Goal: Transaction & Acquisition: Purchase product/service

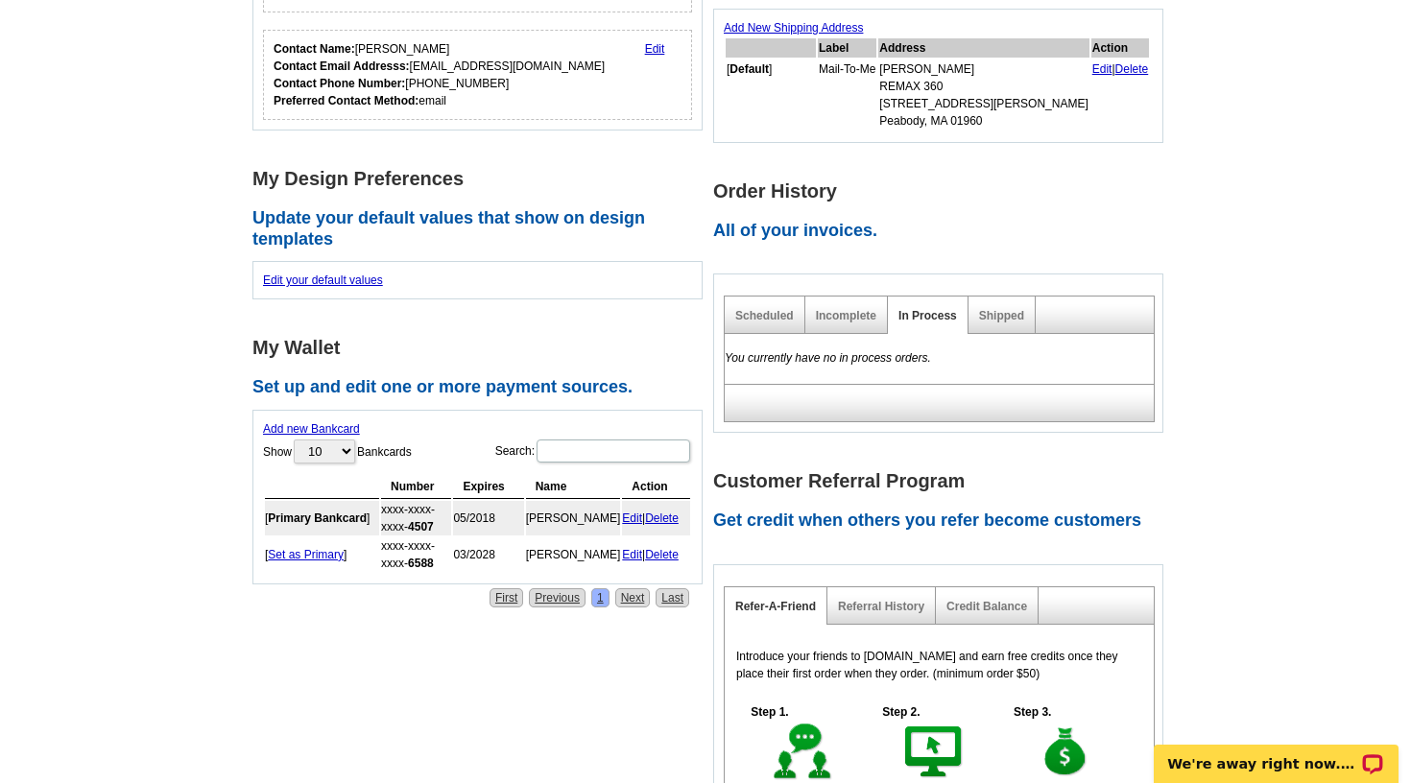
scroll to position [537, 0]
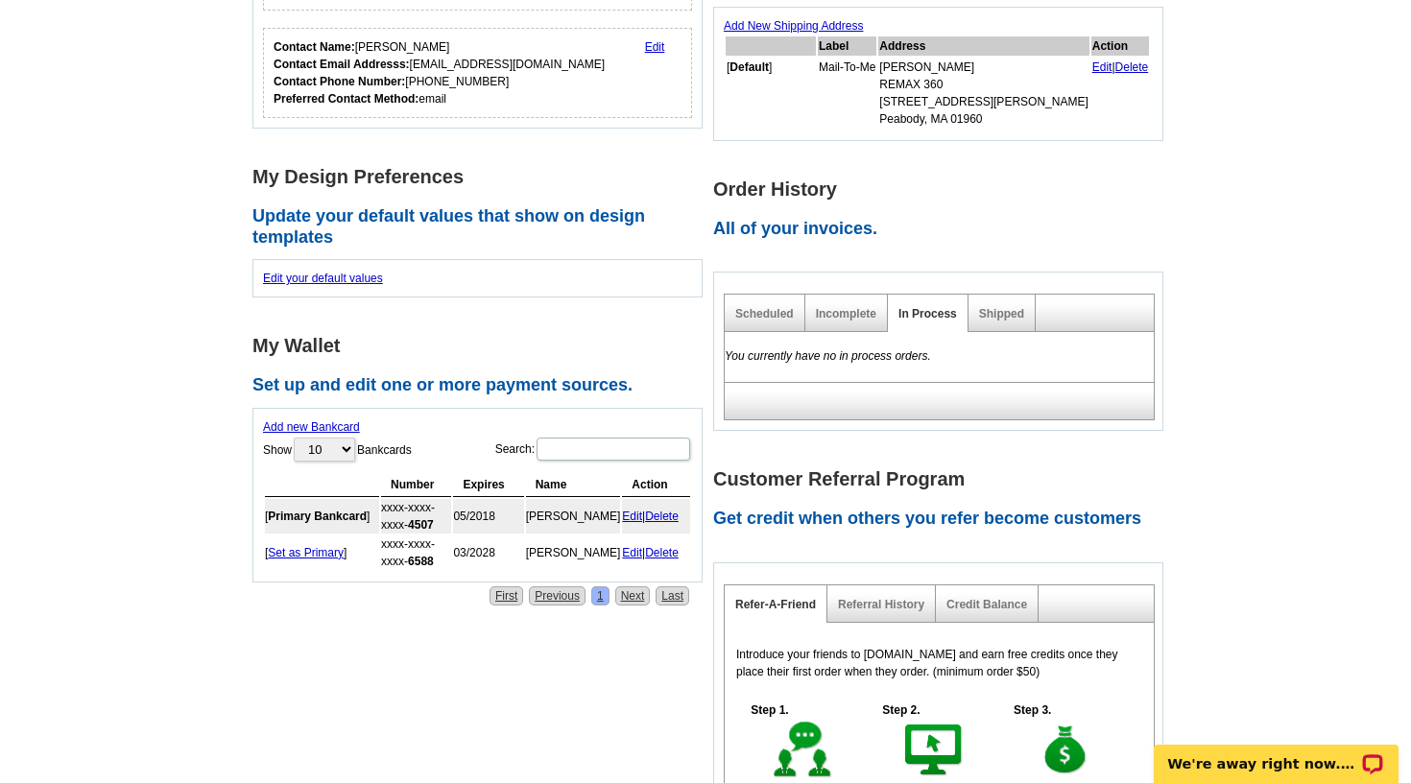
click at [663, 513] on link "Delete" at bounding box center [662, 516] width 34 height 13
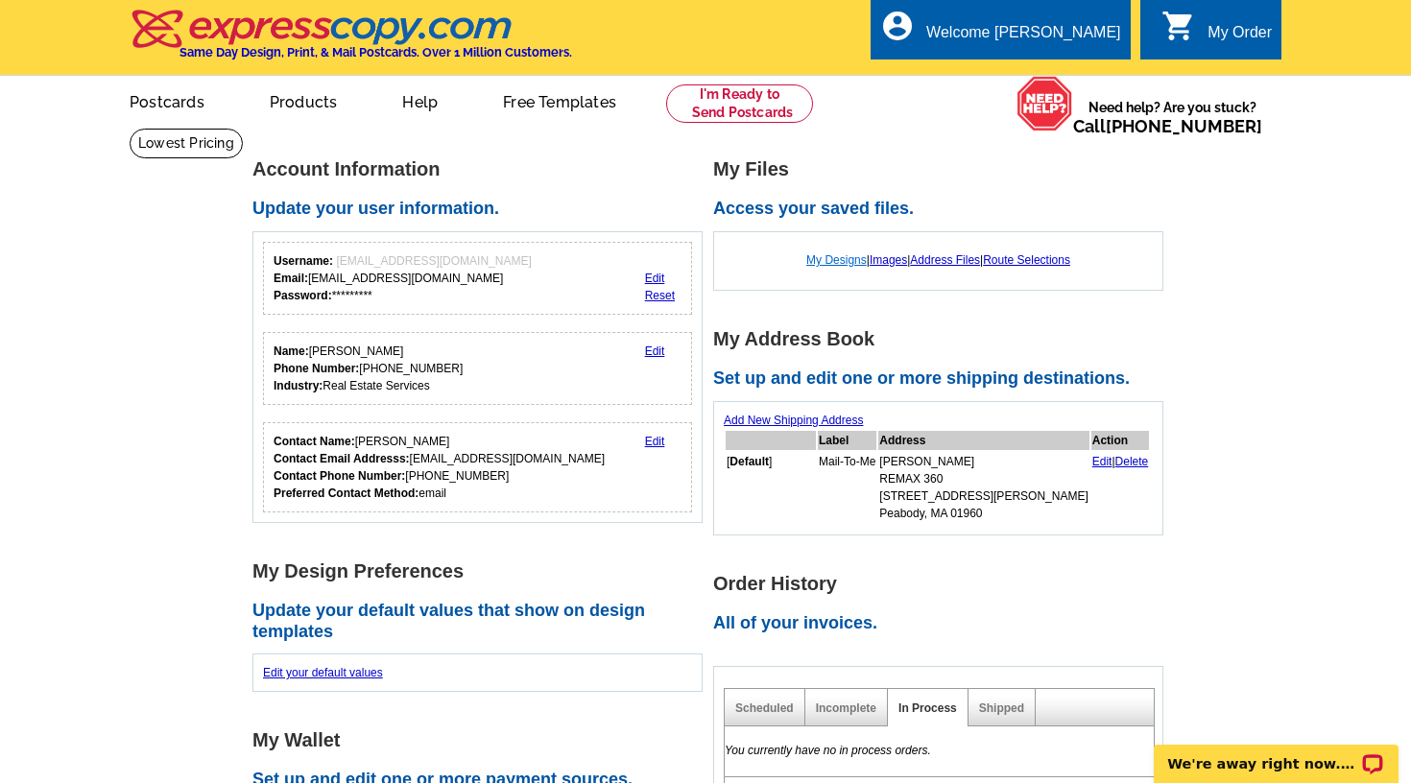
click at [816, 257] on link "My Designs" at bounding box center [836, 259] width 60 height 13
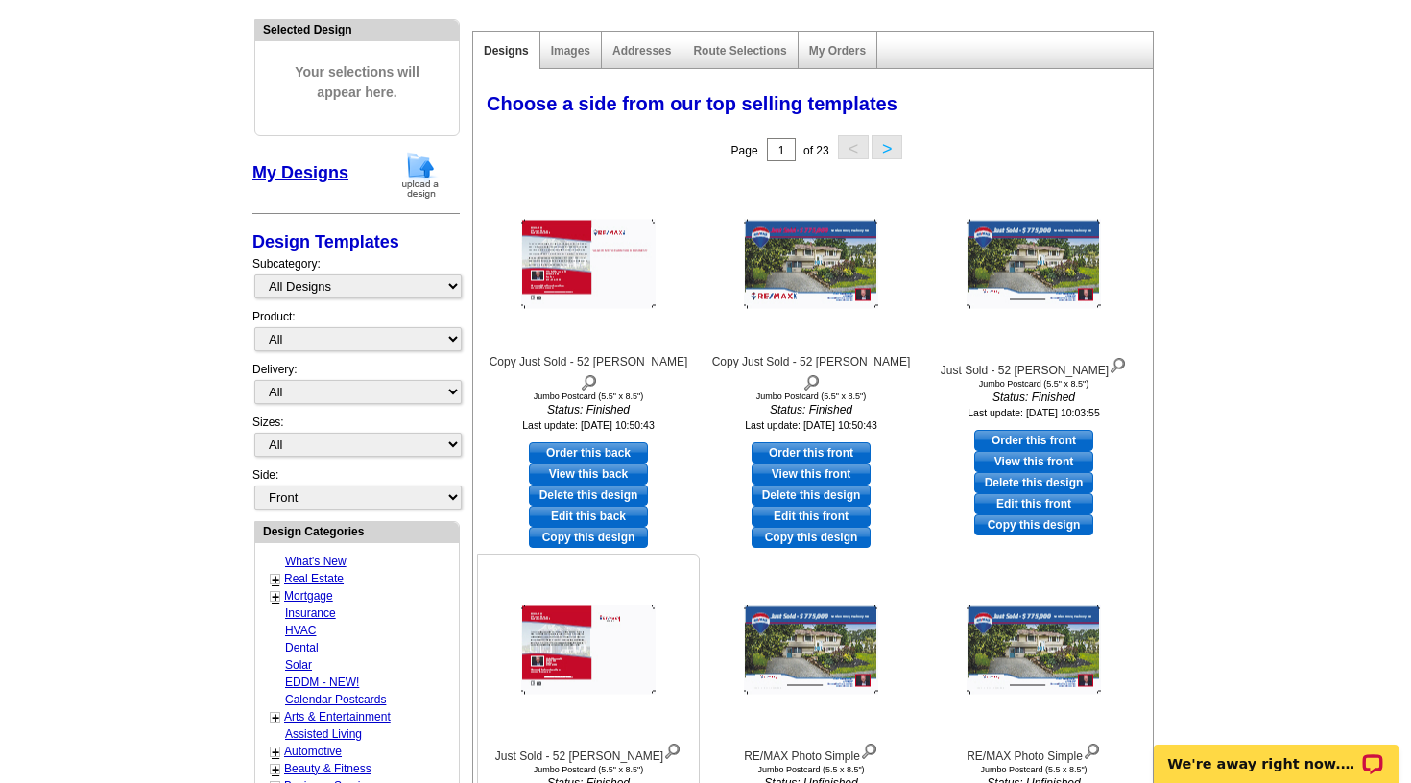
scroll to position [271, 0]
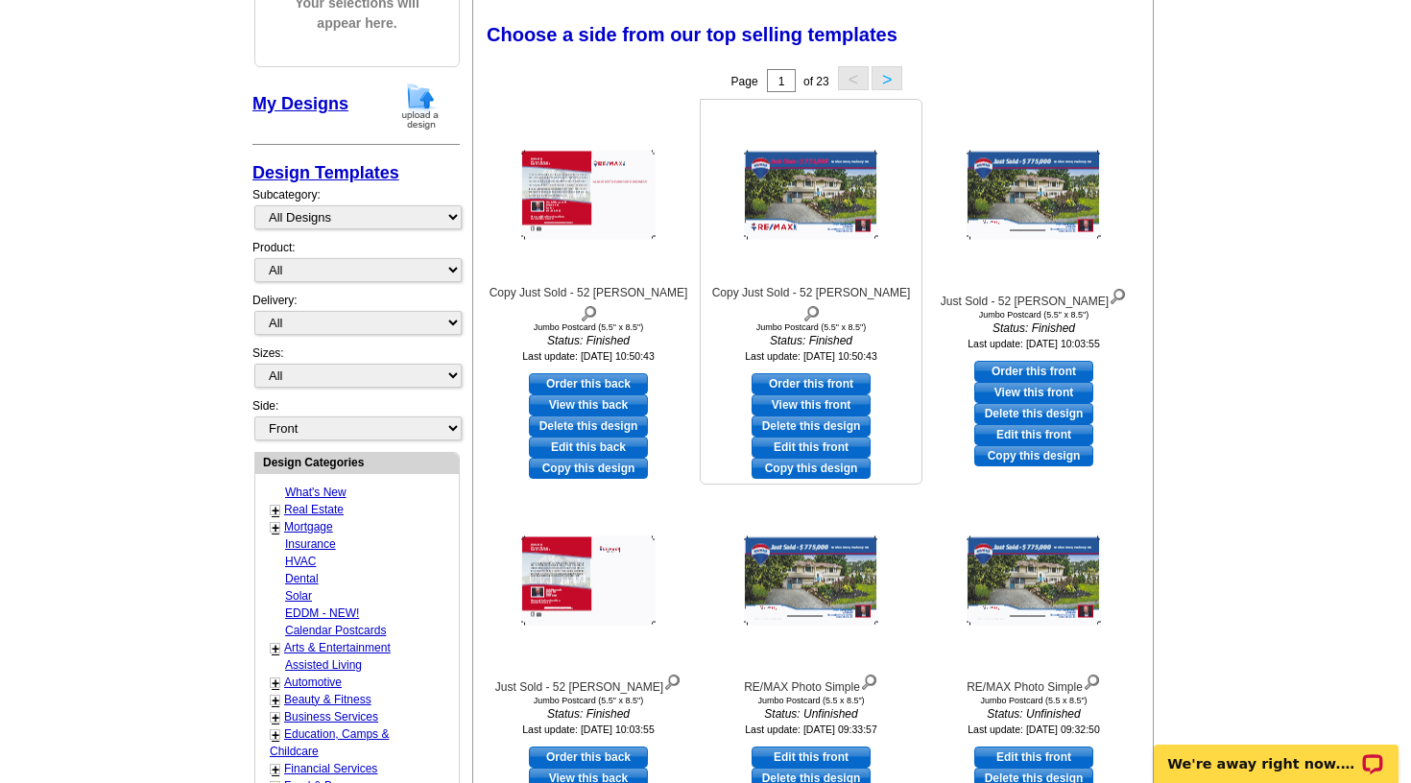
click at [785, 458] on link "Copy this design" at bounding box center [811, 468] width 119 height 21
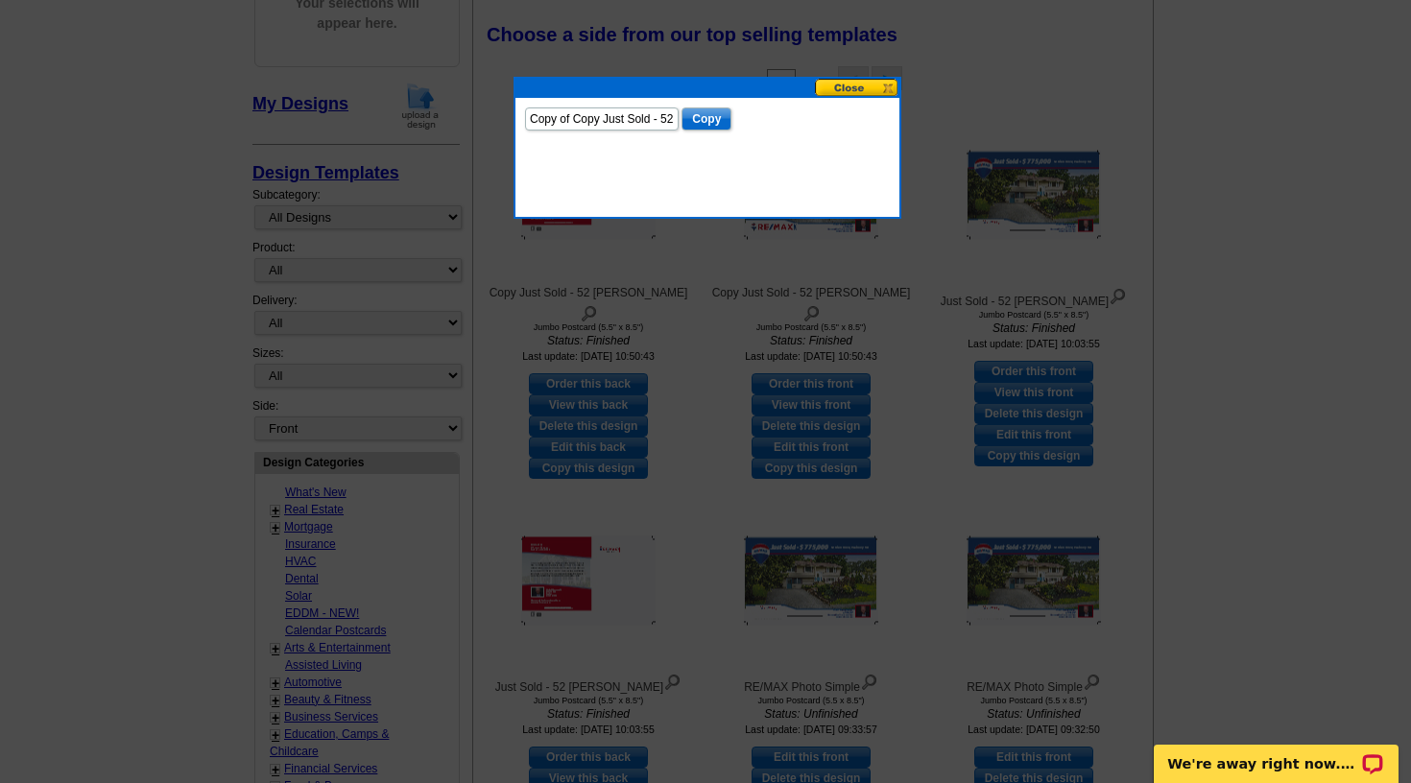
click at [681, 115] on input "Copy" at bounding box center [706, 118] width 50 height 23
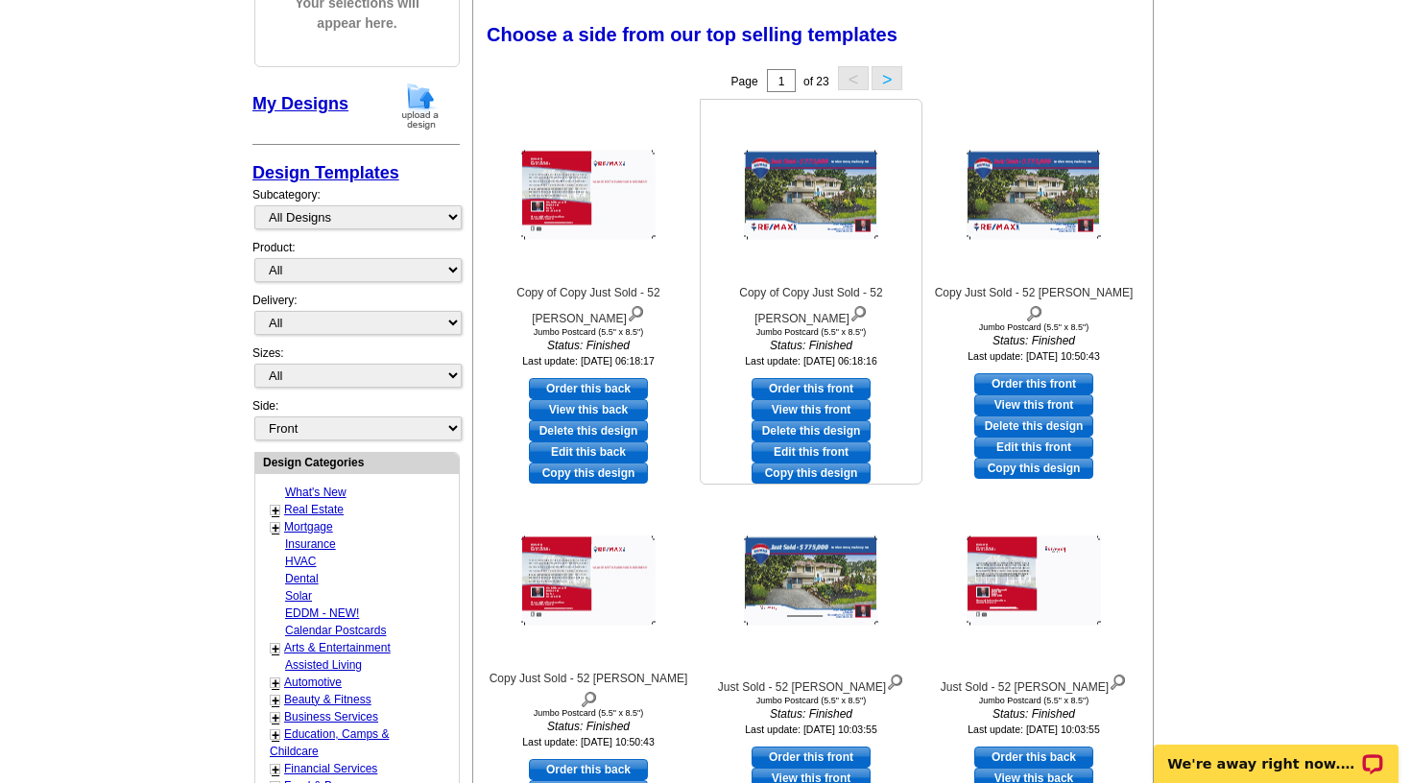
click at [802, 441] on link "Edit this front" at bounding box center [811, 451] width 119 height 21
select select "2"
select select "back"
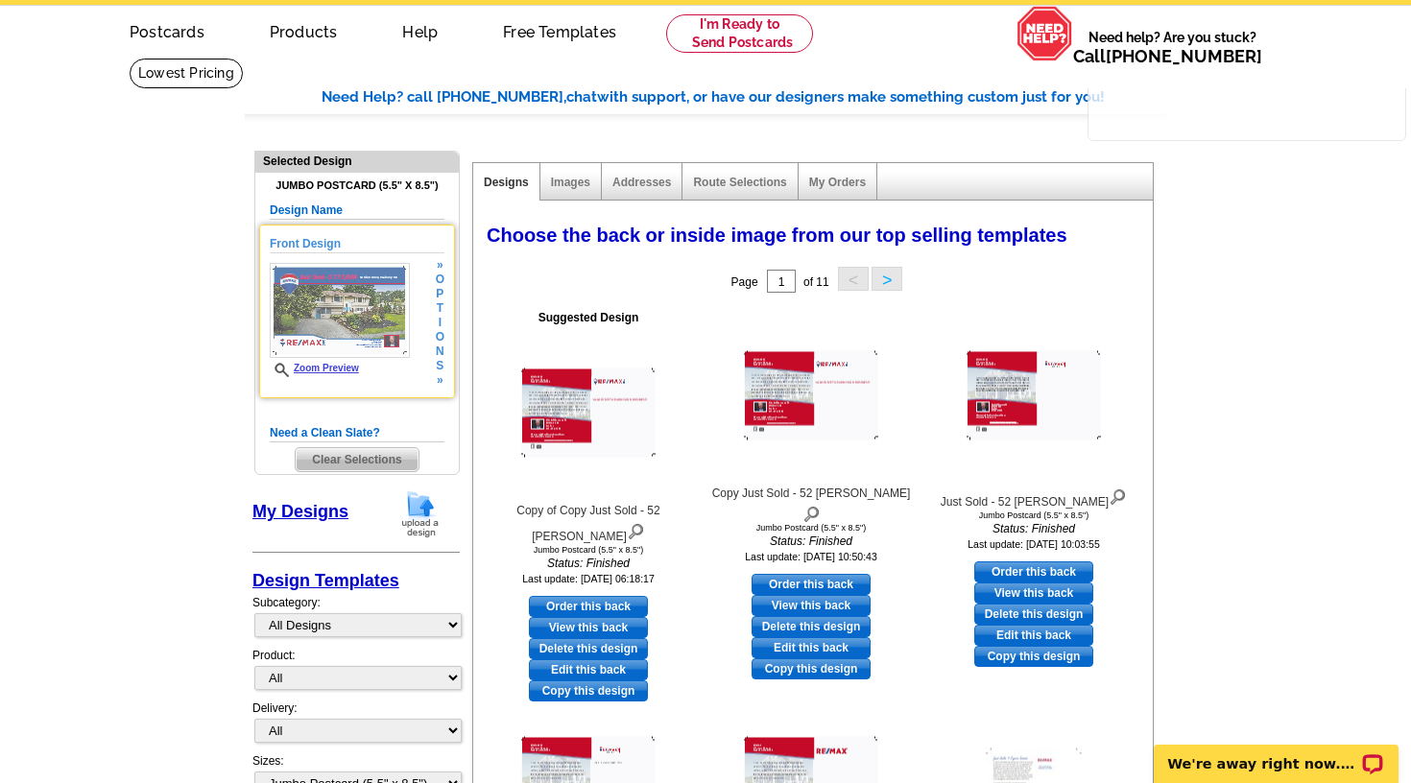
scroll to position [76, 0]
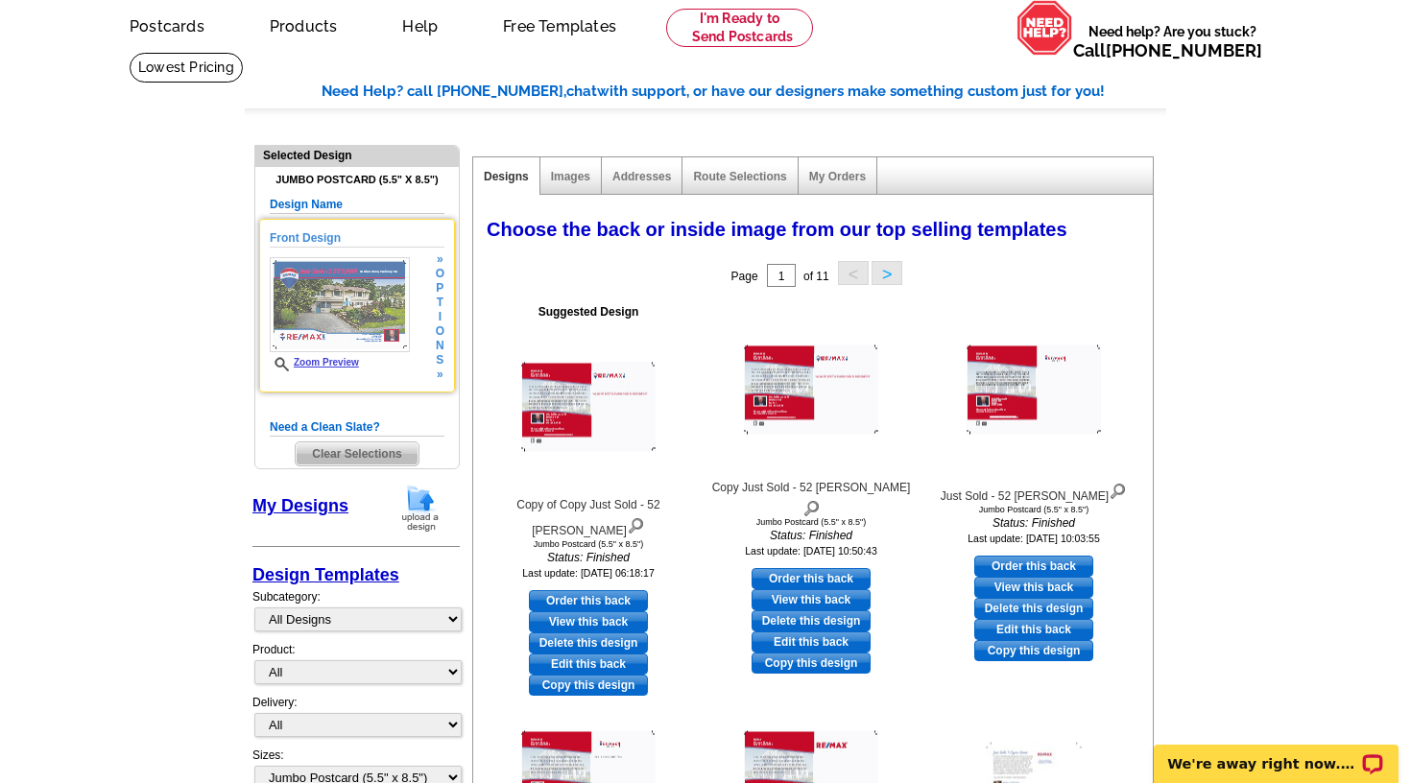
click at [348, 301] on img at bounding box center [340, 304] width 140 height 95
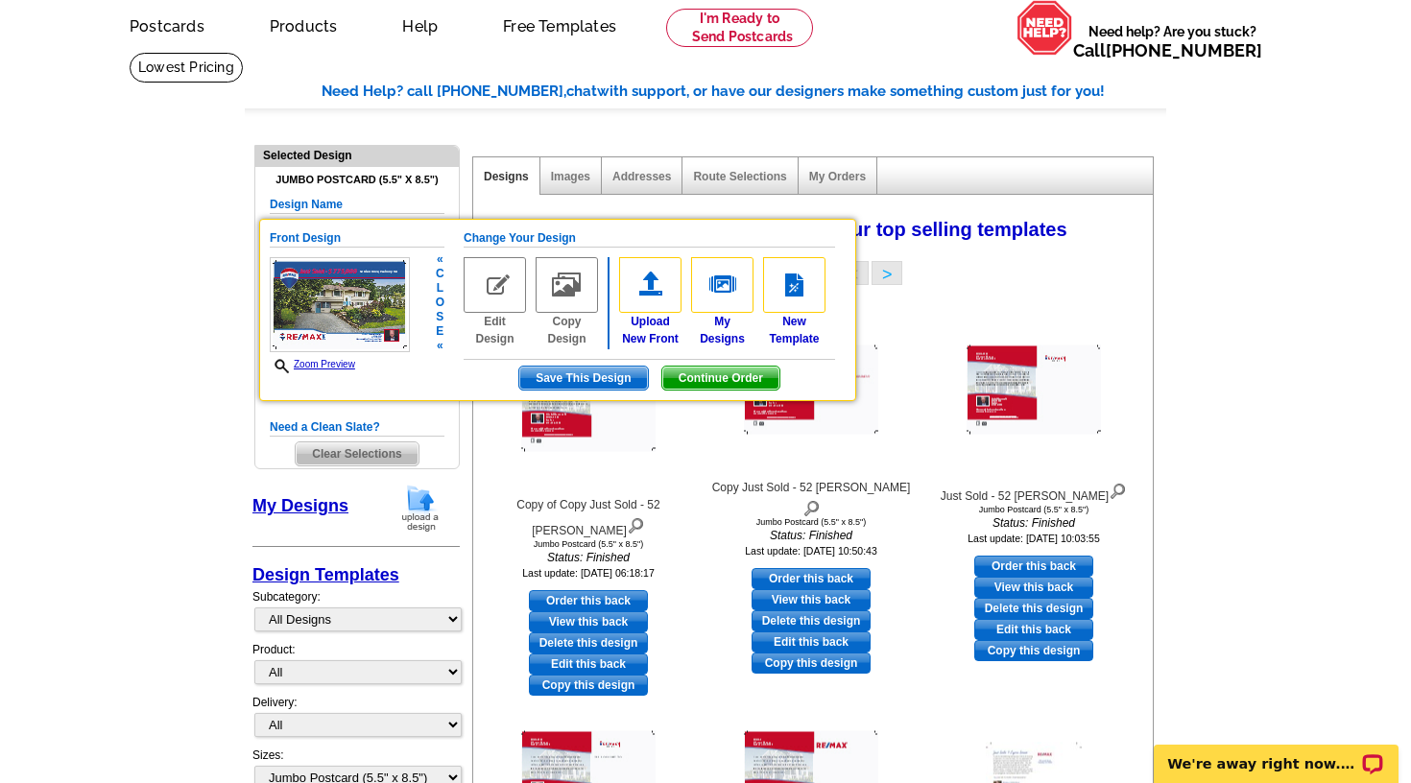
click at [483, 270] on img at bounding box center [495, 285] width 62 height 56
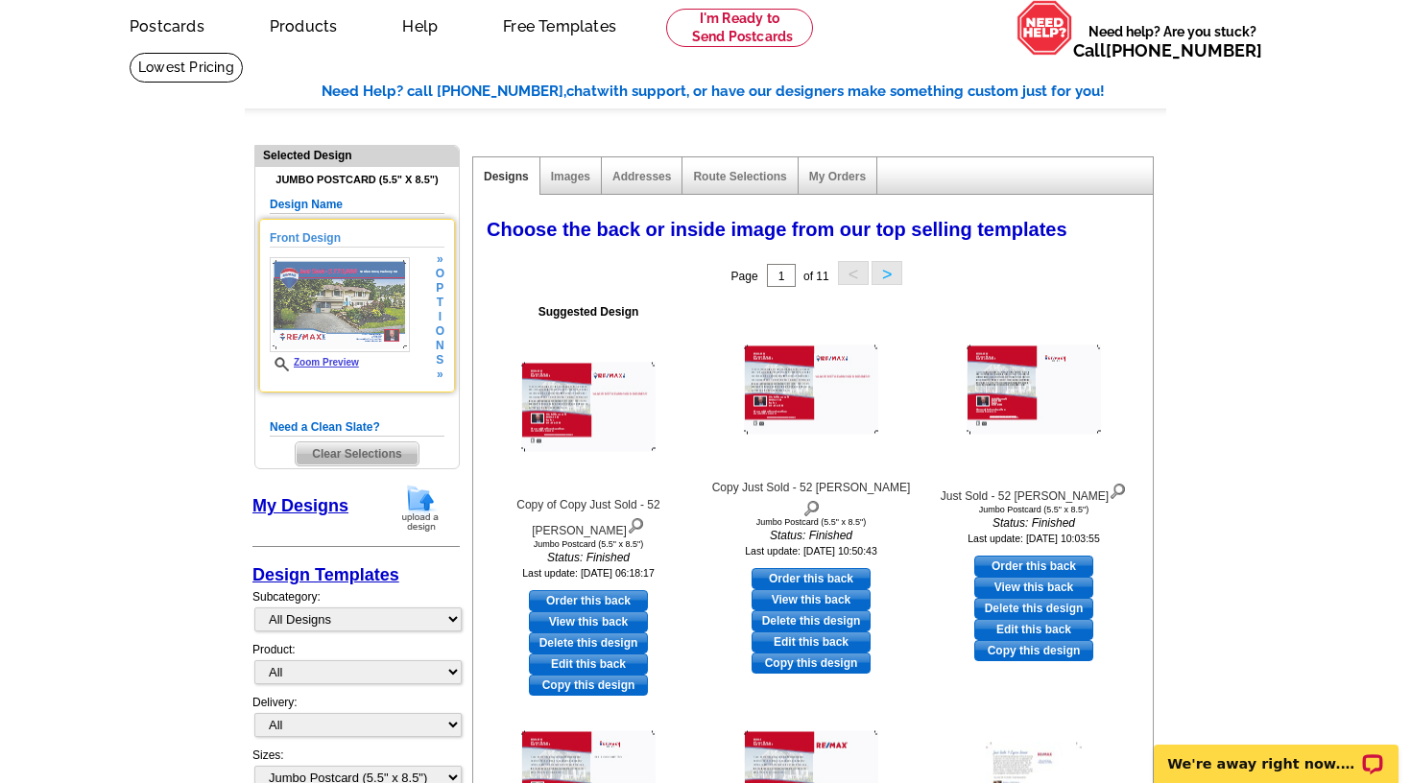
click at [352, 299] on img at bounding box center [340, 304] width 140 height 95
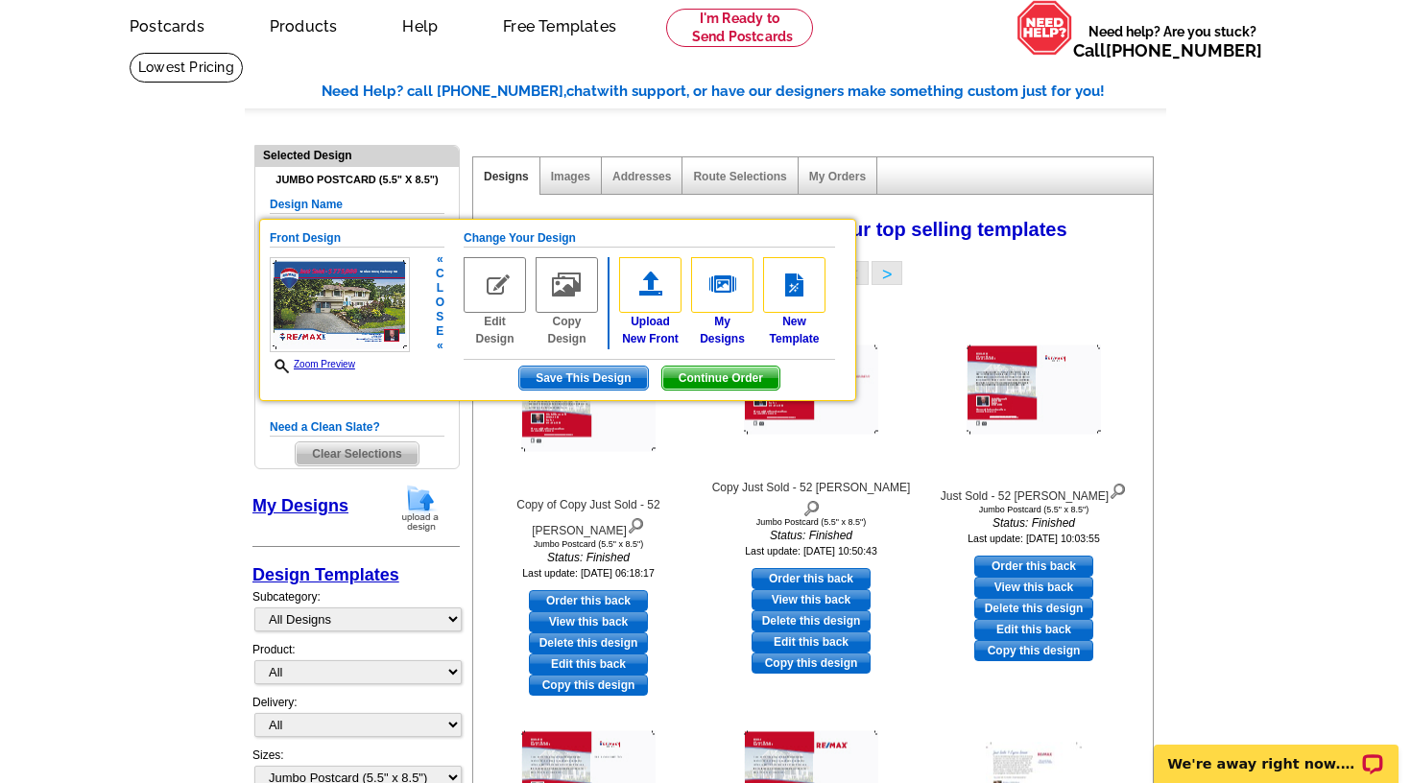
click at [486, 279] on img at bounding box center [495, 285] width 62 height 56
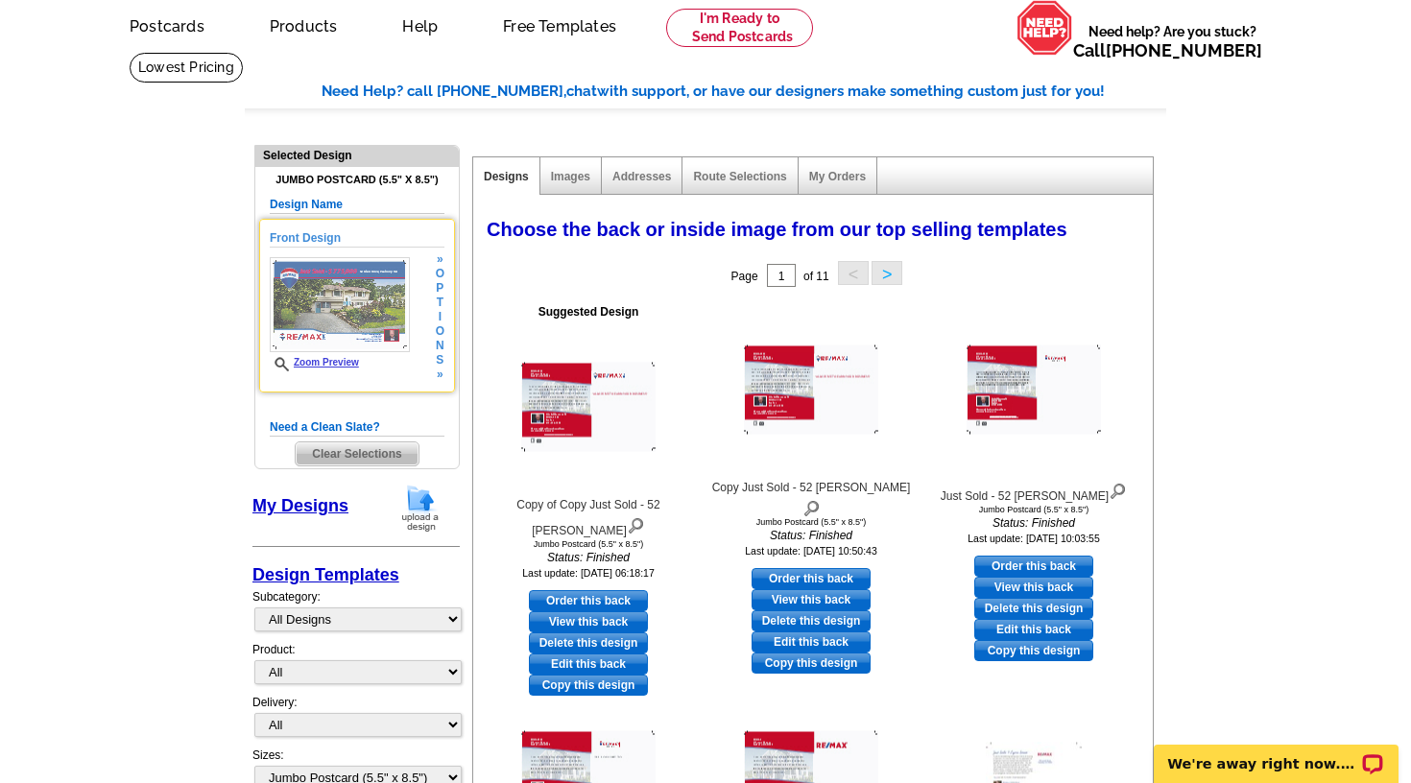
click at [362, 294] on img at bounding box center [340, 304] width 140 height 95
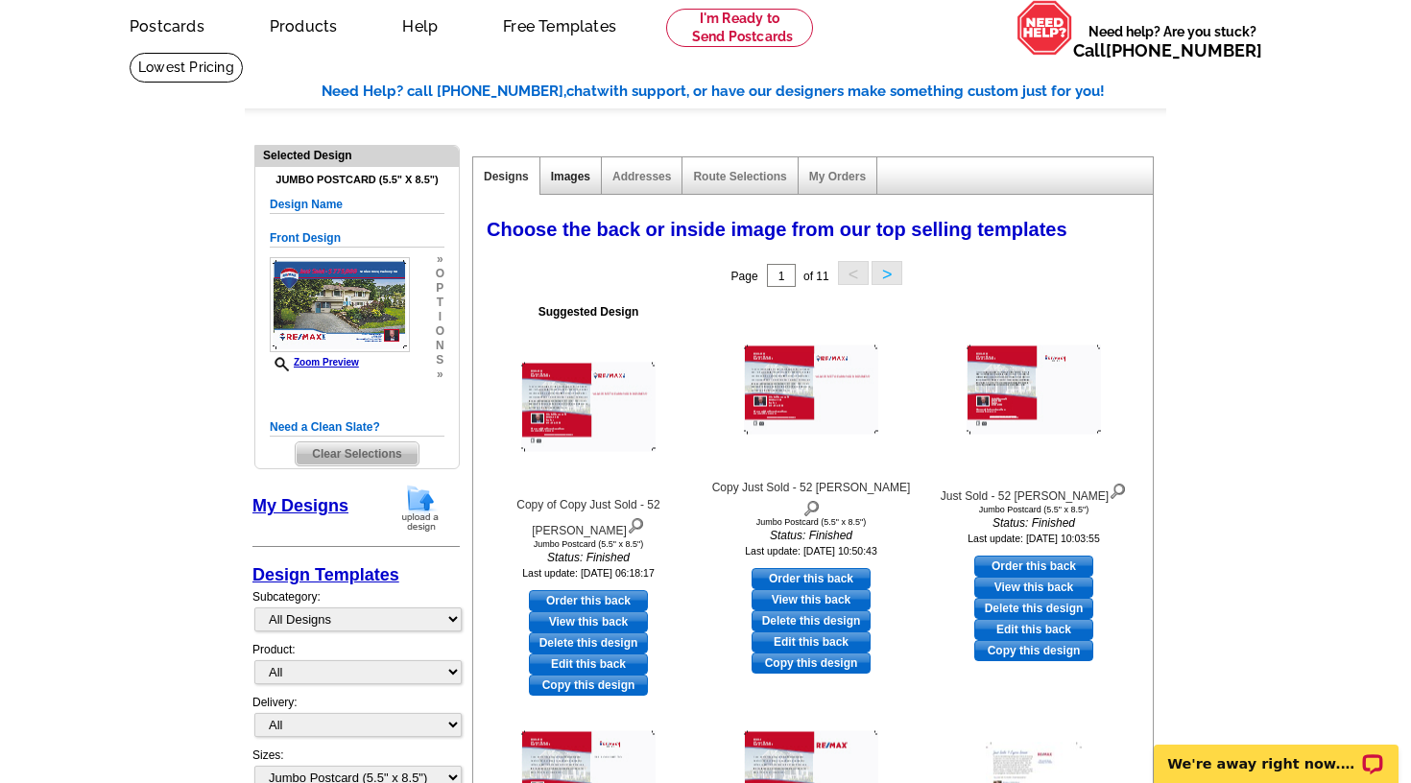
click at [575, 179] on link "Images" at bounding box center [570, 176] width 39 height 13
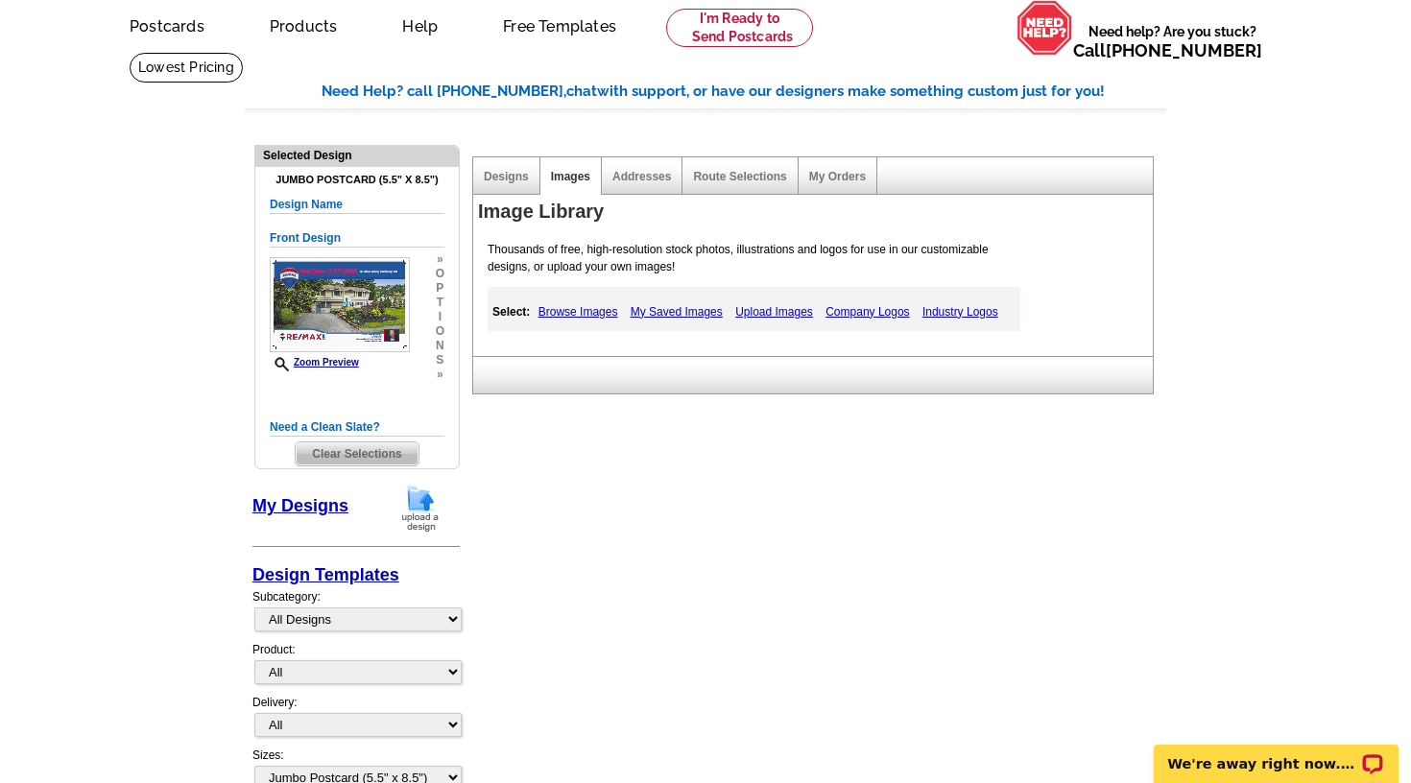
click at [750, 314] on link "Upload Images" at bounding box center [773, 311] width 87 height 23
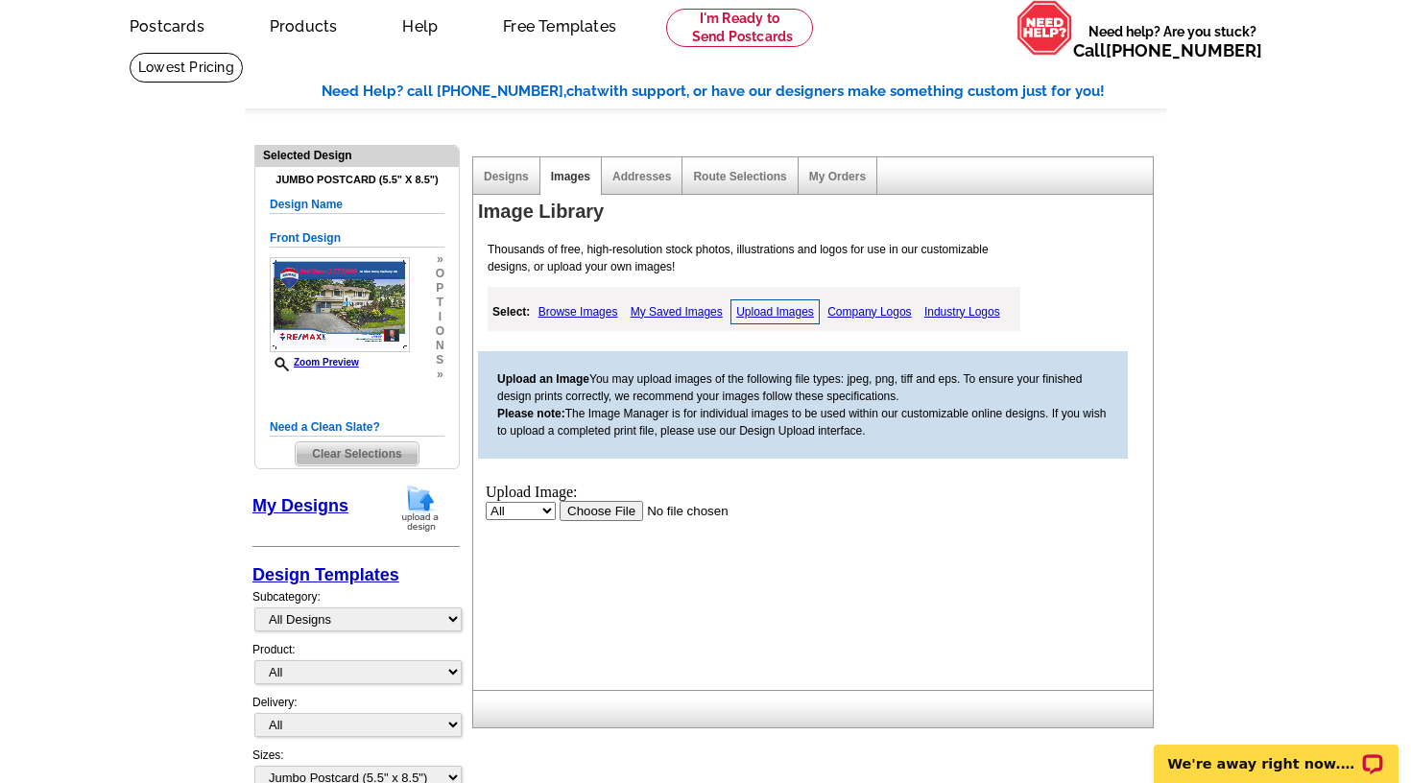
scroll to position [0, 0]
click at [602, 508] on input "file" at bounding box center [681, 510] width 243 height 20
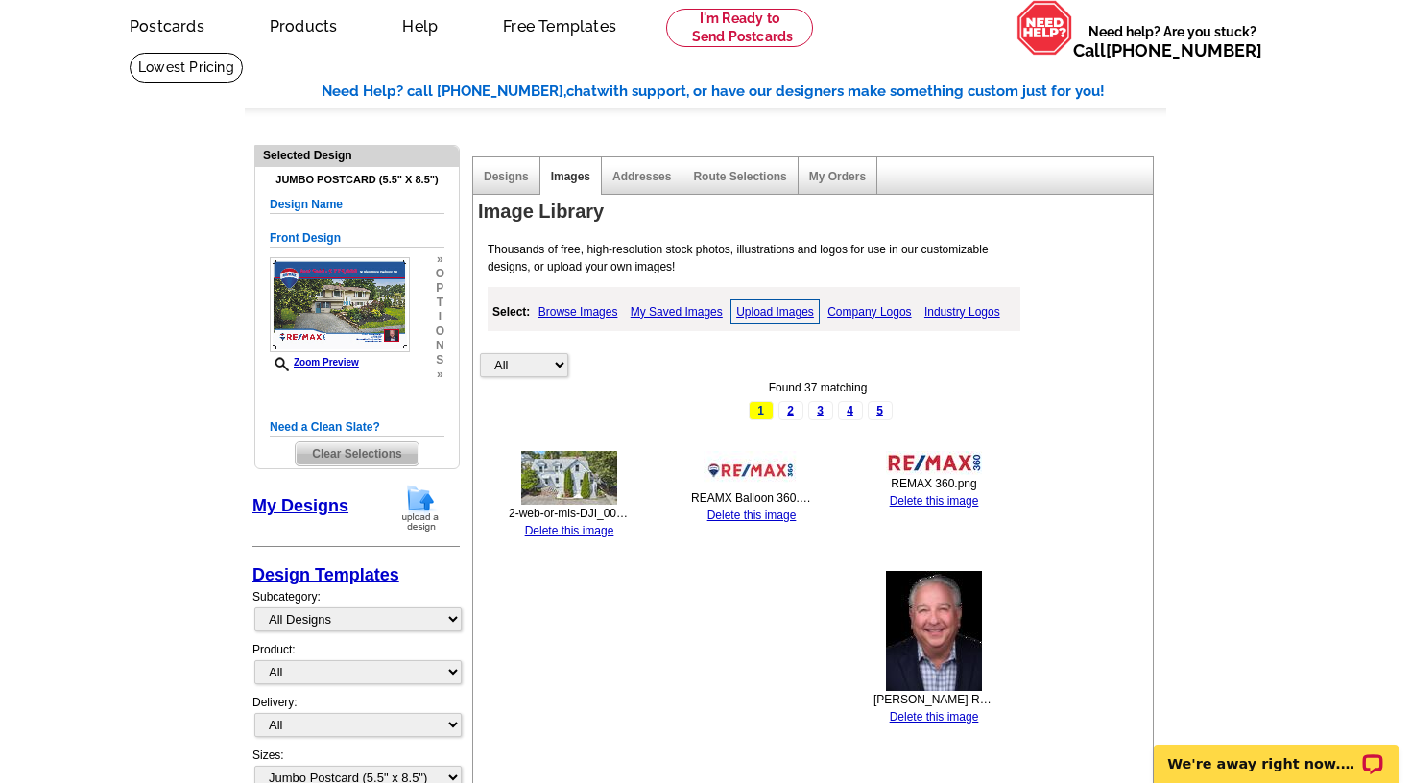
click at [564, 474] on img at bounding box center [569, 478] width 96 height 54
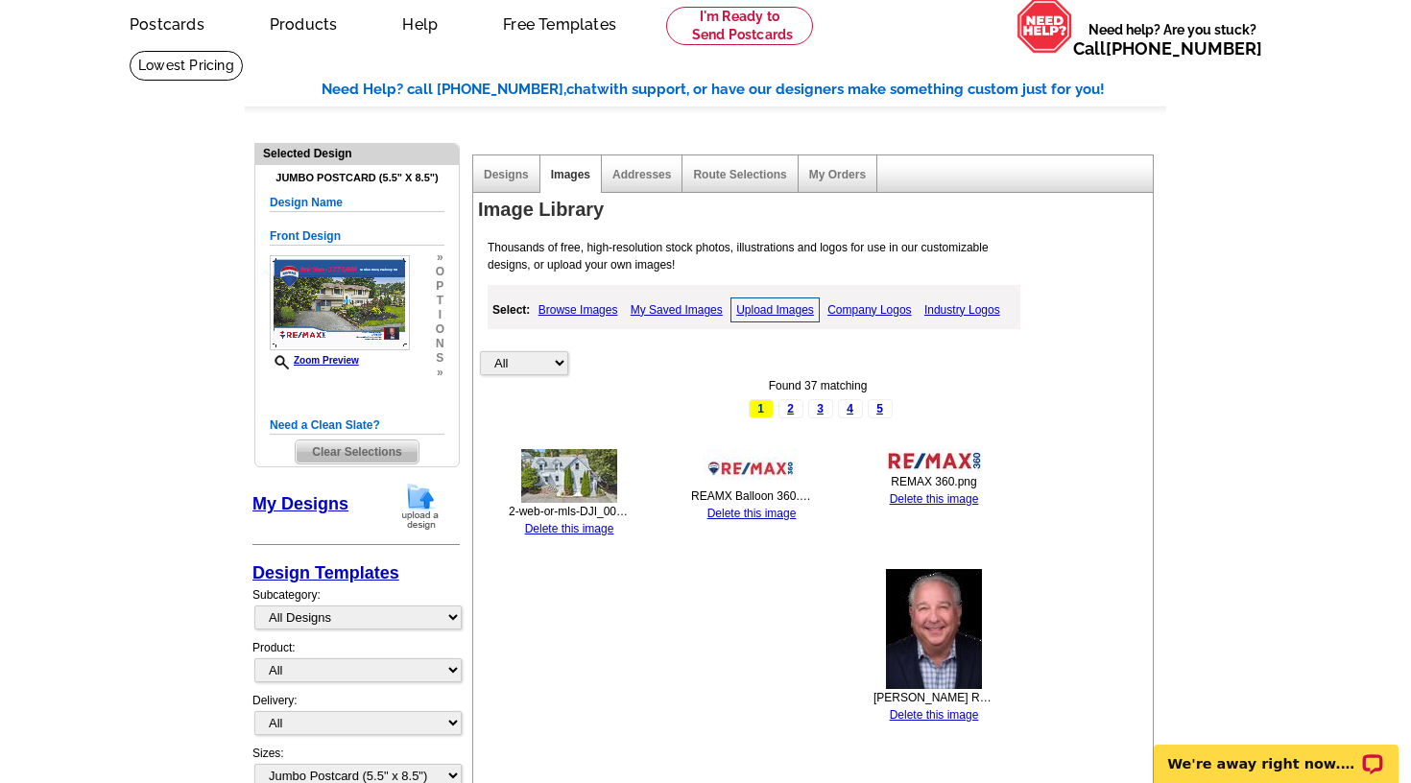
click at [564, 474] on img at bounding box center [569, 476] width 96 height 54
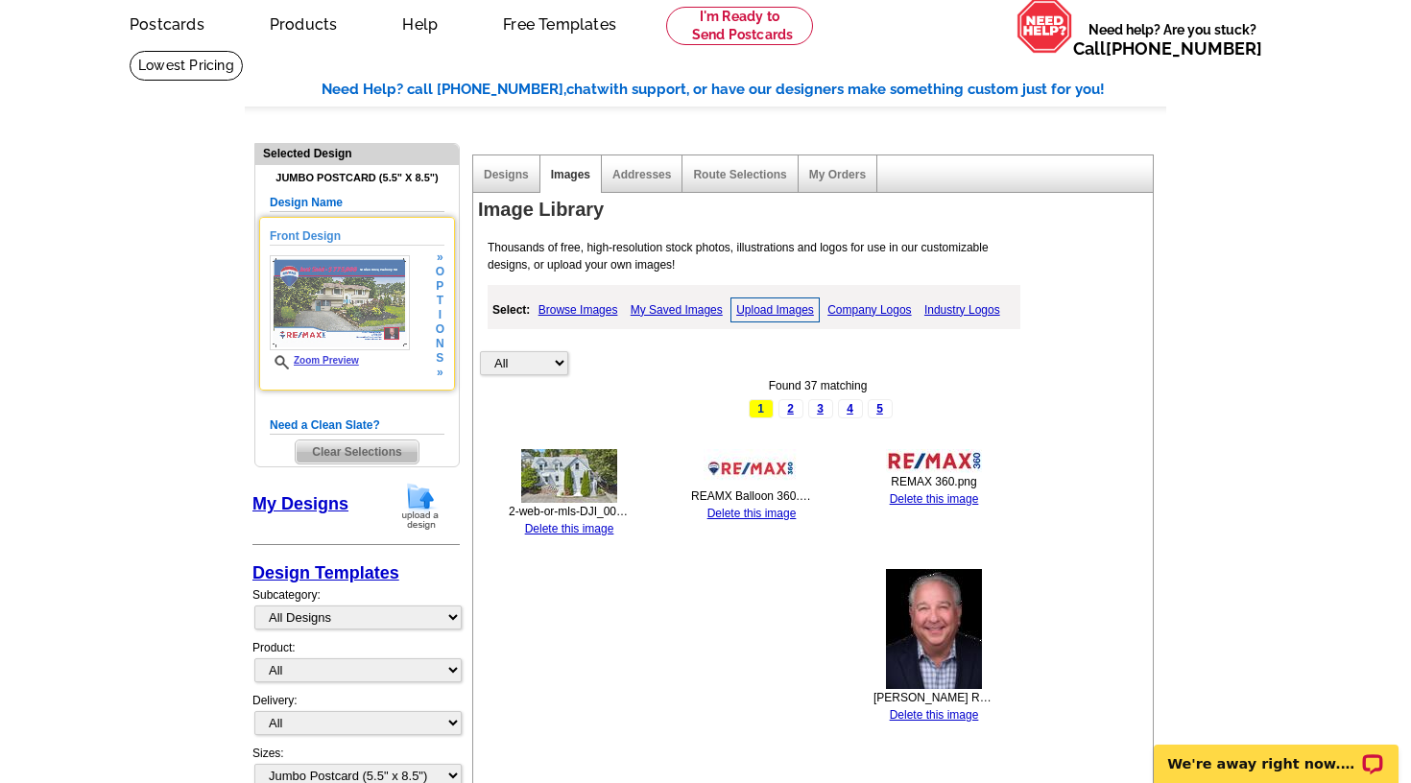
click at [441, 329] on span "o" at bounding box center [440, 329] width 9 height 14
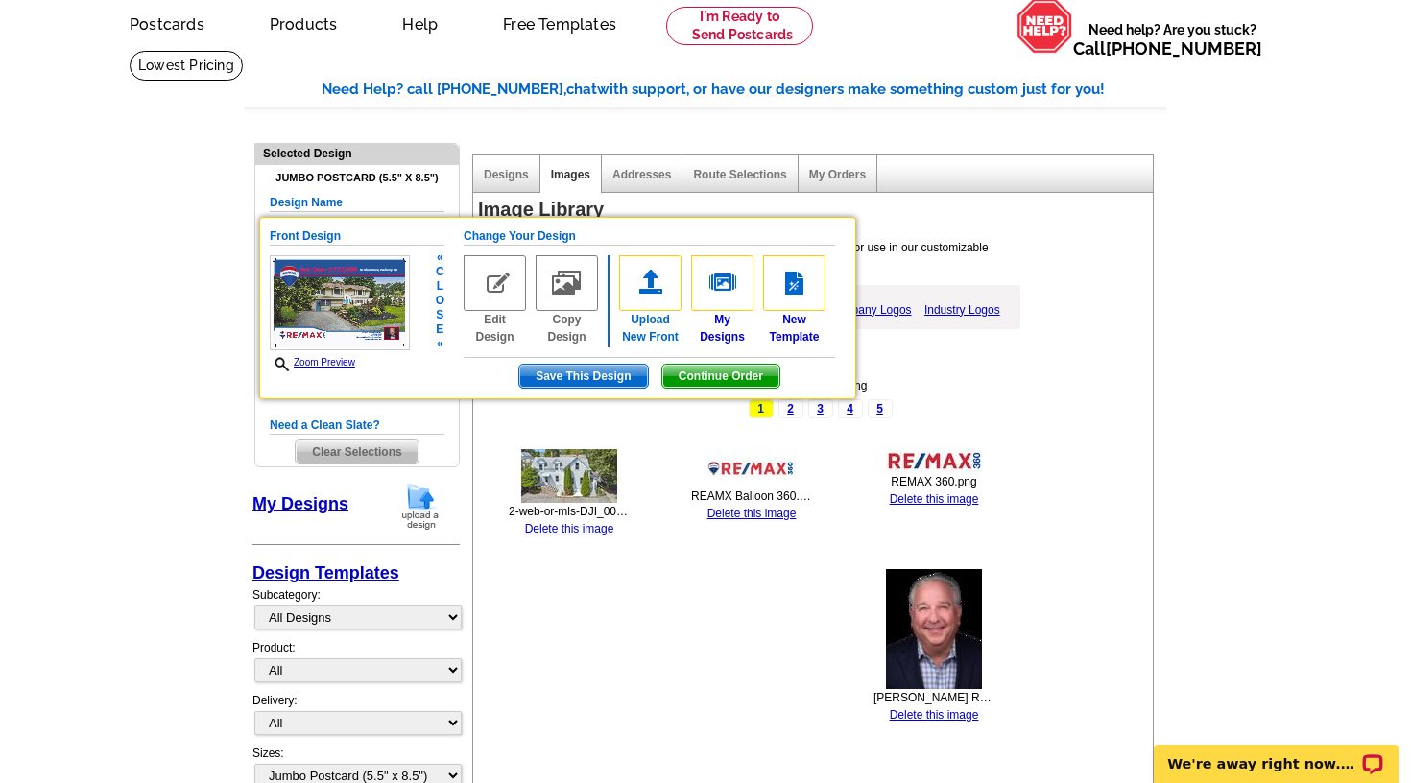
click at [653, 271] on img at bounding box center [650, 283] width 62 height 56
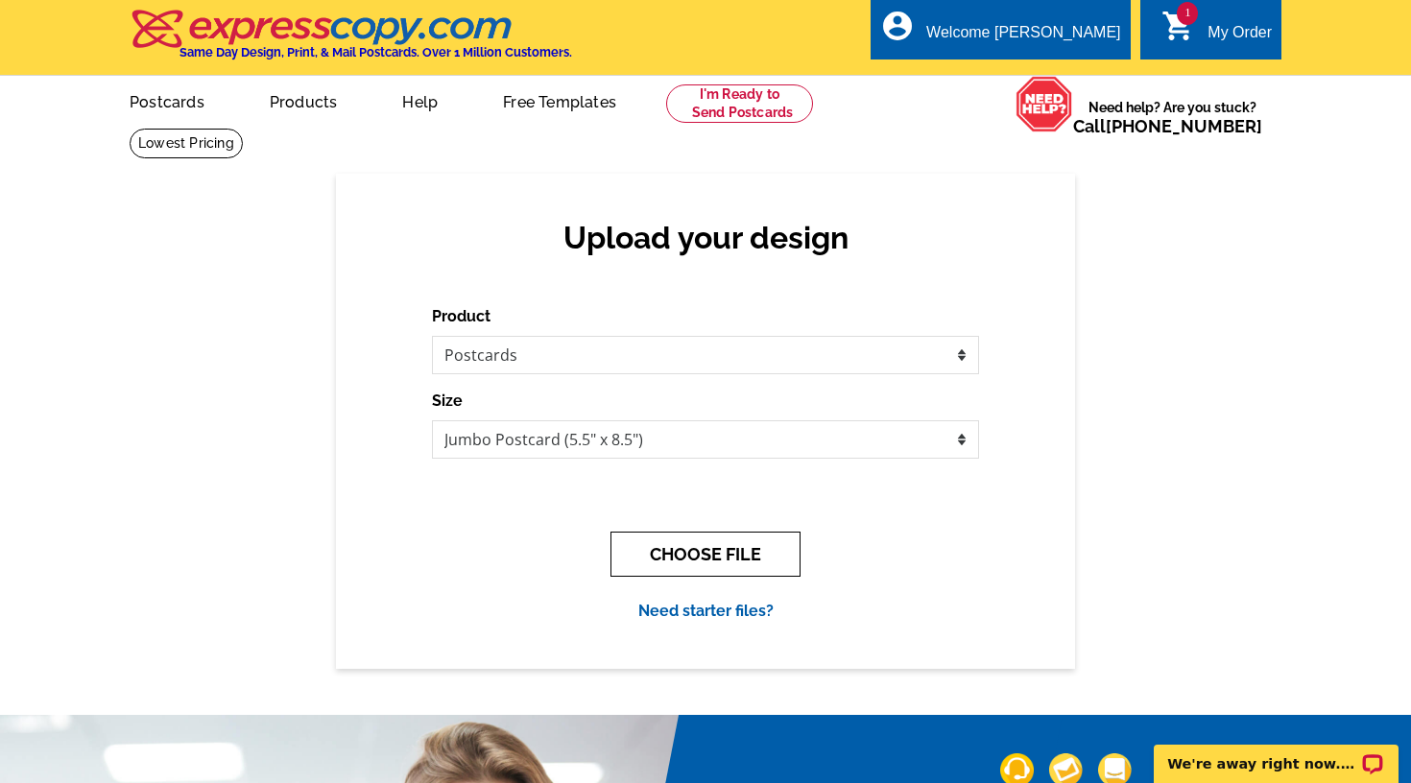
click at [709, 549] on button "CHOOSE FILE" at bounding box center [705, 554] width 190 height 45
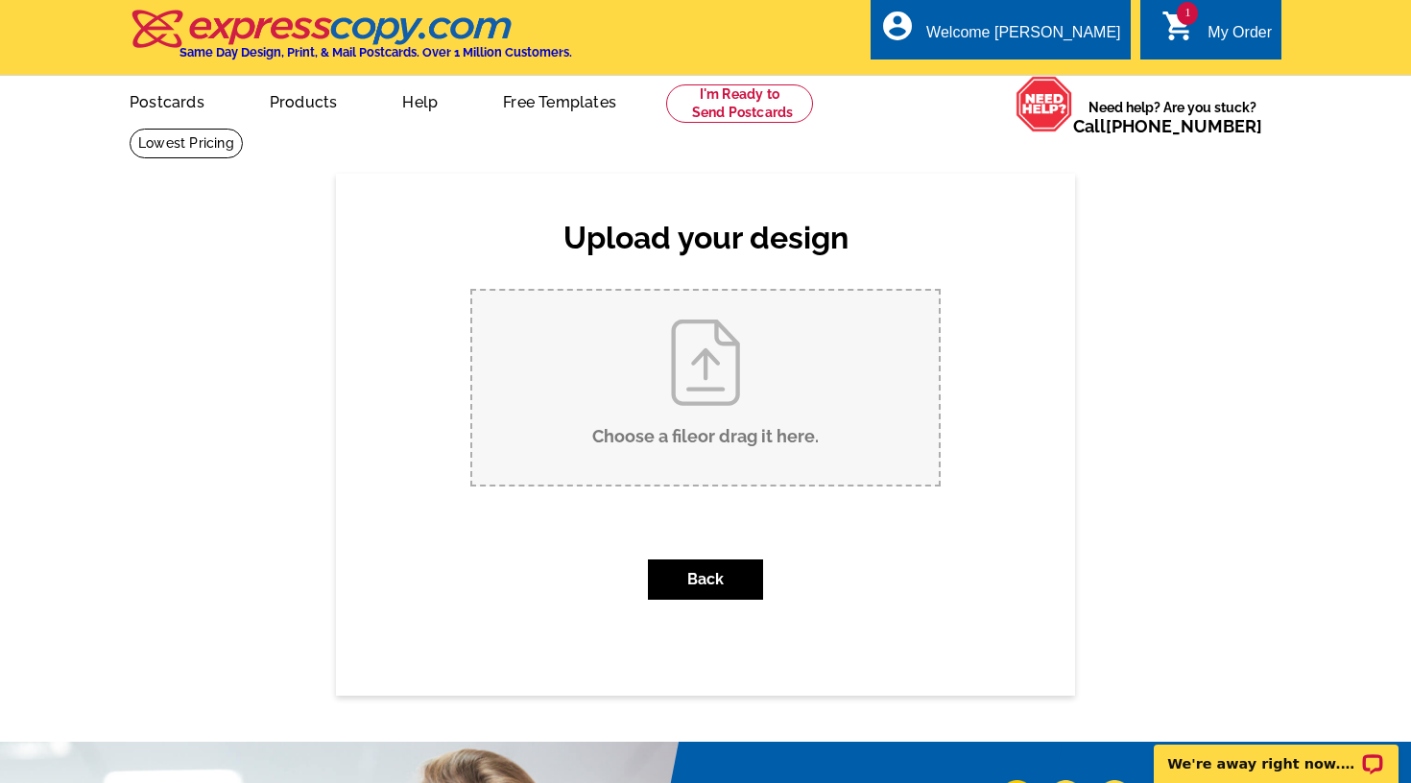
click at [689, 349] on input "Choose a file or drag it here ." at bounding box center [705, 388] width 466 height 194
type input "C:\fakepath\2-web-or-mls-DJI_0047.jpg"
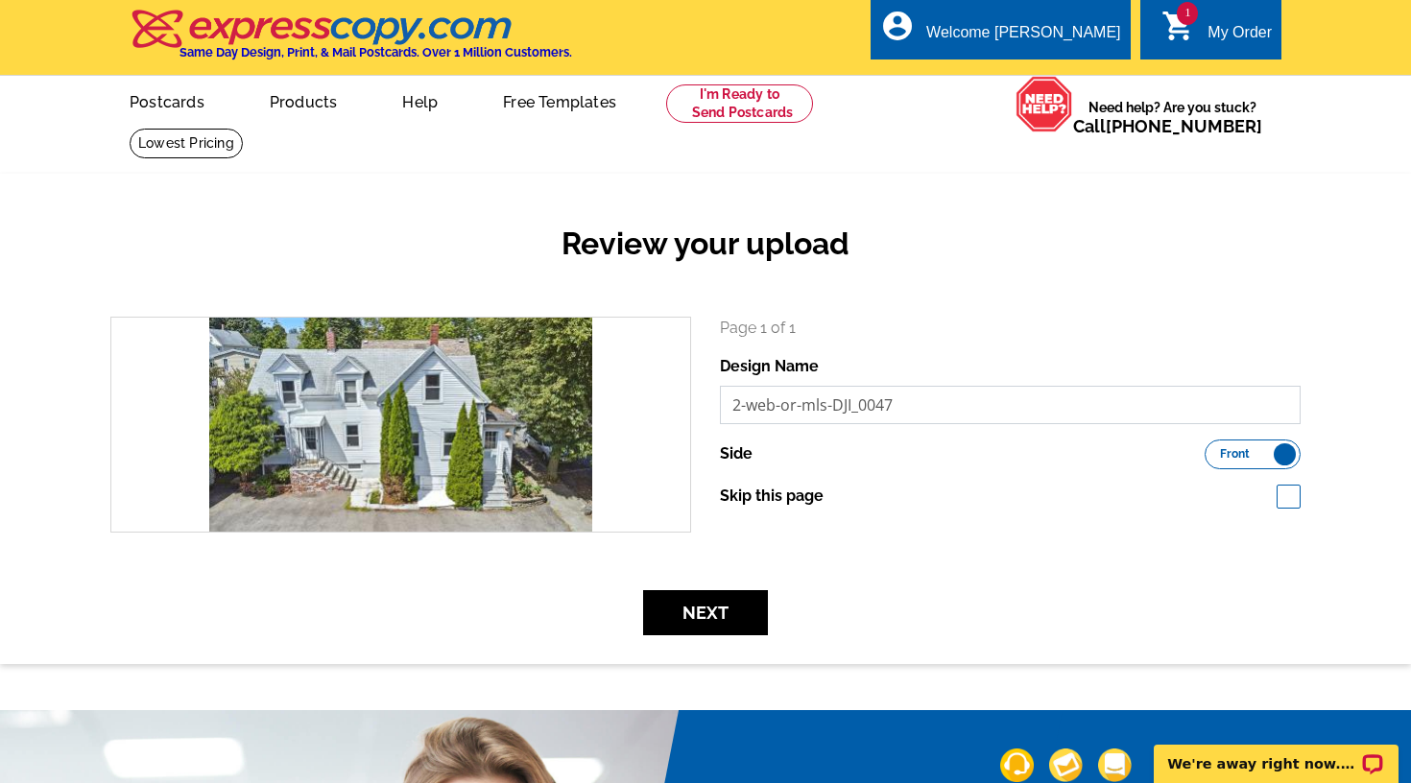
drag, startPoint x: 916, startPoint y: 403, endPoint x: 697, endPoint y: 405, distance: 218.8
click at [697, 405] on div "search Page 1 of 1 Design Name 2-web-or-mls-DJI_0047 Side Front Back" at bounding box center [705, 425] width 1219 height 216
type input "29 Highland Park, Peabody"
click at [686, 611] on button "Next" at bounding box center [705, 612] width 125 height 45
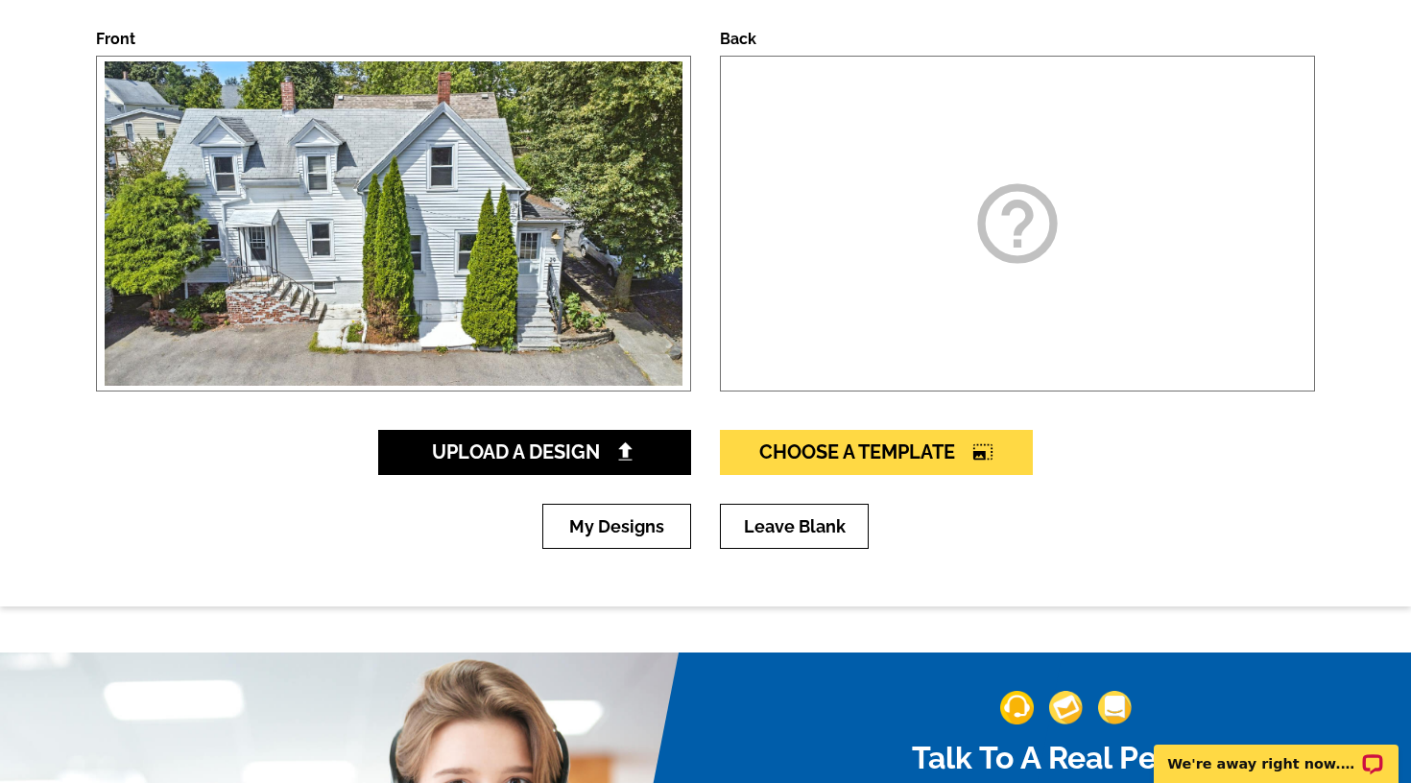
scroll to position [288, 0]
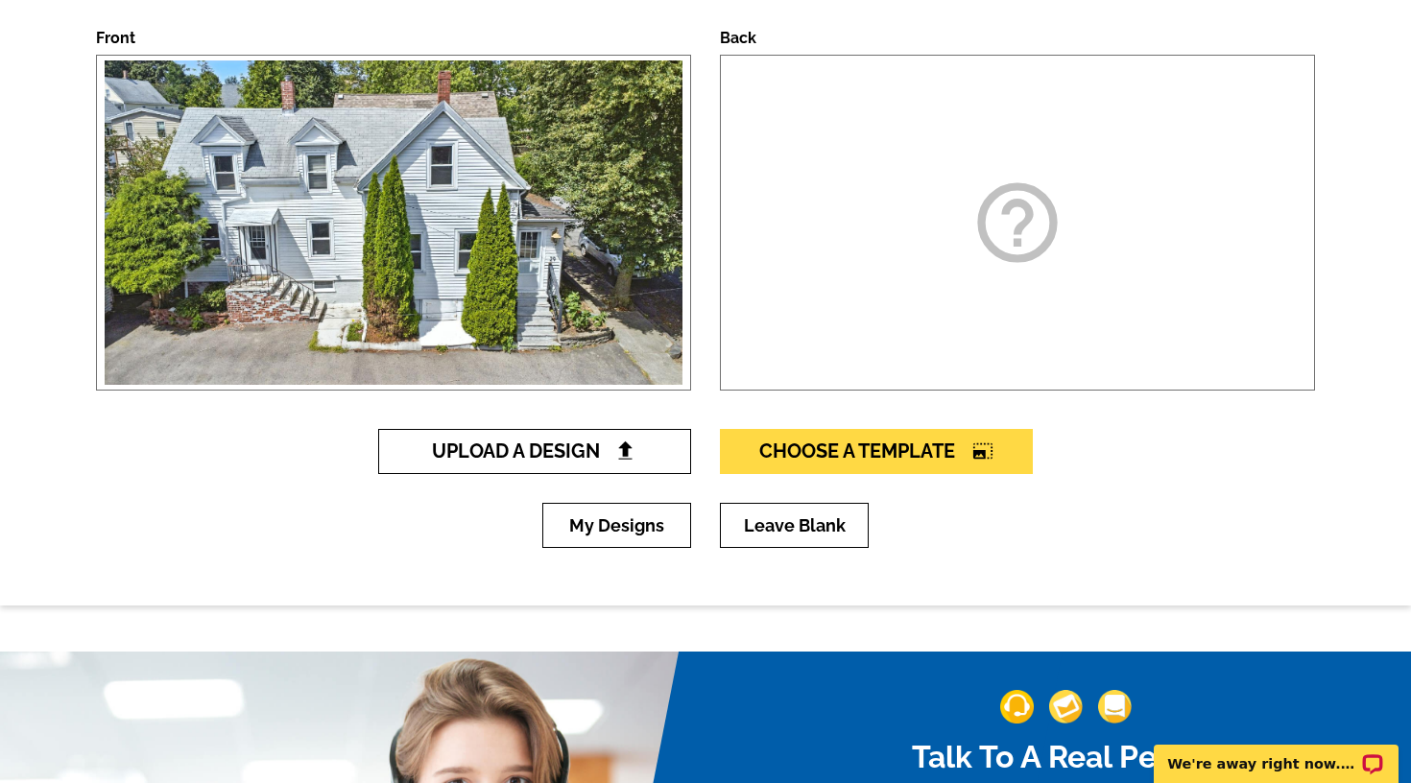
click at [585, 436] on link "Upload A Design" at bounding box center [534, 451] width 313 height 45
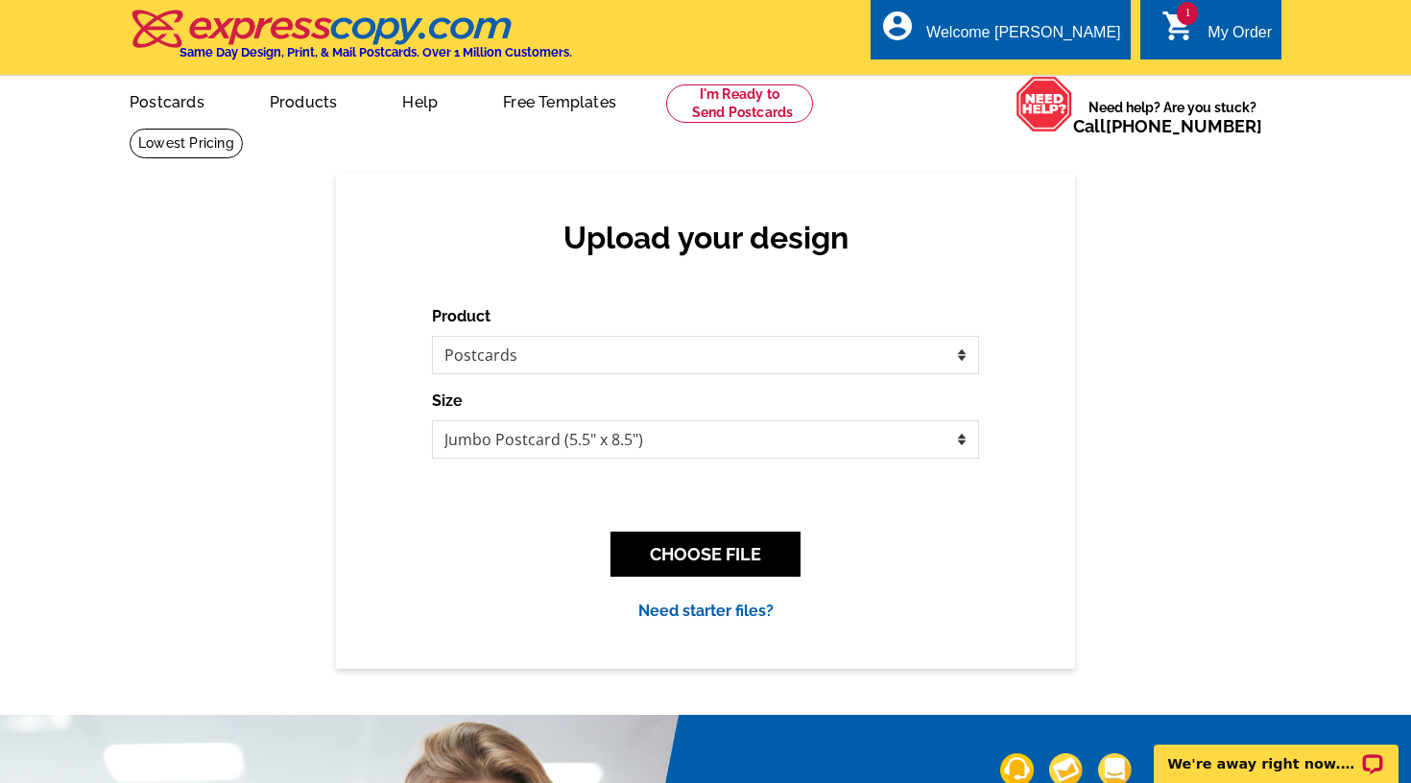
click at [1194, 18] on span "1" at bounding box center [1187, 13] width 21 height 23
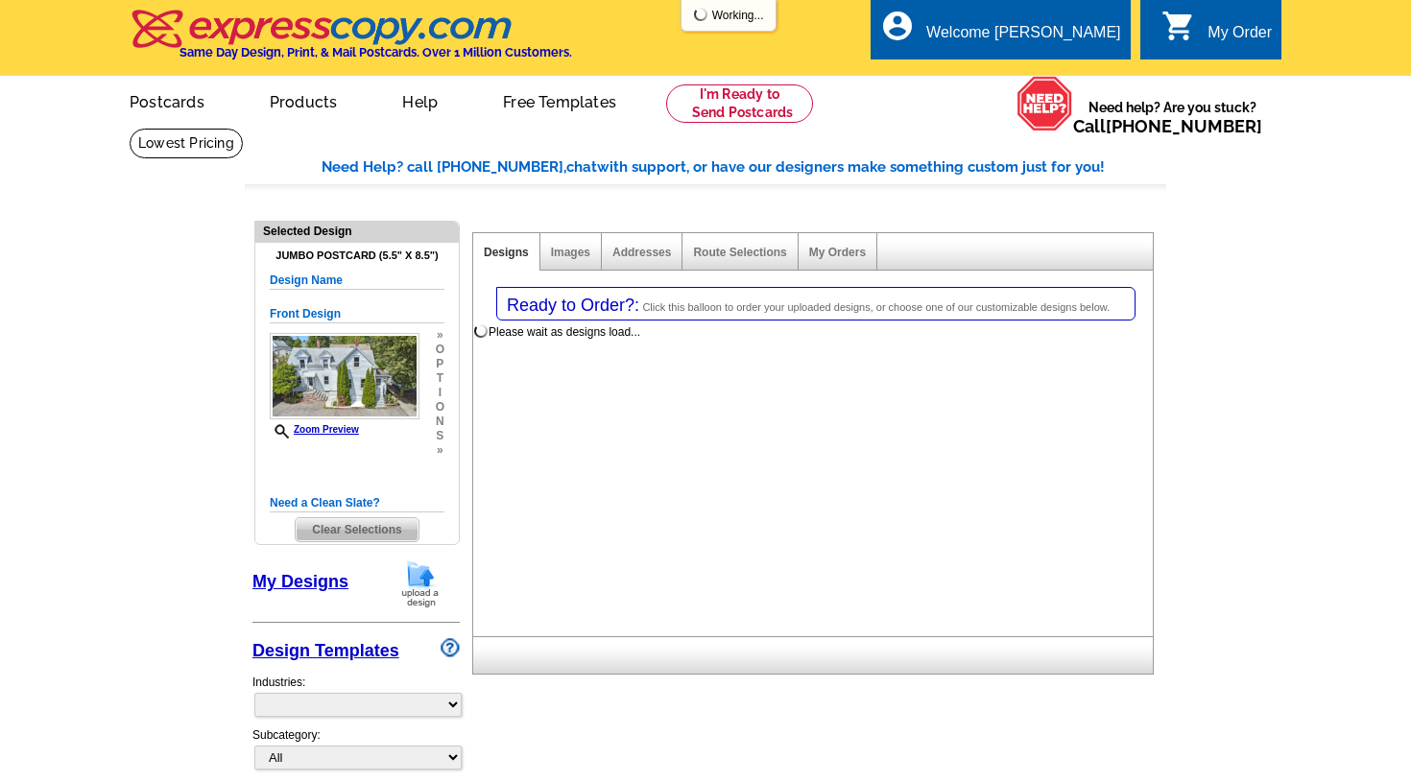
select select "1"
select select "2"
select select "back"
select select "785"
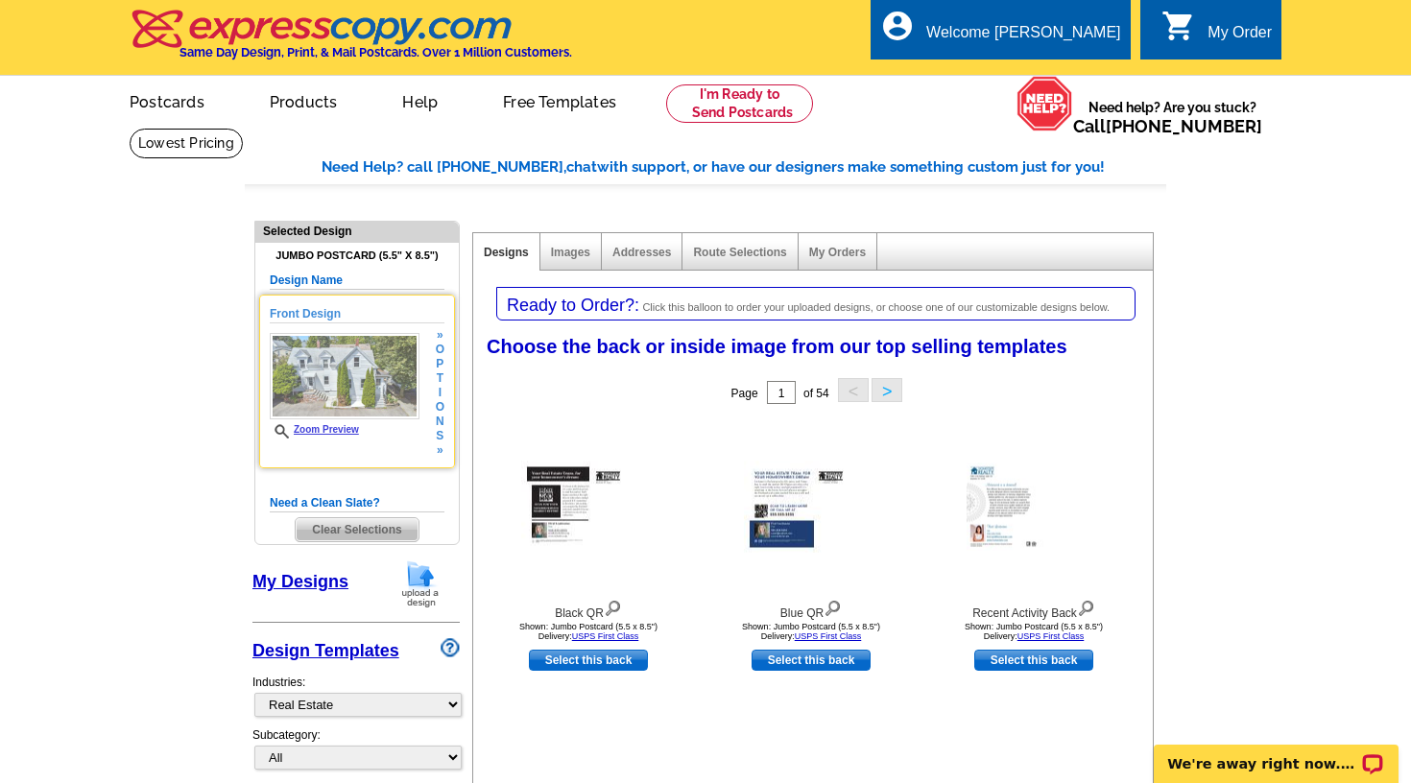
click at [439, 411] on span "o" at bounding box center [440, 407] width 9 height 14
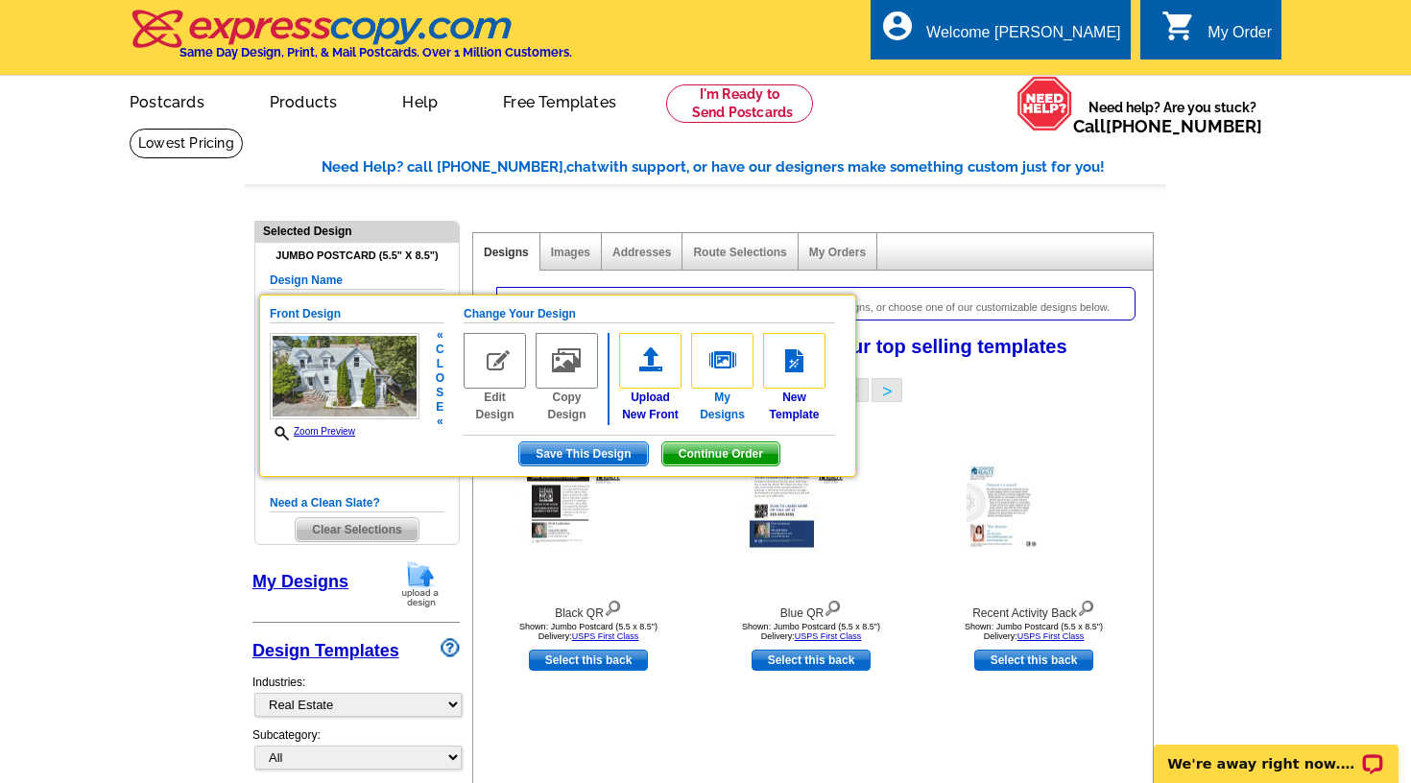
click at [726, 362] on img at bounding box center [722, 361] width 62 height 56
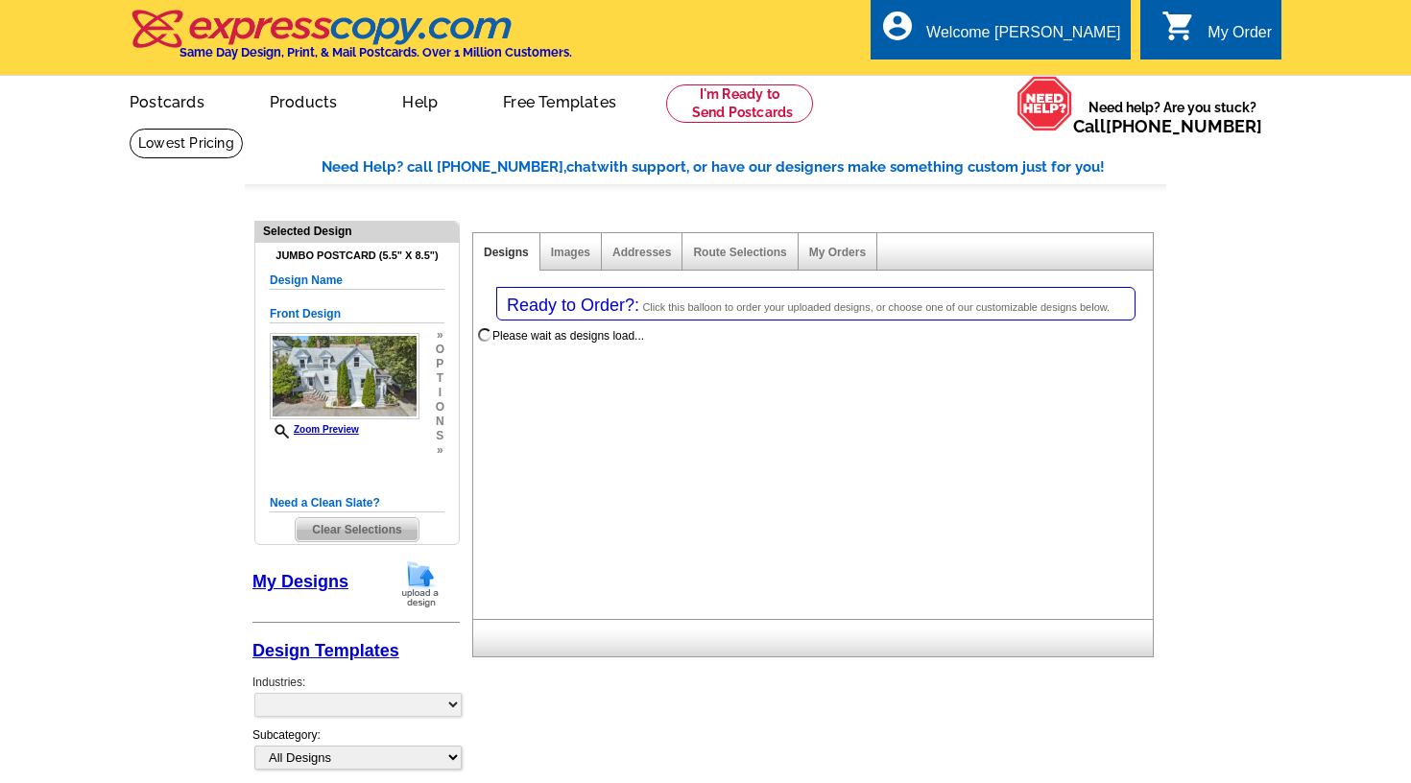
select select "1"
select select "2"
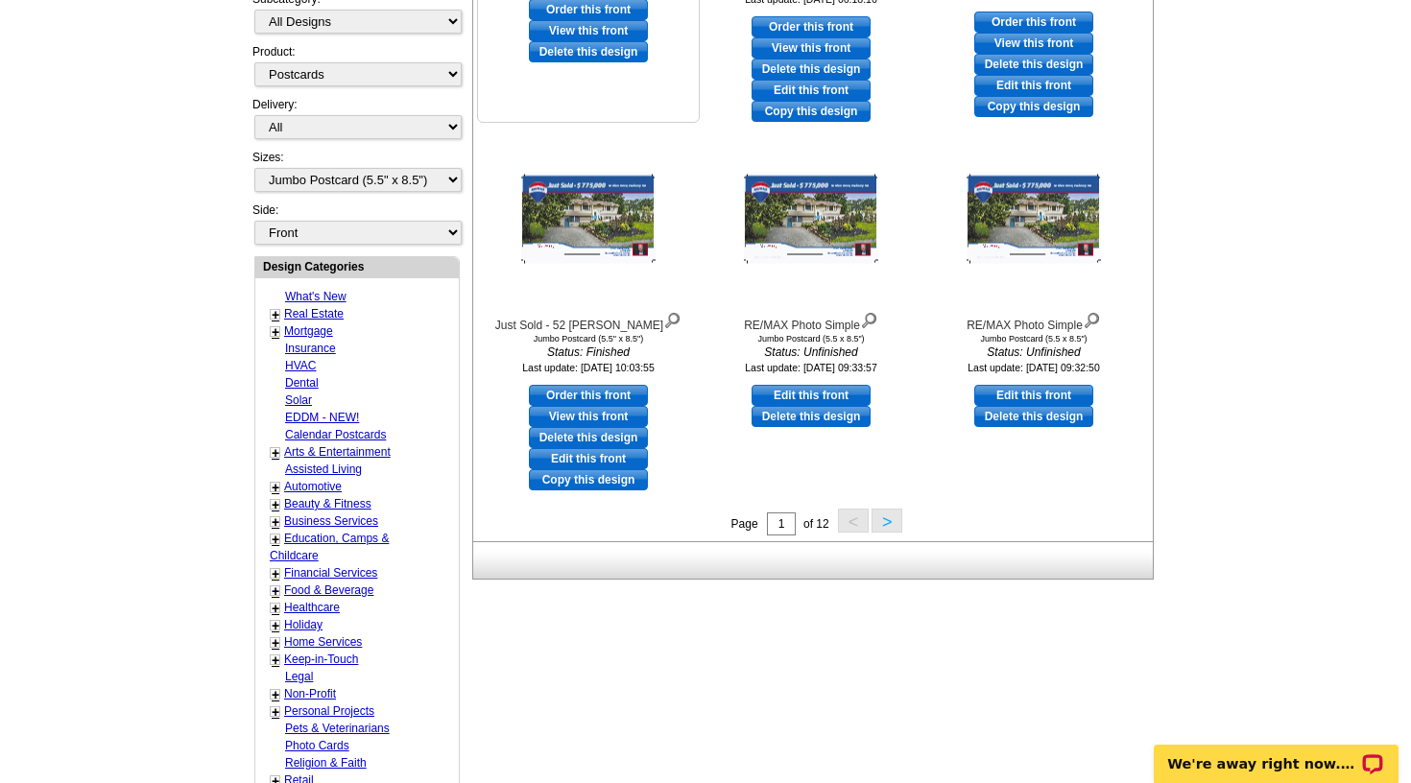
scroll to position [676, 0]
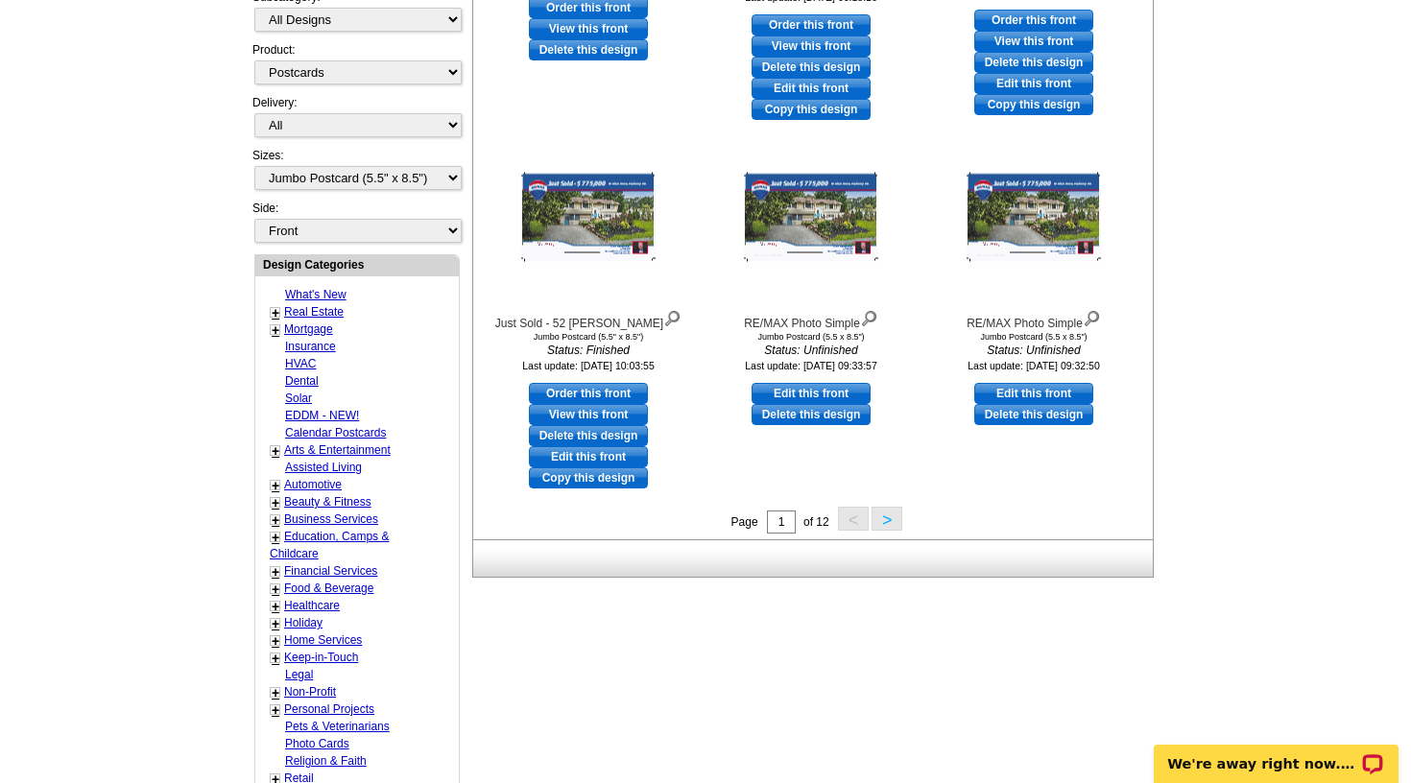
click at [890, 516] on button ">" at bounding box center [886, 519] width 31 height 24
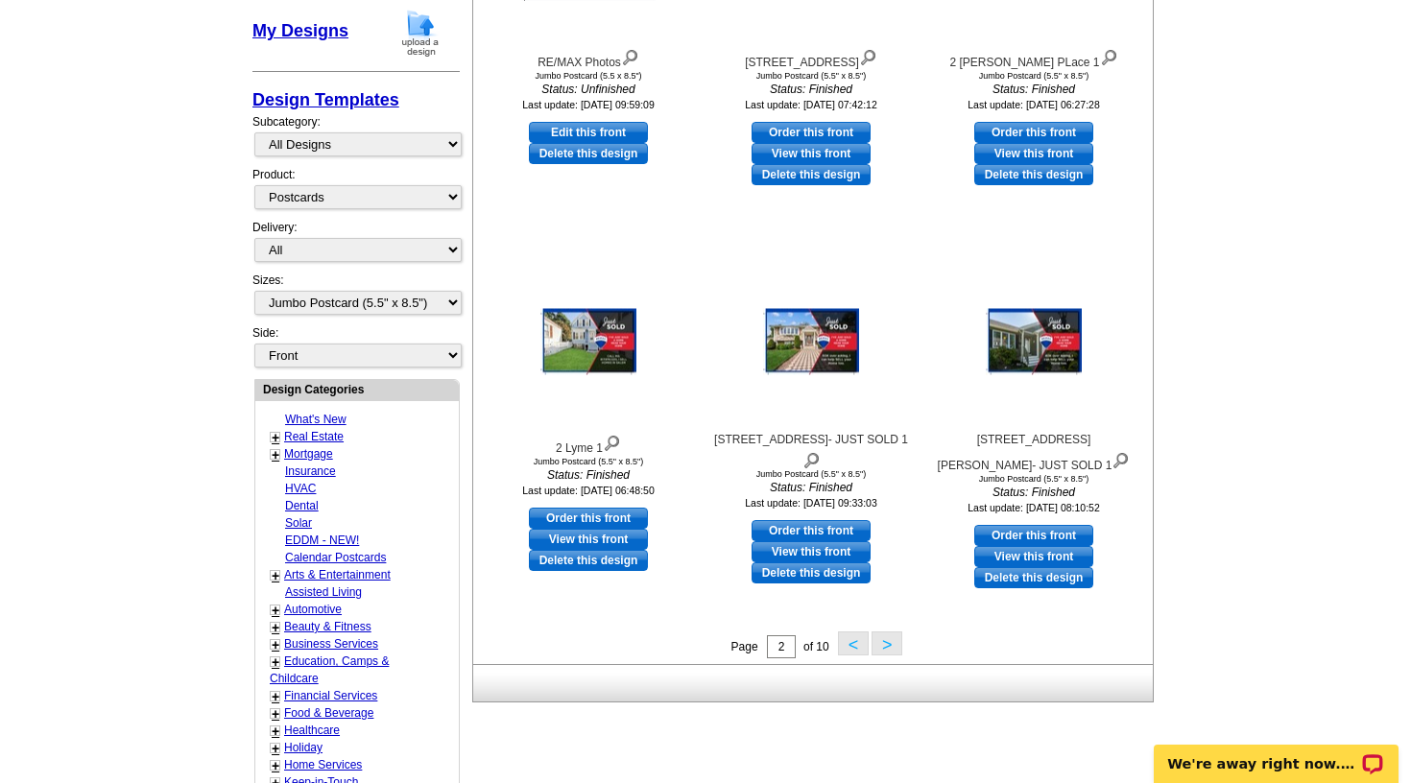
scroll to position [552, 0]
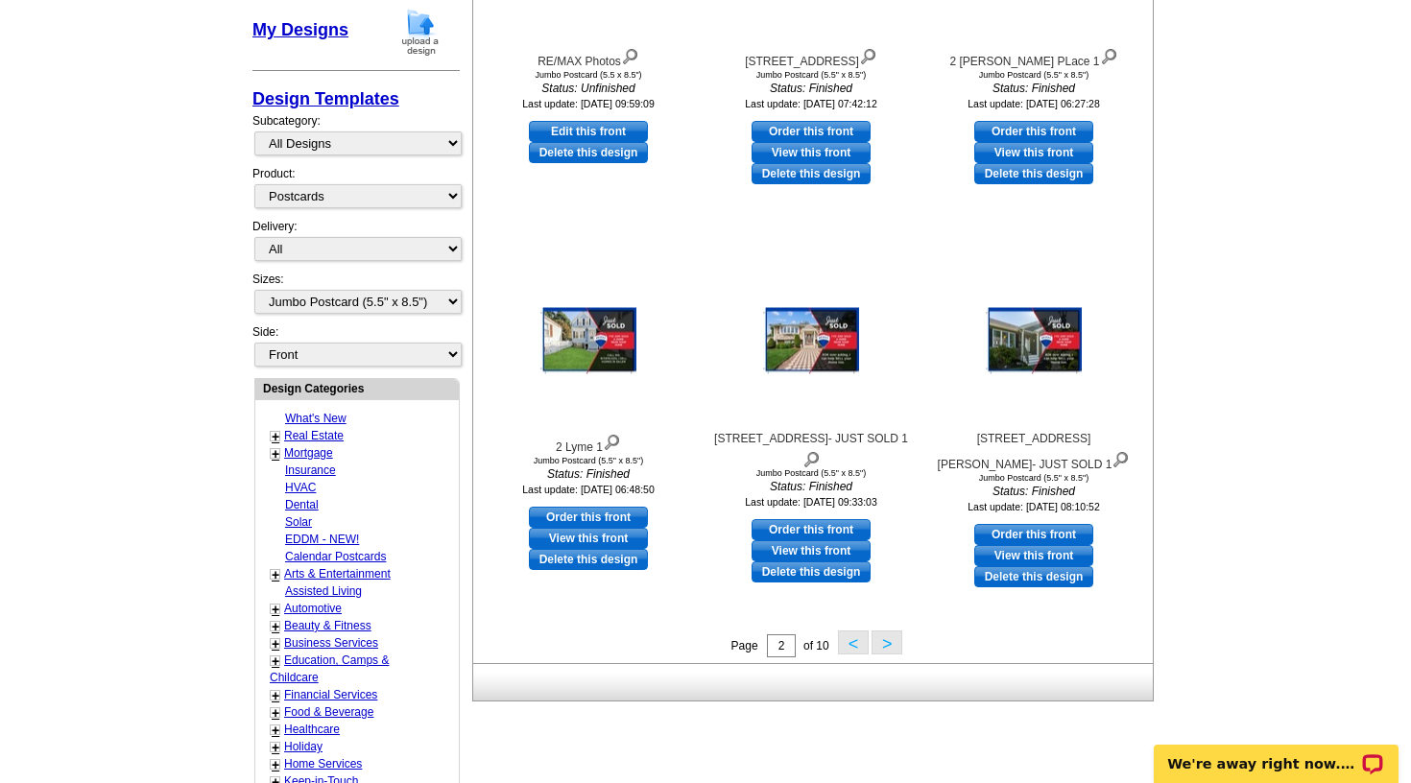
click at [888, 640] on button ">" at bounding box center [886, 643] width 31 height 24
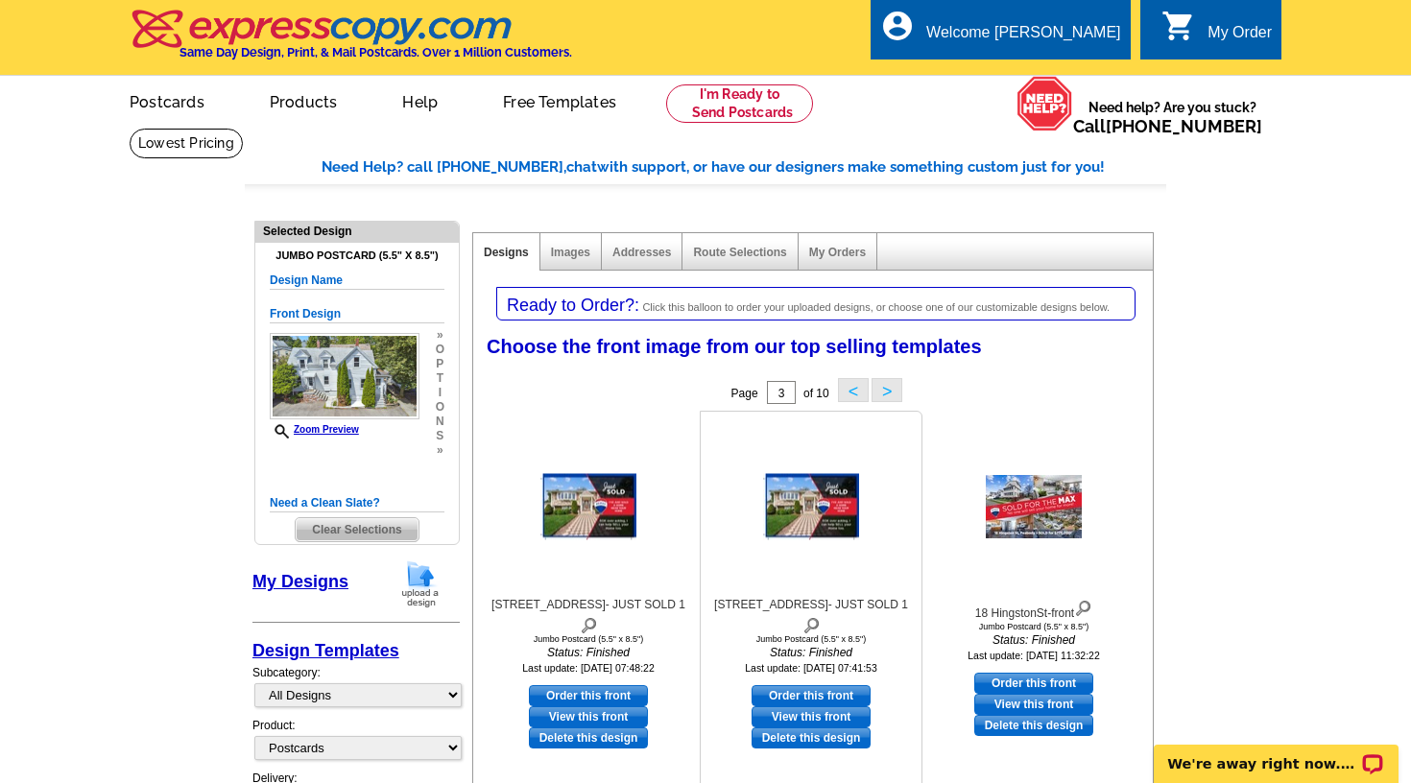
scroll to position [0, 0]
click at [849, 392] on button "<" at bounding box center [853, 390] width 31 height 24
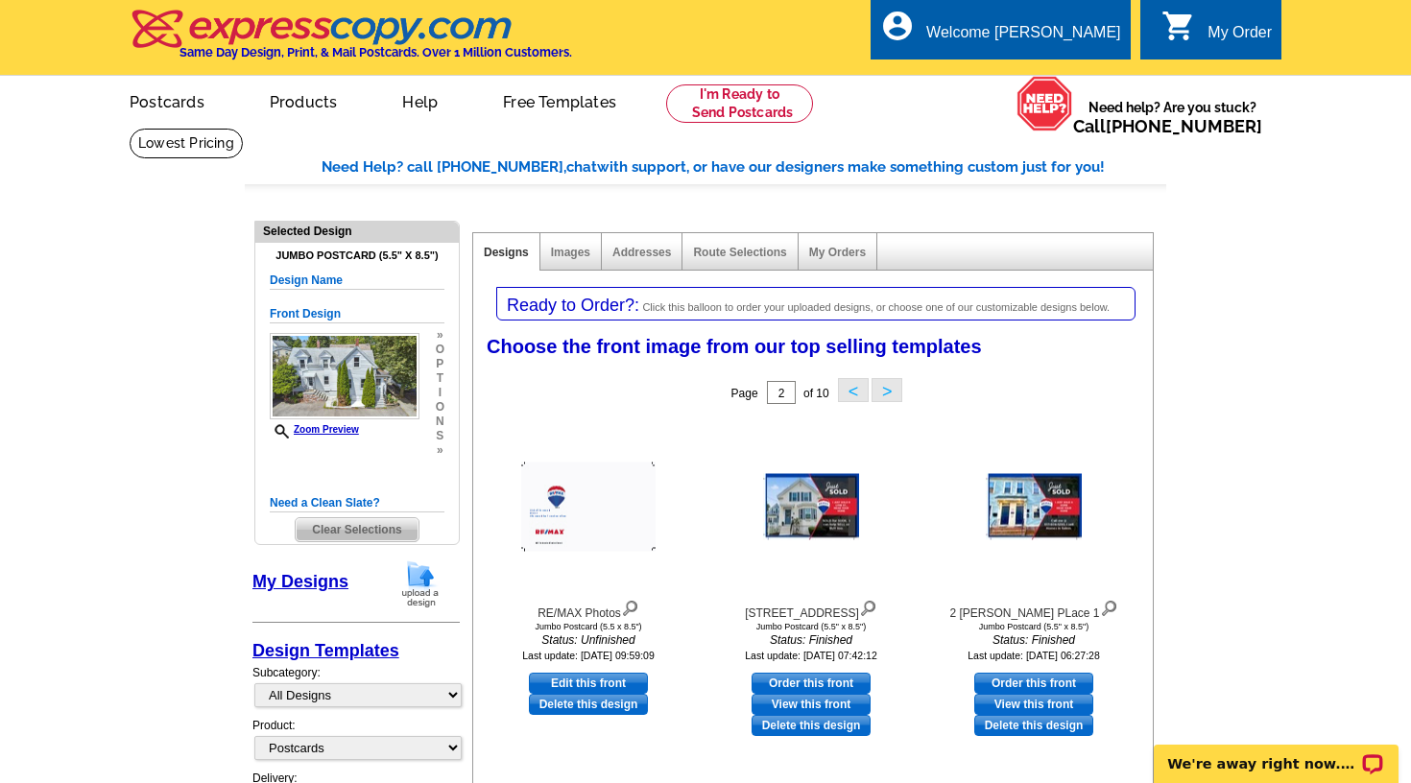
click at [849, 386] on button "<" at bounding box center [853, 390] width 31 height 24
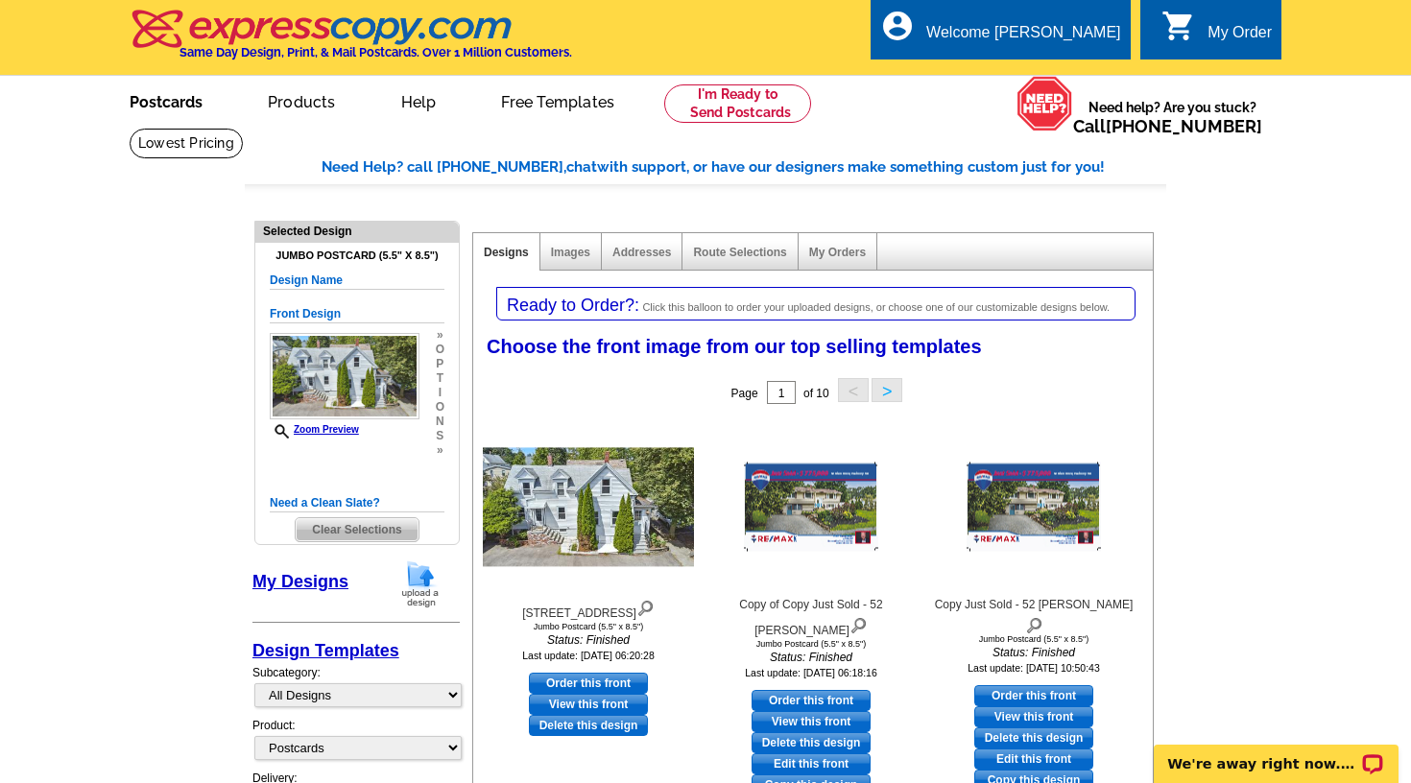
click at [169, 94] on link "Postcards" at bounding box center [166, 100] width 134 height 45
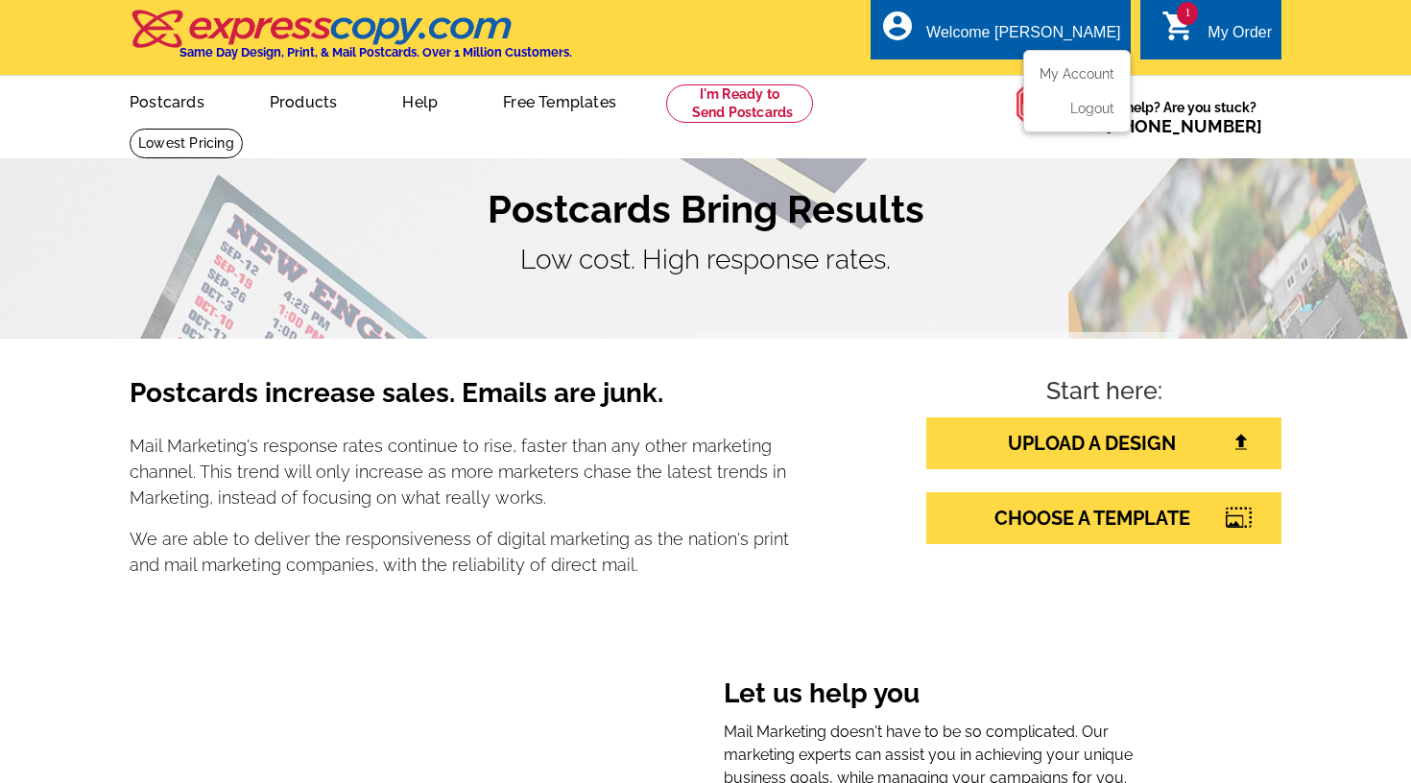
click at [1119, 34] on div "Welcome [PERSON_NAME]" at bounding box center [1023, 37] width 194 height 27
click at [1055, 71] on link "My Account" at bounding box center [1073, 73] width 83 height 17
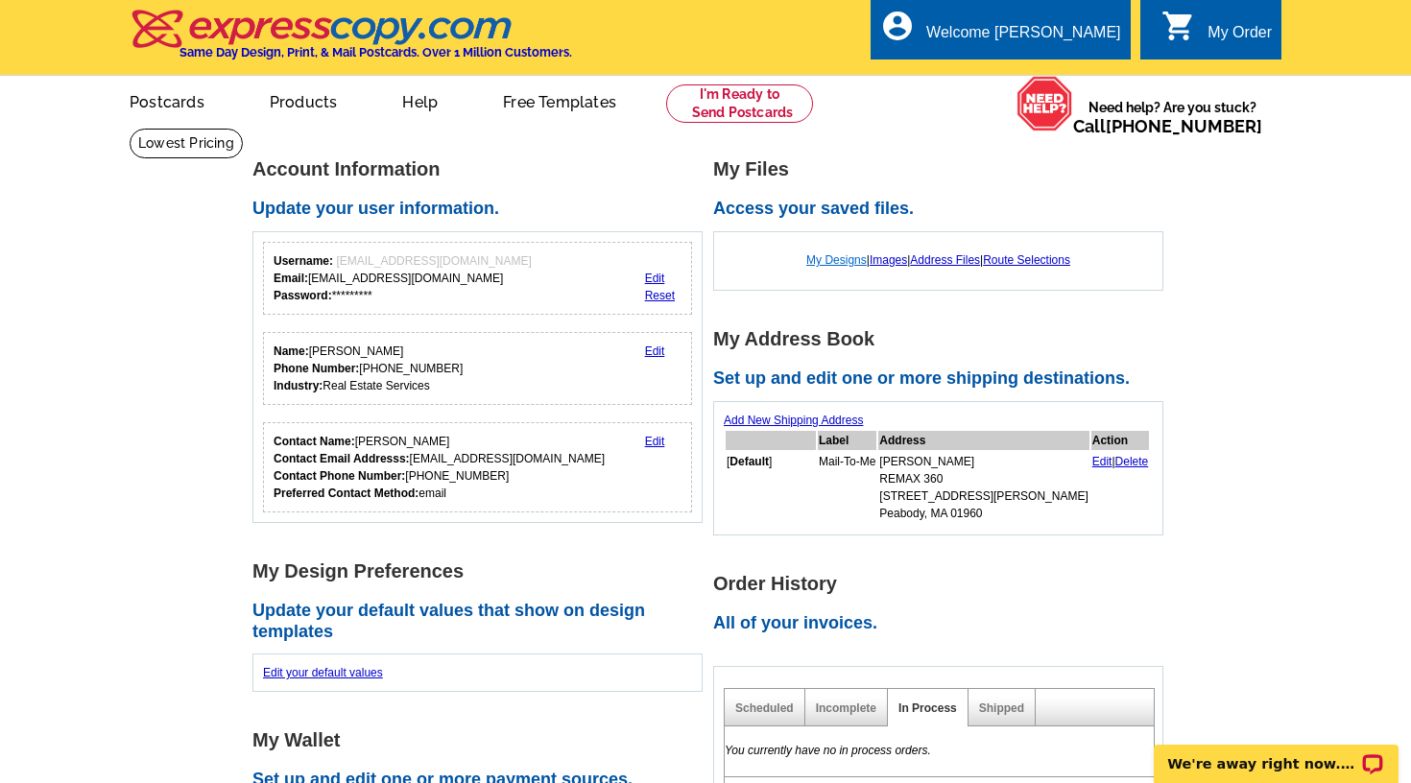
click at [825, 265] on link "My Designs" at bounding box center [836, 259] width 60 height 13
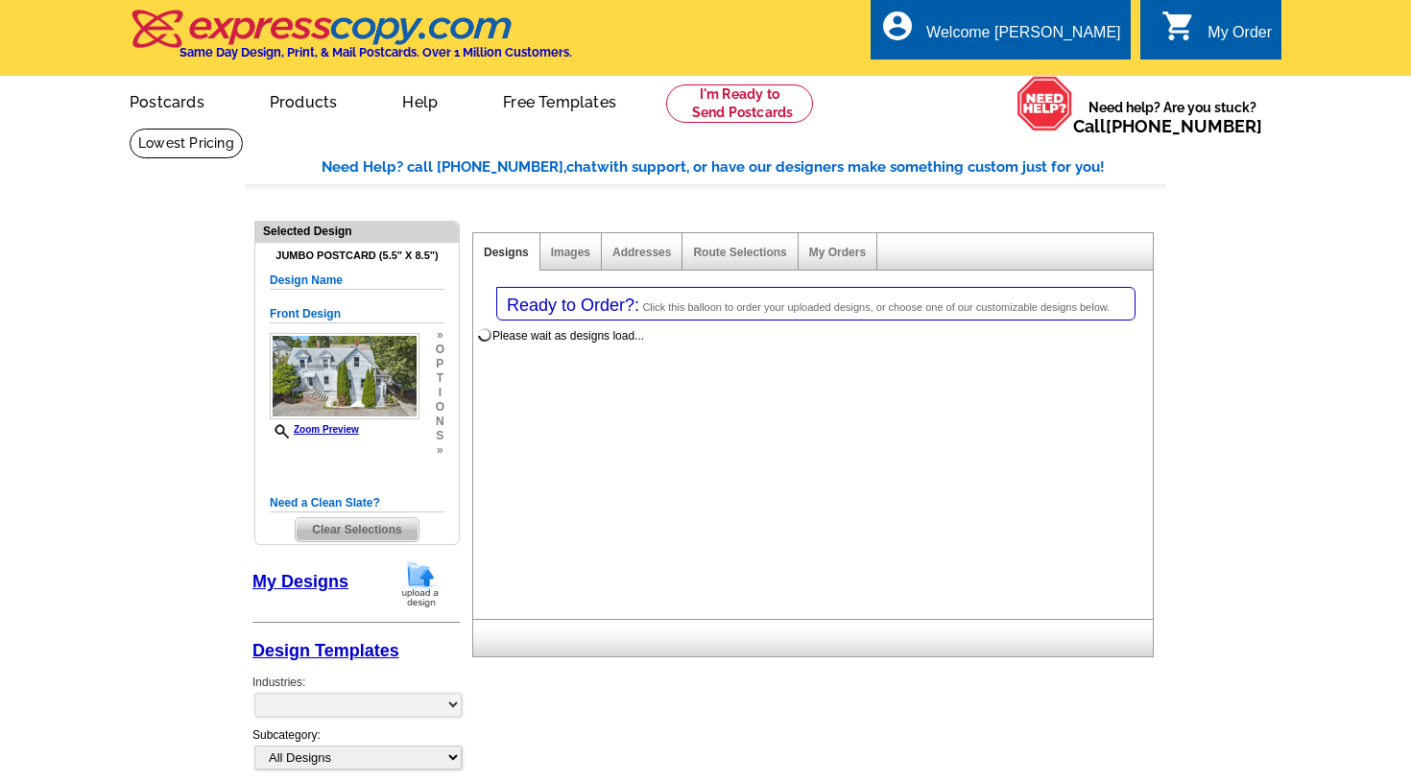
select select "1"
select select "2"
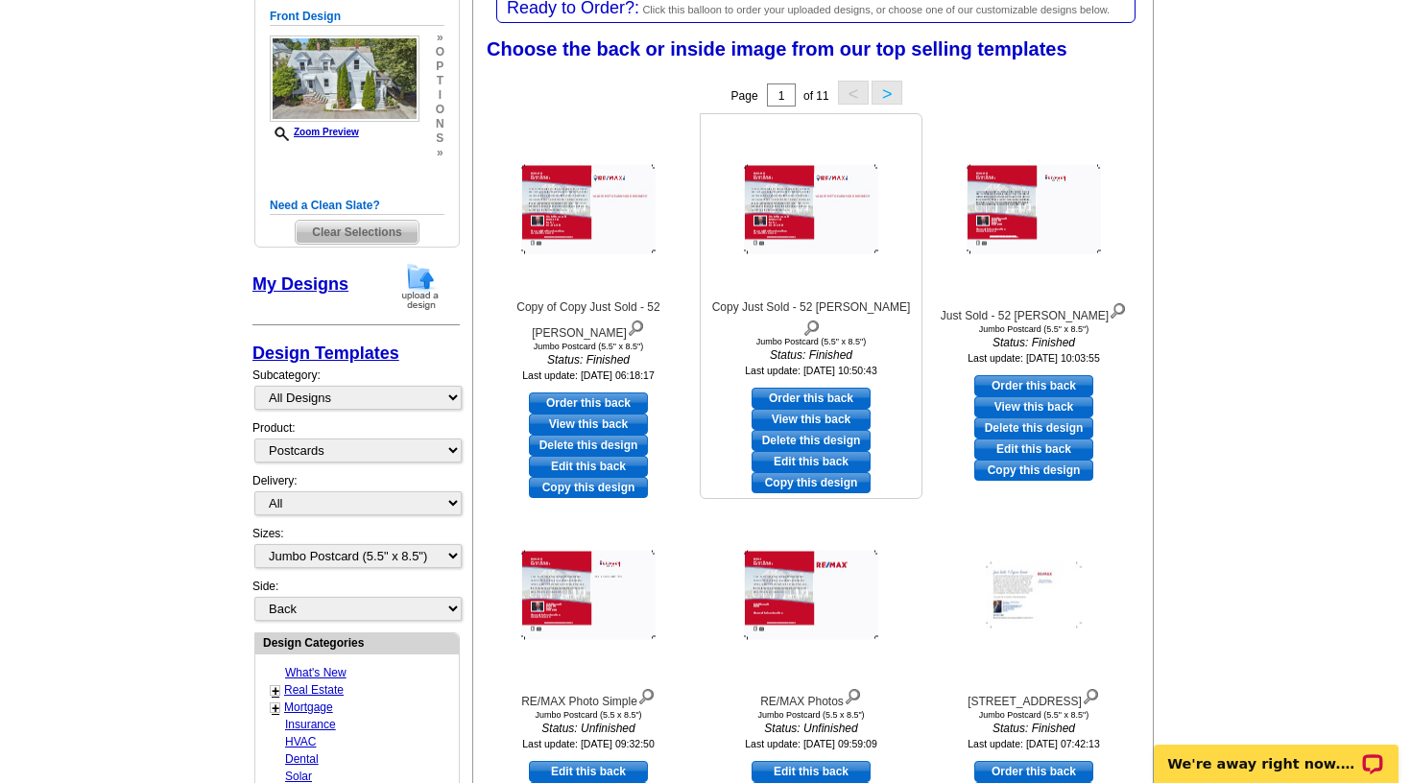
scroll to position [303, 0]
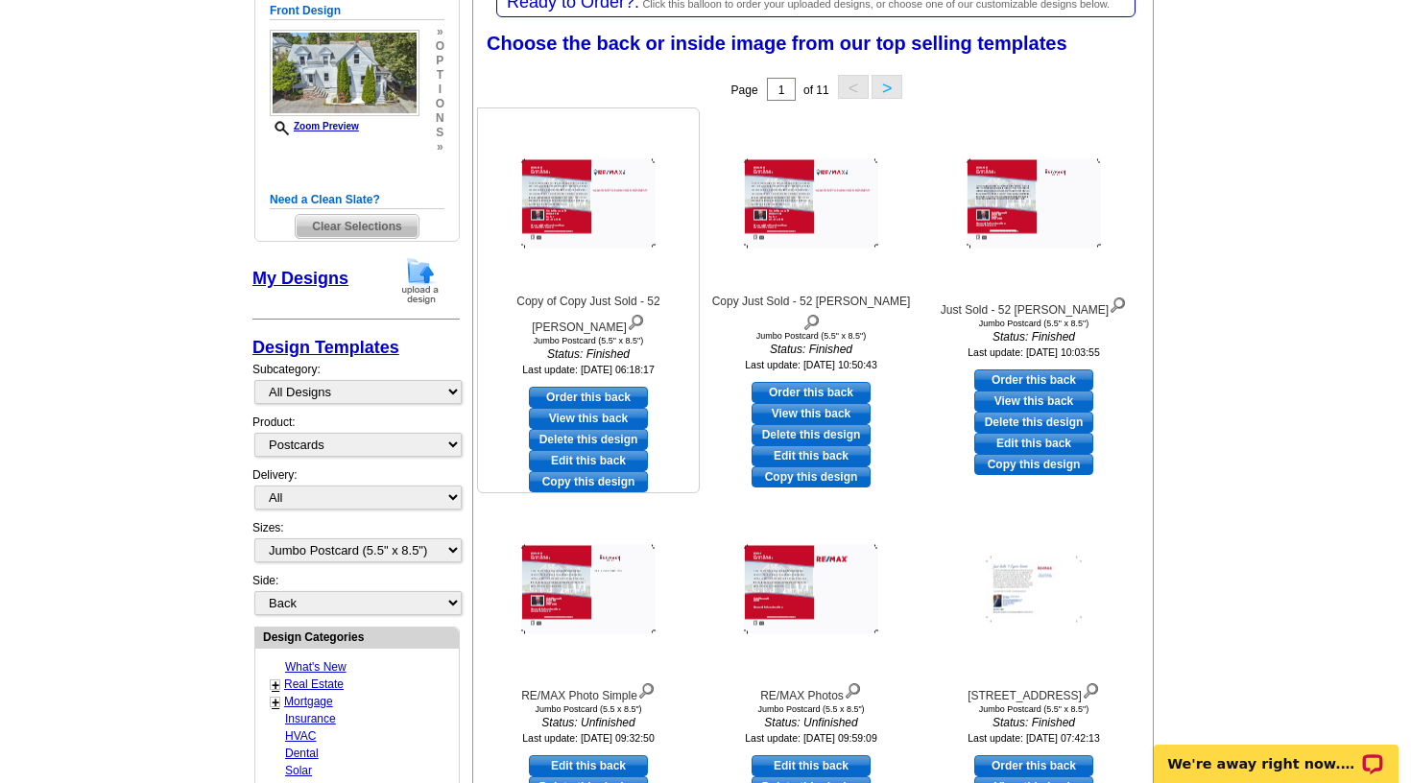
click at [603, 387] on link "Order this back" at bounding box center [588, 397] width 119 height 21
select select "front"
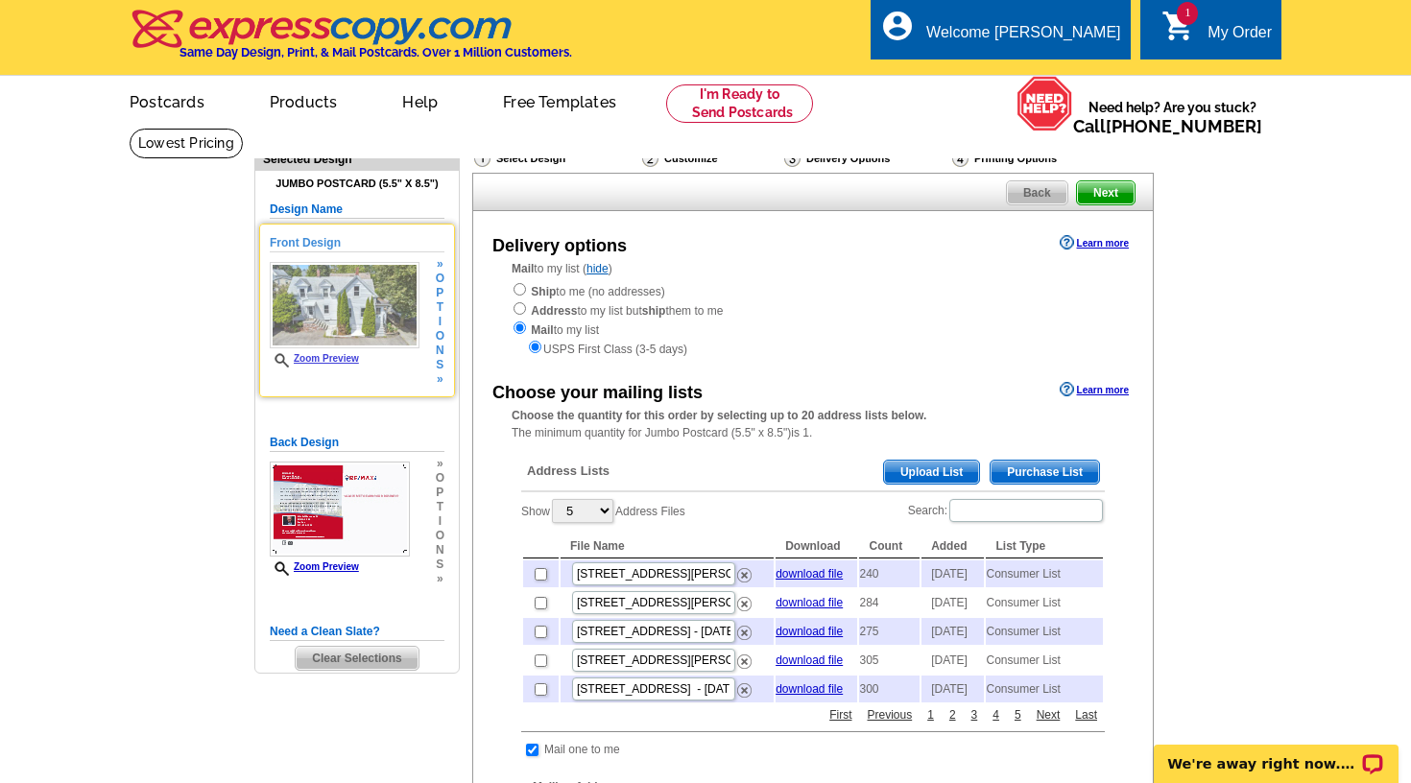
click at [368, 310] on img at bounding box center [345, 305] width 150 height 86
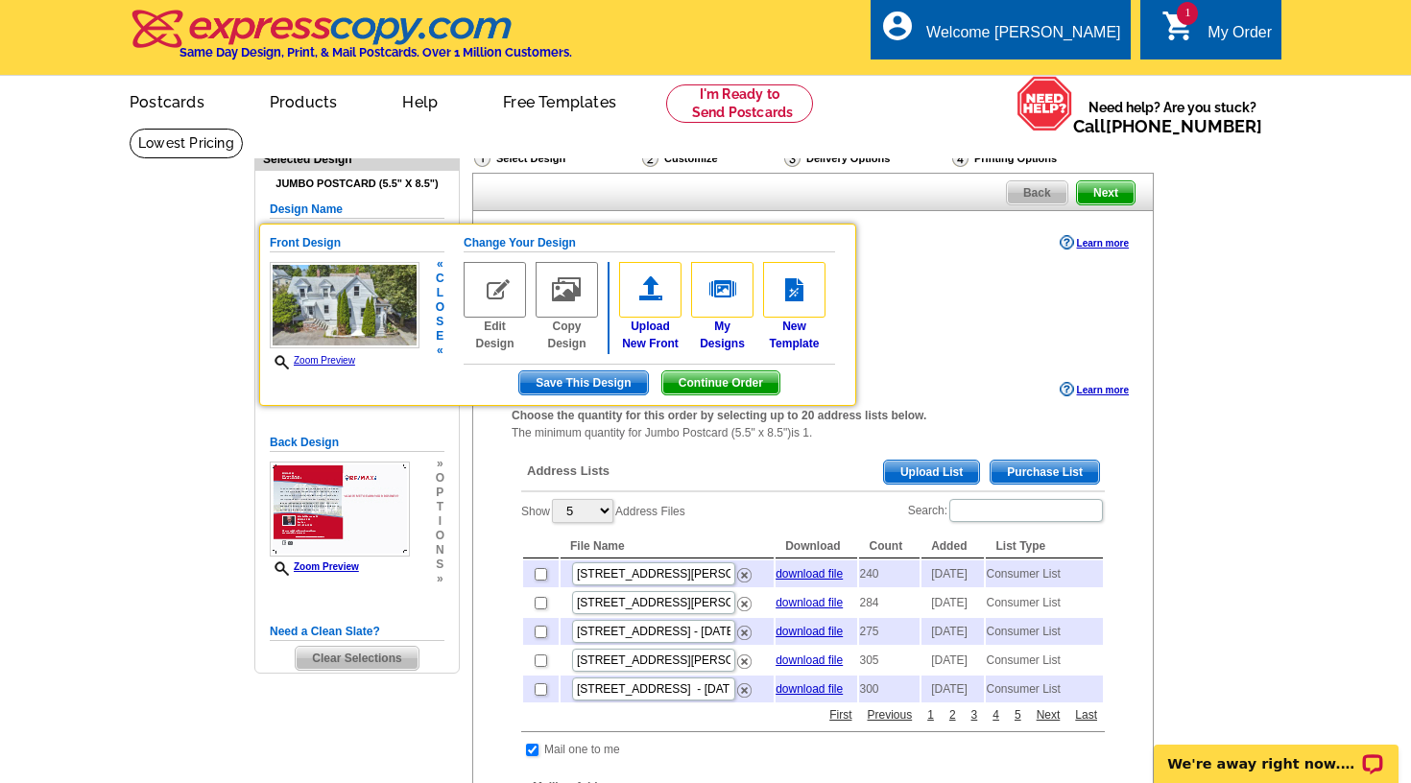
click at [487, 282] on img at bounding box center [495, 290] width 62 height 56
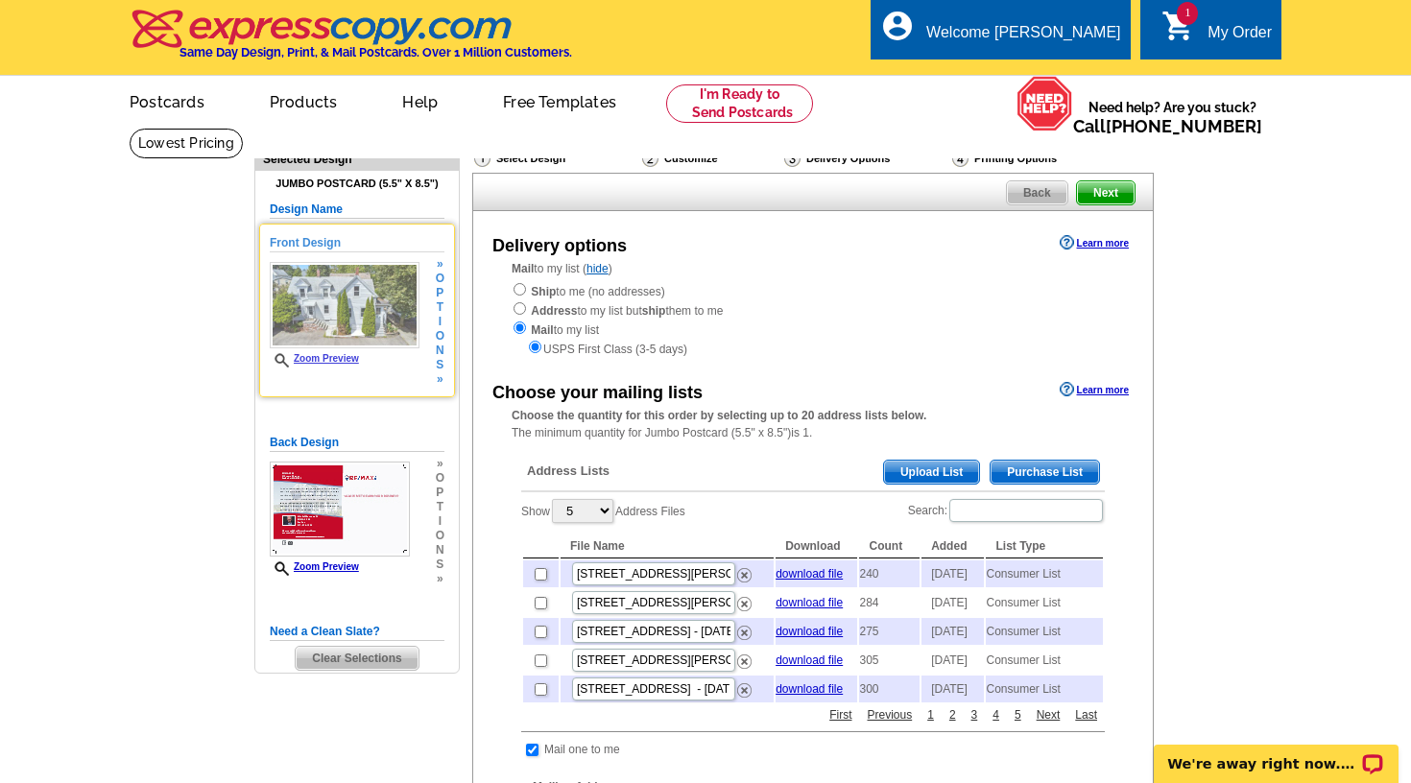
click at [276, 246] on h5 "Front Design" at bounding box center [357, 243] width 175 height 18
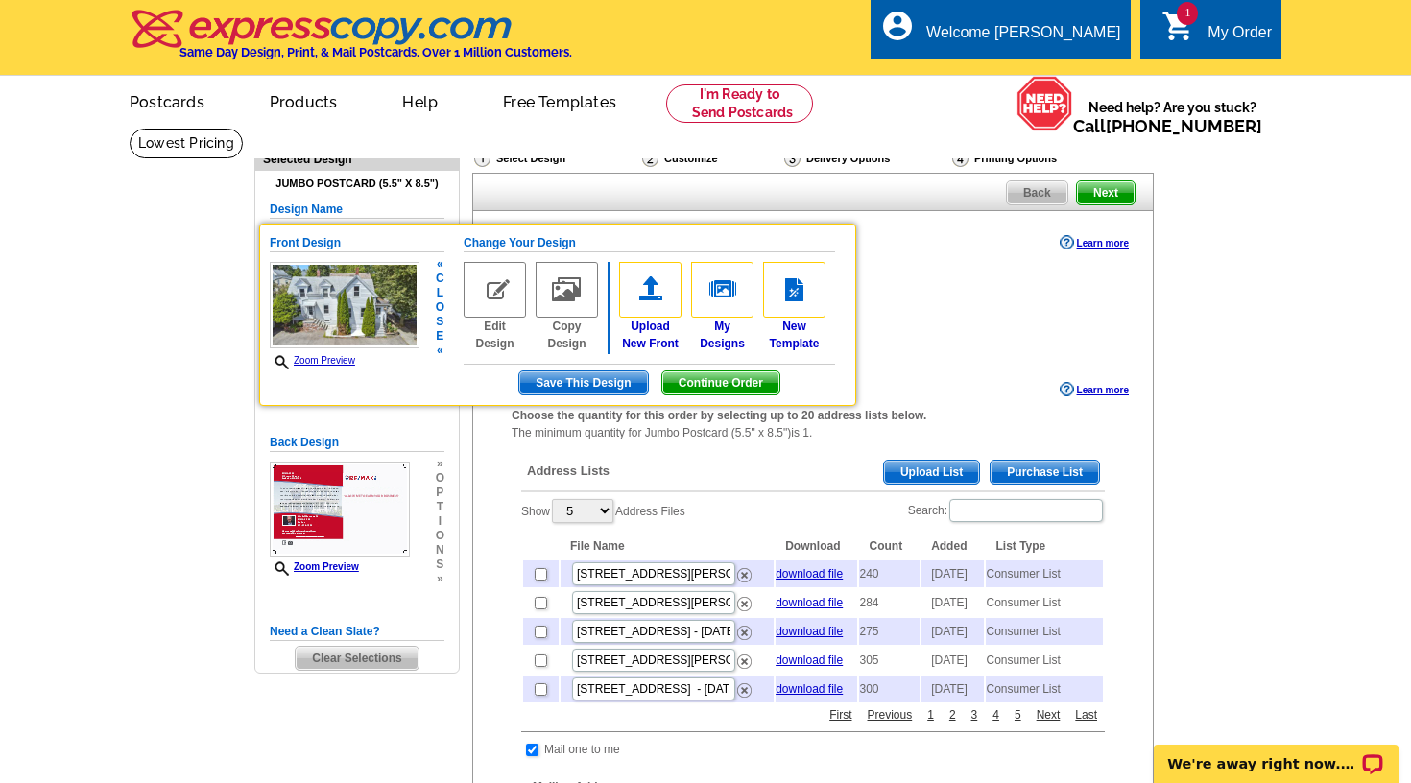
click at [560, 377] on span "Save This Design" at bounding box center [583, 382] width 128 height 23
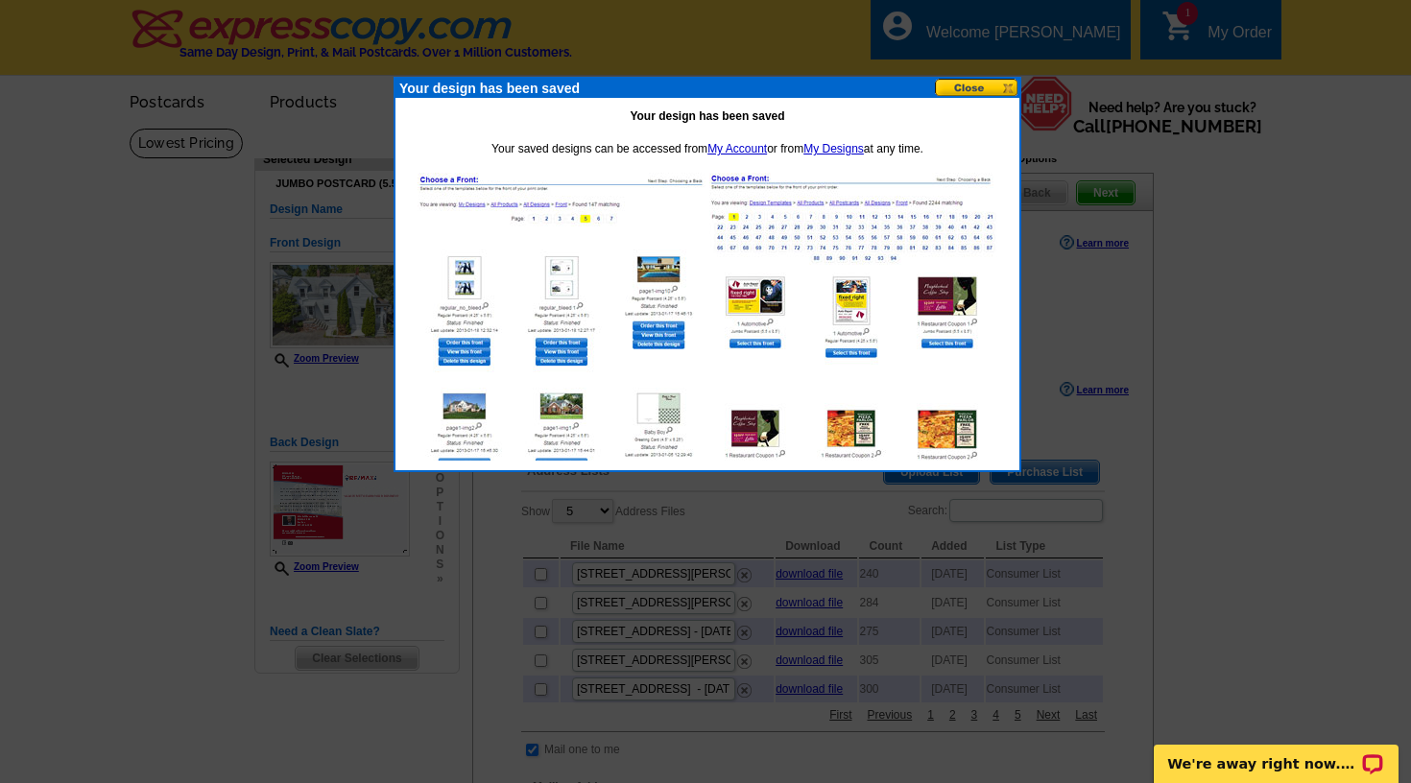
click at [960, 97] on div "Your design has been saved" at bounding box center [707, 88] width 624 height 19
click at [838, 147] on link "My Designs" at bounding box center [833, 148] width 60 height 13
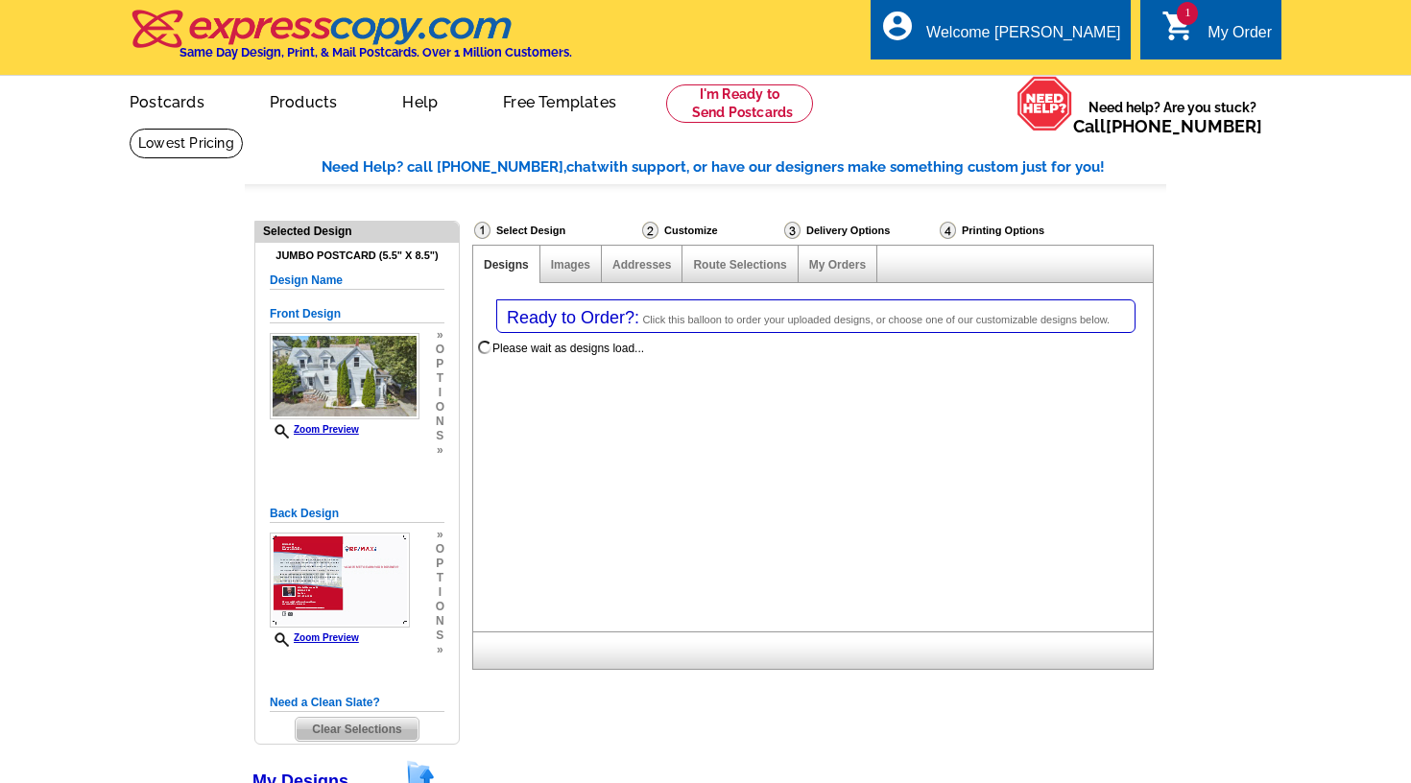
select select "1"
select select "2"
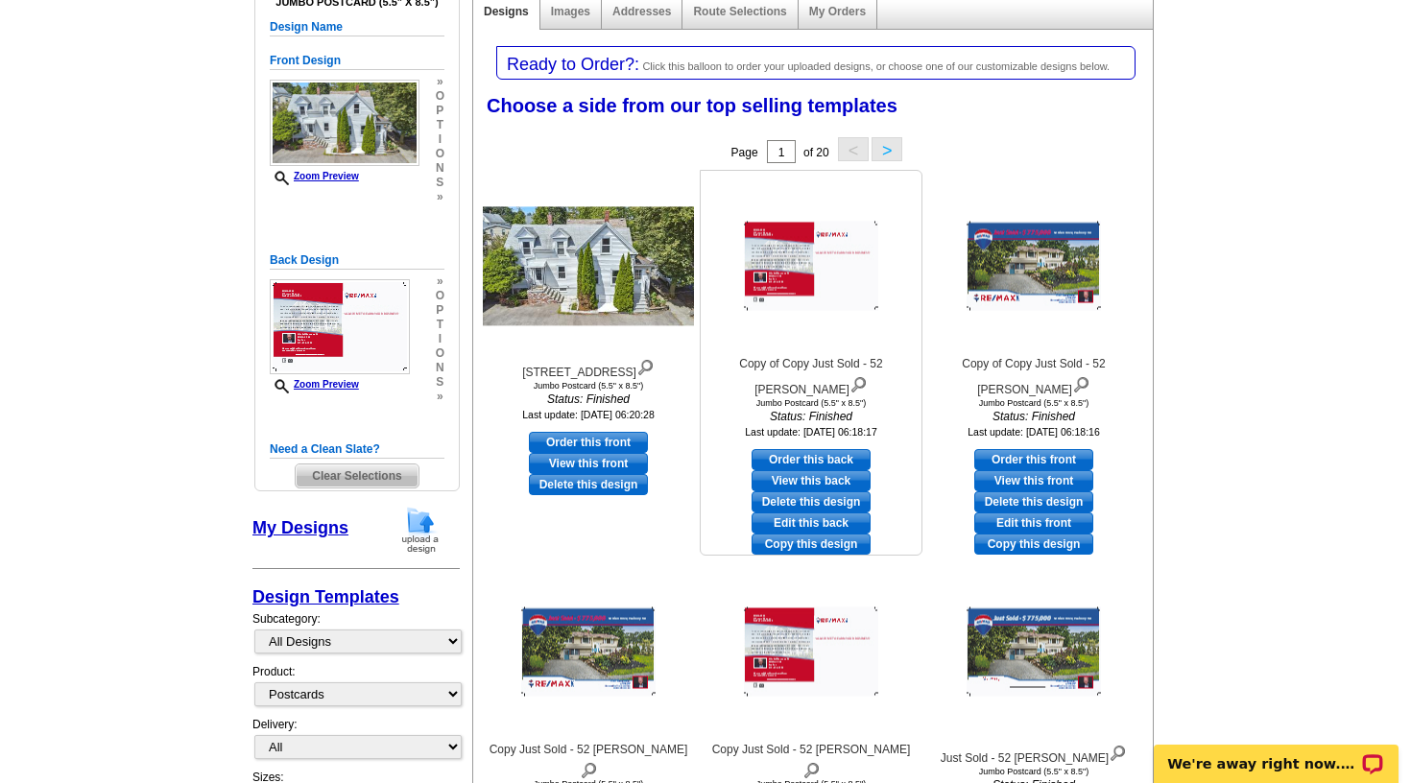
scroll to position [263, 0]
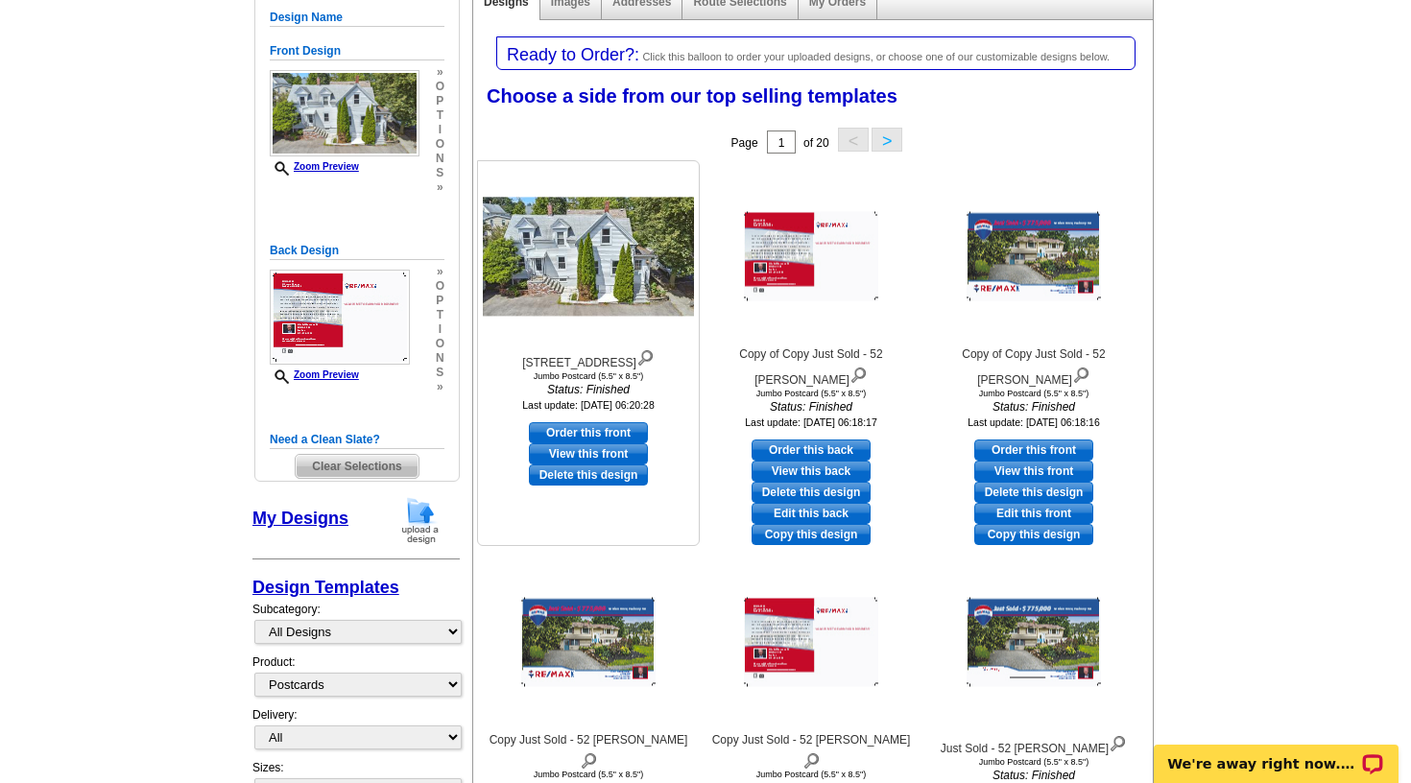
click at [590, 473] on link "Delete this design" at bounding box center [588, 475] width 119 height 21
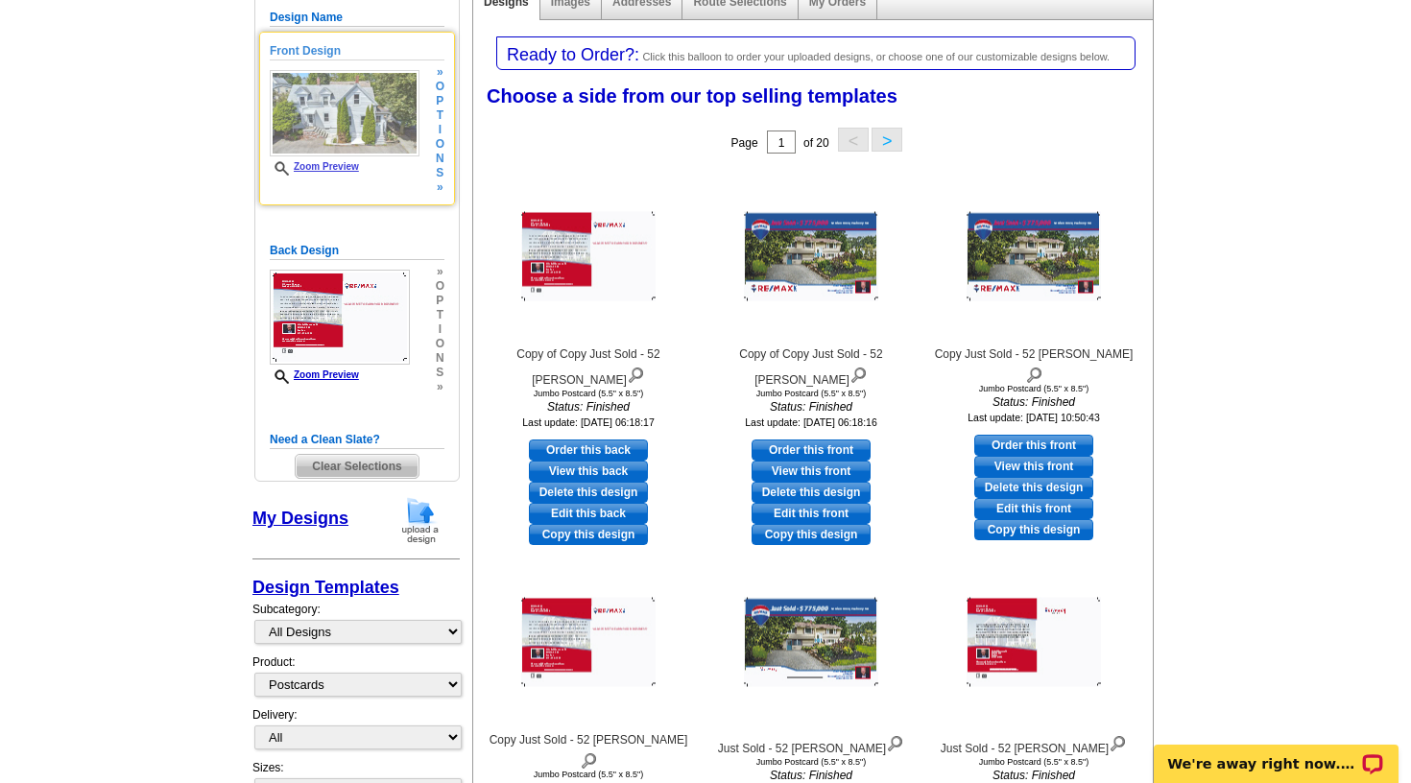
click at [327, 123] on img at bounding box center [345, 113] width 150 height 86
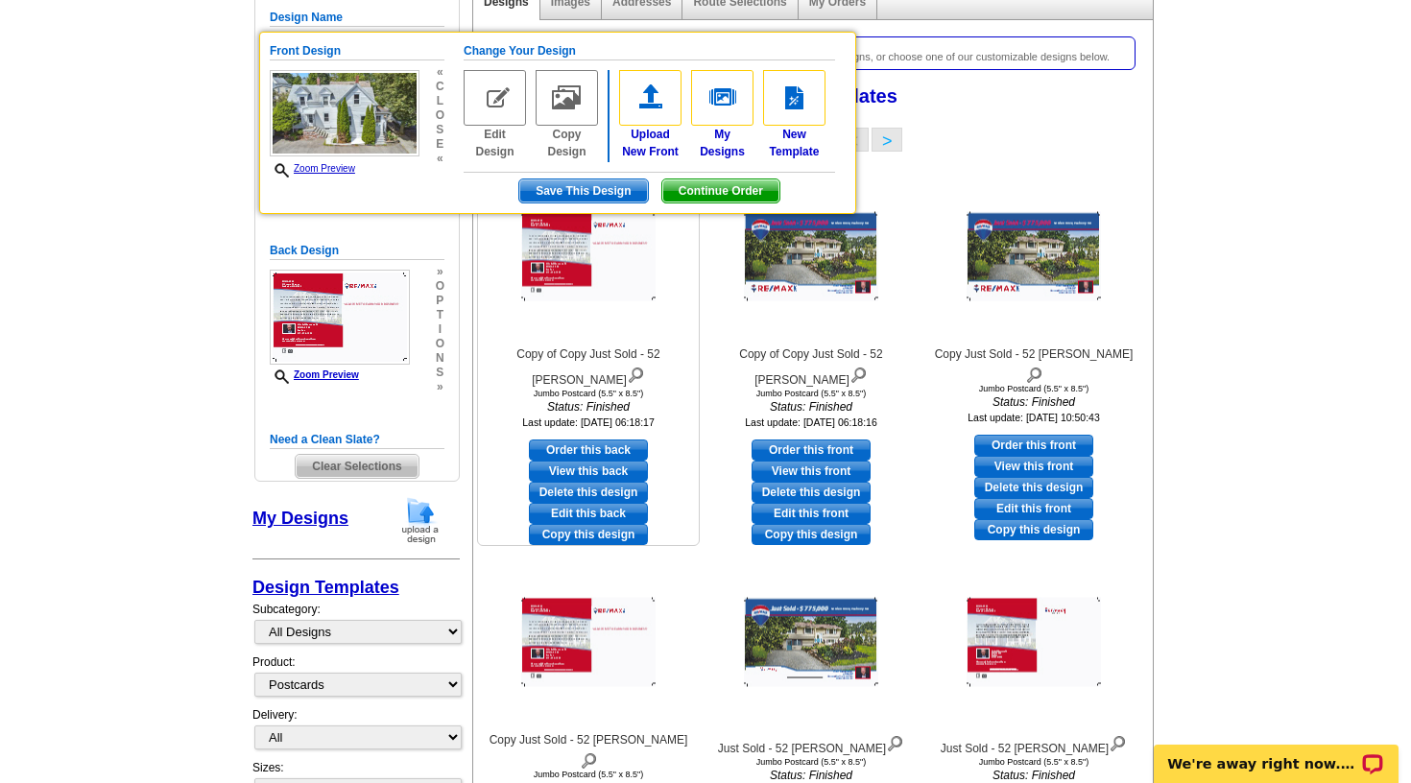
click at [622, 269] on img at bounding box center [588, 256] width 134 height 89
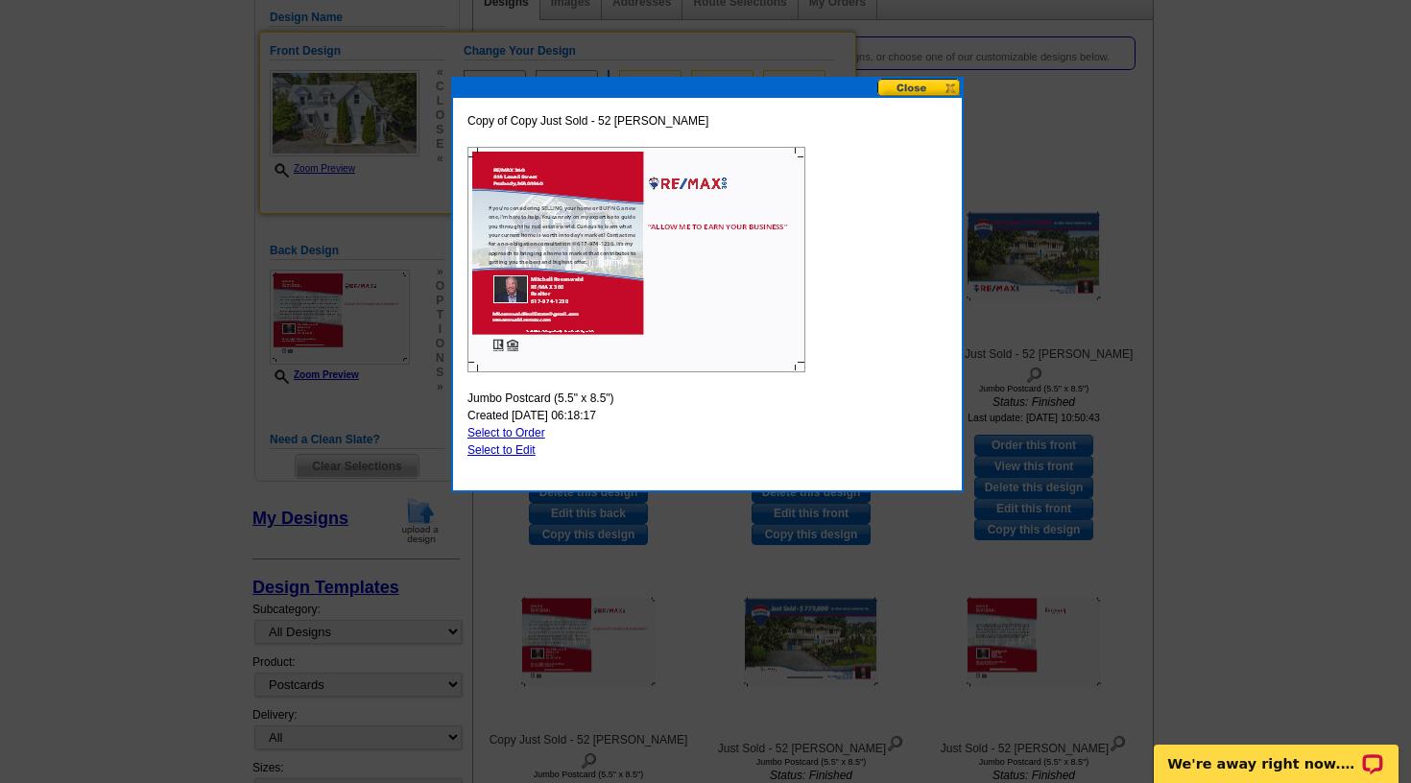
click at [499, 210] on img at bounding box center [636, 260] width 338 height 226
click at [904, 94] on button at bounding box center [919, 88] width 84 height 18
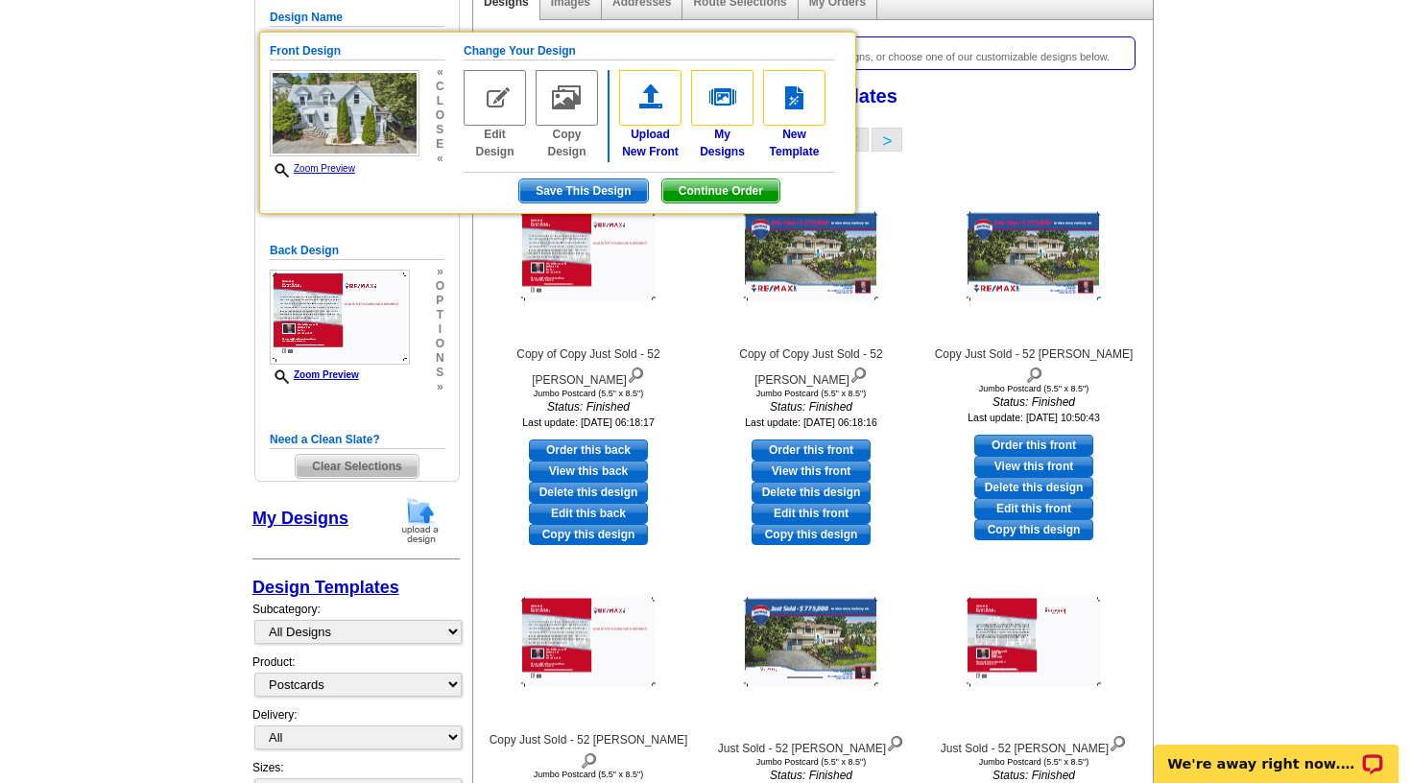
click at [451, 242] on div "Jumbo Postcard (5.5" x 8.5") Design Name Front Design Zoom Preview « c l o s e …" at bounding box center [356, 230] width 203 height 501
click at [998, 115] on div "Choose a side from our top selling templates Select one of the templates below …" at bounding box center [817, 100] width 680 height 46
click at [679, 278] on div at bounding box center [588, 256] width 211 height 173
click at [540, 190] on span "Save This Design" at bounding box center [583, 190] width 128 height 23
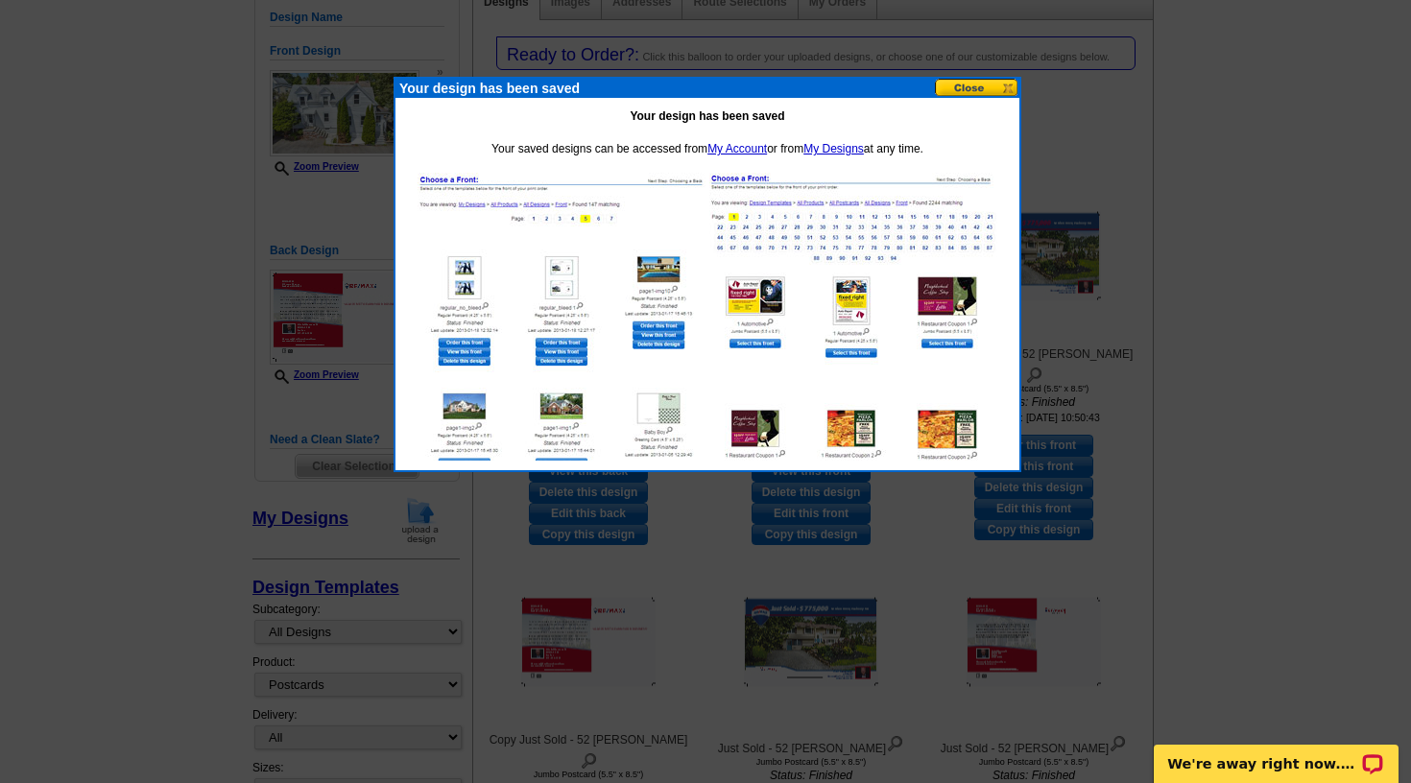
click at [993, 84] on button at bounding box center [977, 88] width 84 height 18
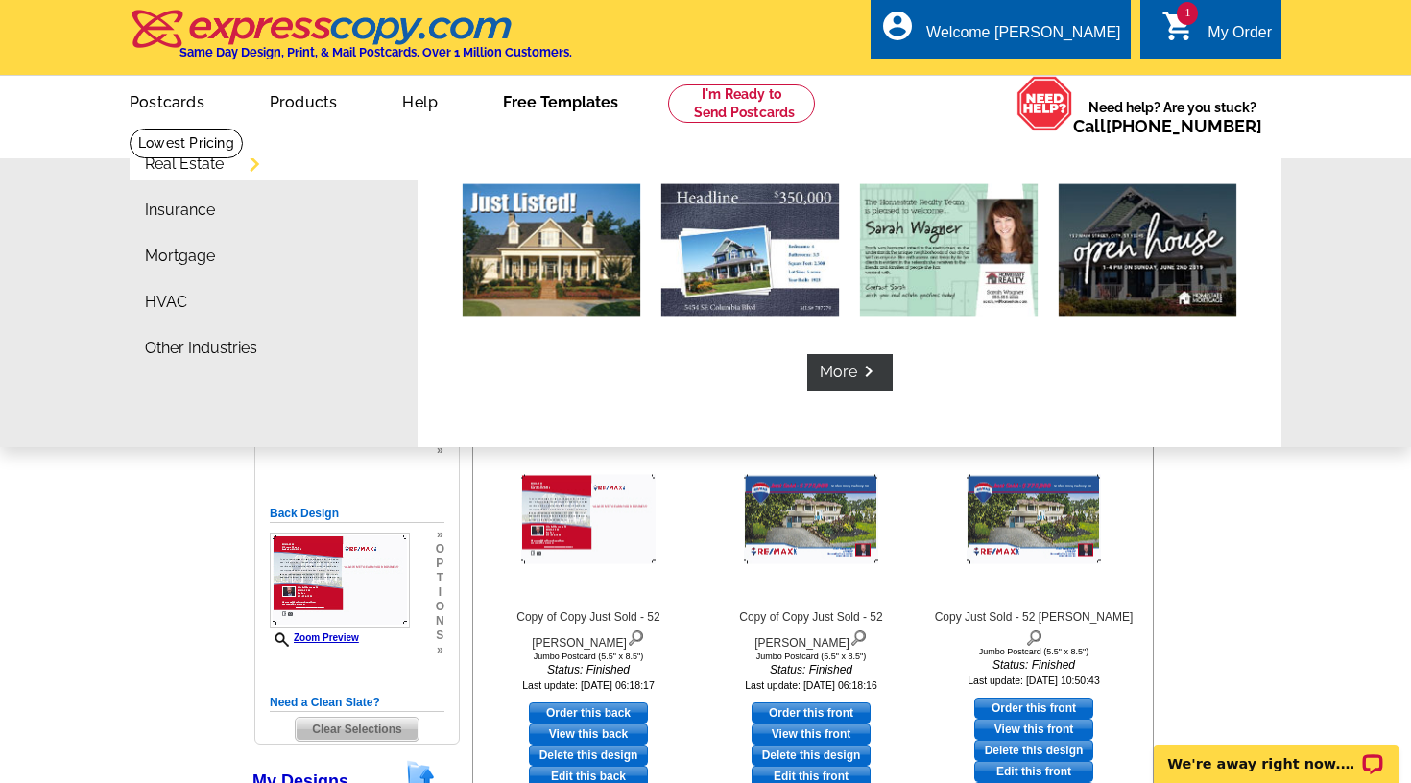
scroll to position [0, 0]
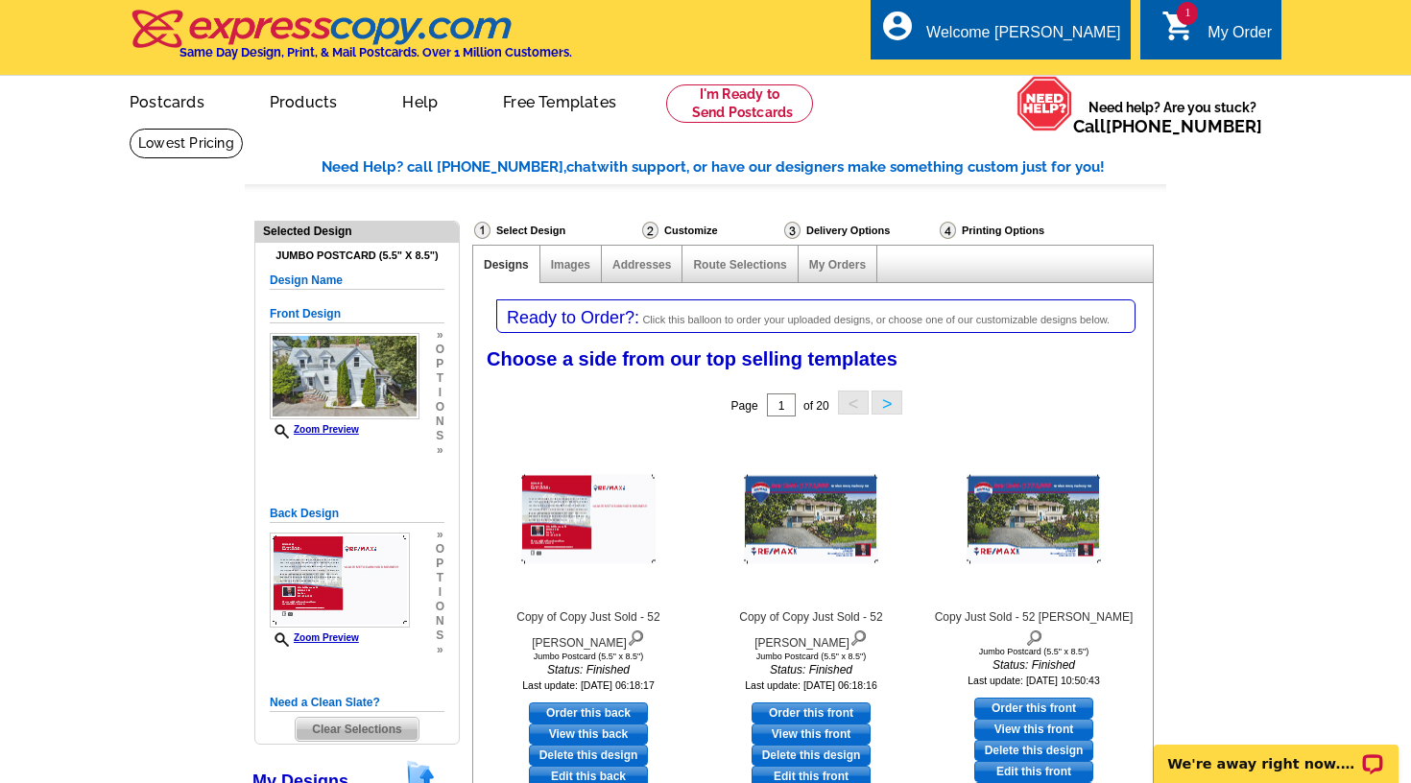
click at [1172, 13] on icon "shopping_cart" at bounding box center [1178, 26] width 35 height 35
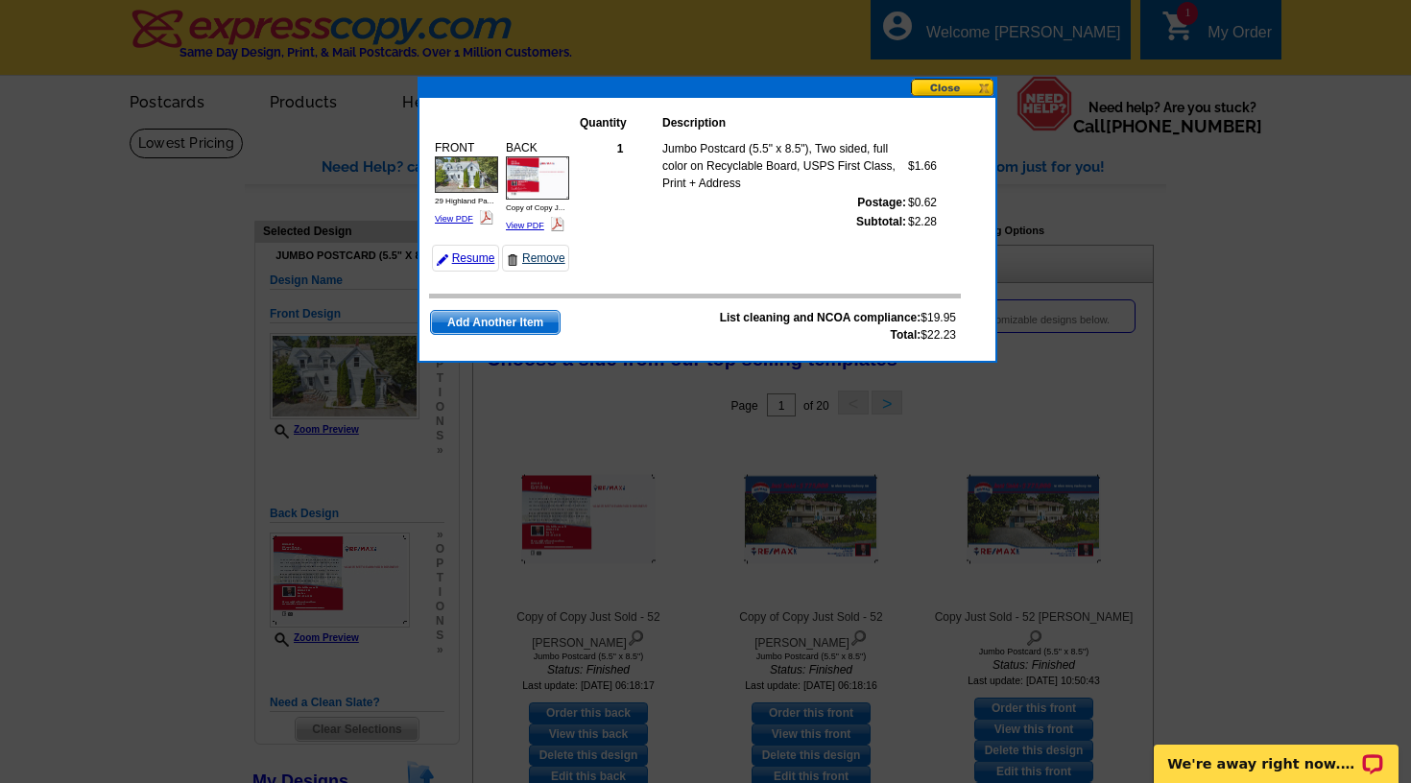
click at [554, 254] on link "Remove" at bounding box center [535, 258] width 67 height 27
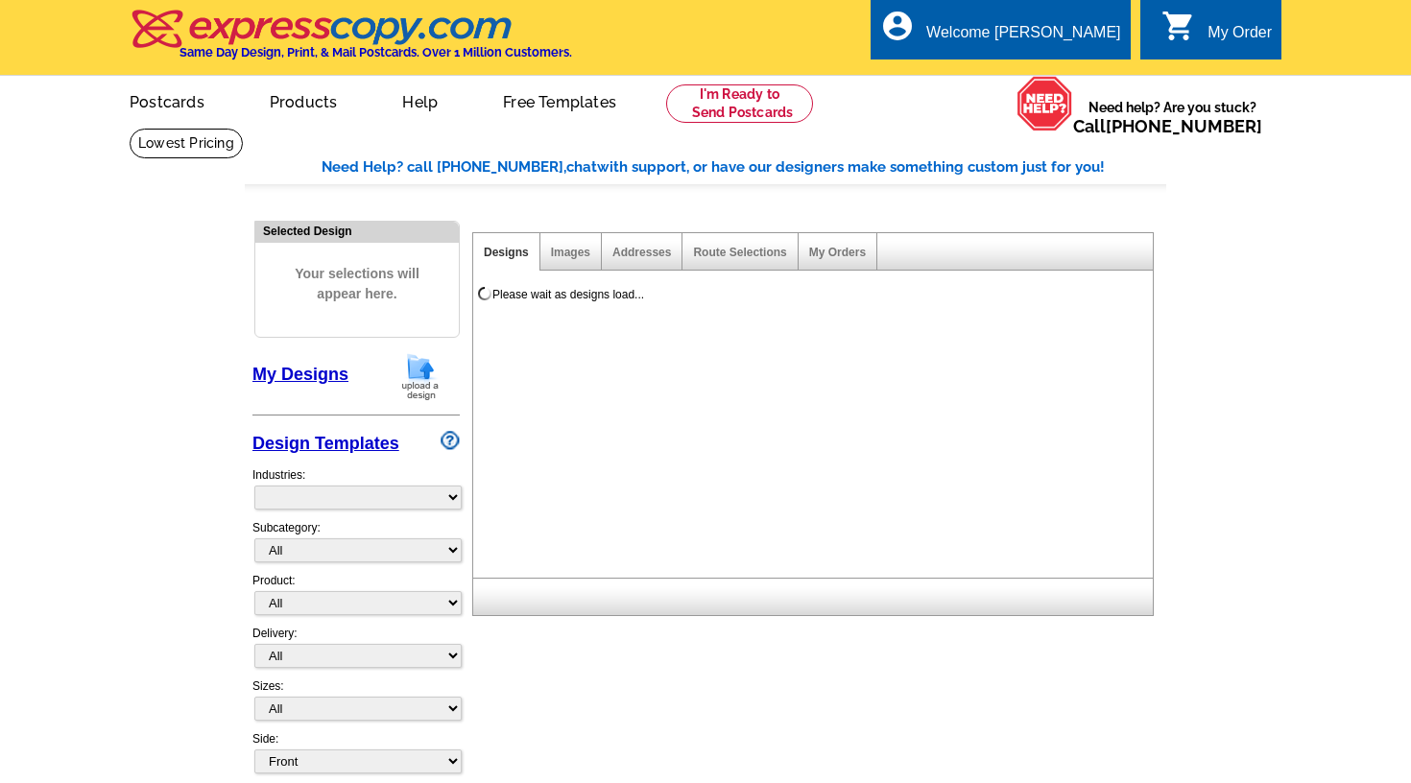
select select "785"
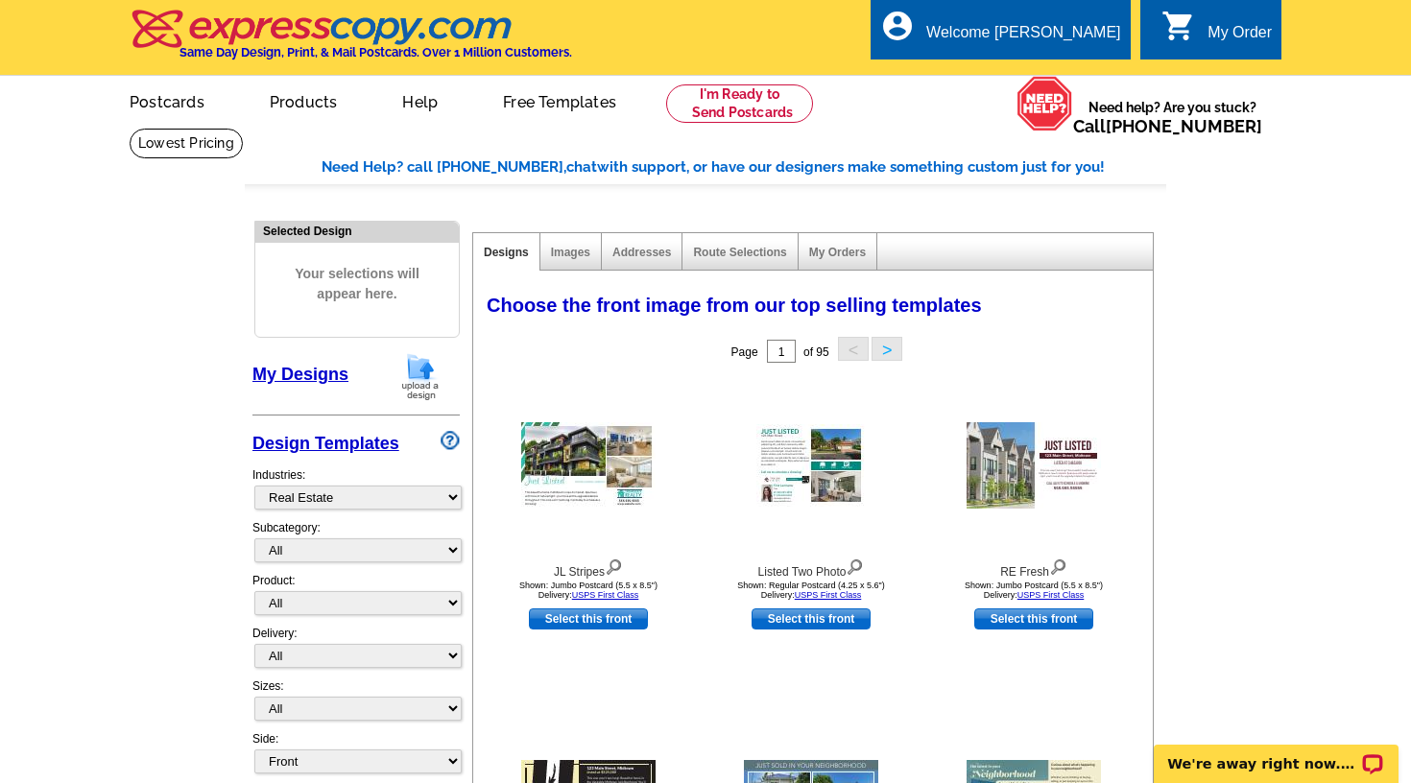
click at [320, 373] on link "My Designs" at bounding box center [300, 374] width 96 height 19
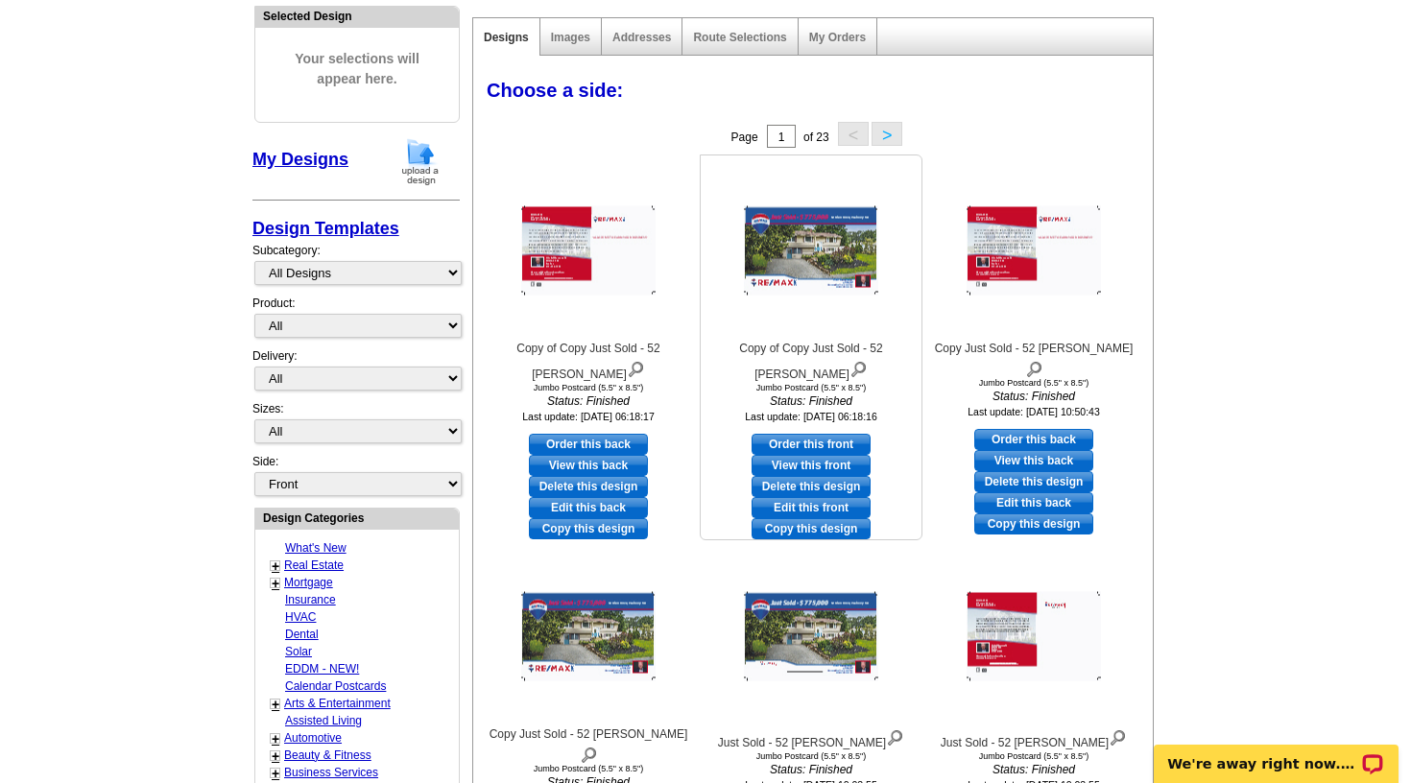
scroll to position [221, 0]
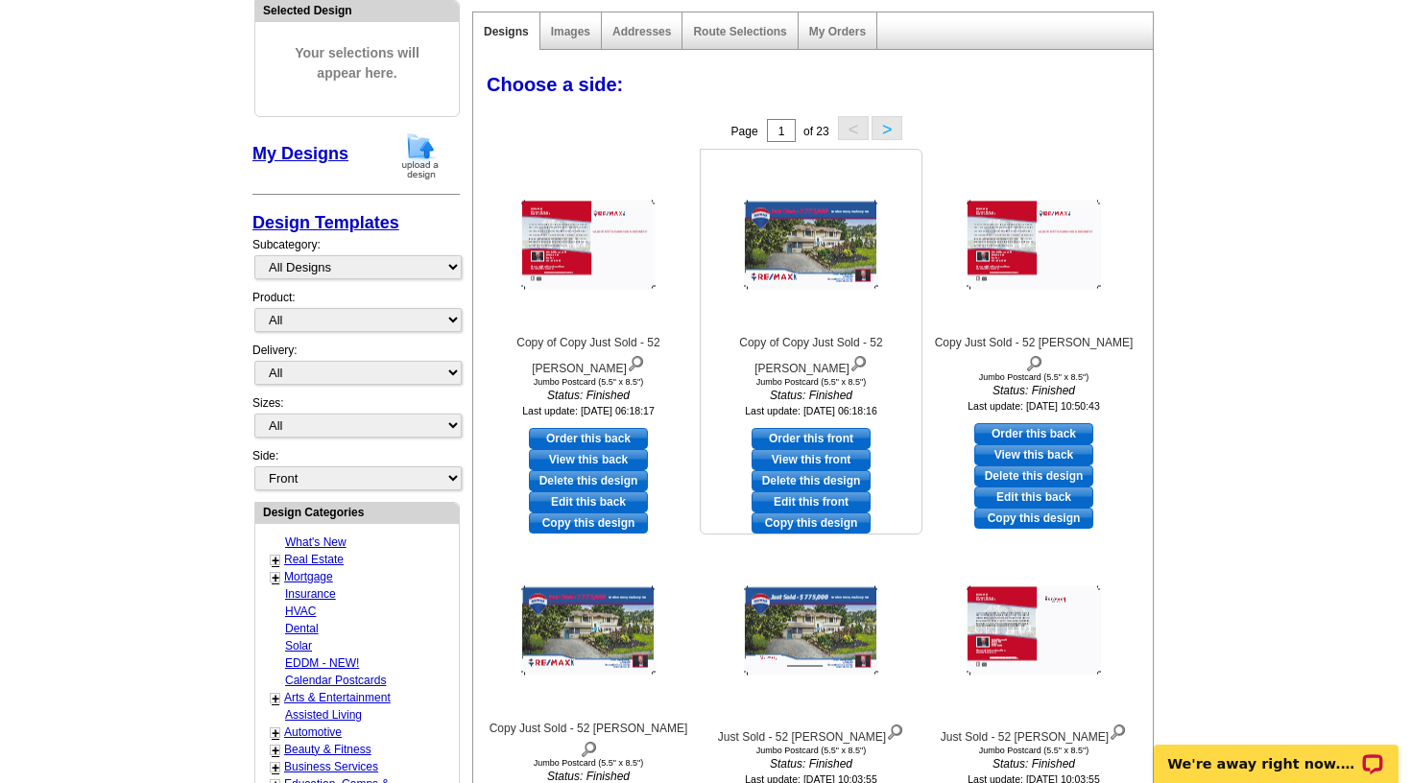
click at [808, 491] on link "Edit this front" at bounding box center [811, 501] width 119 height 21
select select "2"
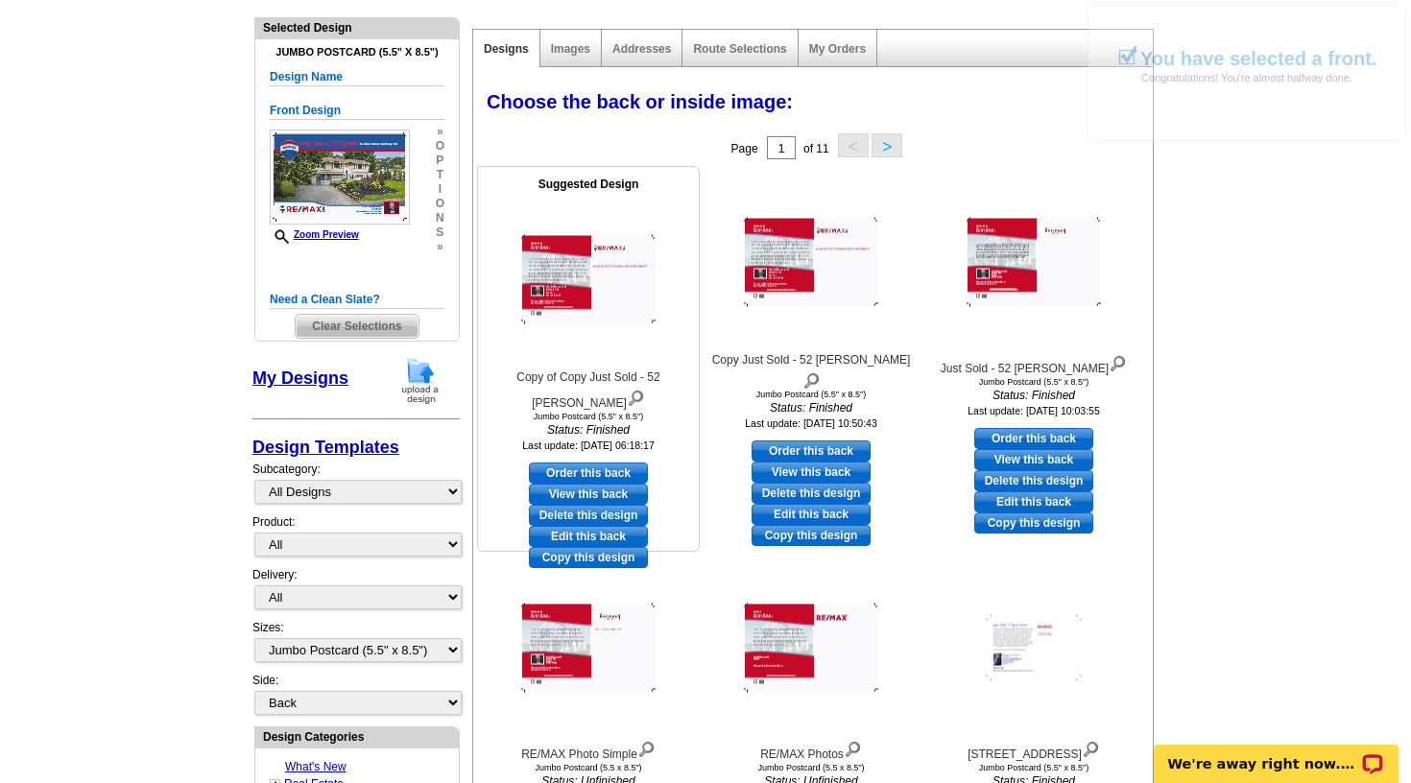
scroll to position [204, 0]
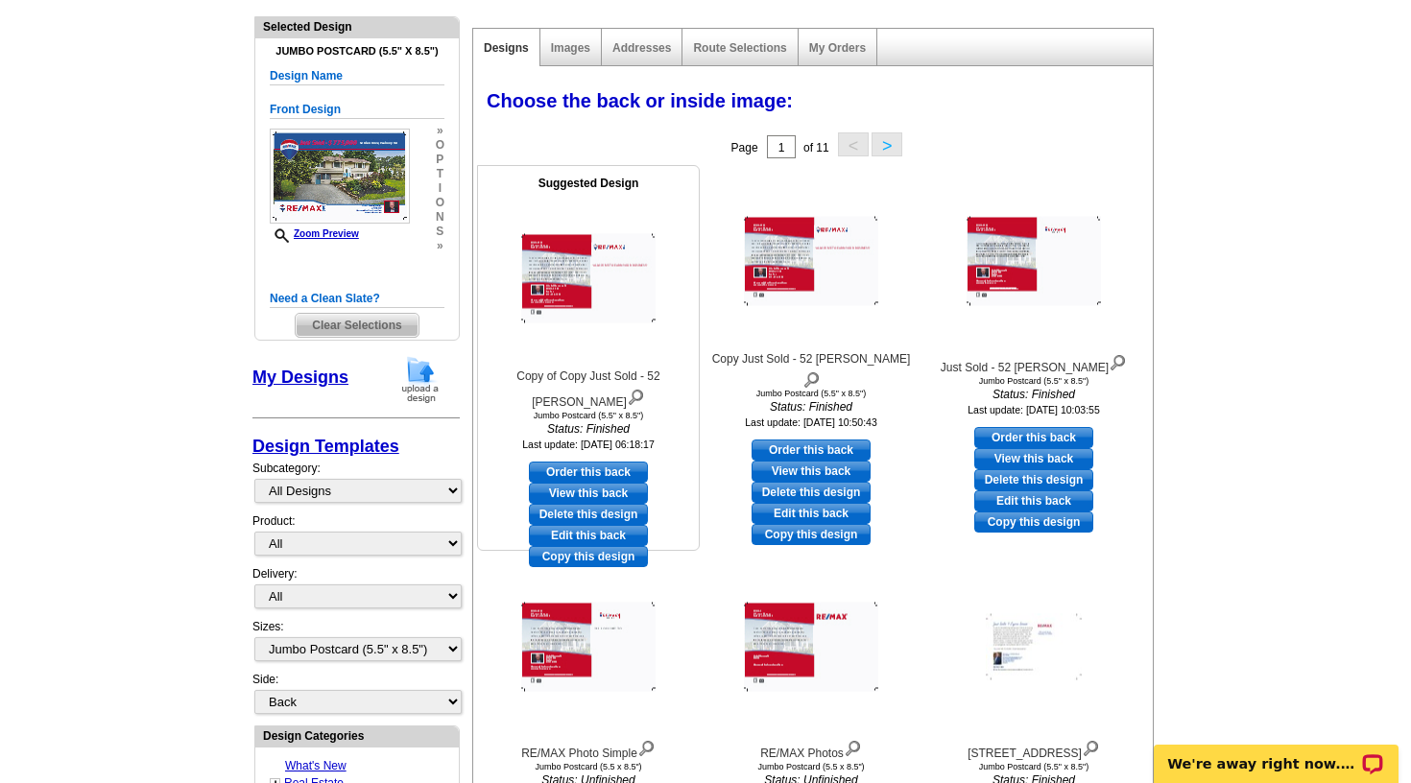
click at [585, 462] on link "Order this back" at bounding box center [588, 472] width 119 height 21
select select "front"
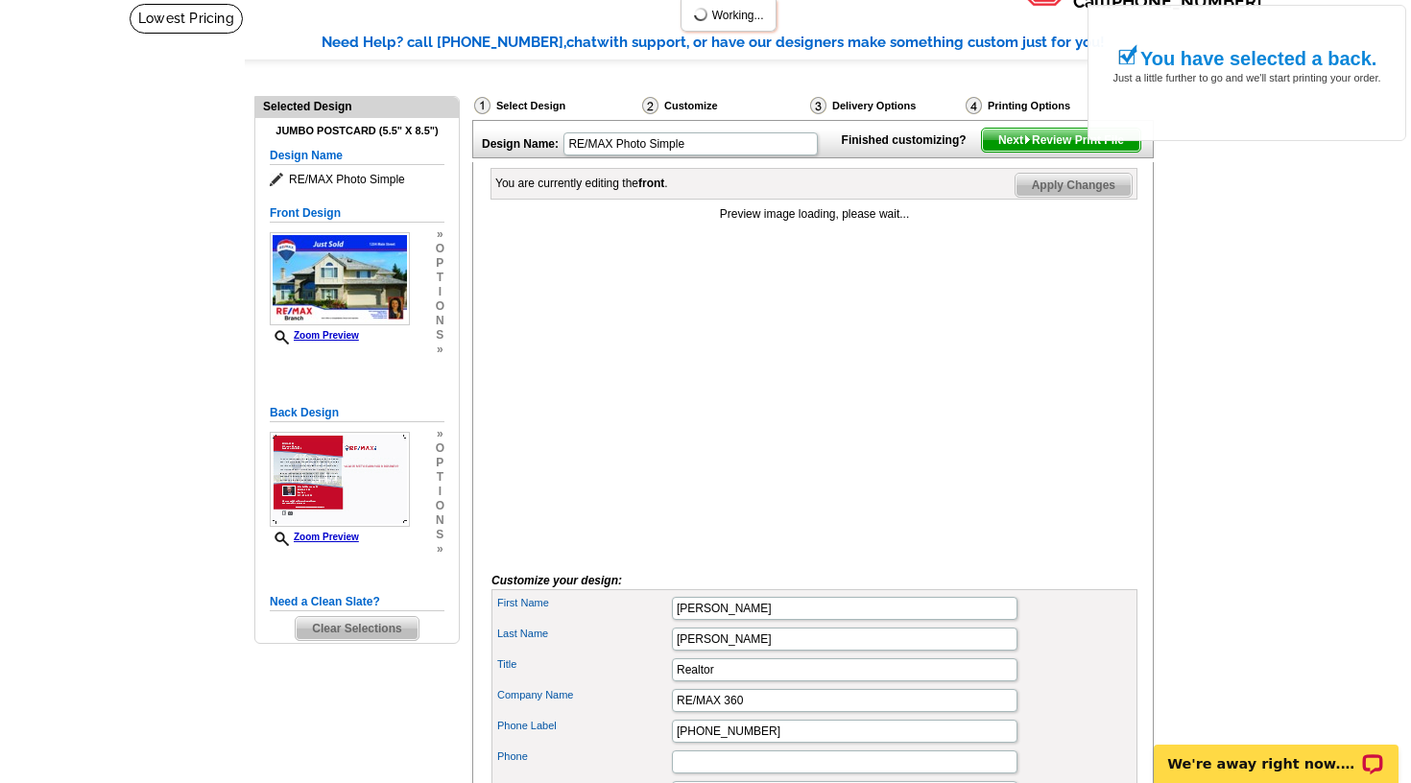
scroll to position [167, 0]
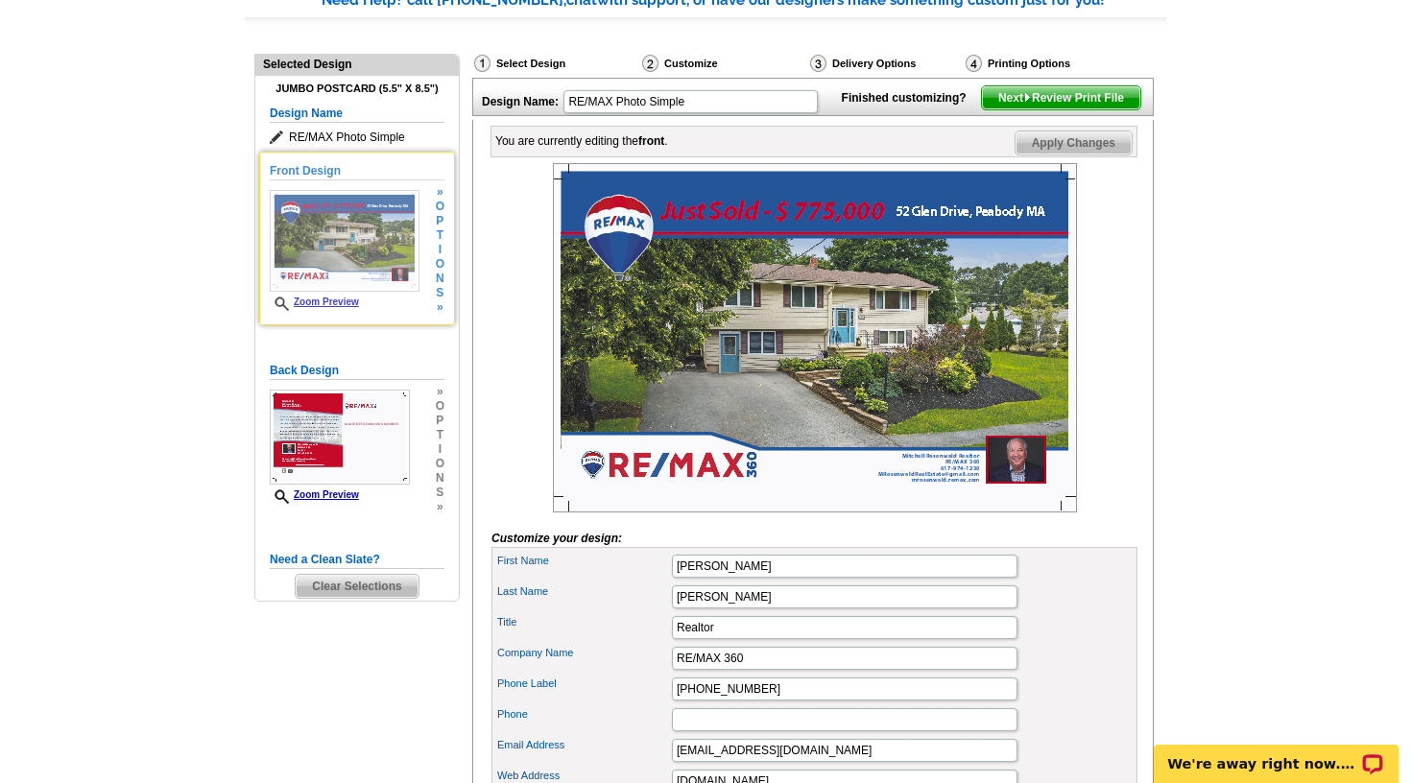
click at [440, 254] on span "i" at bounding box center [440, 250] width 9 height 14
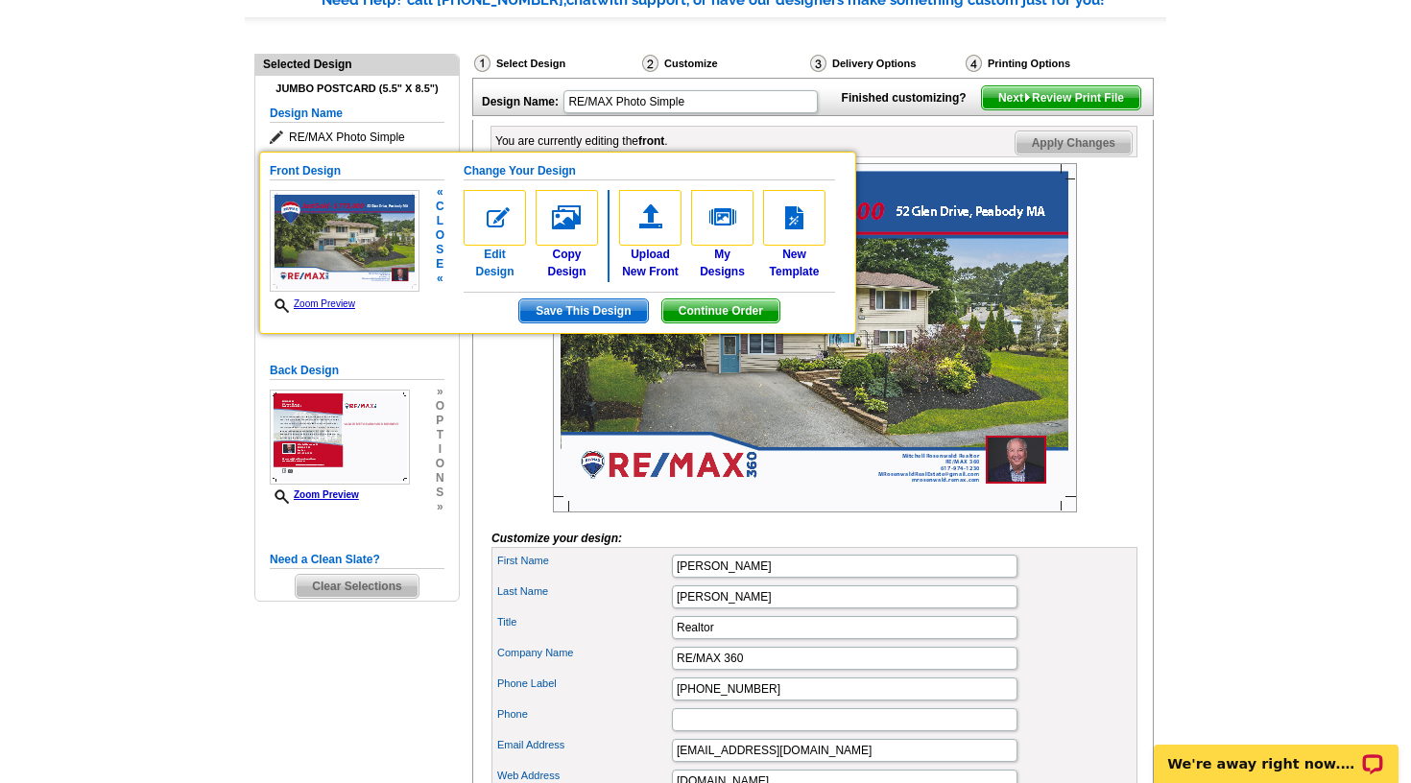
click at [499, 210] on img at bounding box center [495, 218] width 62 height 56
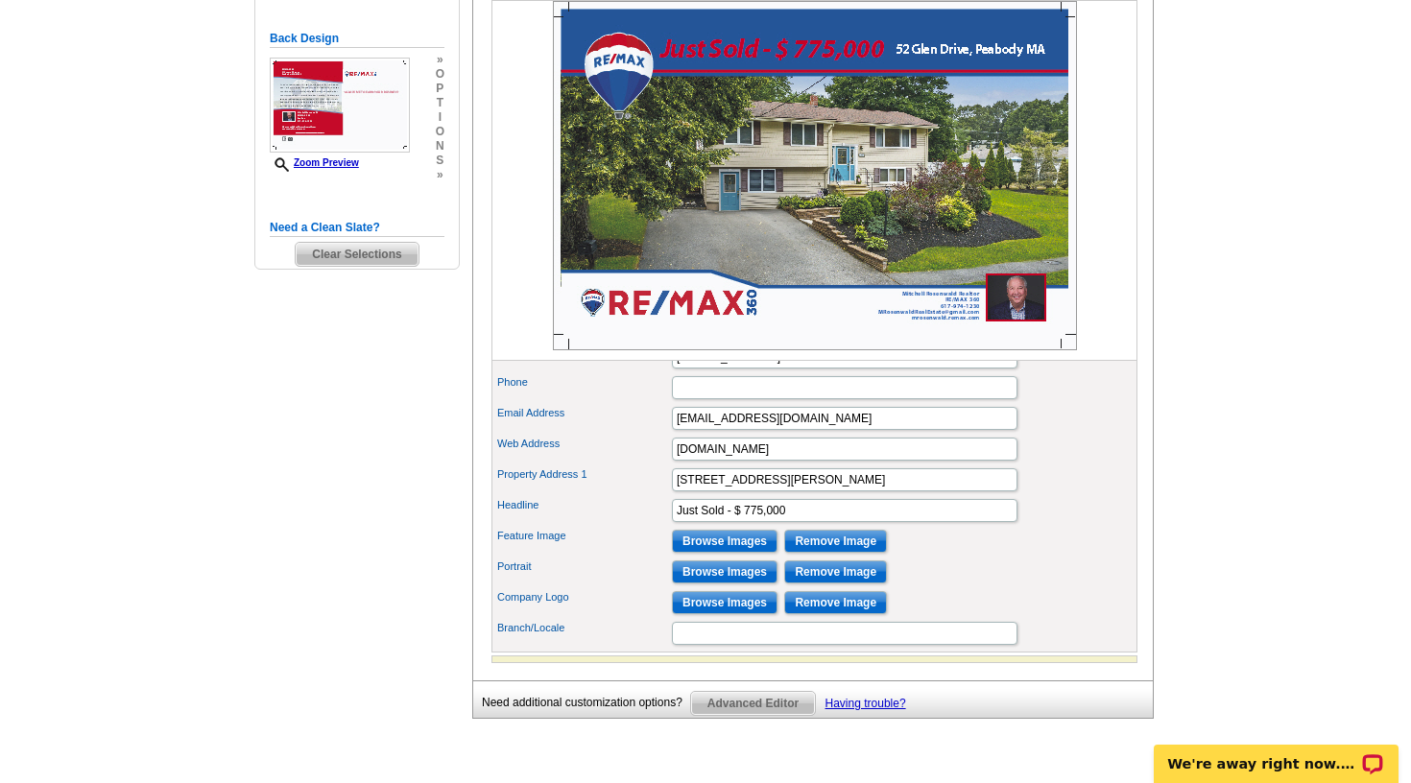
scroll to position [500, 0]
drag, startPoint x: 746, startPoint y: 508, endPoint x: 642, endPoint y: 505, distance: 103.7
click at [642, 494] on div "Property Address 1 52 Glen Drive, Peabody MA" at bounding box center [814, 479] width 638 height 31
type input "[STREET_ADDRESS]"
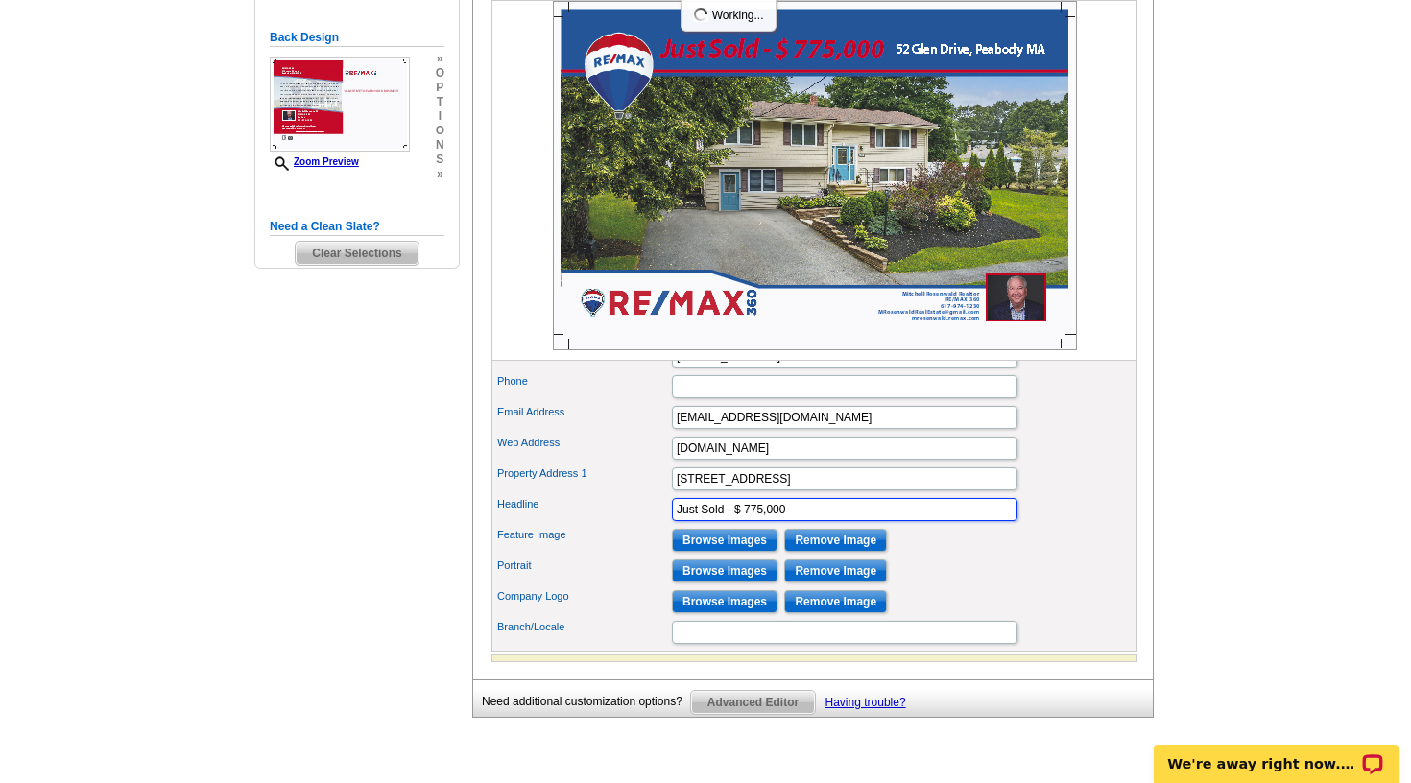
drag, startPoint x: 789, startPoint y: 538, endPoint x: 747, endPoint y: 537, distance: 42.3
click at [747, 521] on input "Just Sold - $ 775,000" at bounding box center [845, 509] width 346 height 23
click at [1080, 433] on div "Email Address MRosenwaldRealEstate@gmail.com" at bounding box center [814, 417] width 638 height 31
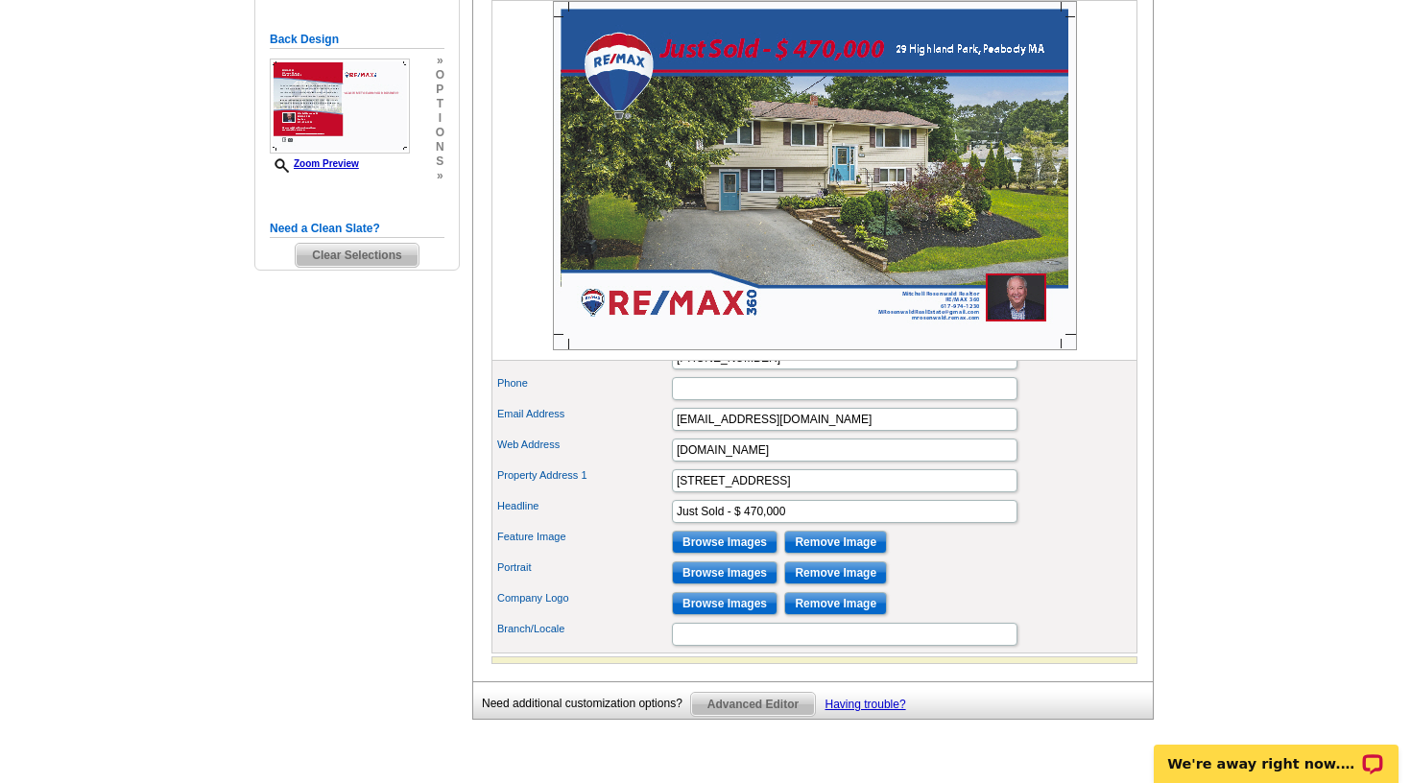
scroll to position [501, 0]
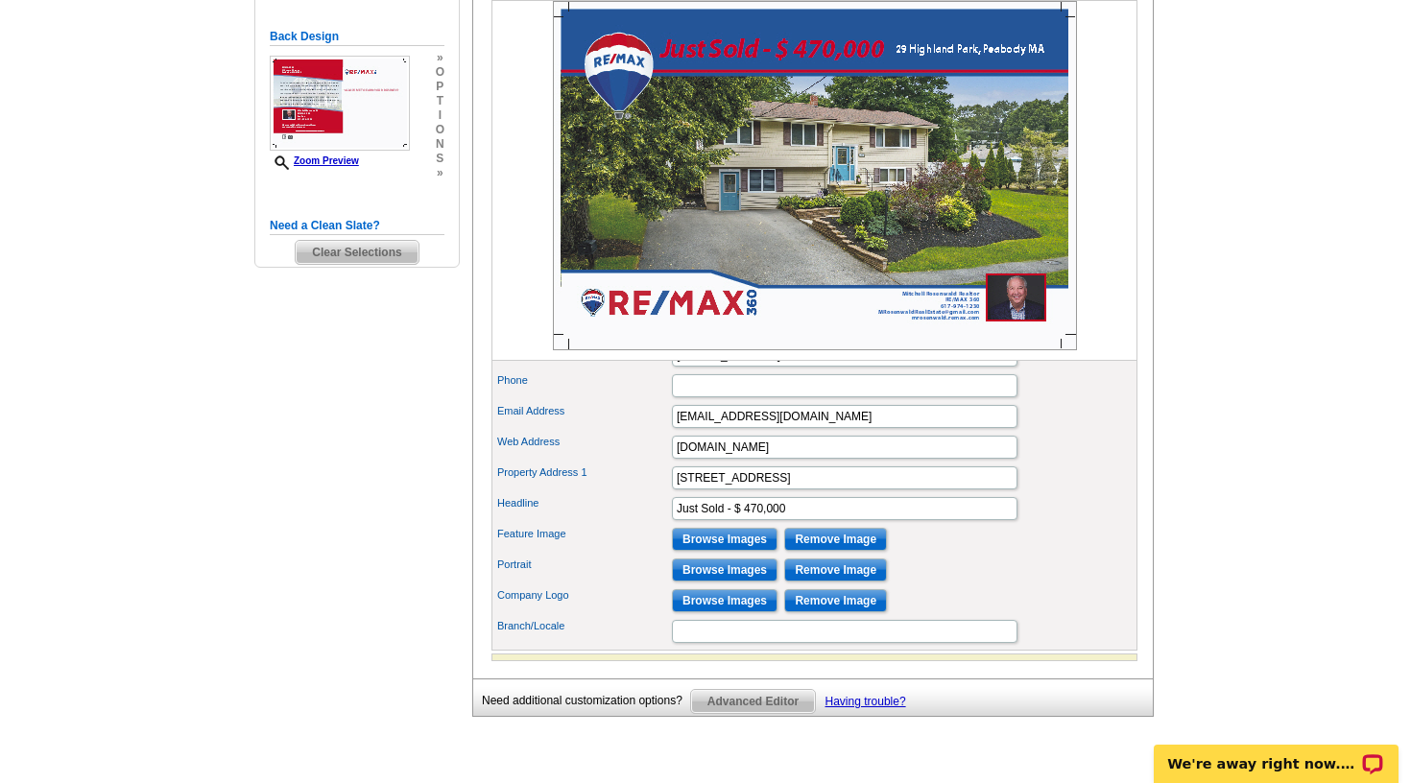
click at [829, 245] on img at bounding box center [815, 175] width 524 height 349
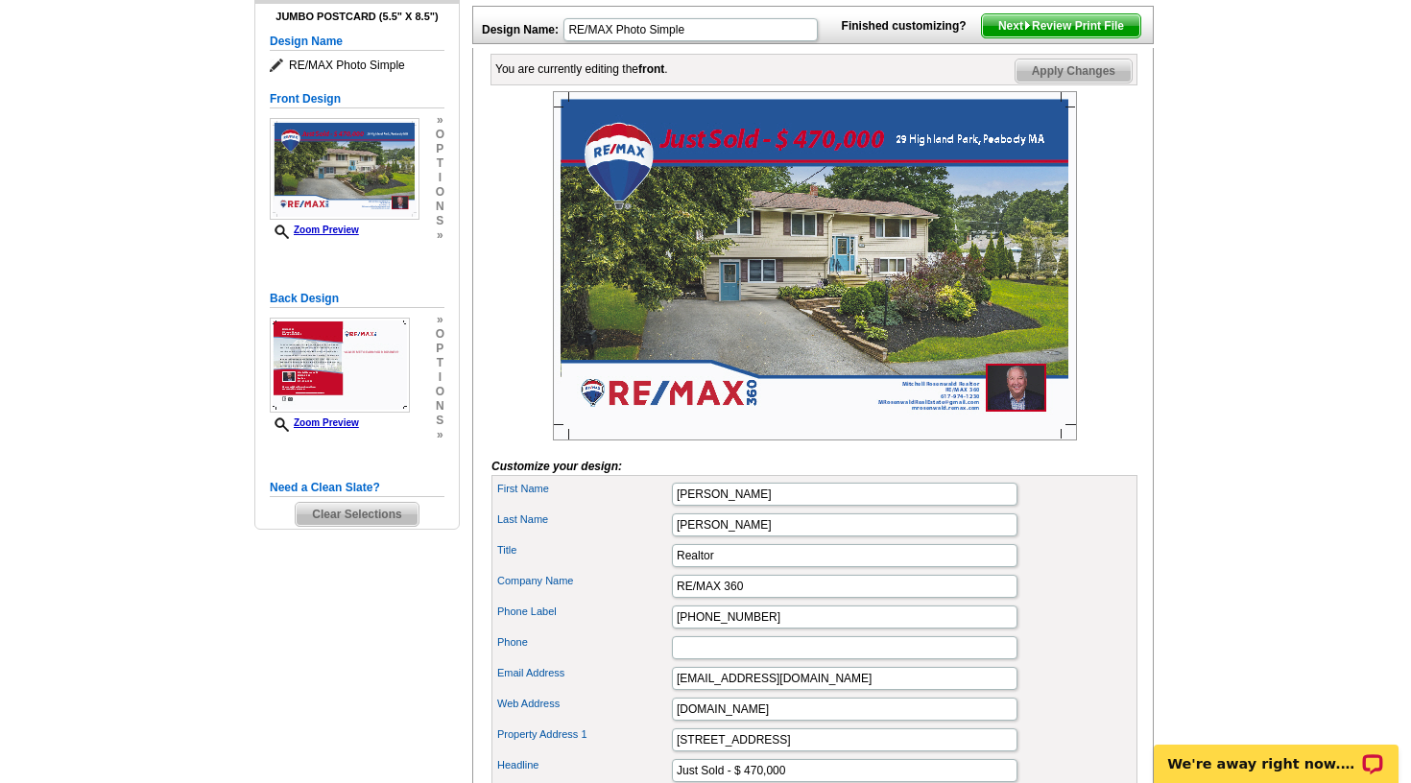
scroll to position [239, 0]
click at [813, 355] on img at bounding box center [815, 265] width 524 height 349
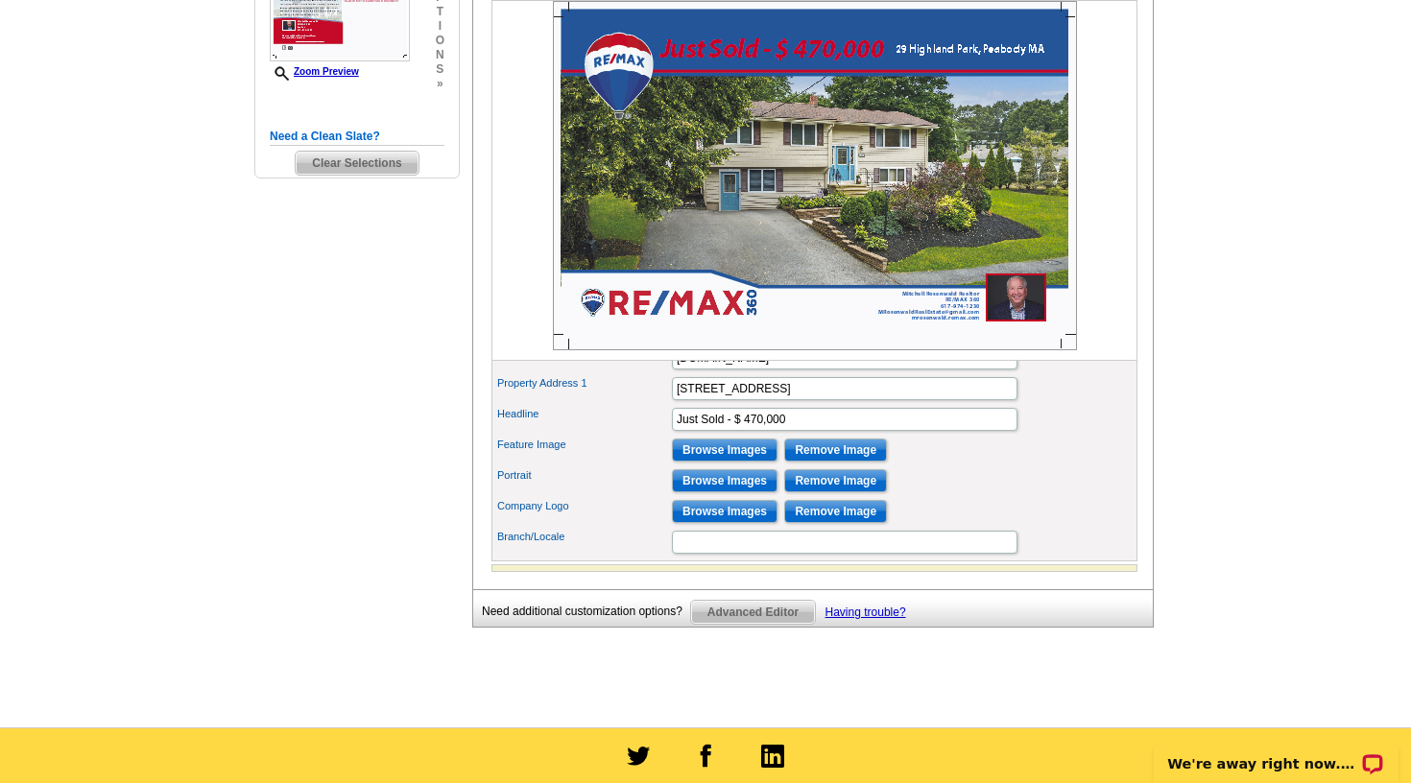
scroll to position [589, 0]
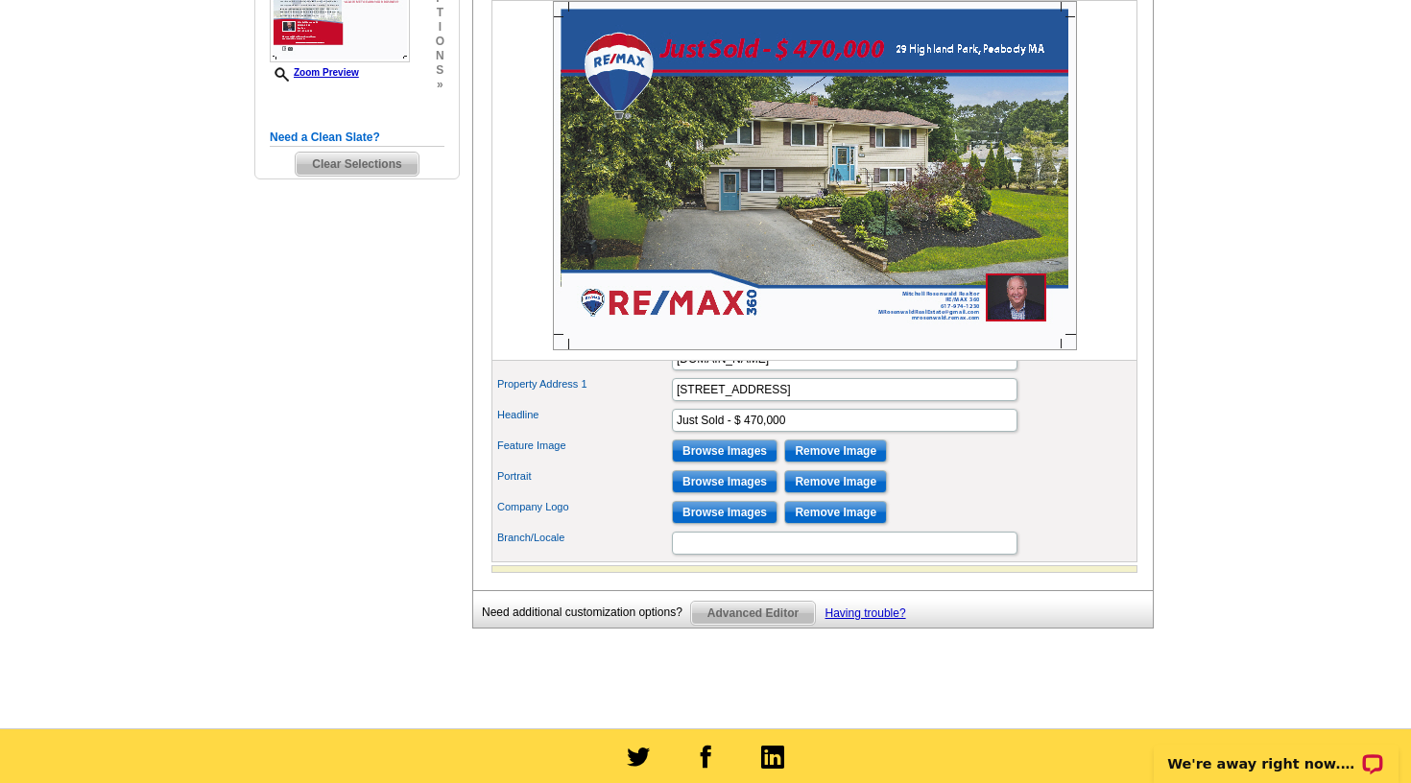
click at [744, 463] on input "Browse Images" at bounding box center [725, 451] width 106 height 23
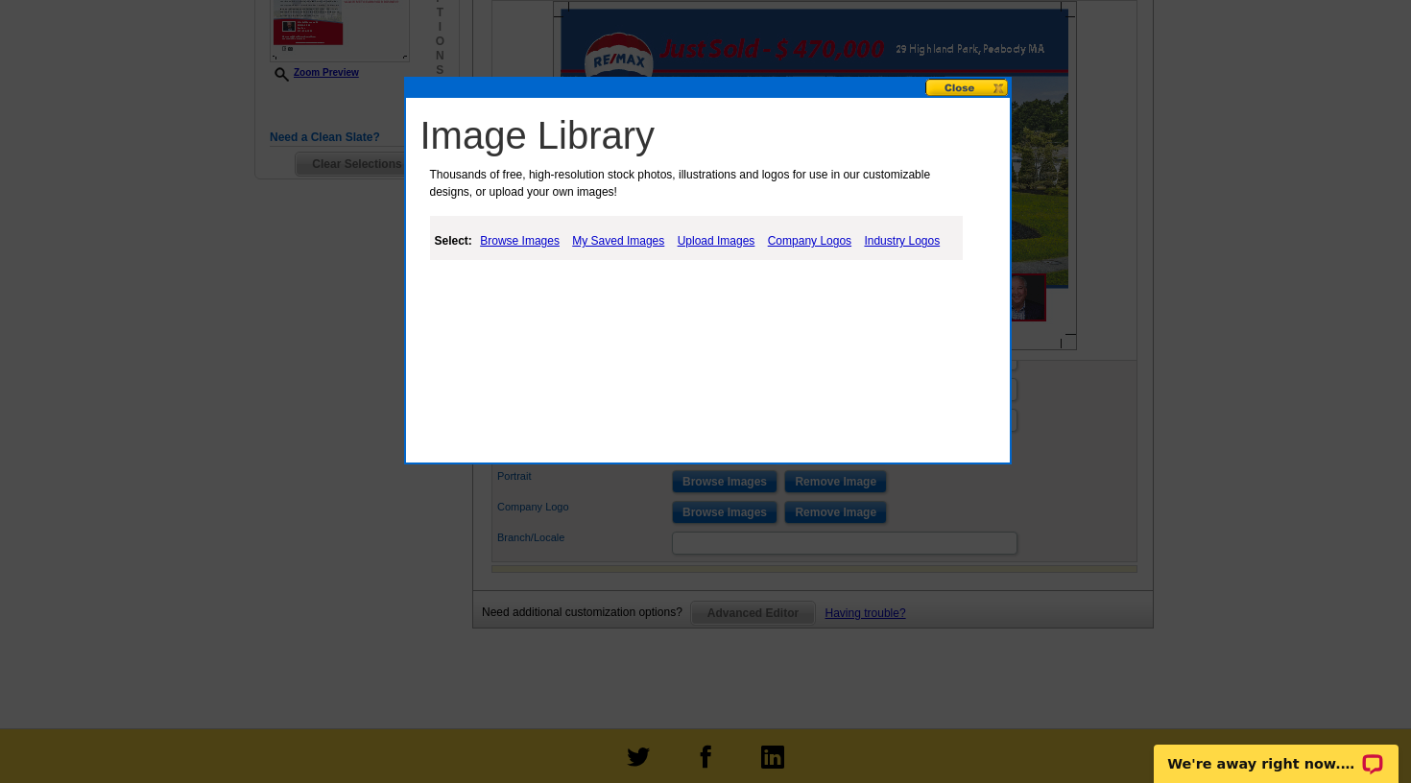
click at [588, 237] on link "My Saved Images" at bounding box center [618, 240] width 102 height 23
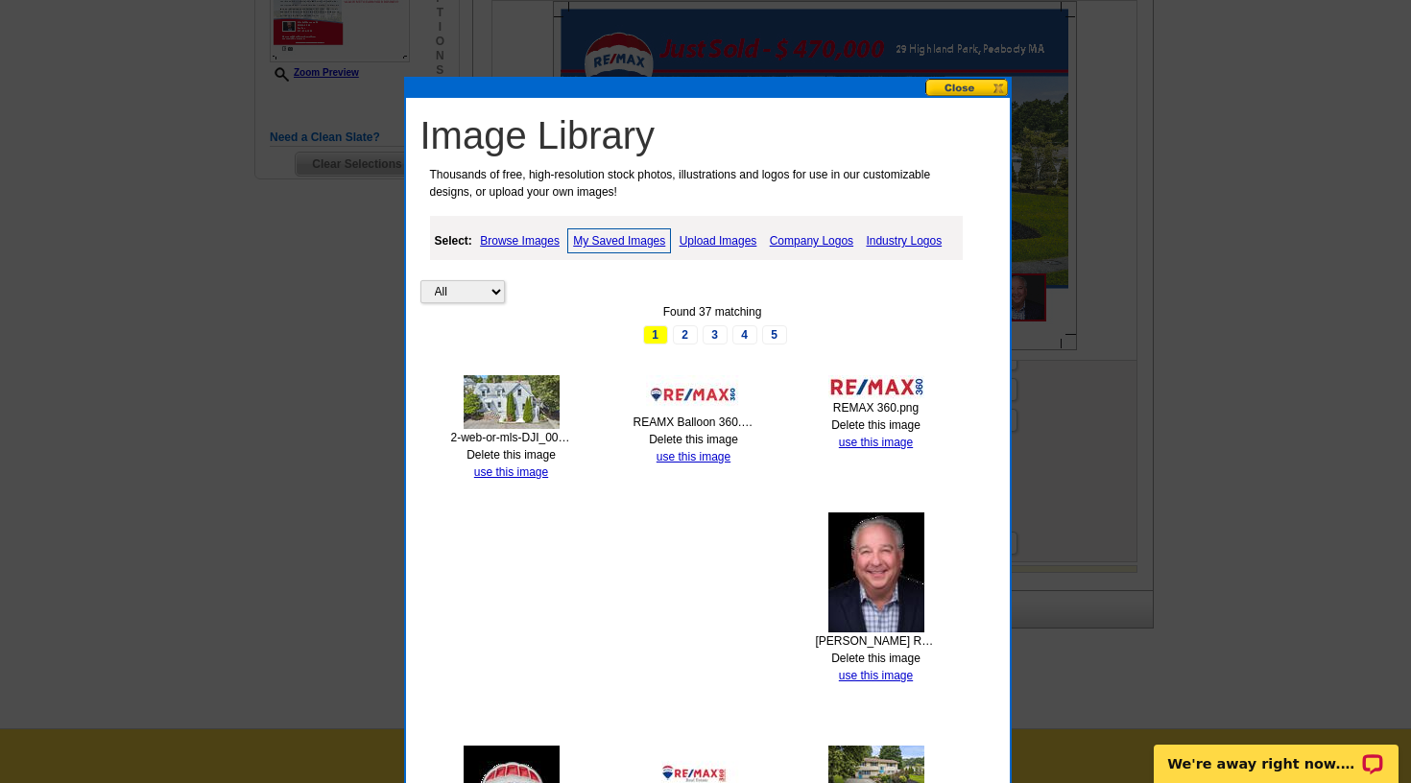
click at [543, 387] on img at bounding box center [512, 402] width 96 height 54
click at [527, 391] on img at bounding box center [512, 402] width 96 height 54
click at [511, 468] on link "use this image" at bounding box center [511, 471] width 74 height 13
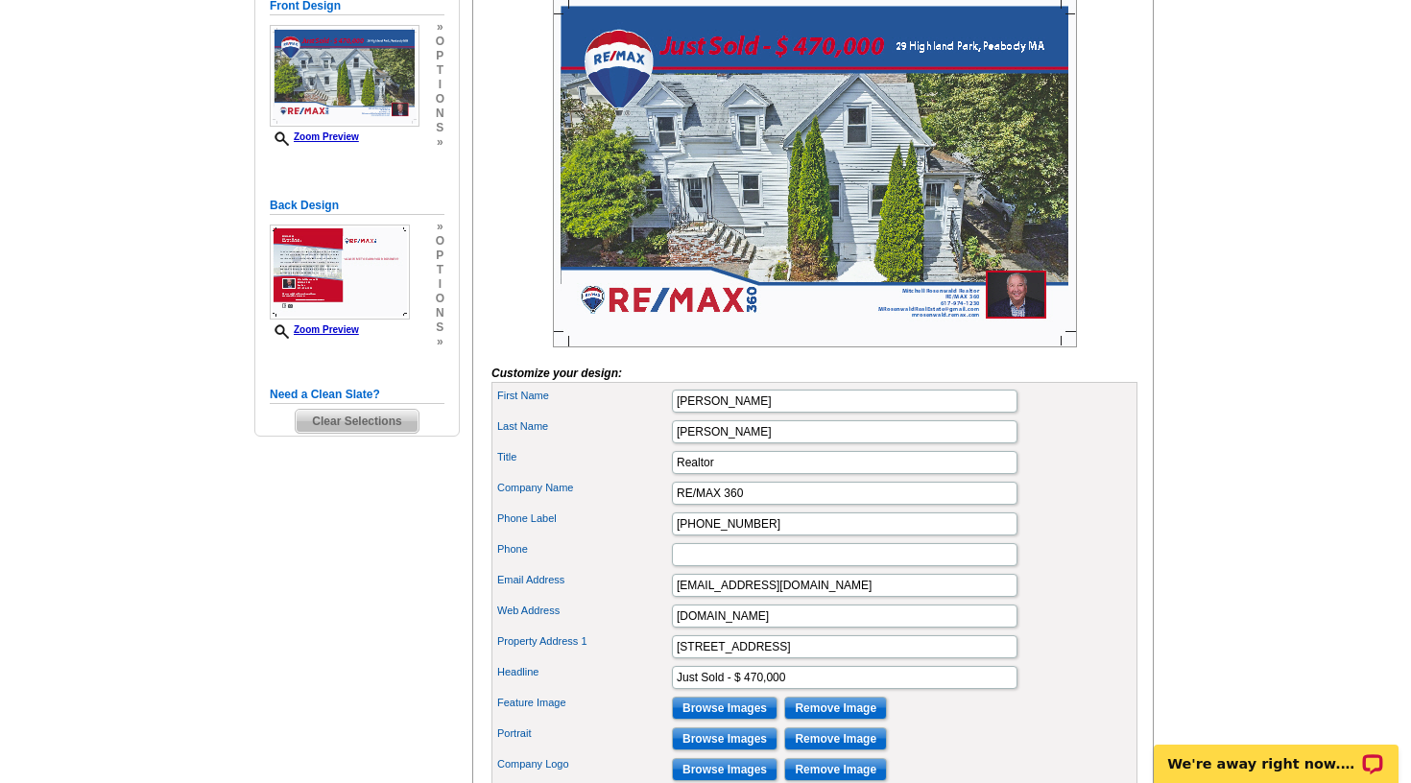
scroll to position [336, 0]
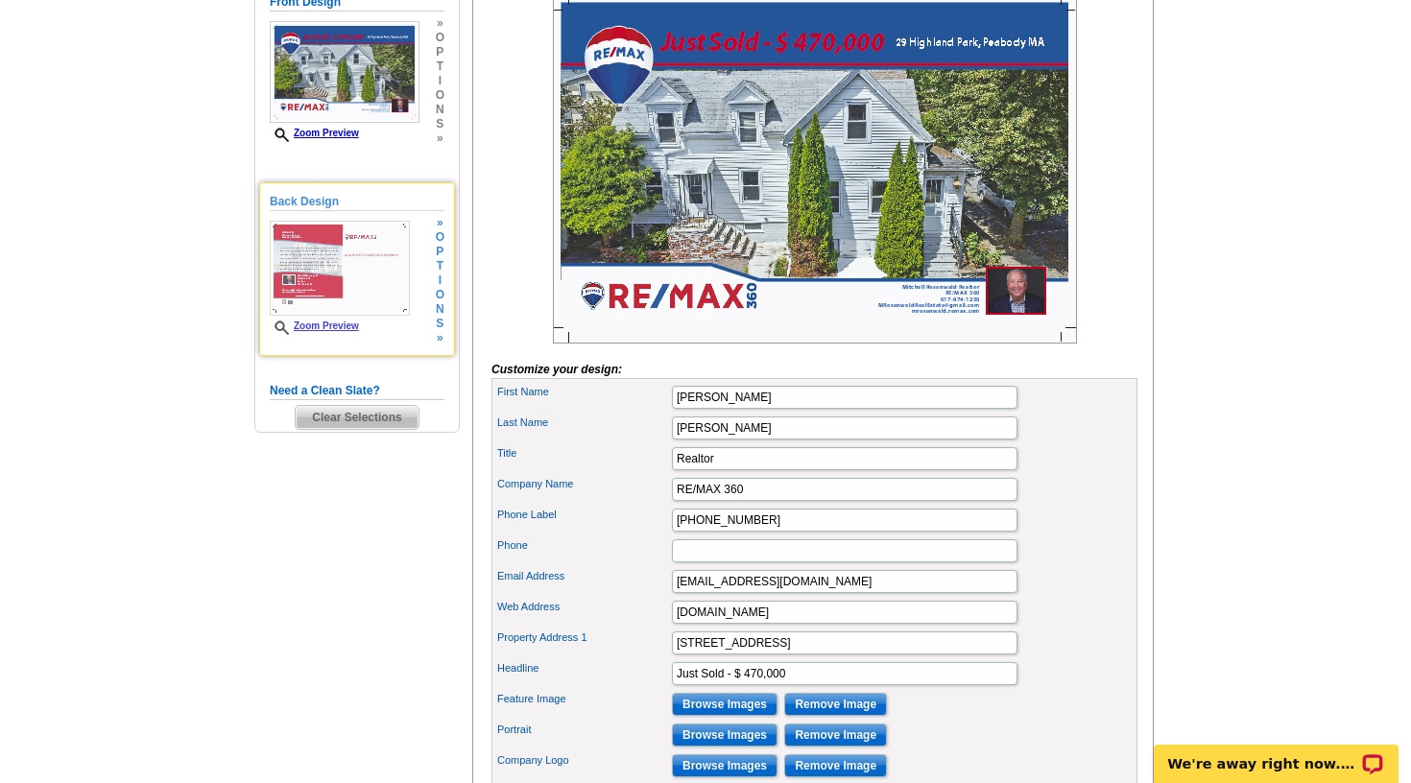
click at [385, 280] on img at bounding box center [340, 268] width 140 height 95
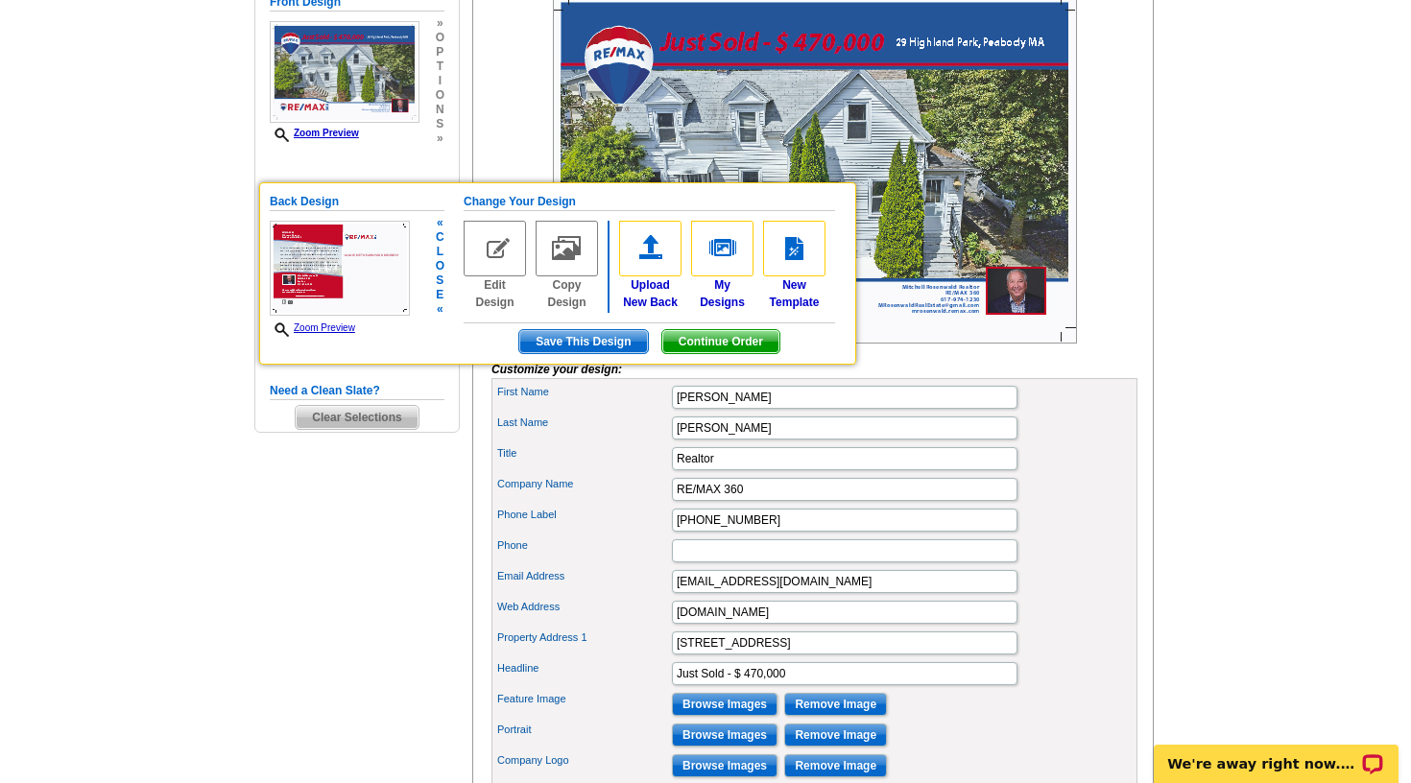
click at [507, 244] on img at bounding box center [495, 249] width 62 height 56
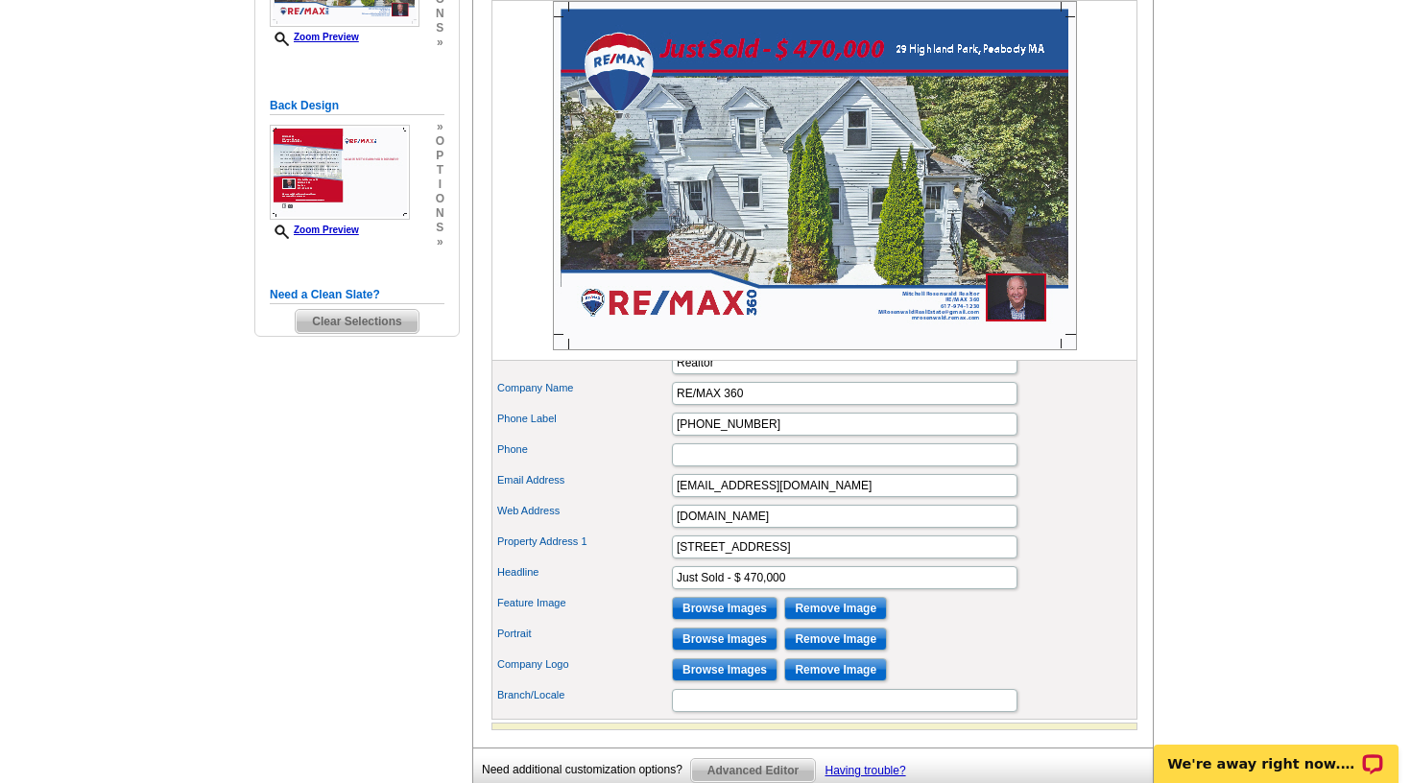
scroll to position [441, 0]
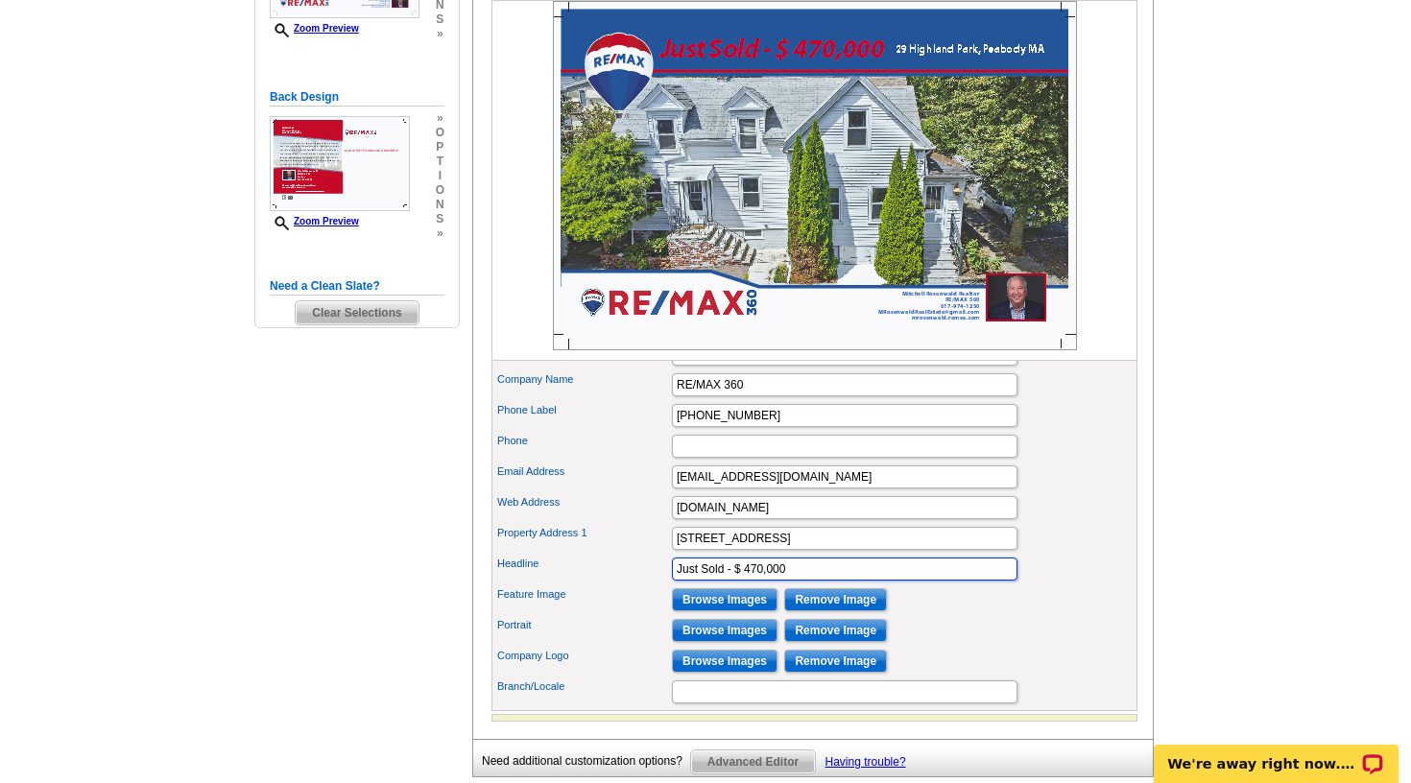
click at [800, 581] on input "Just Sold - $ 470,000" at bounding box center [845, 569] width 346 height 23
click at [1000, 646] on div "Portrait Browse Images Remove Image" at bounding box center [814, 630] width 638 height 31
drag, startPoint x: 795, startPoint y: 600, endPoint x: 823, endPoint y: 600, distance: 27.8
click at [802, 581] on input "Just Sold - $ 470,000 - 70k over list" at bounding box center [845, 569] width 346 height 23
click at [814, 581] on input "Just Sold - $ 470,000 - 70k over list" at bounding box center [845, 569] width 346 height 23
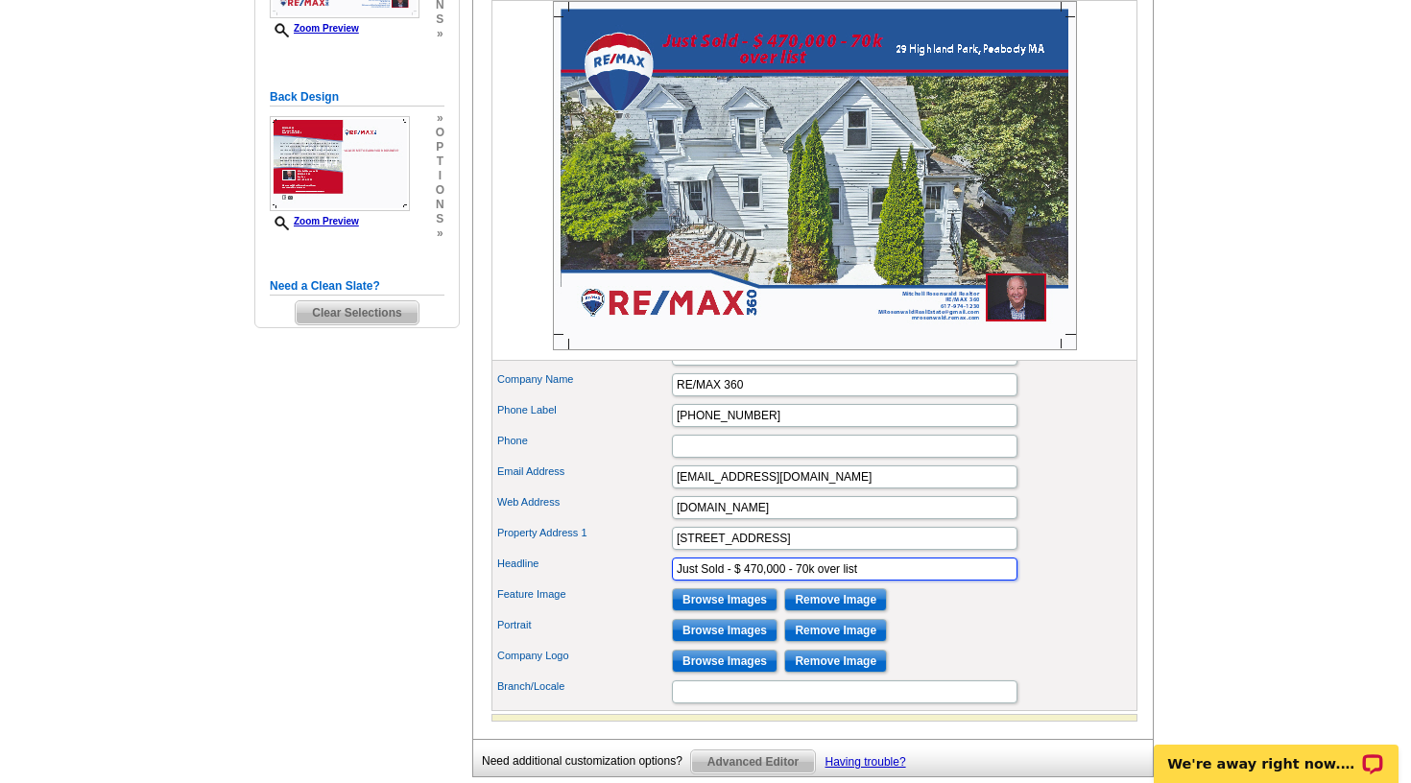
click at [797, 581] on input "Just Sold - $ 470,000 - 70k over list" at bounding box center [845, 569] width 346 height 23
click at [959, 615] on div "Feature Image Browse Images Remove Image" at bounding box center [814, 600] width 638 height 31
click at [803, 581] on input "Just Sold - $ 470,000 70k over list" at bounding box center [845, 569] width 346 height 23
click at [731, 581] on input "Just Sold - $ 470,000 70k over list" at bounding box center [845, 569] width 346 height 23
click at [882, 554] on div "Property Address 1 29 Highland Park, Peabody MA" at bounding box center [814, 538] width 638 height 31
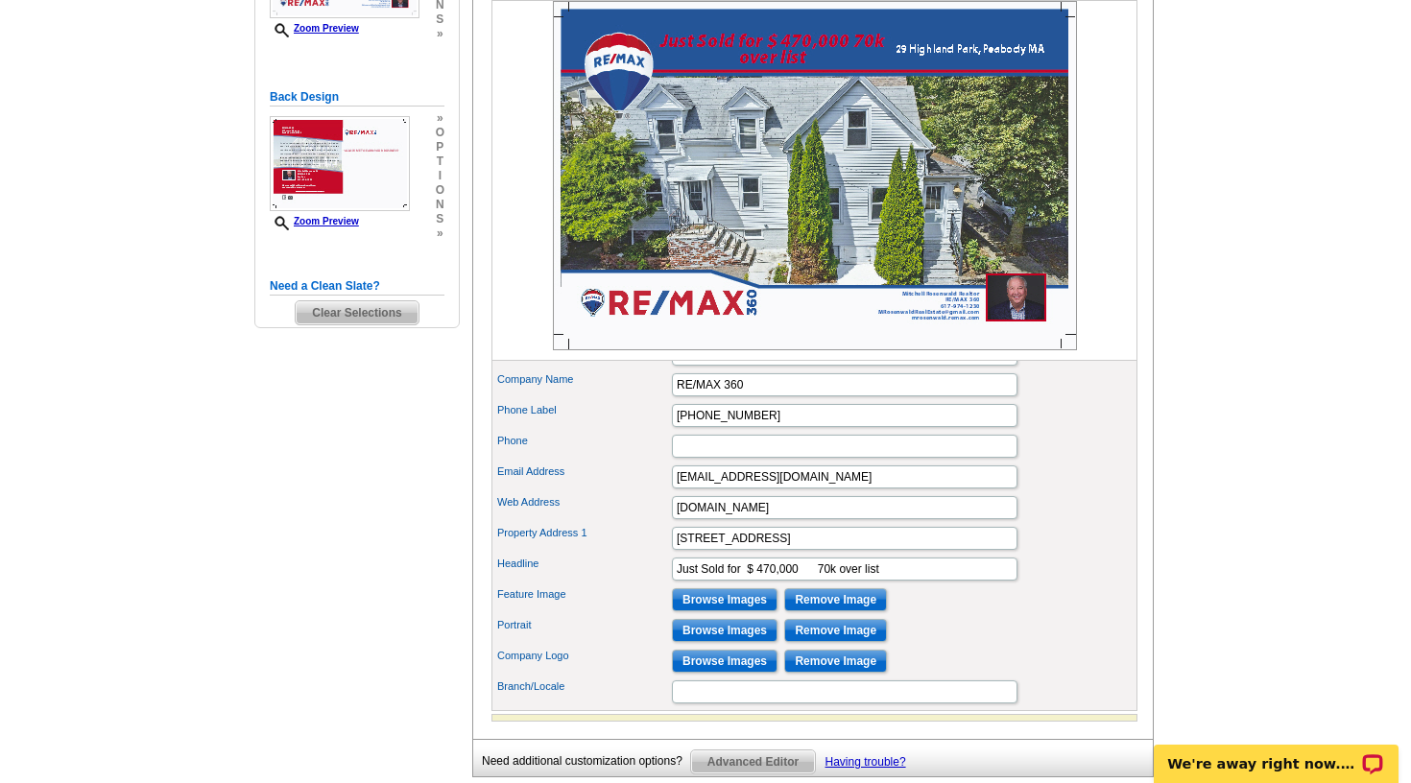
scroll to position [443, 0]
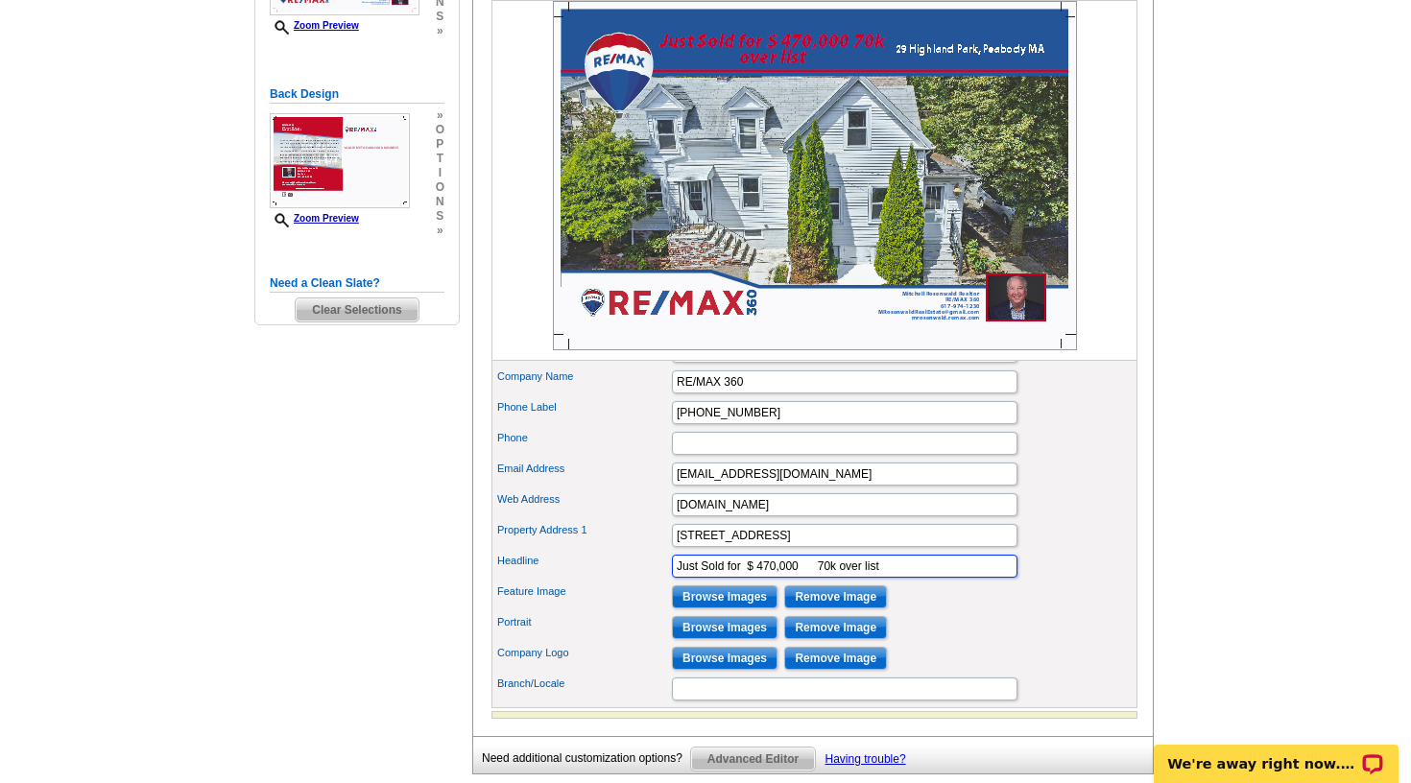
click at [817, 578] on input "Just Sold for $ 470,000 70k over list" at bounding box center [845, 566] width 346 height 23
click at [897, 547] on input "[STREET_ADDRESS]" at bounding box center [845, 535] width 346 height 23
click at [806, 578] on input "Just Sold for $ 470,000 - 3br/1.5bath 70k over list" at bounding box center [845, 566] width 346 height 23
click at [868, 578] on input "Just Sold for $ 470,000 3br/1.5bath 70k over list" at bounding box center [845, 566] width 346 height 23
click at [883, 547] on input "29 Highland Park, Peabody MA" at bounding box center [845, 535] width 346 height 23
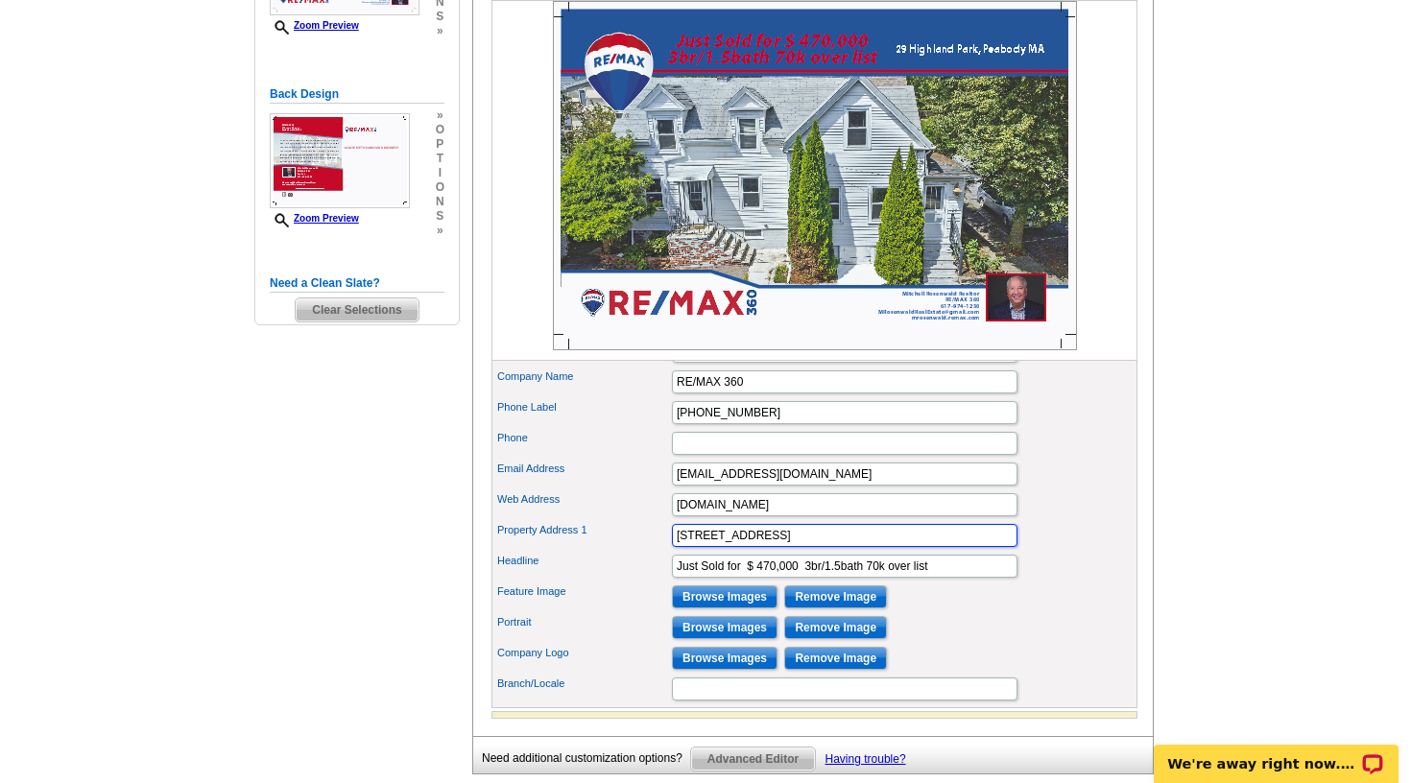
scroll to position [444, 0]
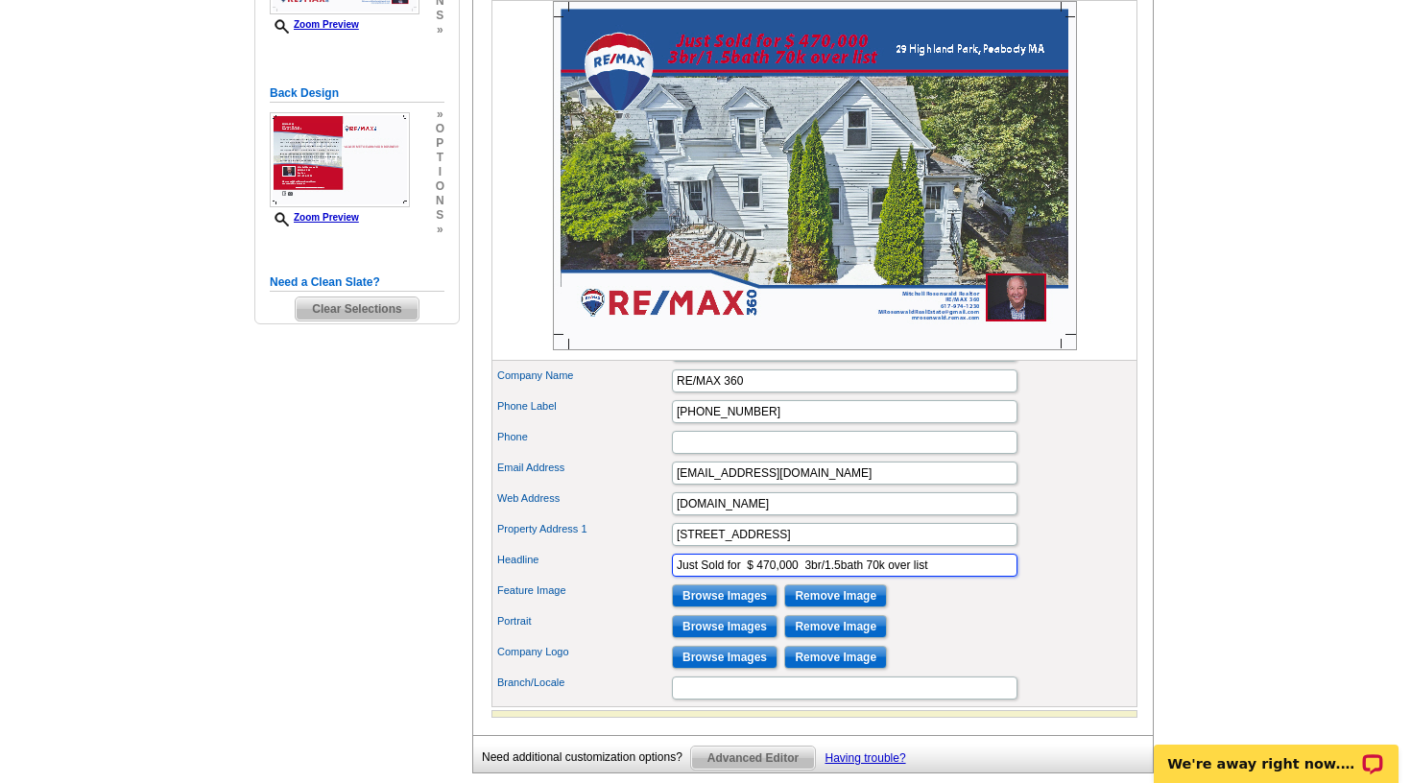
click at [935, 577] on input "Just Sold for $ 470,000 3br/1.5bath 70k over list" at bounding box center [845, 565] width 346 height 23
type input "Just Sold for $ 470,000 3br/1.5bath 70k over asking"
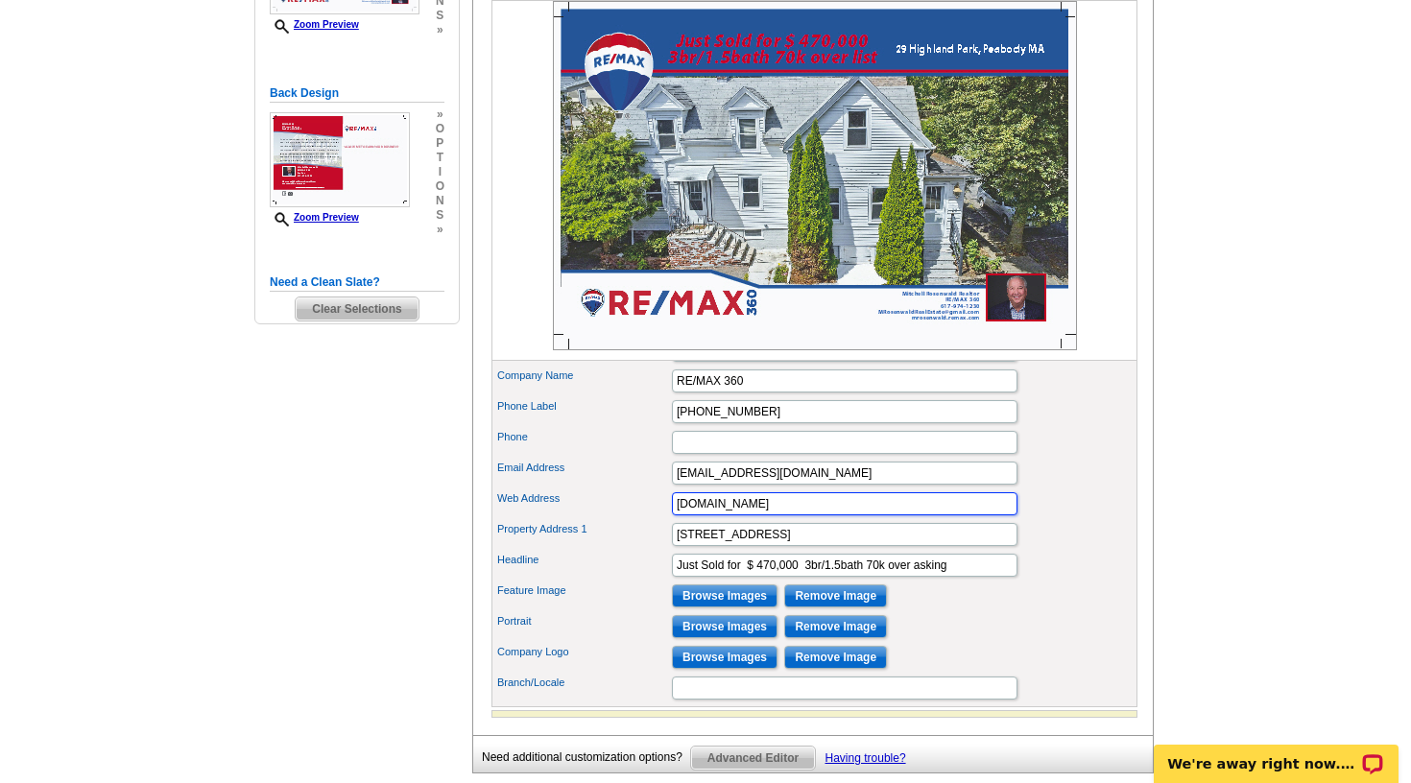
click at [940, 515] on input "mrosenwald.remax.com" at bounding box center [845, 503] width 346 height 23
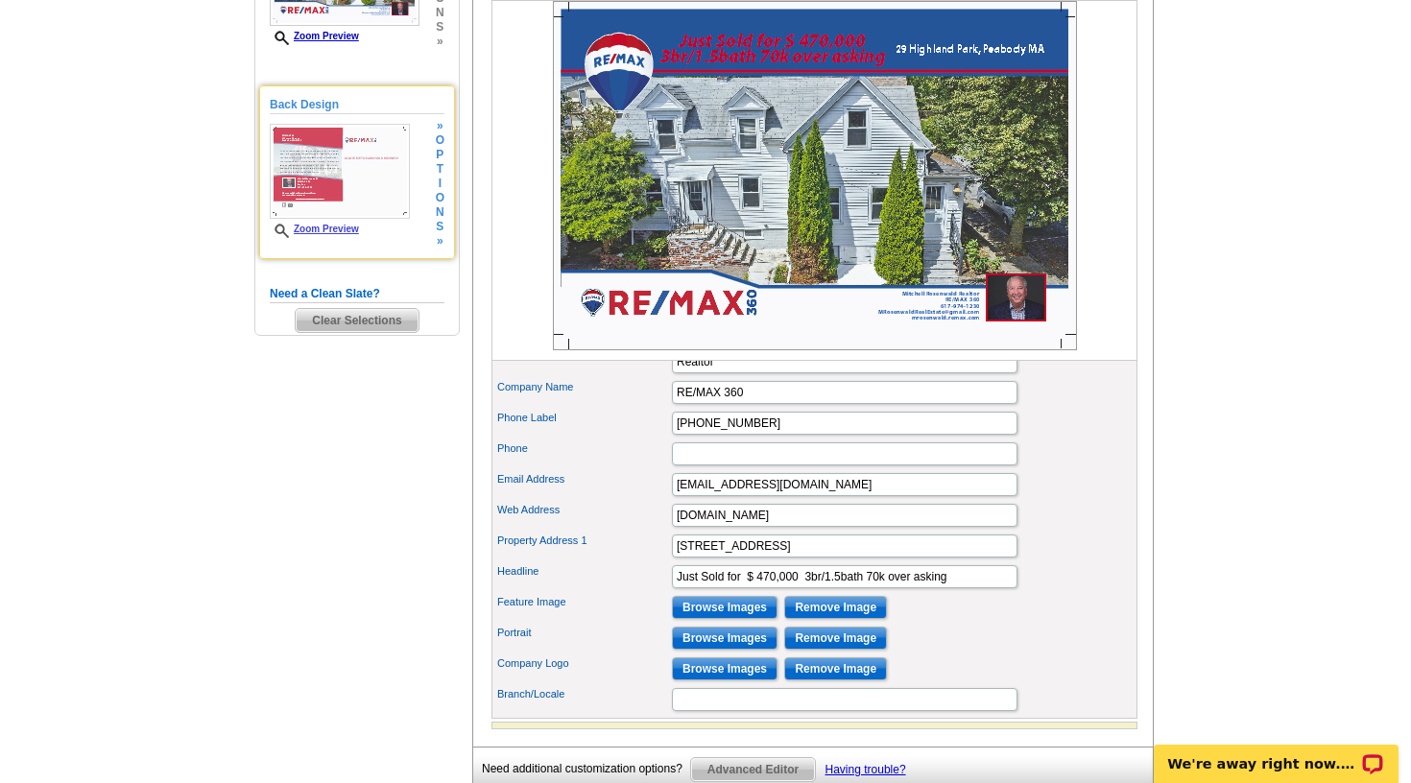
click at [352, 185] on img at bounding box center [340, 171] width 140 height 95
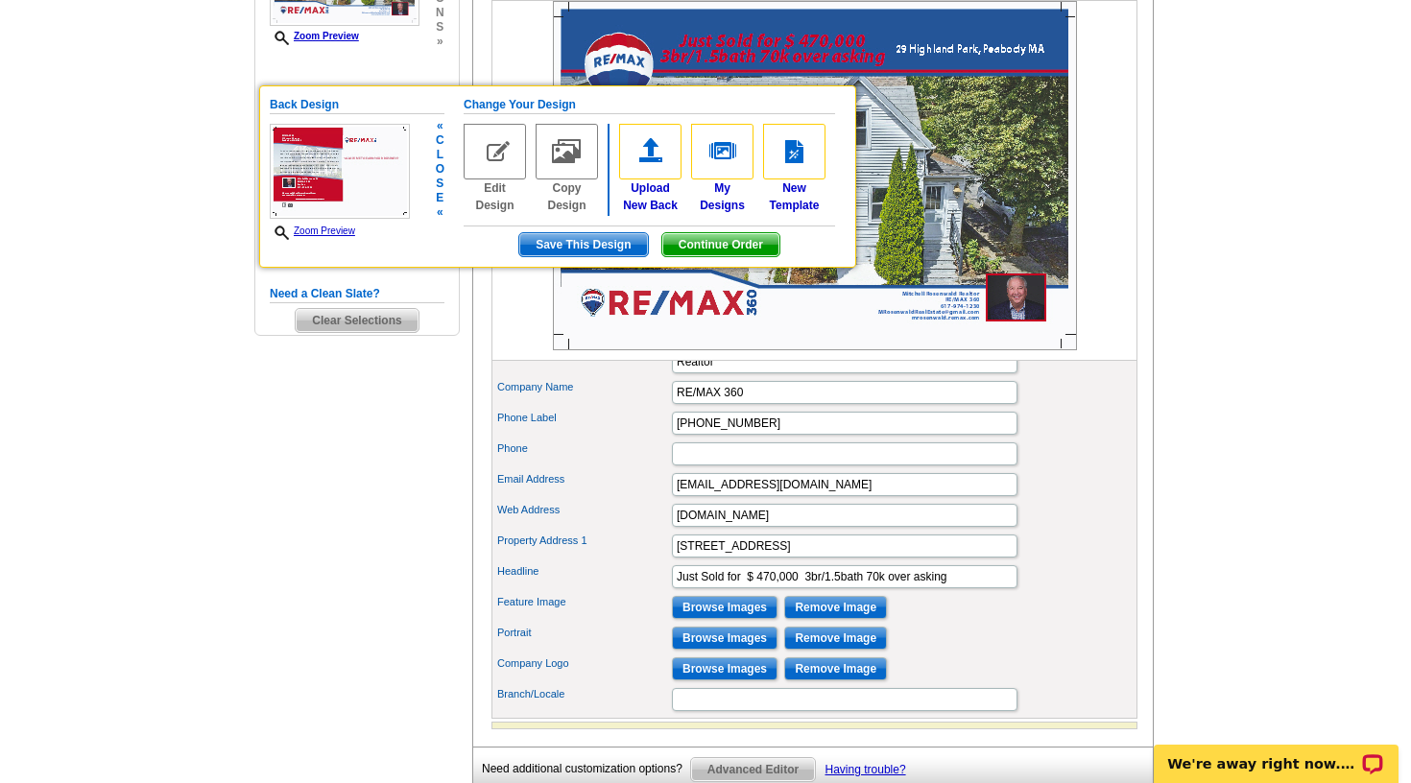
click at [493, 153] on img at bounding box center [495, 152] width 62 height 56
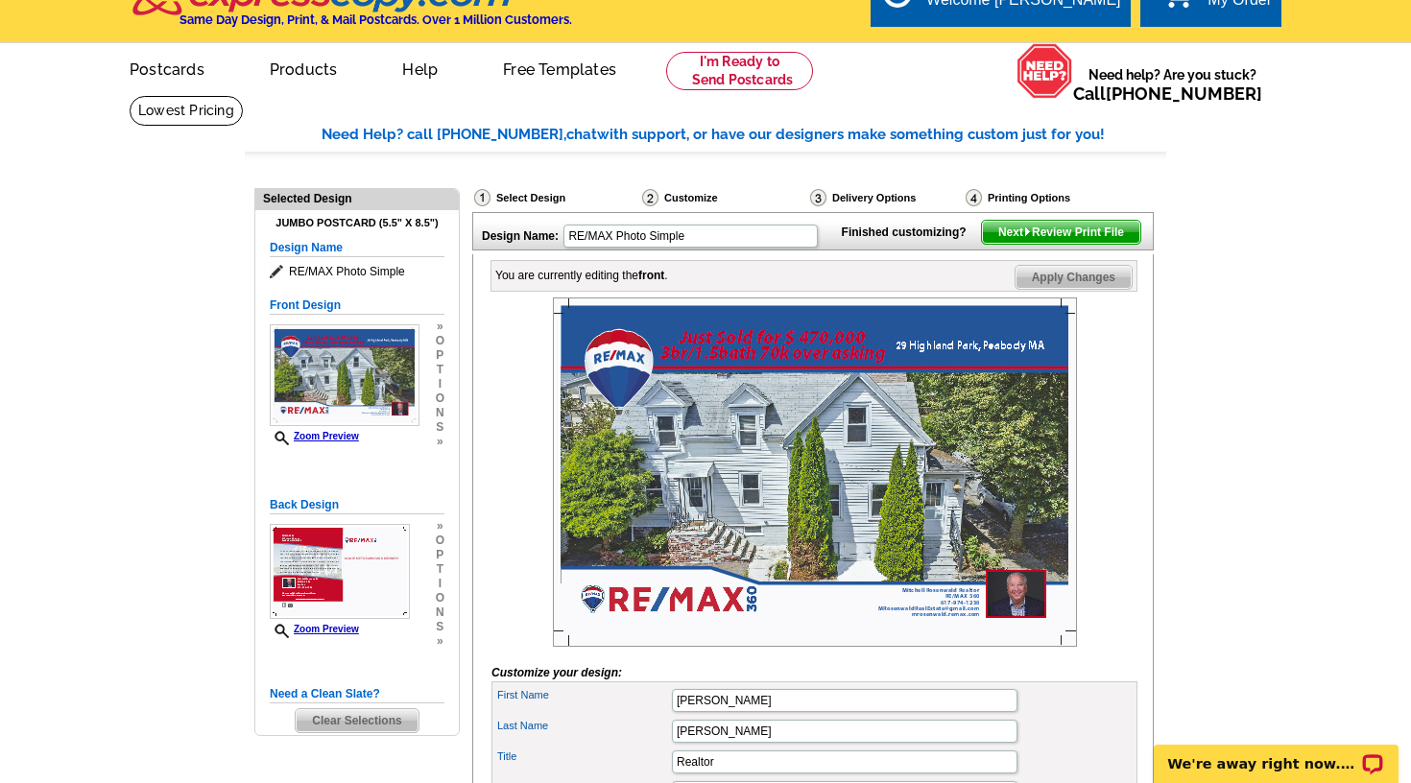
scroll to position [24, 0]
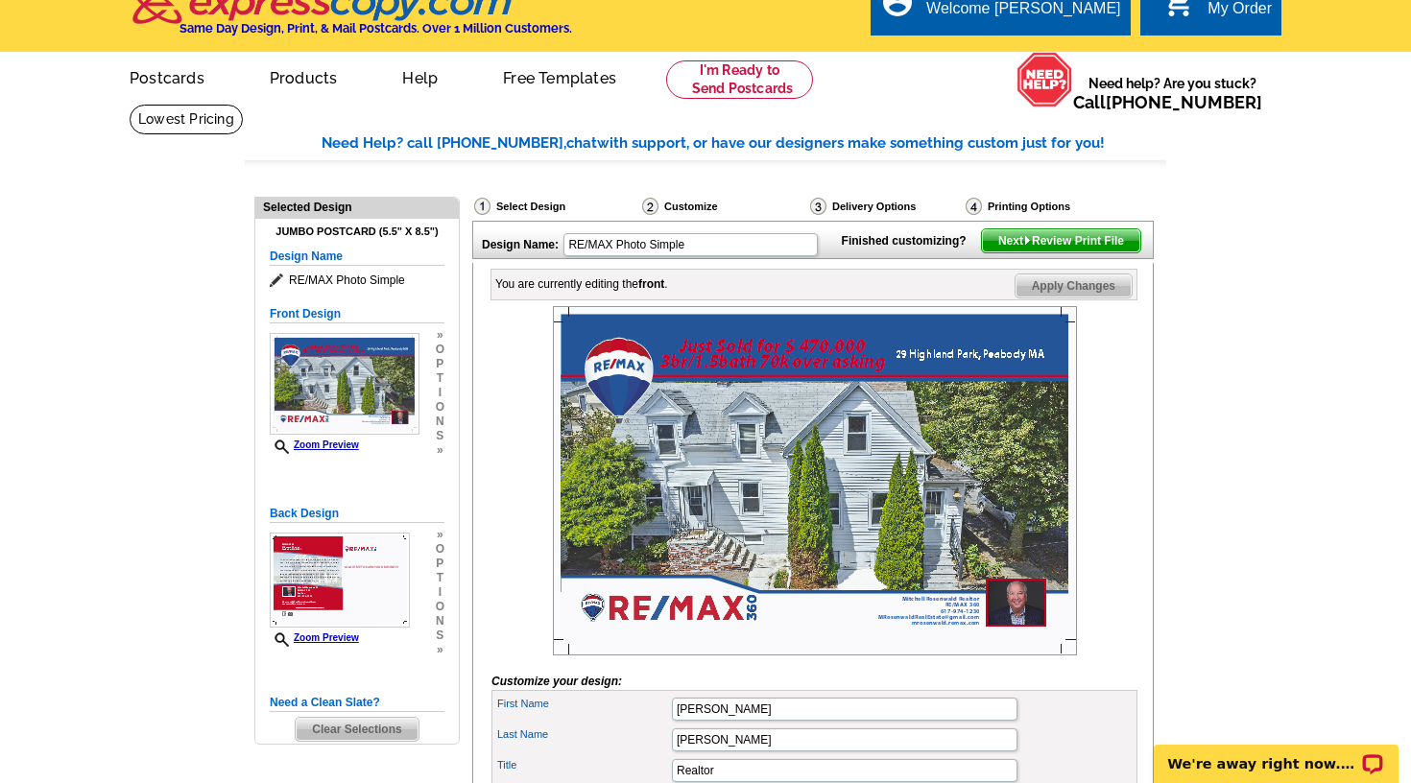
click at [1041, 298] on span "Apply Changes" at bounding box center [1073, 285] width 116 height 23
click at [1058, 252] on span "Next Review Print File" at bounding box center [1061, 240] width 158 height 23
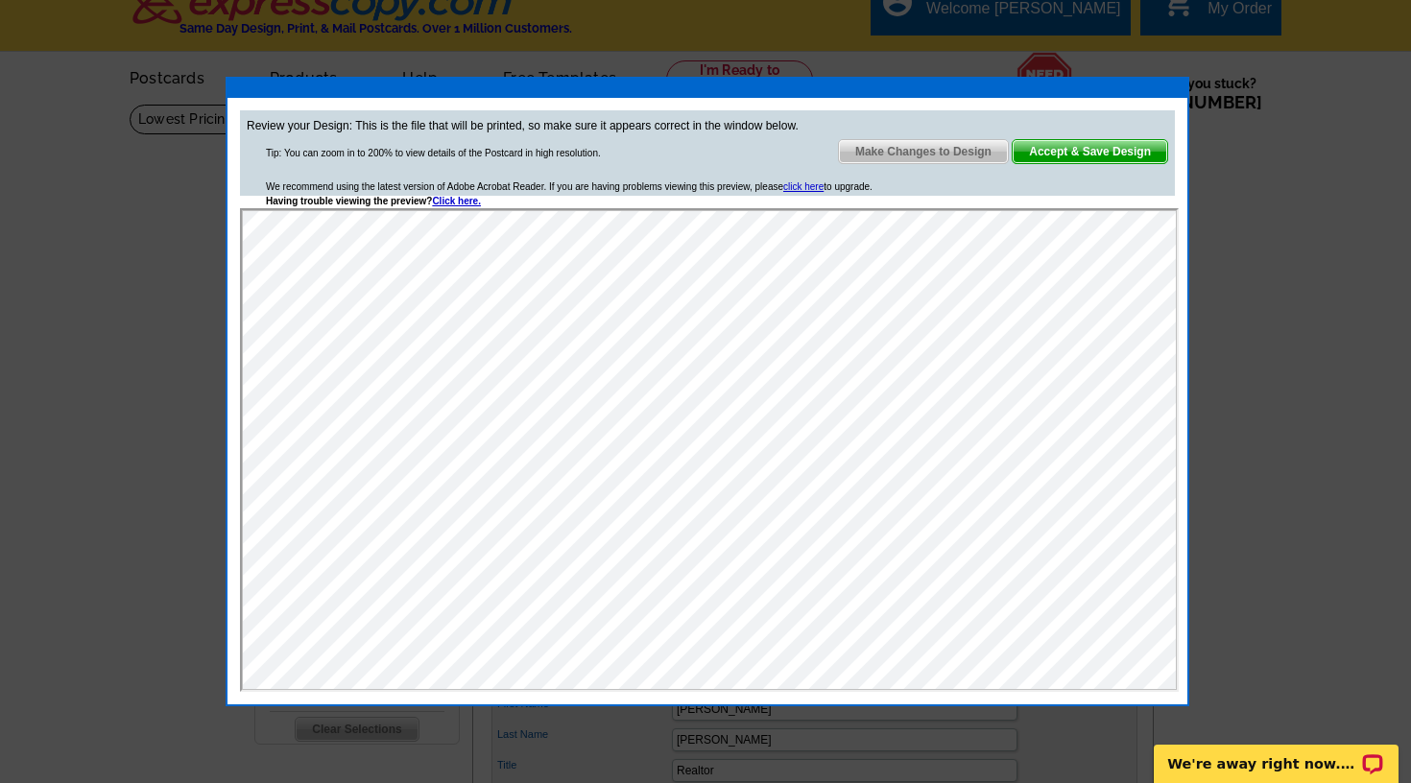
scroll to position [0, 0]
click at [1064, 145] on span "Accept & Save Design" at bounding box center [1090, 151] width 155 height 23
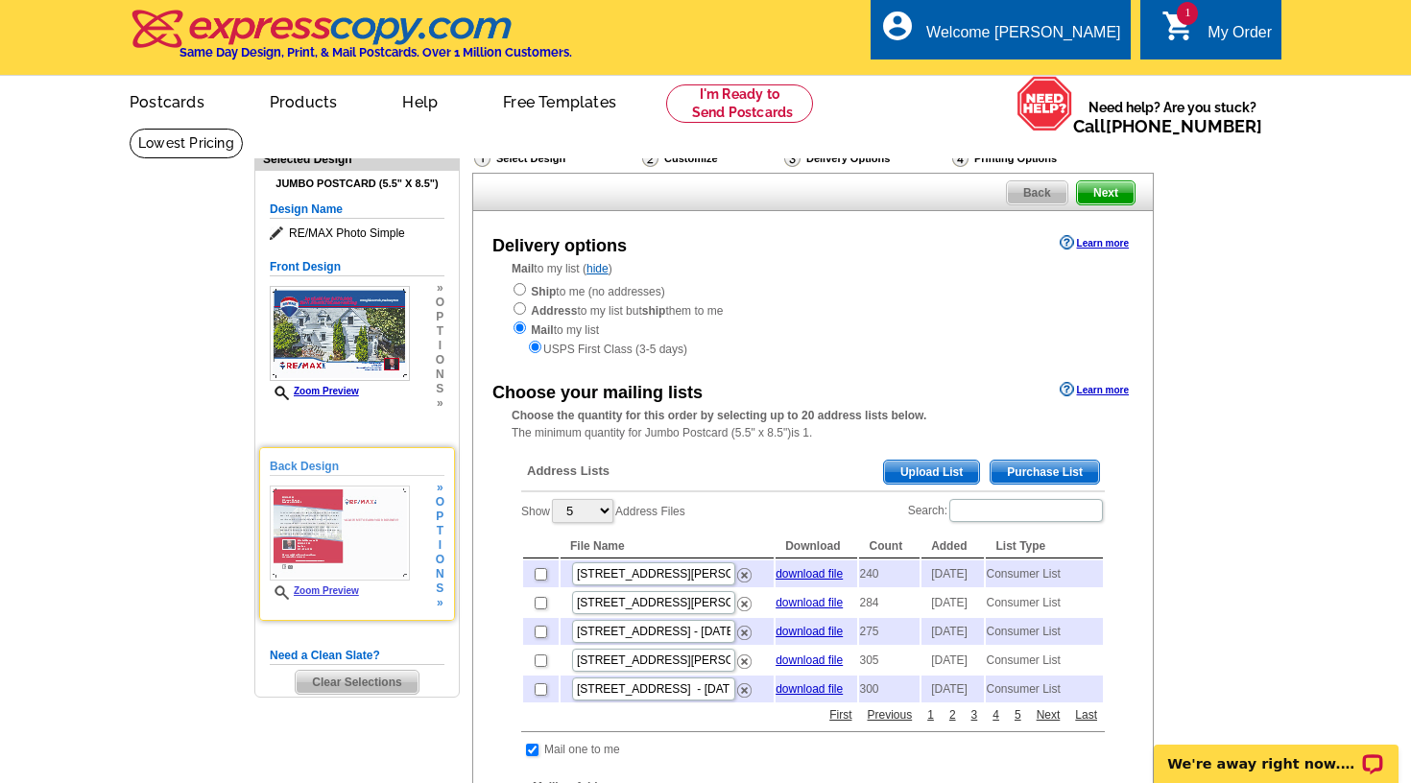
click at [297, 547] on img at bounding box center [340, 533] width 140 height 95
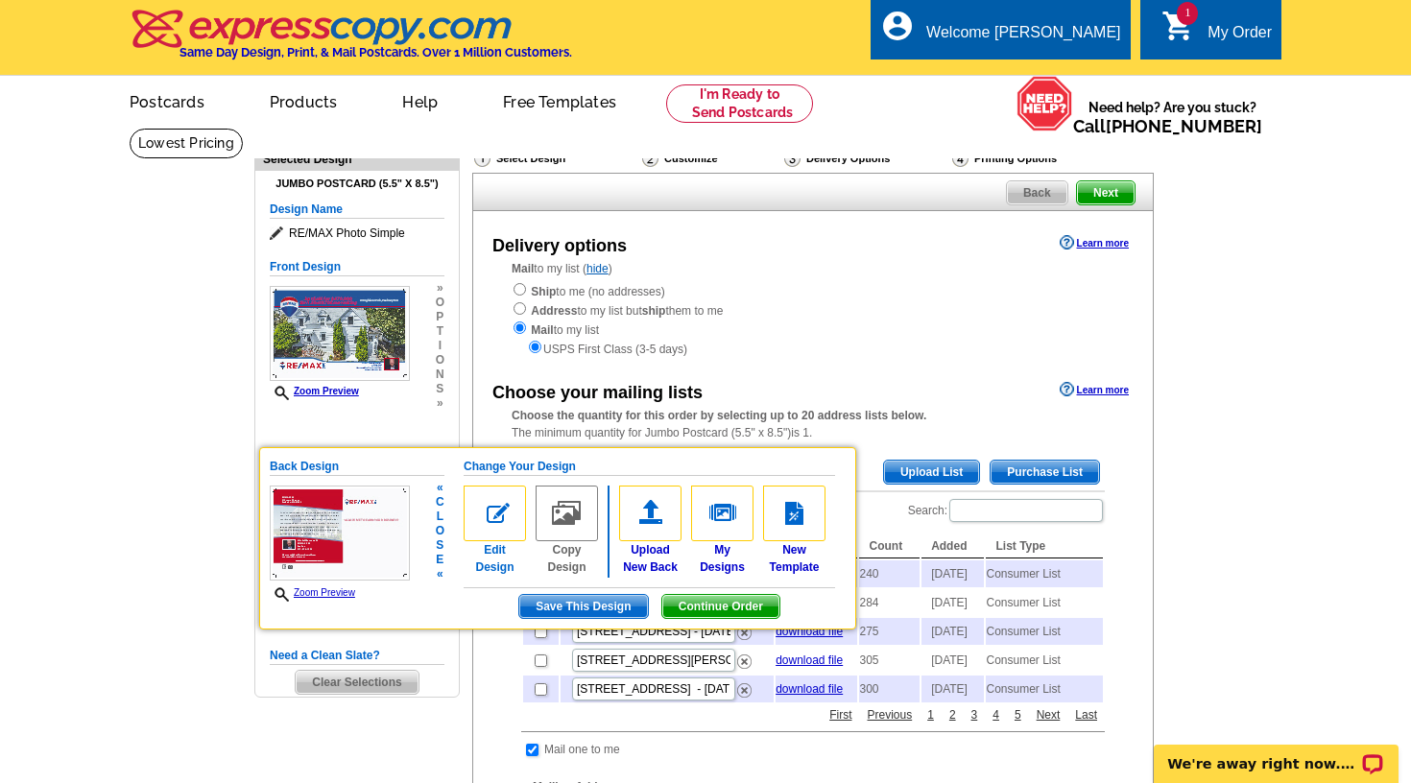
click at [485, 513] on img at bounding box center [495, 514] width 62 height 56
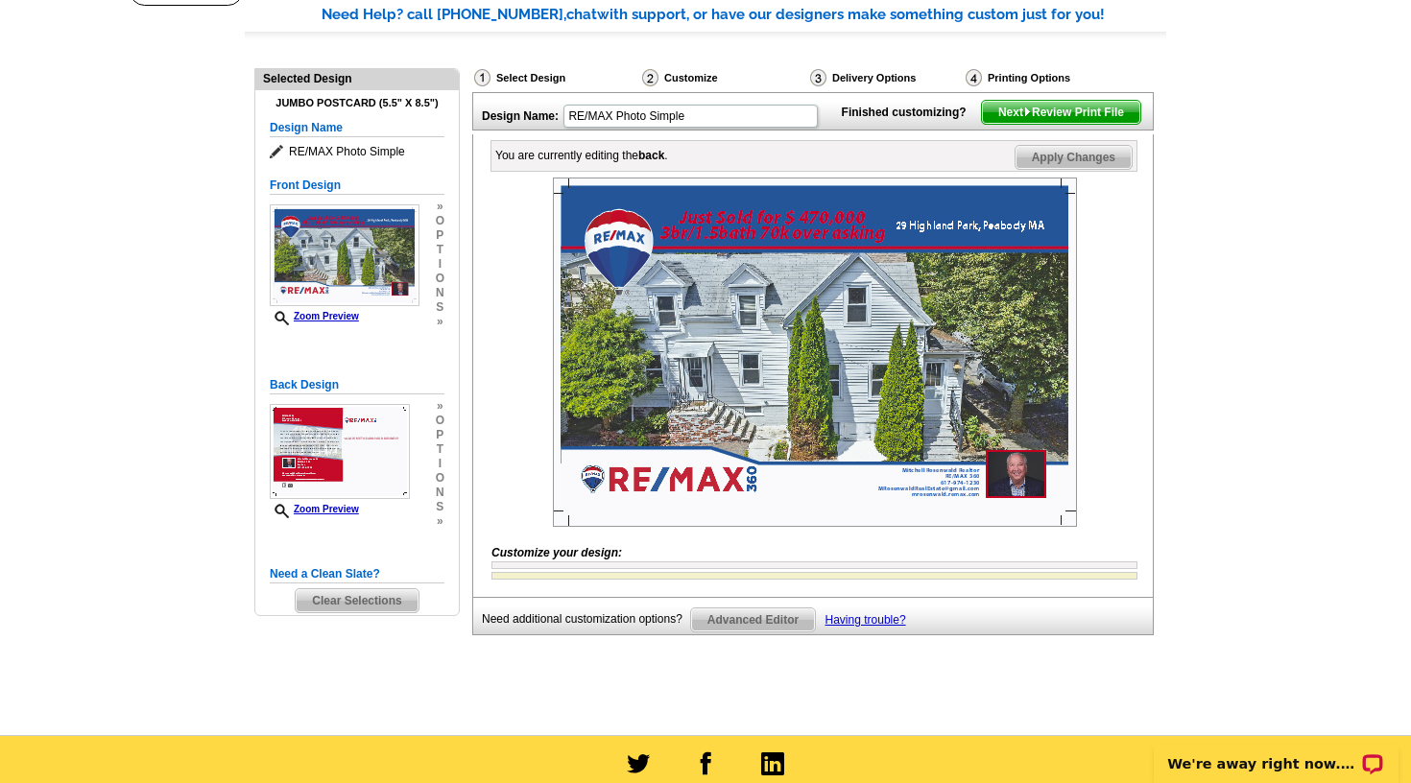
scroll to position [158, 0]
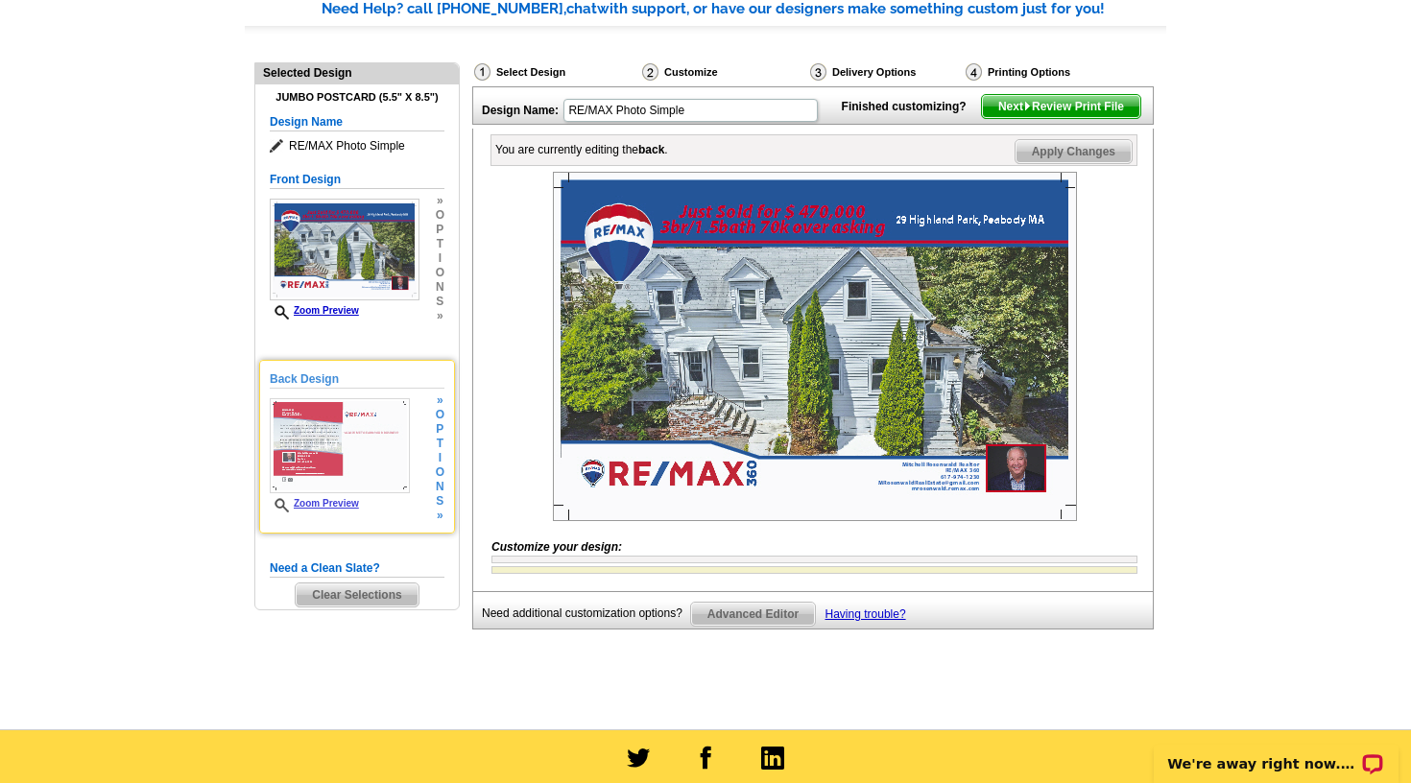
click at [391, 471] on img at bounding box center [340, 445] width 140 height 95
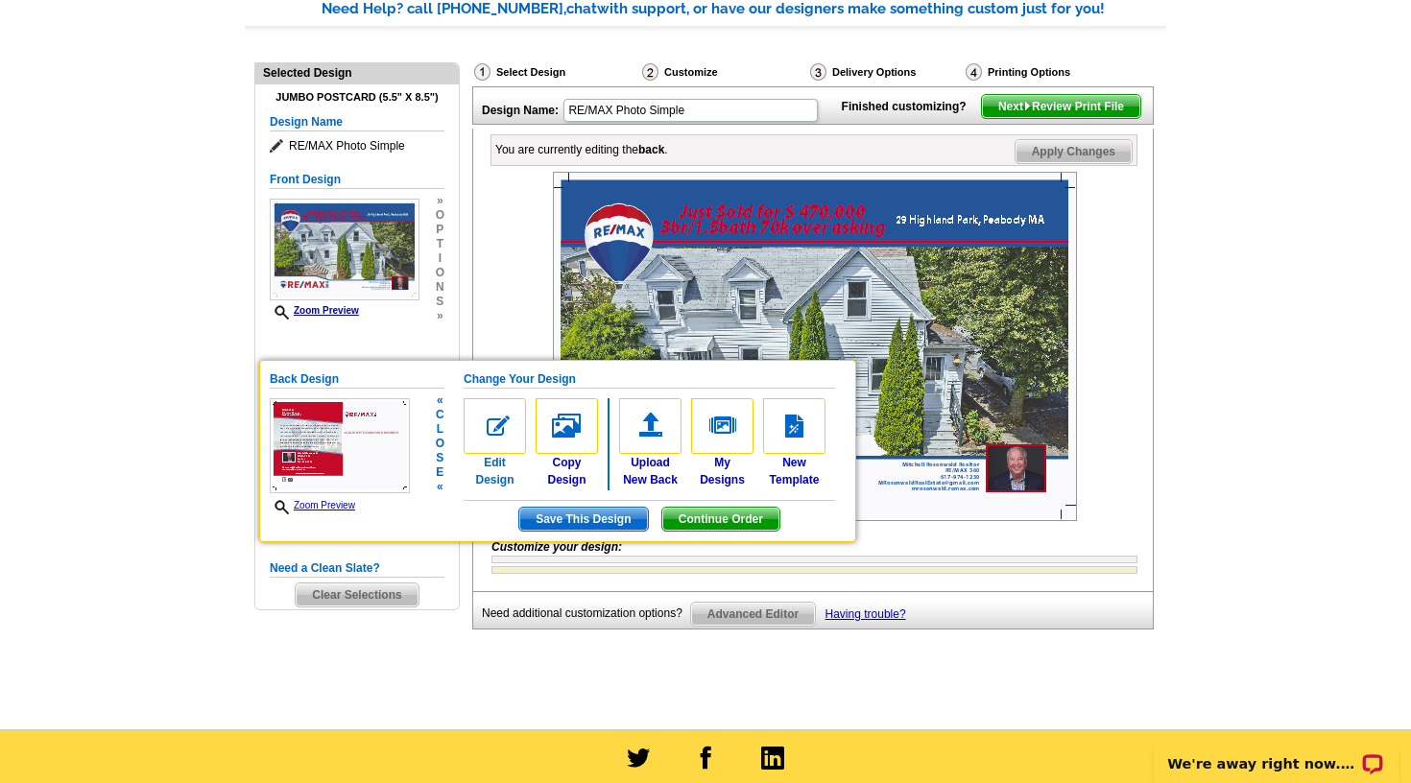
click at [495, 424] on img at bounding box center [495, 426] width 62 height 56
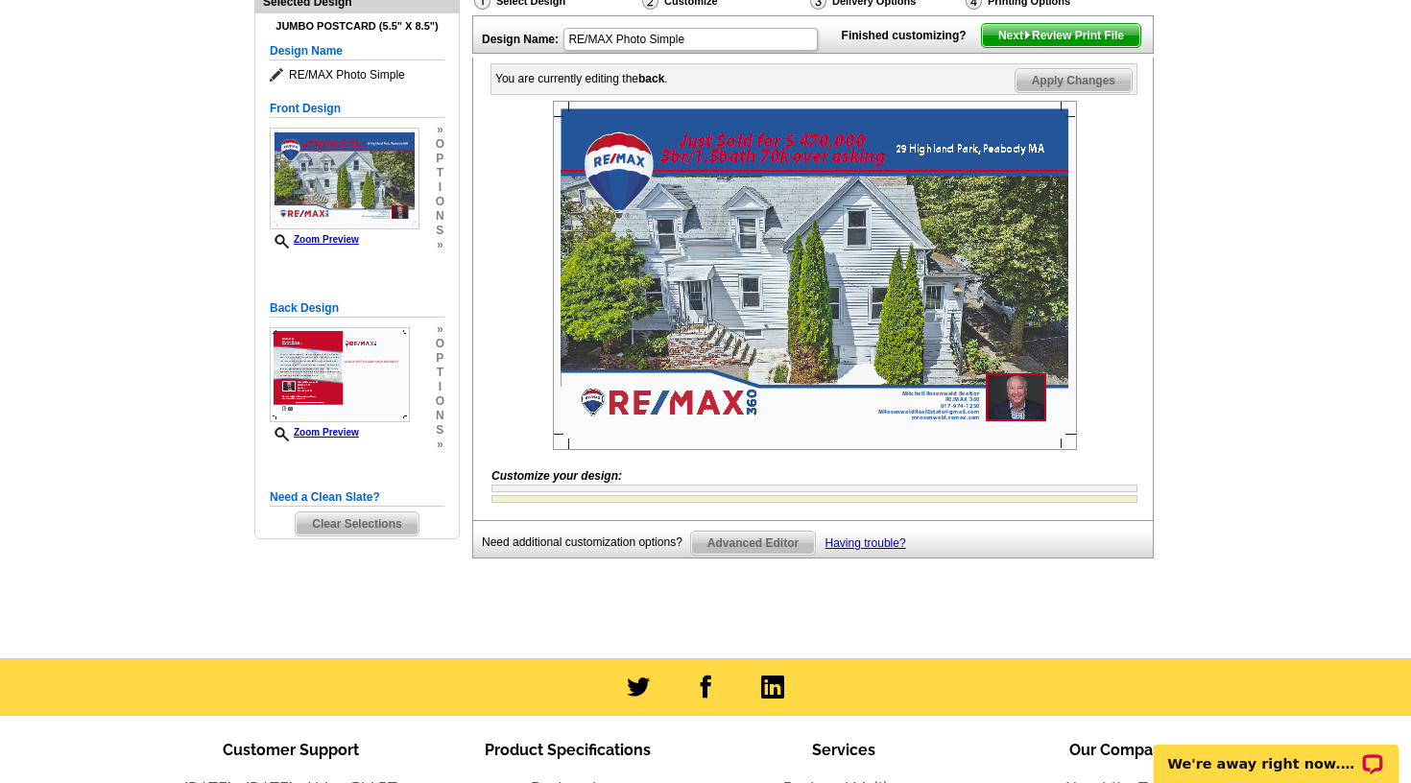
scroll to position [231, 0]
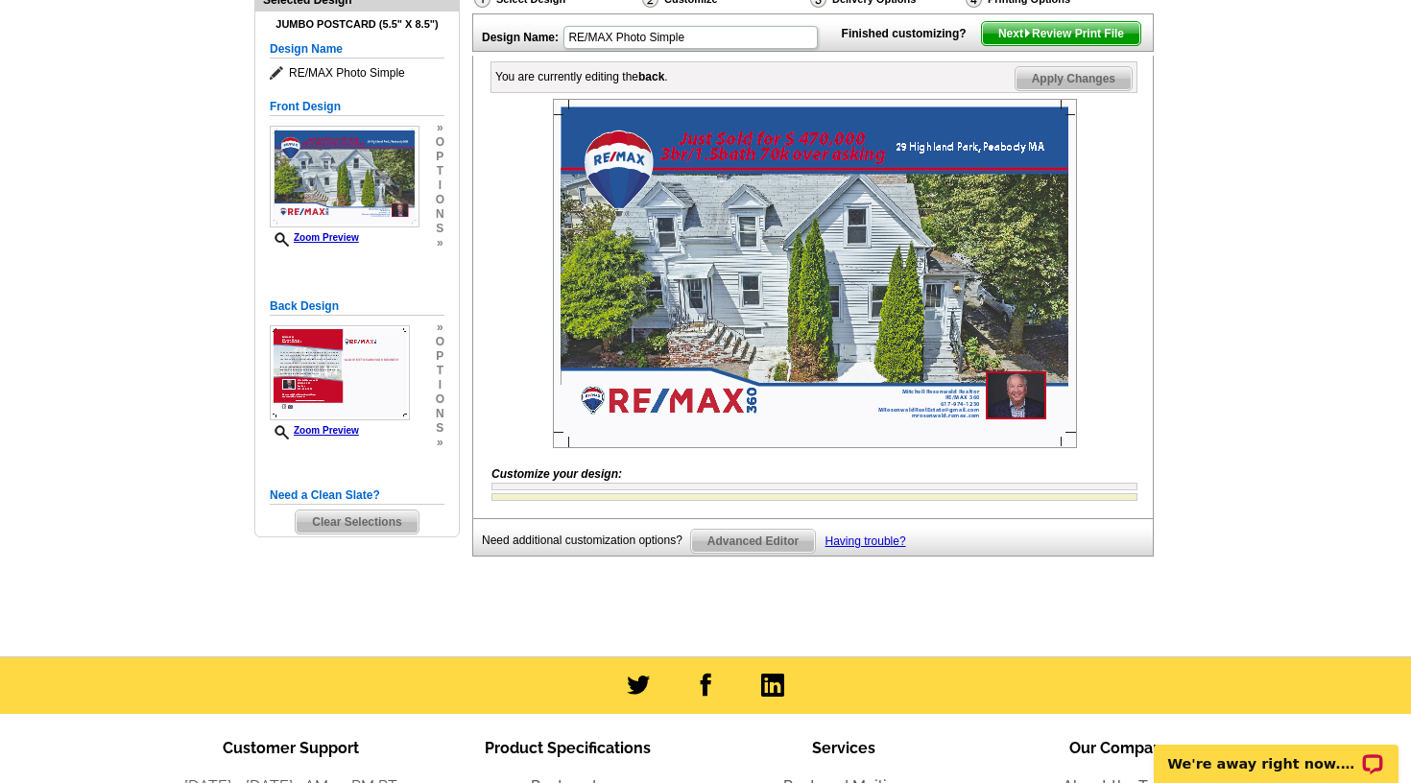
click at [537, 490] on div at bounding box center [814, 487] width 646 height 8
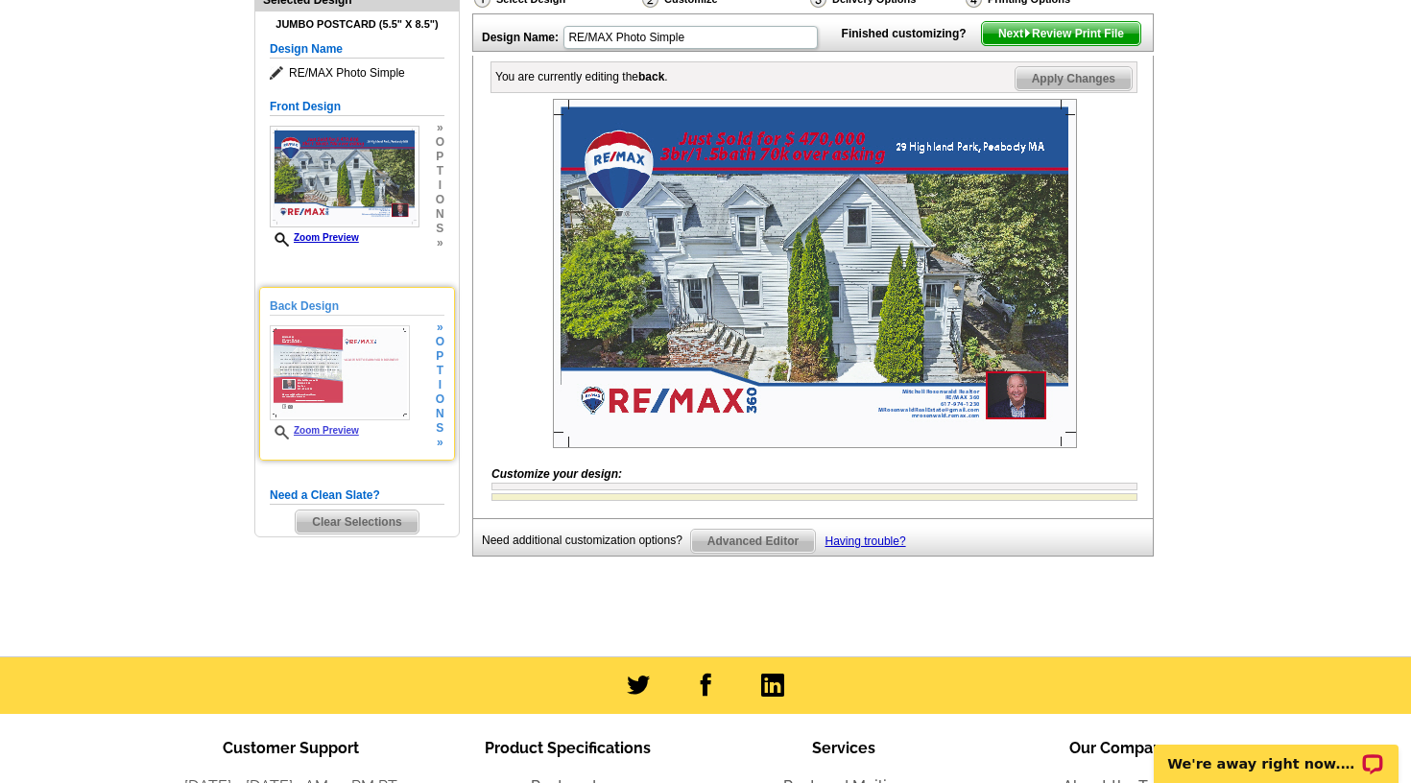
click at [355, 392] on img at bounding box center [340, 372] width 140 height 95
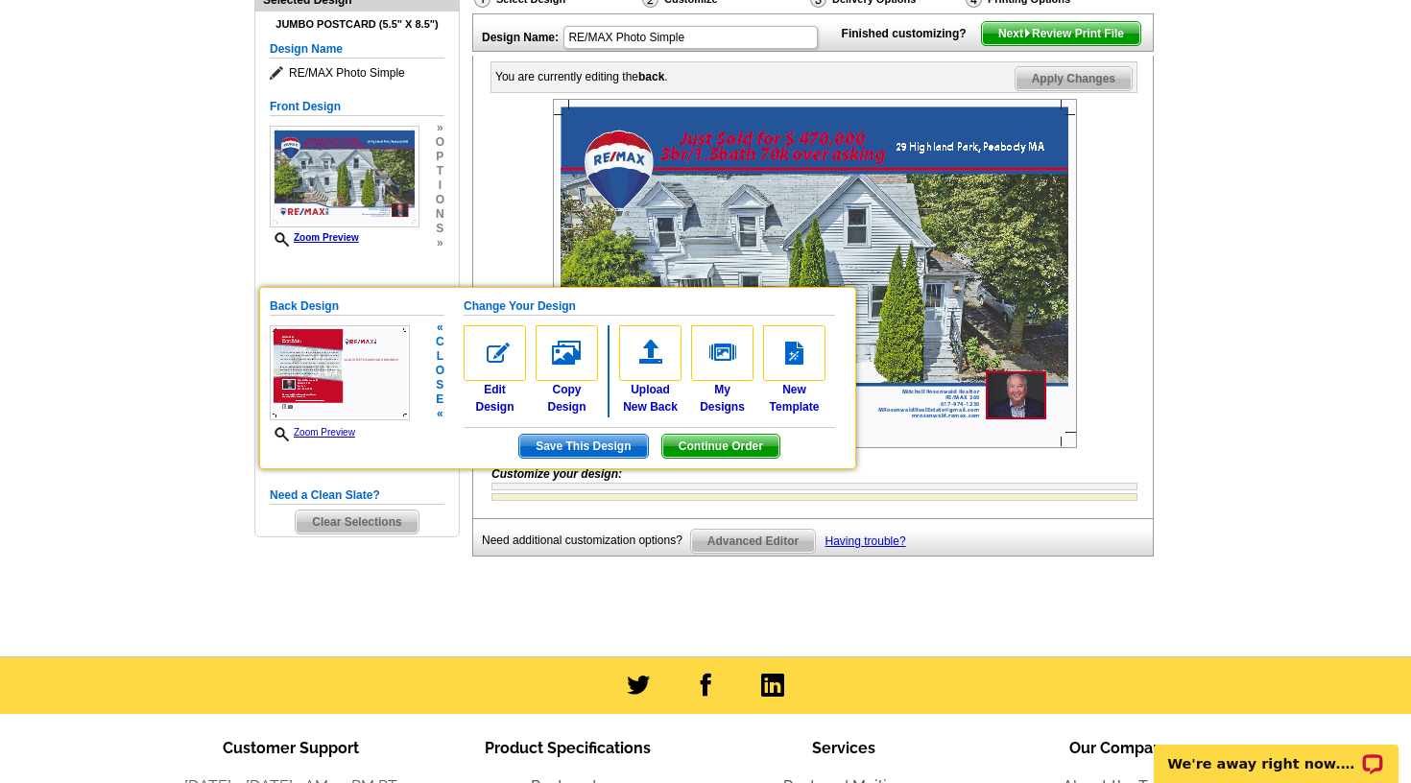
click at [349, 394] on img at bounding box center [340, 372] width 140 height 95
click at [440, 375] on span "o" at bounding box center [440, 371] width 9 height 14
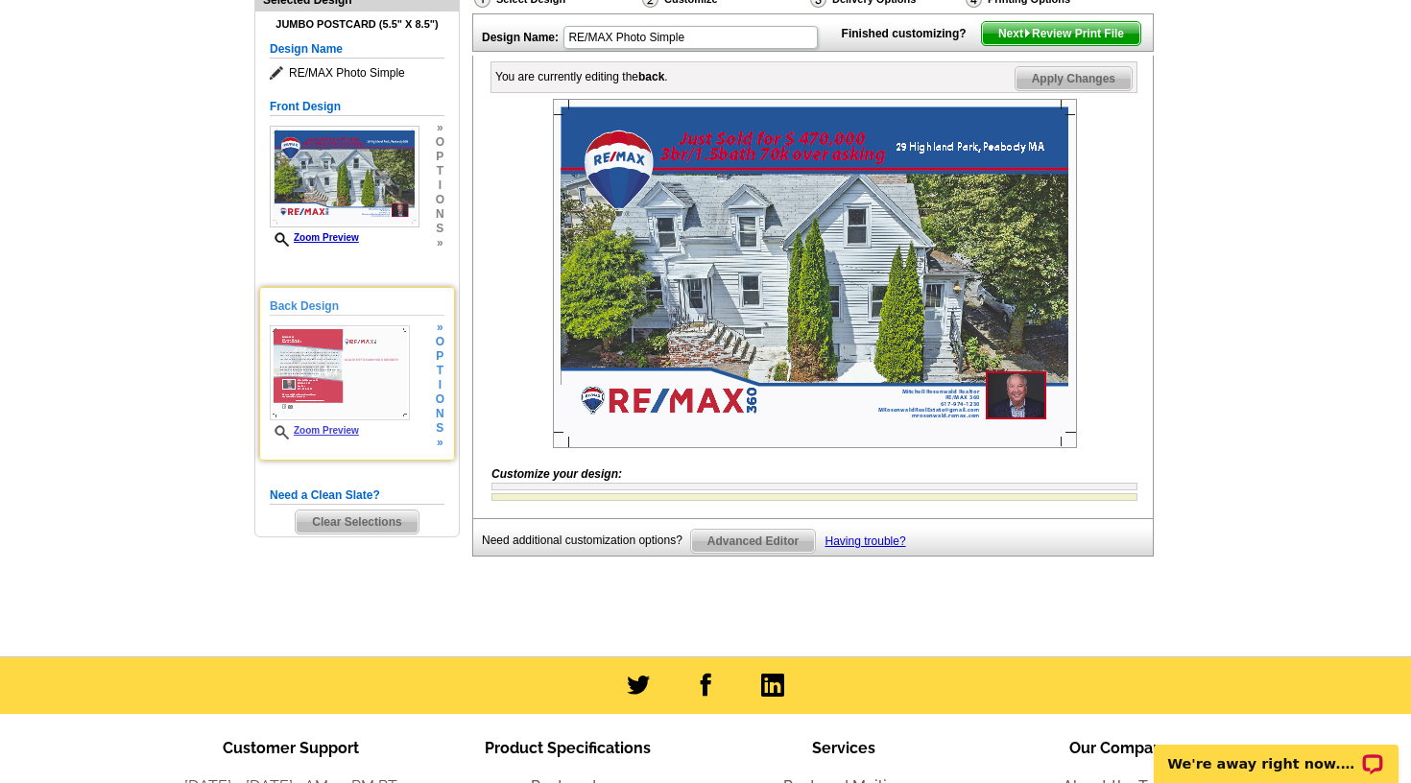
click at [438, 375] on span "t" at bounding box center [440, 371] width 9 height 14
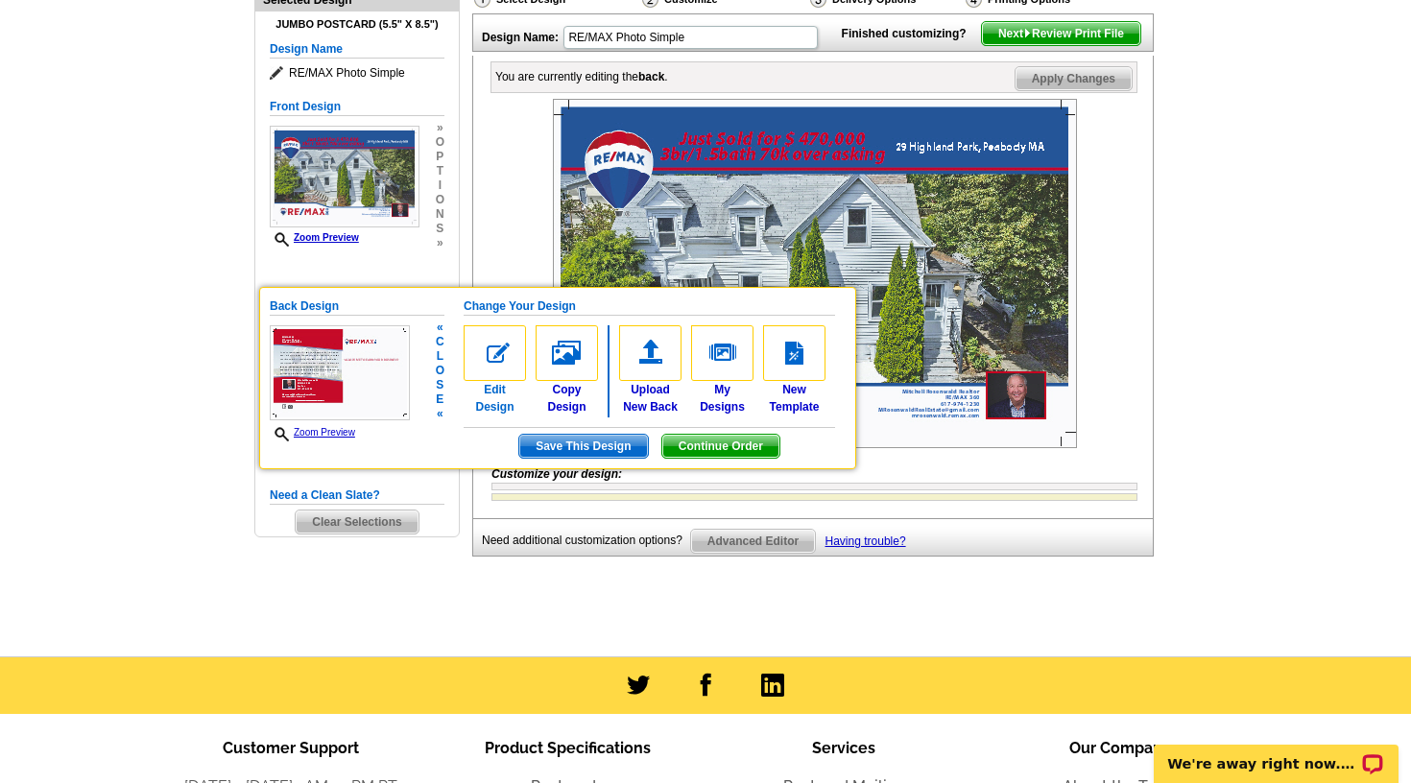
click at [505, 361] on img at bounding box center [495, 353] width 62 height 56
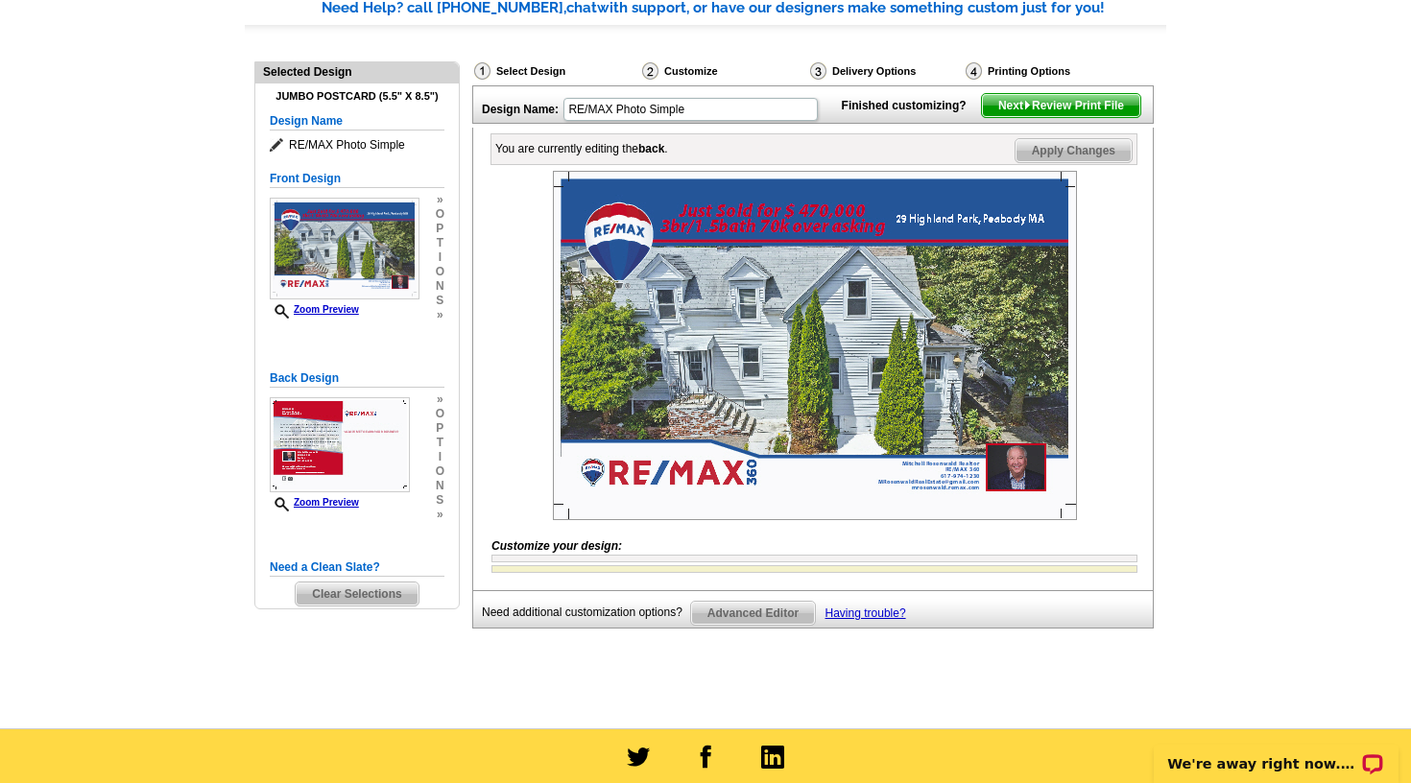
scroll to position [172, 0]
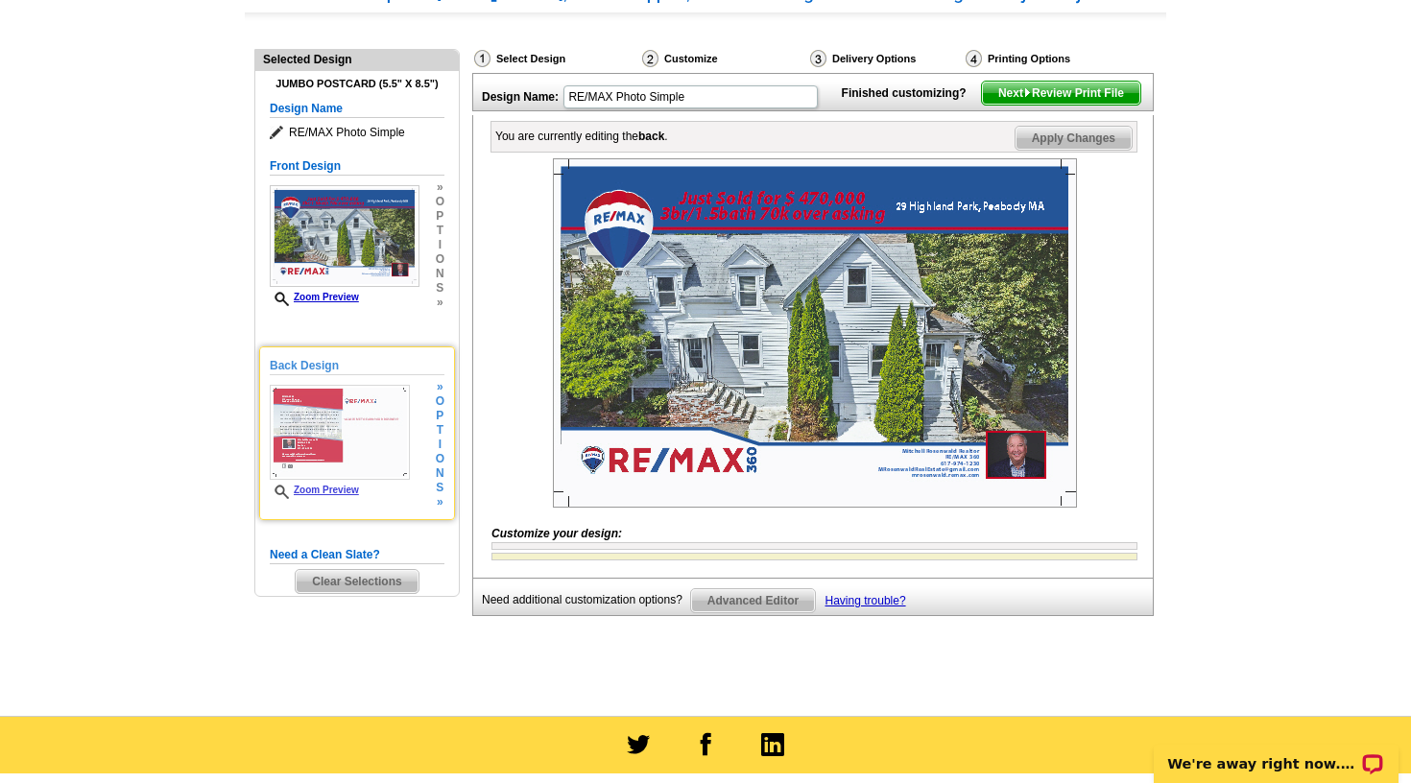
click at [377, 400] on img at bounding box center [340, 432] width 140 height 95
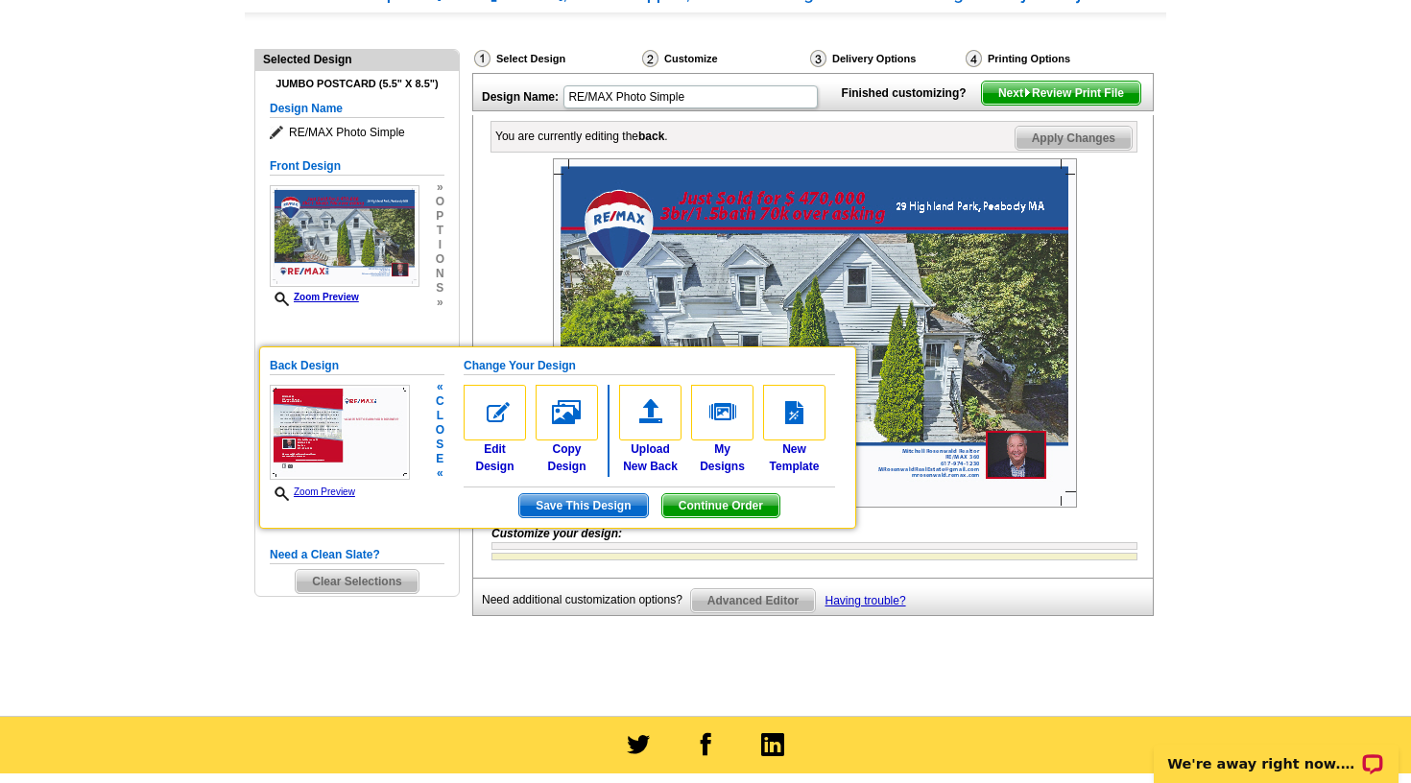
click at [572, 411] on img at bounding box center [567, 413] width 62 height 56
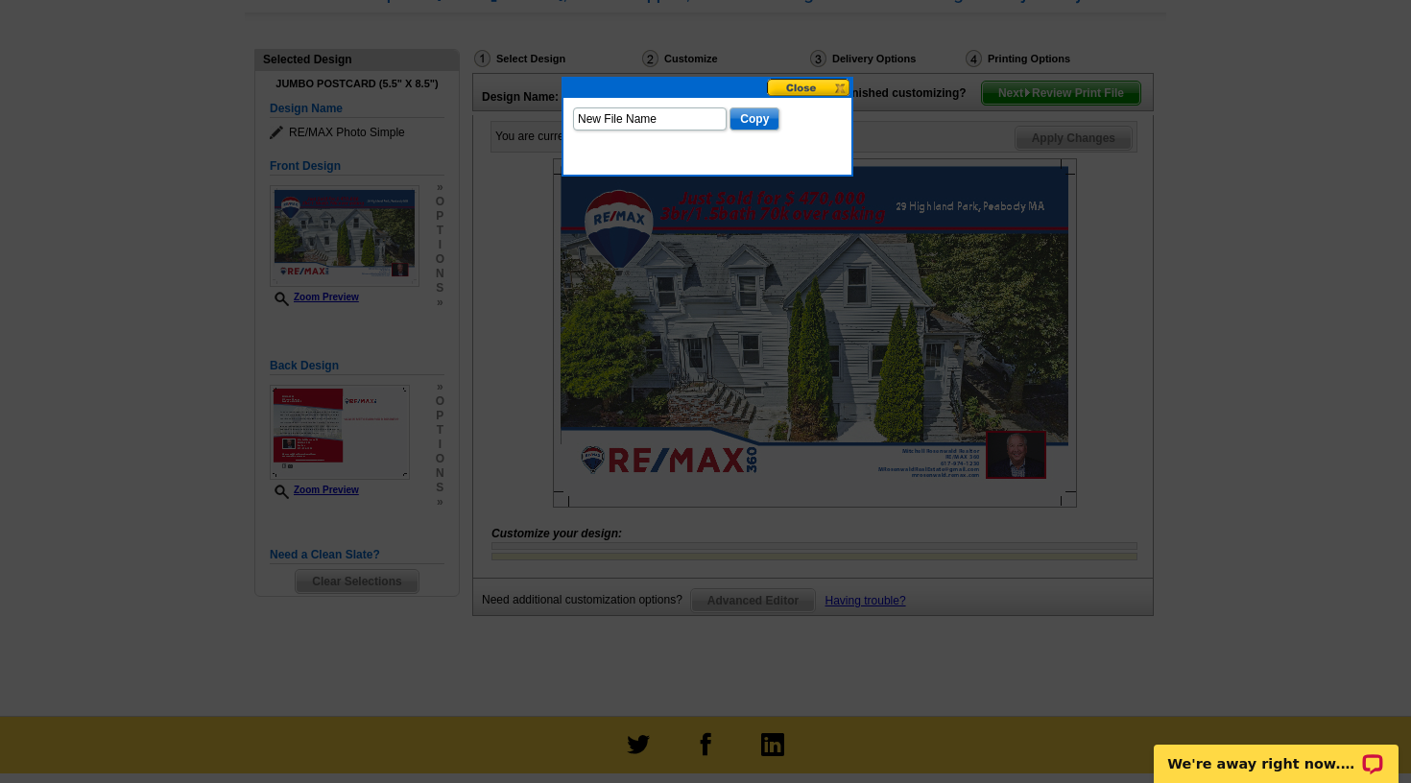
click at [828, 87] on button at bounding box center [809, 88] width 84 height 18
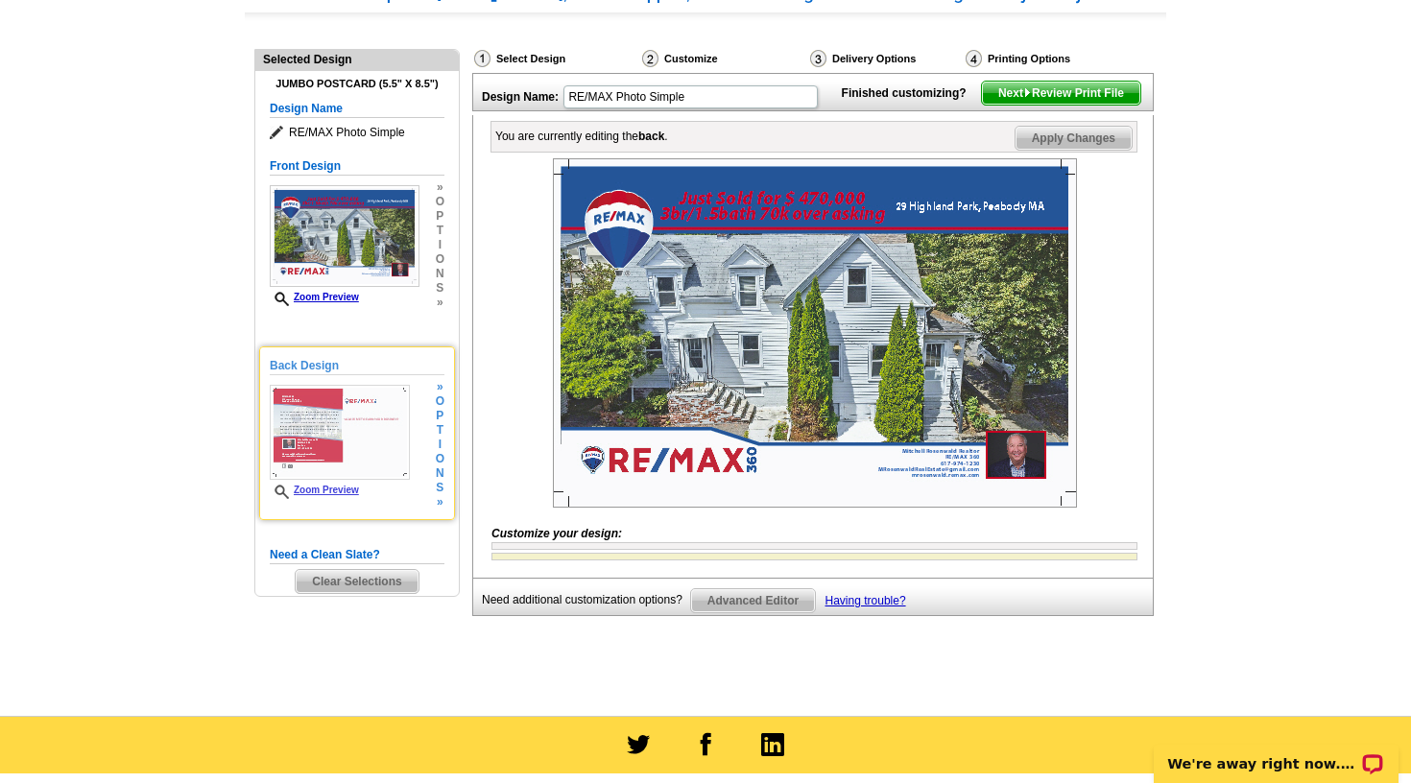
click at [412, 442] on div "Back Design Zoom Preview » o p t i o n s »" at bounding box center [357, 433] width 175 height 153
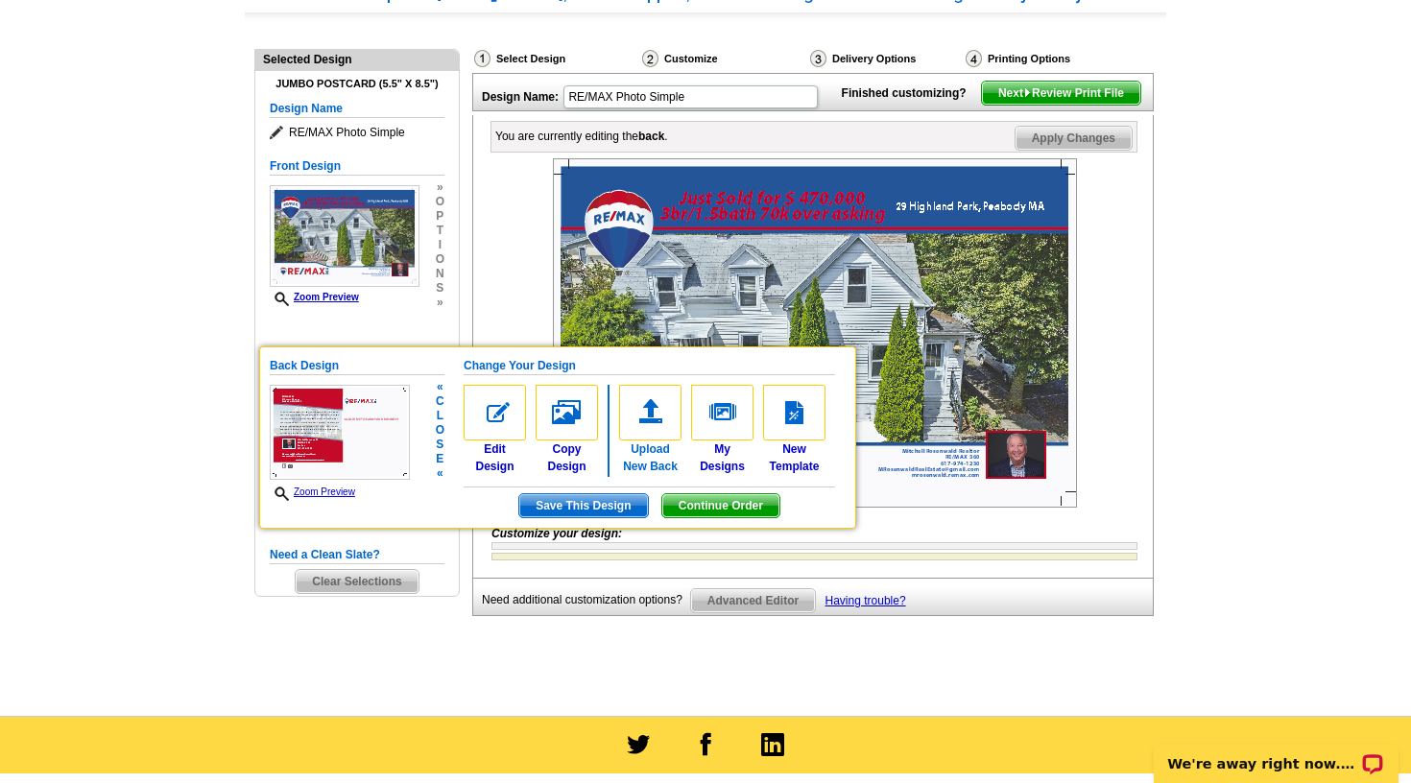
click at [652, 414] on img at bounding box center [650, 413] width 62 height 56
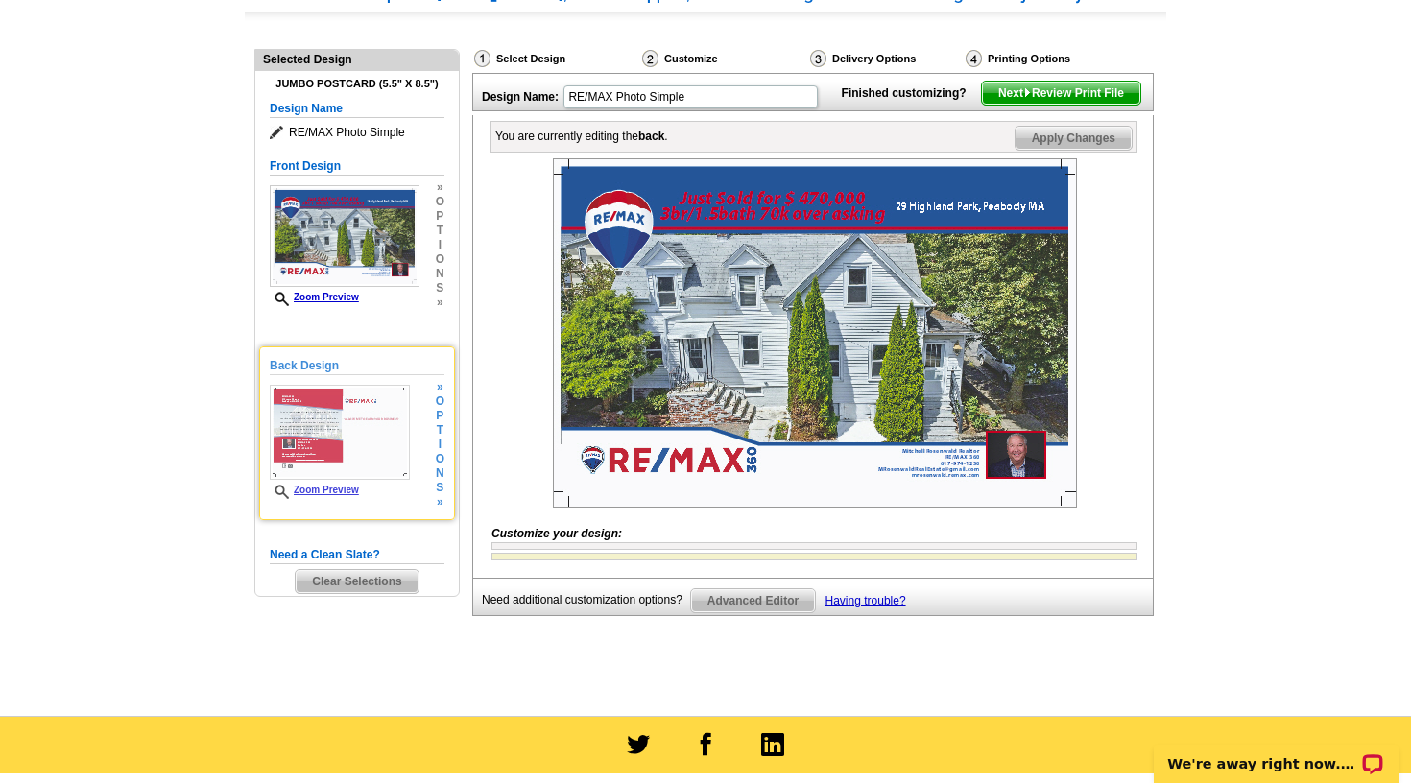
click at [331, 427] on img at bounding box center [340, 432] width 140 height 95
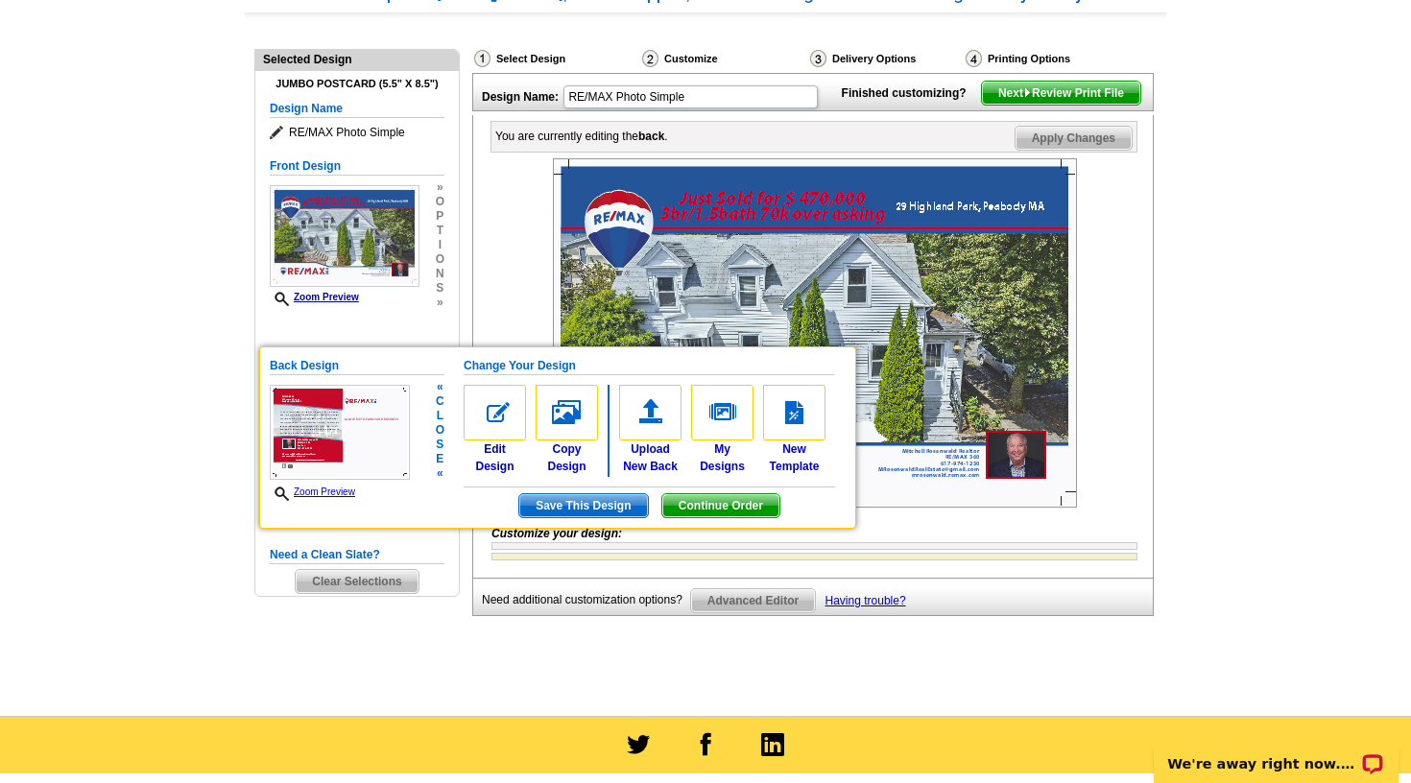
click at [331, 427] on img at bounding box center [340, 432] width 140 height 95
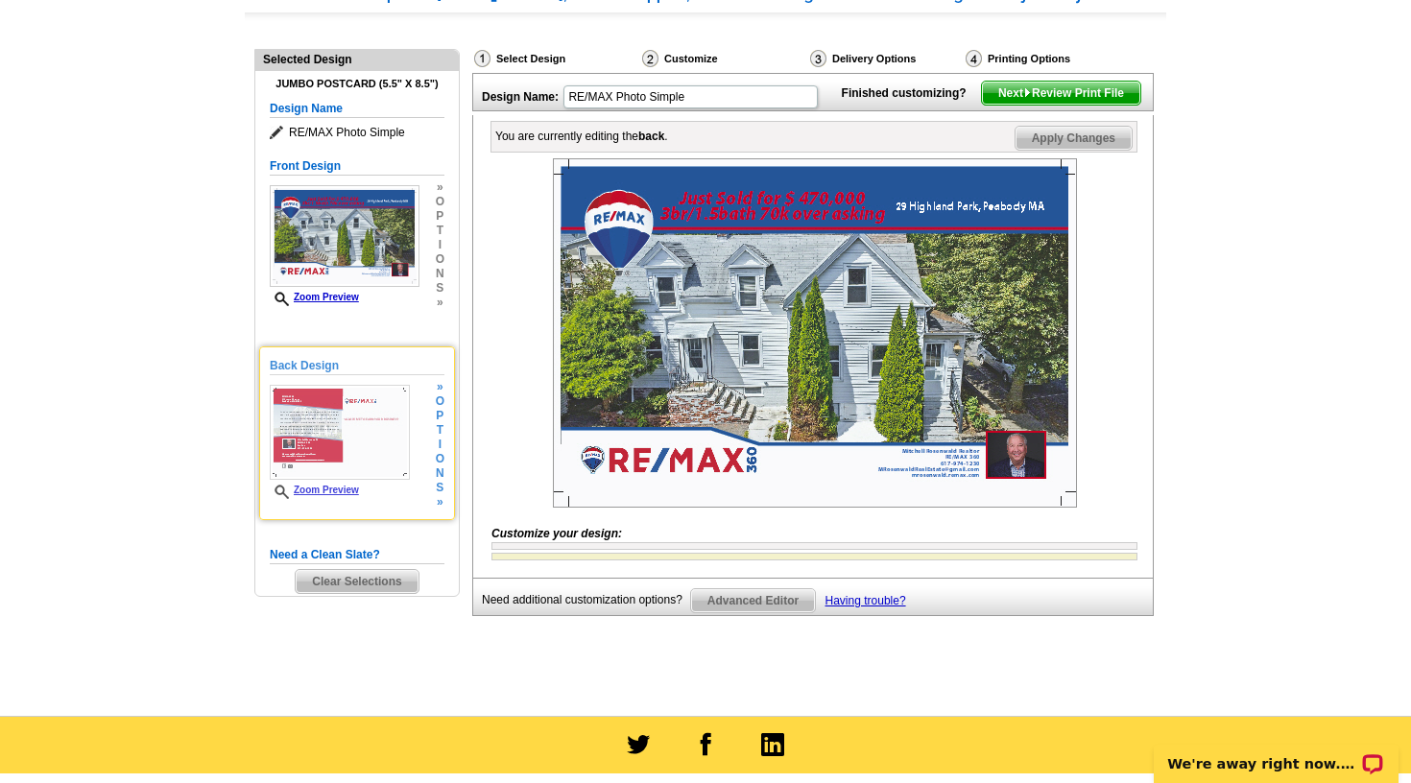
click at [327, 426] on img at bounding box center [340, 432] width 140 height 95
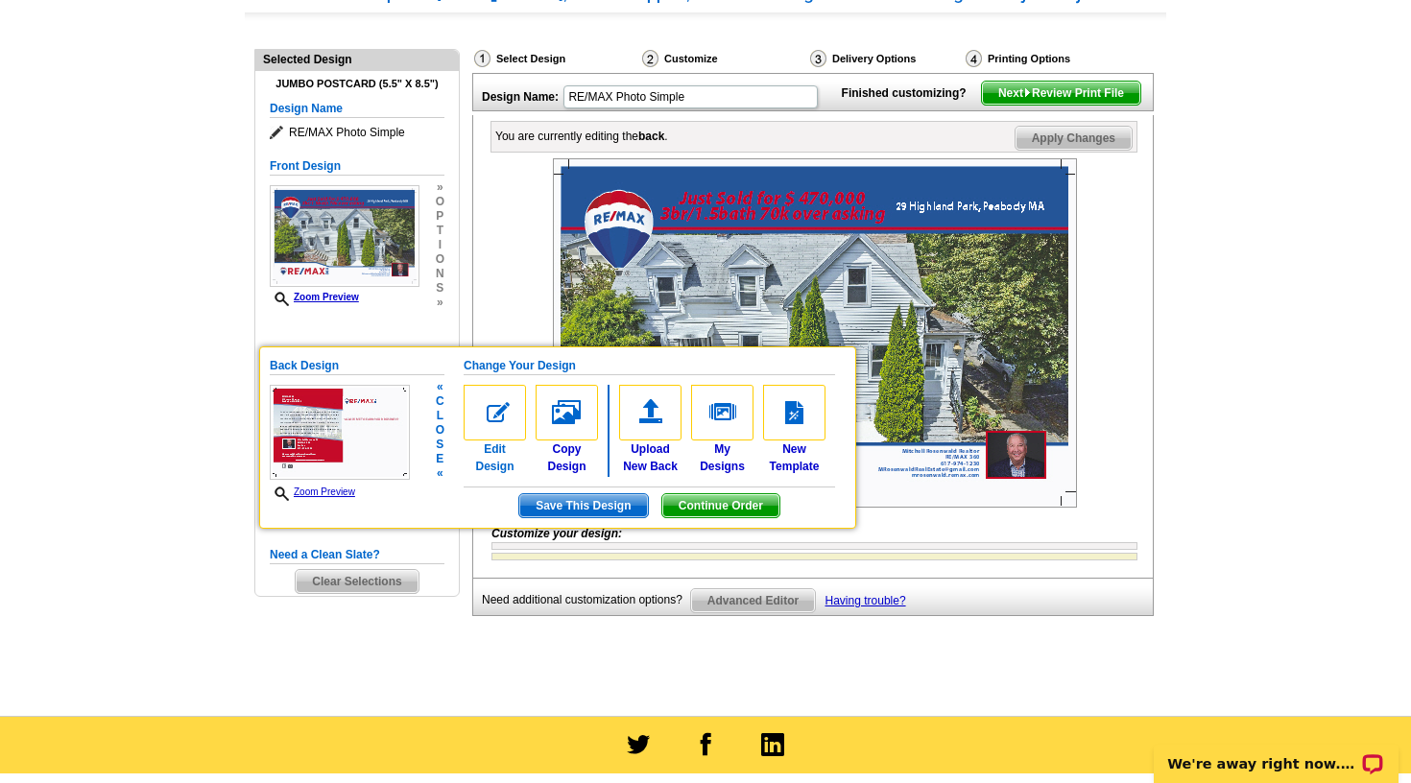
click at [493, 407] on img at bounding box center [495, 413] width 62 height 56
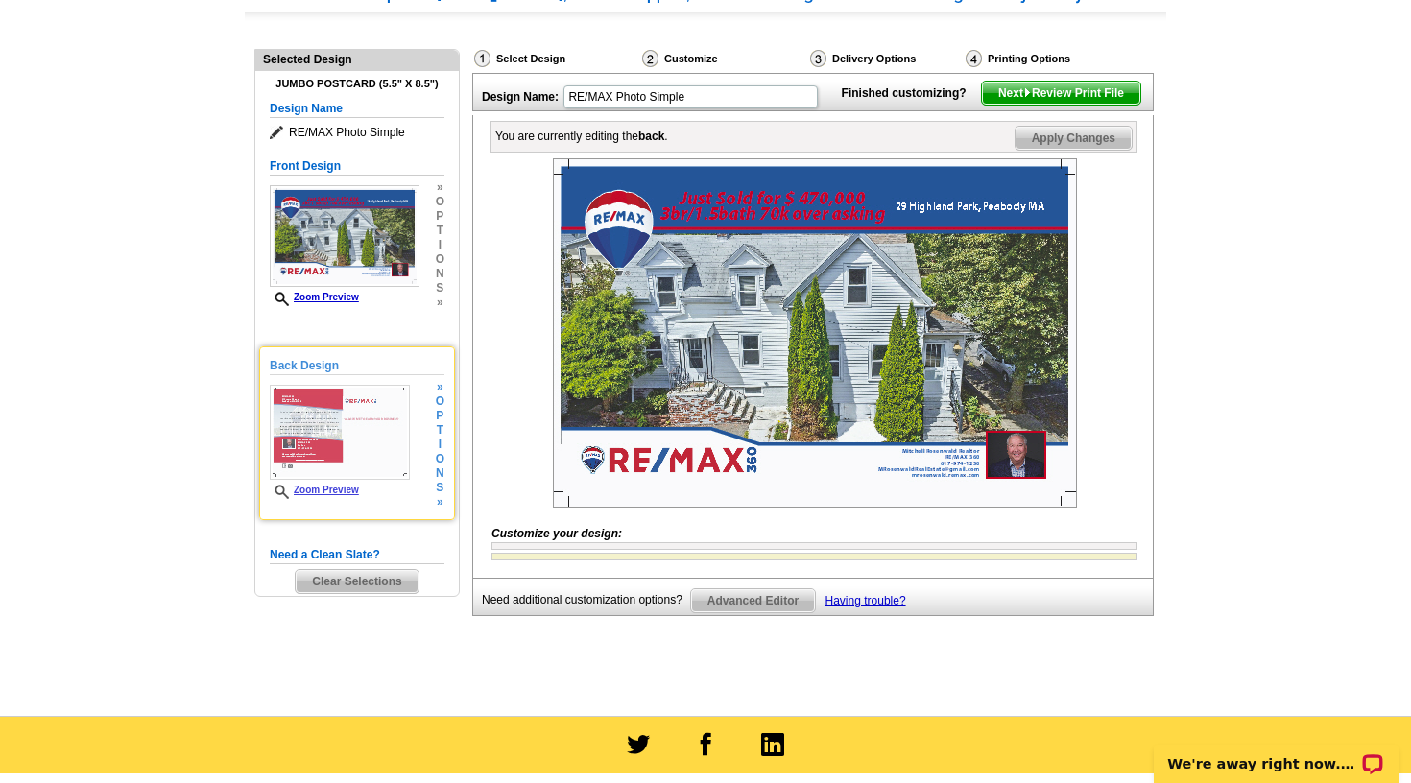
click at [493, 407] on div at bounding box center [814, 332] width 646 height 349
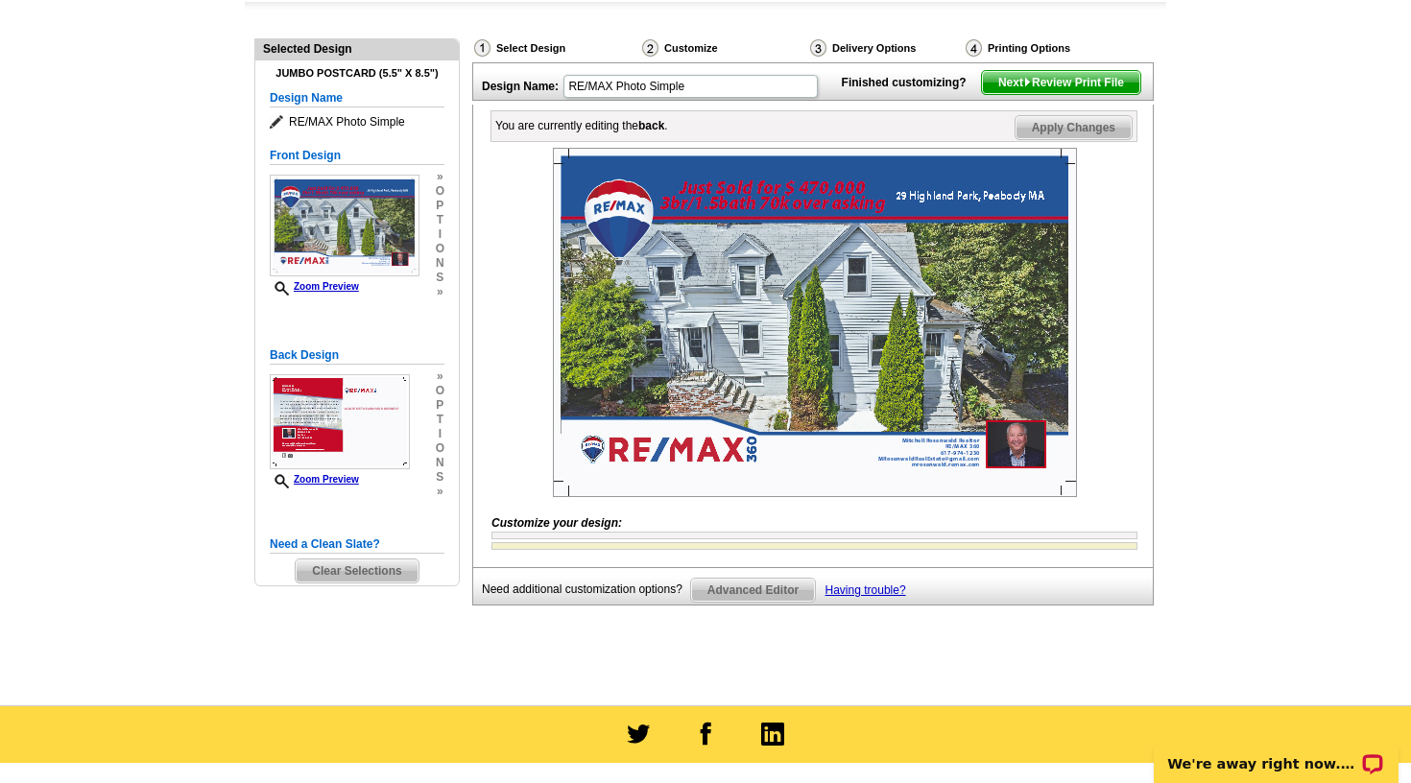
scroll to position [183, 0]
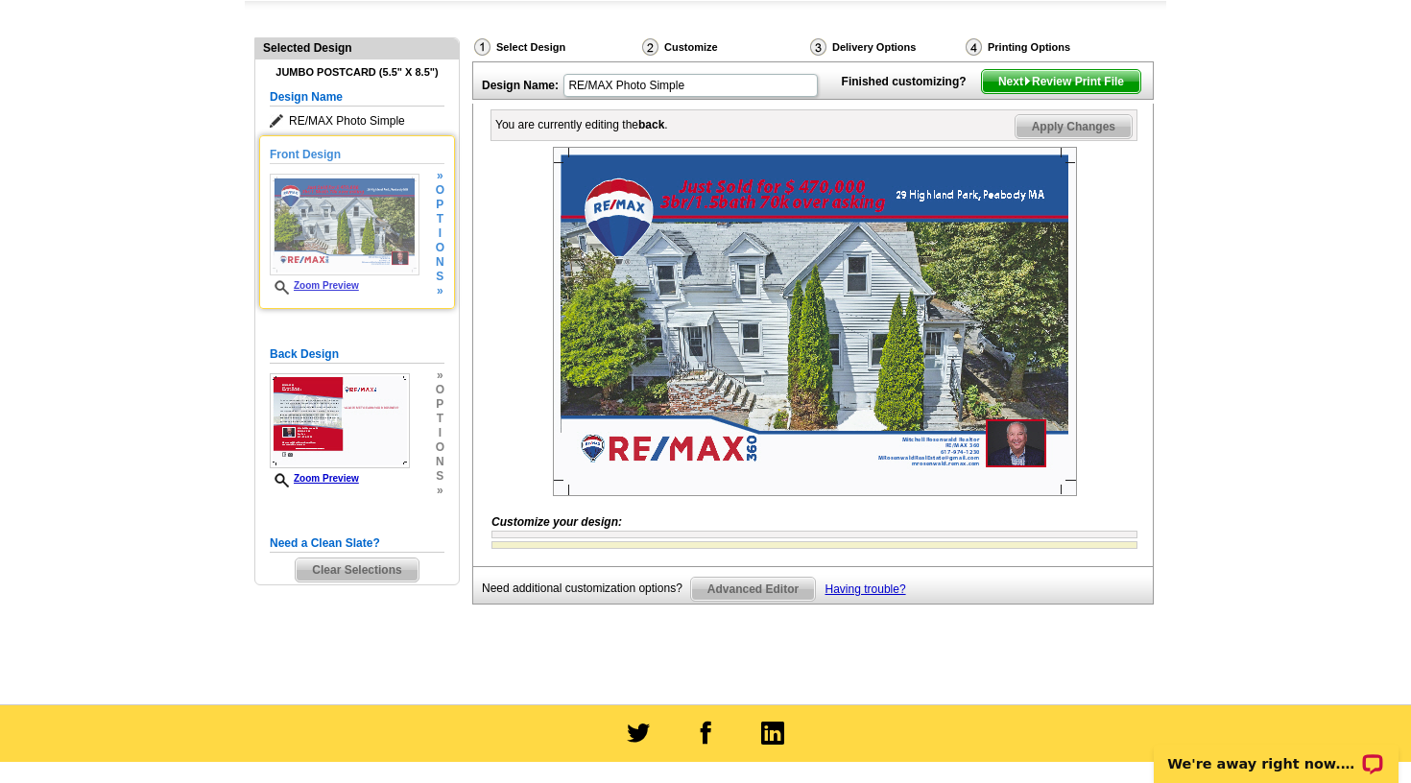
click at [363, 247] on img at bounding box center [345, 225] width 150 height 102
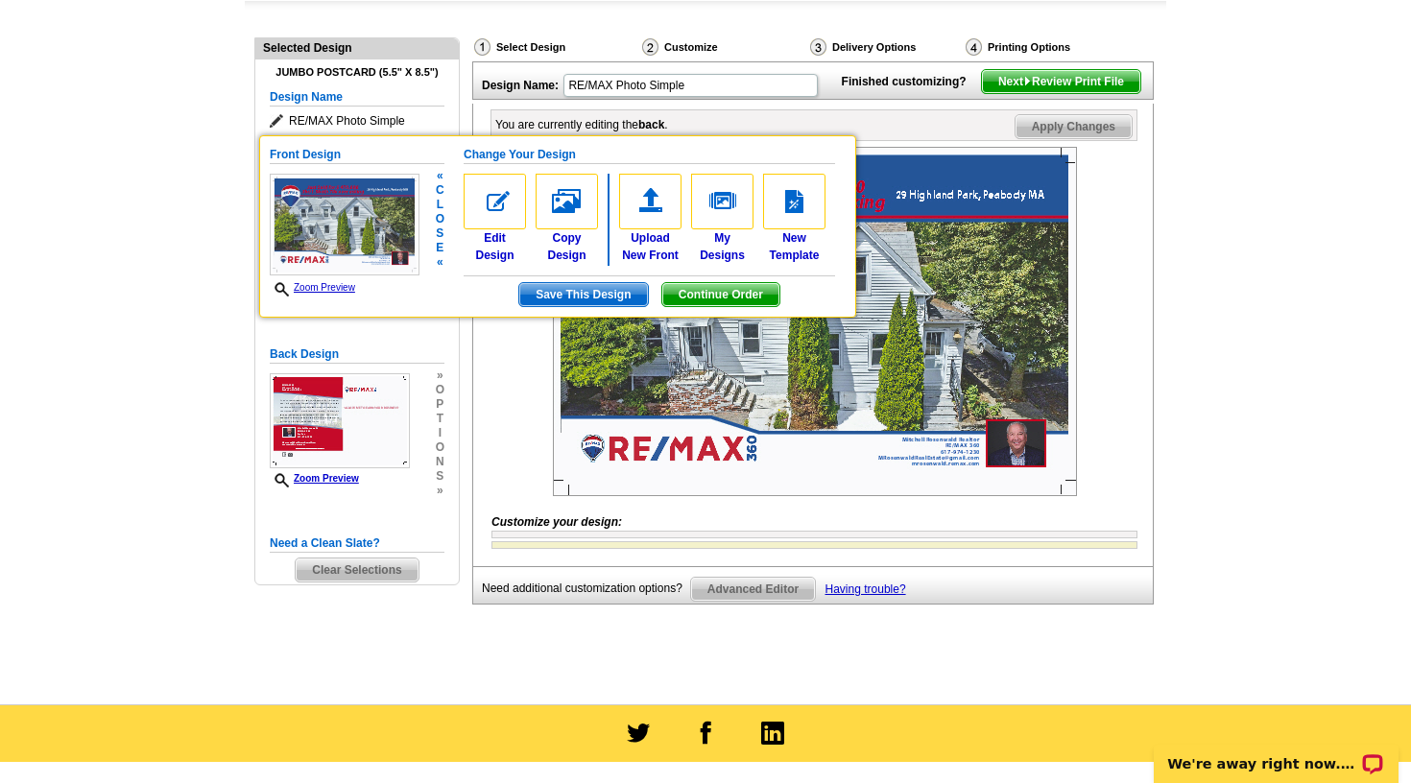
click at [388, 239] on img at bounding box center [345, 225] width 150 height 102
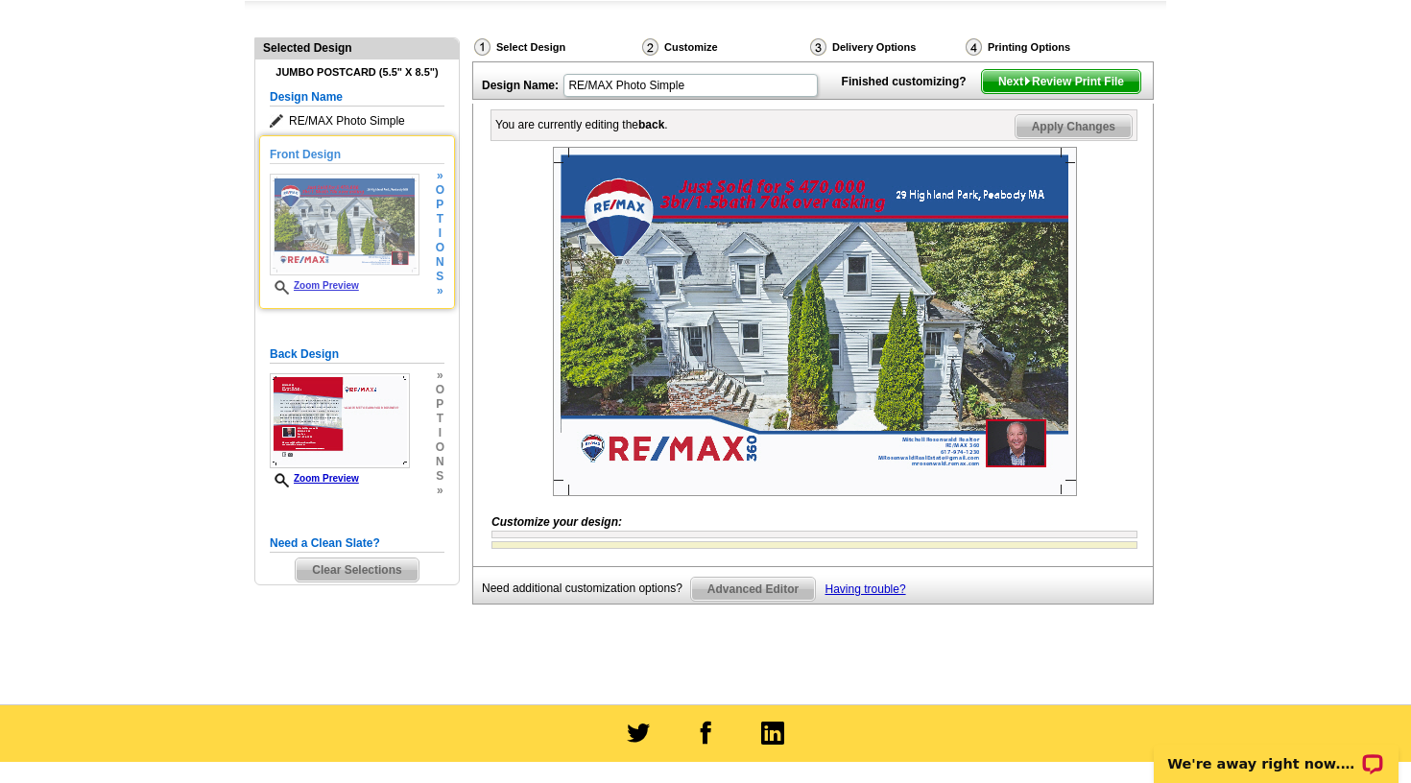
click at [388, 239] on img at bounding box center [345, 225] width 150 height 102
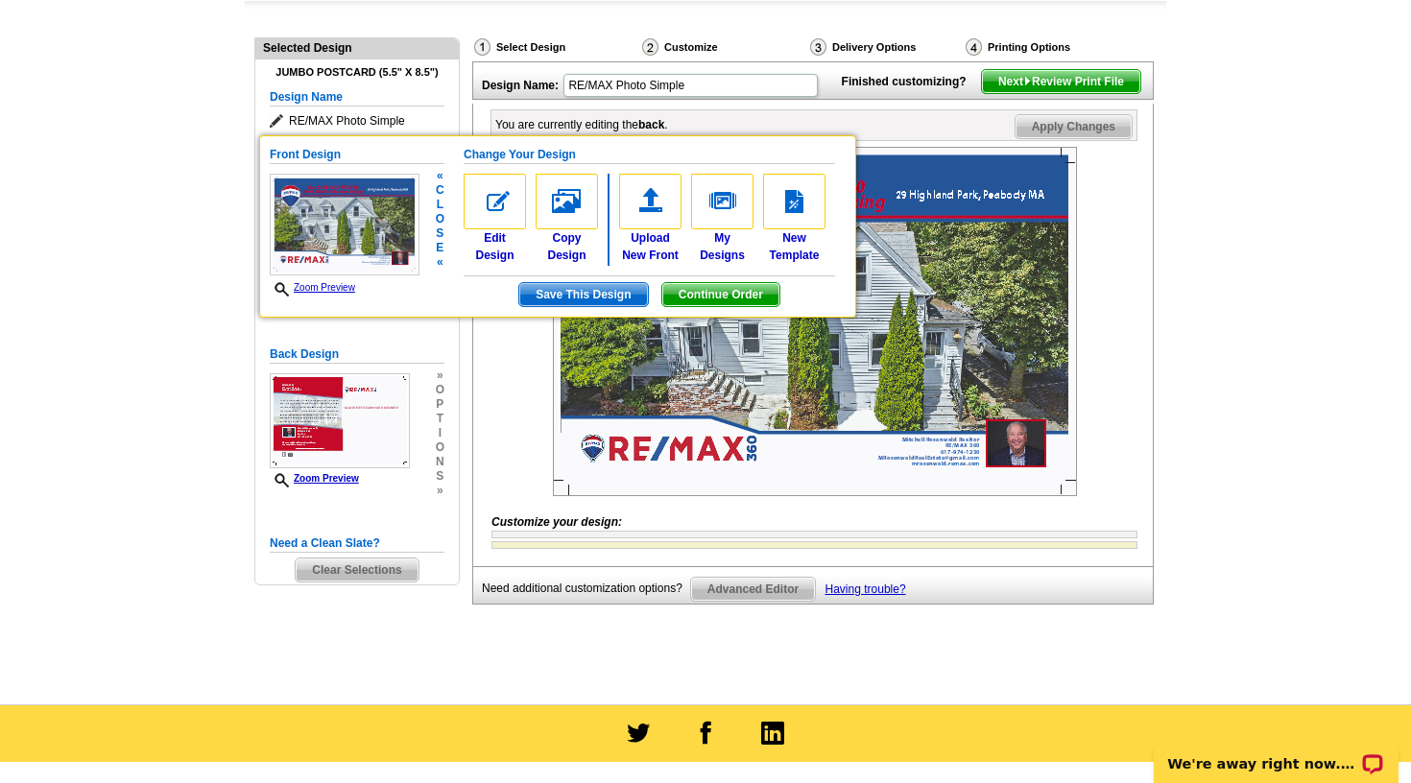
click at [388, 239] on img at bounding box center [345, 225] width 150 height 102
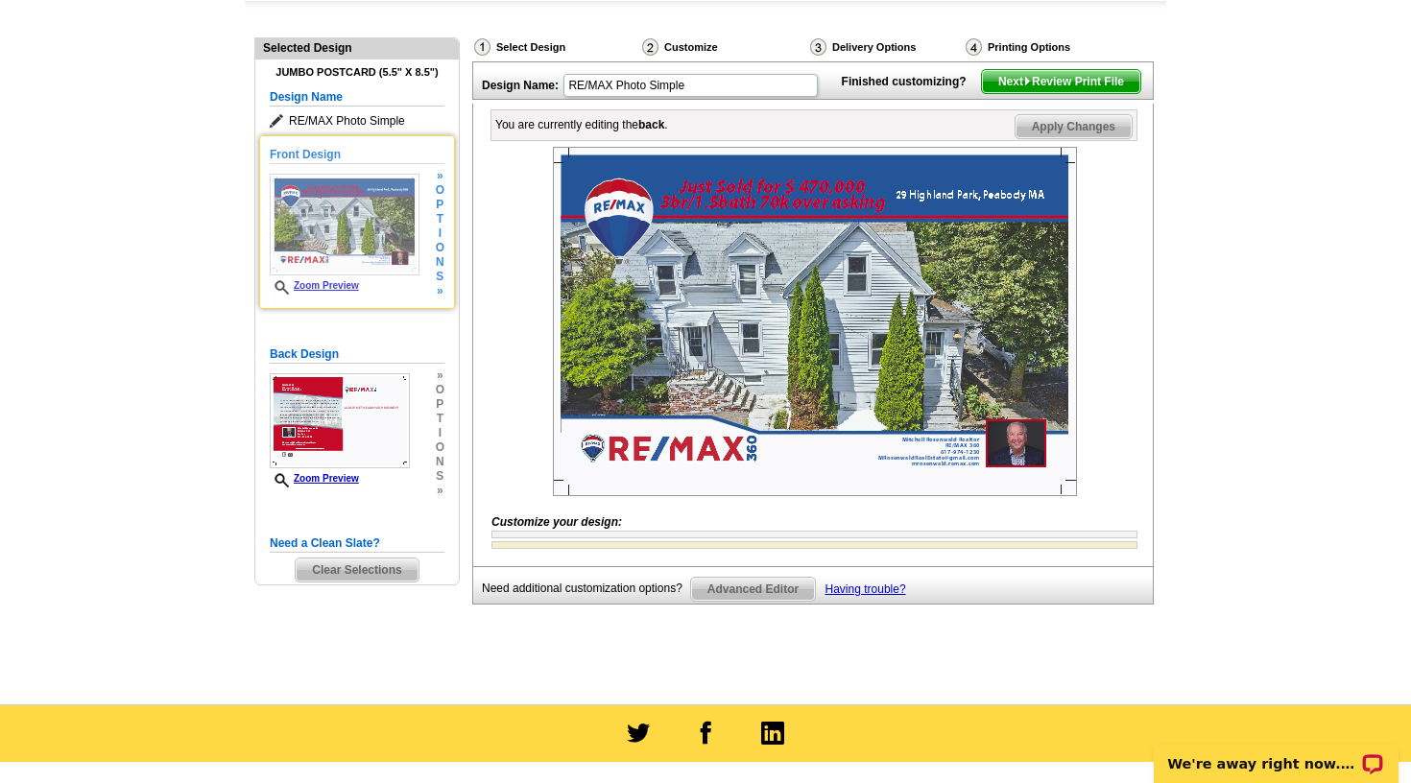
click at [388, 239] on img at bounding box center [345, 225] width 150 height 102
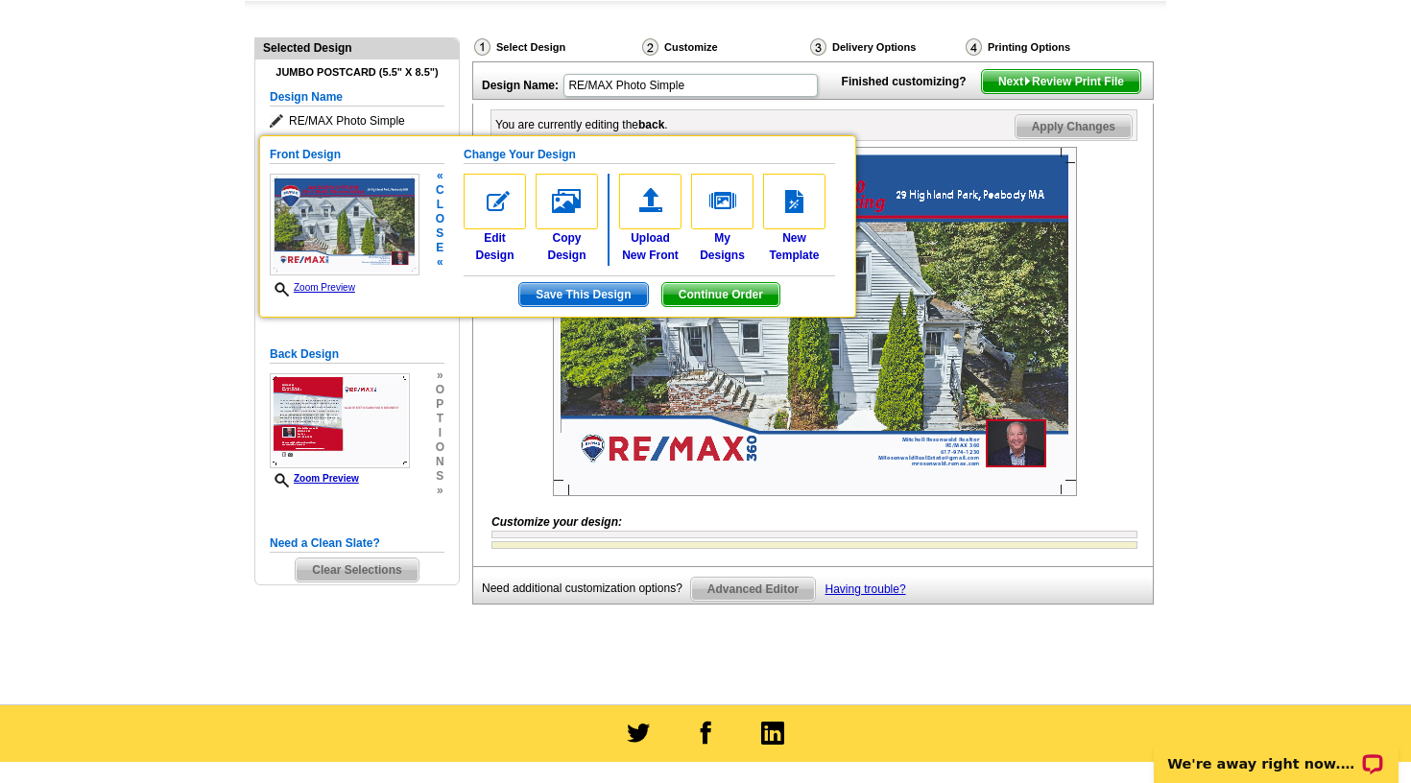
click at [586, 290] on span "Save This Design" at bounding box center [583, 294] width 128 height 23
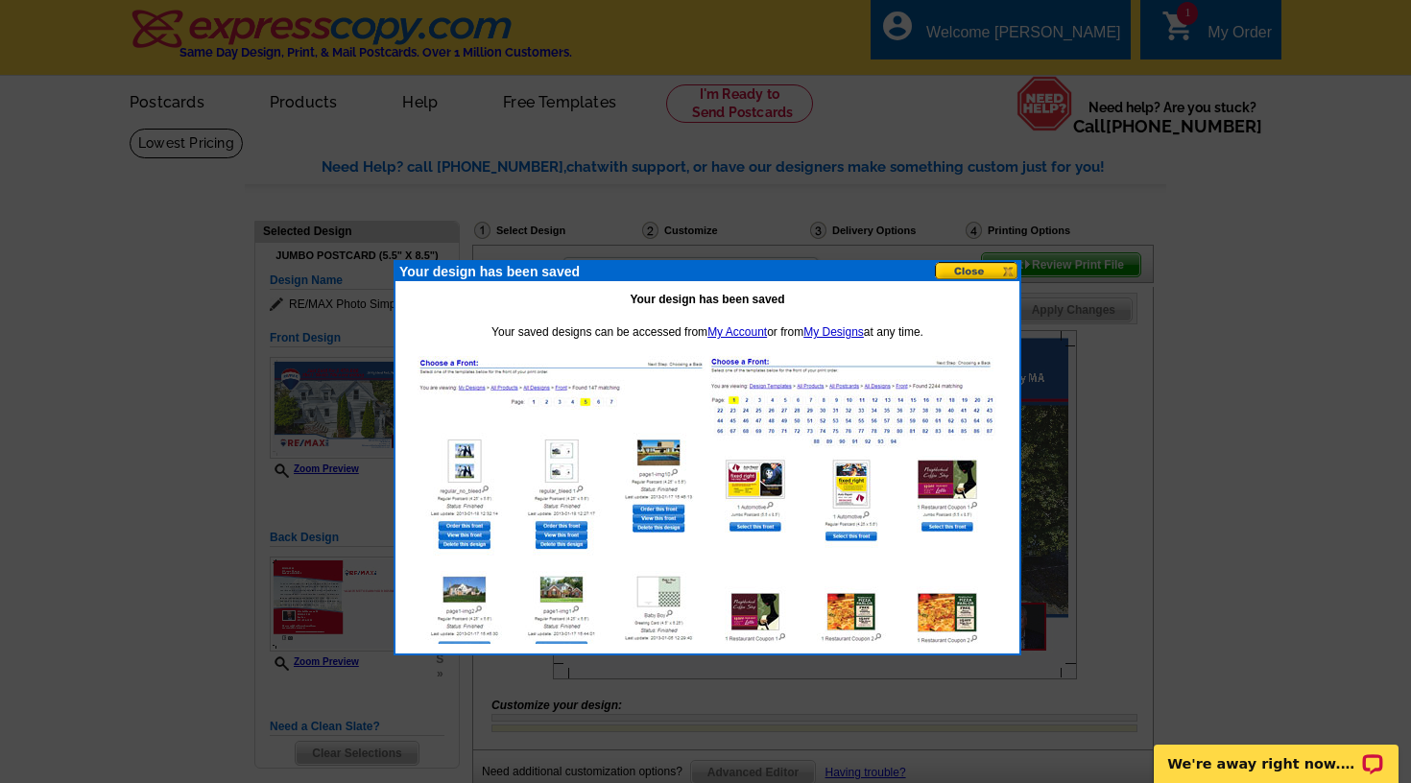
scroll to position [0, 0]
click at [963, 272] on button at bounding box center [977, 271] width 84 height 18
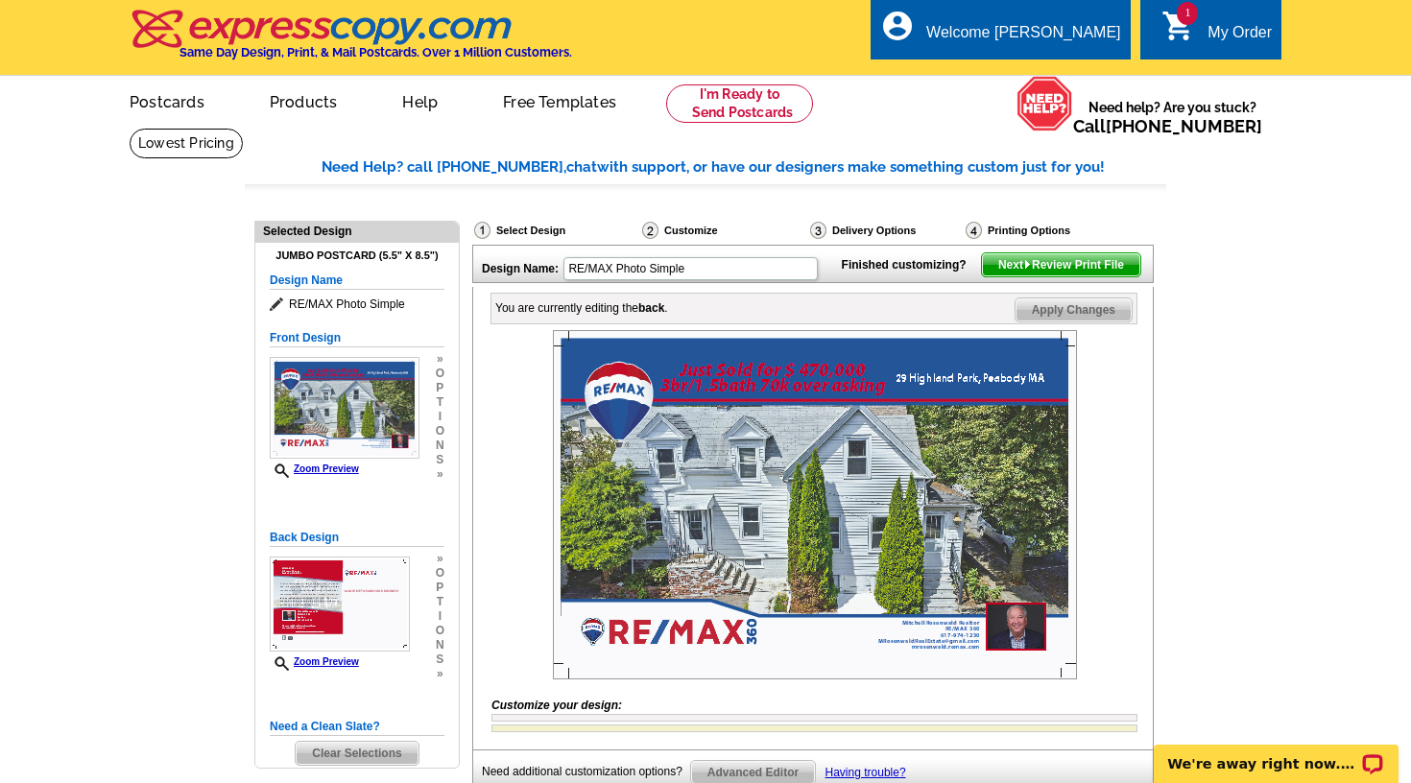
click at [321, 270] on div "Jumbo Postcard (5.5" x 8.5") Design Name RE/MAX Photo Simple Front Design Zoom …" at bounding box center [357, 508] width 175 height 516
click at [326, 277] on h5 "Design Name" at bounding box center [357, 281] width 175 height 18
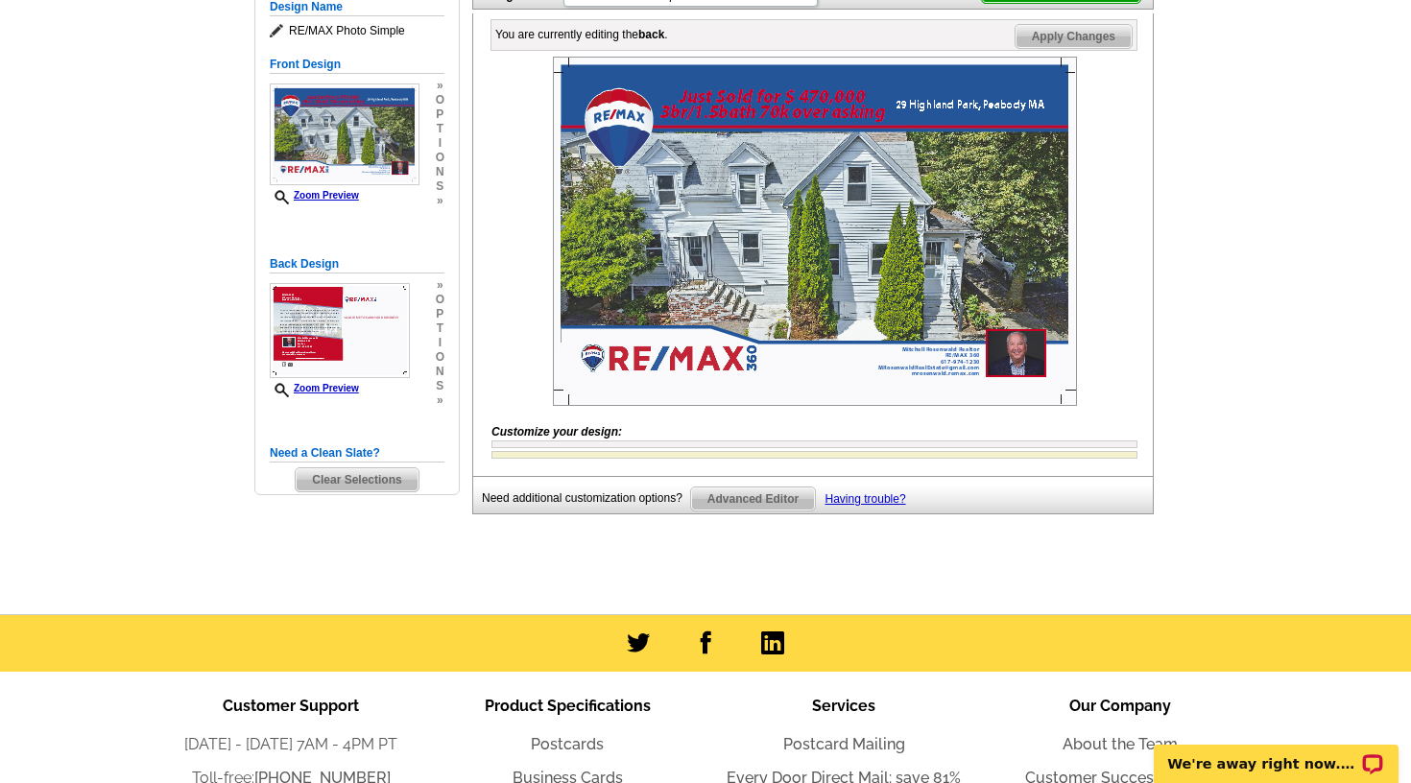
scroll to position [283, 0]
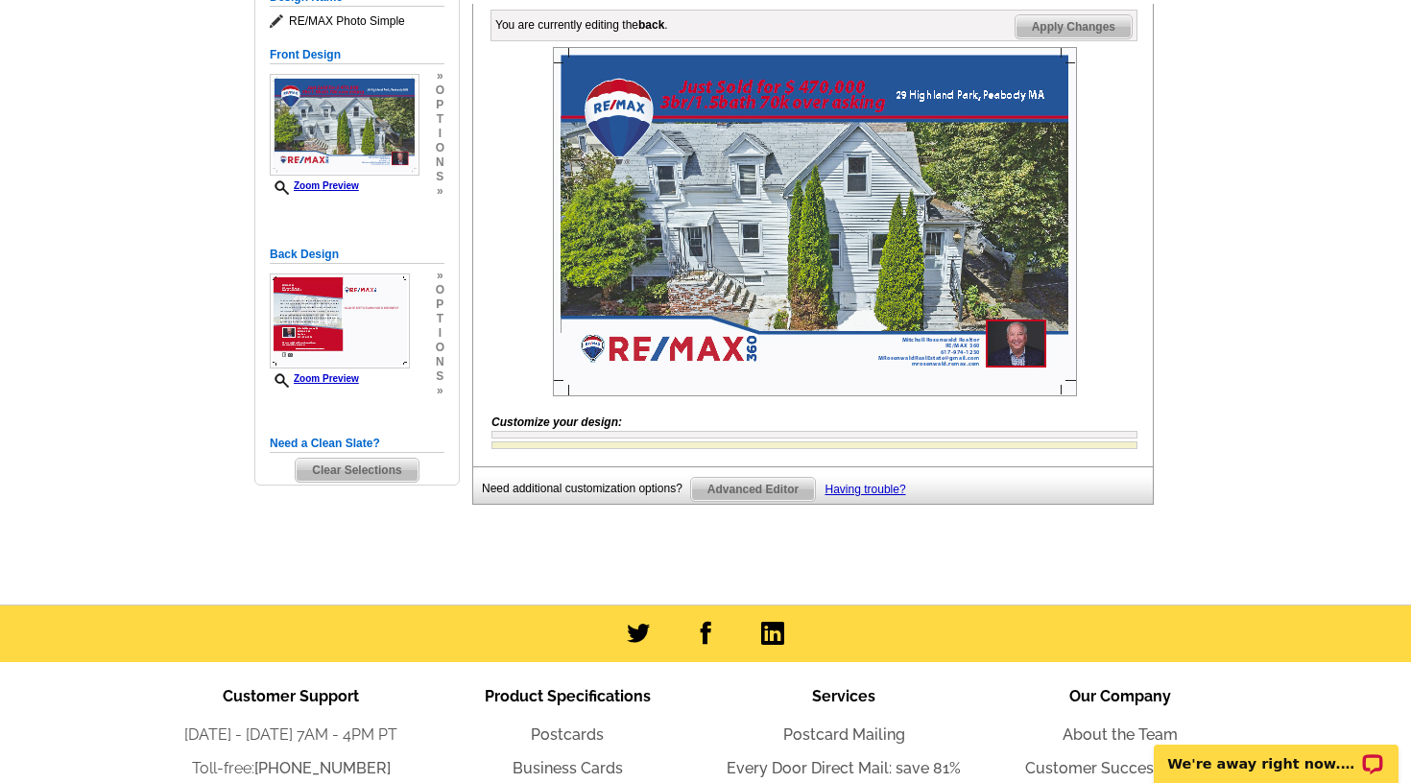
click at [641, 439] on div at bounding box center [814, 435] width 646 height 8
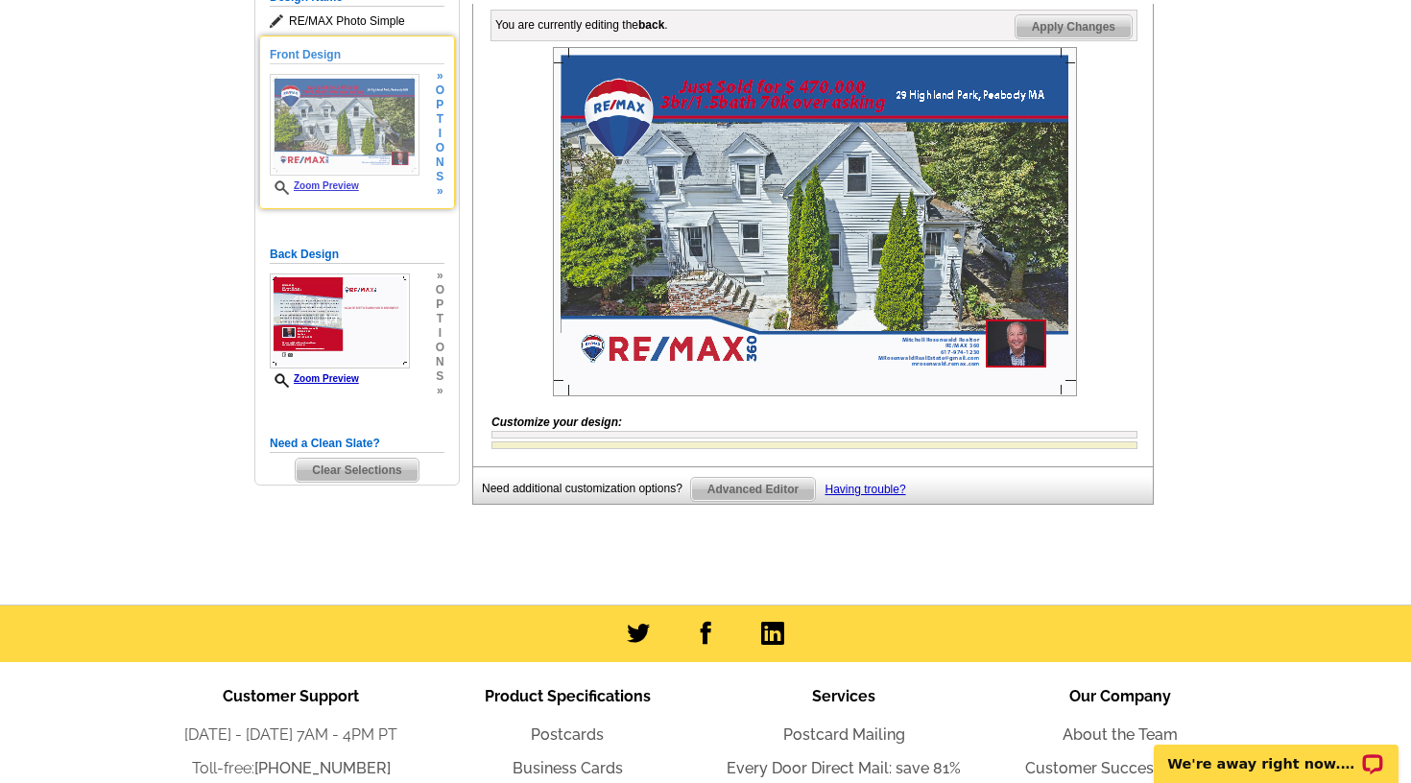
click at [306, 149] on img at bounding box center [345, 125] width 150 height 102
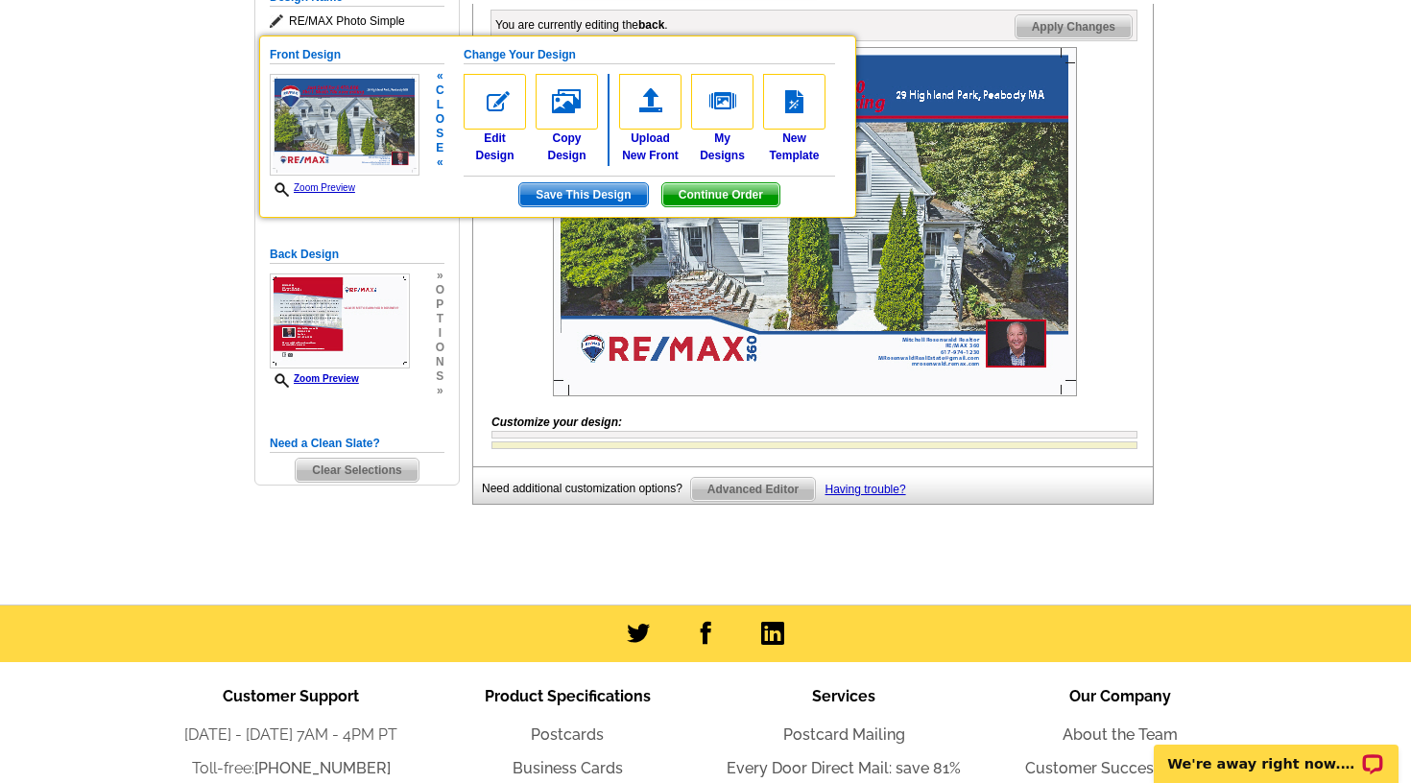
click at [320, 183] on link "Zoom Preview" at bounding box center [312, 187] width 85 height 11
click at [323, 225] on div "Front Design Zoom Preview « c l o s e « Change Your Design Edit Design Copy Des…" at bounding box center [357, 136] width 175 height 200
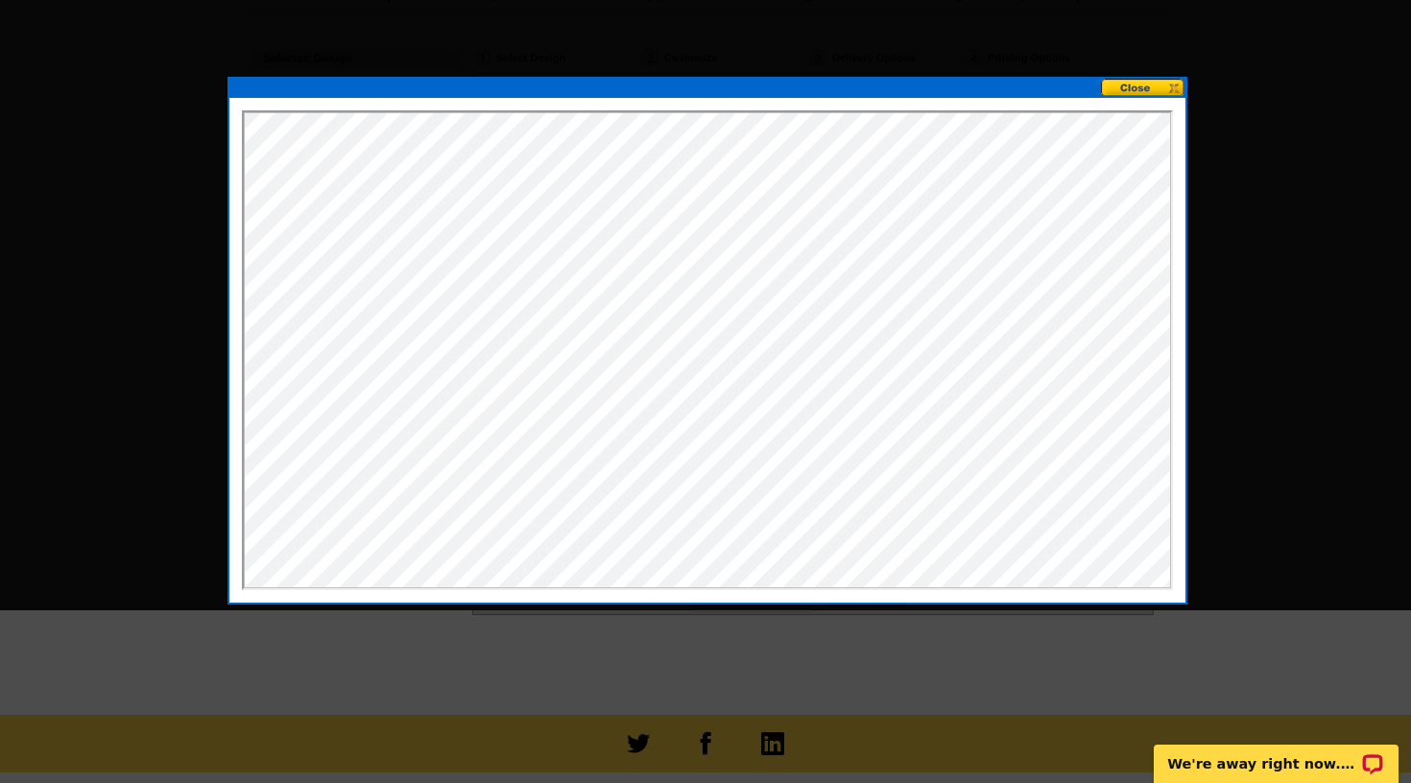
scroll to position [0, 0]
click at [1153, 93] on button at bounding box center [1143, 88] width 84 height 18
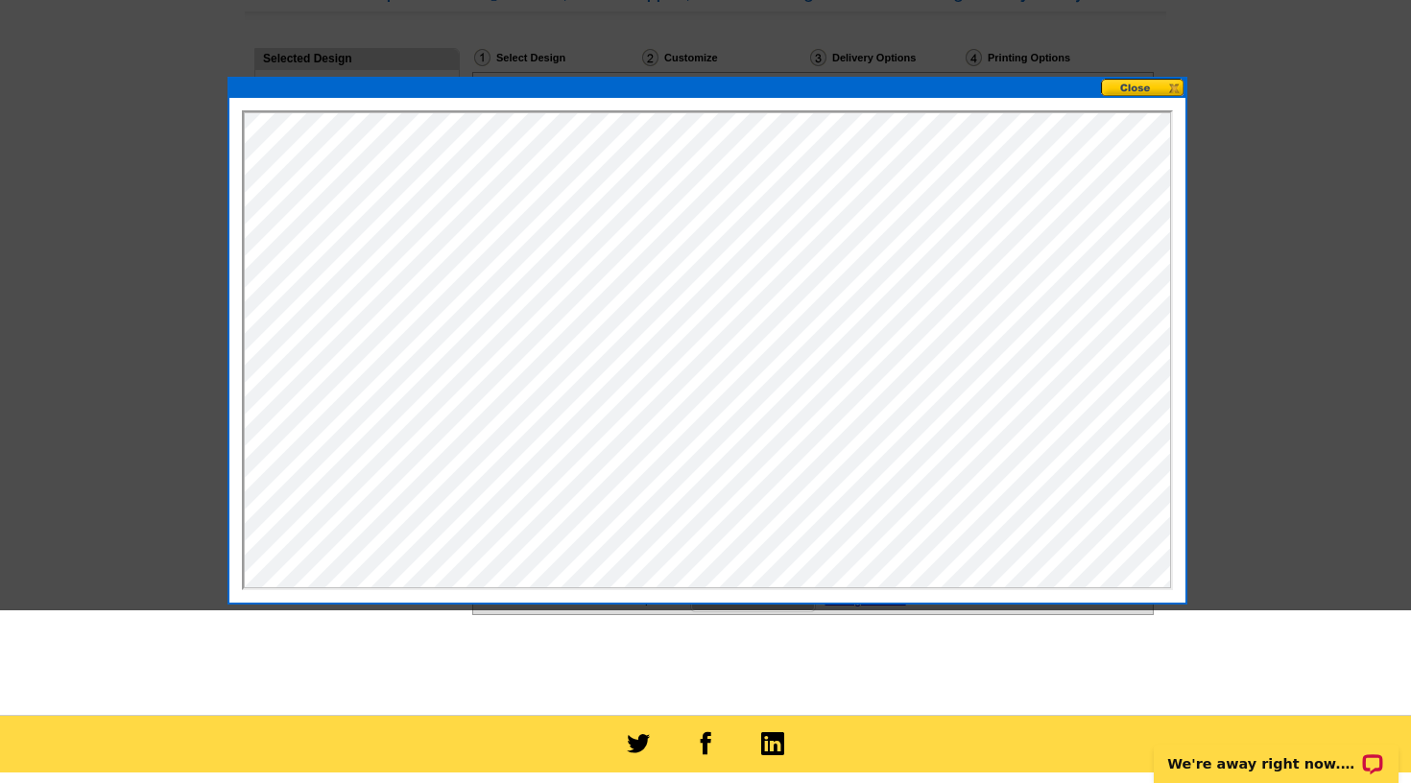
click at [1149, 88] on button at bounding box center [1143, 88] width 84 height 18
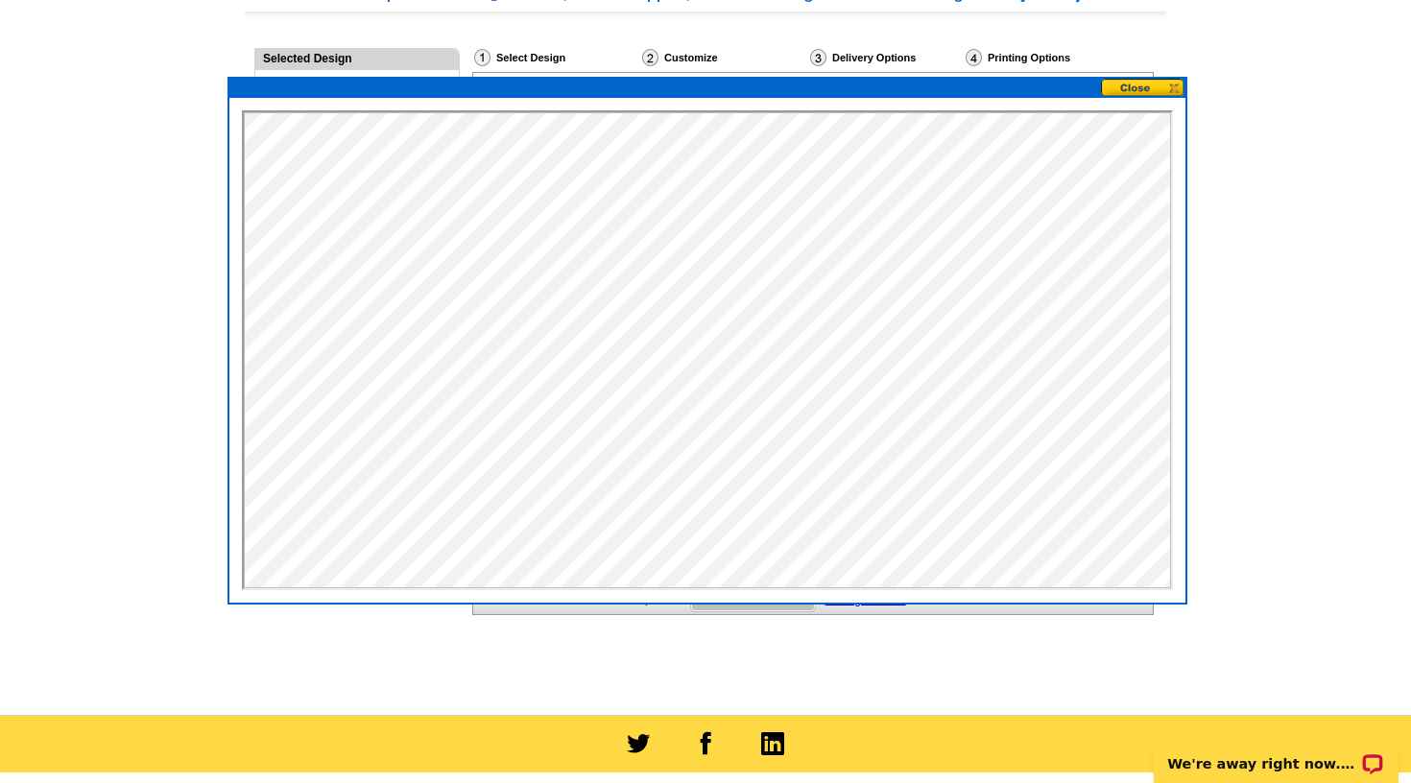
click at [1133, 85] on button at bounding box center [1143, 88] width 84 height 18
click at [1172, 87] on button at bounding box center [1143, 88] width 84 height 18
click at [495, 691] on div "Need Help? call 800-260-5887, chat with support, or have our designers make som…" at bounding box center [705, 341] width 921 height 714
click at [1156, 86] on button at bounding box center [1143, 88] width 84 height 18
click at [1168, 84] on button at bounding box center [1143, 88] width 84 height 18
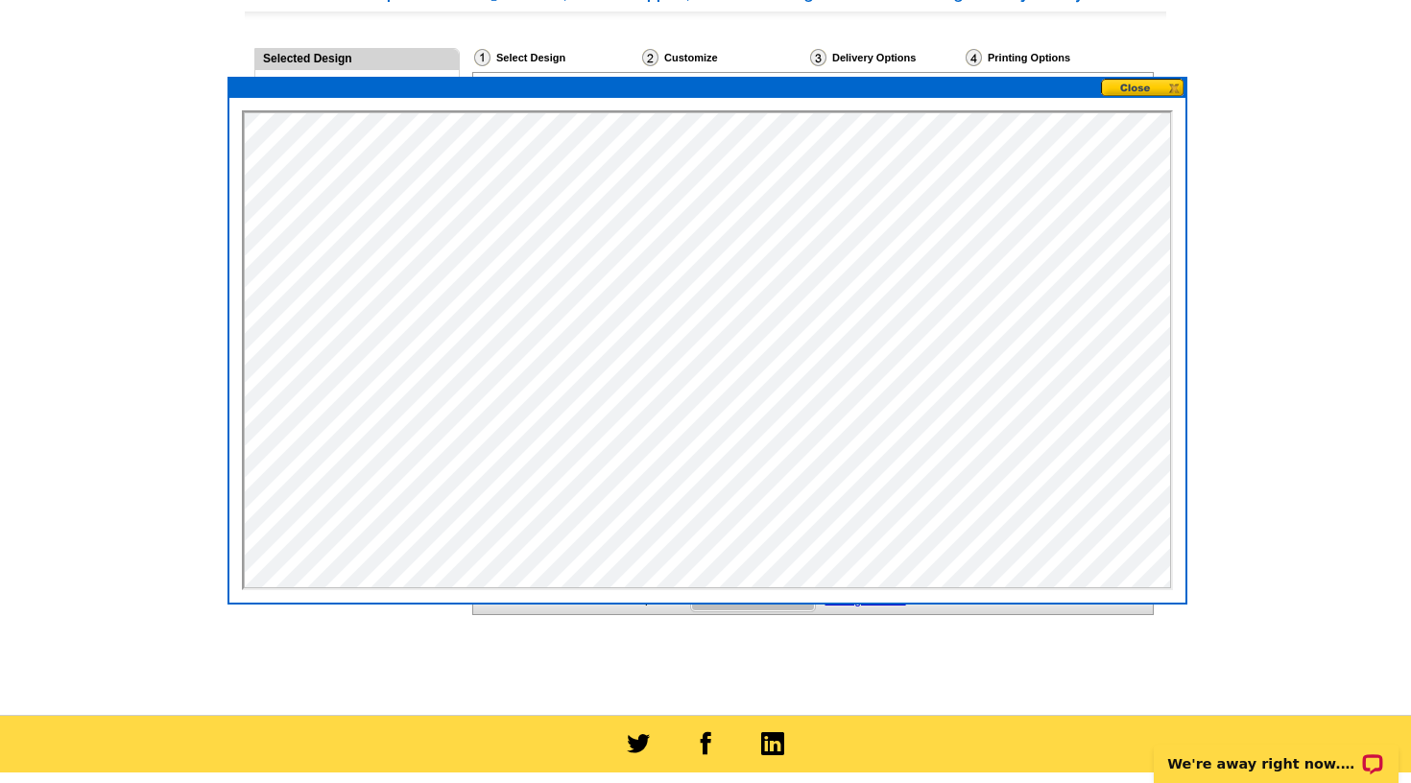
click at [1168, 84] on button at bounding box center [1143, 88] width 84 height 18
click at [1180, 83] on button at bounding box center [1143, 88] width 84 height 18
click at [1177, 82] on button at bounding box center [1143, 88] width 84 height 18
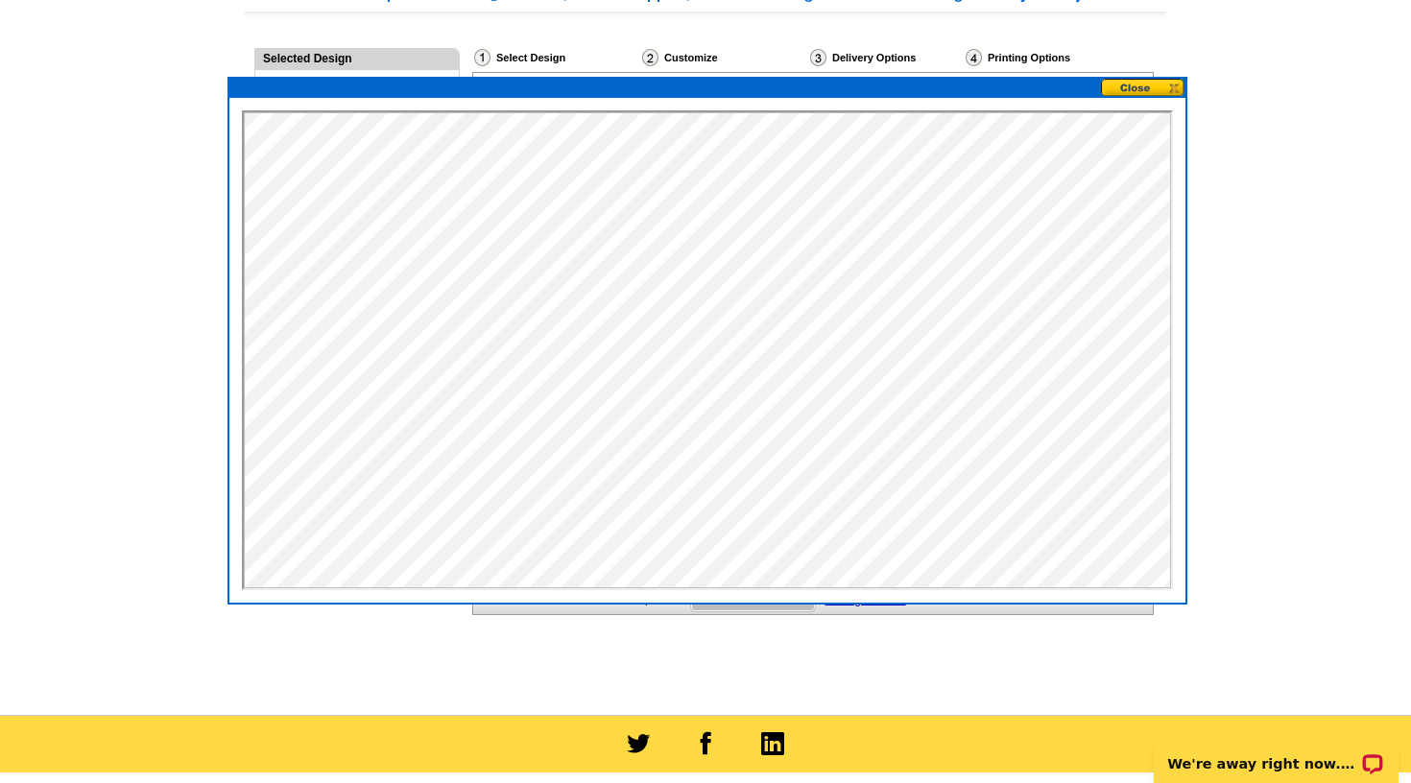
click at [1177, 82] on button at bounding box center [1143, 88] width 84 height 18
click at [369, 49] on div "Selected Design" at bounding box center [356, 58] width 203 height 18
click at [513, 59] on div "Select Design" at bounding box center [556, 60] width 168 height 24
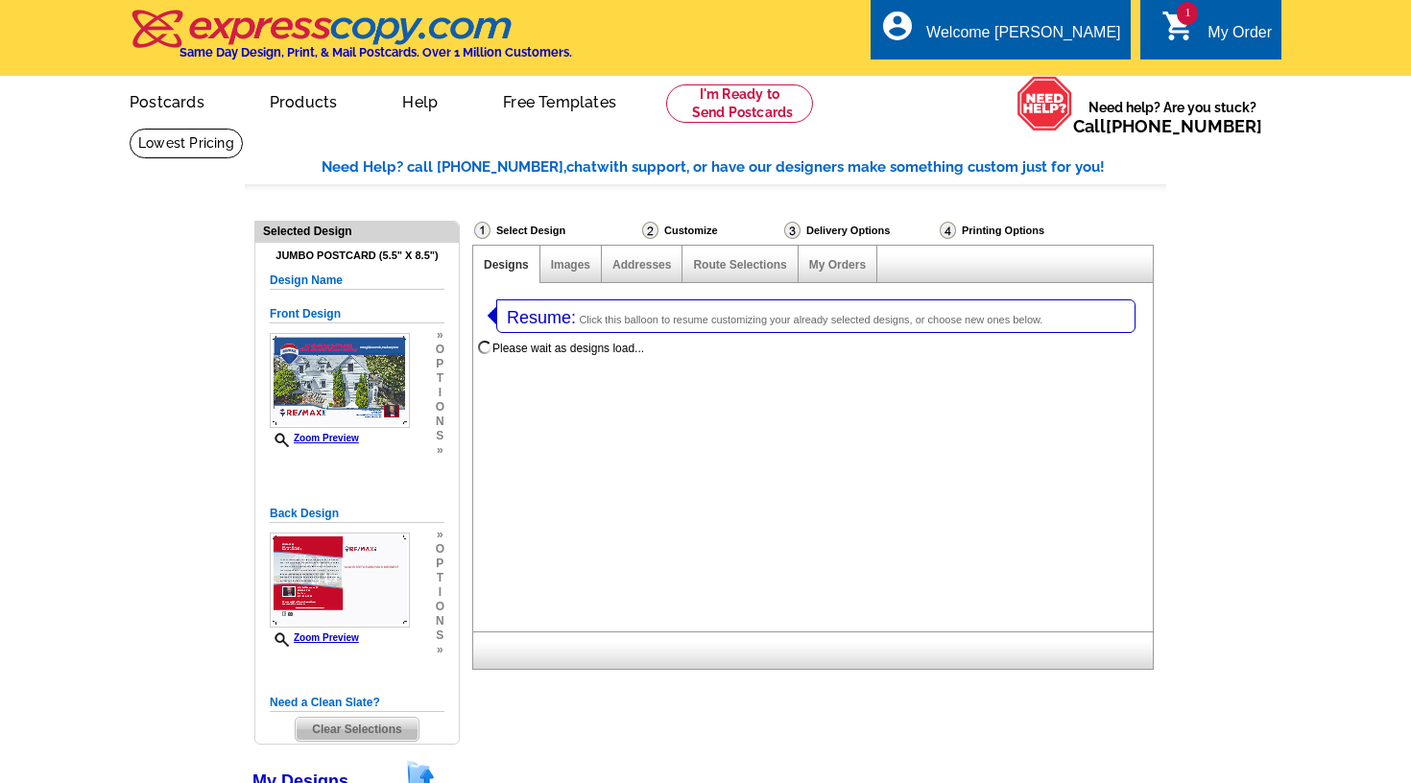
select select "1"
select select "2"
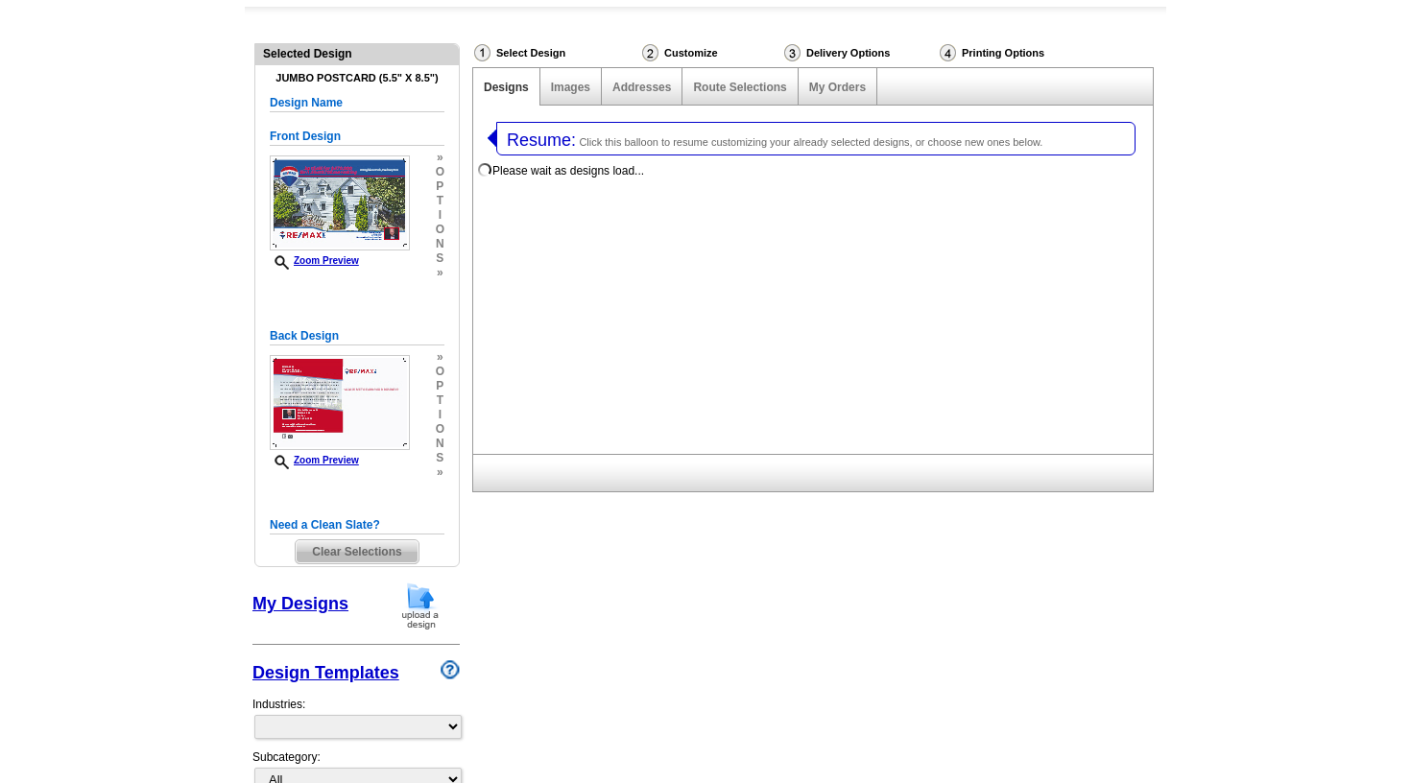
select select "785"
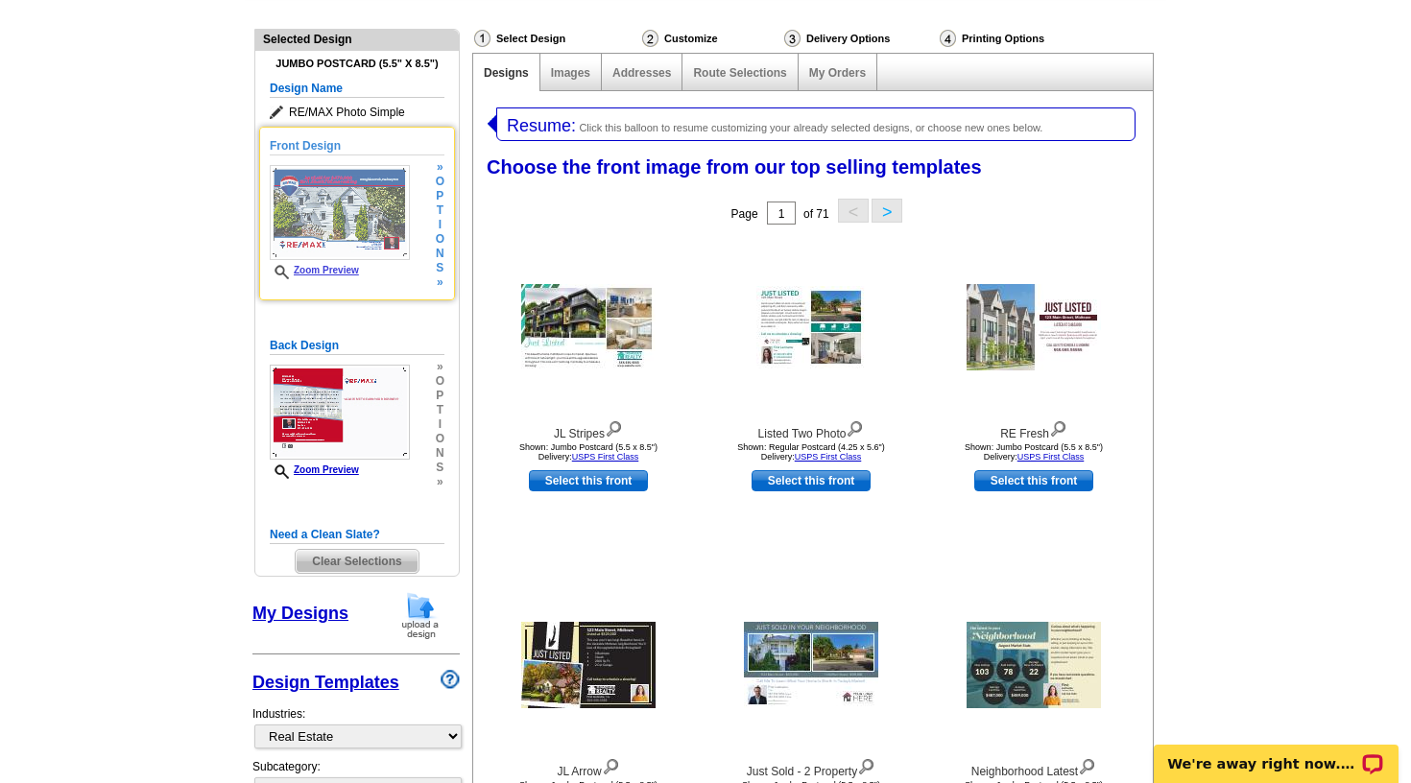
click at [309, 206] on img at bounding box center [340, 212] width 140 height 95
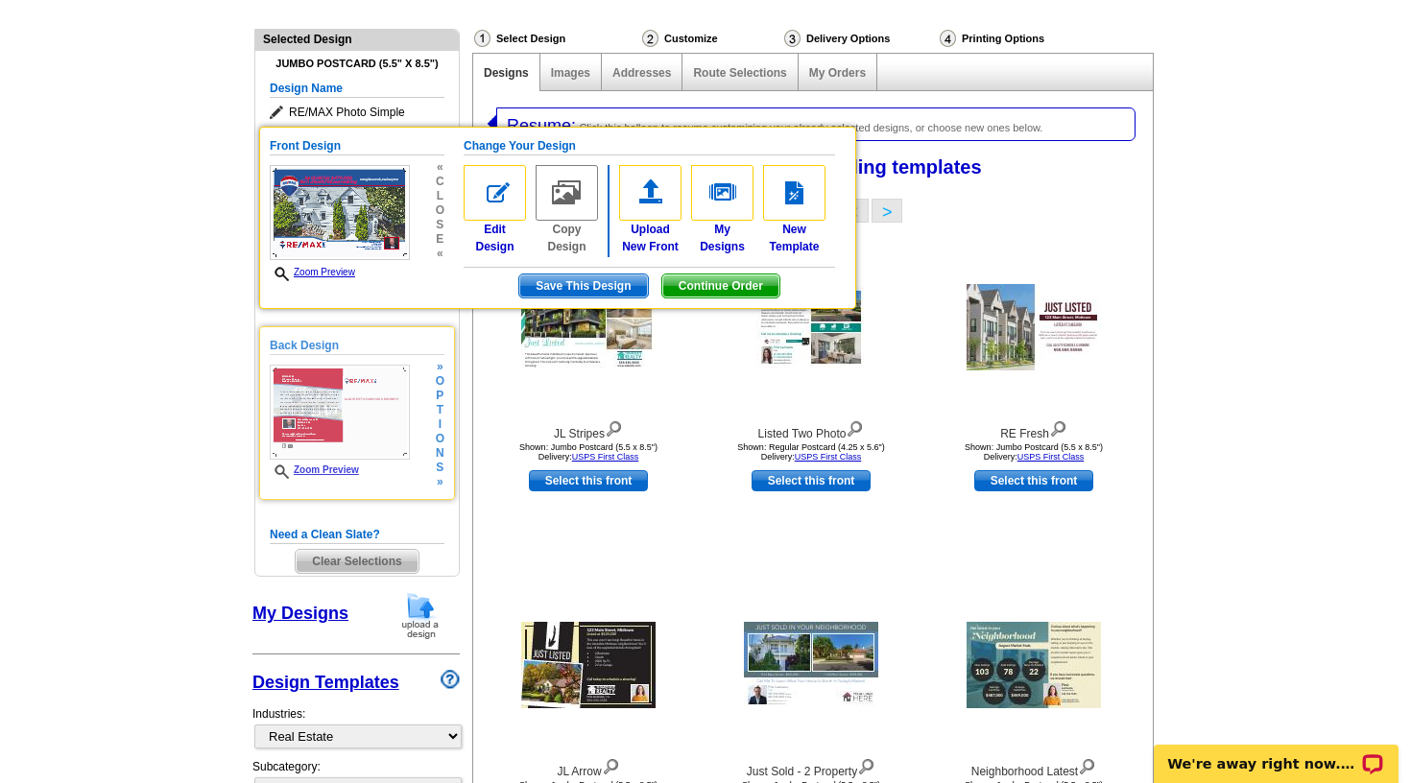
click at [331, 381] on img at bounding box center [340, 412] width 140 height 95
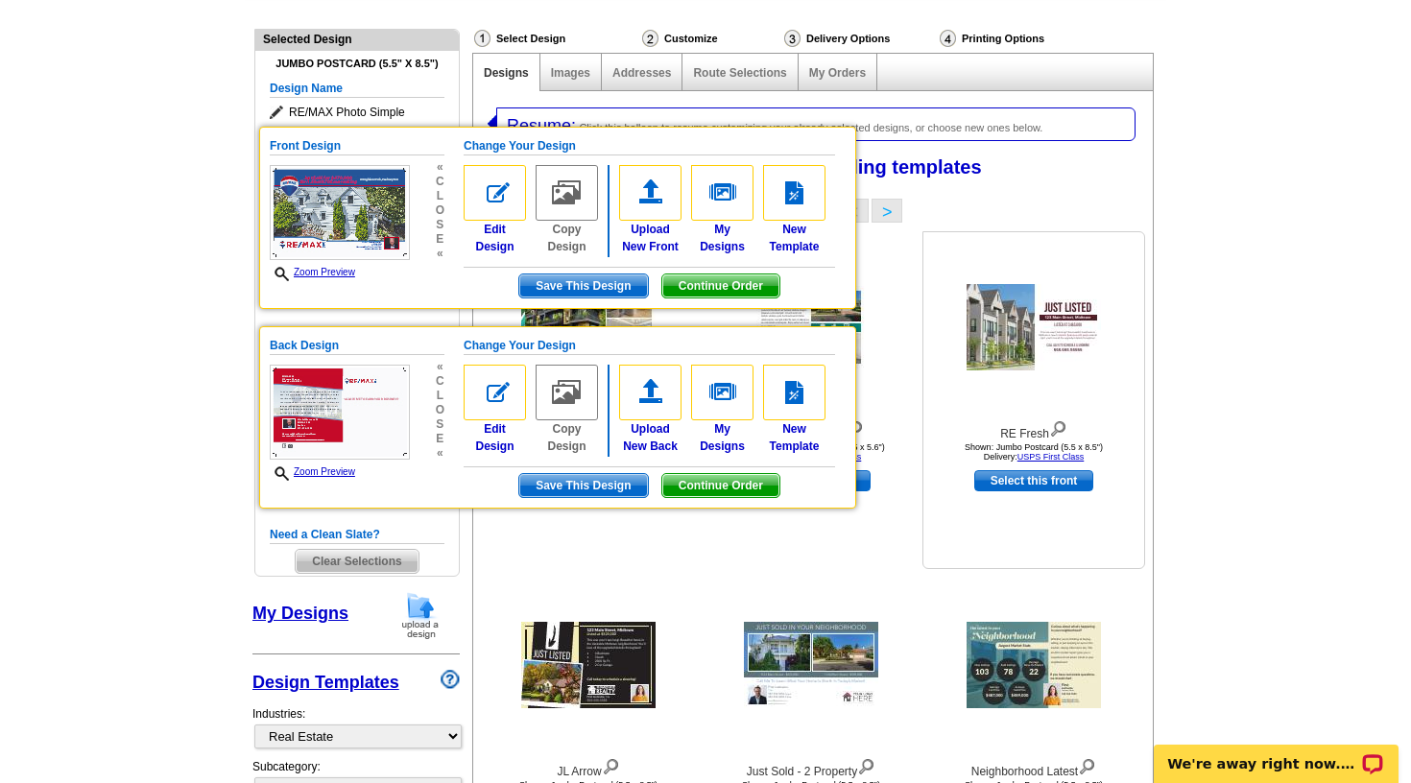
click at [929, 266] on div at bounding box center [1033, 327] width 211 height 173
click at [884, 239] on div "Listed Two Photo Shown: Regular Postcard (4.25 x 5.6") Delivery: USPS First Cla…" at bounding box center [811, 351] width 221 height 230
click at [300, 179] on img at bounding box center [340, 212] width 140 height 95
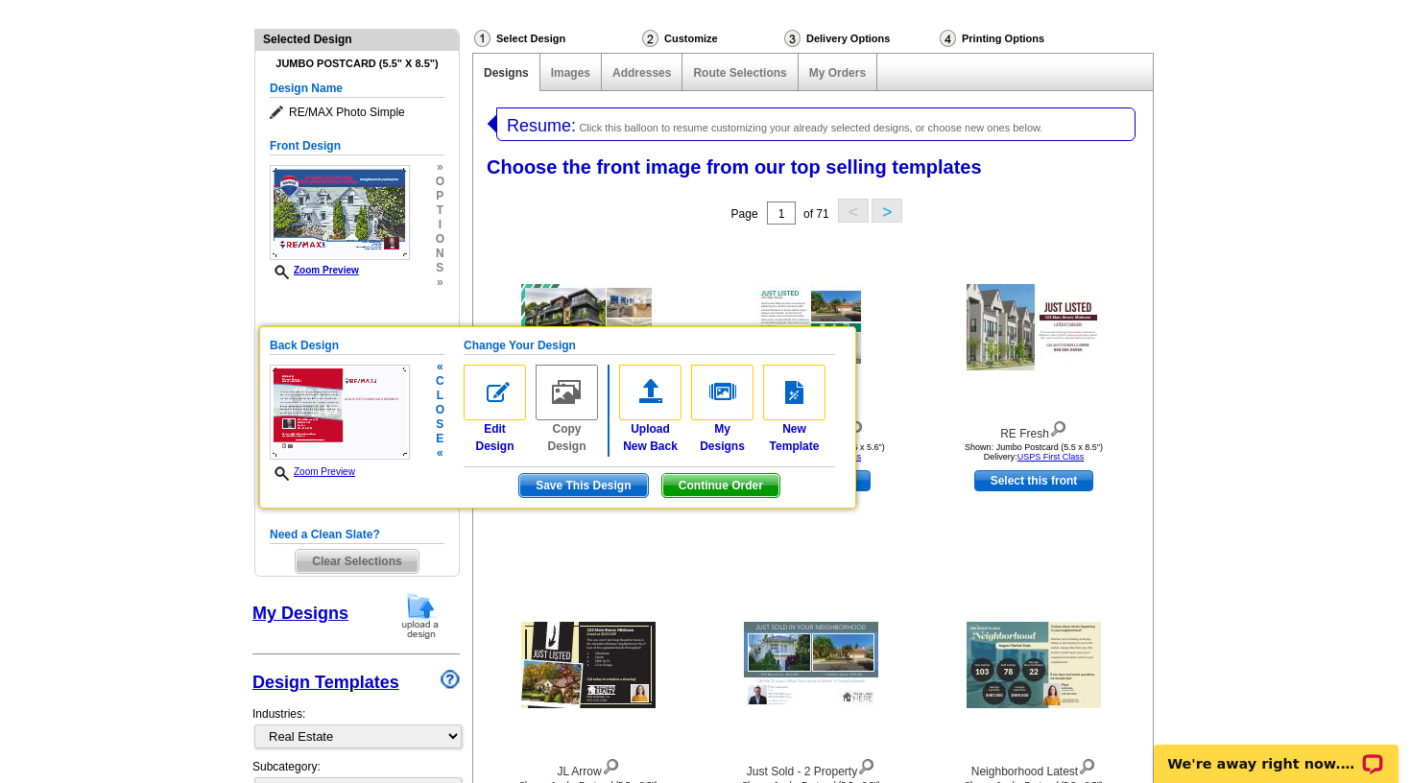
click at [440, 420] on span "s" at bounding box center [440, 425] width 9 height 14
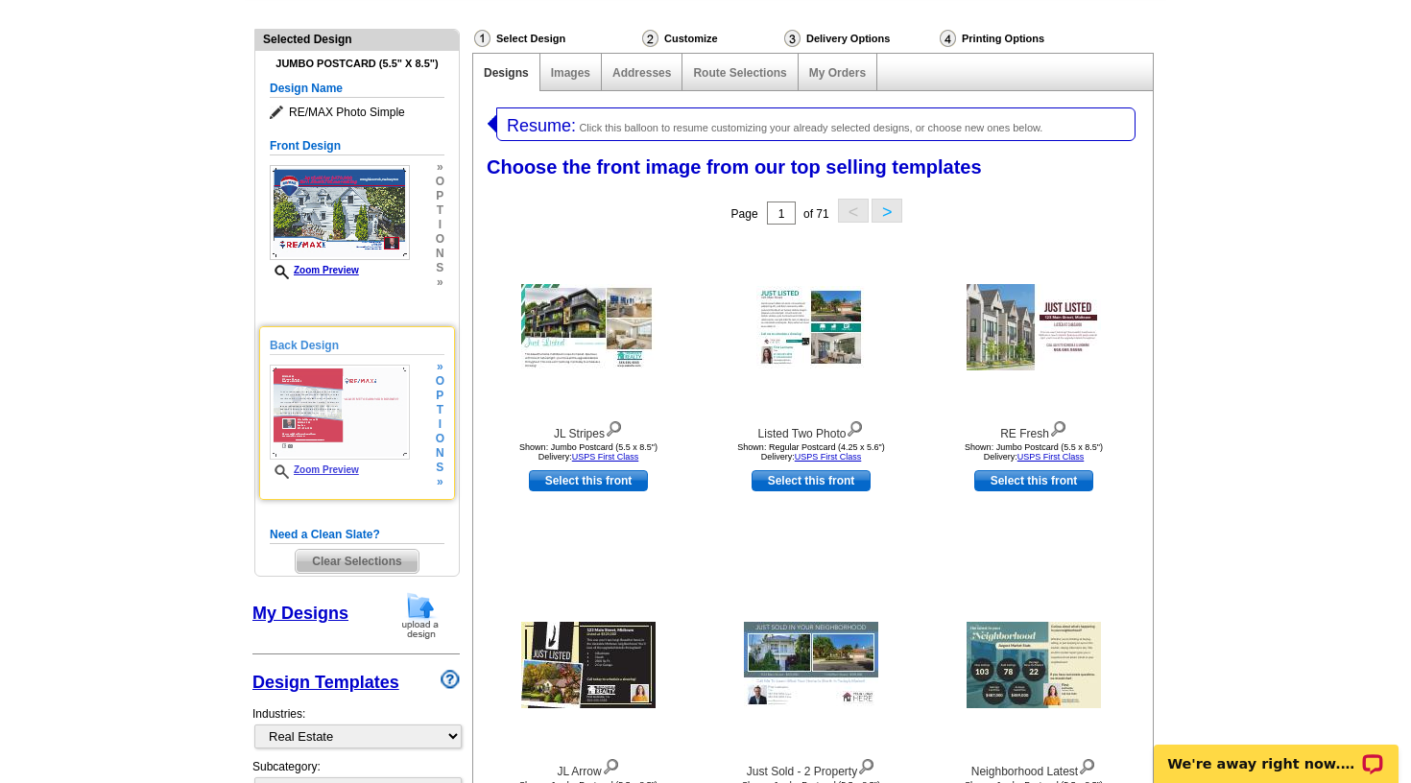
click at [517, 123] on span "Resume:" at bounding box center [541, 125] width 69 height 19
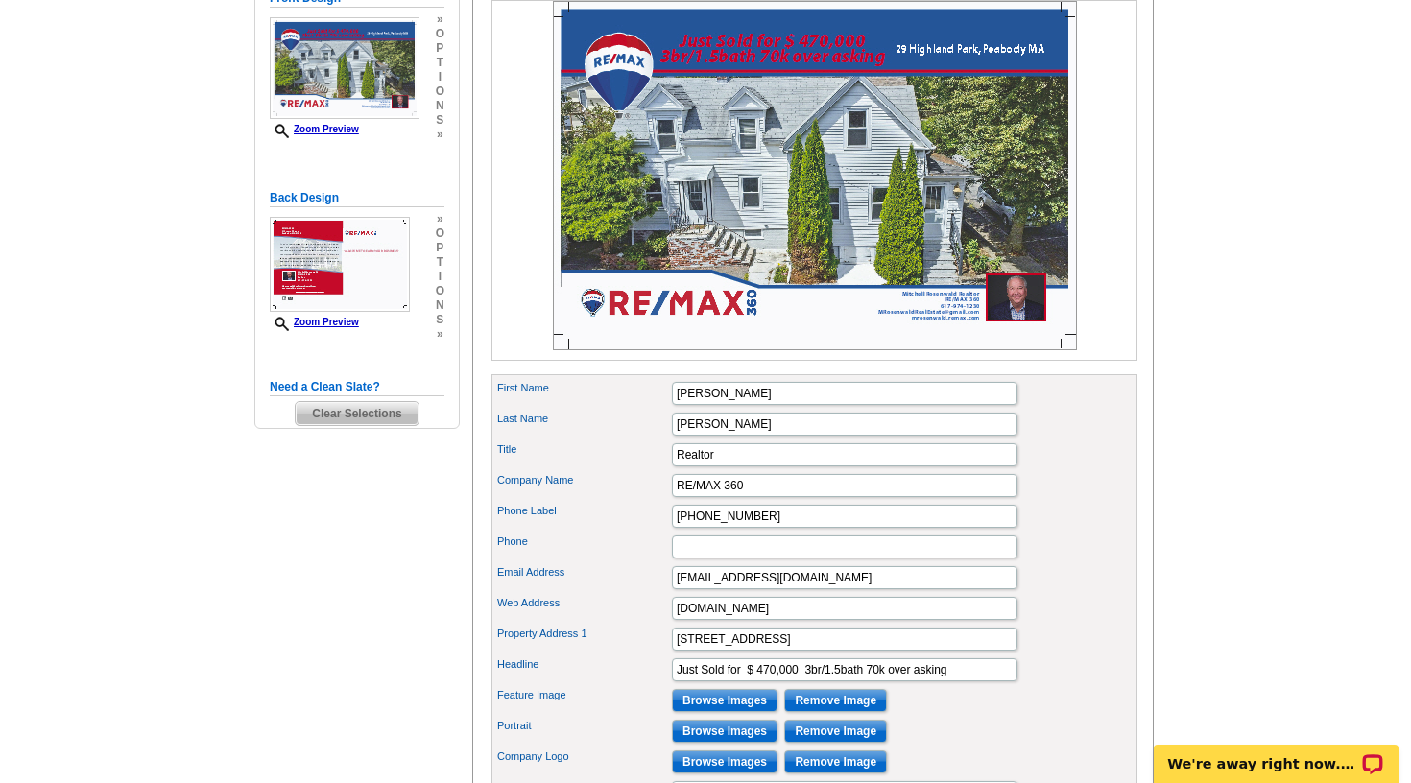
scroll to position [227, 0]
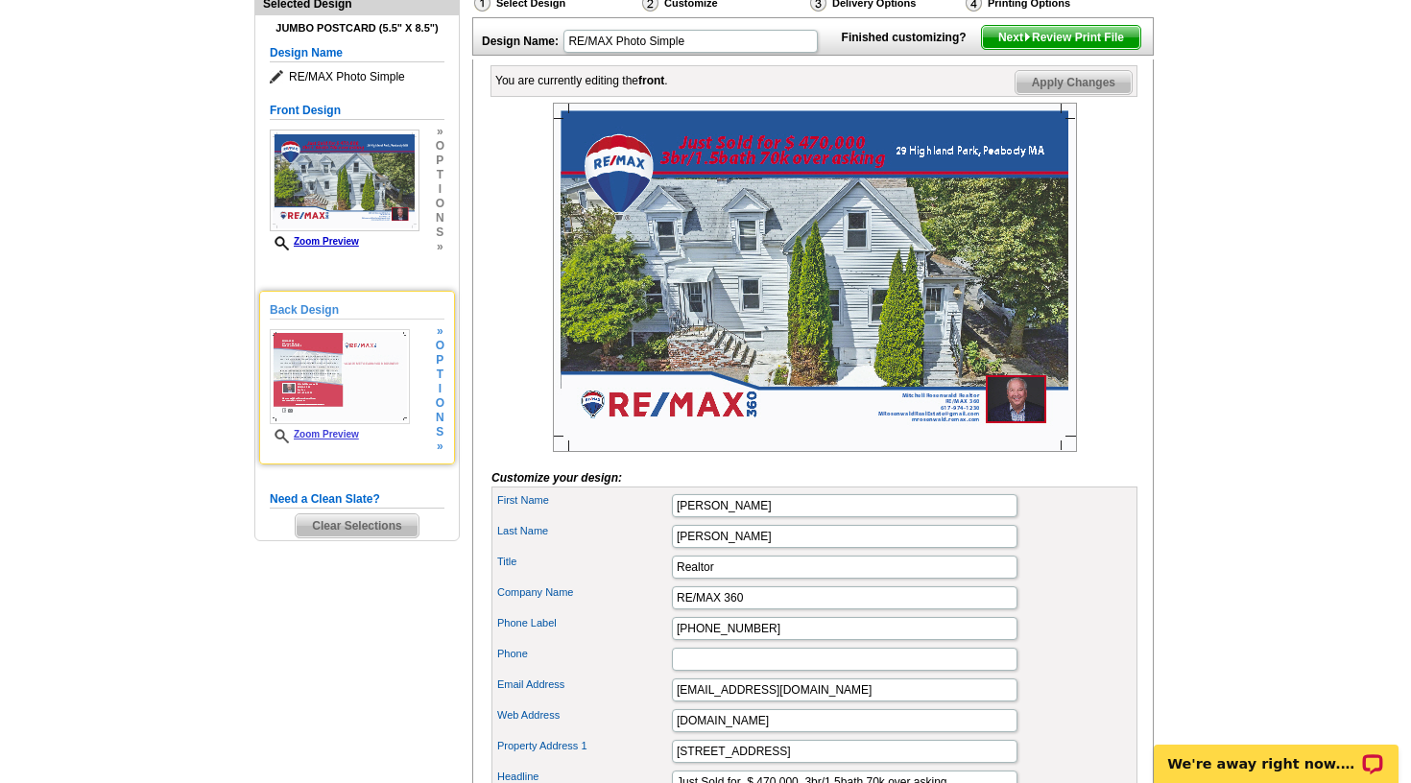
click at [319, 369] on img at bounding box center [340, 376] width 140 height 95
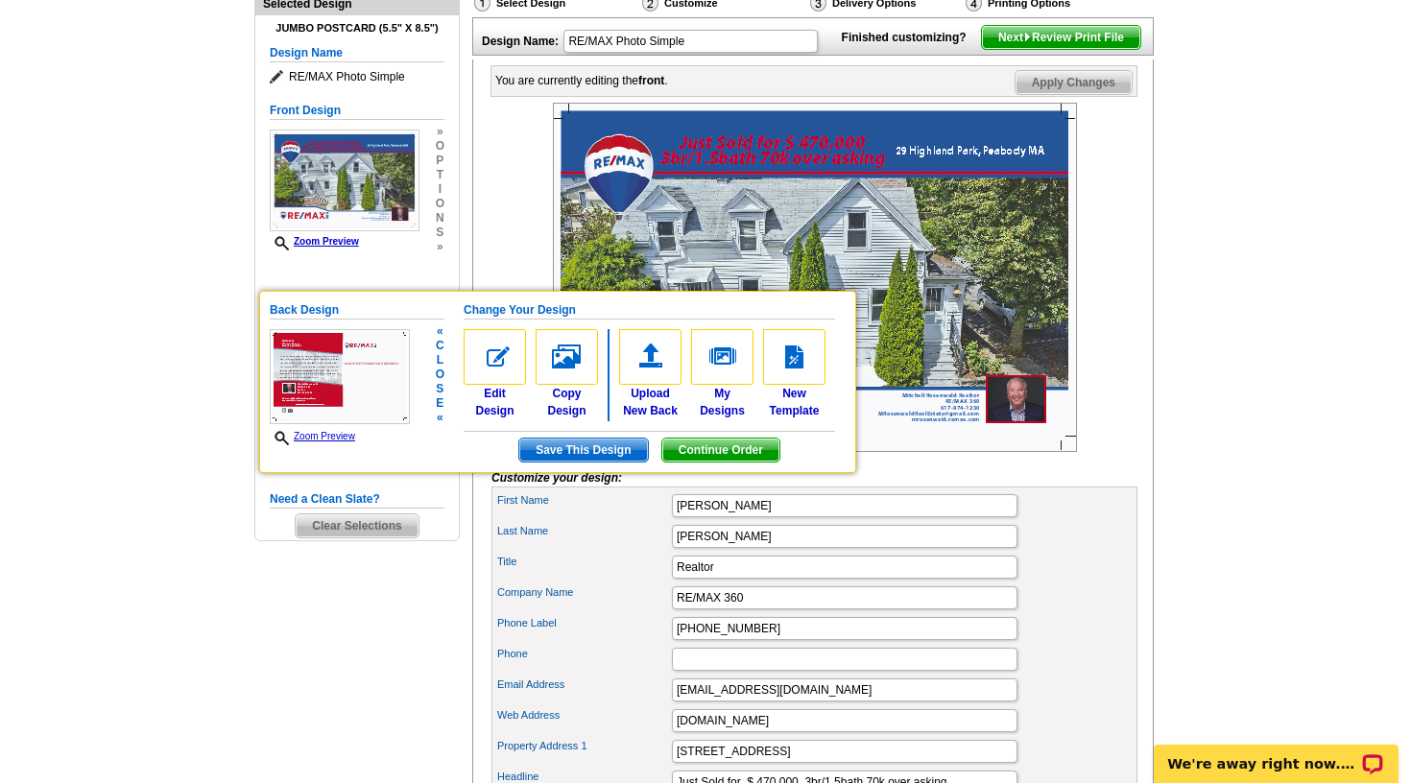
click at [322, 368] on img at bounding box center [340, 376] width 140 height 95
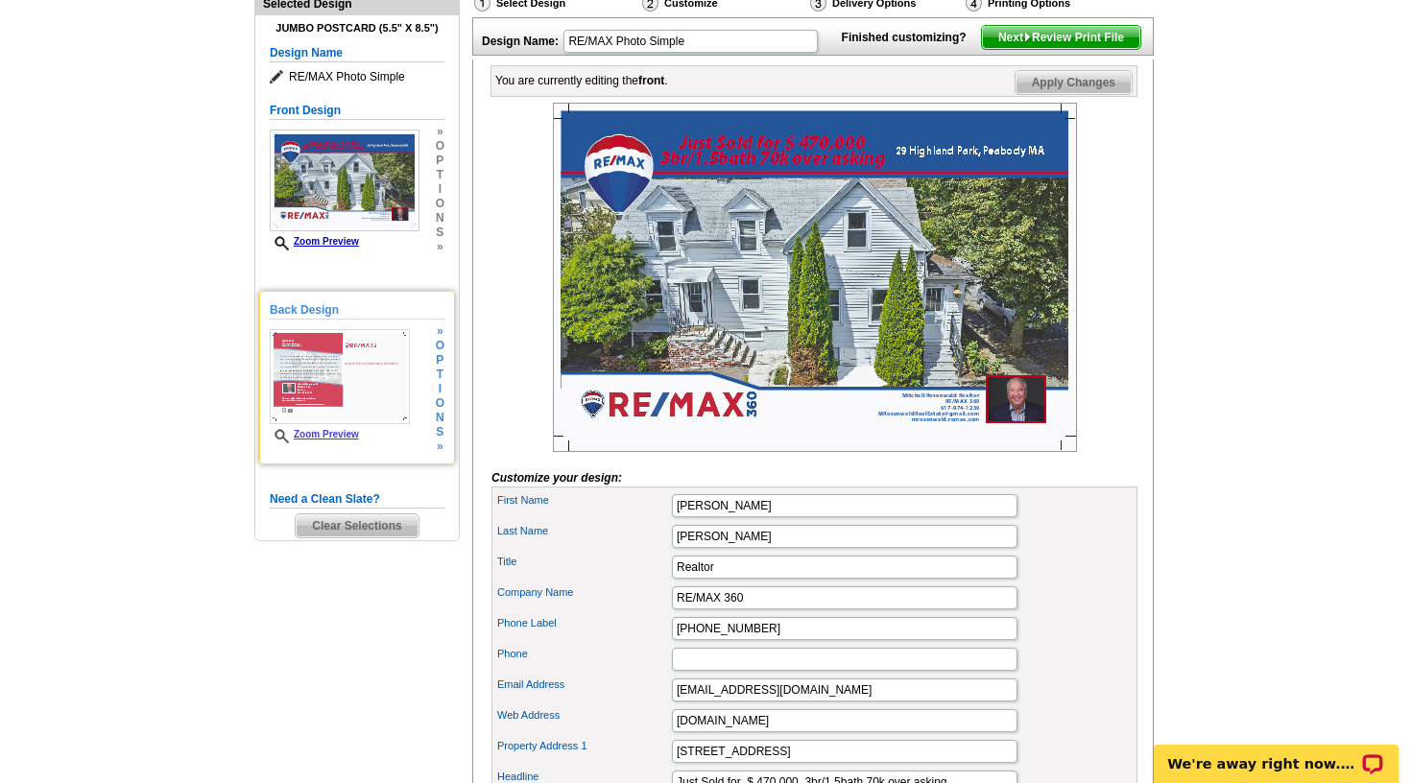
click at [322, 368] on img at bounding box center [340, 376] width 140 height 95
click at [319, 368] on img at bounding box center [340, 376] width 140 height 95
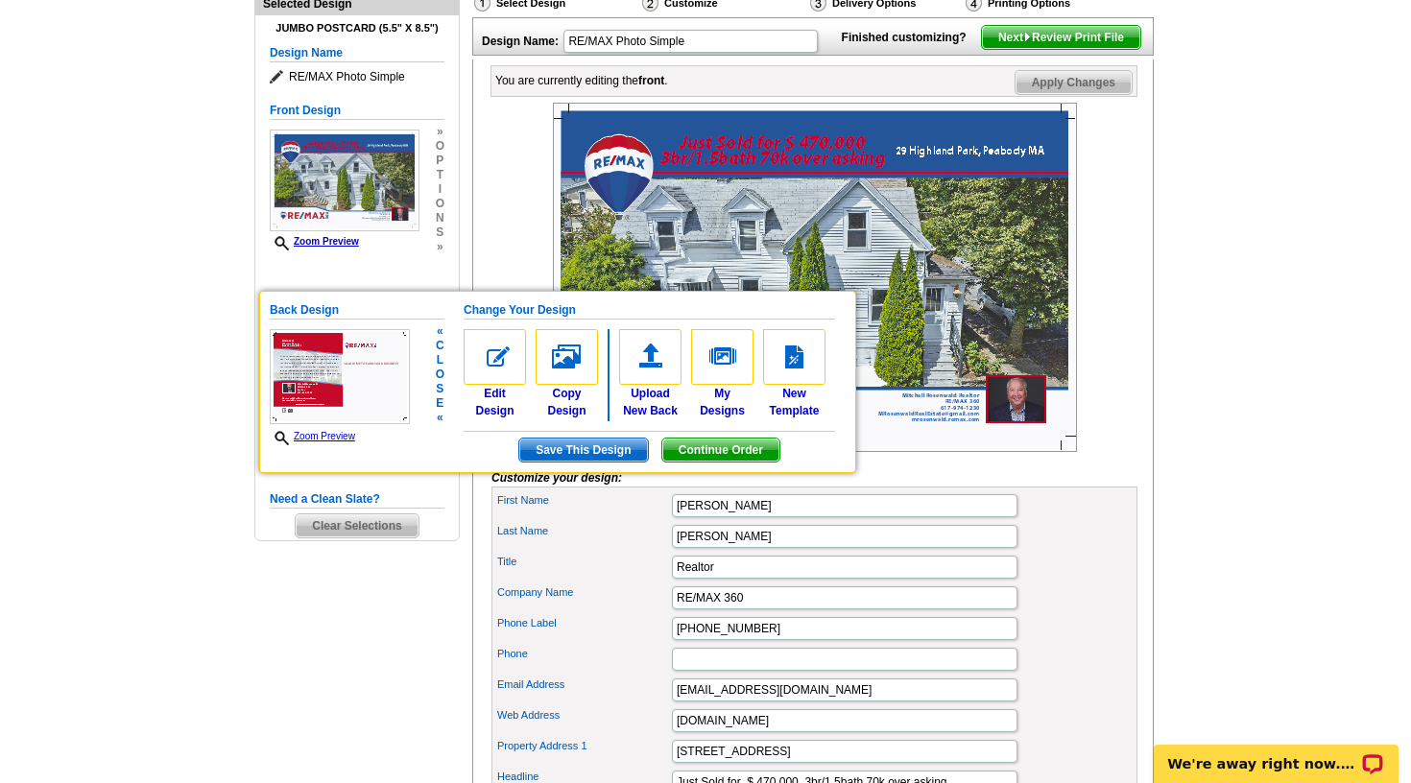
click at [319, 368] on img at bounding box center [340, 376] width 140 height 95
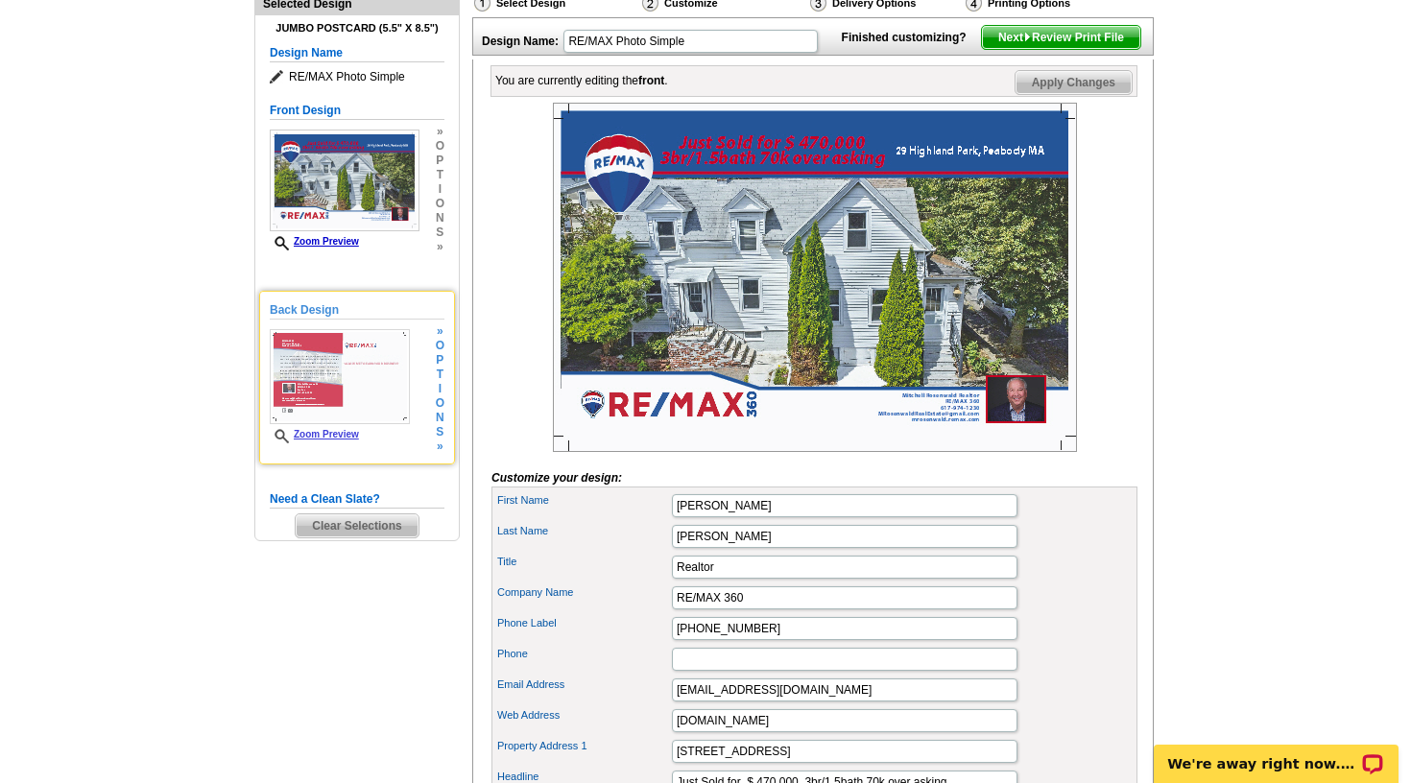
click at [438, 393] on span "i" at bounding box center [440, 389] width 9 height 14
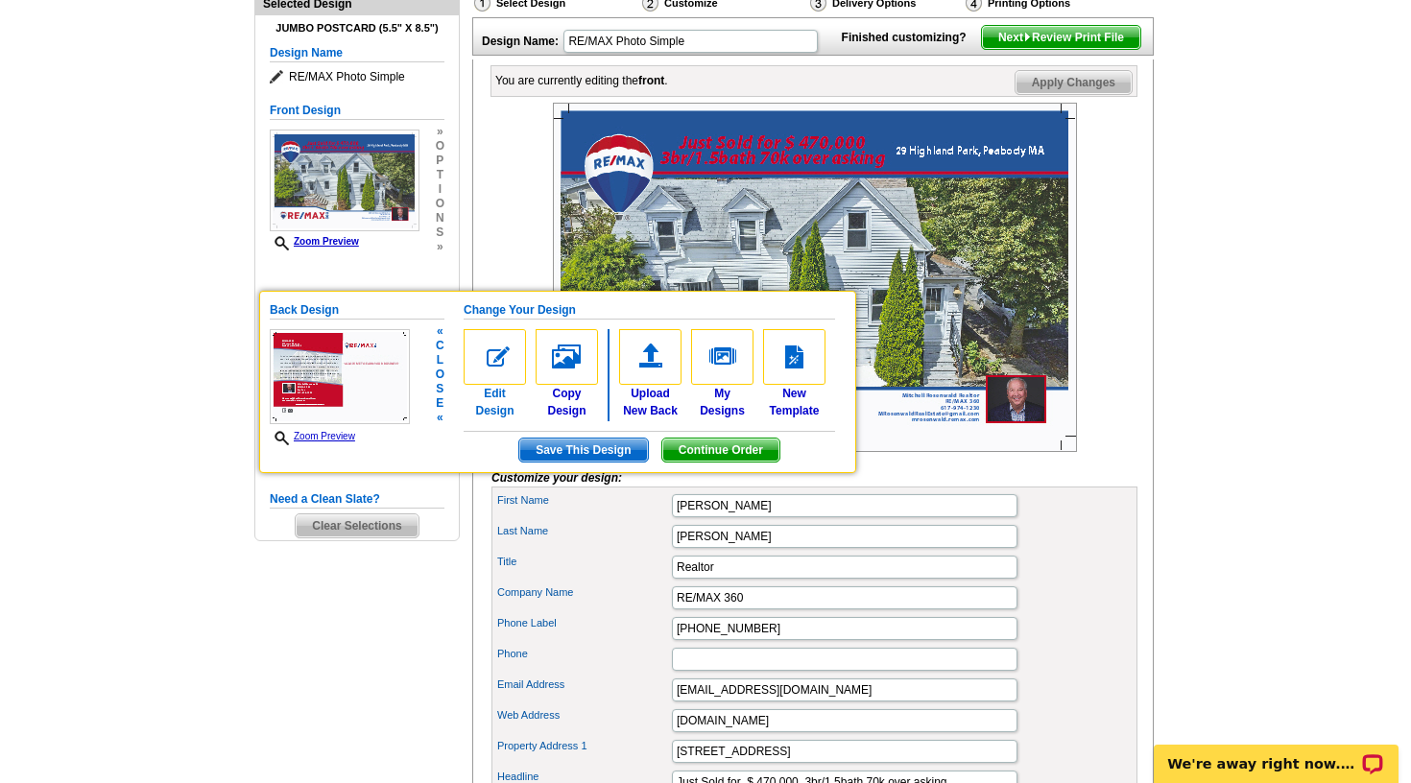
click at [487, 351] on img at bounding box center [495, 357] width 62 height 56
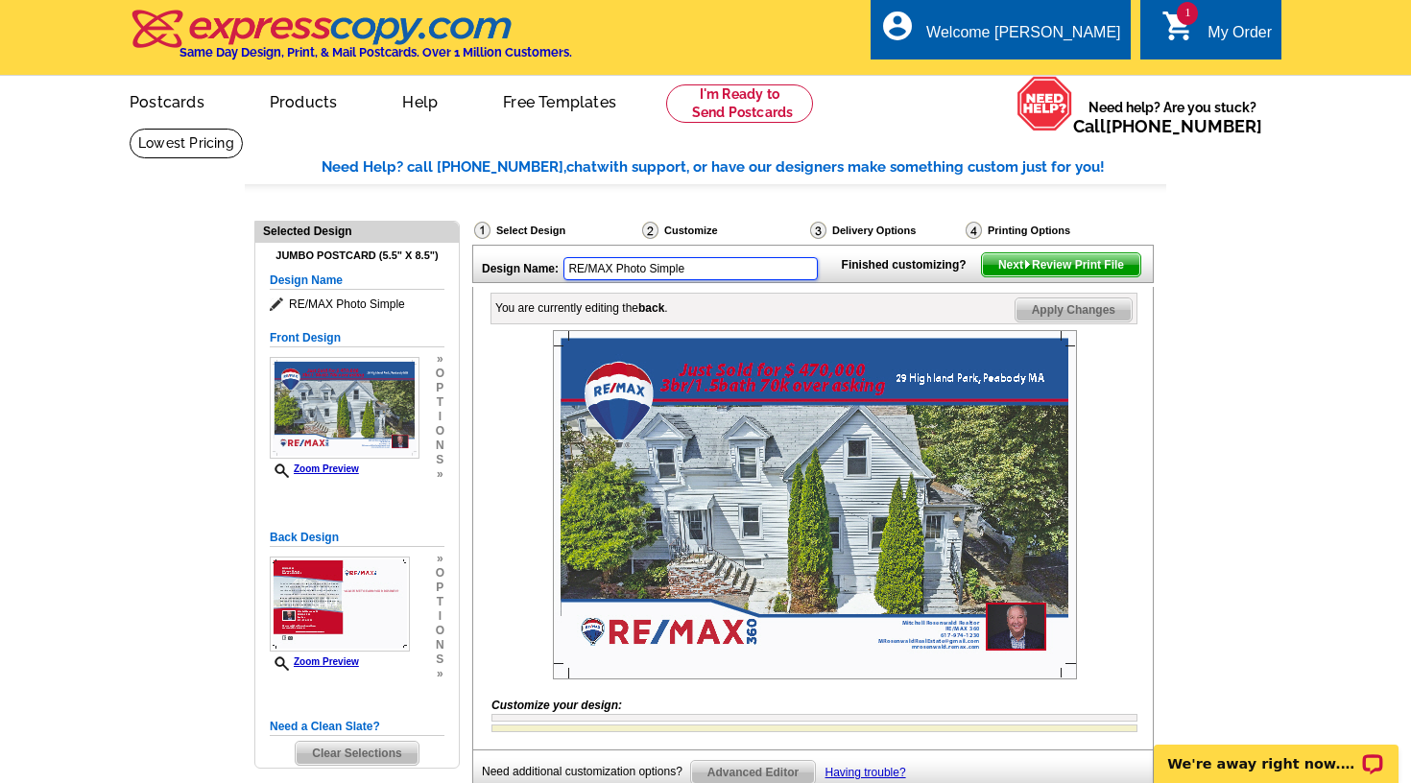
click at [641, 274] on input "RE/MAX Photo Simple" at bounding box center [690, 268] width 254 height 23
click at [776, 295] on div "Design Name: RE/MAX Photo Simple Finished customizing? Next Review Print File Y…" at bounding box center [812, 516] width 680 height 543
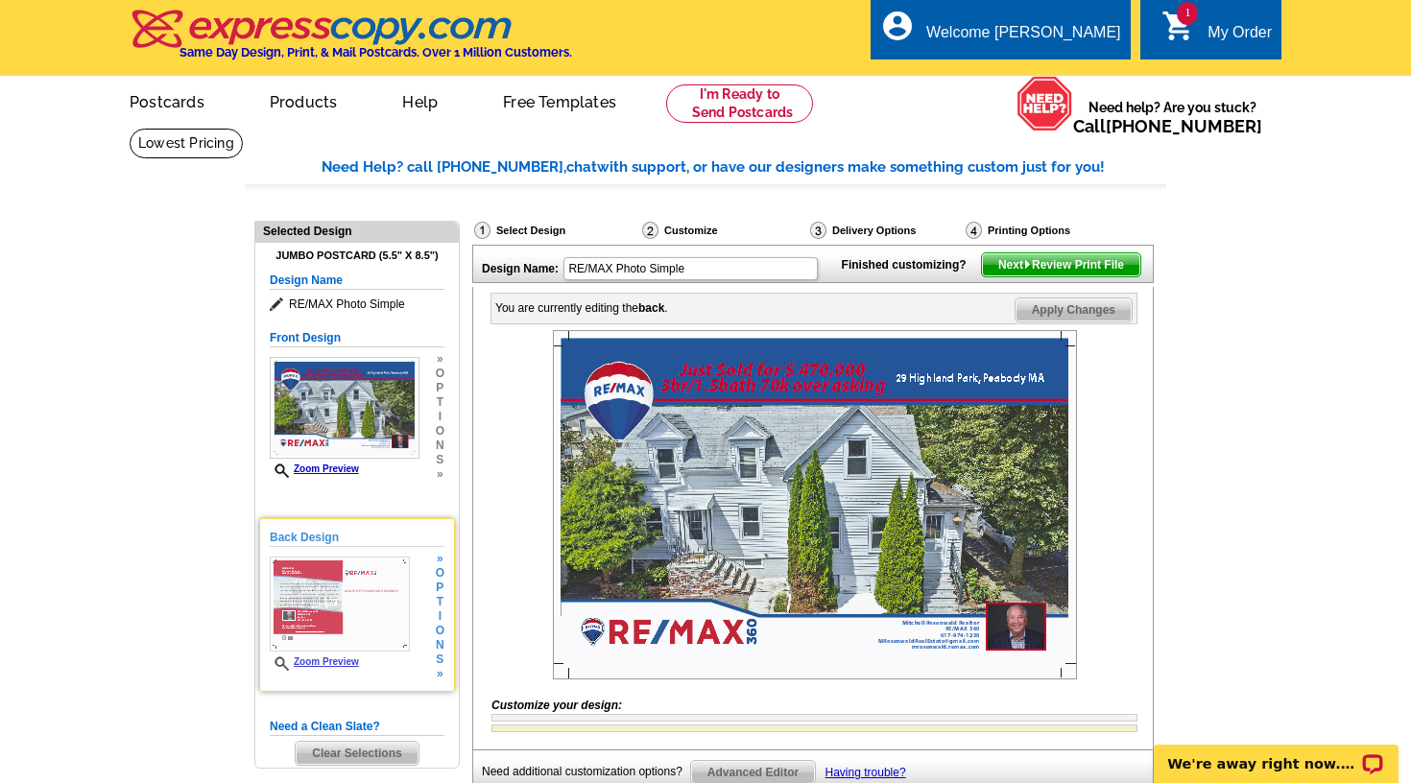
click at [321, 605] on img at bounding box center [340, 604] width 140 height 95
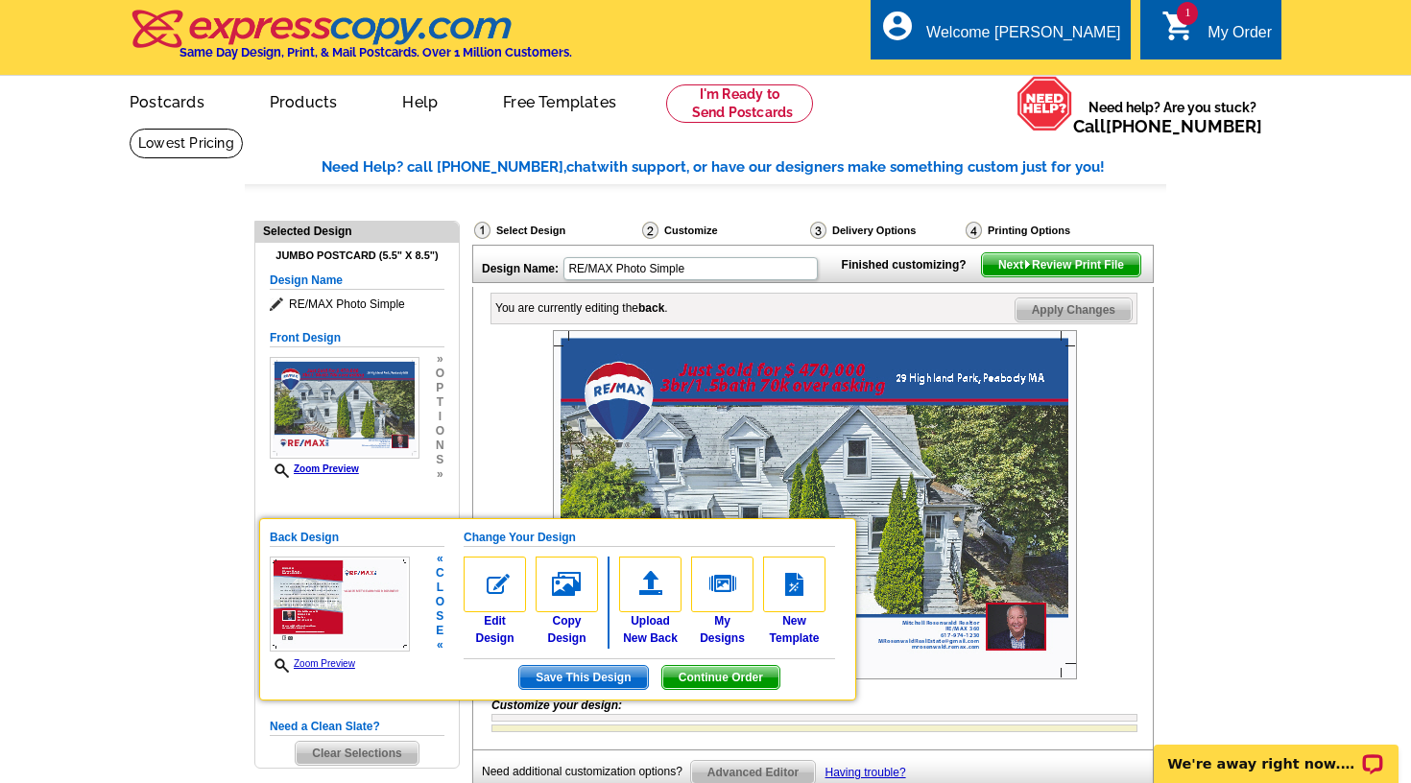
click at [559, 678] on span "Save This Design" at bounding box center [583, 677] width 128 height 23
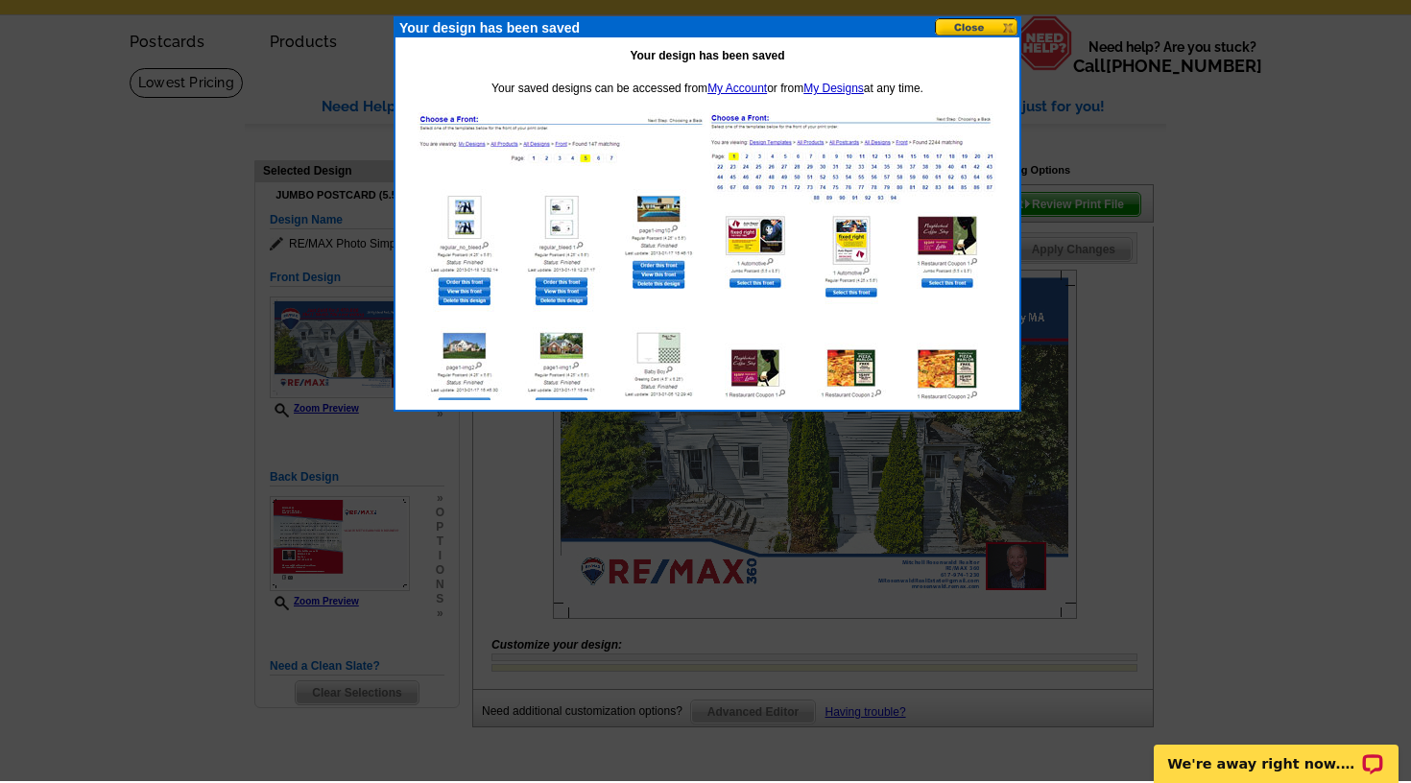
scroll to position [62, 0]
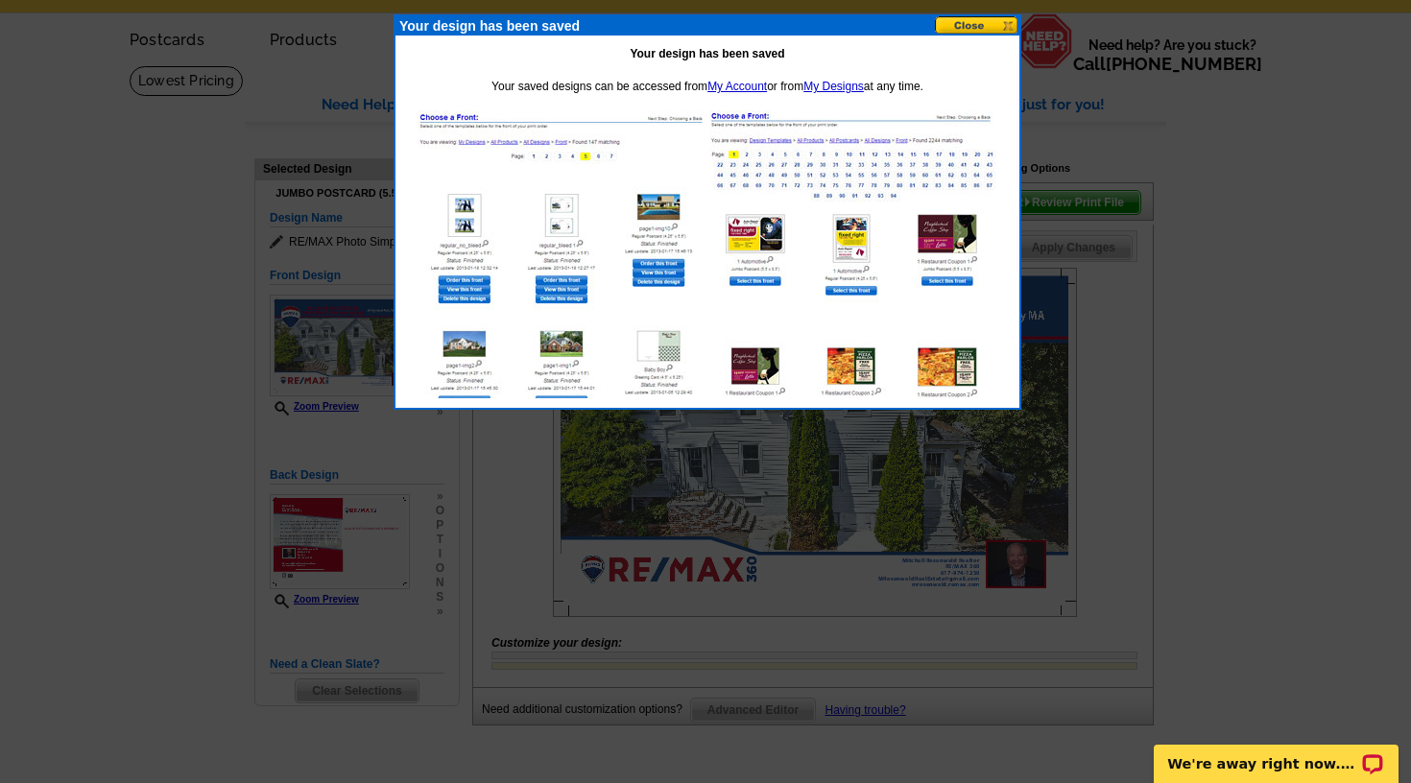
click at [570, 157] on img at bounding box center [562, 254] width 288 height 288
click at [549, 158] on img at bounding box center [562, 254] width 288 height 288
click at [537, 152] on img at bounding box center [562, 254] width 288 height 288
click at [858, 87] on link "My Designs" at bounding box center [833, 86] width 60 height 13
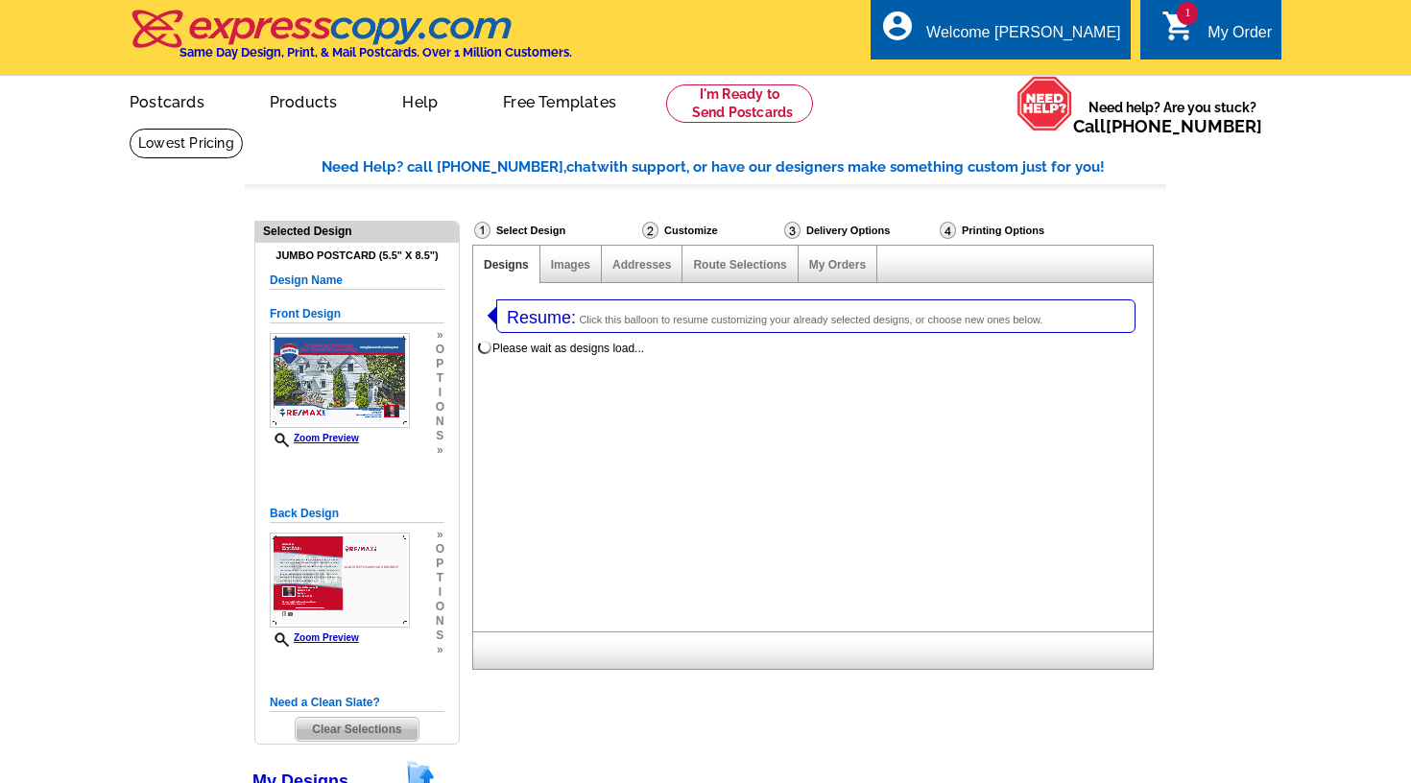
select select "1"
select select "2"
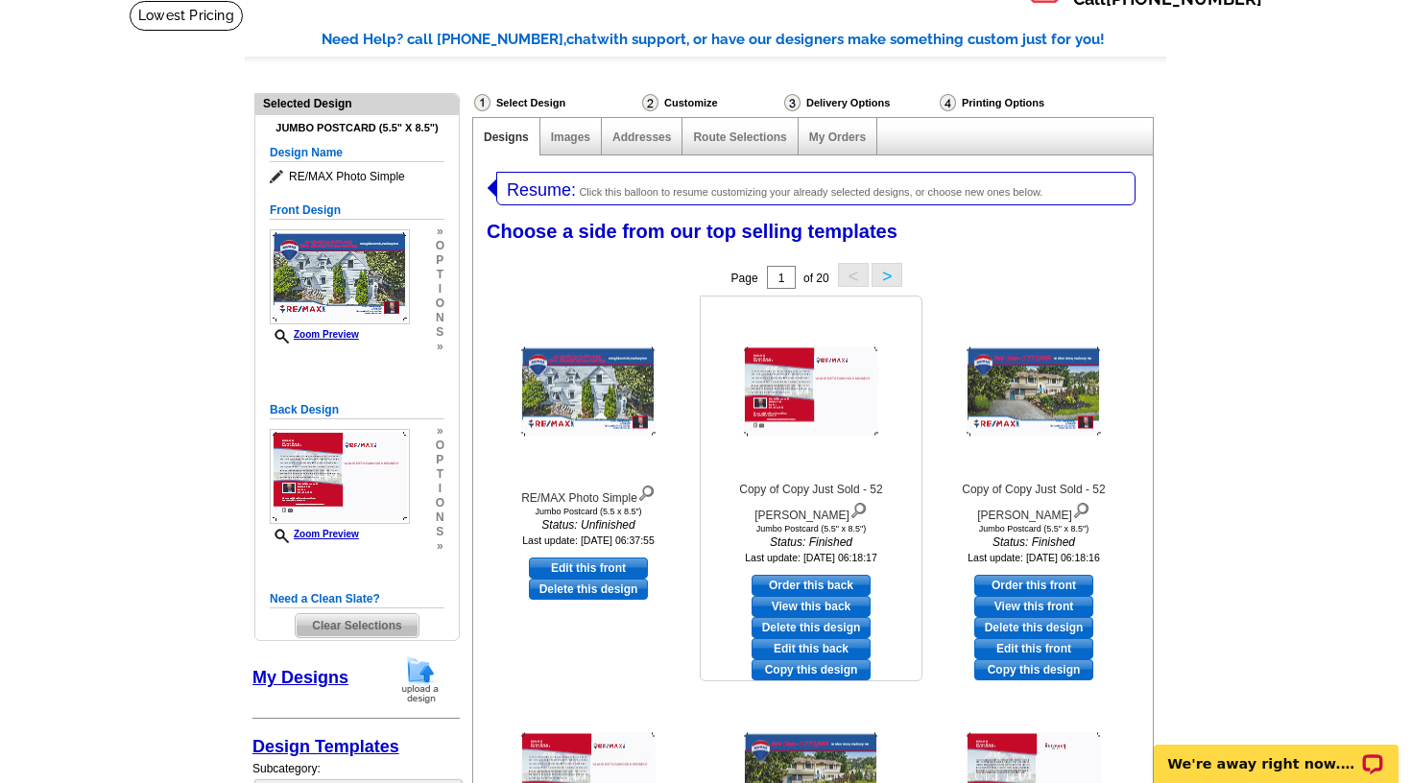
scroll to position [129, 0]
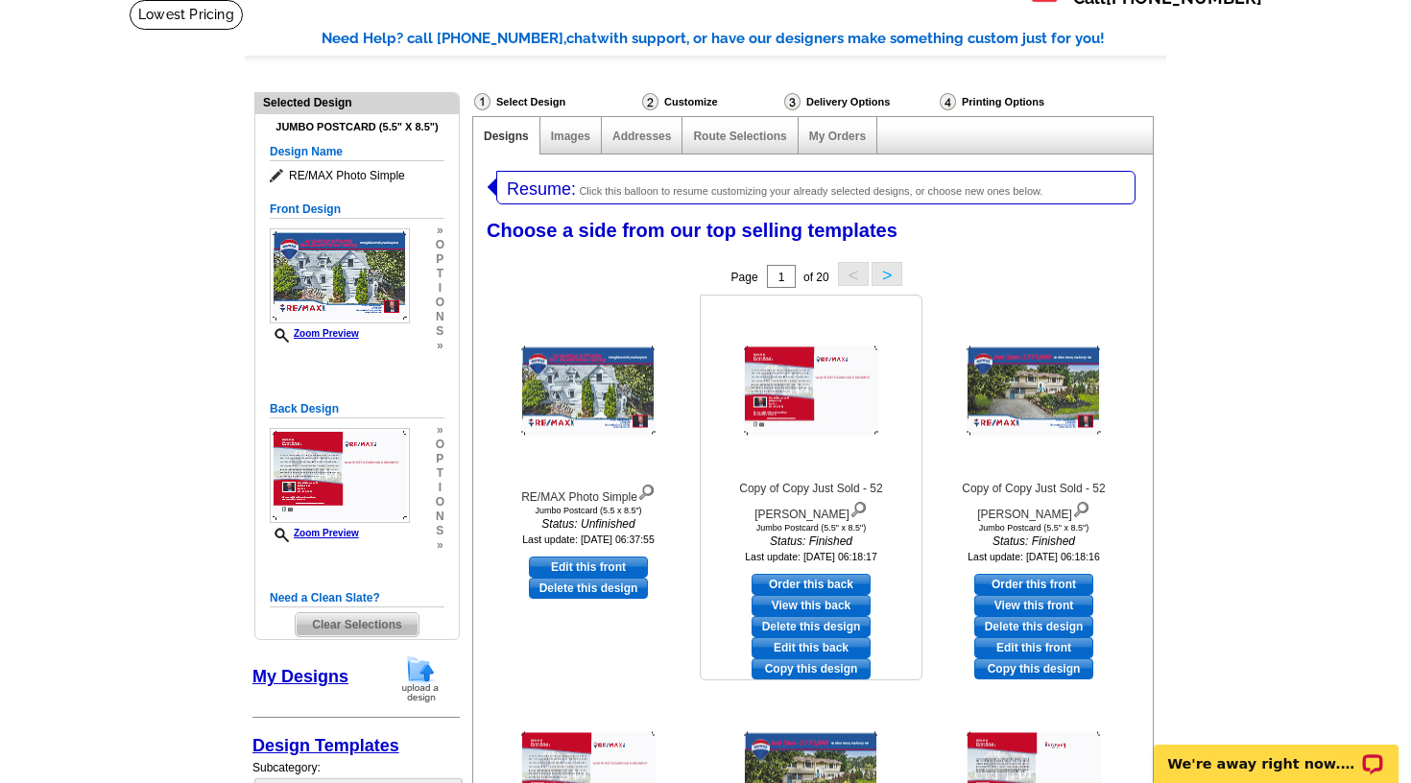
click at [830, 402] on img at bounding box center [811, 390] width 134 height 89
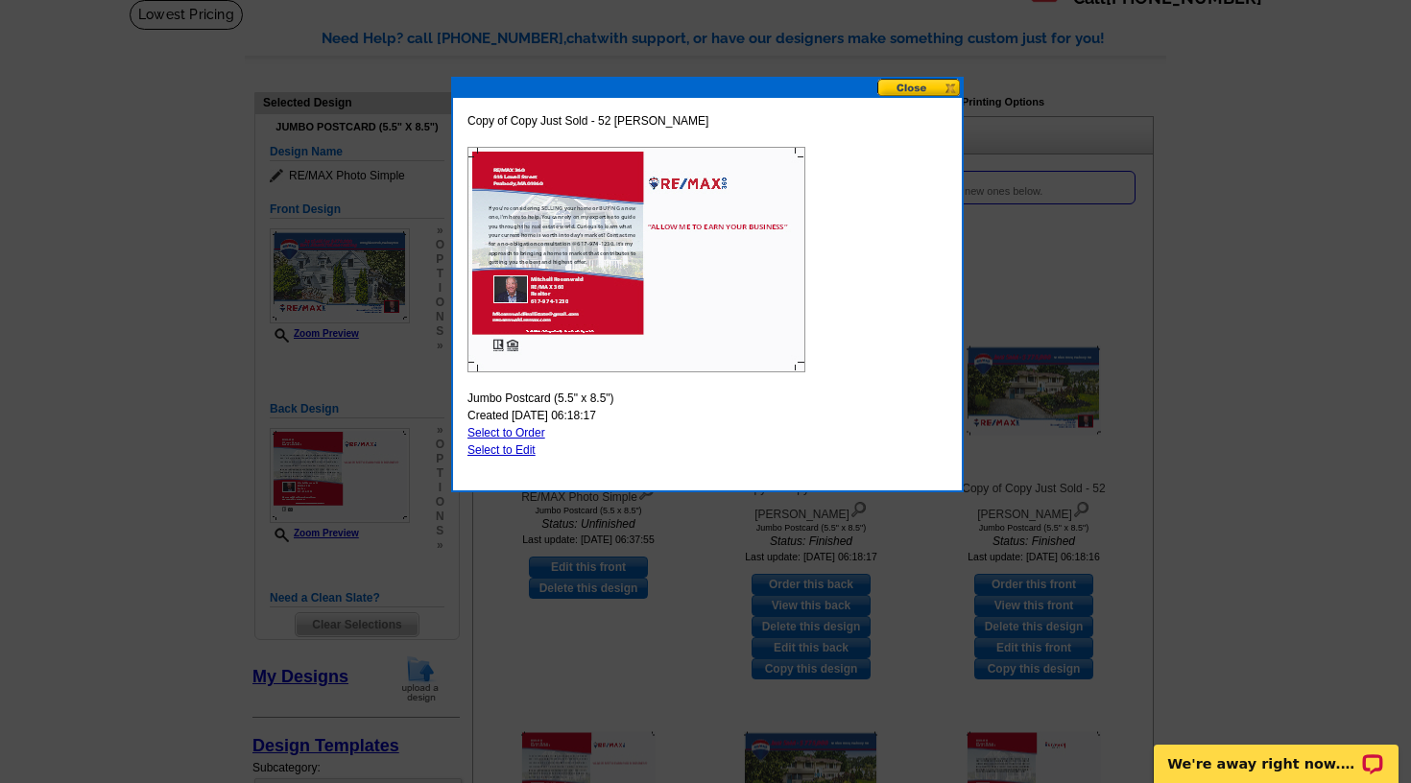
click at [915, 87] on button at bounding box center [919, 88] width 84 height 18
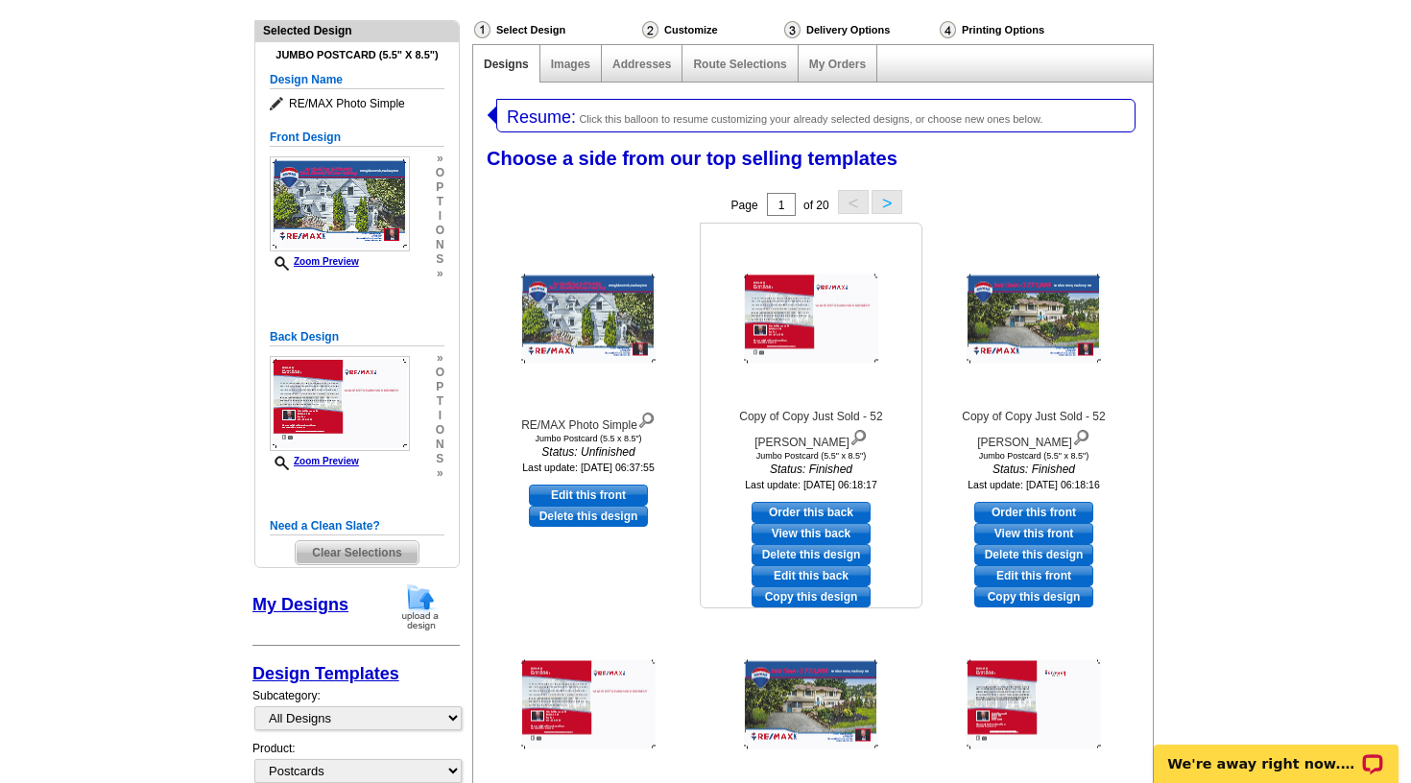
scroll to position [203, 0]
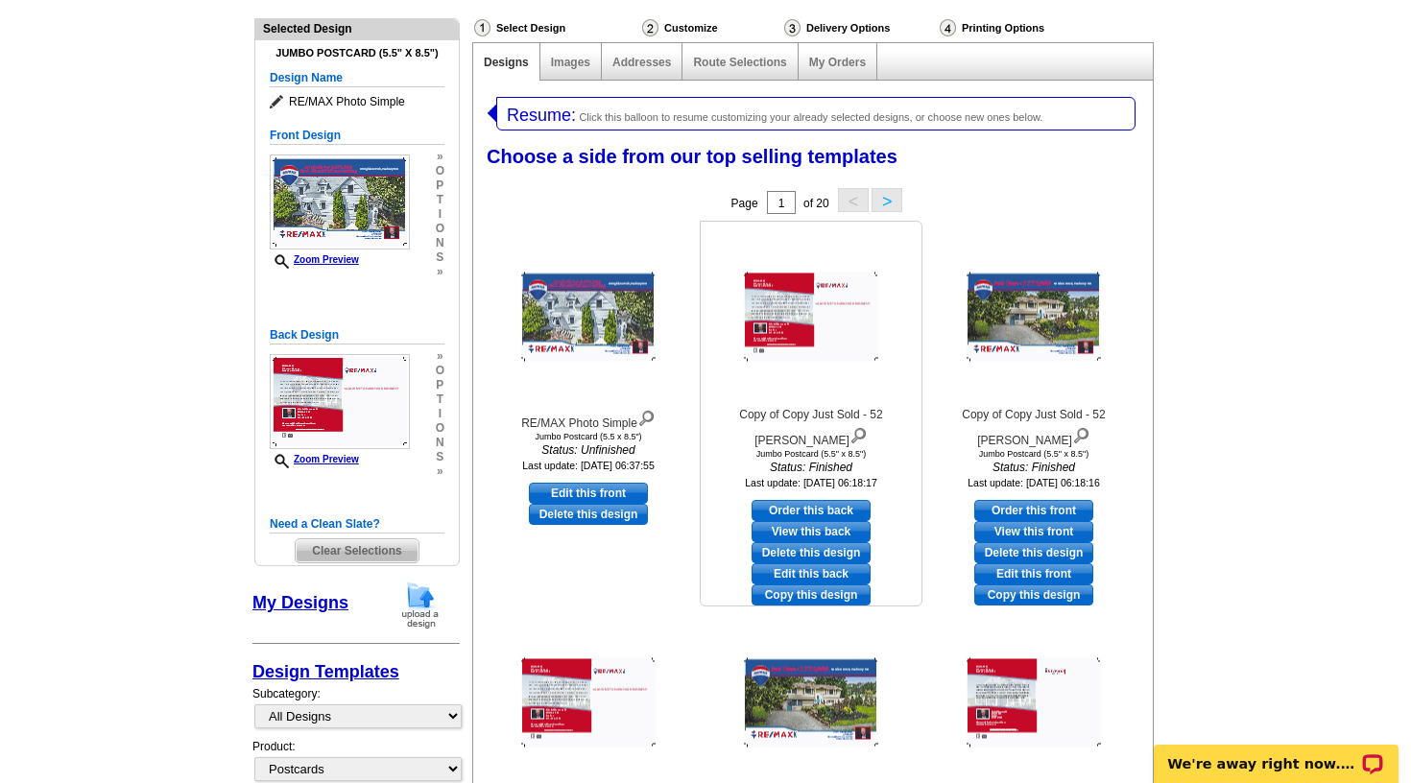
click at [827, 563] on link "Edit this back" at bounding box center [811, 573] width 119 height 21
select select "front"
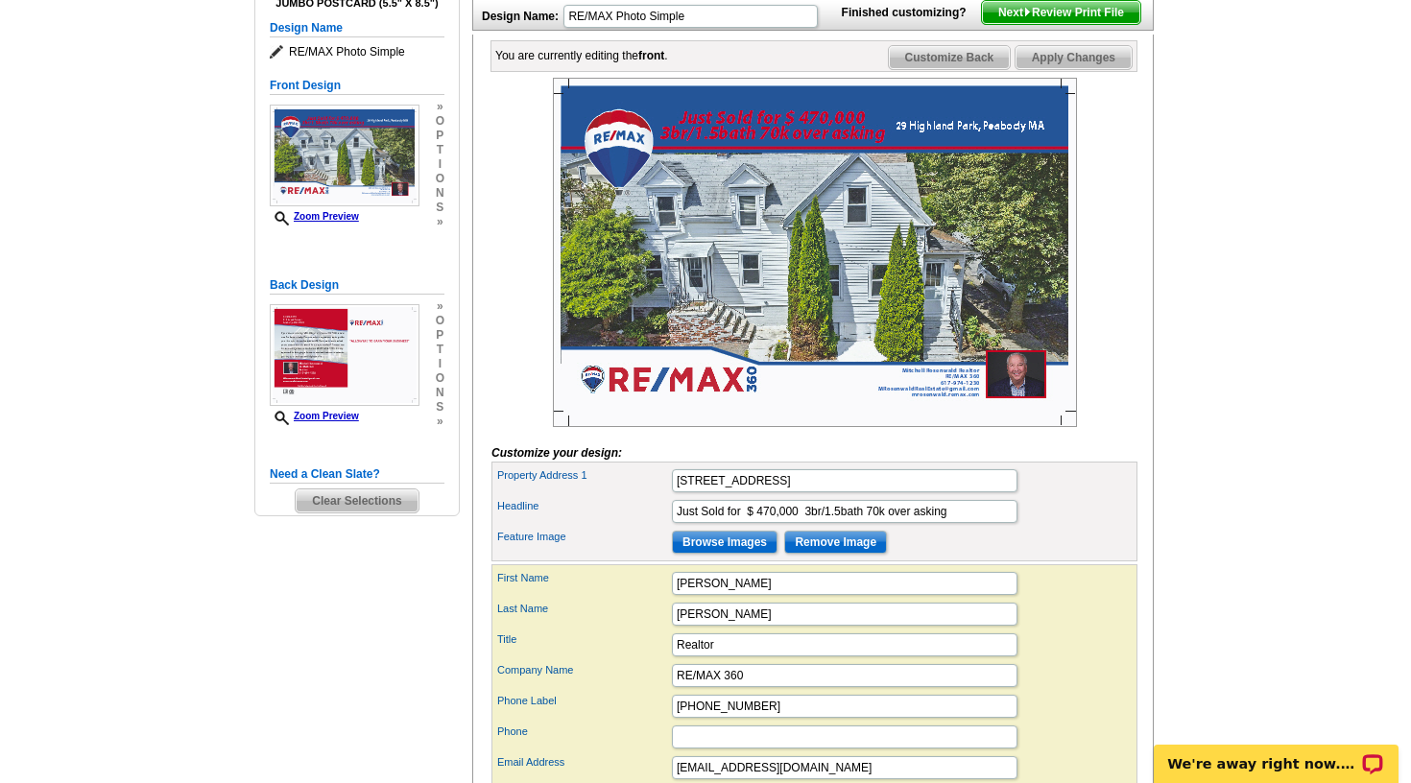
scroll to position [253, 0]
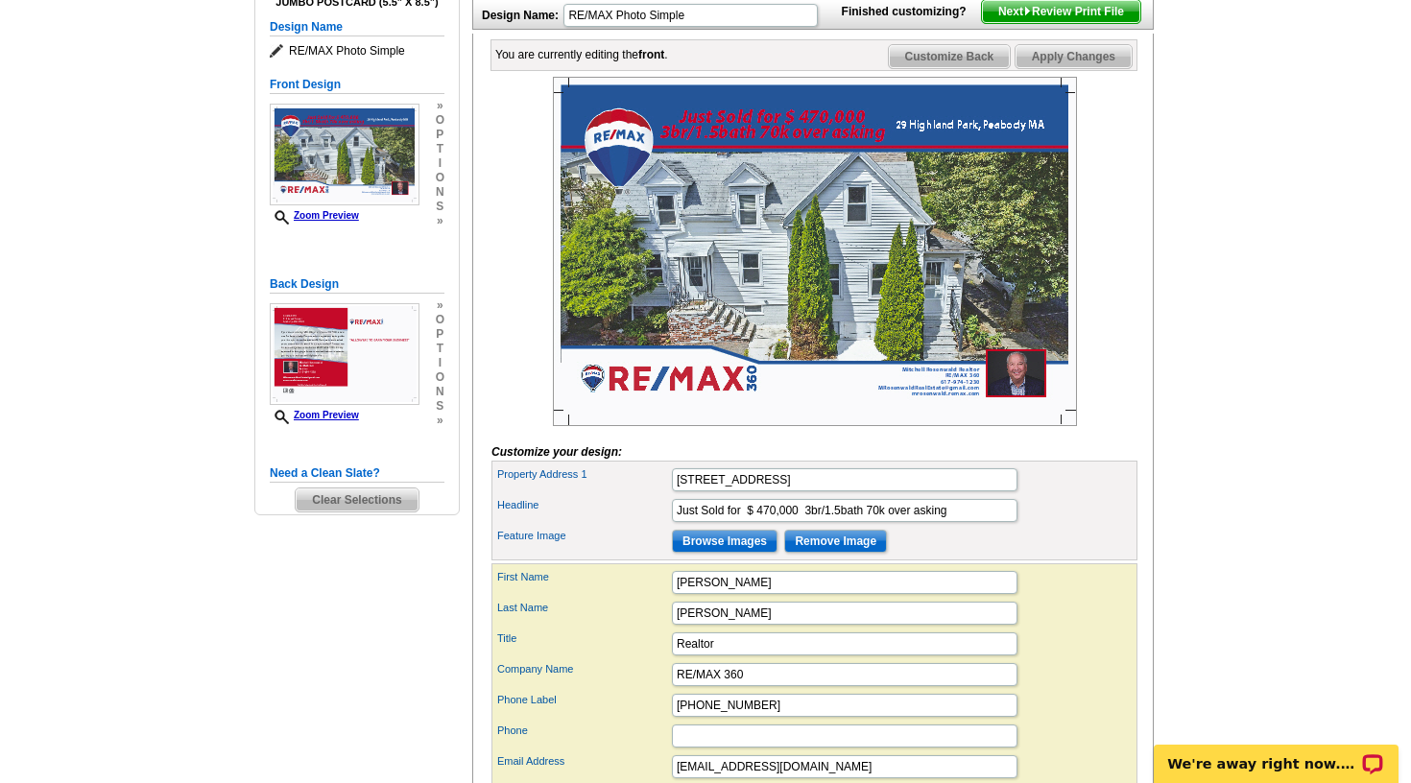
click at [947, 68] on span "Customize Back" at bounding box center [950, 56] width 122 height 23
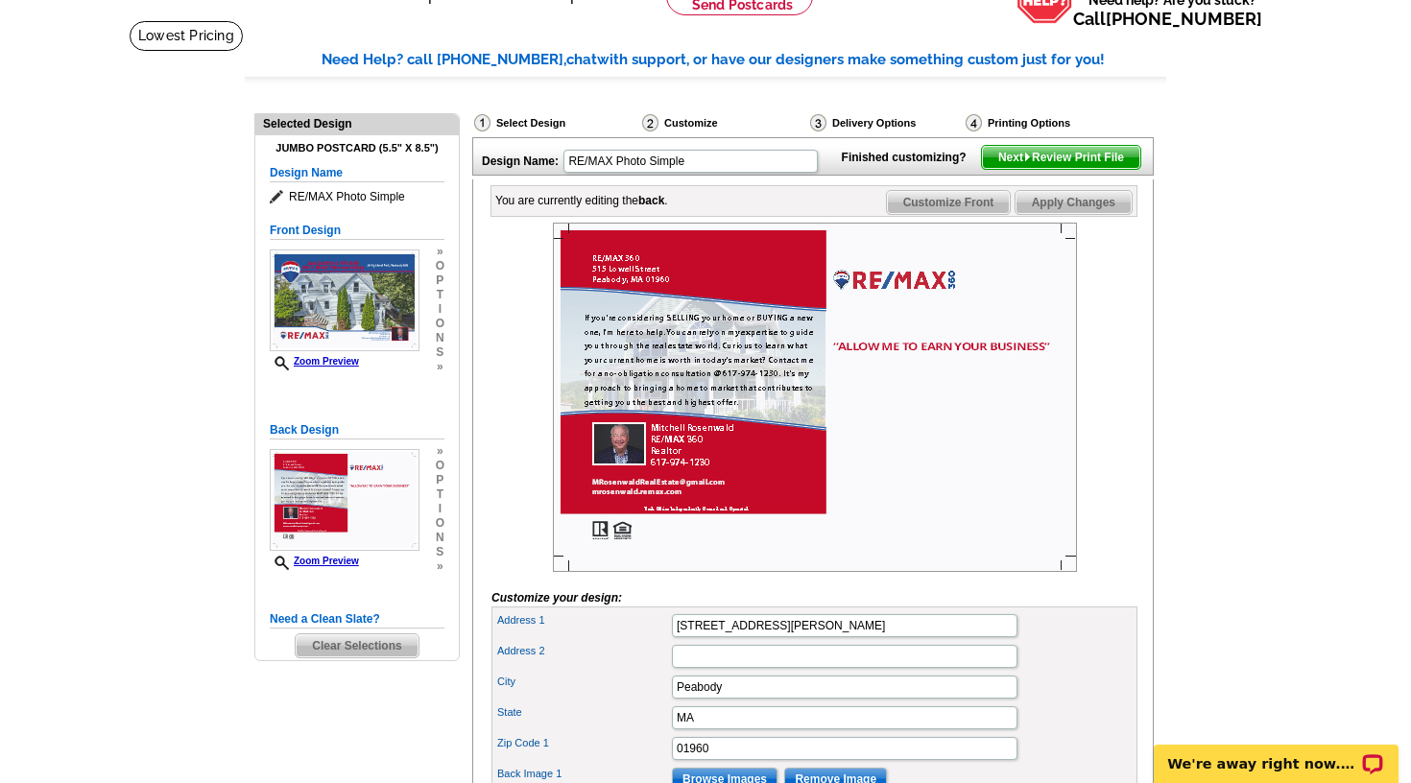
scroll to position [158, 0]
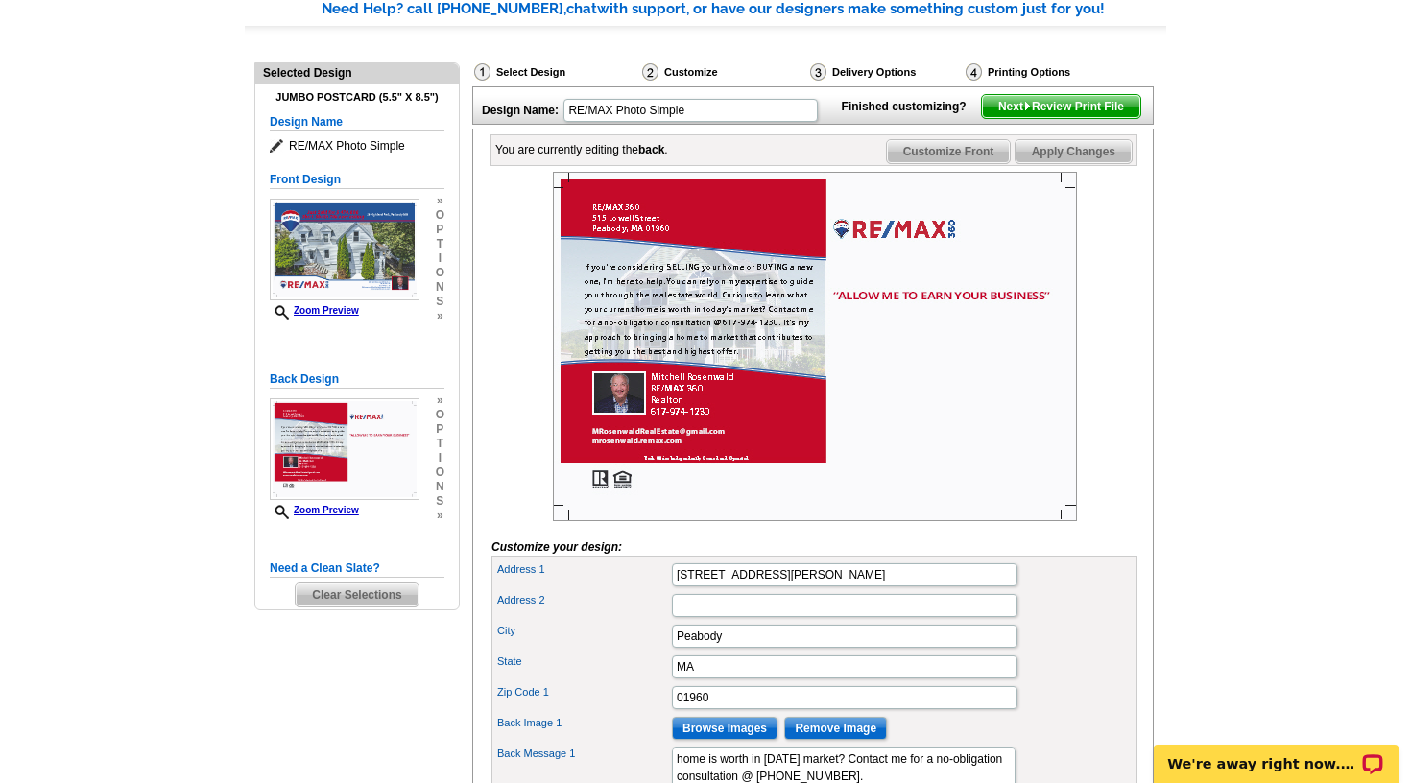
click at [1042, 118] on span "Next Review Print File" at bounding box center [1061, 106] width 158 height 23
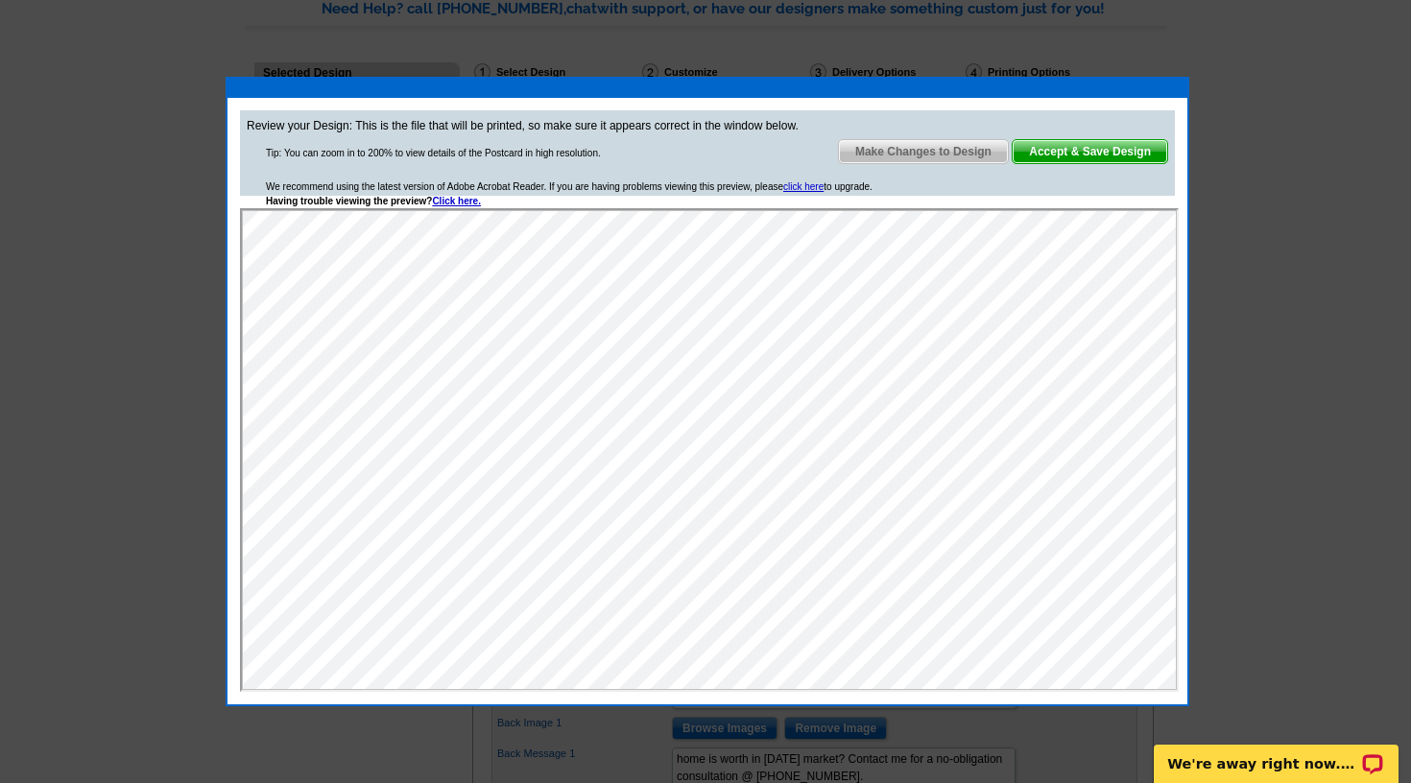
scroll to position [0, 0]
click at [1101, 153] on span "Accept & Save Design" at bounding box center [1090, 151] width 155 height 23
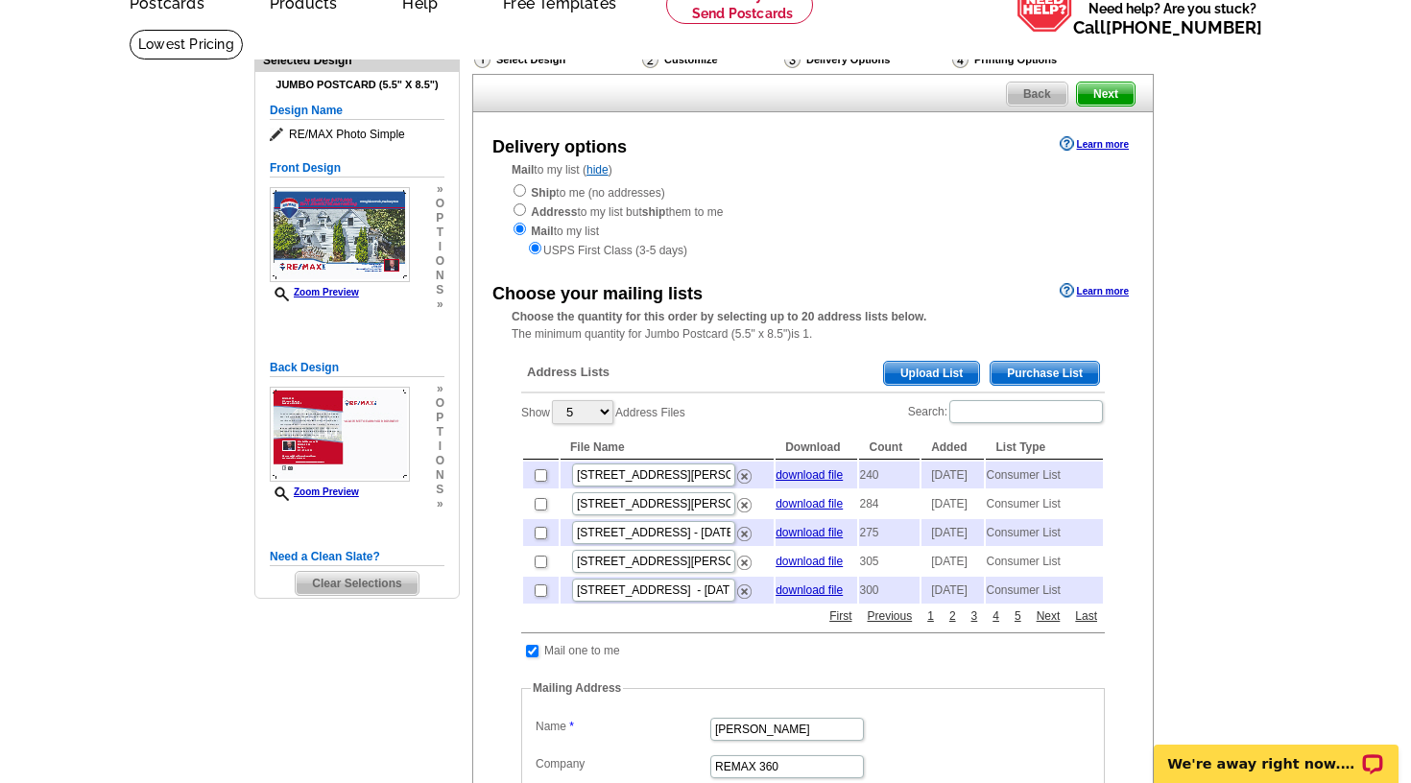
scroll to position [100, 0]
click at [1010, 361] on span "Purchase List" at bounding box center [1044, 372] width 108 height 23
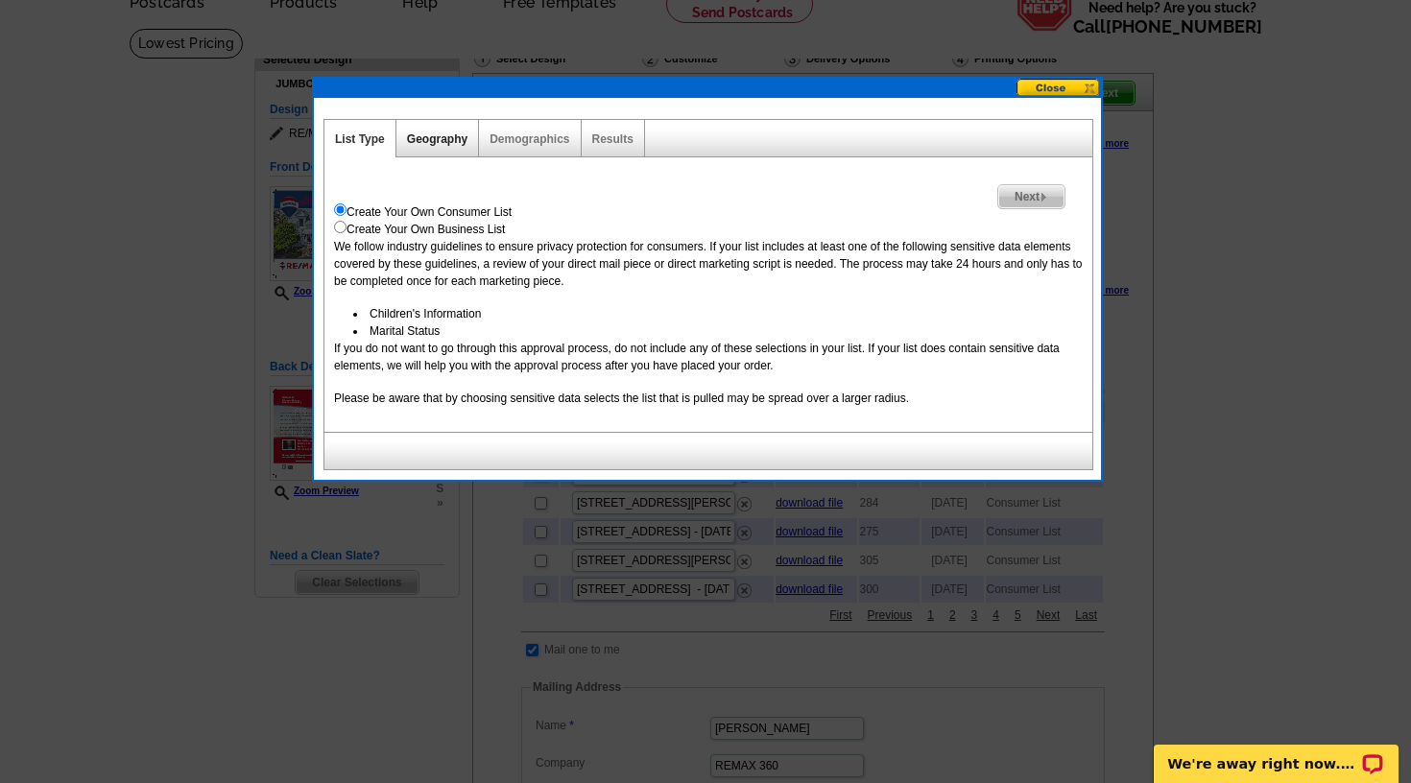
click at [441, 133] on link "Geography" at bounding box center [437, 138] width 60 height 13
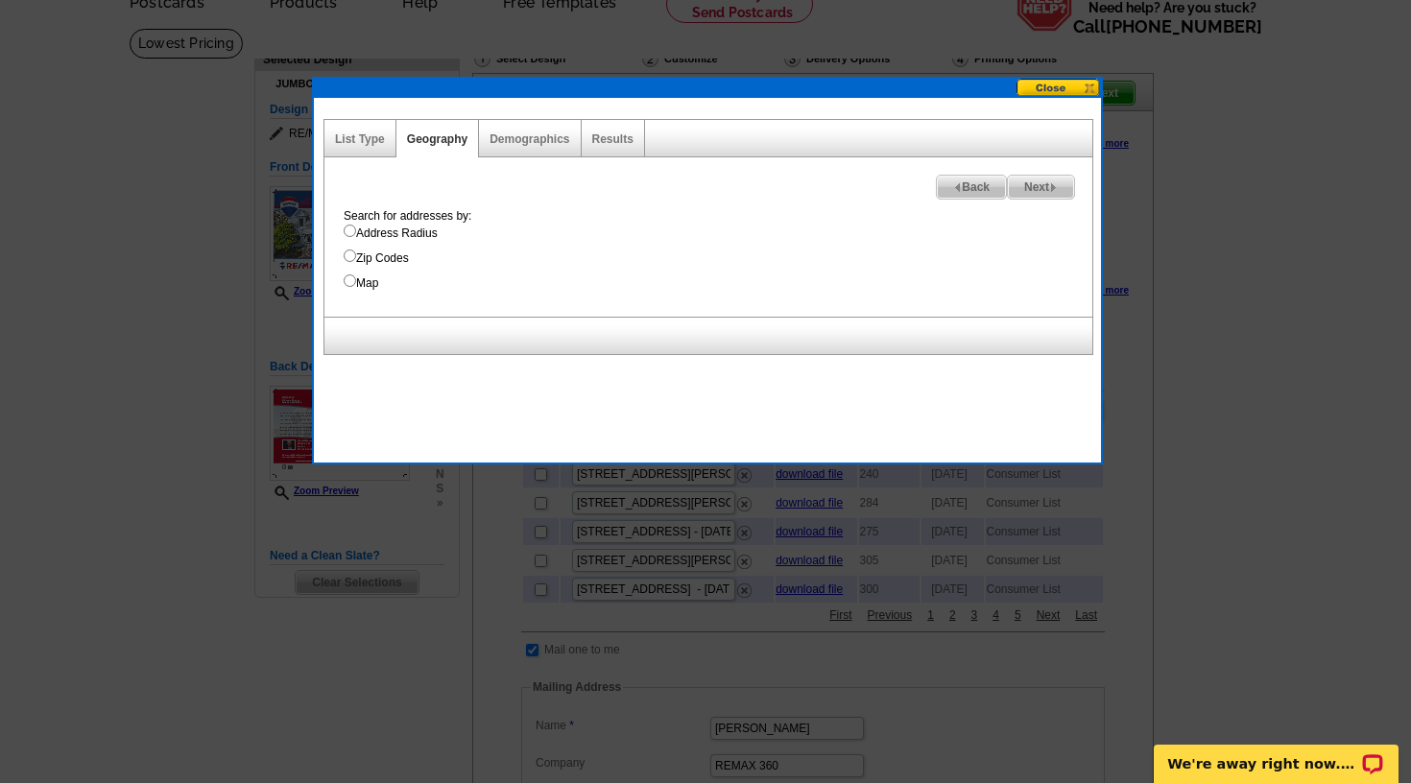
click at [349, 285] on input "Map" at bounding box center [350, 280] width 12 height 12
radio input "true"
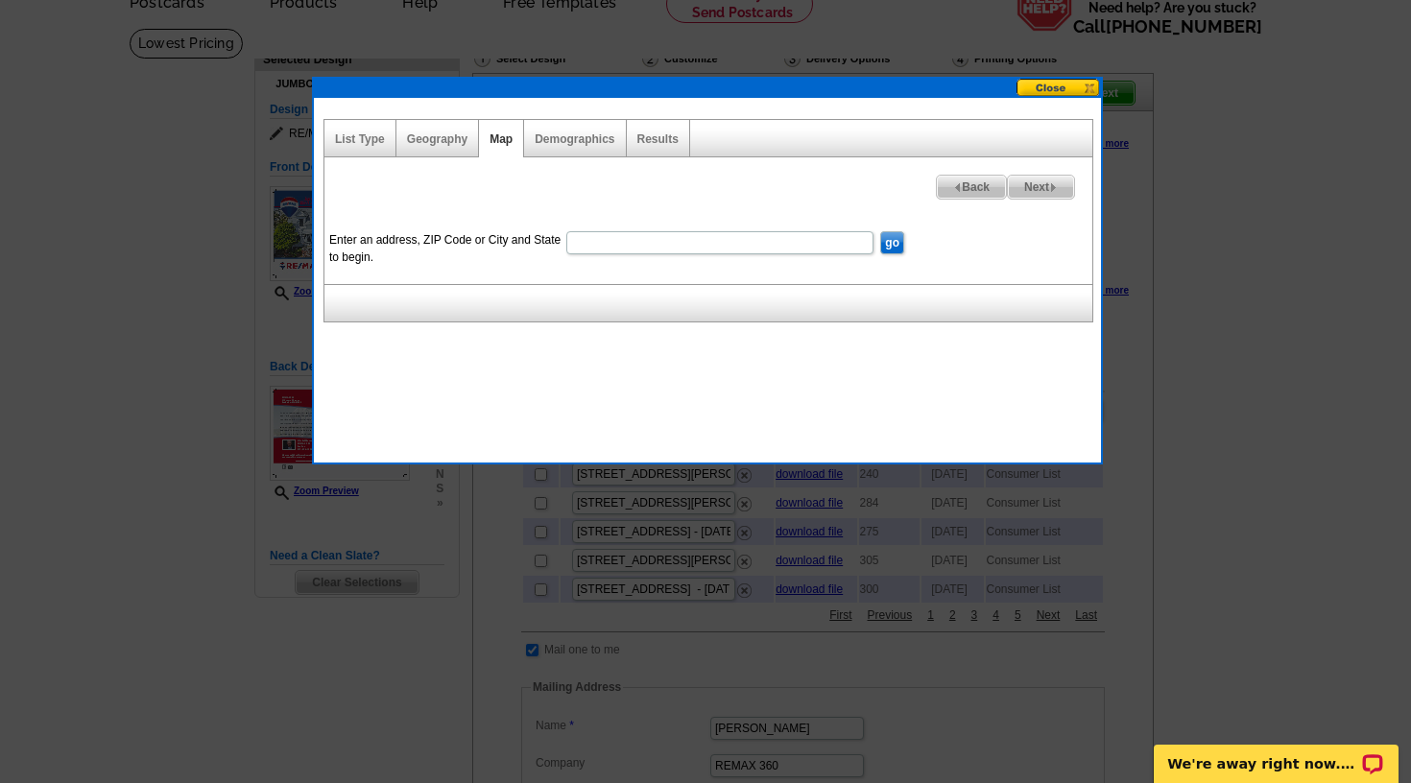
click at [603, 242] on input "Enter an address, ZIP Code or City and State to begin." at bounding box center [719, 242] width 307 height 23
type input "01960"
click at [883, 241] on input "go" at bounding box center [892, 242] width 24 height 23
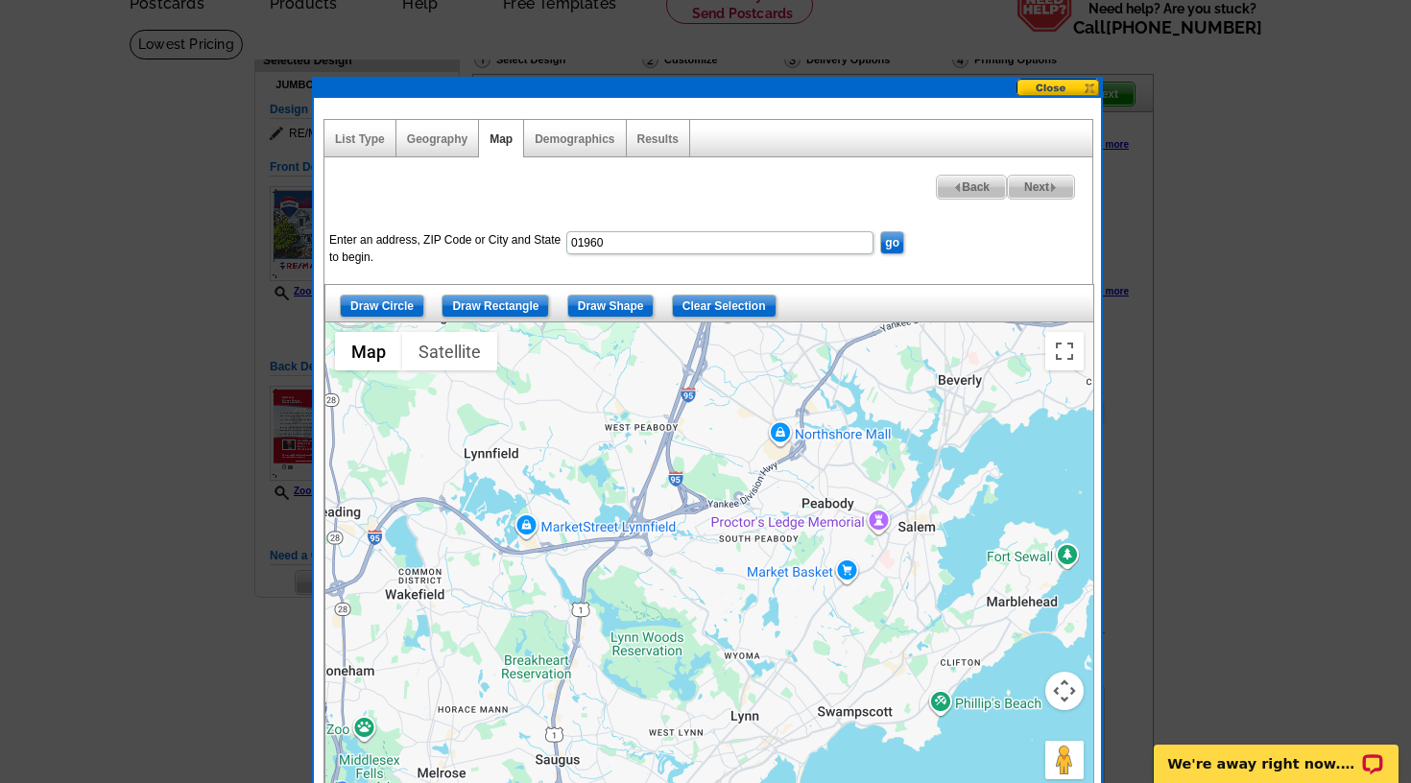
drag, startPoint x: 811, startPoint y: 561, endPoint x: 799, endPoint y: 476, distance: 85.4
click at [800, 476] on div at bounding box center [709, 562] width 768 height 480
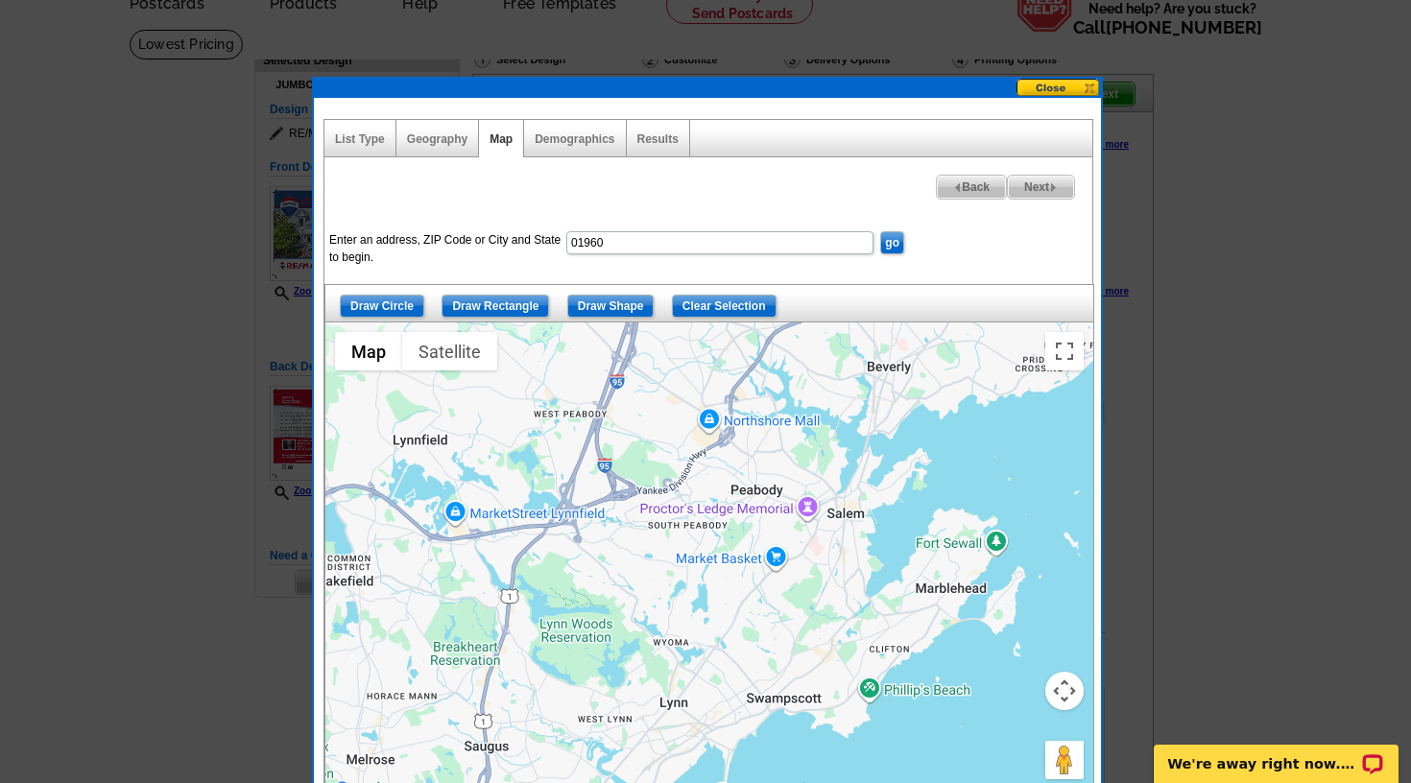
drag, startPoint x: 853, startPoint y: 487, endPoint x: 785, endPoint y: 469, distance: 70.3
click at [785, 469] on div at bounding box center [709, 562] width 768 height 480
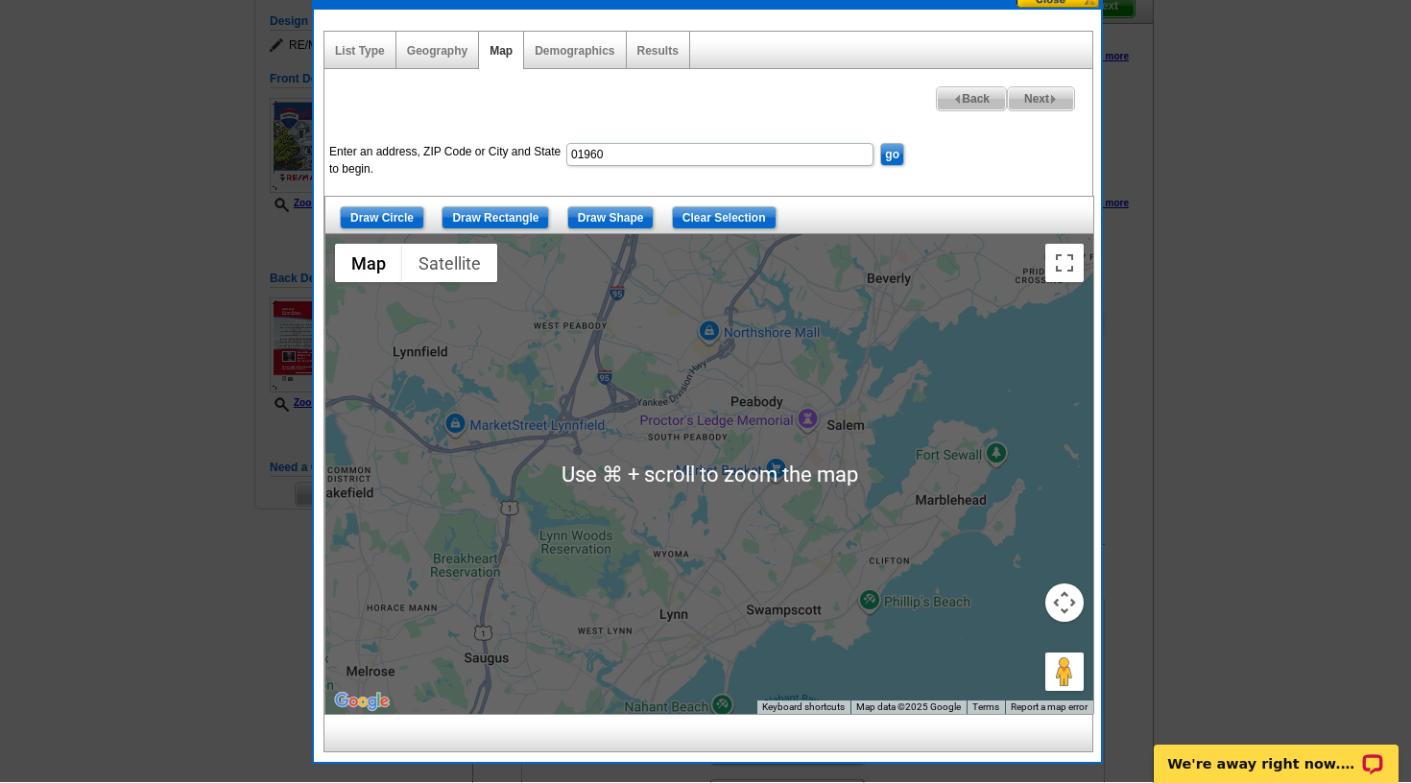
scroll to position [189, 0]
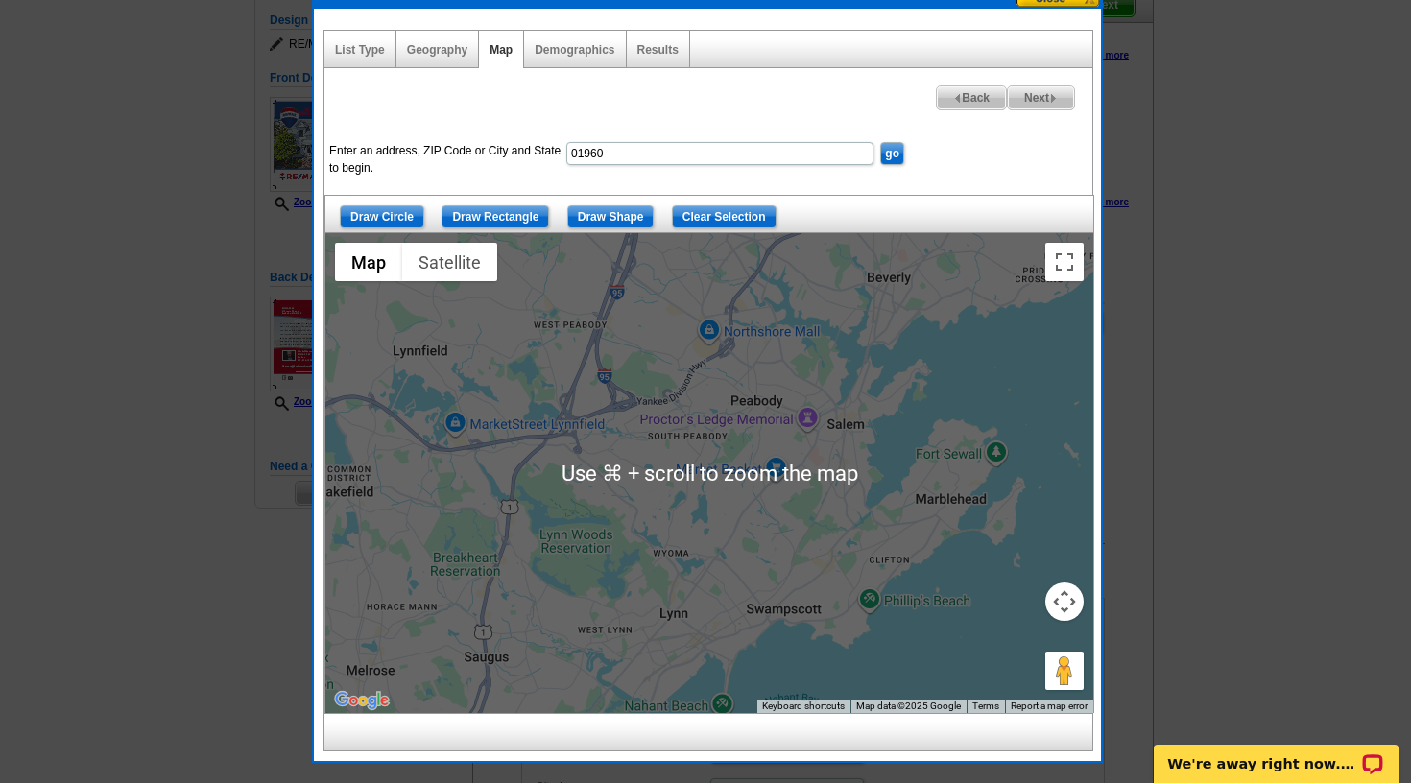
click at [800, 609] on div at bounding box center [709, 473] width 768 height 480
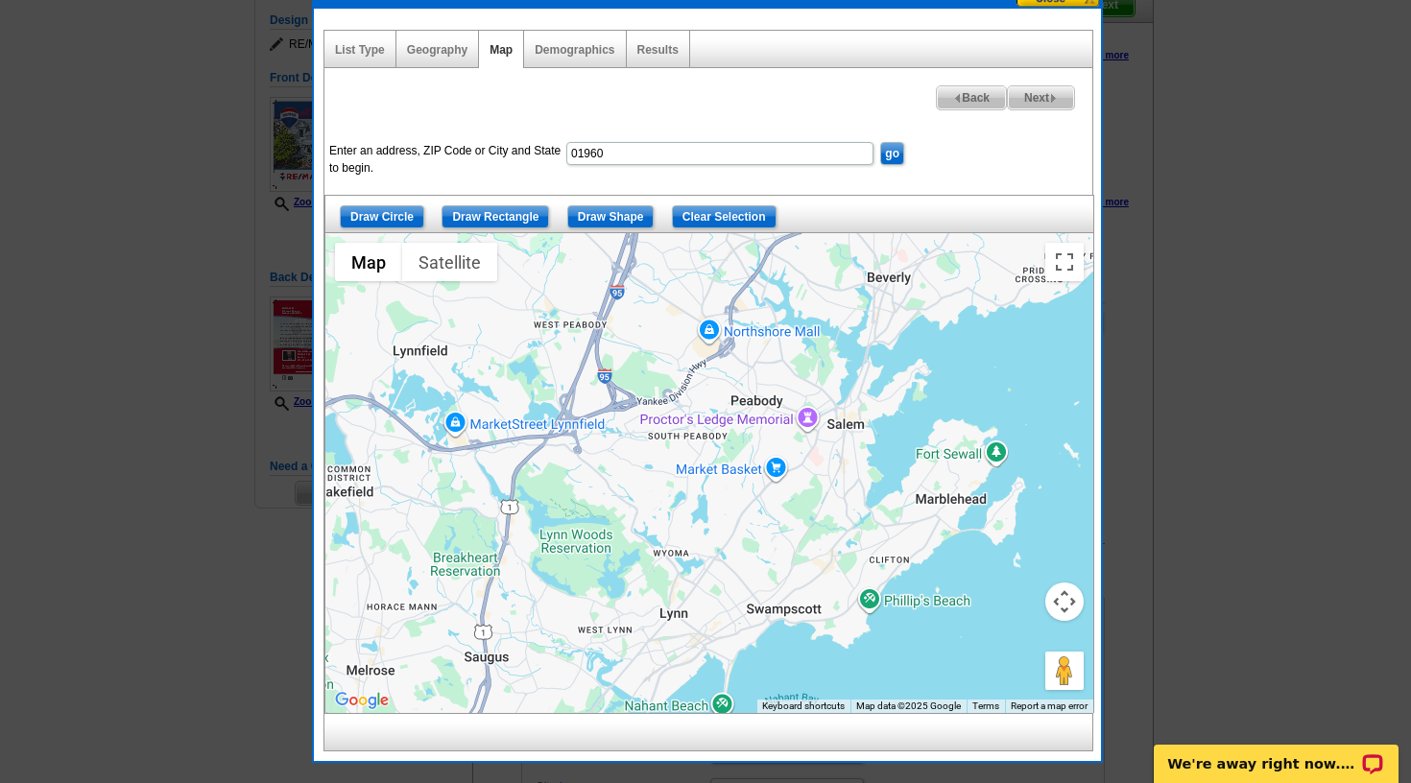
click at [762, 516] on div at bounding box center [709, 473] width 768 height 480
click at [745, 494] on div at bounding box center [709, 473] width 768 height 480
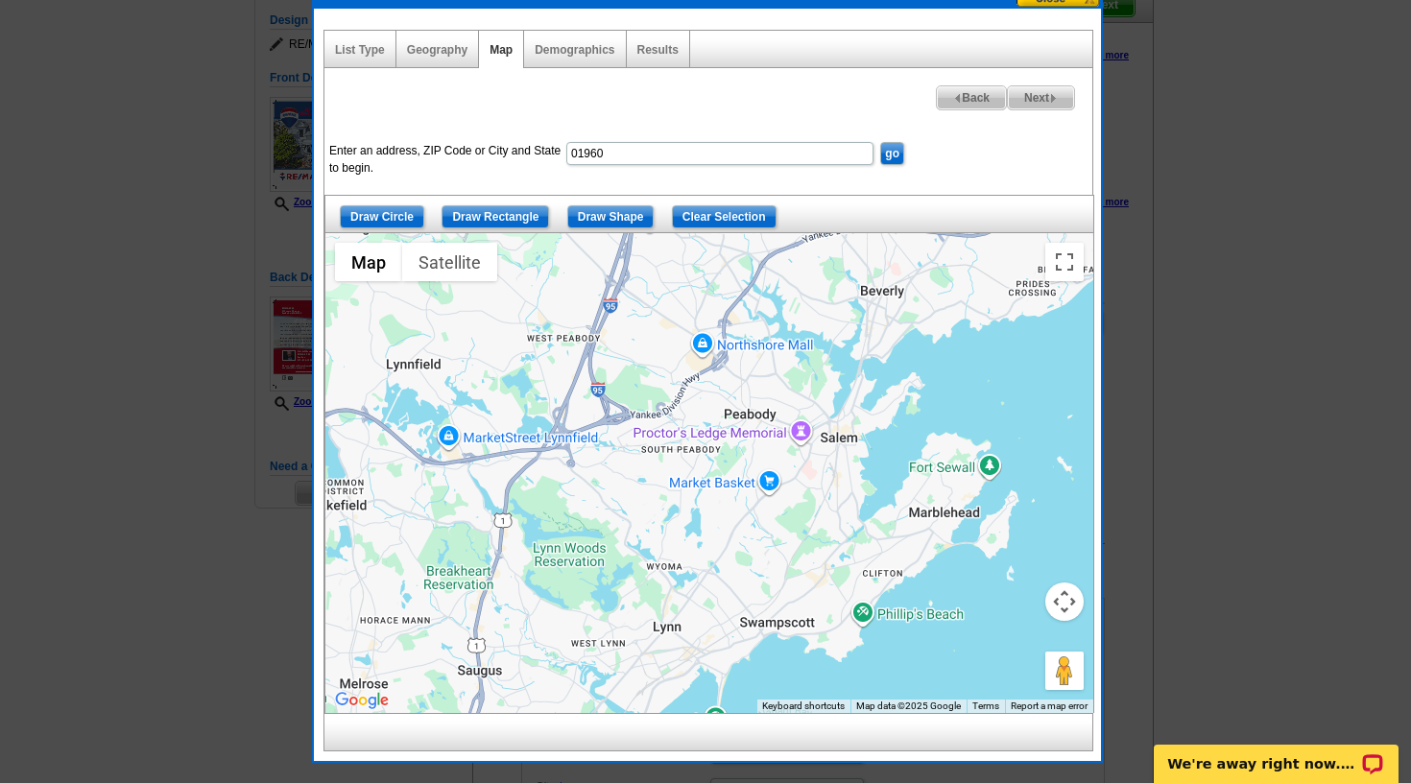
drag, startPoint x: 780, startPoint y: 475, endPoint x: 771, endPoint y: 492, distance: 19.8
click at [771, 492] on div at bounding box center [709, 473] width 768 height 480
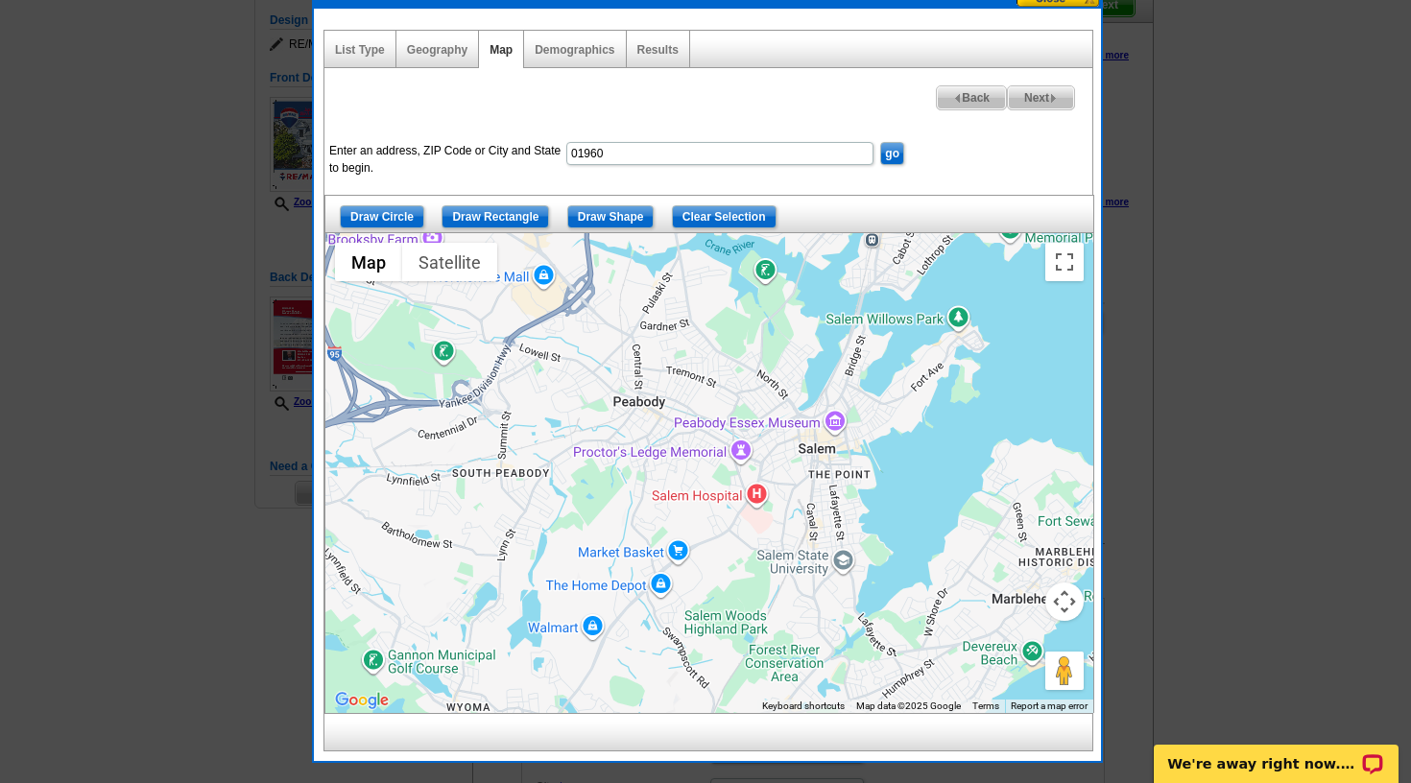
drag, startPoint x: 715, startPoint y: 451, endPoint x: 834, endPoint y: 453, distance: 119.0
click at [834, 453] on div at bounding box center [709, 473] width 768 height 480
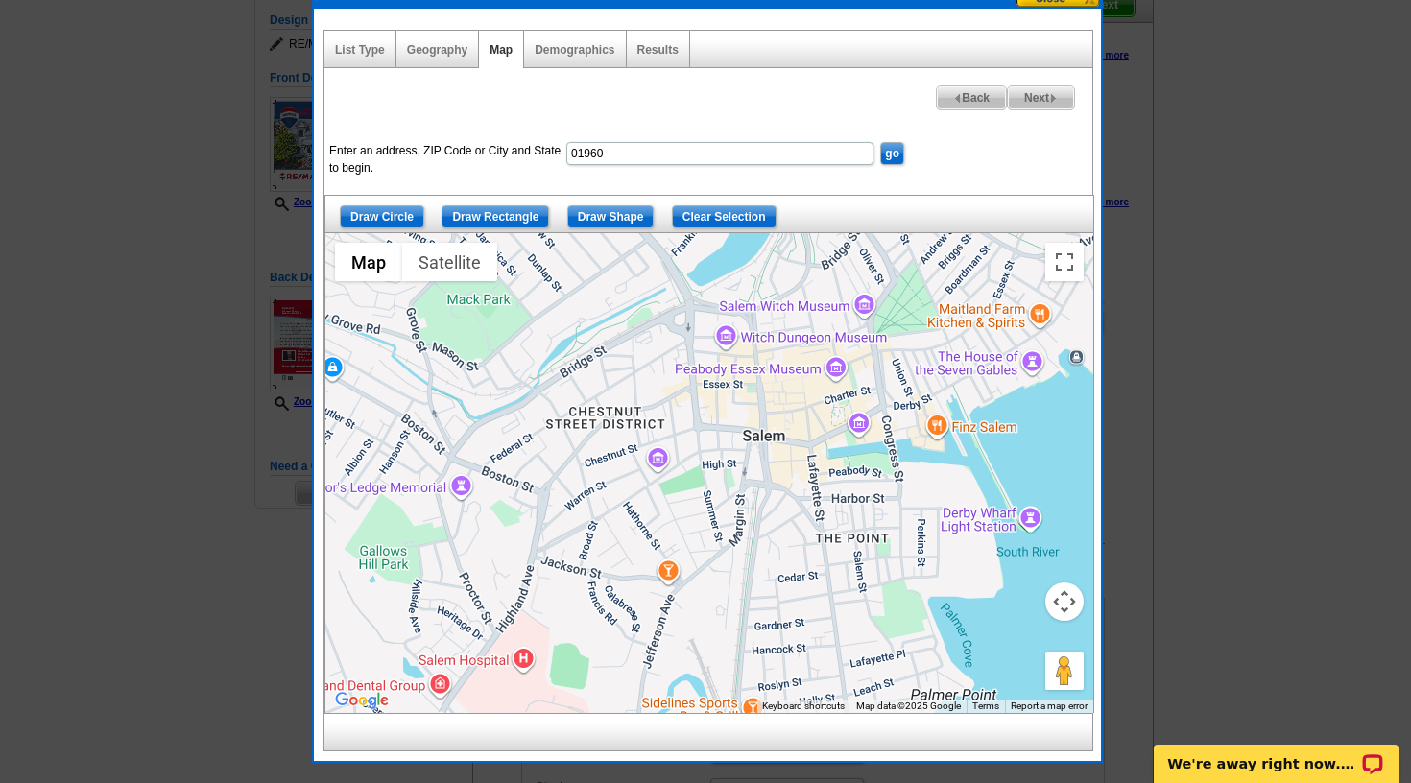
scroll to position [188, 0]
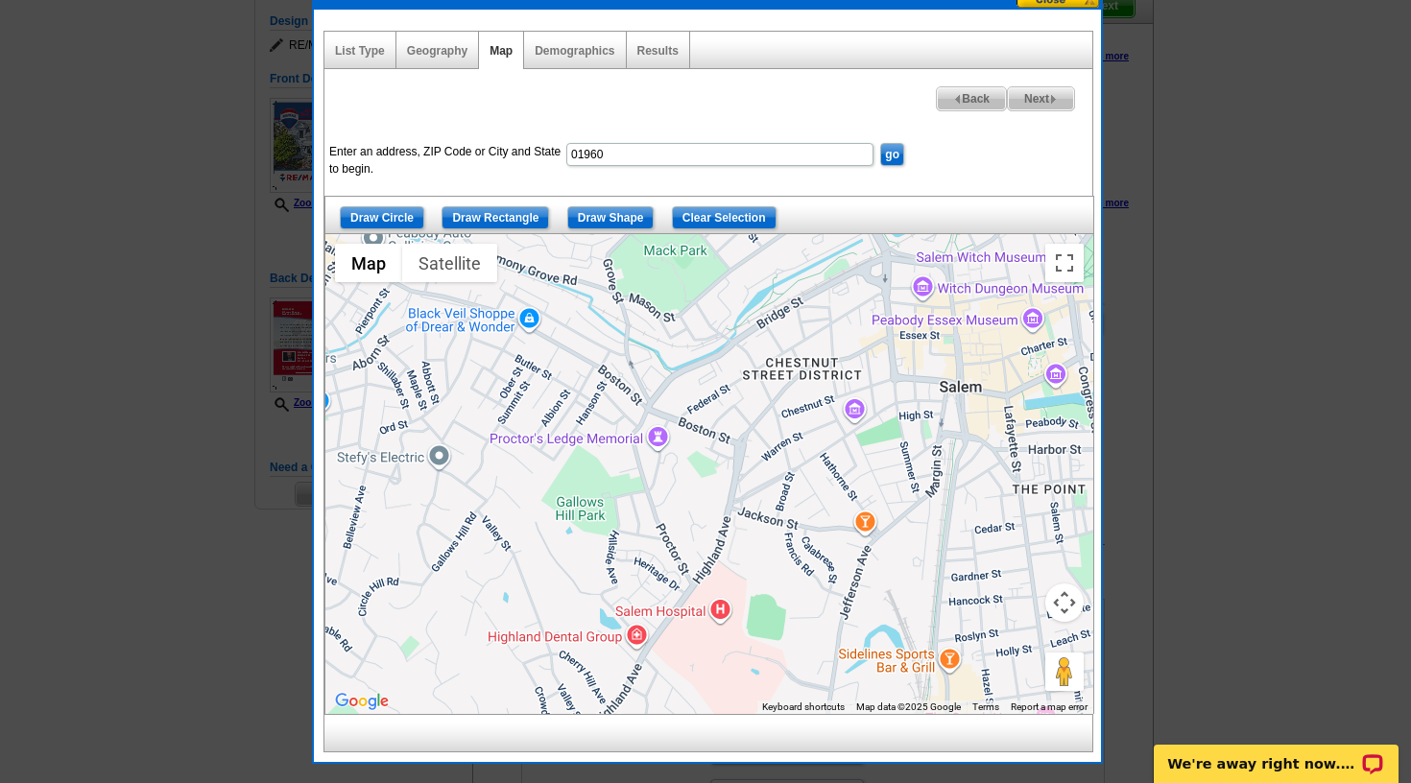
drag, startPoint x: 792, startPoint y: 489, endPoint x: 995, endPoint y: 438, distance: 210.0
click at [995, 438] on div at bounding box center [709, 474] width 768 height 480
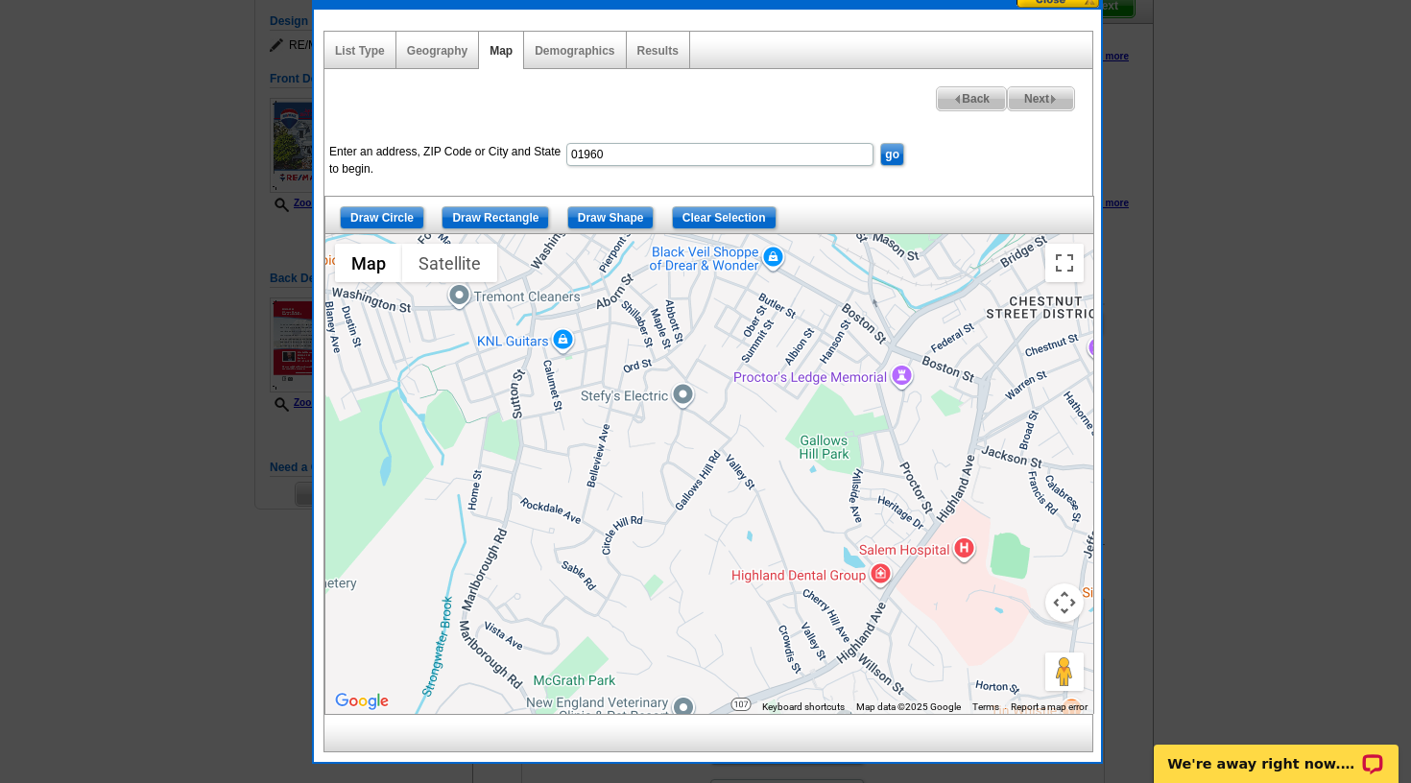
drag, startPoint x: 795, startPoint y: 434, endPoint x: 915, endPoint y: 428, distance: 120.1
click at [915, 428] on div at bounding box center [709, 474] width 768 height 480
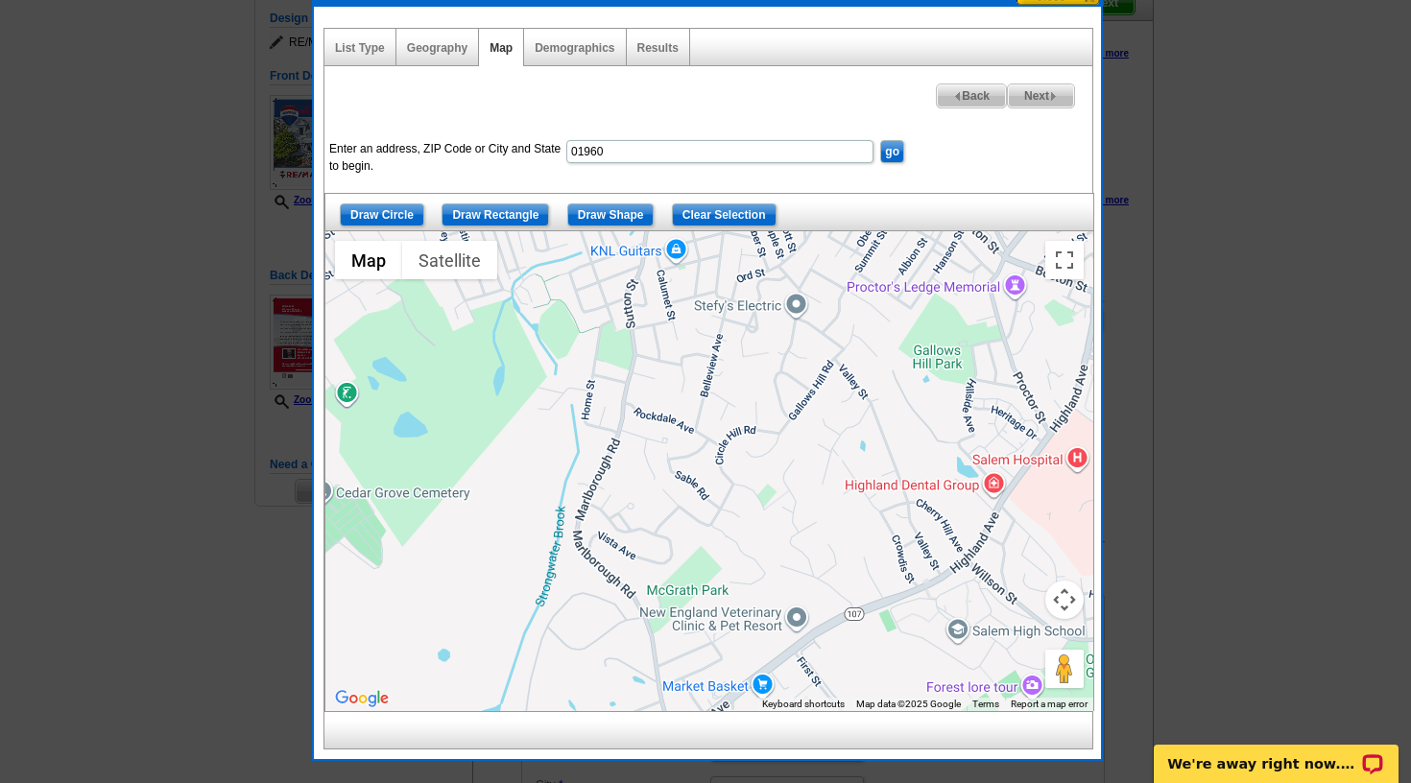
drag, startPoint x: 762, startPoint y: 473, endPoint x: 853, endPoint y: 402, distance: 115.6
click at [853, 402] on div at bounding box center [709, 471] width 768 height 480
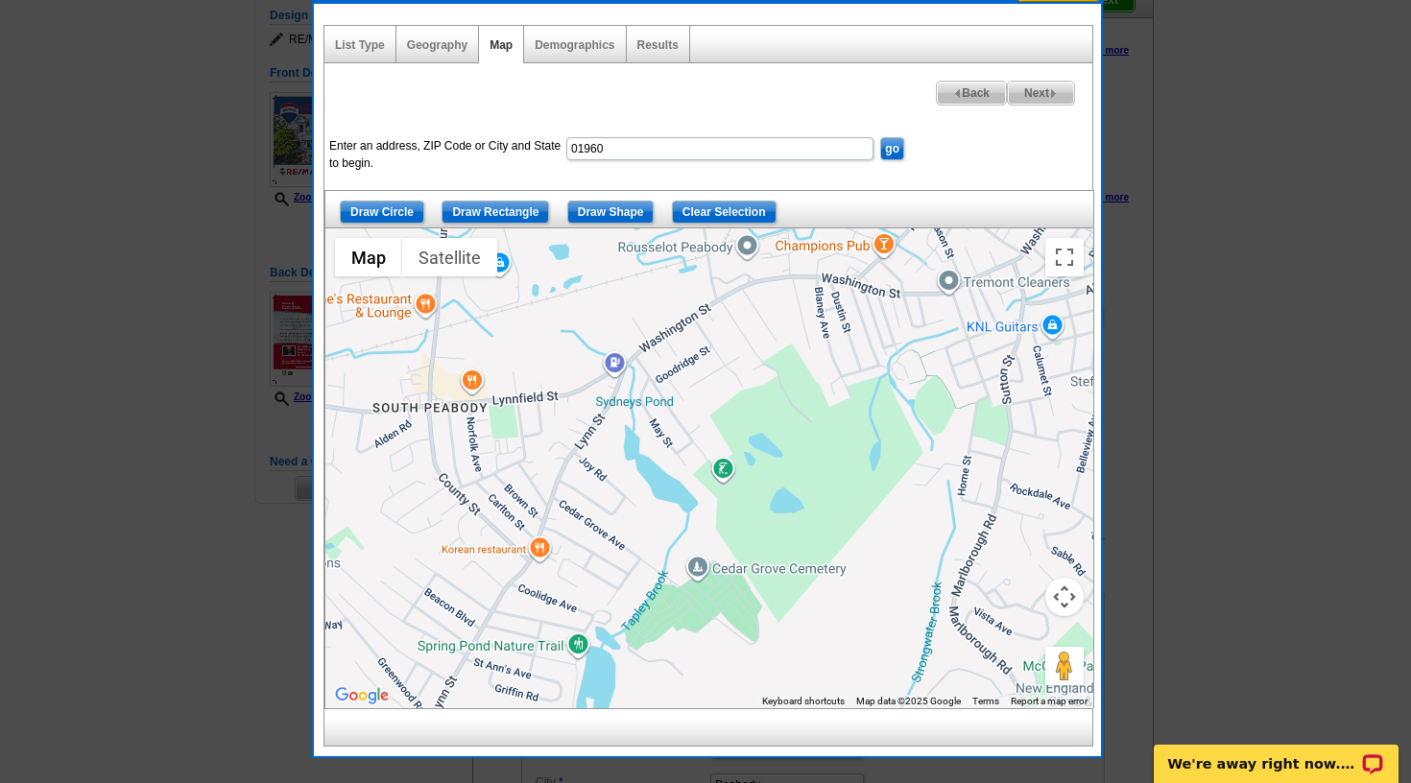
drag, startPoint x: 680, startPoint y: 494, endPoint x: 896, endPoint y: 540, distance: 220.8
click at [902, 545] on div at bounding box center [709, 468] width 768 height 480
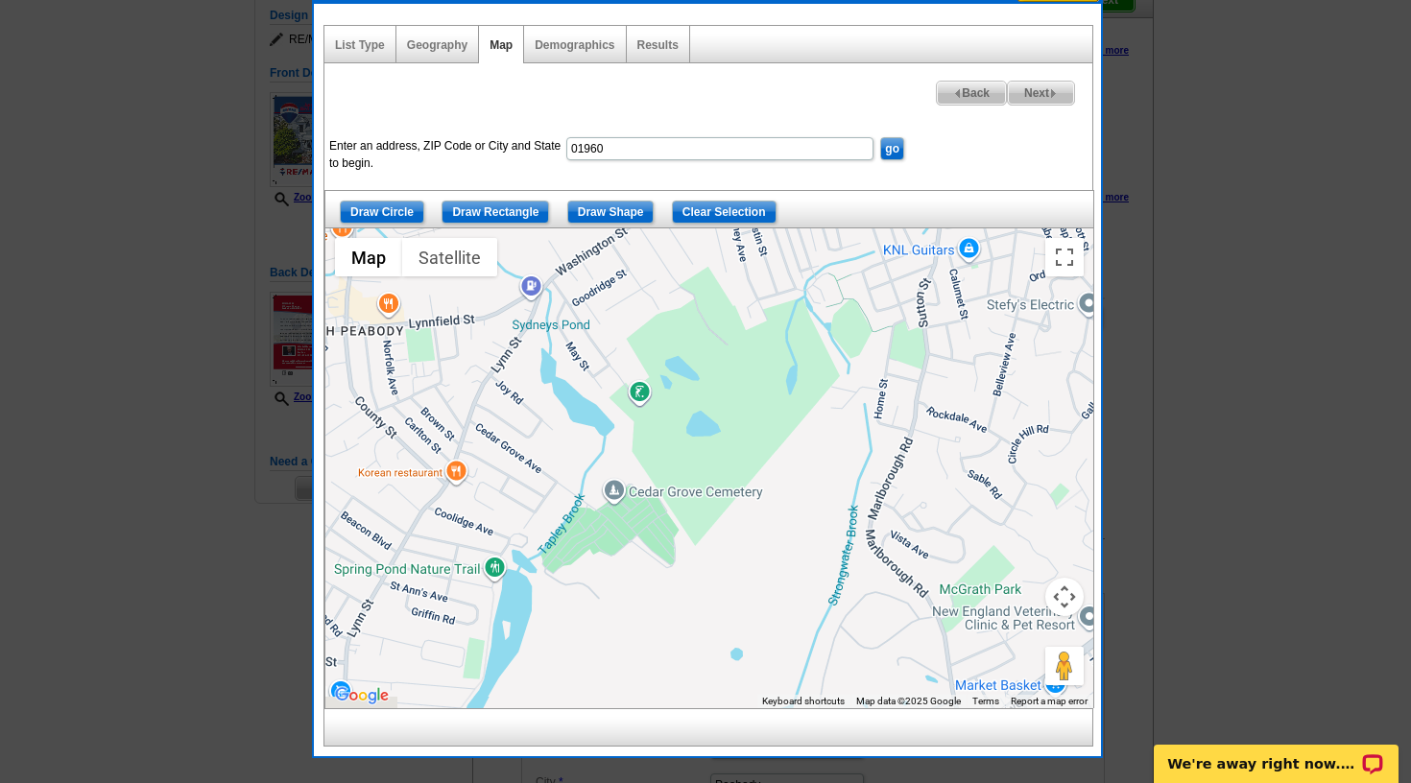
drag, startPoint x: 793, startPoint y: 500, endPoint x: 656, endPoint y: 422, distance: 156.9
click at [657, 422] on div at bounding box center [709, 468] width 768 height 480
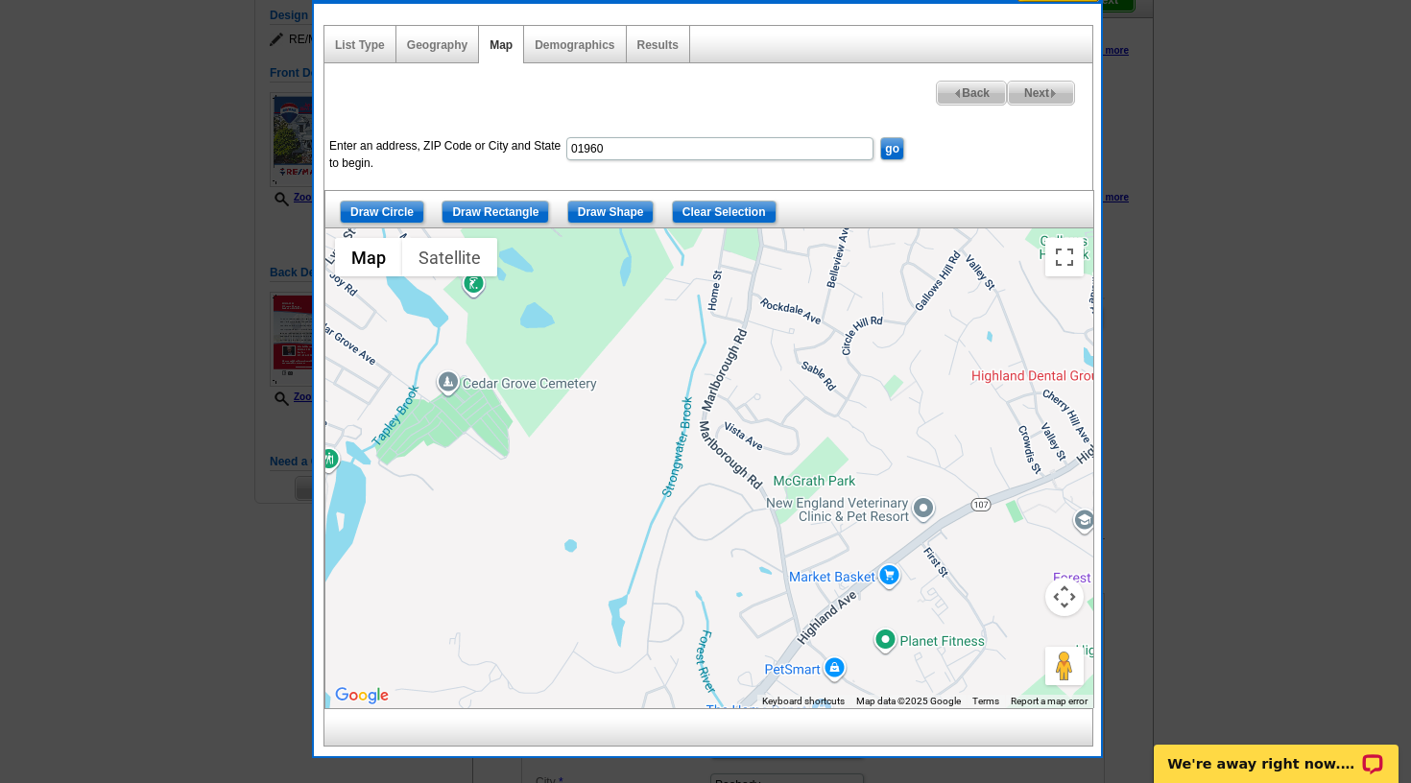
drag, startPoint x: 638, startPoint y: 416, endPoint x: 541, endPoint y: 341, distance: 122.5
click at [537, 338] on div at bounding box center [709, 468] width 768 height 480
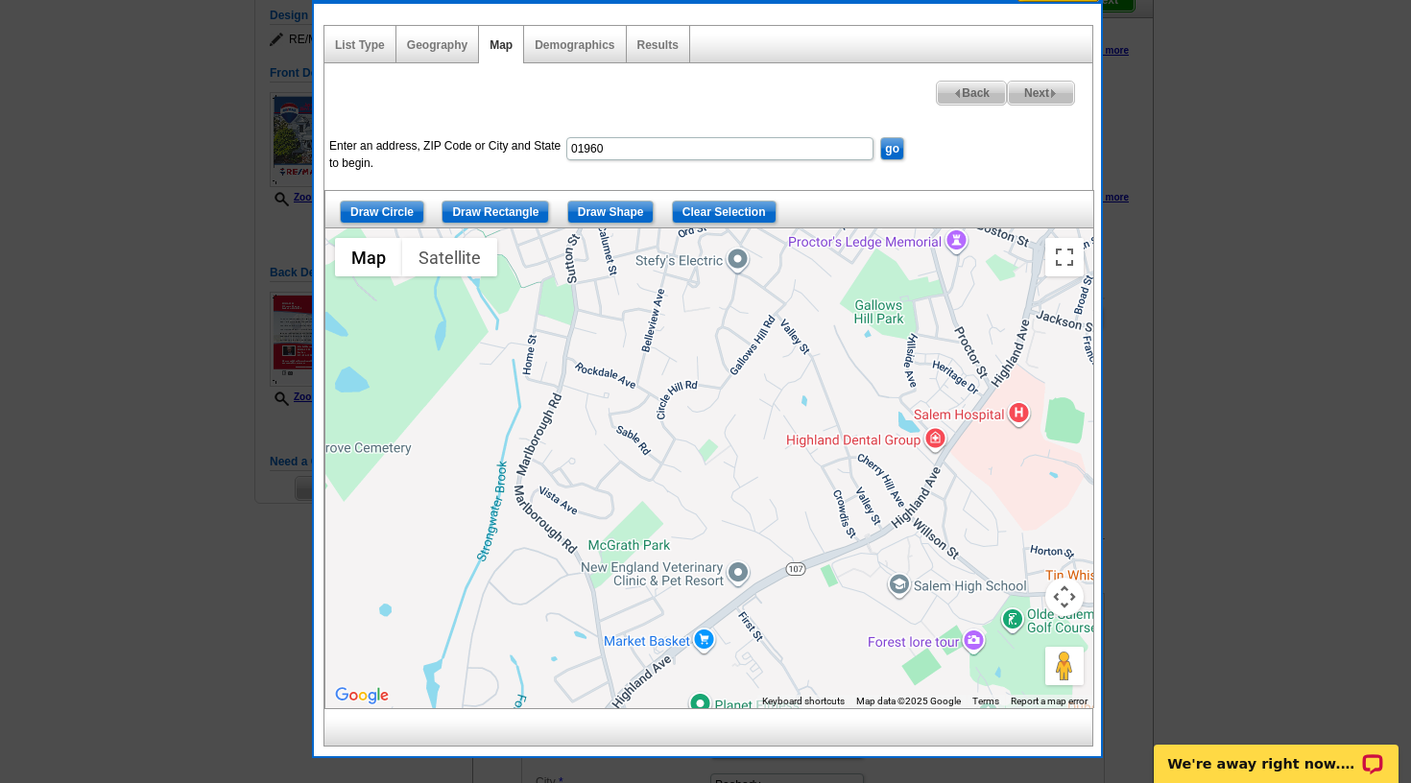
drag, startPoint x: 748, startPoint y: 461, endPoint x: 573, endPoint y: 528, distance: 187.2
click at [573, 528] on div at bounding box center [709, 468] width 768 height 480
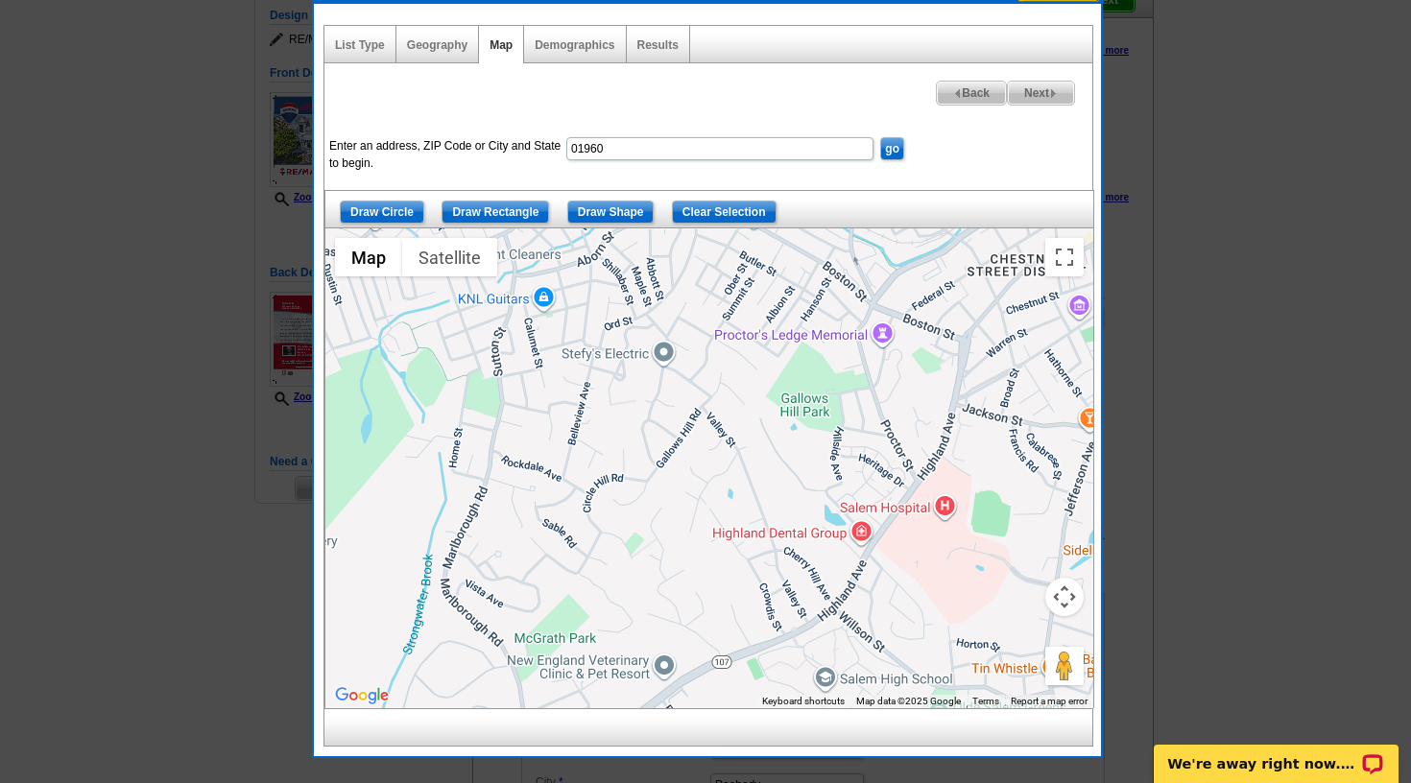
drag, startPoint x: 764, startPoint y: 418, endPoint x: 703, endPoint y: 492, distance: 96.1
click at [704, 494] on div at bounding box center [709, 468] width 768 height 480
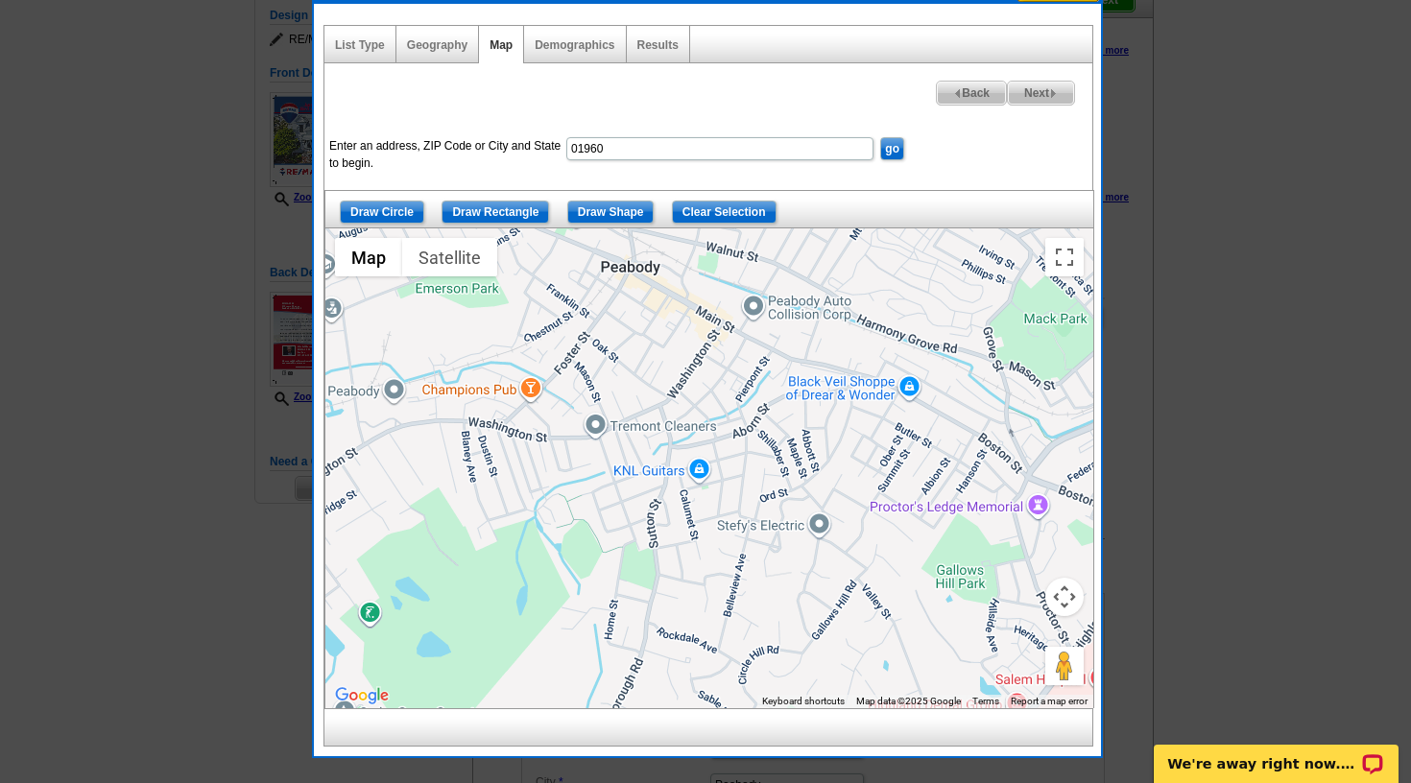
drag, startPoint x: 714, startPoint y: 378, endPoint x: 891, endPoint y: 556, distance: 250.4
click at [891, 556] on div at bounding box center [709, 468] width 768 height 480
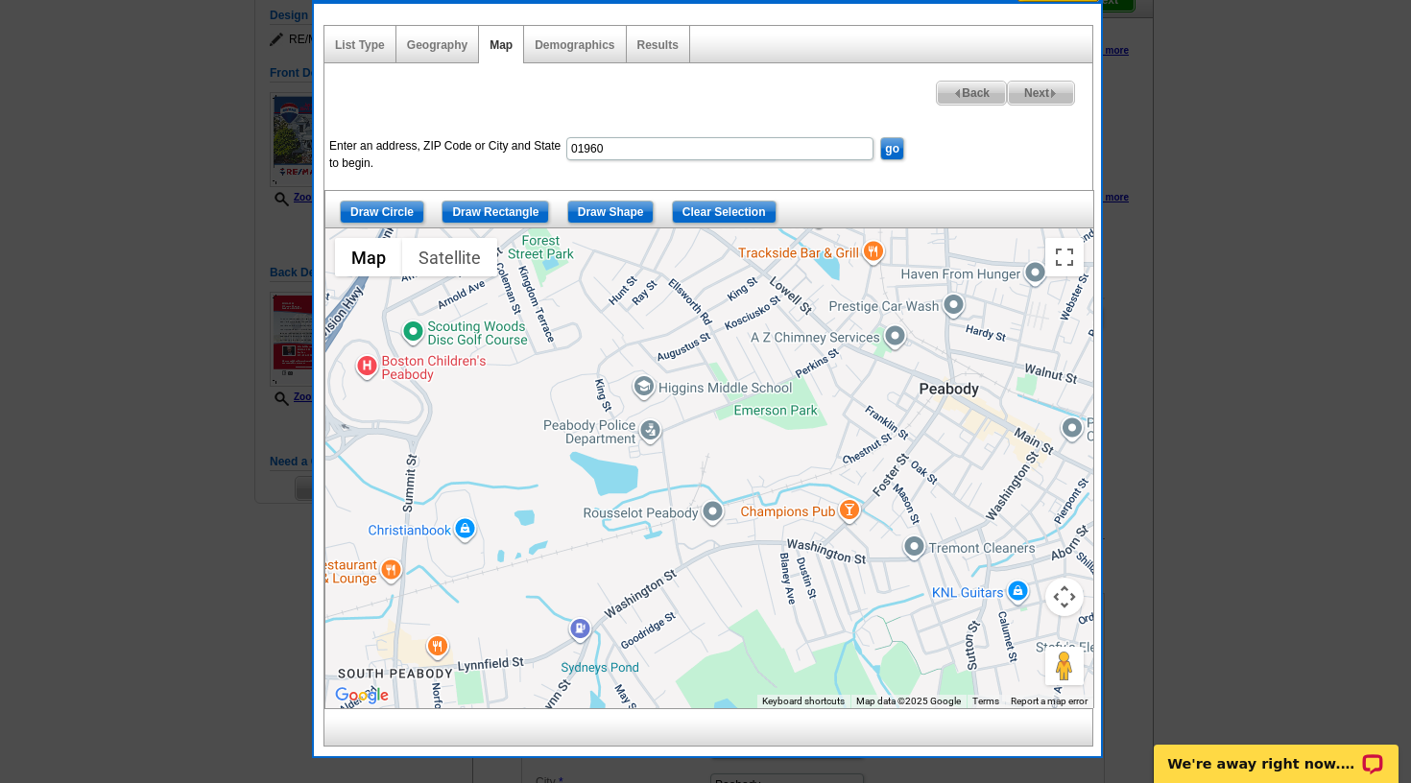
drag, startPoint x: 720, startPoint y: 394, endPoint x: 1020, endPoint y: 505, distance: 320.0
click at [1020, 505] on div at bounding box center [709, 468] width 768 height 480
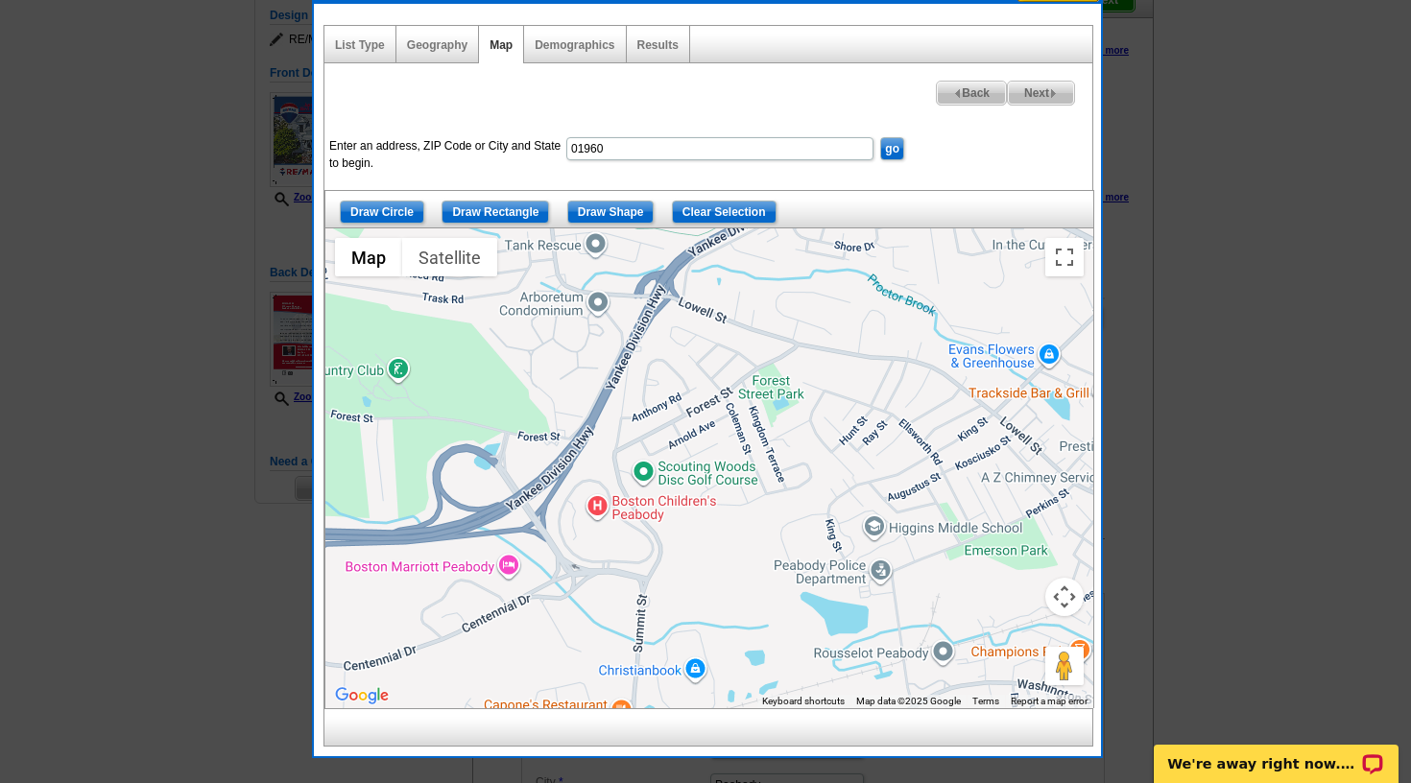
drag, startPoint x: 549, startPoint y: 326, endPoint x: 774, endPoint y: 464, distance: 263.2
click at [773, 465] on div at bounding box center [709, 468] width 768 height 480
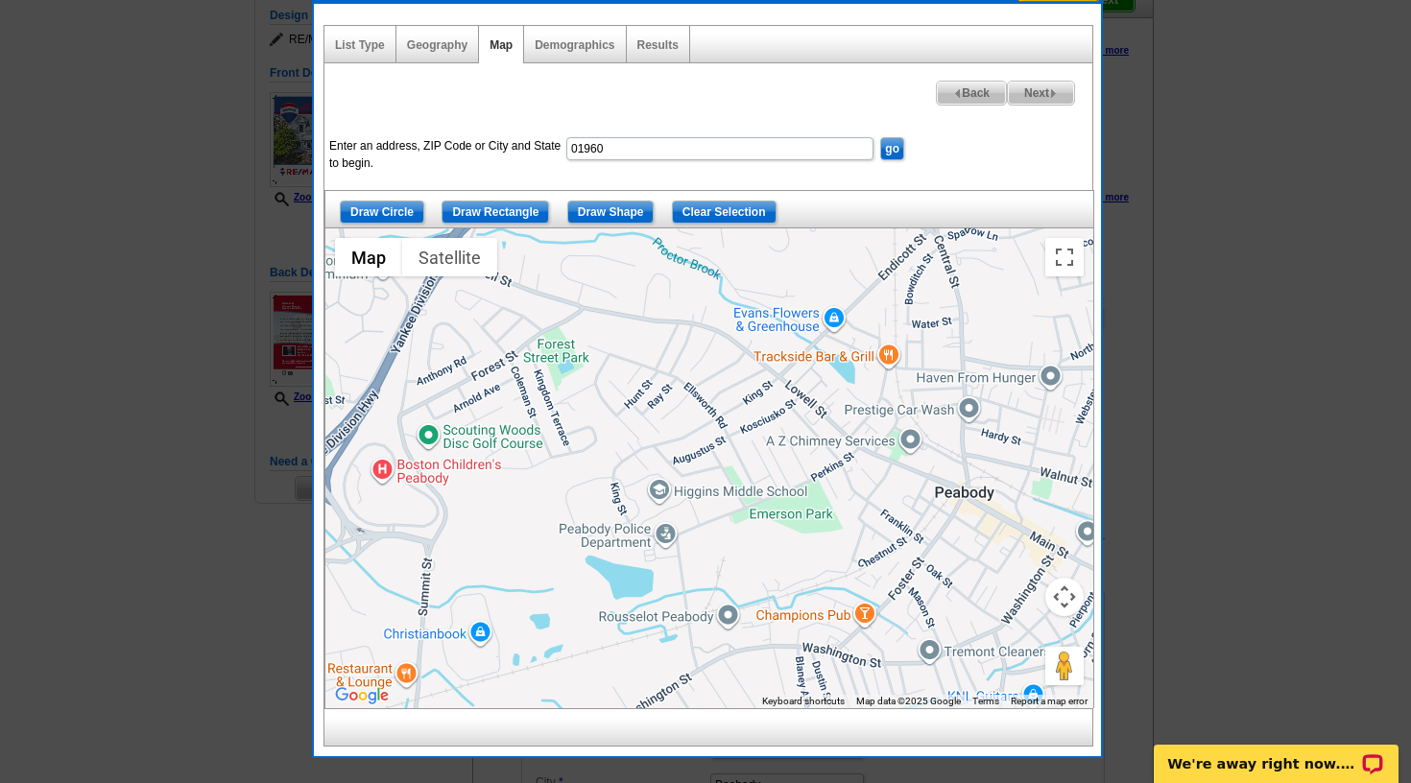
drag, startPoint x: 447, startPoint y: 342, endPoint x: 235, endPoint y: 308, distance: 214.8
click at [235, 308] on body "Welcome back [PERSON_NAME] My Account Logout local_phone Same Day Design, Print…" at bounding box center [705, 702] width 1411 height 1792
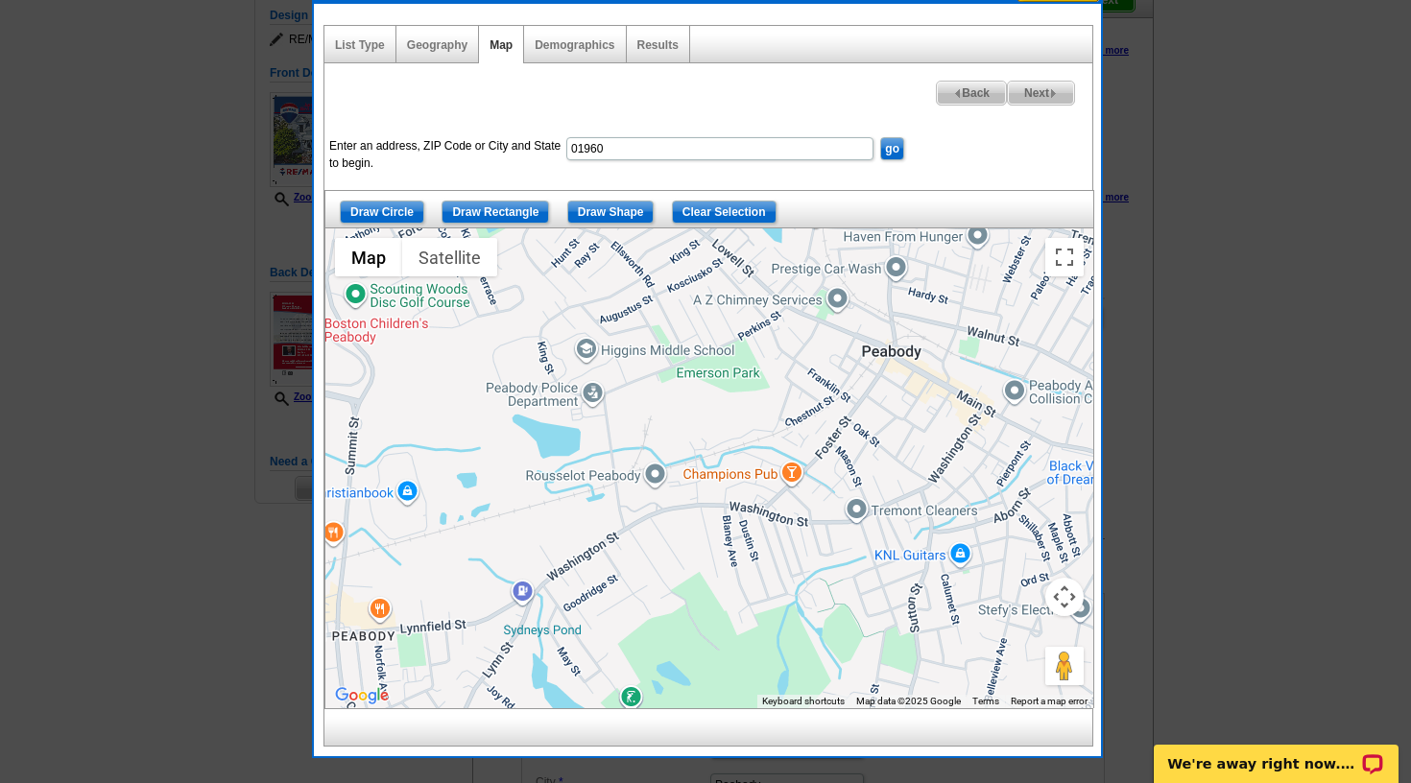
drag, startPoint x: 512, startPoint y: 537, endPoint x: 435, endPoint y: 394, distance: 162.3
click at [436, 394] on div at bounding box center [709, 468] width 768 height 480
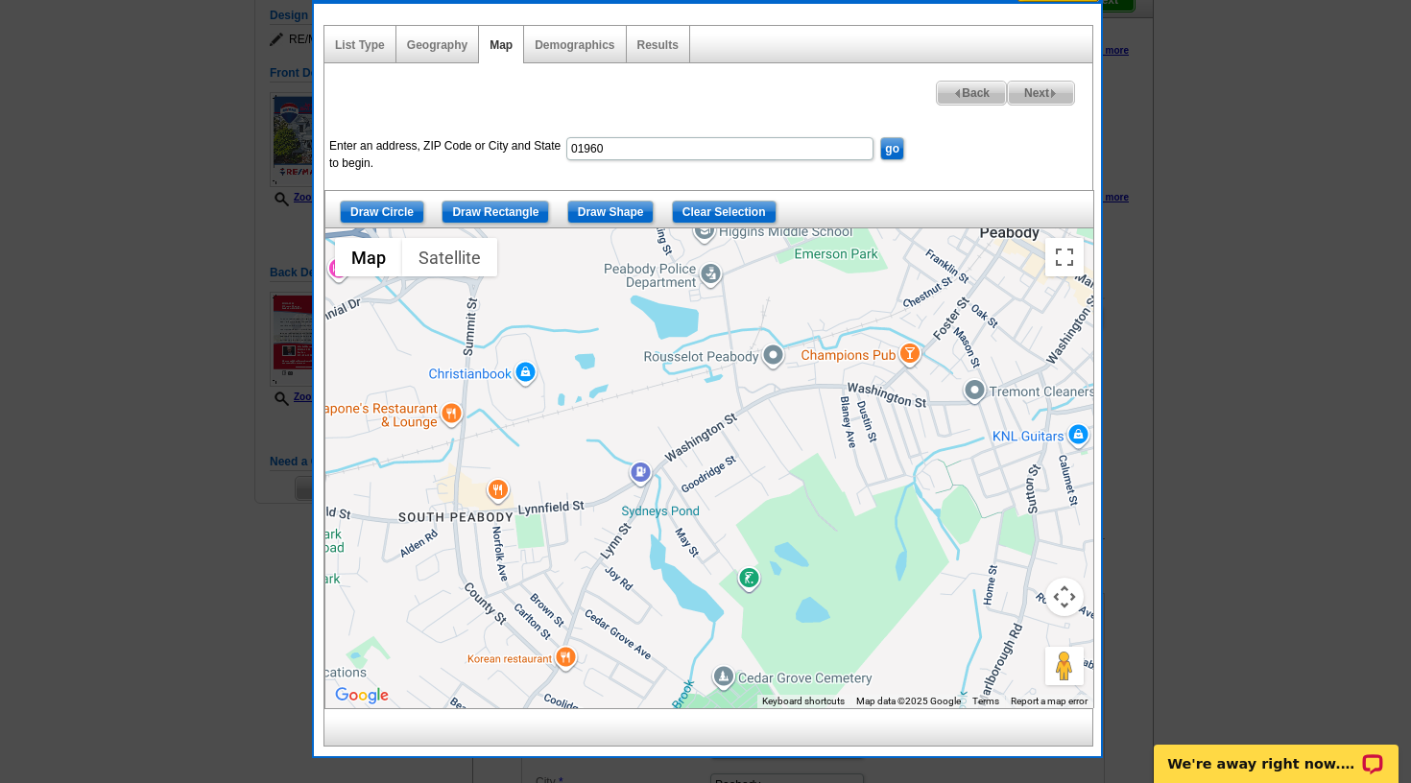
drag, startPoint x: 419, startPoint y: 440, endPoint x: 538, endPoint y: 324, distance: 165.6
click at [546, 321] on div at bounding box center [709, 468] width 768 height 480
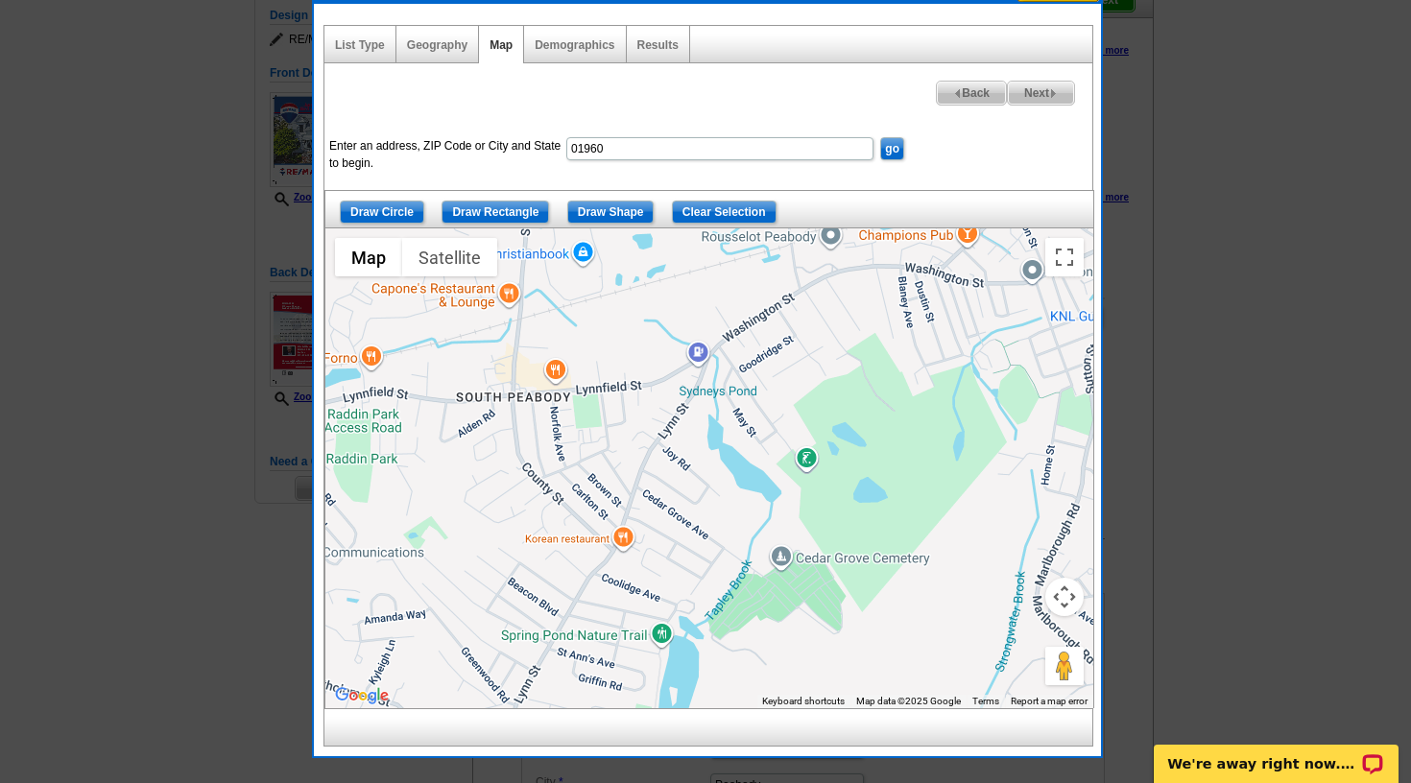
drag, startPoint x: 416, startPoint y: 498, endPoint x: 477, endPoint y: 373, distance: 139.1
click at [477, 373] on div at bounding box center [709, 468] width 768 height 480
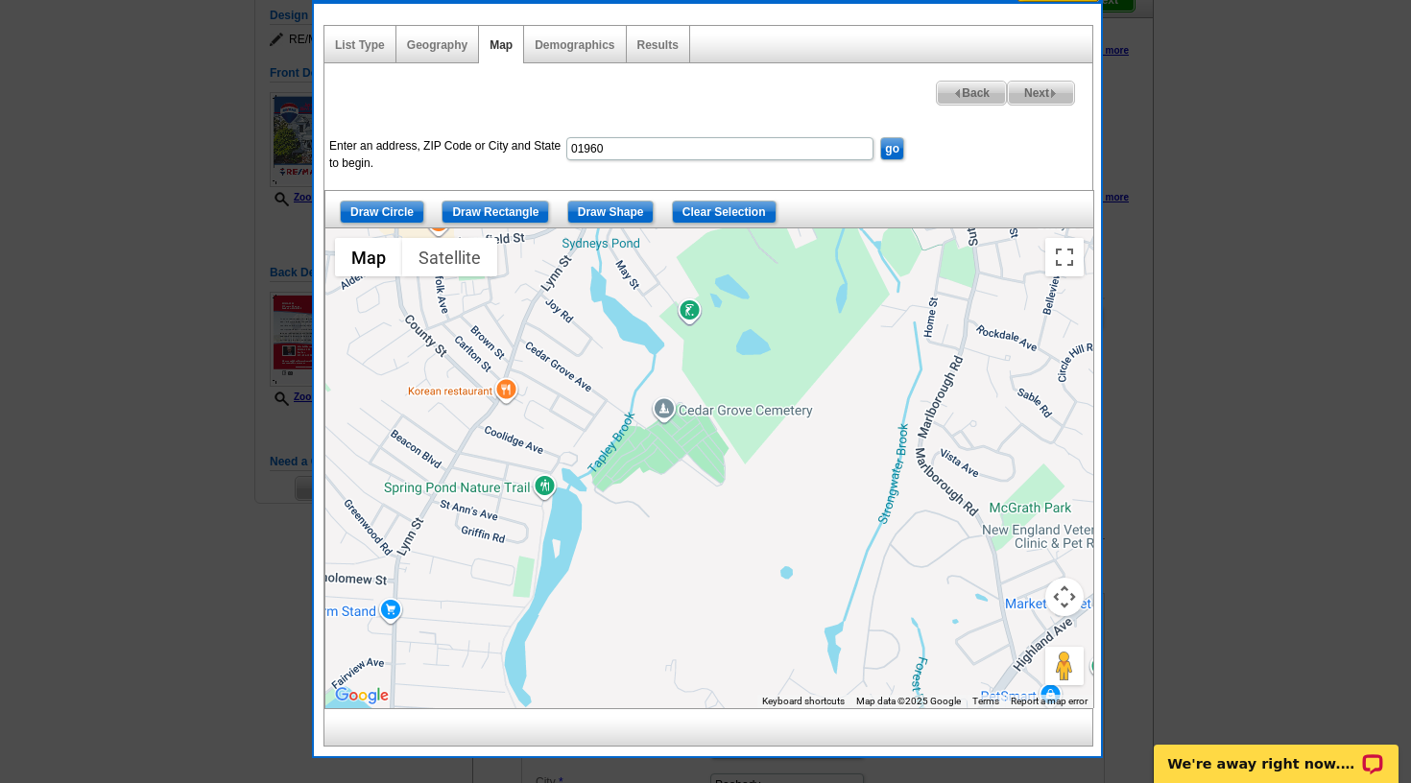
drag, startPoint x: 503, startPoint y: 556, endPoint x: 379, endPoint y: 414, distance: 188.4
click at [379, 414] on div at bounding box center [709, 468] width 768 height 480
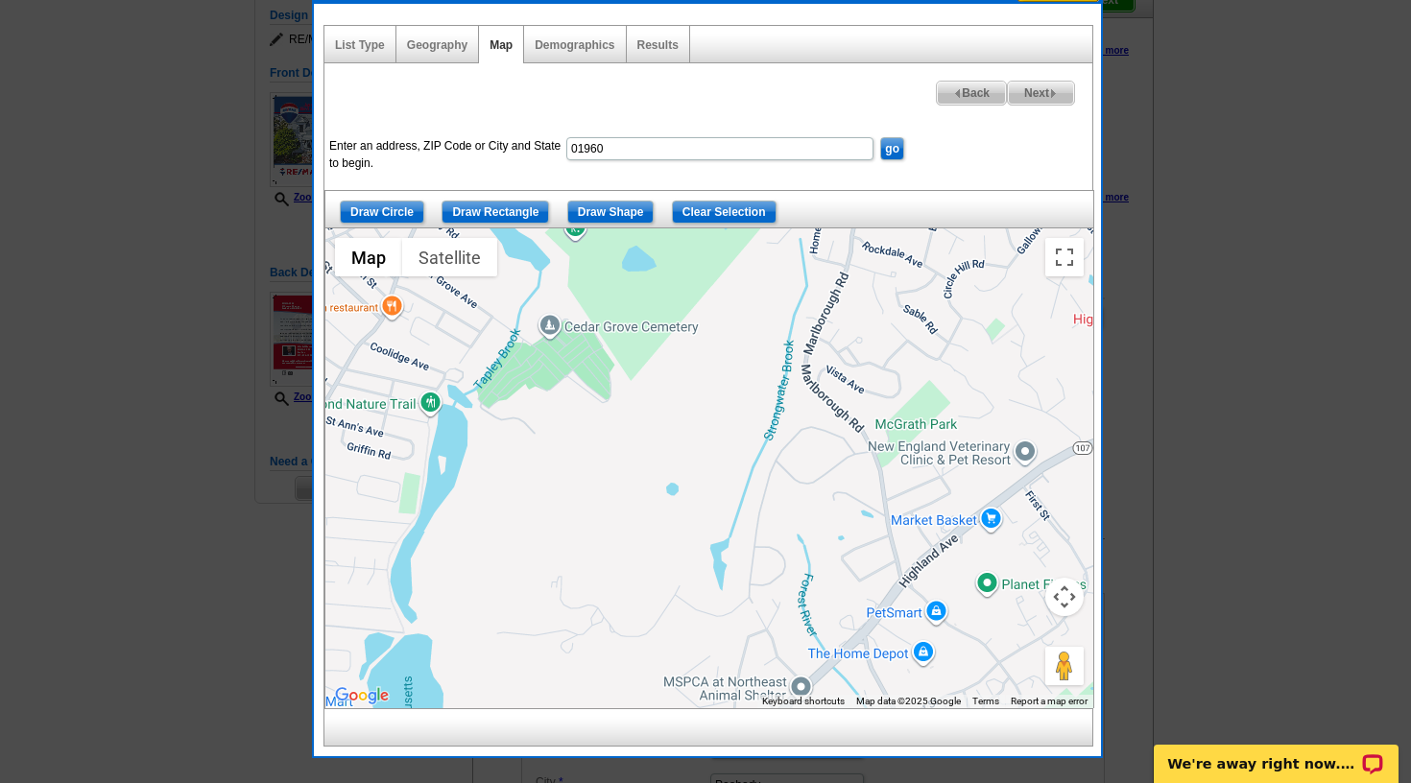
drag, startPoint x: 585, startPoint y: 540, endPoint x: 481, endPoint y: 468, distance: 127.0
click at [474, 455] on div at bounding box center [709, 468] width 768 height 480
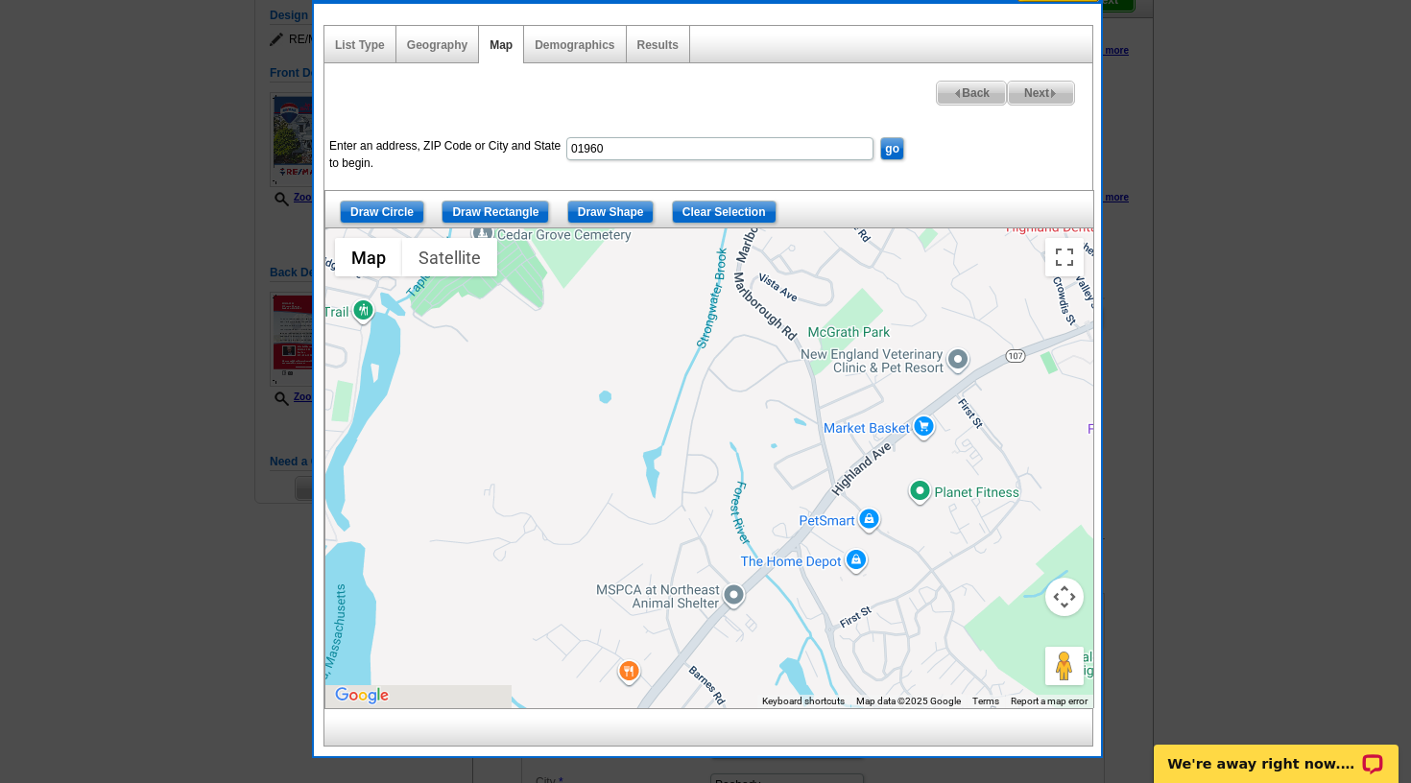
drag, startPoint x: 592, startPoint y: 553, endPoint x: 524, endPoint y: 457, distance: 117.7
click at [524, 457] on div at bounding box center [709, 468] width 768 height 480
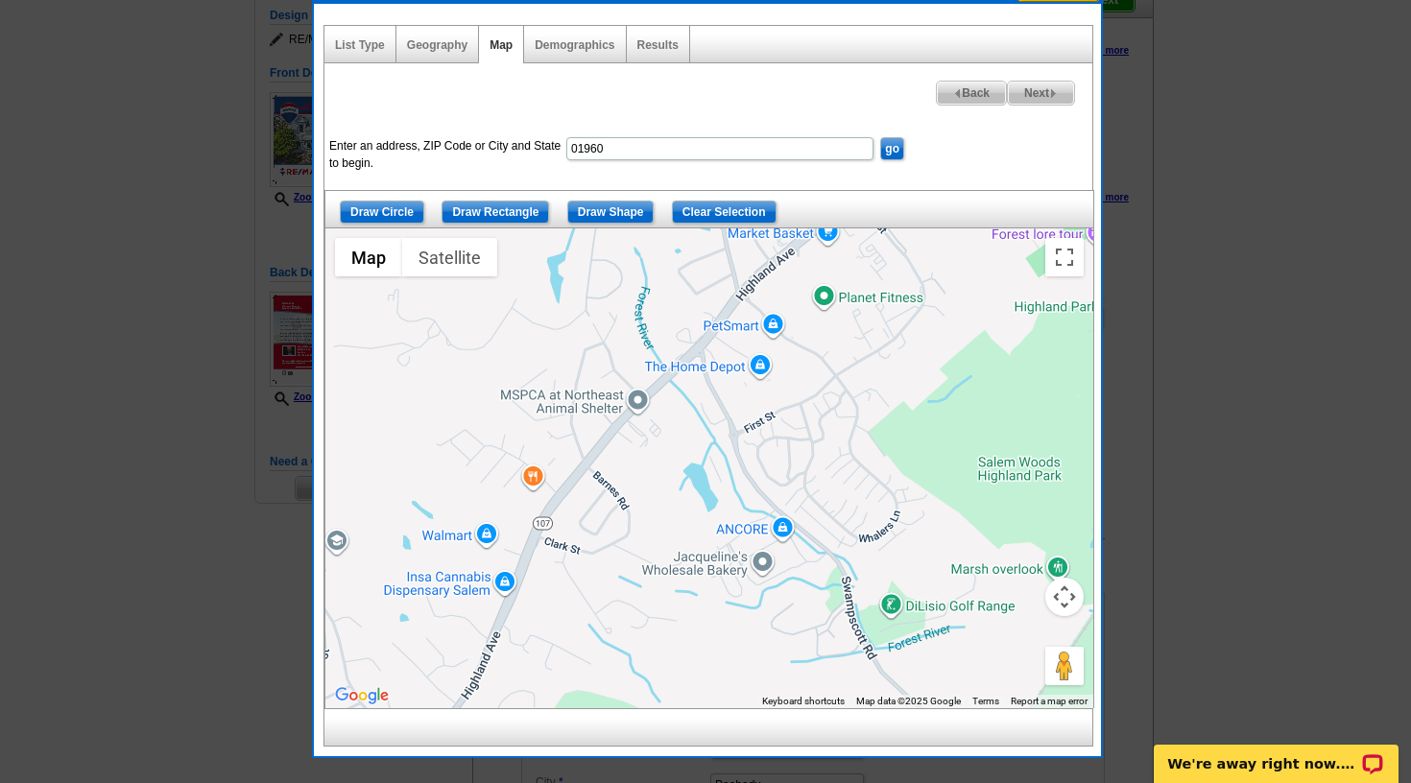
drag, startPoint x: 626, startPoint y: 608, endPoint x: 542, endPoint y: 434, distance: 192.7
click at [542, 434] on div at bounding box center [709, 468] width 768 height 480
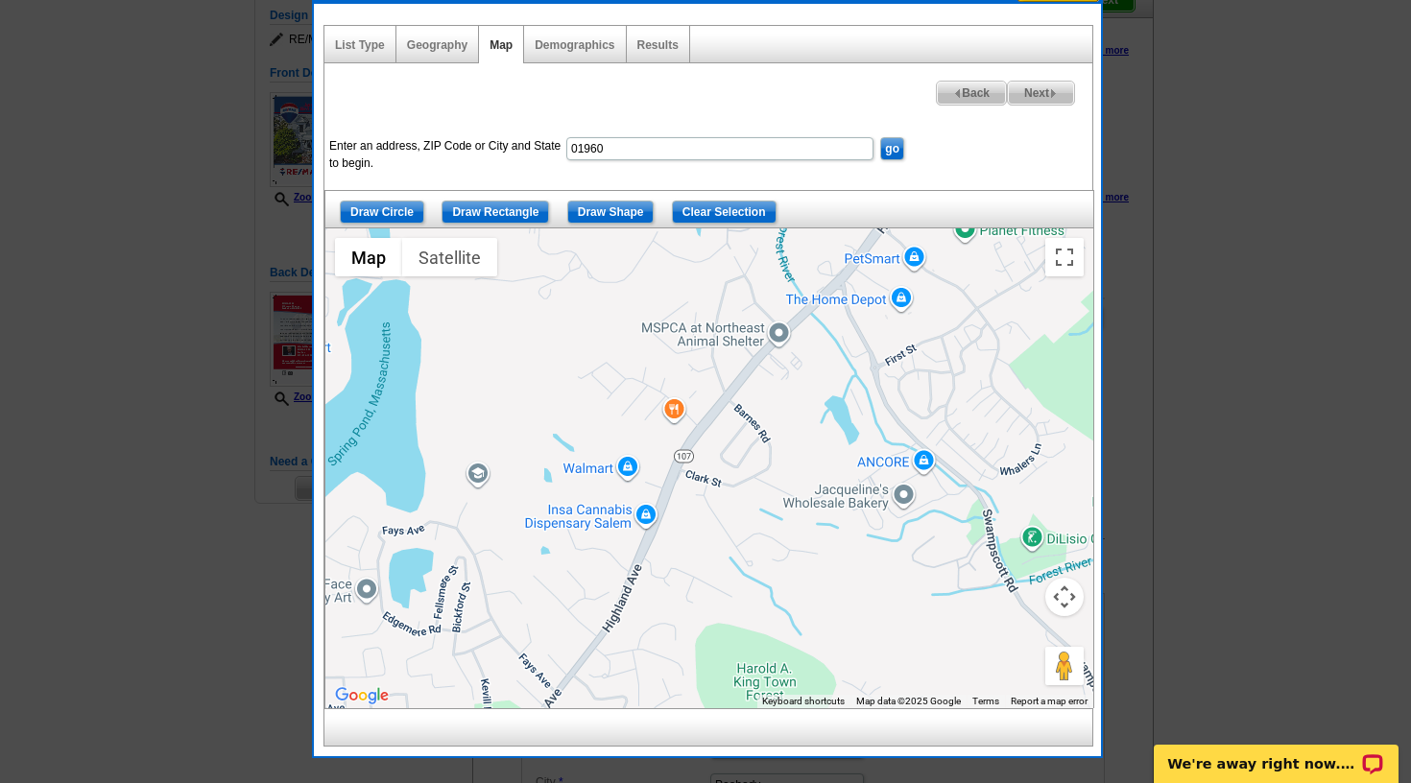
drag, startPoint x: 560, startPoint y: 514, endPoint x: 703, endPoint y: 444, distance: 159.2
click at [703, 444] on div at bounding box center [709, 468] width 768 height 480
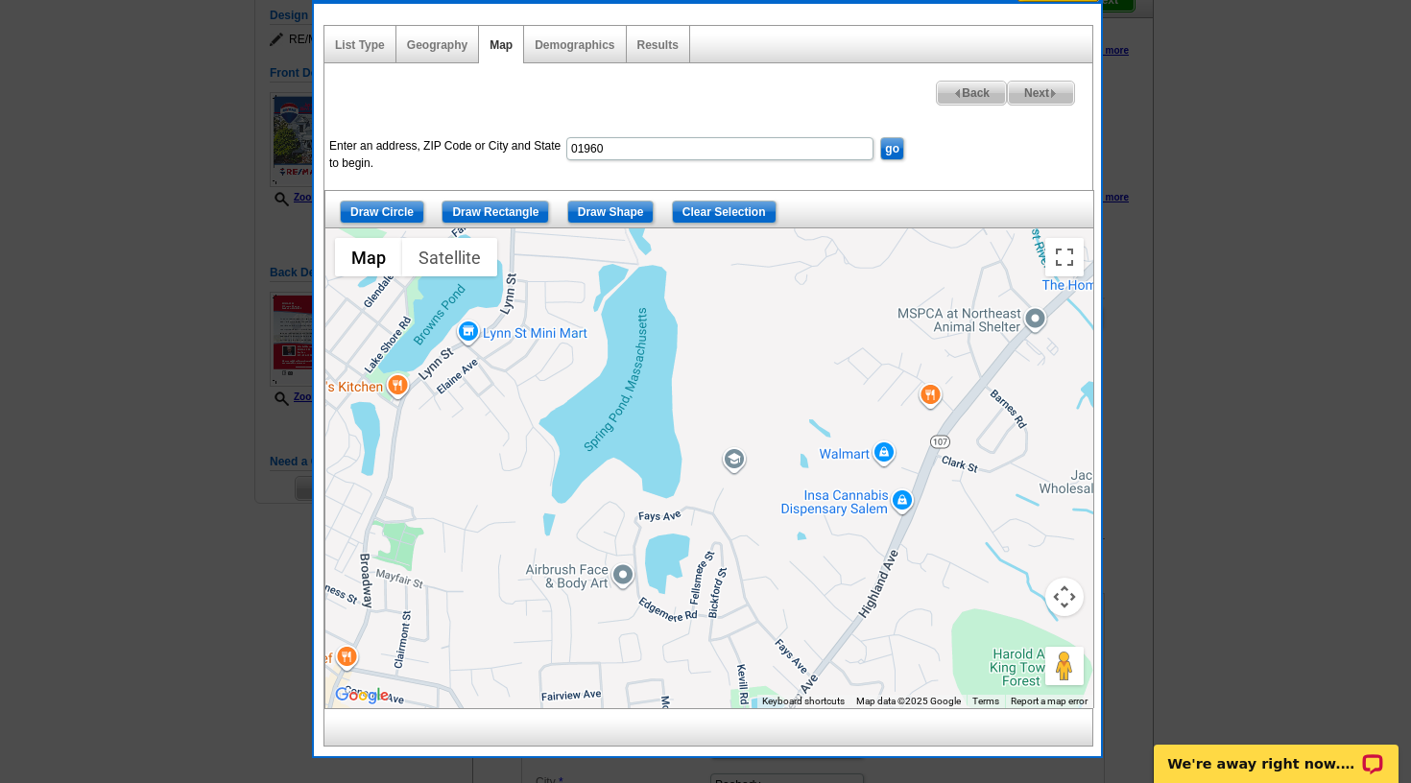
drag, startPoint x: 536, startPoint y: 474, endPoint x: 793, endPoint y: 461, distance: 257.6
click at [794, 461] on div at bounding box center [709, 468] width 768 height 480
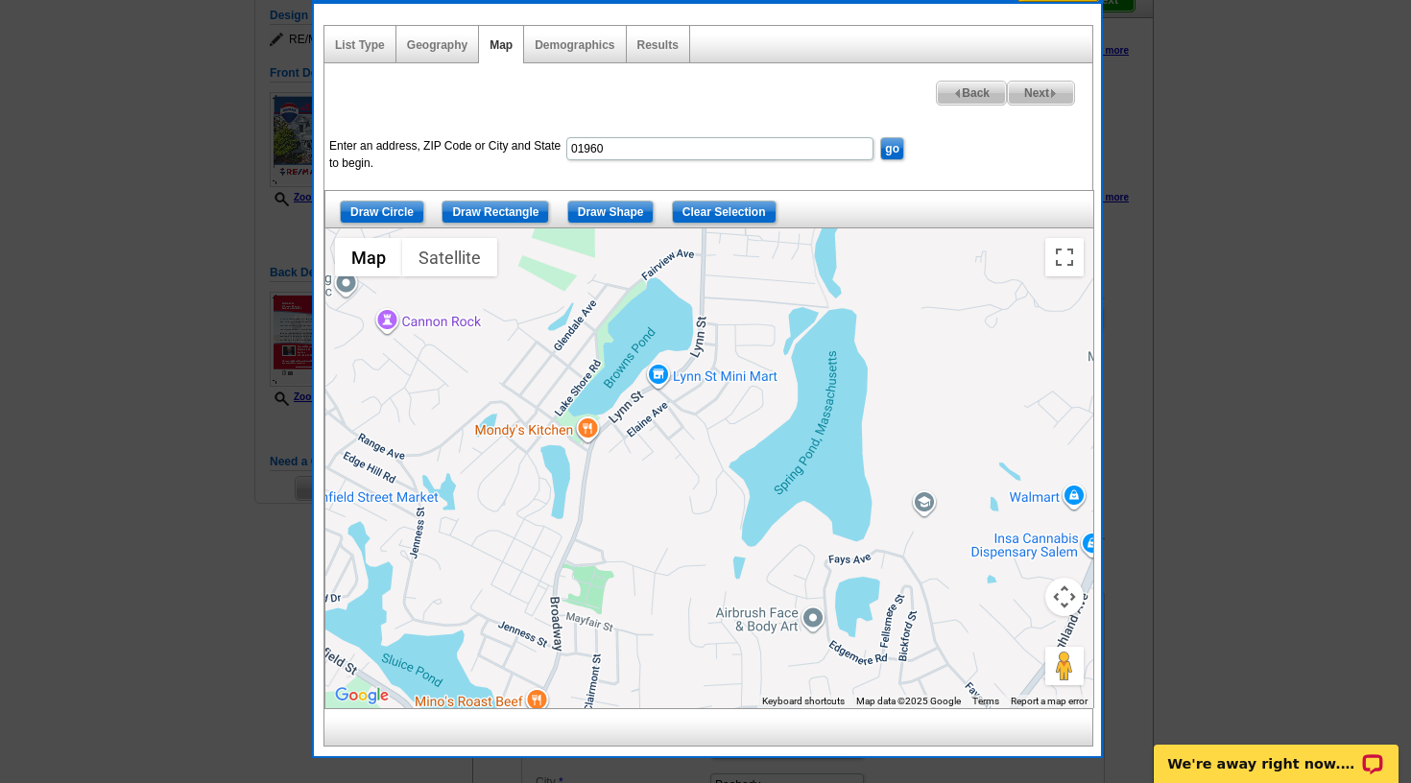
drag, startPoint x: 603, startPoint y: 449, endPoint x: 800, endPoint y: 493, distance: 202.6
click at [800, 493] on div at bounding box center [709, 468] width 768 height 480
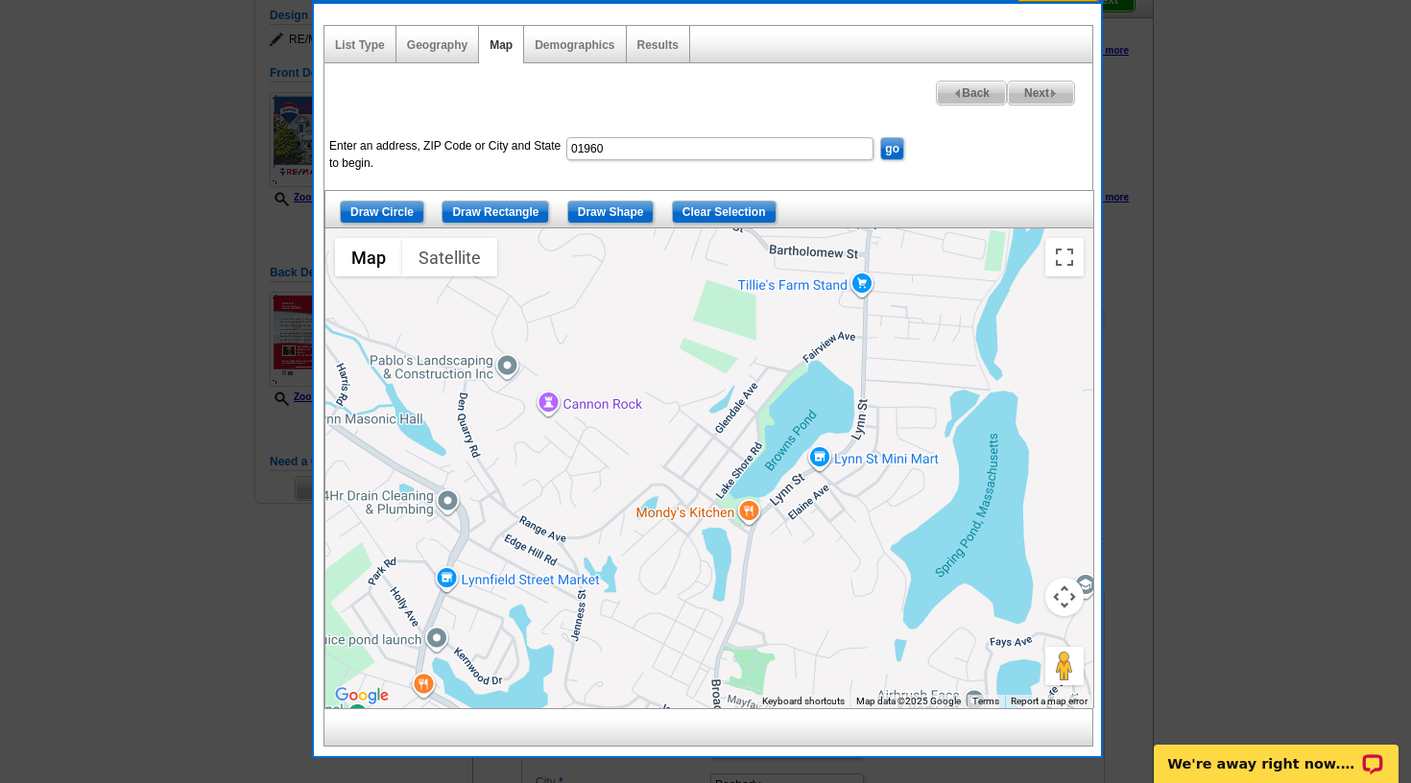
drag, startPoint x: 671, startPoint y: 484, endPoint x: 811, endPoint y: 559, distance: 158.9
click at [811, 559] on div at bounding box center [709, 468] width 768 height 480
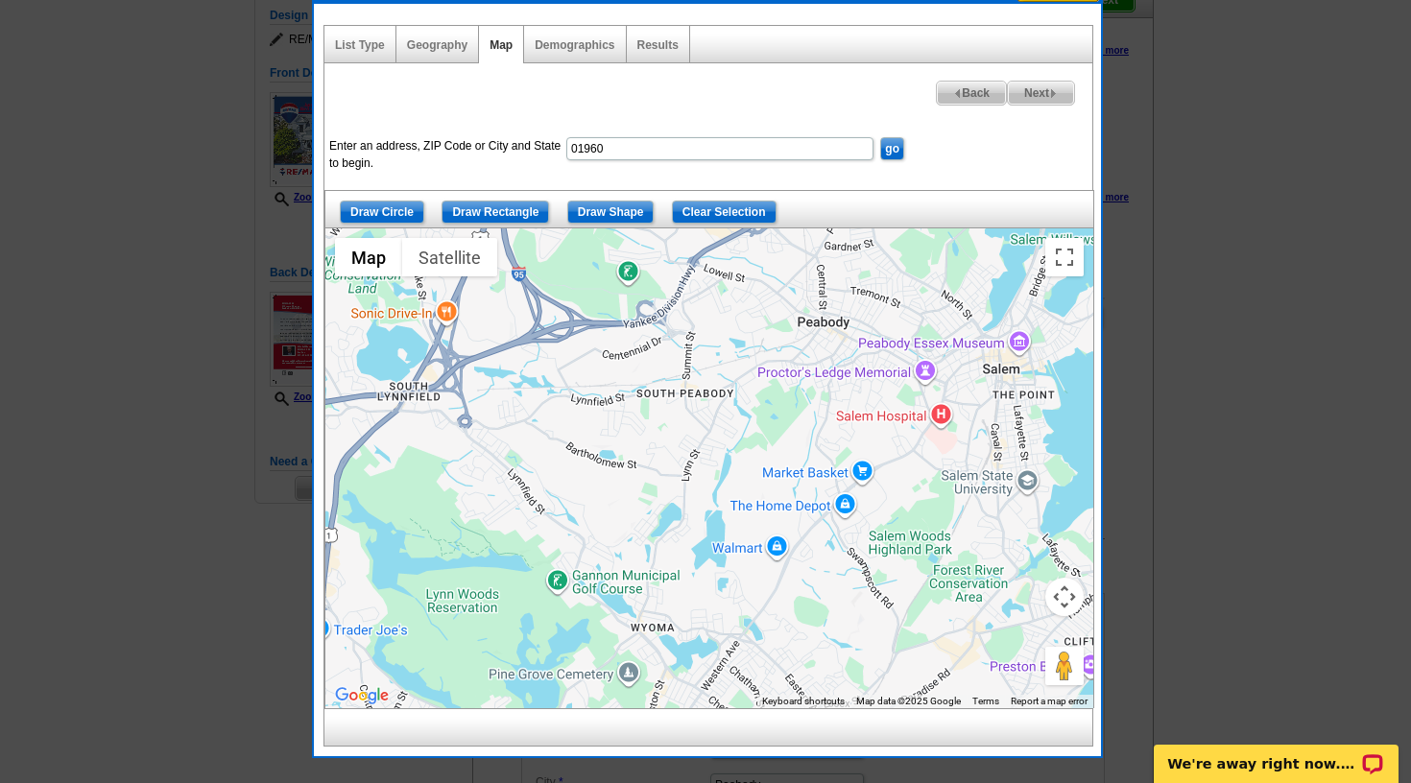
drag, startPoint x: 632, startPoint y: 507, endPoint x: 512, endPoint y: 512, distance: 120.1
click at [513, 513] on div at bounding box center [709, 468] width 768 height 480
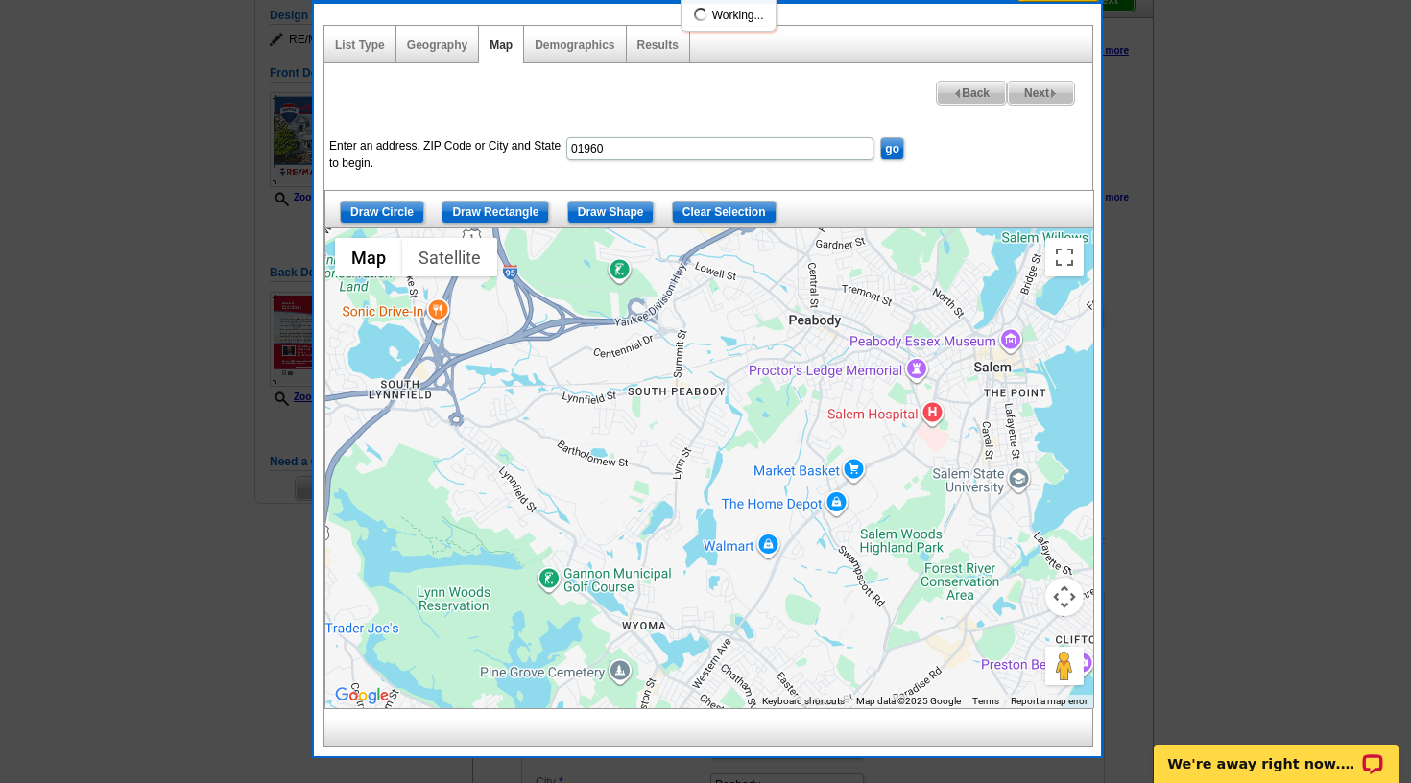
scroll to position [195, 0]
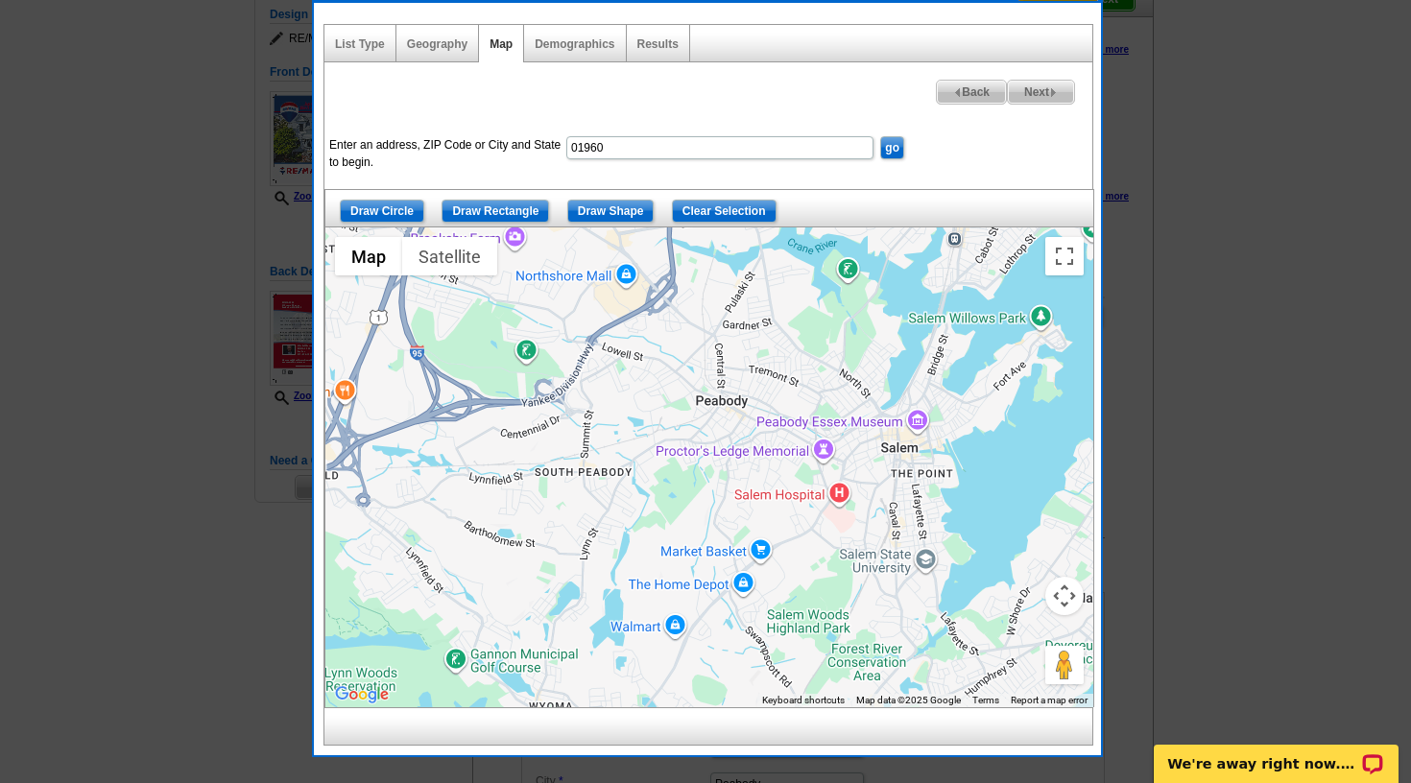
drag, startPoint x: 646, startPoint y: 512, endPoint x: 546, endPoint y: 595, distance: 130.1
click at [549, 596] on div at bounding box center [709, 467] width 768 height 480
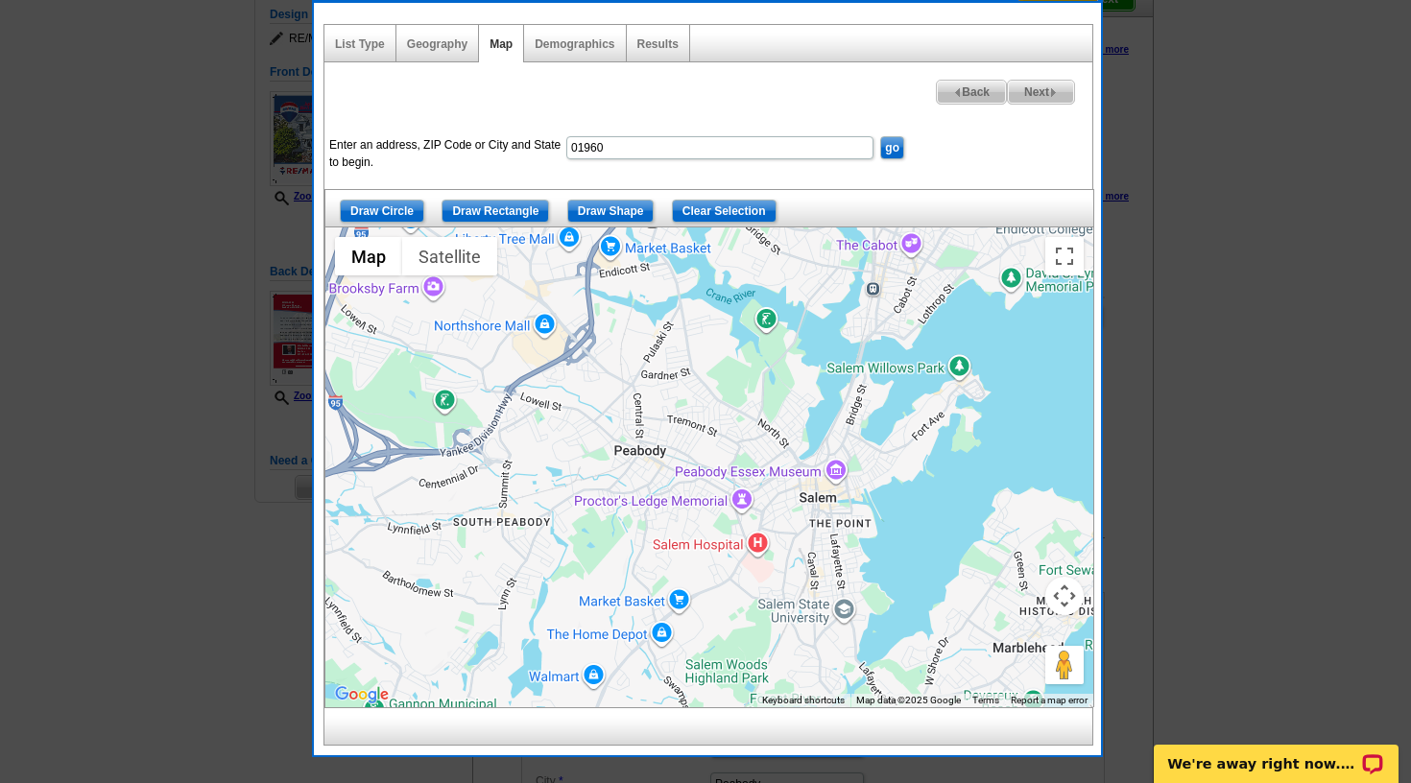
drag, startPoint x: 537, startPoint y: 533, endPoint x: 445, endPoint y: 585, distance: 105.4
click at [445, 585] on div at bounding box center [709, 467] width 768 height 480
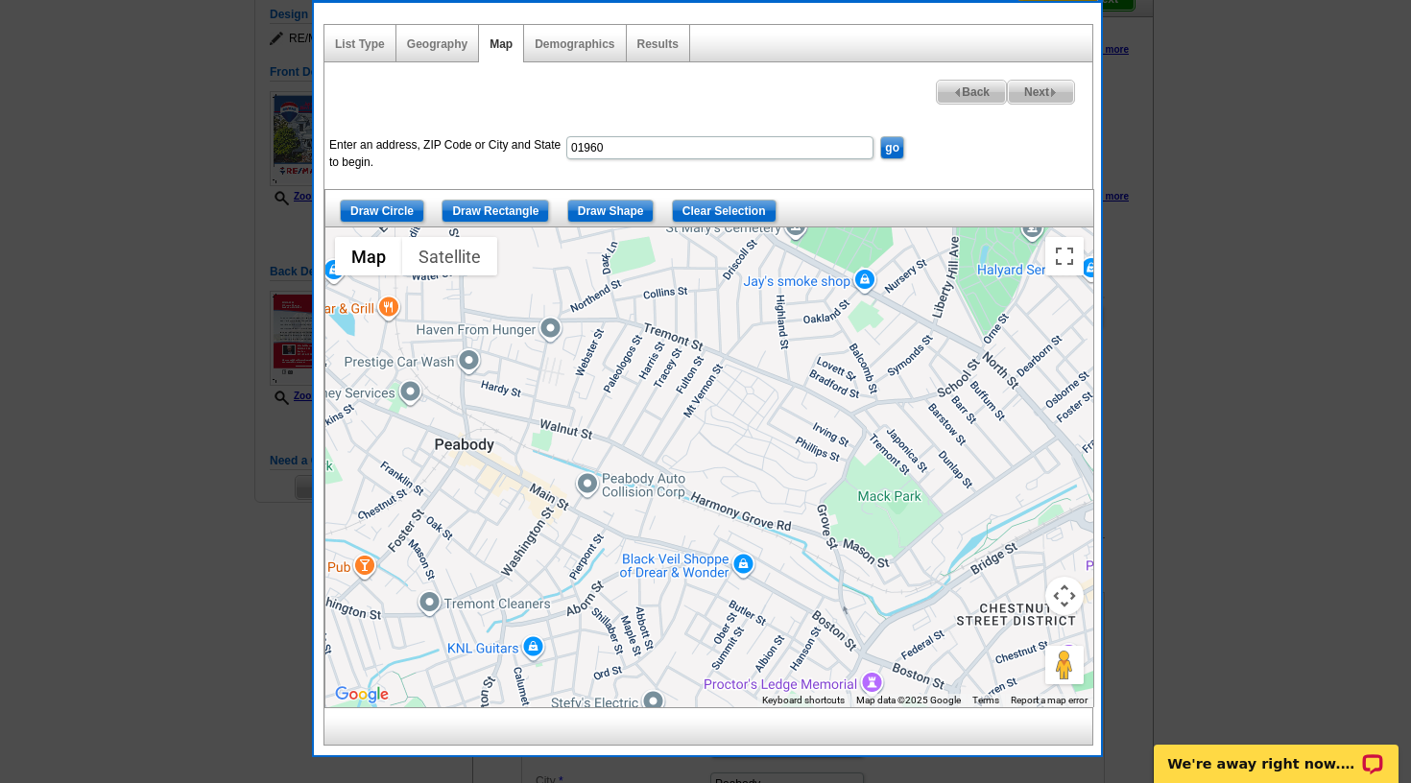
drag, startPoint x: 679, startPoint y: 469, endPoint x: 640, endPoint y: 553, distance: 91.9
click at [640, 553] on div at bounding box center [709, 467] width 768 height 480
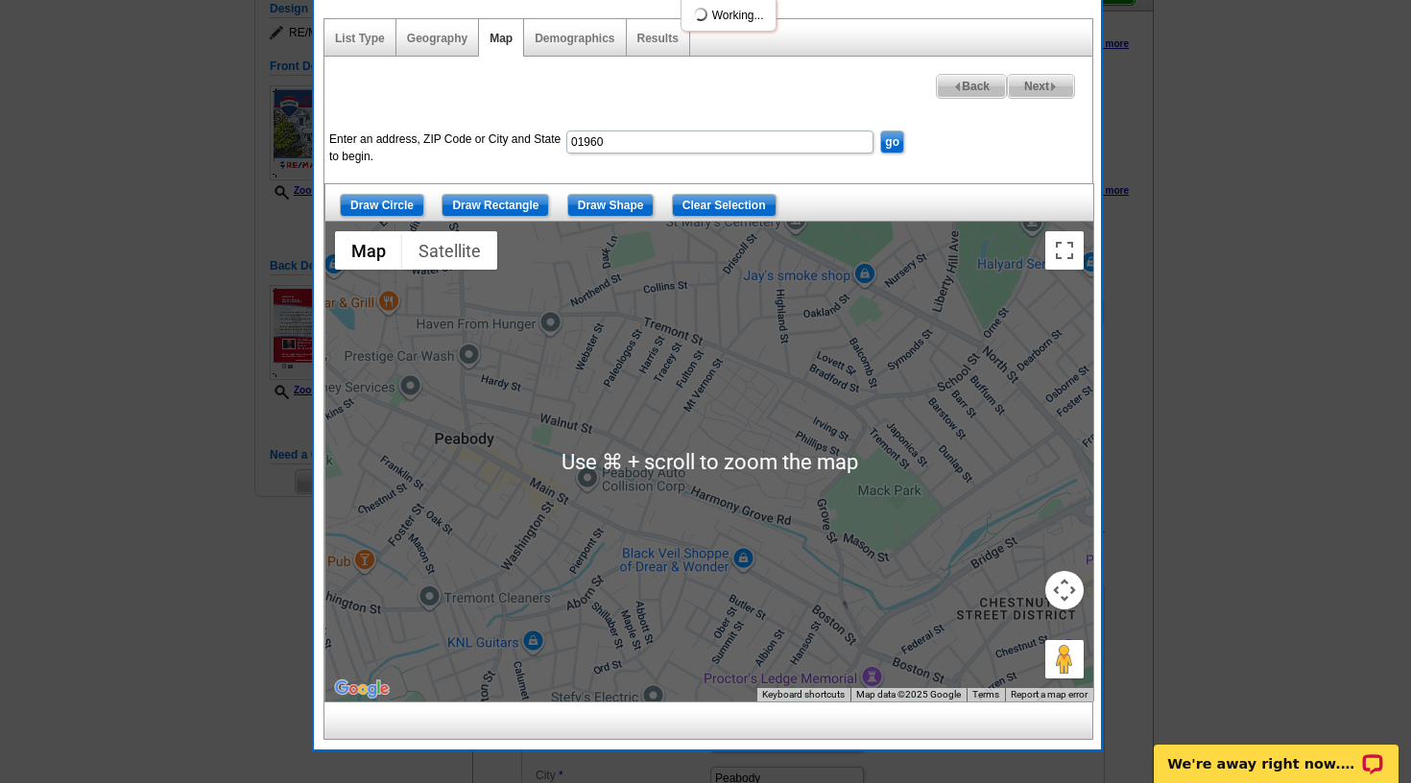
scroll to position [204, 0]
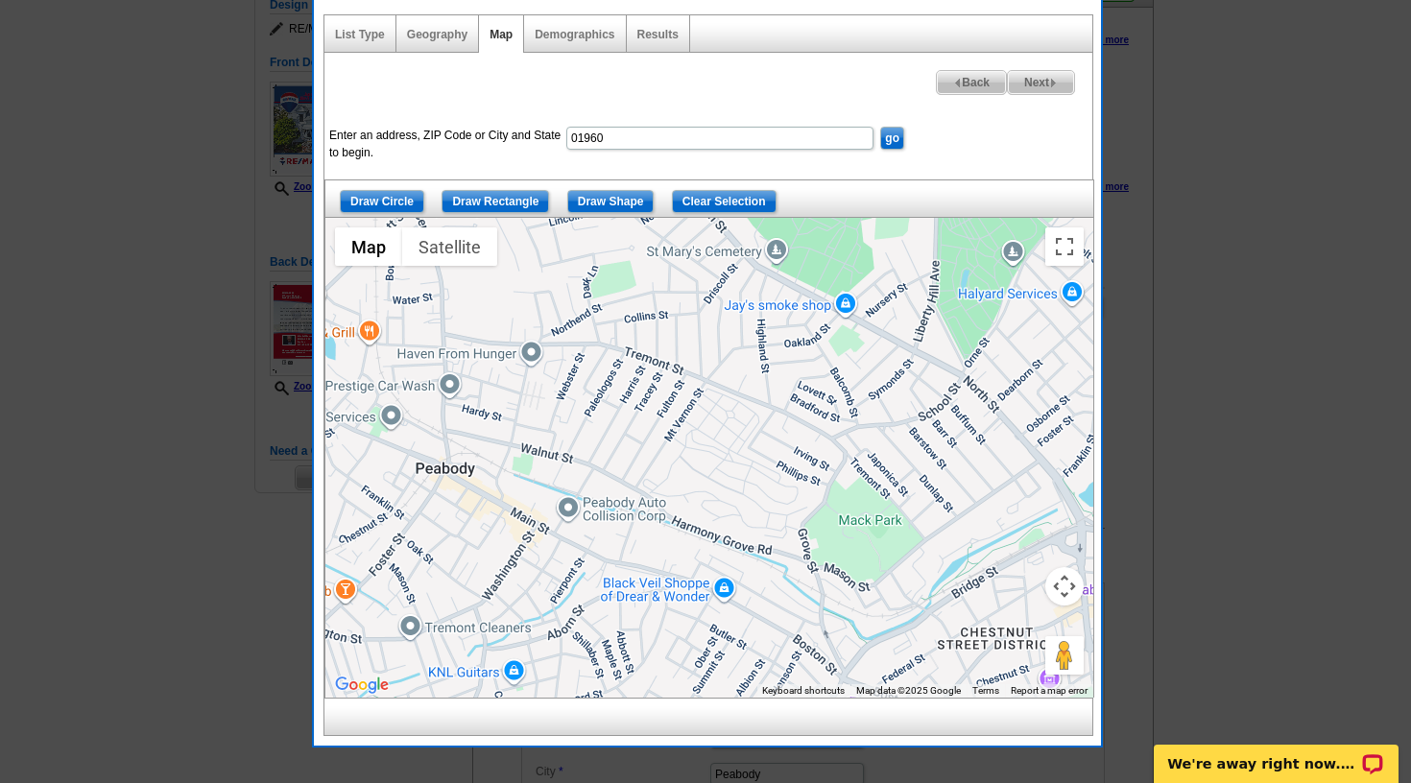
drag, startPoint x: 679, startPoint y: 444, endPoint x: 659, endPoint y: 480, distance: 40.4
click at [659, 480] on div at bounding box center [709, 458] width 768 height 480
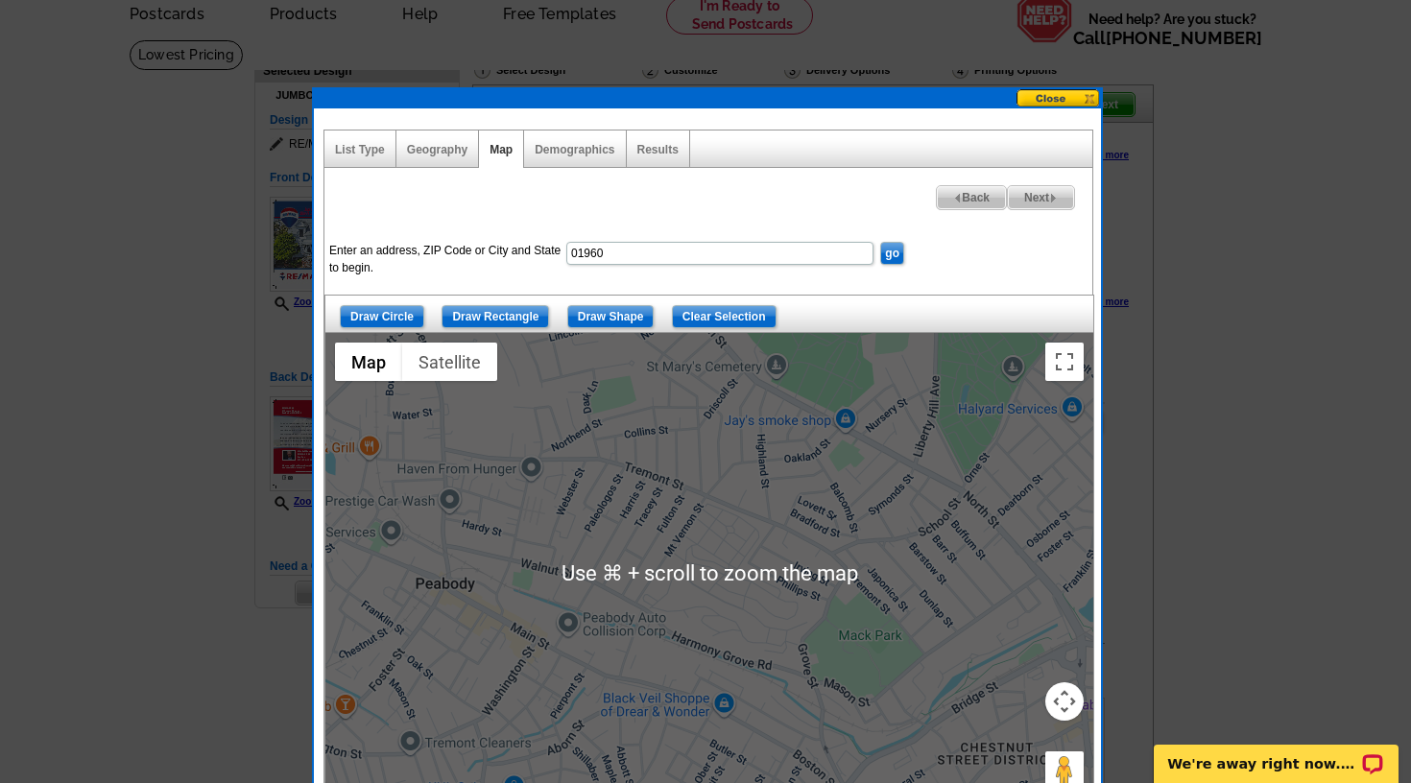
scroll to position [107, 0]
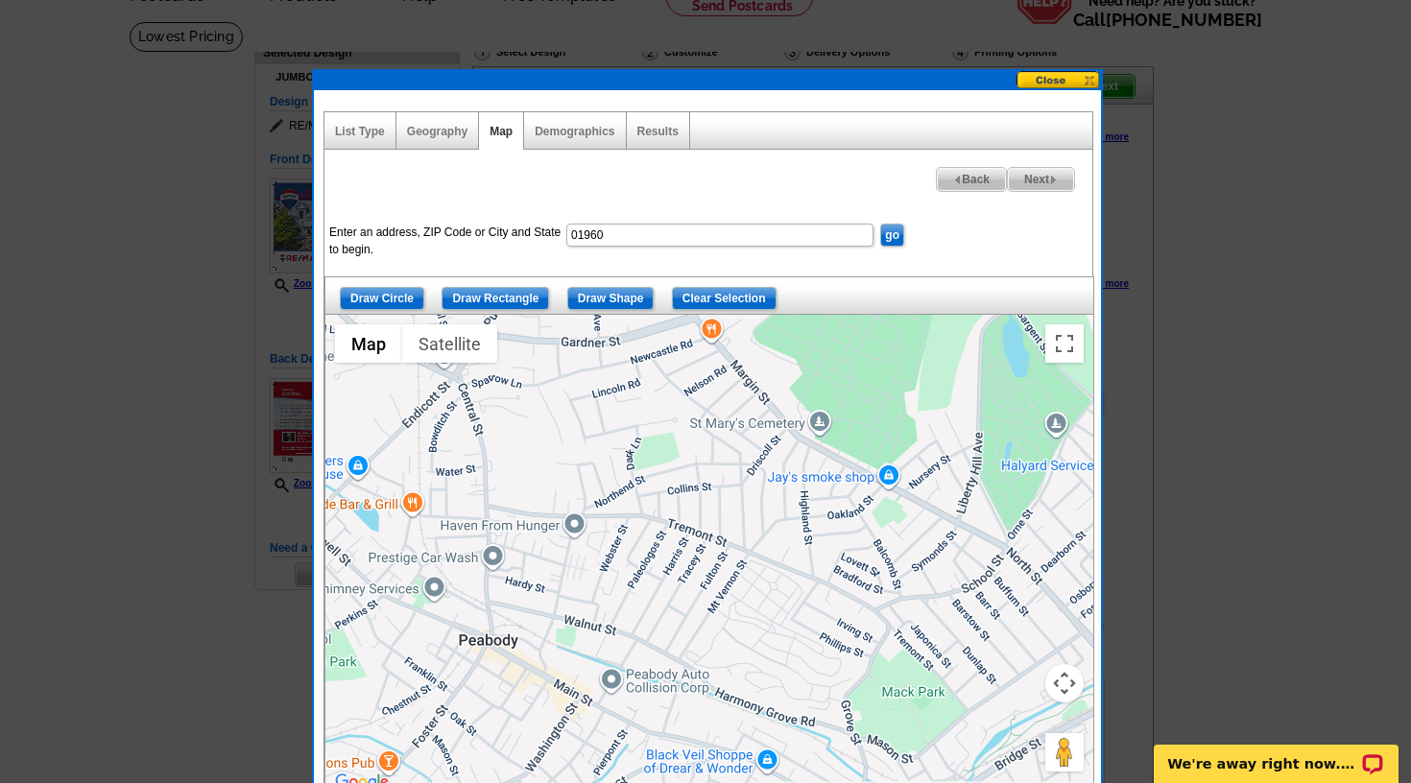
drag, startPoint x: 669, startPoint y: 440, endPoint x: 712, endPoint y: 516, distance: 88.1
click at [712, 516] on div at bounding box center [709, 555] width 768 height 480
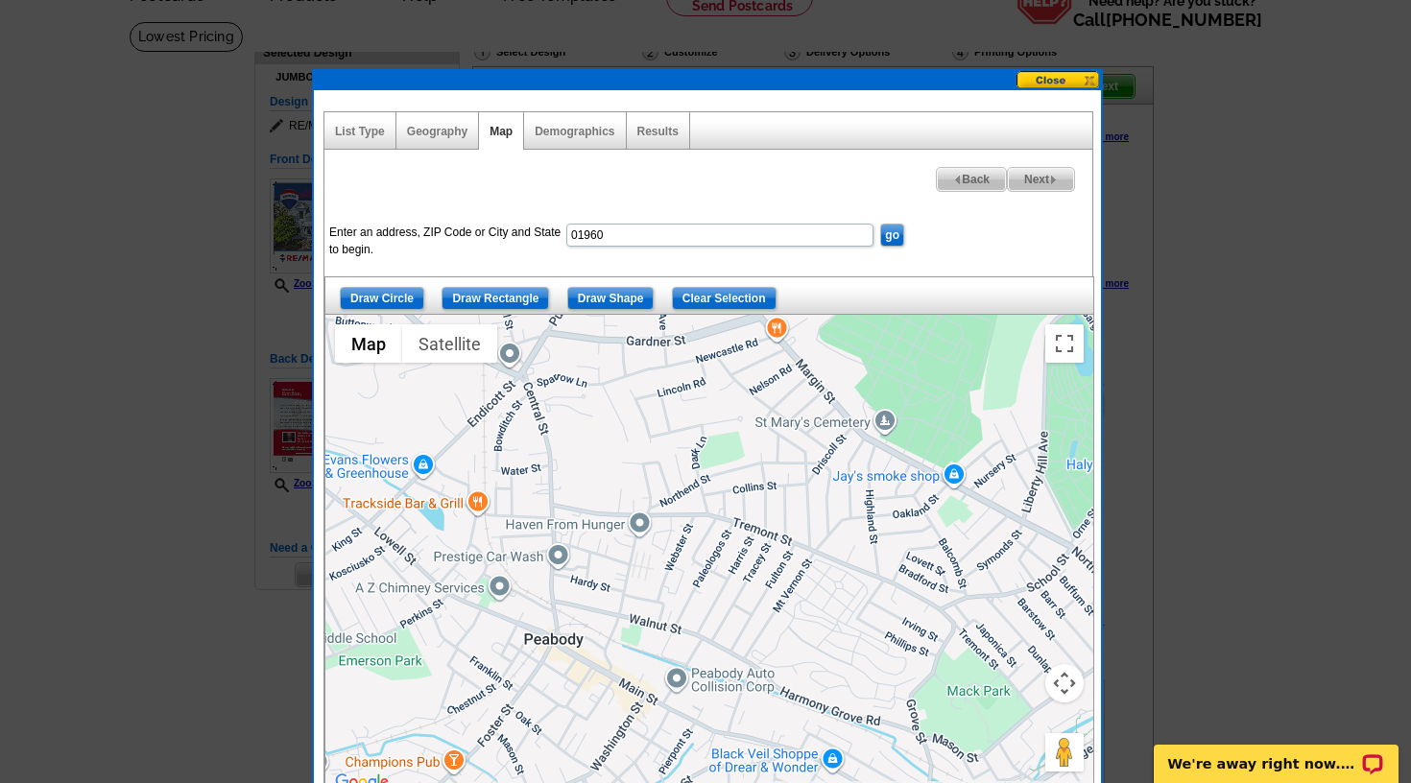
drag, startPoint x: 584, startPoint y: 465, endPoint x: 651, endPoint y: 464, distance: 67.2
click at [651, 464] on div at bounding box center [709, 555] width 768 height 480
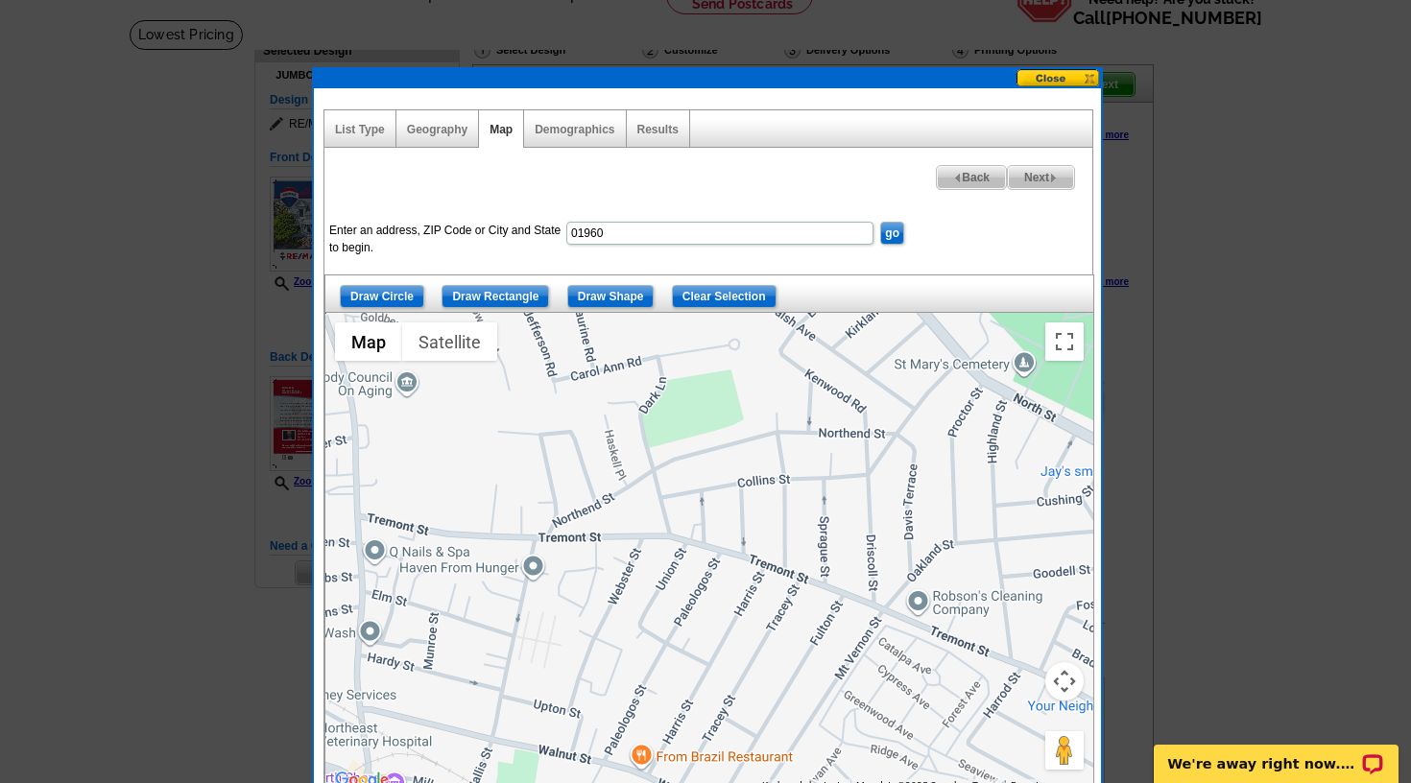
scroll to position [108, 1]
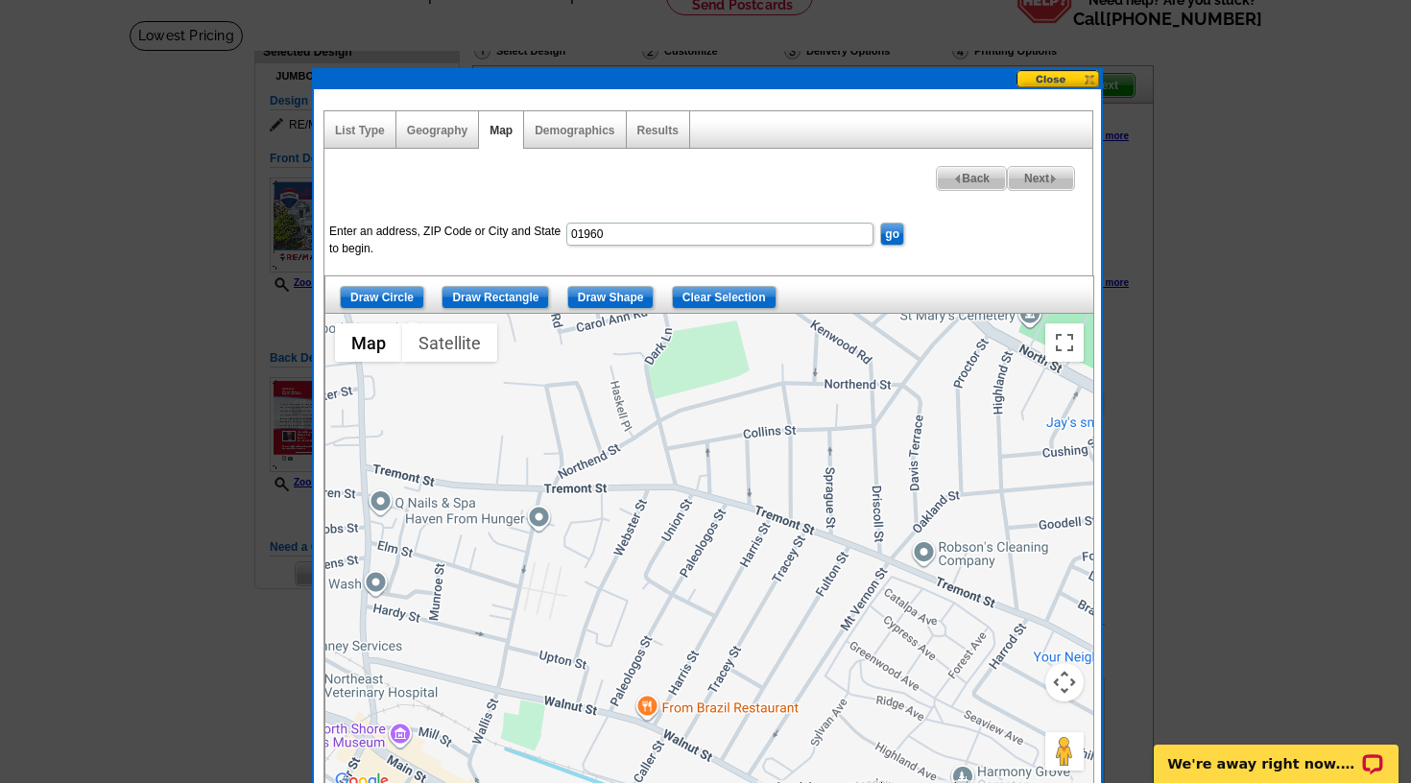
drag, startPoint x: 796, startPoint y: 526, endPoint x: 800, endPoint y: 473, distance: 53.0
click at [800, 473] on div at bounding box center [709, 554] width 768 height 480
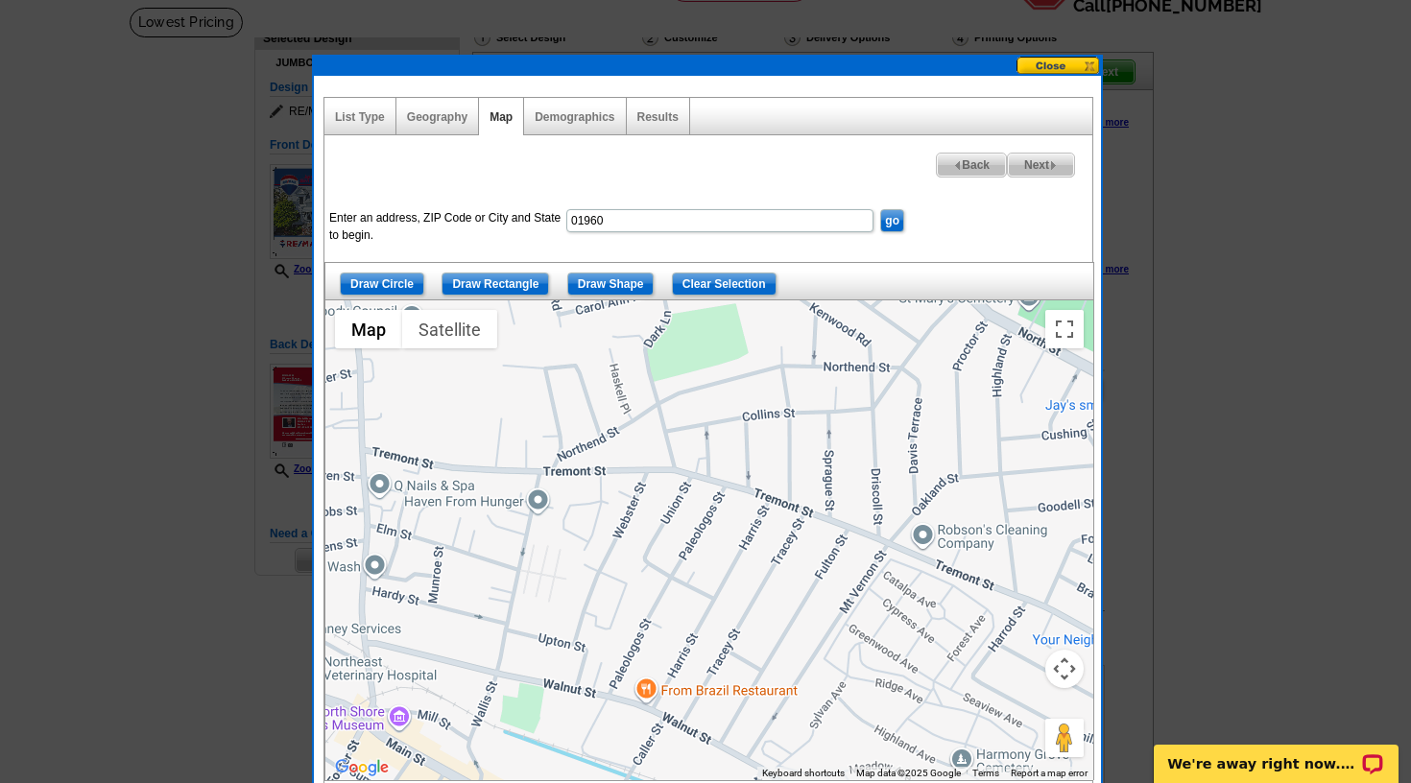
scroll to position [119, 0]
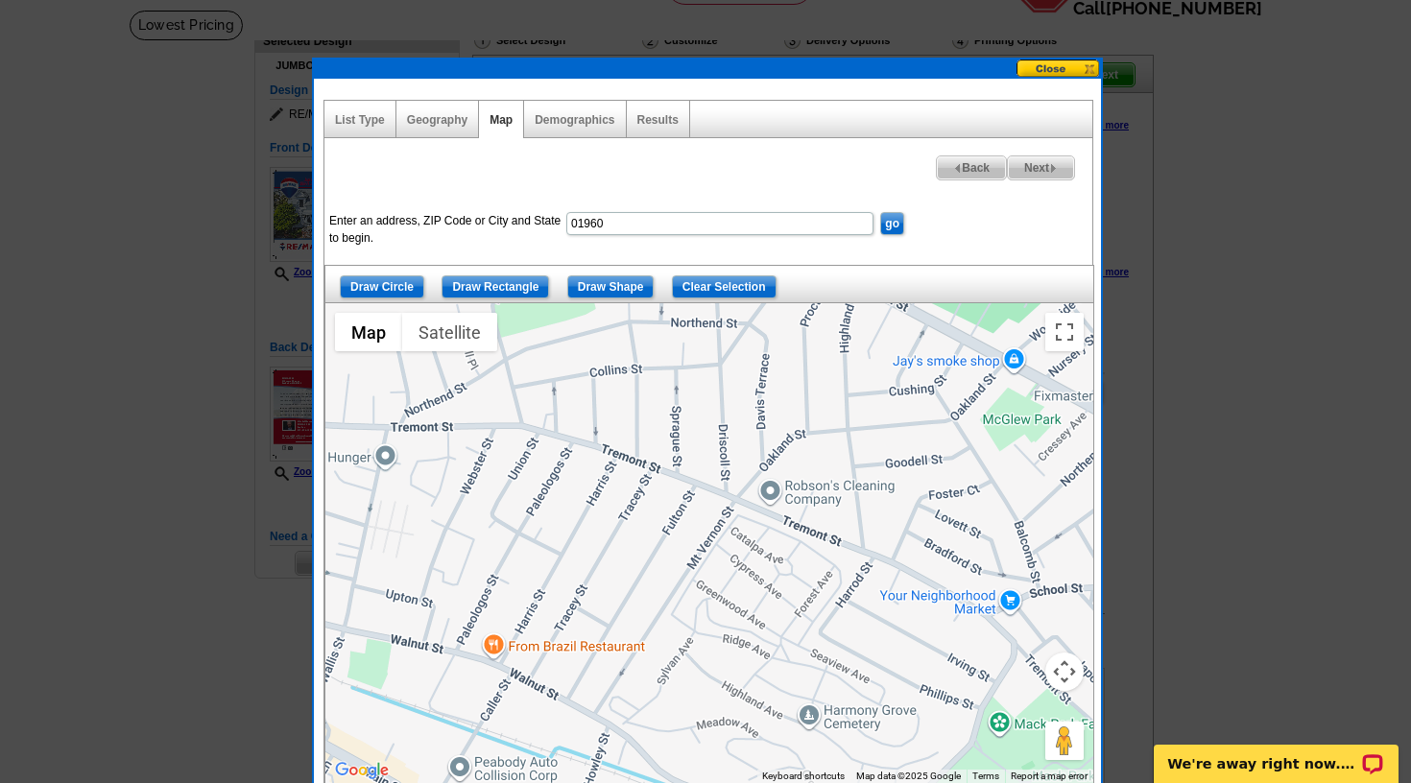
drag, startPoint x: 750, startPoint y: 573, endPoint x: 591, endPoint y: 522, distance: 166.3
click at [591, 522] on div at bounding box center [709, 543] width 768 height 480
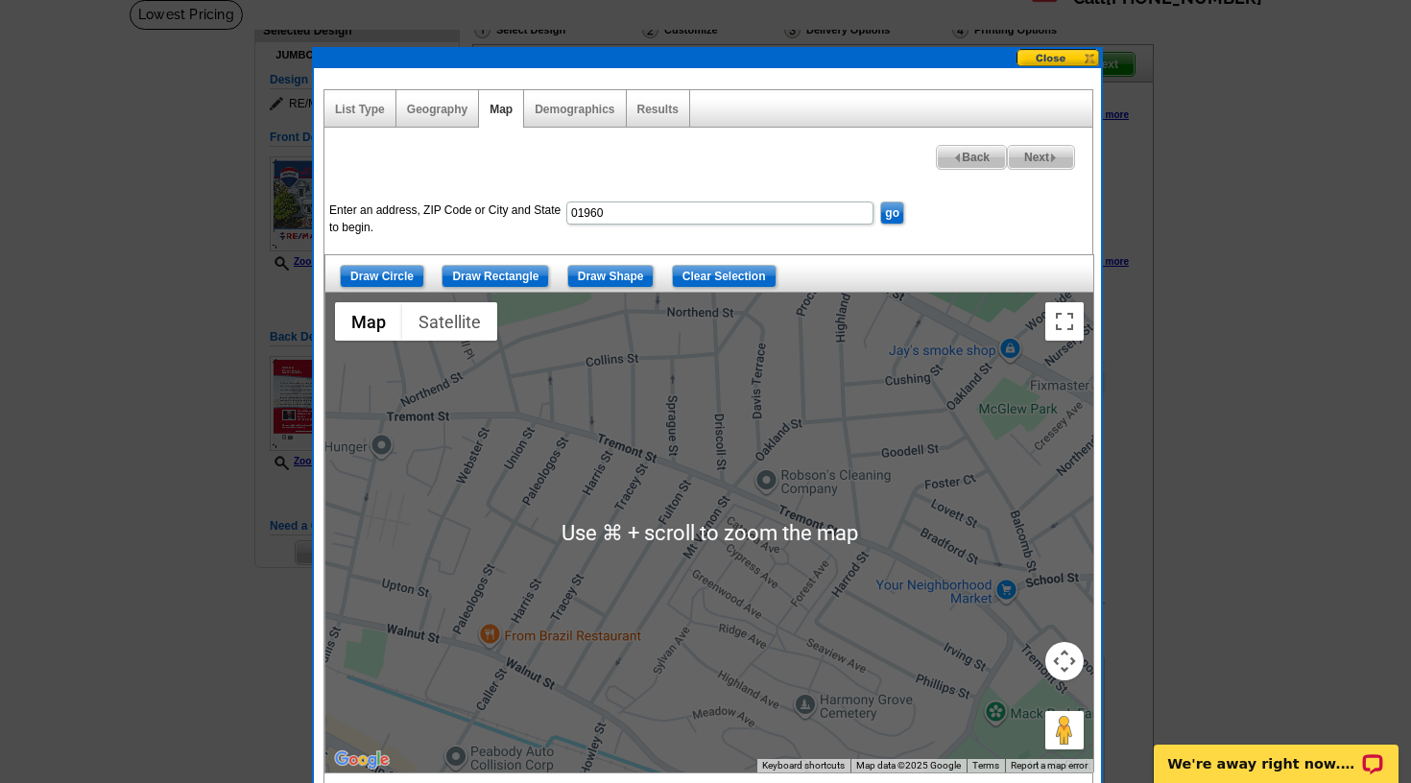
scroll to position [129, 1]
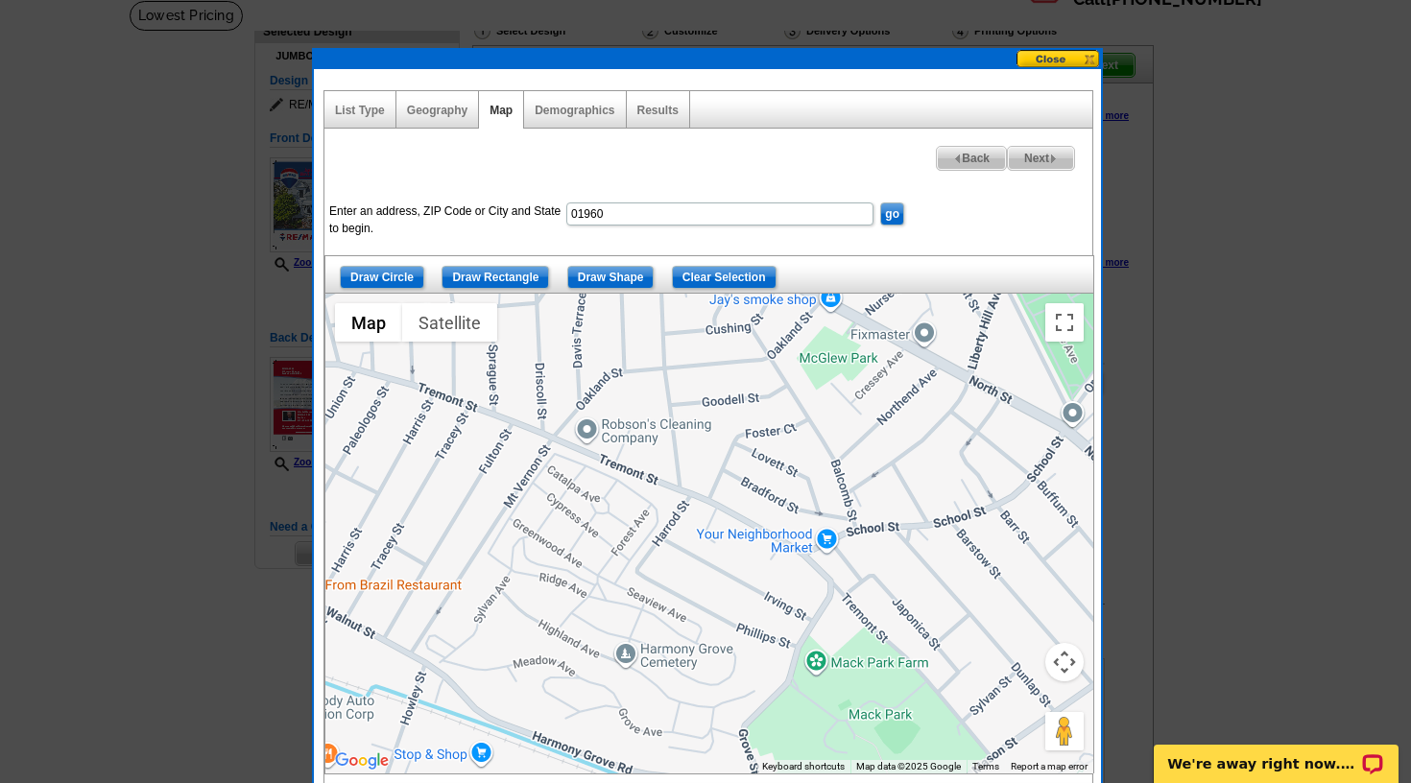
drag, startPoint x: 819, startPoint y: 575, endPoint x: 636, endPoint y: 520, distance: 190.4
click at [636, 520] on div at bounding box center [709, 534] width 768 height 480
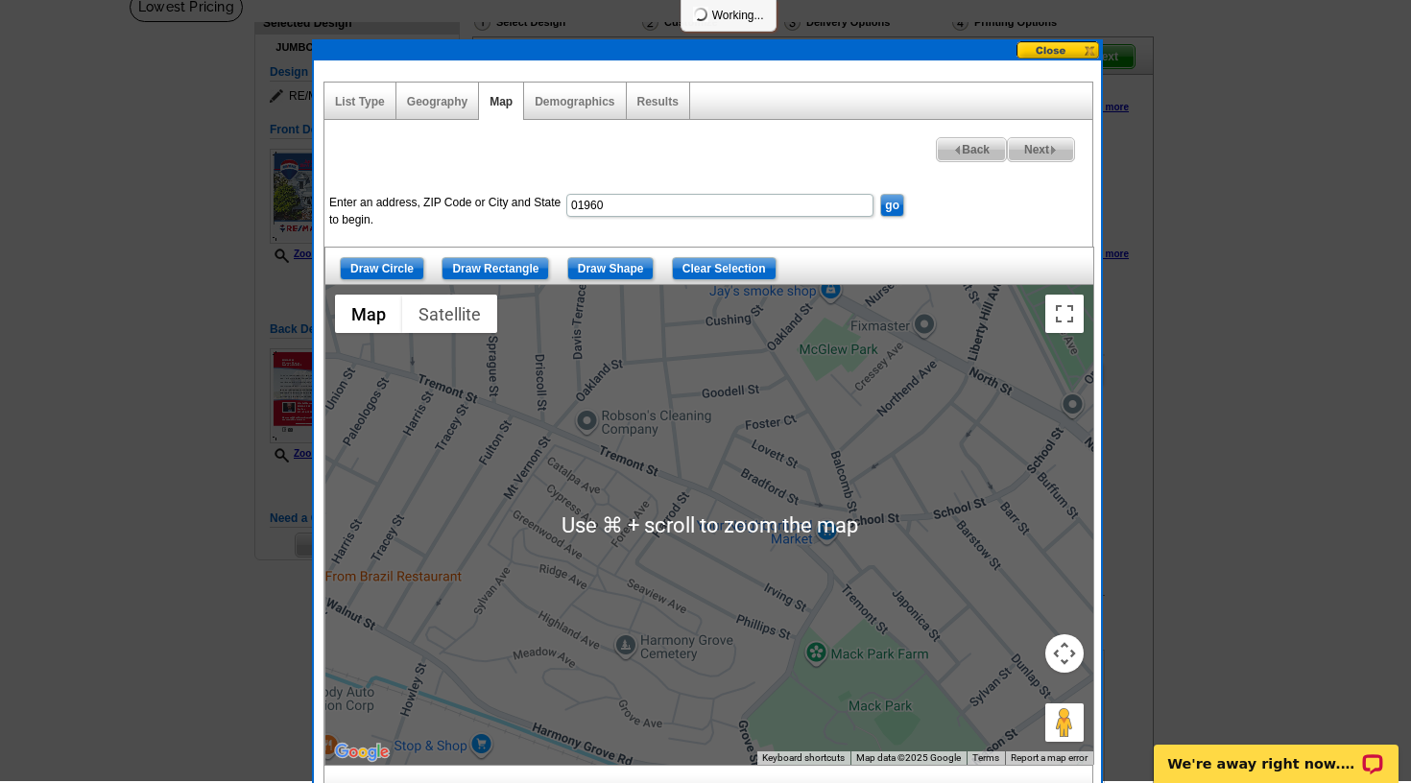
scroll to position [141, 0]
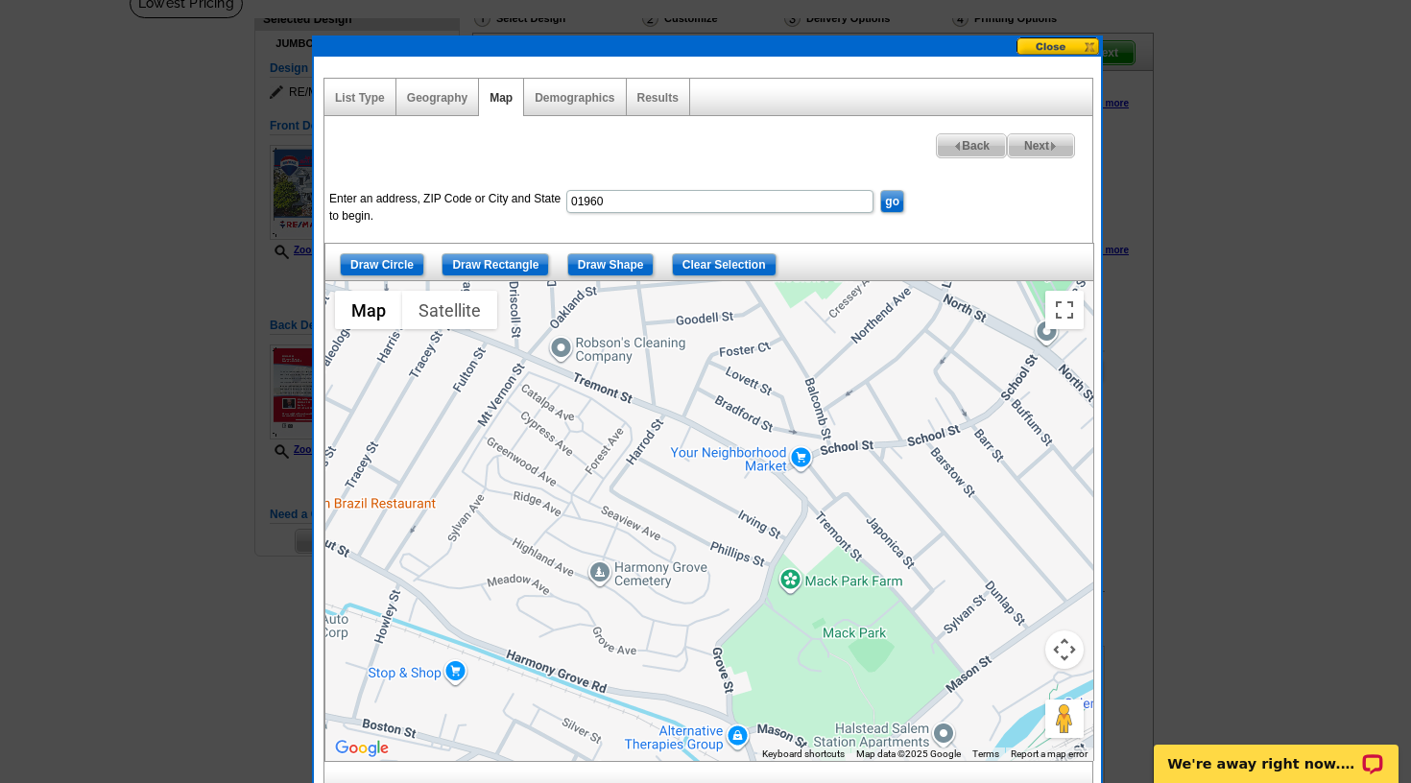
drag, startPoint x: 759, startPoint y: 552, endPoint x: 732, endPoint y: 479, distance: 77.7
click at [732, 479] on div at bounding box center [709, 521] width 768 height 480
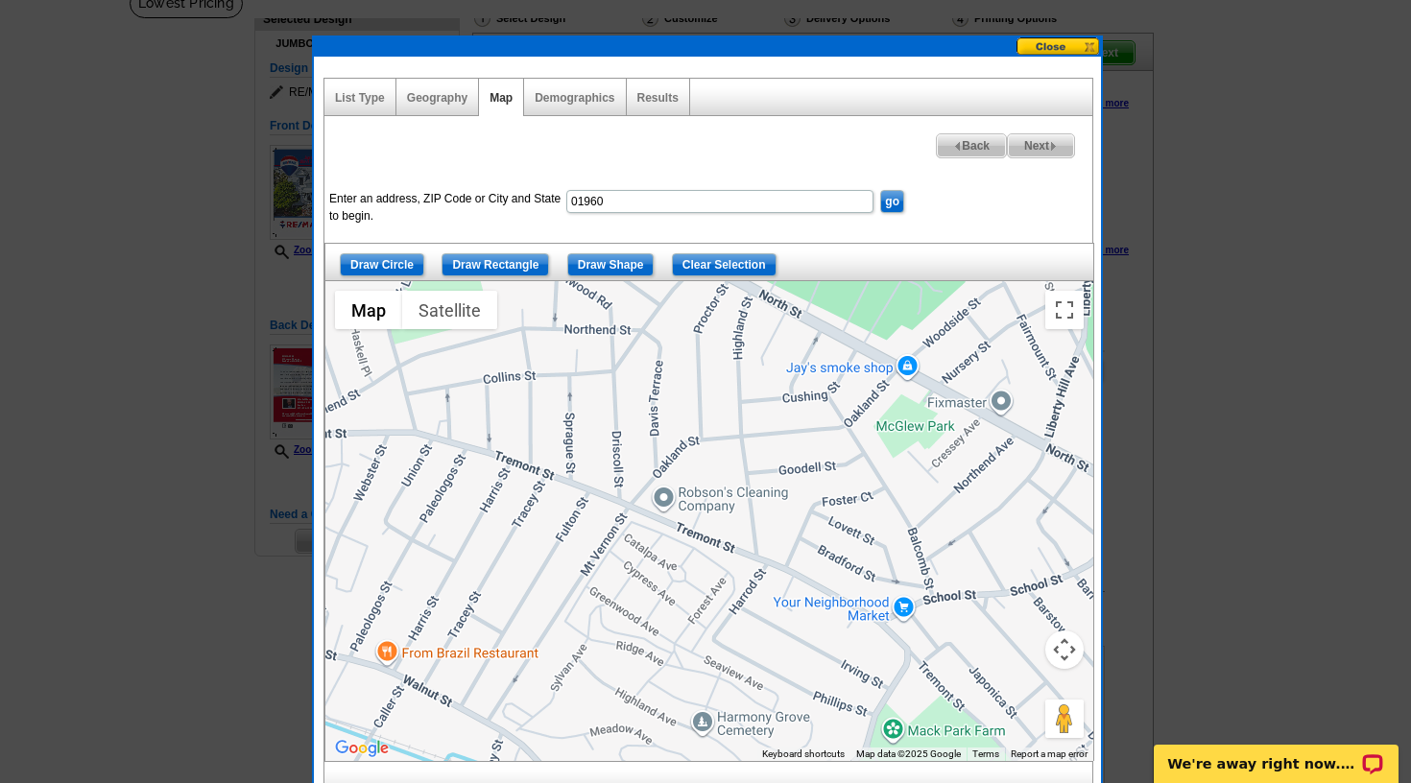
drag, startPoint x: 680, startPoint y: 495, endPoint x: 787, endPoint y: 647, distance: 185.9
click at [786, 652] on div at bounding box center [709, 521] width 768 height 480
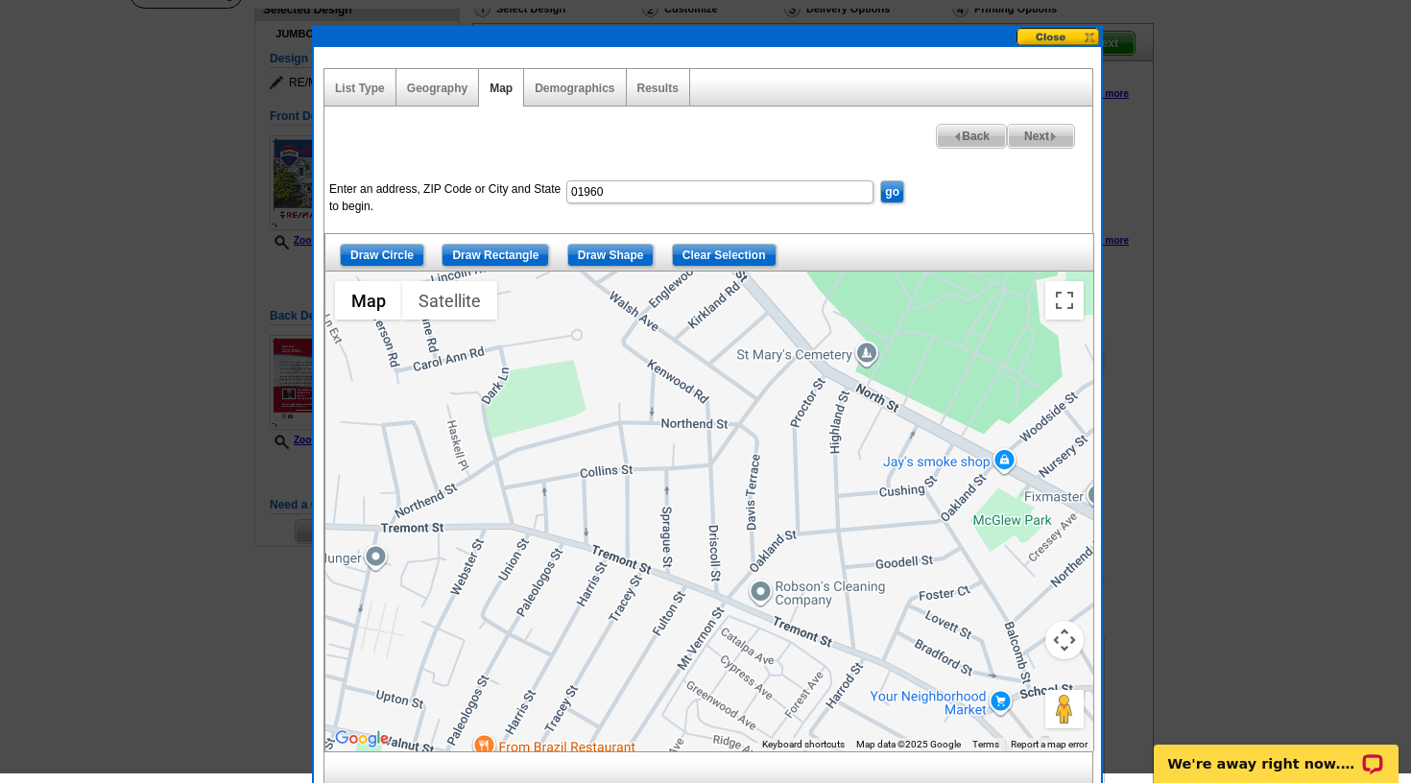
drag, startPoint x: 602, startPoint y: 440, endPoint x: 698, endPoint y: 546, distance: 143.4
click at [698, 546] on div at bounding box center [709, 512] width 768 height 480
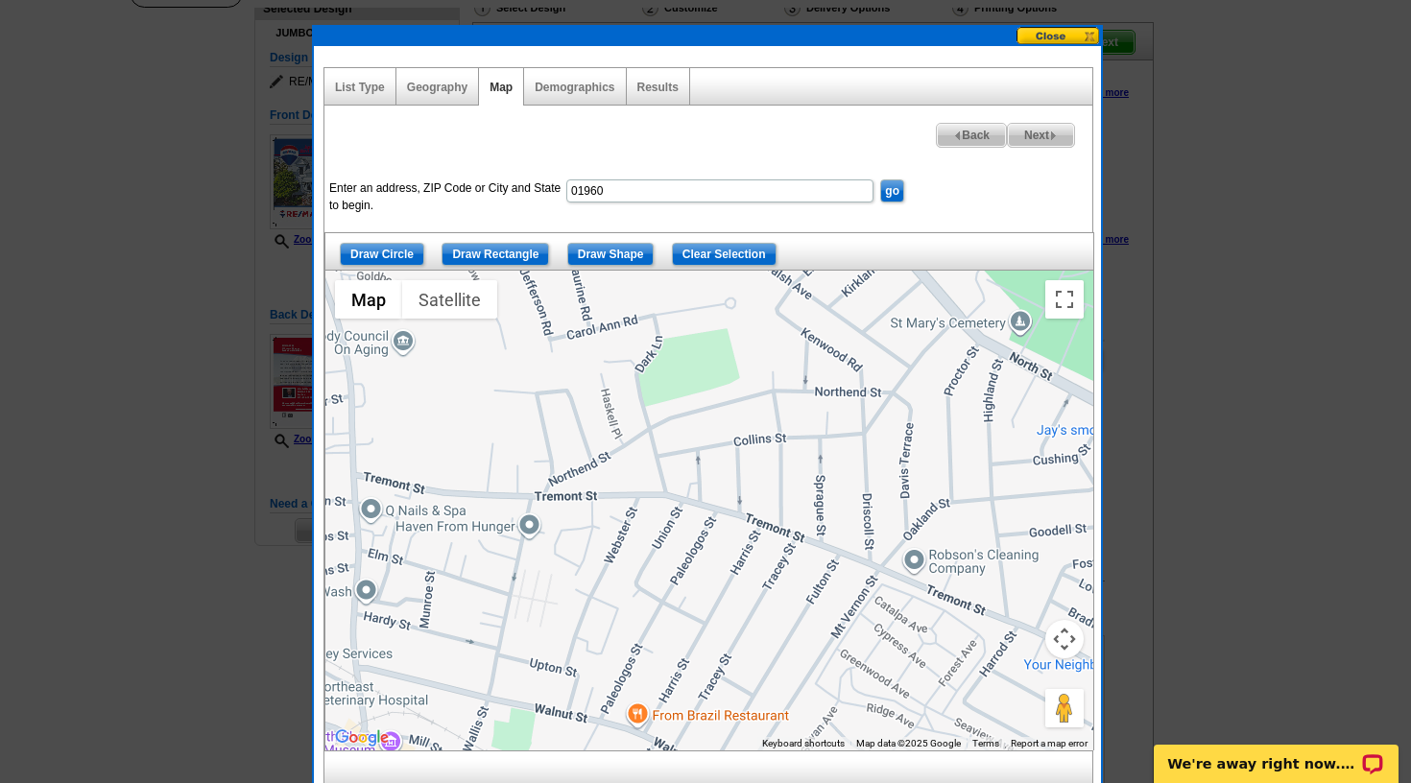
drag, startPoint x: 601, startPoint y: 470, endPoint x: 762, endPoint y: 439, distance: 164.3
click at [762, 439] on div at bounding box center [709, 511] width 768 height 480
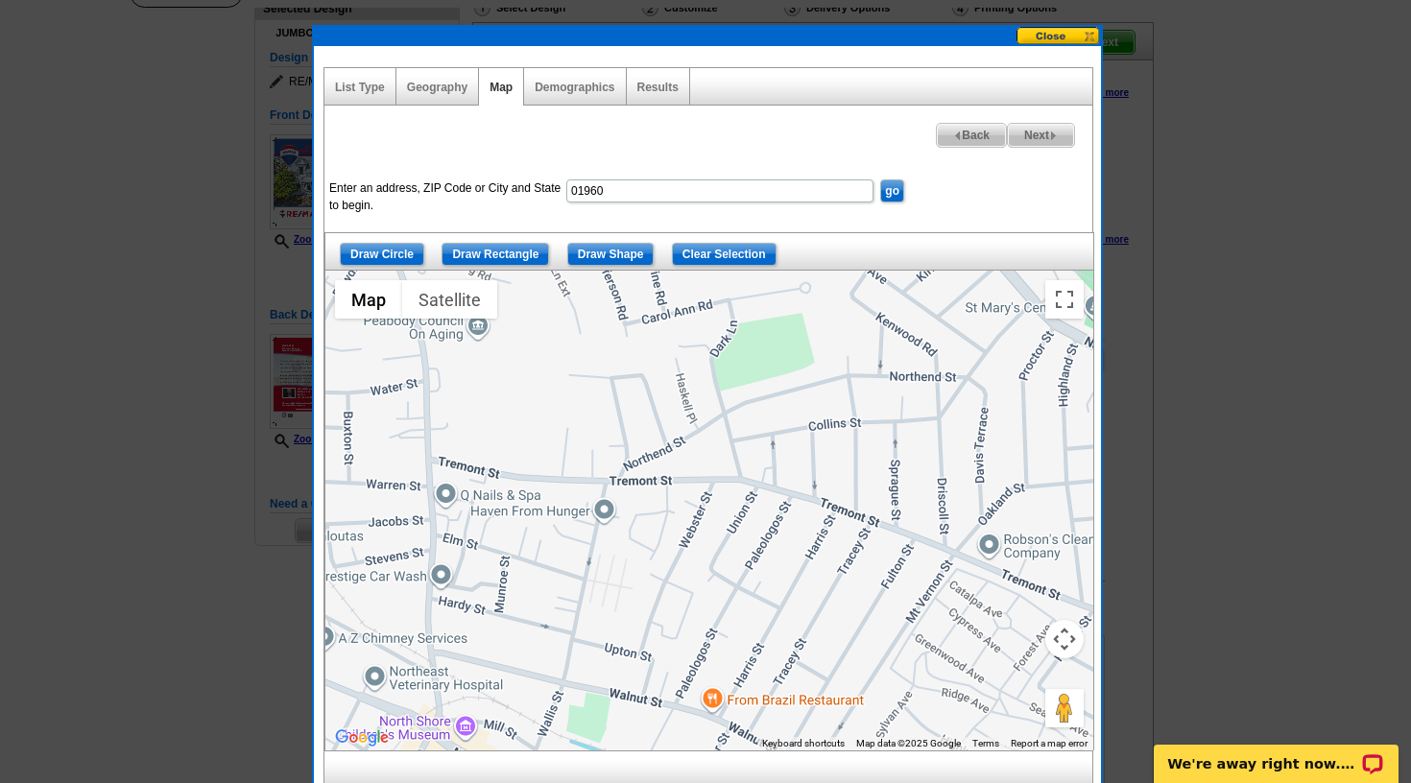
drag, startPoint x: 605, startPoint y: 485, endPoint x: 676, endPoint y: 468, distance: 72.9
click at [676, 468] on div at bounding box center [709, 511] width 768 height 480
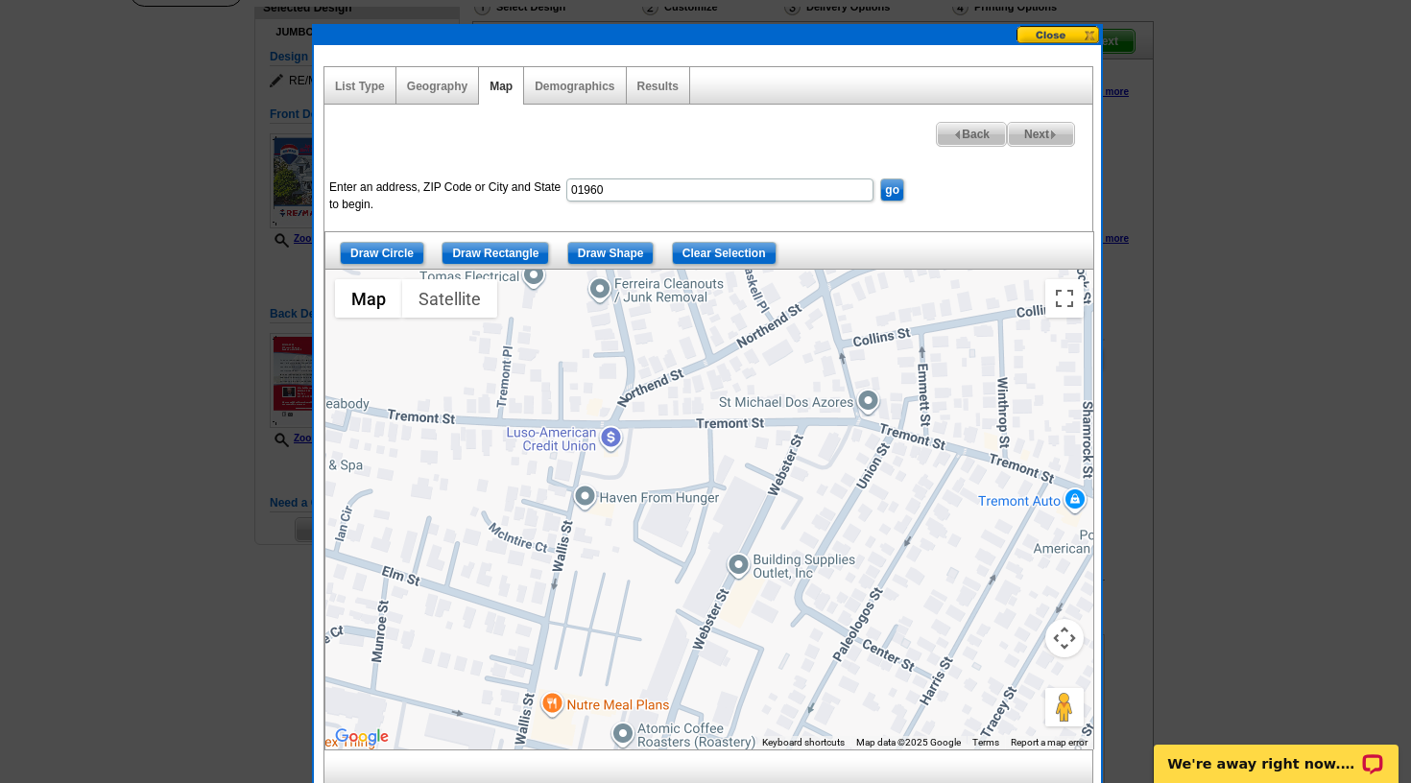
drag, startPoint x: 625, startPoint y: 489, endPoint x: 678, endPoint y: 413, distance: 92.4
click at [678, 413] on div at bounding box center [709, 510] width 768 height 480
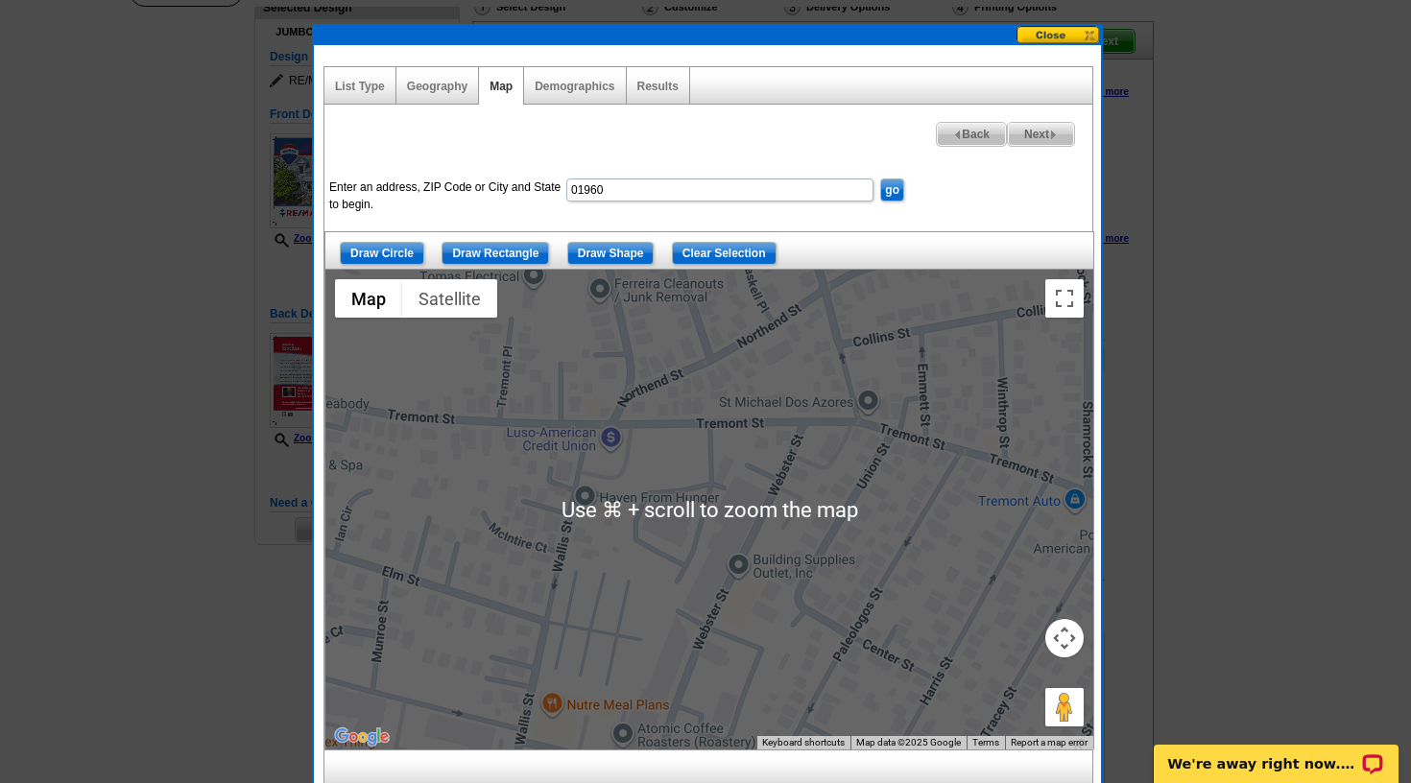
scroll to position [150, 0]
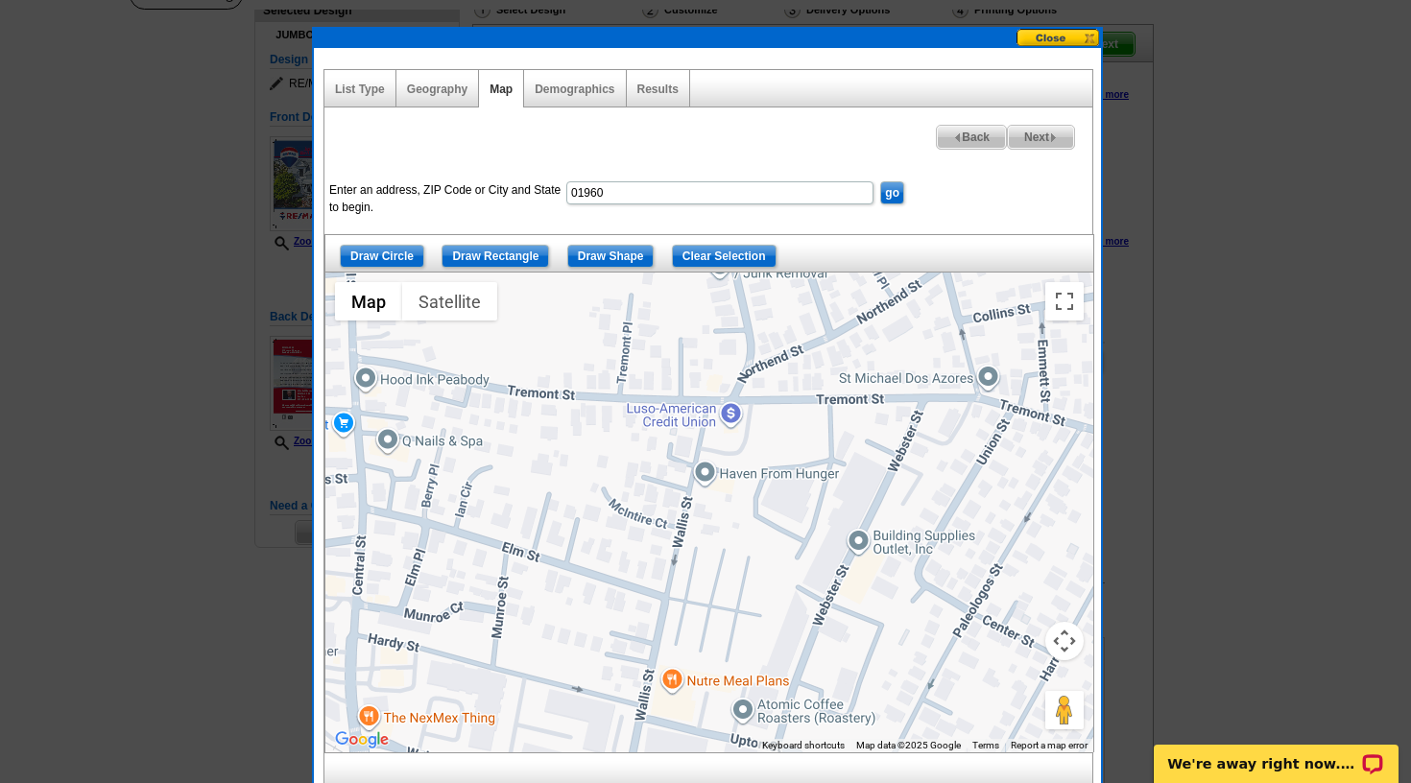
drag, startPoint x: 616, startPoint y: 467, endPoint x: 740, endPoint y: 441, distance: 126.7
click at [740, 441] on div at bounding box center [709, 513] width 768 height 480
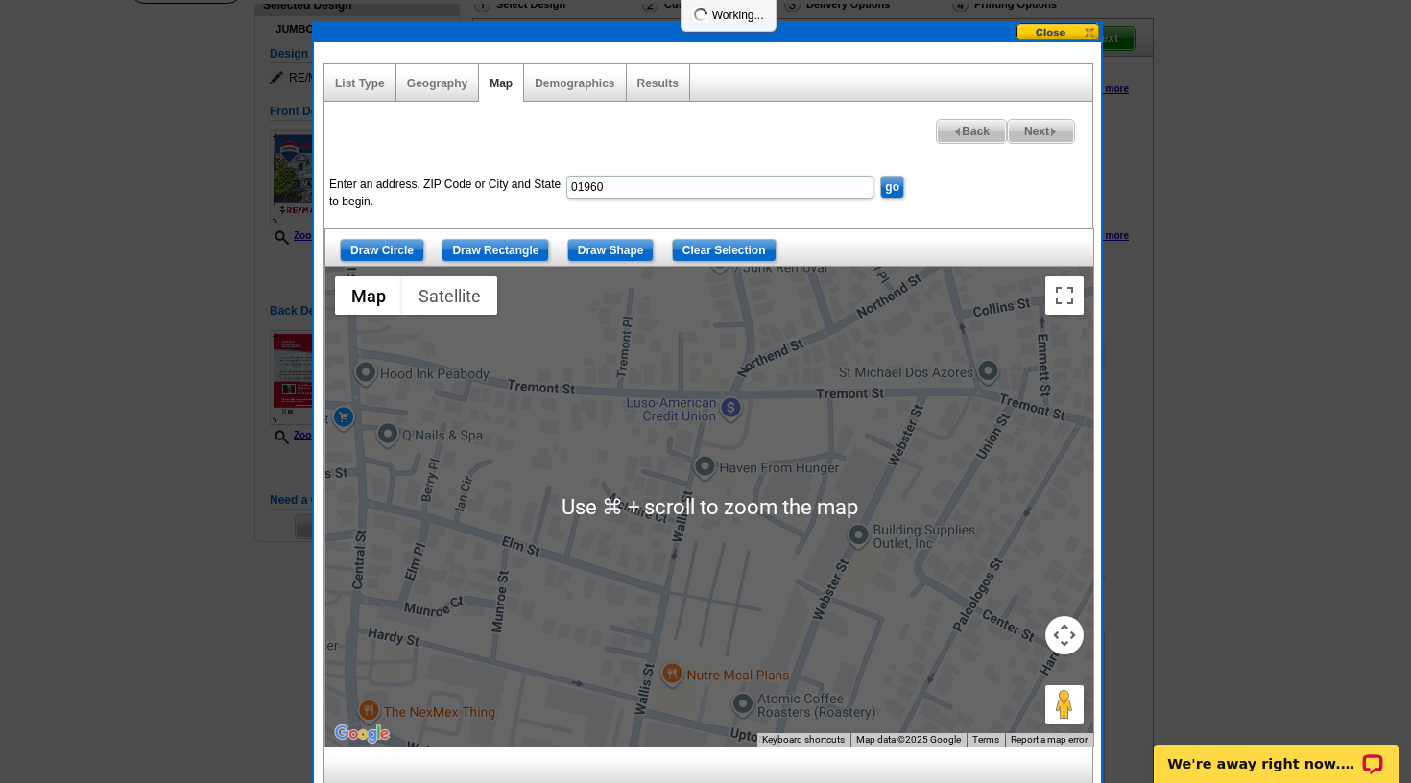
scroll to position [157, 0]
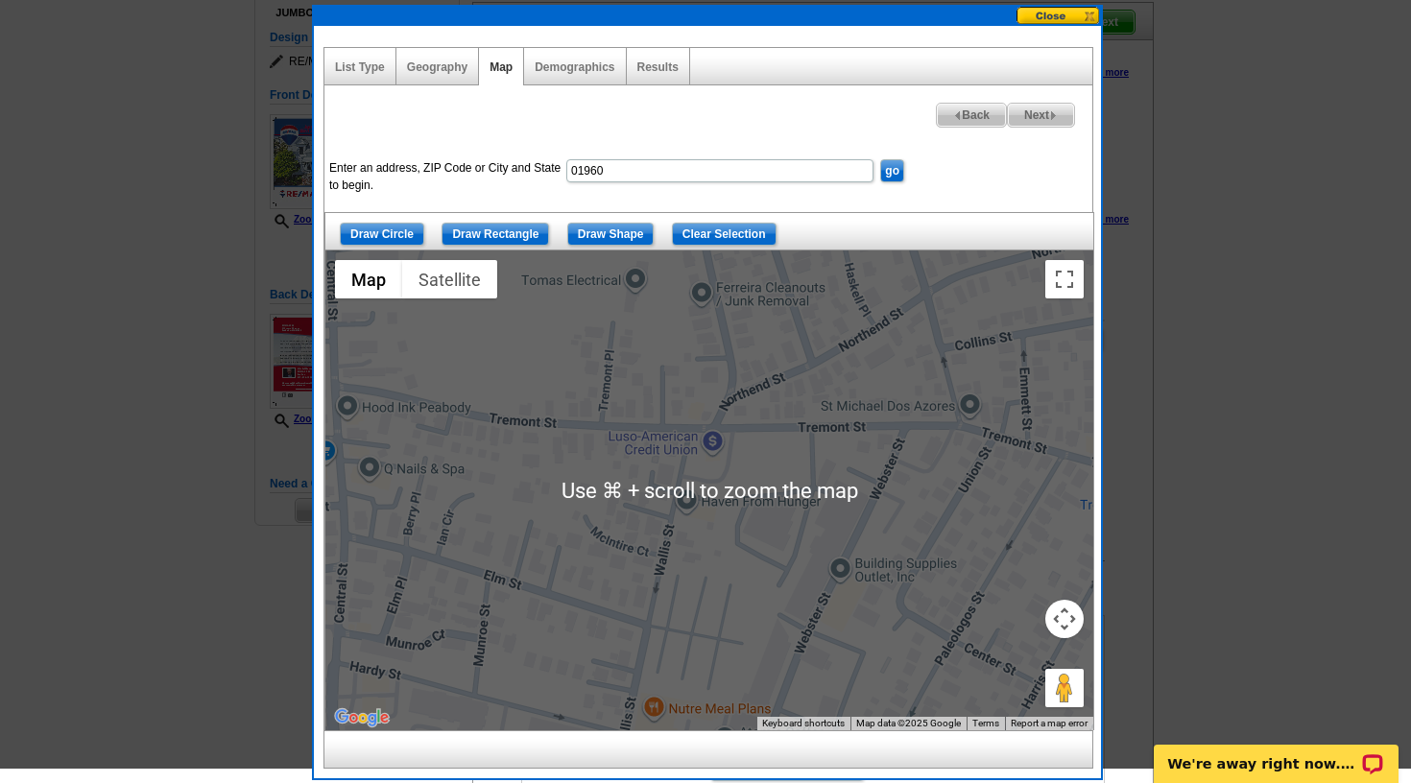
drag, startPoint x: 691, startPoint y: 472, endPoint x: 673, endPoint y: 519, distance: 50.4
click at [673, 519] on div at bounding box center [709, 491] width 768 height 480
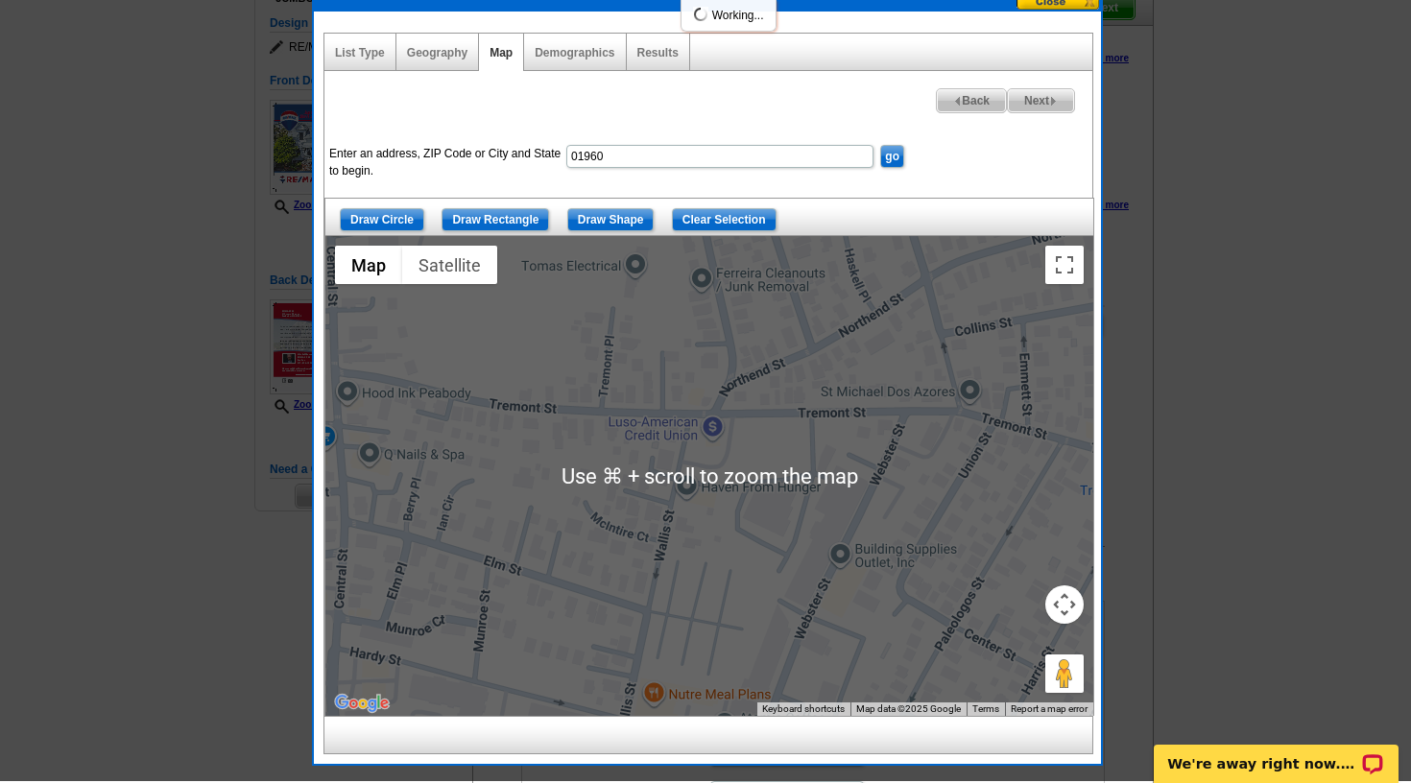
scroll to position [190, 0]
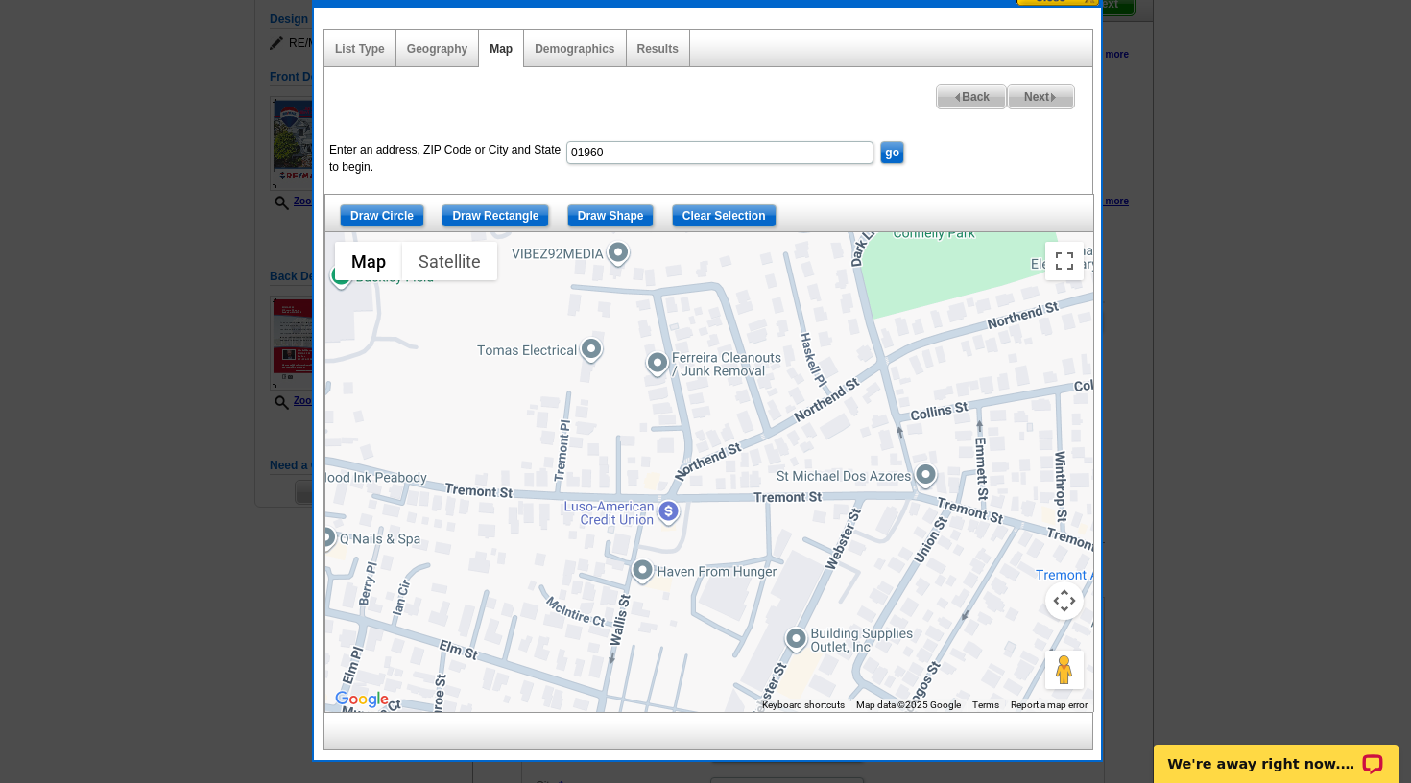
drag, startPoint x: 698, startPoint y: 457, endPoint x: 656, endPoint y: 540, distance: 93.1
click at [656, 540] on div at bounding box center [709, 472] width 768 height 480
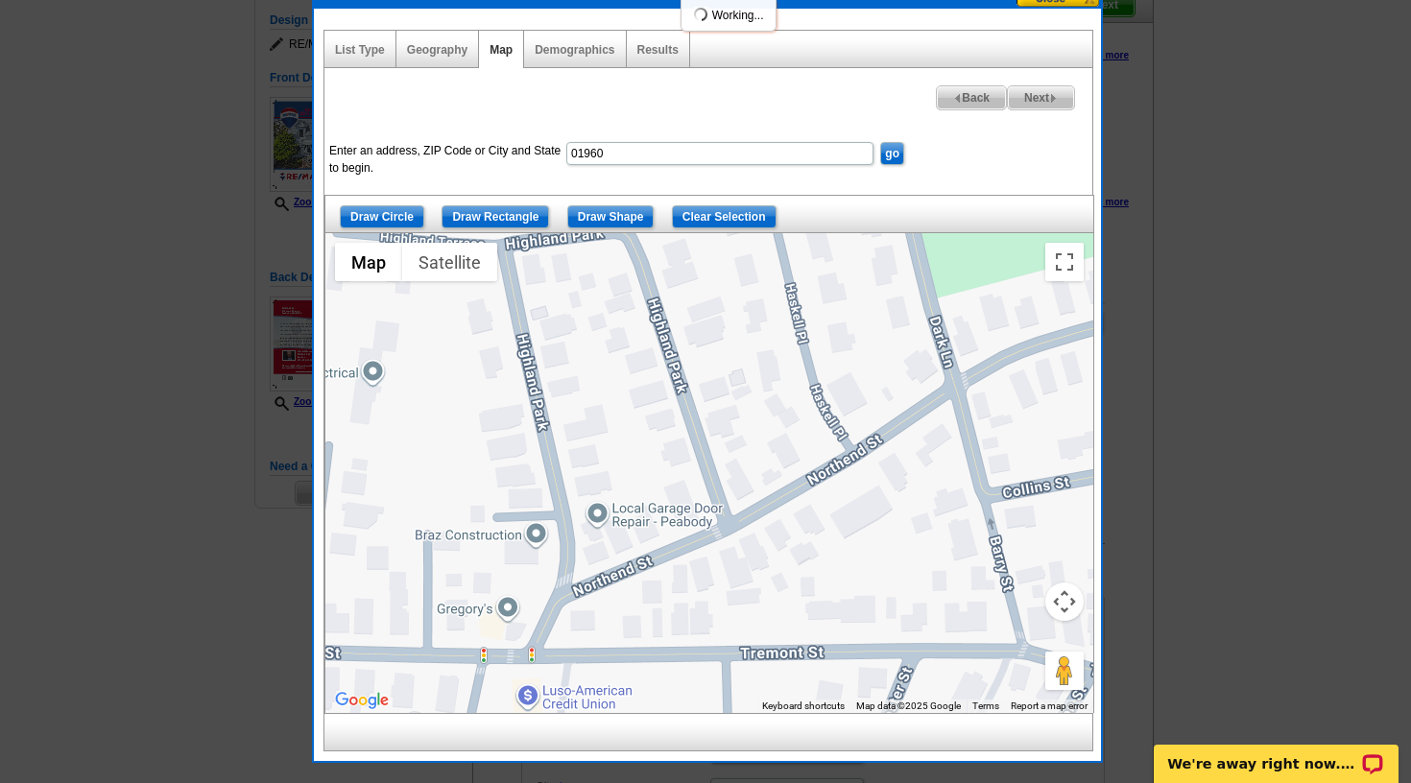
drag, startPoint x: 768, startPoint y: 441, endPoint x: 723, endPoint y: 537, distance: 106.1
click at [723, 537] on div at bounding box center [709, 473] width 768 height 480
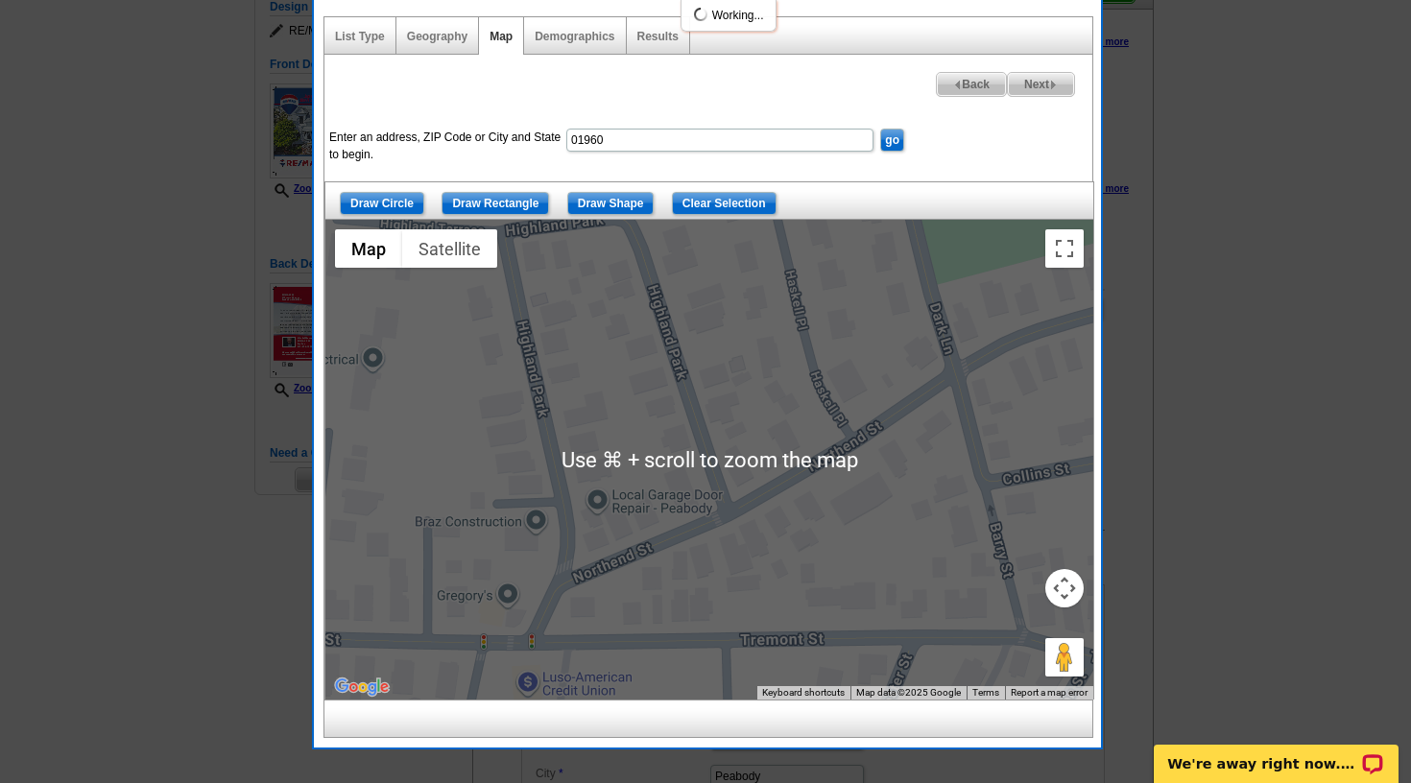
scroll to position [205, 0]
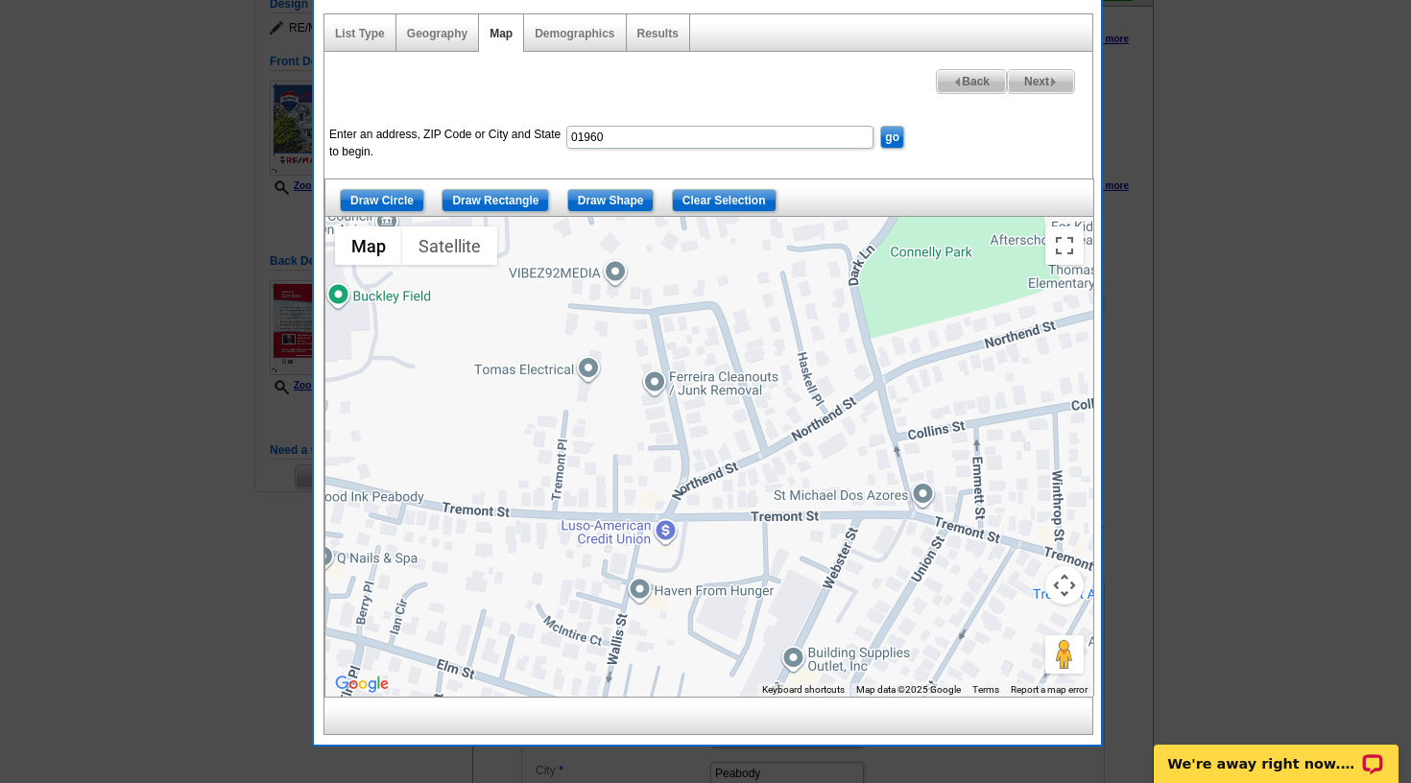
drag, startPoint x: 885, startPoint y: 543, endPoint x: 825, endPoint y: 471, distance: 93.4
click at [825, 471] on div at bounding box center [709, 457] width 768 height 480
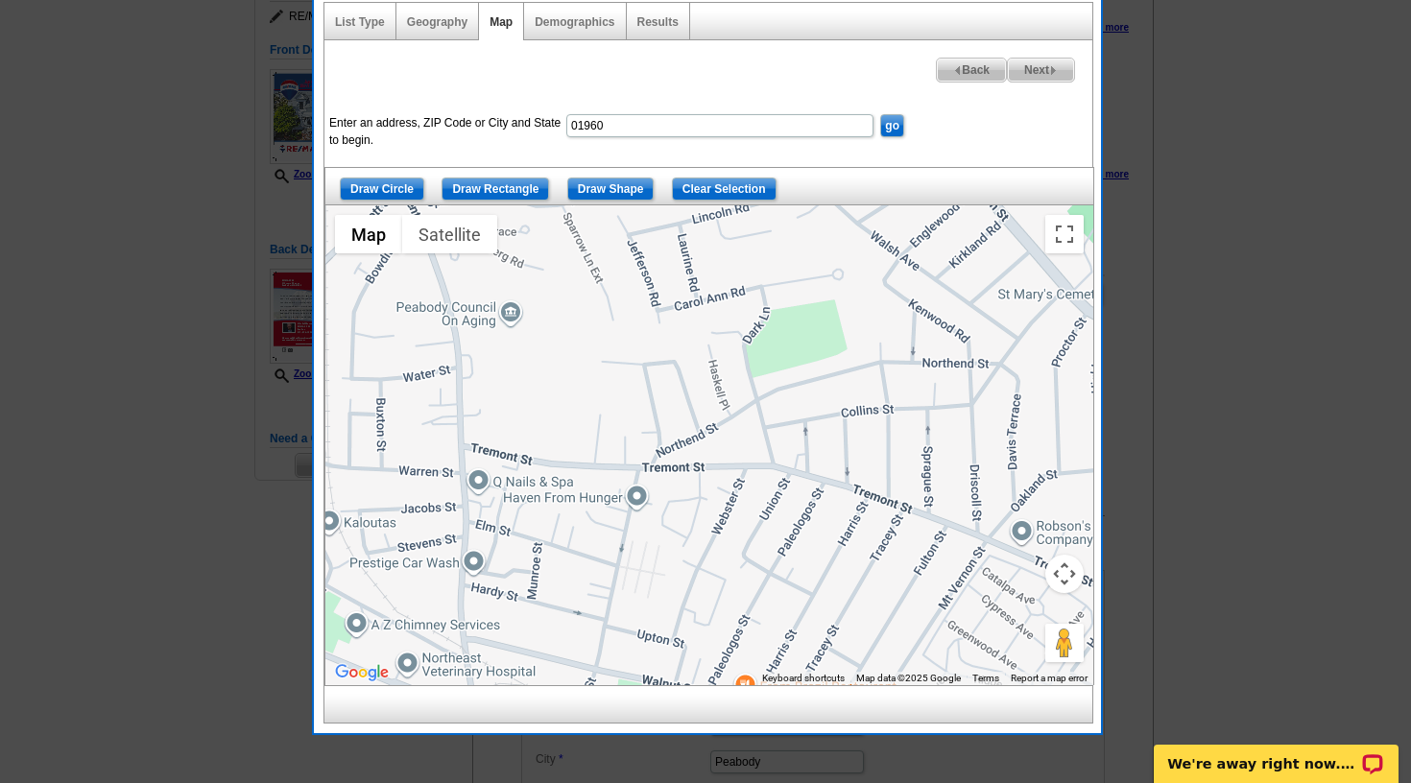
drag, startPoint x: 911, startPoint y: 563, endPoint x: 752, endPoint y: 500, distance: 171.5
click at [754, 497] on div at bounding box center [709, 445] width 768 height 480
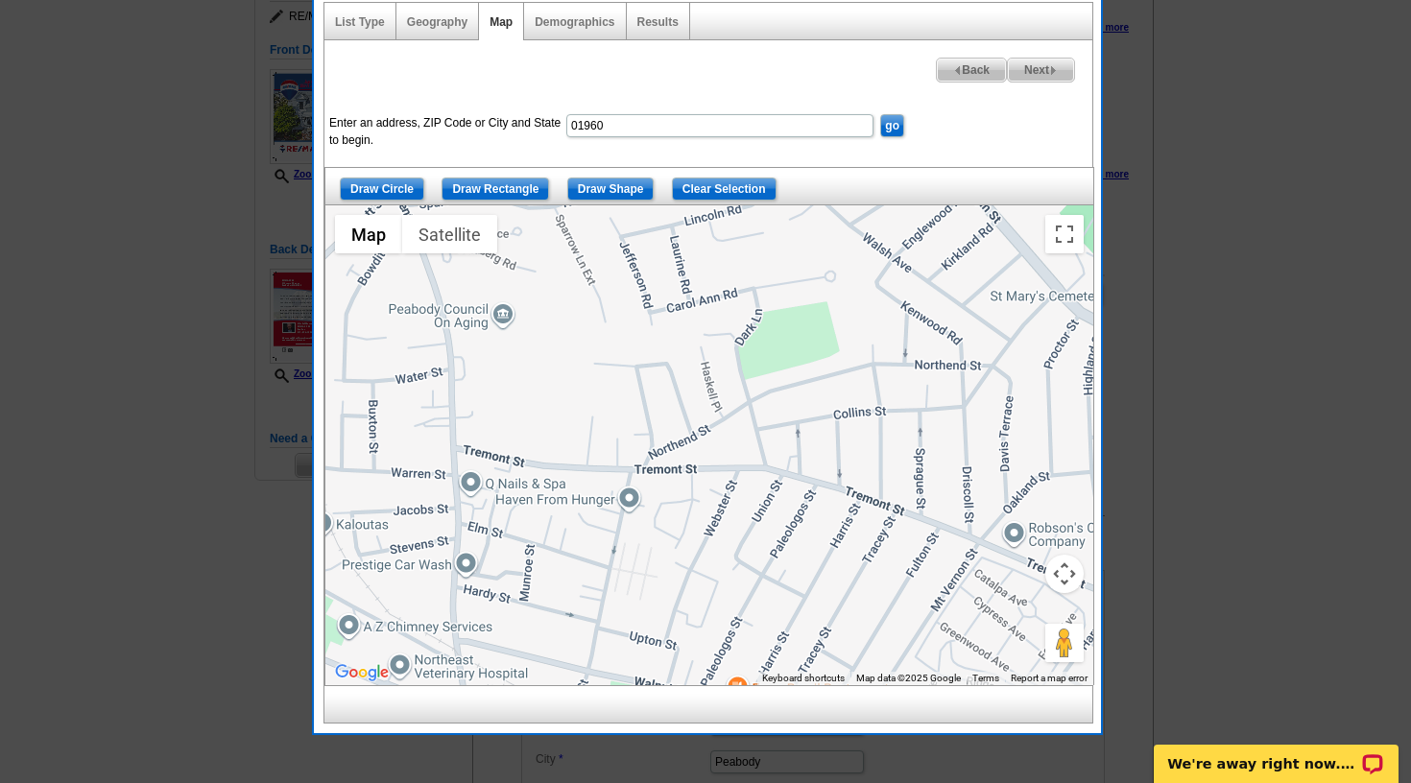
click at [619, 189] on input "Draw Shape" at bounding box center [610, 189] width 87 height 23
click at [540, 216] on div at bounding box center [709, 445] width 768 height 480
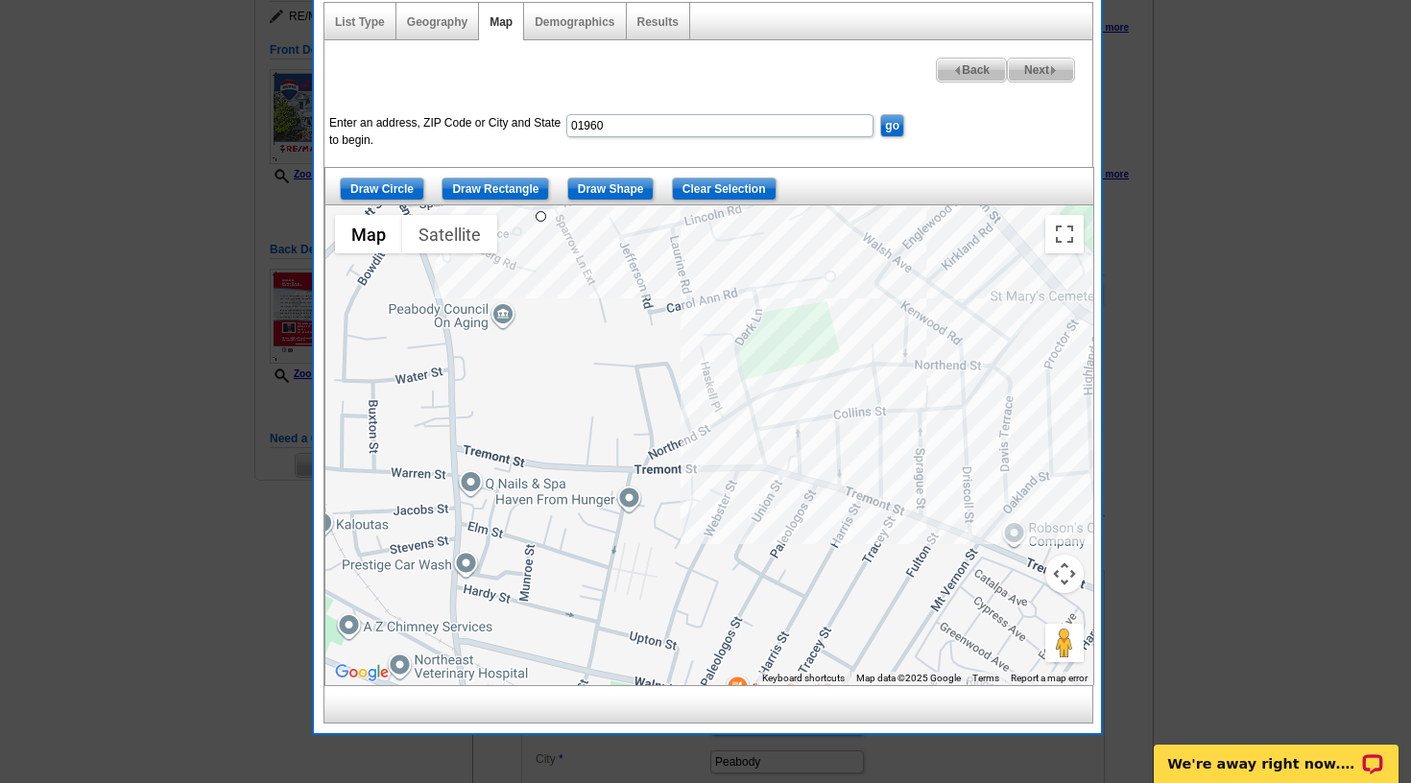
click at [939, 293] on div at bounding box center [709, 445] width 768 height 480
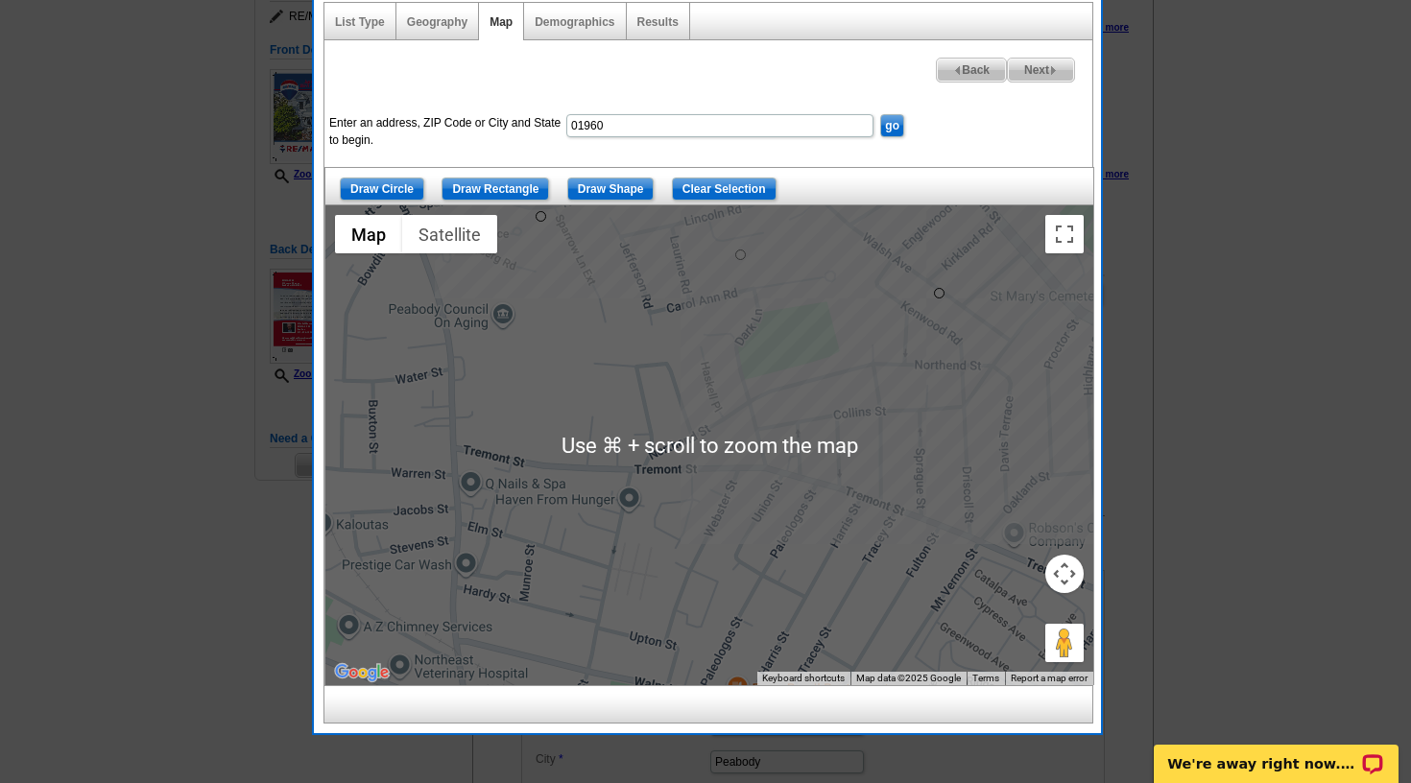
click at [1002, 513] on div at bounding box center [709, 445] width 768 height 480
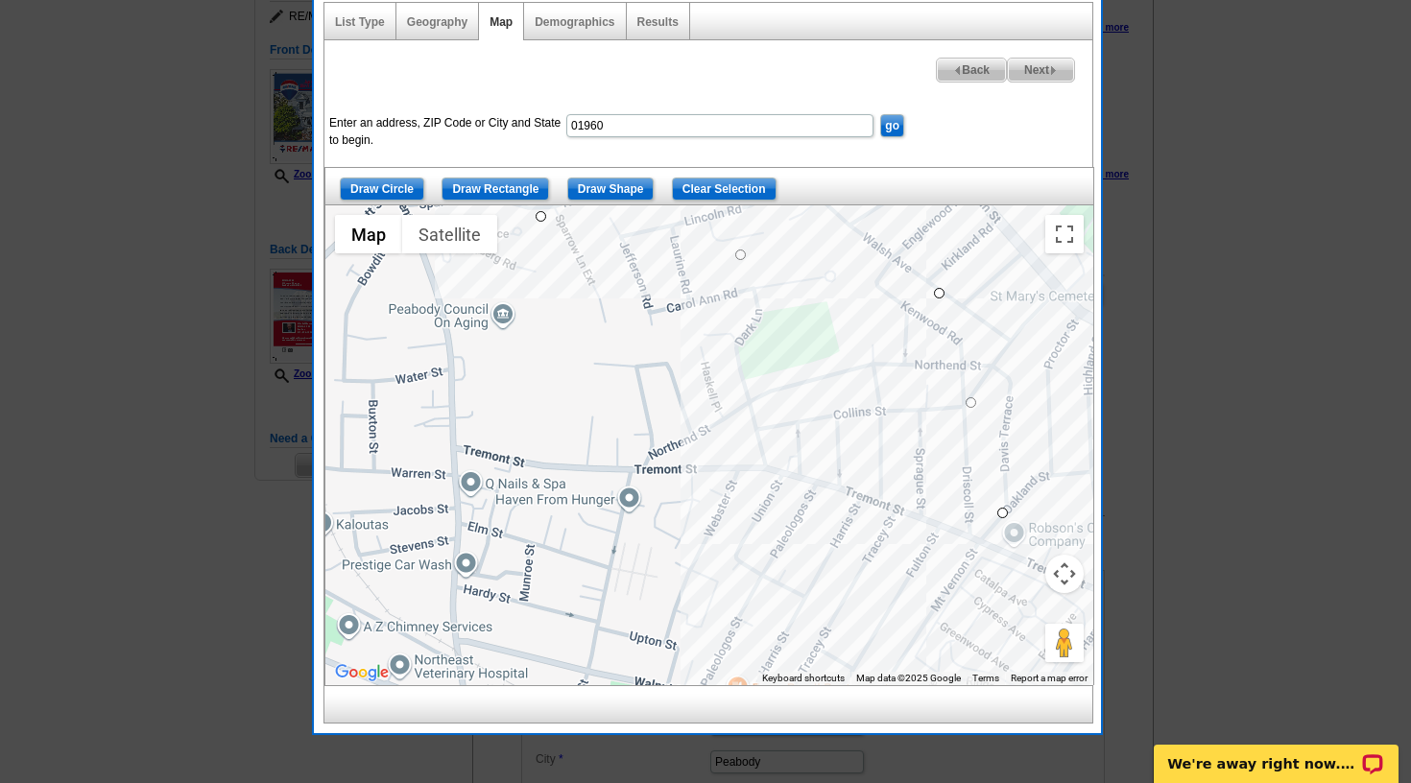
click at [909, 661] on div at bounding box center [709, 445] width 768 height 480
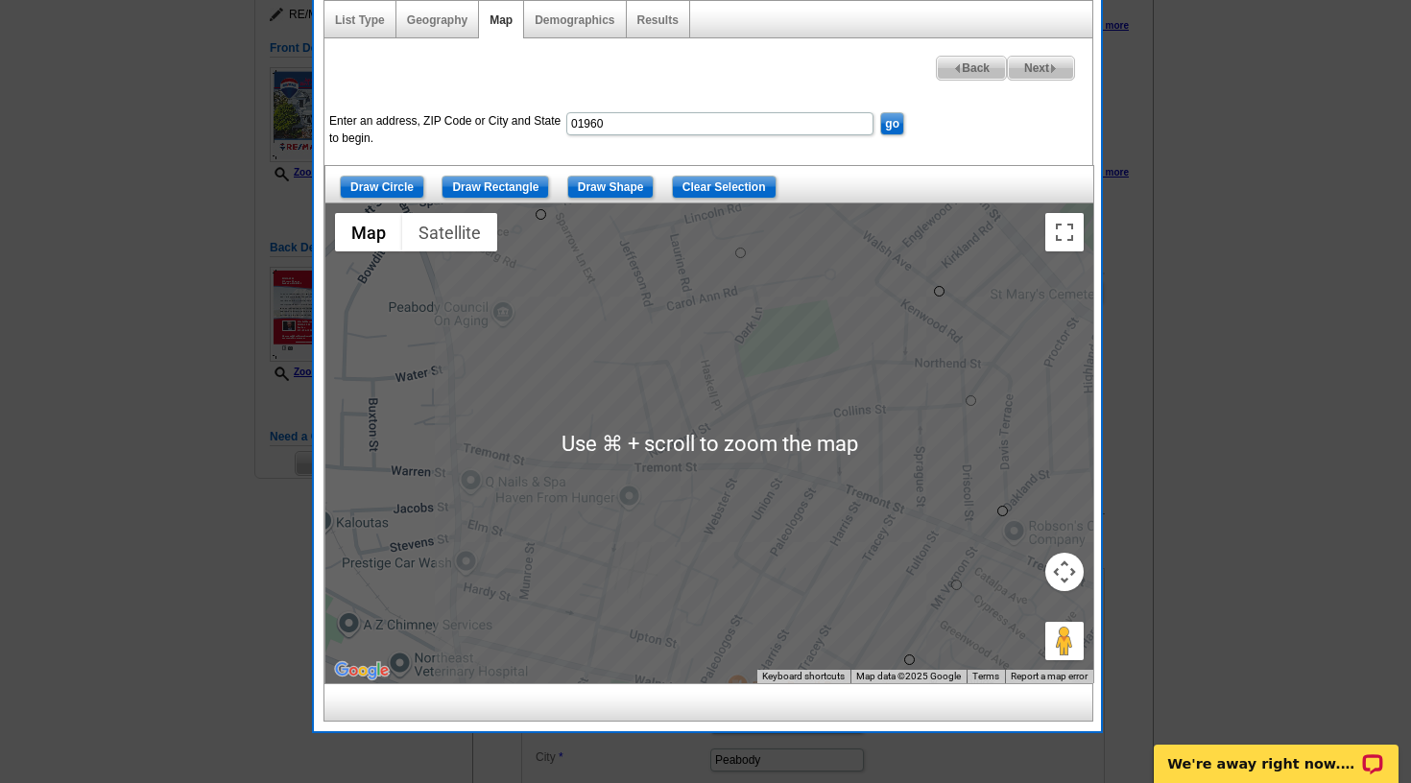
scroll to position [219, 2]
click at [475, 539] on div at bounding box center [709, 443] width 768 height 480
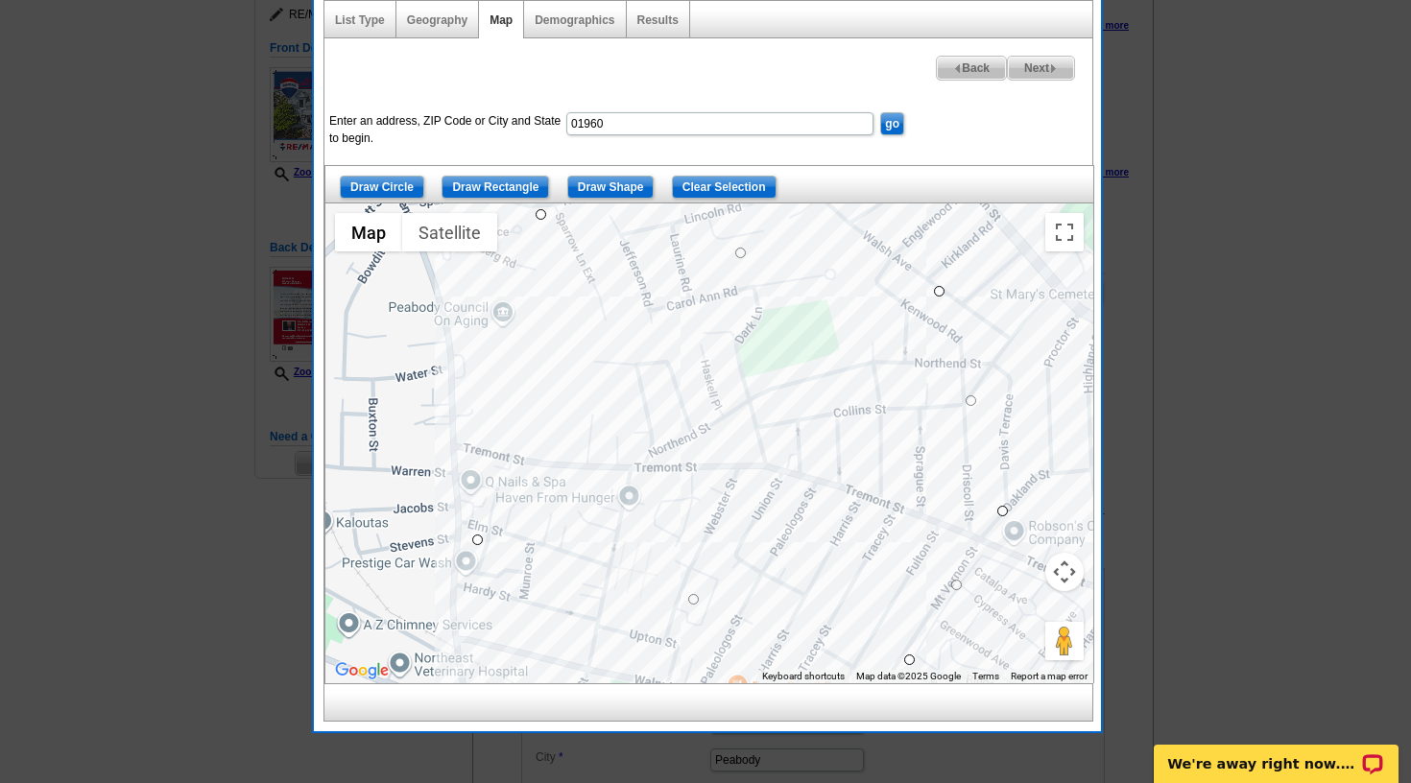
click at [541, 215] on div at bounding box center [709, 443] width 768 height 480
click at [683, 183] on input "Clear Selection" at bounding box center [724, 187] width 105 height 23
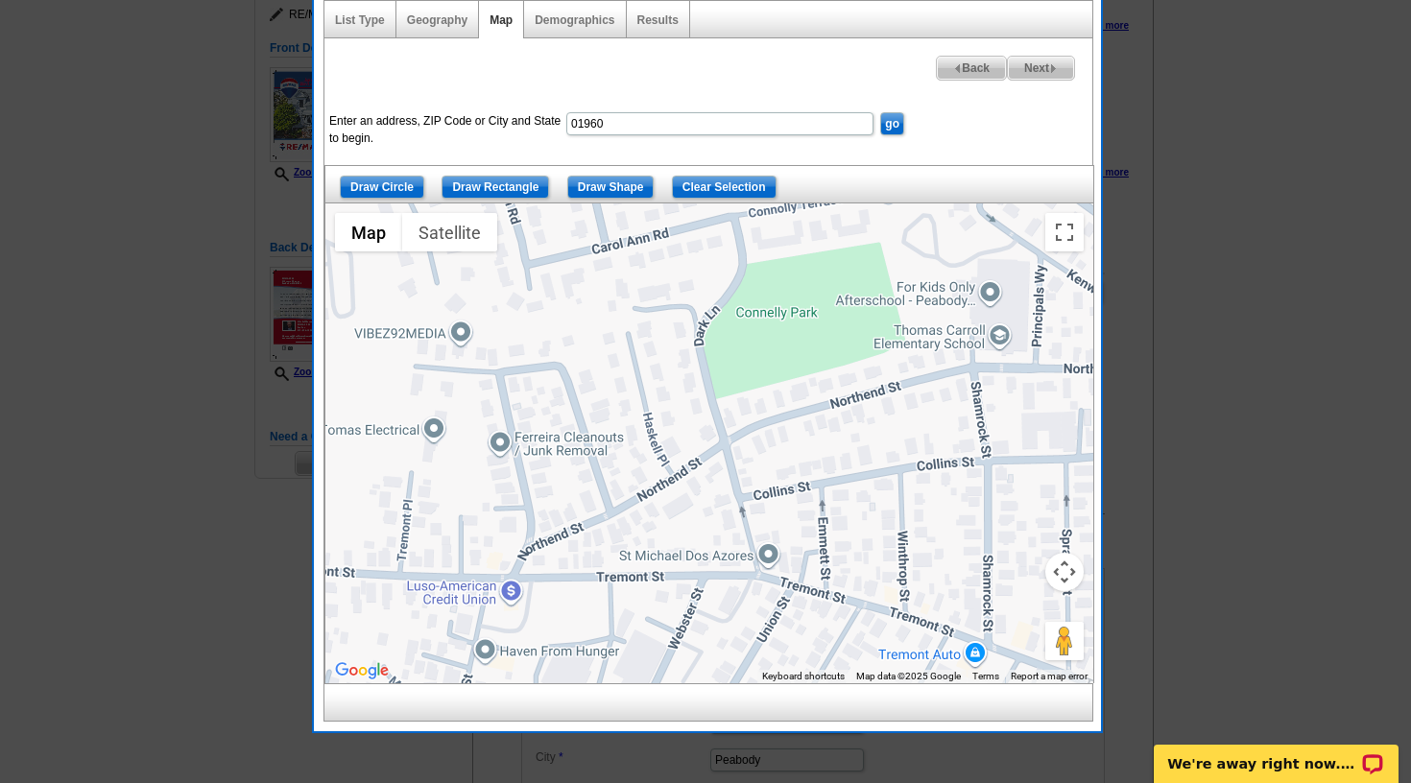
drag, startPoint x: 782, startPoint y: 453, endPoint x: 997, endPoint y: 626, distance: 275.8
click at [997, 626] on div at bounding box center [709, 443] width 768 height 480
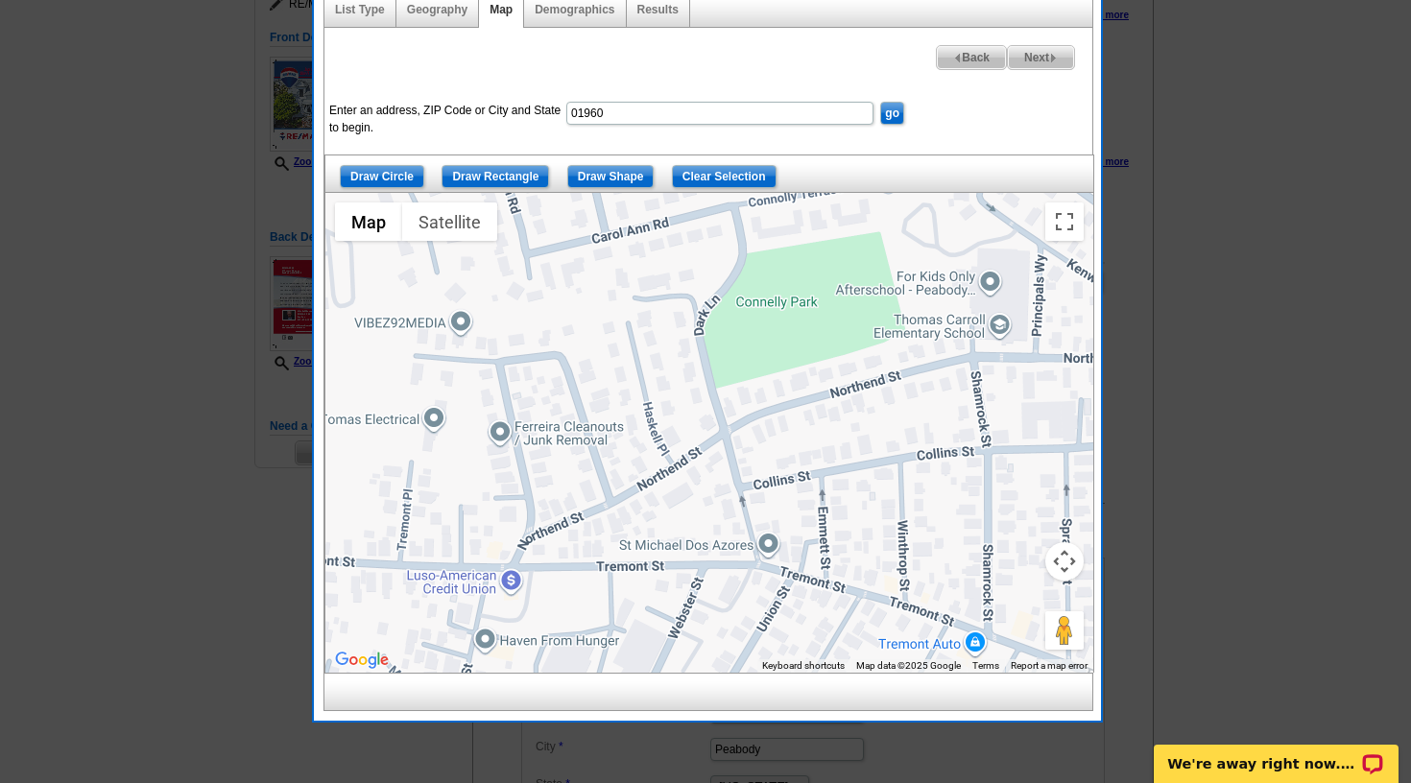
click at [766, 486] on div at bounding box center [709, 433] width 768 height 480
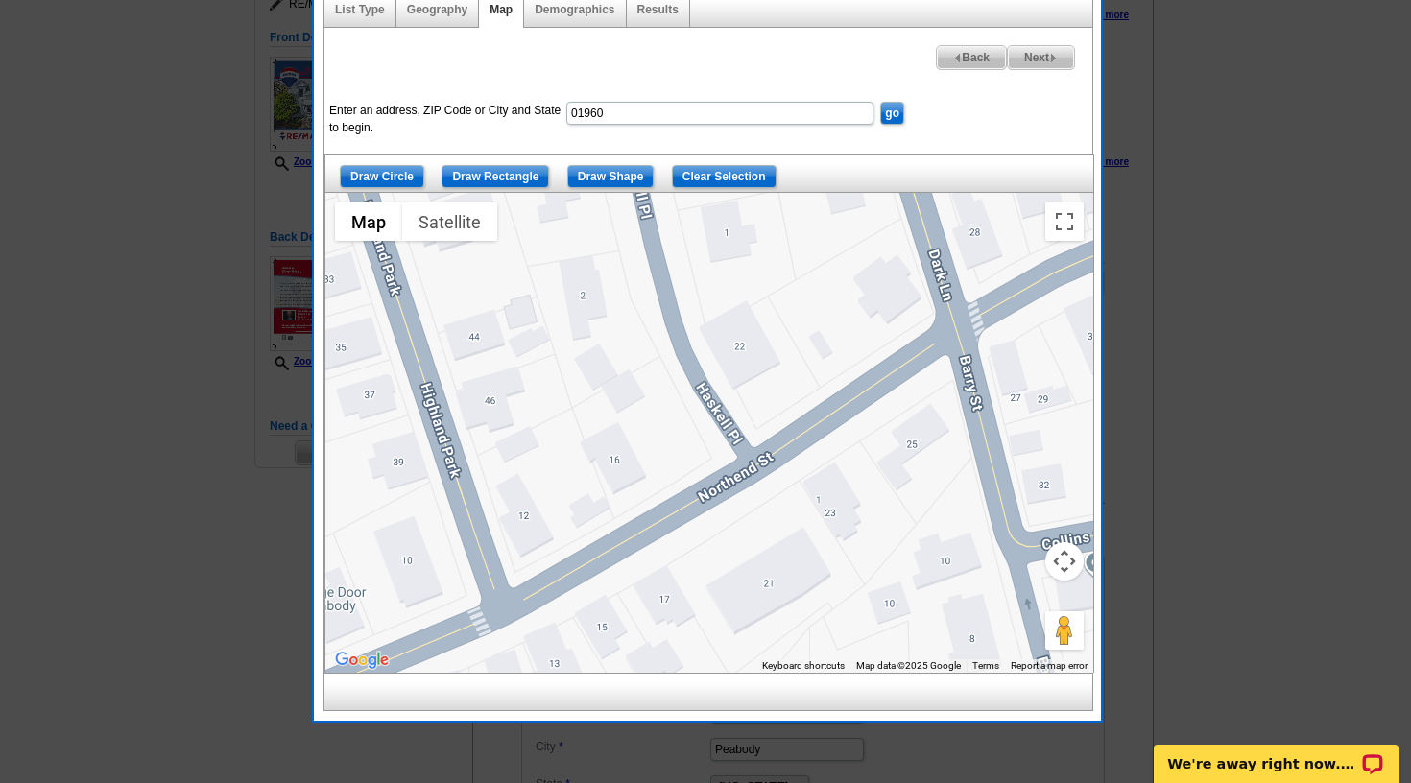
drag, startPoint x: 738, startPoint y: 477, endPoint x: 1089, endPoint y: 532, distance: 355.5
click at [1089, 532] on div at bounding box center [709, 433] width 768 height 480
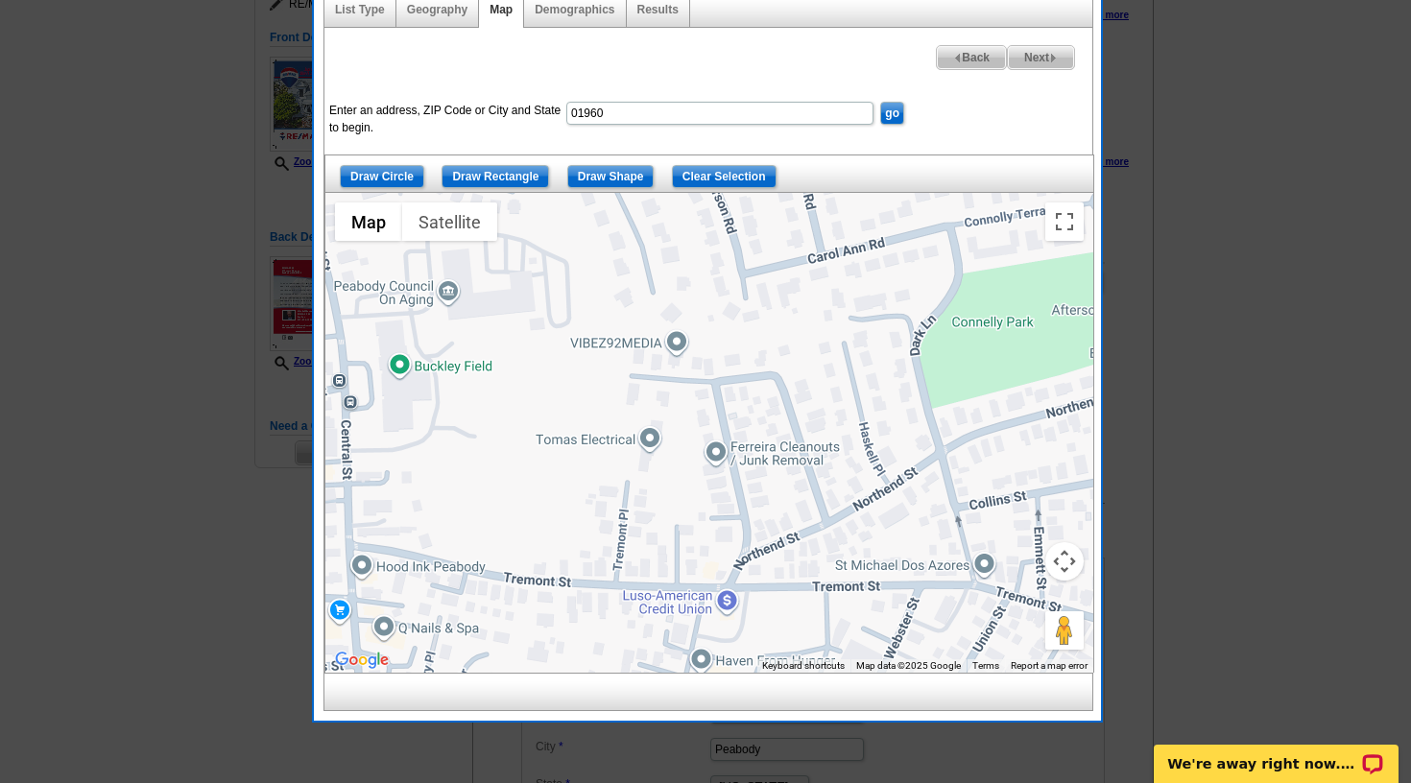
click at [620, 176] on input "Draw Shape" at bounding box center [610, 176] width 87 height 23
click at [596, 332] on div at bounding box center [709, 433] width 768 height 480
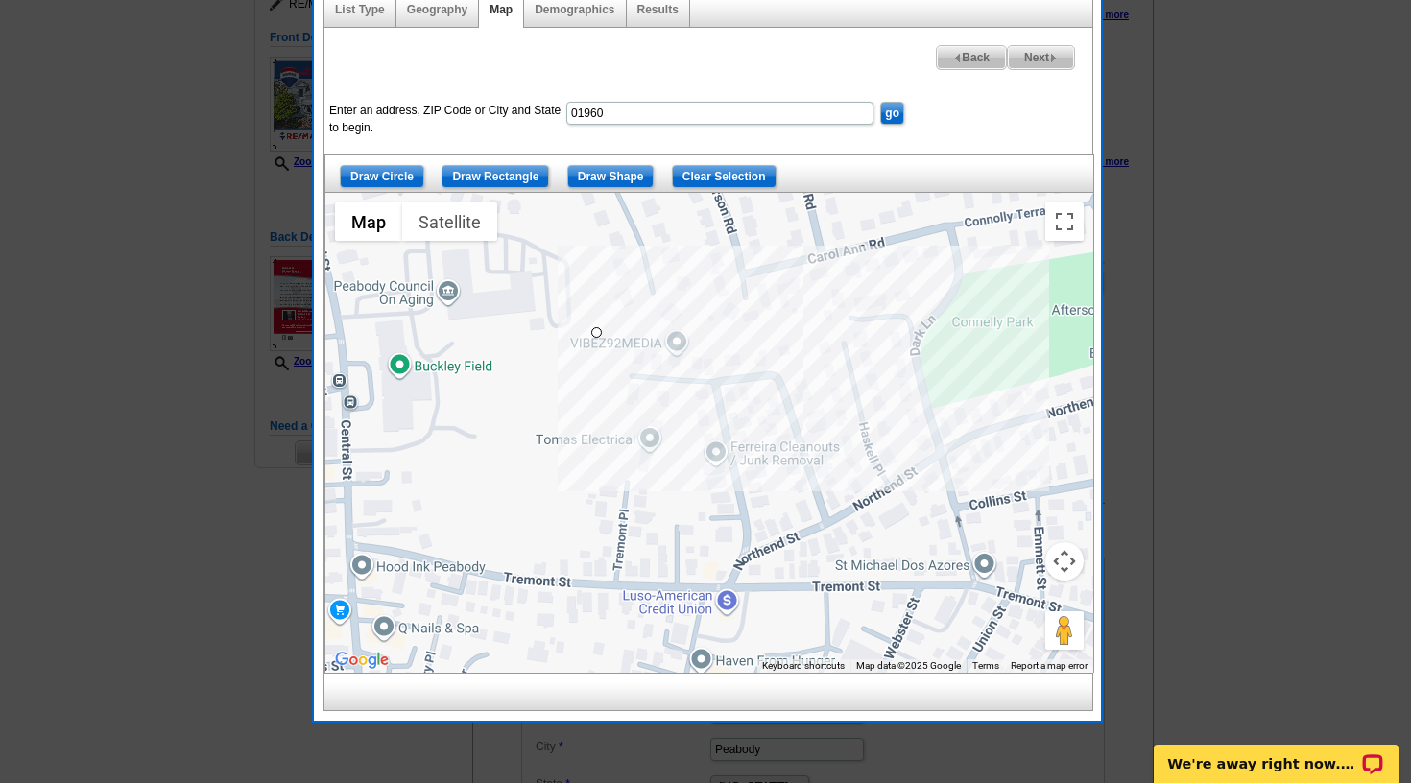
click at [909, 308] on div at bounding box center [709, 433] width 768 height 480
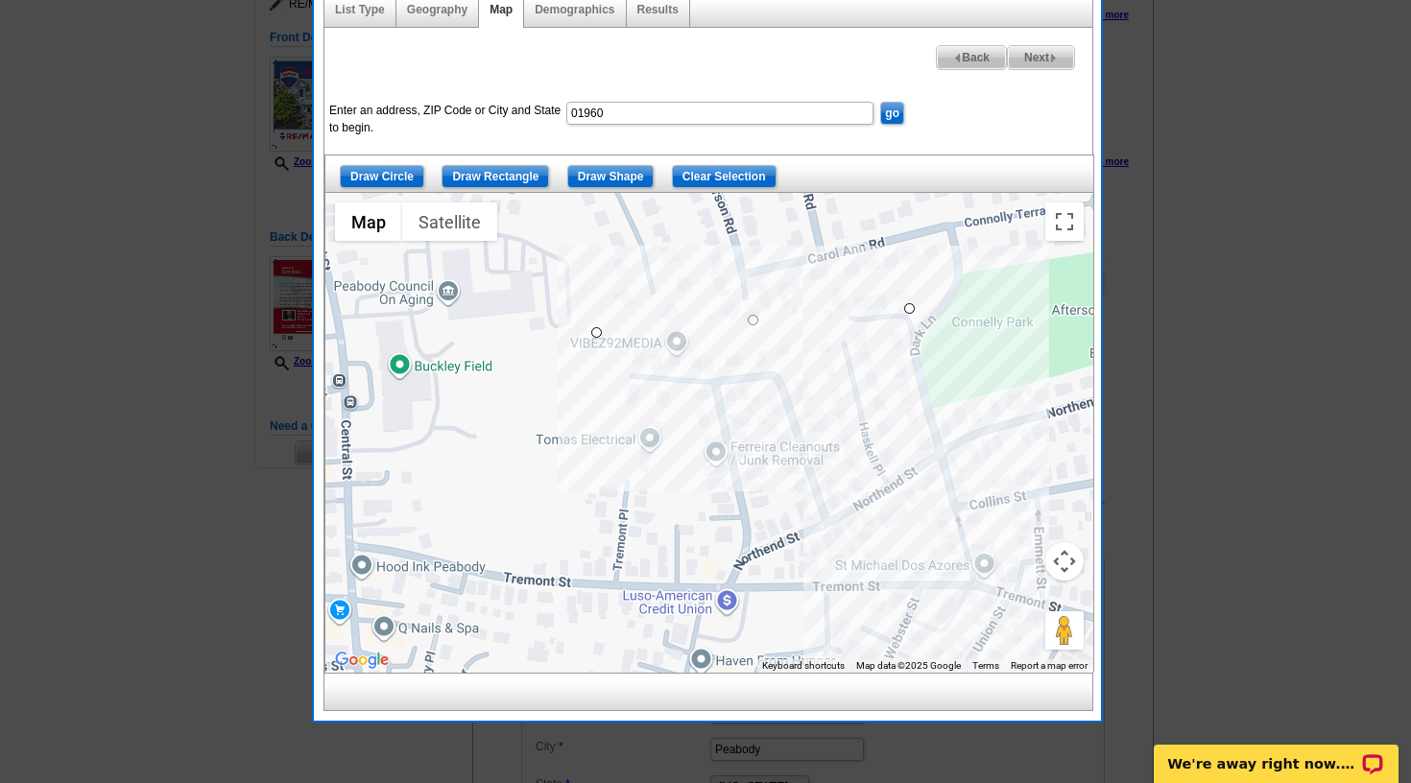
click at [978, 585] on div at bounding box center [709, 433] width 768 height 480
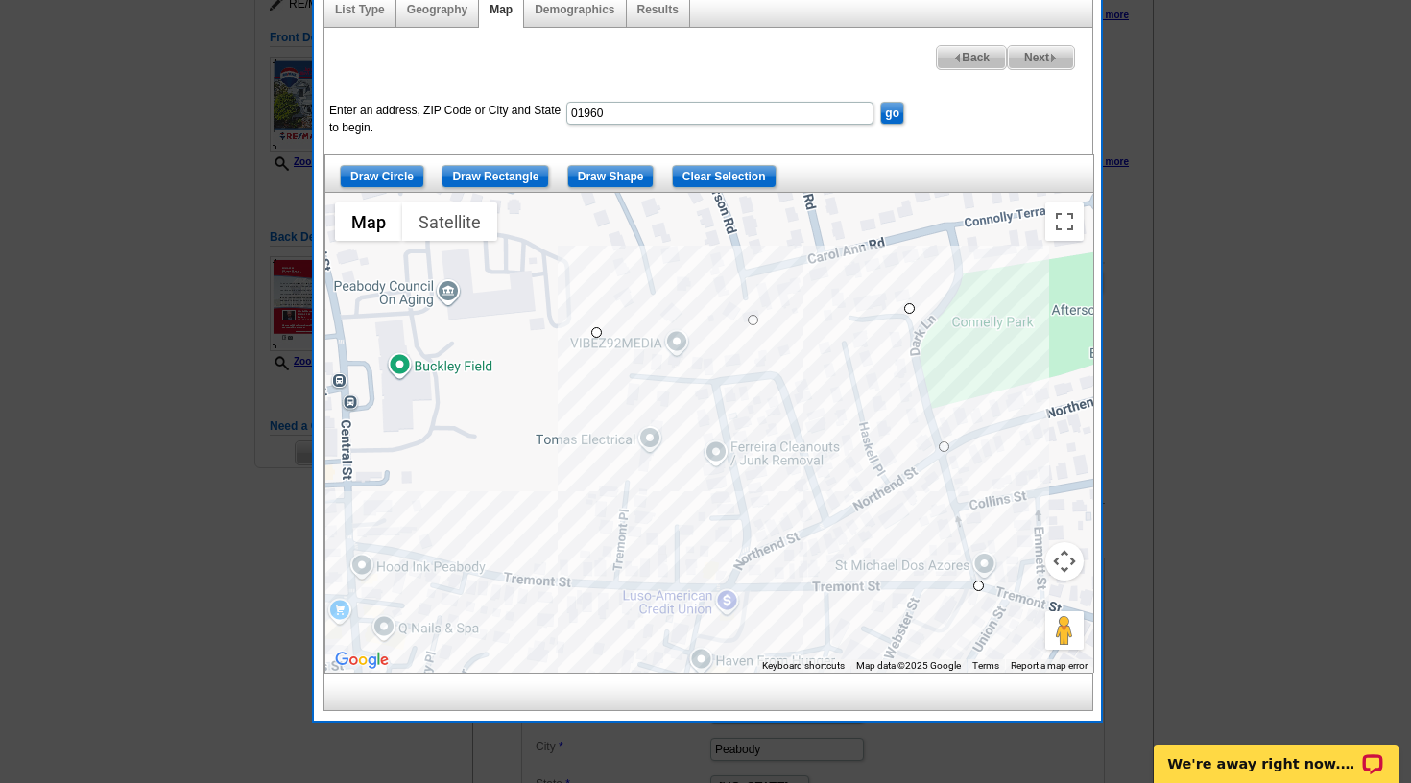
click at [525, 581] on div at bounding box center [709, 433] width 768 height 480
click at [599, 332] on div at bounding box center [709, 433] width 768 height 480
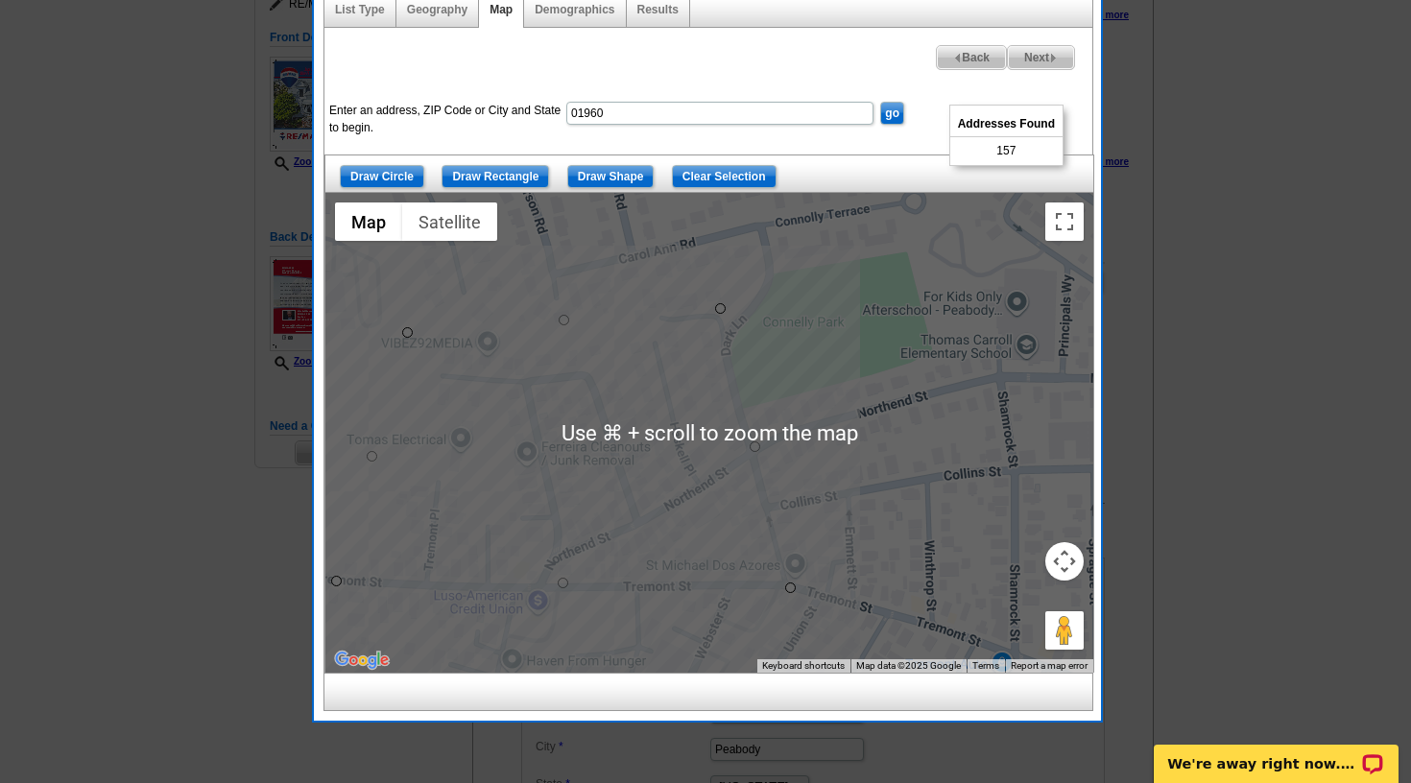
drag, startPoint x: 980, startPoint y: 584, endPoint x: 794, endPoint y: 584, distance: 186.2
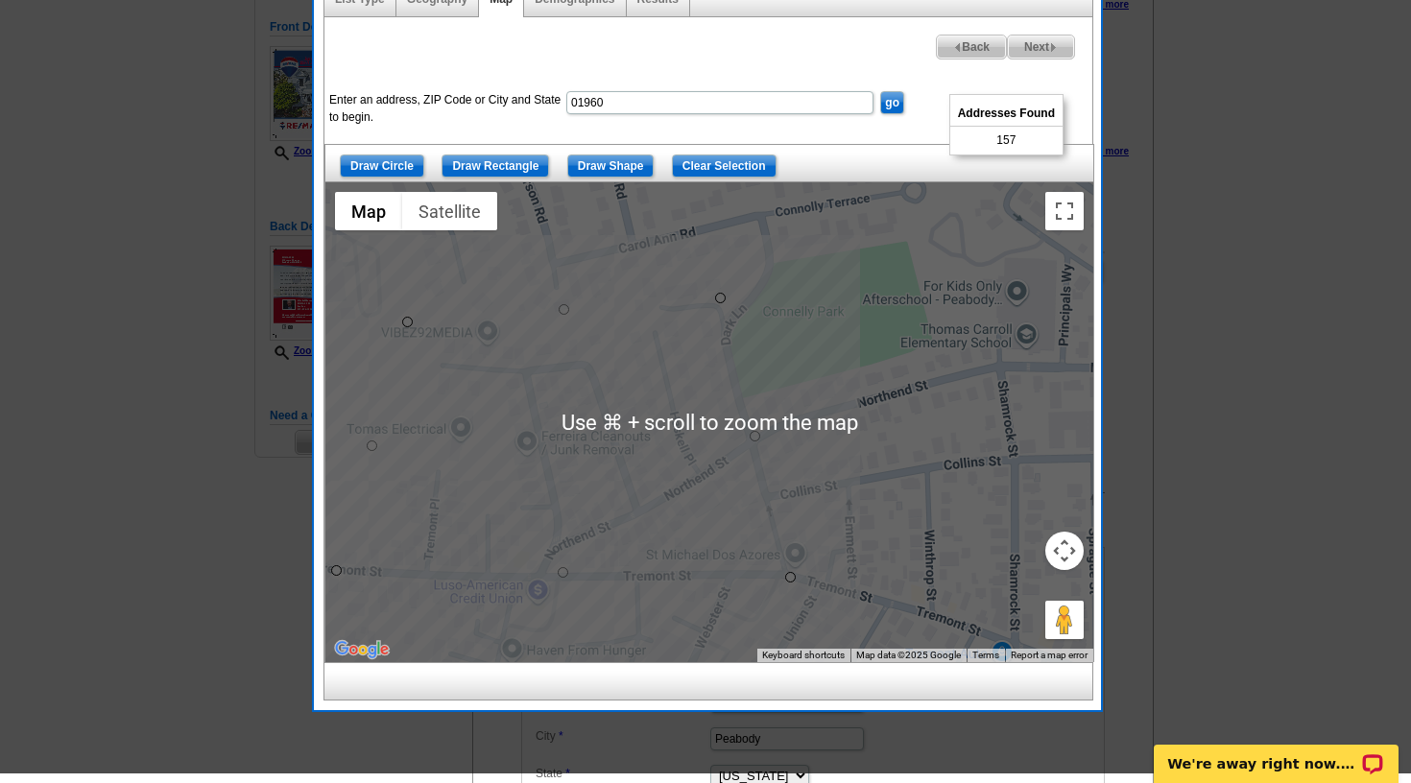
scroll to position [242, 0]
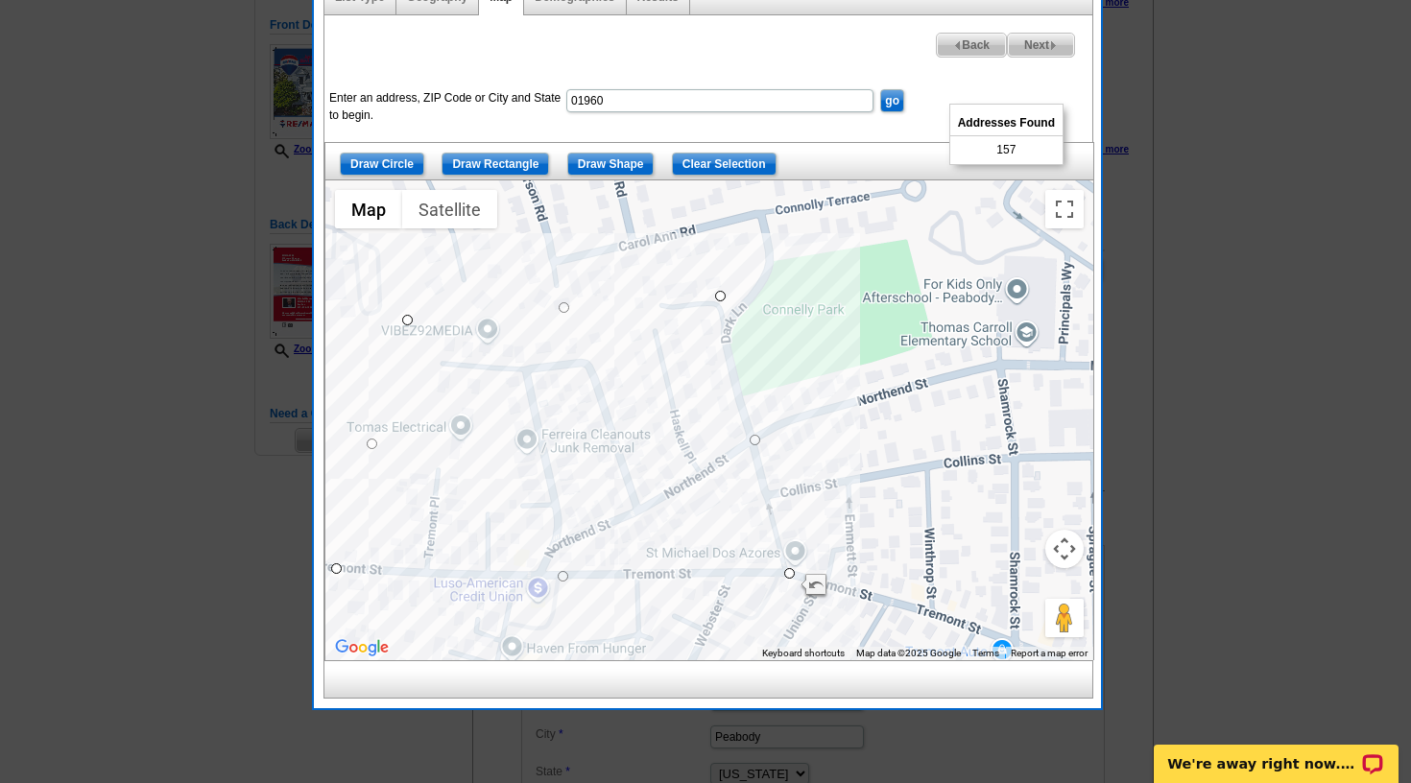
drag, startPoint x: 790, startPoint y: 584, endPoint x: 791, endPoint y: 568, distance: 15.4
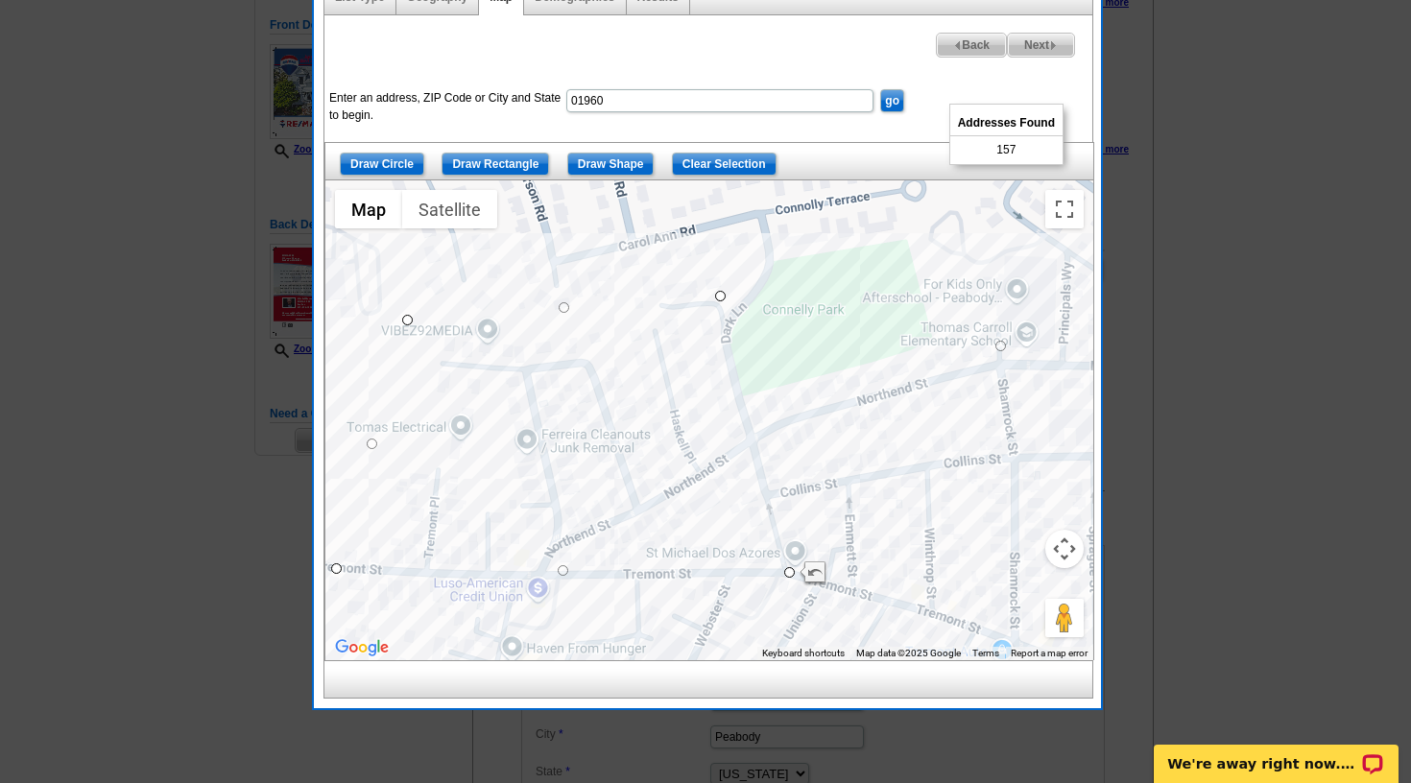
drag, startPoint x: 757, startPoint y: 435, endPoint x: 1006, endPoint y: 346, distance: 264.1
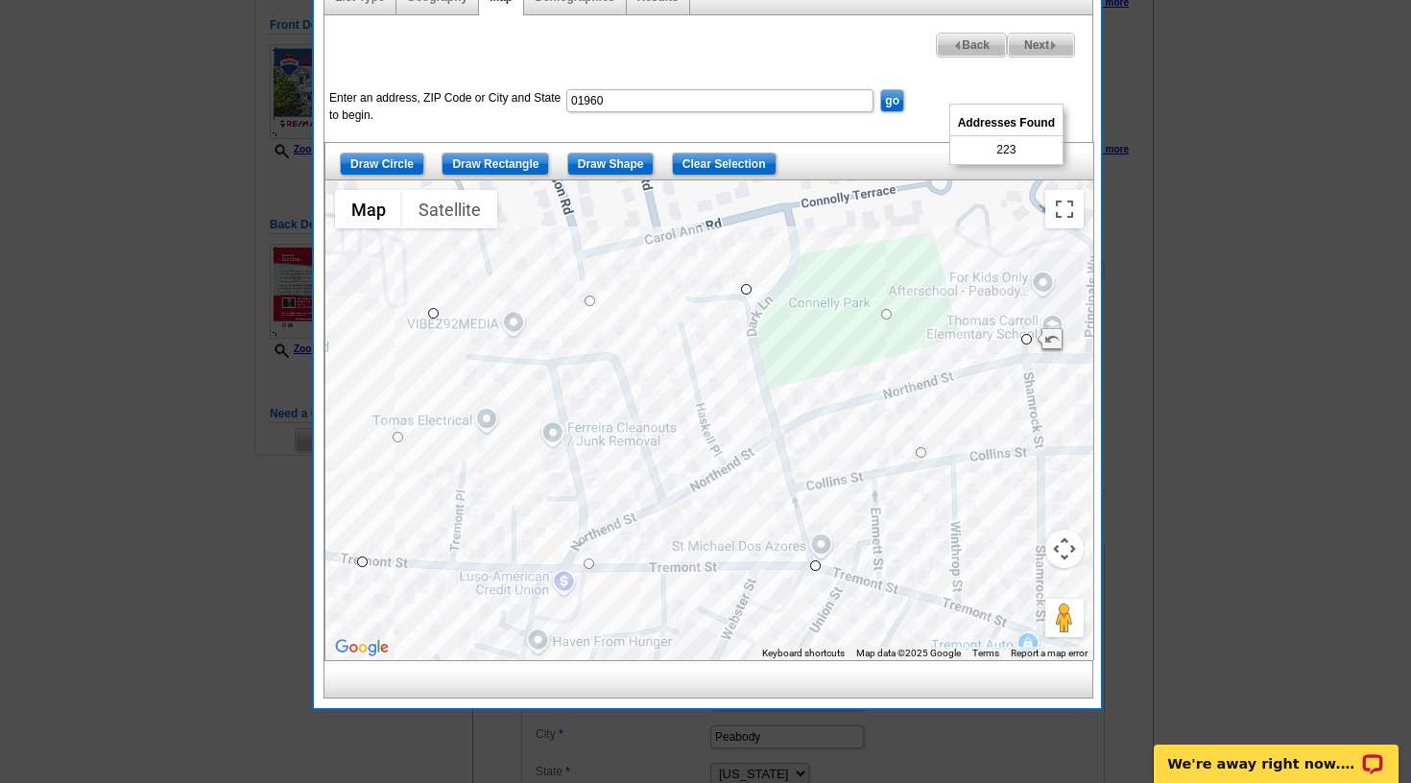
drag, startPoint x: 895, startPoint y: 465, endPoint x: 921, endPoint y: 459, distance: 26.8
click at [922, 459] on div at bounding box center [709, 420] width 768 height 480
drag, startPoint x: 923, startPoint y: 452, endPoint x: 1038, endPoint y: 444, distance: 114.5
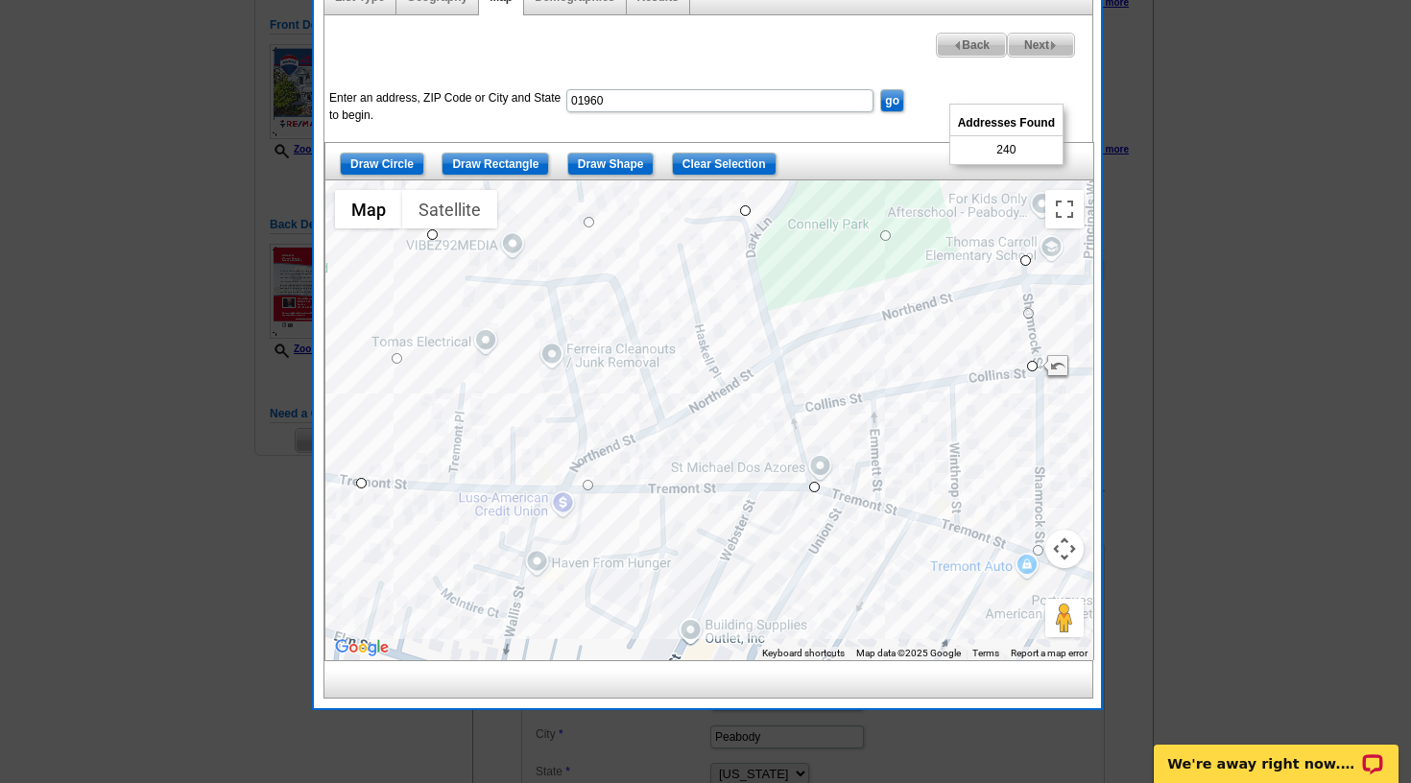
drag, startPoint x: 925, startPoint y: 507, endPoint x: 1042, endPoint y: 551, distance: 125.1
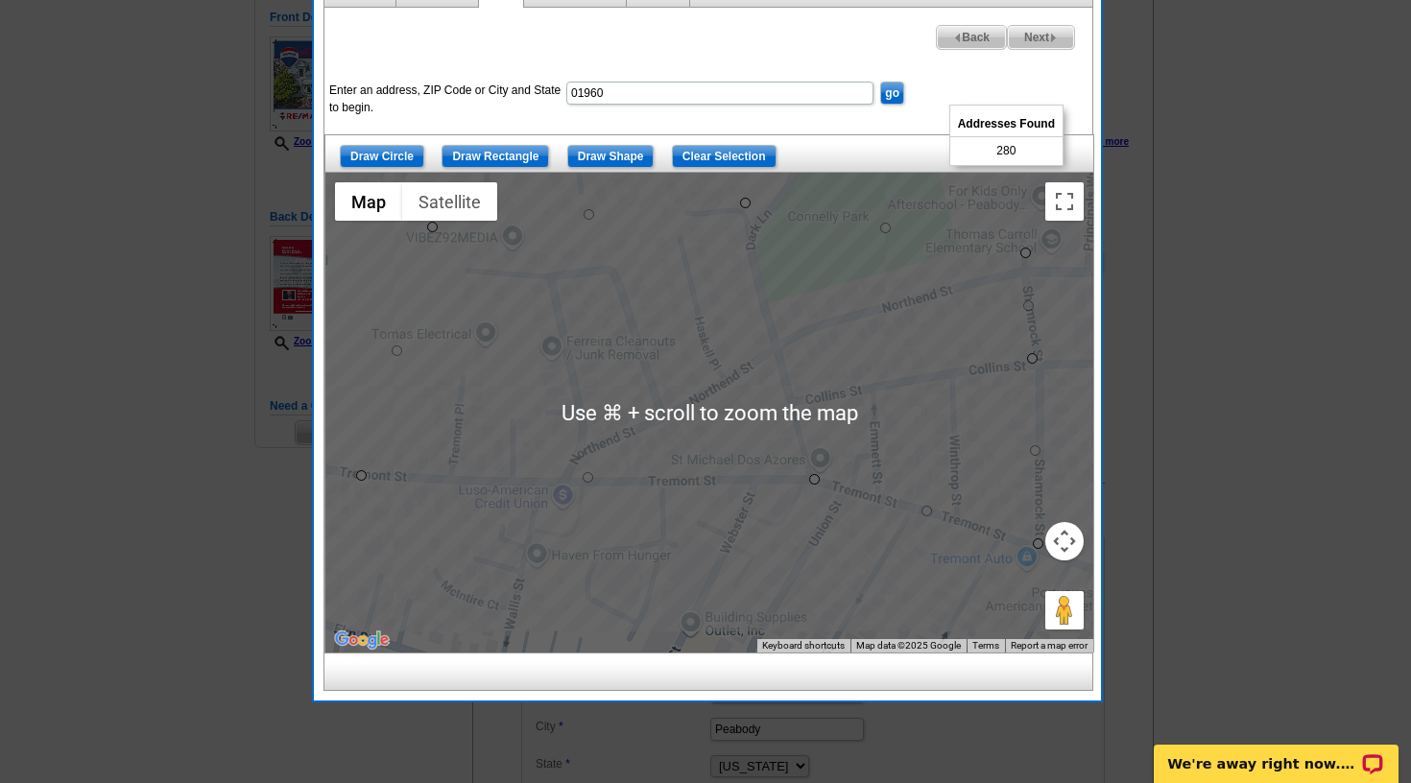
scroll to position [256, 0]
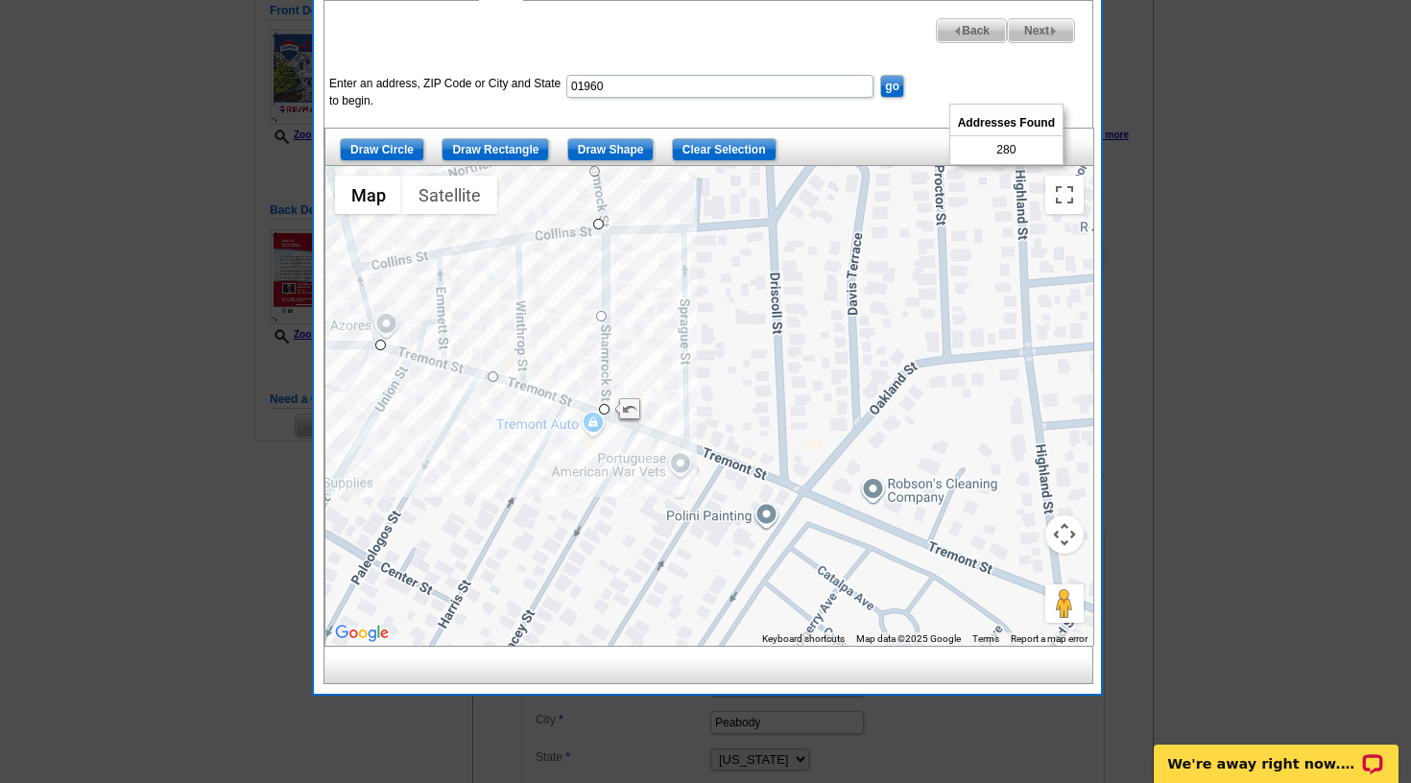
drag, startPoint x: 895, startPoint y: 583, endPoint x: 458, endPoint y: 455, distance: 455.0
click at [458, 455] on div at bounding box center [709, 406] width 768 height 480
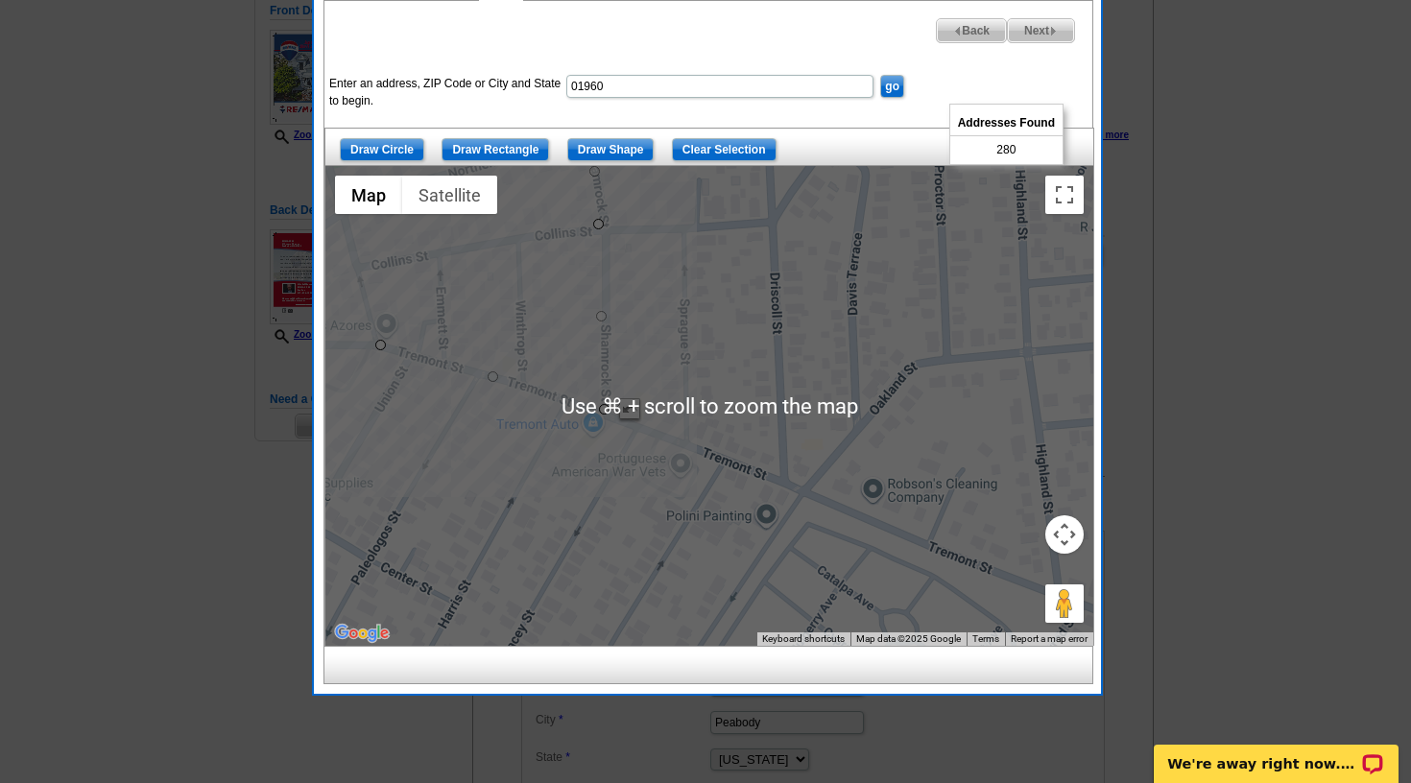
scroll to position [258, 0]
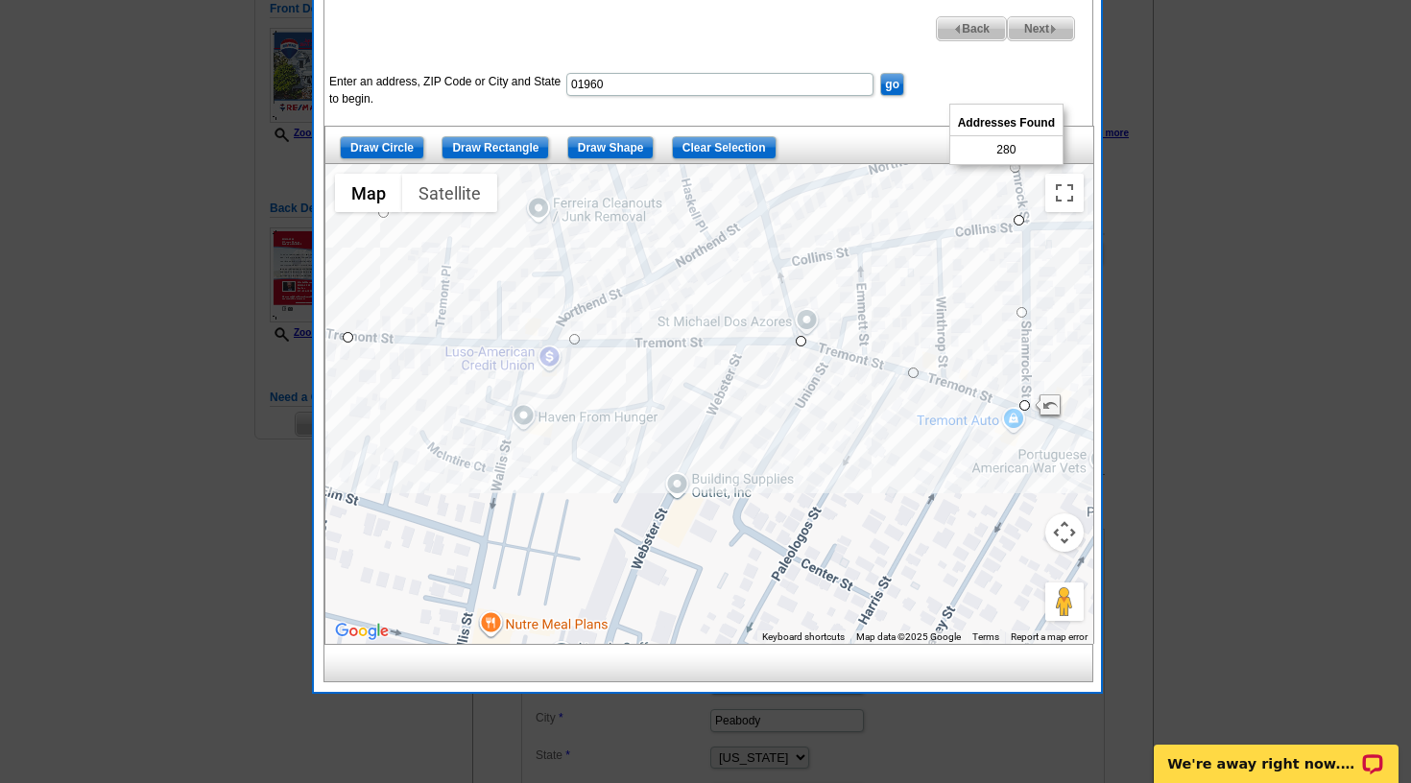
drag, startPoint x: 794, startPoint y: 538, endPoint x: 1216, endPoint y: 535, distance: 422.3
click at [1216, 535] on body "Welcome back Mitchell My Account Logout local_phone Same Day Design, Print, & M…" at bounding box center [705, 638] width 1411 height 1792
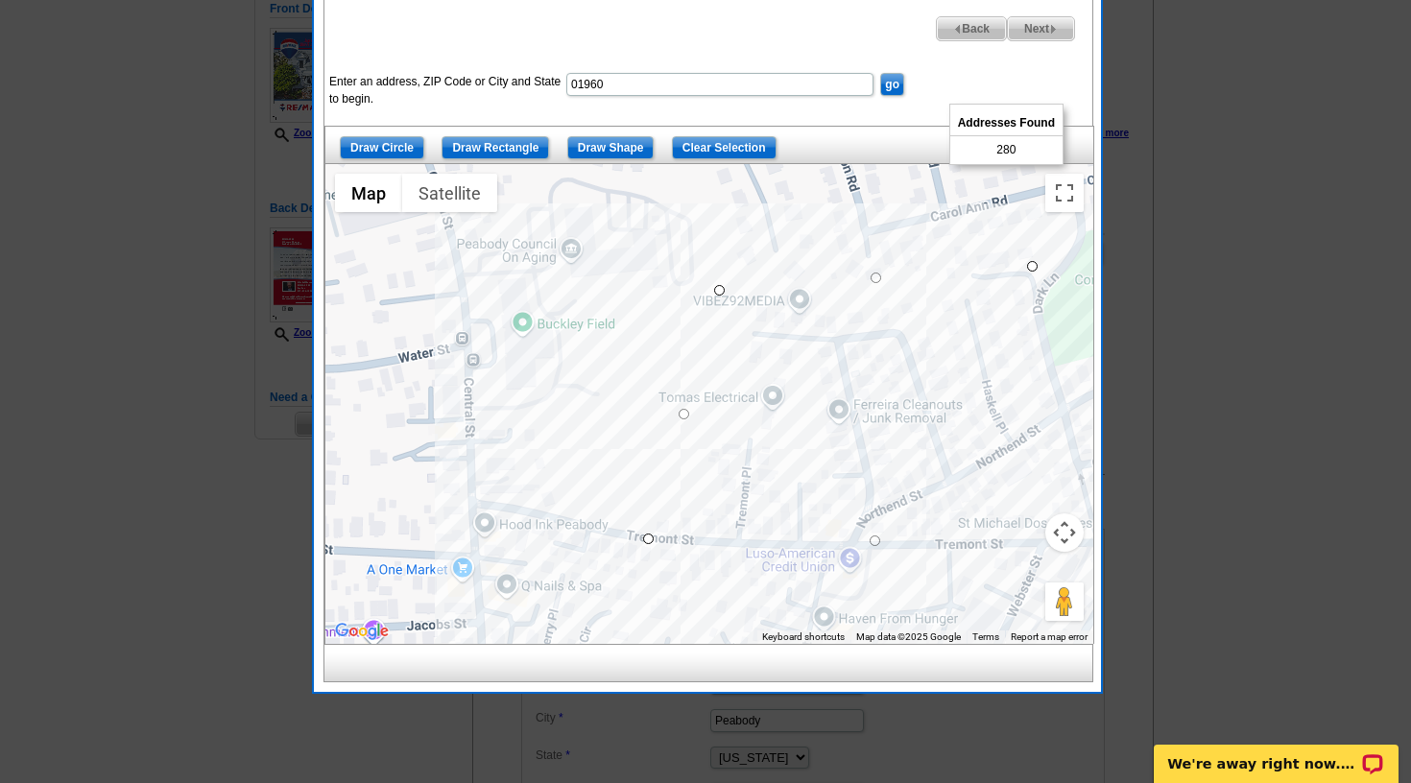
drag, startPoint x: 610, startPoint y: 446, endPoint x: 914, endPoint y: 648, distance: 364.2
click at [914, 648] on div "List Type Geography Map Demographics Results Next Addresses Found 280 Back Ente…" at bounding box center [707, 322] width 768 height 722
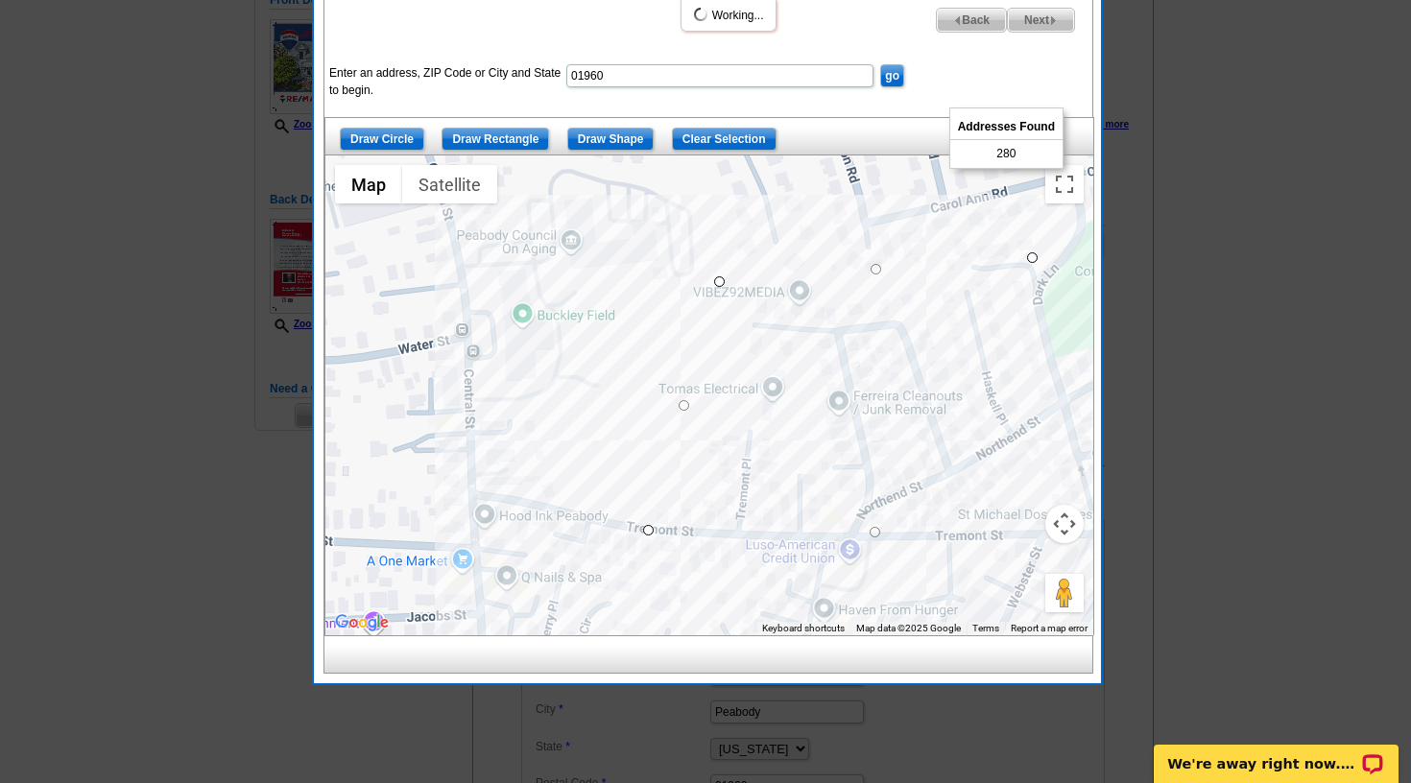
scroll to position [271, 0]
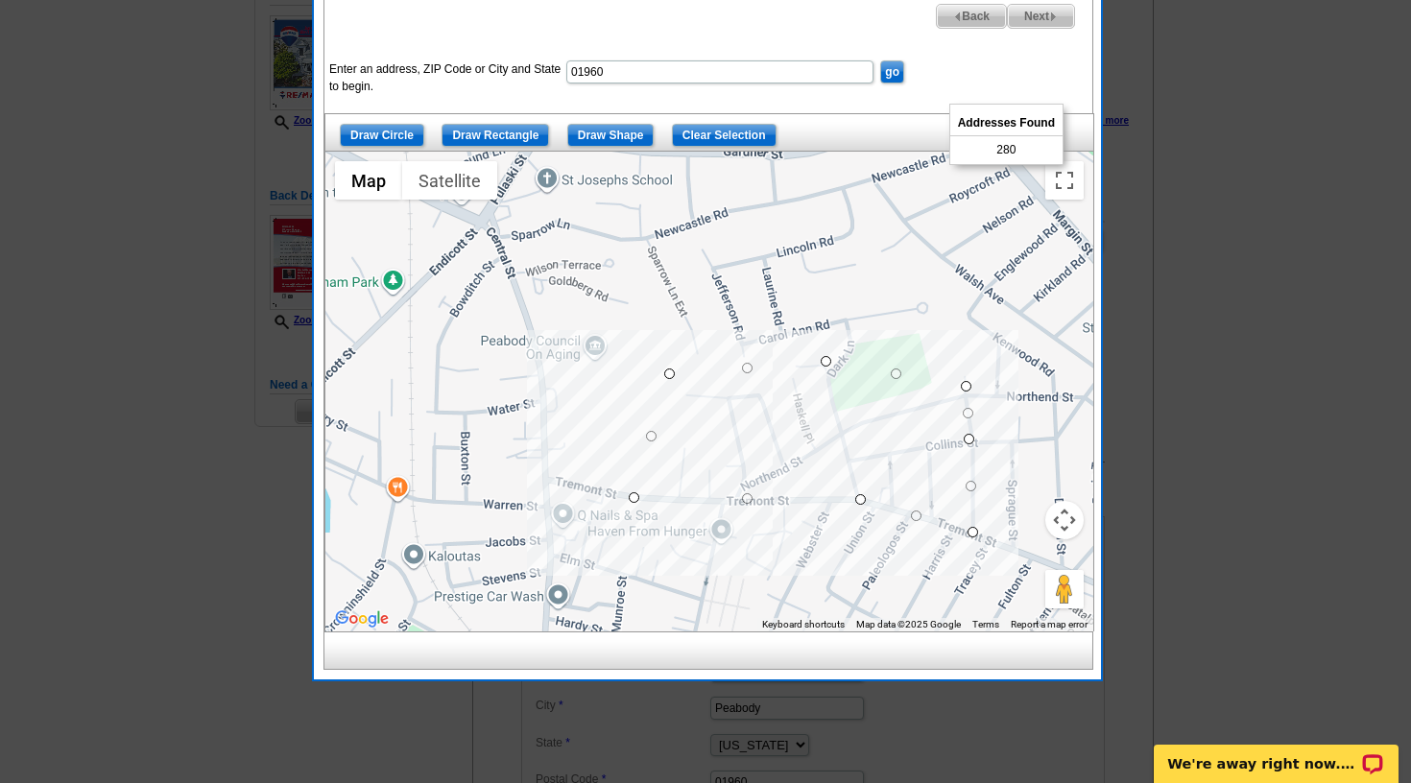
drag, startPoint x: 967, startPoint y: 599, endPoint x: 759, endPoint y: 537, distance: 217.4
click at [759, 537] on div at bounding box center [709, 392] width 768 height 480
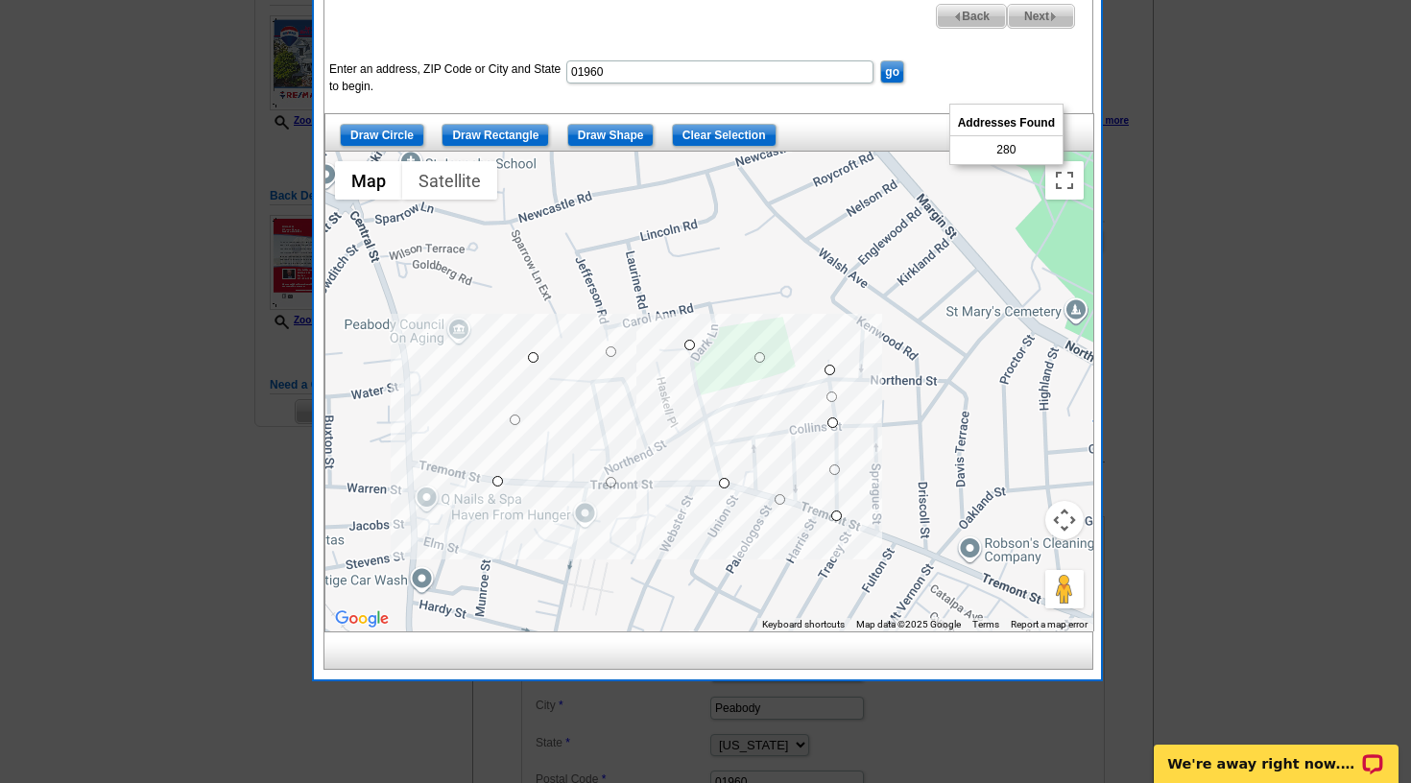
drag, startPoint x: 853, startPoint y: 544, endPoint x: 714, endPoint y: 528, distance: 140.1
click at [714, 528] on div at bounding box center [709, 392] width 768 height 480
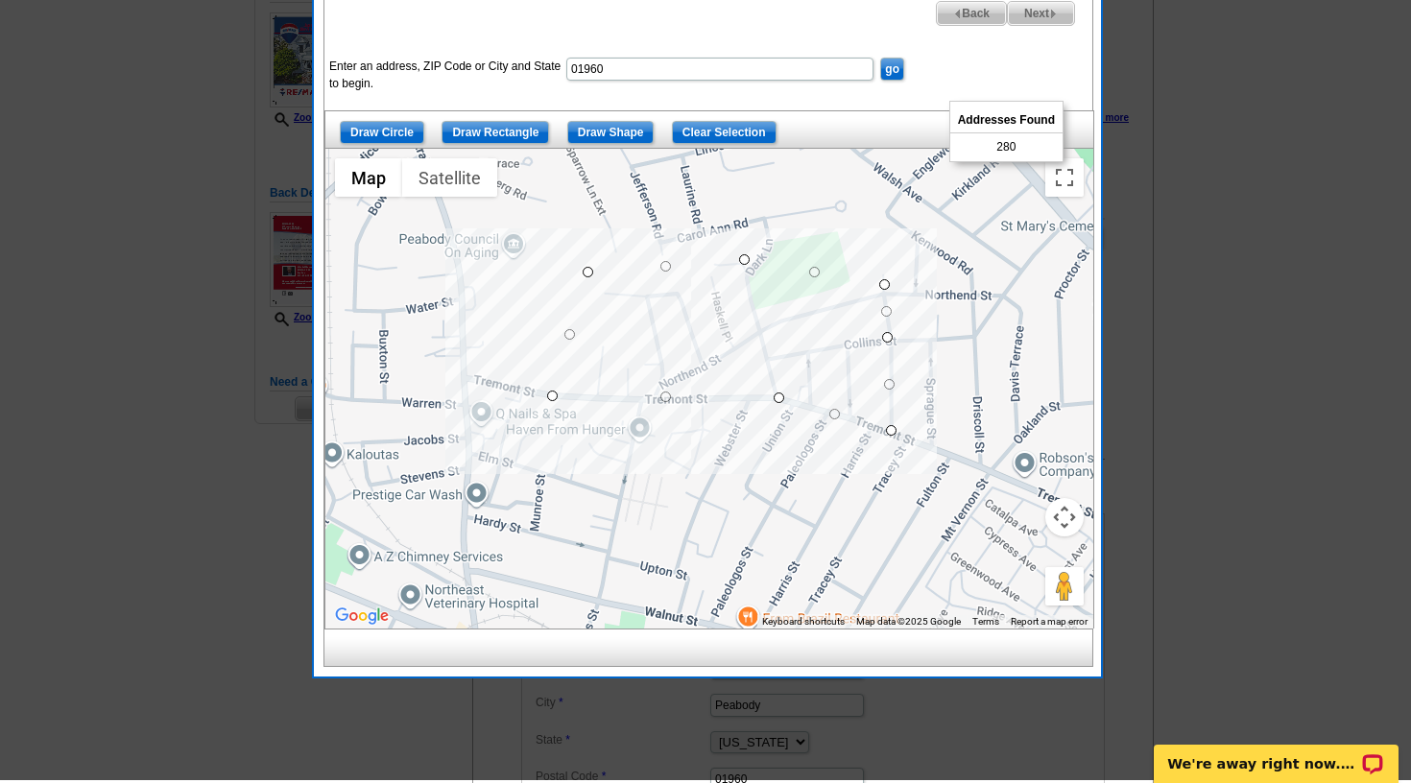
drag, startPoint x: 727, startPoint y: 571, endPoint x: 781, endPoint y: 485, distance: 102.2
click at [781, 485] on div at bounding box center [709, 389] width 768 height 480
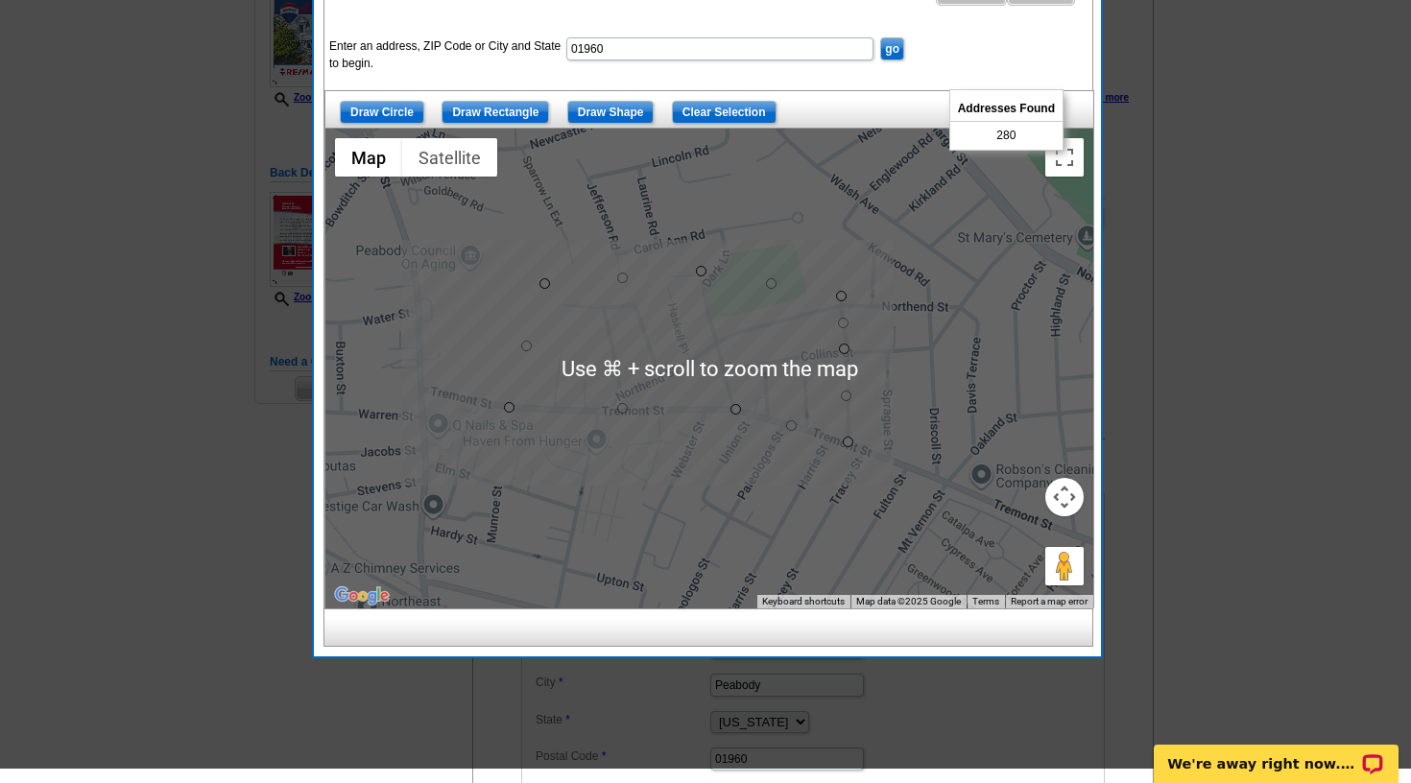
drag, startPoint x: 752, startPoint y: 453, endPoint x: 704, endPoint y: 485, distance: 57.5
click at [704, 486] on div at bounding box center [709, 369] width 768 height 480
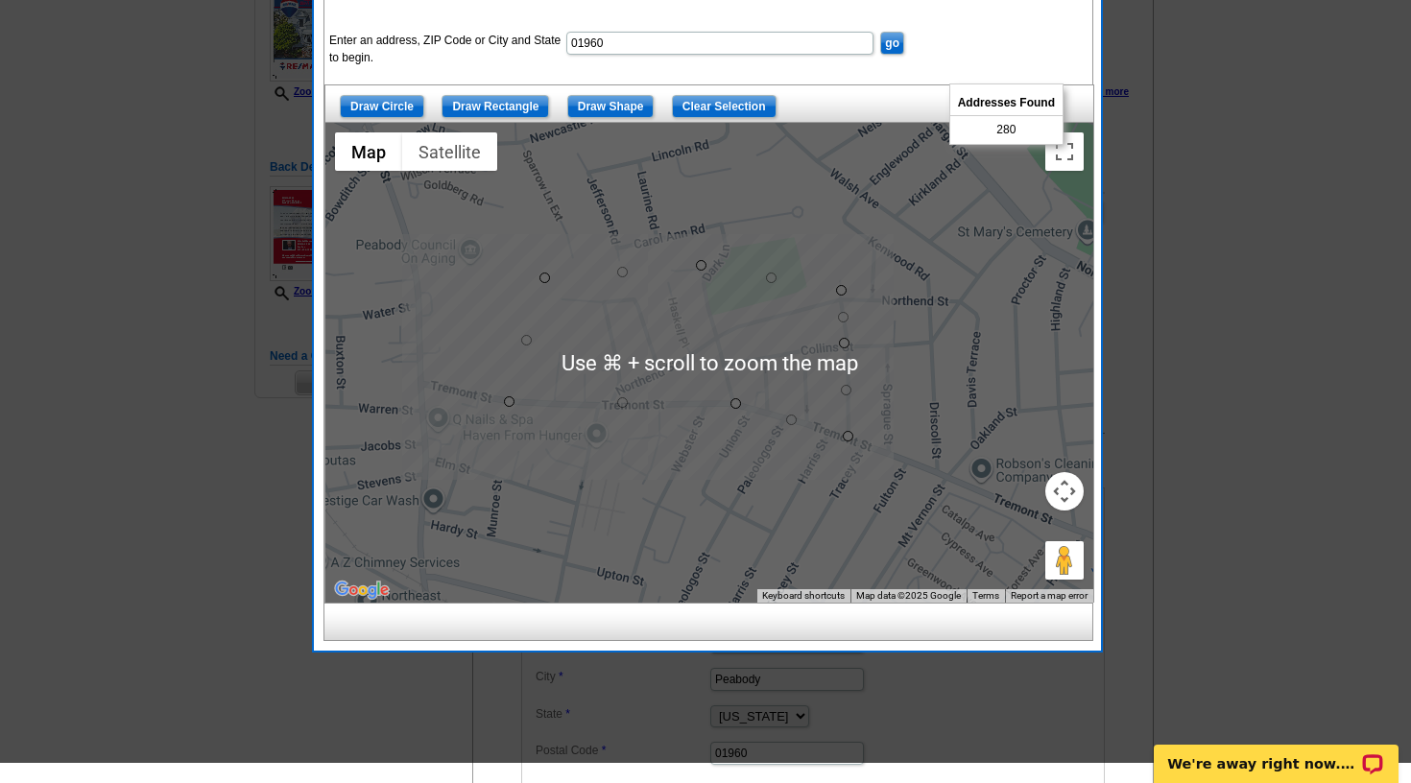
scroll to position [303, 0]
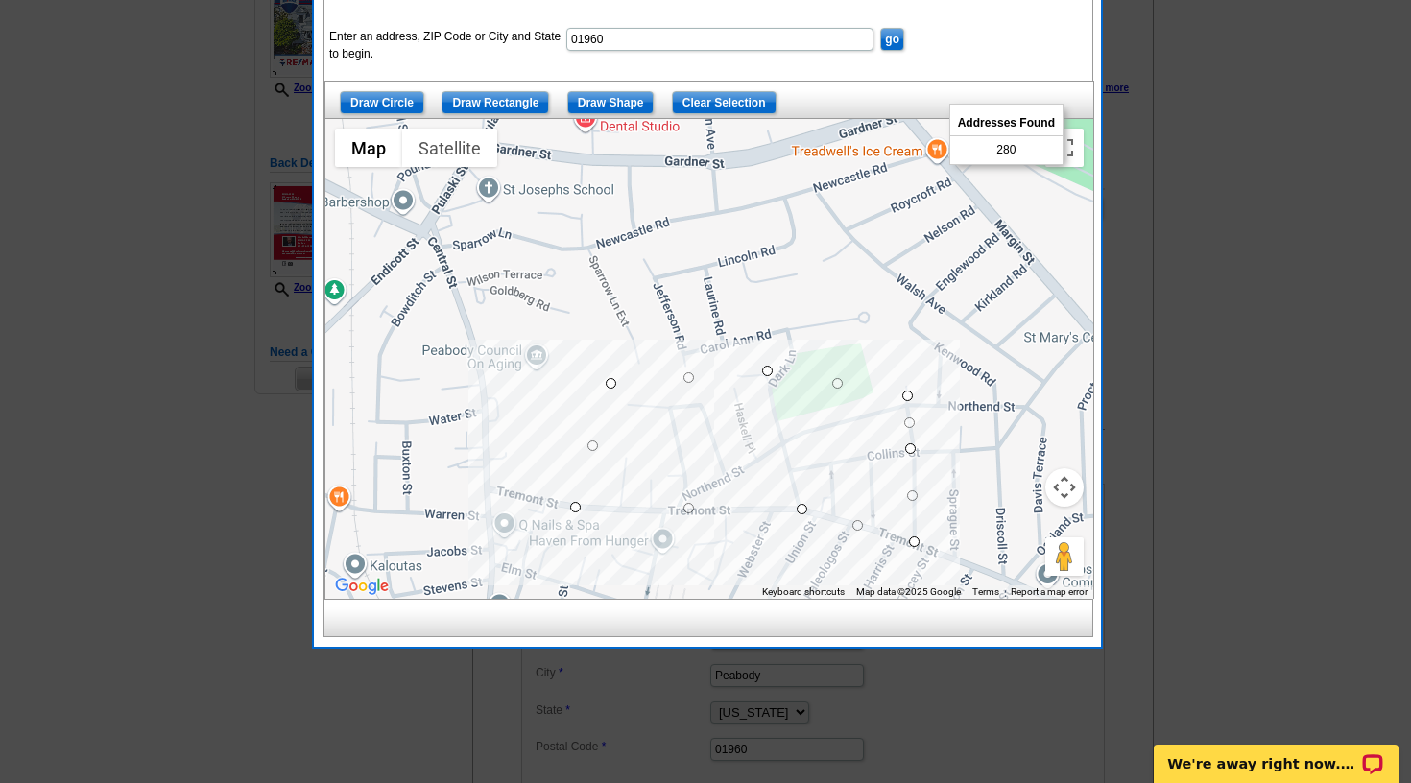
drag, startPoint x: 443, startPoint y: 246, endPoint x: 513, endPoint y: 322, distance: 102.6
click at [513, 322] on div at bounding box center [709, 359] width 768 height 480
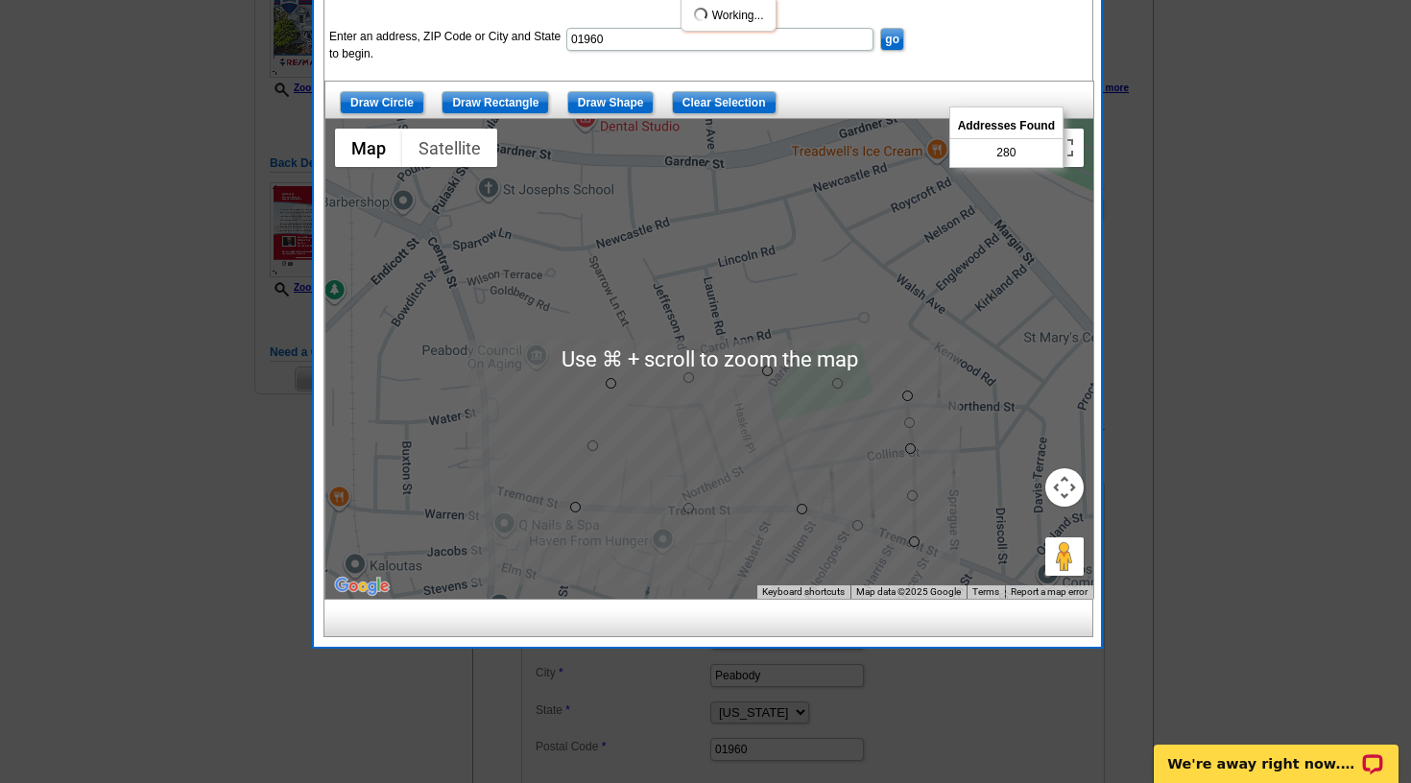
scroll to position [310, 0]
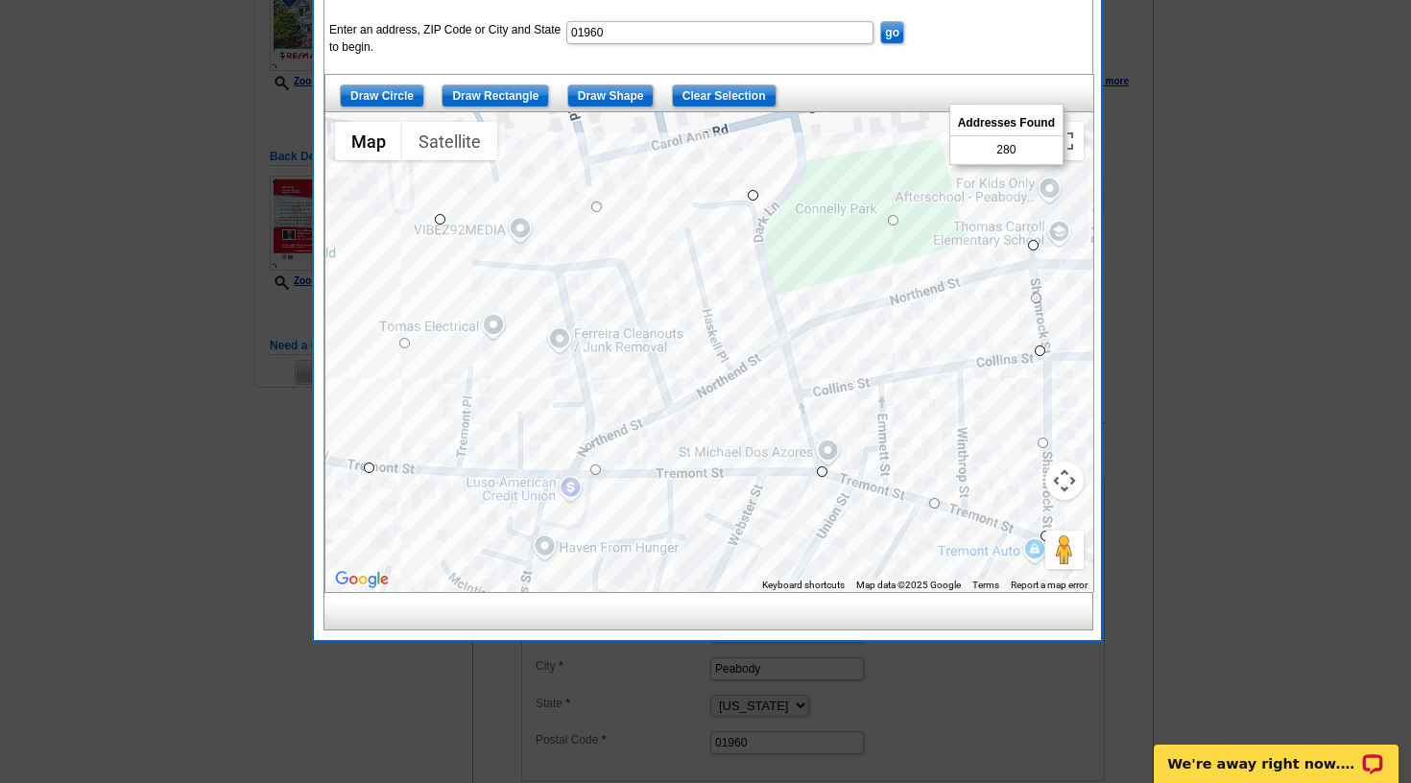
drag, startPoint x: 833, startPoint y: 443, endPoint x: 1124, endPoint y: 417, distance: 292.1
click at [1124, 417] on body "Welcome back Mitchell My Account Logout local_phone Same Day Design, Print, & M…" at bounding box center [705, 586] width 1411 height 1792
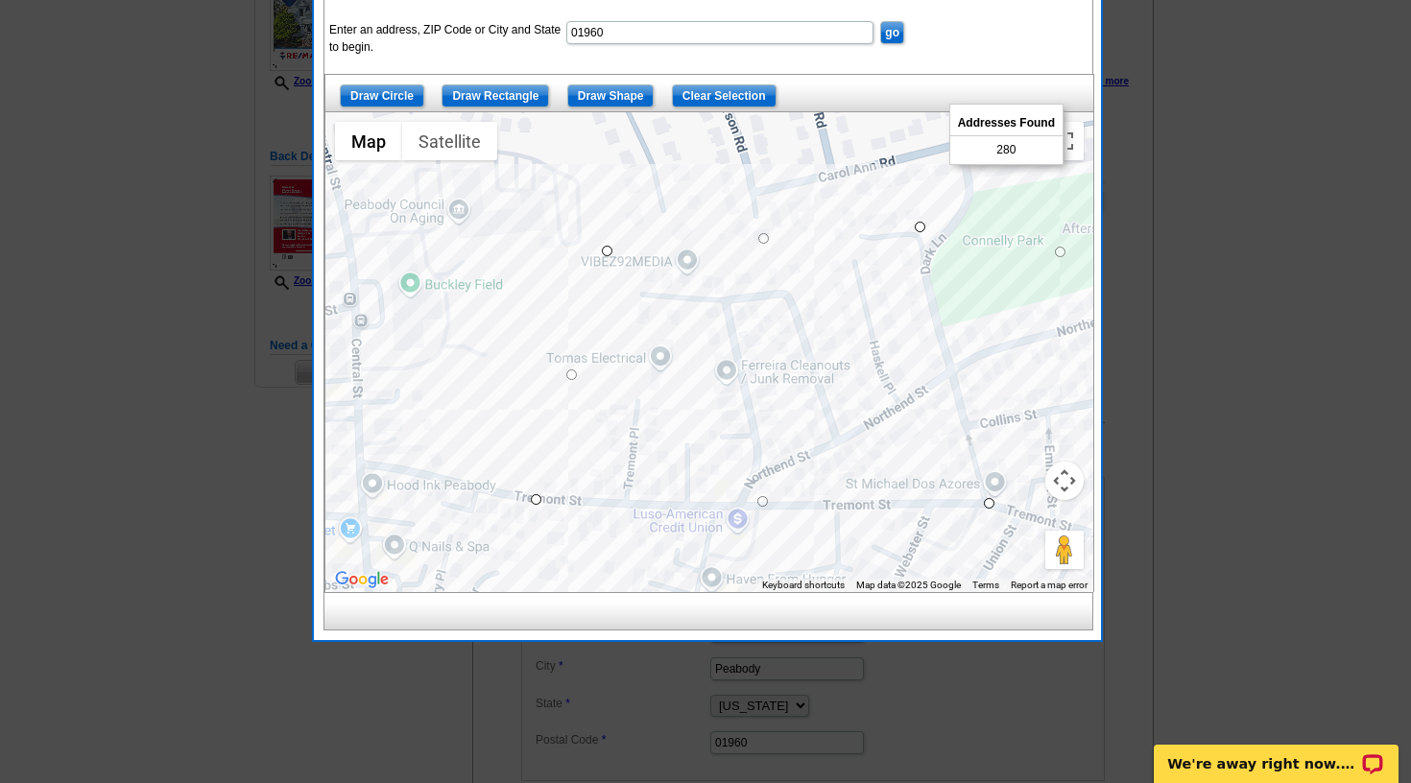
drag, startPoint x: 750, startPoint y: 396, endPoint x: 921, endPoint y: 427, distance: 174.5
click at [921, 427] on div at bounding box center [709, 352] width 768 height 480
drag, startPoint x: 919, startPoint y: 226, endPoint x: 912, endPoint y: 245, distance: 20.7
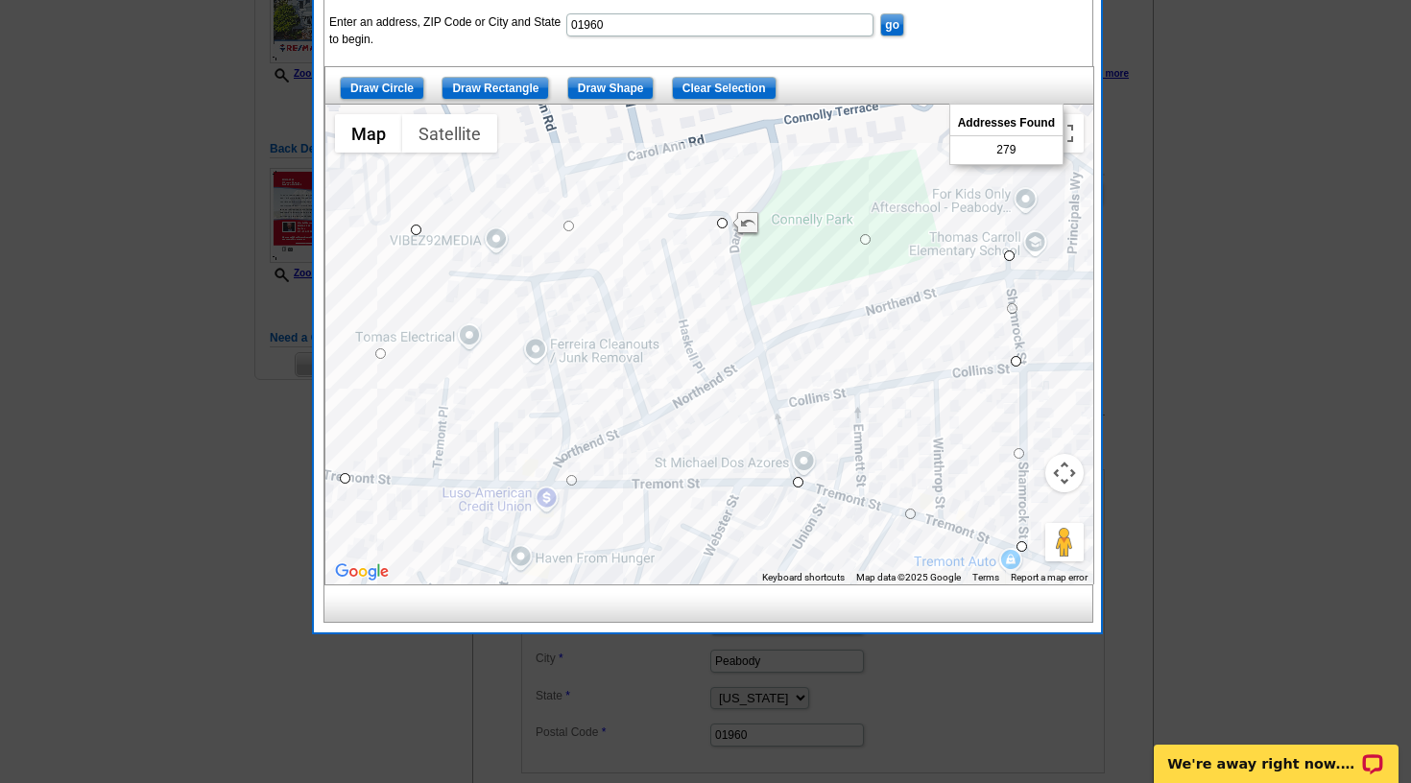
drag, startPoint x: 877, startPoint y: 451, endPoint x: 684, endPoint y: 438, distance: 193.4
click at [684, 438] on div at bounding box center [709, 345] width 768 height 480
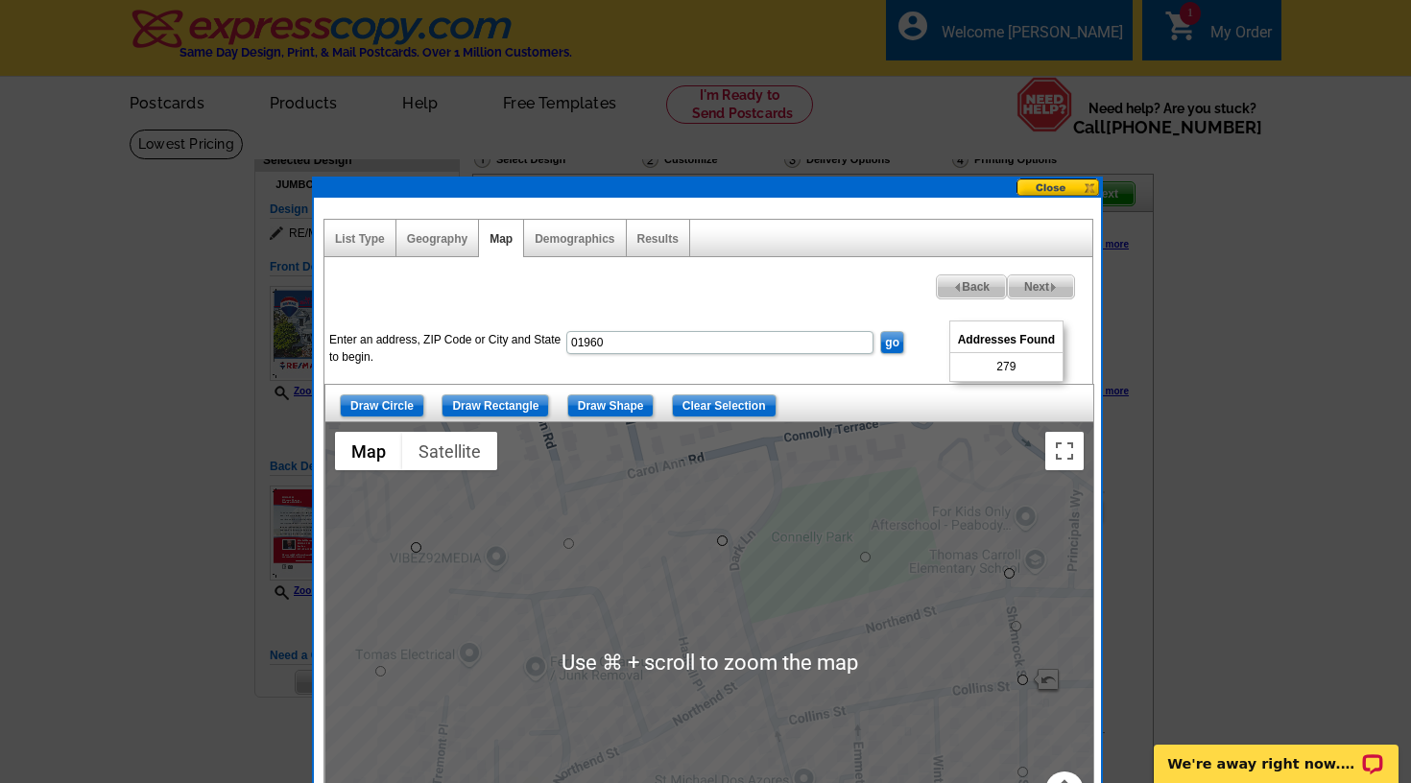
scroll to position [0, 0]
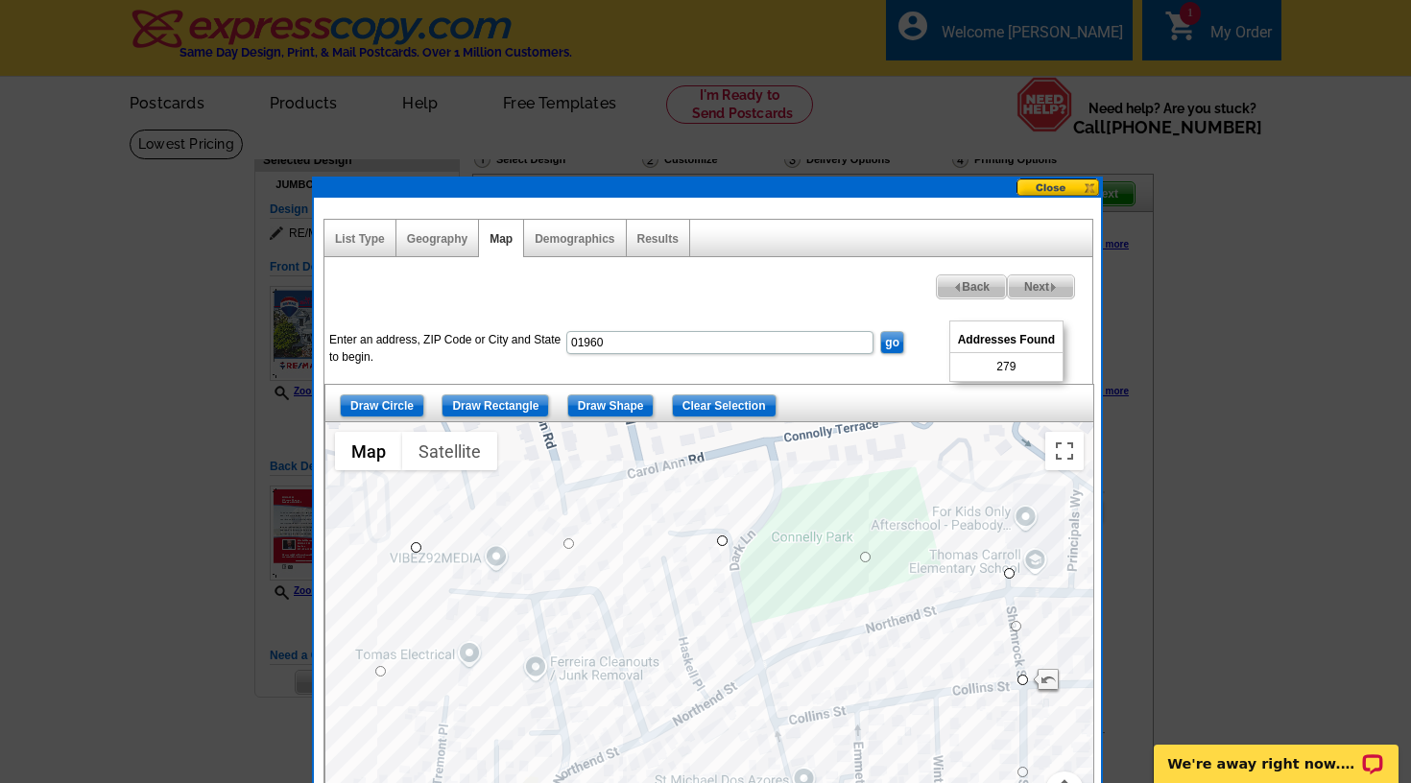
click at [1038, 285] on span "Next" at bounding box center [1041, 286] width 66 height 23
select select
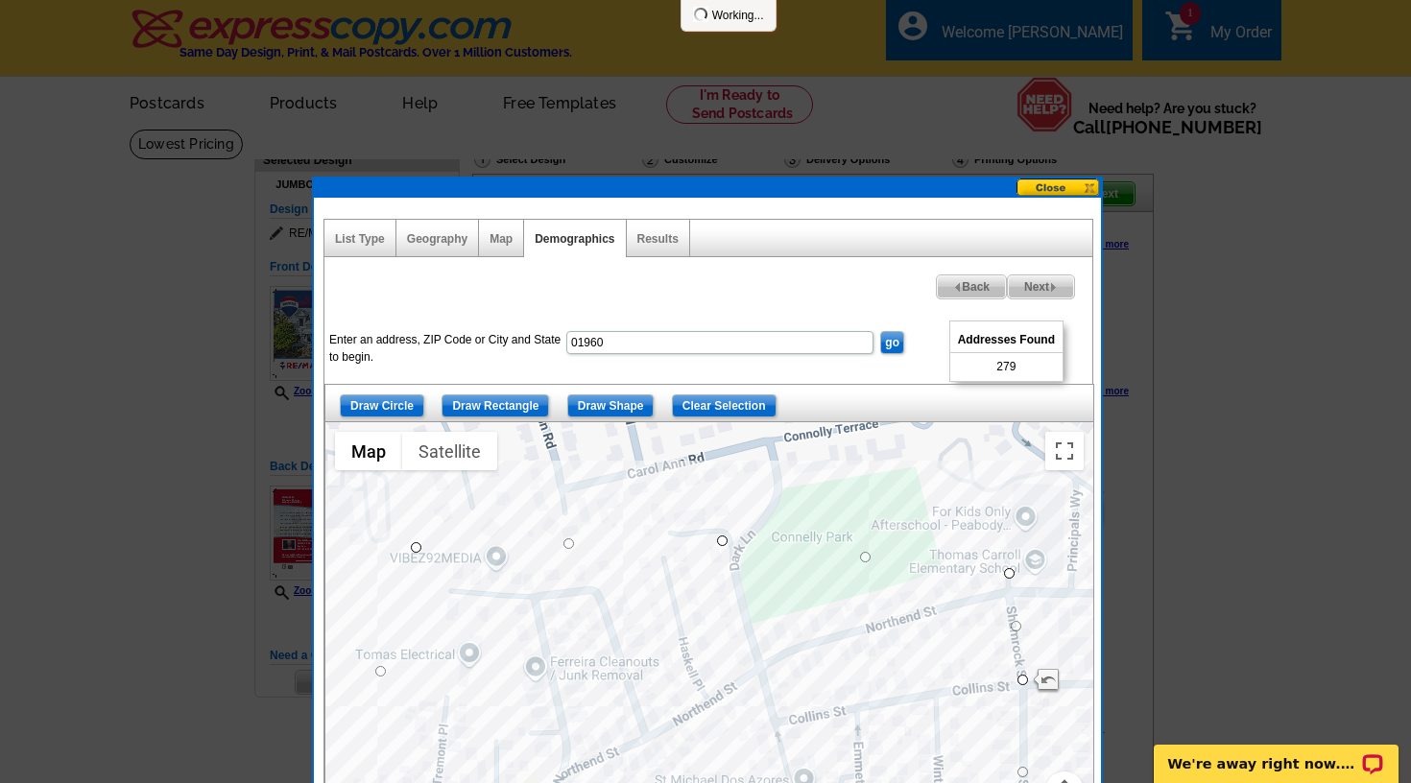
select select
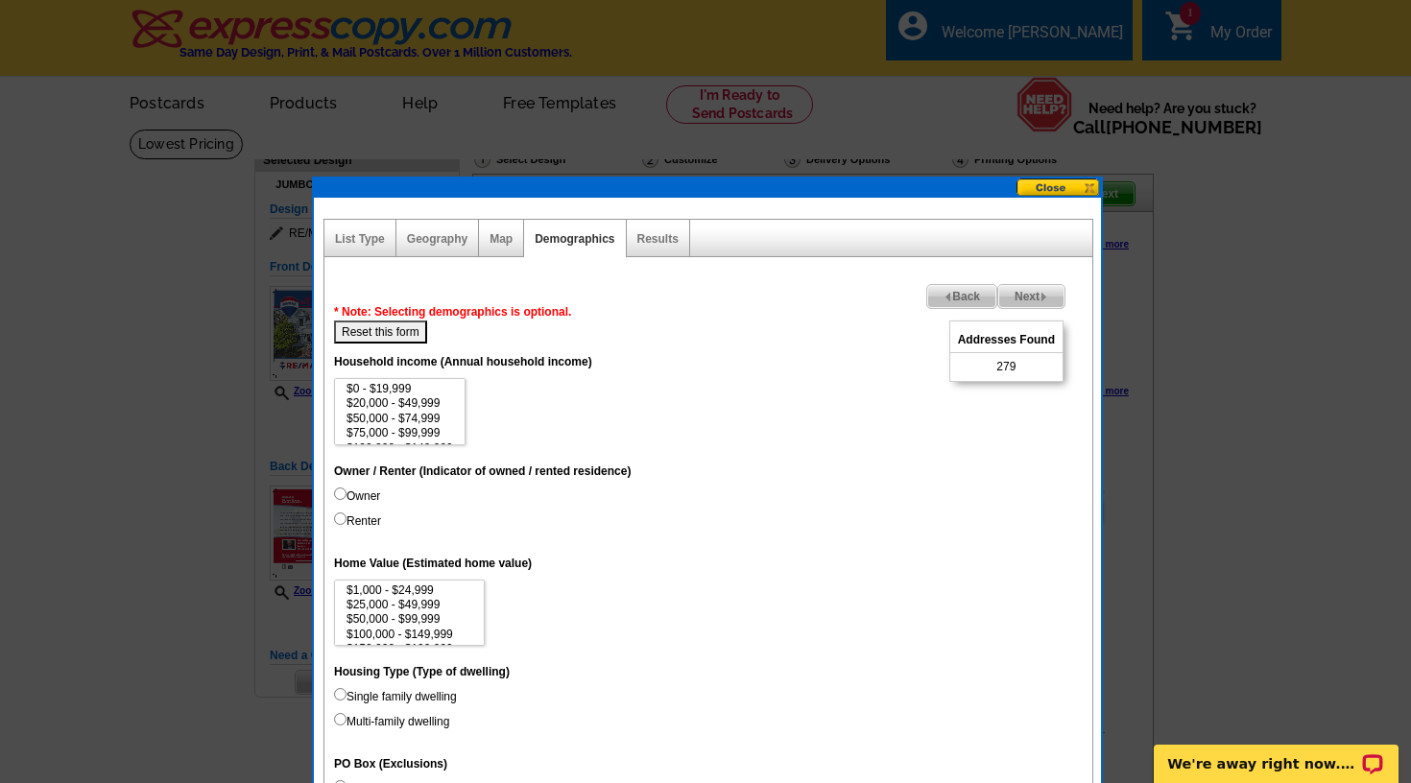
click at [339, 494] on input "Owner" at bounding box center [340, 494] width 12 height 12
radio input "true"
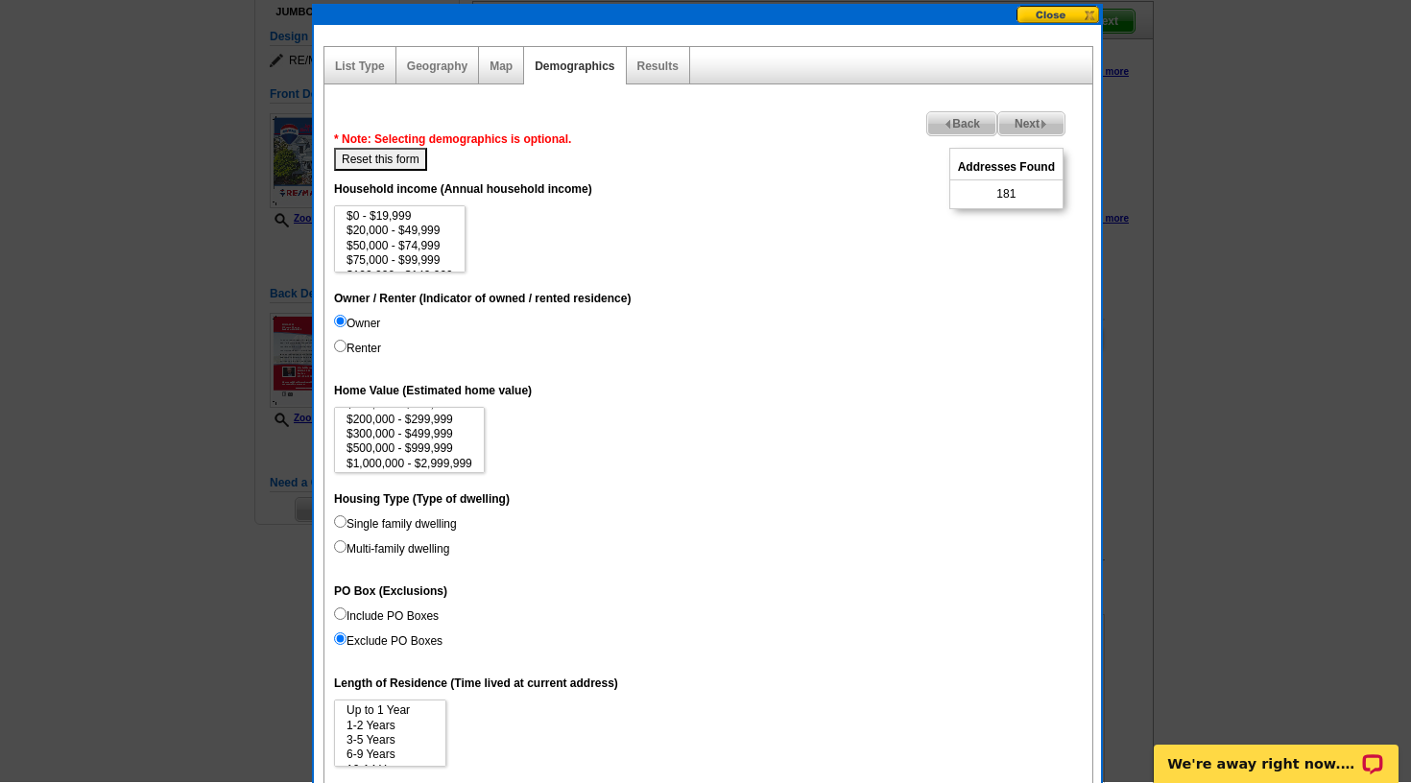
scroll to position [176, 0]
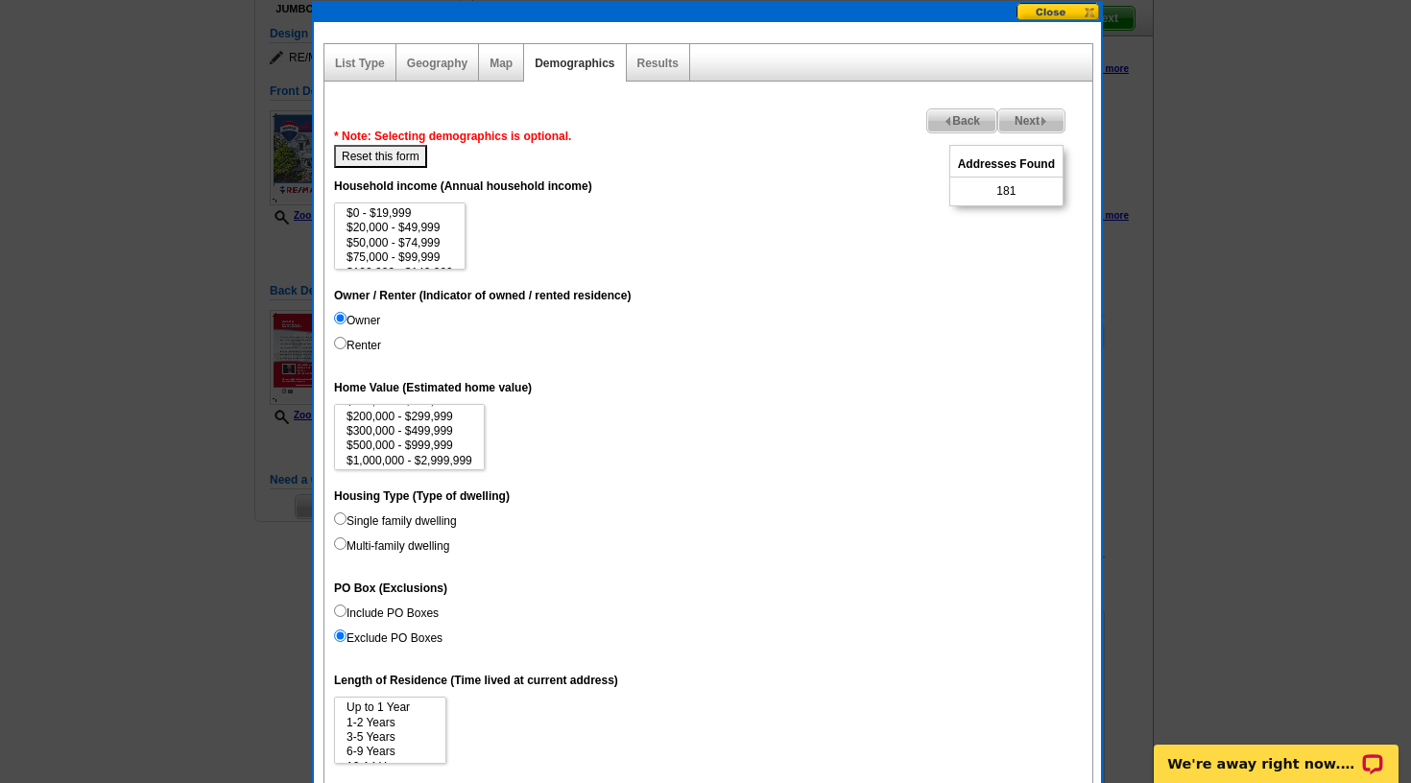
click at [338, 518] on input "Single family dwelling" at bounding box center [340, 519] width 12 height 12
radio input "true"
click at [343, 546] on input "Multi-family dwelling" at bounding box center [340, 543] width 12 height 12
radio input "true"
click at [341, 518] on input "Single family dwelling" at bounding box center [340, 519] width 12 height 12
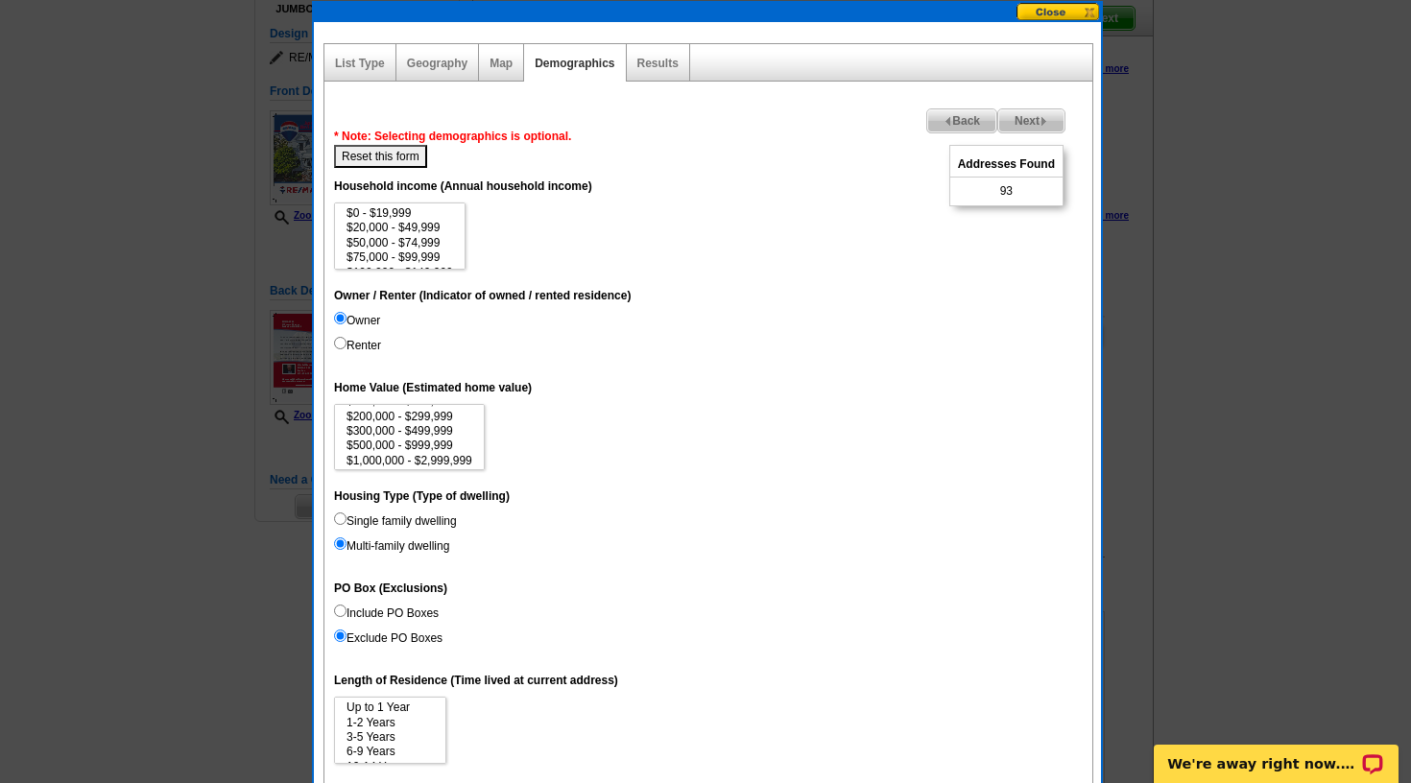
radio input "true"
click at [342, 519] on input "Single family dwelling" at bounding box center [340, 519] width 12 height 12
click at [381, 525] on label "Single family dwelling" at bounding box center [395, 521] width 123 height 17
click at [346, 525] on input "Single family dwelling" at bounding box center [340, 519] width 12 height 12
click at [341, 545] on input "Multi-family dwelling" at bounding box center [340, 543] width 12 height 12
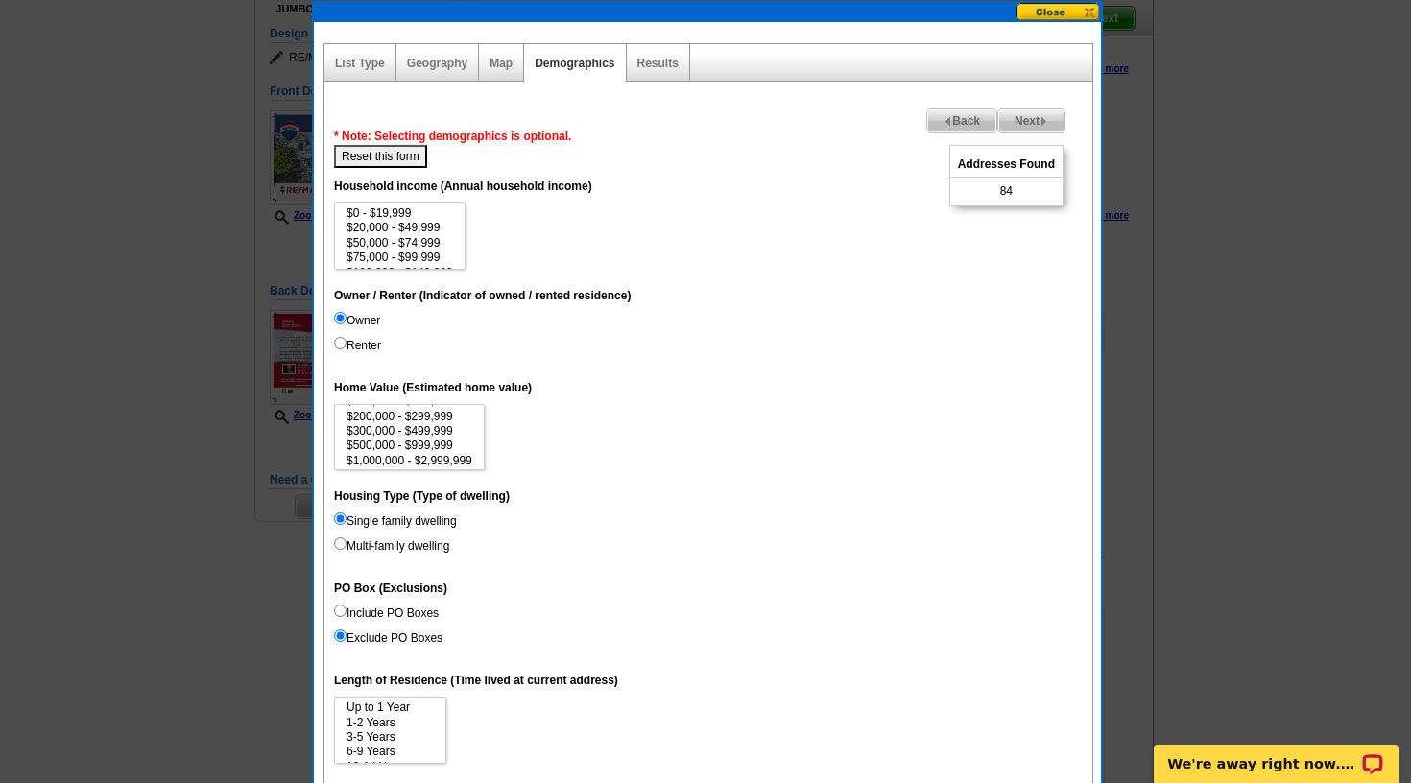
radio input "true"
click at [341, 516] on input "Single family dwelling" at bounding box center [340, 519] width 12 height 12
radio input "true"
click at [514, 513] on dd "Single family dwelling Multi-family dwelling" at bounding box center [708, 538] width 749 height 50
click at [401, 160] on button "Reset this form" at bounding box center [380, 156] width 93 height 23
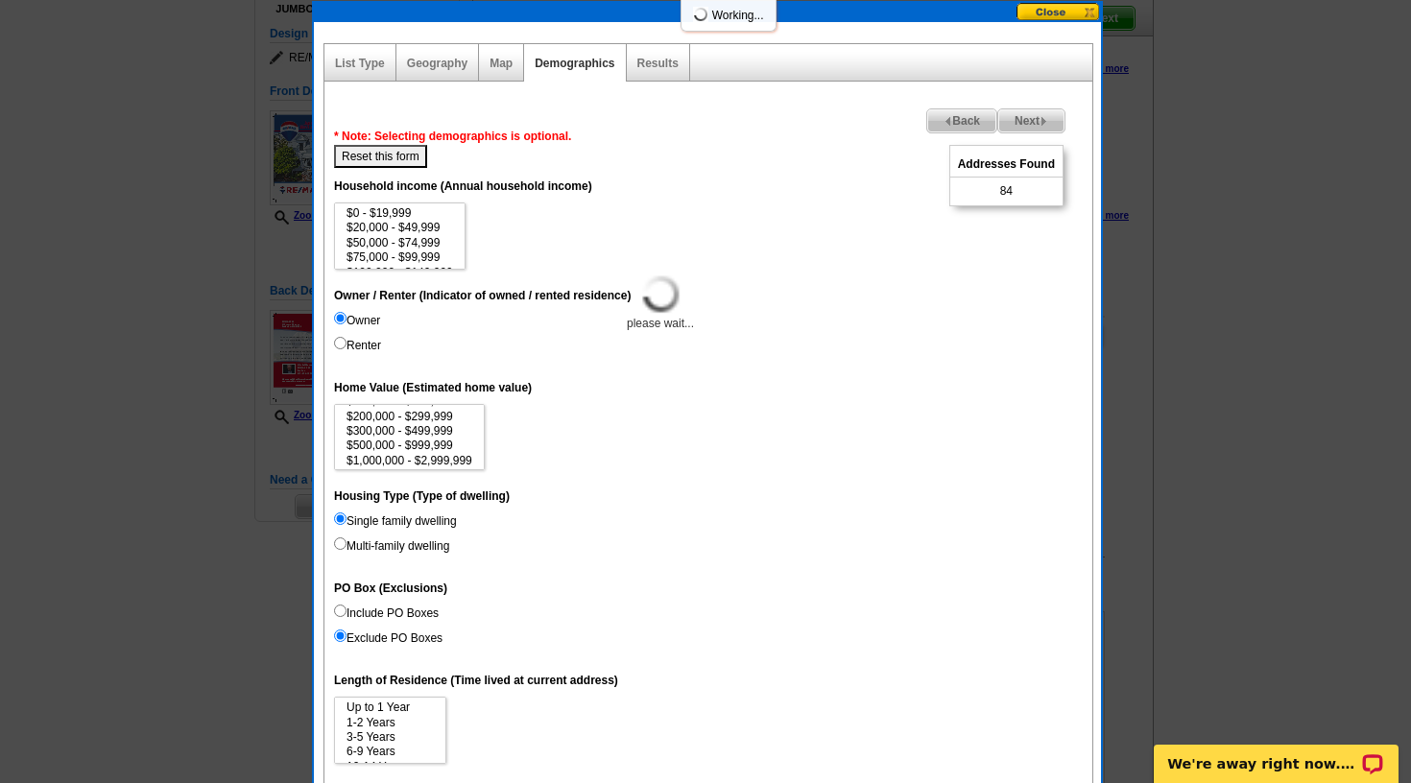
select select
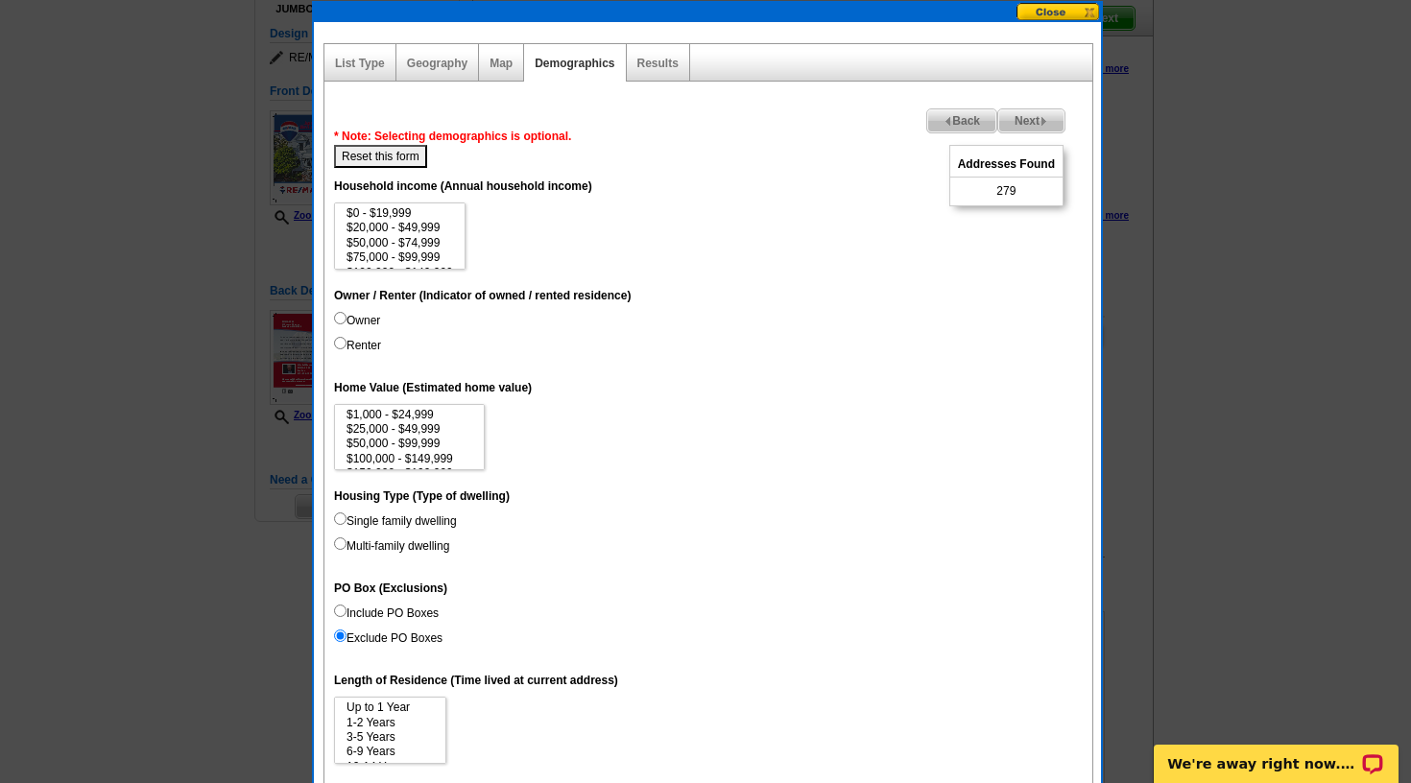
click at [334, 320] on input "Owner" at bounding box center [340, 318] width 12 height 12
radio input "true"
click at [399, 431] on option "$300,000 - $499,999" at bounding box center [410, 431] width 130 height 14
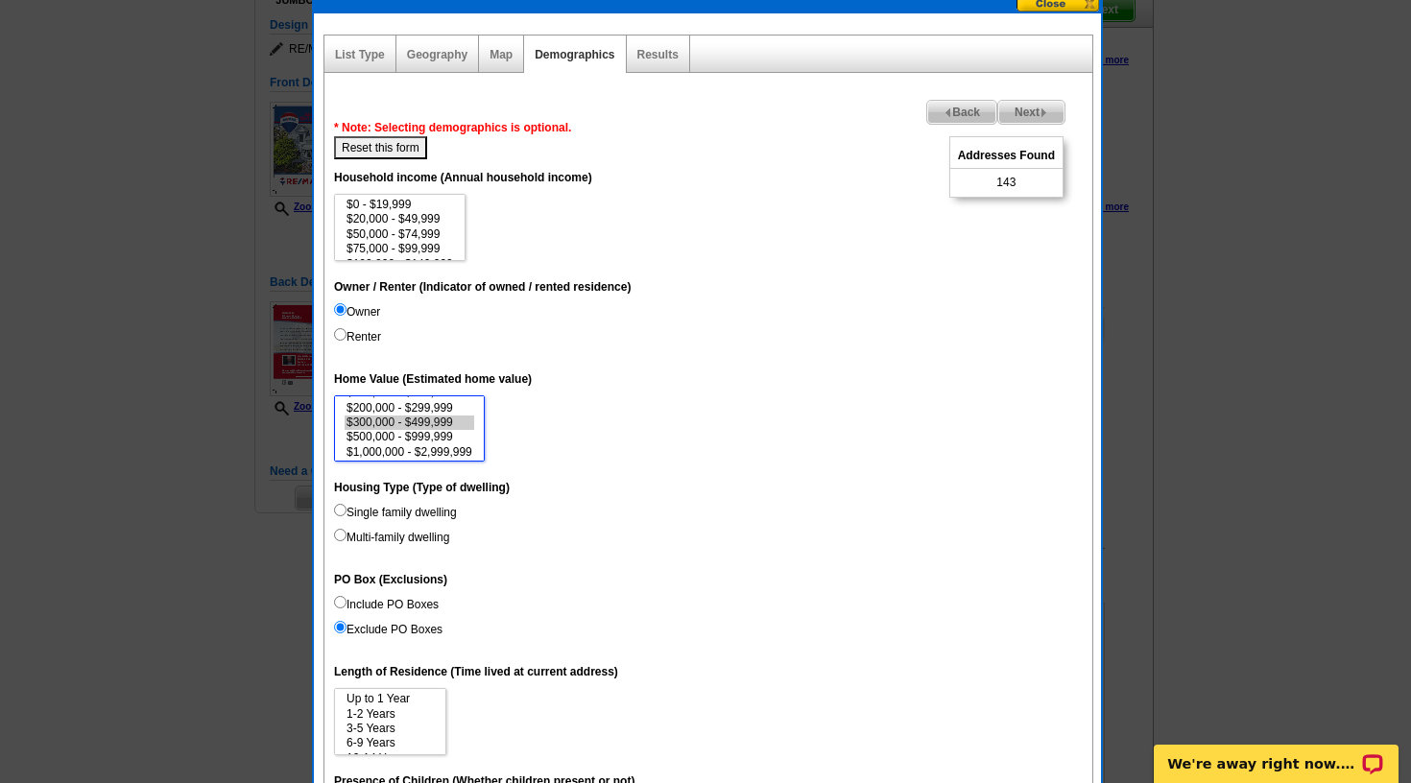
scroll to position [182, 1]
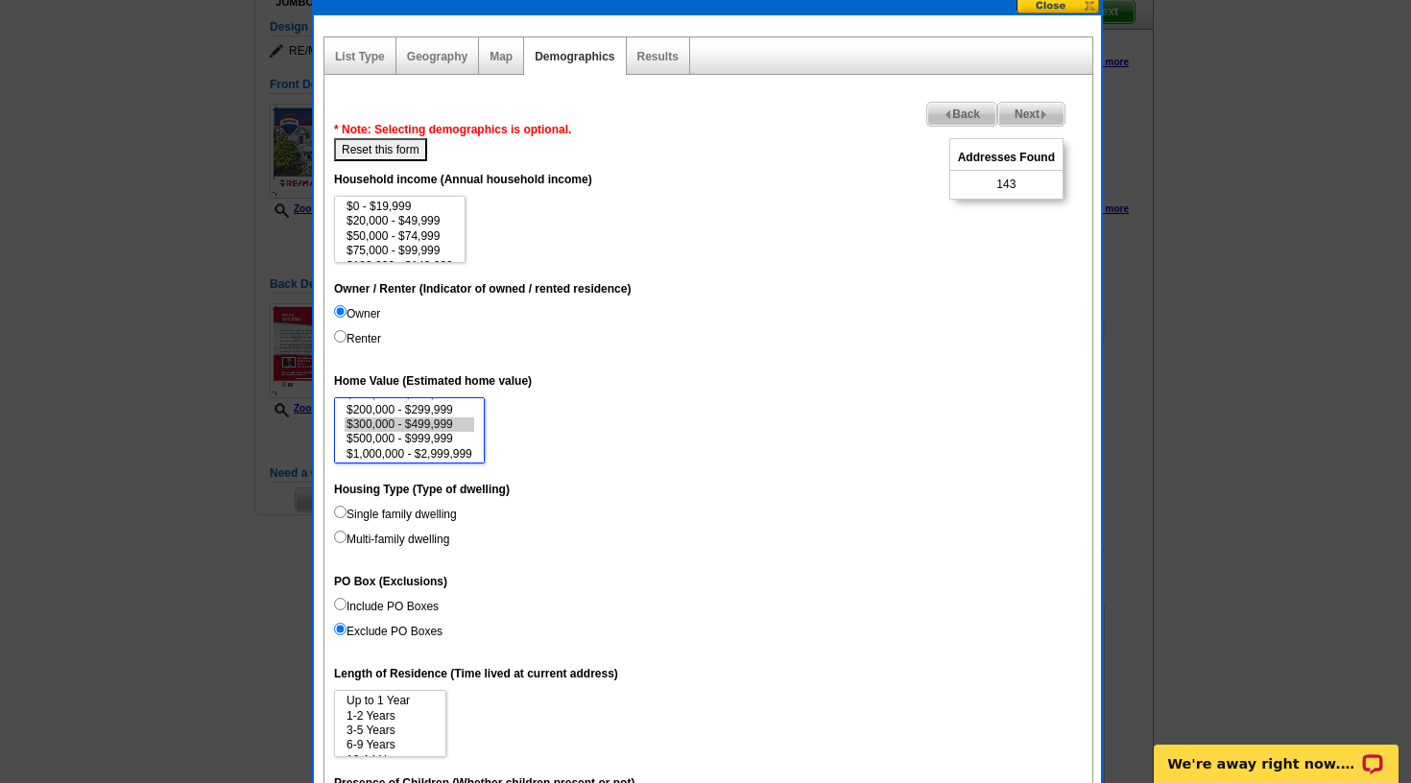
click at [393, 447] on option "$1,000,000 - $2,999,999" at bounding box center [410, 454] width 130 height 14
click at [451, 447] on option "$1,000,000 - $2,999,999" at bounding box center [410, 454] width 130 height 14
click at [447, 438] on option "$500,000 - $999,999" at bounding box center [410, 439] width 130 height 14
click at [441, 422] on option "$300,000 - $499,999" at bounding box center [410, 425] width 130 height 14
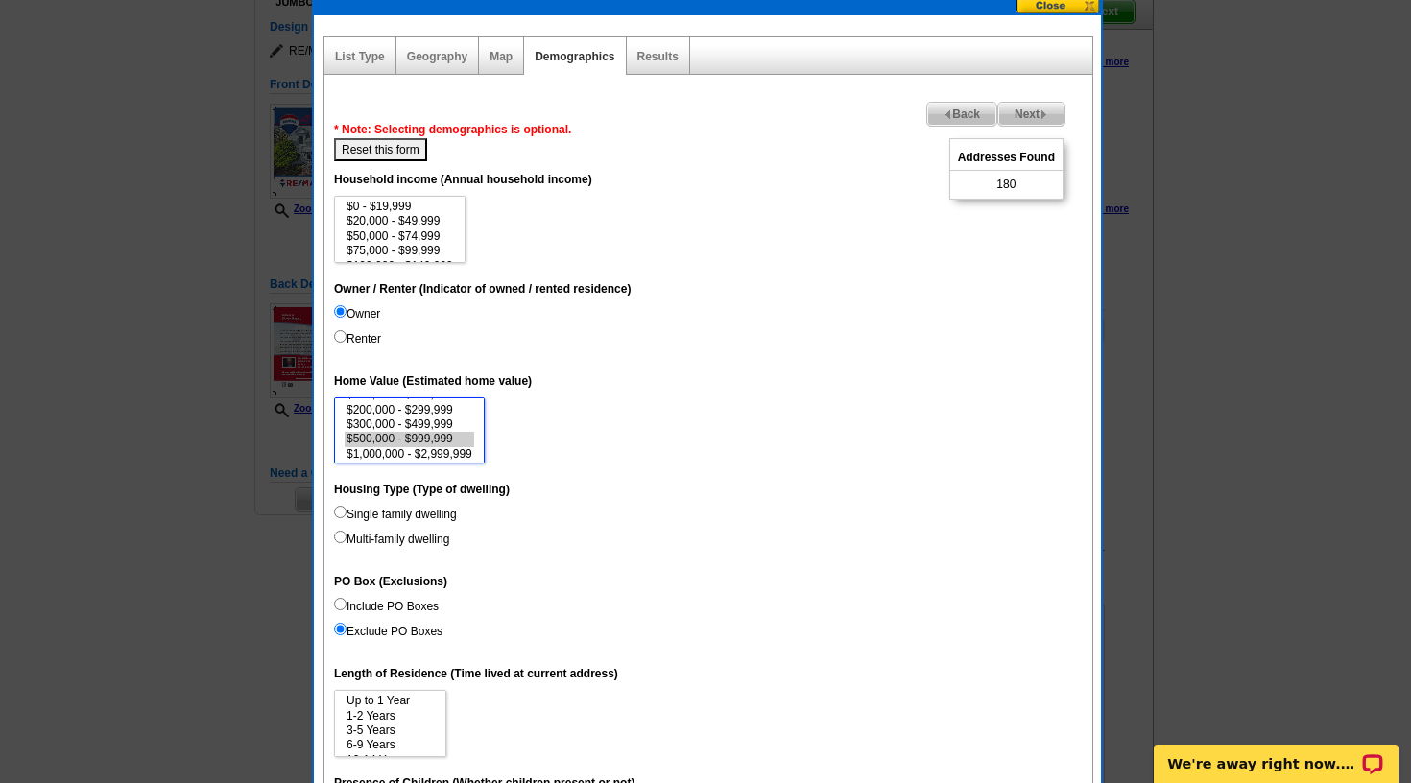
click at [438, 448] on option "$1,000,000 - $2,999,999" at bounding box center [410, 454] width 130 height 14
click at [432, 423] on option "$300,000 - $499,999" at bounding box center [410, 425] width 130 height 14
select select "200000-299999"
click at [429, 404] on option "$200,000 - $299,999" at bounding box center [410, 410] width 130 height 14
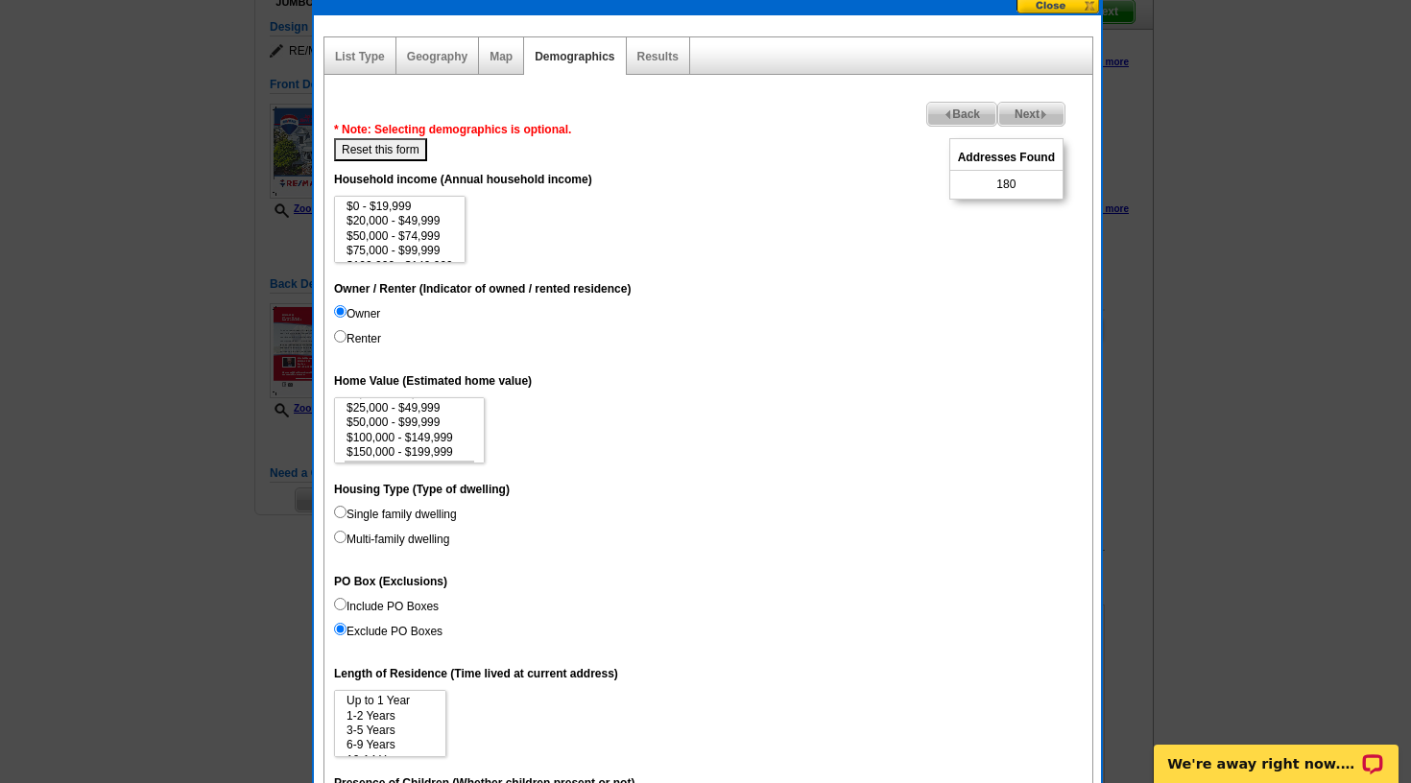
click at [378, 151] on button "Reset this form" at bounding box center [380, 149] width 93 height 23
select select
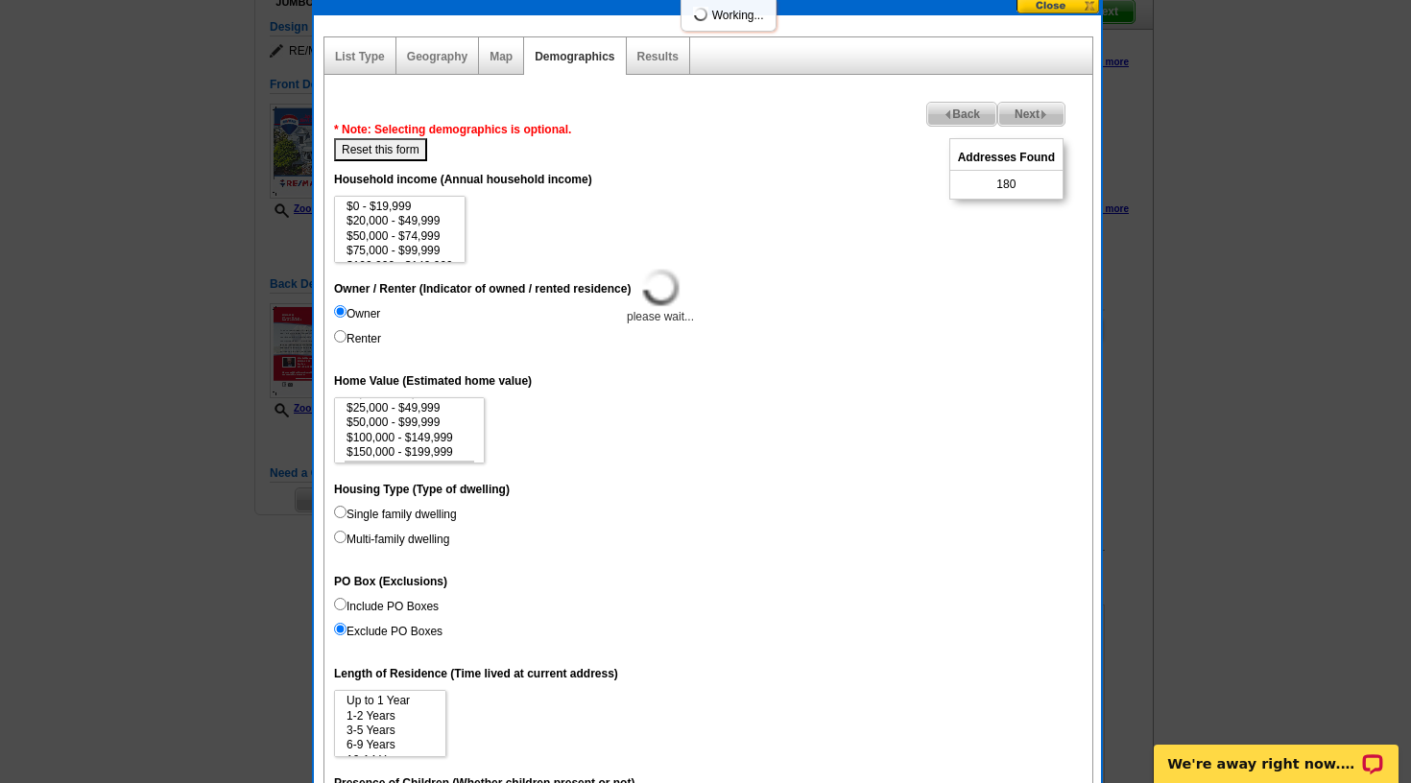
select select
click at [336, 315] on input "Owner" at bounding box center [340, 311] width 12 height 12
radio input "true"
click at [493, 48] on div "Map" at bounding box center [501, 55] width 45 height 37
click at [493, 56] on link "Map" at bounding box center [500, 56] width 23 height 13
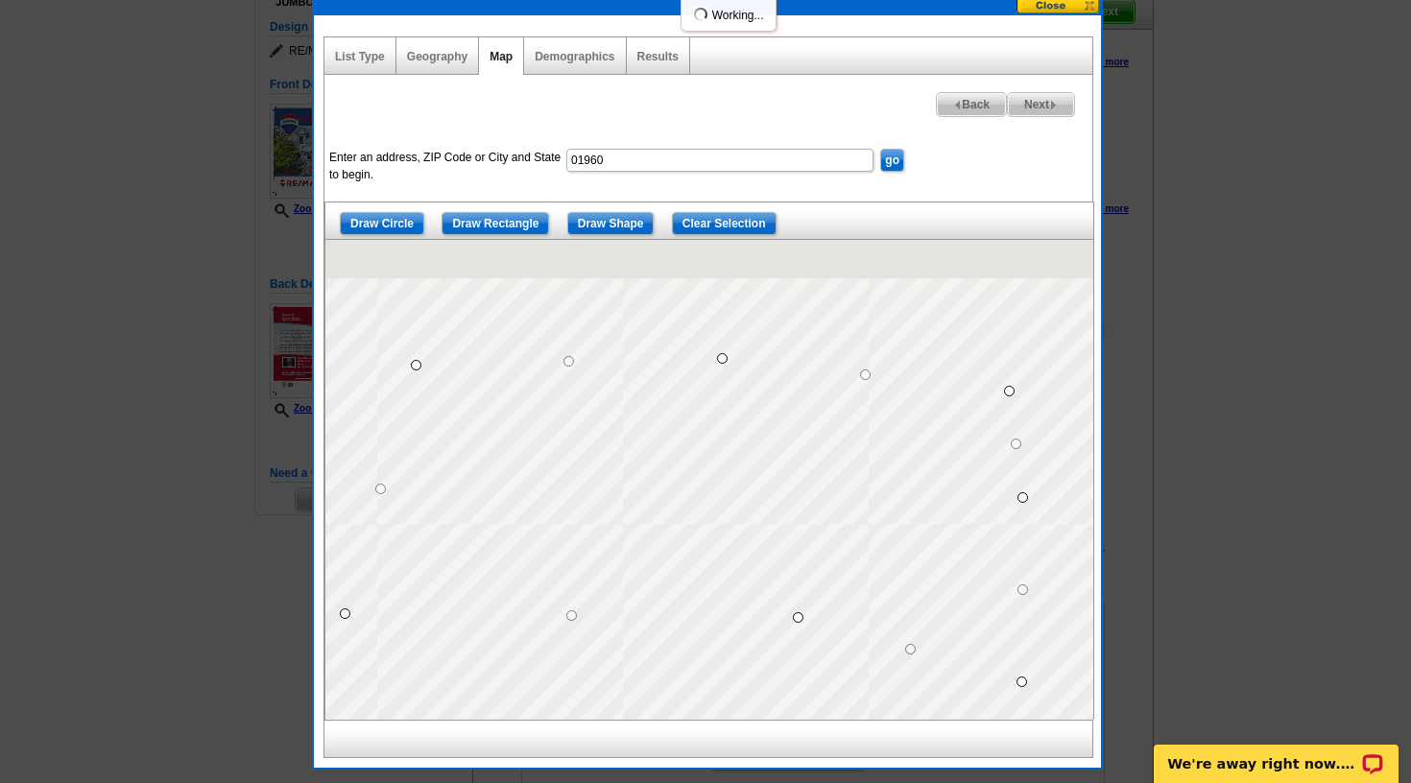
scroll to position [185, 0]
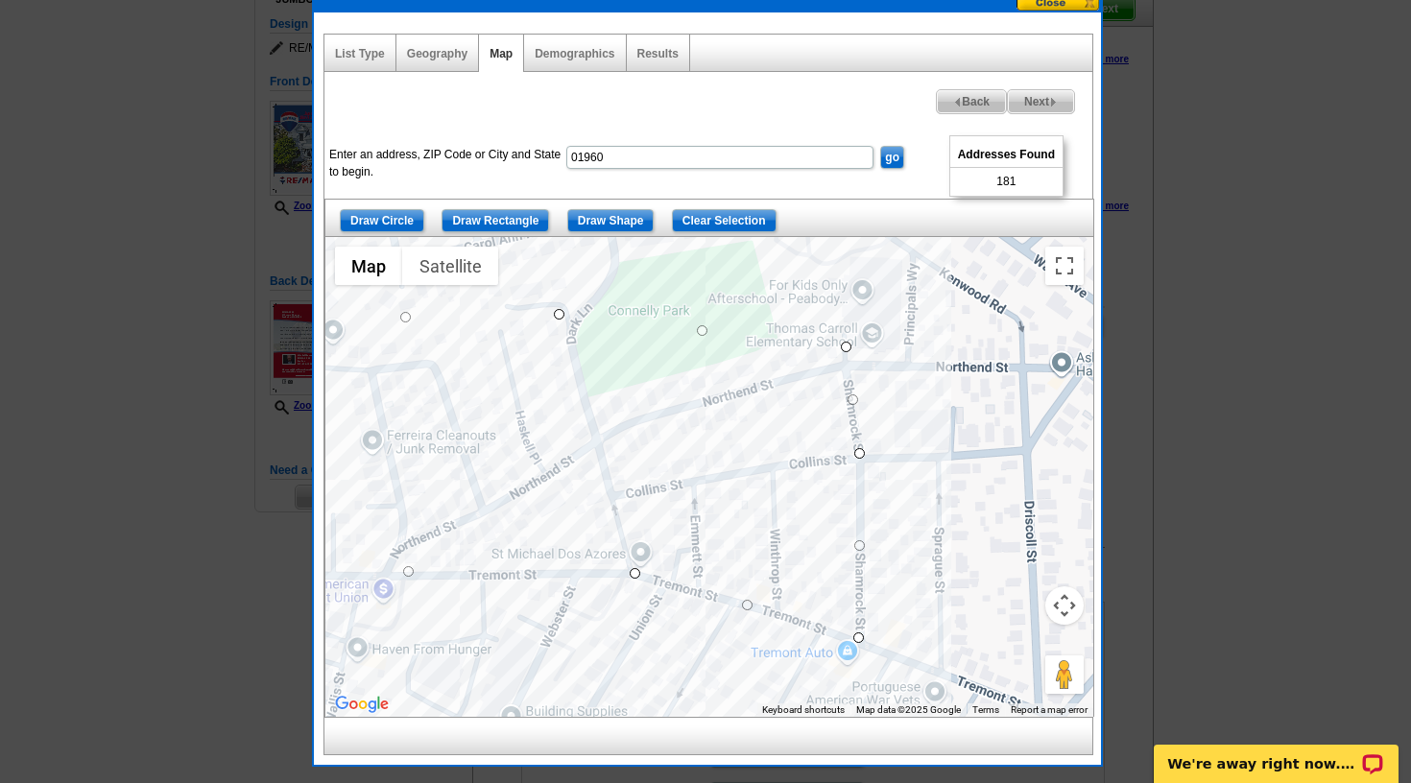
drag, startPoint x: 926, startPoint y: 596, endPoint x: 760, endPoint y: 553, distance: 171.6
click at [760, 553] on div at bounding box center [709, 477] width 768 height 480
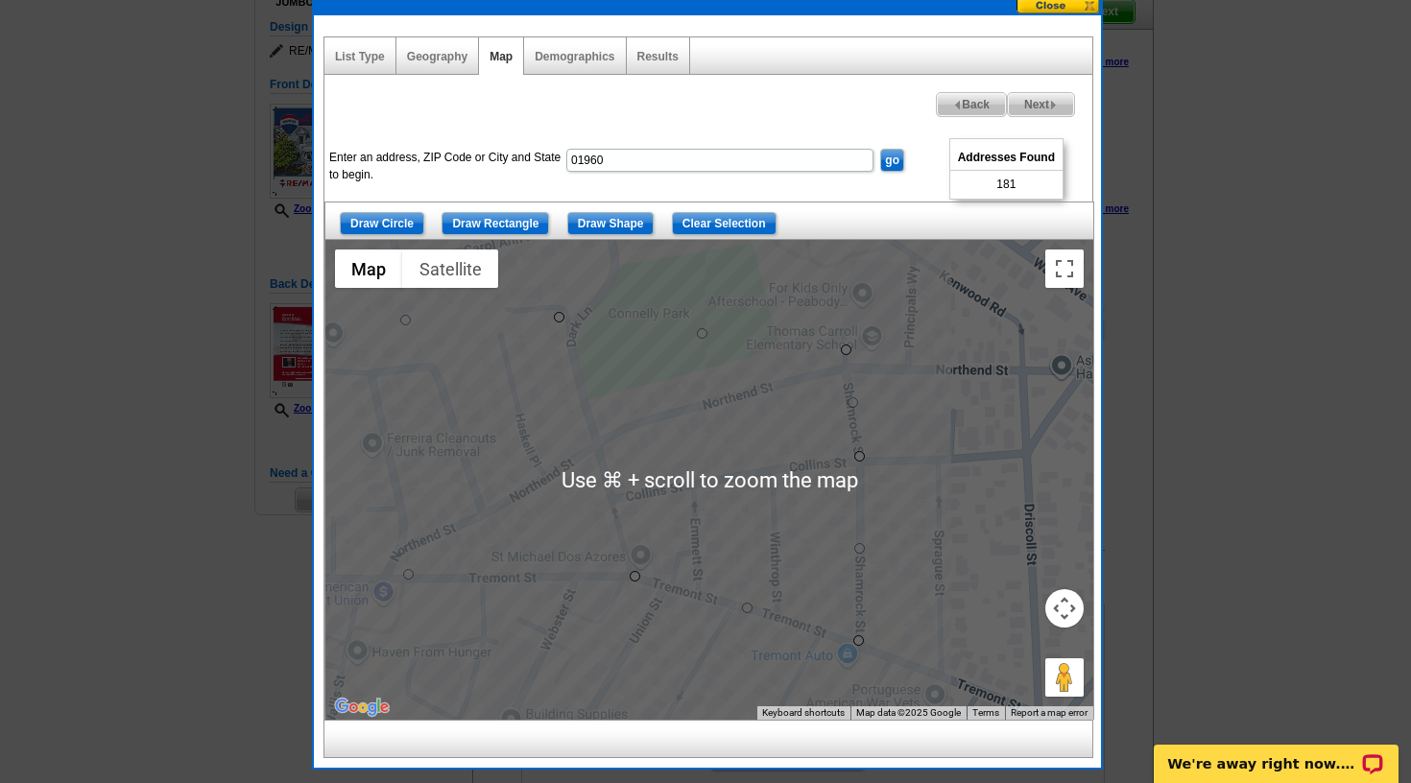
scroll to position [182, 0]
drag, startPoint x: 964, startPoint y: 614, endPoint x: 957, endPoint y: 570, distance: 44.7
click at [957, 570] on div at bounding box center [709, 480] width 768 height 480
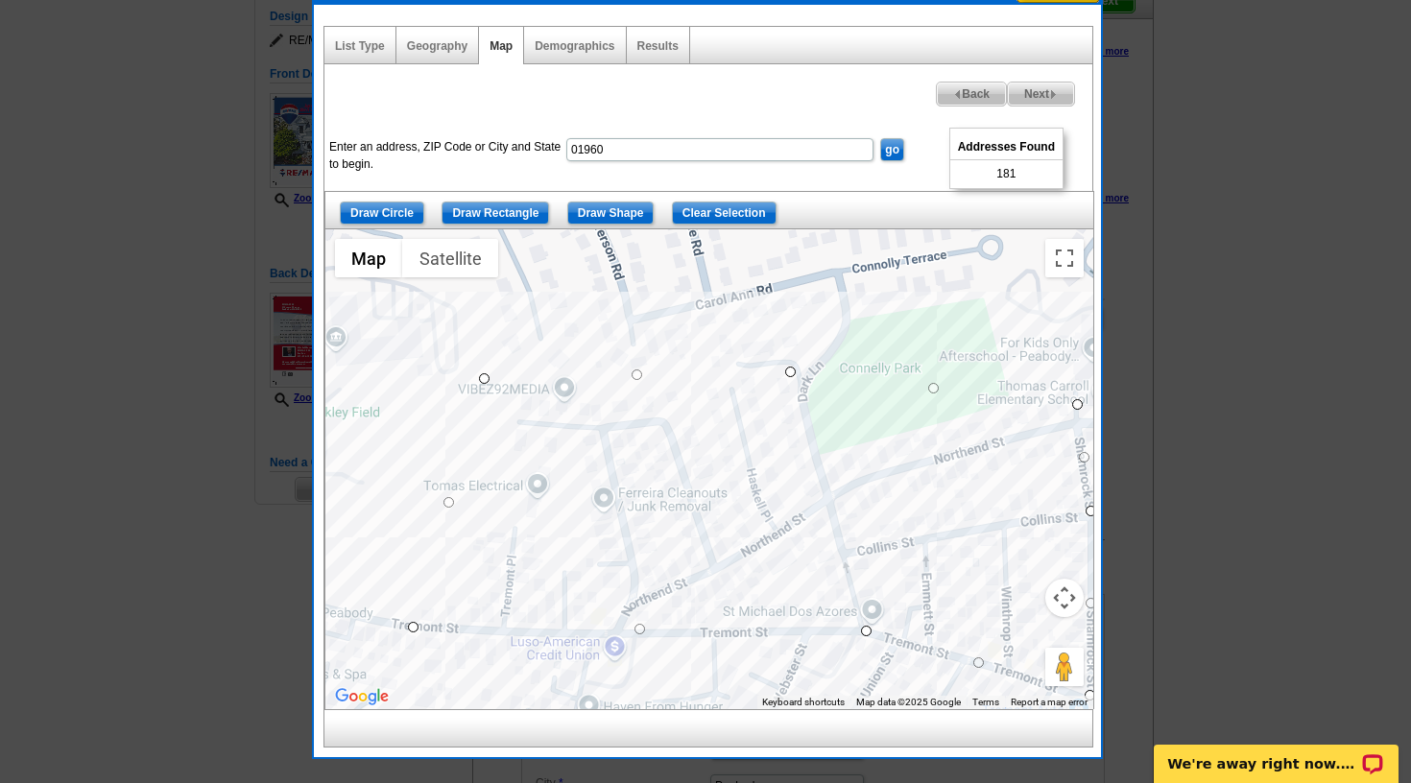
drag, startPoint x: 943, startPoint y: 512, endPoint x: 1181, endPoint y: 621, distance: 261.1
click at [1181, 621] on body "Welcome back Mitchell My Account Logout local_phone Same Day Design, Print, & M…" at bounding box center [705, 703] width 1411 height 1792
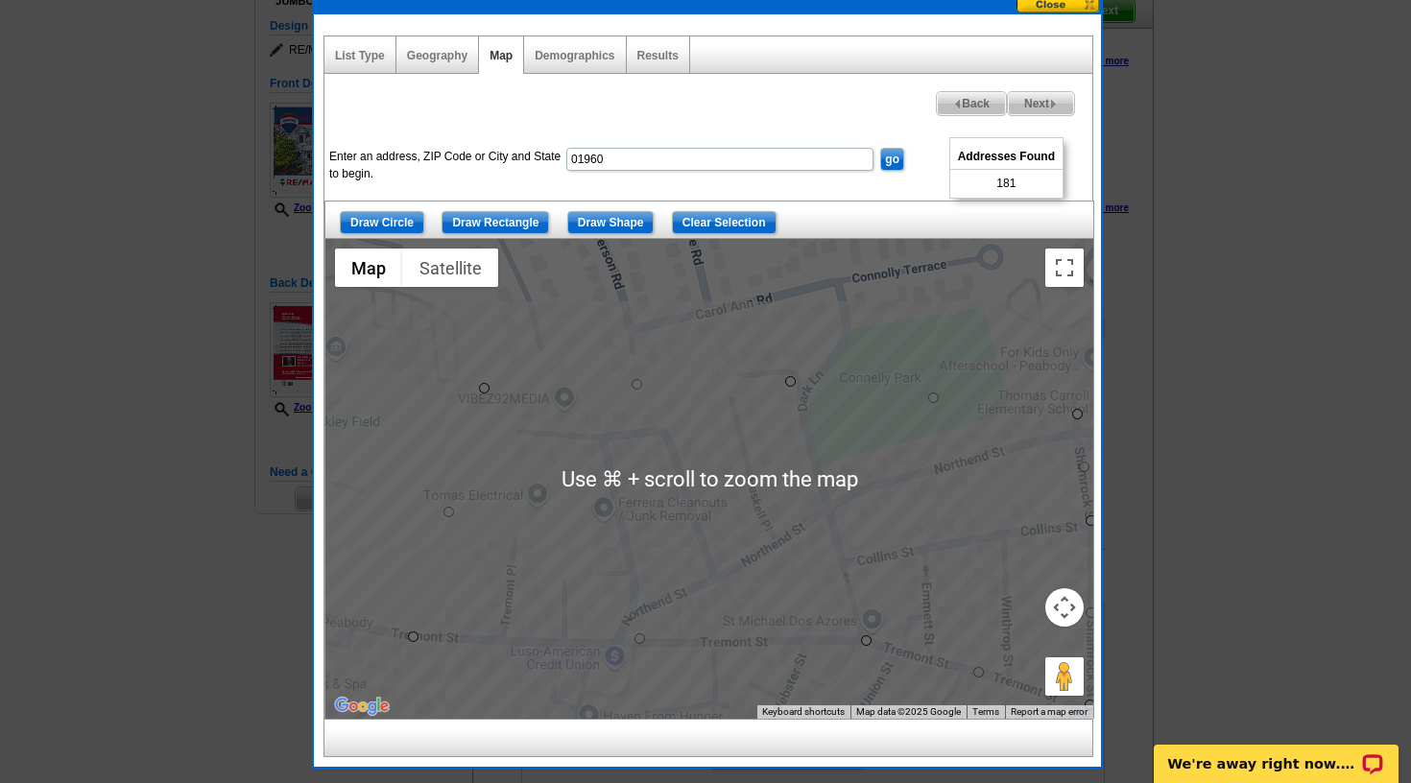
scroll to position [183, 1]
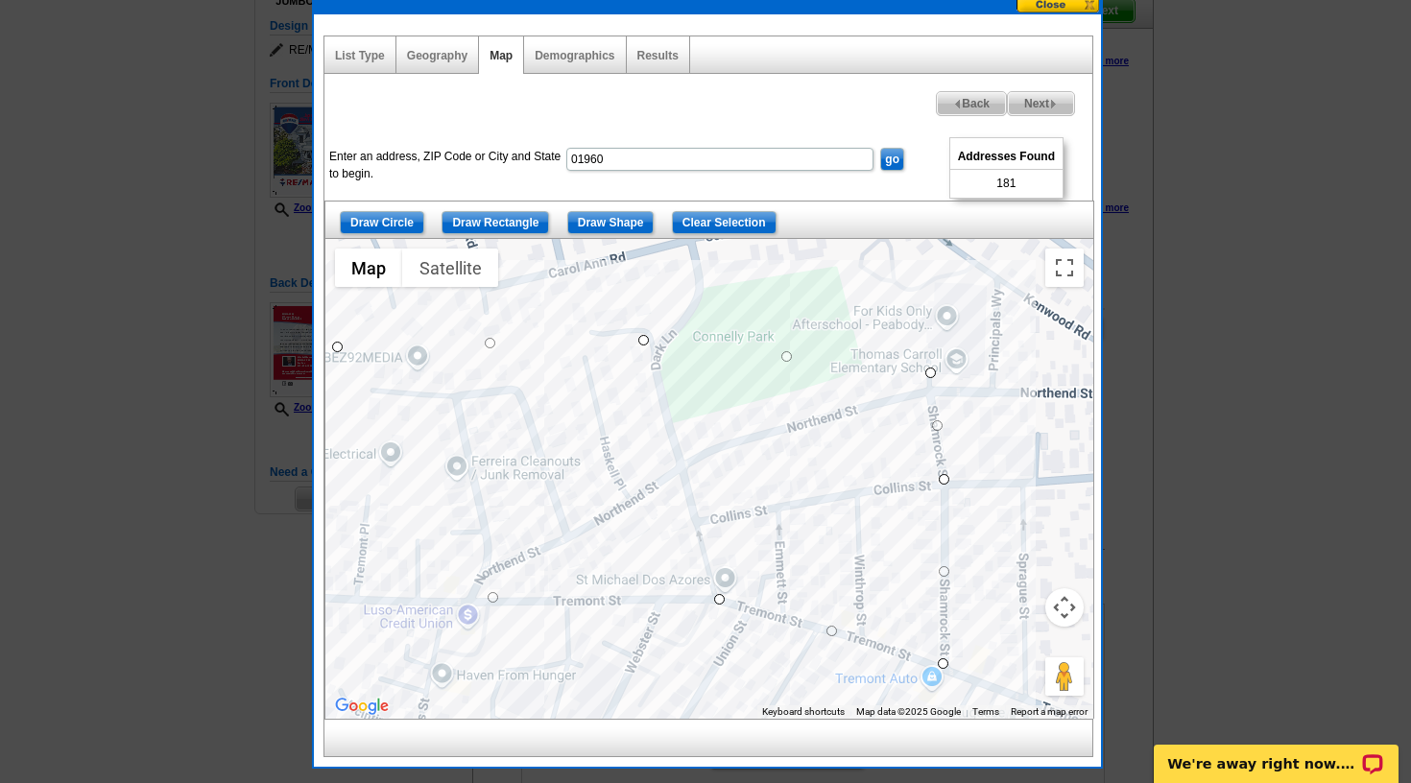
drag, startPoint x: 728, startPoint y: 541, endPoint x: 578, endPoint y: 499, distance: 155.6
click at [578, 499] on div at bounding box center [709, 479] width 768 height 480
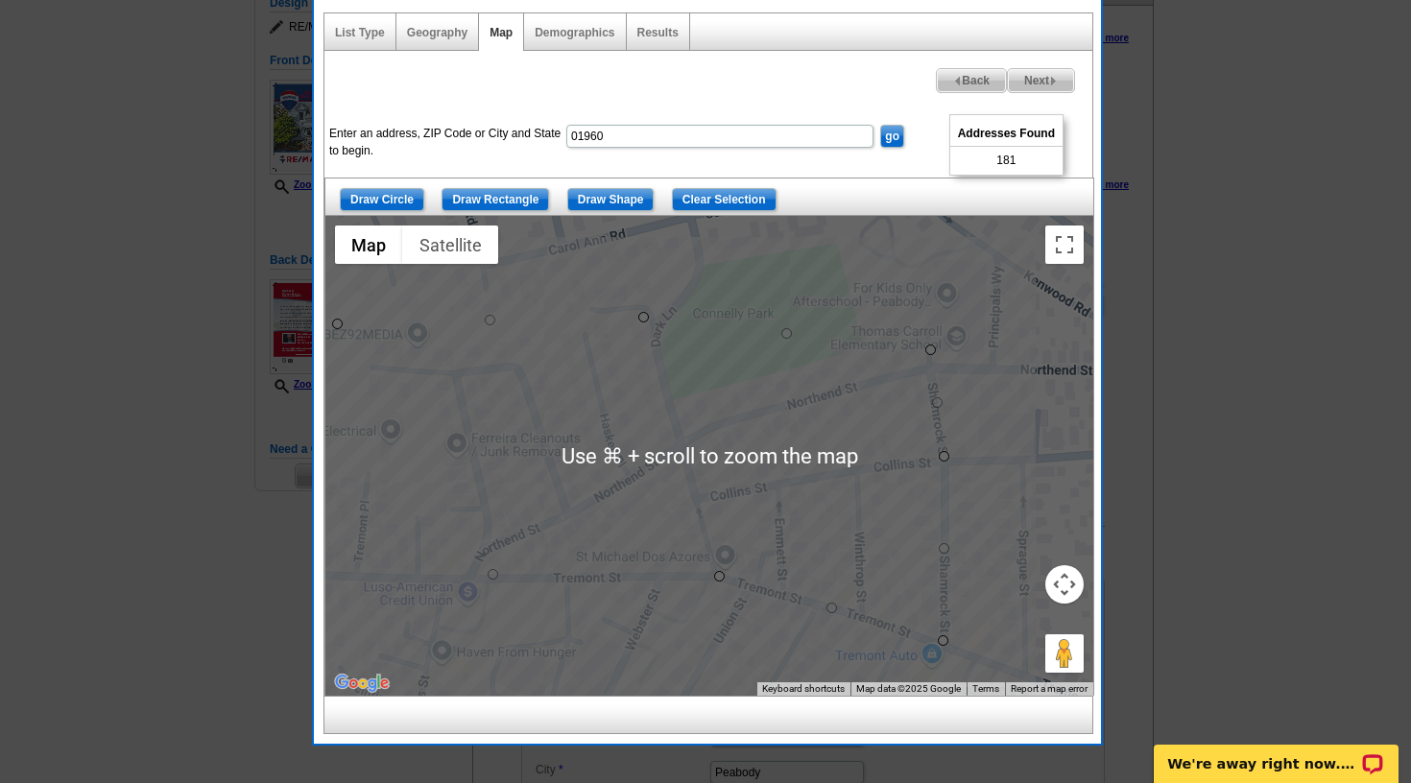
scroll to position [201, 0]
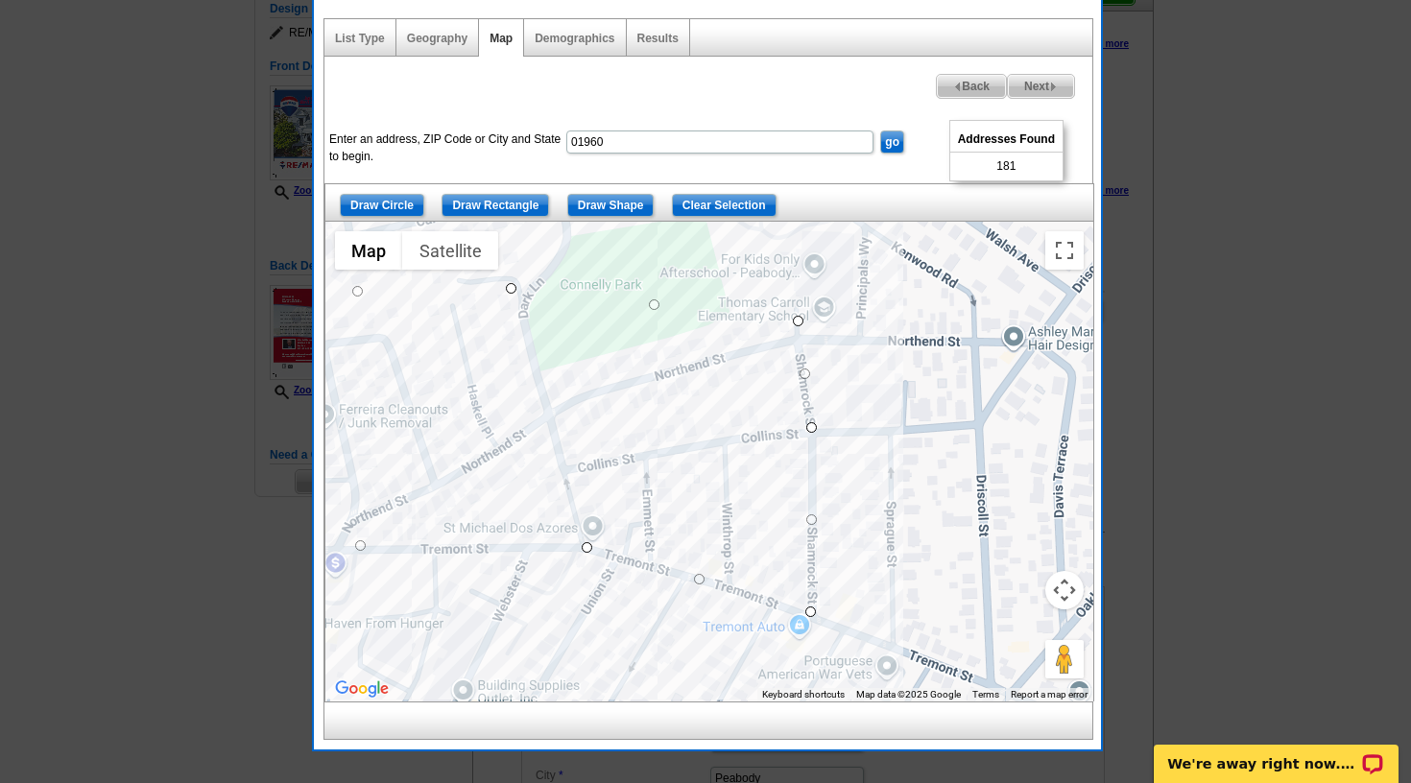
drag, startPoint x: 785, startPoint y: 544, endPoint x: 638, endPoint y: 506, distance: 151.8
click at [638, 506] on div at bounding box center [709, 462] width 768 height 480
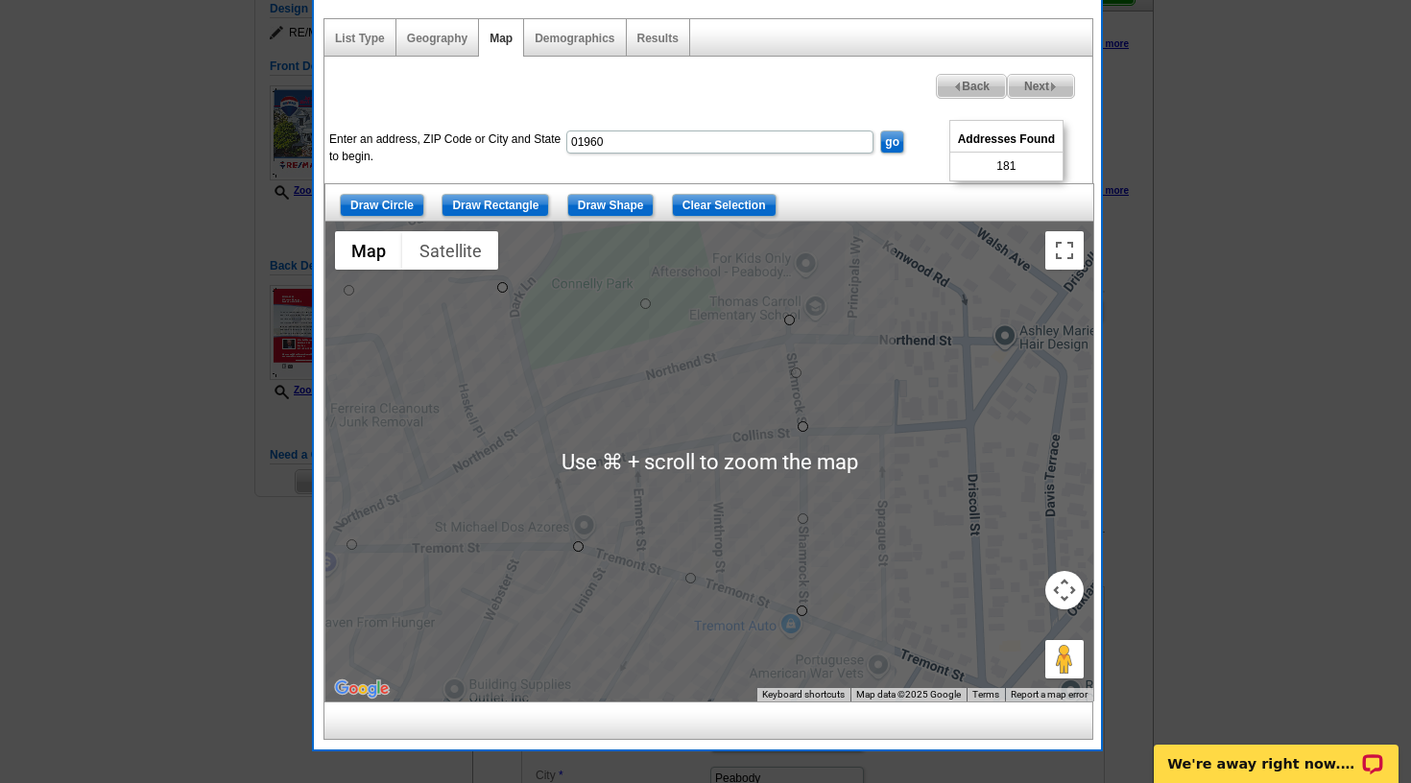
scroll to position [207, 0]
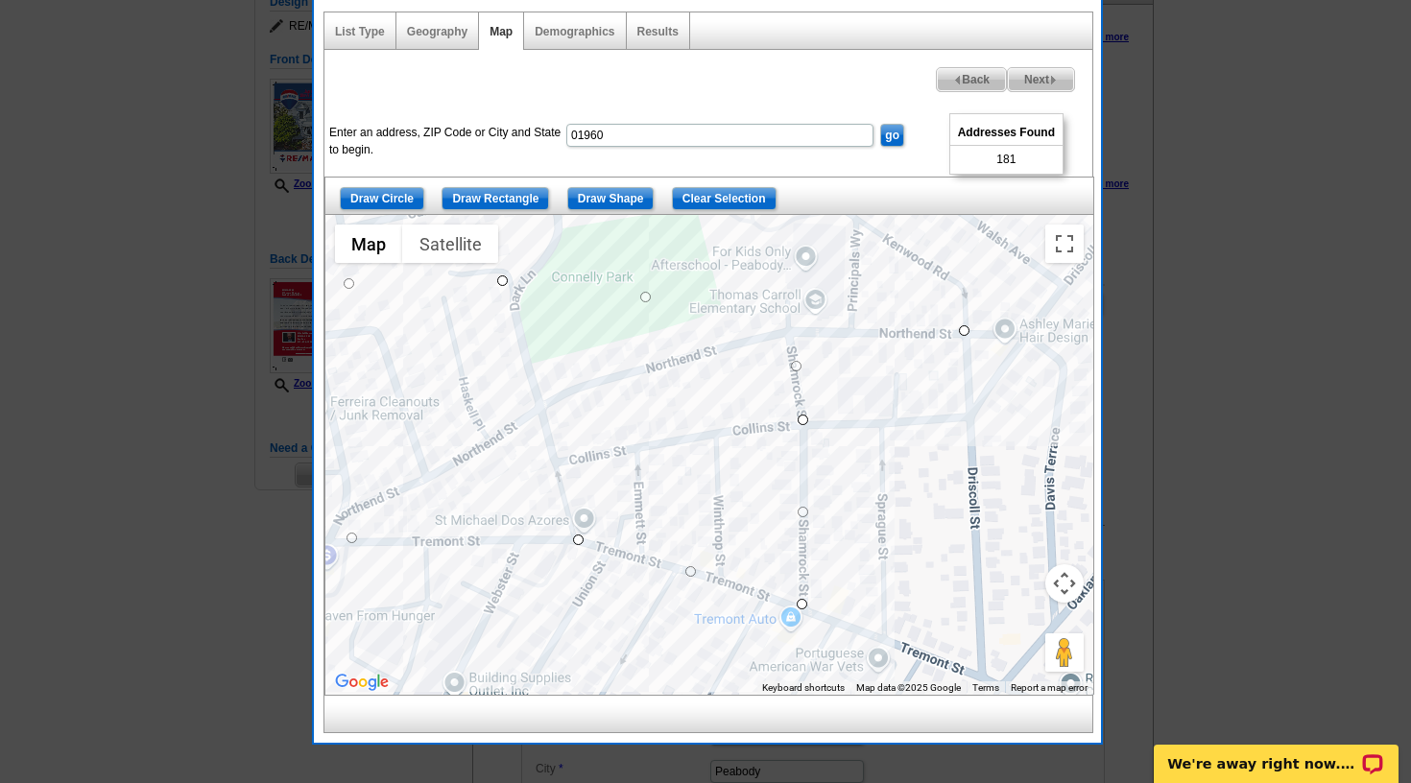
drag, startPoint x: 786, startPoint y: 311, endPoint x: 967, endPoint y: 327, distance: 182.1
drag, startPoint x: 801, startPoint y: 416, endPoint x: 972, endPoint y: 424, distance: 171.1
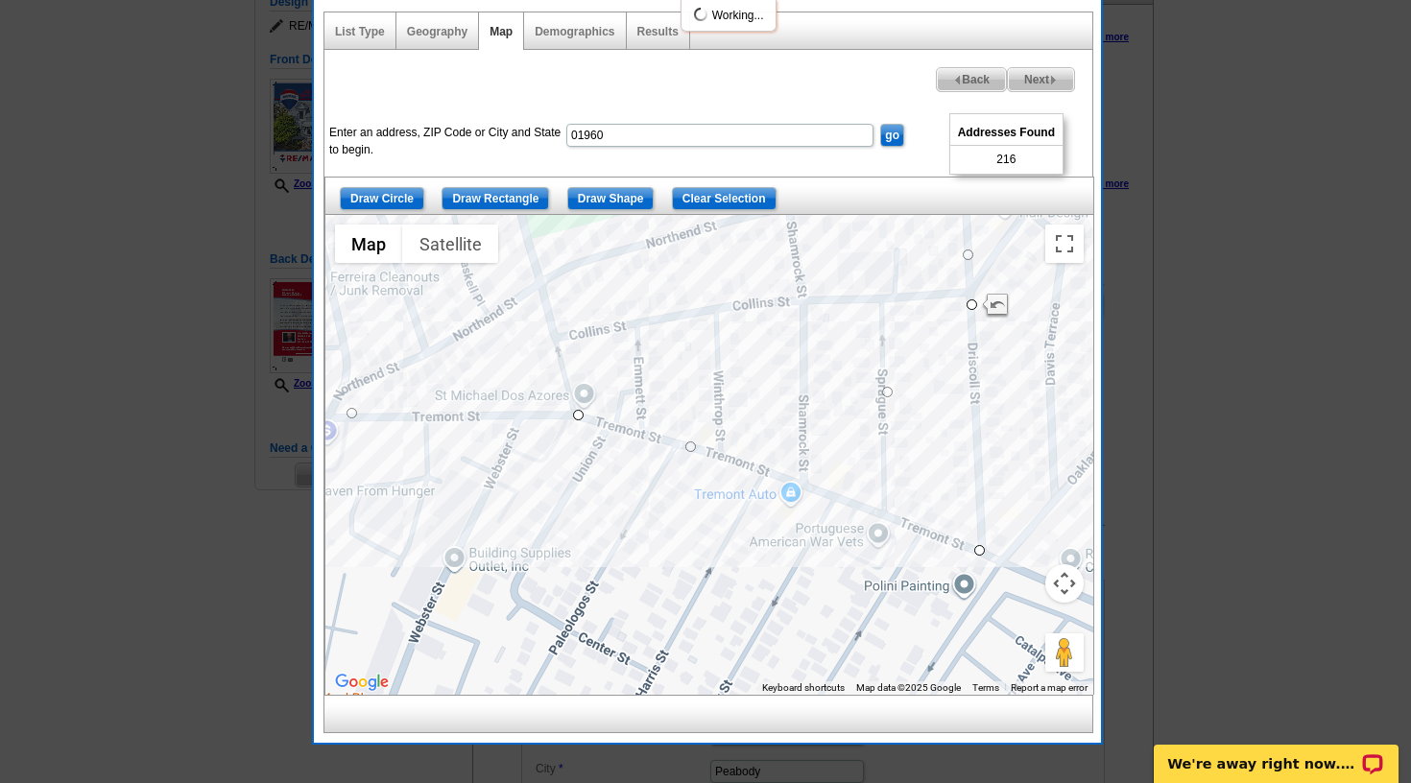
drag, startPoint x: 804, startPoint y: 605, endPoint x: 984, endPoint y: 551, distance: 187.4
drag, startPoint x: 972, startPoint y: 302, endPoint x: 1025, endPoint y: 303, distance: 52.8
drag, startPoint x: 1025, startPoint y: 303, endPoint x: 974, endPoint y: 301, distance: 50.9
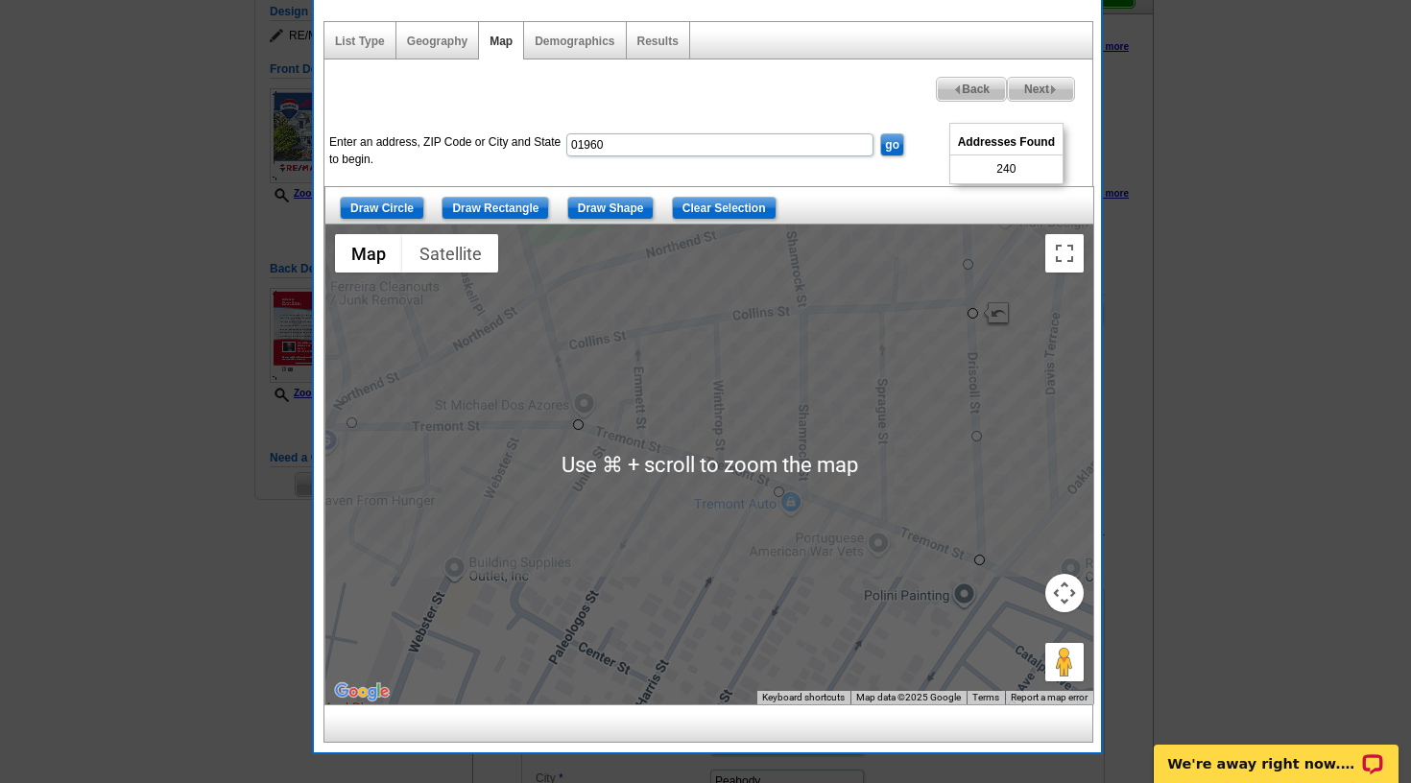
scroll to position [197, 1]
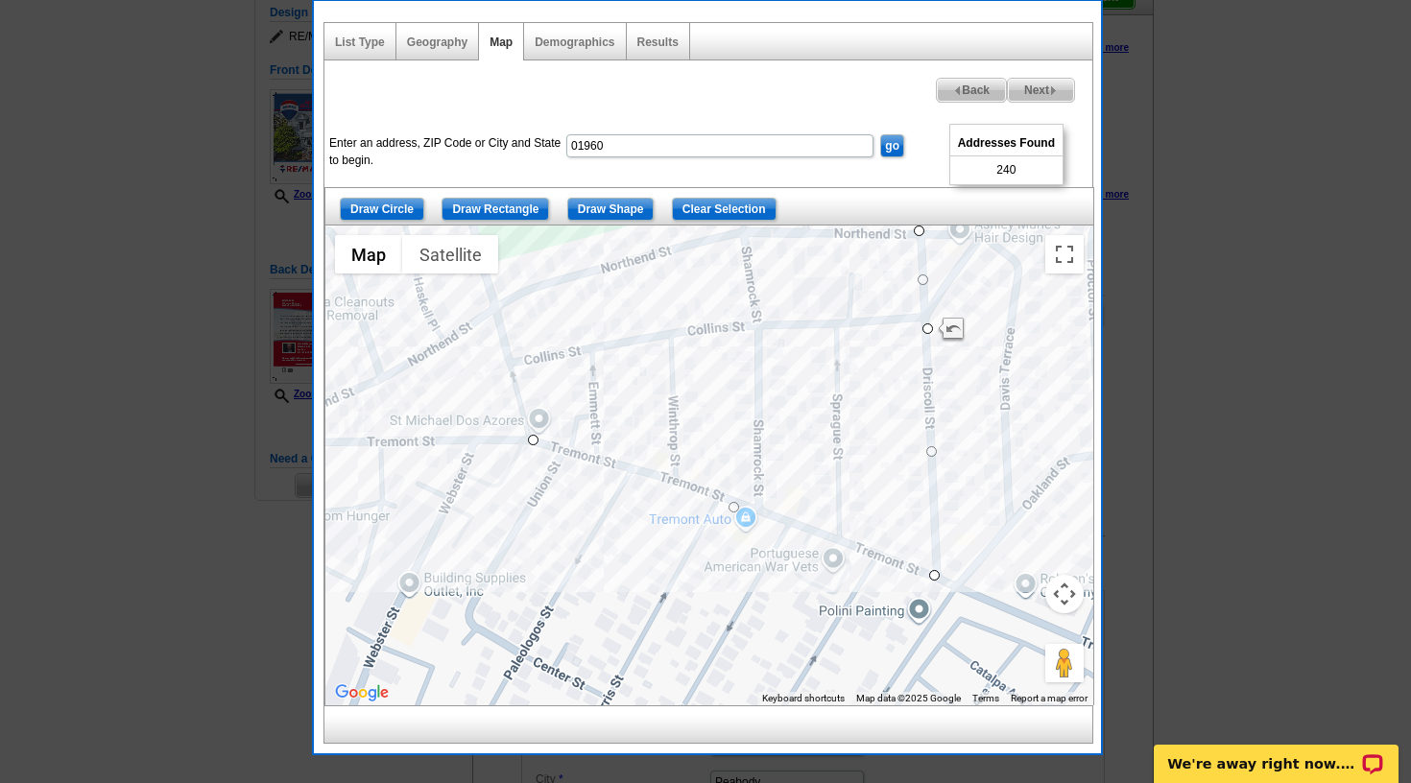
drag, startPoint x: 994, startPoint y: 359, endPoint x: 952, endPoint y: 371, distance: 44.0
click at [952, 371] on div at bounding box center [709, 466] width 768 height 480
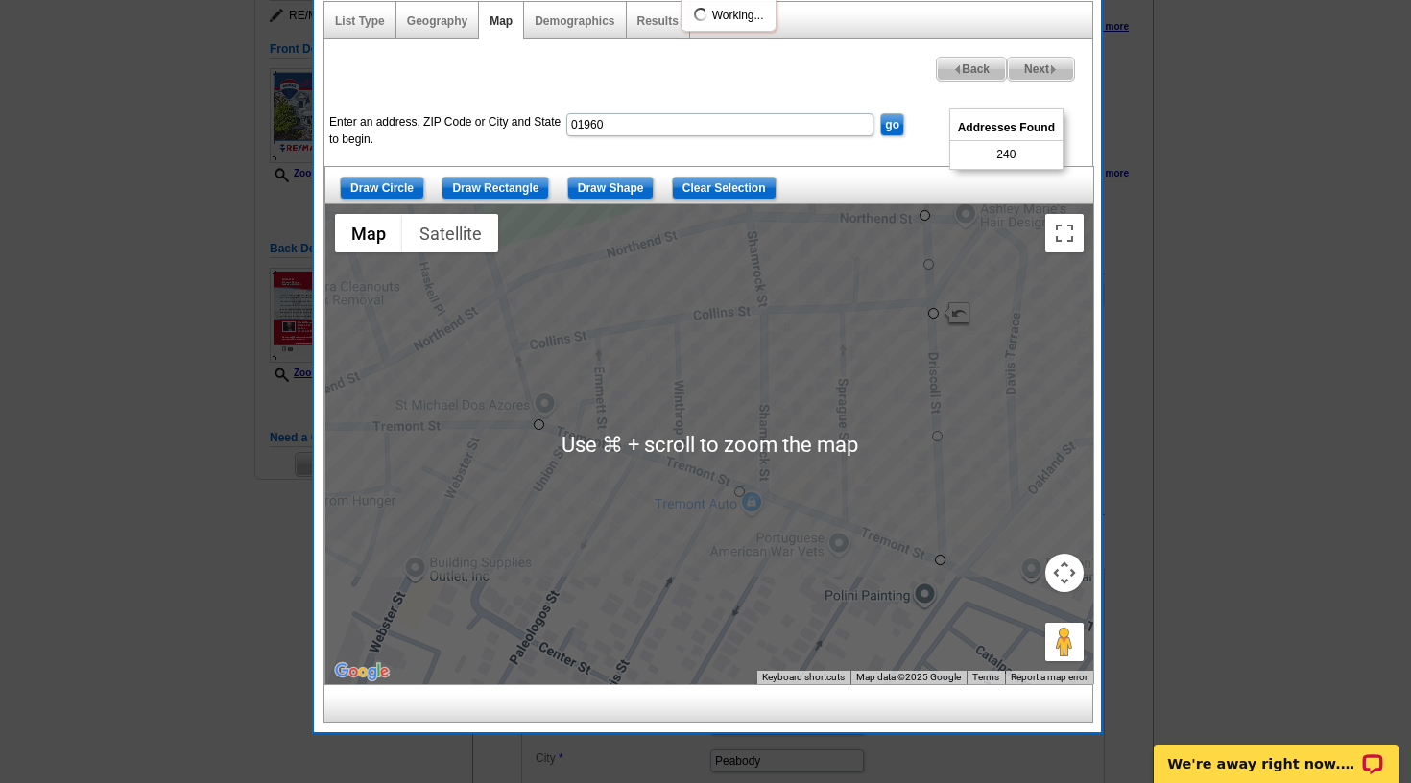
scroll to position [224, 0]
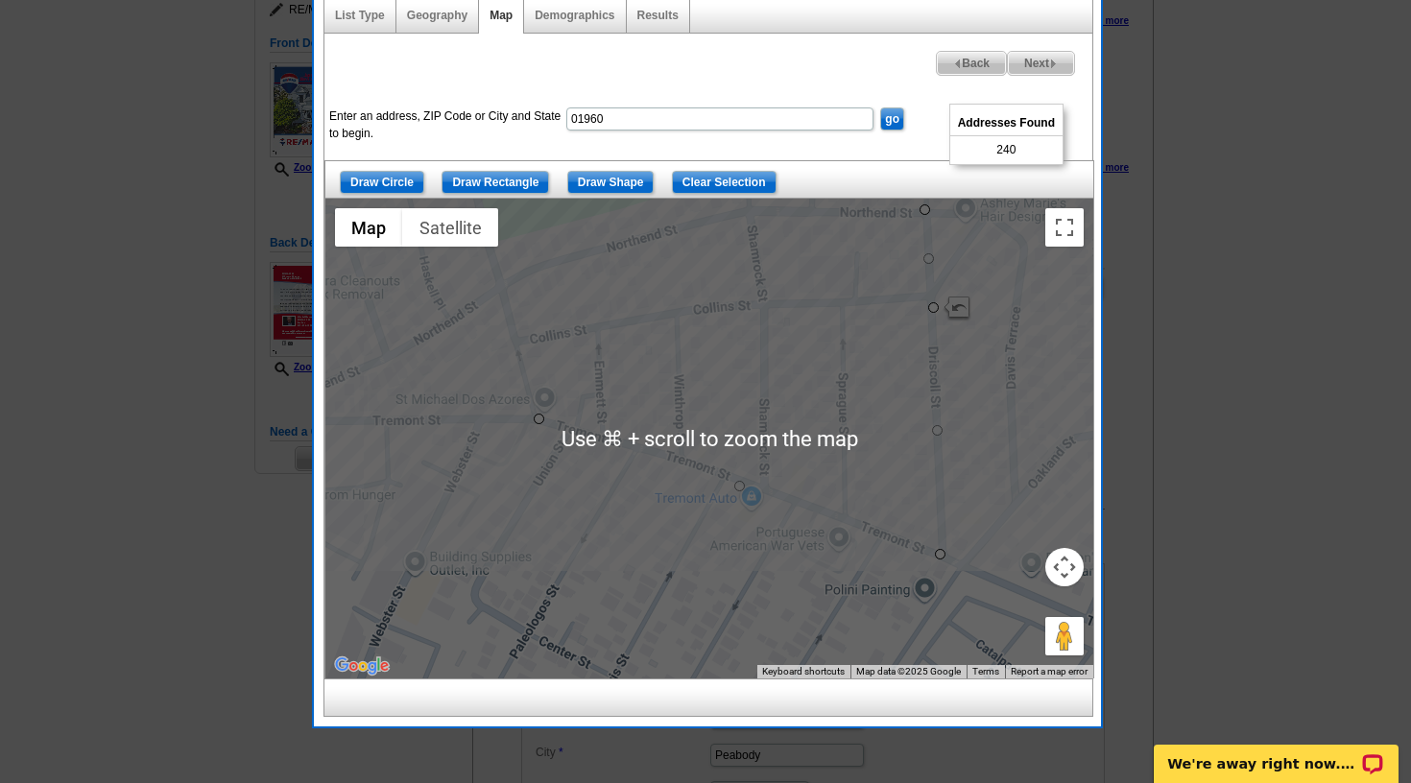
click at [1037, 62] on span "Next" at bounding box center [1041, 63] width 66 height 23
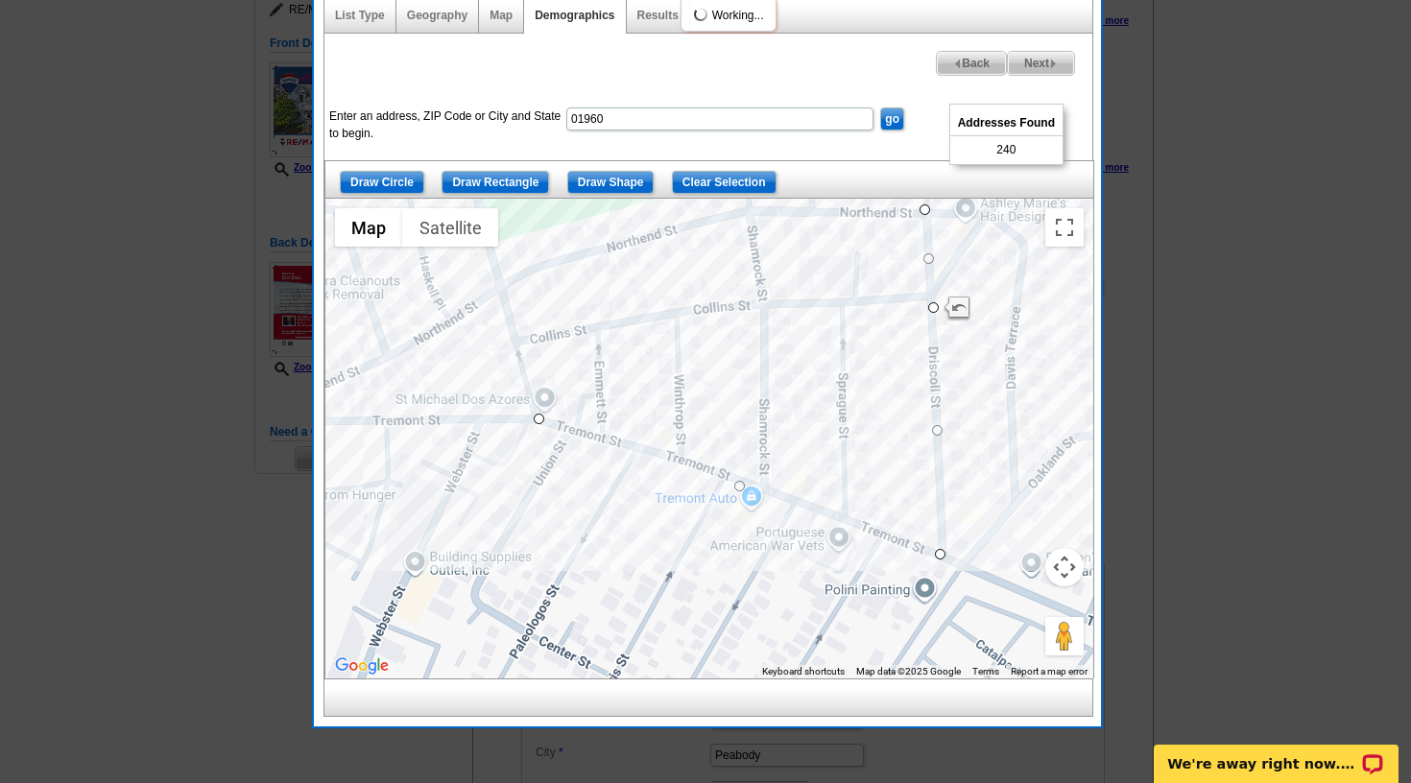
select select
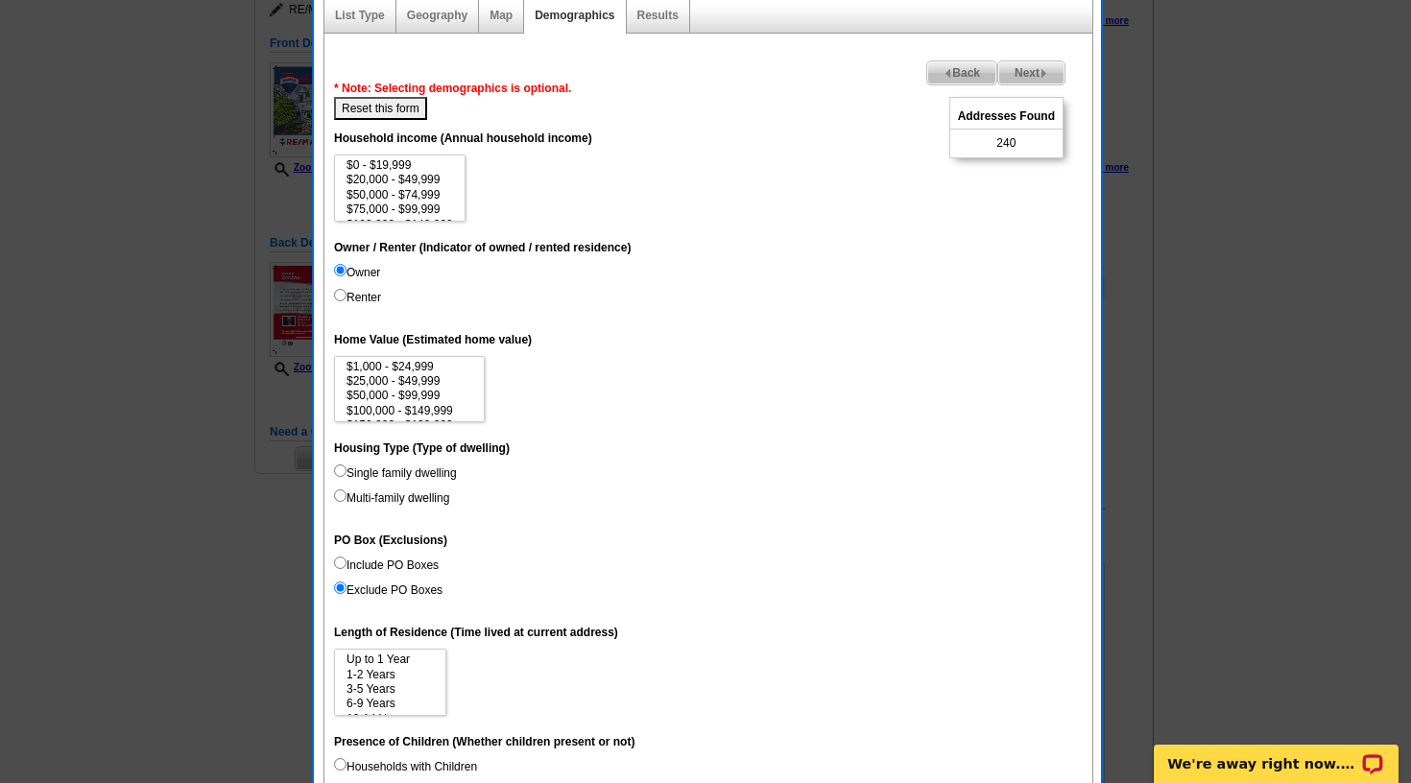
click at [340, 272] on input "Owner" at bounding box center [340, 270] width 12 height 12
click at [415, 685] on option "10-14 Years" at bounding box center [390, 690] width 91 height 14
click at [412, 674] on option "6-9 Years" at bounding box center [390, 675] width 91 height 14
click at [412, 662] on option "3-5 Years" at bounding box center [390, 661] width 91 height 14
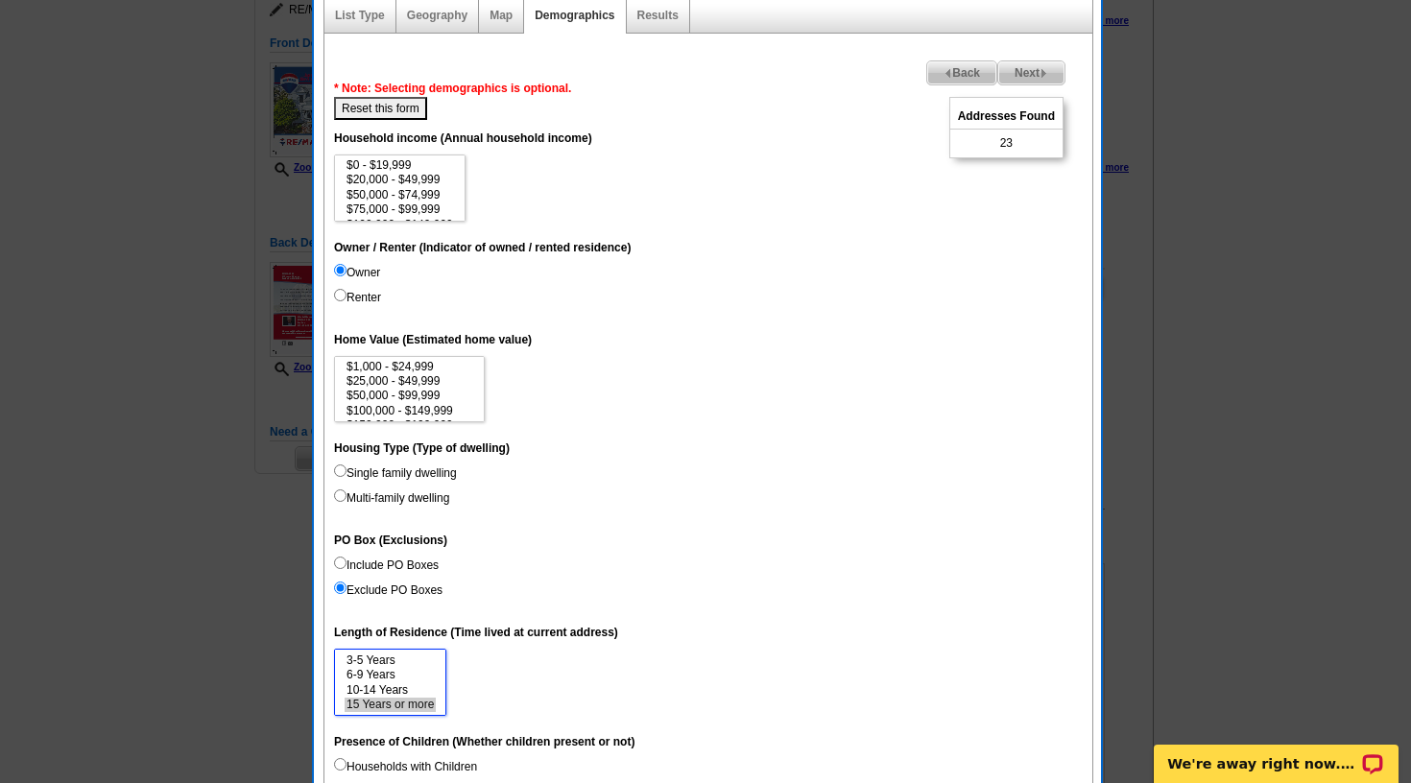
click at [415, 701] on option "15 Years or more" at bounding box center [390, 705] width 91 height 14
click at [418, 687] on option "10-14 Years" at bounding box center [390, 690] width 91 height 14
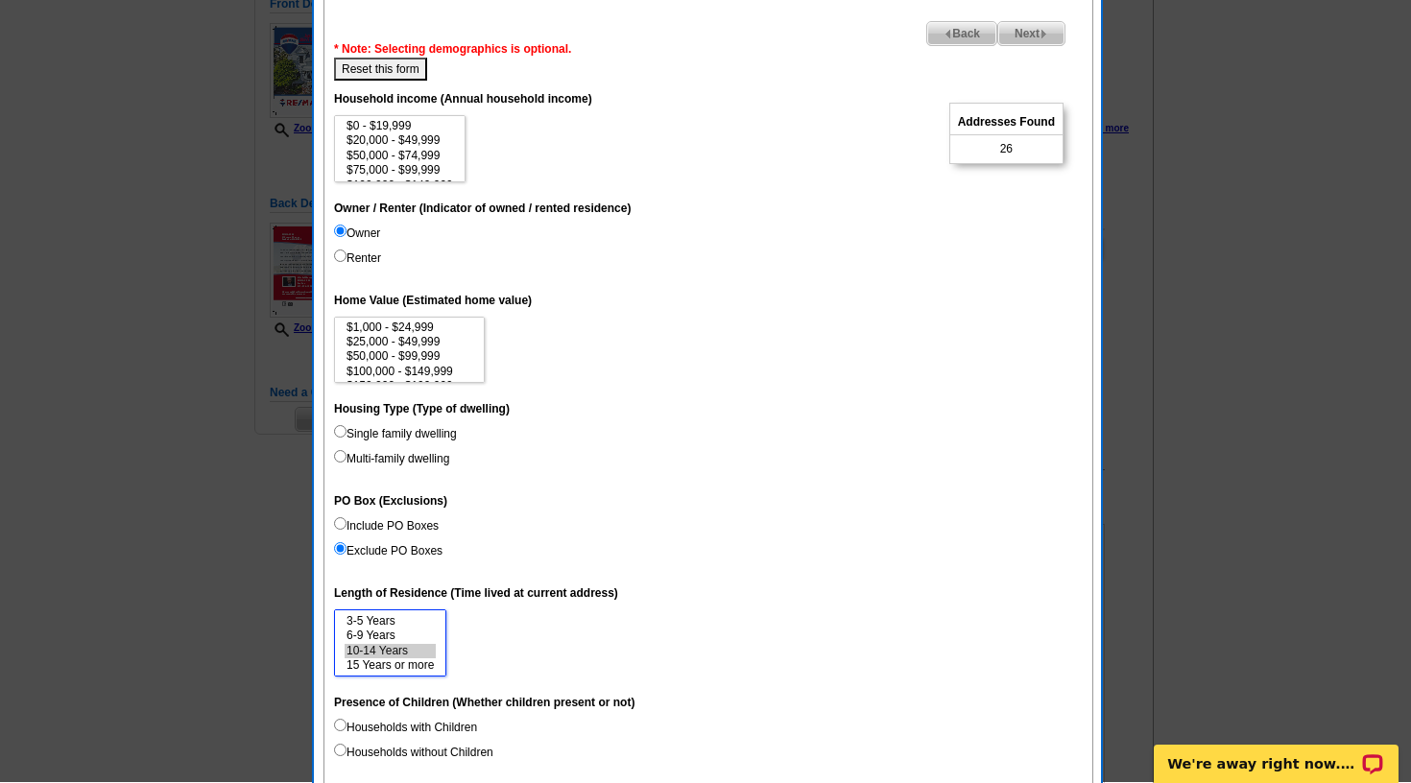
scroll to position [262, 0]
click at [413, 660] on option "15 Years or more" at bounding box center [390, 666] width 91 height 14
click at [365, 632] on option "6-9 Years" at bounding box center [390, 637] width 91 height 14
select select "6-9"
click at [363, 662] on option "15 Years or more" at bounding box center [390, 666] width 91 height 14
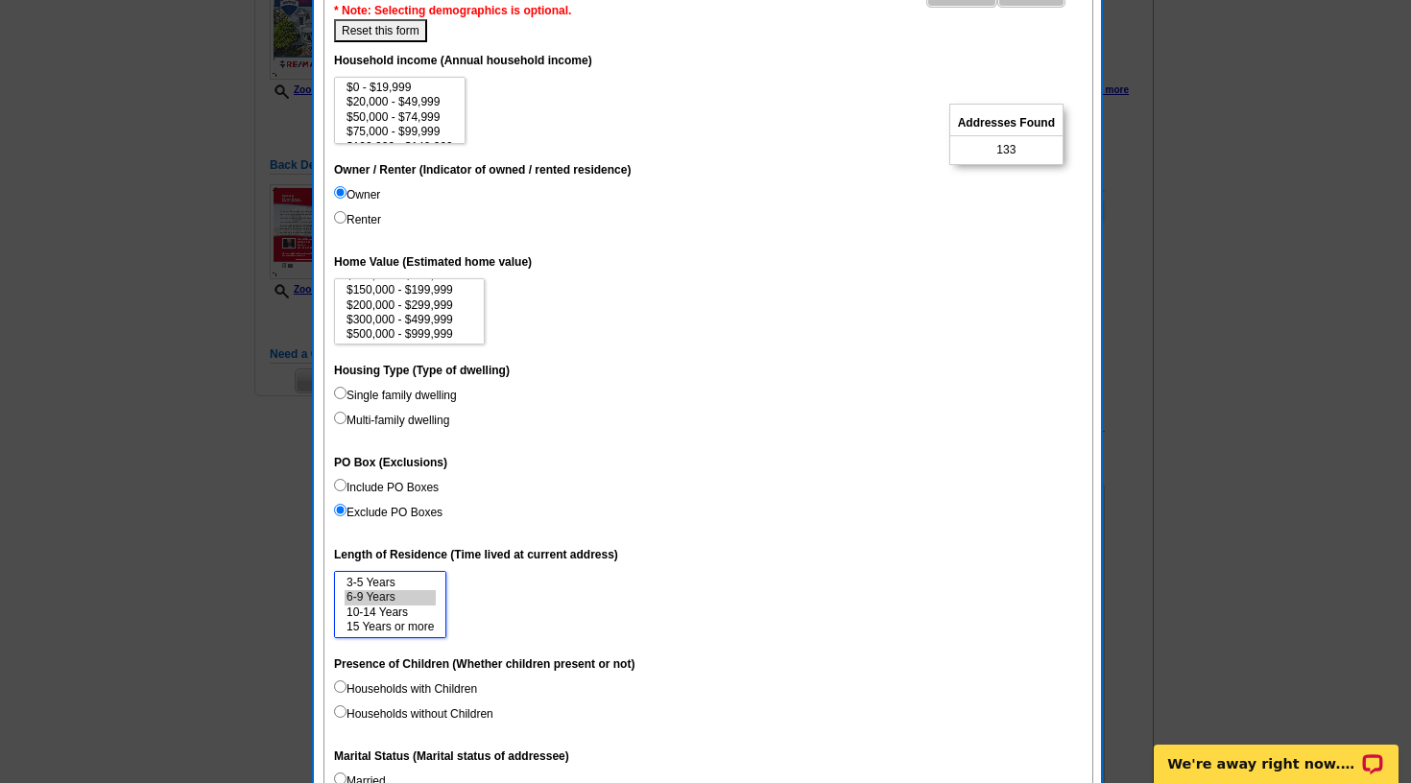
scroll to position [86, 0]
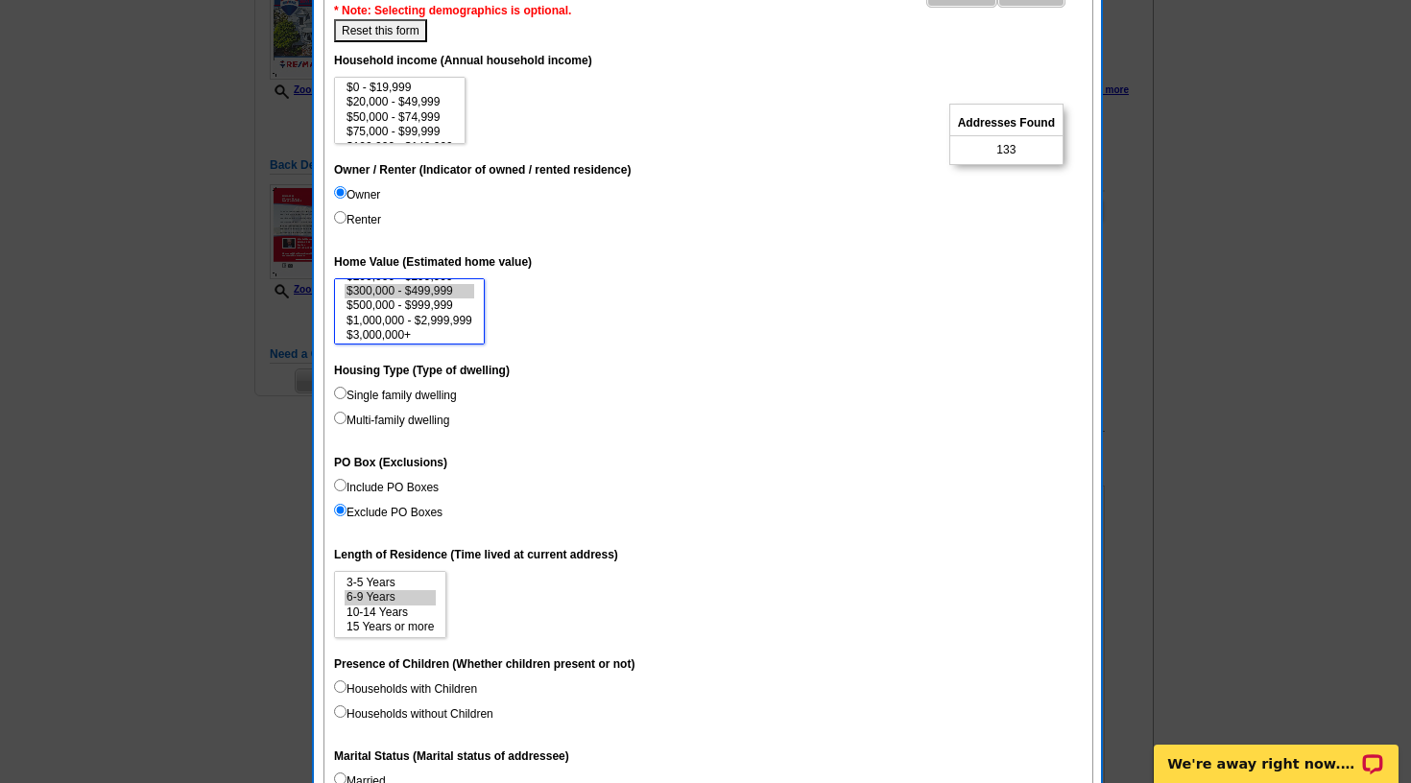
click at [434, 287] on option "$300,000 - $499,999" at bounding box center [410, 291] width 130 height 14
click at [417, 314] on option "$1,000,000 - $2,999,999" at bounding box center [410, 321] width 130 height 14
click at [414, 333] on option "$3,000,000+" at bounding box center [410, 335] width 130 height 14
click at [437, 288] on option "$200,000 - $299,999" at bounding box center [410, 291] width 130 height 14
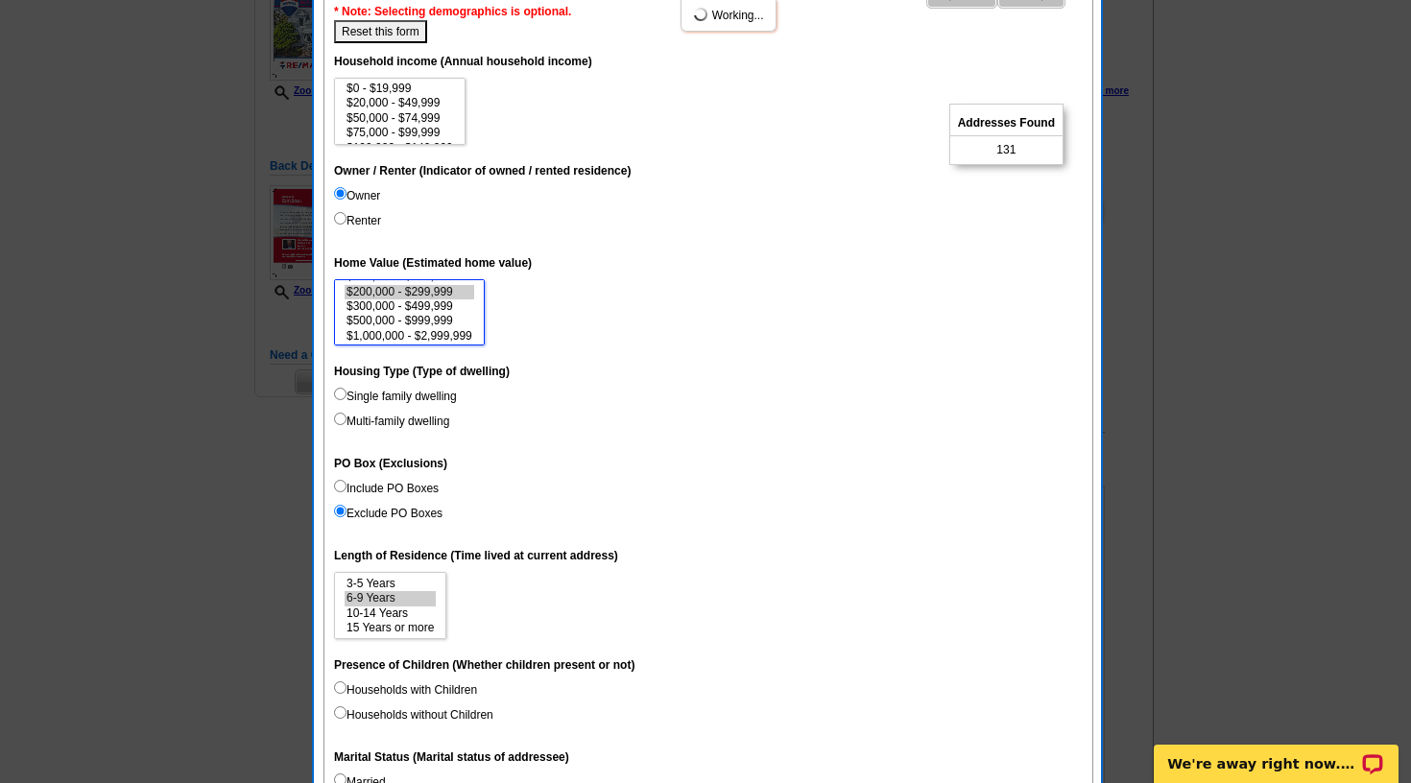
scroll to position [300, 0]
click at [414, 323] on option "$500,000 - $999,999" at bounding box center [410, 321] width 130 height 14
click at [432, 293] on option "$200,000 - $299,999" at bounding box center [410, 292] width 130 height 14
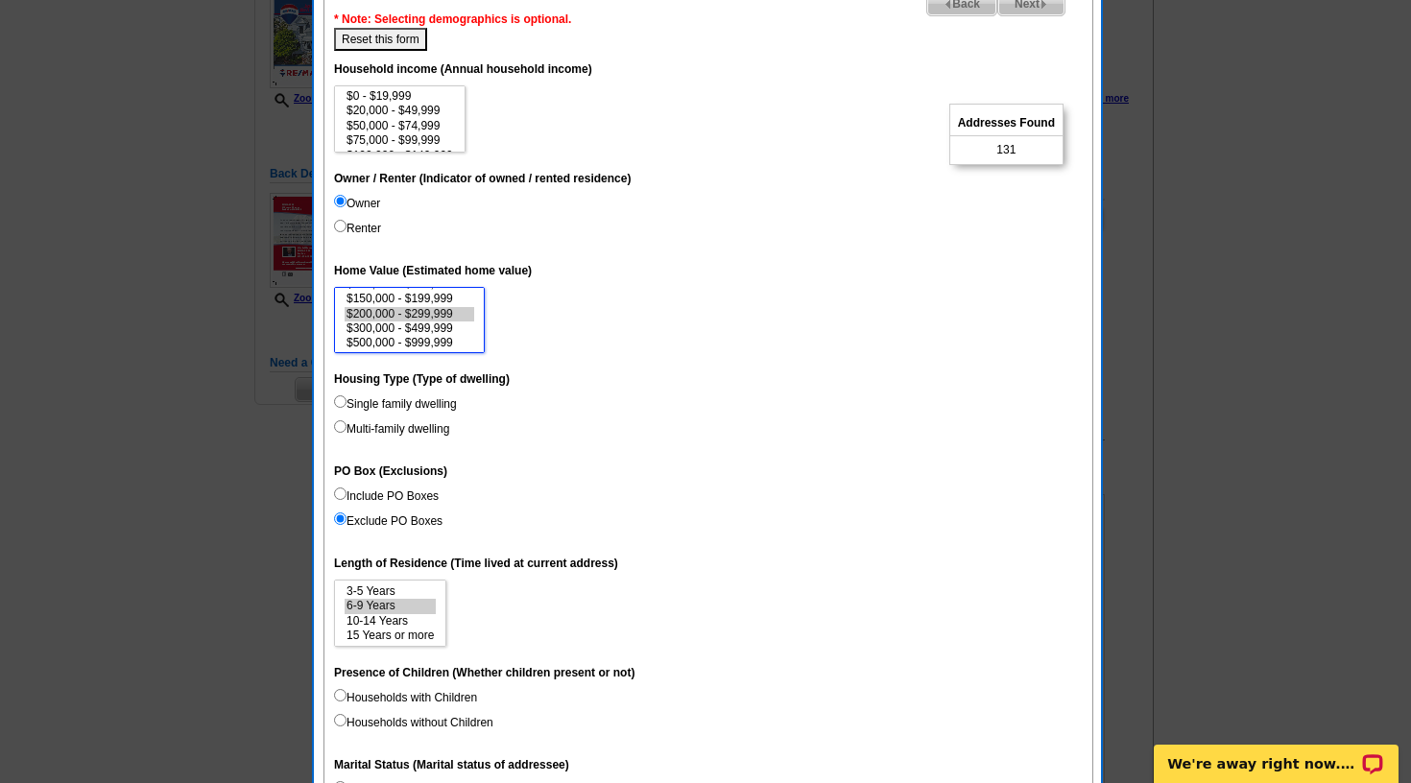
scroll to position [72, 0]
click at [450, 338] on option "$1,000,000 - $2,999,999" at bounding box center [410, 344] width 130 height 14
select select "200000-299999"
click at [451, 337] on option "$3,000,000+" at bounding box center [410, 344] width 130 height 14
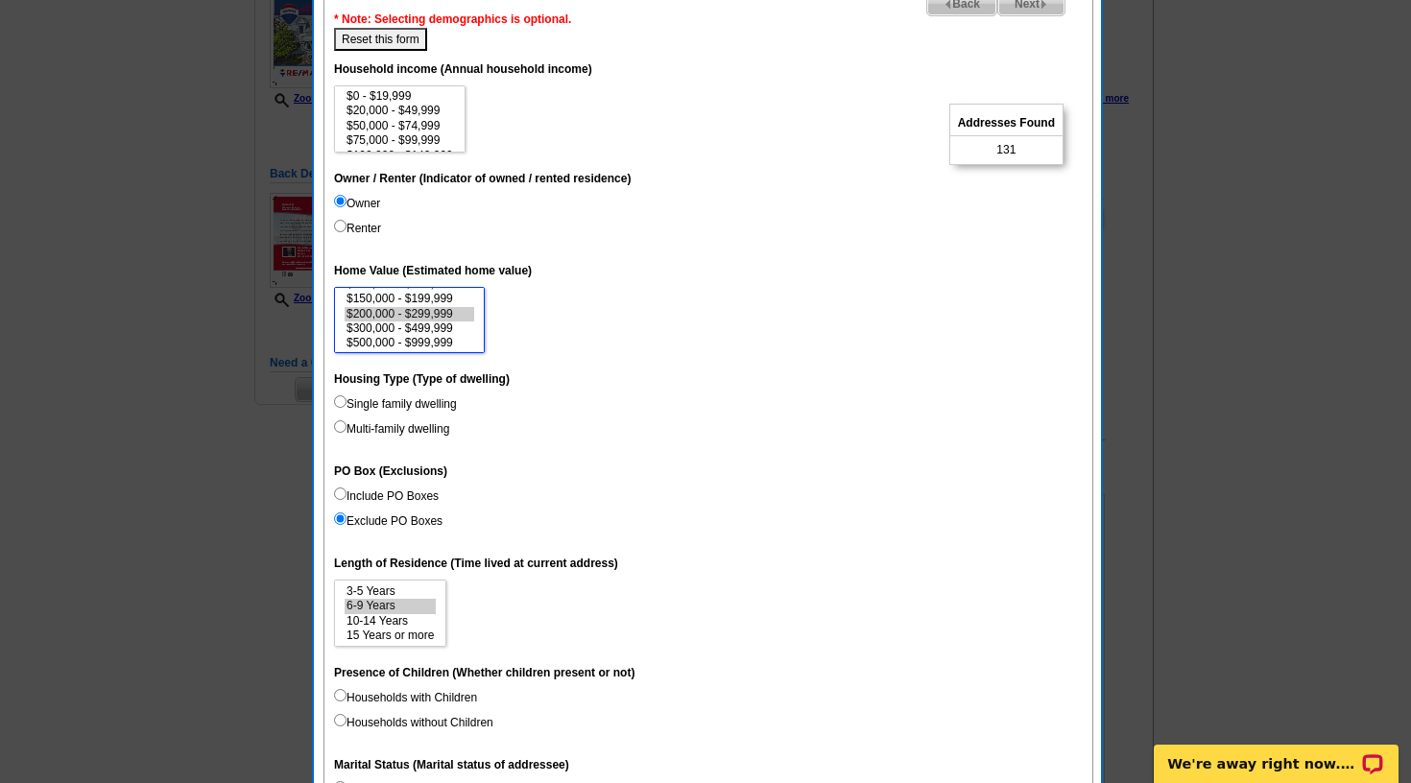
scroll to position [43, 0]
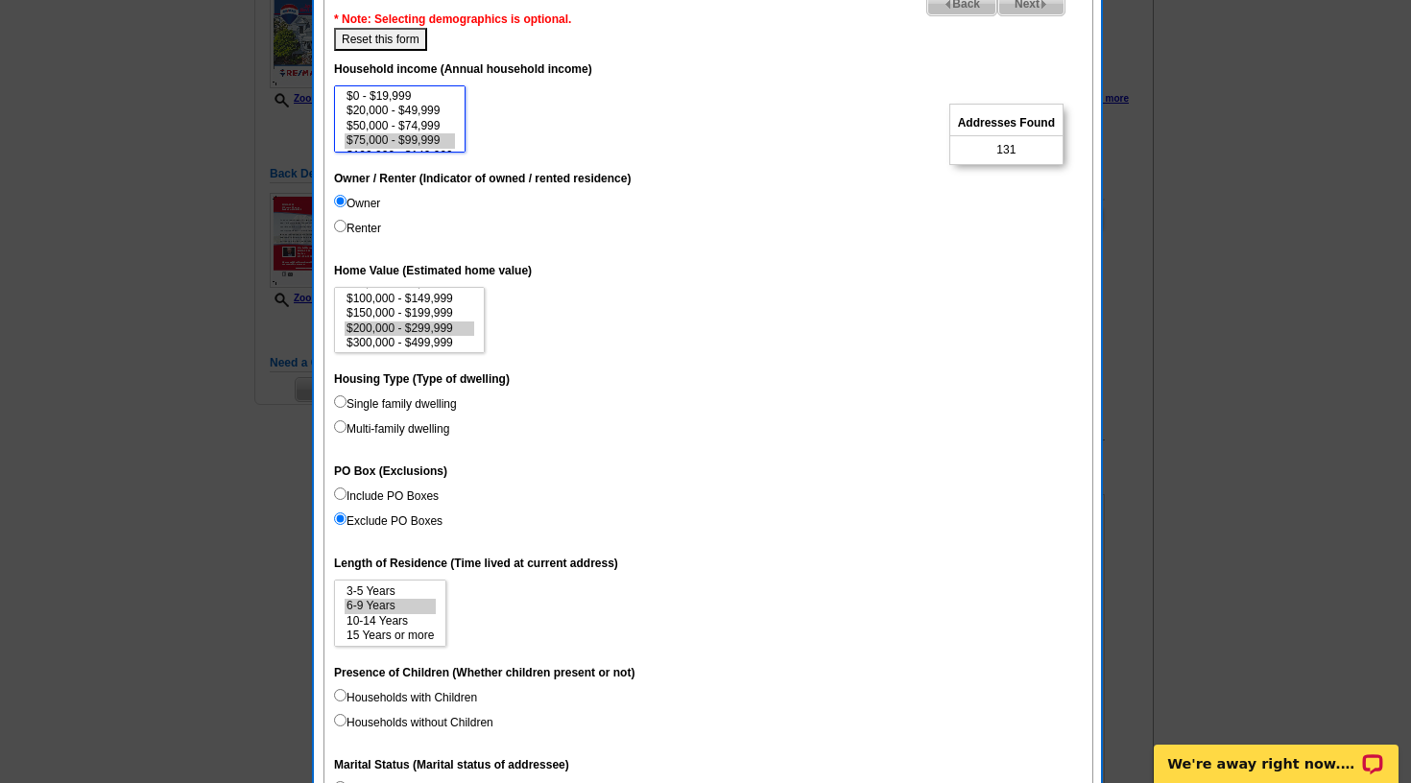
click at [418, 139] on option "$75,000 - $99,999" at bounding box center [400, 140] width 110 height 14
click at [419, 129] on option "$50,000 - $74,999" at bounding box center [400, 126] width 110 height 14
click at [433, 129] on option "$100,000 - $149,999" at bounding box center [400, 127] width 110 height 14
click at [426, 144] on option "$150,000 - $199,999" at bounding box center [400, 141] width 110 height 14
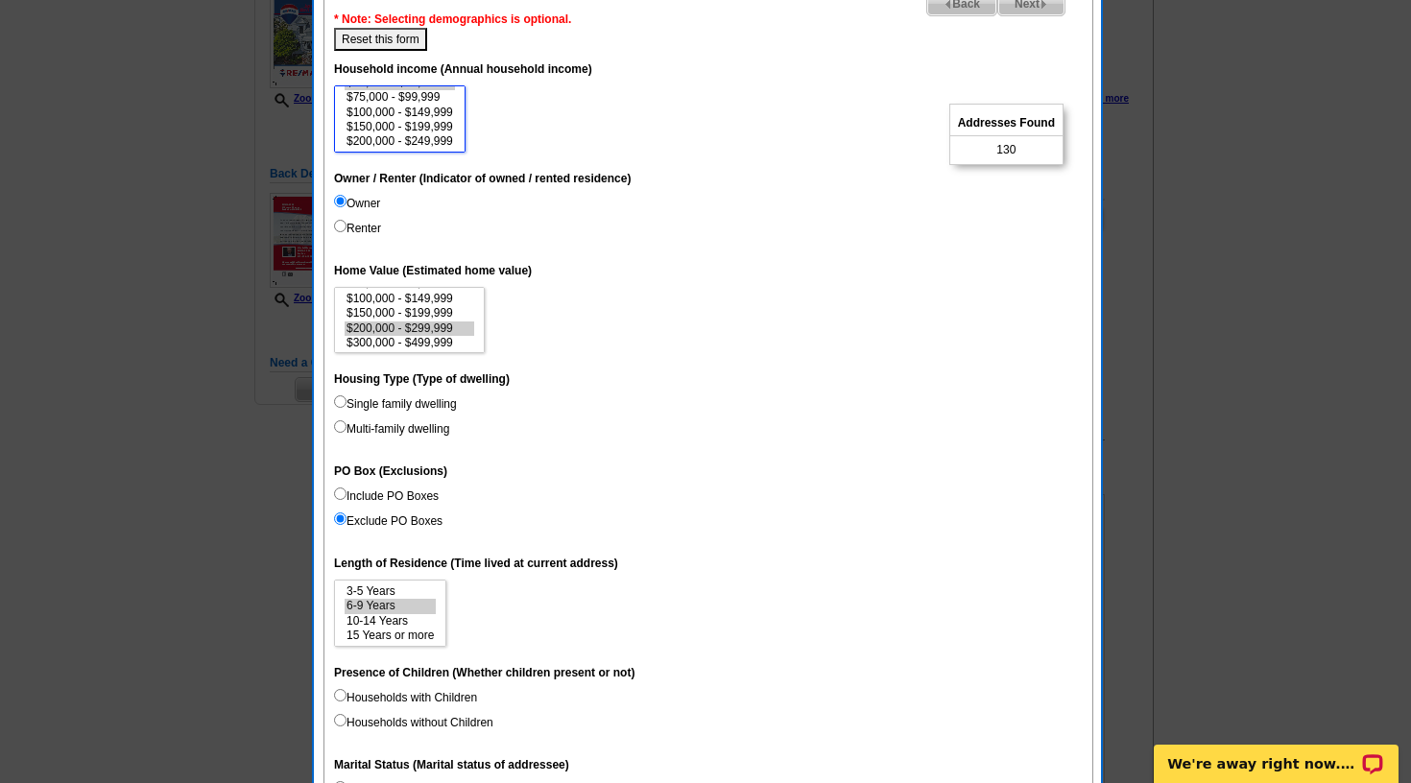
scroll to position [58, 0]
click at [433, 136] on option "$250,000 - $499,999" at bounding box center [400, 142] width 110 height 14
click at [439, 128] on option "$200,000 - $249,999" at bounding box center [400, 127] width 110 height 14
click at [433, 136] on option "$500,000 - $999,999" at bounding box center [400, 142] width 110 height 14
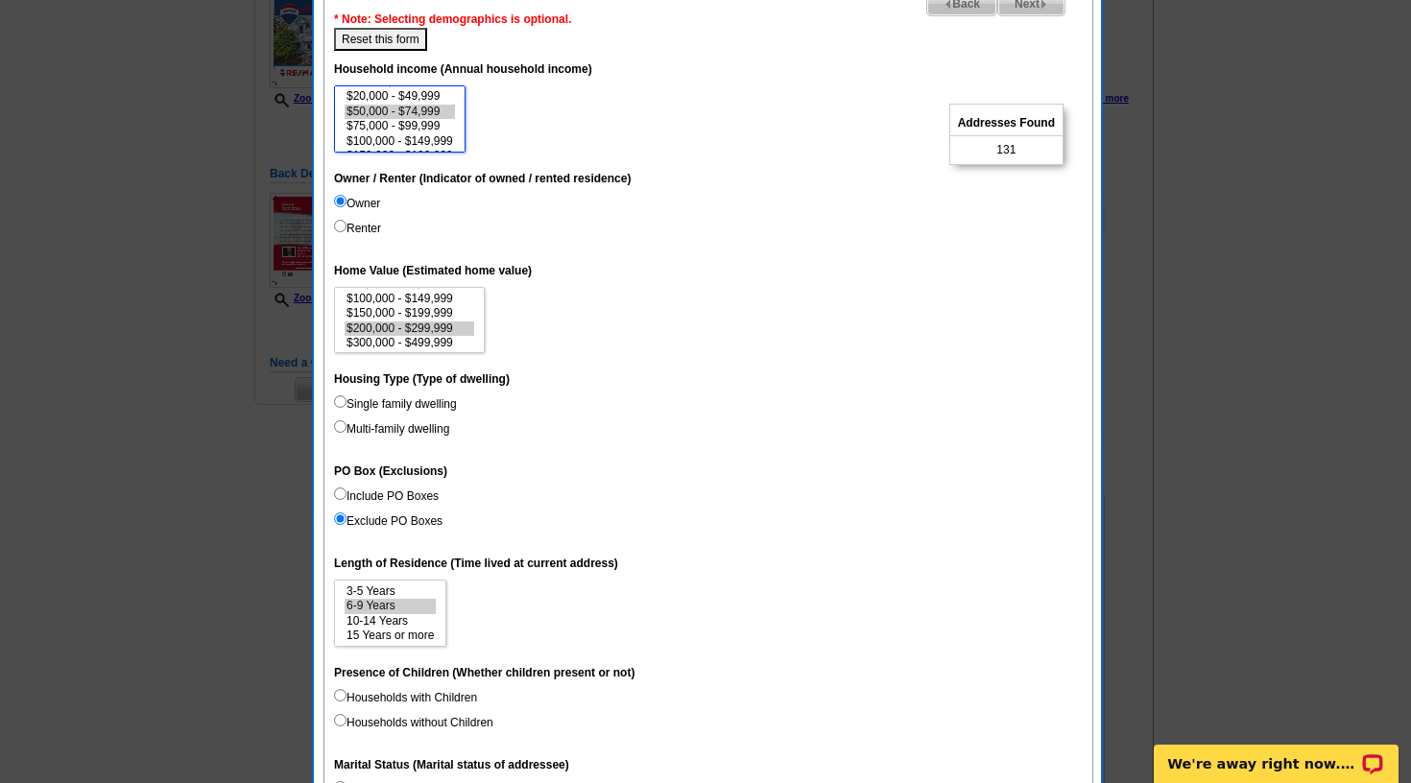
scroll to position [0, 0]
click at [437, 130] on option "$50,000 - $74,999" at bounding box center [400, 126] width 110 height 14
select select "50000-74999"
click at [435, 135] on option "$75,000 - $99,999" at bounding box center [400, 140] width 110 height 14
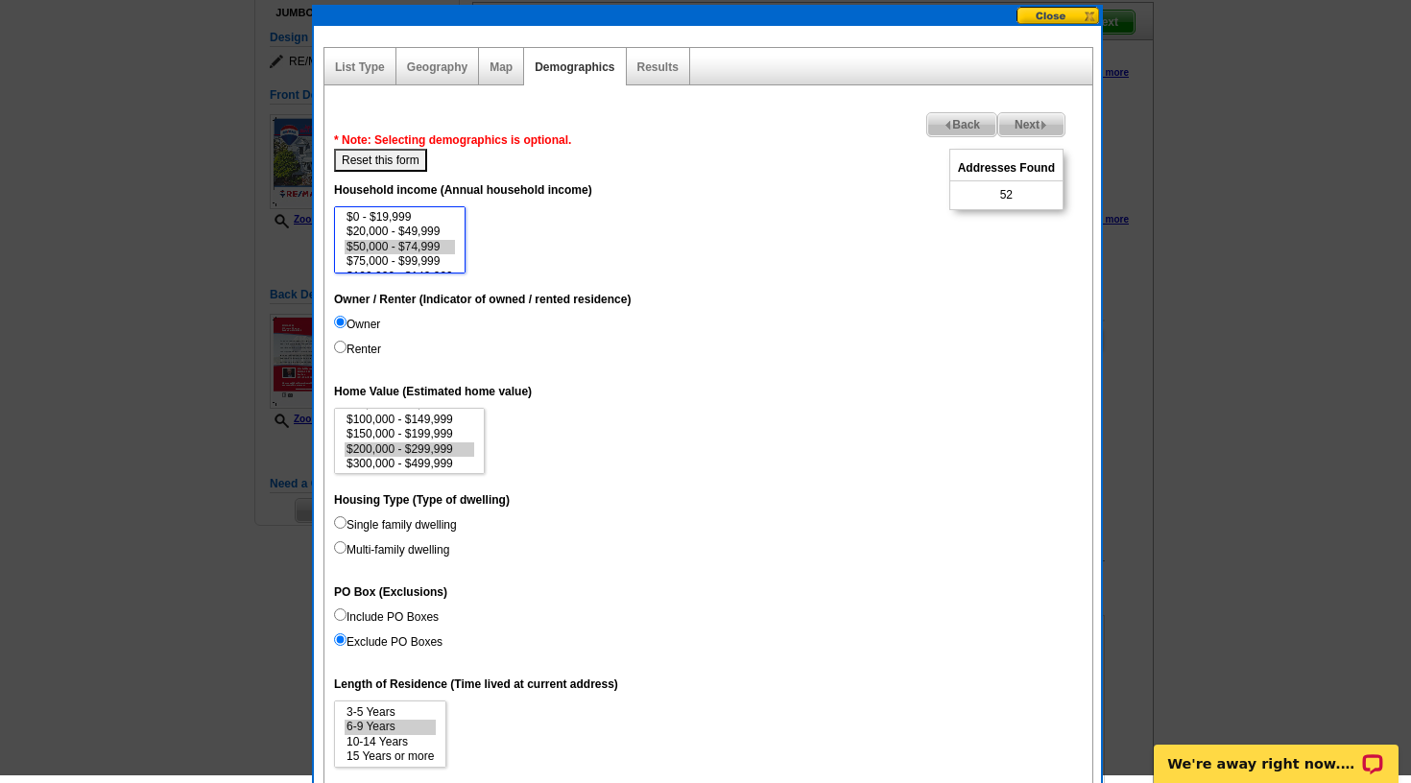
scroll to position [160, 0]
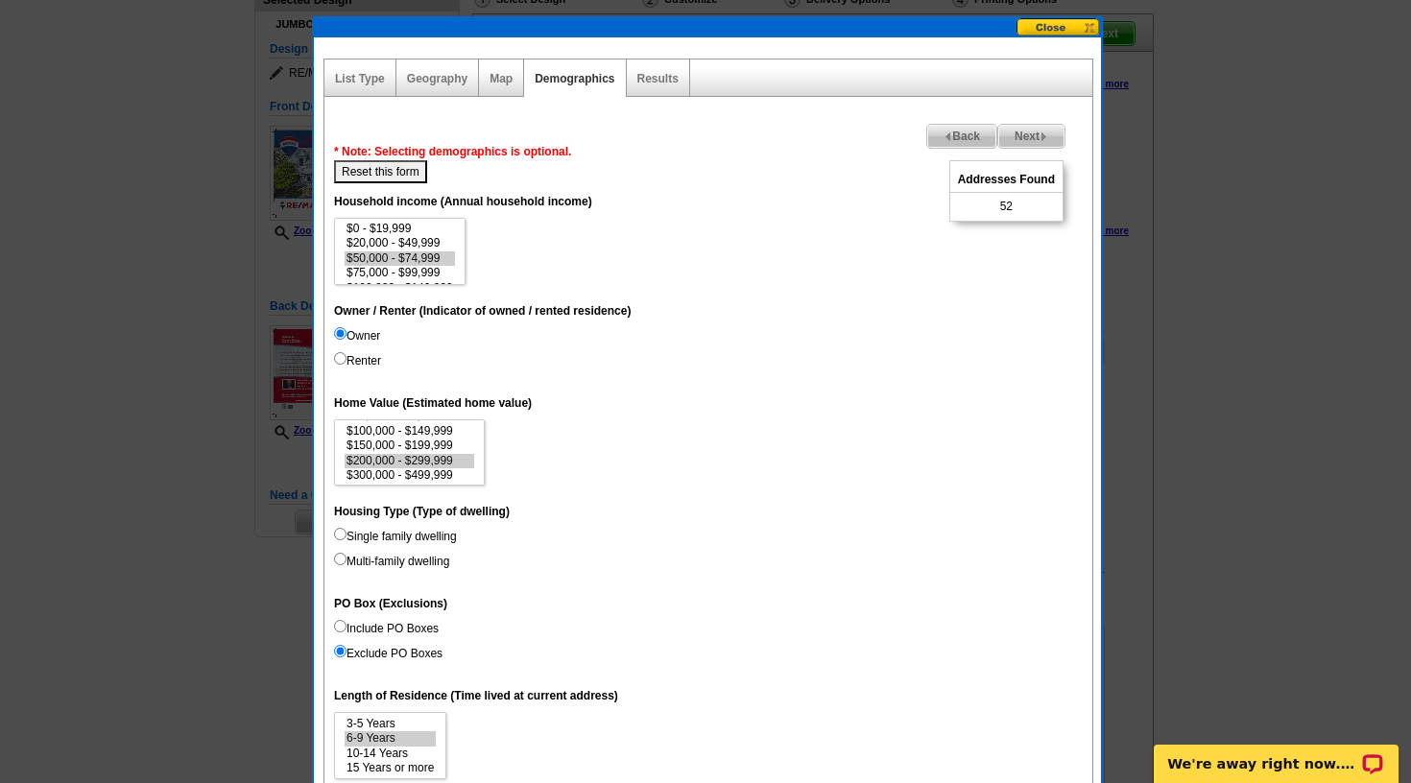
click at [370, 167] on button "Reset this form" at bounding box center [380, 171] width 93 height 23
select select
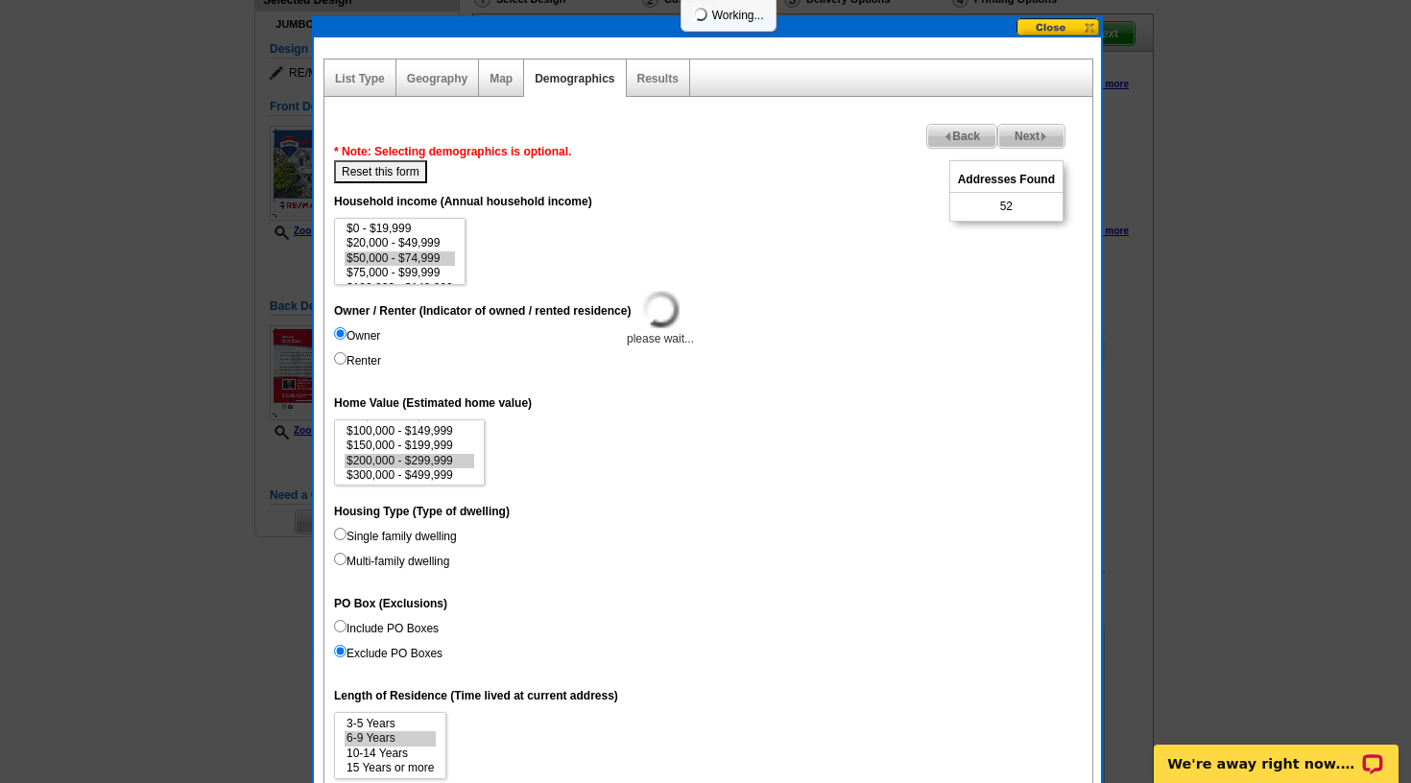
select select
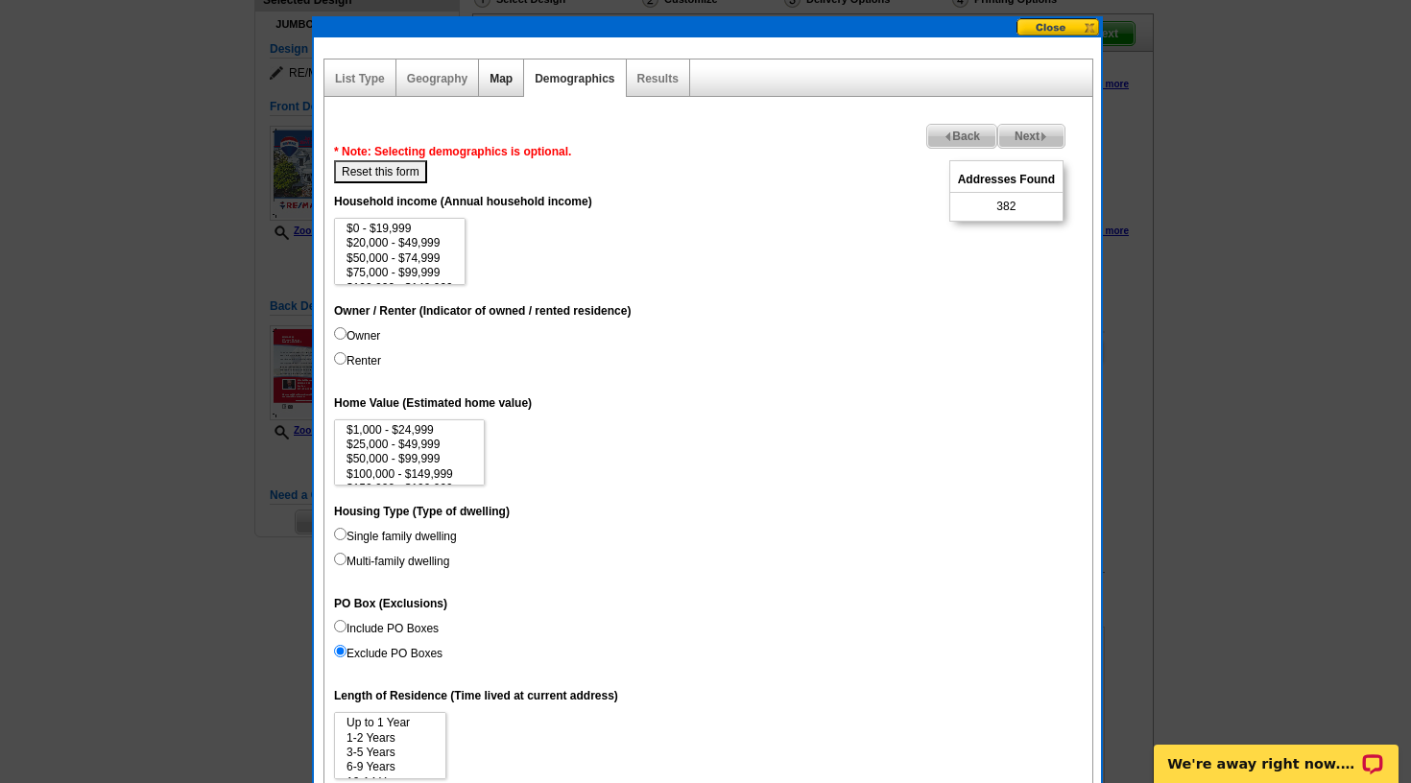
click at [497, 80] on link "Map" at bounding box center [500, 78] width 23 height 13
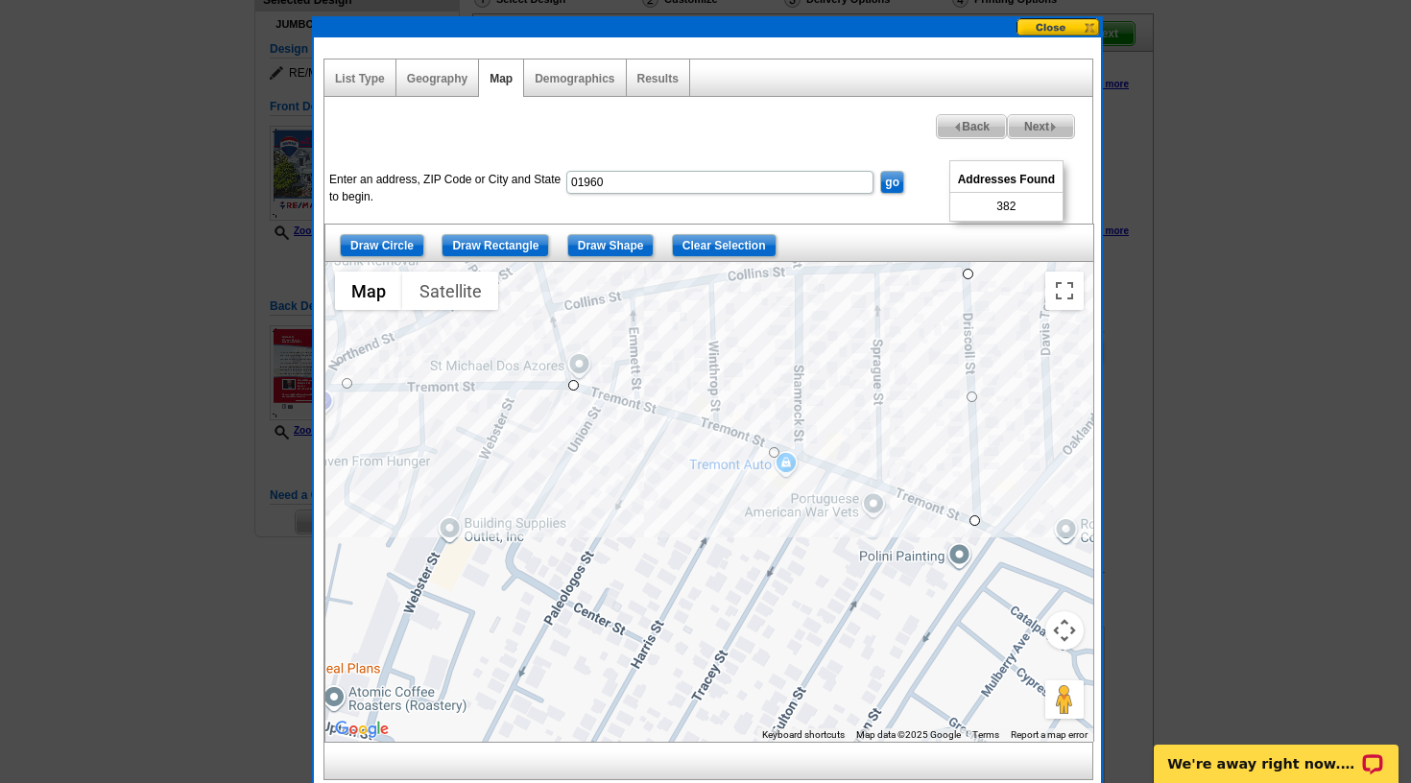
drag, startPoint x: 999, startPoint y: 618, endPoint x: 1043, endPoint y: 515, distance: 111.8
click at [1043, 515] on div at bounding box center [709, 502] width 768 height 480
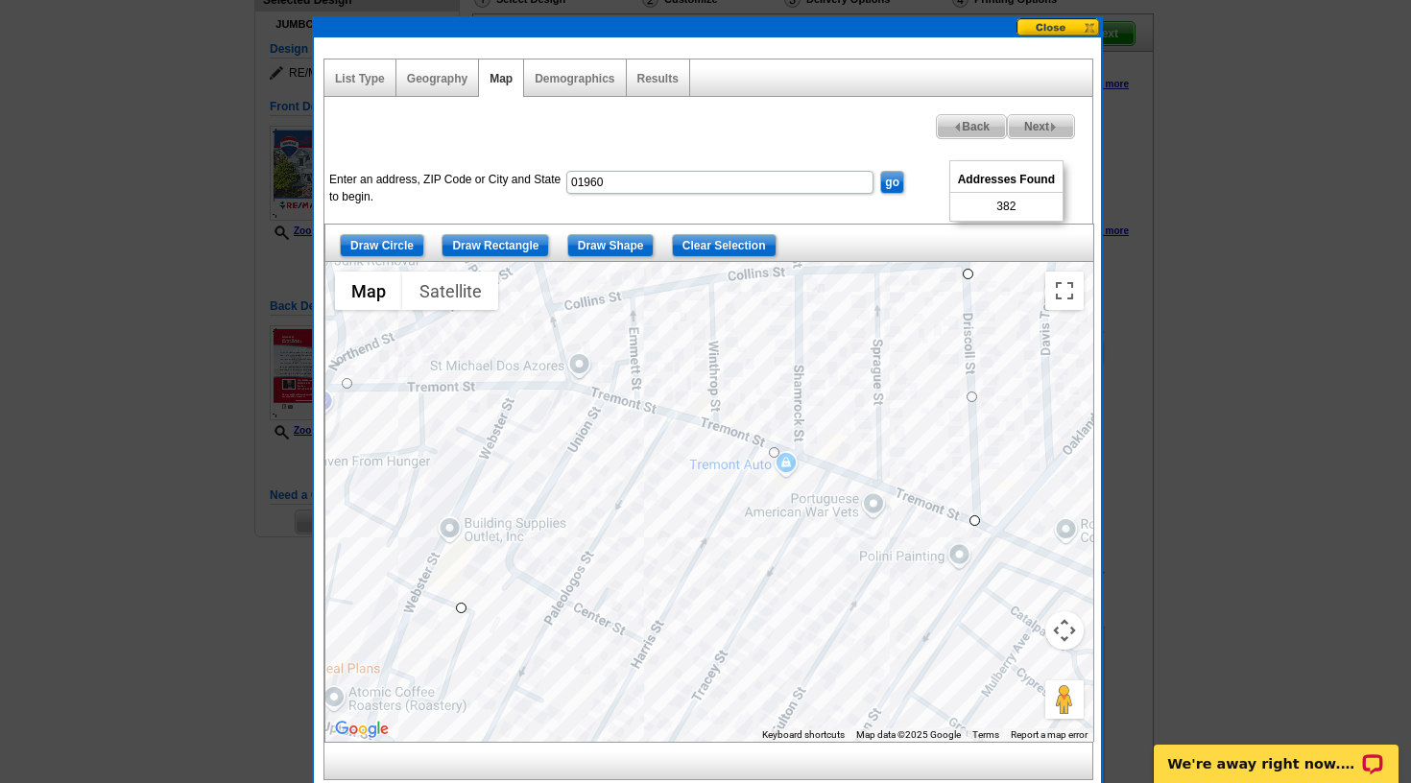
drag, startPoint x: 576, startPoint y: 385, endPoint x: 461, endPoint y: 610, distance: 253.3
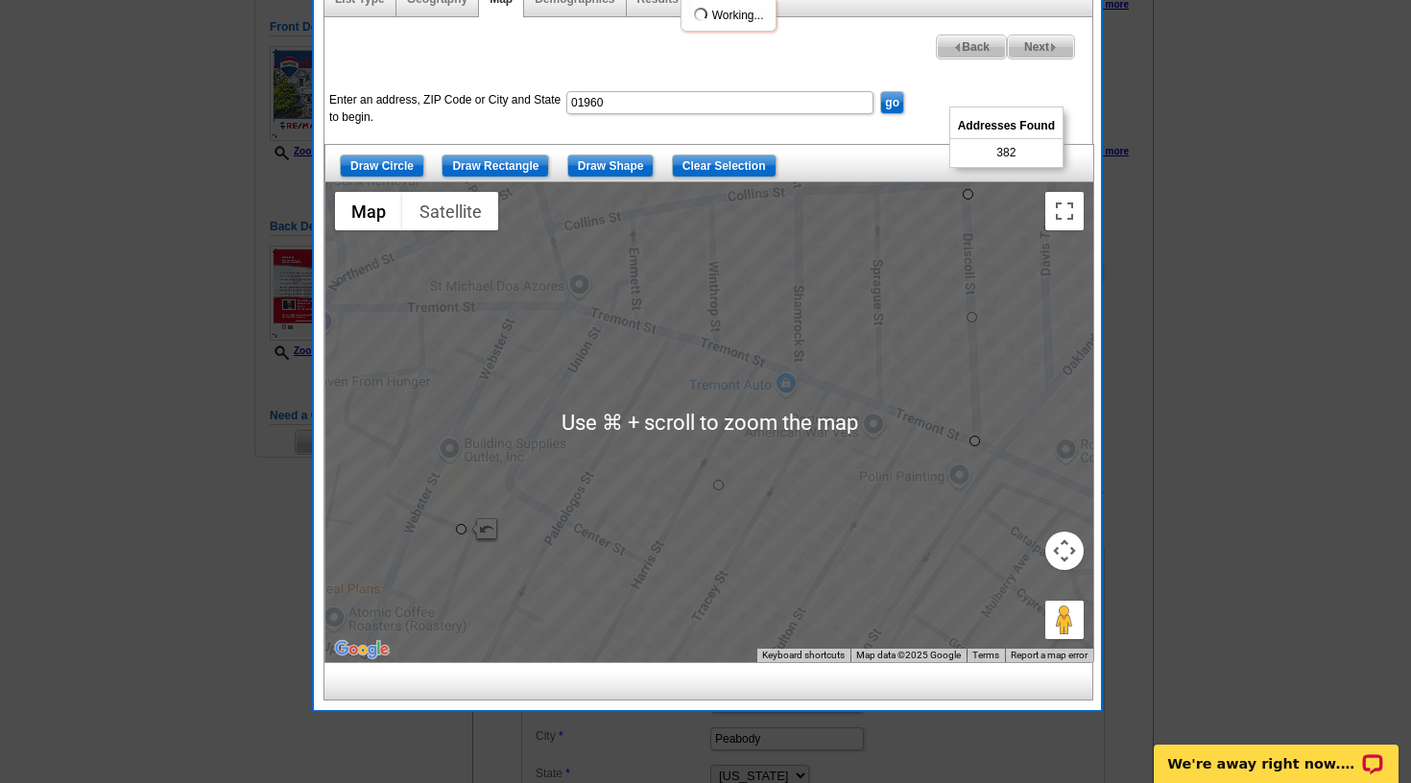
scroll to position [243, 0]
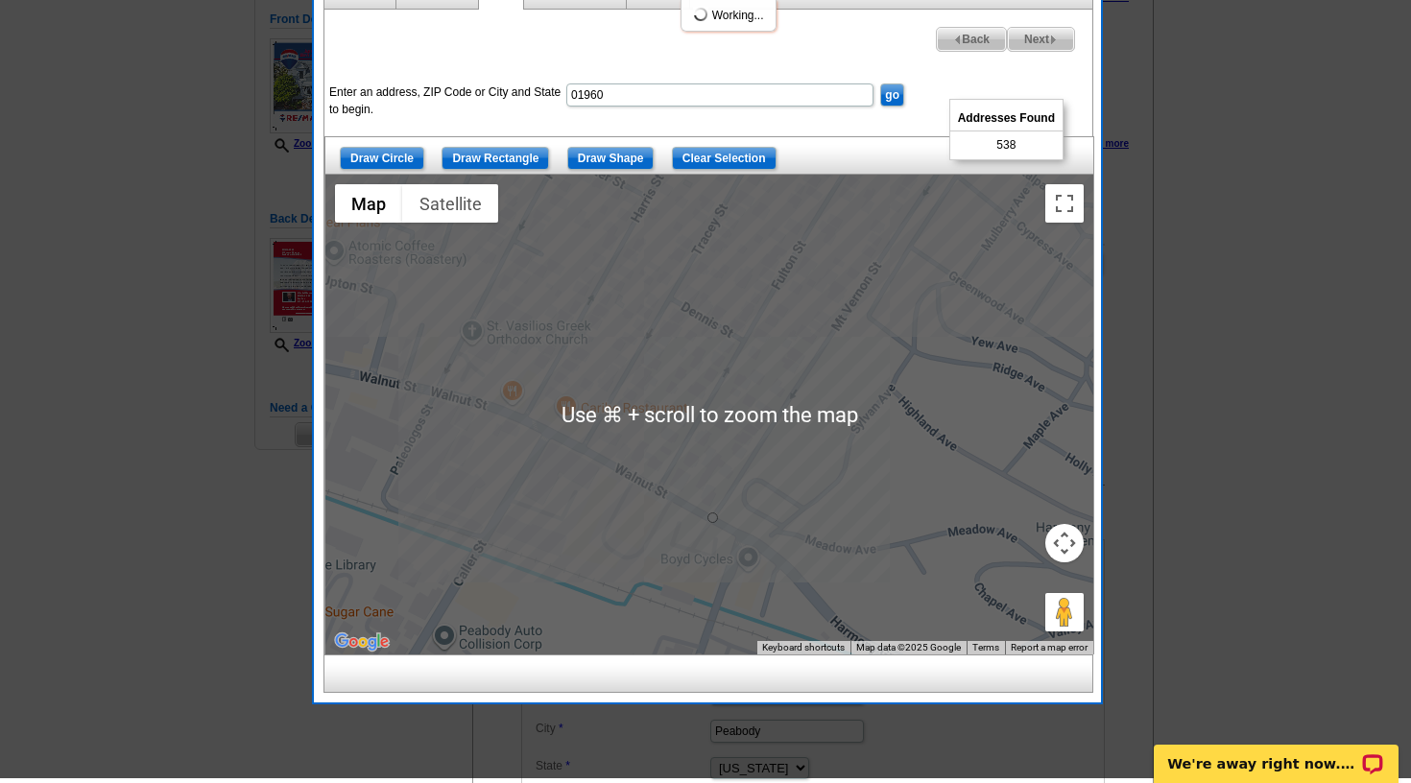
drag, startPoint x: 715, startPoint y: 478, endPoint x: 711, endPoint y: 522, distance: 44.3
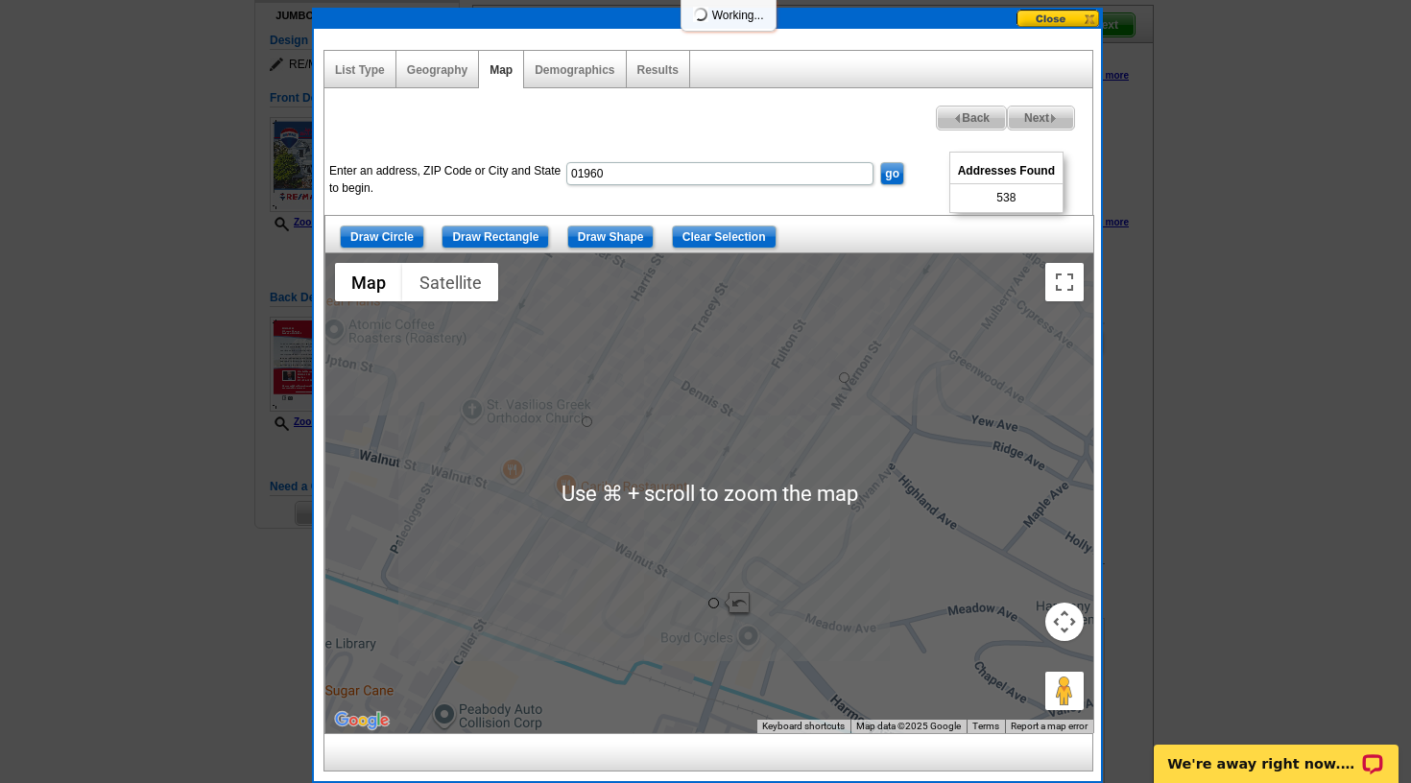
scroll to position [168, 0]
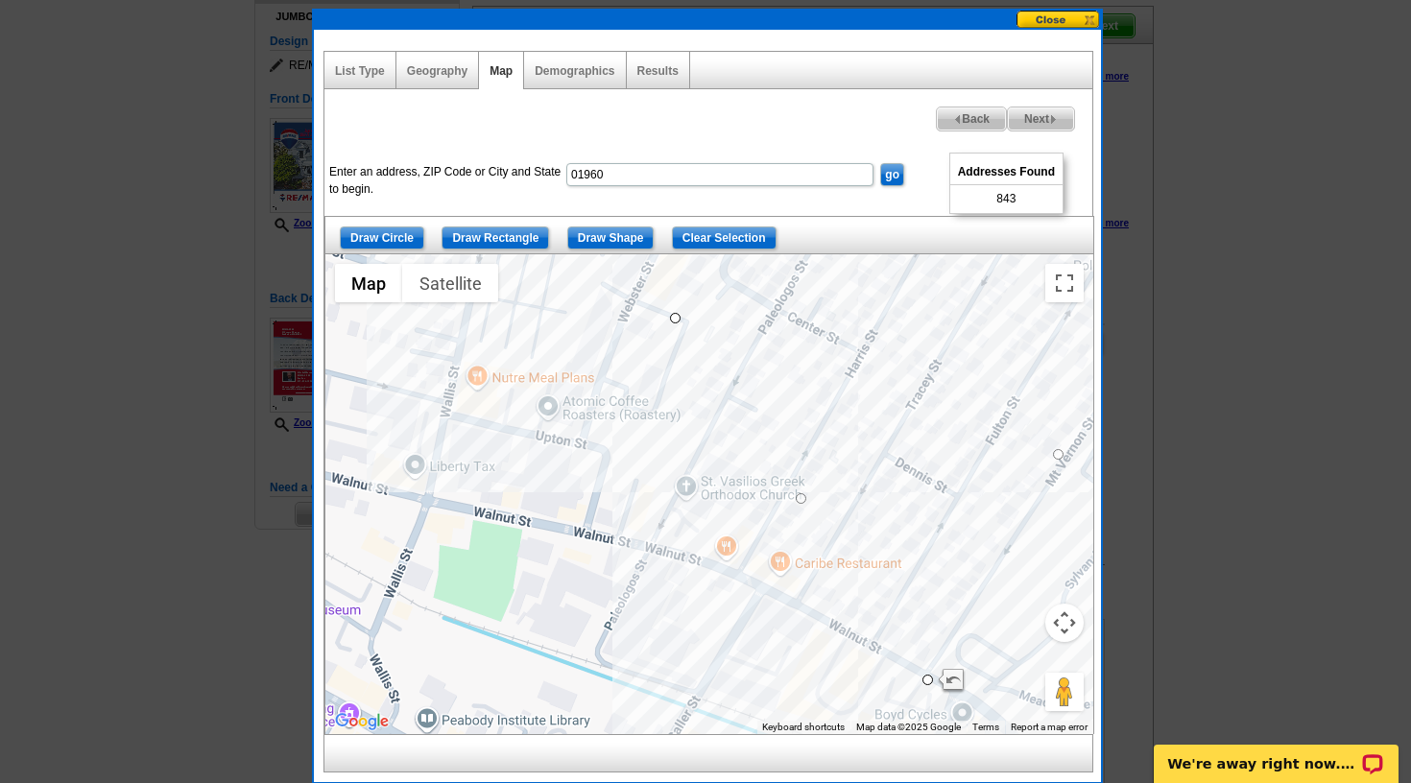
drag, startPoint x: 680, startPoint y: 398, endPoint x: 902, endPoint y: 474, distance: 235.2
click at [902, 474] on div at bounding box center [709, 494] width 768 height 480
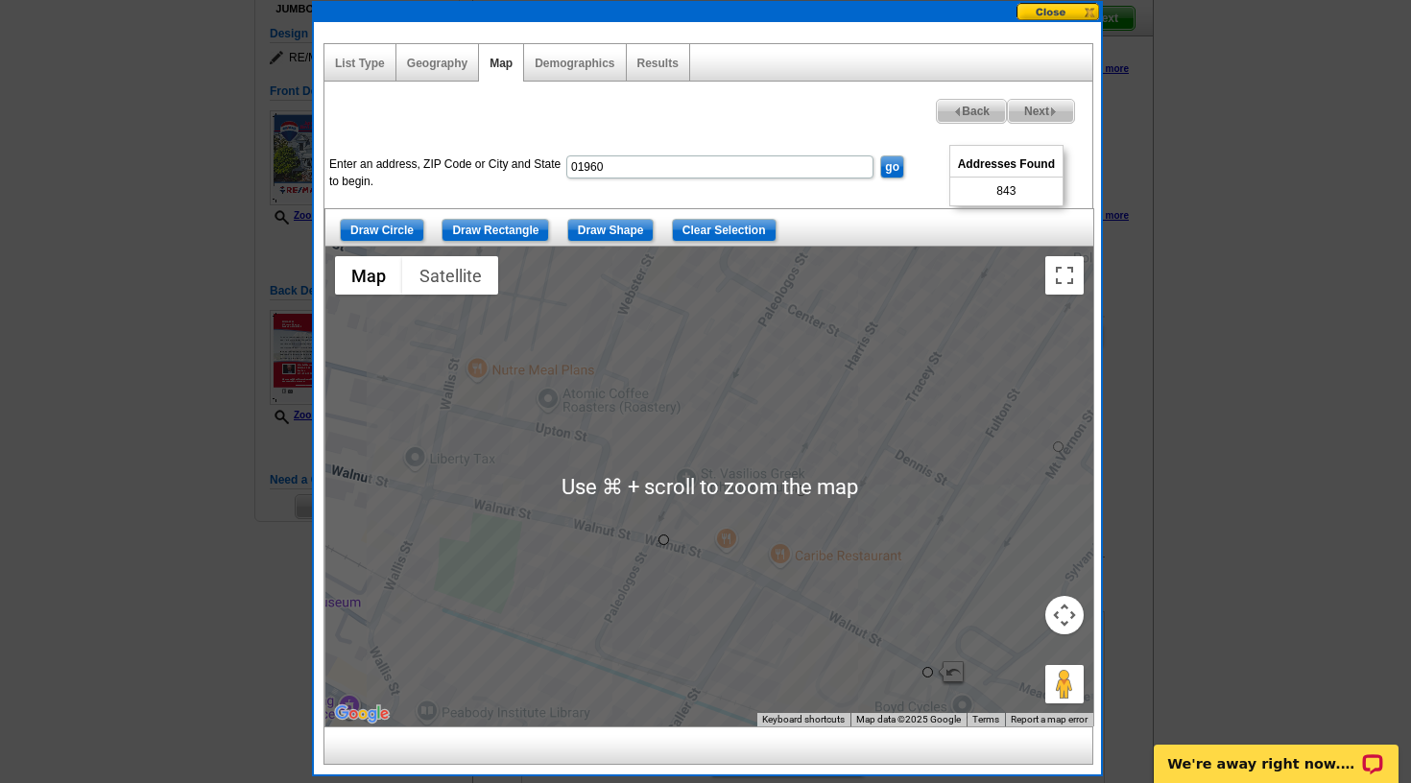
drag, startPoint x: 671, startPoint y: 317, endPoint x: 652, endPoint y: 546, distance: 230.2
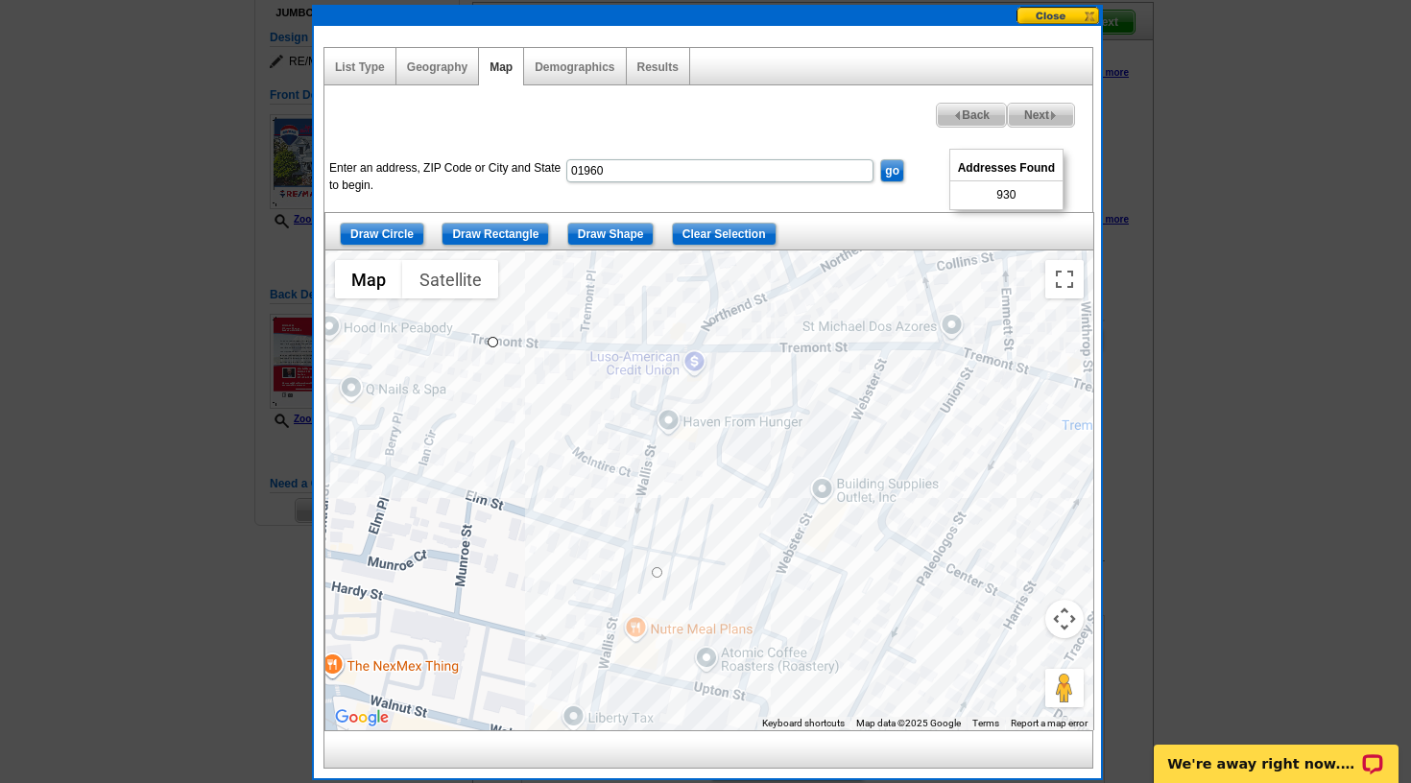
drag, startPoint x: 444, startPoint y: 481, endPoint x: 600, endPoint y: 741, distance: 303.0
click at [603, 737] on div "List Type Geography Map Demographics Results Next Addresses Found 930 Back Ente…" at bounding box center [707, 408] width 768 height 722
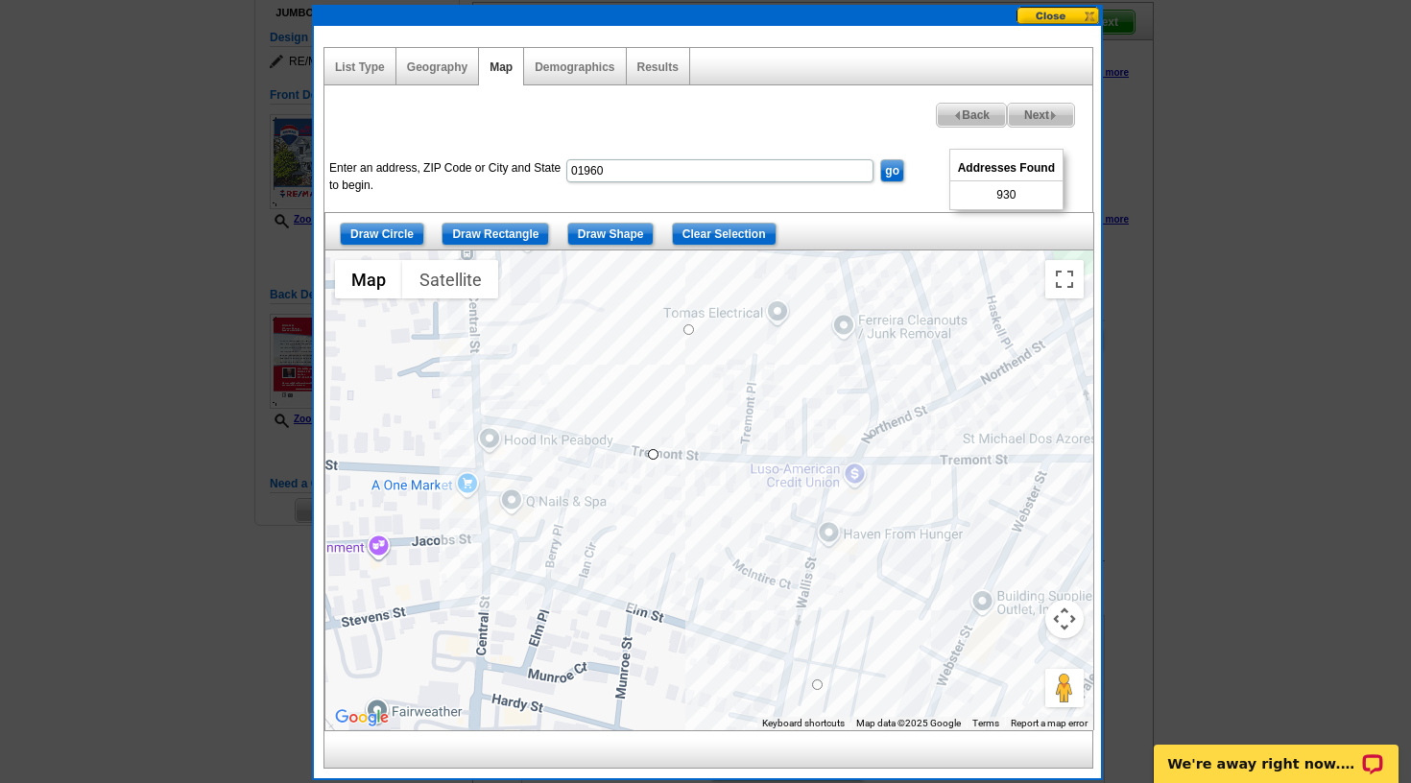
drag, startPoint x: 454, startPoint y: 530, endPoint x: 623, endPoint y: 638, distance: 200.7
click at [623, 638] on div at bounding box center [709, 491] width 768 height 480
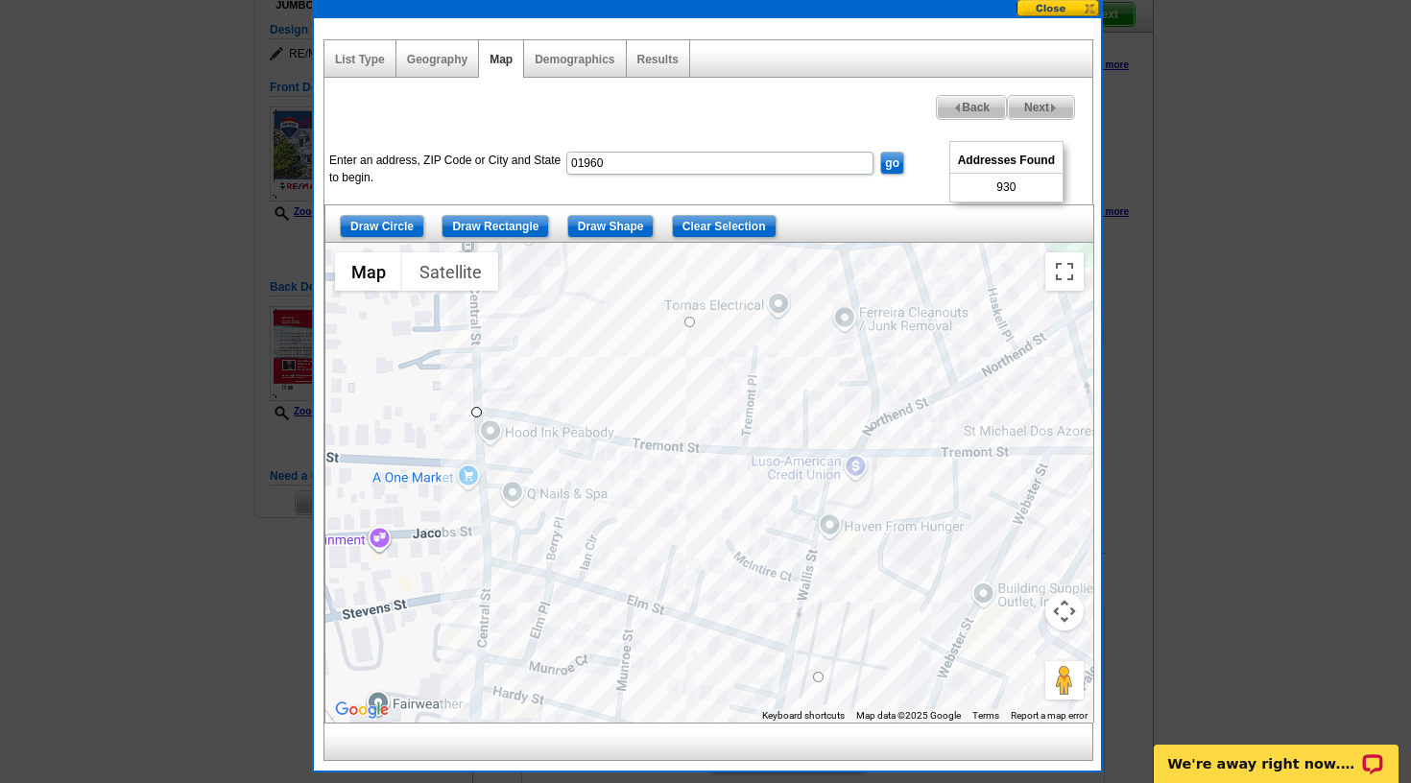
drag, startPoint x: 655, startPoint y: 446, endPoint x: 475, endPoint y: 413, distance: 182.6
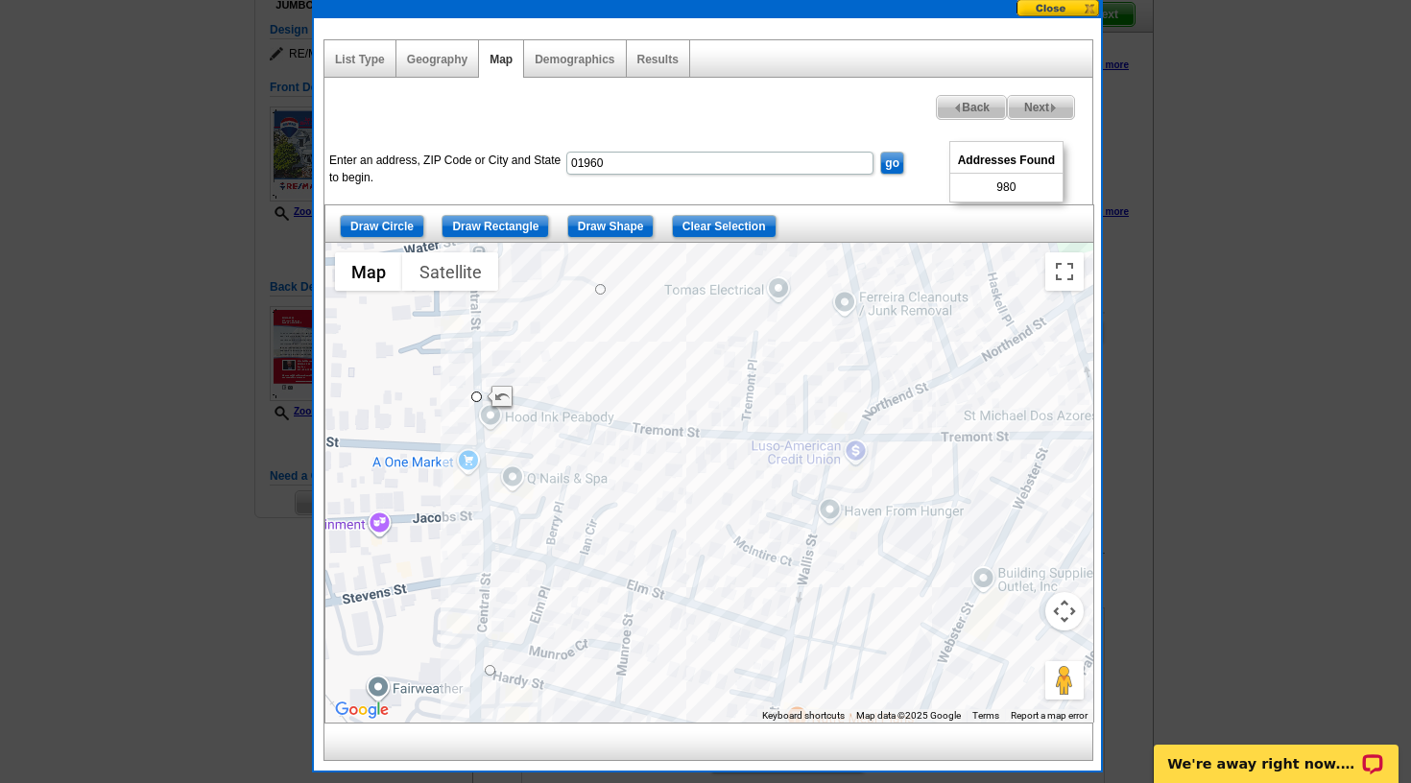
drag, startPoint x: 731, startPoint y: 659, endPoint x: 484, endPoint y: 672, distance: 247.9
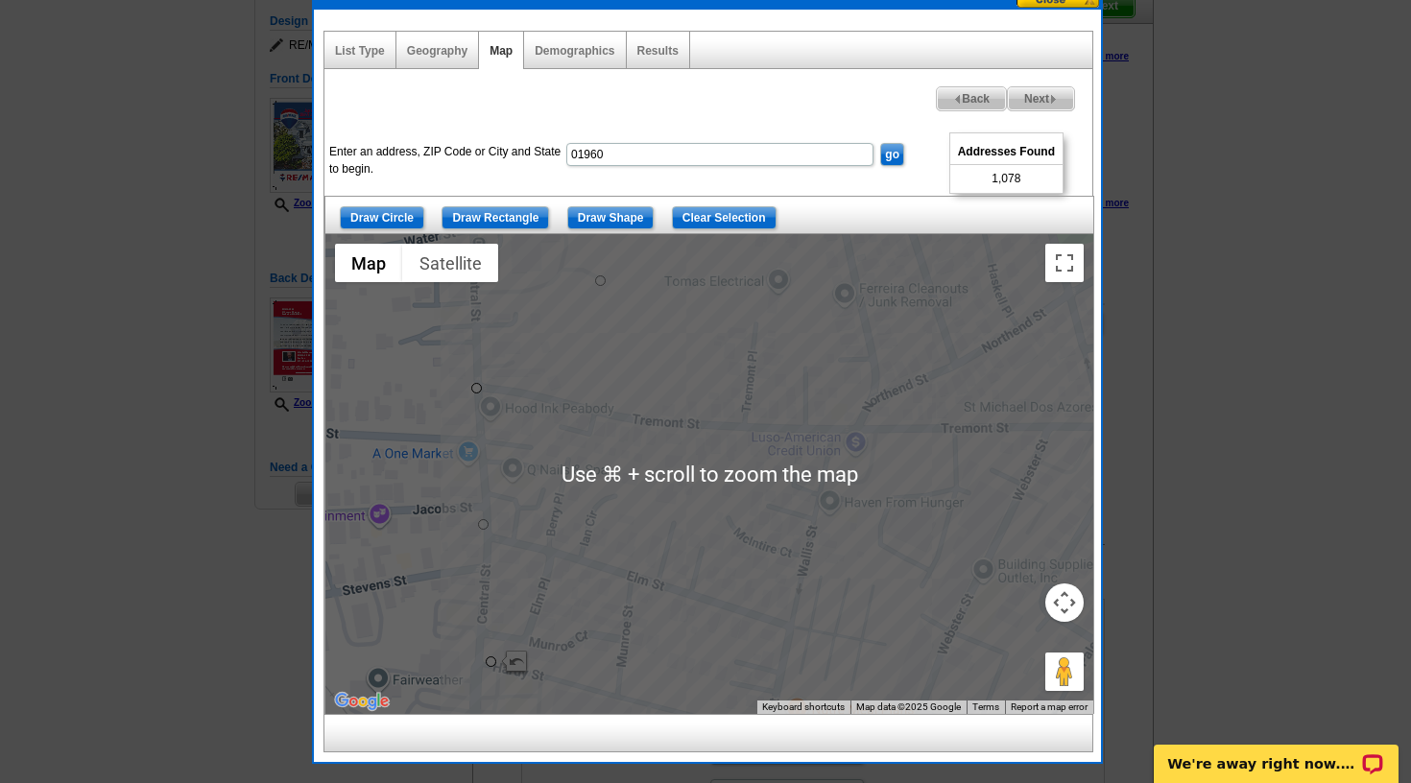
scroll to position [197, 0]
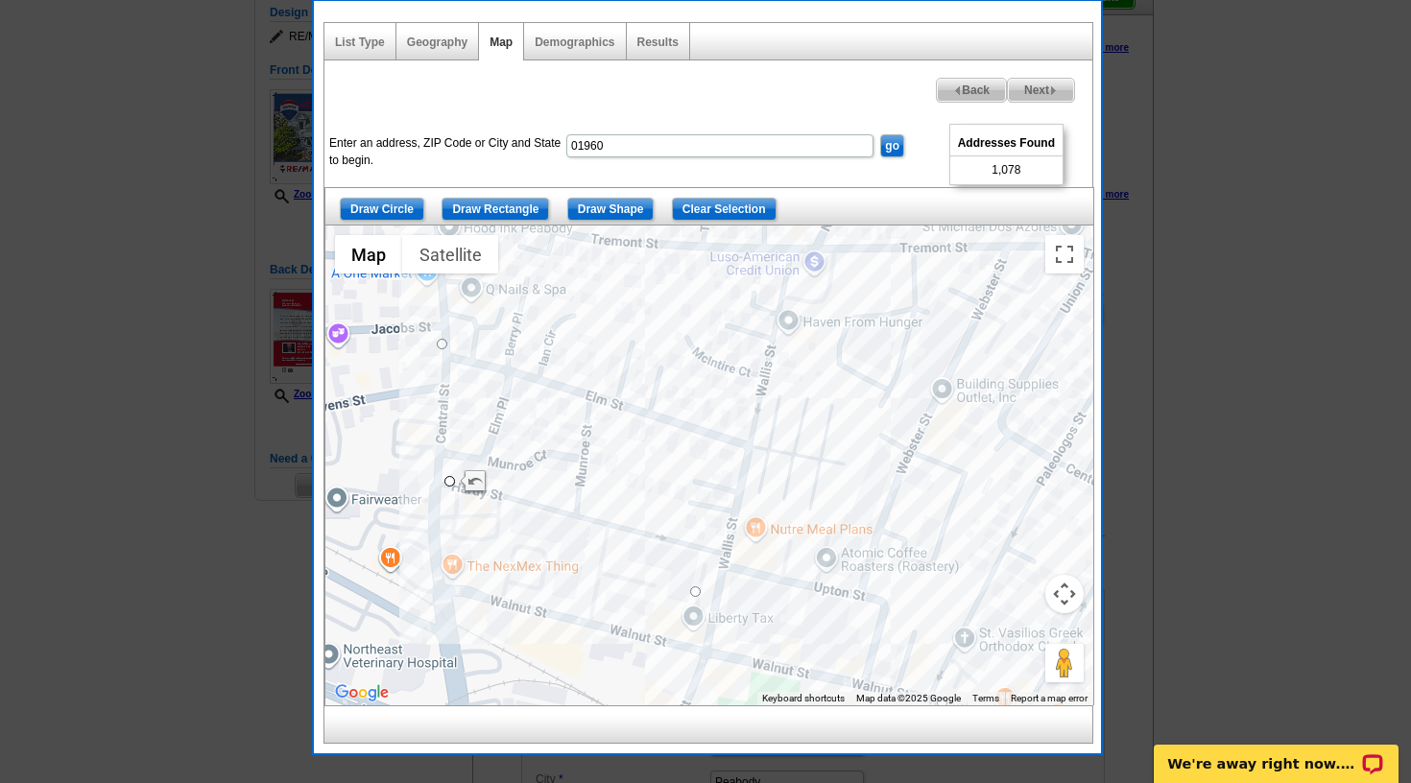
drag, startPoint x: 412, startPoint y: 575, endPoint x: 371, endPoint y: 398, distance: 181.1
click at [371, 398] on div at bounding box center [709, 466] width 768 height 480
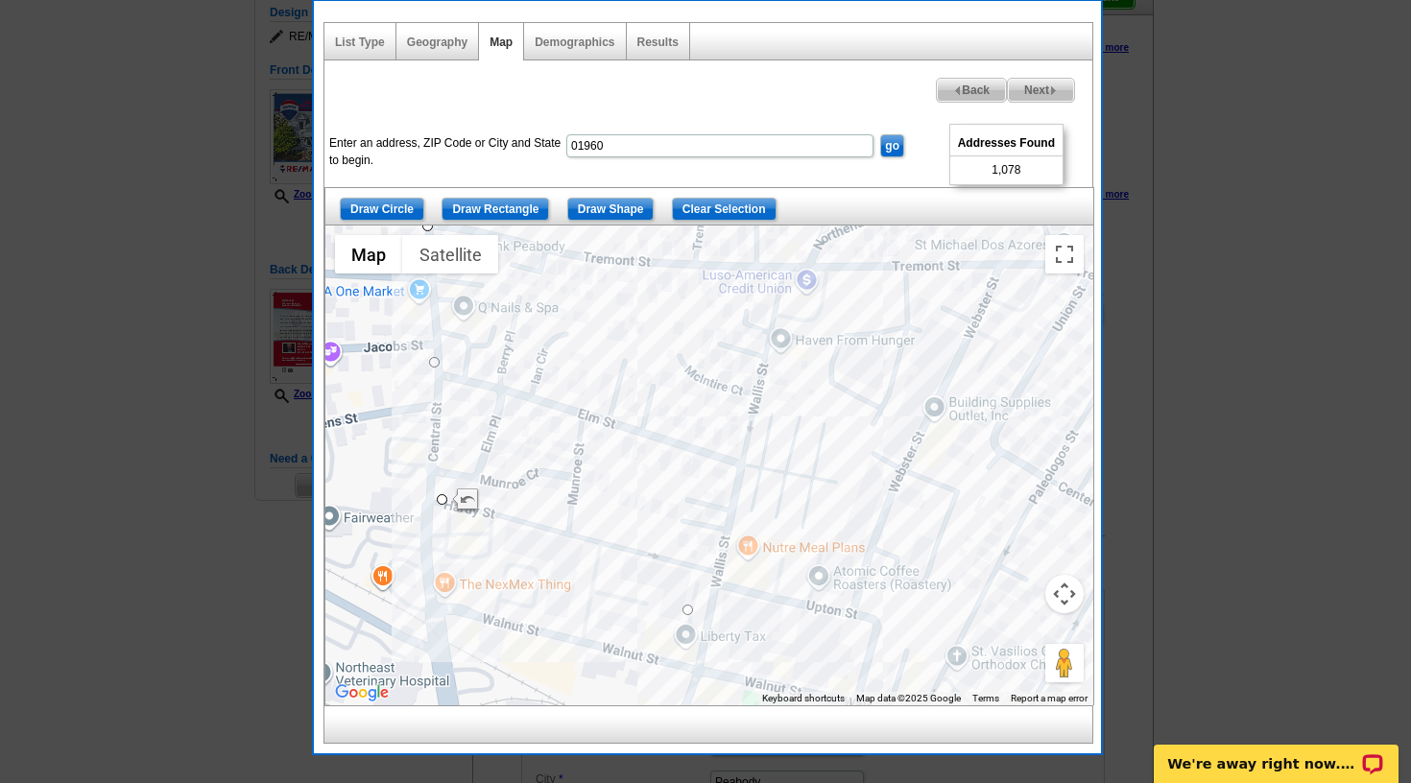
drag, startPoint x: 450, startPoint y: 487, endPoint x: 441, endPoint y: 506, distance: 21.5
click at [441, 506] on div at bounding box center [709, 466] width 768 height 480
drag, startPoint x: 442, startPoint y: 500, endPoint x: 437, endPoint y: 611, distance: 111.5
click at [1046, 82] on span "Next" at bounding box center [1041, 90] width 66 height 23
select select
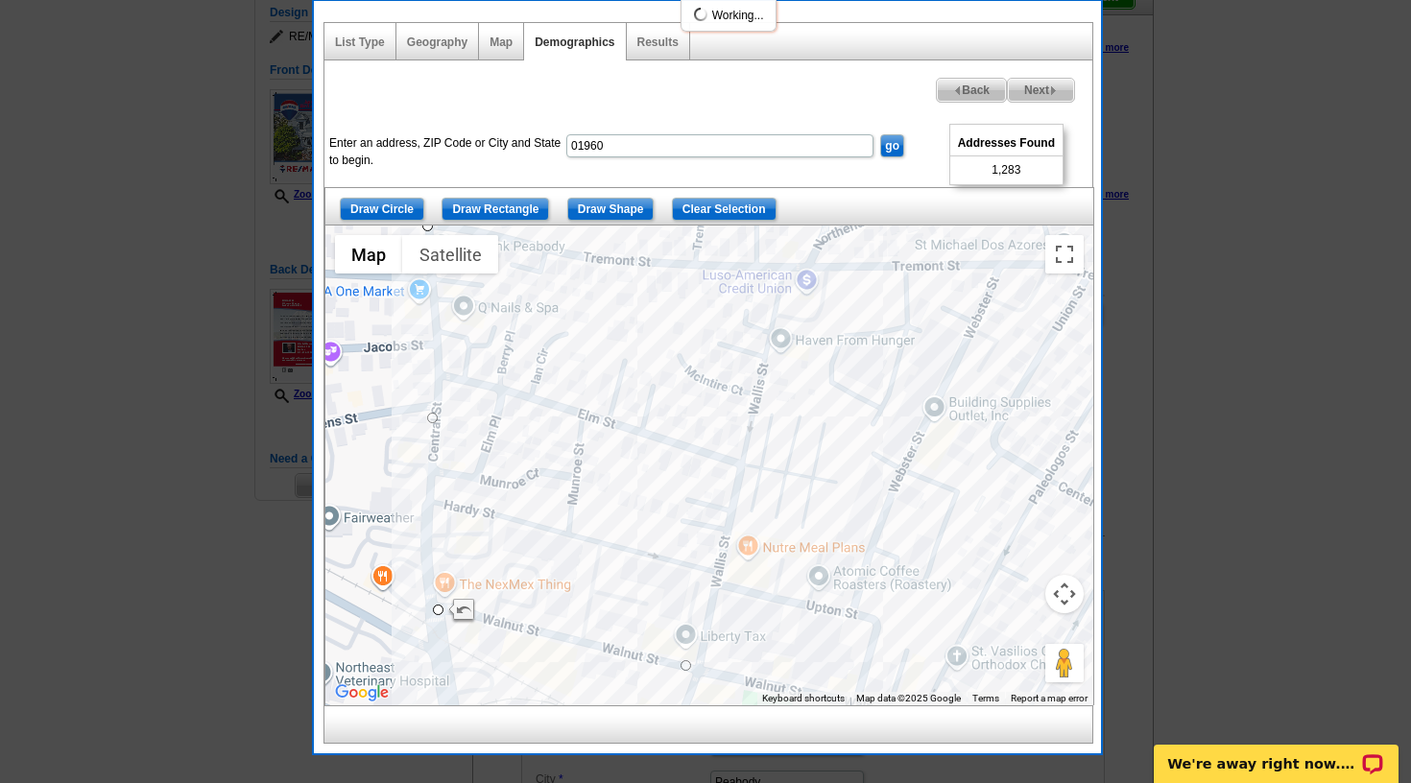
select select
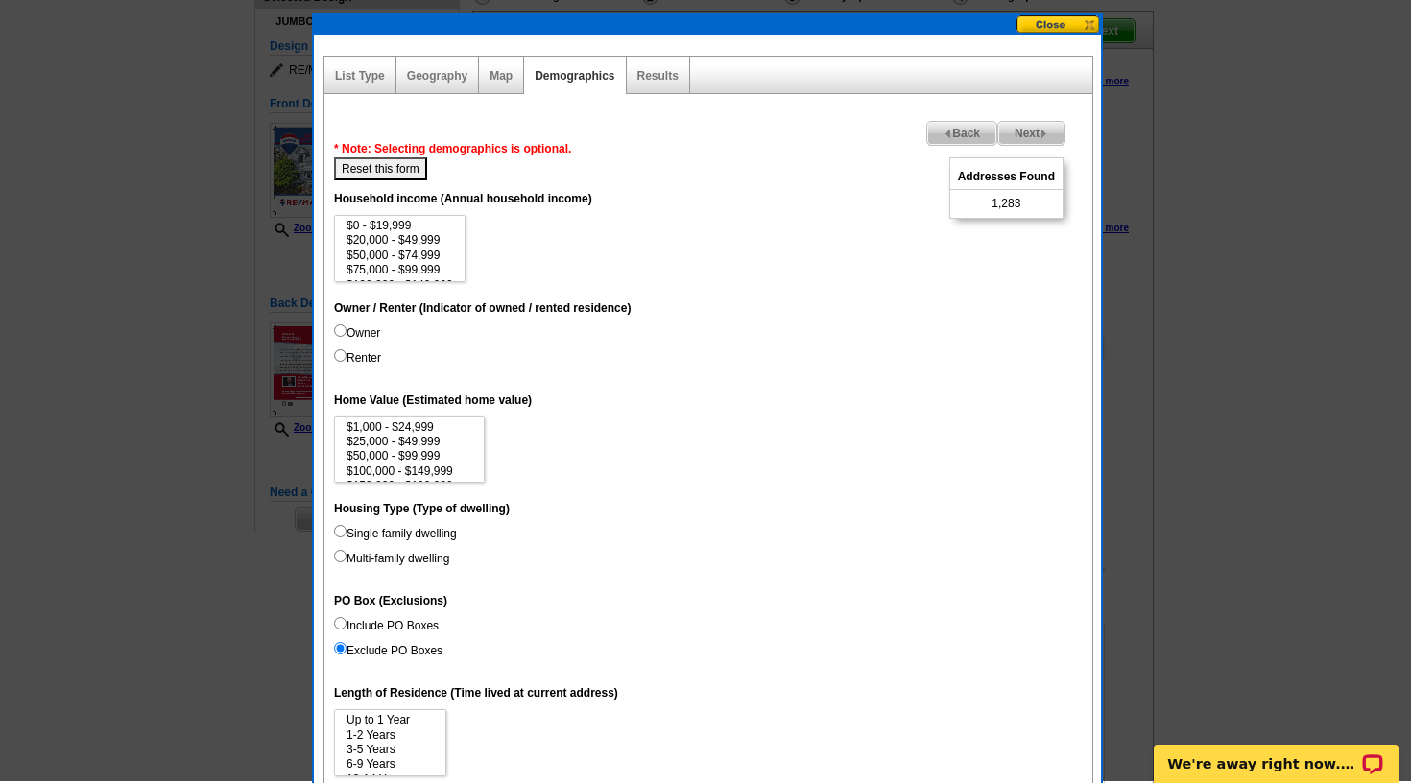
scroll to position [161, 0]
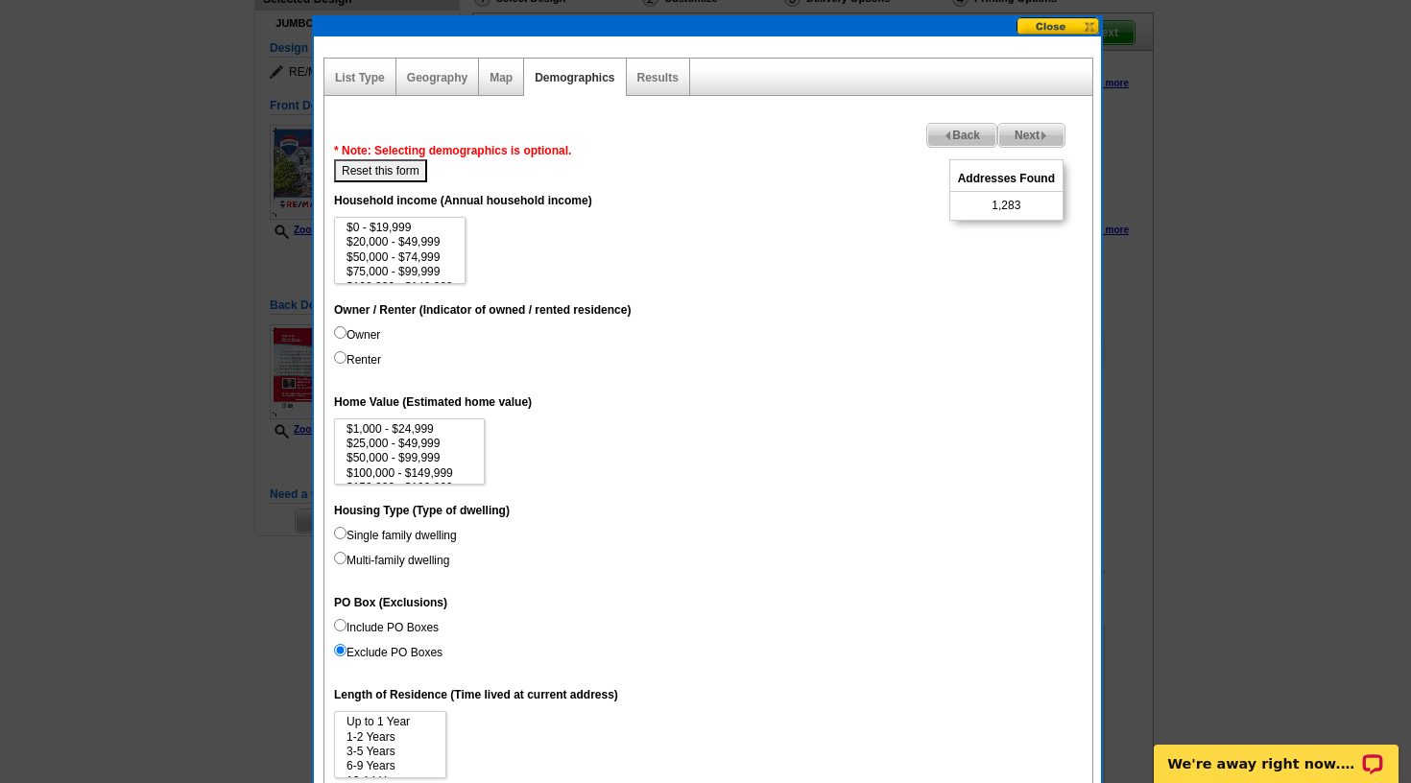
click at [340, 334] on input "Owner" at bounding box center [340, 332] width 12 height 12
radio input "true"
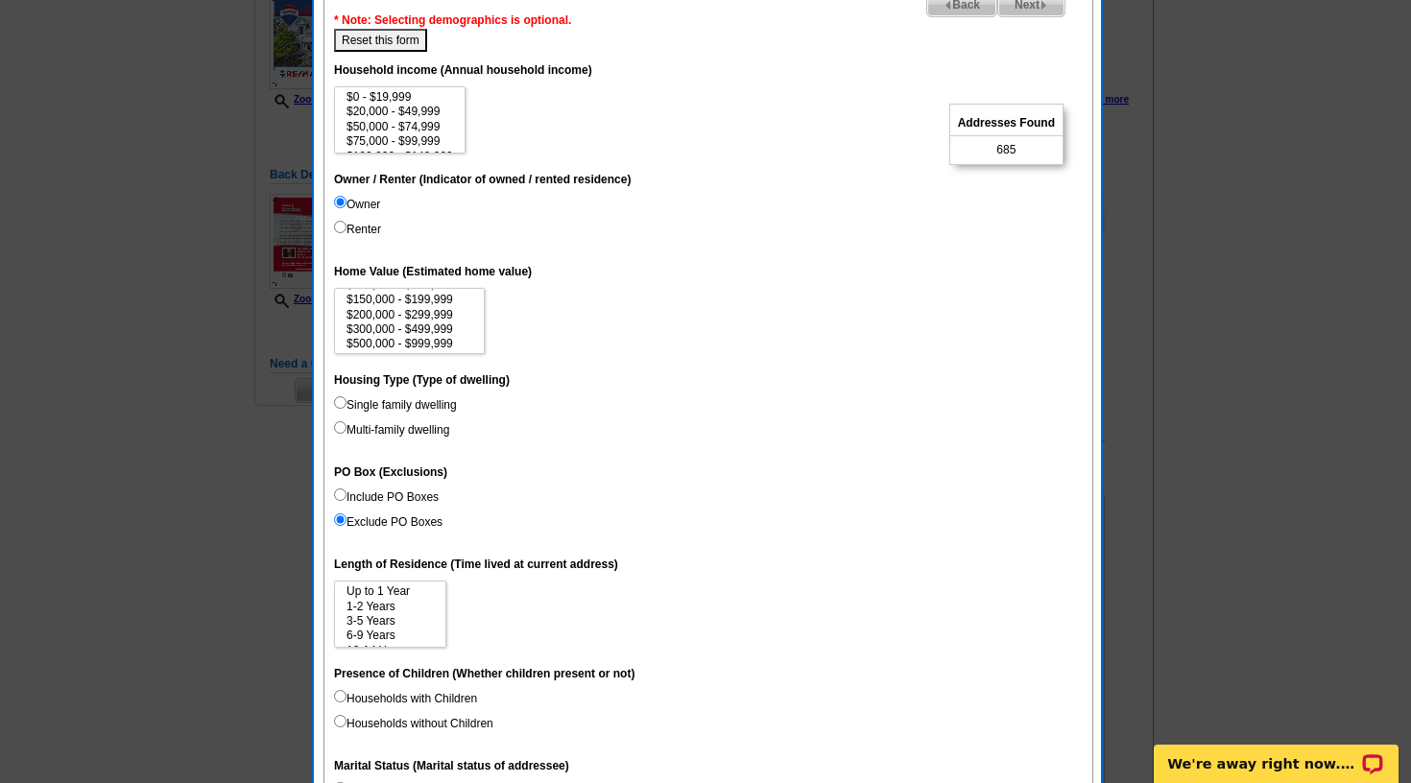
scroll to position [72, 0]
click at [438, 313] on option "$300,000 - $499,999" at bounding box center [410, 315] width 130 height 14
click at [436, 328] on option "$500,000 - $999,999" at bounding box center [410, 329] width 130 height 14
click at [429, 338] on option "$1,000,000 - $2,999,999" at bounding box center [410, 345] width 130 height 14
click at [430, 324] on option "$500,000 - $999,999" at bounding box center [410, 329] width 130 height 14
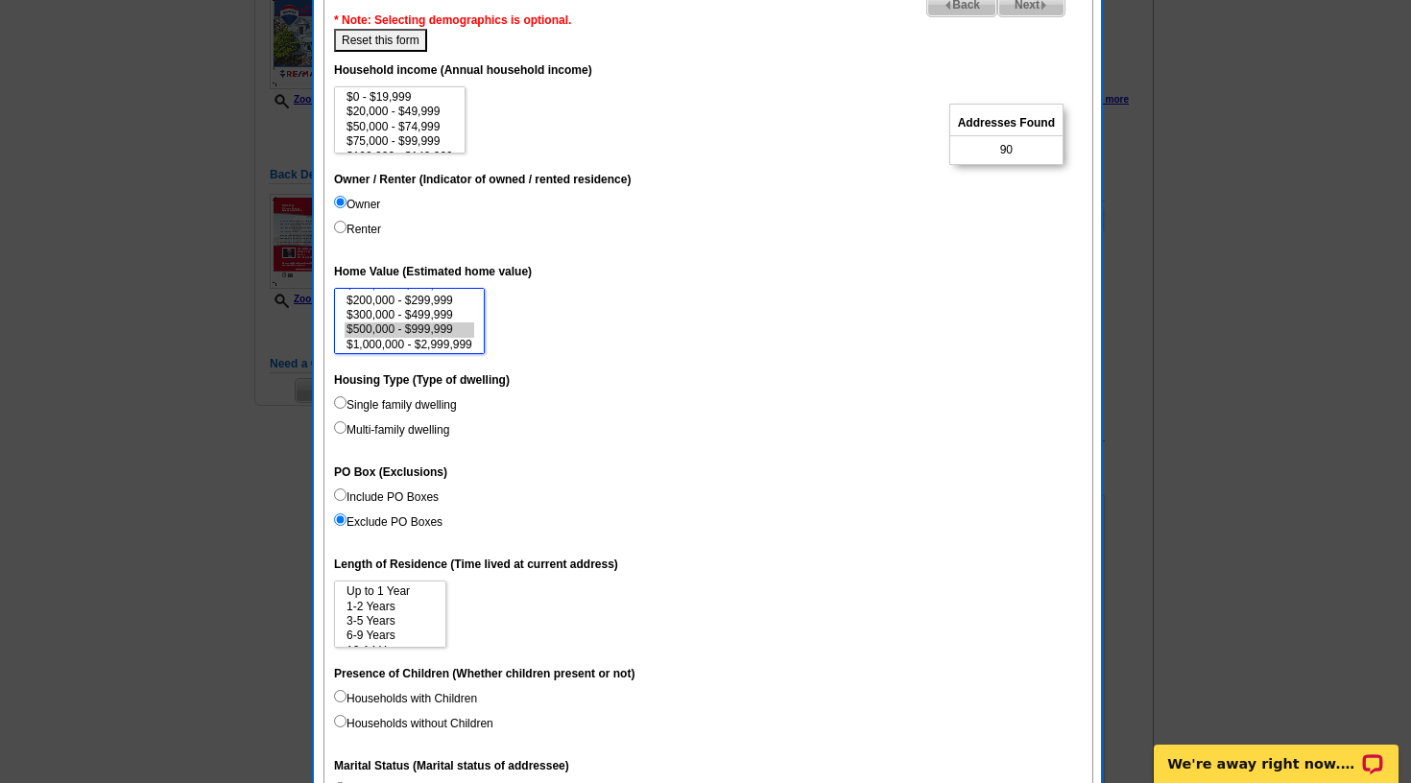
click at [428, 338] on option "$1,000,000 - $2,999,999" at bounding box center [410, 345] width 130 height 14
click at [426, 315] on option "$300,000 - $499,999" at bounding box center [410, 315] width 130 height 14
click at [426, 338] on option "$1,000,000 - $2,999,999" at bounding box center [410, 345] width 130 height 14
click at [422, 309] on option "$300,000 - $499,999" at bounding box center [410, 315] width 130 height 14
click at [424, 325] on option "$500,000 - $999,999" at bounding box center [410, 329] width 130 height 14
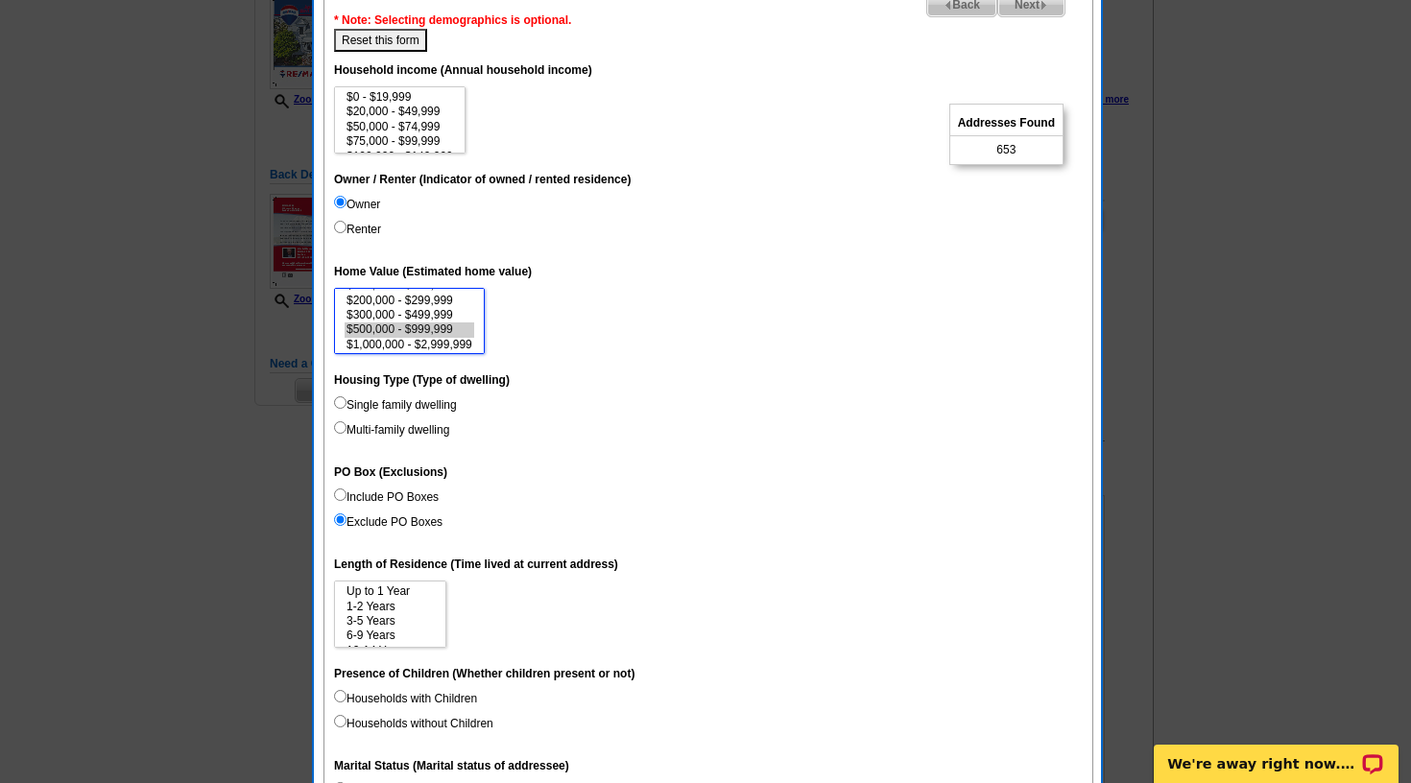
click at [424, 325] on option "$500,000 - $999,999" at bounding box center [410, 329] width 130 height 14
select select "300000-499999"
click at [425, 314] on option "$300,000 - $499,999" at bounding box center [410, 315] width 130 height 14
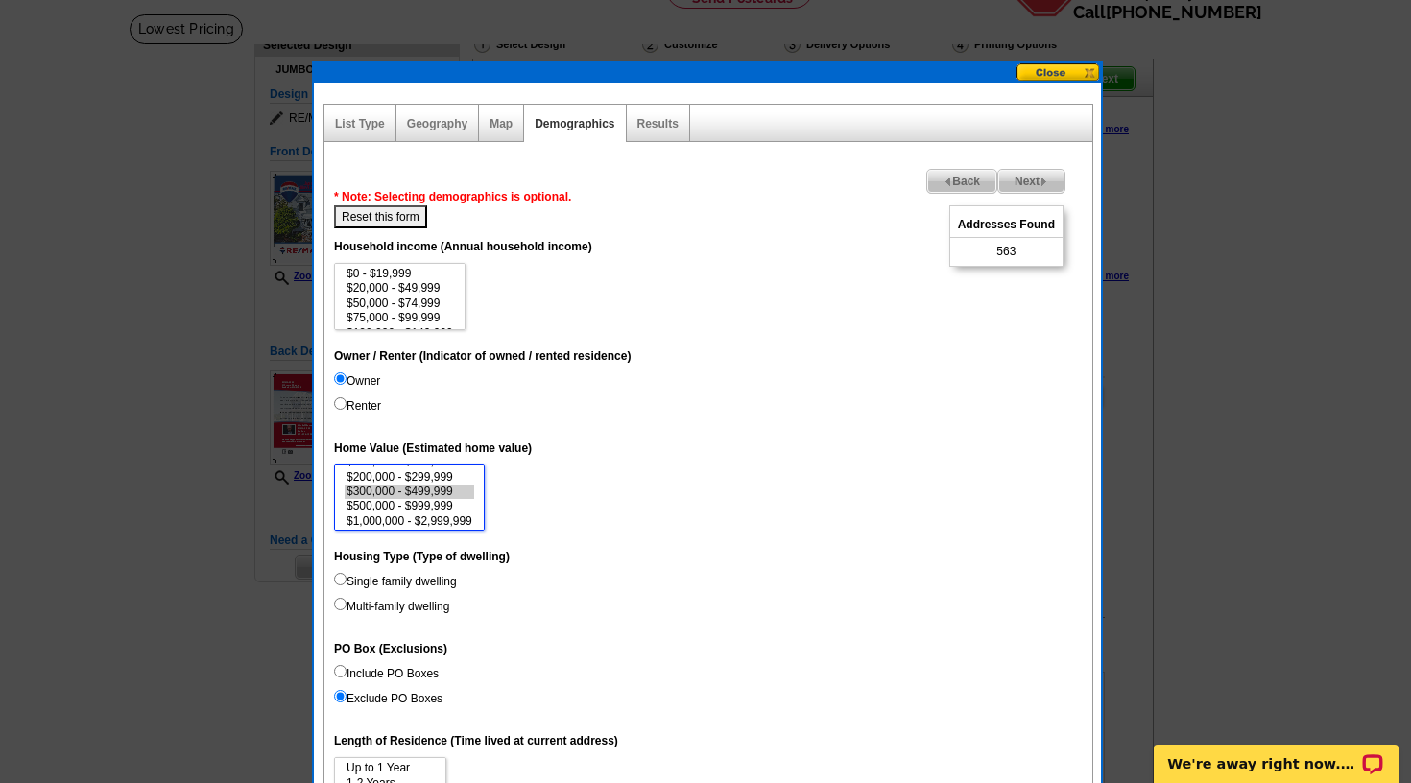
scroll to position [114, 0]
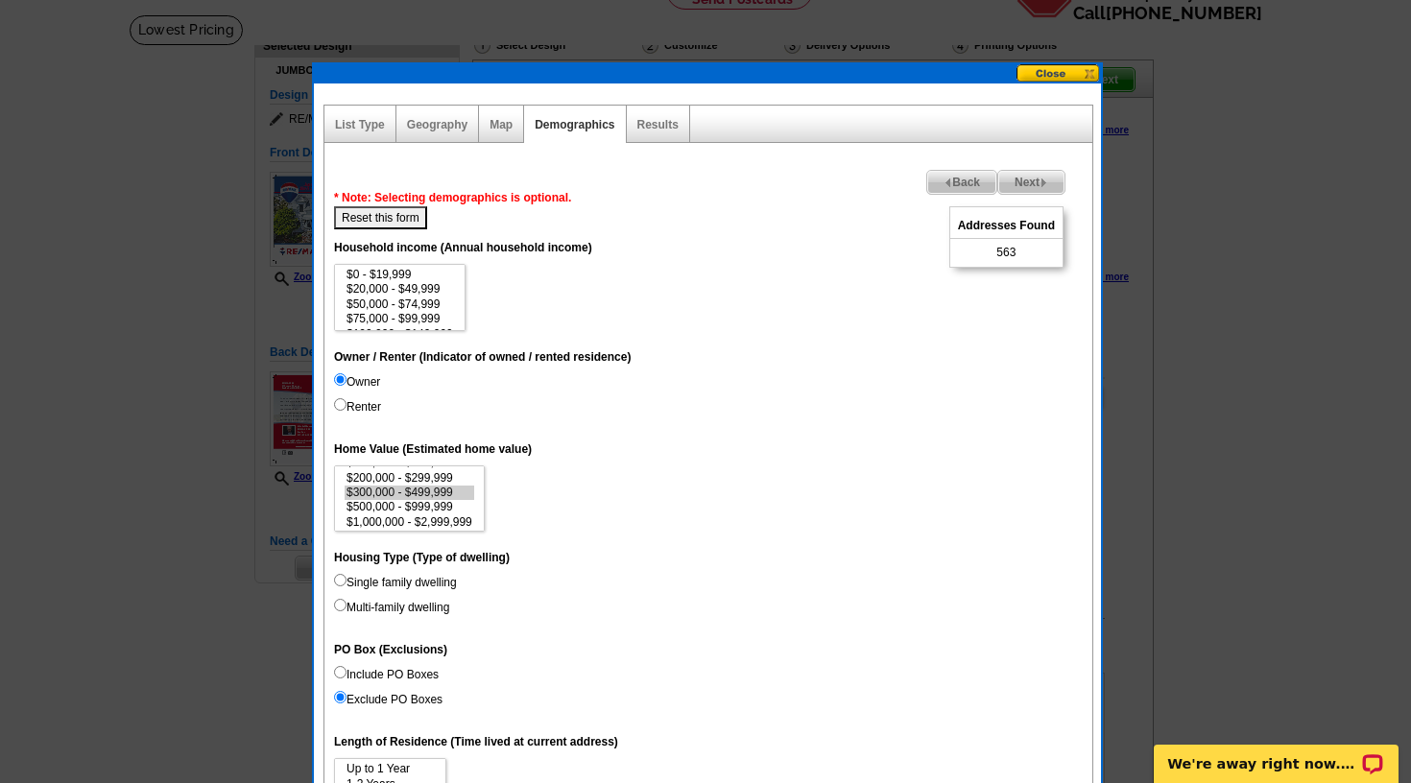
click at [390, 221] on button "Reset this form" at bounding box center [380, 217] width 93 height 23
select select
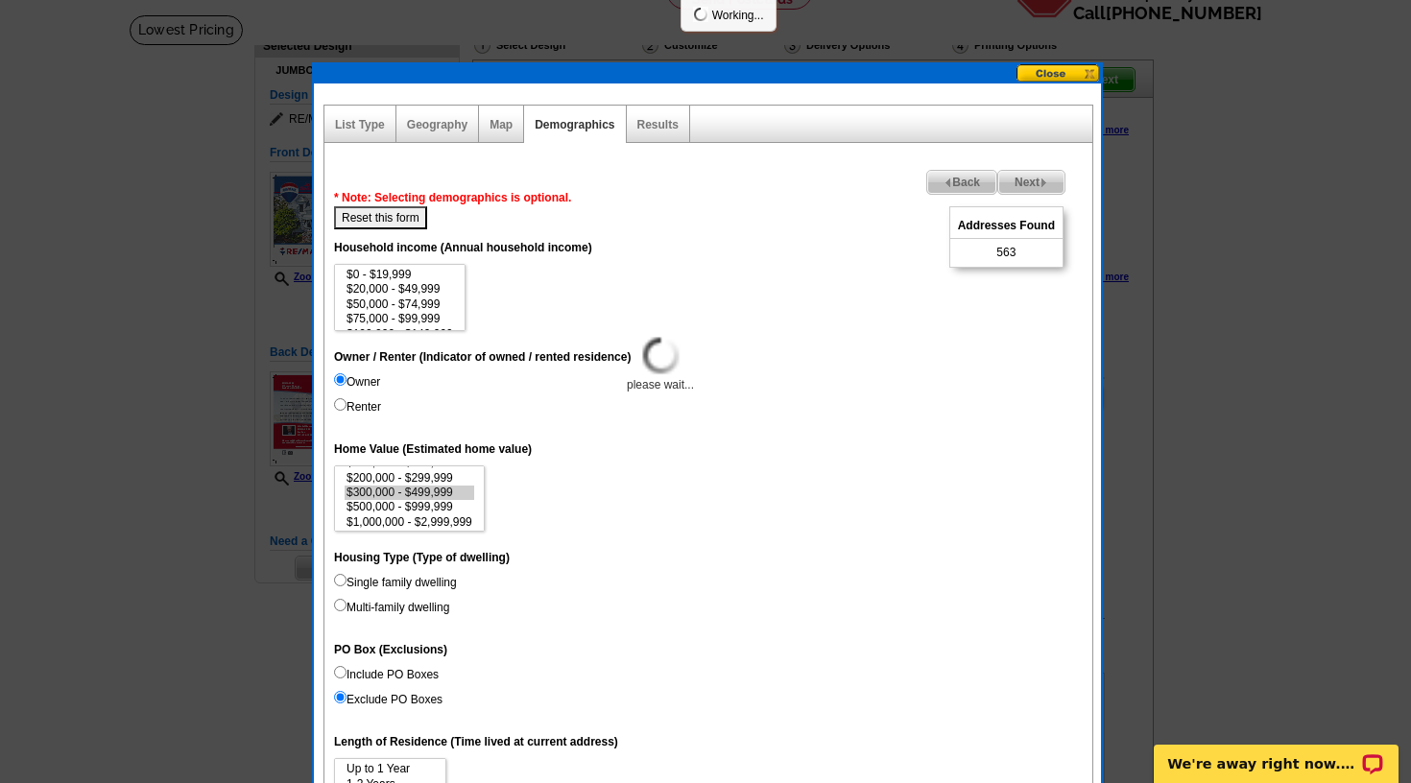
select select
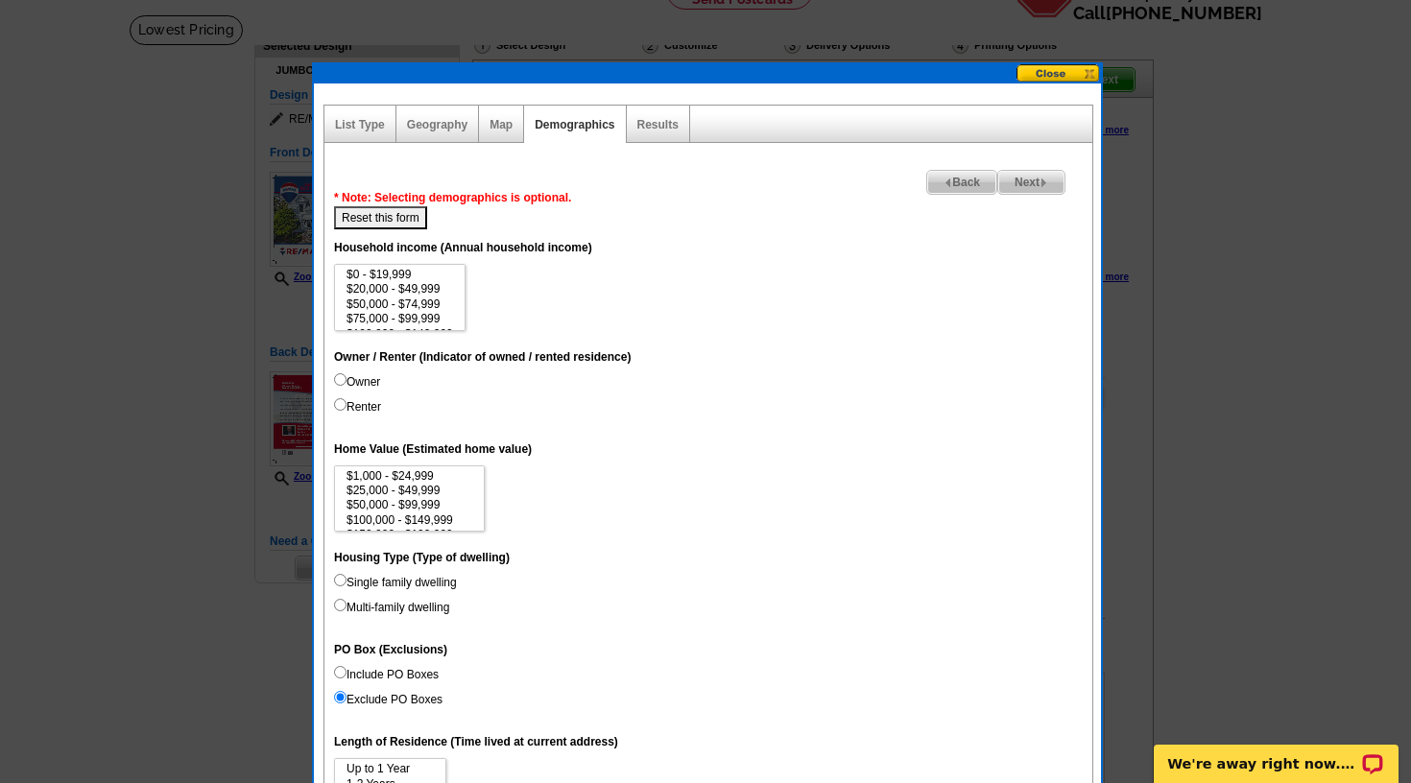
click at [953, 179] on span "Back" at bounding box center [961, 182] width 69 height 23
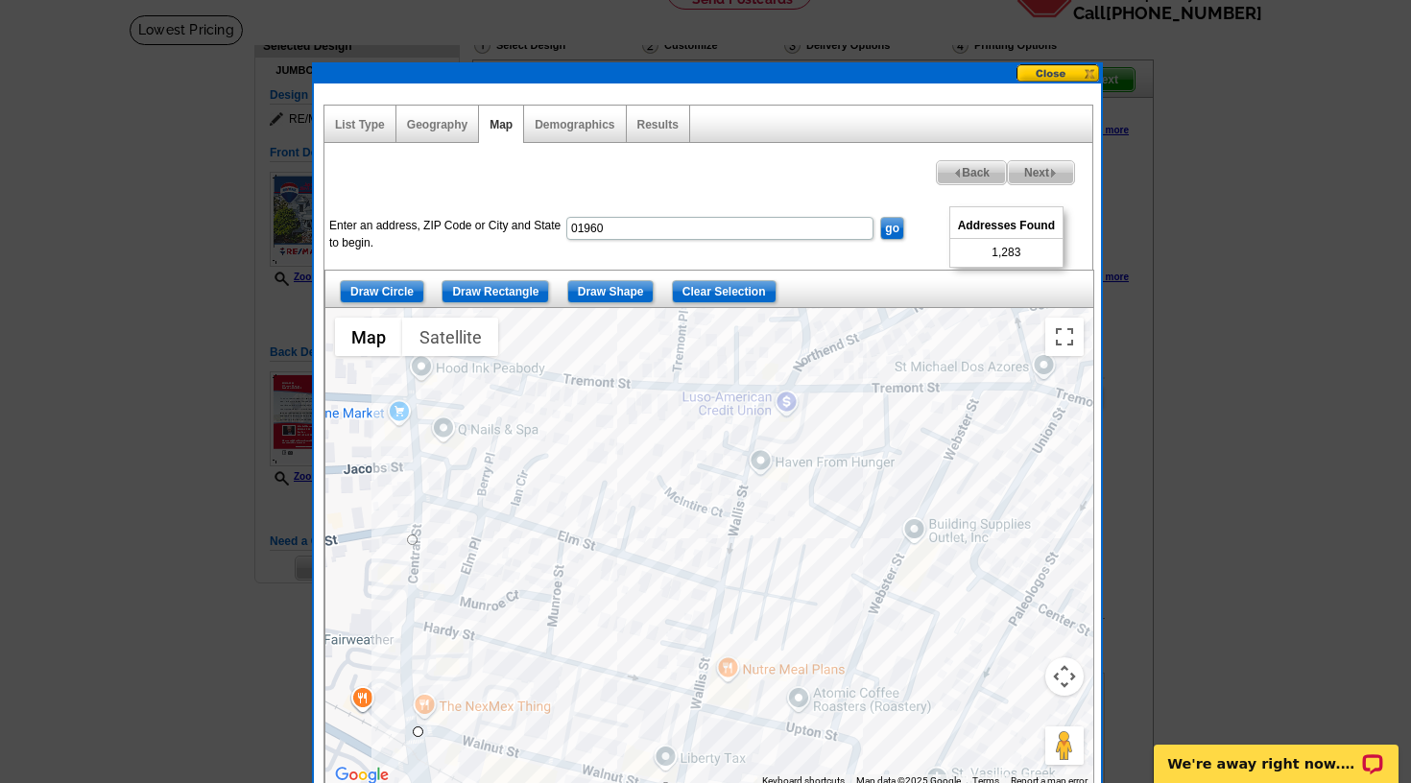
drag, startPoint x: 438, startPoint y: 686, endPoint x: 418, endPoint y: 726, distance: 43.8
click at [418, 725] on div at bounding box center [709, 548] width 768 height 480
drag, startPoint x: 417, startPoint y: 732, endPoint x: 417, endPoint y: 496, distance: 236.1
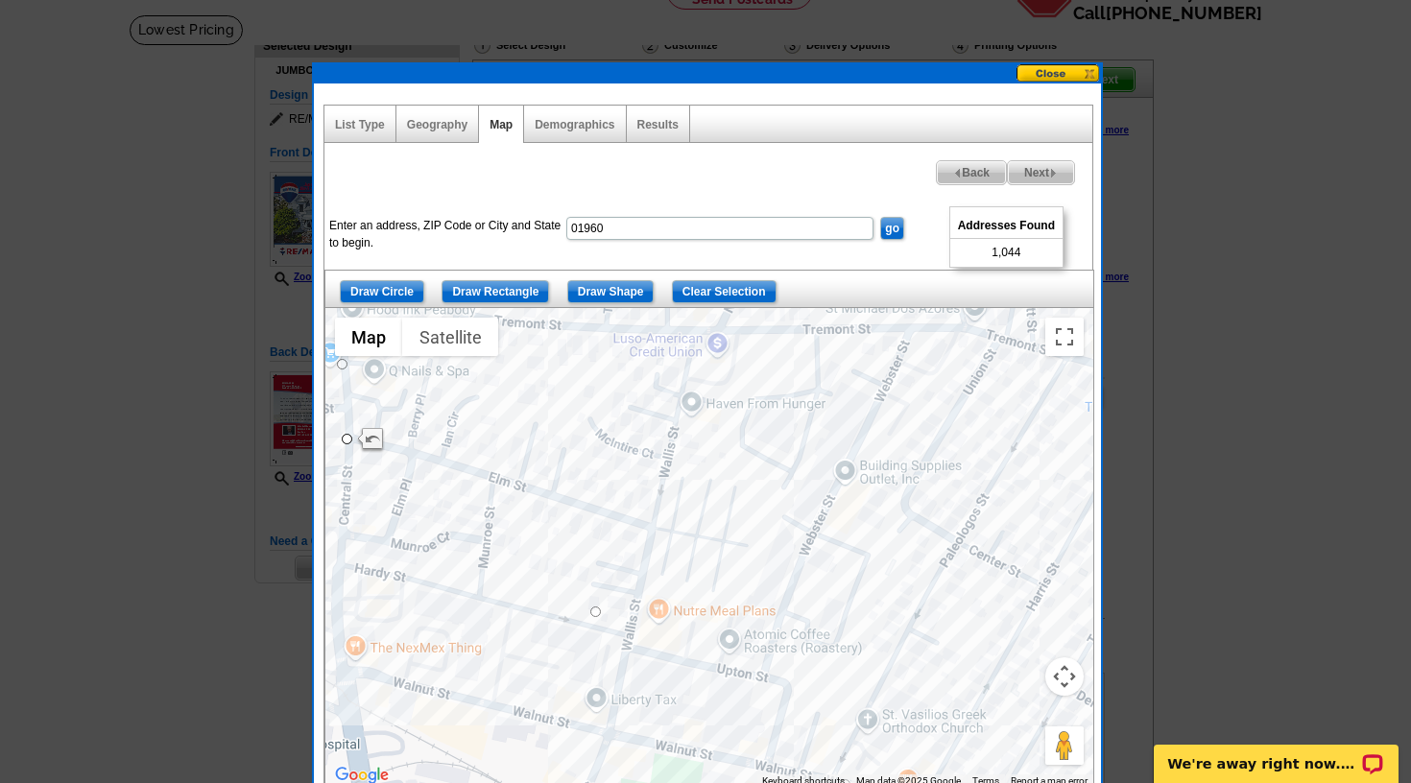
drag, startPoint x: 568, startPoint y: 667, endPoint x: 497, endPoint y: 604, distance: 95.2
click at [497, 604] on div at bounding box center [709, 548] width 768 height 480
drag, startPoint x: 593, startPoint y: 609, endPoint x: 653, endPoint y: 523, distance: 104.9
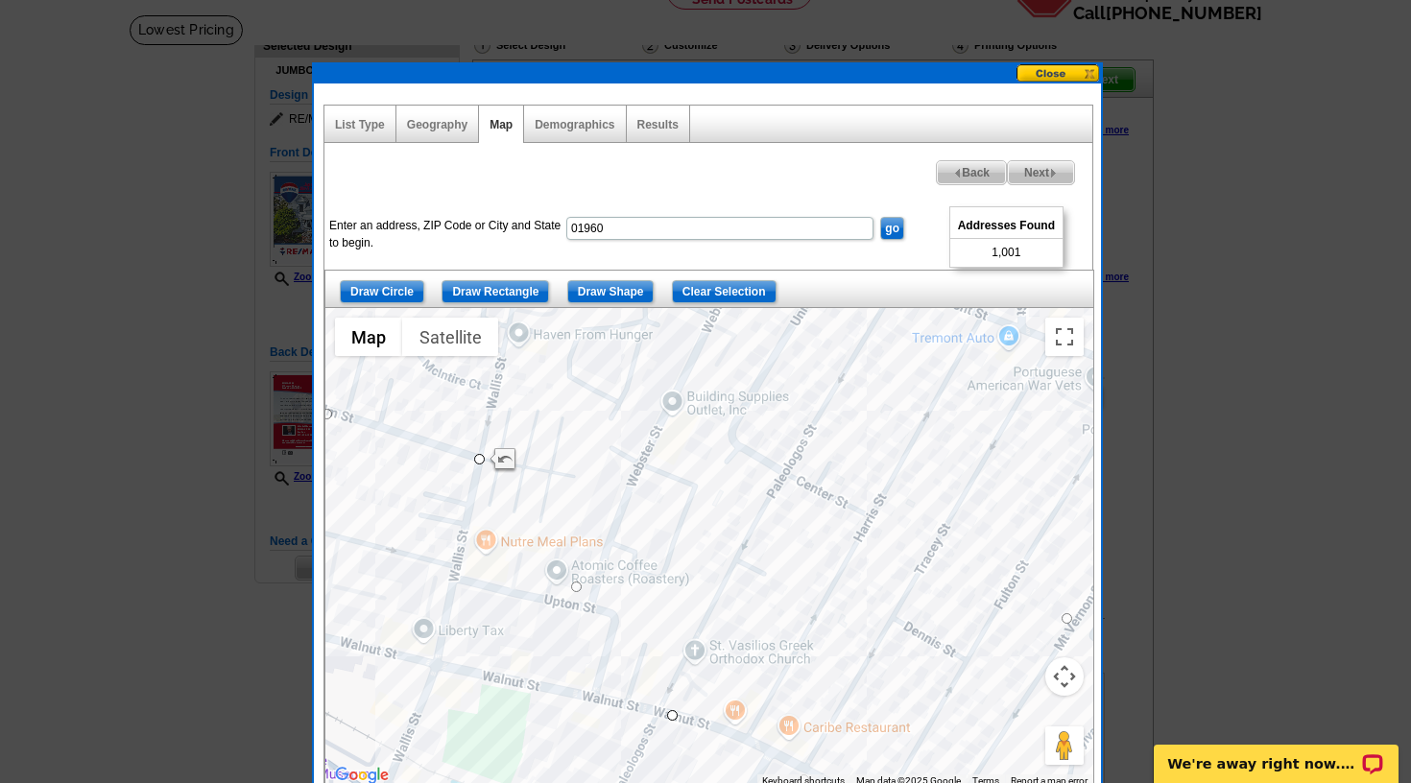
drag, startPoint x: 718, startPoint y: 649, endPoint x: 546, endPoint y: 584, distance: 183.8
click at [546, 584] on div at bounding box center [709, 548] width 768 height 480
drag, startPoint x: 578, startPoint y: 587, endPoint x: 507, endPoint y: 400, distance: 200.2
drag, startPoint x: 586, startPoint y: 558, endPoint x: 618, endPoint y: 423, distance: 138.1
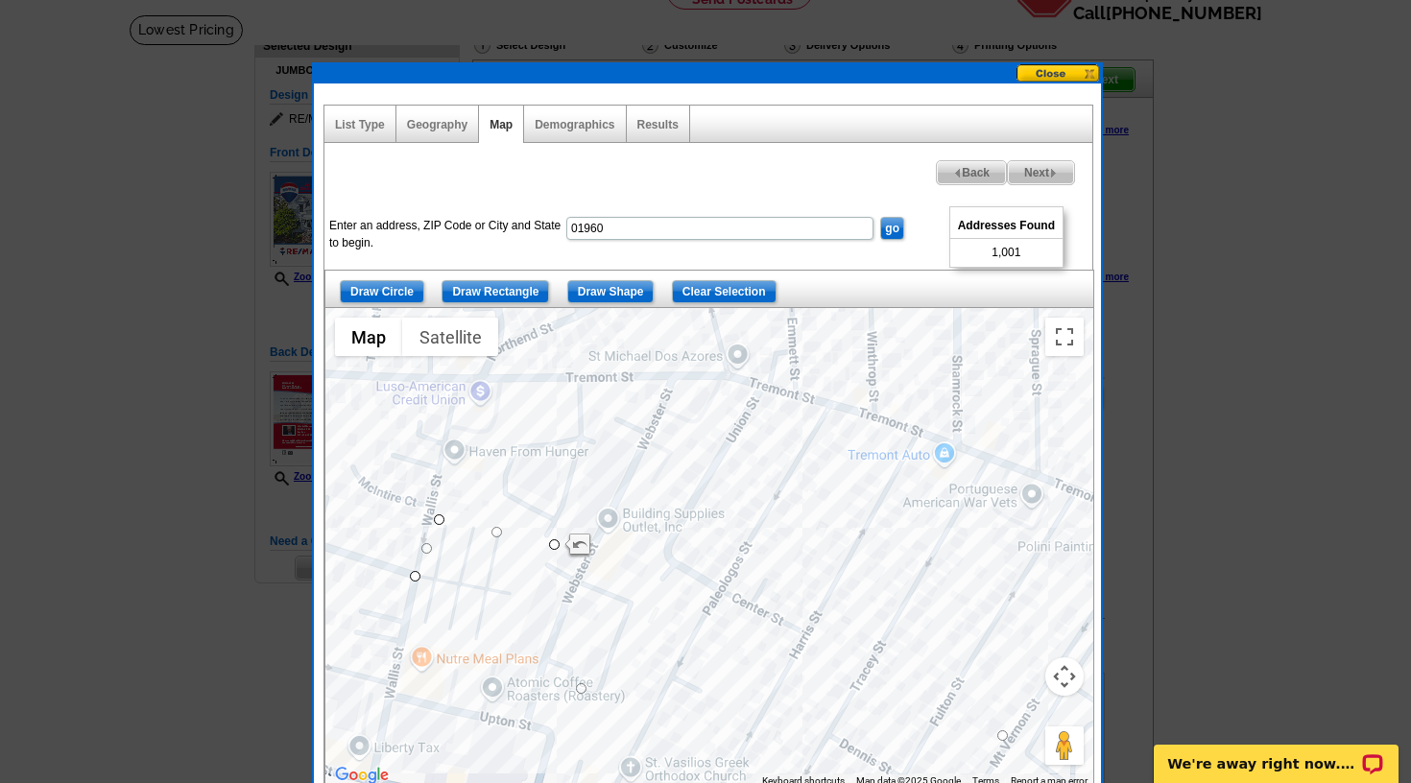
scroll to position [123, 1]
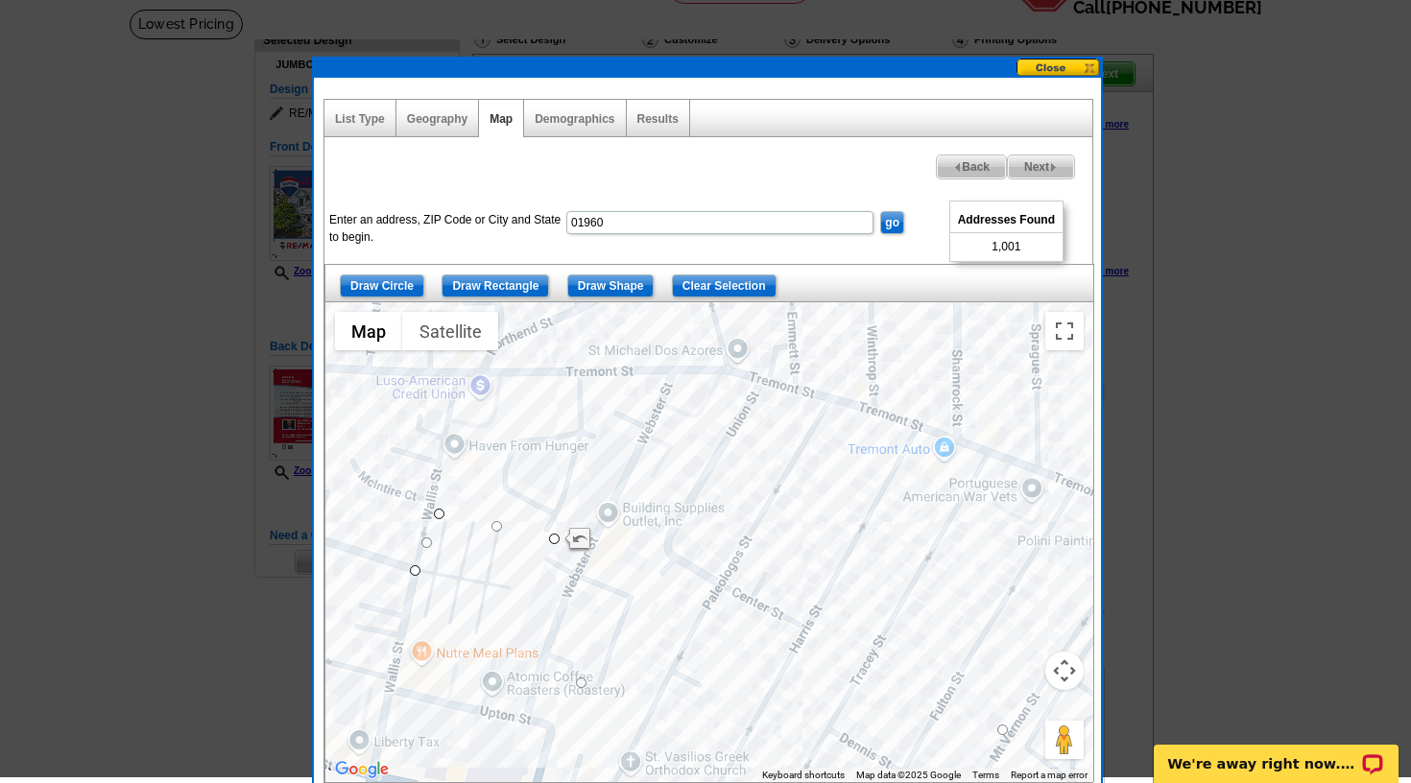
drag, startPoint x: 534, startPoint y: 520, endPoint x: 465, endPoint y: 641, distance: 138.8
click at [464, 641] on div at bounding box center [709, 542] width 768 height 480
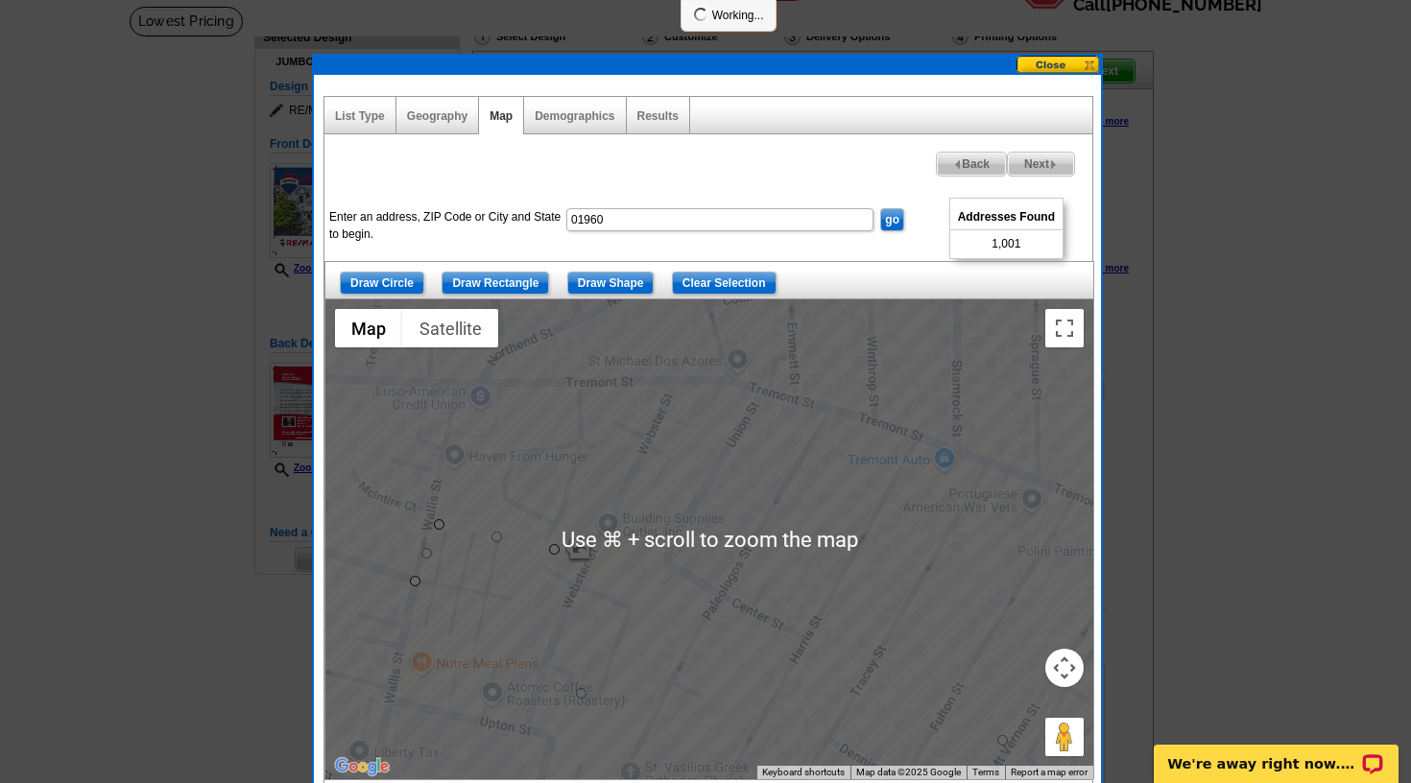
scroll to position [127, 0]
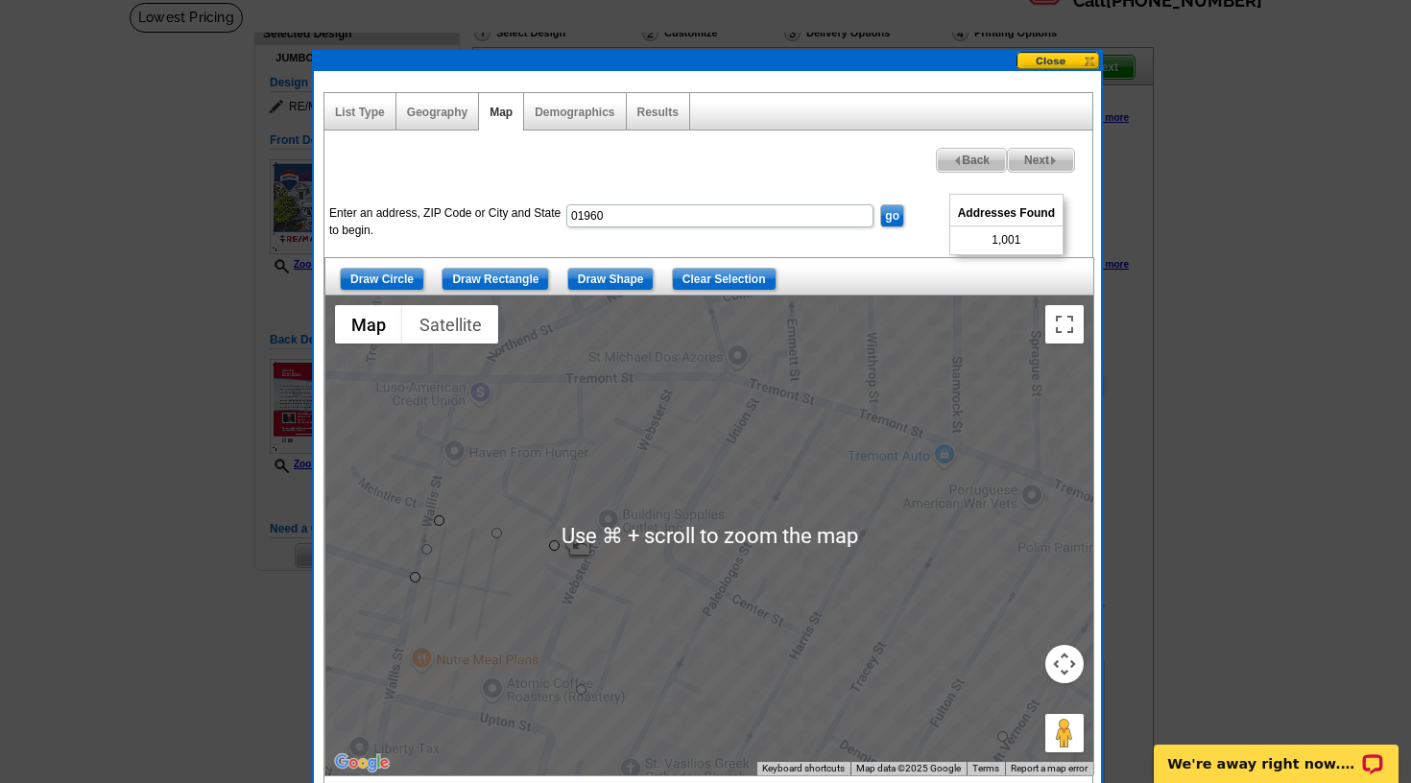
click at [489, 626] on div at bounding box center [709, 536] width 768 height 480
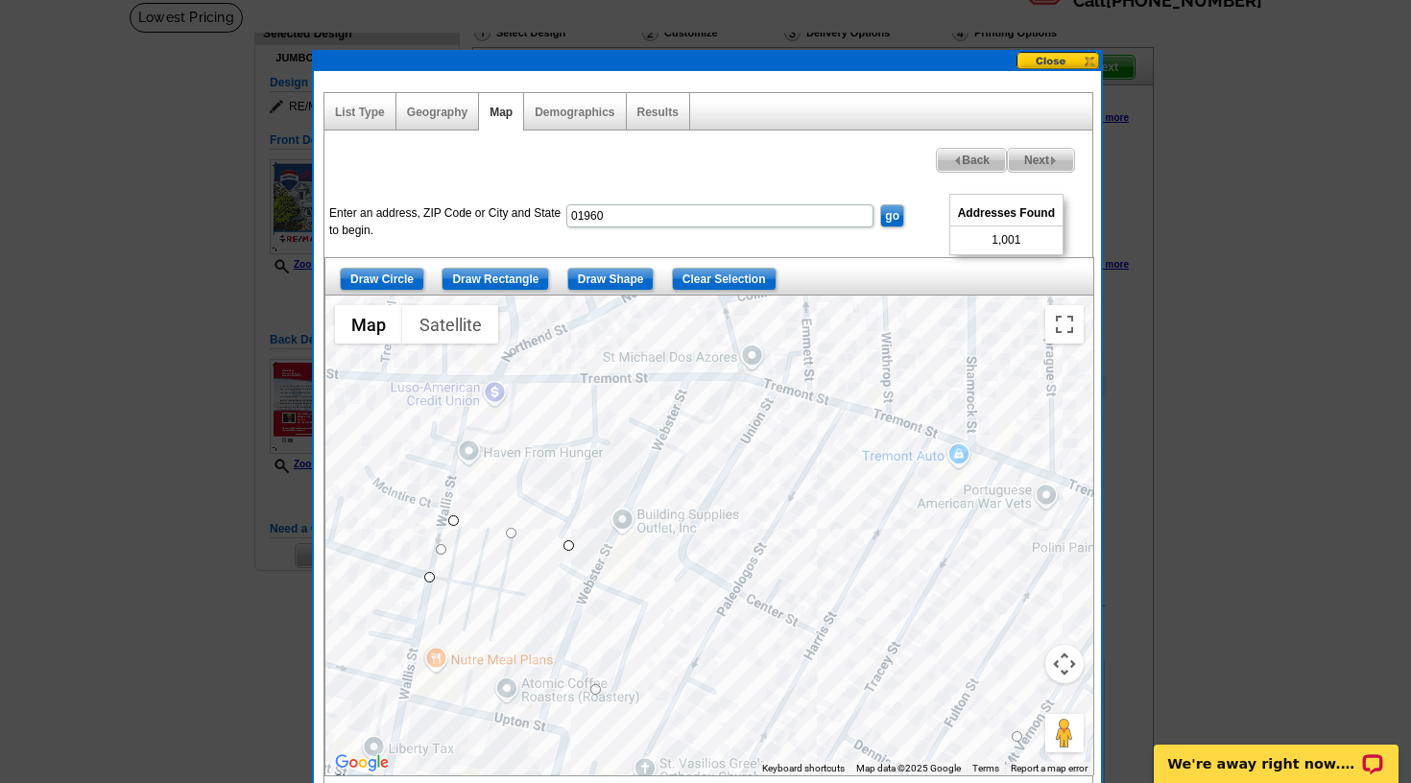
drag, startPoint x: 552, startPoint y: 539, endPoint x: 568, endPoint y: 539, distance: 16.3
click at [568, 539] on div at bounding box center [709, 536] width 768 height 480
drag, startPoint x: 564, startPoint y: 546, endPoint x: 654, endPoint y: 587, distance: 98.3
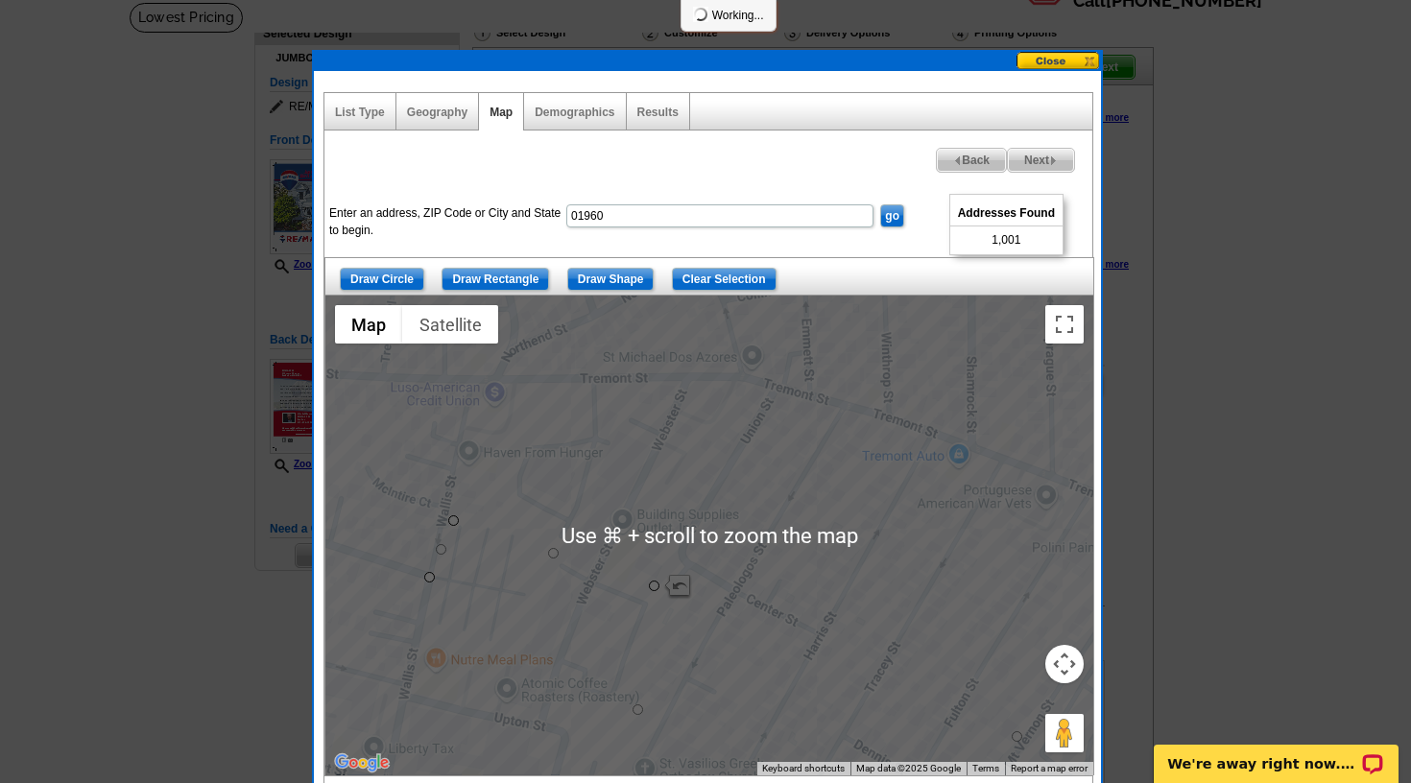
scroll to position [129, 0]
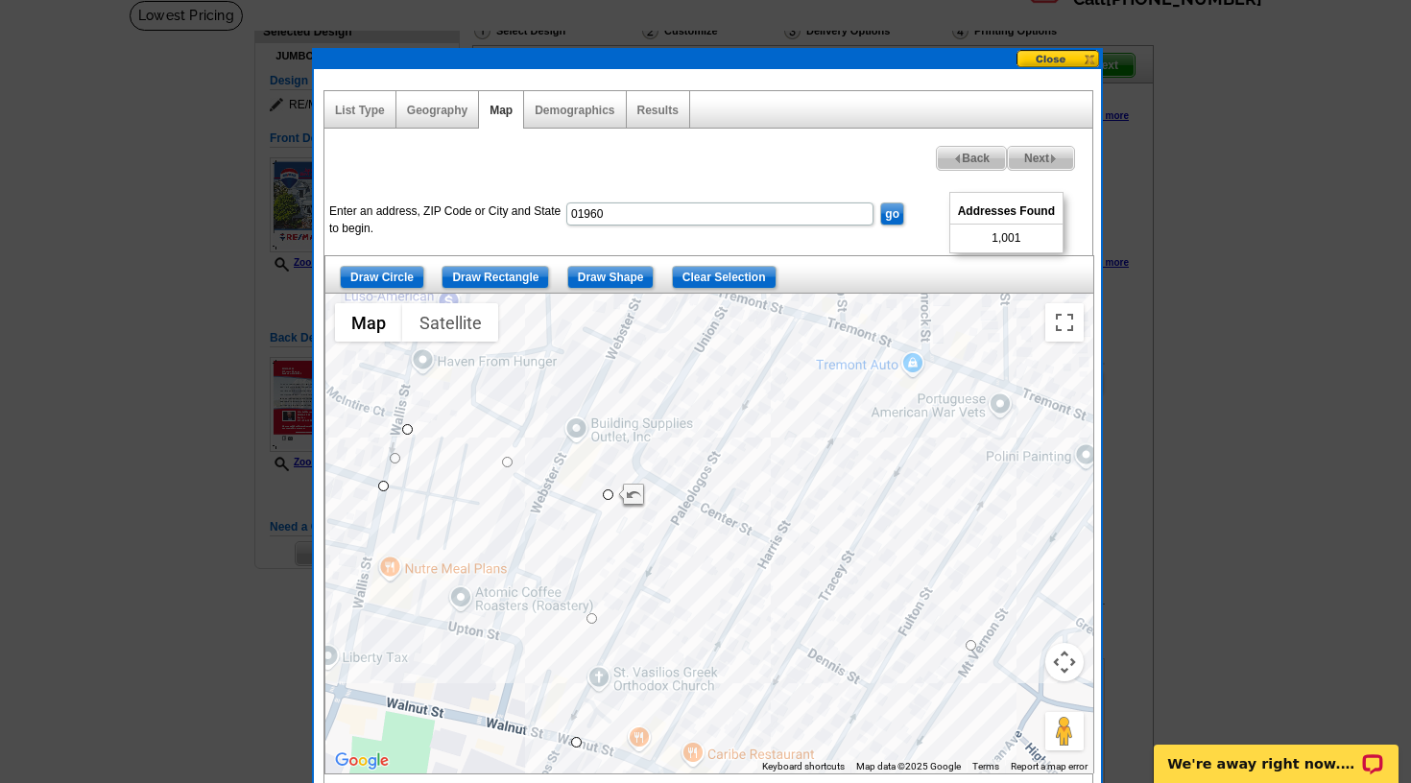
drag, startPoint x: 521, startPoint y: 644, endPoint x: 474, endPoint y: 553, distance: 102.6
click at [474, 553] on div at bounding box center [709, 534] width 768 height 480
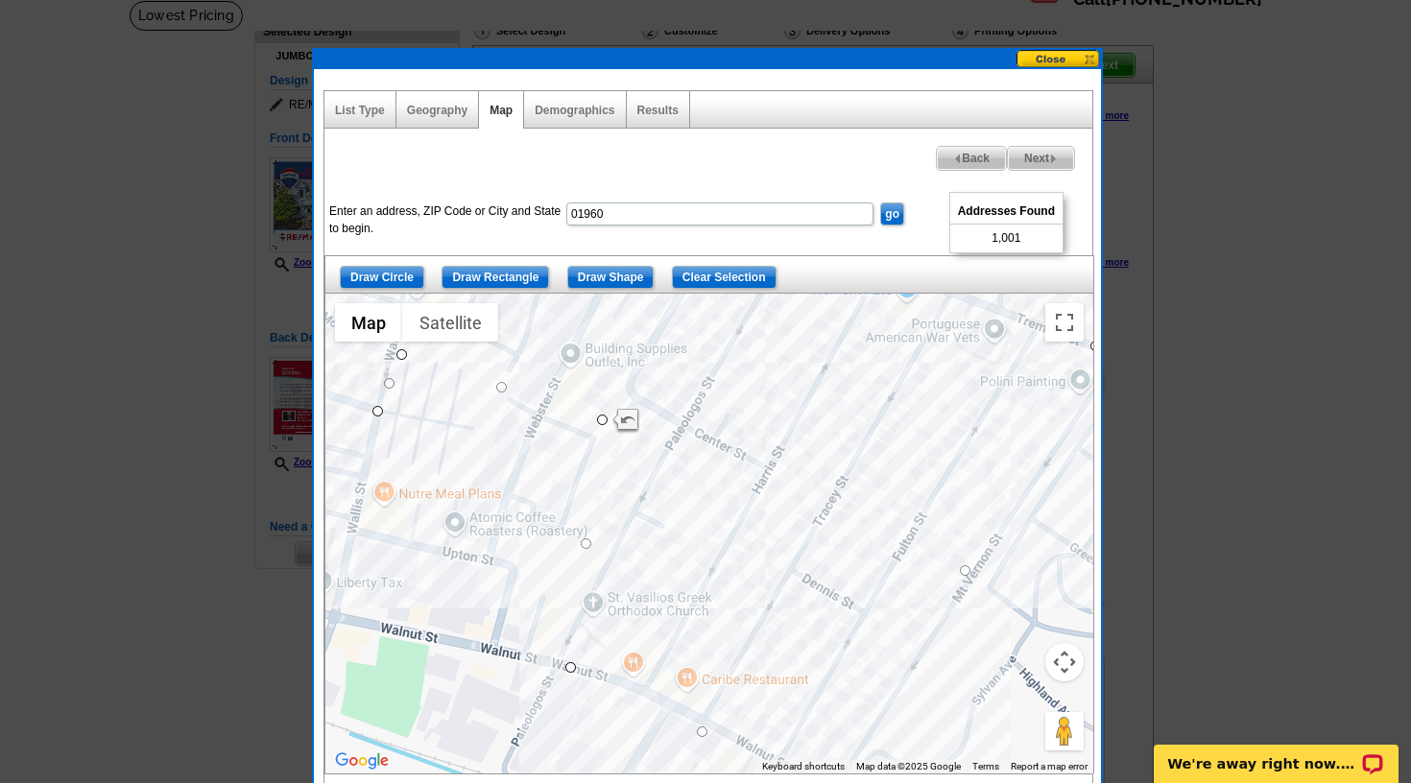
drag, startPoint x: 479, startPoint y: 567, endPoint x: 474, endPoint y: 488, distance: 79.8
click at [474, 488] on div at bounding box center [709, 534] width 768 height 480
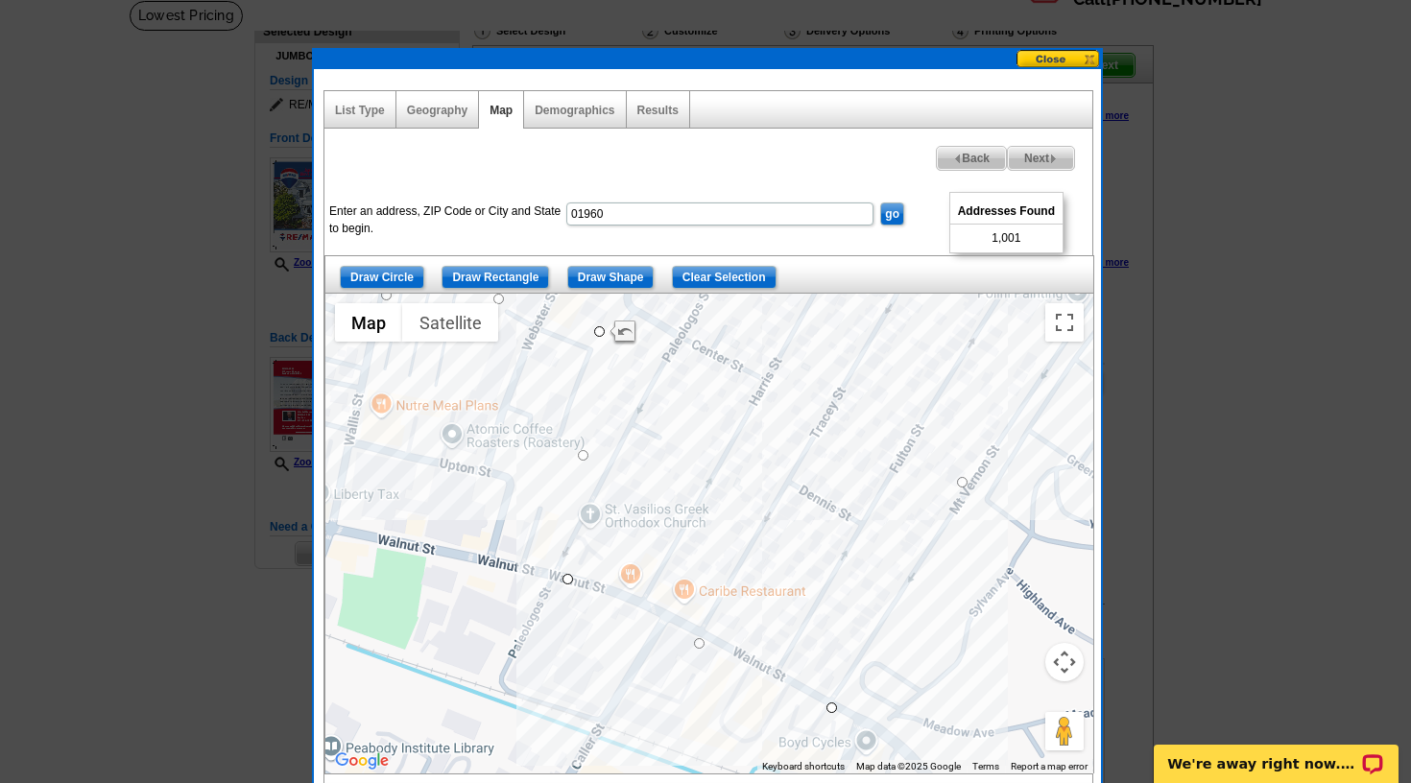
drag, startPoint x: 507, startPoint y: 705, endPoint x: 526, endPoint y: 630, distance: 78.2
click at [506, 623] on div at bounding box center [709, 534] width 768 height 480
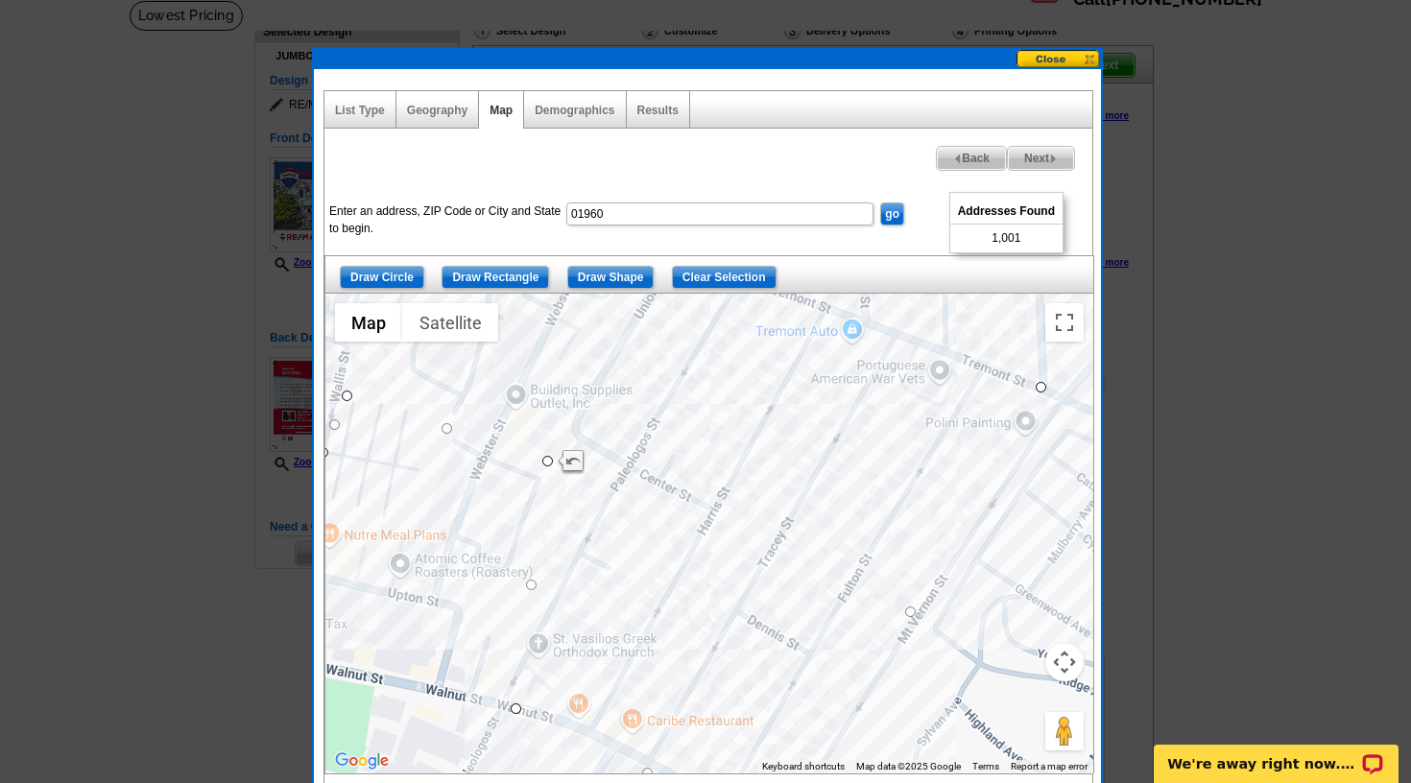
drag, startPoint x: 600, startPoint y: 666, endPoint x: 542, endPoint y: 796, distance: 141.8
click at [542, 782] on html "Welcome back Mitchell My Account Logout local_phone Same Day Design, Print, & M…" at bounding box center [705, 767] width 1411 height 1792
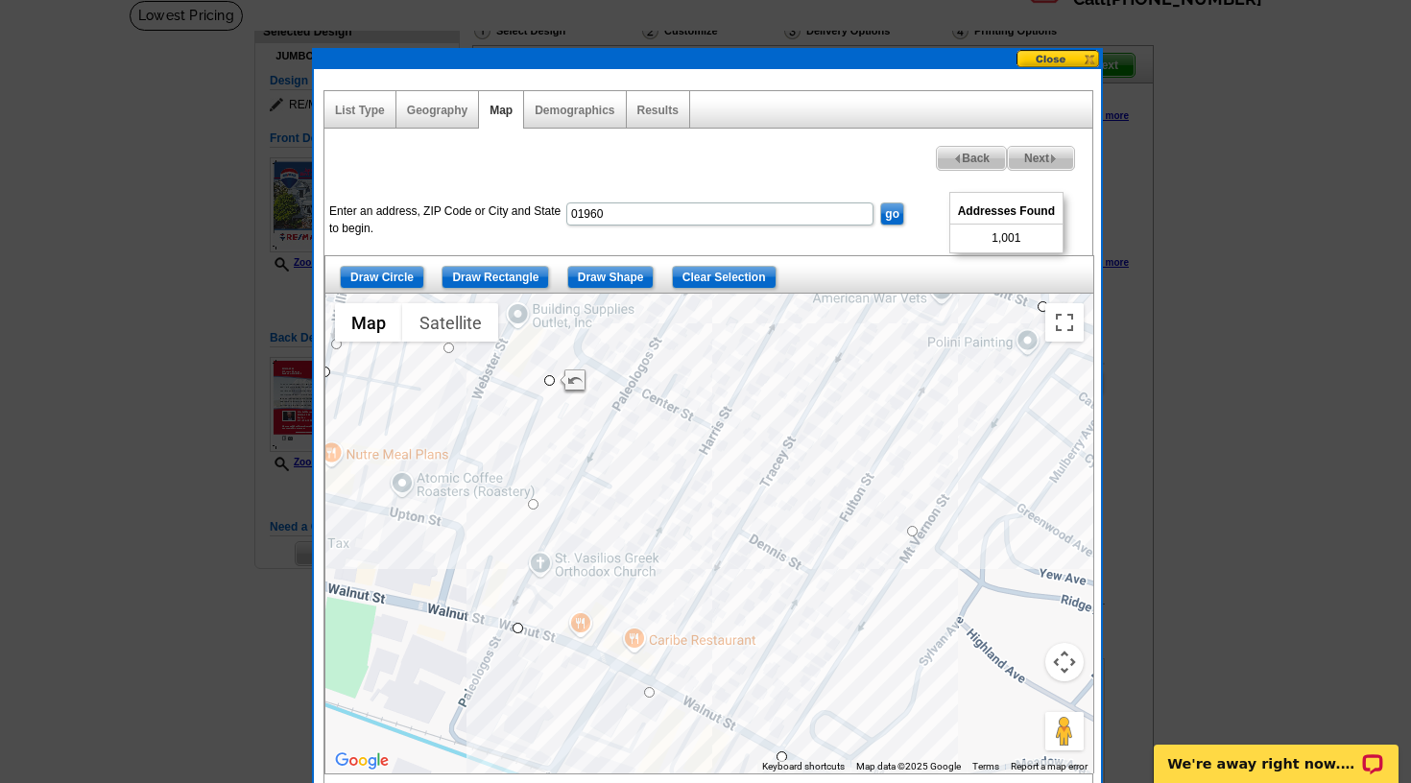
drag, startPoint x: 924, startPoint y: 698, endPoint x: 820, endPoint y: 685, distance: 105.4
click at [924, 626] on div at bounding box center [709, 534] width 768 height 480
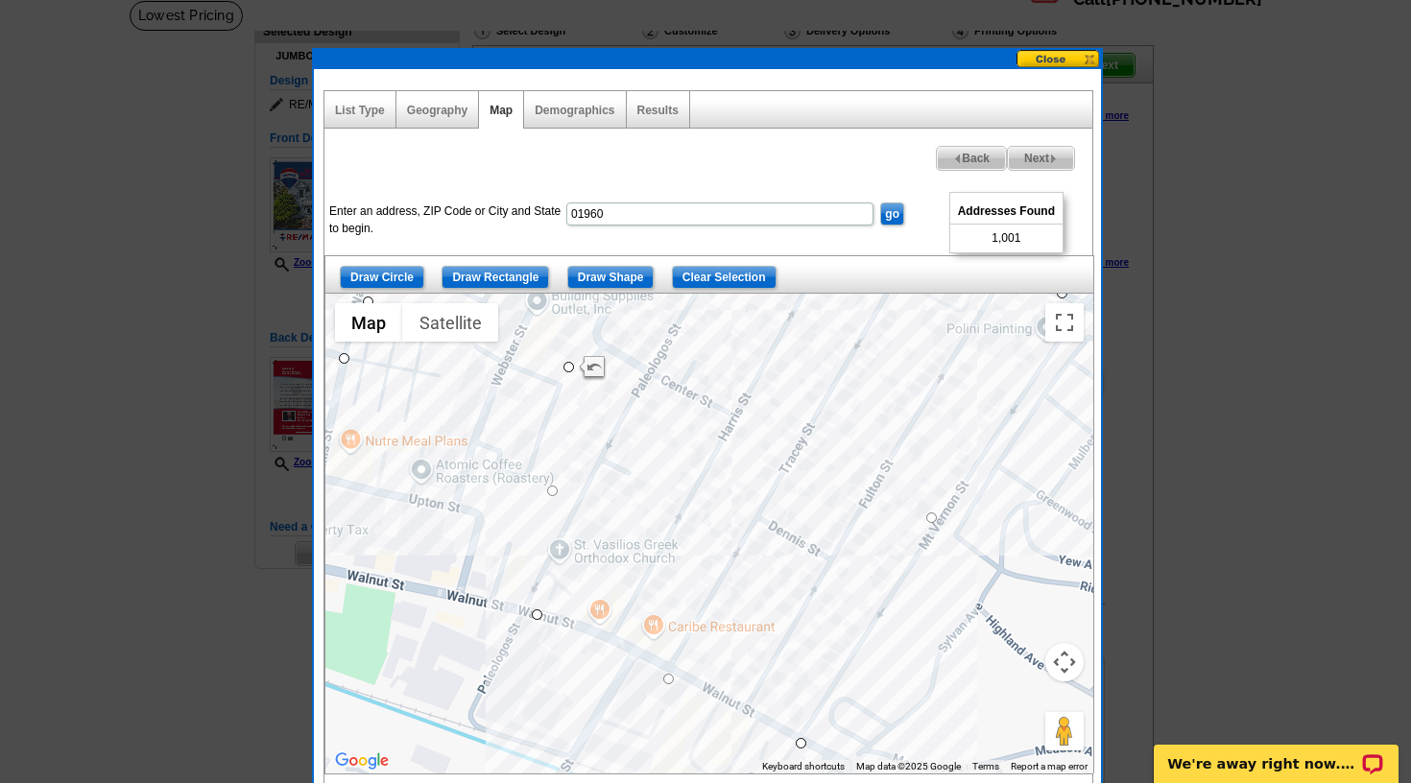
drag, startPoint x: 875, startPoint y: 697, endPoint x: 897, endPoint y: 669, distance: 35.5
click at [897, 669] on div at bounding box center [709, 534] width 768 height 480
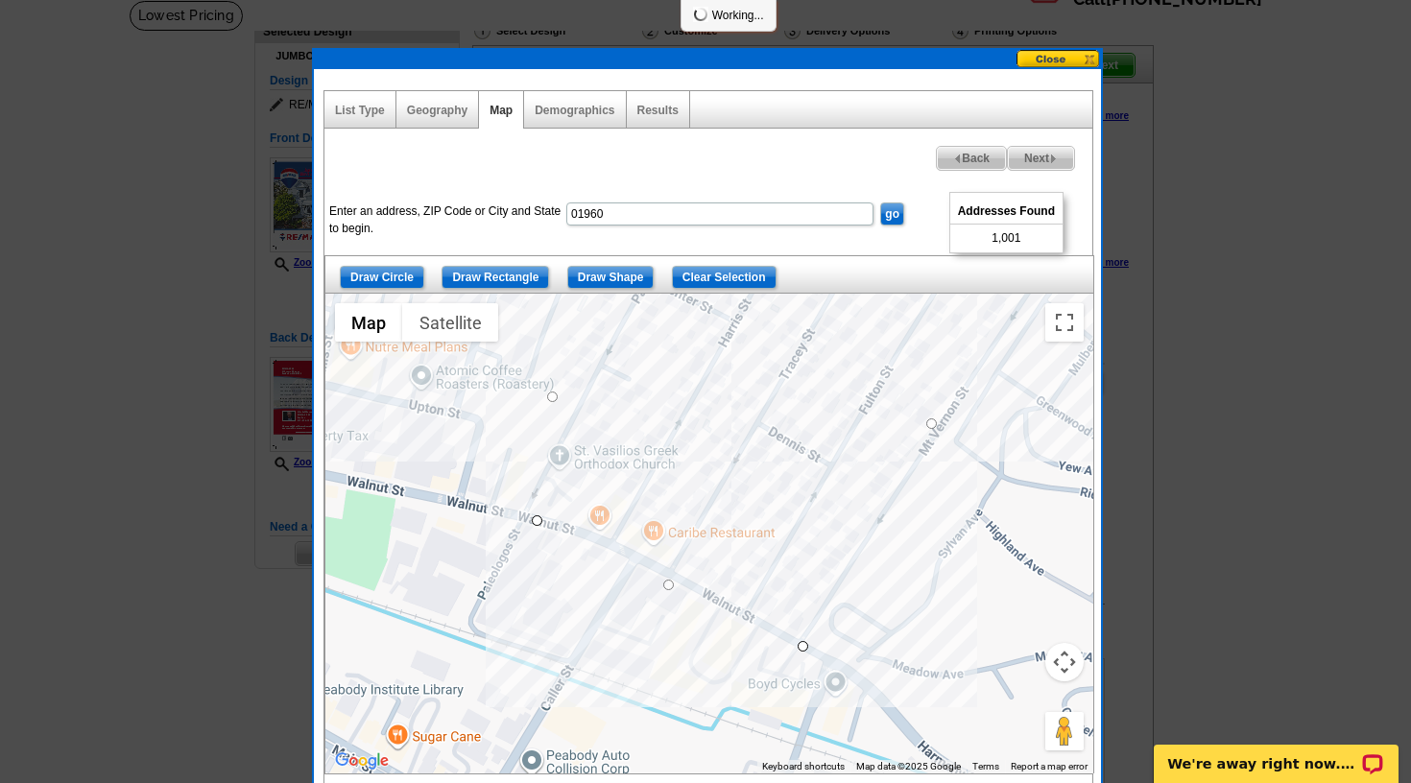
drag, startPoint x: 799, startPoint y: 743, endPoint x: 799, endPoint y: 644, distance: 98.9
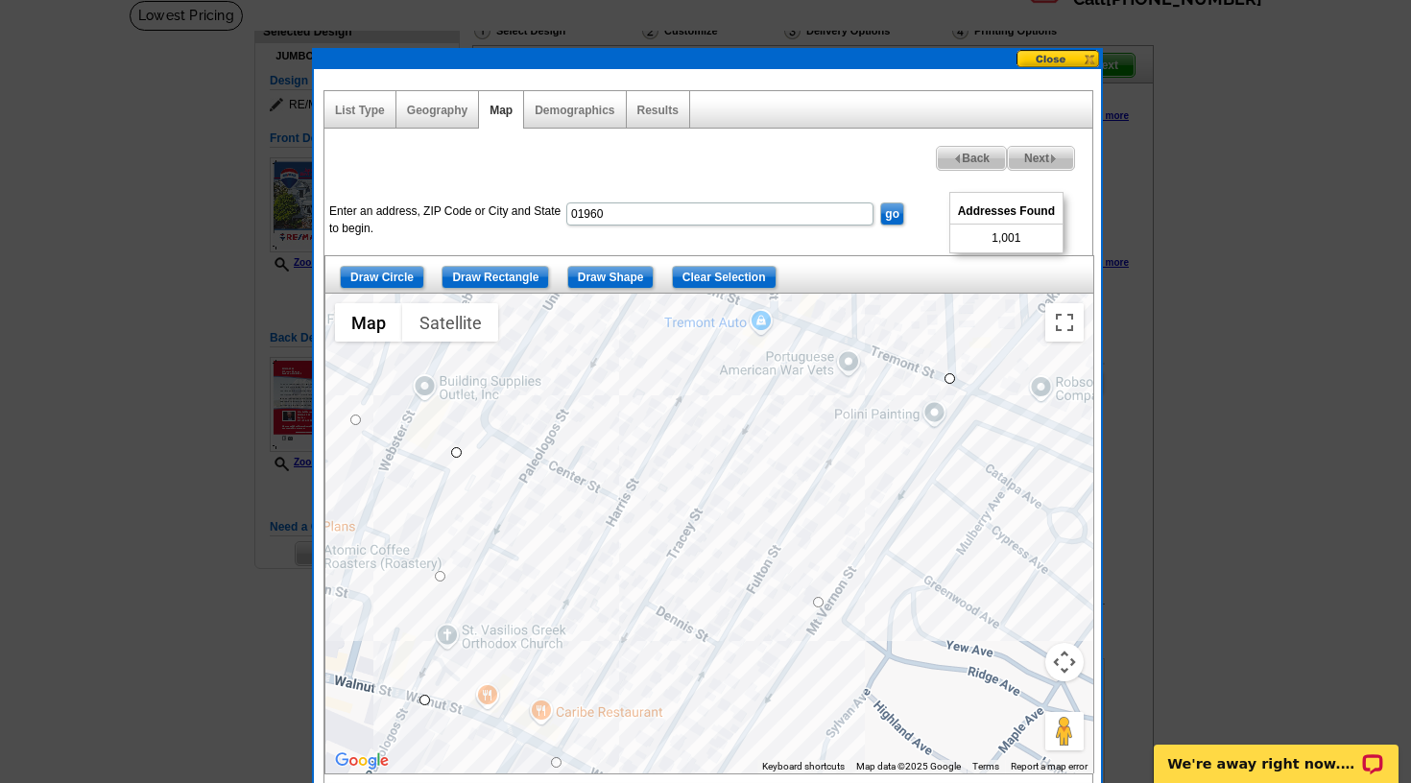
drag, startPoint x: 635, startPoint y: 631, endPoint x: 521, endPoint y: 812, distance: 214.4
click at [521, 782] on html "Welcome back Mitchell My Account Logout local_phone Same Day Design, Print, & M…" at bounding box center [705, 767] width 1411 height 1792
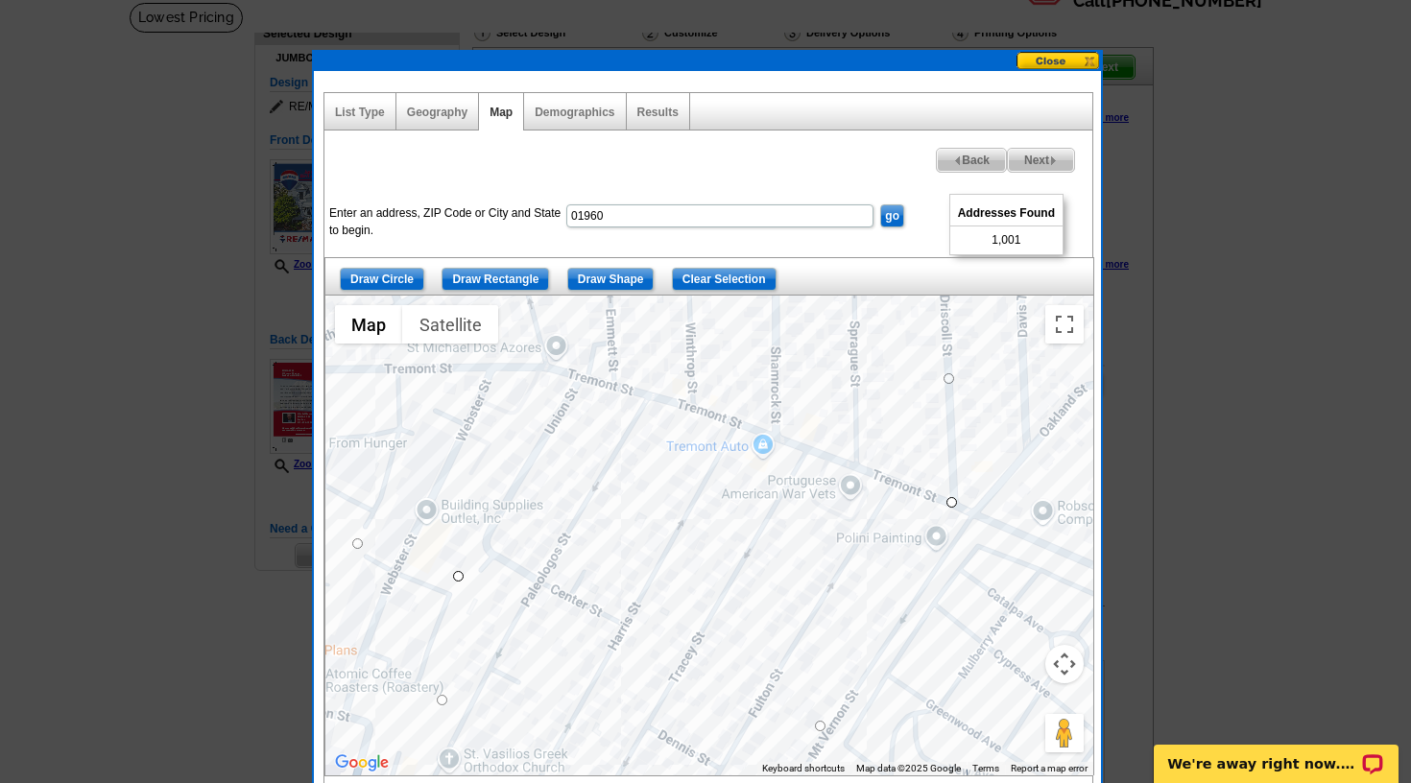
drag, startPoint x: 545, startPoint y: 710, endPoint x: 542, endPoint y: 838, distance: 127.7
click at [542, 782] on html "Welcome back Mitchell My Account Logout local_phone Same Day Design, Print, & M…" at bounding box center [705, 769] width 1411 height 1792
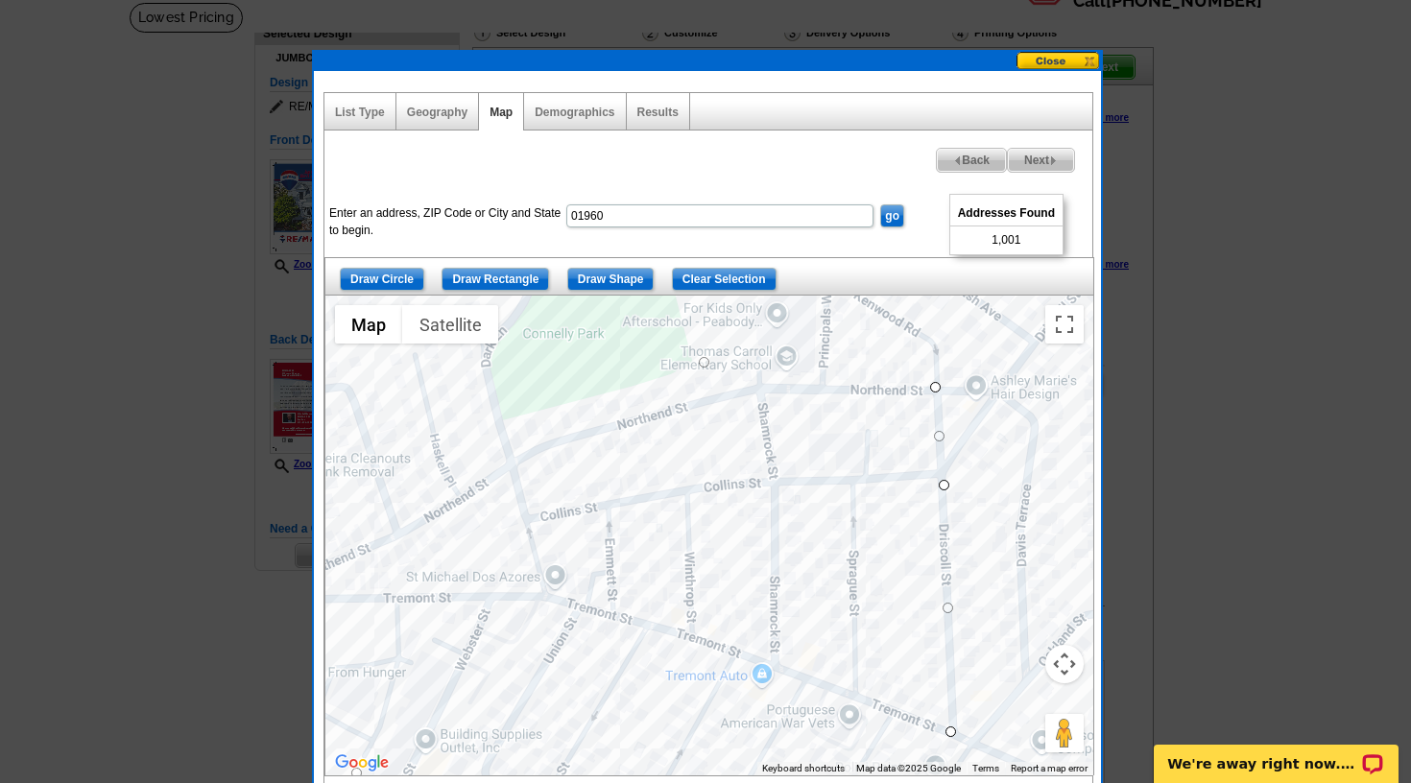
drag, startPoint x: 680, startPoint y: 615, endPoint x: 684, endPoint y: 838, distance: 222.7
click at [684, 782] on html "Welcome back Mitchell My Account Logout local_phone Same Day Design, Print, & M…" at bounding box center [705, 769] width 1411 height 1792
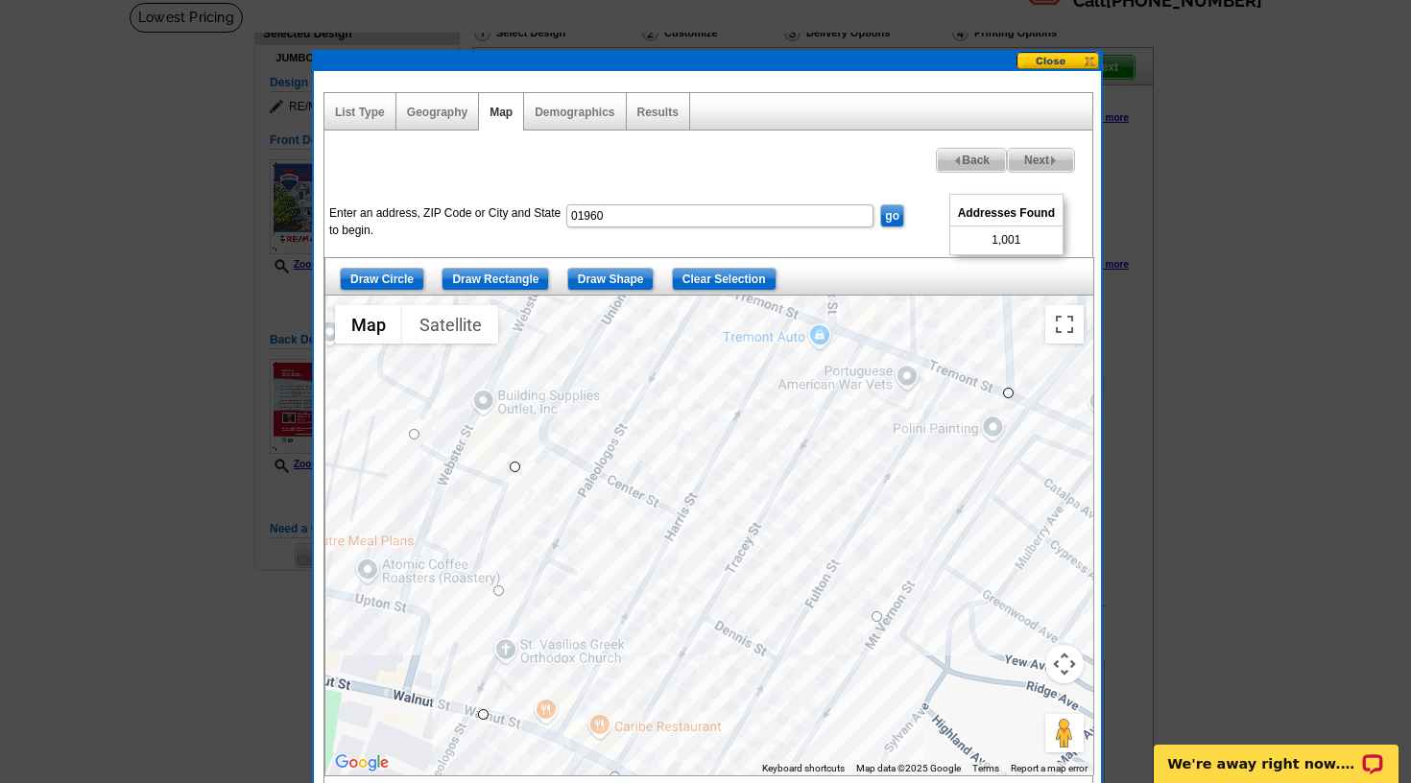
drag, startPoint x: 713, startPoint y: 646, endPoint x: 769, endPoint y: 305, distance: 345.2
click at [770, 304] on div at bounding box center [709, 536] width 768 height 480
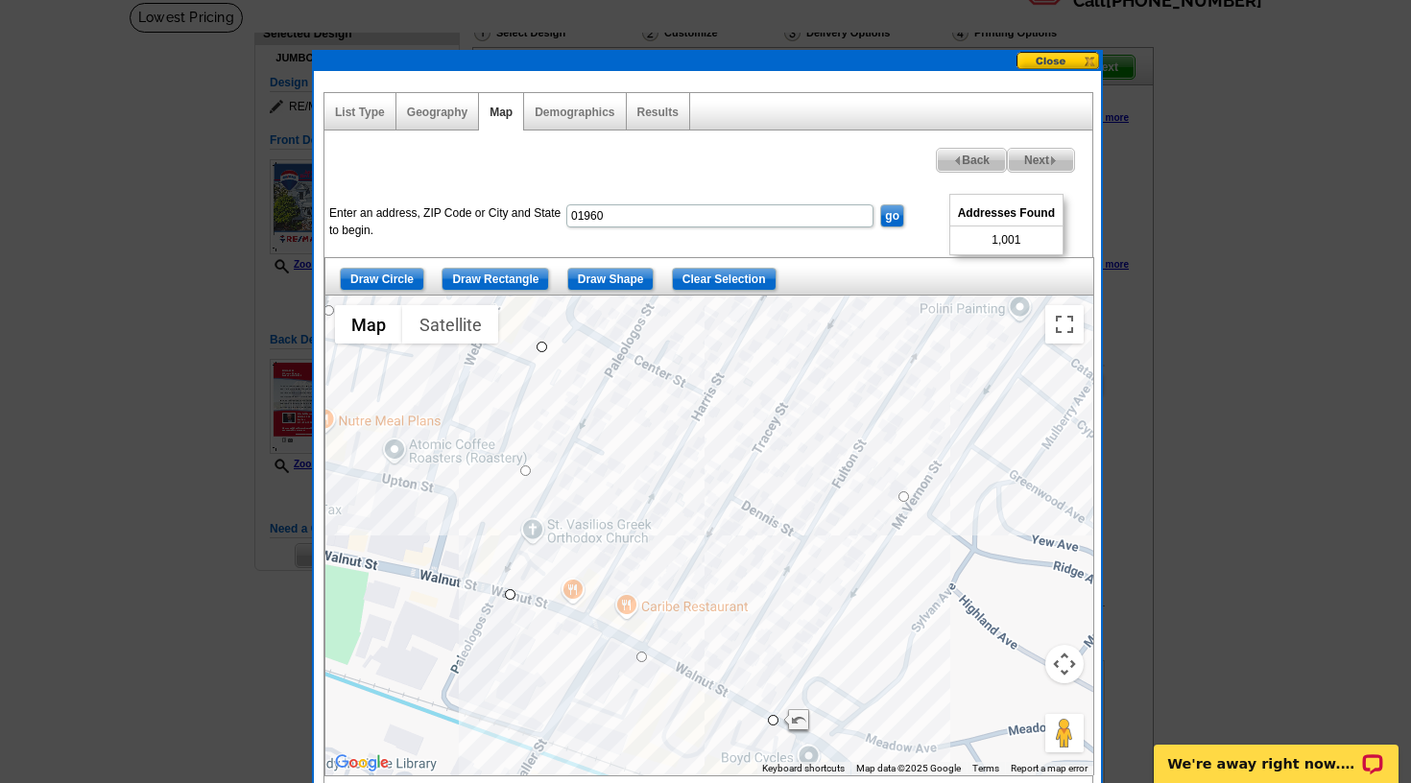
drag, startPoint x: 614, startPoint y: 632, endPoint x: 651, endPoint y: 555, distance: 85.9
click at [639, 513] on div at bounding box center [709, 536] width 768 height 480
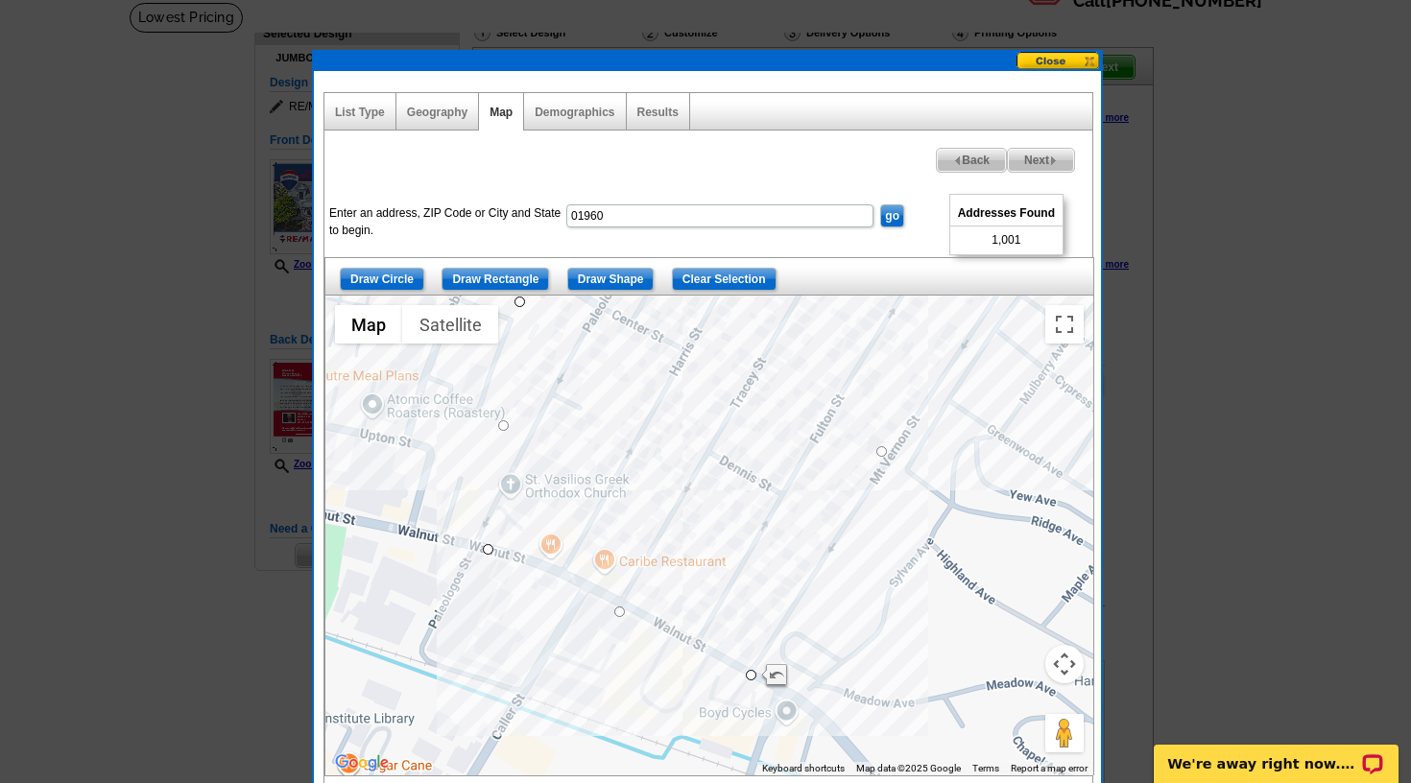
drag, startPoint x: 763, startPoint y: 692, endPoint x: 749, endPoint y: 663, distance: 32.2
click at [749, 663] on div at bounding box center [709, 536] width 768 height 480
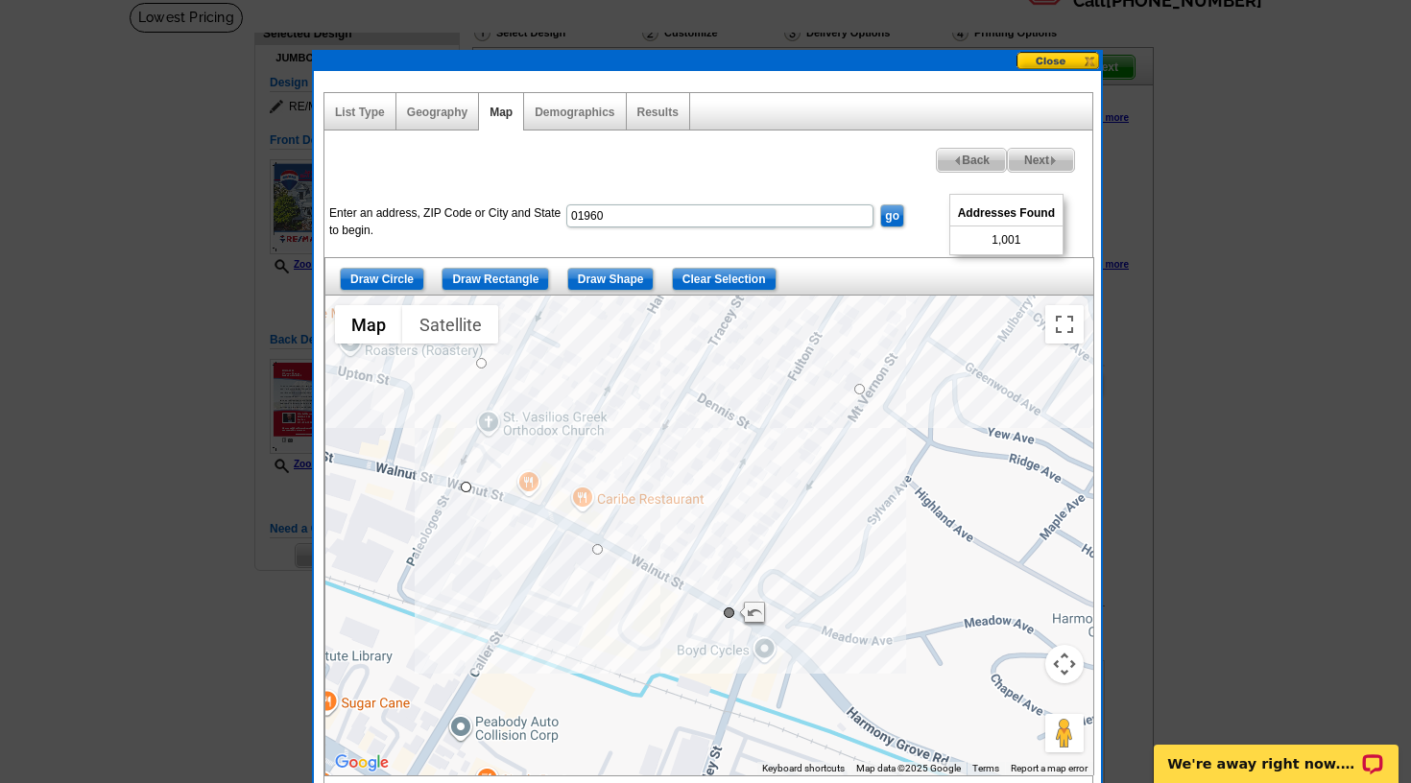
drag, startPoint x: 747, startPoint y: 635, endPoint x: 731, endPoint y: 610, distance: 29.3
click at [731, 609] on div at bounding box center [709, 536] width 768 height 480
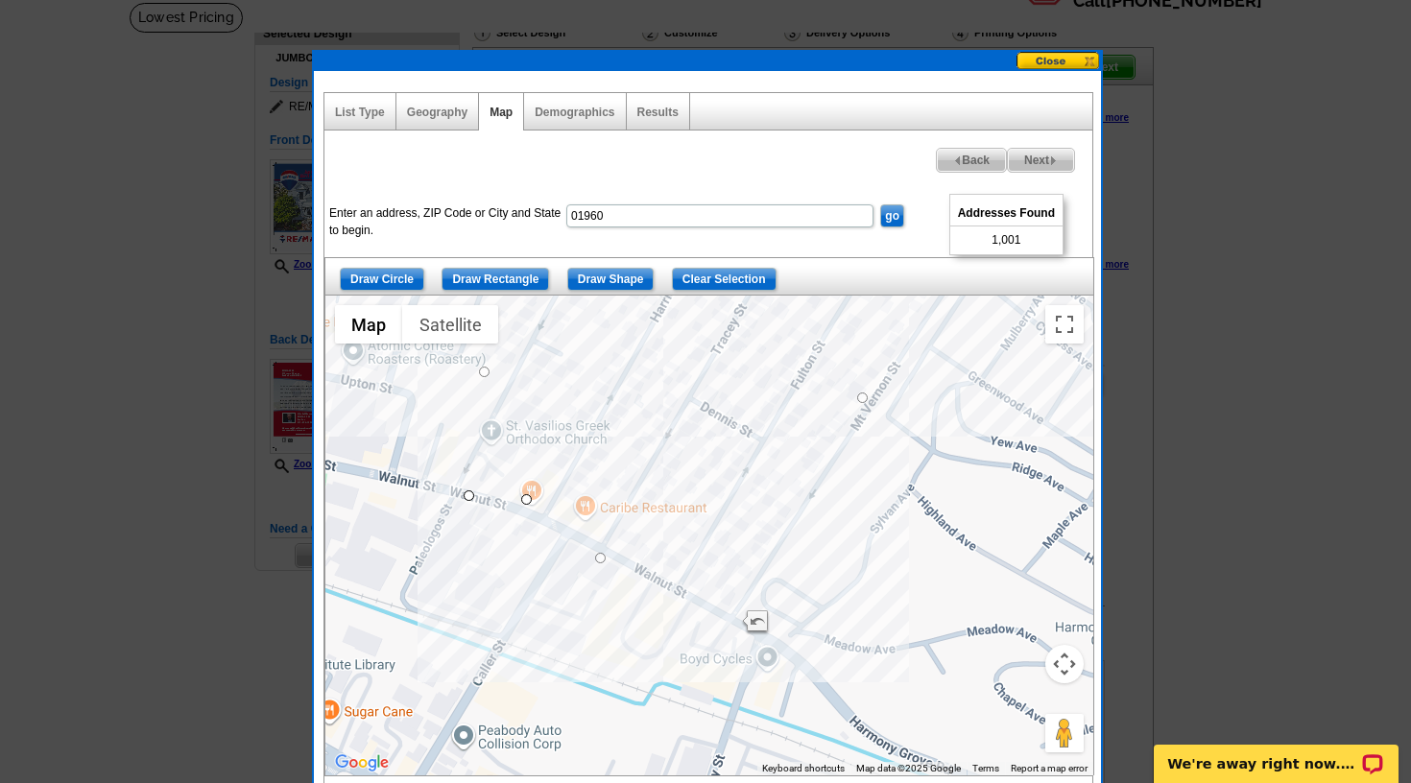
drag, startPoint x: 729, startPoint y: 624, endPoint x: 524, endPoint y: 501, distance: 239.3
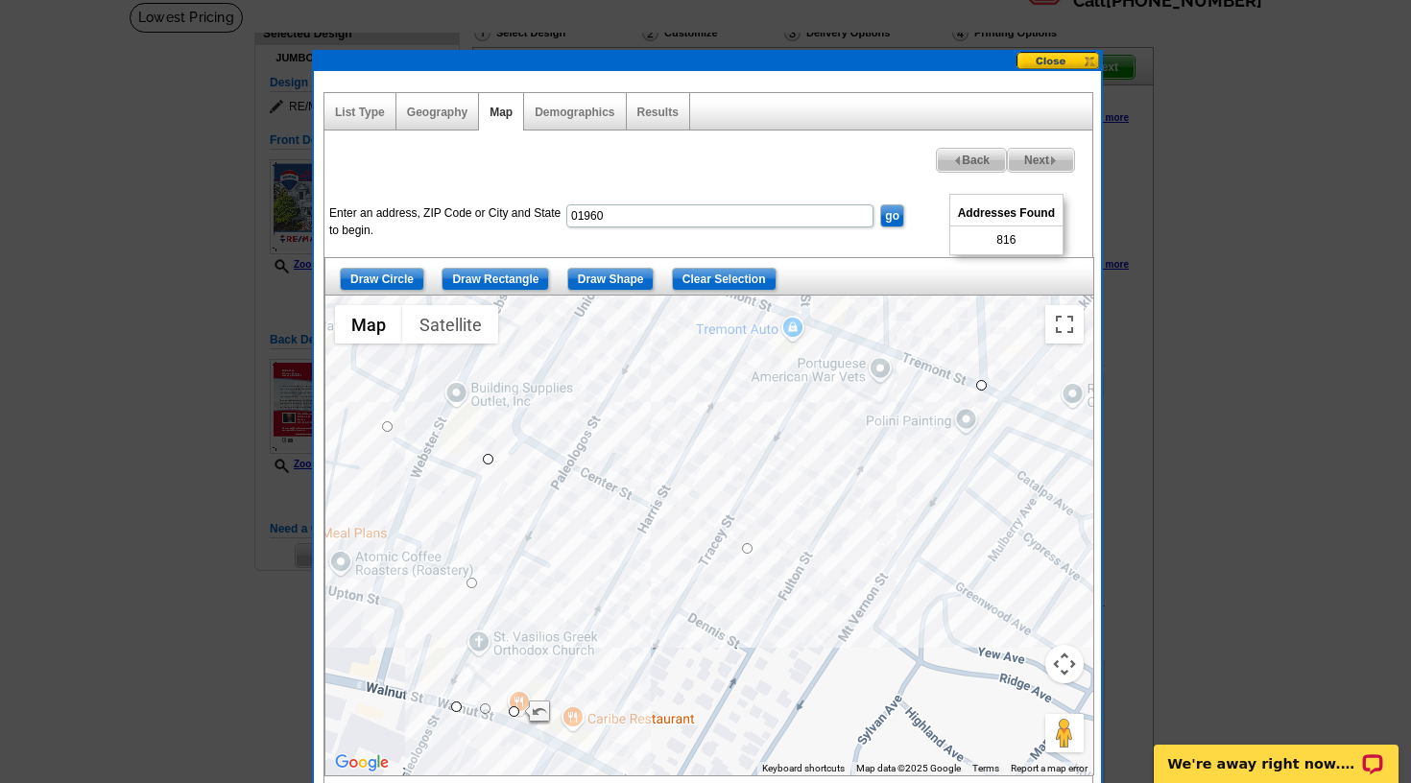
drag, startPoint x: 898, startPoint y: 563, endPoint x: 888, endPoint y: 789, distance: 225.8
click at [888, 782] on html "Welcome back Mitchell My Account Logout local_phone Same Day Design, Print, & M…" at bounding box center [705, 769] width 1411 height 1792
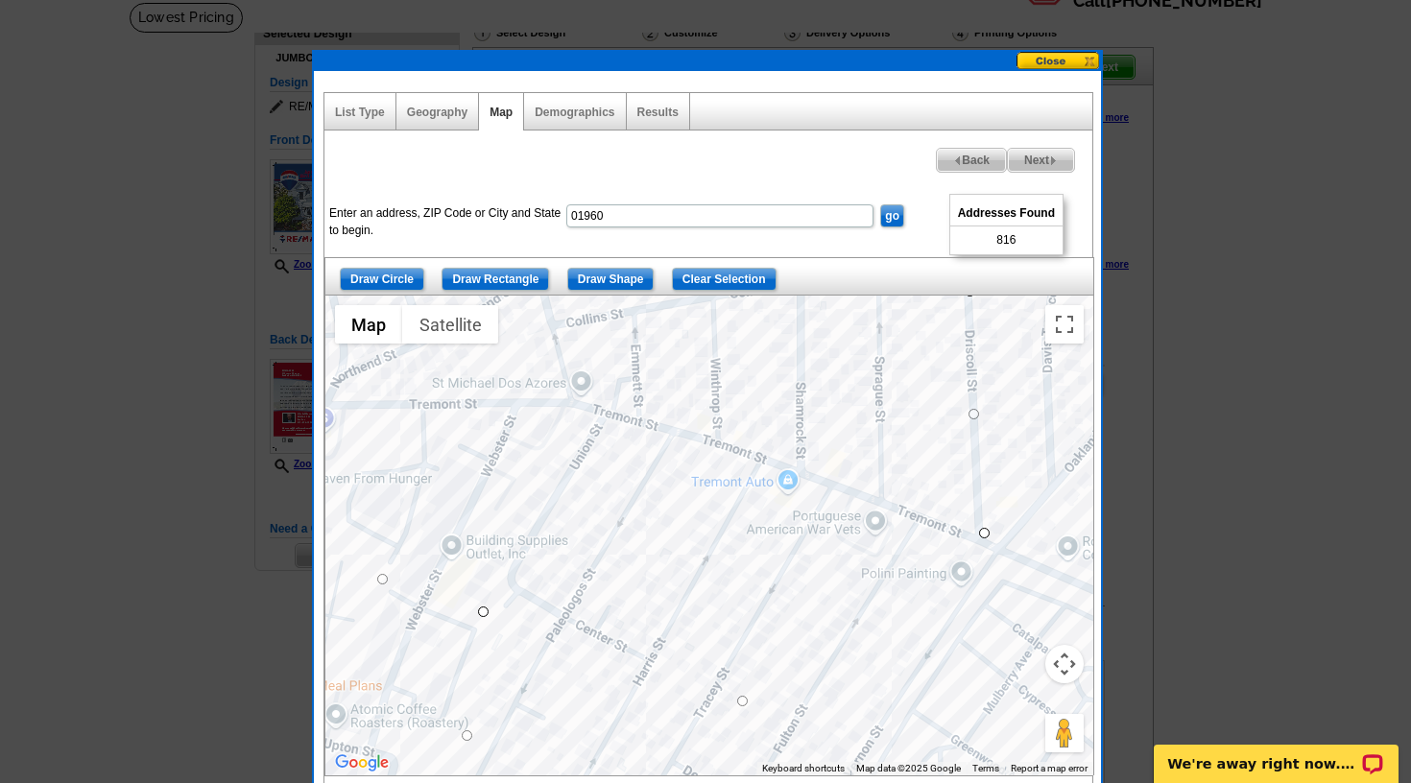
drag, startPoint x: 976, startPoint y: 391, endPoint x: 972, endPoint y: 524, distance: 133.5
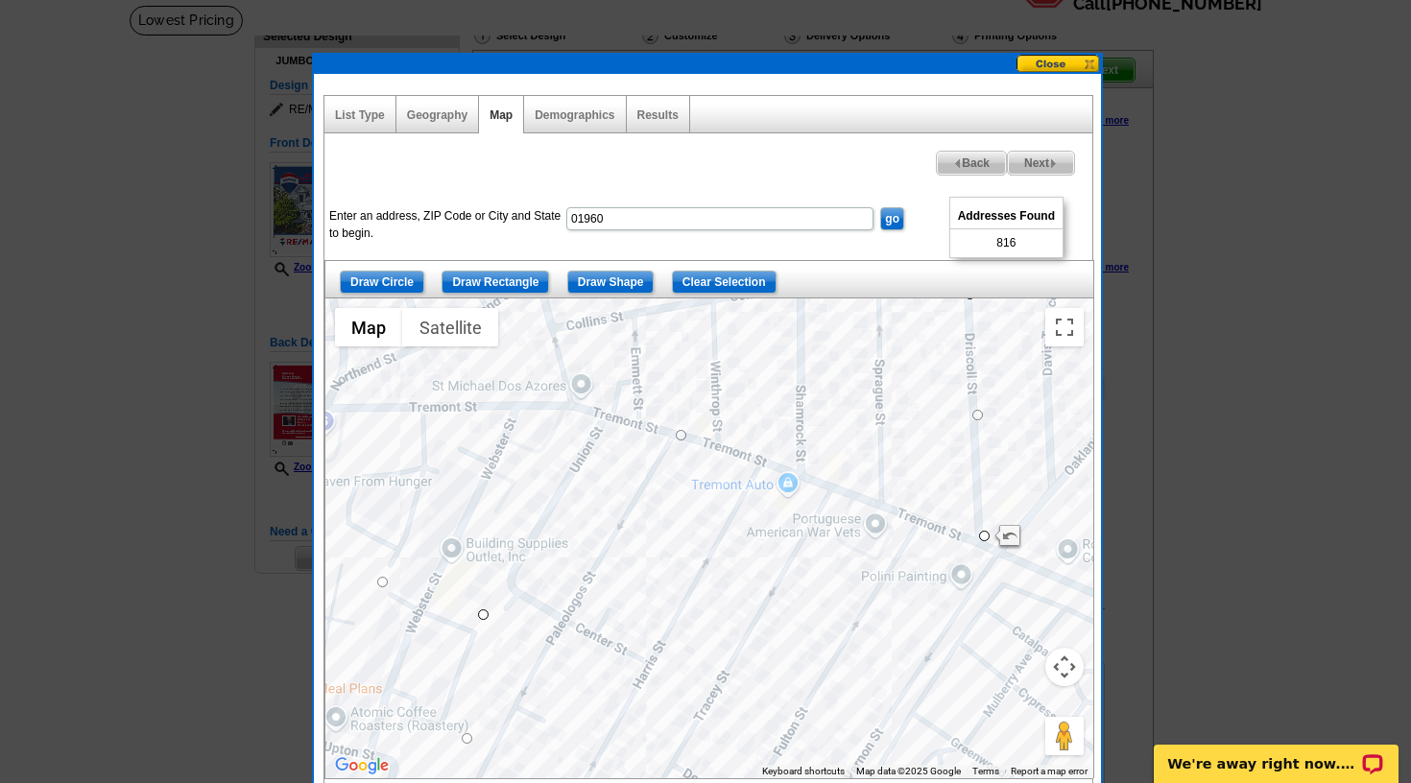
drag, startPoint x: 748, startPoint y: 703, endPoint x: 684, endPoint y: 434, distance: 276.1
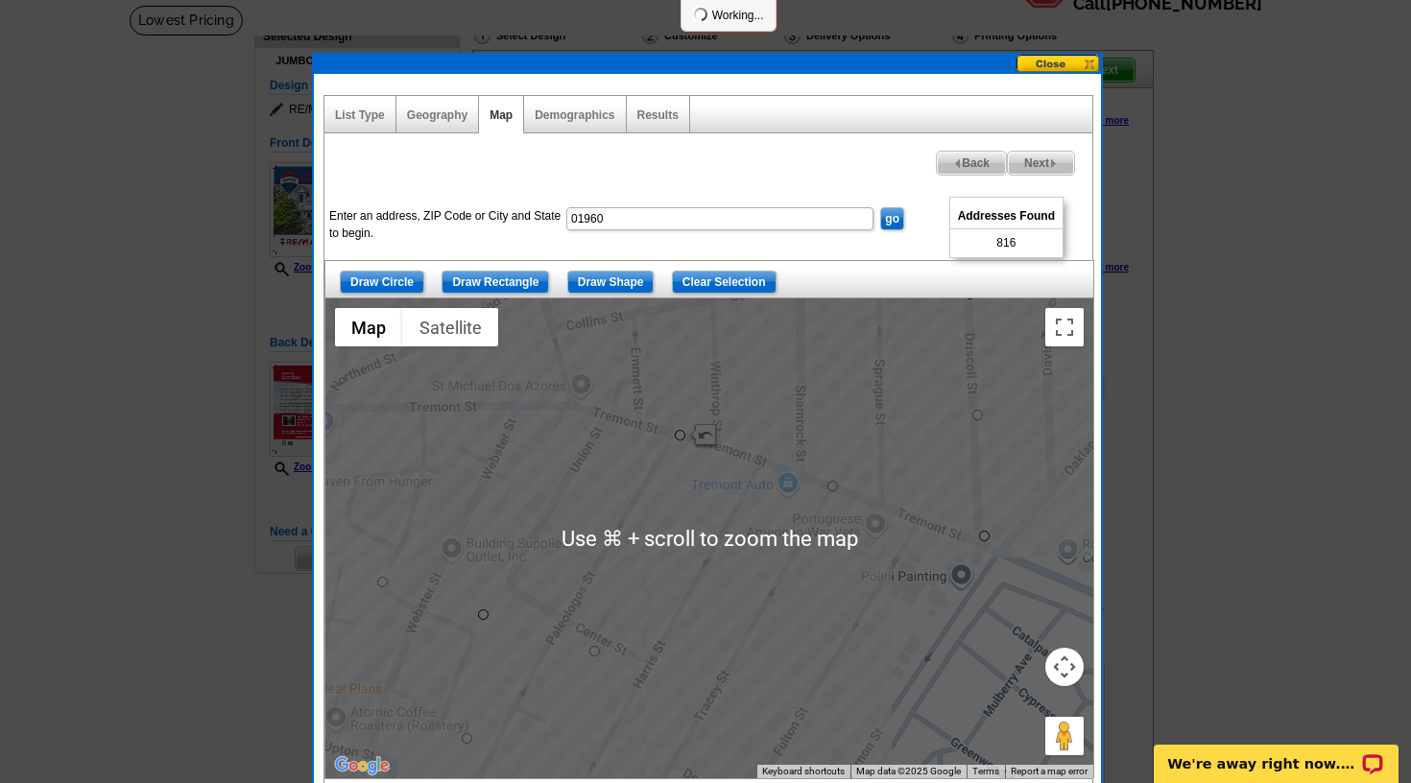
scroll to position [132, 0]
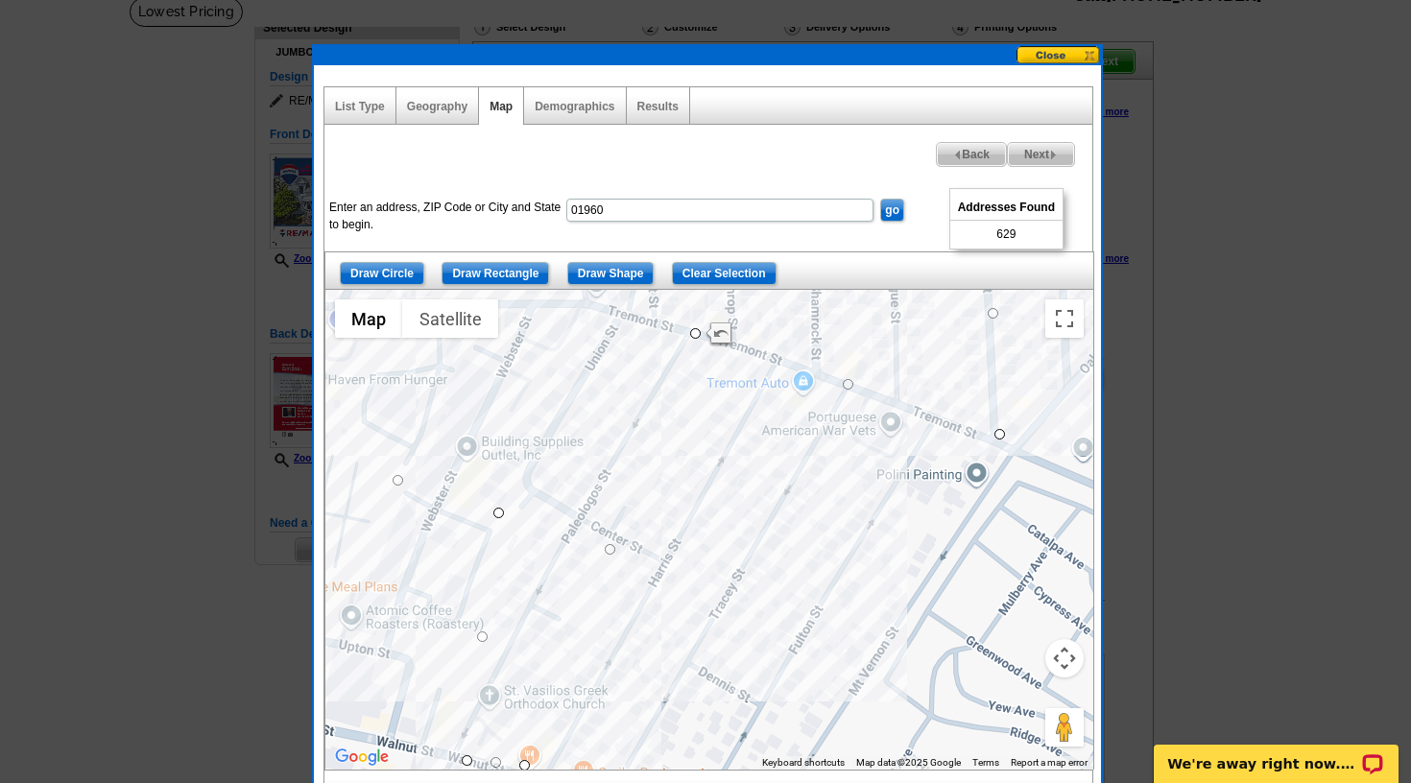
drag, startPoint x: 684, startPoint y: 620, endPoint x: 692, endPoint y: 528, distance: 92.5
click at [702, 522] on div at bounding box center [709, 530] width 768 height 480
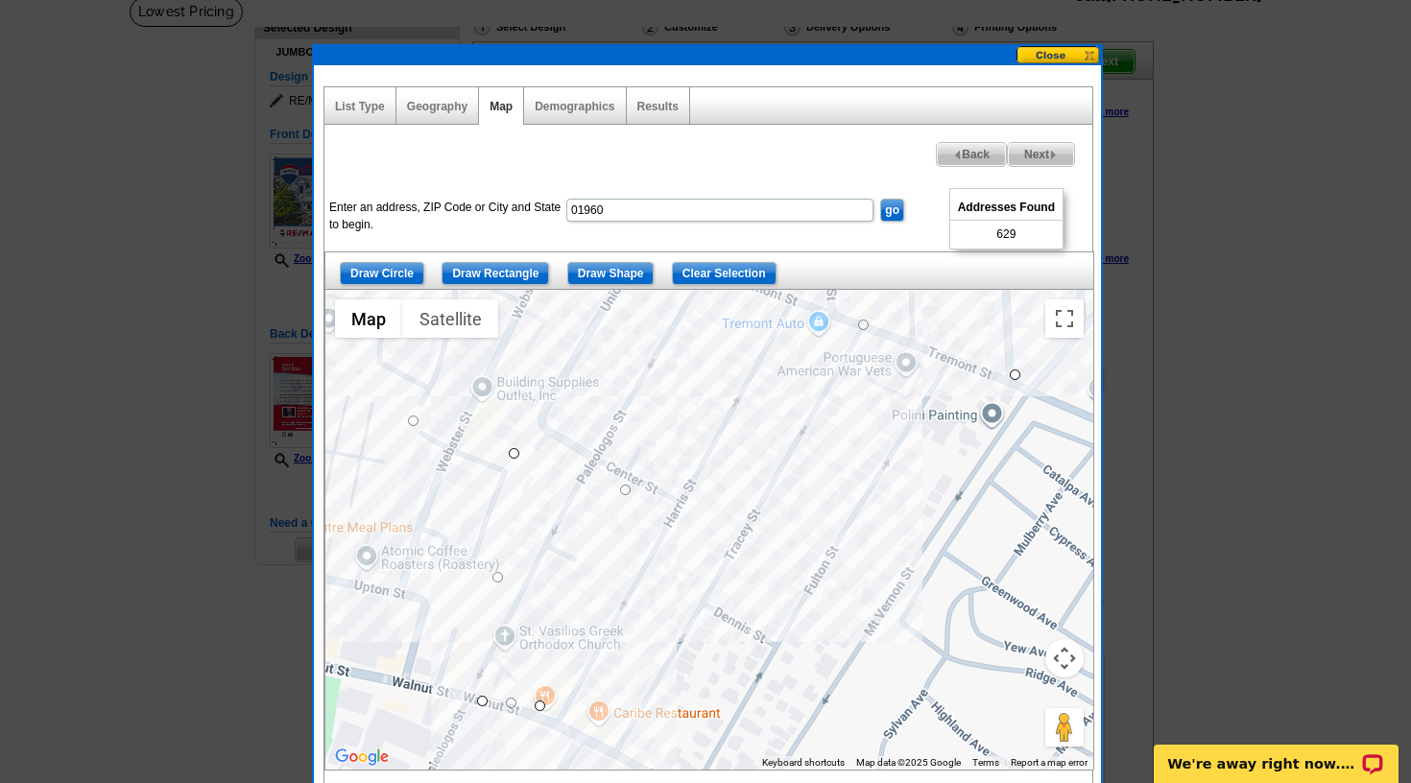
drag, startPoint x: 656, startPoint y: 684, endPoint x: 646, endPoint y: 634, distance: 51.0
click at [678, 617] on div at bounding box center [709, 530] width 768 height 480
drag, startPoint x: 481, startPoint y: 700, endPoint x: 566, endPoint y: 445, distance: 268.3
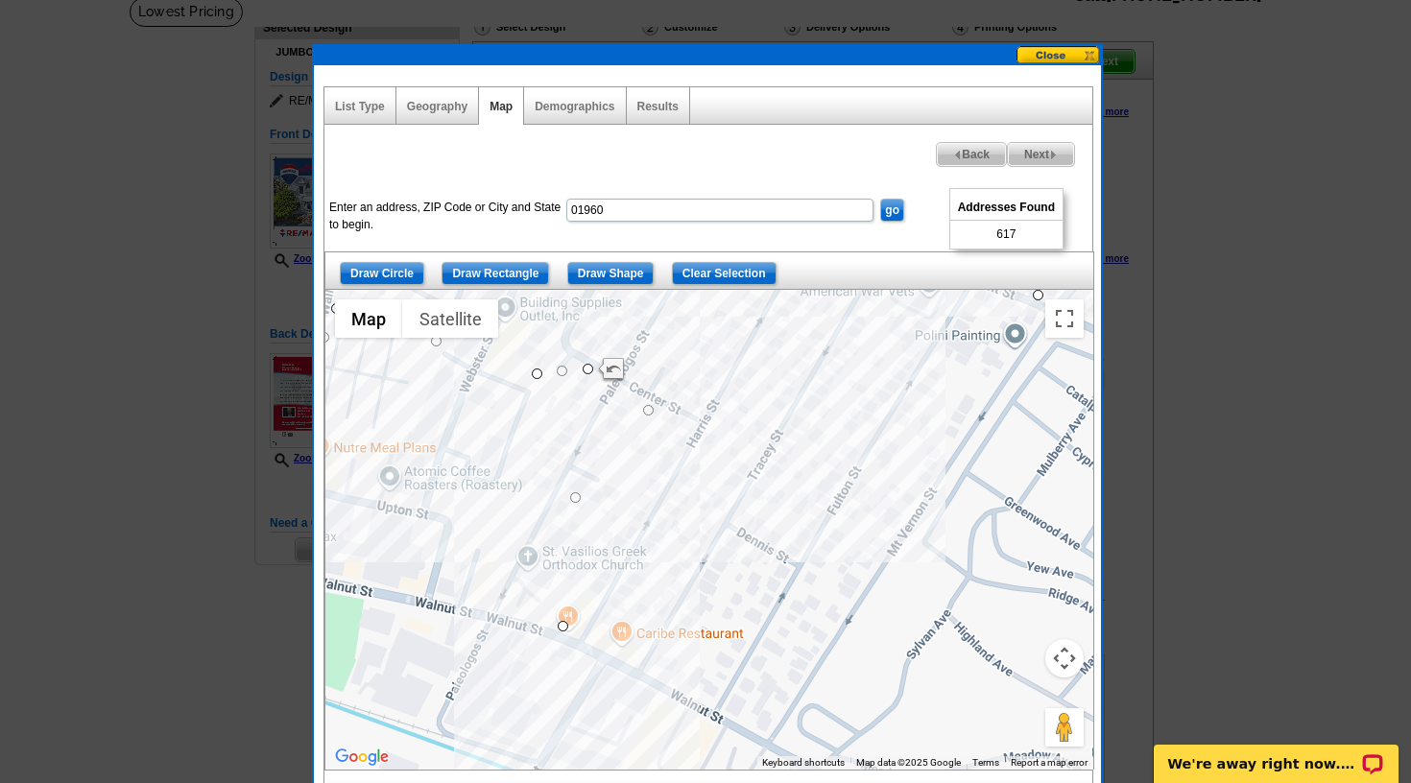
drag, startPoint x: 542, startPoint y: 699, endPoint x: 566, endPoint y: 616, distance: 86.0
click at [566, 616] on div at bounding box center [709, 530] width 768 height 480
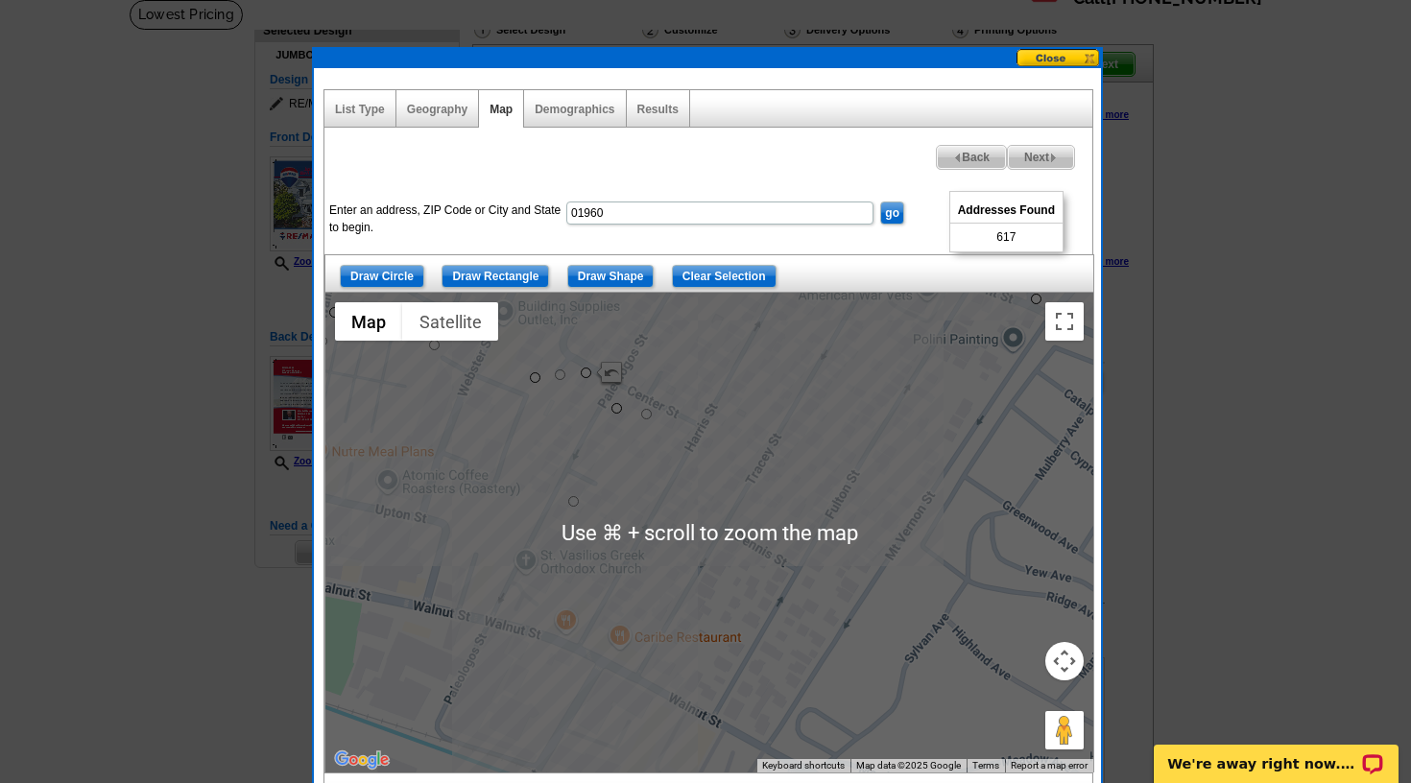
scroll to position [127, 0]
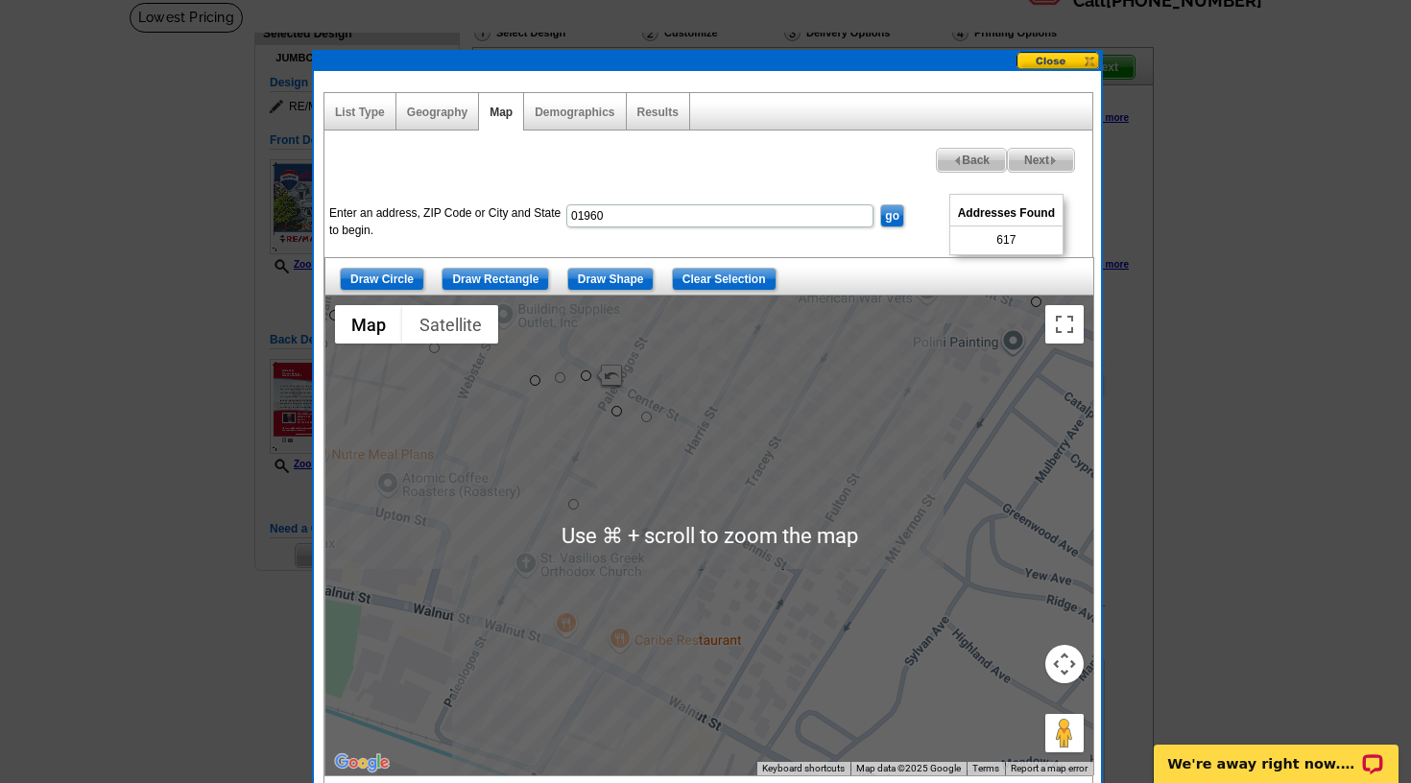
drag, startPoint x: 561, startPoint y: 625, endPoint x: 618, endPoint y: 401, distance: 230.9
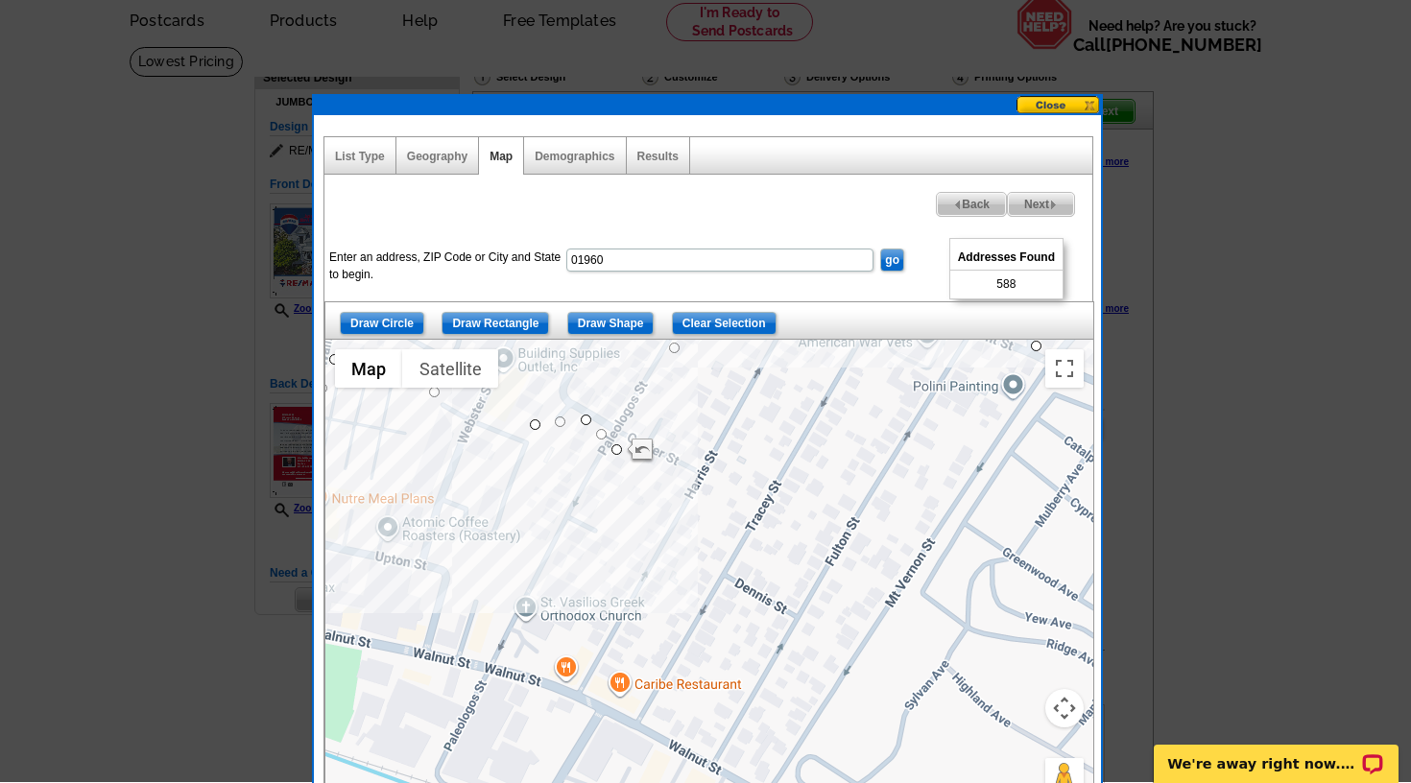
scroll to position [82, 0]
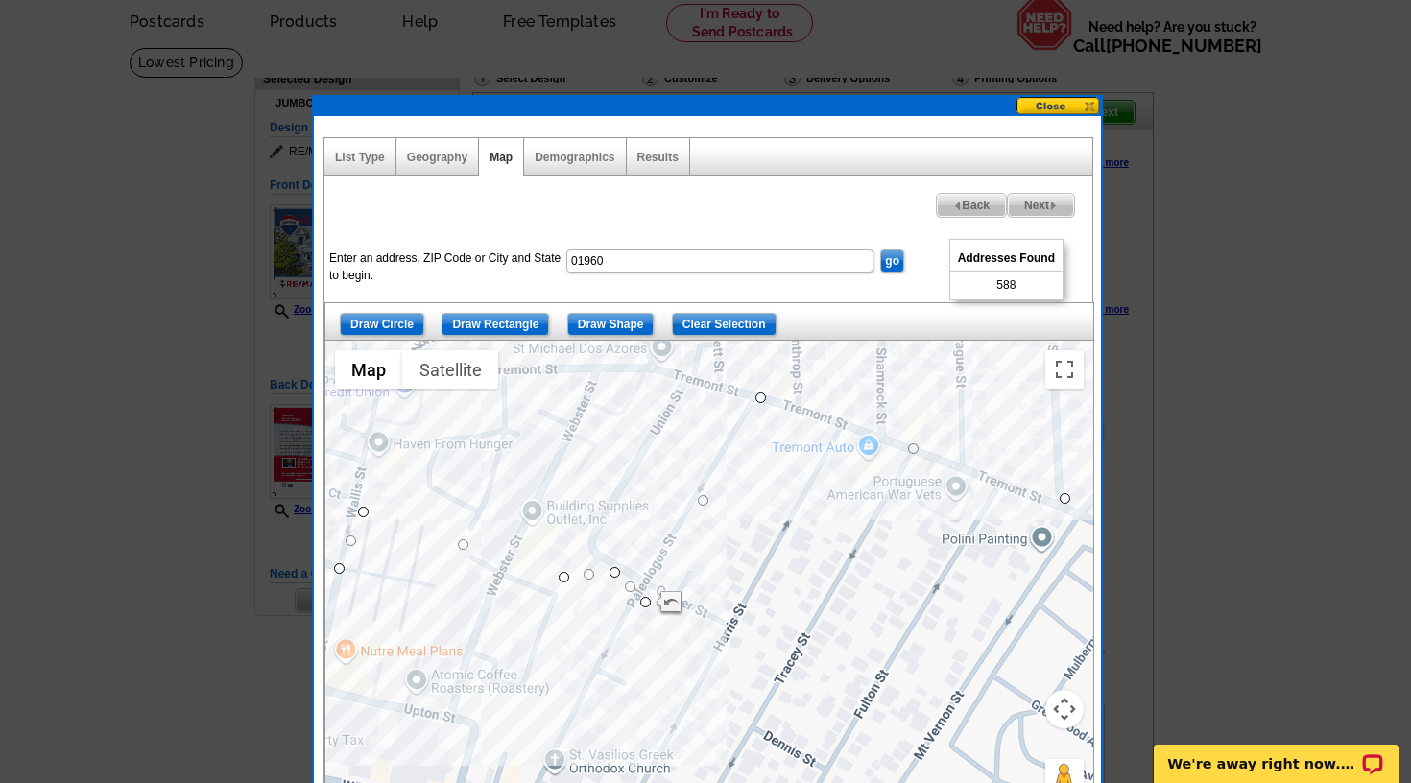
drag, startPoint x: 657, startPoint y: 684, endPoint x: 686, endPoint y: 838, distance: 156.2
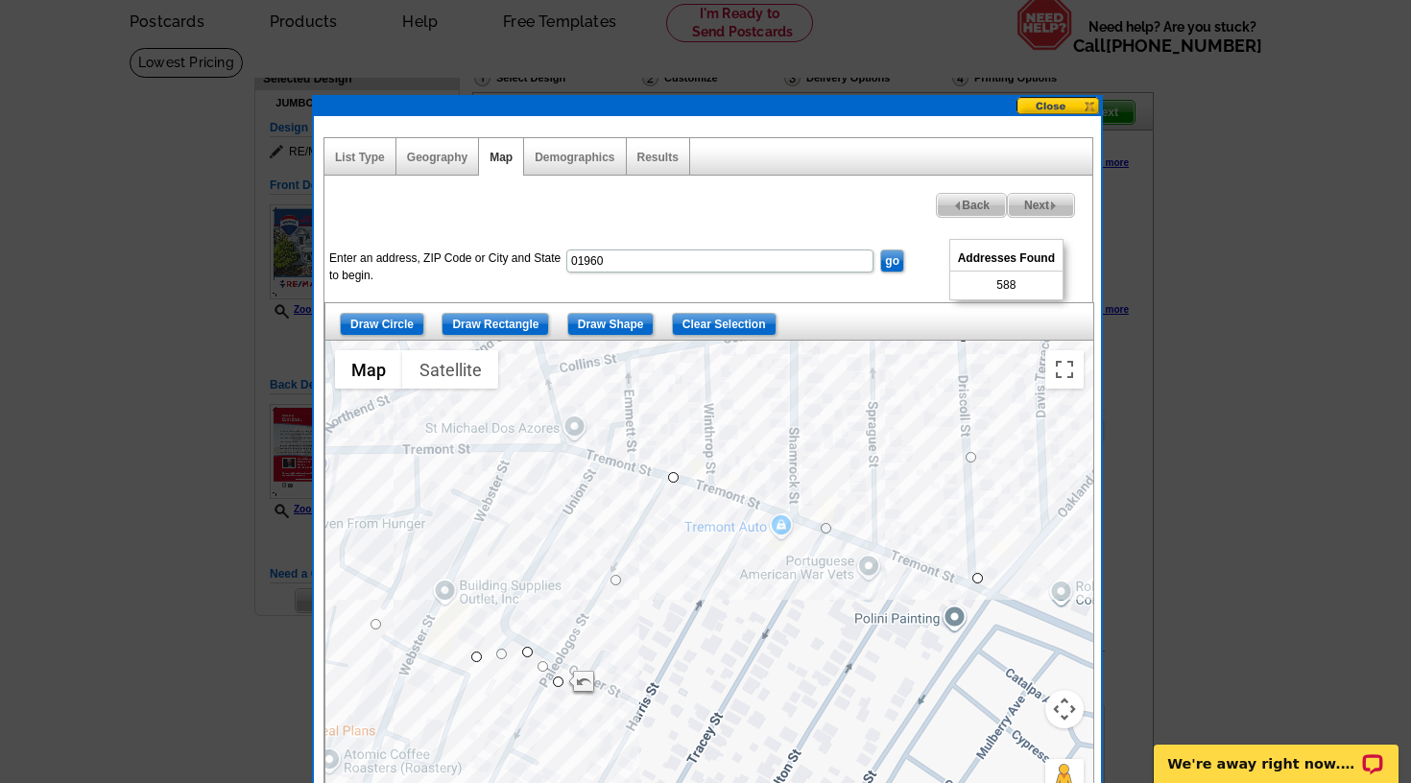
drag, startPoint x: 596, startPoint y: 644, endPoint x: 508, endPoint y: 719, distance: 115.8
click at [511, 720] on div at bounding box center [709, 581] width 768 height 480
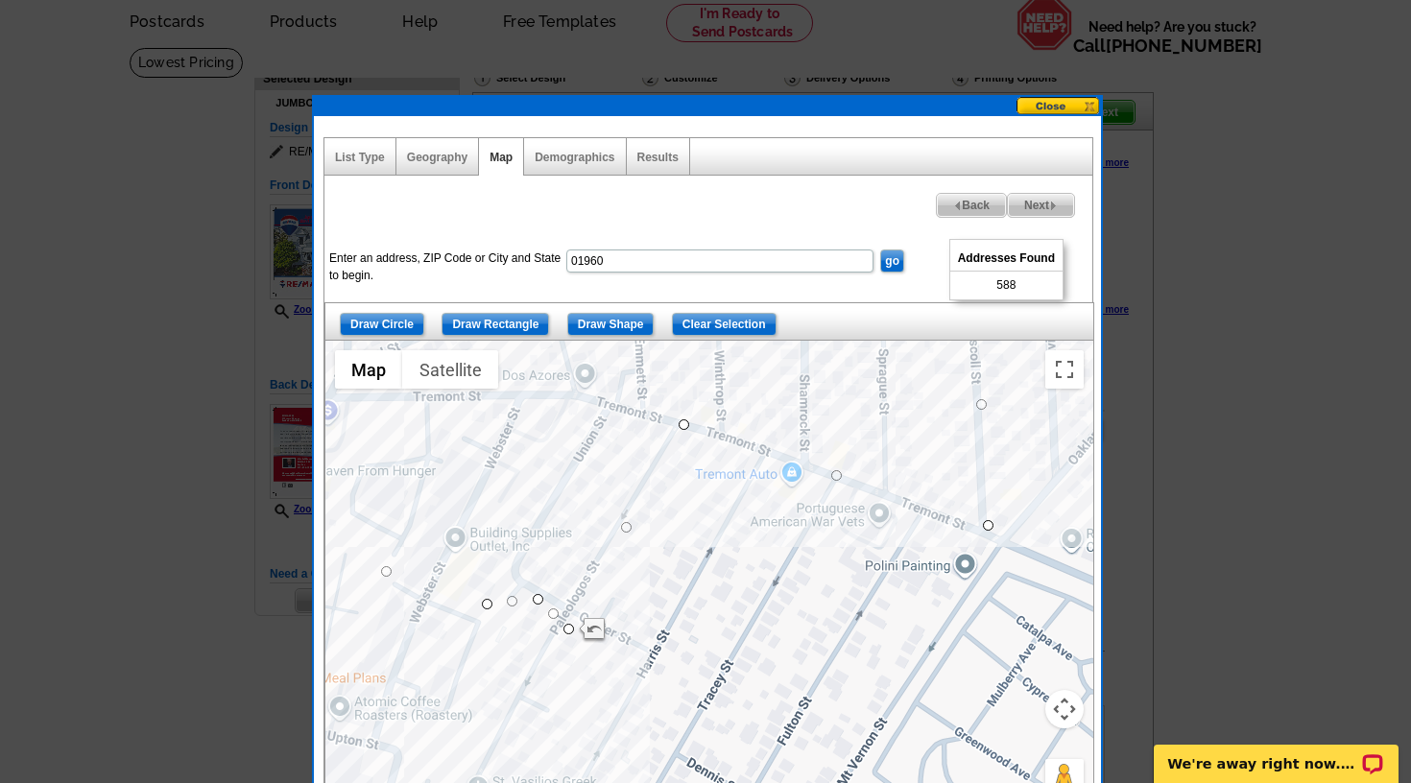
drag, startPoint x: 561, startPoint y: 655, endPoint x: 549, endPoint y: 626, distance: 31.0
click at [565, 620] on div at bounding box center [709, 581] width 768 height 480
drag, startPoint x: 568, startPoint y: 628, endPoint x: 521, endPoint y: 569, distance: 75.1
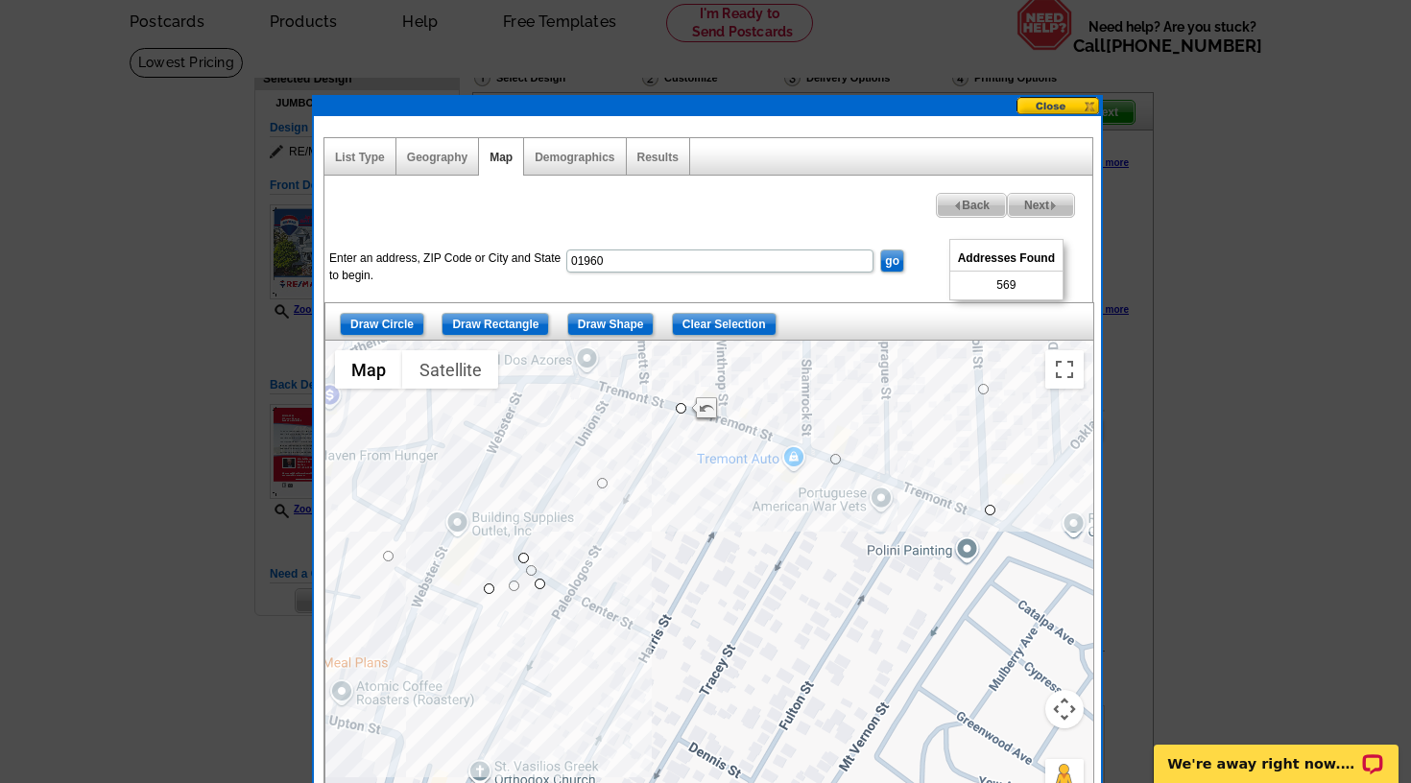
drag, startPoint x: 484, startPoint y: 613, endPoint x: 488, endPoint y: 595, distance: 18.6
click at [488, 595] on div at bounding box center [709, 581] width 768 height 480
drag, startPoint x: 489, startPoint y: 588, endPoint x: 488, endPoint y: 566, distance: 22.2
drag, startPoint x: 537, startPoint y: 583, endPoint x: 501, endPoint y: 543, distance: 53.7
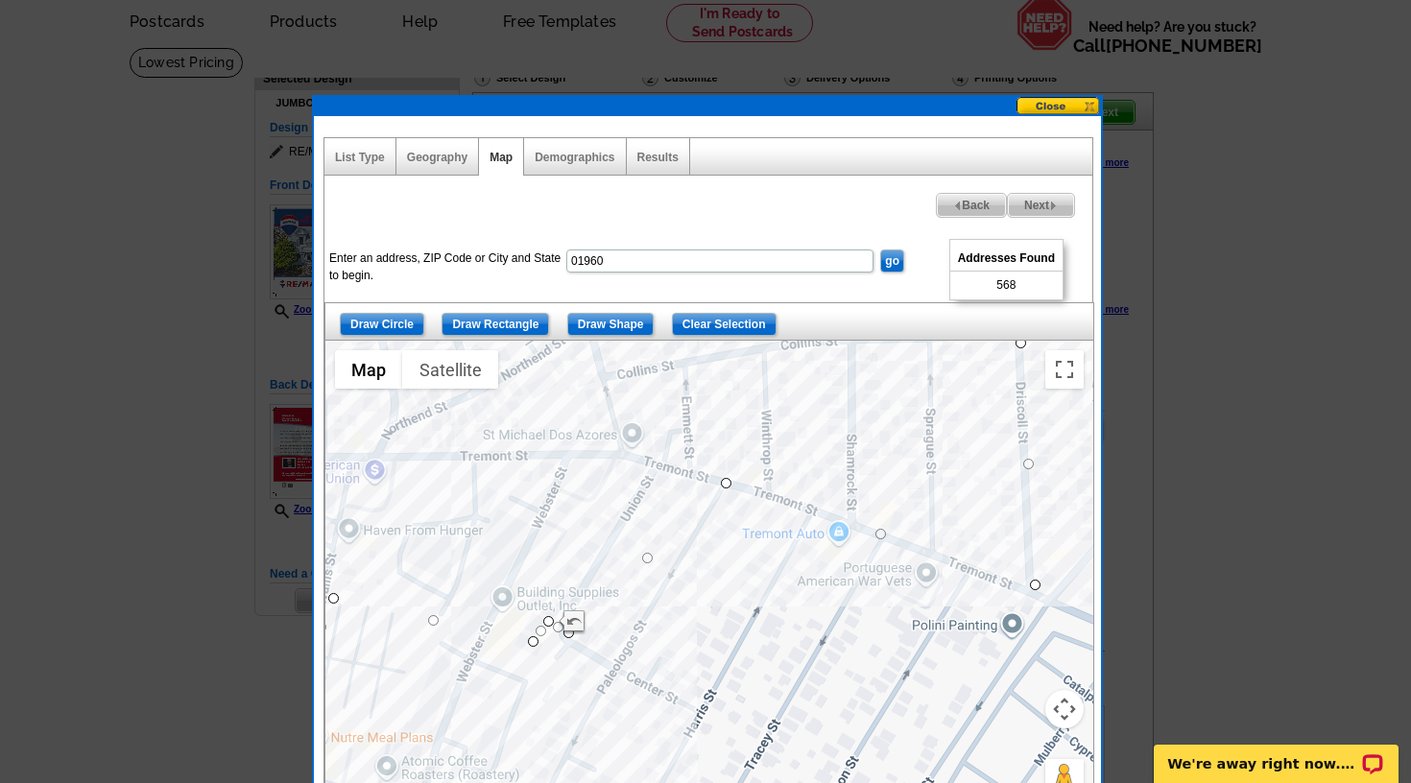
drag, startPoint x: 518, startPoint y: 617, endPoint x: 572, endPoint y: 689, distance: 89.8
click at [568, 689] on div at bounding box center [709, 581] width 768 height 480
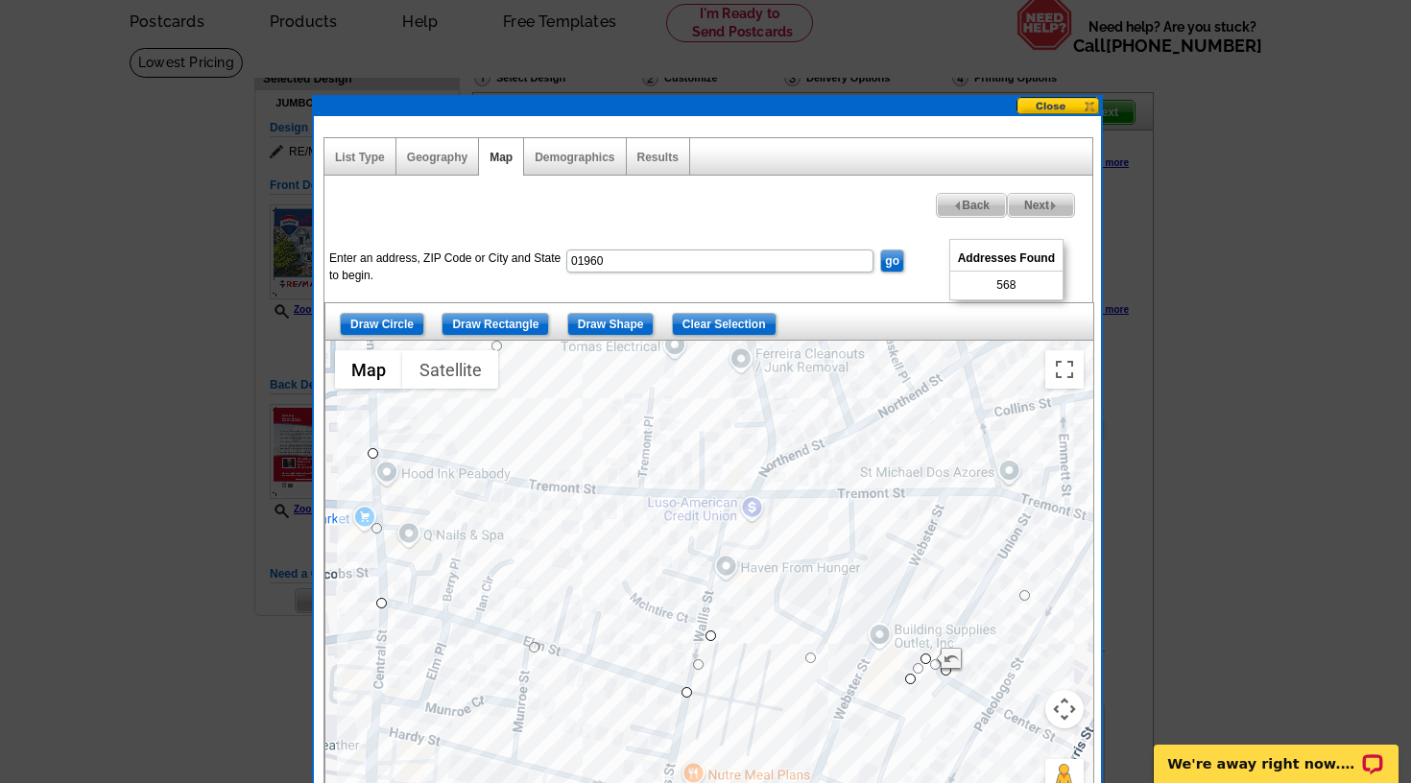
drag, startPoint x: 509, startPoint y: 688, endPoint x: 887, endPoint y: 722, distance: 379.6
click at [887, 722] on div at bounding box center [709, 581] width 768 height 480
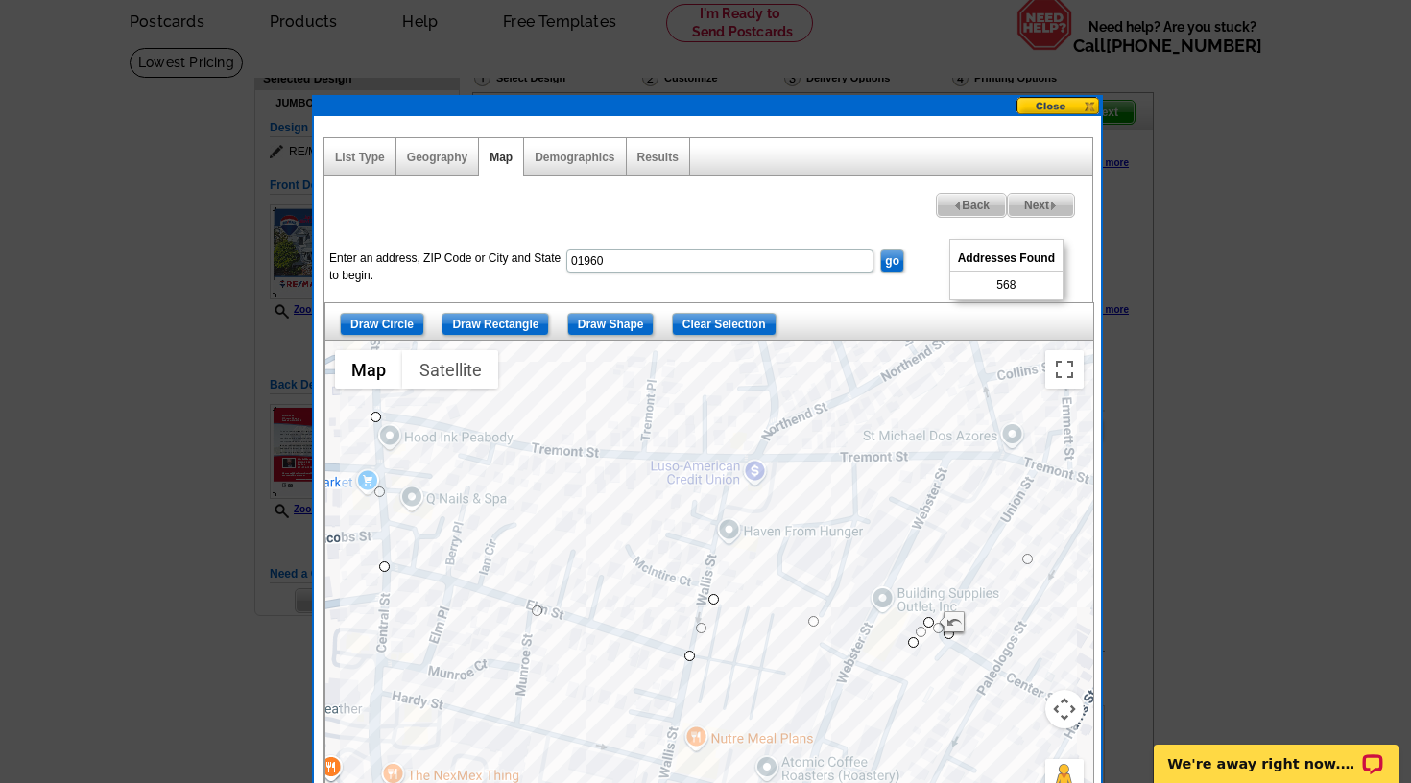
drag, startPoint x: 376, startPoint y: 594, endPoint x: 378, endPoint y: 577, distance: 17.4
click at [381, 557] on div at bounding box center [709, 581] width 768 height 480
drag, startPoint x: 384, startPoint y: 563, endPoint x: 429, endPoint y: 421, distance: 149.0
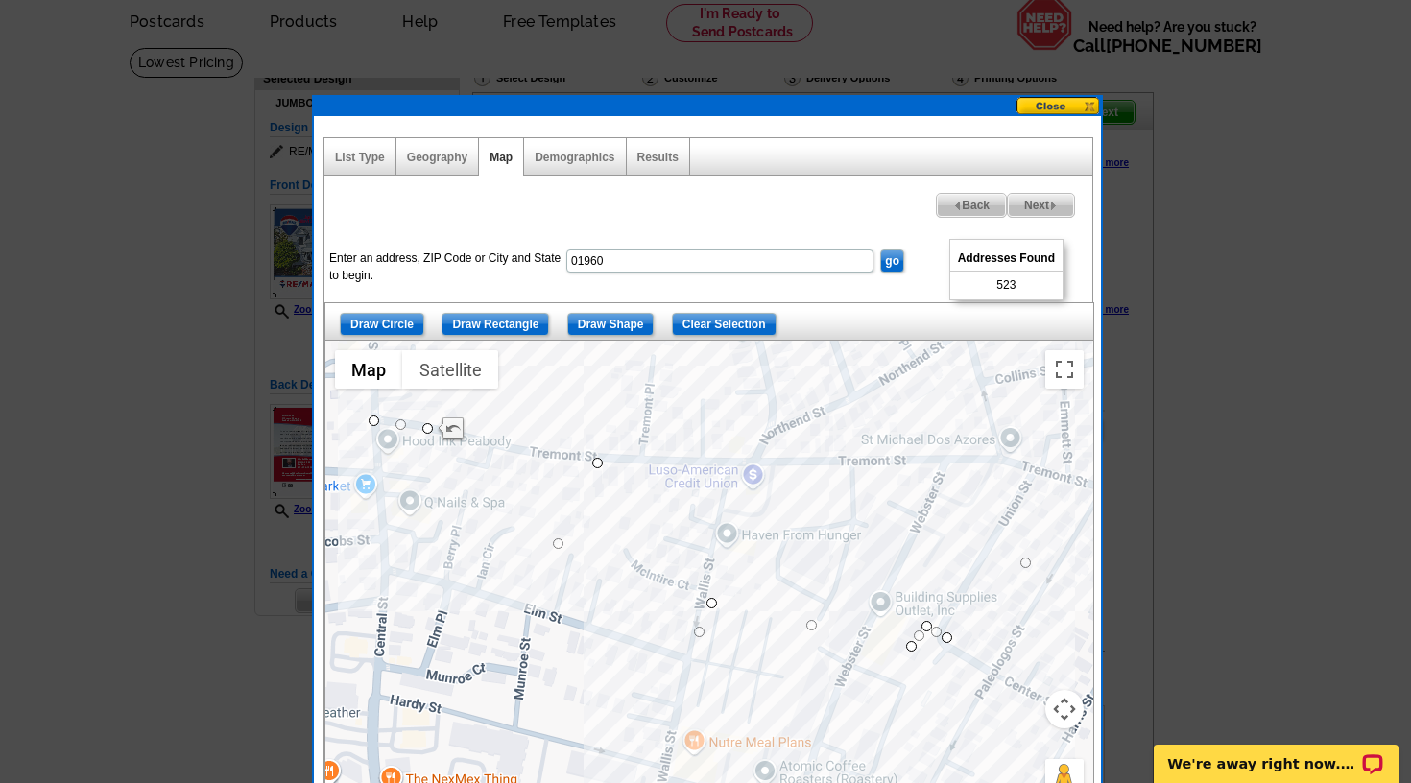
drag, startPoint x: 691, startPoint y: 655, endPoint x: 600, endPoint y: 456, distance: 218.6
drag, startPoint x: 711, startPoint y: 599, endPoint x: 722, endPoint y: 460, distance: 139.6
drag, startPoint x: 913, startPoint y: 645, endPoint x: 896, endPoint y: 460, distance: 186.0
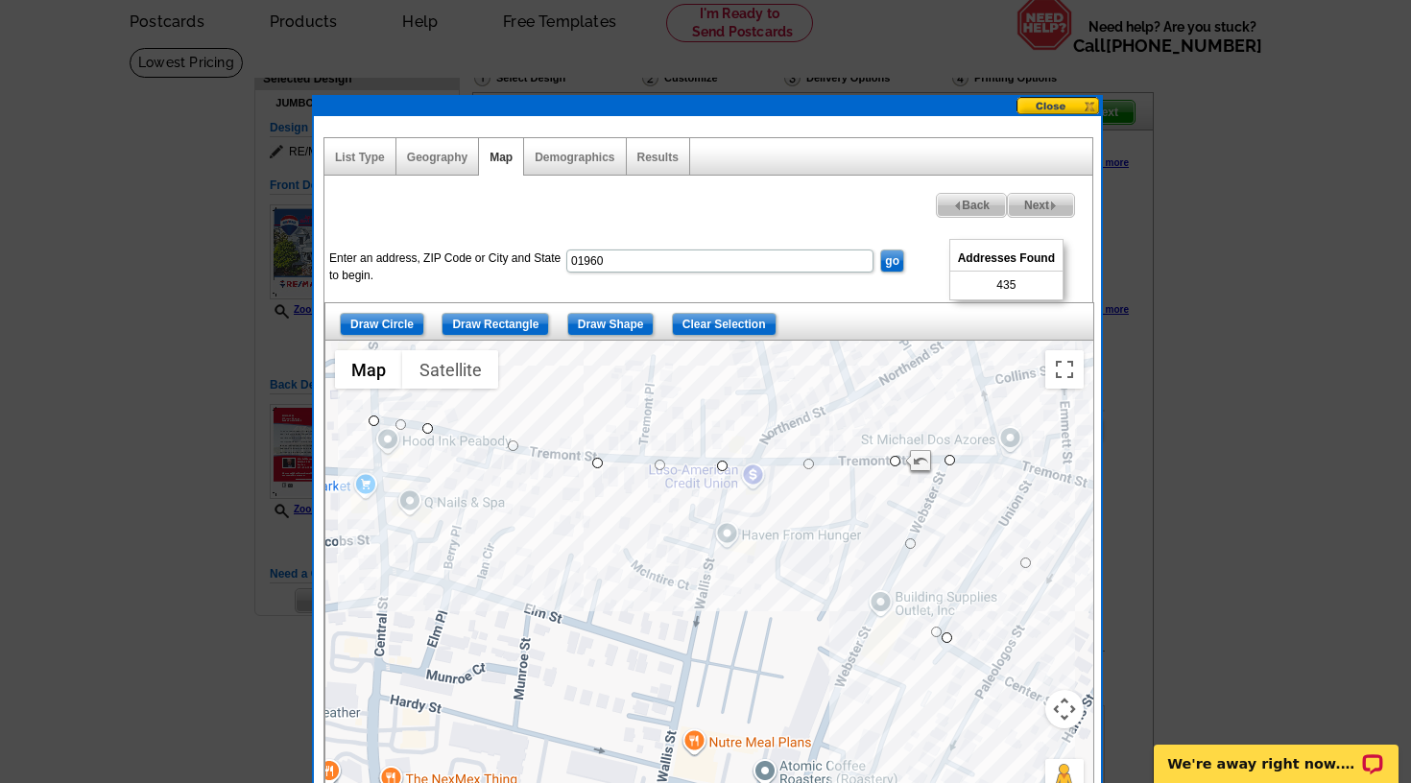
drag, startPoint x: 928, startPoint y: 624, endPoint x: 950, endPoint y: 456, distance: 169.4
drag, startPoint x: 948, startPoint y: 633, endPoint x: 984, endPoint y: 451, distance: 185.8
click at [984, 581] on div at bounding box center [1093, 581] width 768 height 0
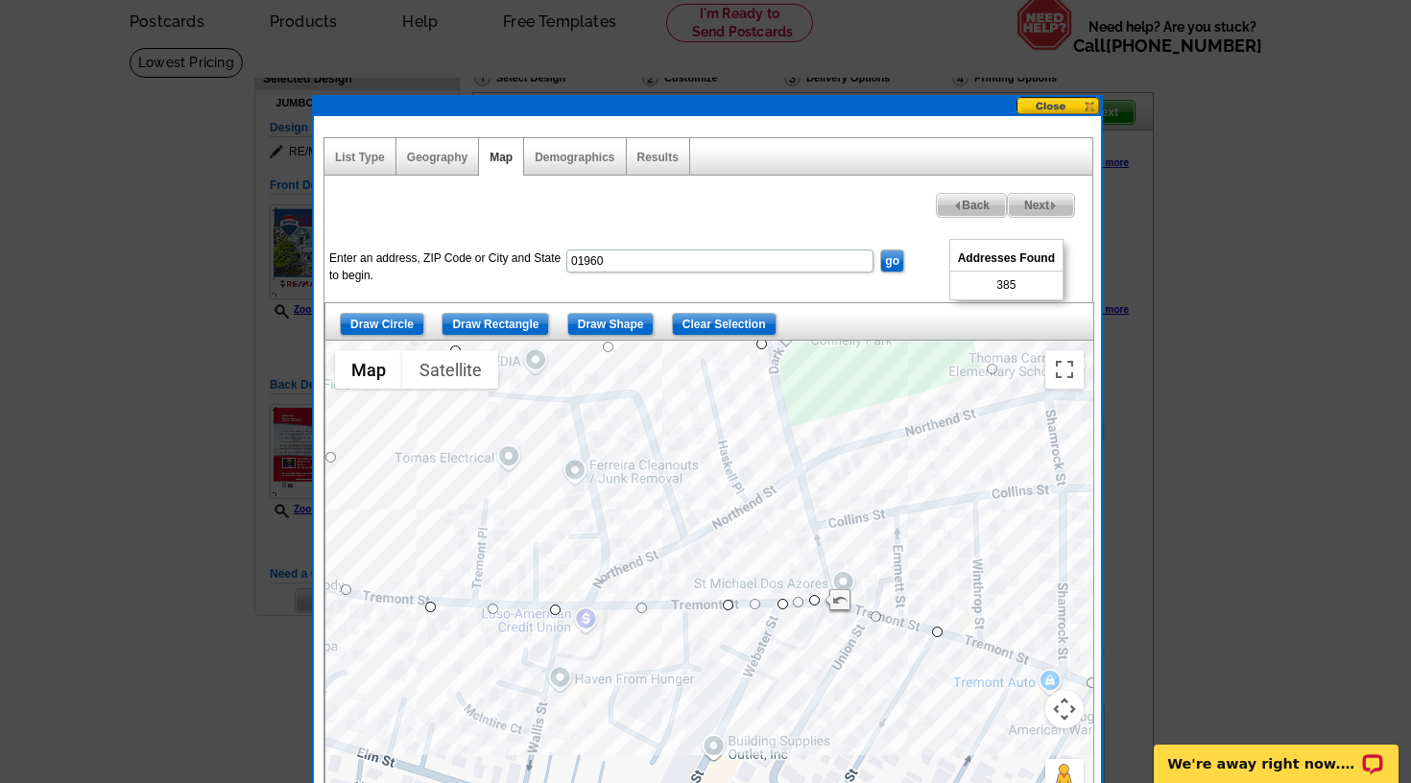
drag, startPoint x: 788, startPoint y: 619, endPoint x: 618, endPoint y: 768, distance: 225.8
click at [617, 768] on div at bounding box center [709, 581] width 768 height 480
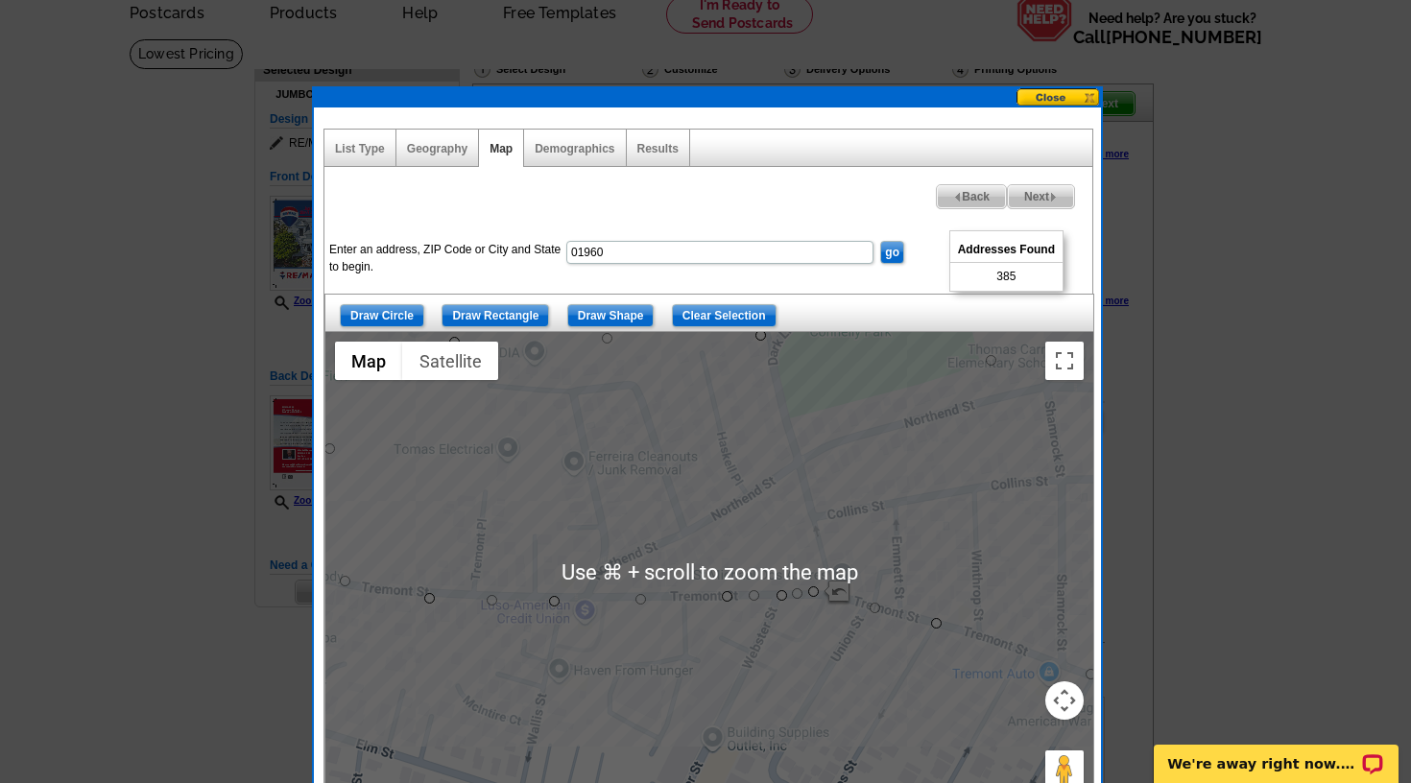
click at [624, 752] on div at bounding box center [709, 572] width 768 height 480
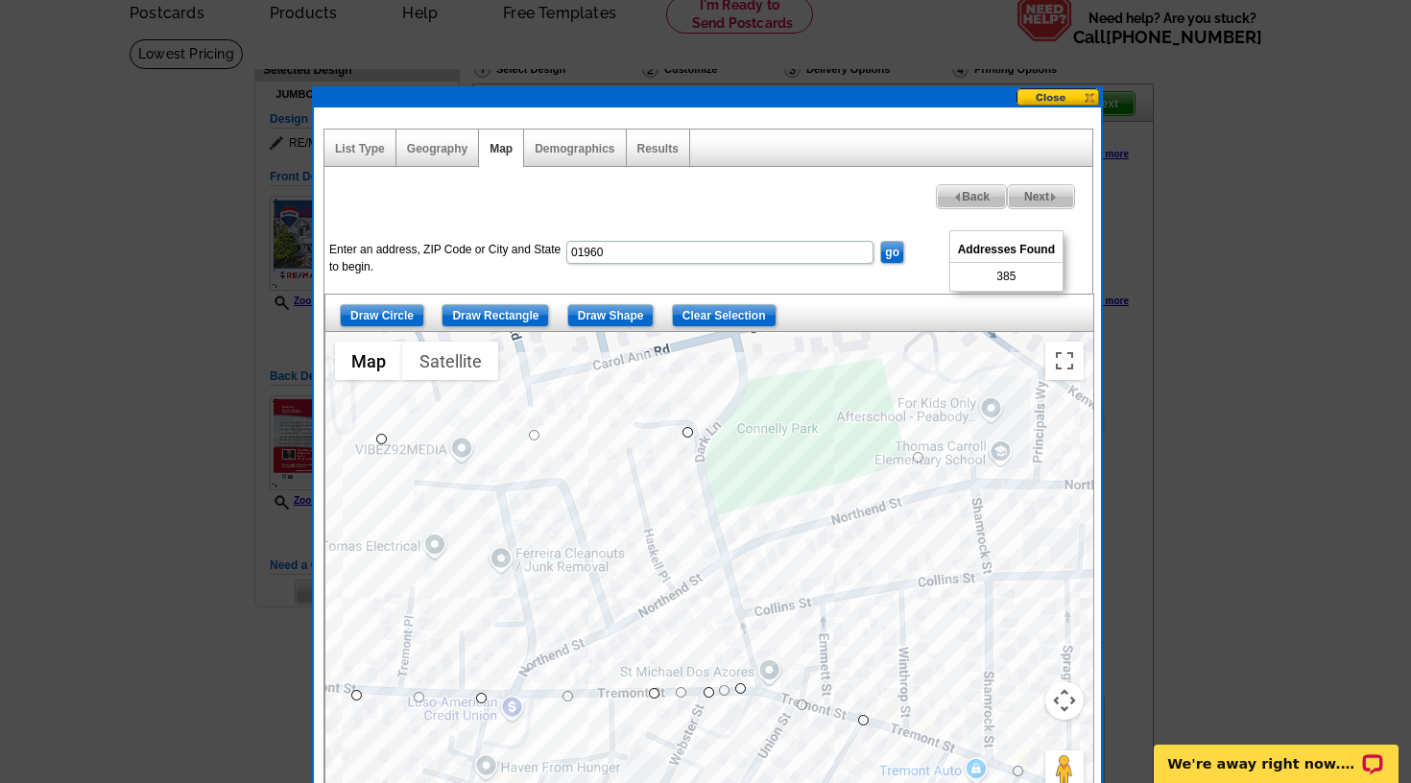
drag, startPoint x: 706, startPoint y: 730, endPoint x: 629, endPoint y: 826, distance: 123.5
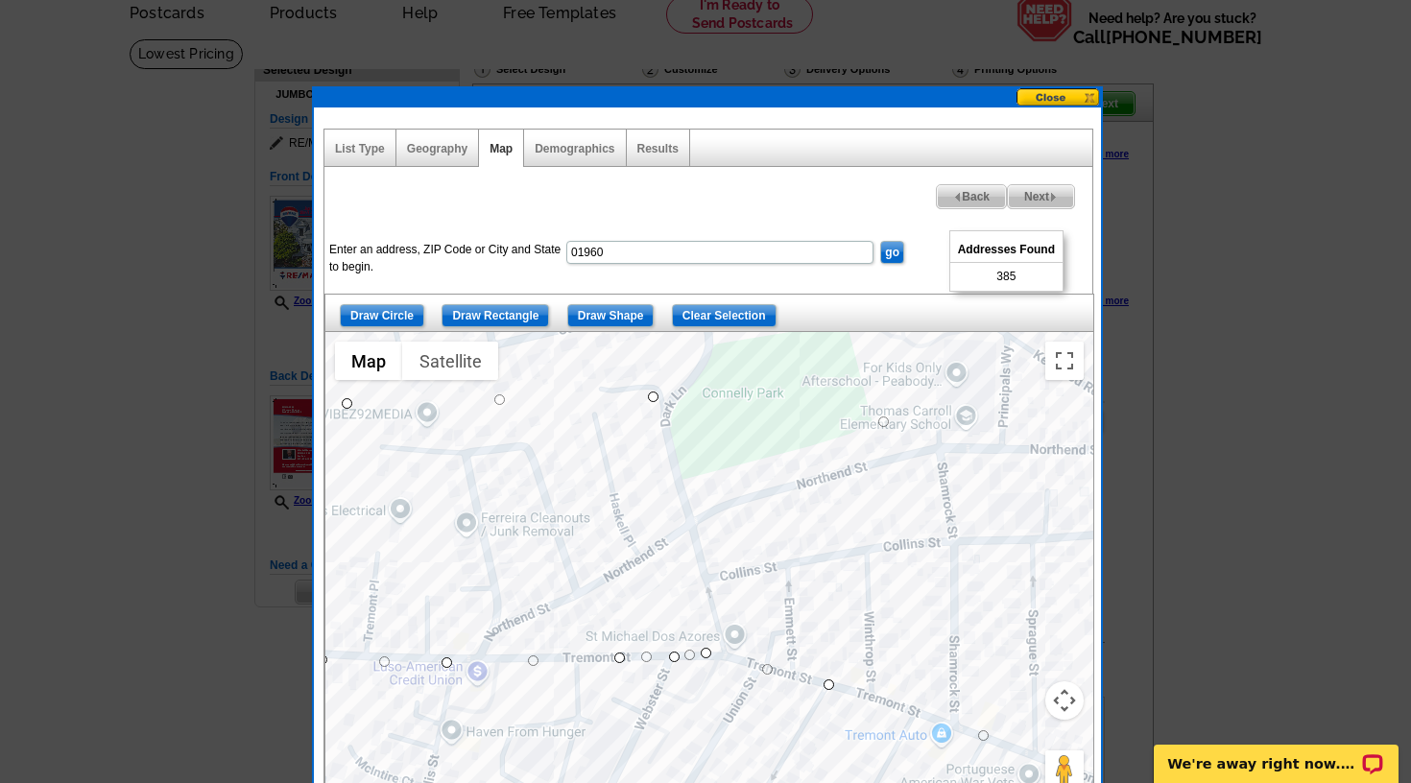
drag, startPoint x: 567, startPoint y: 611, endPoint x: 533, endPoint y: 583, distance: 45.0
click at [533, 583] on div at bounding box center [709, 572] width 768 height 480
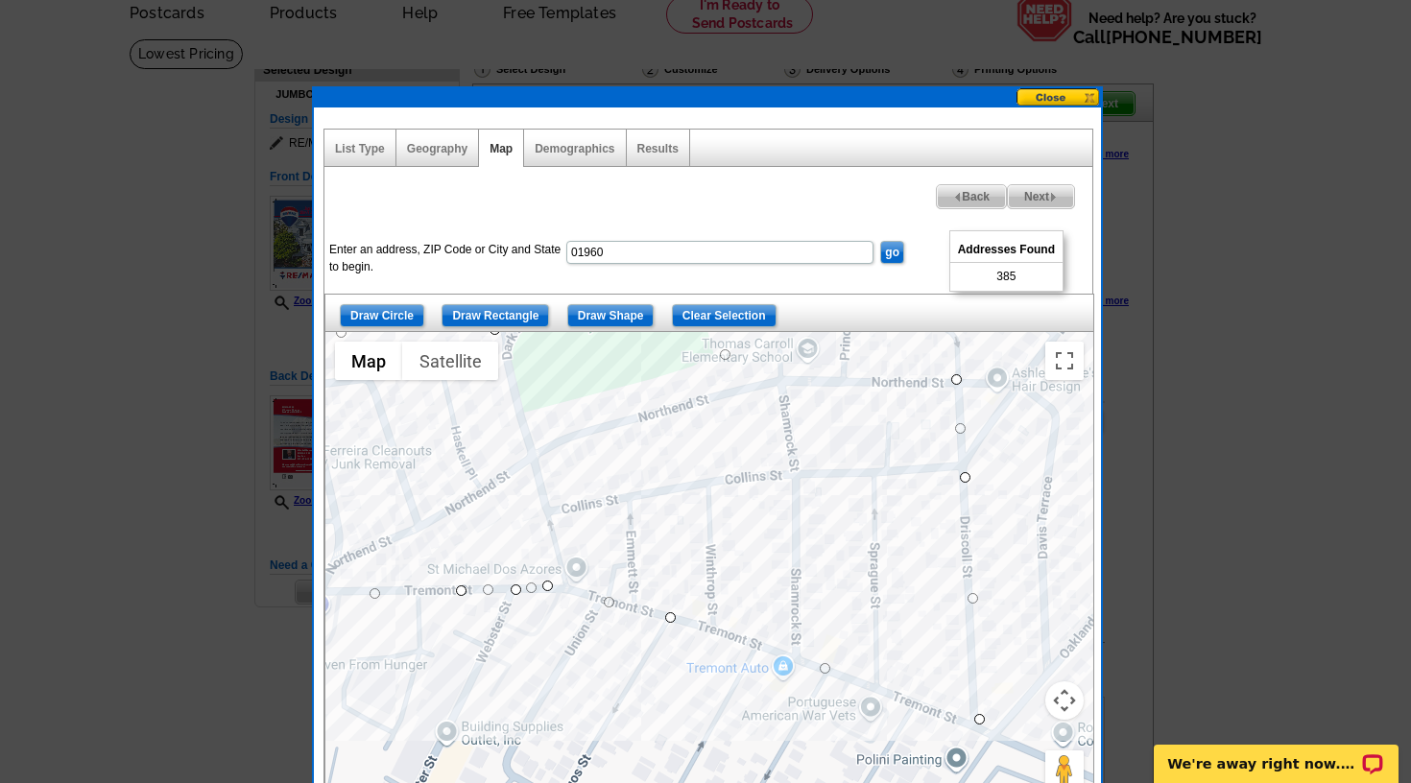
drag, startPoint x: 642, startPoint y: 704, endPoint x: 481, endPoint y: 636, distance: 175.1
click at [481, 636] on div at bounding box center [709, 572] width 768 height 480
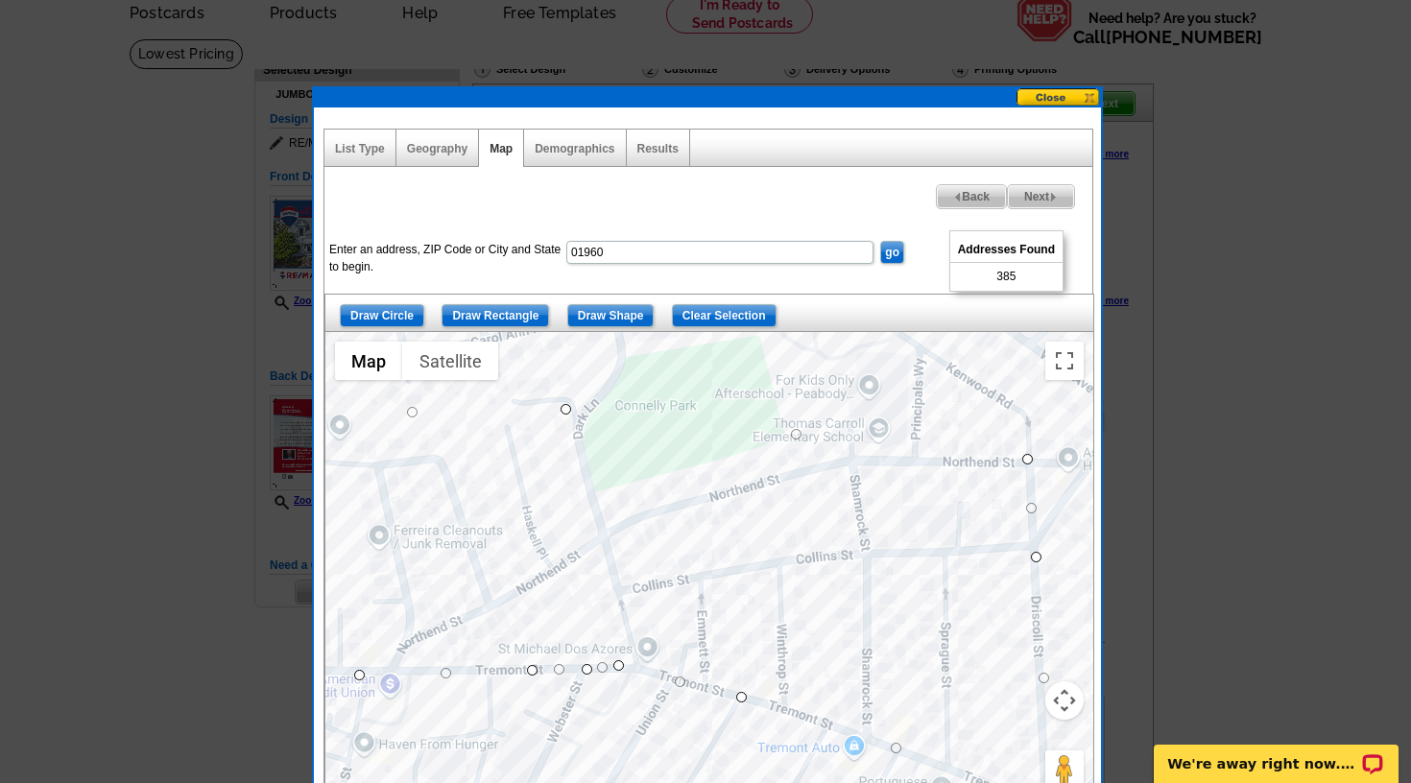
drag, startPoint x: 513, startPoint y: 646, endPoint x: 585, endPoint y: 728, distance: 108.9
click at [585, 728] on div at bounding box center [709, 572] width 768 height 480
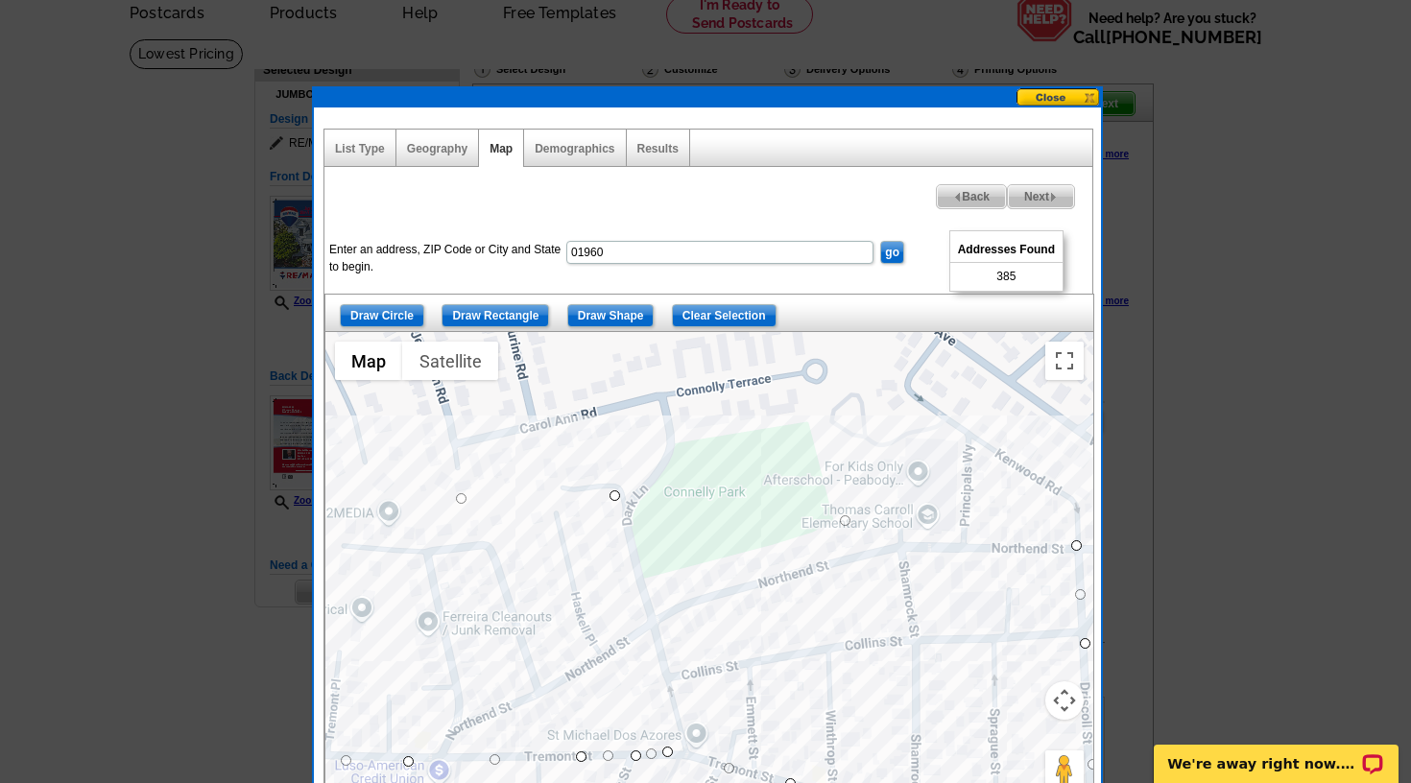
drag, startPoint x: 532, startPoint y: 681, endPoint x: 581, endPoint y: 770, distance: 101.0
click at [581, 770] on div at bounding box center [709, 572] width 768 height 480
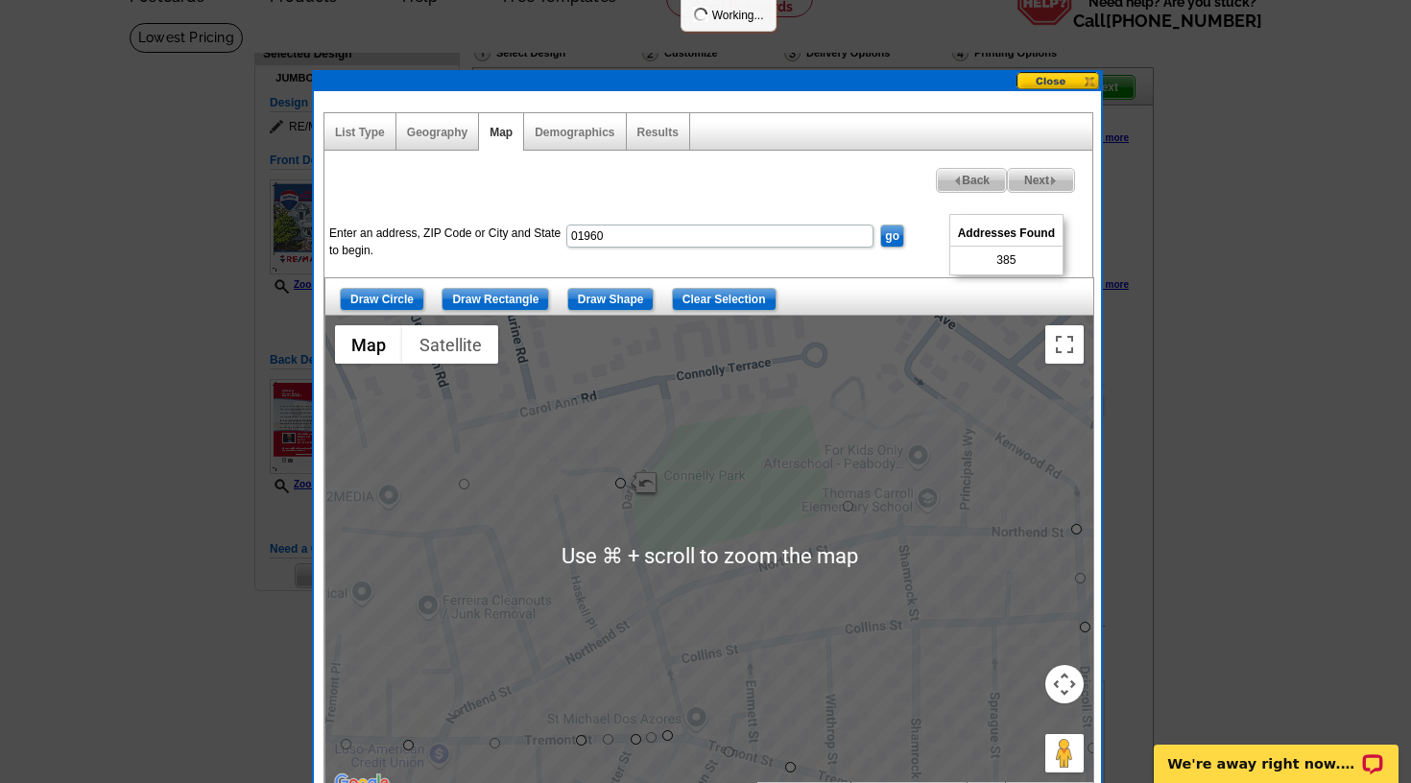
scroll to position [109, 0]
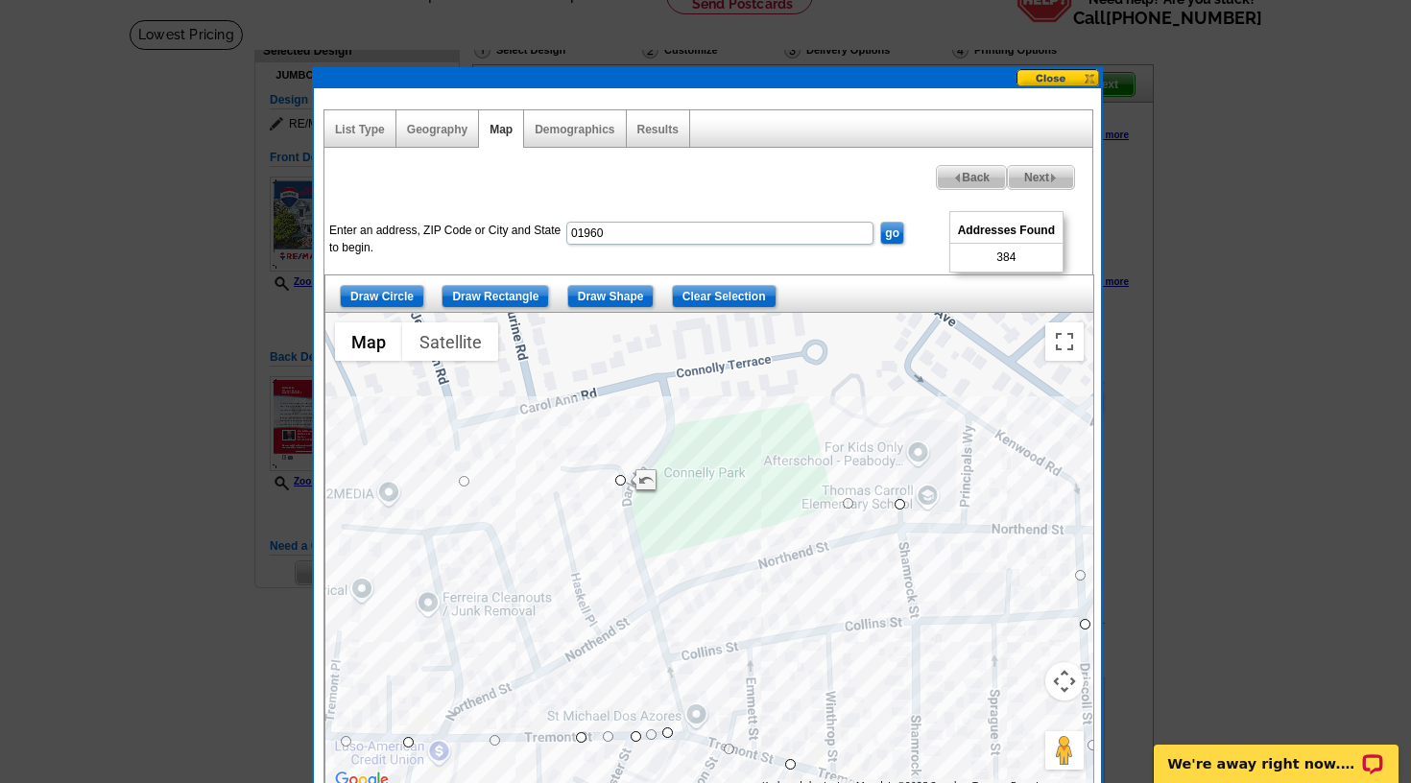
drag, startPoint x: 1081, startPoint y: 524, endPoint x: 902, endPoint y: 502, distance: 179.9
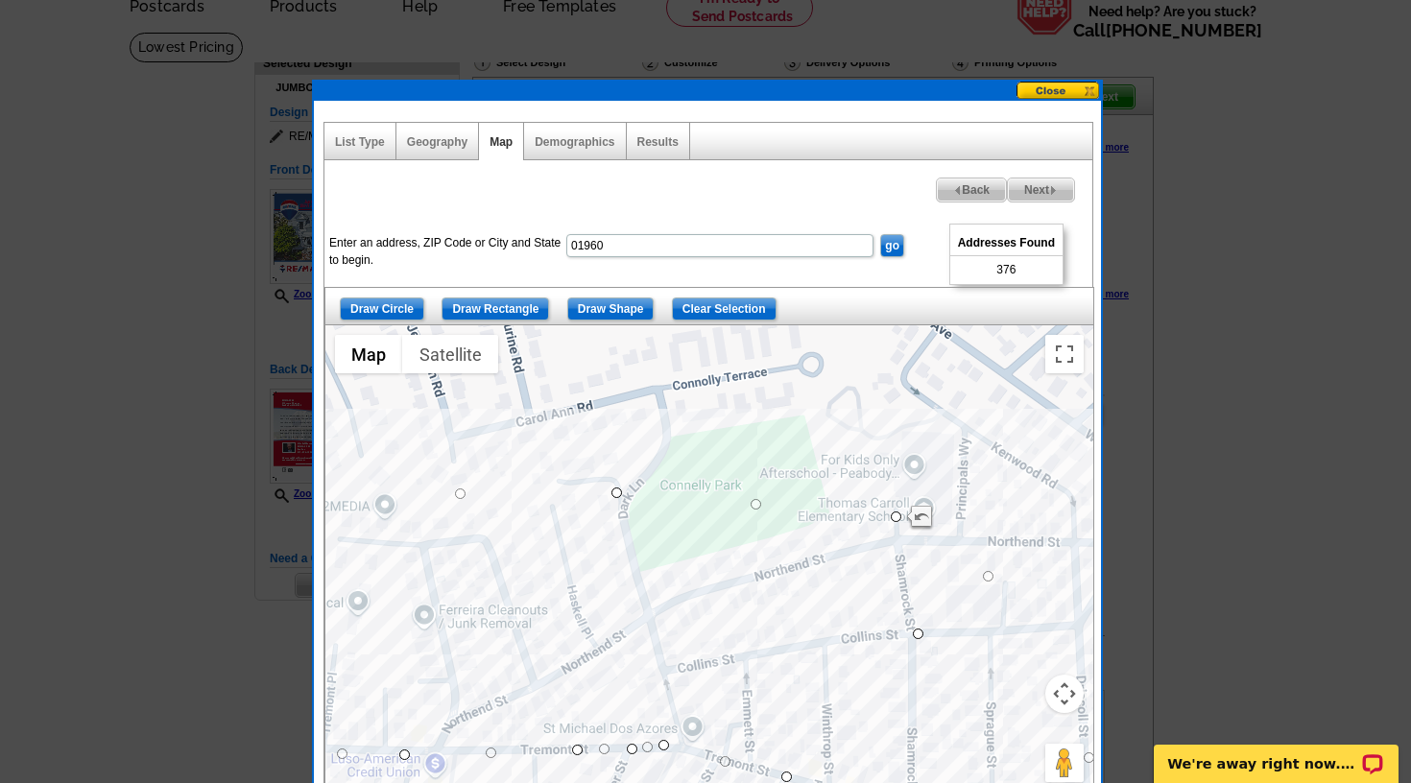
drag, startPoint x: 1084, startPoint y: 635, endPoint x: 916, endPoint y: 631, distance: 168.0
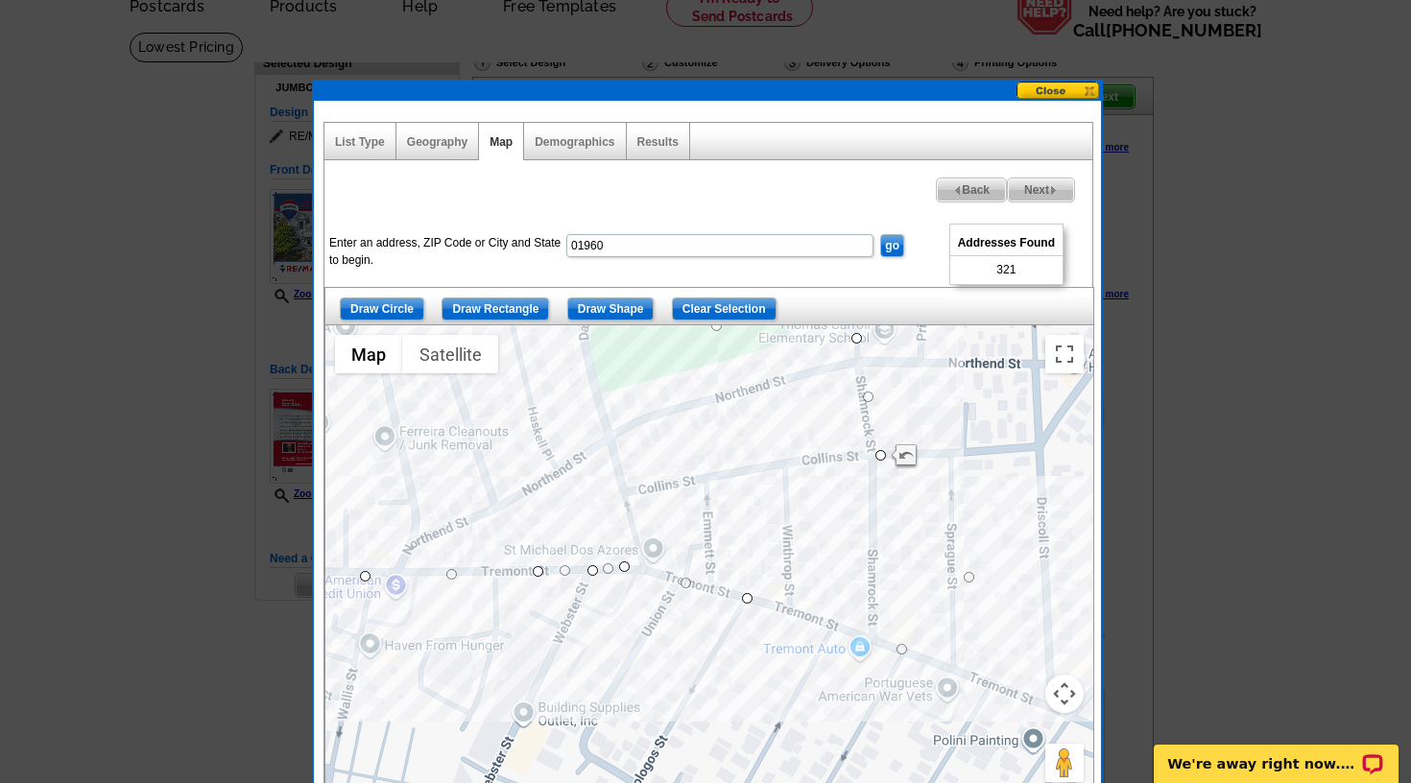
drag, startPoint x: 982, startPoint y: 610, endPoint x: 943, endPoint y: 429, distance: 185.4
click at [943, 429] on div at bounding box center [709, 565] width 768 height 480
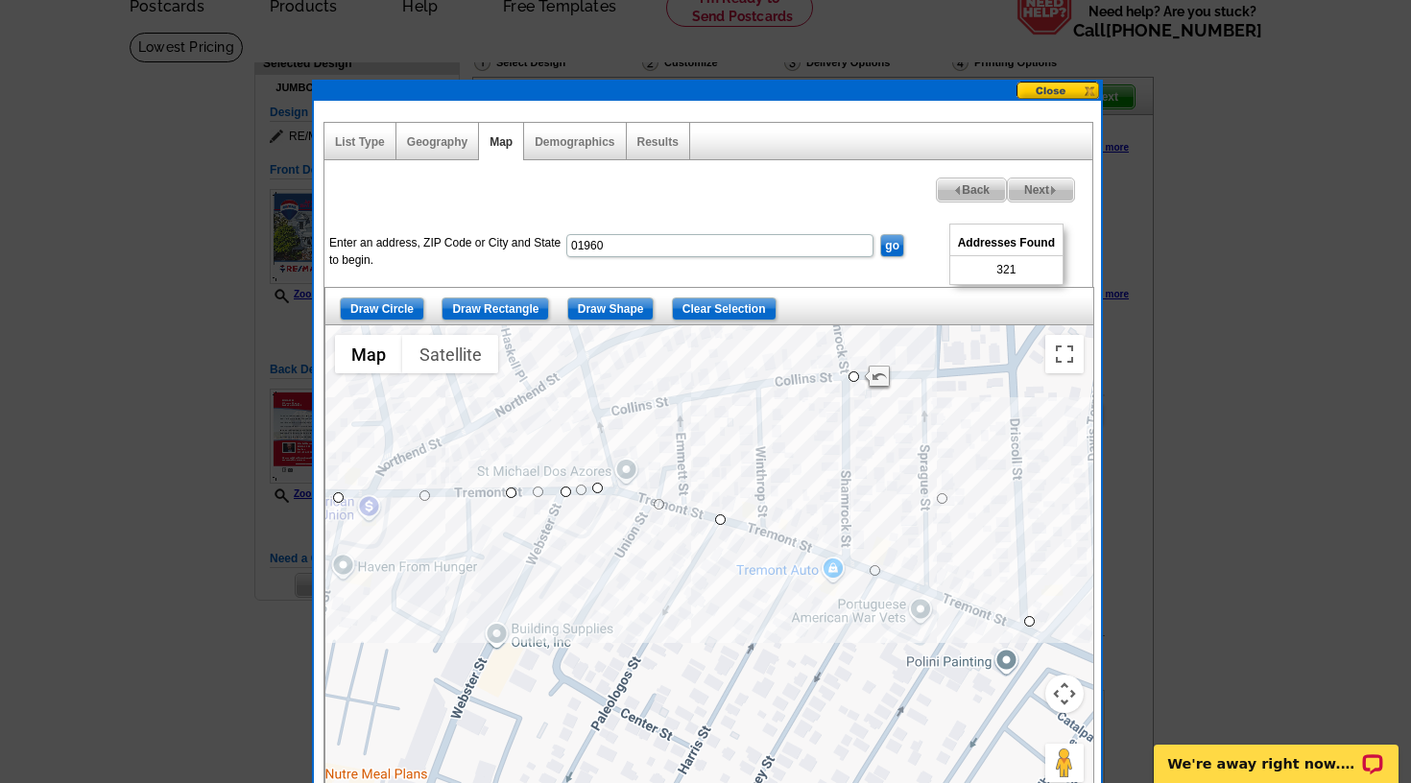
drag, startPoint x: 1030, startPoint y: 538, endPoint x: 1008, endPoint y: 491, distance: 52.0
click at [1008, 491] on div at bounding box center [709, 565] width 768 height 480
drag, startPoint x: 1027, startPoint y: 616, endPoint x: 850, endPoint y: 558, distance: 186.1
click at [1026, 183] on span "Next" at bounding box center [1041, 190] width 66 height 23
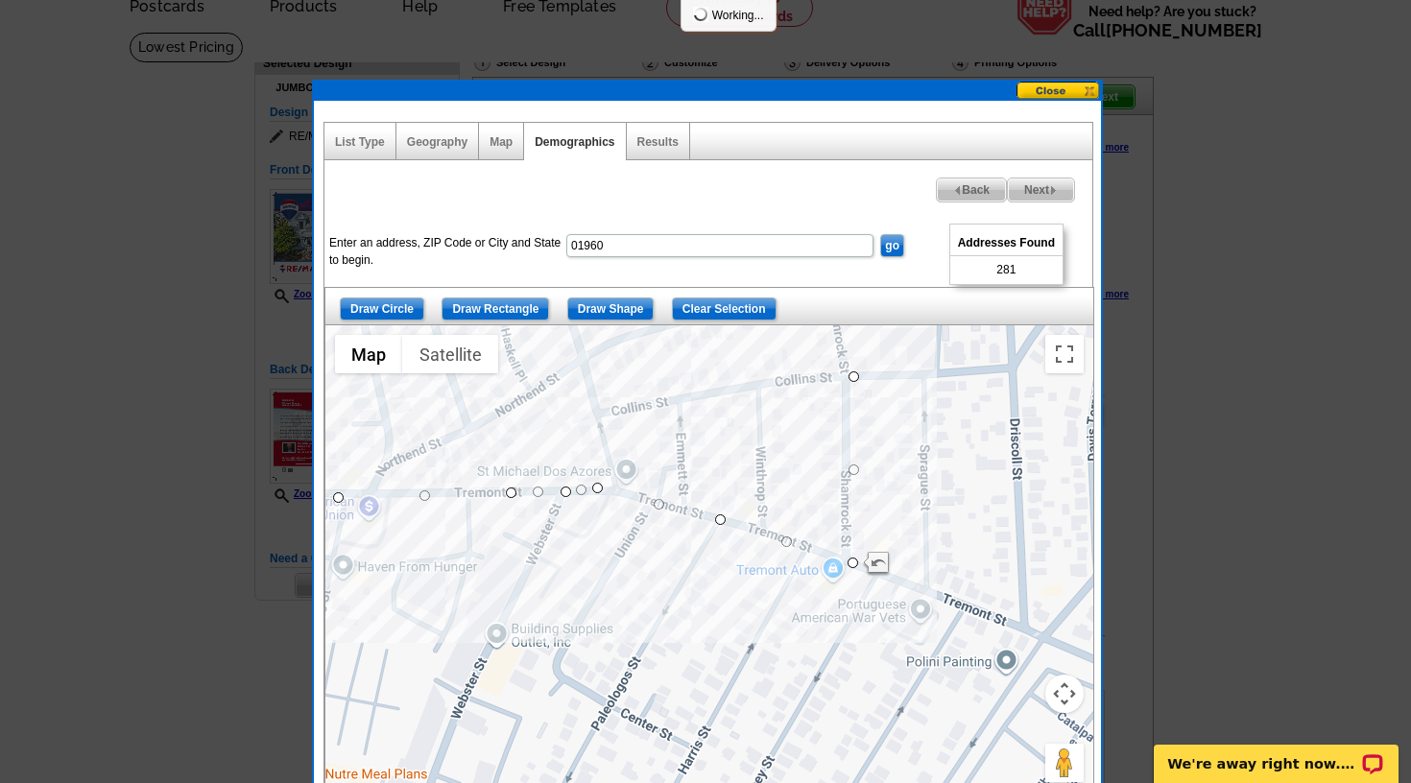
select select
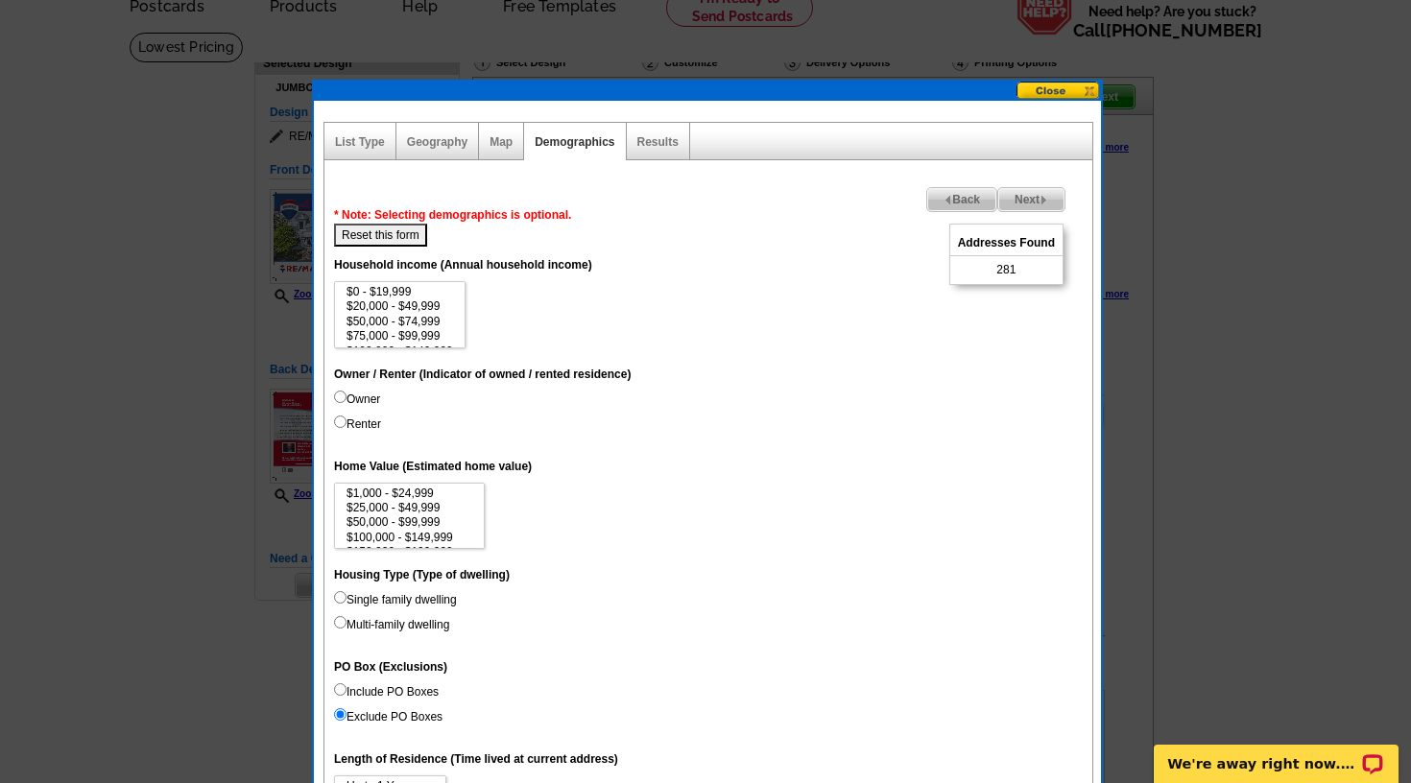
click at [334, 396] on input "Owner" at bounding box center [340, 397] width 12 height 12
radio input "true"
click at [975, 194] on span "Back" at bounding box center [961, 199] width 69 height 23
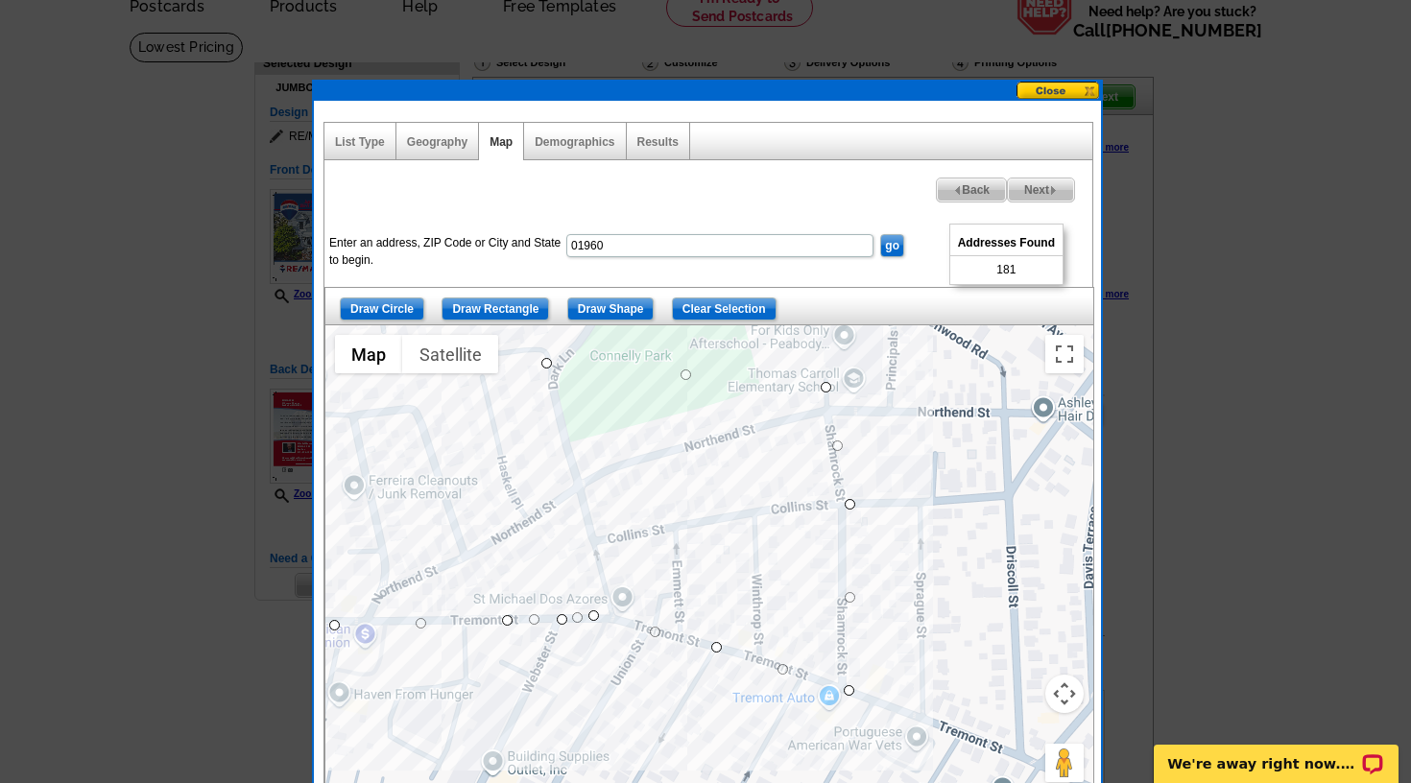
drag, startPoint x: 663, startPoint y: 550, endPoint x: 656, endPoint y: 677, distance: 126.9
click at [658, 677] on div at bounding box center [709, 565] width 768 height 480
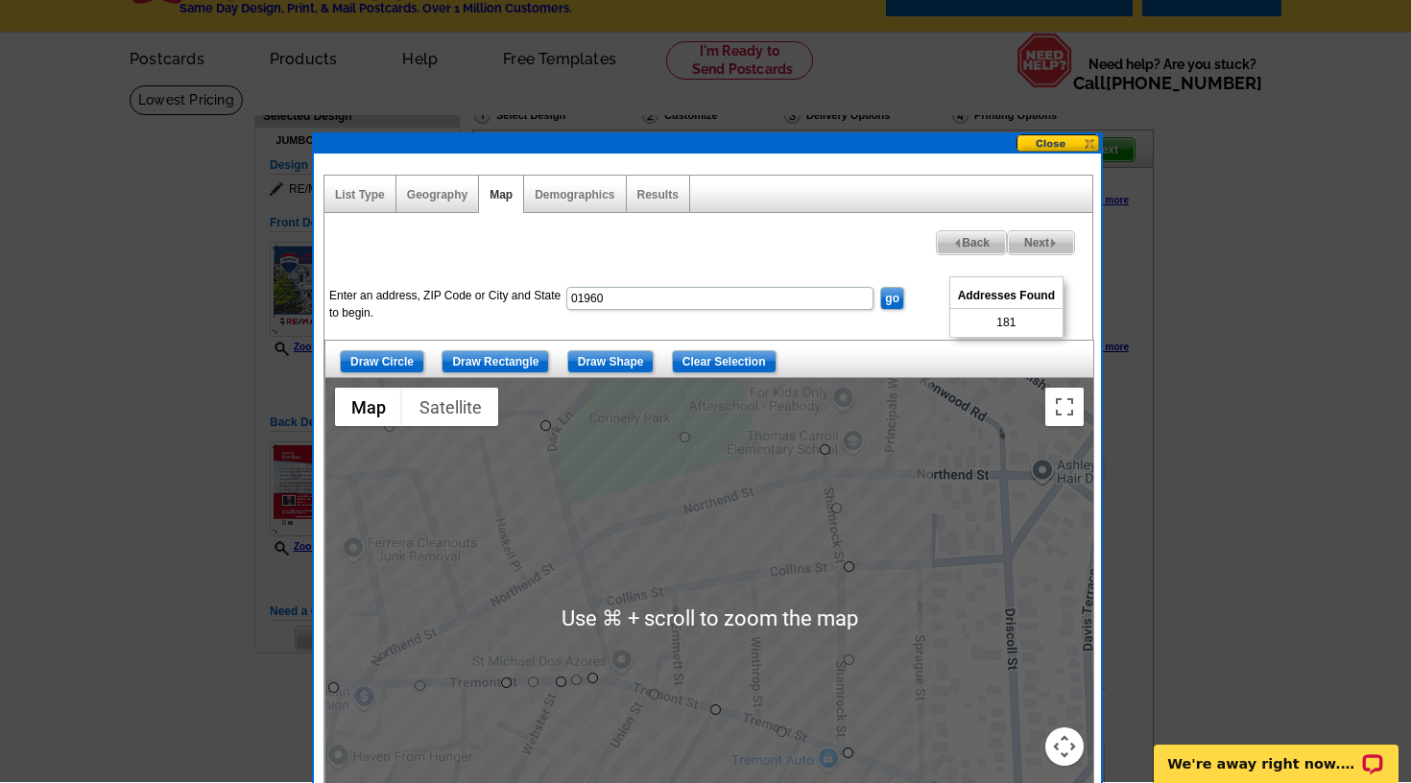
scroll to position [42, 0]
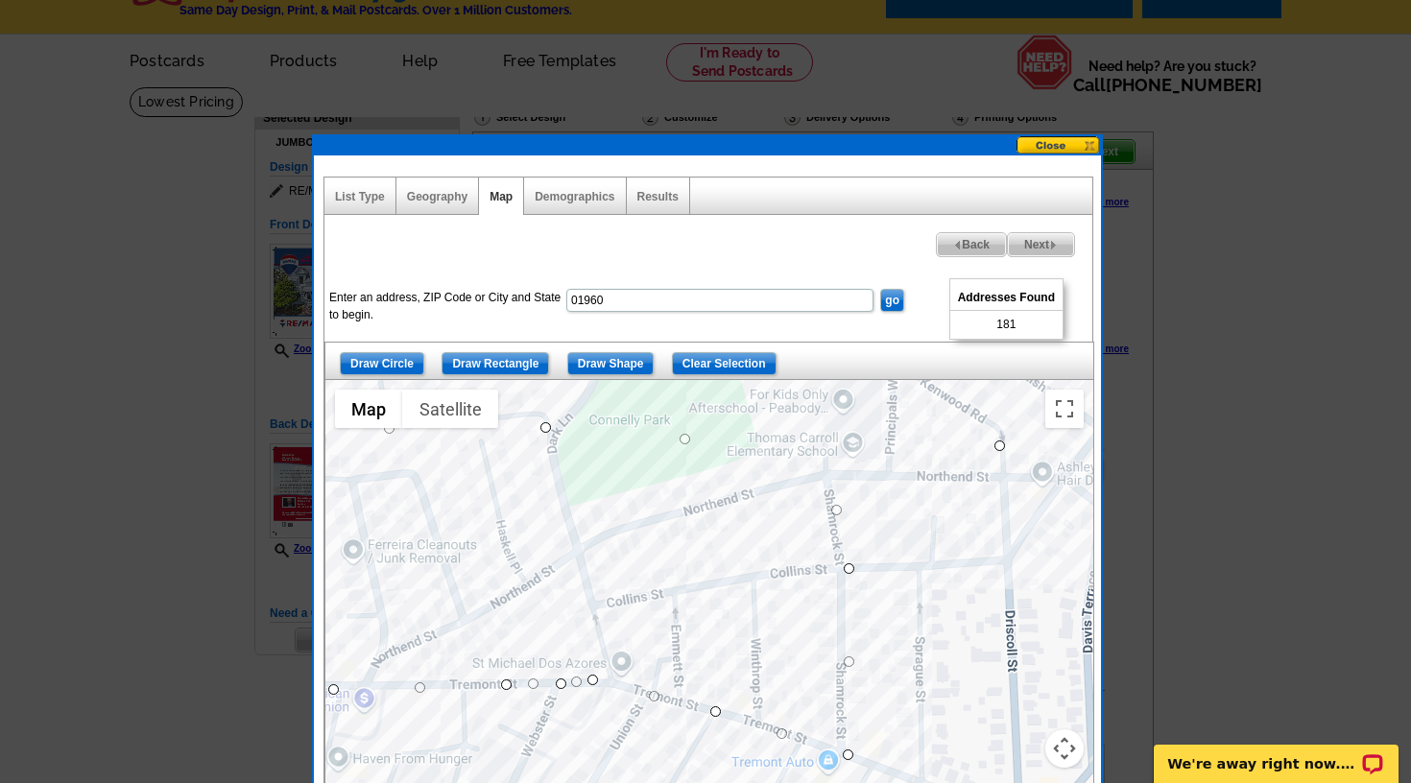
drag, startPoint x: 826, startPoint y: 451, endPoint x: 1003, endPoint y: 446, distance: 176.7
drag, startPoint x: 847, startPoint y: 568, endPoint x: 1008, endPoint y: 573, distance: 161.3
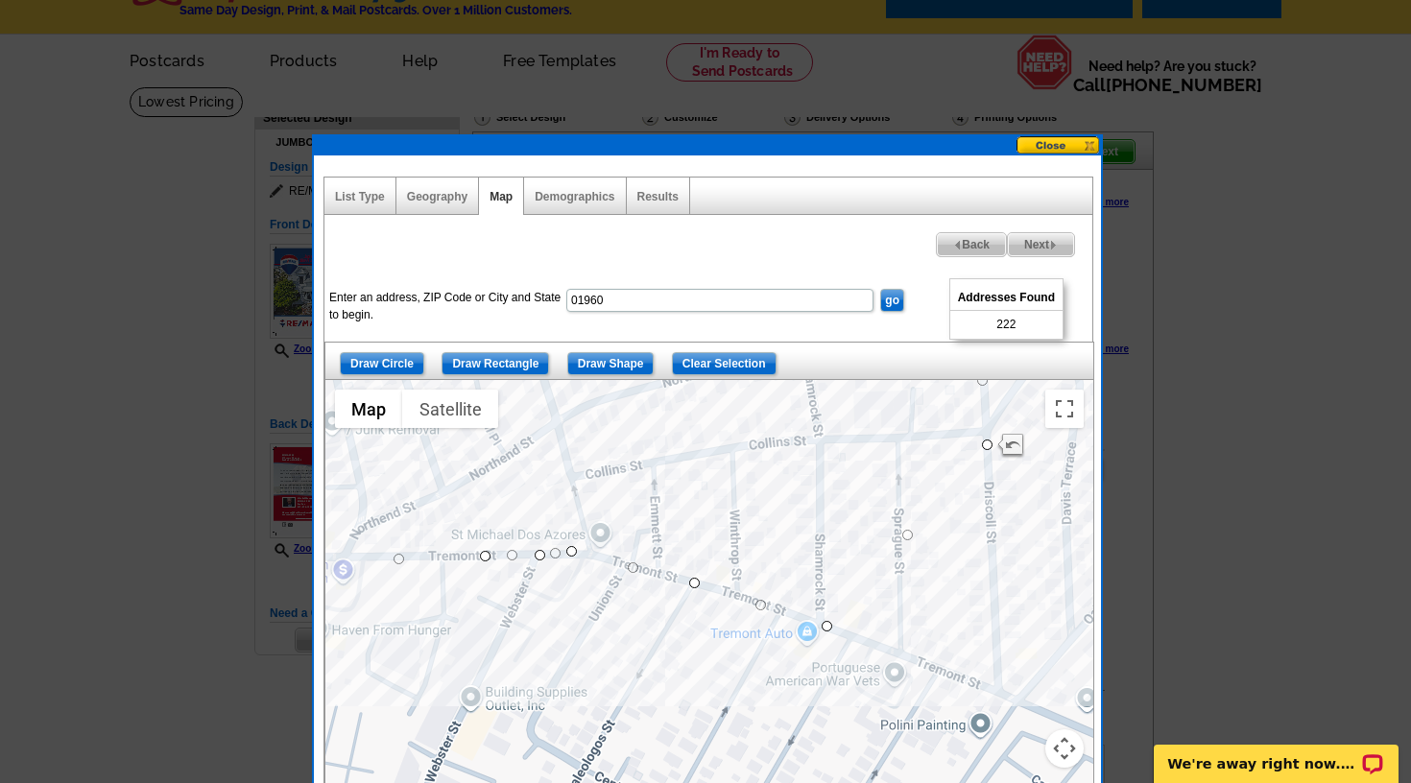
drag, startPoint x: 989, startPoint y: 664, endPoint x: 967, endPoint y: 536, distance: 130.3
click at [967, 536] on div at bounding box center [709, 620] width 768 height 480
drag, startPoint x: 824, startPoint y: 621, endPoint x: 1012, endPoint y: 690, distance: 199.5
click at [1035, 241] on span "Next" at bounding box center [1041, 244] width 66 height 23
select select
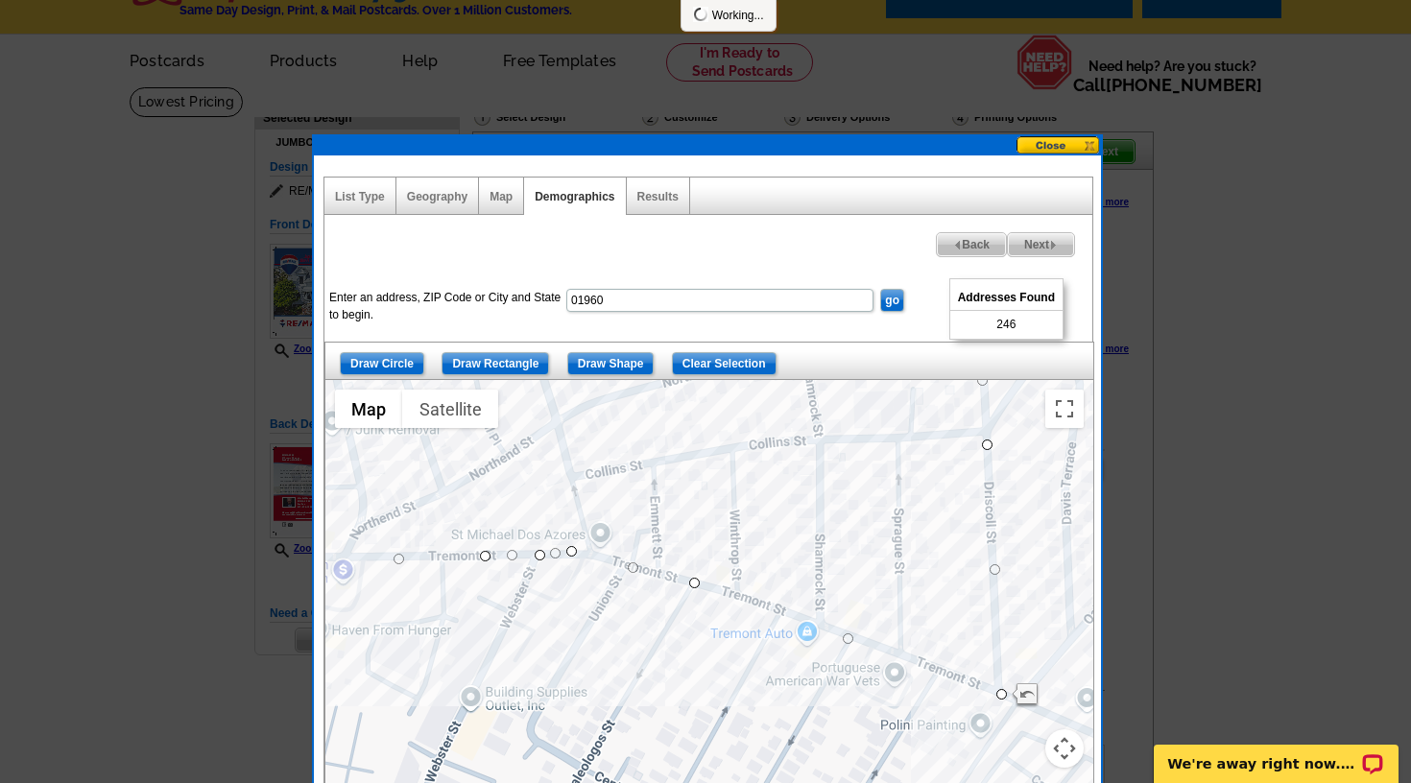
select select
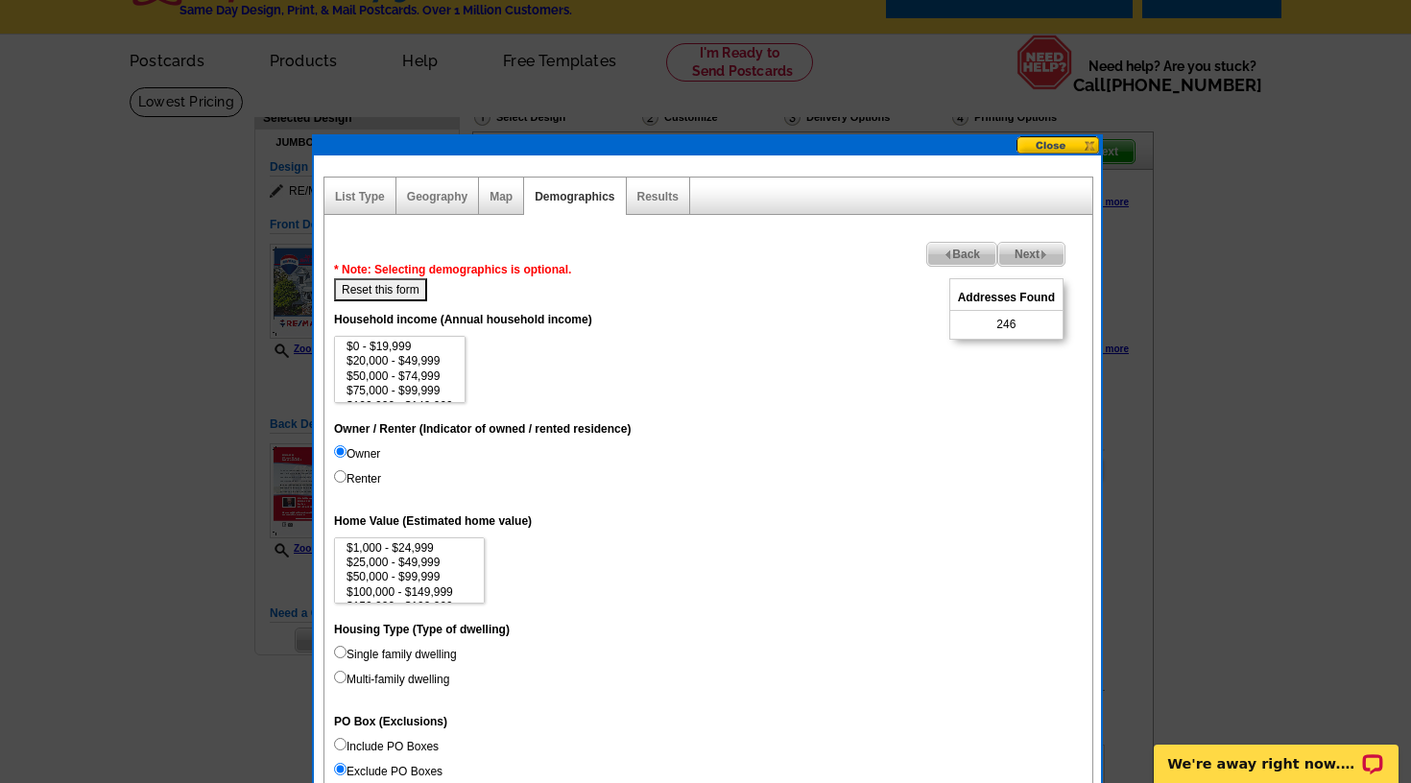
click at [958, 251] on span "Back" at bounding box center [961, 254] width 69 height 23
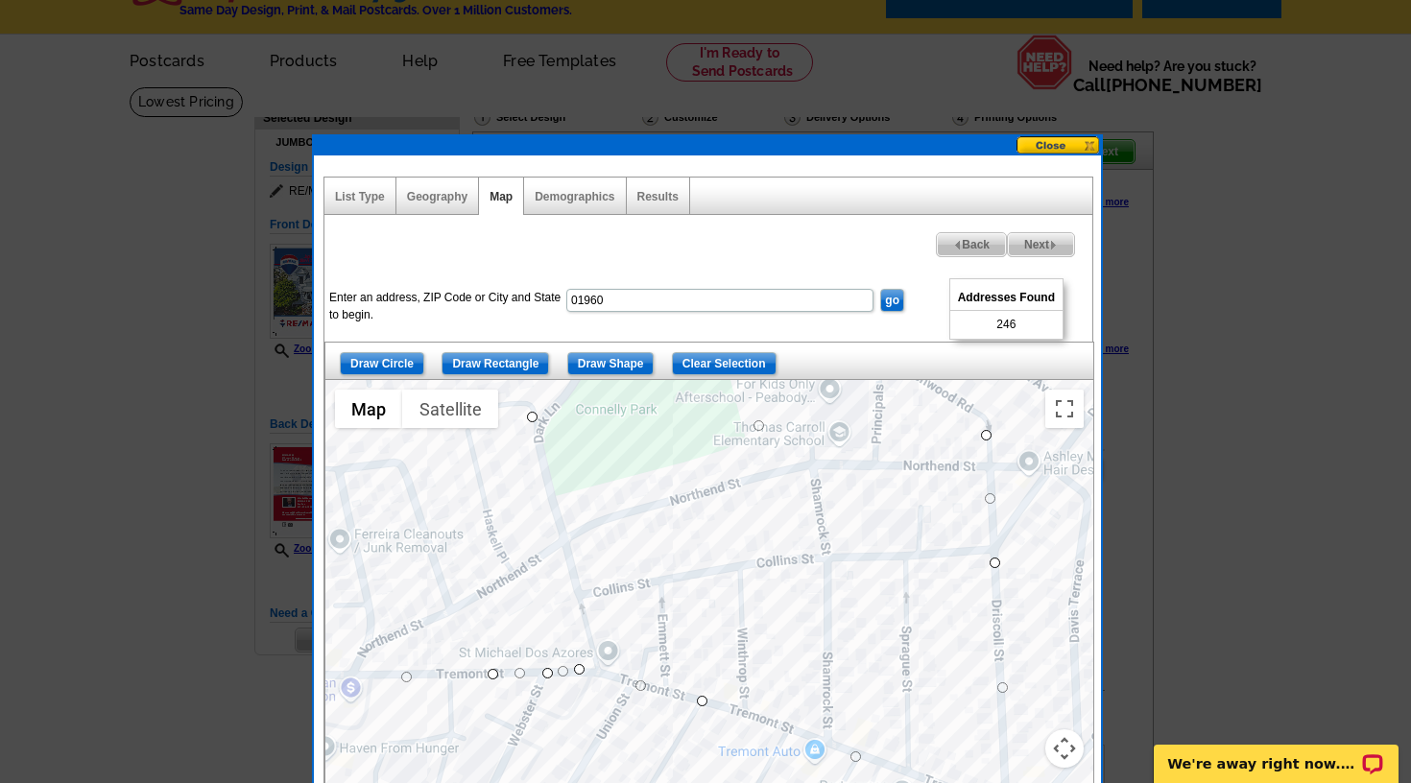
drag, startPoint x: 839, startPoint y: 497, endPoint x: 843, endPoint y: 623, distance: 125.8
click at [843, 623] on div at bounding box center [709, 620] width 768 height 480
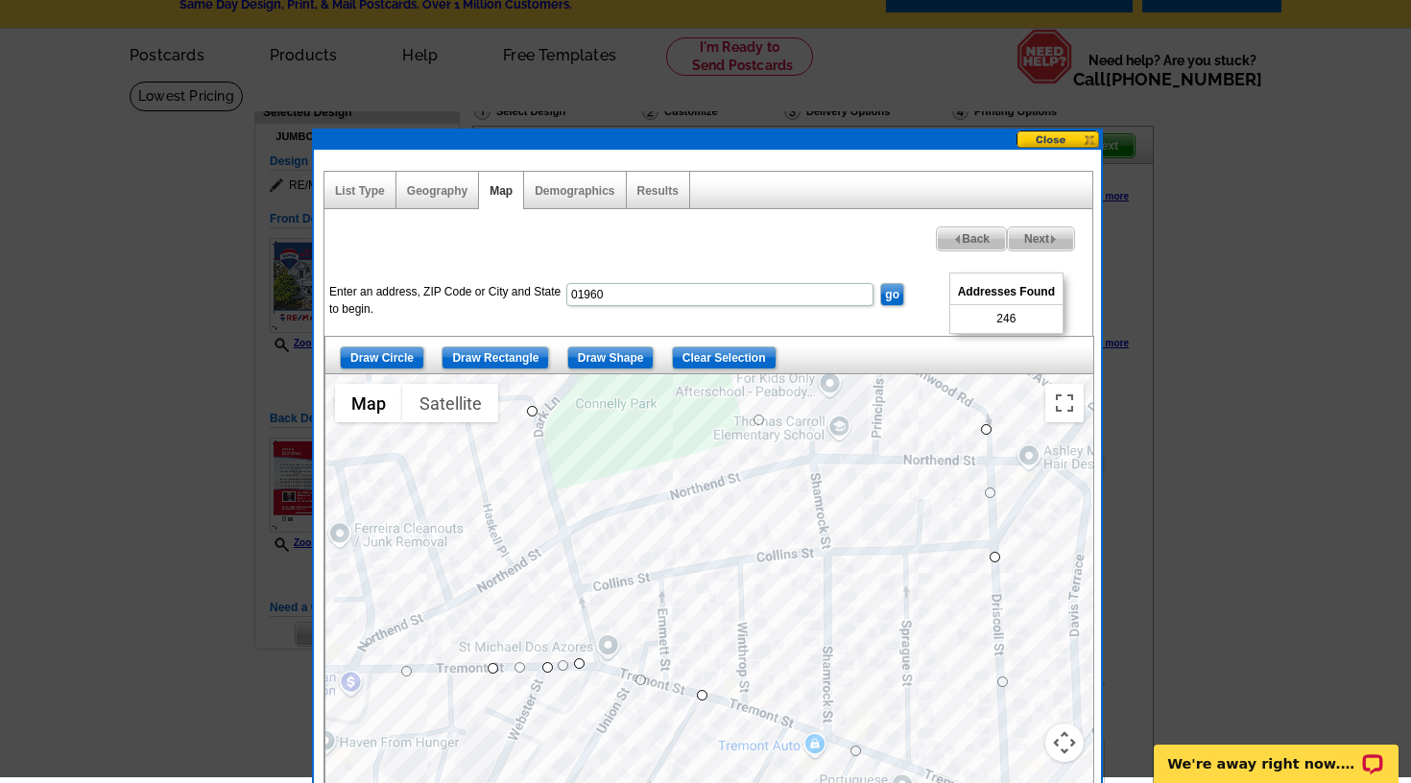
scroll to position [49, 0]
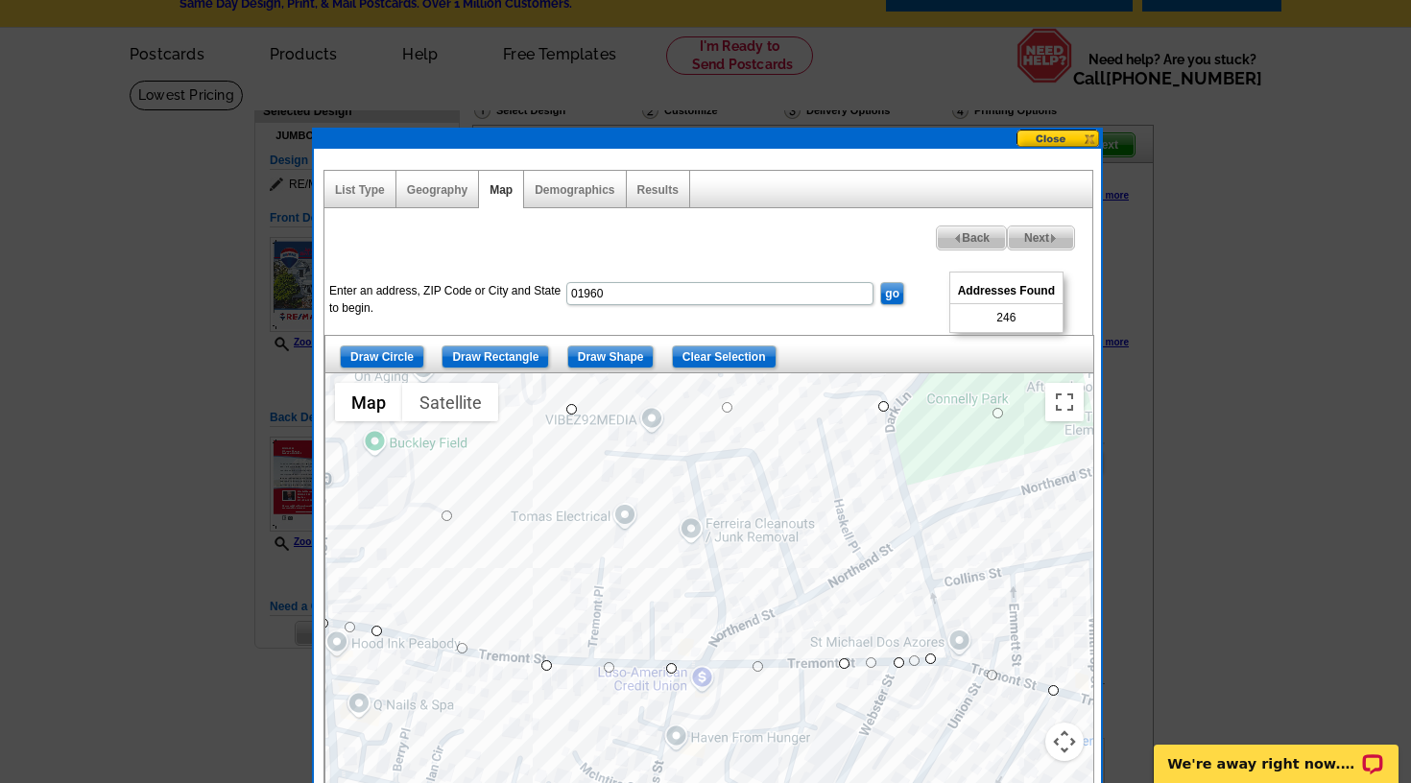
drag, startPoint x: 790, startPoint y: 627, endPoint x: 1145, endPoint y: 628, distance: 355.1
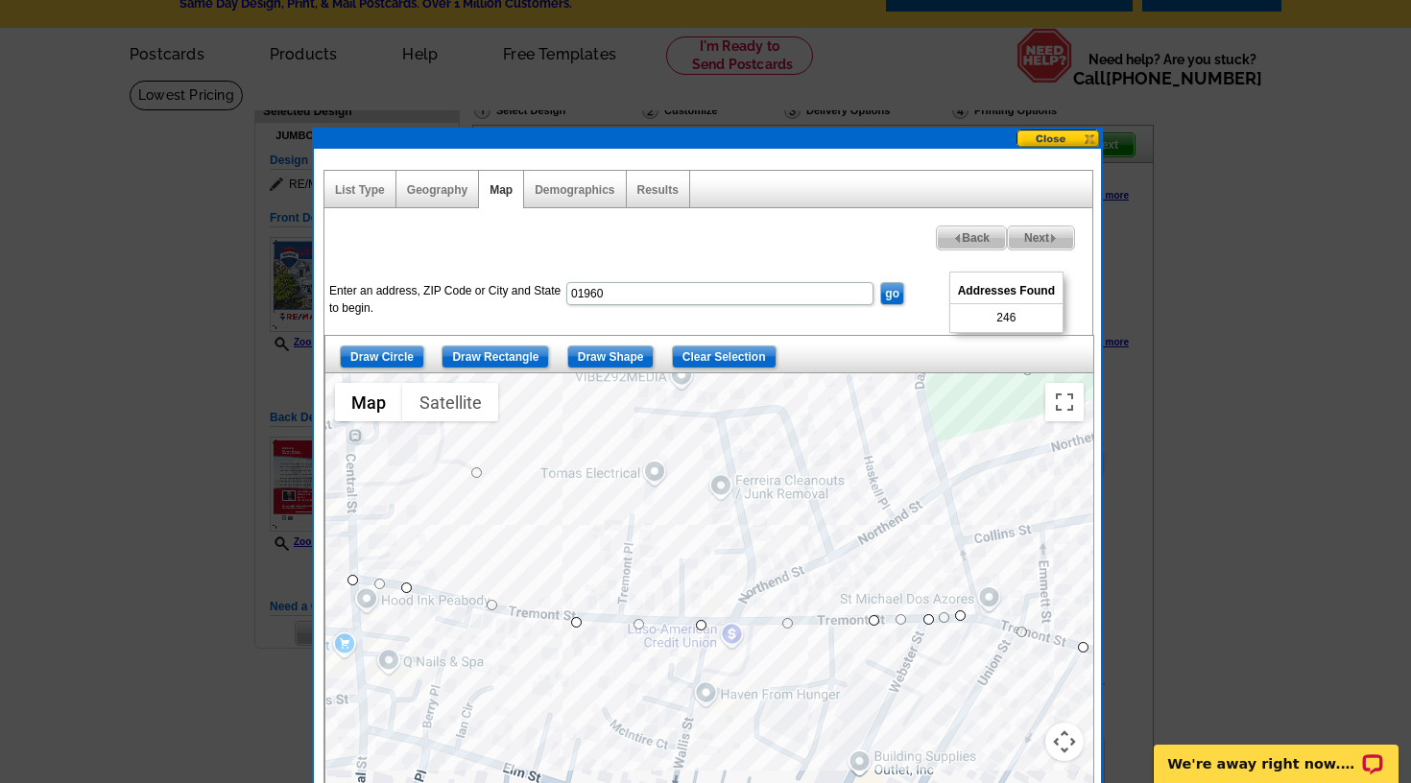
drag, startPoint x: 414, startPoint y: 605, endPoint x: 443, endPoint y: 561, distance: 52.4
click at [443, 561] on div at bounding box center [709, 613] width 768 height 480
drag, startPoint x: 355, startPoint y: 578, endPoint x: 662, endPoint y: 558, distance: 307.8
drag, startPoint x: 403, startPoint y: 583, endPoint x: 630, endPoint y: 558, distance: 227.9
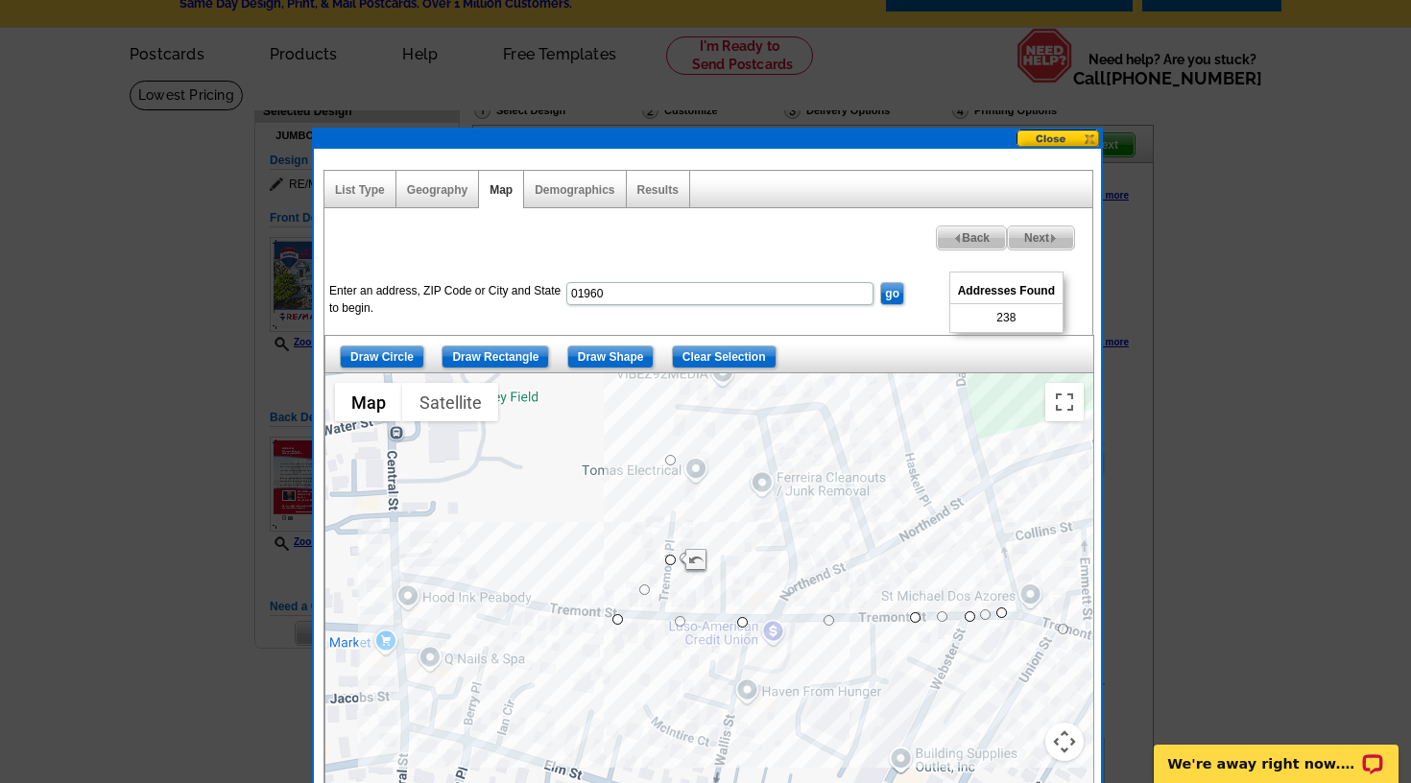
drag, startPoint x: 578, startPoint y: 616, endPoint x: 622, endPoint y: 613, distance: 44.2
click at [622, 613] on div at bounding box center [709, 613] width 768 height 480
drag, startPoint x: 617, startPoint y: 615, endPoint x: 664, endPoint y: 609, distance: 47.4
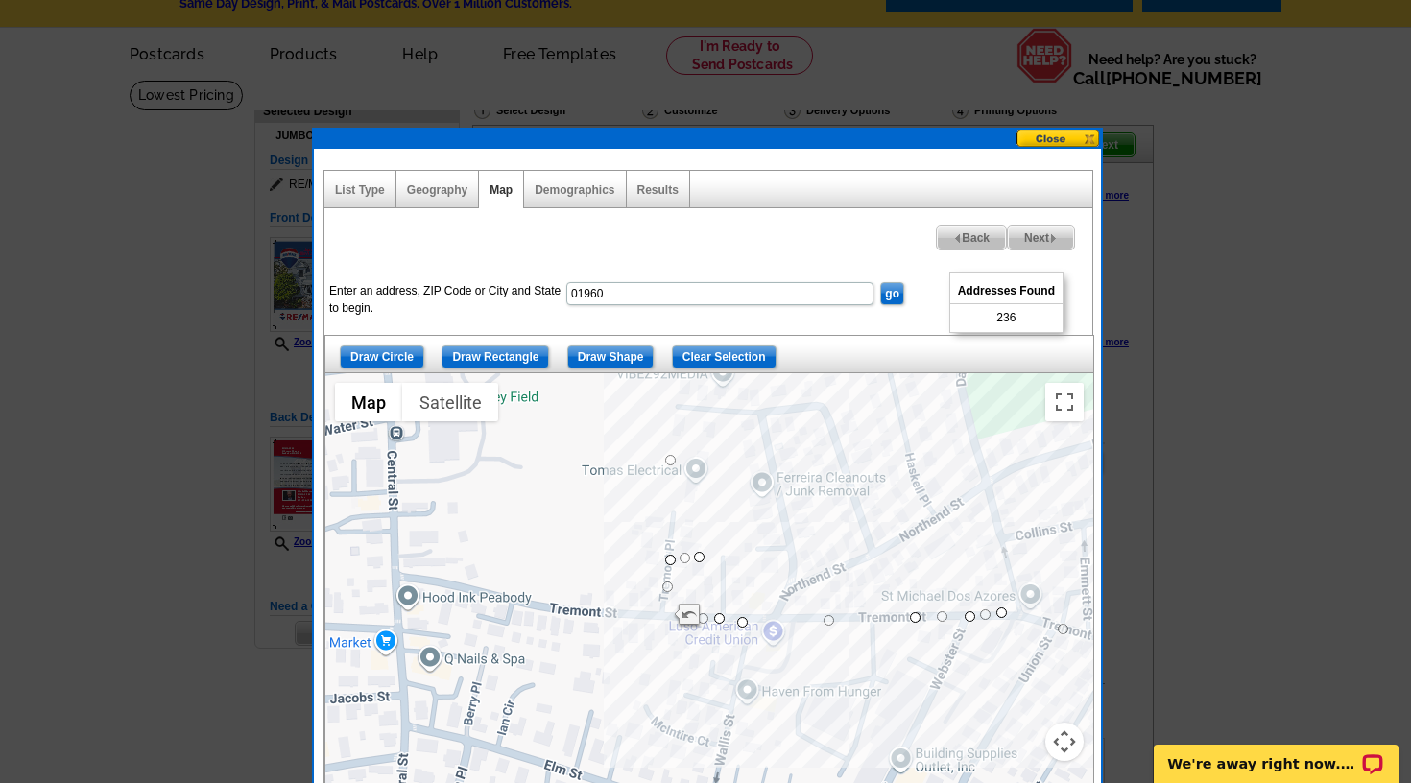
drag, startPoint x: 665, startPoint y: 611, endPoint x: 724, endPoint y: 614, distance: 58.6
drag, startPoint x: 693, startPoint y: 585, endPoint x: 718, endPoint y: 584, distance: 25.0
drag, startPoint x: 670, startPoint y: 558, endPoint x: 714, endPoint y: 561, distance: 44.3
drag, startPoint x: 700, startPoint y: 559, endPoint x: 704, endPoint y: 550, distance: 9.9
drag, startPoint x: 705, startPoint y: 547, endPoint x: 719, endPoint y: 537, distance: 16.5
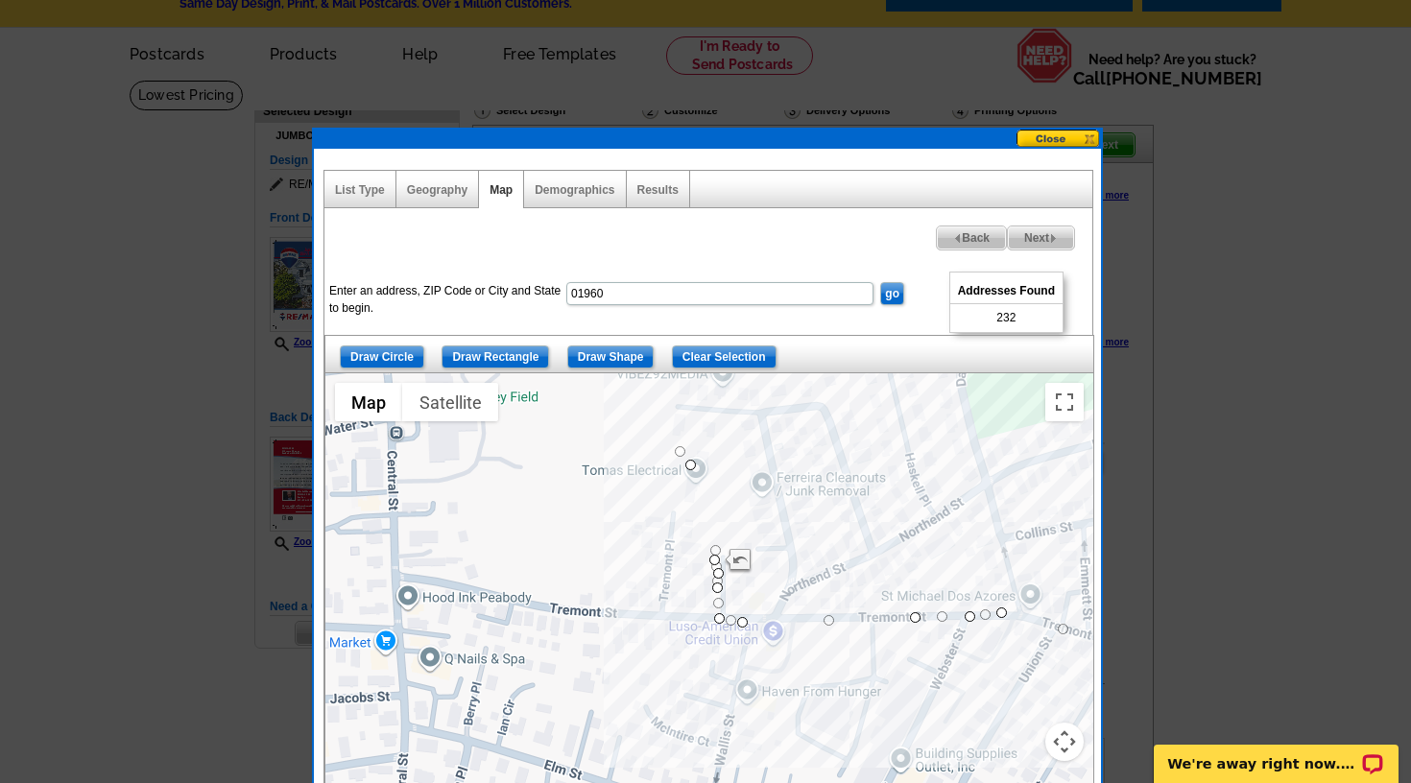
drag, startPoint x: 720, startPoint y: 537, endPoint x: 694, endPoint y: 460, distance: 81.9
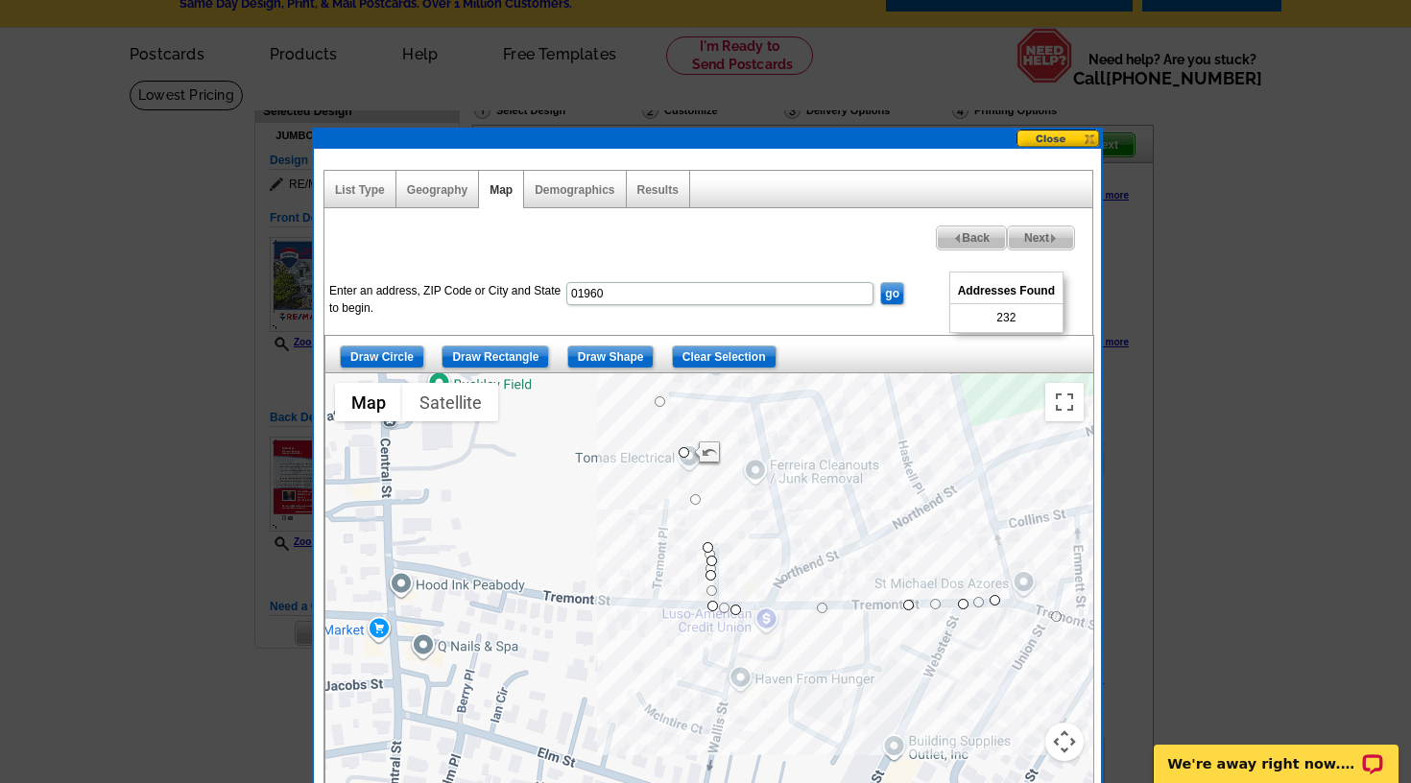
drag, startPoint x: 694, startPoint y: 456, endPoint x: 685, endPoint y: 443, distance: 15.2
click at [685, 443] on div at bounding box center [709, 613] width 768 height 480
drag, startPoint x: 700, startPoint y: 493, endPoint x: 728, endPoint y: 431, distance: 68.3
drag, startPoint x: 684, startPoint y: 445, endPoint x: 684, endPoint y: 434, distance: 11.5
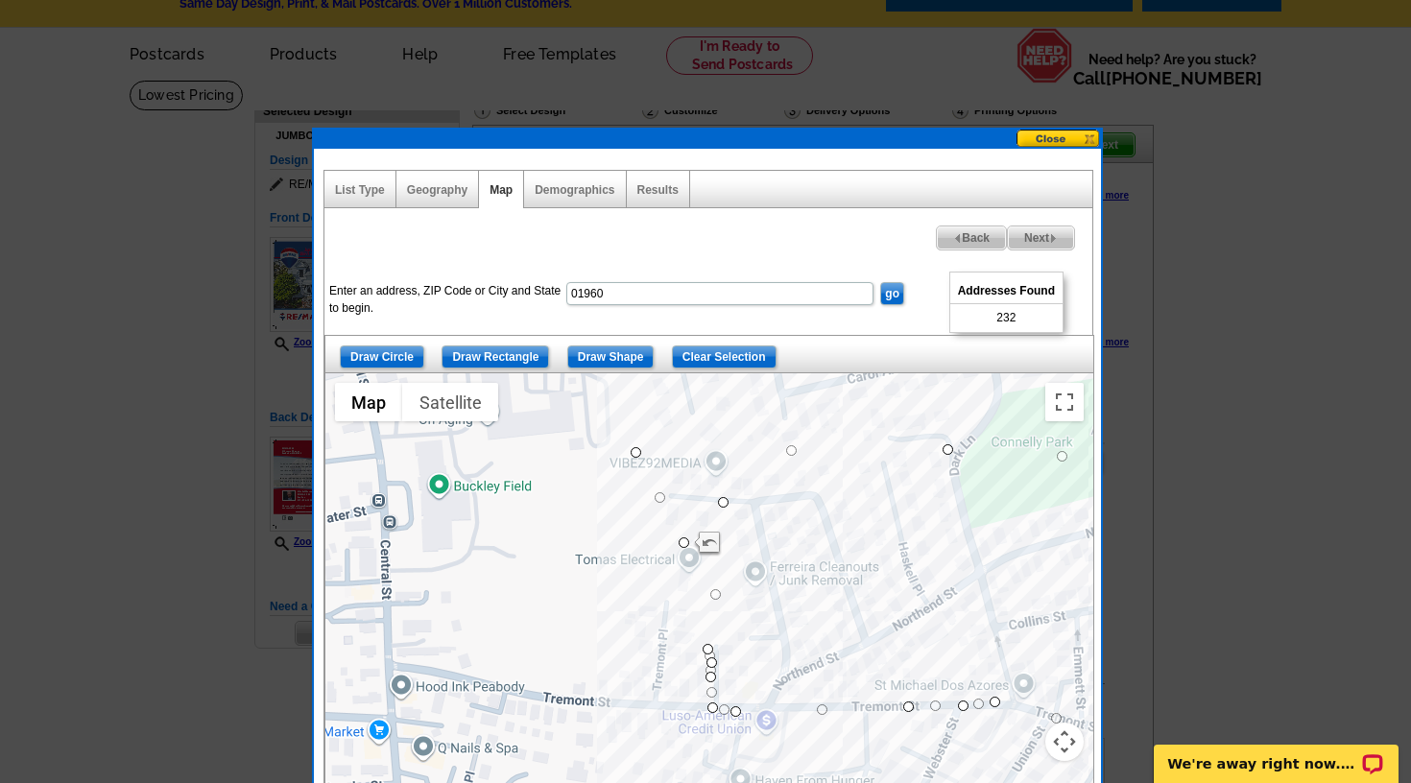
drag, startPoint x: 725, startPoint y: 435, endPoint x: 726, endPoint y: 497, distance: 62.4
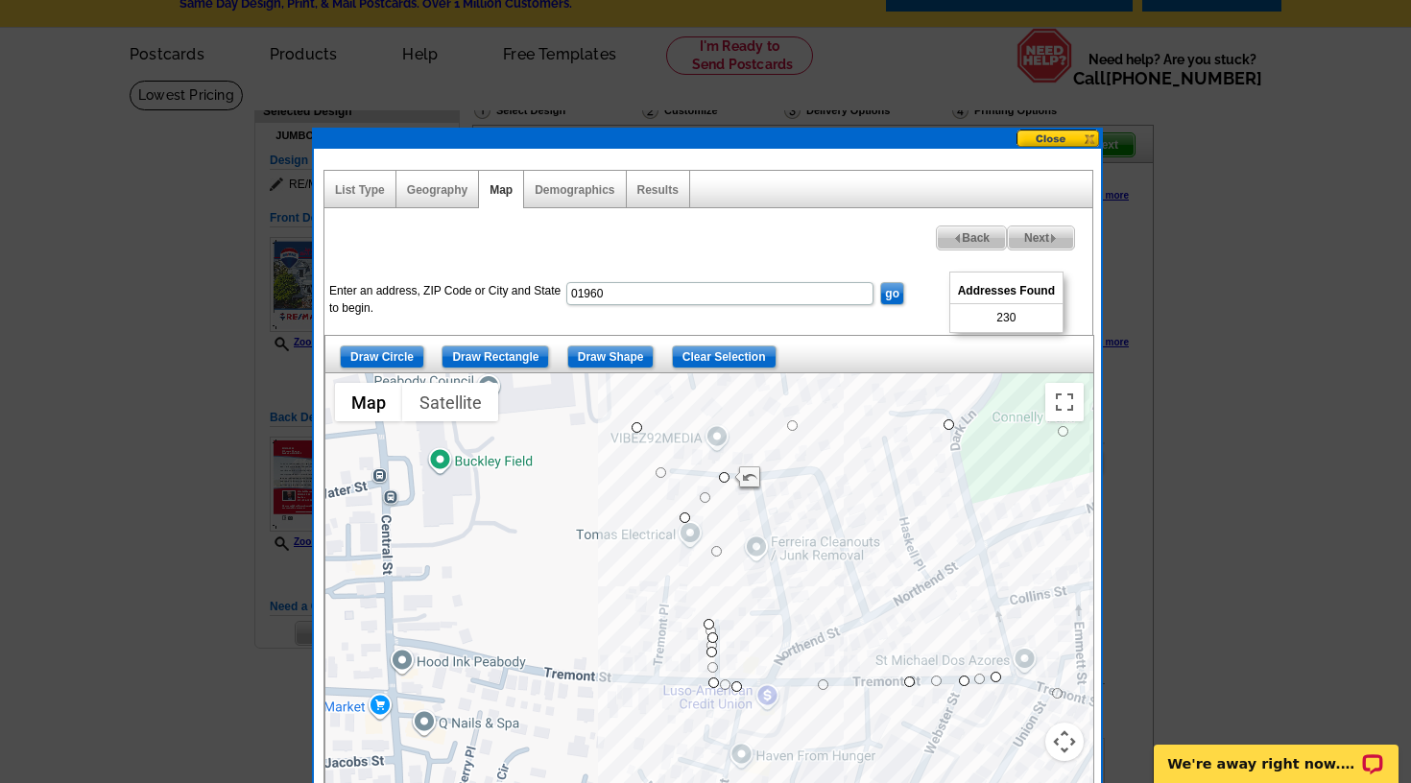
drag, startPoint x: 687, startPoint y: 531, endPoint x: 685, endPoint y: 512, distance: 19.3
click at [685, 512] on div at bounding box center [709, 613] width 768 height 480
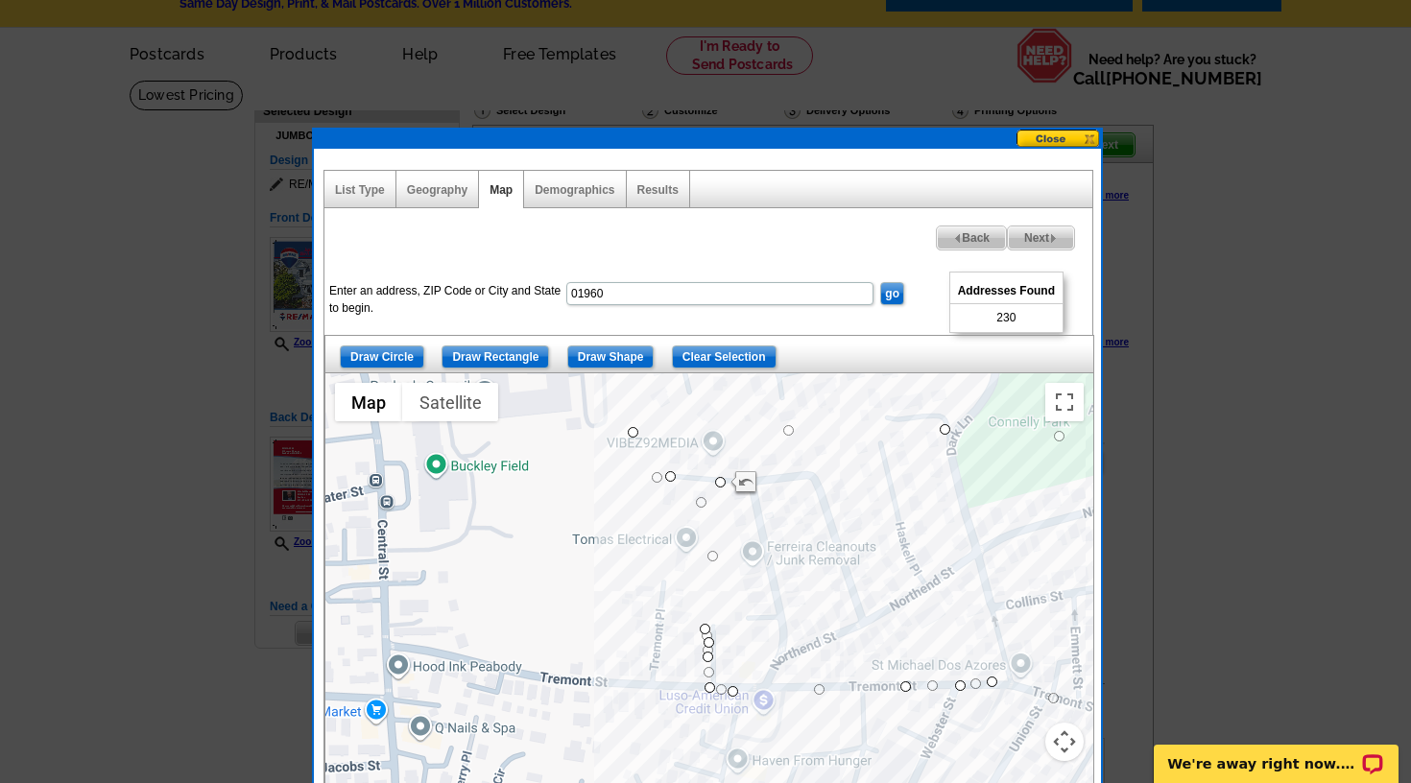
drag, startPoint x: 683, startPoint y: 519, endPoint x: 673, endPoint y: 471, distance: 49.1
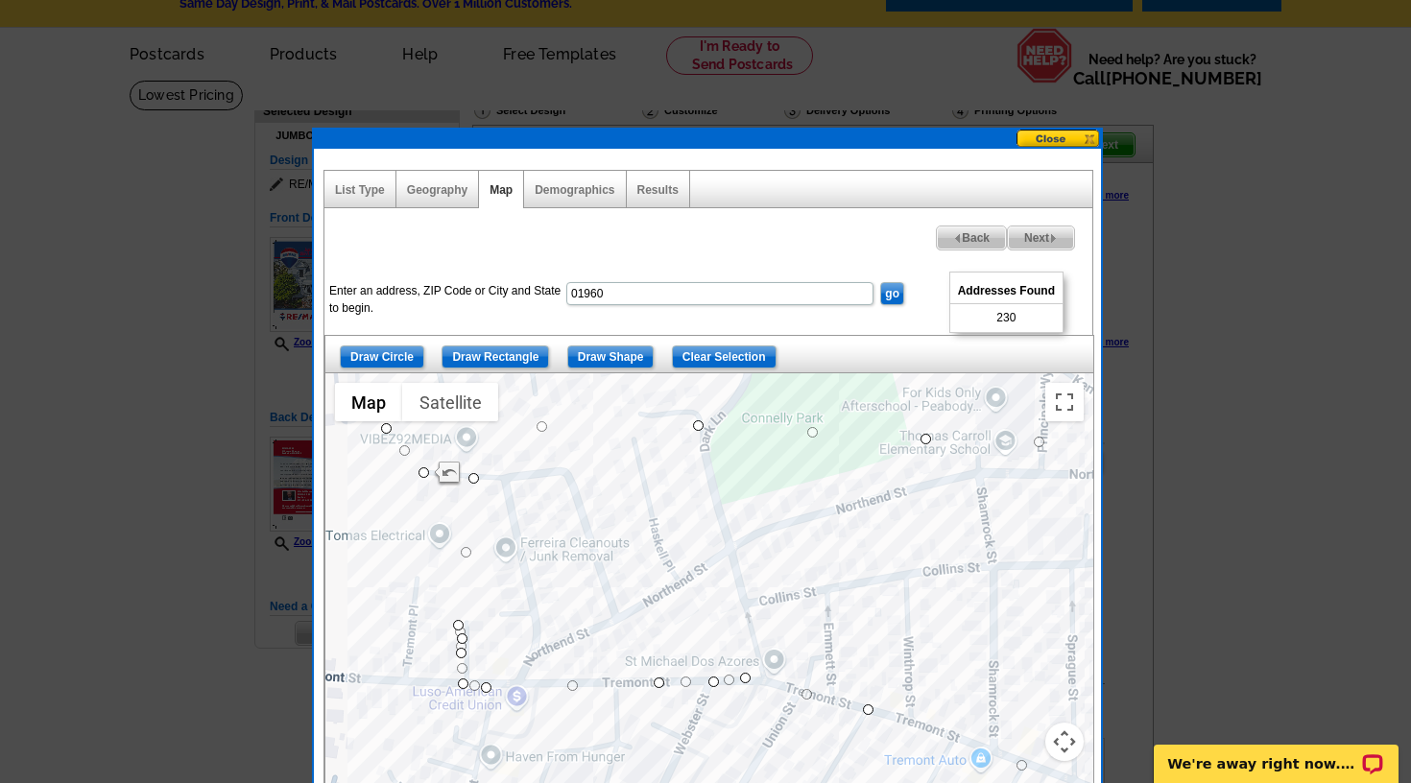
drag, startPoint x: 969, startPoint y: 621, endPoint x: 718, endPoint y: 615, distance: 251.5
click at [718, 615] on div at bounding box center [709, 613] width 768 height 480
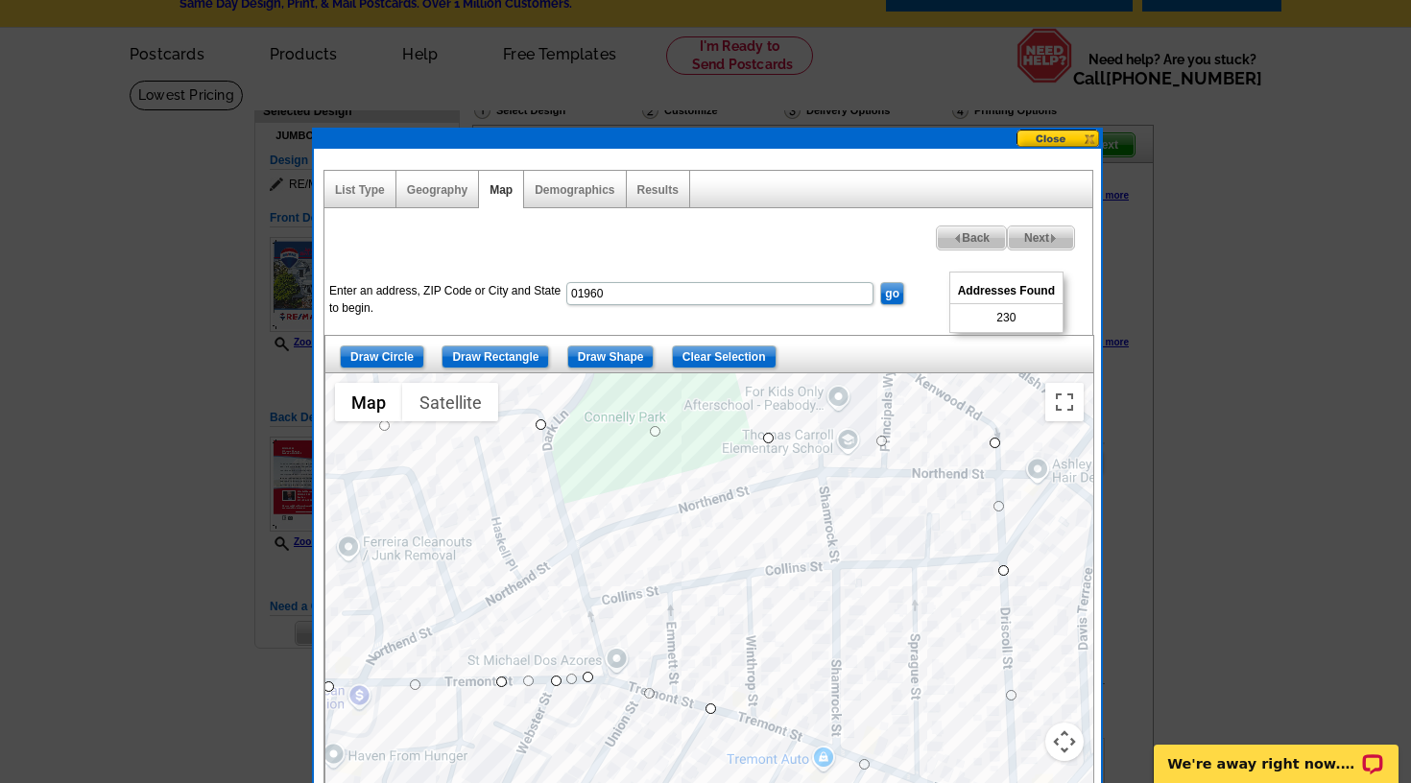
drag, startPoint x: 868, startPoint y: 600, endPoint x: 705, endPoint y: 597, distance: 162.2
click at [705, 597] on div at bounding box center [709, 613] width 768 height 480
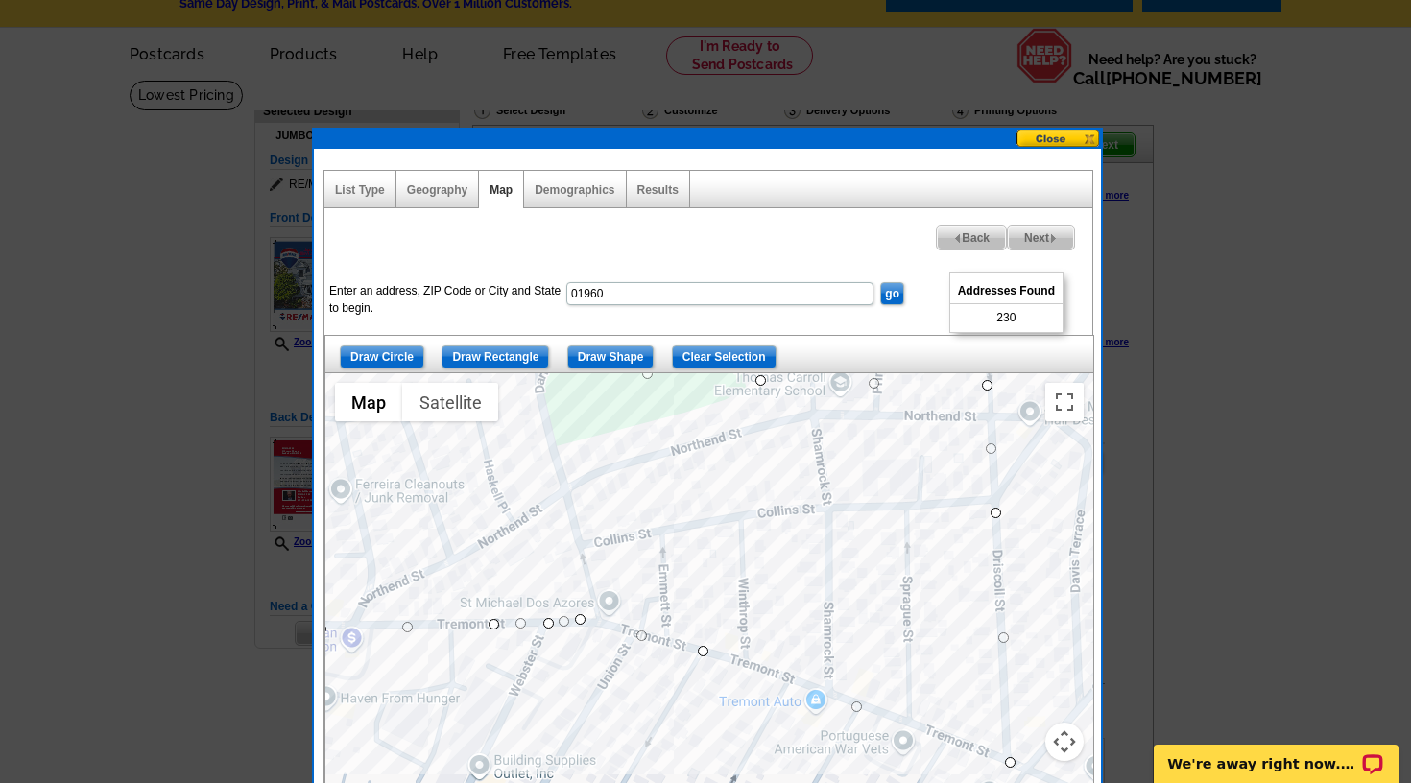
drag, startPoint x: 880, startPoint y: 576, endPoint x: 873, endPoint y: 516, distance: 59.9
click at [873, 516] on div at bounding box center [709, 613] width 768 height 480
drag, startPoint x: 1005, startPoint y: 757, endPoint x: 827, endPoint y: 689, distance: 190.2
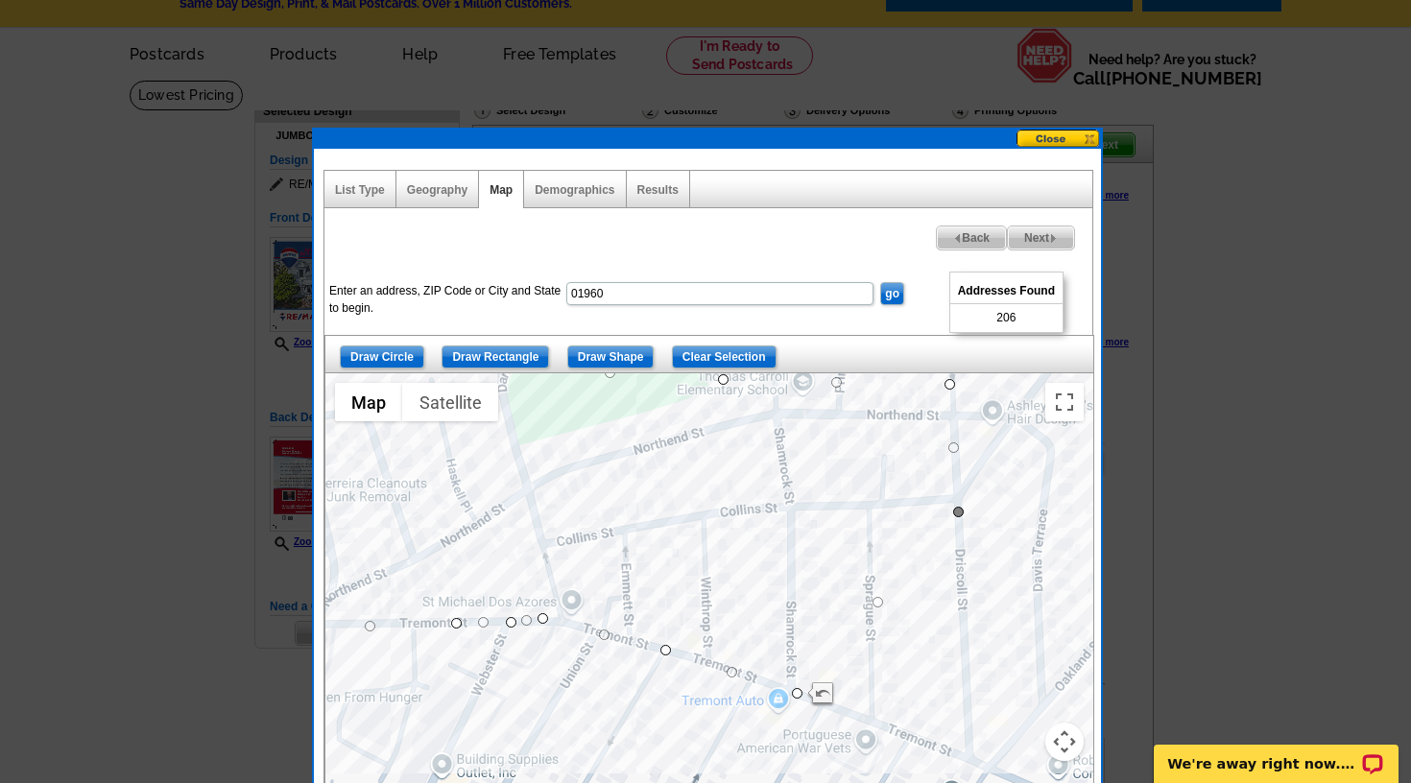
drag, startPoint x: 1001, startPoint y: 508, endPoint x: 962, endPoint y: 507, distance: 39.4
click at [962, 507] on div at bounding box center [709, 613] width 768 height 480
drag, startPoint x: 958, startPoint y: 510, endPoint x: 791, endPoint y: 507, distance: 167.0
drag, startPoint x: 873, startPoint y: 448, endPoint x: 961, endPoint y: 502, distance: 102.6
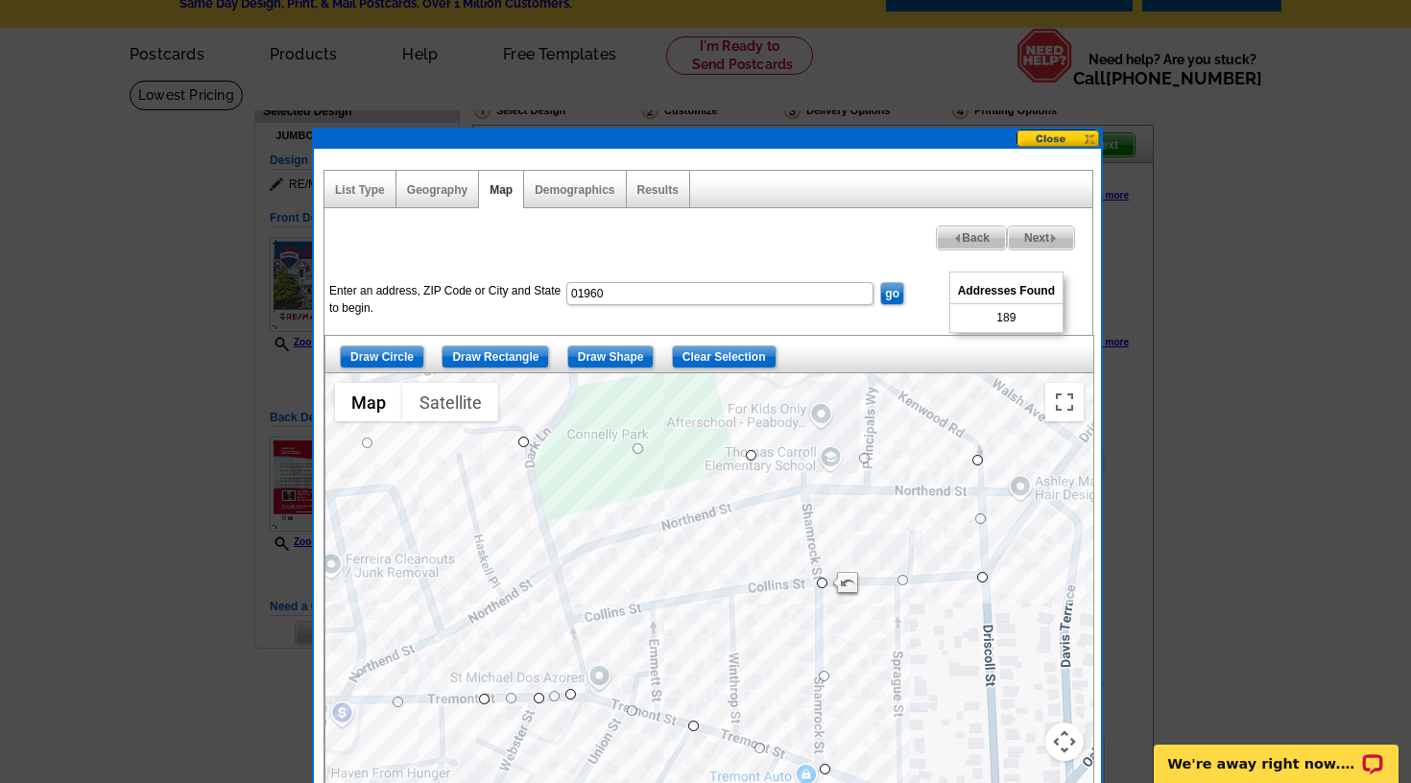
drag, startPoint x: 890, startPoint y: 568, endPoint x: 918, endPoint y: 650, distance: 86.2
click at [918, 650] on div at bounding box center [709, 613] width 768 height 480
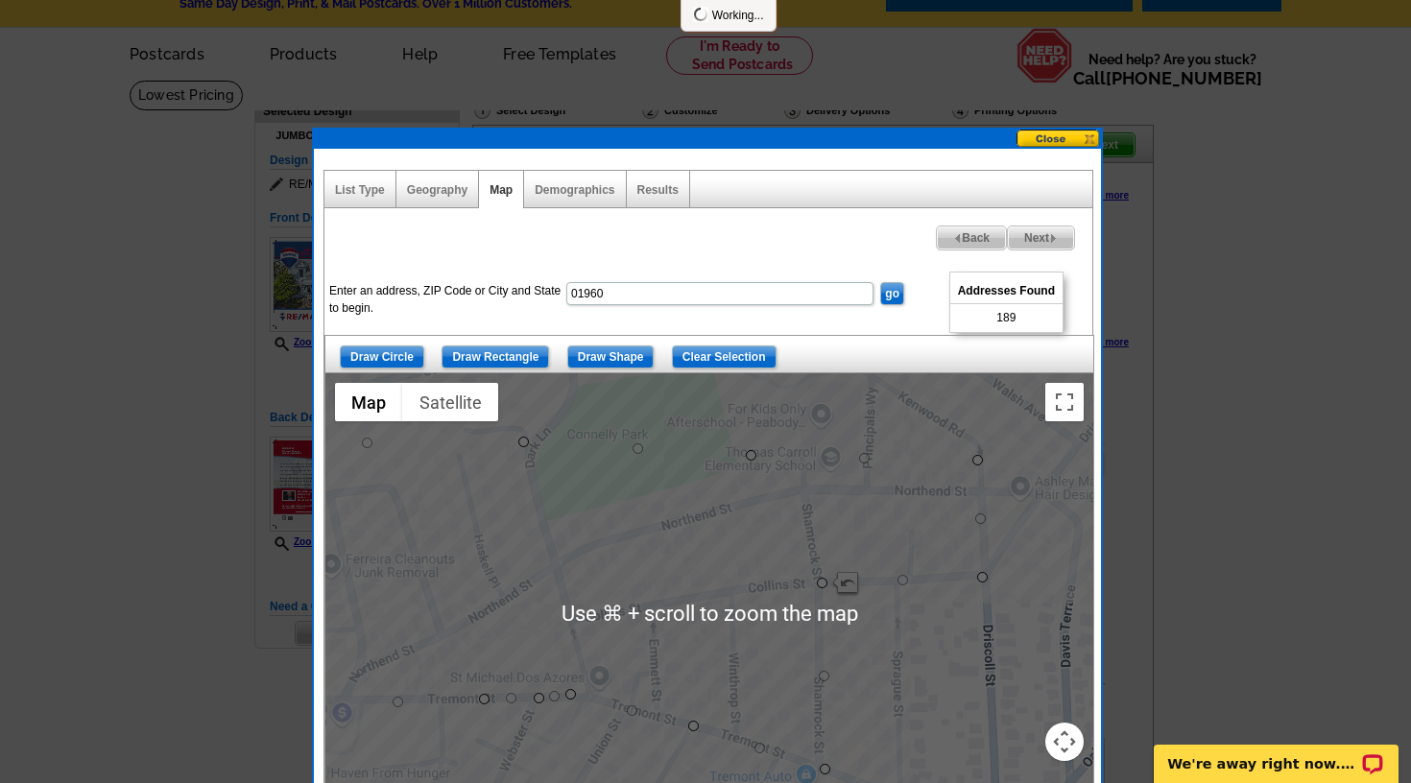
scroll to position [56, 0]
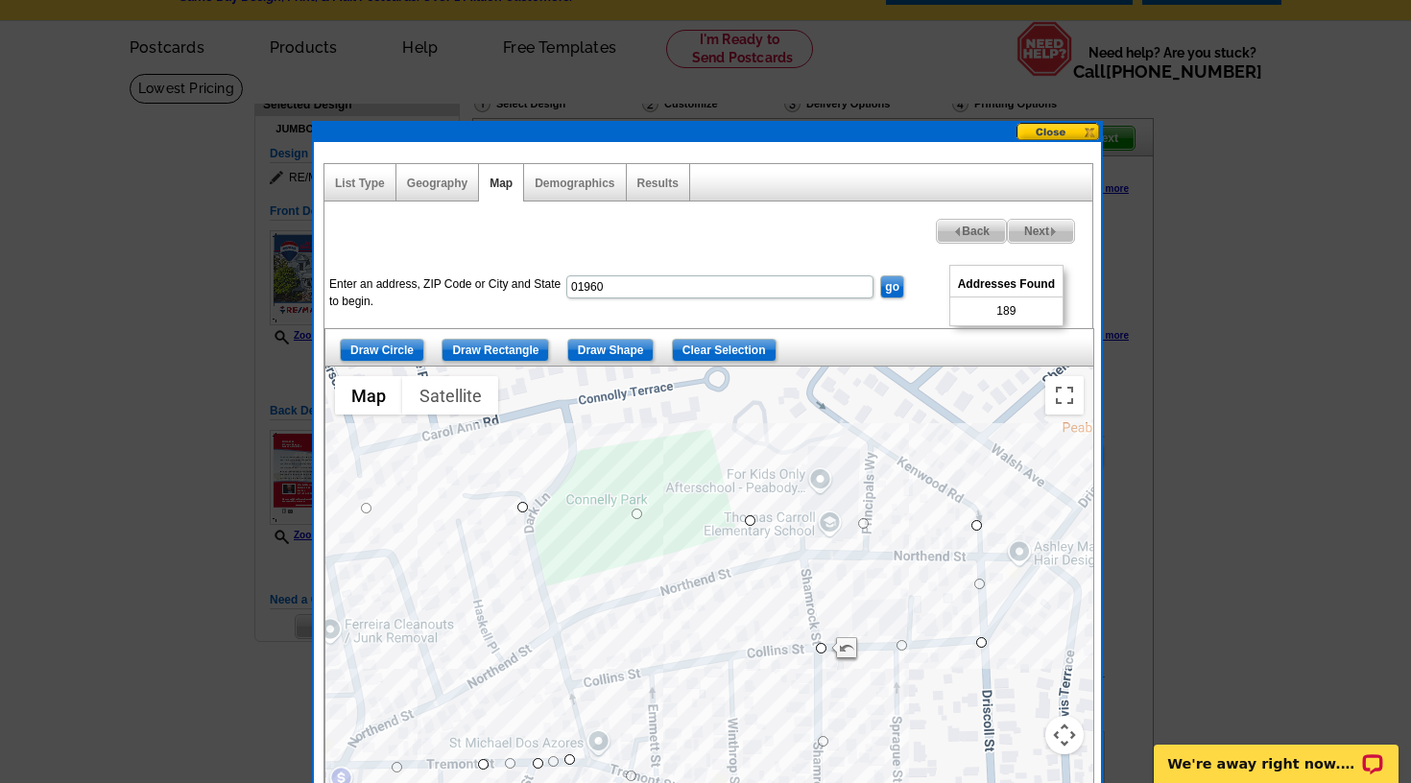
drag, startPoint x: 864, startPoint y: 445, endPoint x: 860, endPoint y: 518, distance: 73.0
click at [864, 516] on div at bounding box center [709, 607] width 768 height 480
drag, startPoint x: 861, startPoint y: 520, endPoint x: 871, endPoint y: 444, distance: 76.6
drag, startPoint x: 972, startPoint y: 522, endPoint x: 976, endPoint y: 507, distance: 15.8
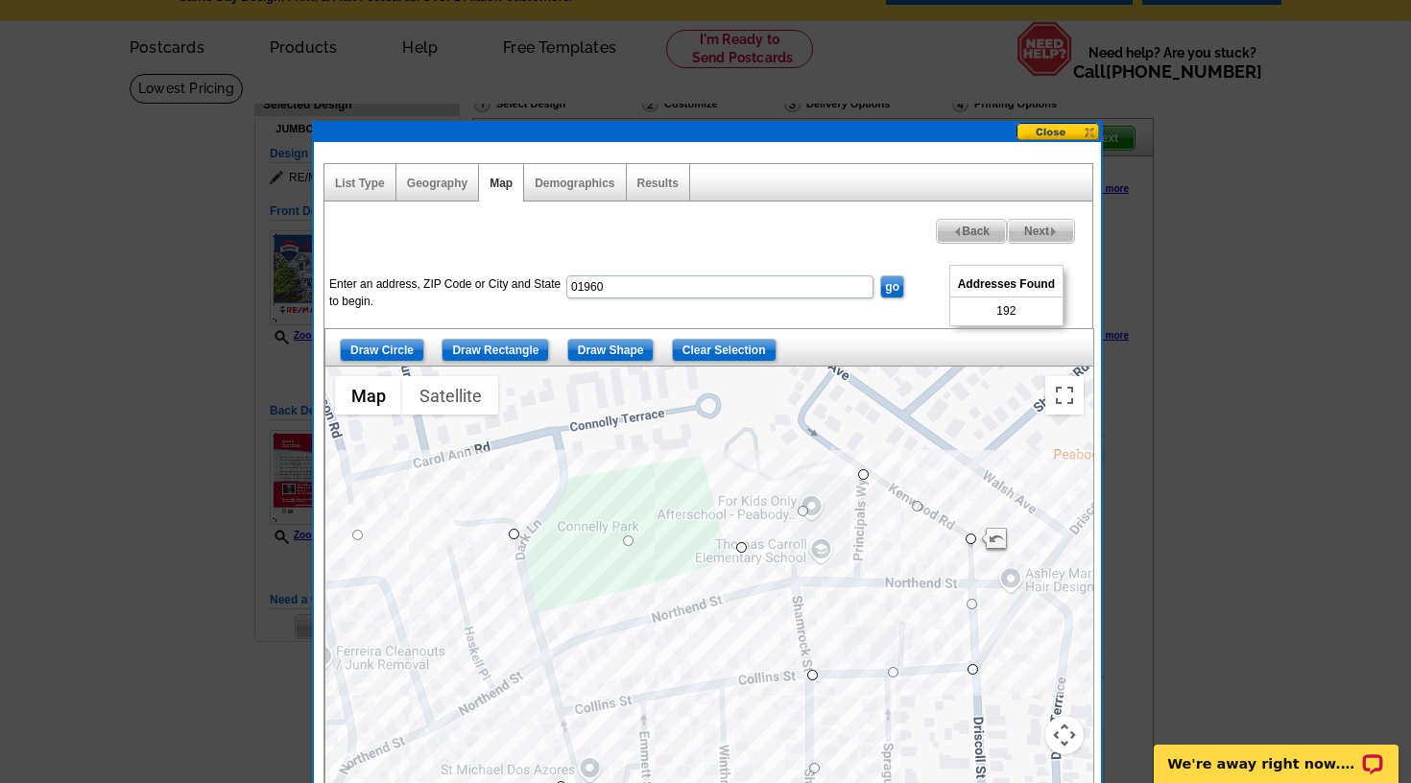
drag, startPoint x: 632, startPoint y: 499, endPoint x: 629, endPoint y: 537, distance: 37.6
click at [629, 537] on div at bounding box center [709, 607] width 768 height 480
drag, startPoint x: 631, startPoint y: 540, endPoint x: 621, endPoint y: 465, distance: 75.5
drag, startPoint x: 517, startPoint y: 532, endPoint x: 454, endPoint y: 490, distance: 75.6
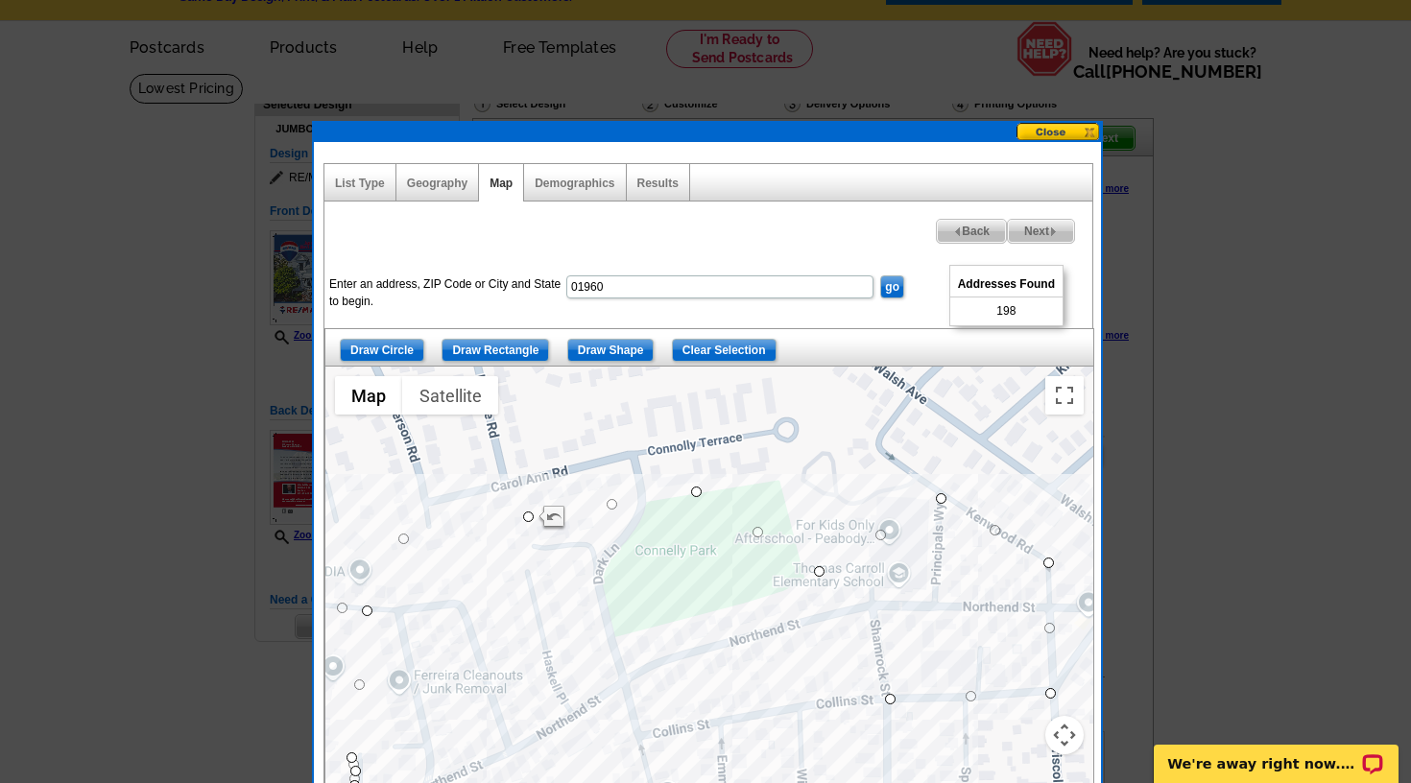
drag, startPoint x: 337, startPoint y: 529, endPoint x: 417, endPoint y: 551, distance: 82.7
click at [417, 551] on div at bounding box center [709, 607] width 768 height 480
drag, startPoint x: 405, startPoint y: 537, endPoint x: 410, endPoint y: 553, distance: 17.0
click at [482, 562] on div at bounding box center [709, 607] width 768 height 480
drag, startPoint x: 698, startPoint y: 491, endPoint x: 841, endPoint y: 463, distance: 145.9
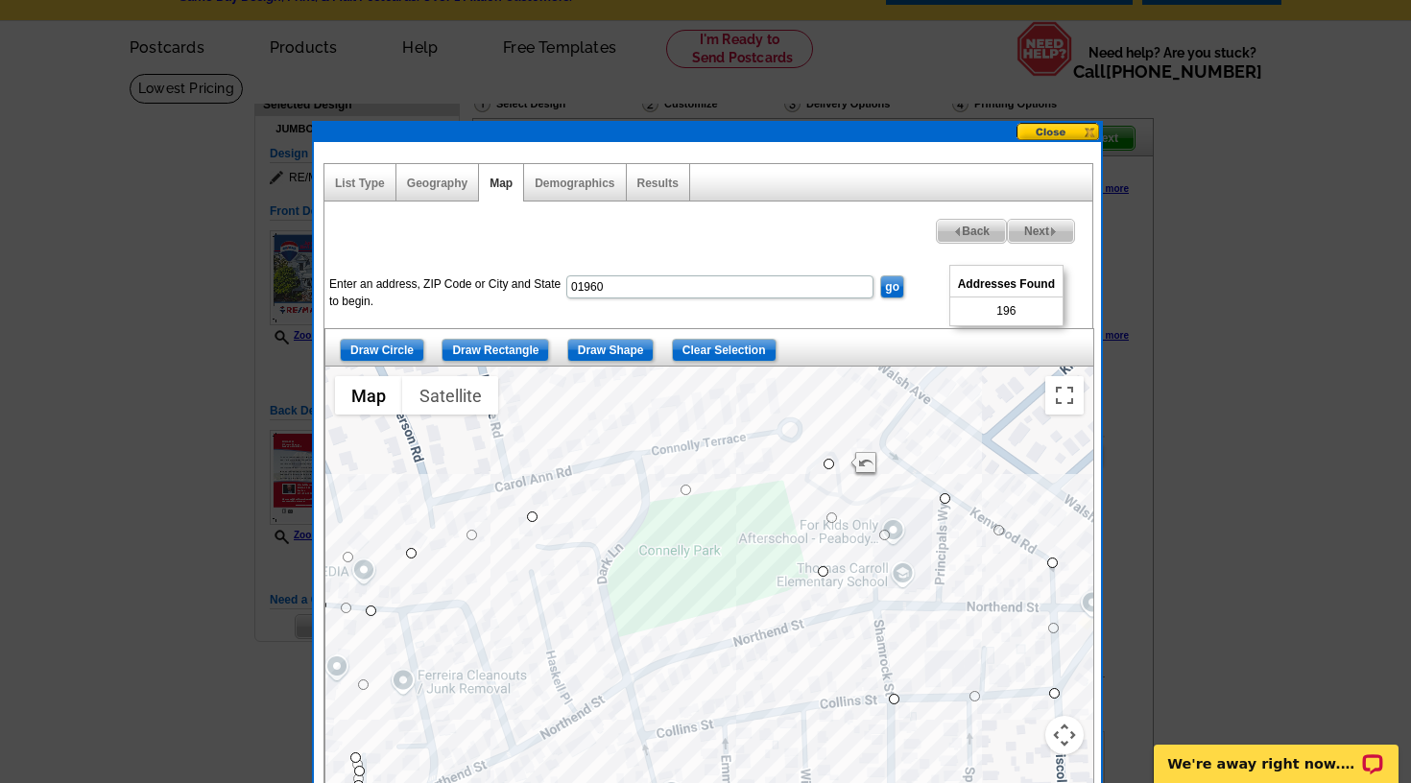
drag, startPoint x: 841, startPoint y: 463, endPoint x: 826, endPoint y: 467, distance: 15.2
drag, startPoint x: 831, startPoint y: 465, endPoint x: 628, endPoint y: 503, distance: 207.1
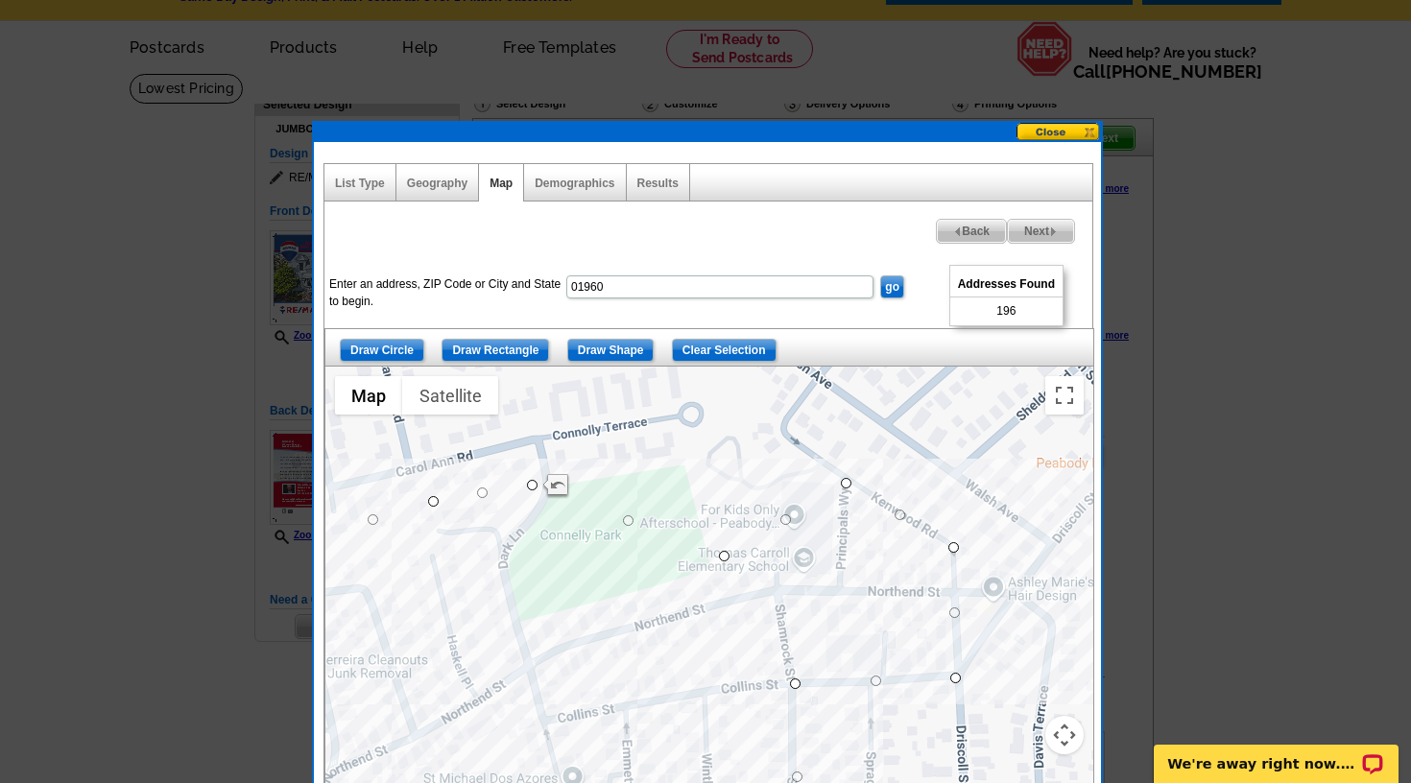
drag, startPoint x: 822, startPoint y: 561, endPoint x: 722, endPoint y: 546, distance: 101.0
click at [722, 546] on div at bounding box center [709, 607] width 768 height 480
click at [733, 548] on div at bounding box center [709, 607] width 768 height 480
drag, startPoint x: 726, startPoint y: 552, endPoint x: 843, endPoint y: 559, distance: 117.3
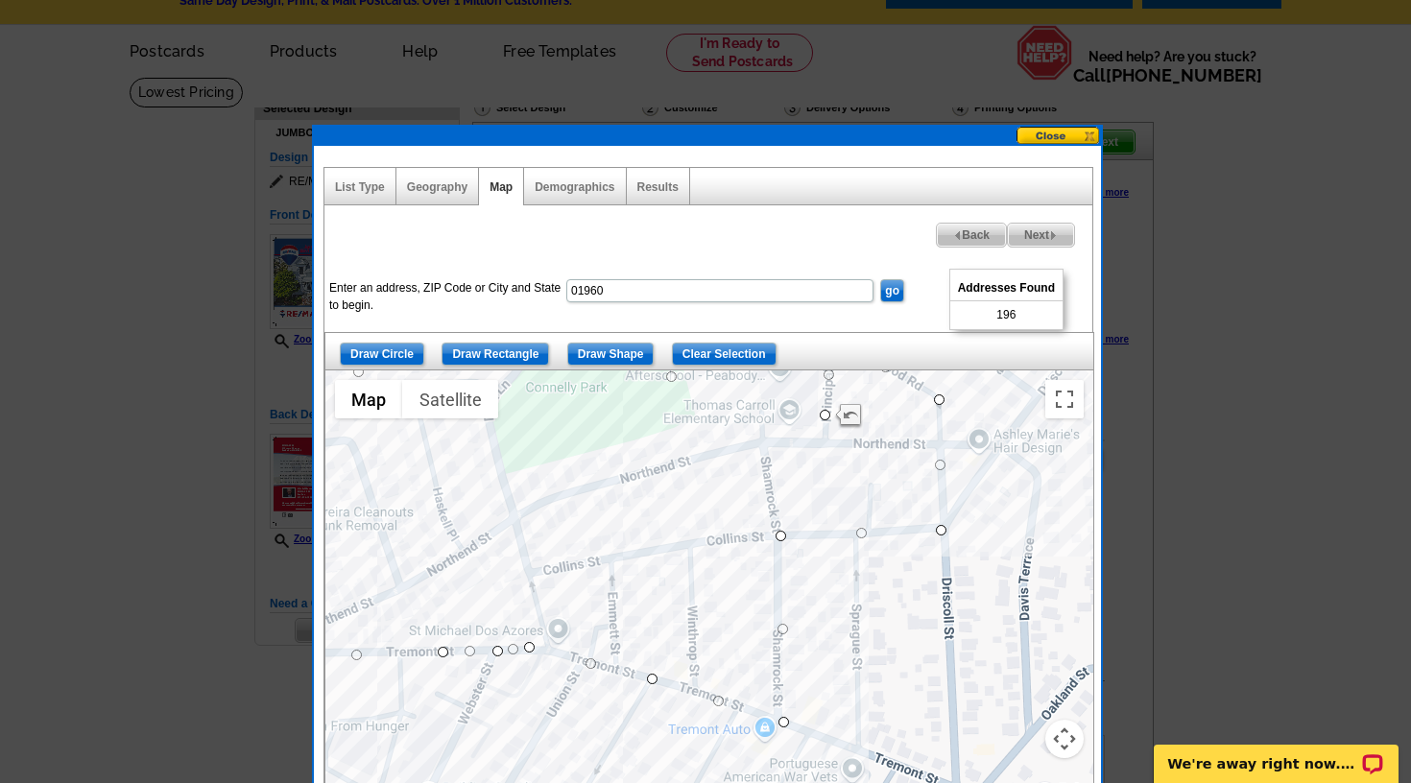
scroll to position [51, 0]
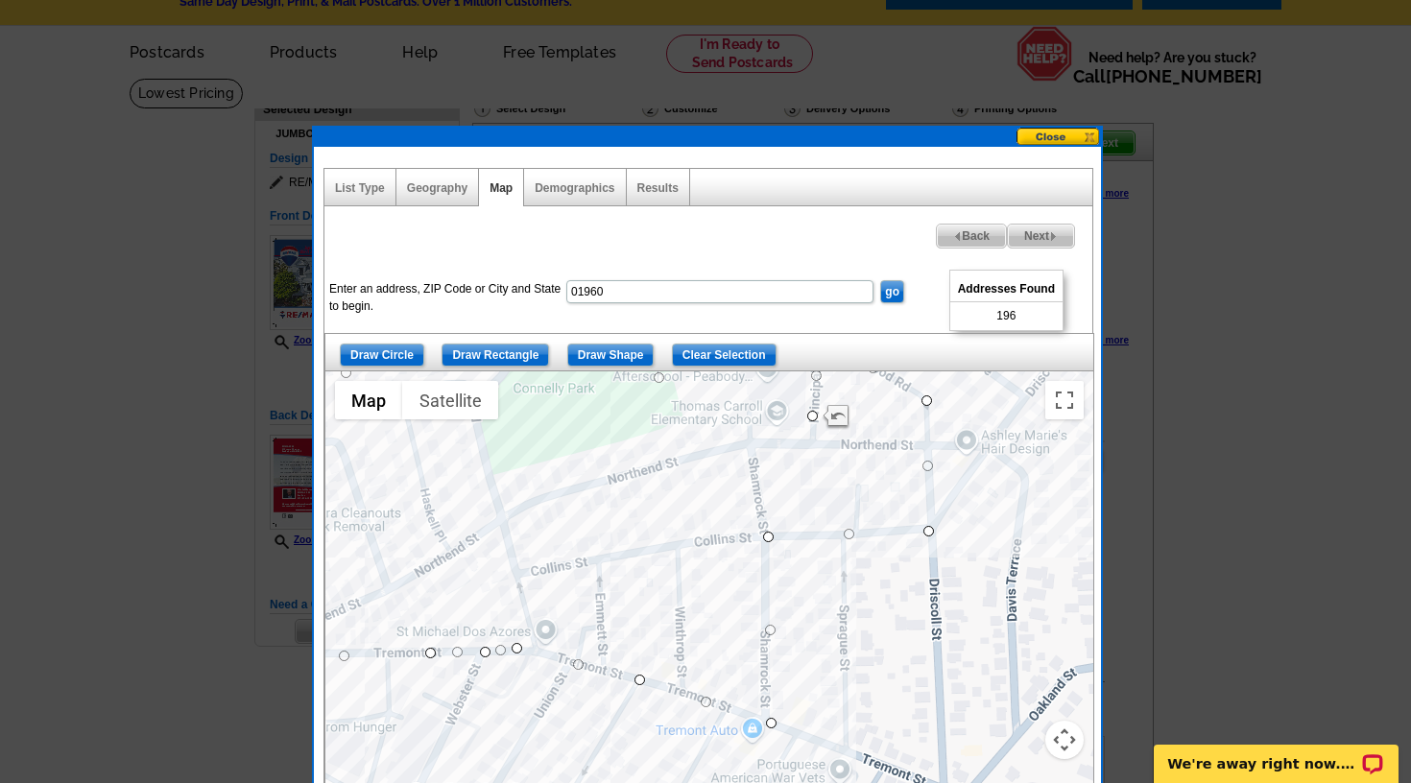
drag, startPoint x: 897, startPoint y: 724, endPoint x: 866, endPoint y: 566, distance: 160.6
click at [868, 566] on div at bounding box center [709, 611] width 768 height 480
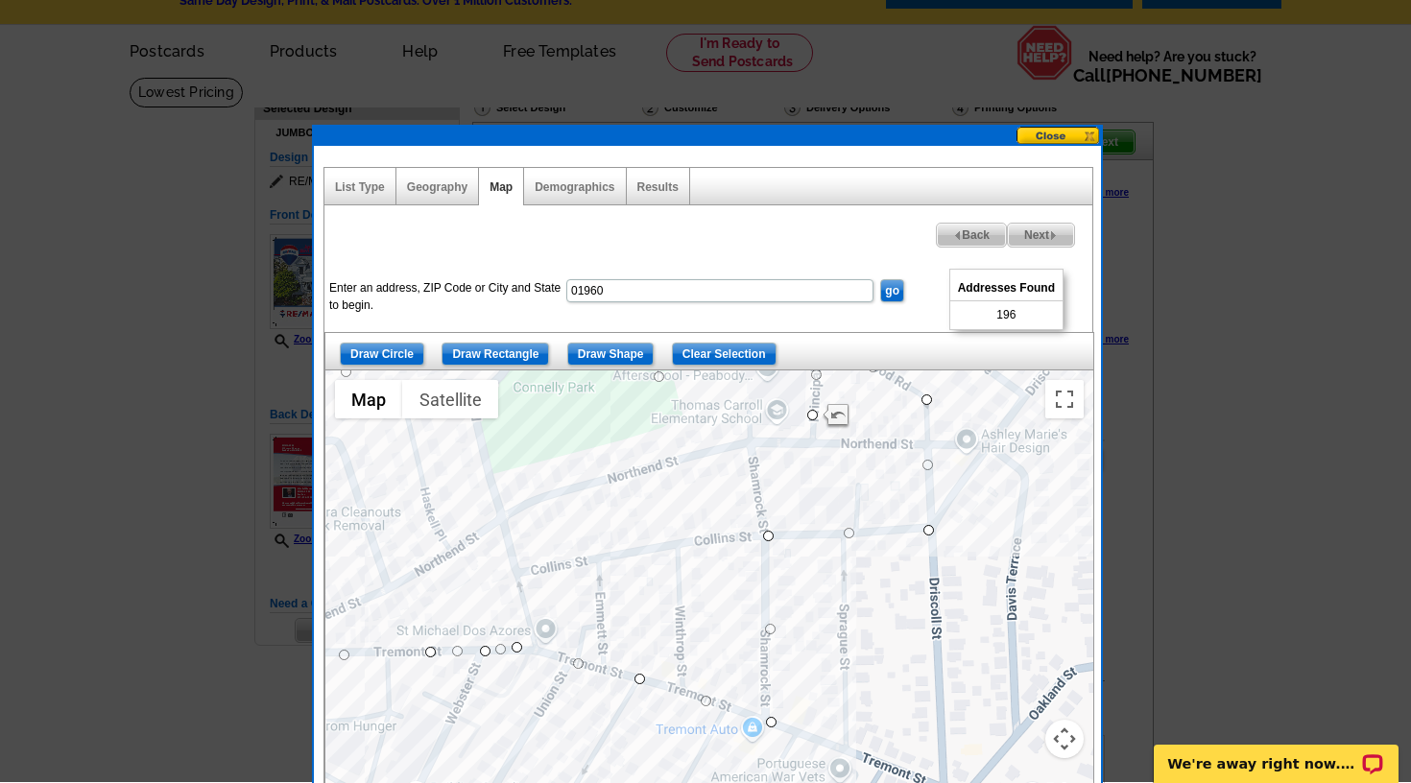
scroll to position [60, 0]
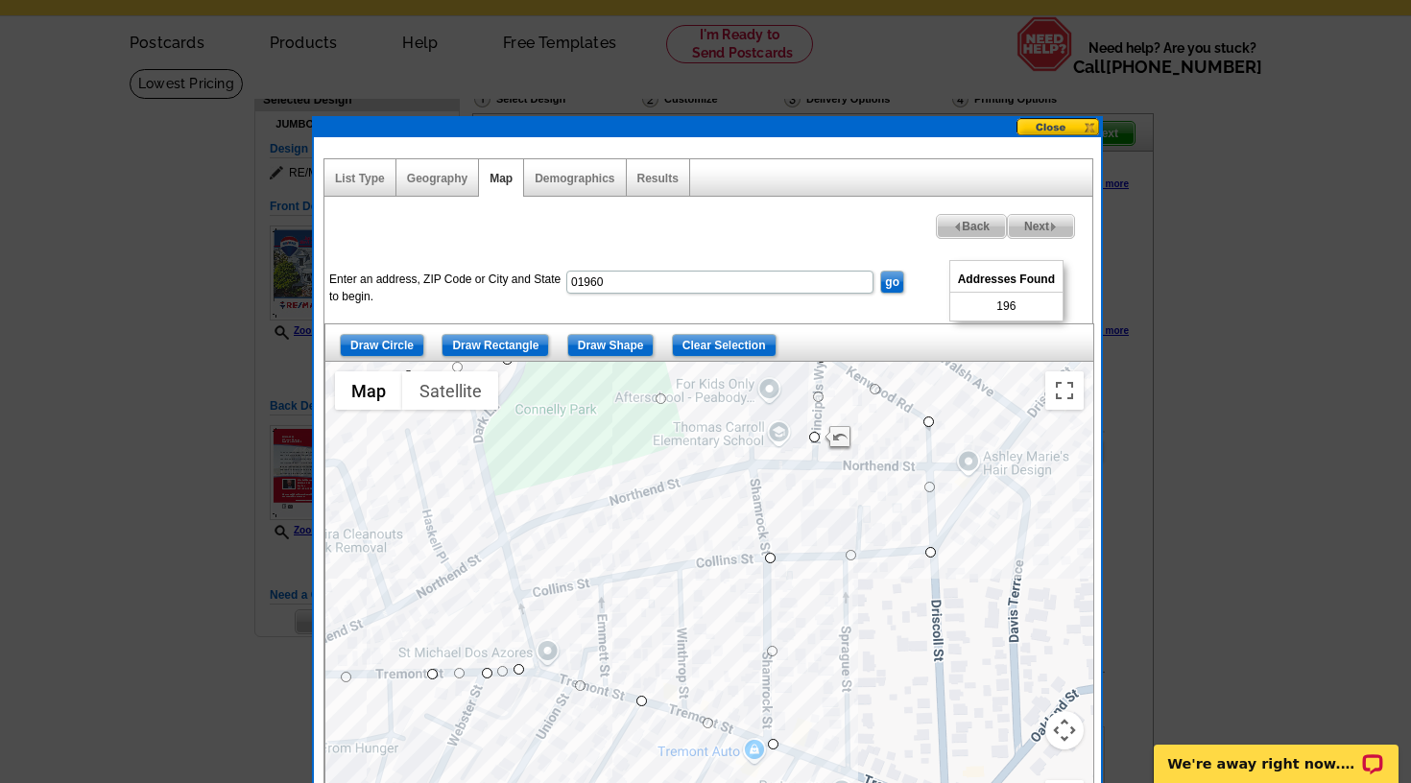
drag, startPoint x: 877, startPoint y: 577, endPoint x: 881, endPoint y: 610, distance: 33.8
click at [881, 610] on div at bounding box center [709, 602] width 768 height 480
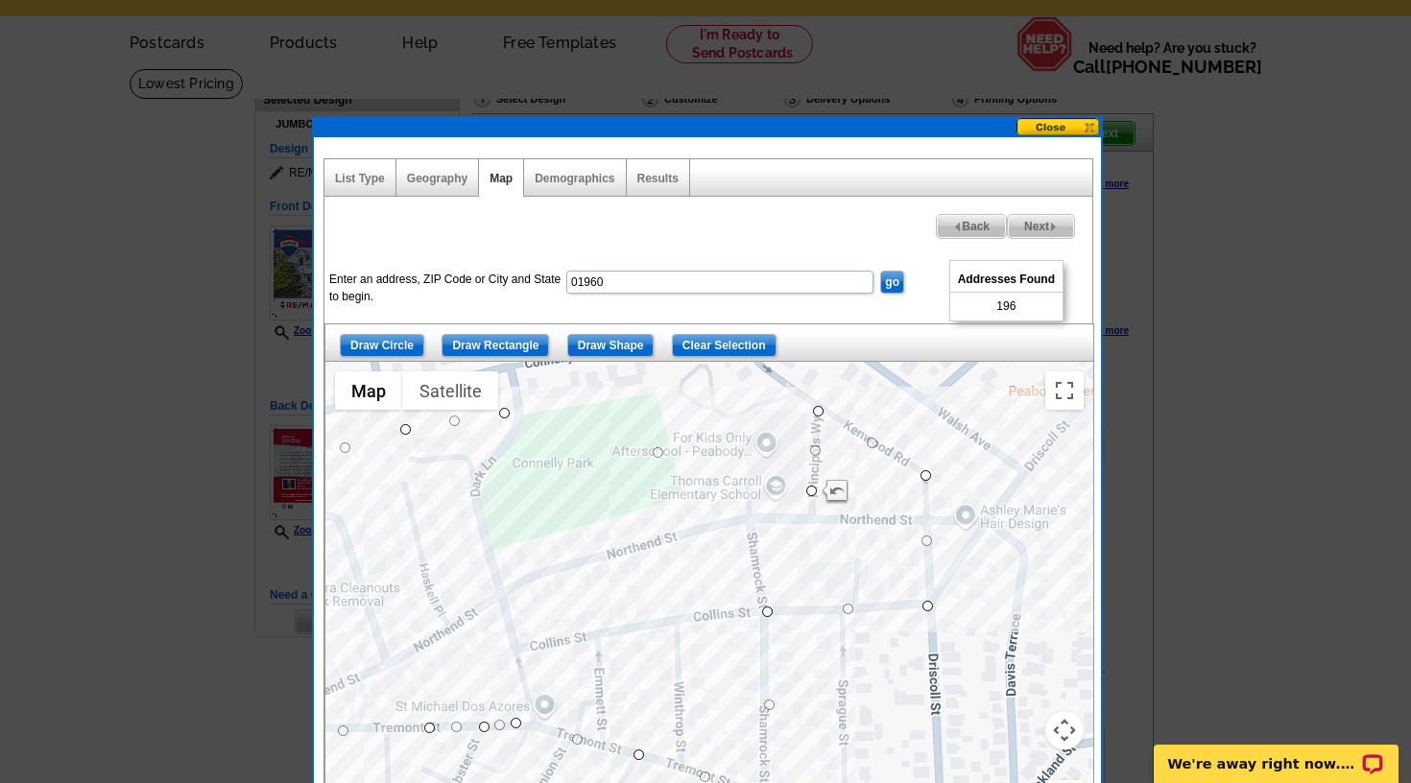
drag, startPoint x: 840, startPoint y: 452, endPoint x: 846, endPoint y: 496, distance: 44.5
click at [835, 507] on div at bounding box center [709, 602] width 768 height 480
drag, startPoint x: 822, startPoint y: 408, endPoint x: 829, endPoint y: 490, distance: 82.9
click at [829, 602] on div at bounding box center [1093, 602] width 768 height 0
drag, startPoint x: 927, startPoint y: 469, endPoint x: 930, endPoint y: 483, distance: 13.7
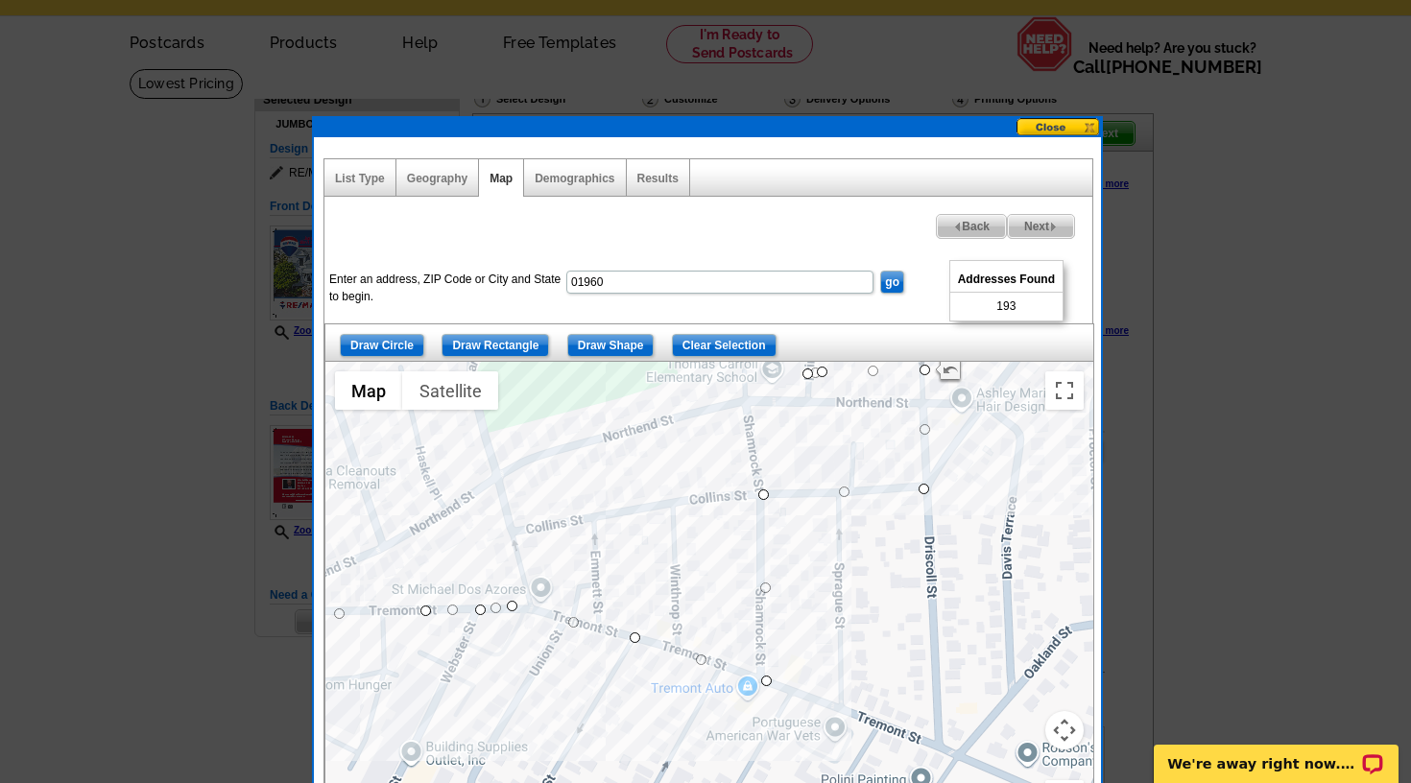
drag, startPoint x: 890, startPoint y: 538, endPoint x: 847, endPoint y: 451, distance: 97.4
click at [884, 422] on div at bounding box center [709, 602] width 768 height 480
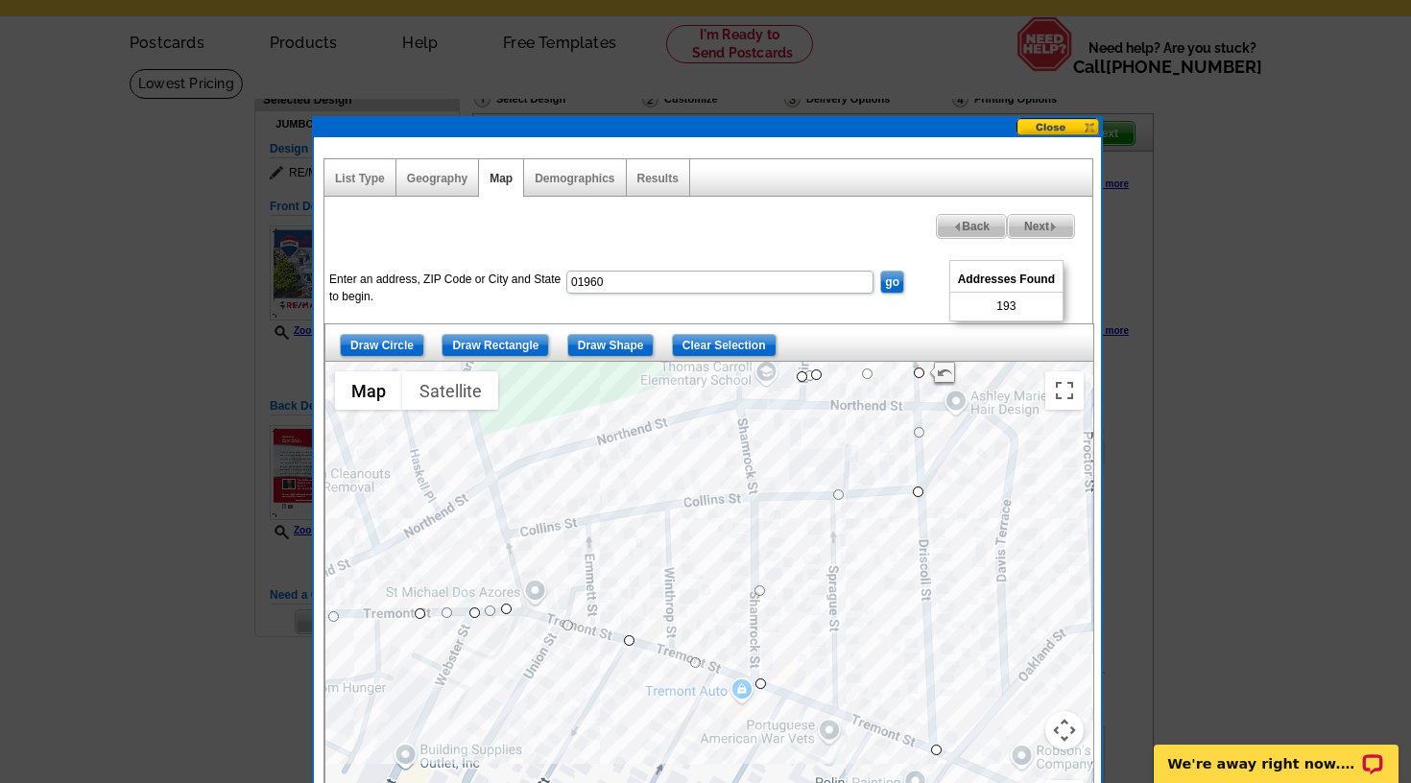
drag, startPoint x: 761, startPoint y: 494, endPoint x: 943, endPoint y: 752, distance: 314.8
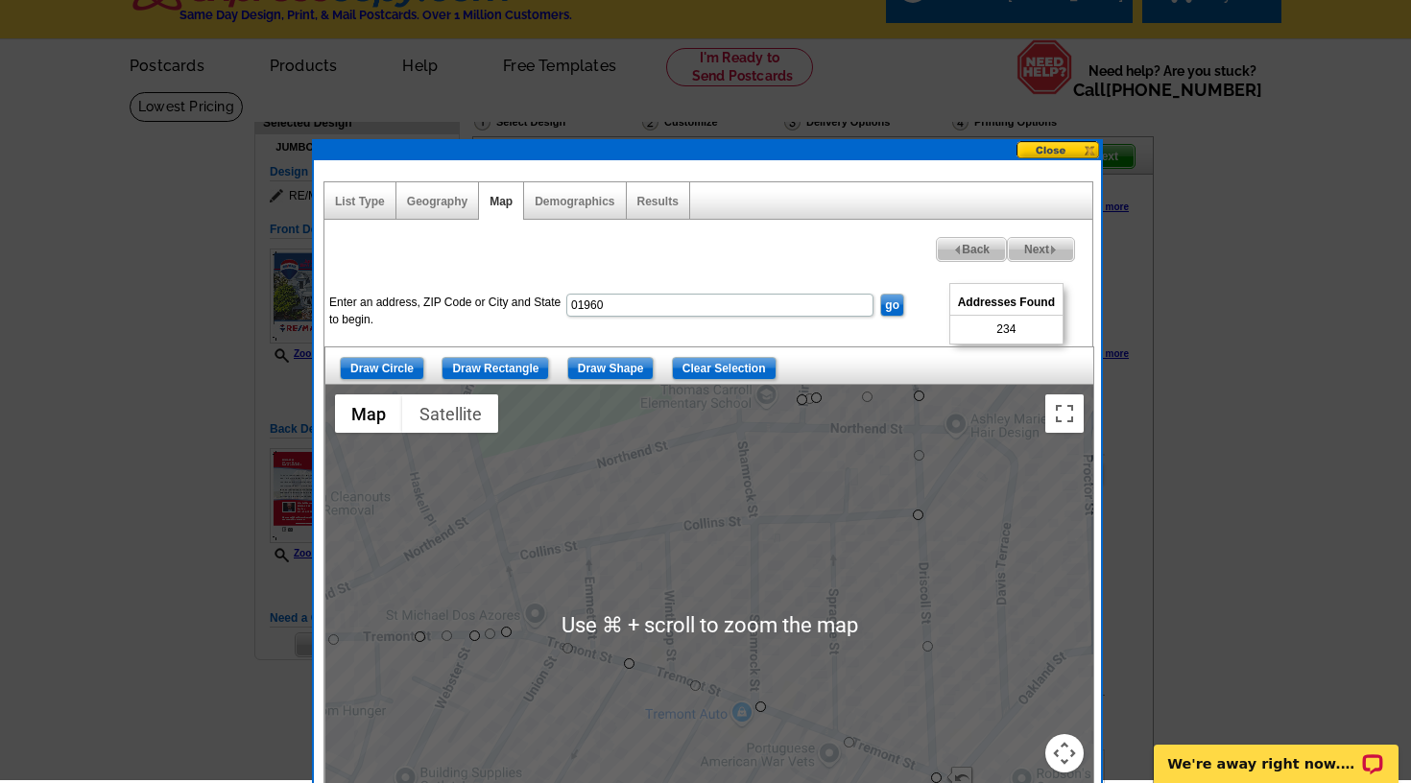
scroll to position [34, 0]
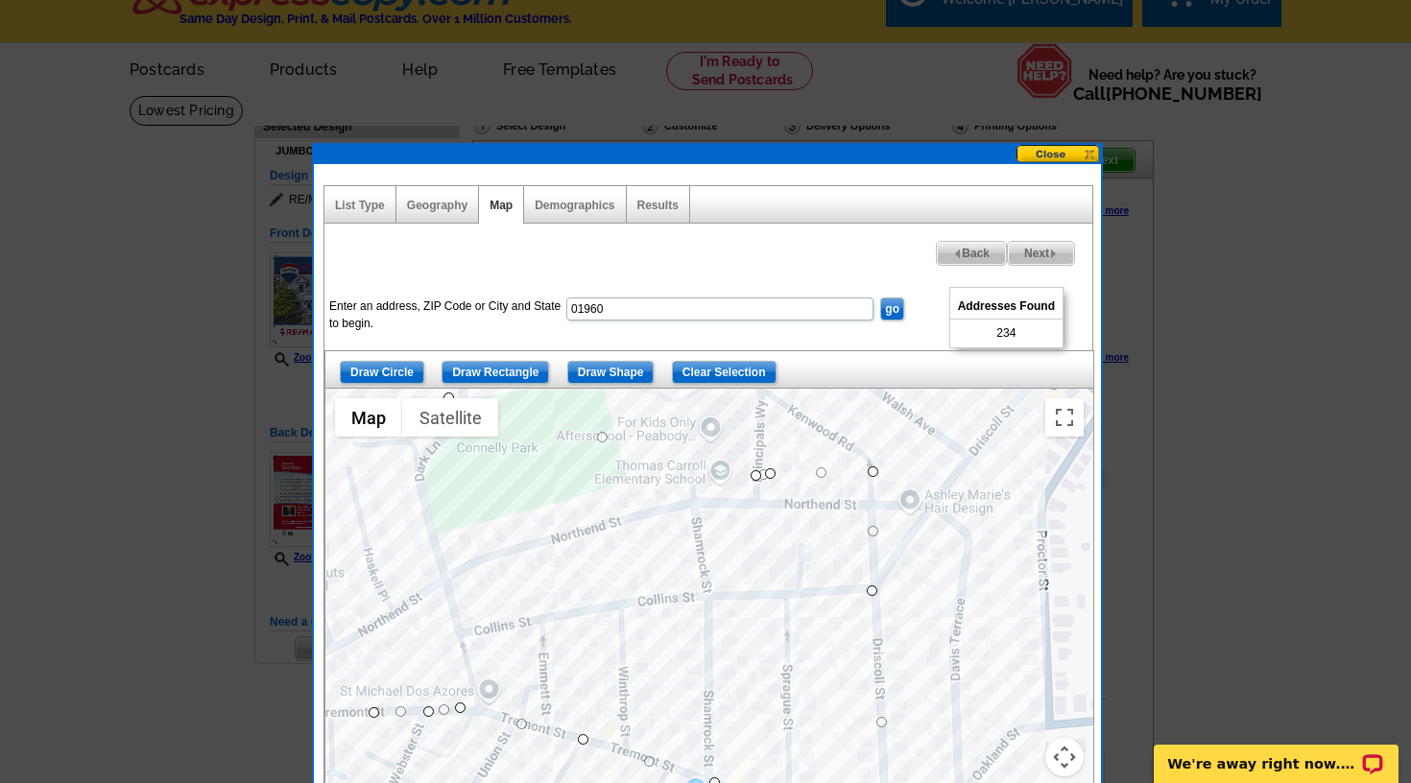
drag, startPoint x: 987, startPoint y: 496, endPoint x: 940, endPoint y: 570, distance: 87.6
click at [940, 570] on div at bounding box center [709, 629] width 768 height 480
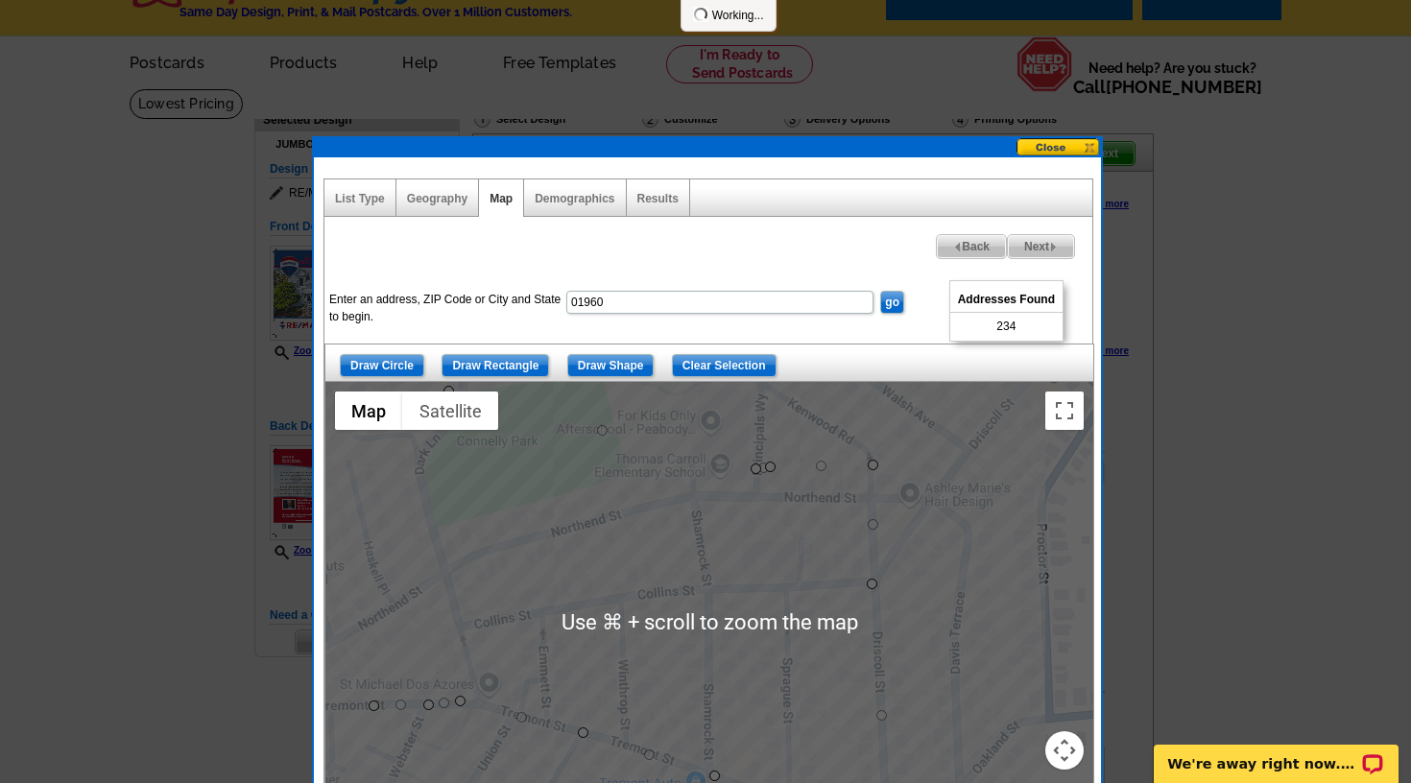
scroll to position [43, 0]
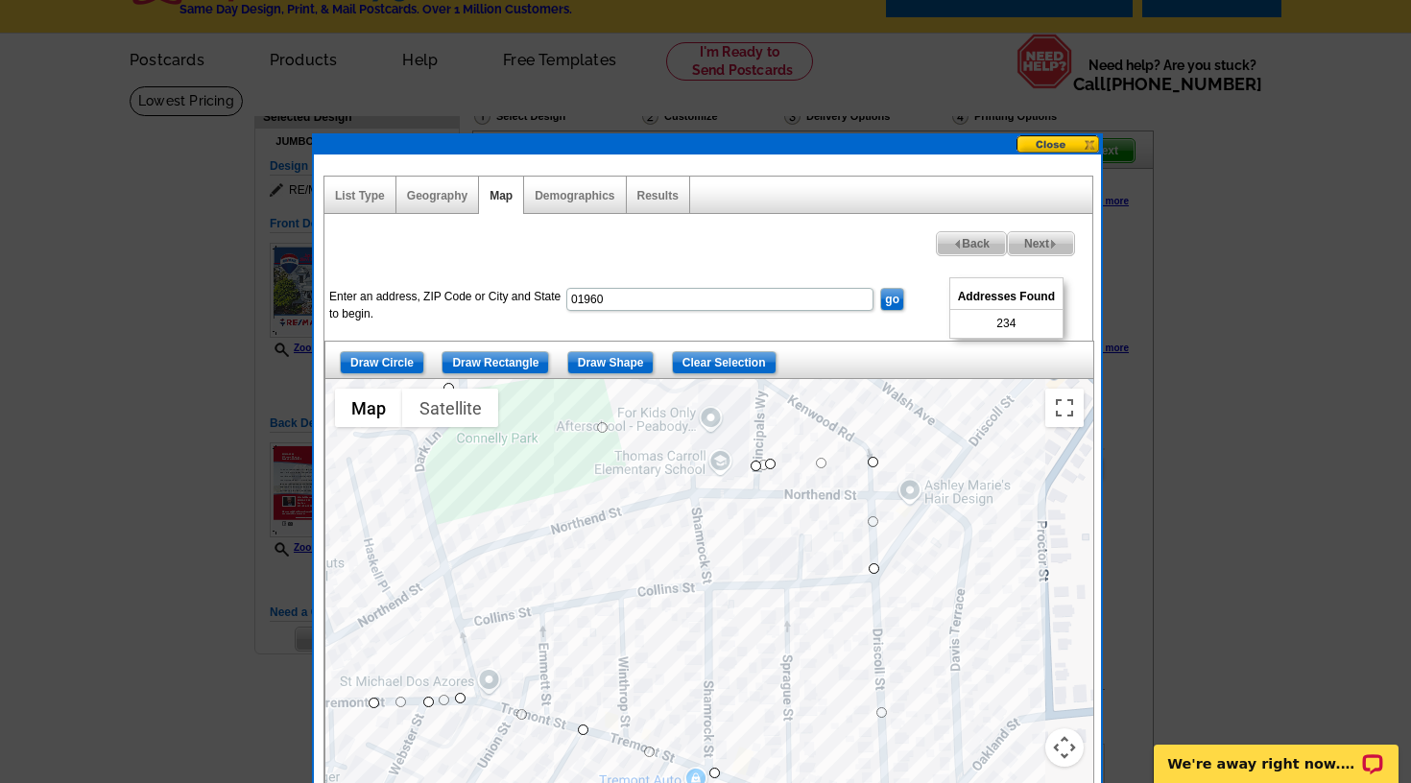
drag, startPoint x: 875, startPoint y: 575, endPoint x: 877, endPoint y: 562, distance: 12.6
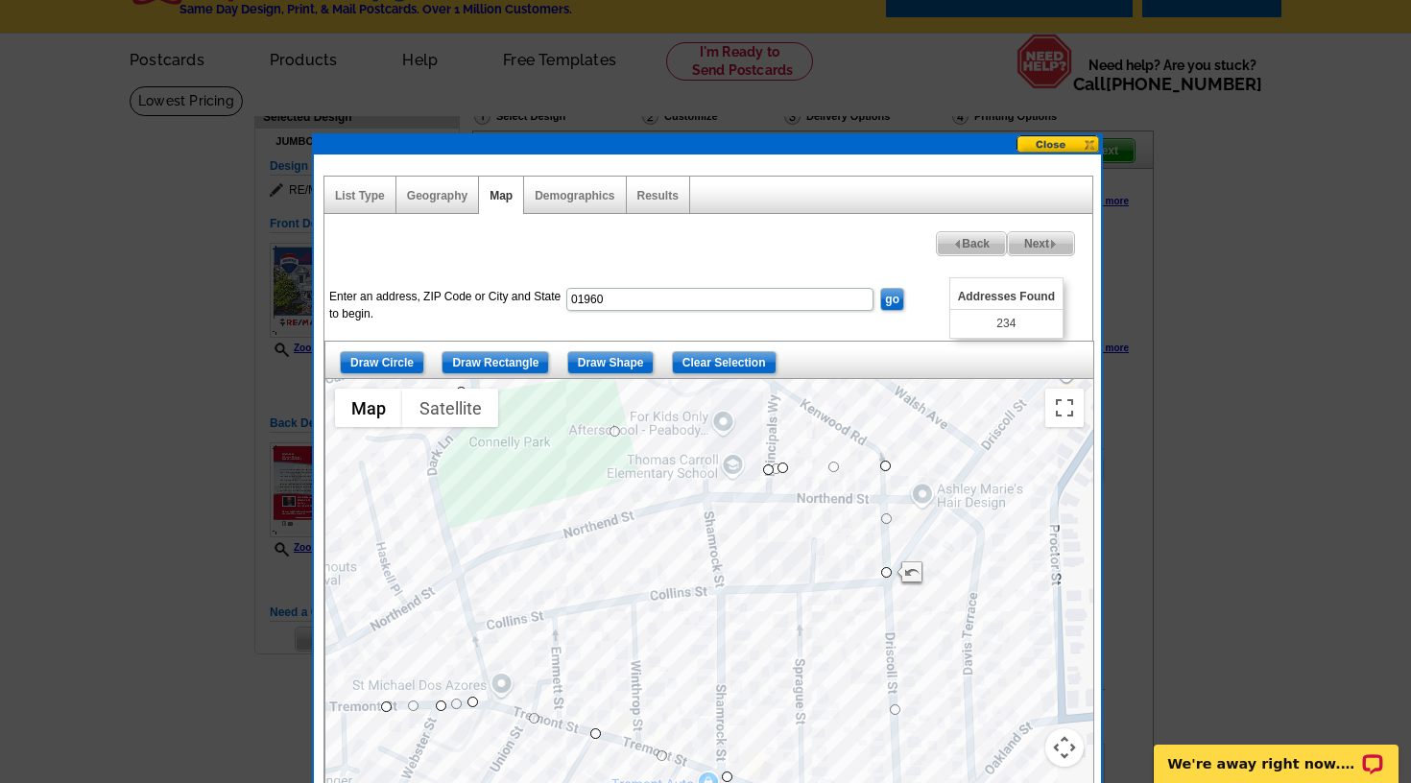
drag, startPoint x: 879, startPoint y: 513, endPoint x: 898, endPoint y: 518, distance: 19.8
click at [898, 518] on div at bounding box center [709, 619] width 768 height 480
drag, startPoint x: 888, startPoint y: 518, endPoint x: 900, endPoint y: 523, distance: 13.4
drag, startPoint x: 898, startPoint y: 519, endPoint x: 921, endPoint y: 519, distance: 23.0
click at [921, 619] on div at bounding box center [1093, 619] width 768 height 0
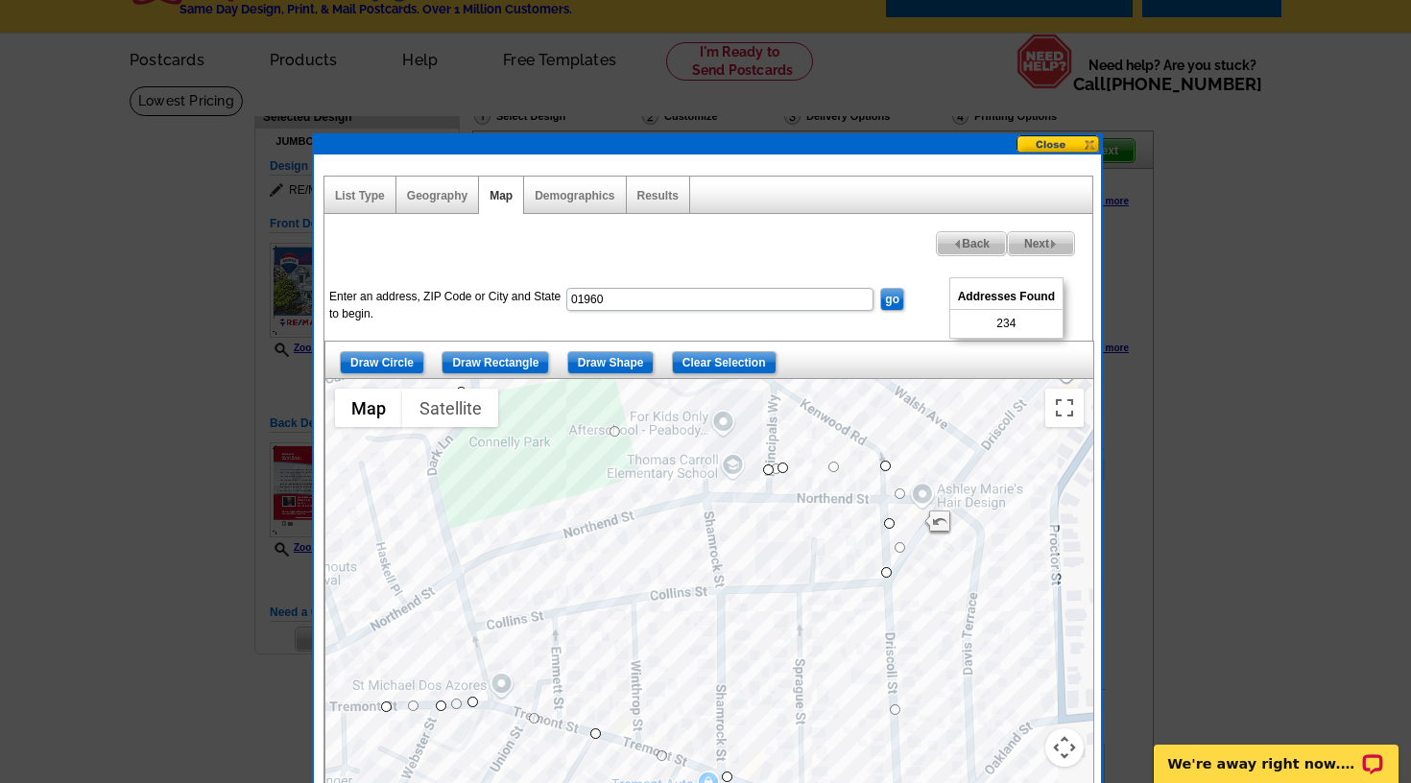
drag, startPoint x: 917, startPoint y: 516, endPoint x: 885, endPoint y: 517, distance: 31.7
drag, startPoint x: 889, startPoint y: 548, endPoint x: 919, endPoint y: 539, distance: 31.0
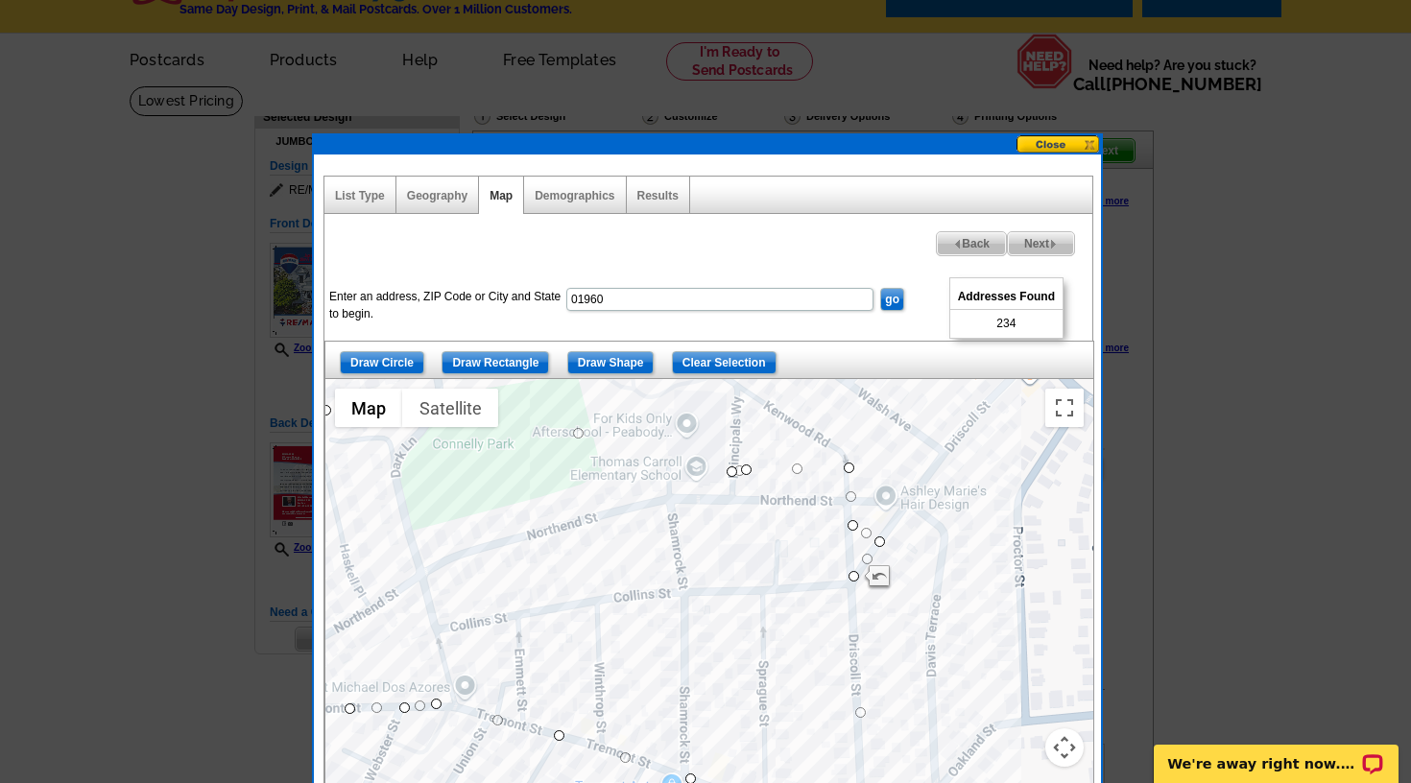
drag, startPoint x: 919, startPoint y: 547, endPoint x: 881, endPoint y: 550, distance: 38.5
click at [880, 549] on div at bounding box center [709, 619] width 768 height 480
drag, startPoint x: 880, startPoint y: 540, endPoint x: 849, endPoint y: 548, distance: 31.7
click at [1037, 239] on span "Next" at bounding box center [1041, 243] width 66 height 23
select select
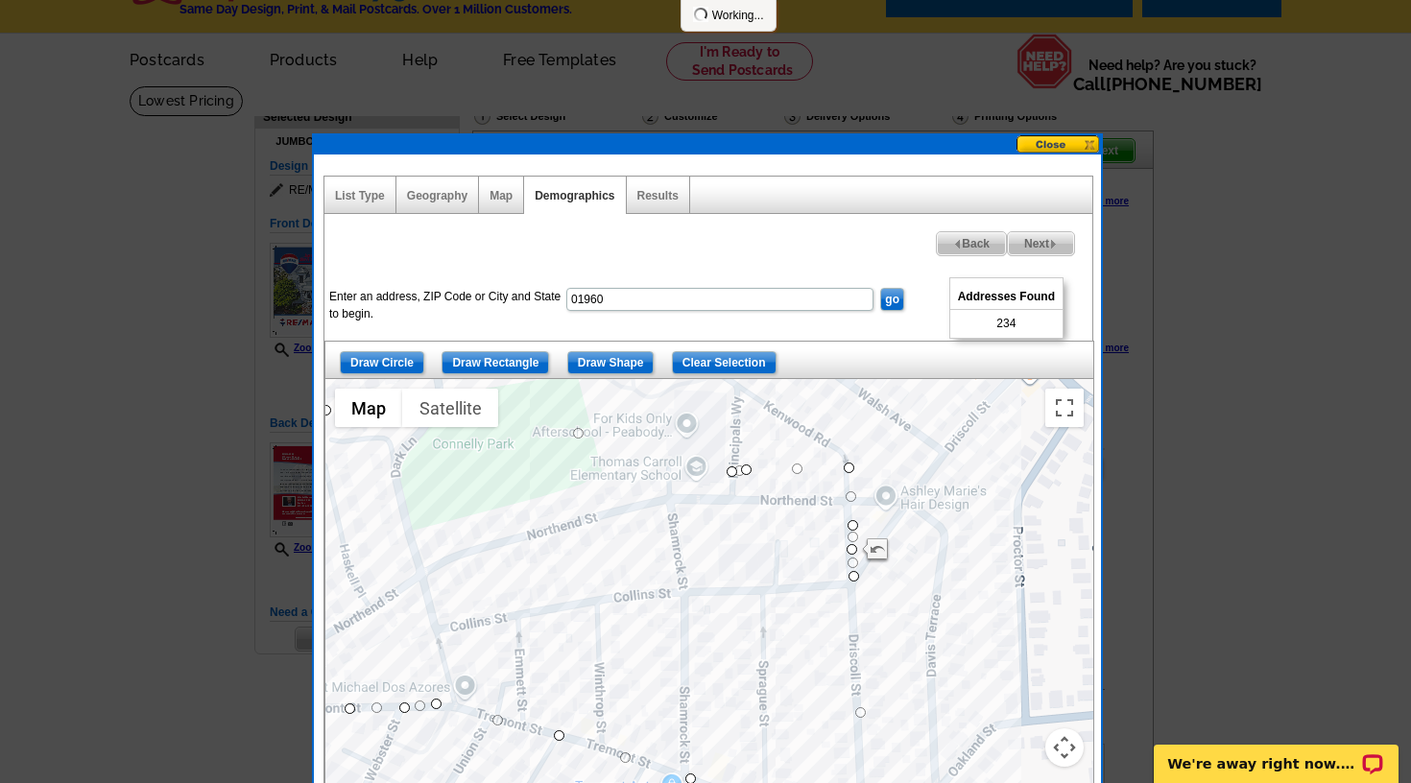
select select
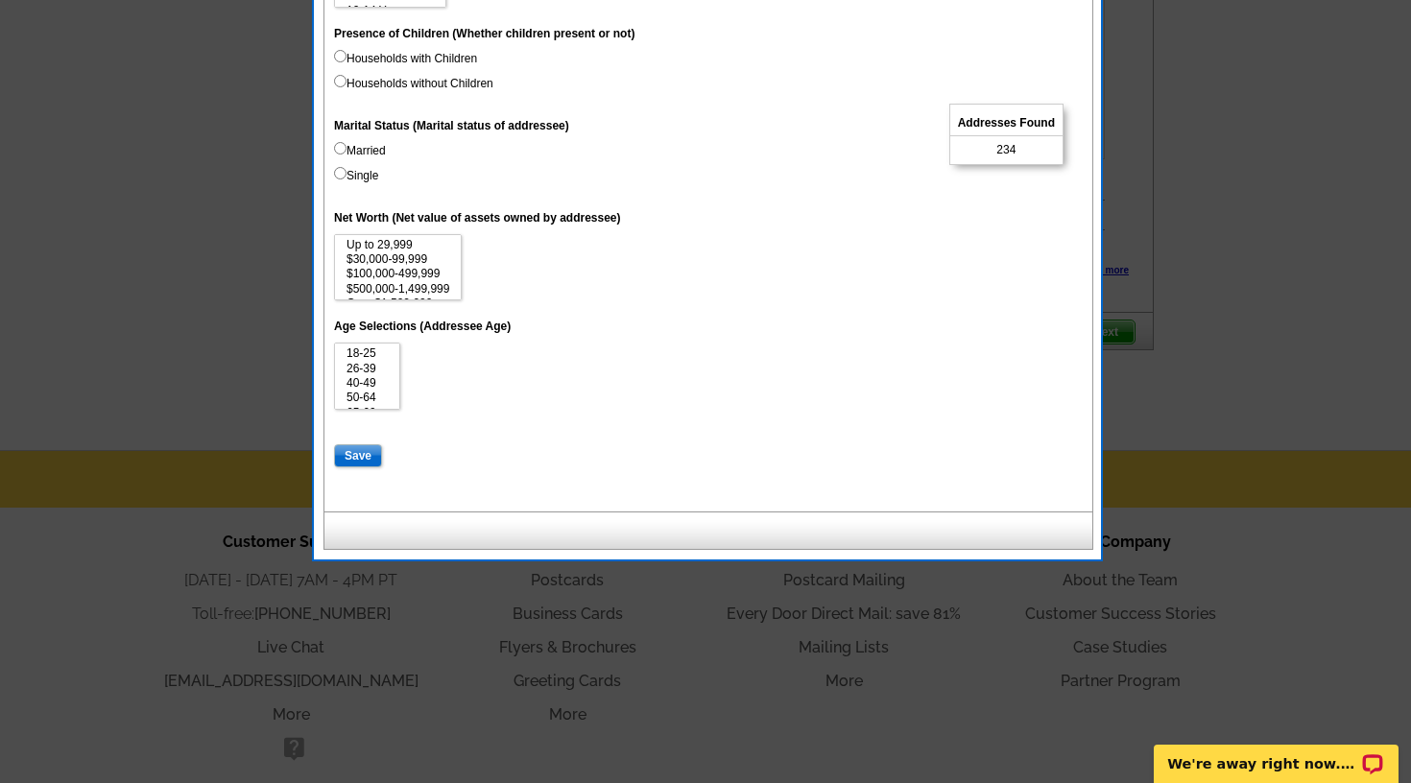
scroll to position [933, 0]
click at [387, 390] on option "50-64" at bounding box center [367, 397] width 45 height 14
click at [389, 375] on option "40-49" at bounding box center [367, 382] width 45 height 14
click at [389, 377] on option "65-69" at bounding box center [367, 384] width 45 height 14
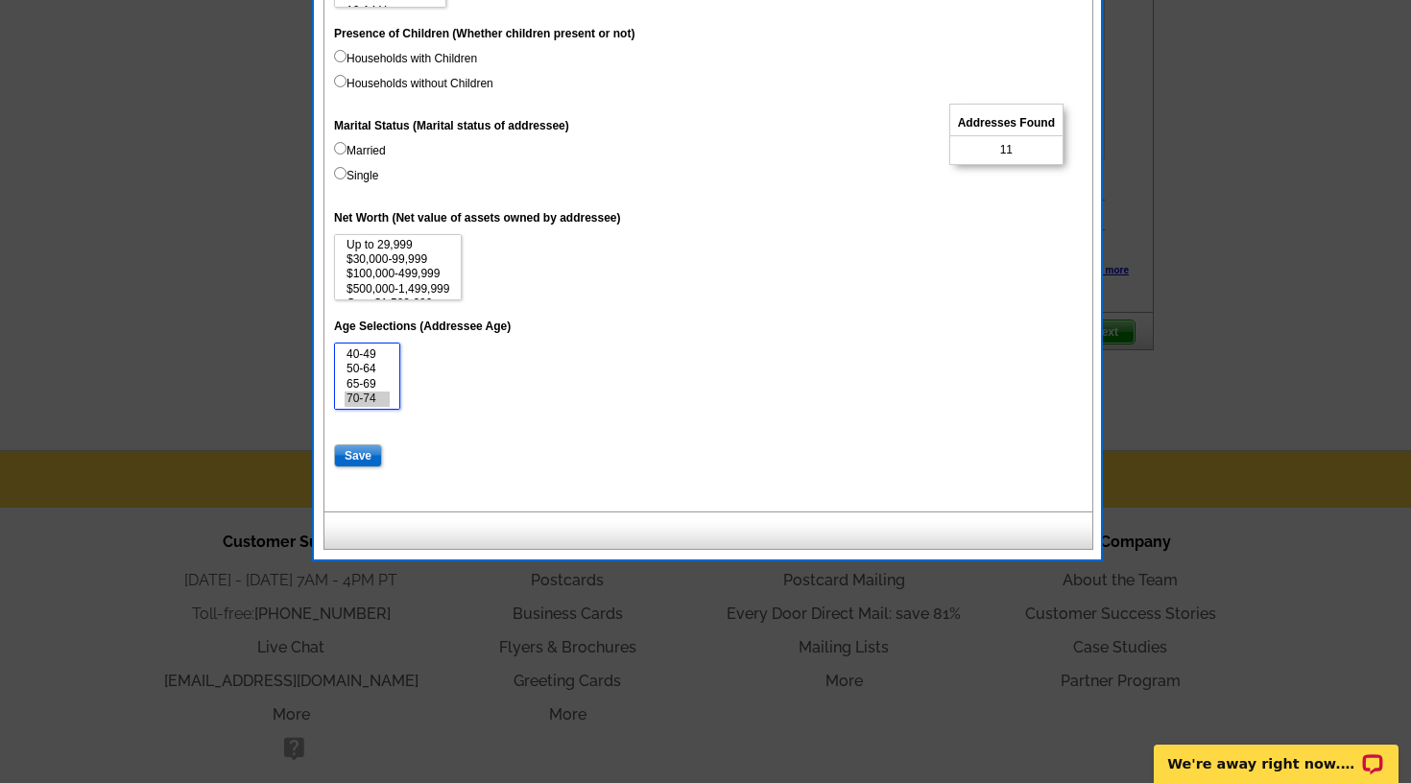
click at [379, 392] on option "70-74" at bounding box center [367, 399] width 45 height 14
click at [379, 393] on option "Over 75" at bounding box center [367, 400] width 45 height 14
select select "40-49"
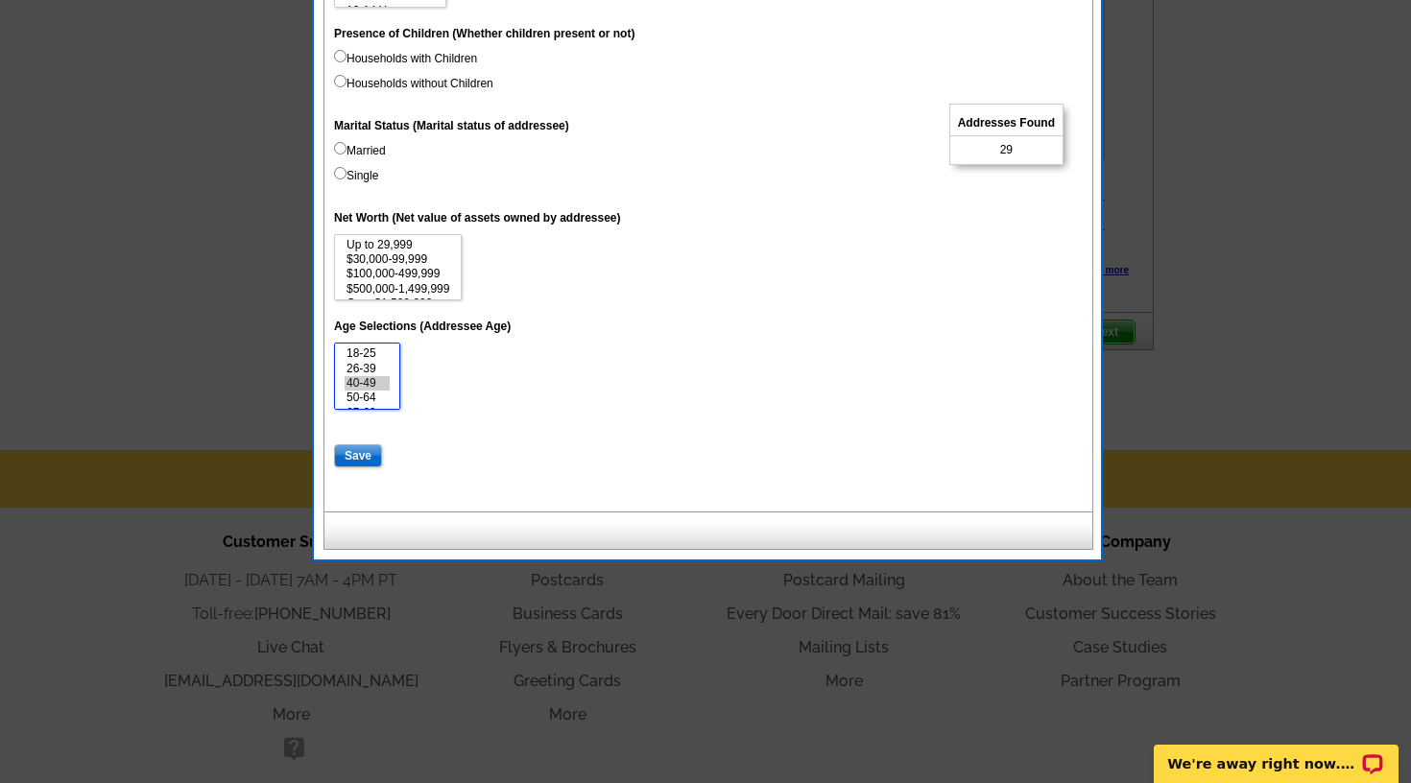
click at [381, 380] on option "40-49" at bounding box center [367, 383] width 45 height 14
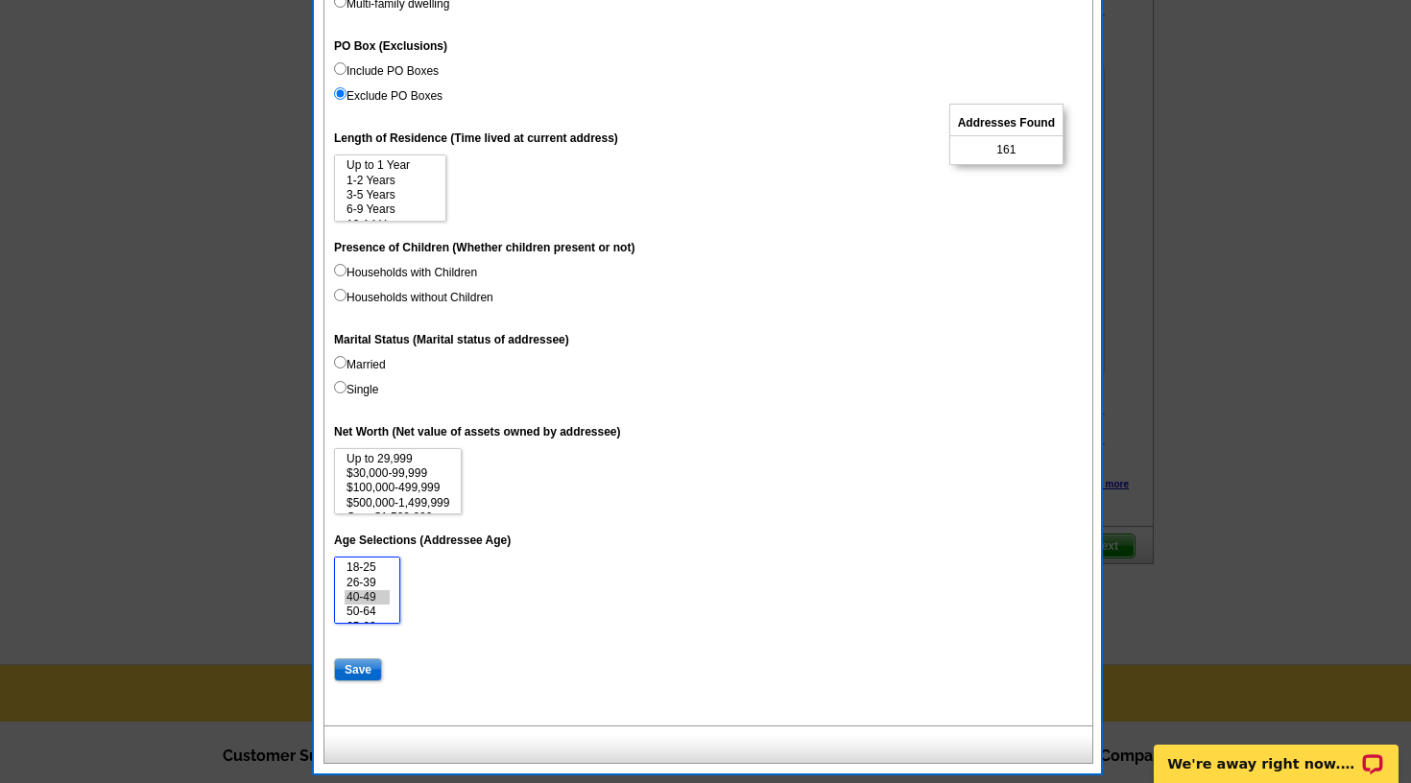
scroll to position [29, 0]
click at [419, 203] on option "15 Years or more" at bounding box center [390, 210] width 91 height 14
click at [413, 178] on option "6-9 Years" at bounding box center [390, 181] width 91 height 14
select select "6-9"
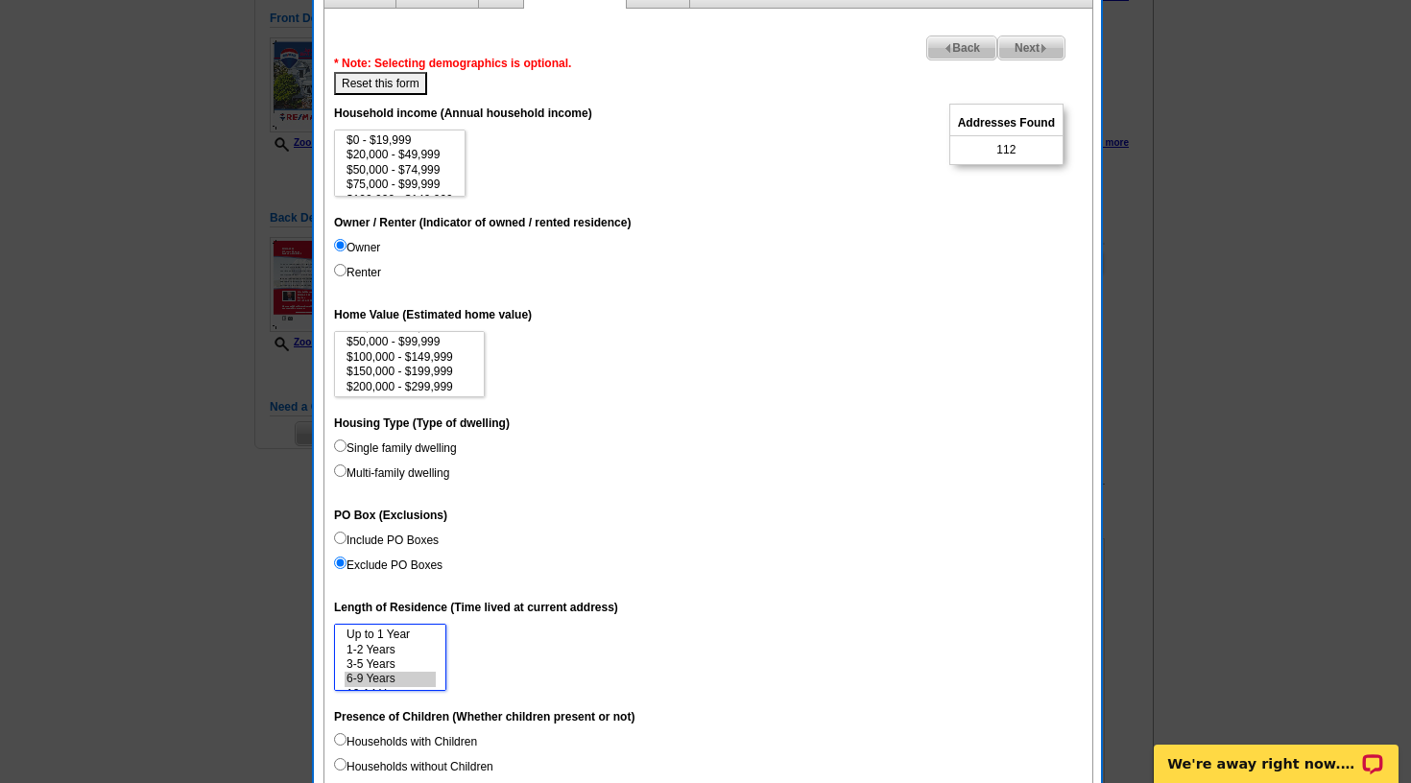
scroll to position [43, 0]
click at [435, 381] on option "$300,000 - $499,999" at bounding box center [410, 387] width 130 height 14
select select "300000-499999"
click at [435, 381] on option "$1,000,000 - $2,999,999" at bounding box center [410, 388] width 130 height 14
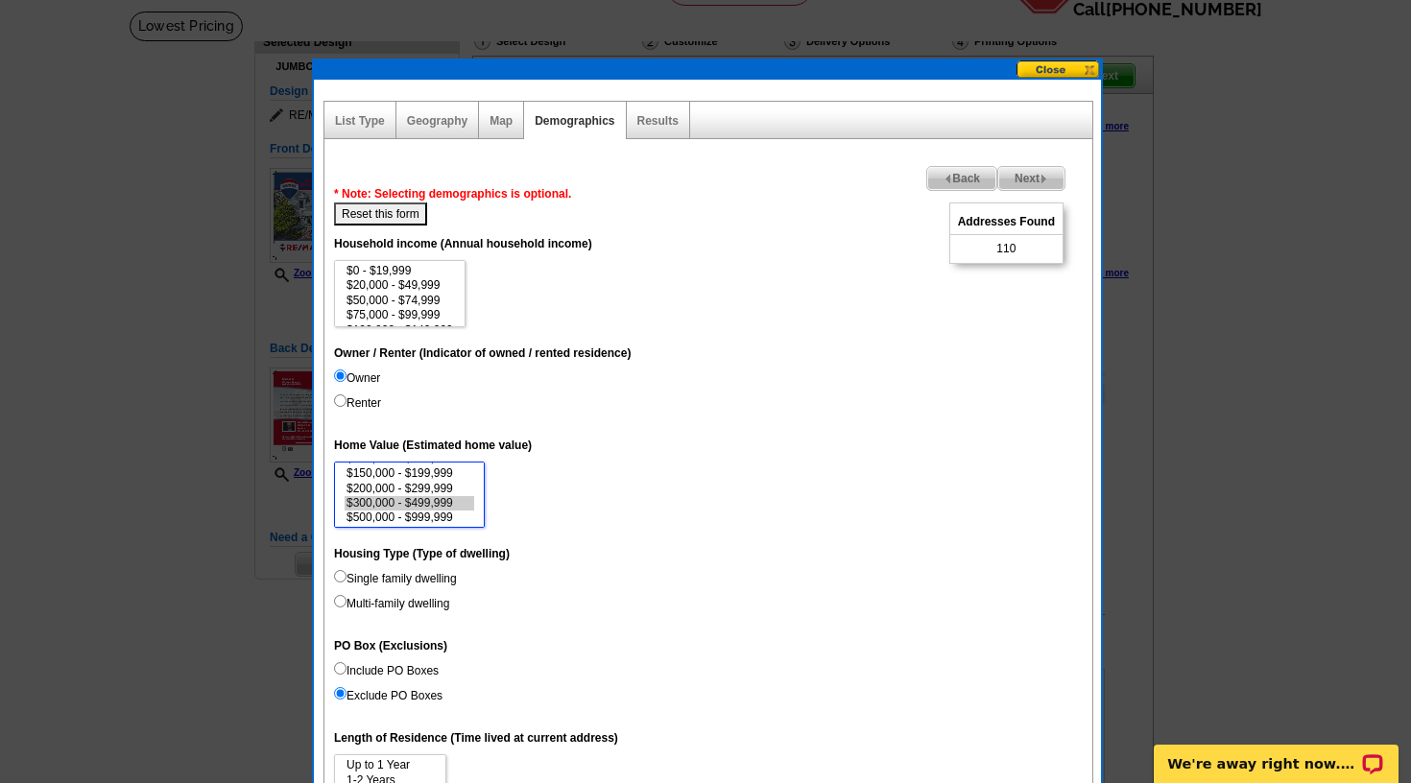
scroll to position [117, 0]
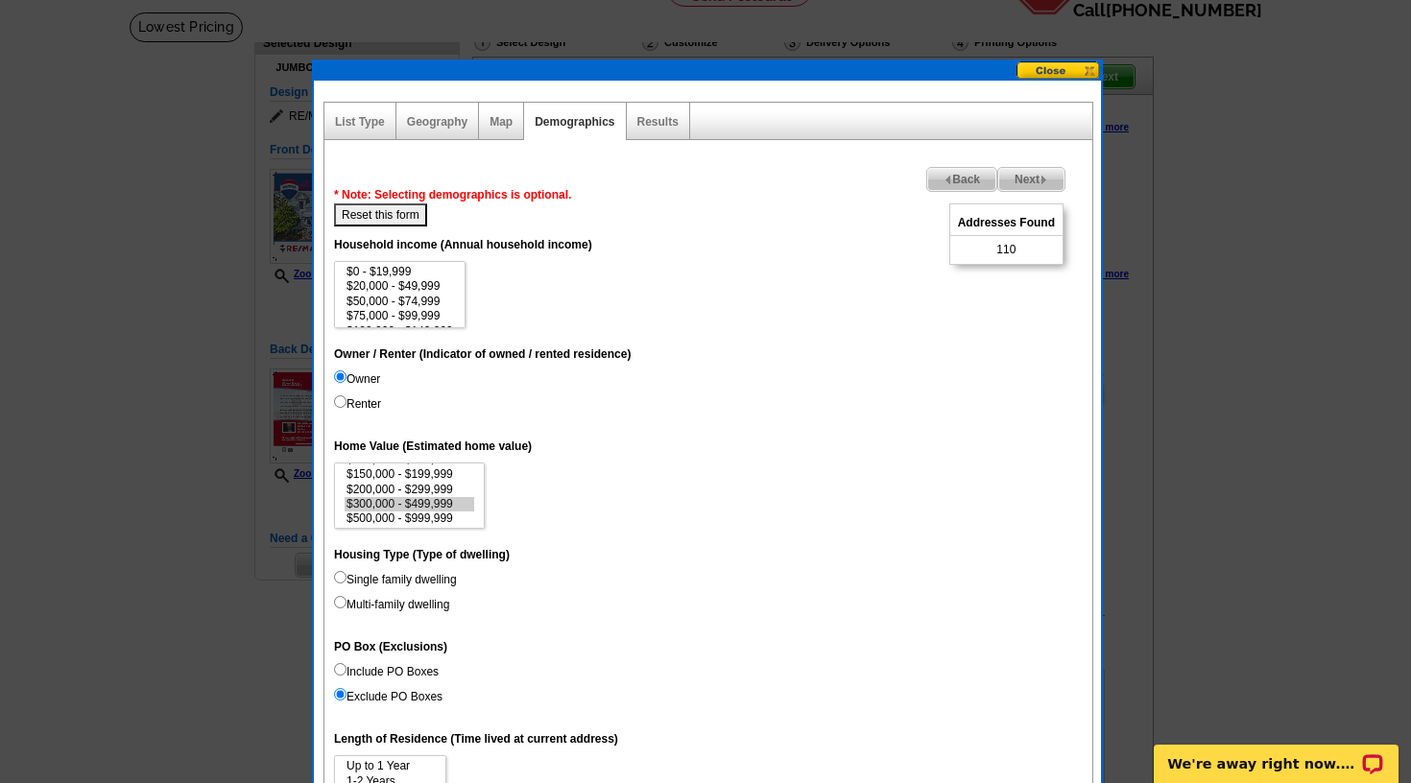
click at [963, 179] on span "Back" at bounding box center [961, 179] width 69 height 23
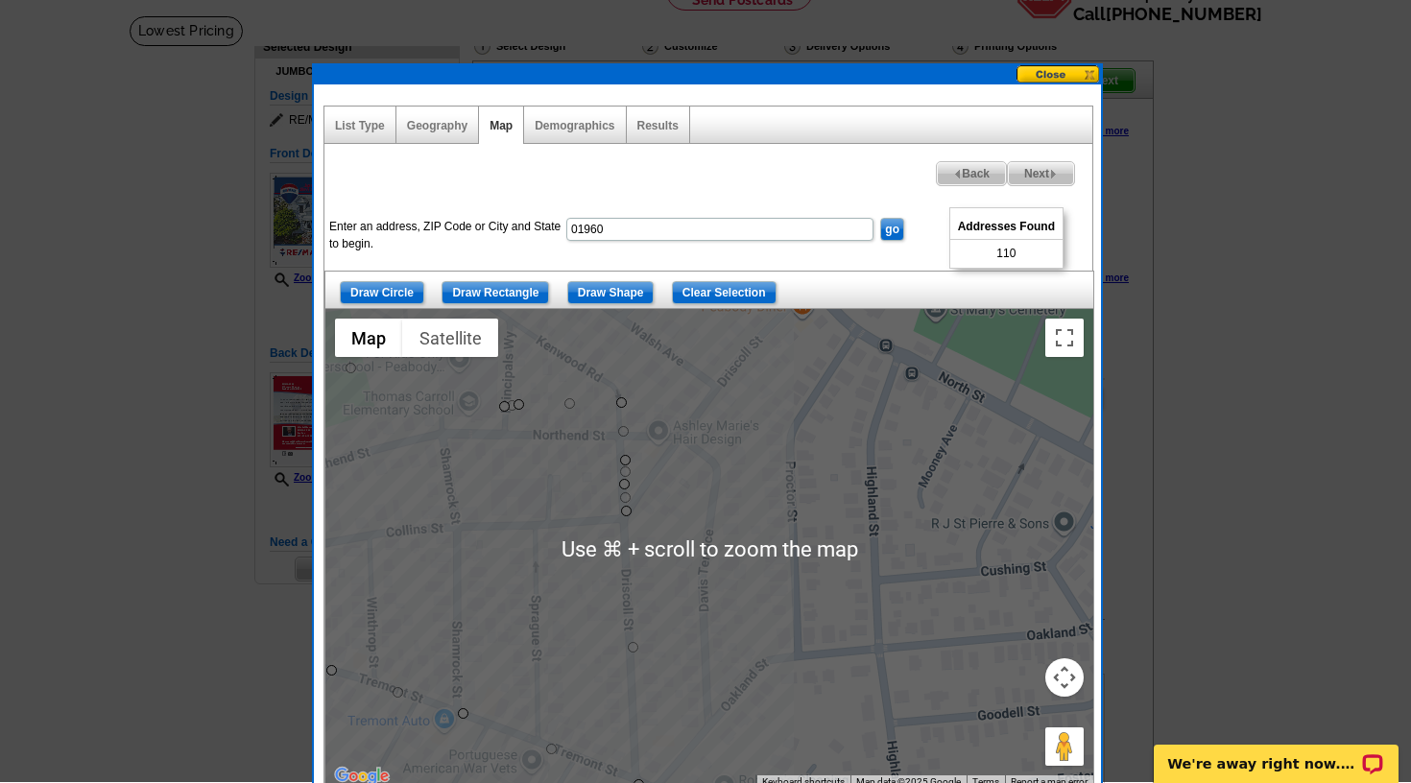
scroll to position [112, 0]
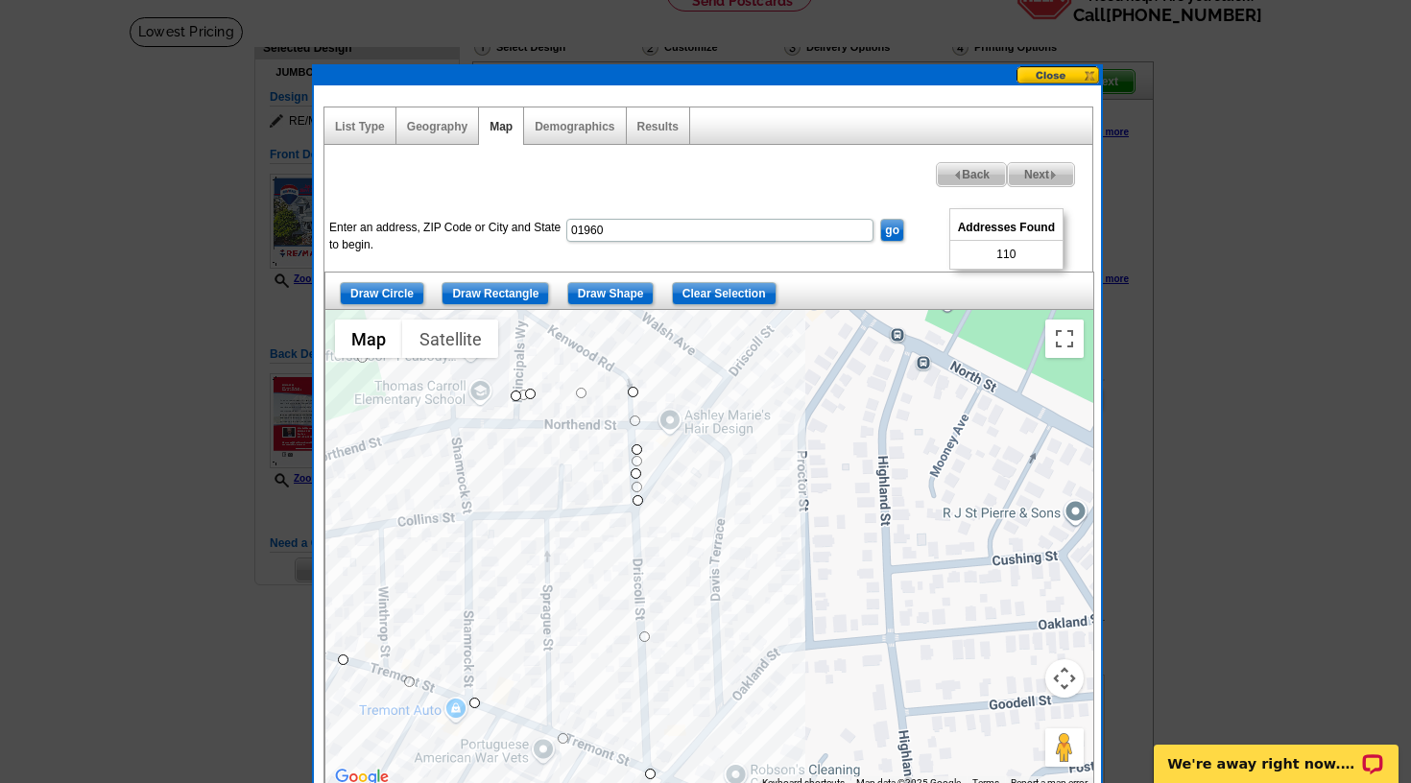
drag, startPoint x: 922, startPoint y: 509, endPoint x: 704, endPoint y: 503, distance: 218.9
click at [705, 505] on div at bounding box center [709, 550] width 768 height 480
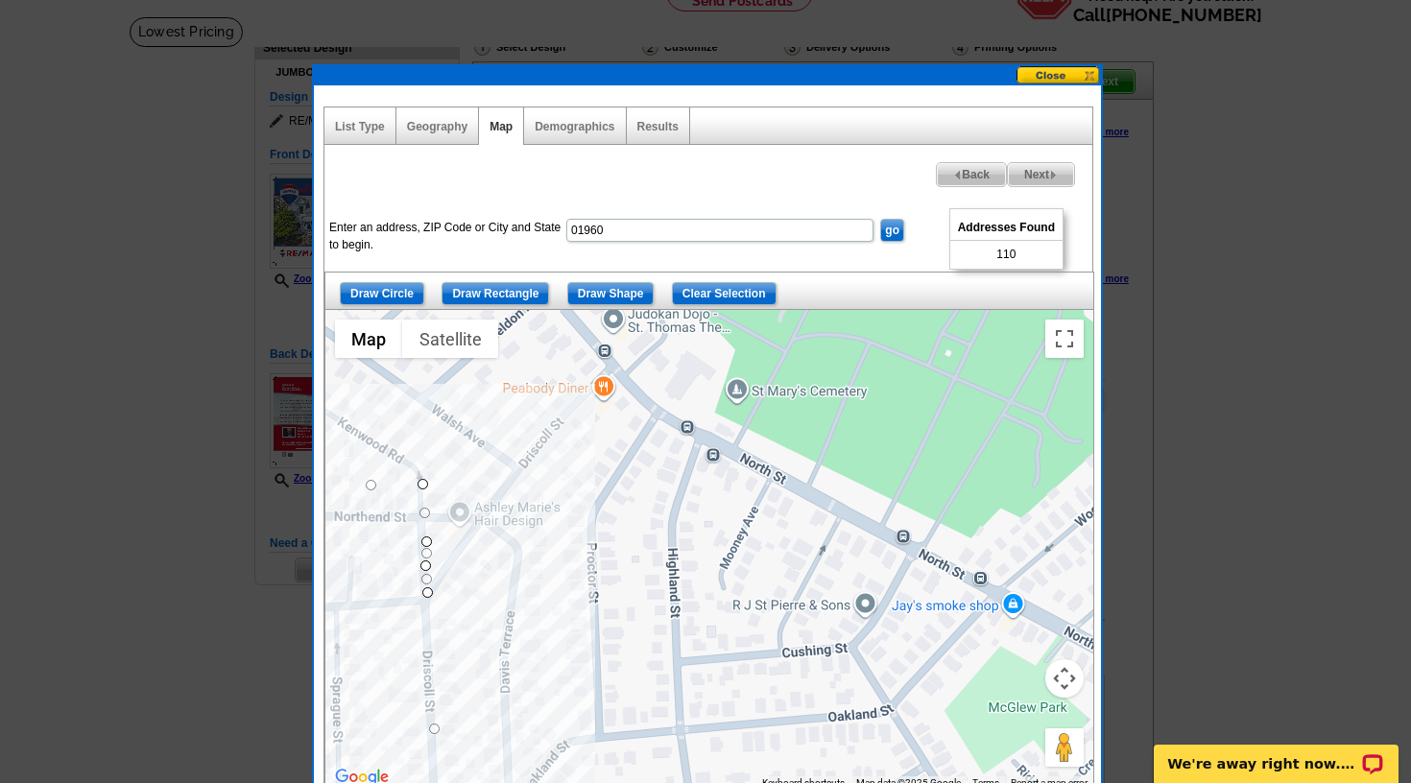
scroll to position [108, 0]
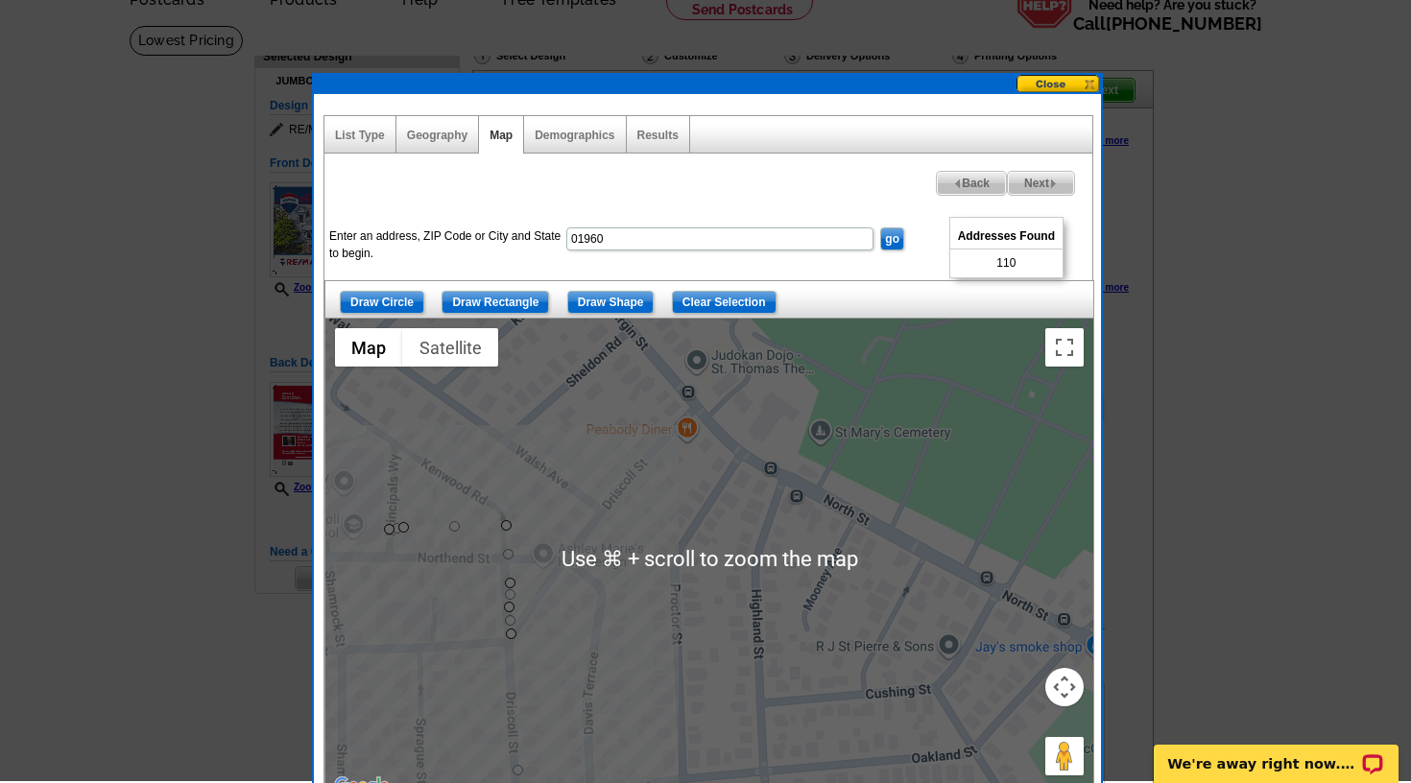
drag, startPoint x: 798, startPoint y: 489, endPoint x: 672, endPoint y: 627, distance: 186.8
click at [672, 627] on div at bounding box center [709, 559] width 768 height 480
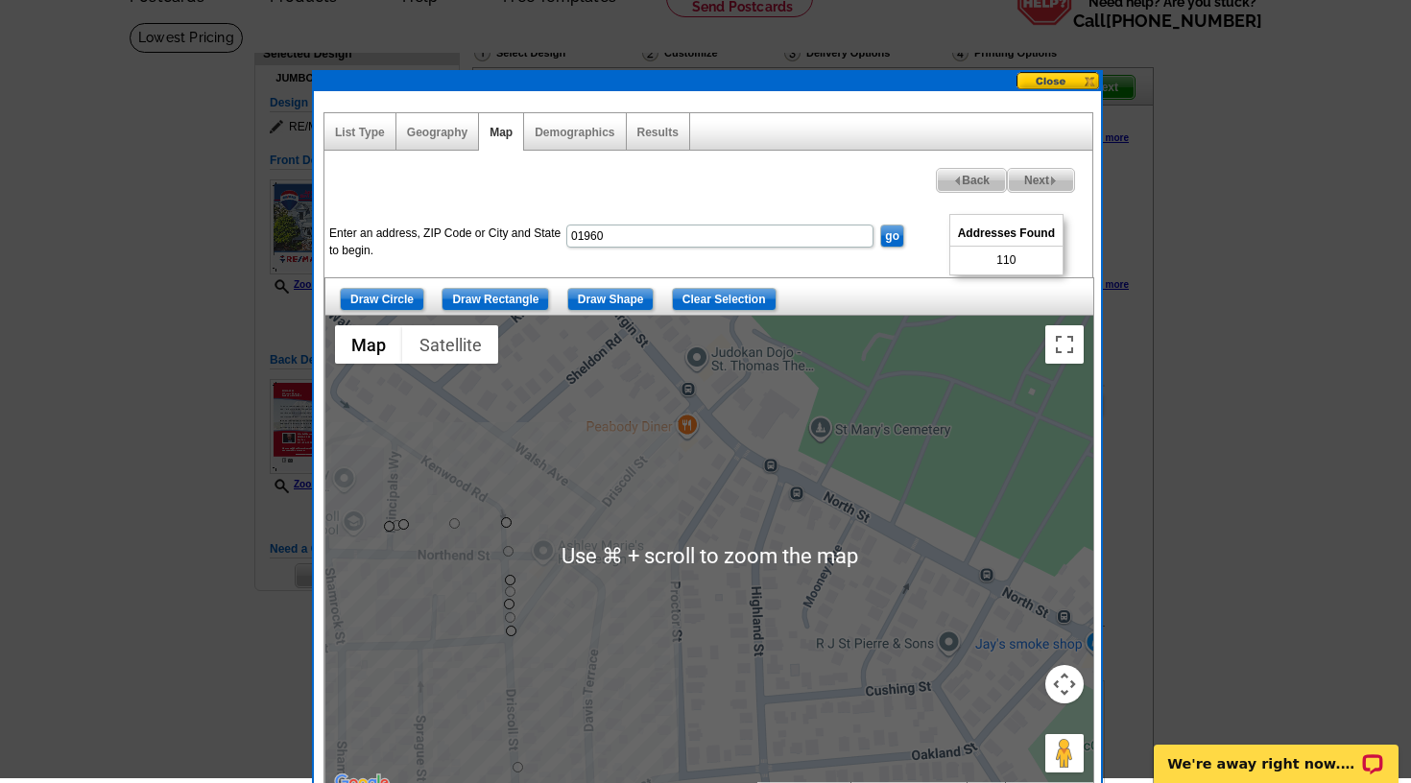
scroll to position [110, 0]
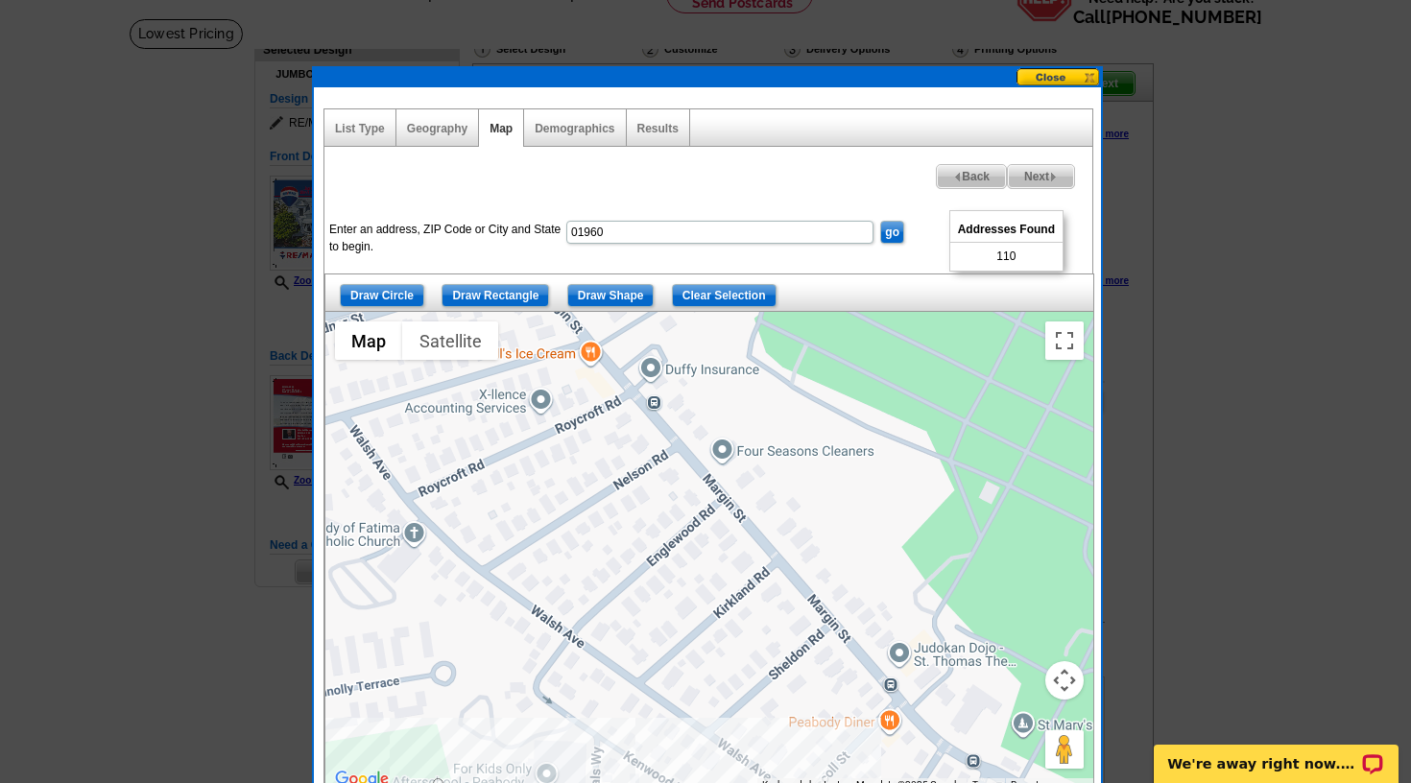
drag, startPoint x: 578, startPoint y: 421, endPoint x: 780, endPoint y: 726, distance: 365.5
click at [780, 726] on div at bounding box center [709, 552] width 768 height 480
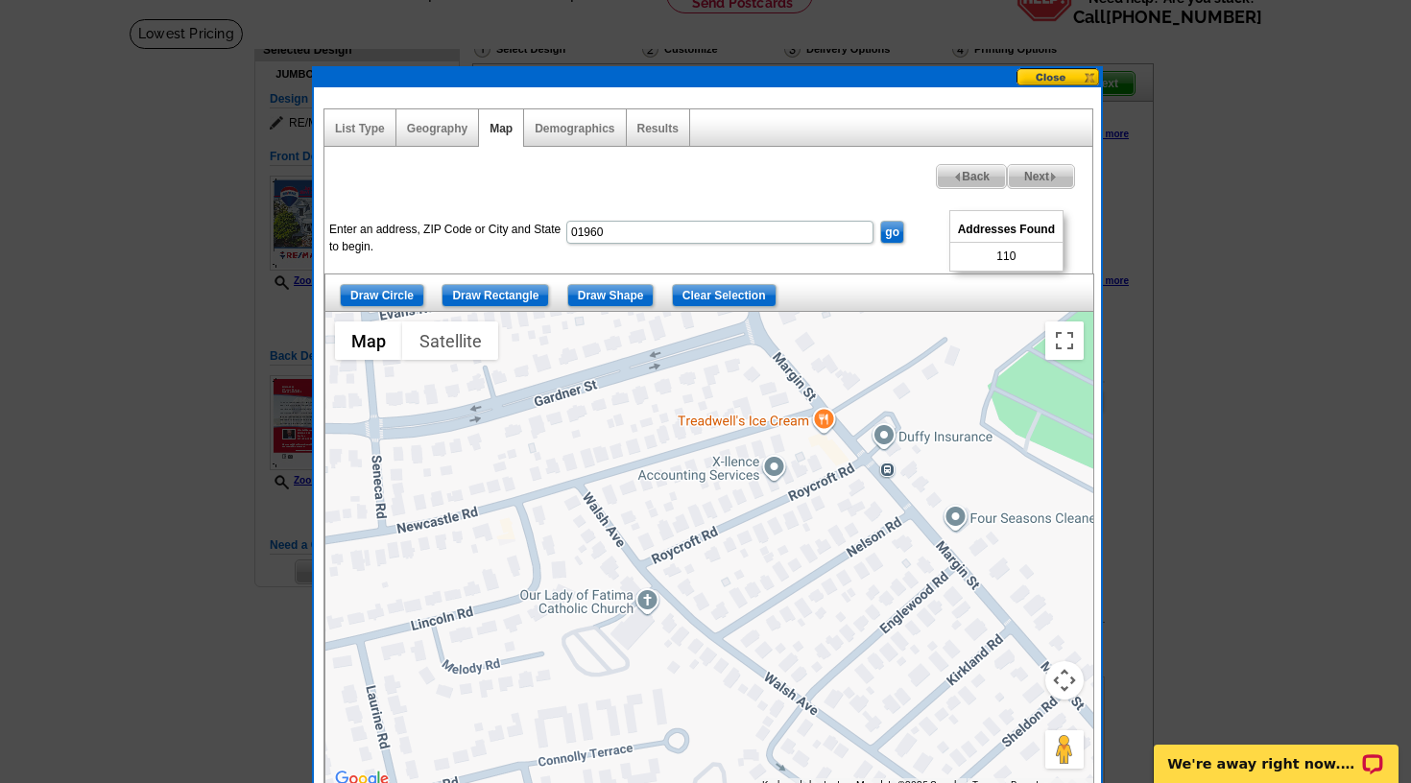
drag, startPoint x: 778, startPoint y: 684, endPoint x: 1018, endPoint y: 776, distance: 256.7
click at [1020, 775] on div at bounding box center [709, 552] width 768 height 480
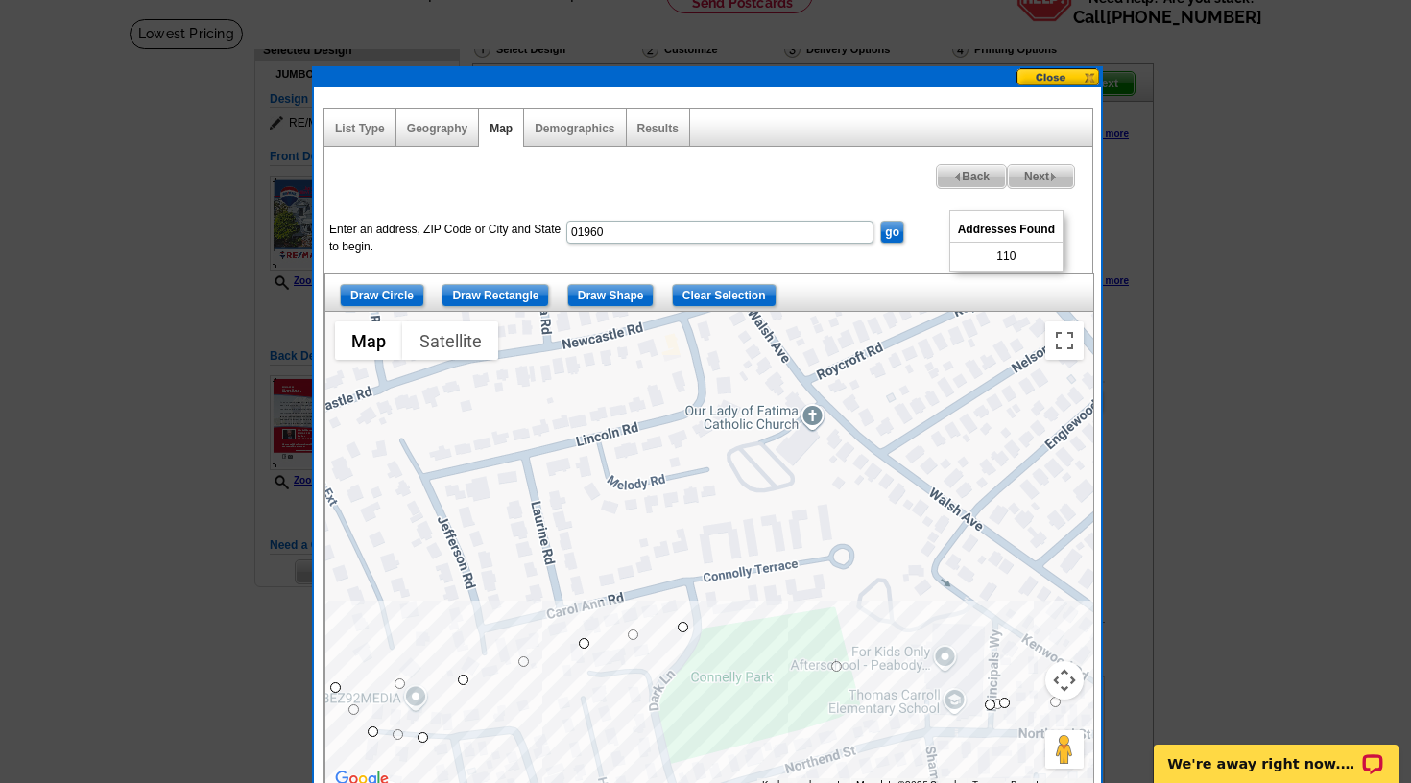
scroll to position [107, 0]
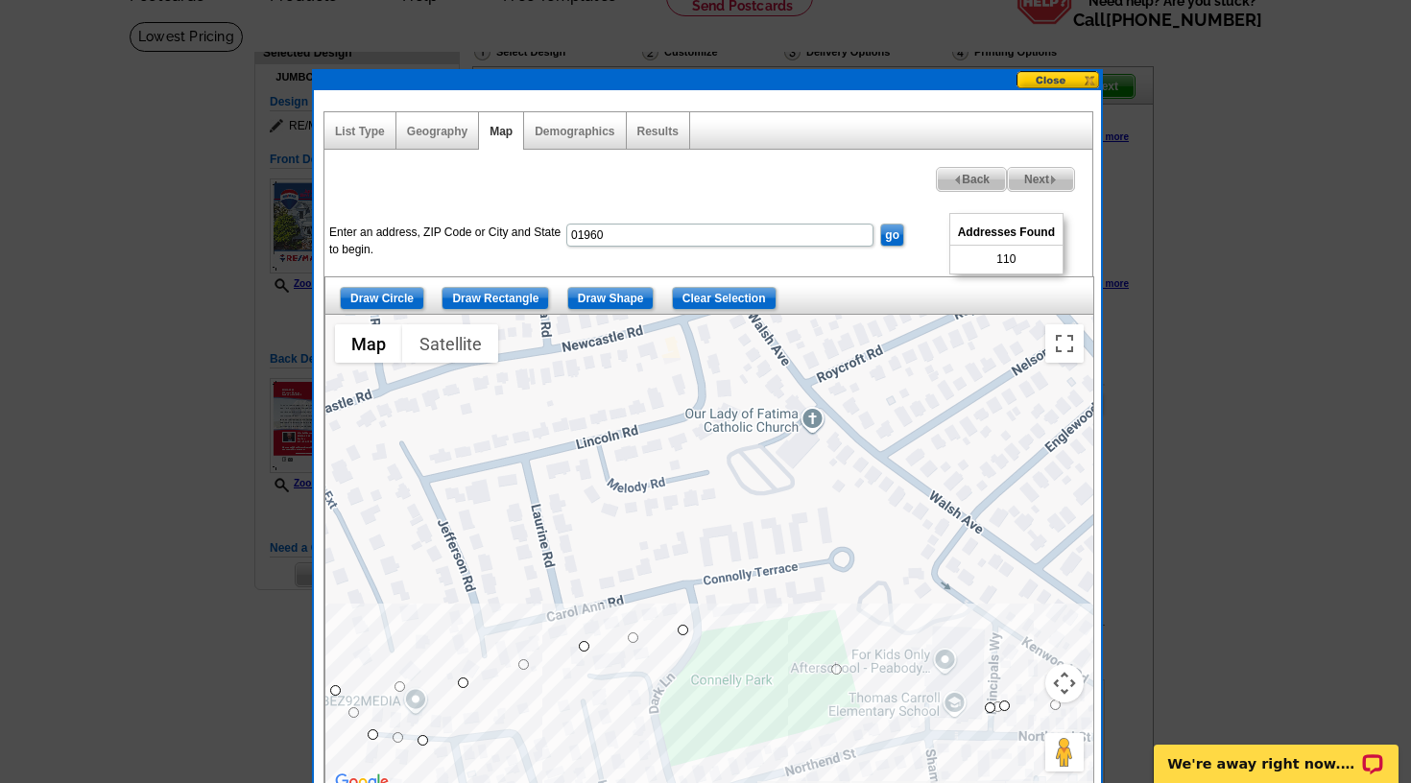
drag, startPoint x: 769, startPoint y: 604, endPoint x: 866, endPoint y: 438, distance: 192.3
click at [866, 438] on div at bounding box center [709, 555] width 768 height 480
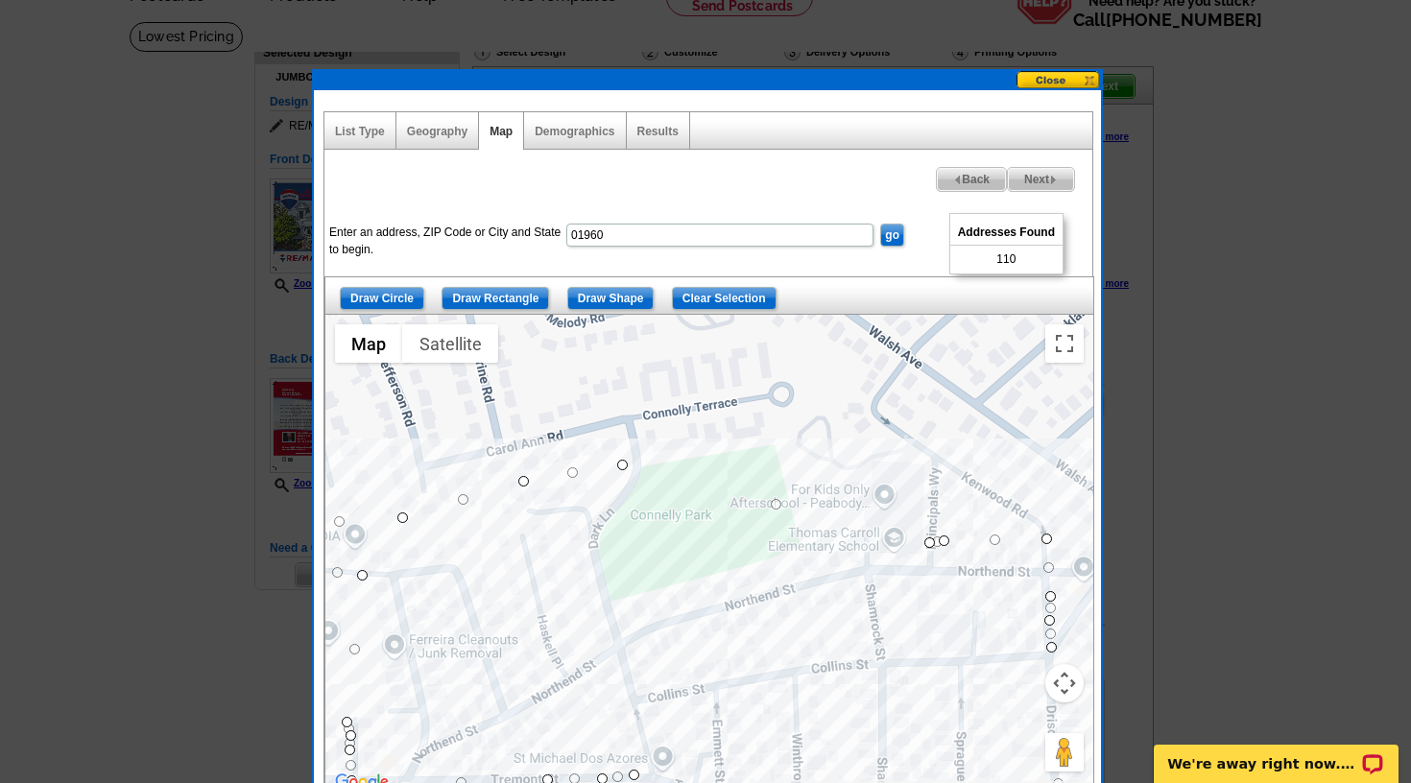
drag, startPoint x: 771, startPoint y: 578, endPoint x: 712, endPoint y: 425, distance: 163.4
click at [712, 425] on div at bounding box center [709, 555] width 768 height 480
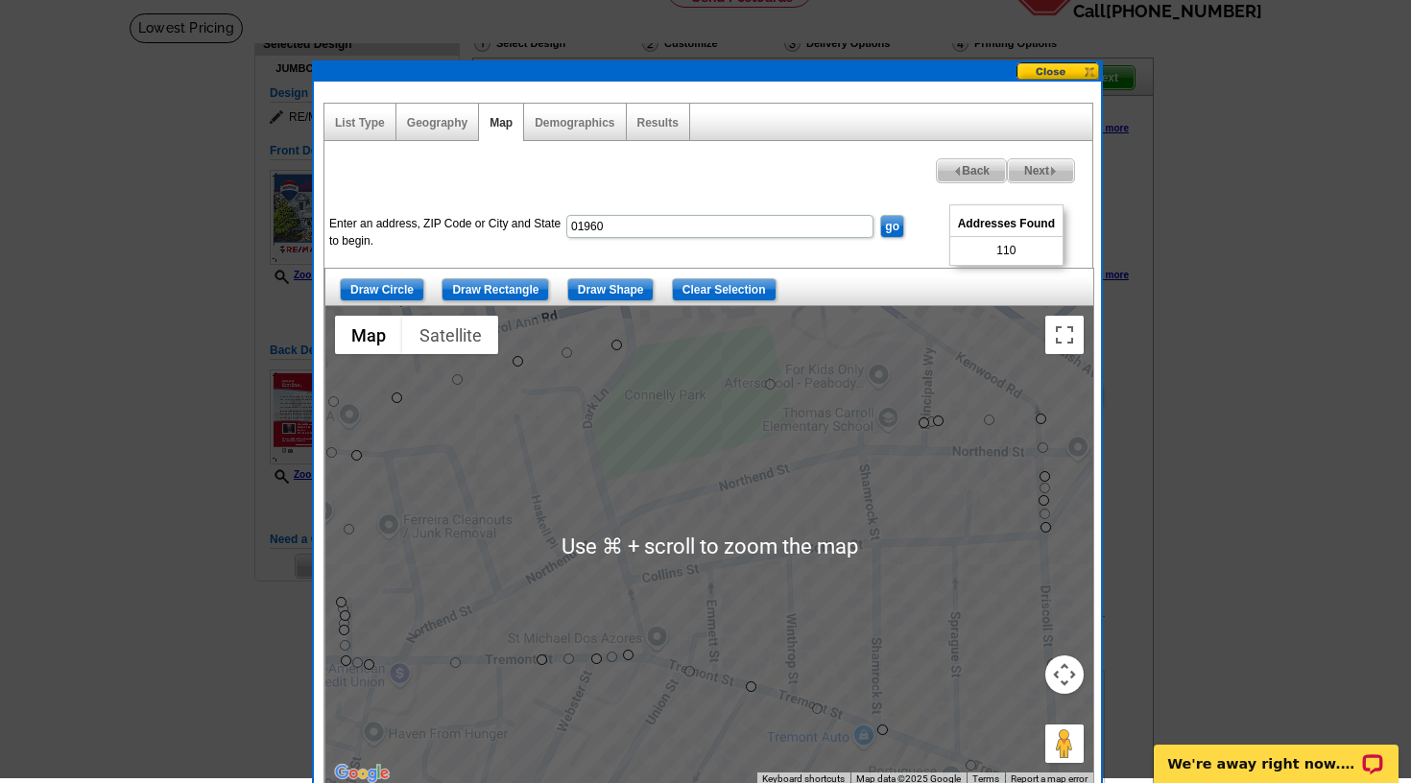
drag, startPoint x: 806, startPoint y: 470, endPoint x: 800, endPoint y: 355, distance: 115.3
click at [800, 355] on div at bounding box center [709, 546] width 768 height 480
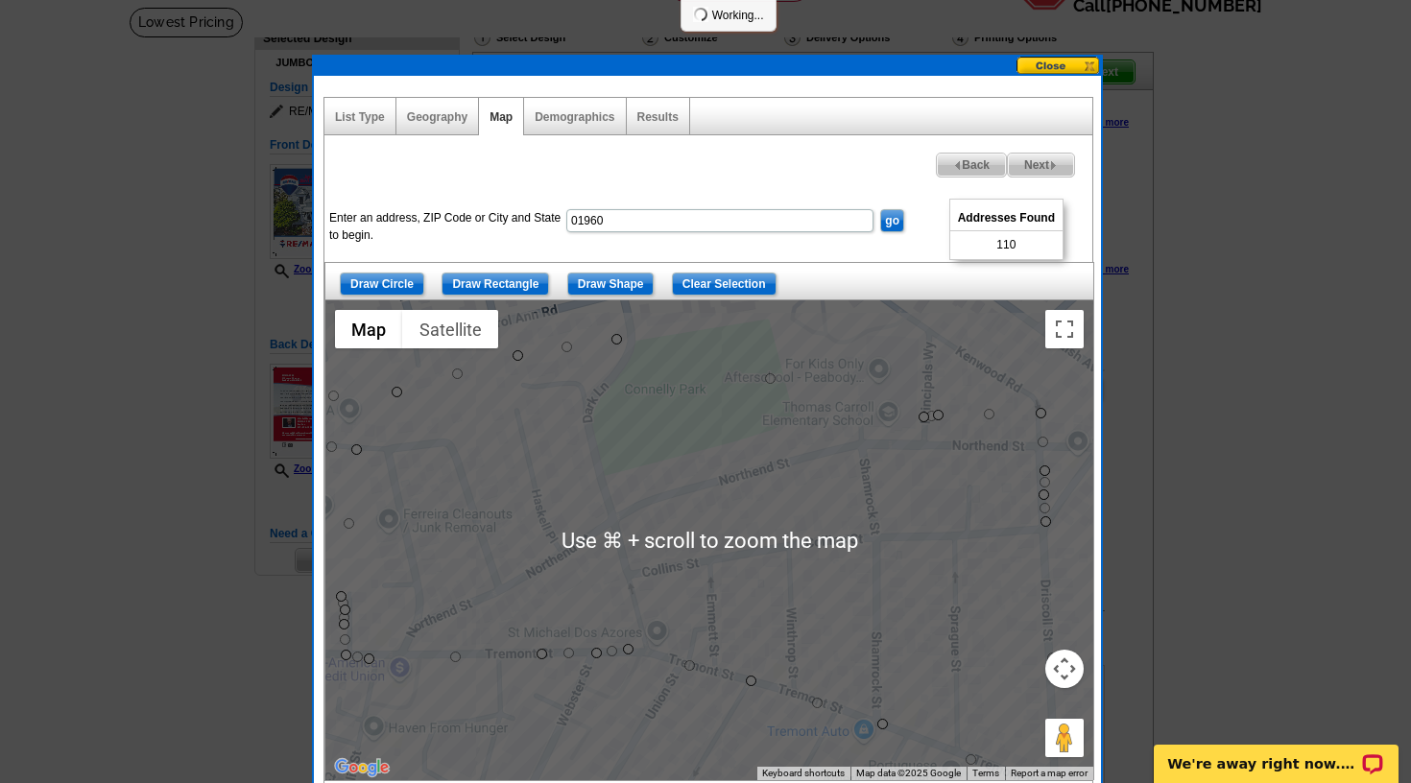
scroll to position [122, 0]
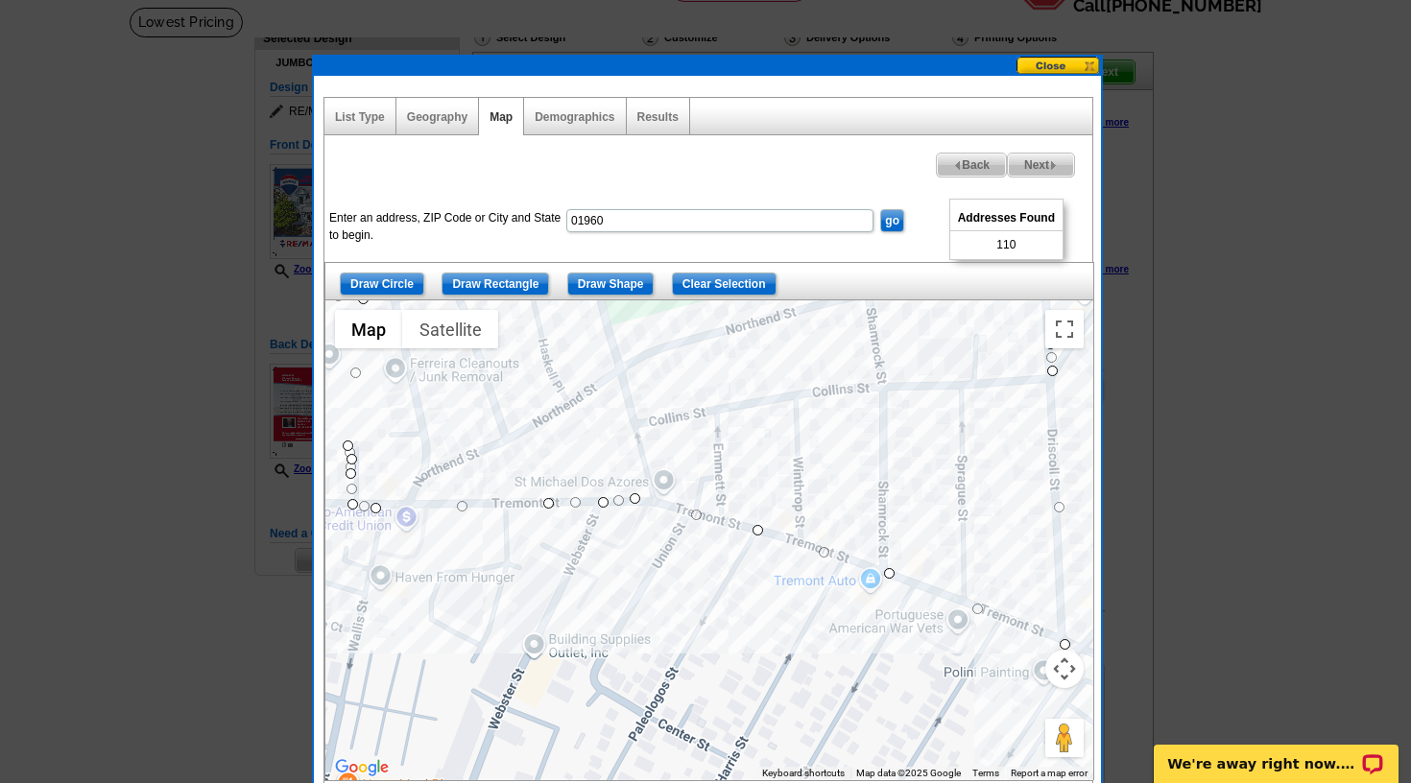
drag, startPoint x: 844, startPoint y: 484, endPoint x: 849, endPoint y: 339, distance: 145.0
click at [849, 339] on div at bounding box center [709, 540] width 768 height 480
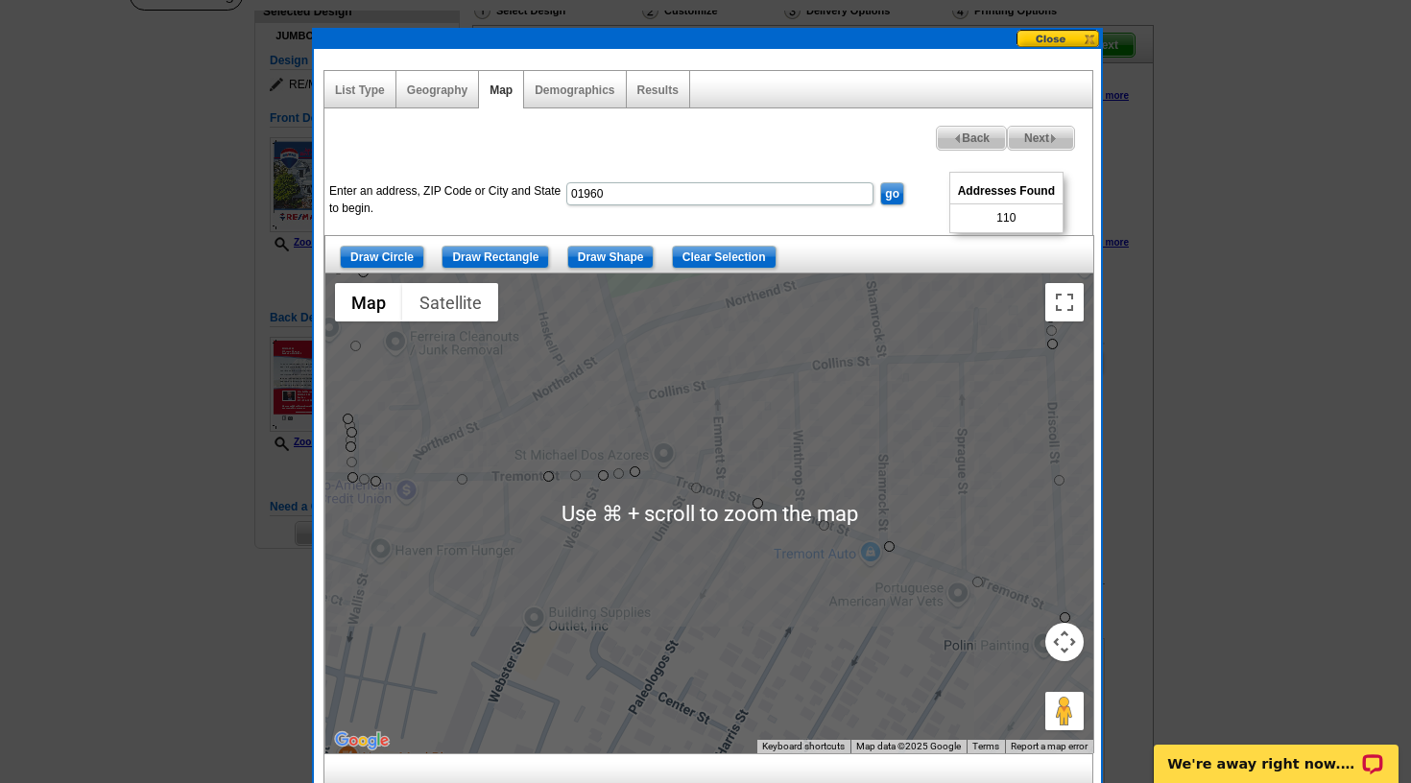
scroll to position [152, 0]
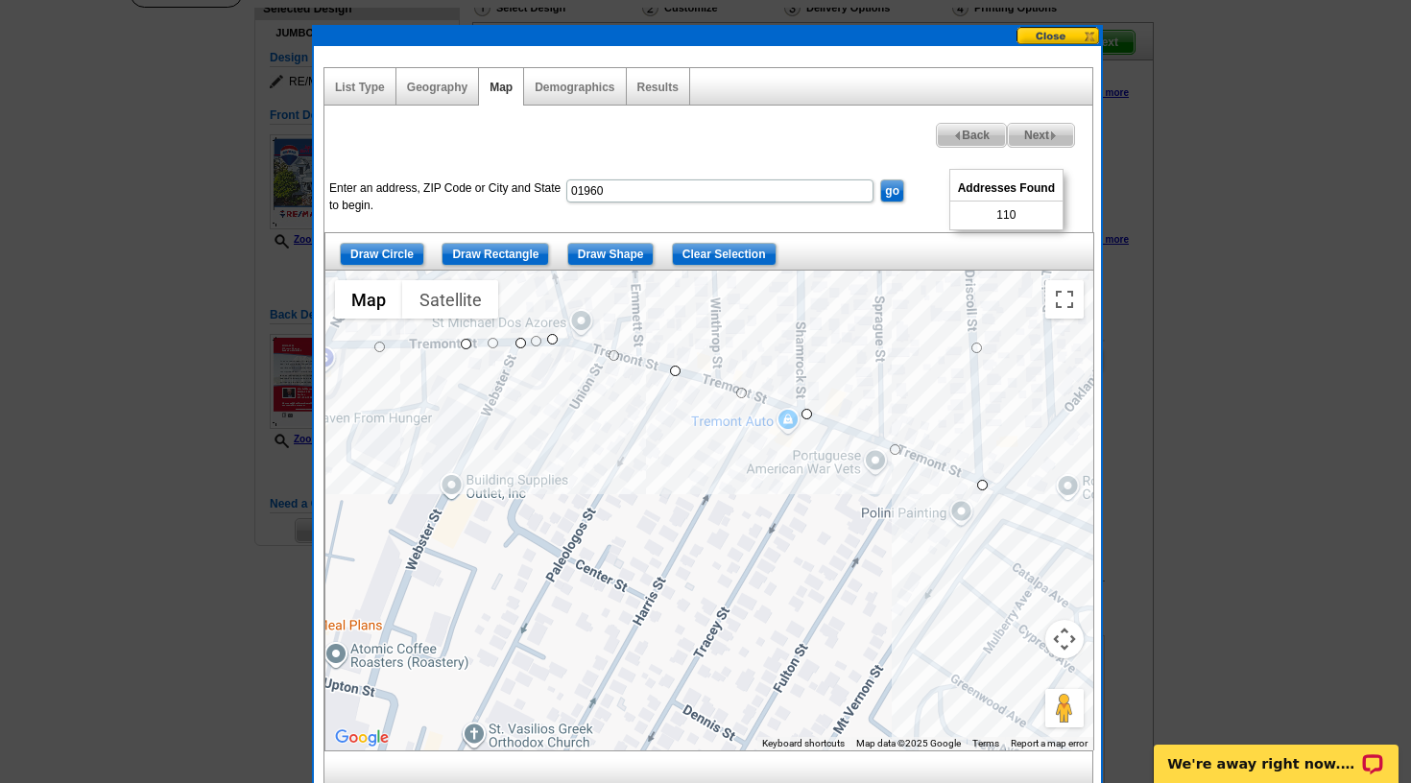
drag, startPoint x: 753, startPoint y: 595, endPoint x: 671, endPoint y: 464, distance: 155.2
click at [671, 464] on div at bounding box center [709, 511] width 768 height 480
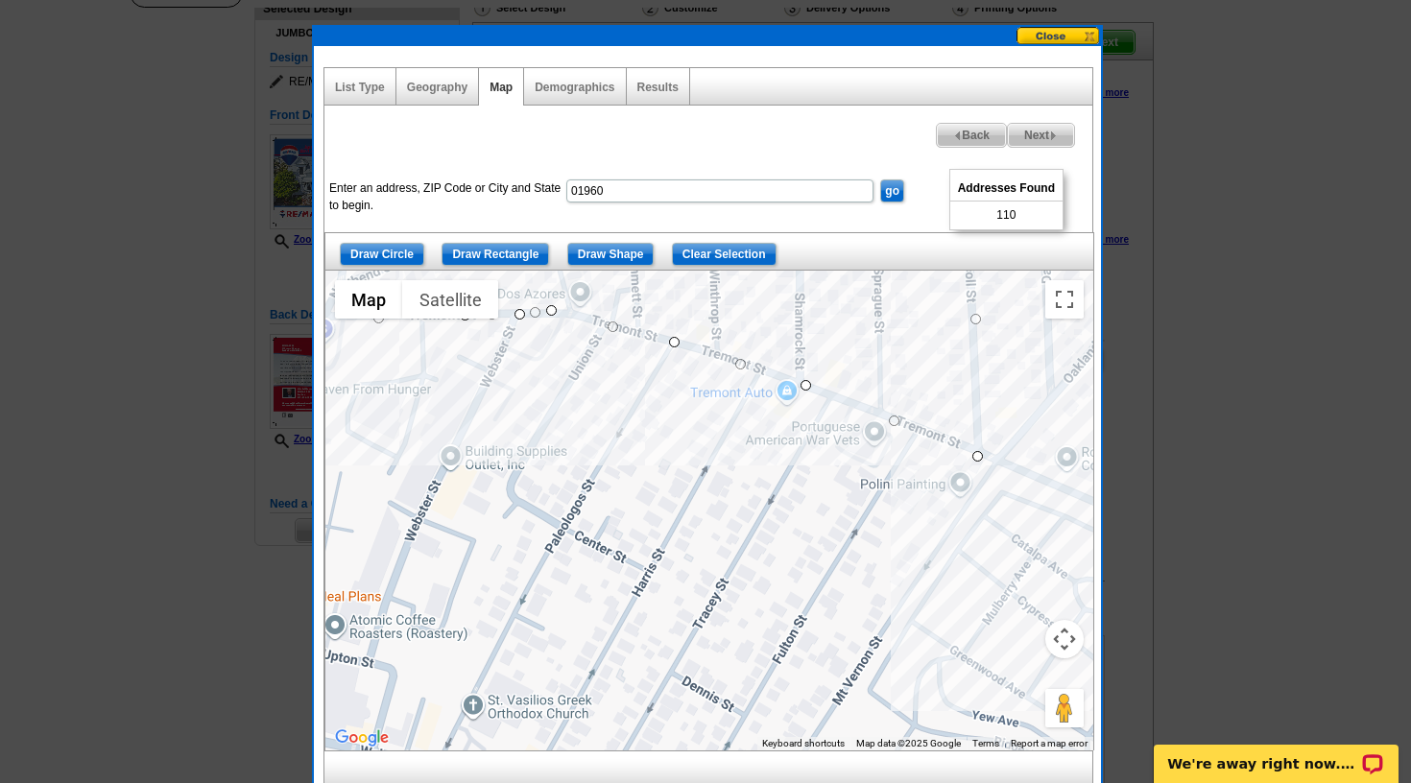
drag, startPoint x: 985, startPoint y: 485, endPoint x: 978, endPoint y: 460, distance: 25.8
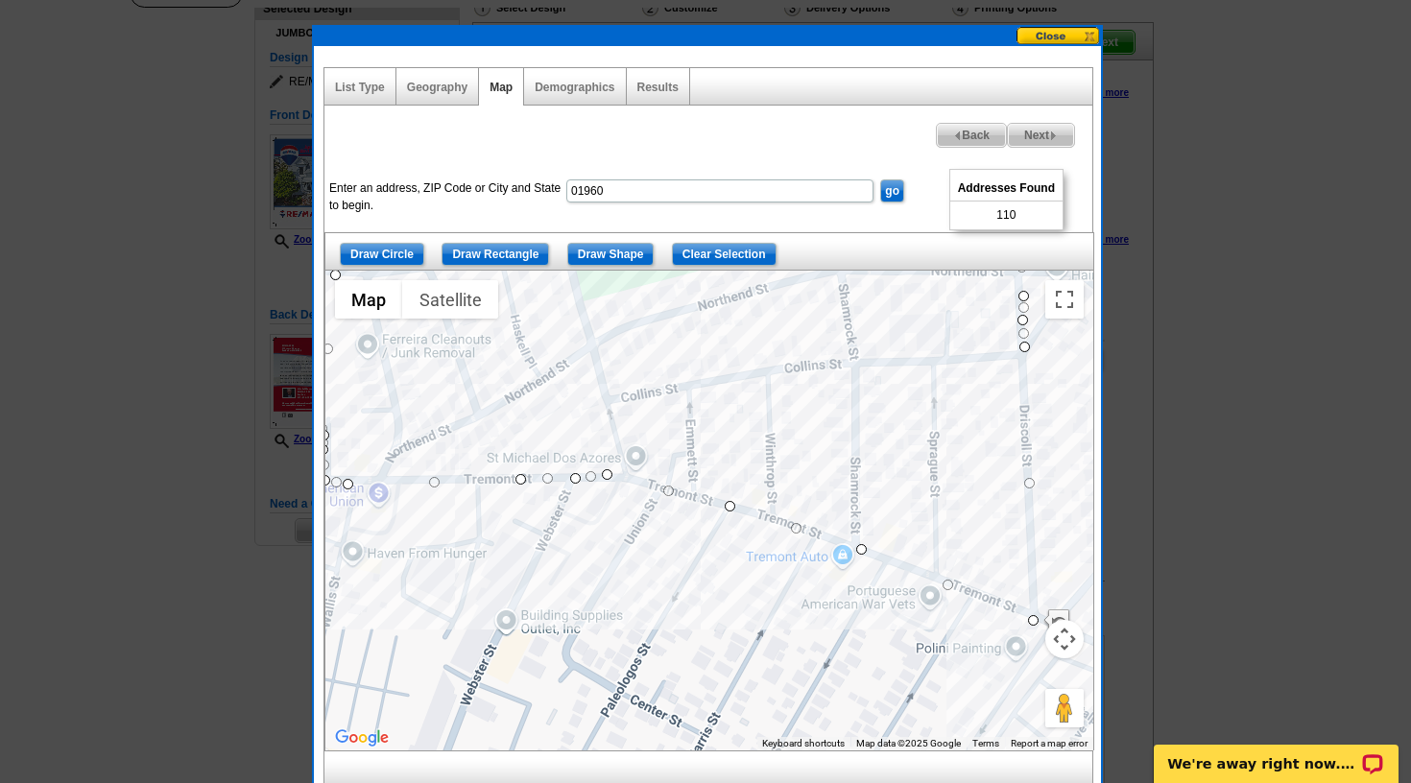
drag, startPoint x: 697, startPoint y: 456, endPoint x: 752, endPoint y: 620, distance: 173.3
click at [752, 620] on div at bounding box center [709, 511] width 768 height 480
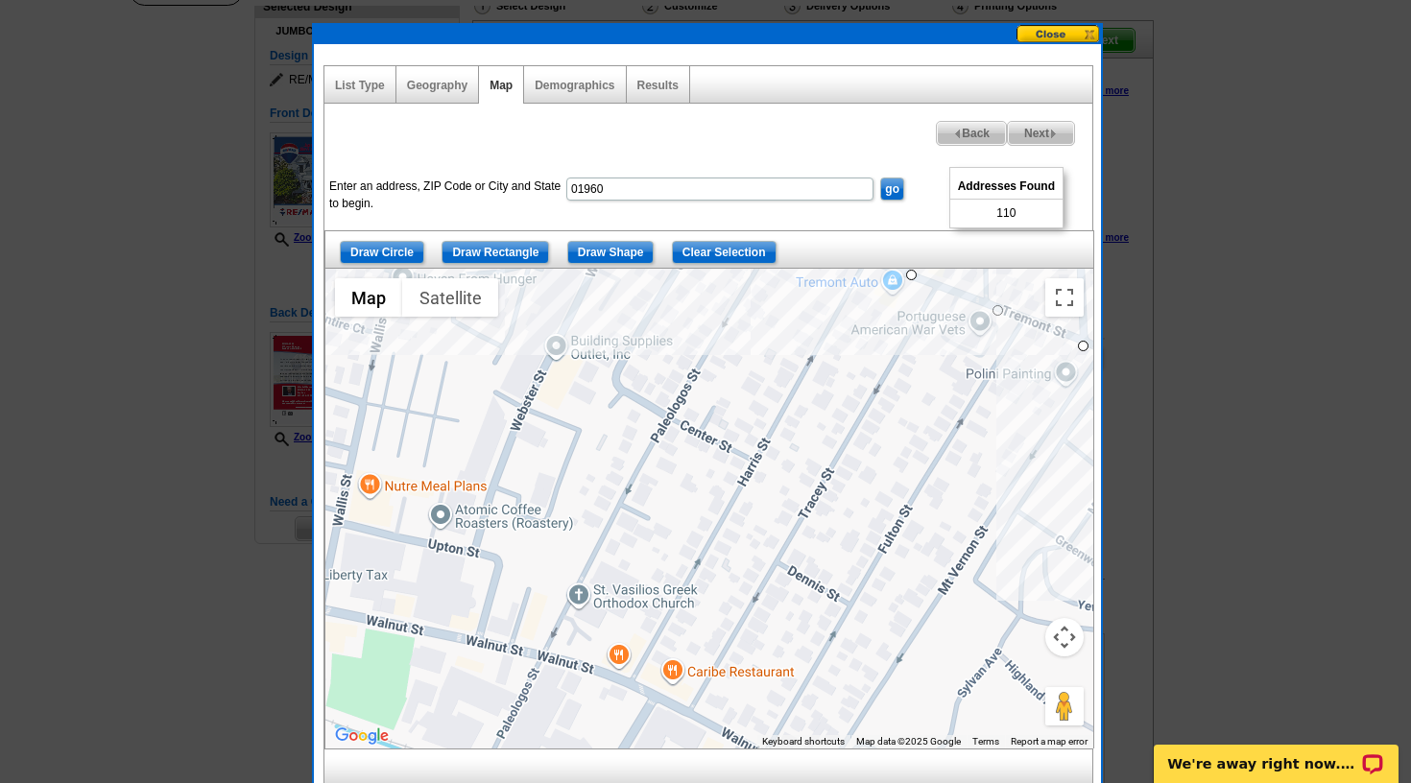
drag, startPoint x: 936, startPoint y: 667, endPoint x: 986, endPoint y: 394, distance: 277.1
click at [986, 394] on div at bounding box center [709, 509] width 768 height 480
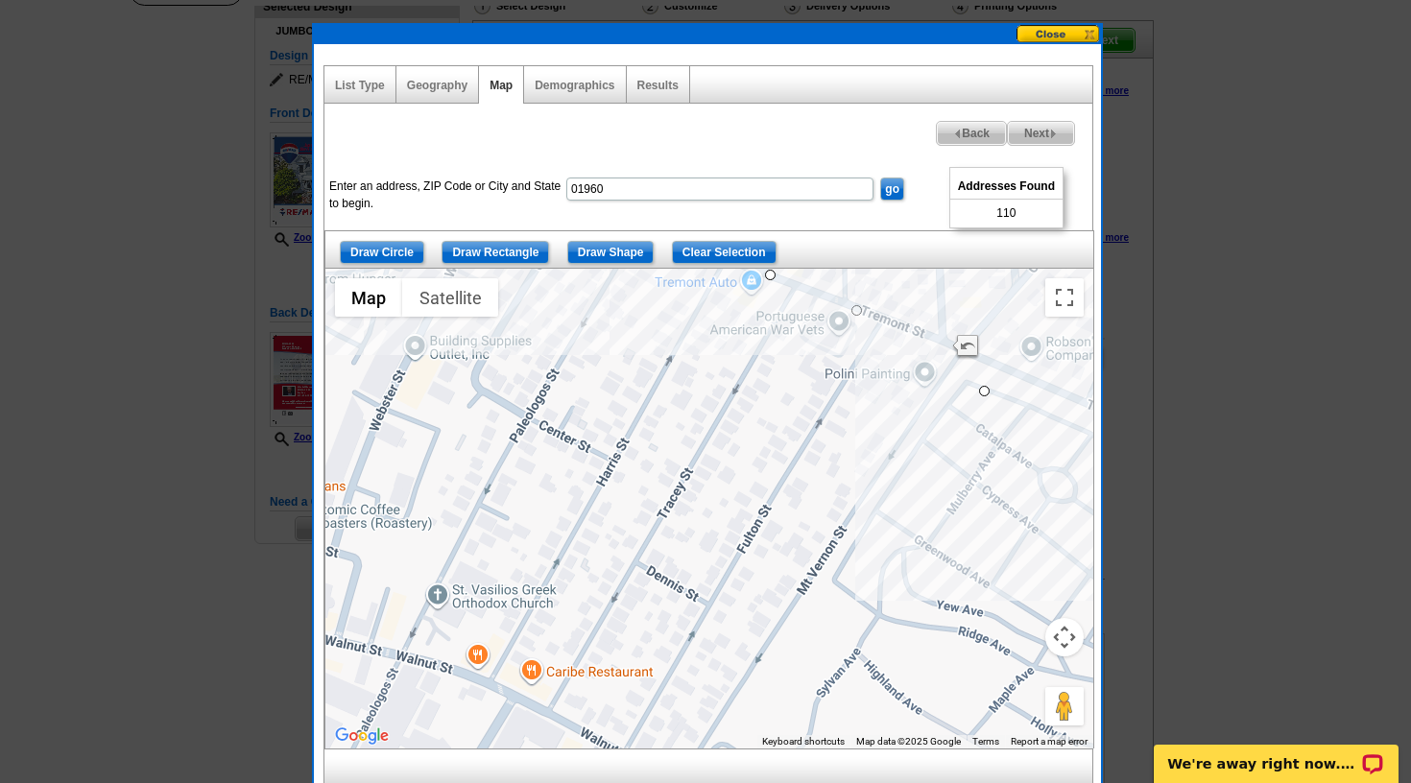
drag, startPoint x: 1087, startPoint y: 341, endPoint x: 1010, endPoint y: 441, distance: 127.3
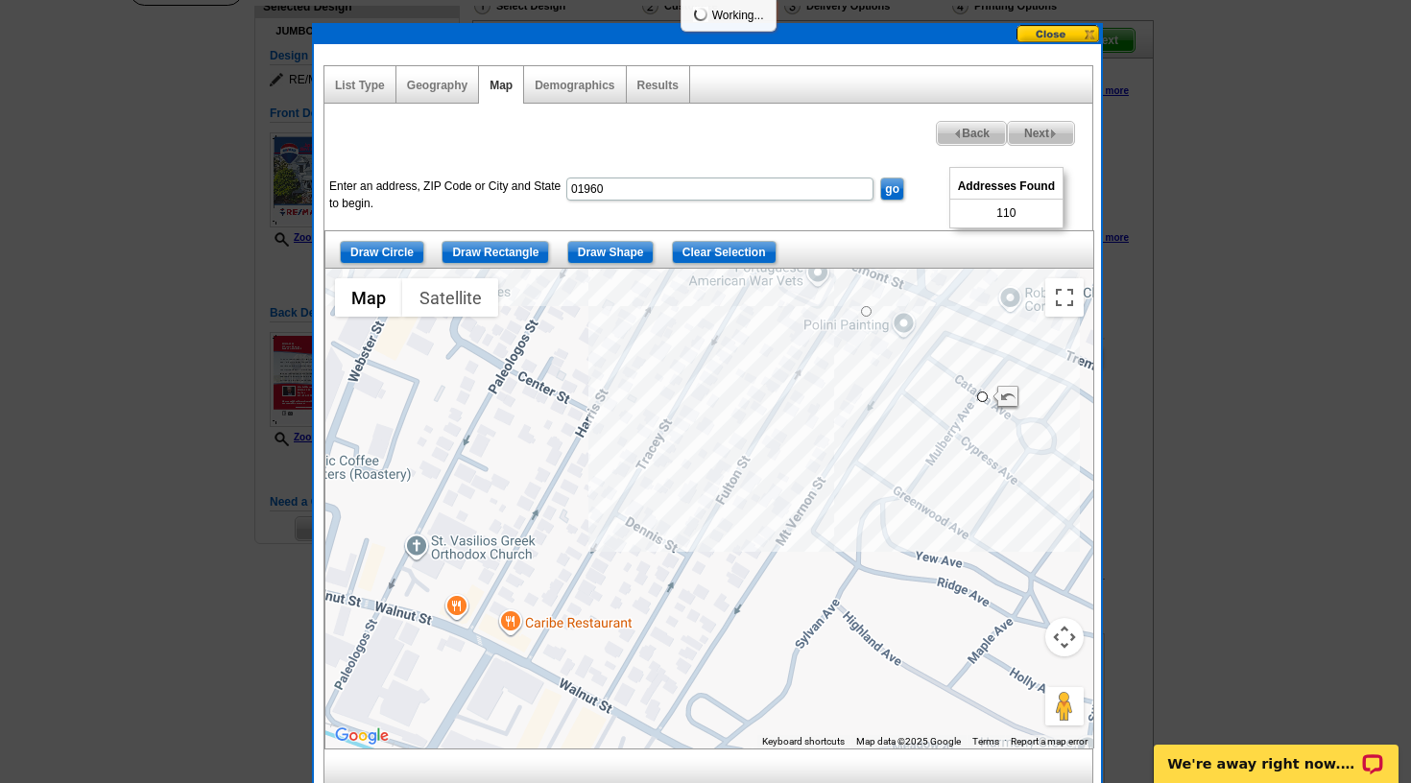
drag, startPoint x: 1010, startPoint y: 441, endPoint x: 963, endPoint y: 456, distance: 49.2
click at [967, 454] on div at bounding box center [709, 509] width 768 height 480
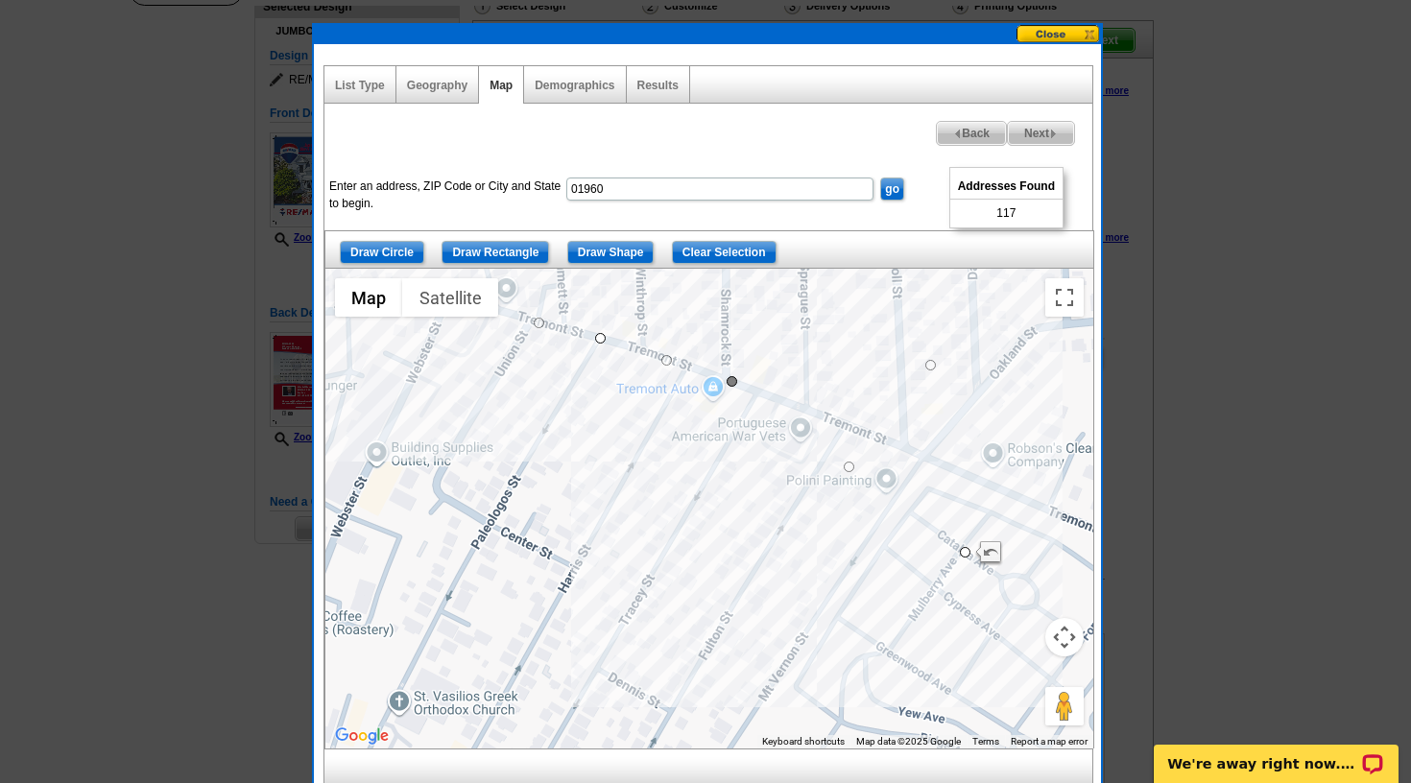
drag, startPoint x: 722, startPoint y: 297, endPoint x: 728, endPoint y: 378, distance: 81.8
click at [728, 378] on div at bounding box center [709, 509] width 768 height 480
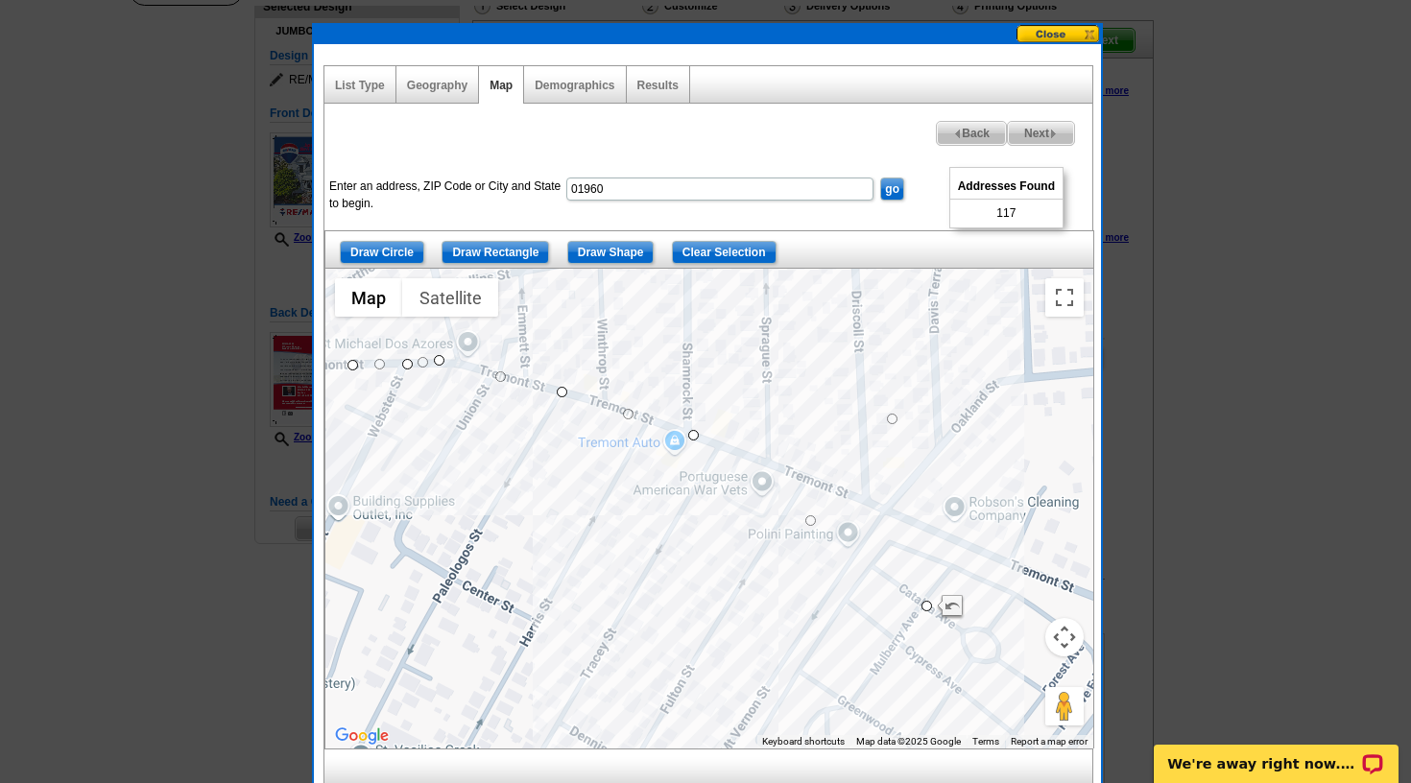
drag, startPoint x: 728, startPoint y: 375, endPoint x: 686, endPoint y: 436, distance: 73.2
click at [687, 433] on div at bounding box center [709, 509] width 768 height 480
drag, startPoint x: 928, startPoint y: 606, endPoint x: 871, endPoint y: 499, distance: 120.6
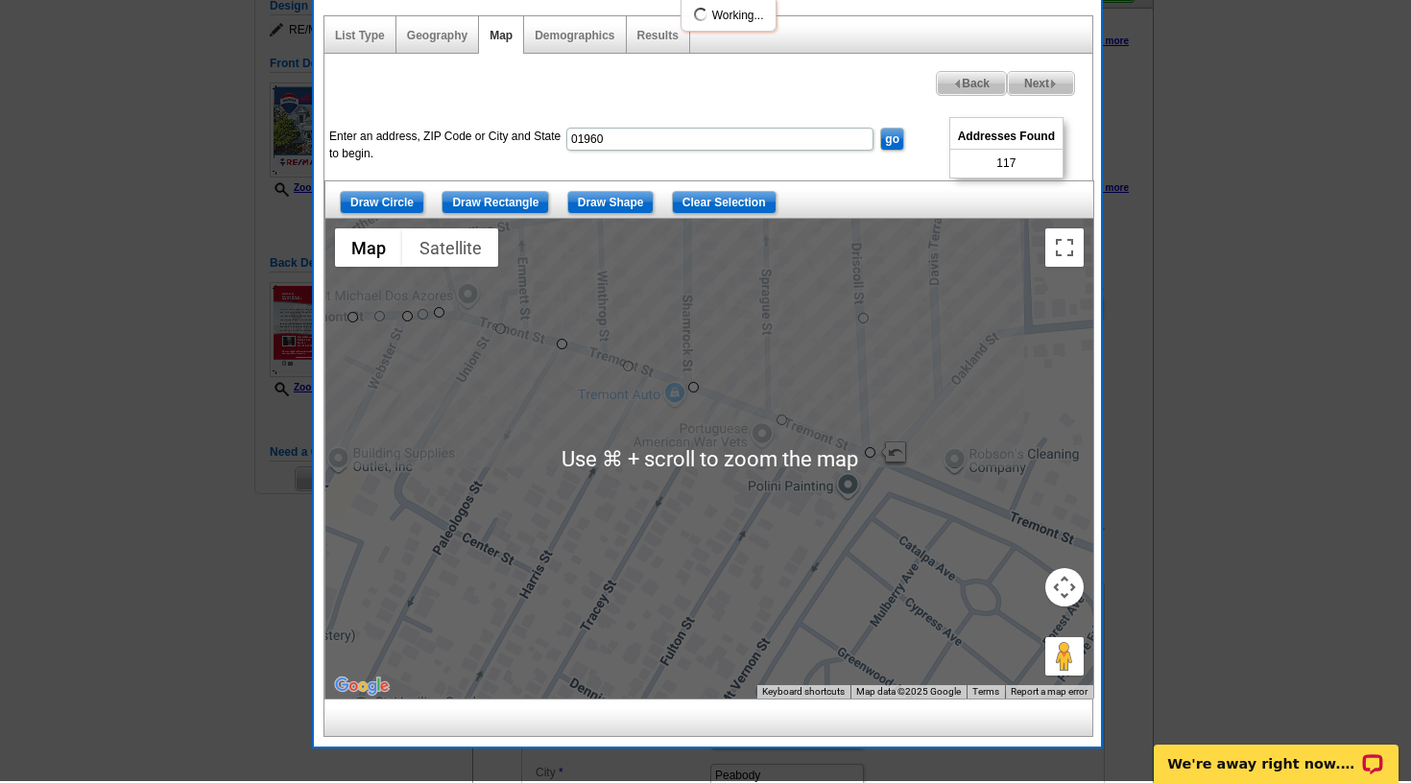
scroll to position [211, 0]
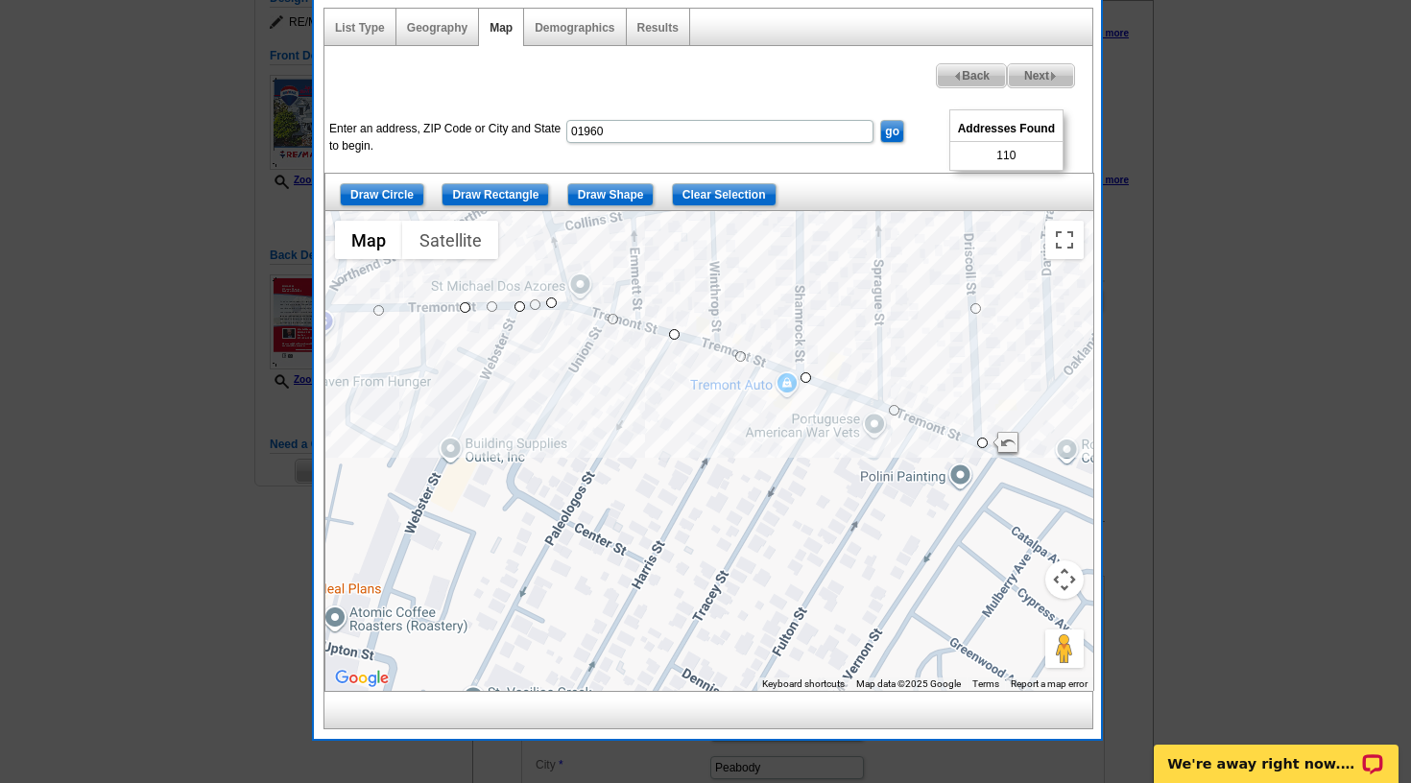
drag, startPoint x: 808, startPoint y: 512, endPoint x: 922, endPoint y: 510, distance: 114.2
click at [923, 509] on div at bounding box center [709, 451] width 768 height 480
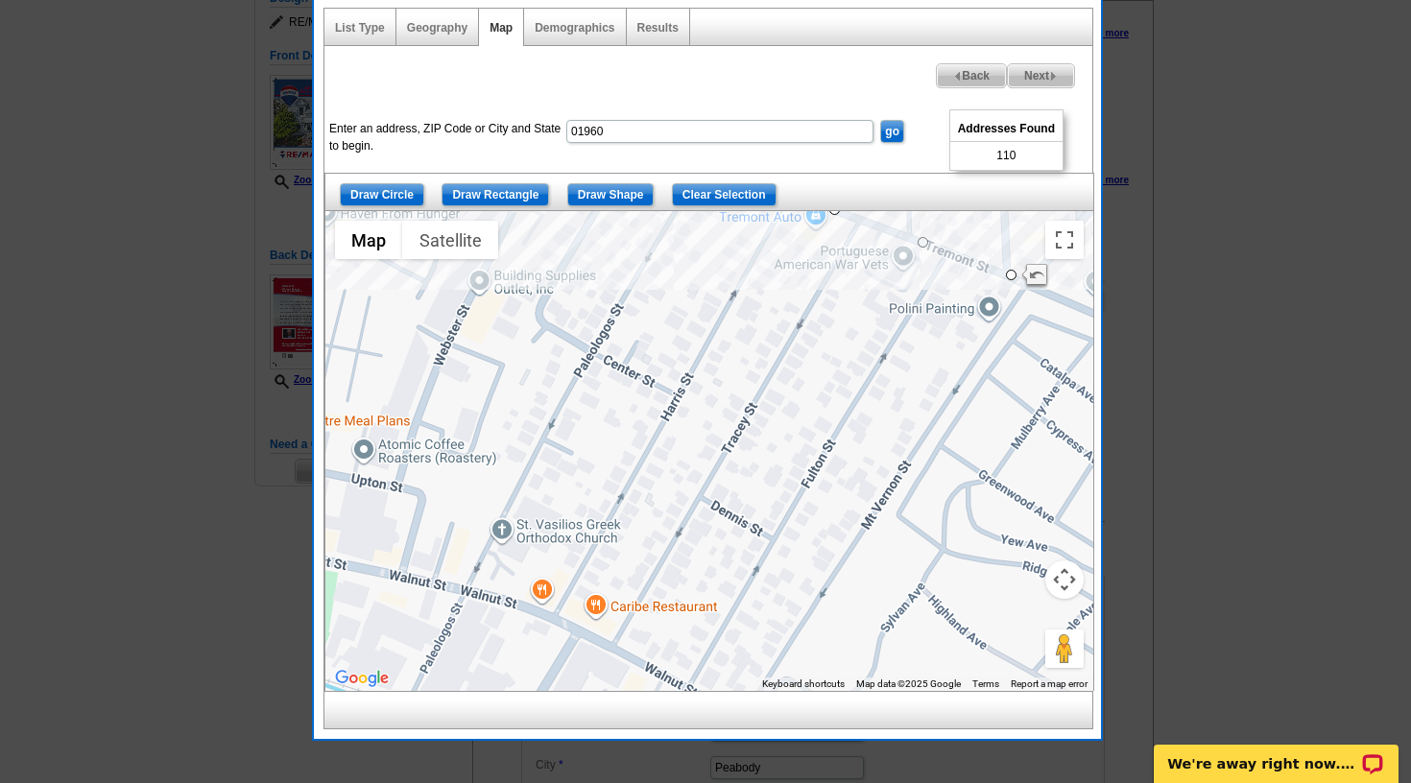
drag, startPoint x: 857, startPoint y: 524, endPoint x: 886, endPoint y: 354, distance: 172.3
click at [886, 354] on div at bounding box center [709, 451] width 768 height 480
drag, startPoint x: 1009, startPoint y: 272, endPoint x: 1020, endPoint y: 285, distance: 17.7
click at [1020, 451] on div at bounding box center [1093, 451] width 768 height 0
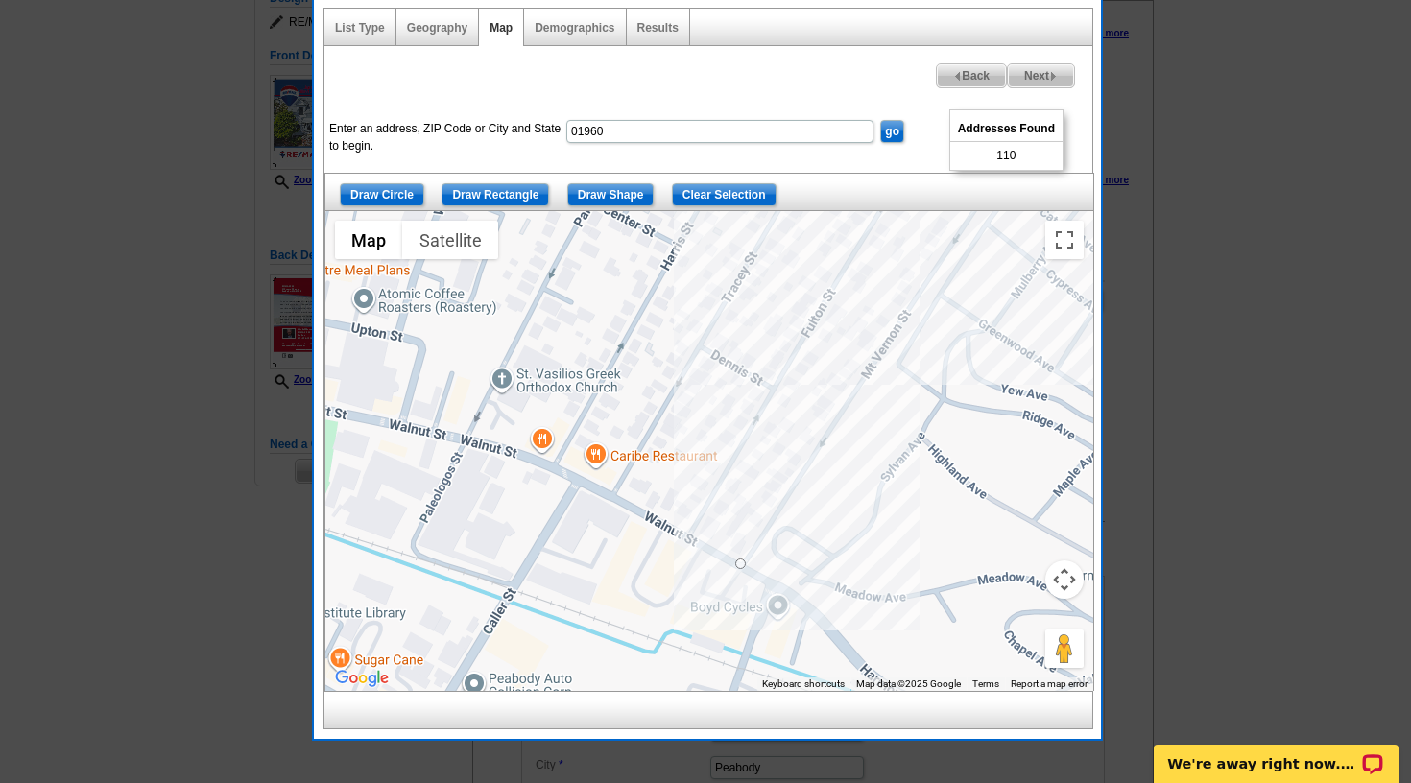
drag, startPoint x: 927, startPoint y: 245, endPoint x: 738, endPoint y: 563, distance: 370.5
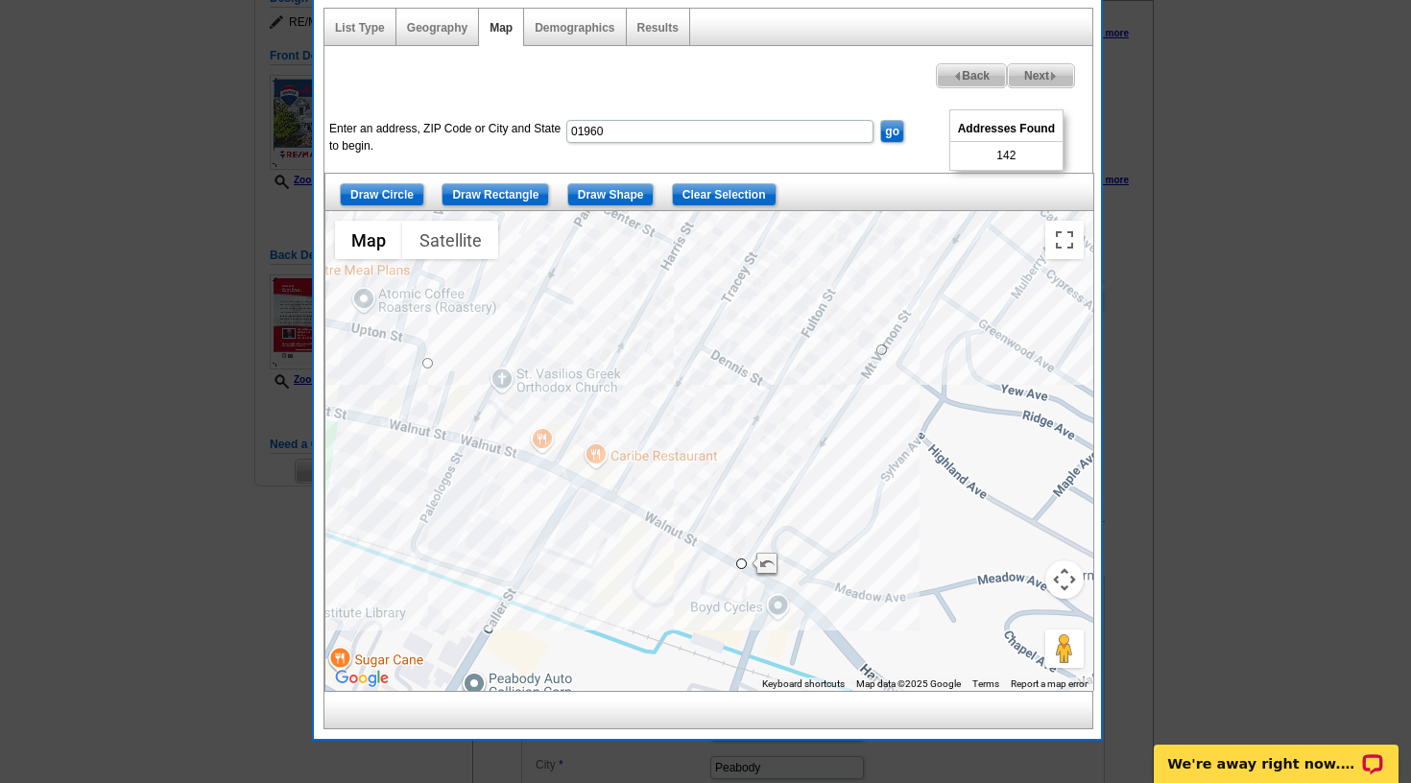
drag, startPoint x: 788, startPoint y: 309, endPoint x: 426, endPoint y: 361, distance: 365.5
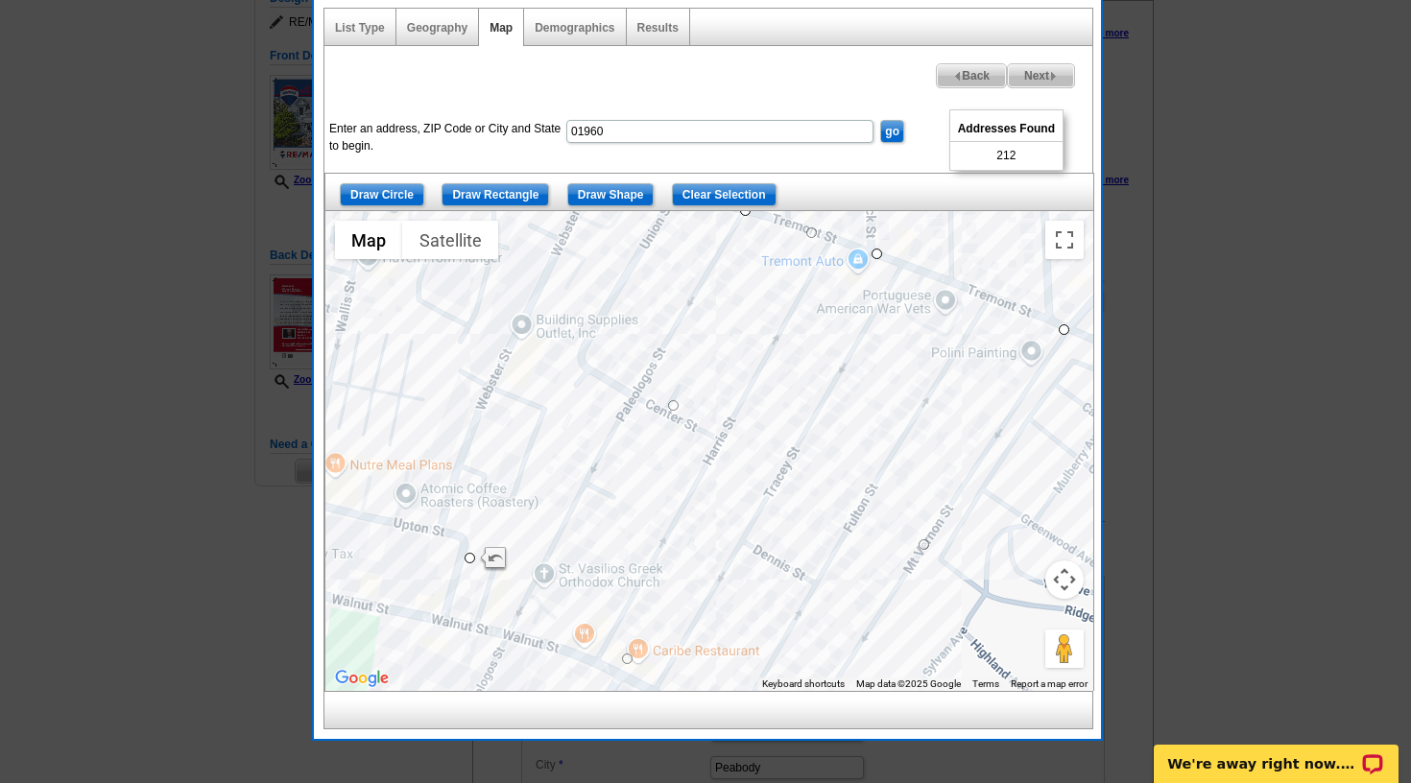
drag, startPoint x: 398, startPoint y: 443, endPoint x: 441, endPoint y: 640, distance: 201.4
click at [441, 640] on div at bounding box center [709, 451] width 768 height 480
drag, startPoint x: 678, startPoint y: 404, endPoint x: 564, endPoint y: 295, distance: 157.5
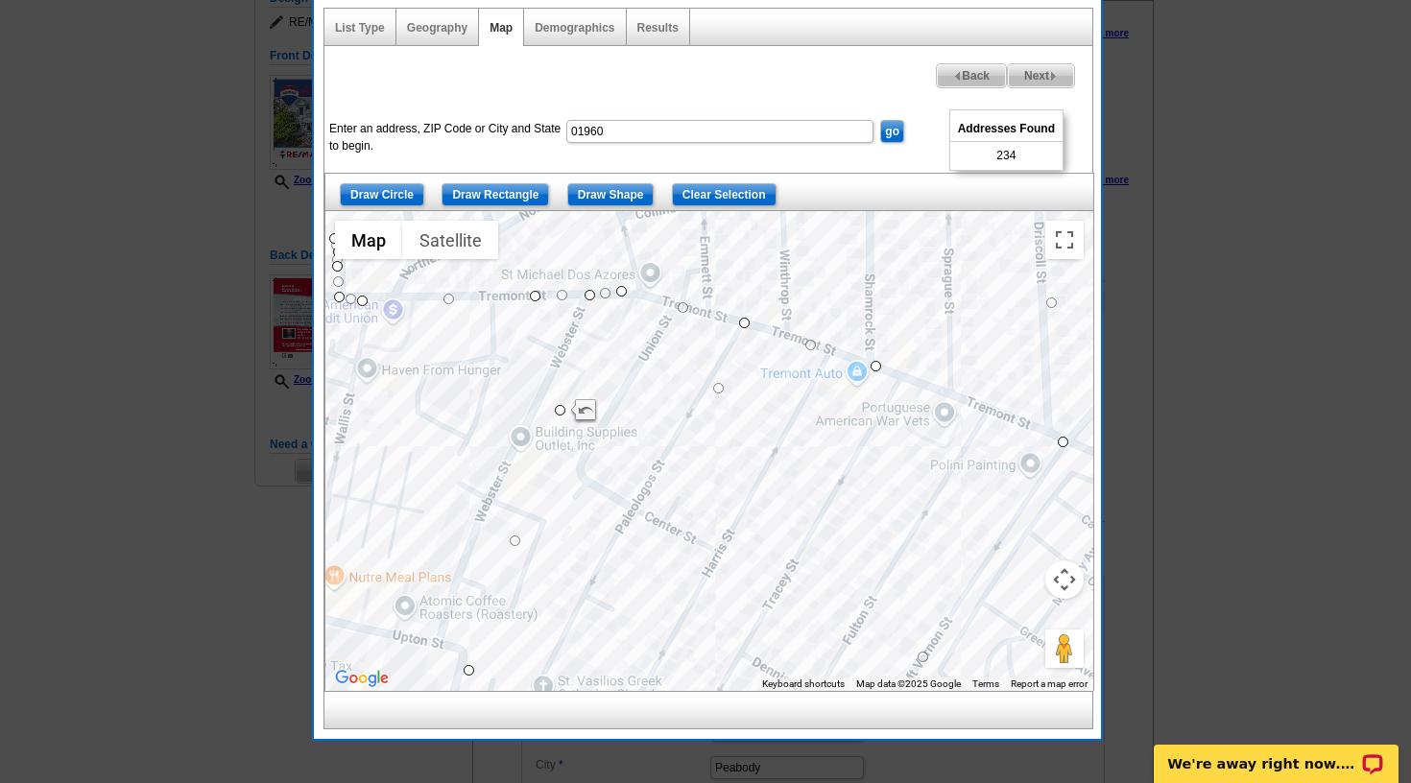
drag, startPoint x: 739, startPoint y: 312, endPoint x: 737, endPoint y: 424, distance: 112.3
click at [736, 424] on div at bounding box center [709, 451] width 768 height 480
drag, startPoint x: 720, startPoint y: 384, endPoint x: 587, endPoint y: 283, distance: 166.4
click at [662, 292] on div at bounding box center [709, 451] width 768 height 480
drag, startPoint x: 612, startPoint y: 286, endPoint x: 608, endPoint y: 299, distance: 14.3
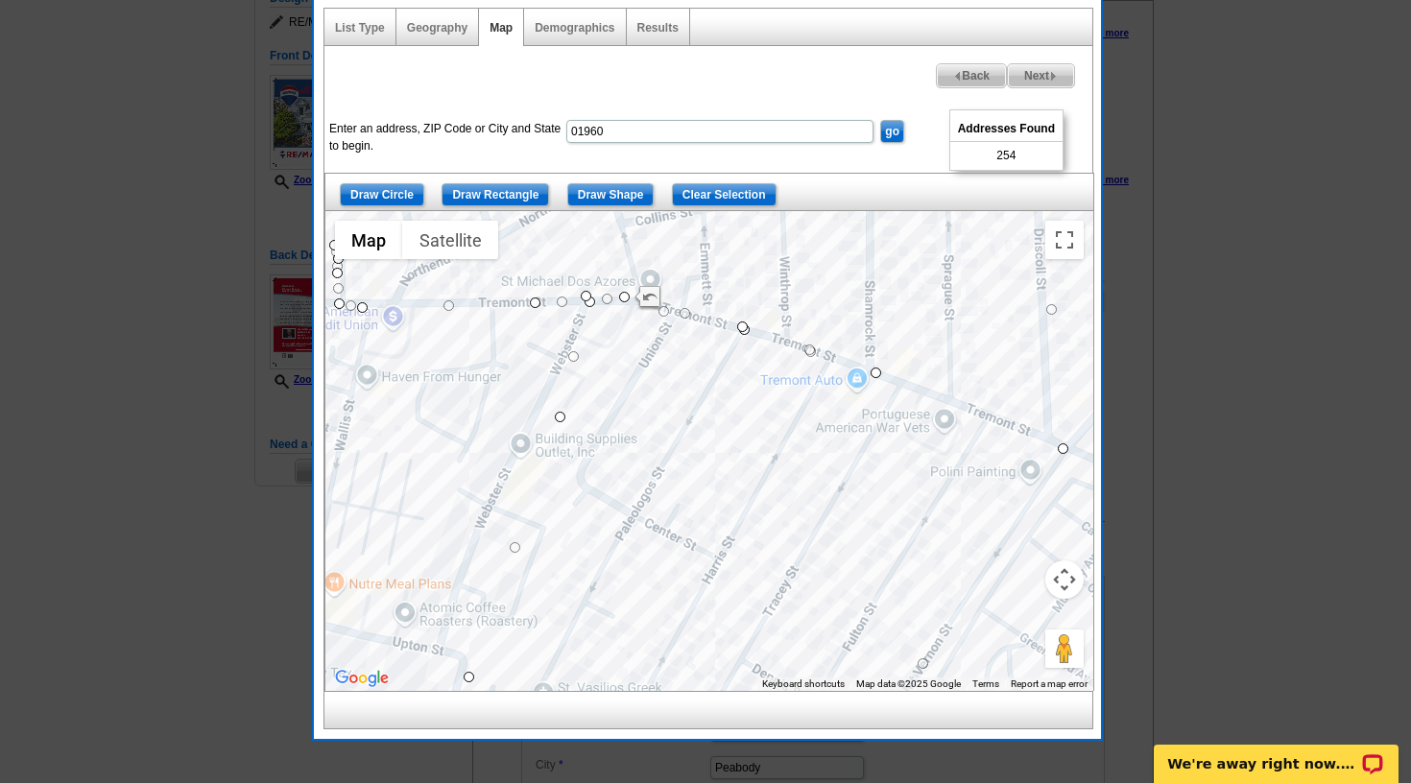
click at [609, 298] on div at bounding box center [709, 451] width 768 height 480
drag, startPoint x: 607, startPoint y: 299, endPoint x: 628, endPoint y: 299, distance: 21.1
drag, startPoint x: 623, startPoint y: 296, endPoint x: 551, endPoint y: 326, distance: 78.3
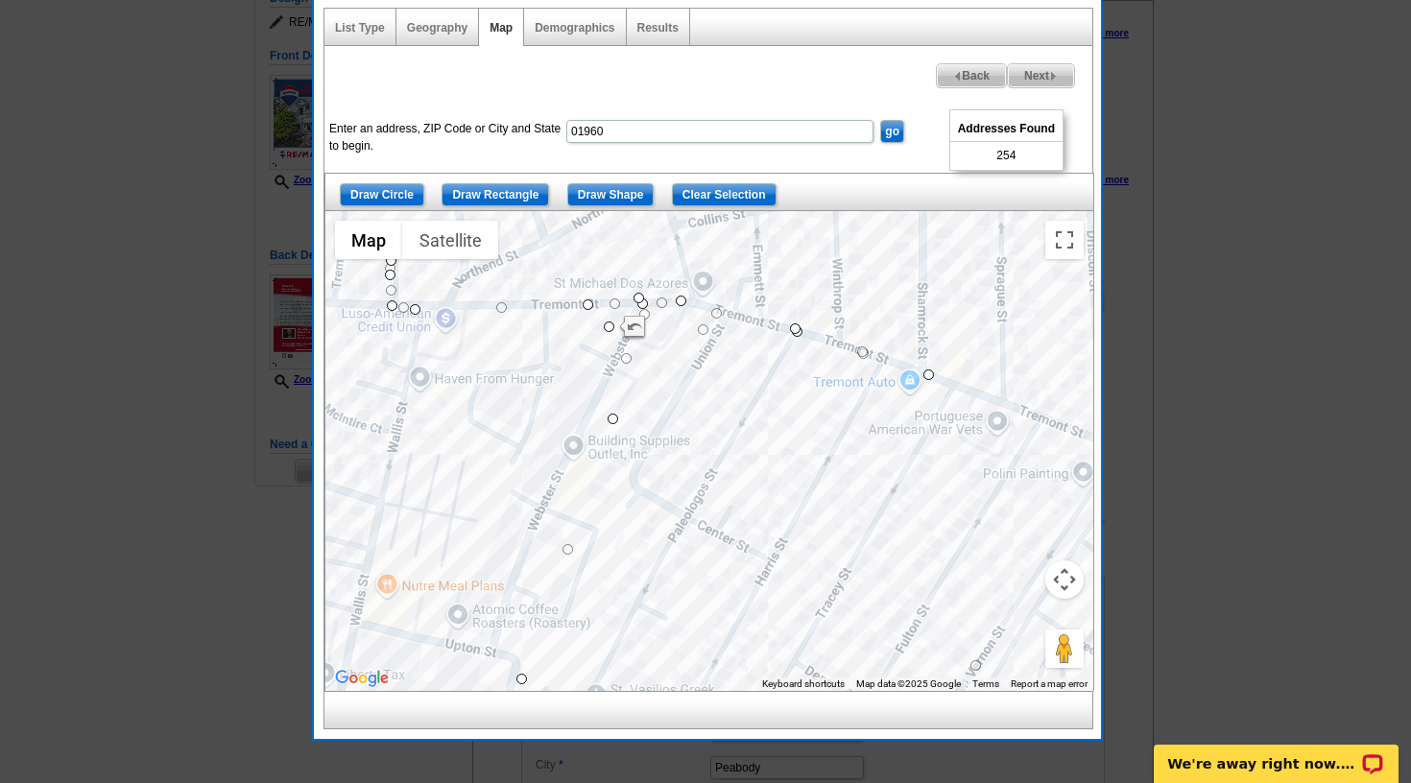
drag, startPoint x: 553, startPoint y: 322, endPoint x: 608, endPoint y: 331, distance: 56.5
click at [609, 320] on div at bounding box center [709, 451] width 768 height 480
drag, startPoint x: 608, startPoint y: 325, endPoint x: 662, endPoint y: 318, distance: 54.3
click at [666, 350] on div at bounding box center [709, 451] width 768 height 480
click at [1053, 79] on img at bounding box center [1053, 76] width 9 height 9
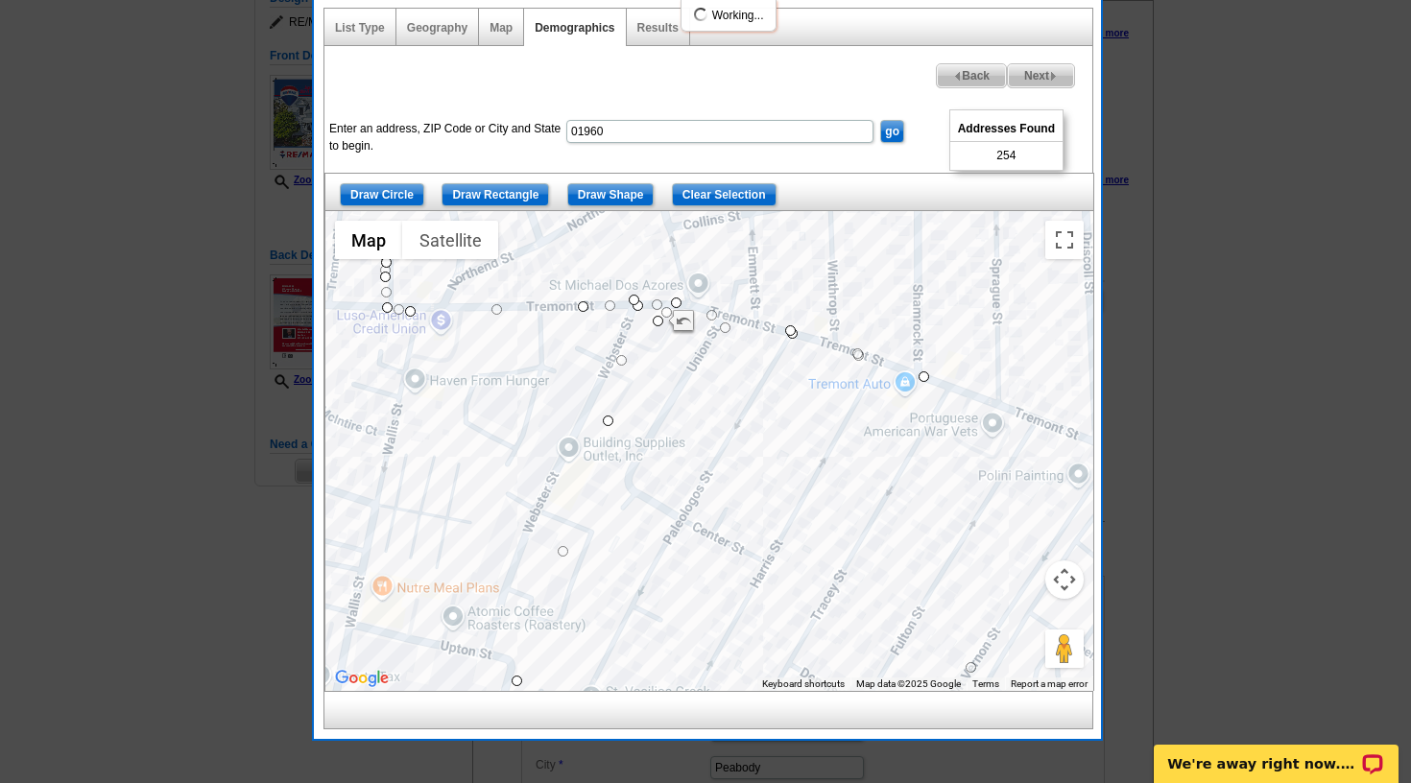
select select
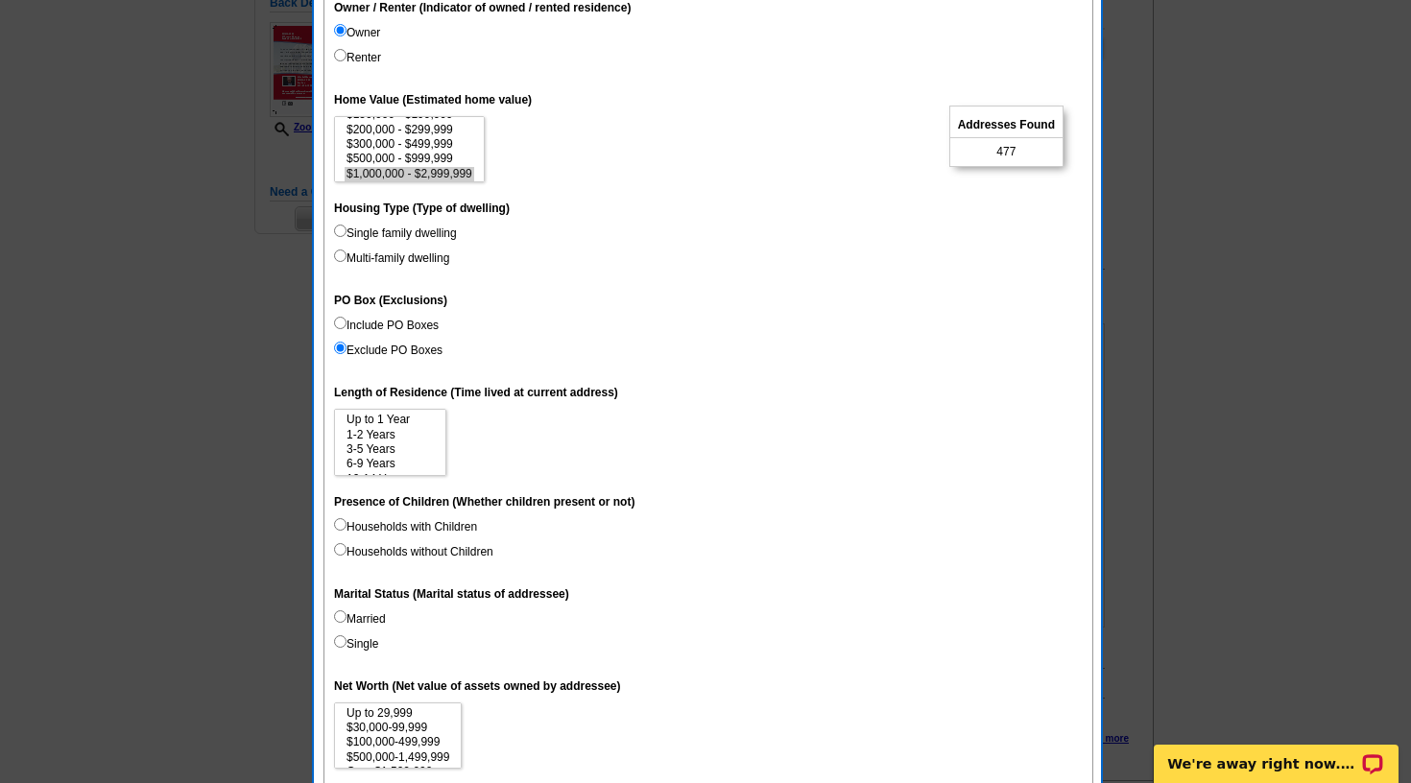
scroll to position [465, 0]
click at [409, 456] on option "6-9 Years" at bounding box center [390, 462] width 91 height 14
click at [417, 456] on option "15 Years or more" at bounding box center [390, 463] width 91 height 14
click at [419, 427] on option "6-9 Years" at bounding box center [390, 433] width 91 height 14
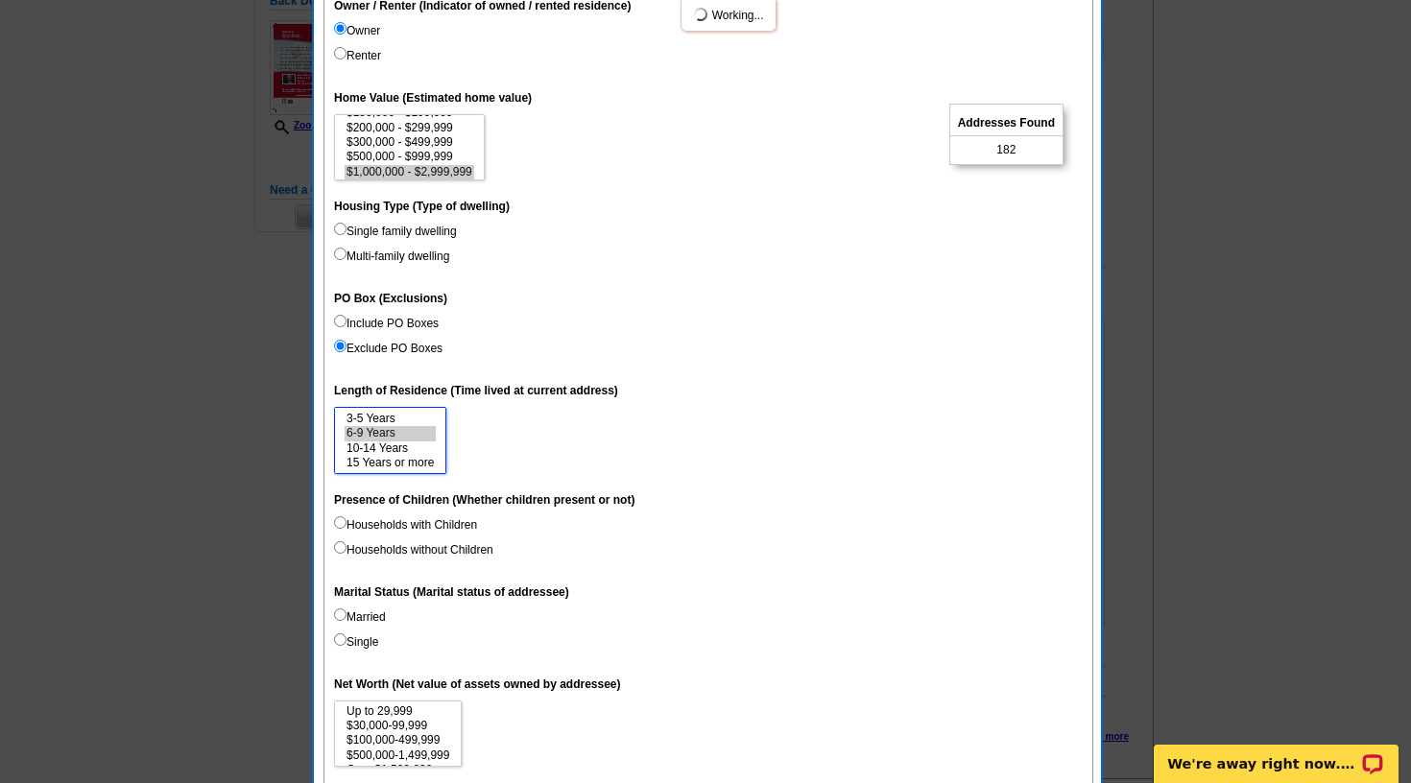
click at [416, 441] on option "10-14 Years" at bounding box center [390, 448] width 91 height 14
click at [422, 431] on option "6-9 Years" at bounding box center [390, 433] width 91 height 14
select select "6-9"
click at [423, 428] on option "6-9 Years" at bounding box center [390, 433] width 91 height 14
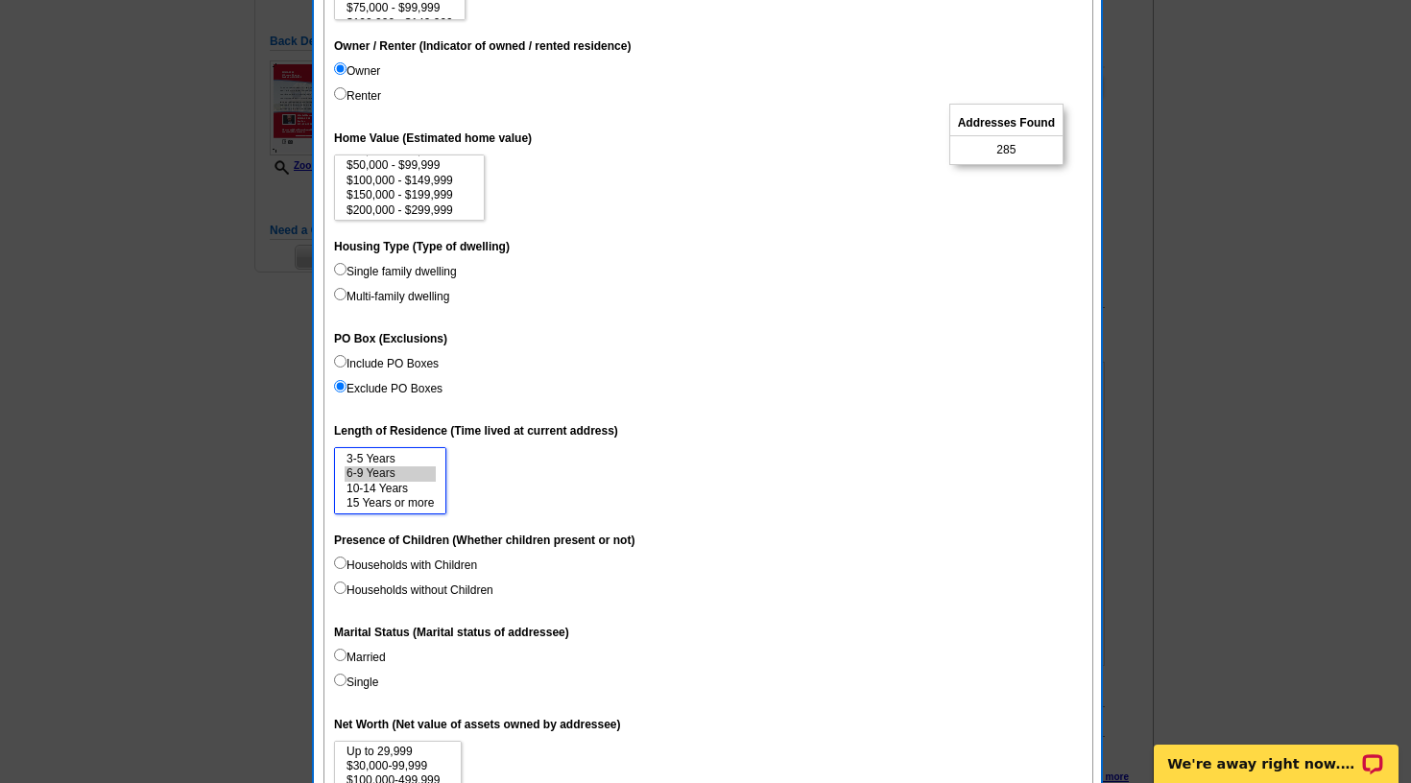
scroll to position [58, 0]
click at [446, 192] on option "$300,000 - $499,999" at bounding box center [410, 196] width 130 height 14
click at [430, 203] on option "$500,000 - $999,999" at bounding box center [410, 210] width 130 height 14
click at [430, 196] on option "$1,000,000 - $2,999,999" at bounding box center [410, 197] width 130 height 14
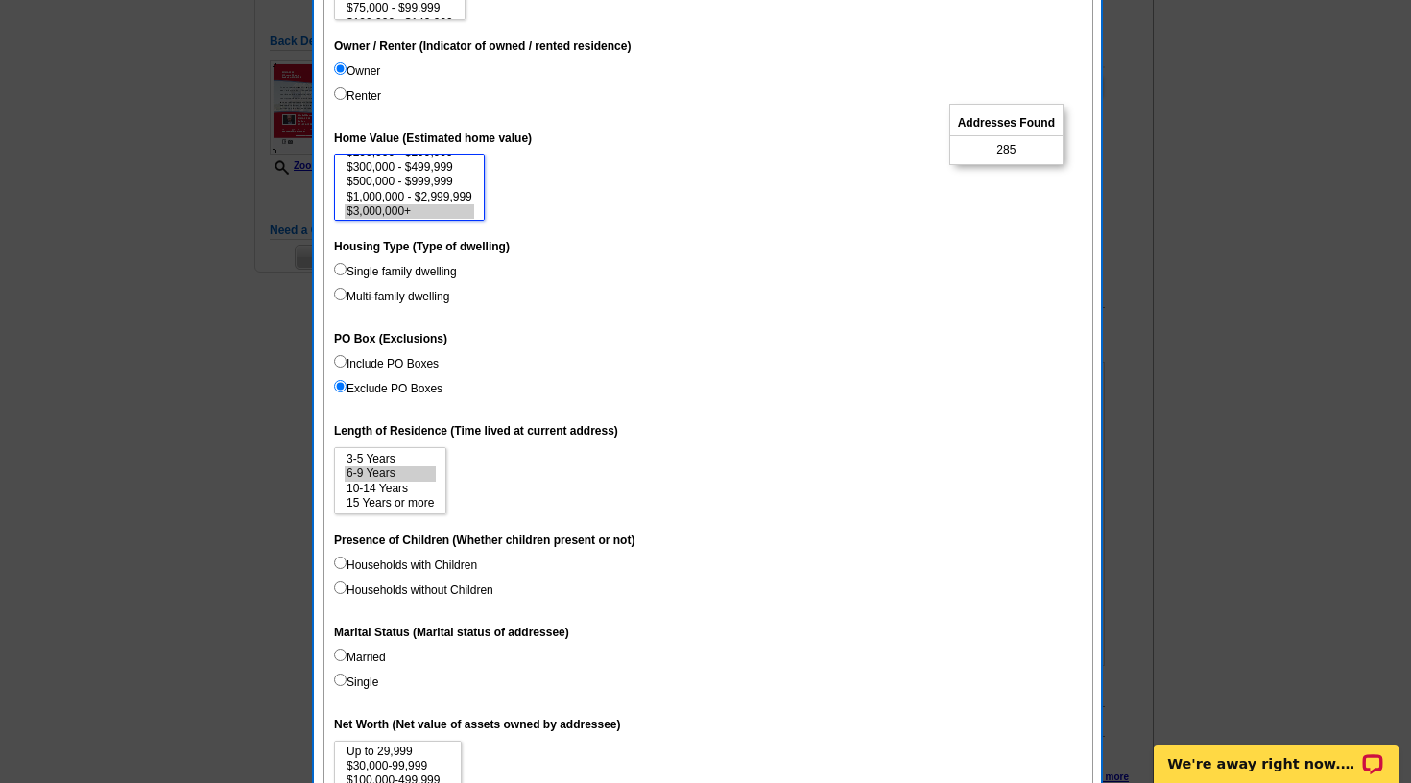
click at [424, 205] on option "$3,000,000+" at bounding box center [410, 211] width 130 height 14
click at [429, 198] on option "$1,000,000 - $2,999,999" at bounding box center [410, 197] width 130 height 14
click at [437, 182] on option "$500,000 - $999,999" at bounding box center [410, 182] width 130 height 14
select select "300000-499999"
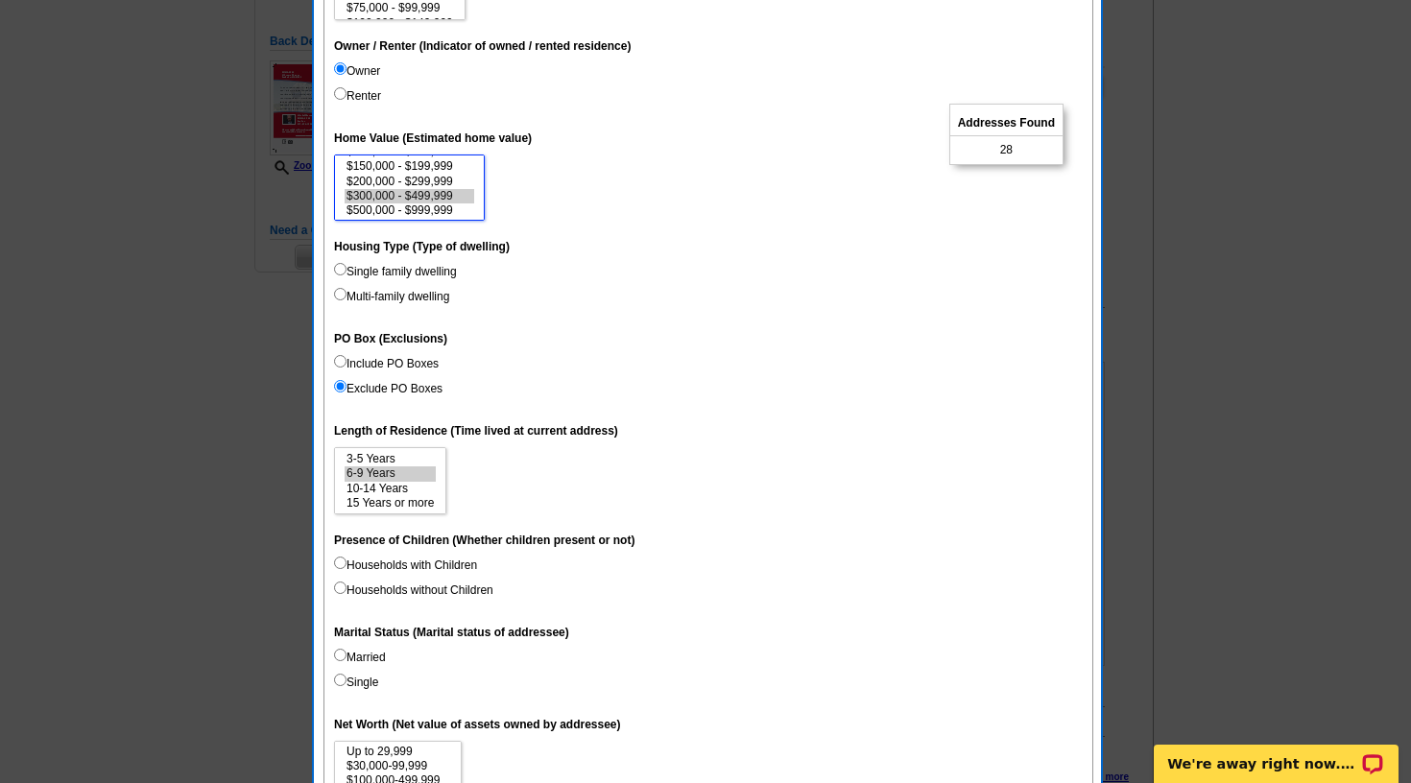
click at [452, 198] on option "$300,000 - $499,999" at bounding box center [410, 196] width 130 height 14
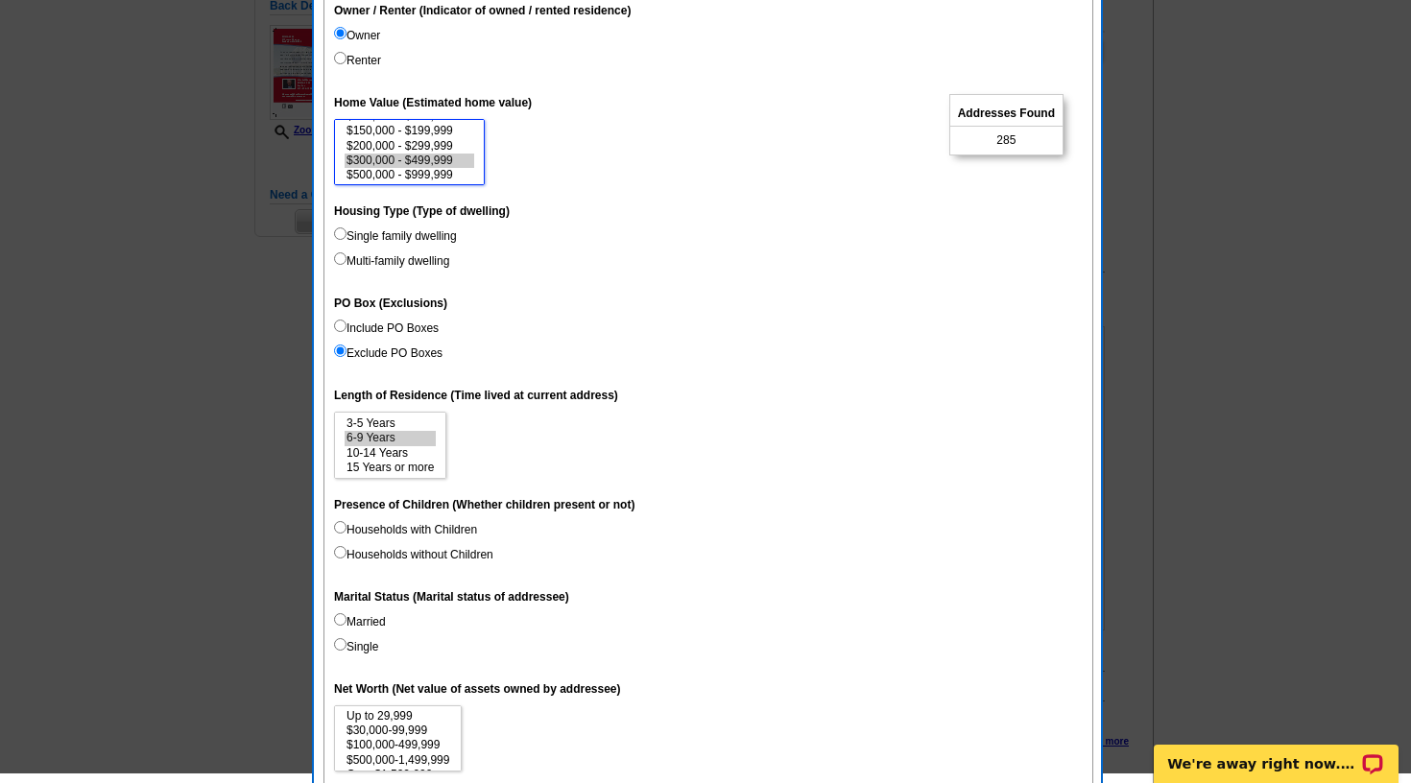
scroll to position [463, 0]
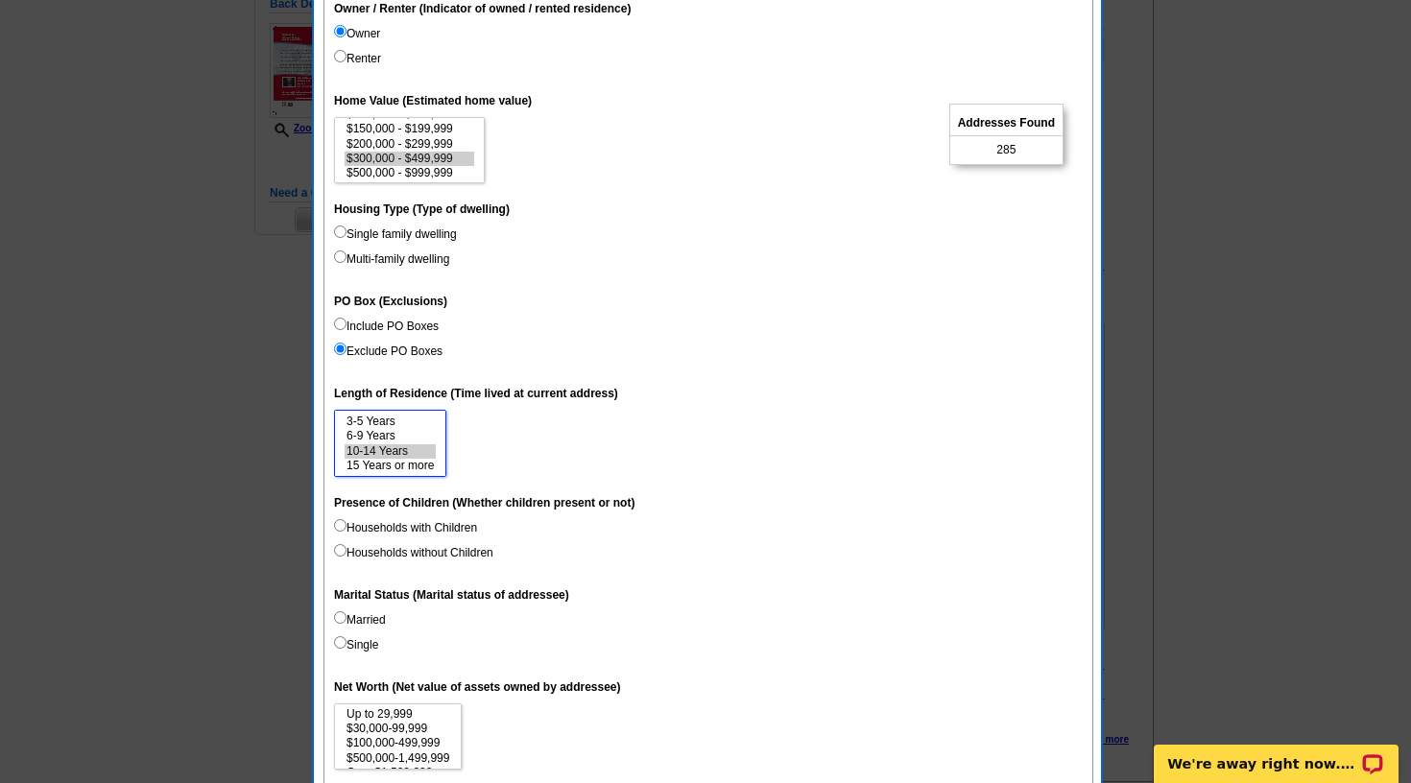
click at [411, 444] on option "10-14 Years" at bounding box center [390, 451] width 91 height 14
select select "10-14"
click at [405, 459] on option "15 Years or more" at bounding box center [390, 466] width 91 height 14
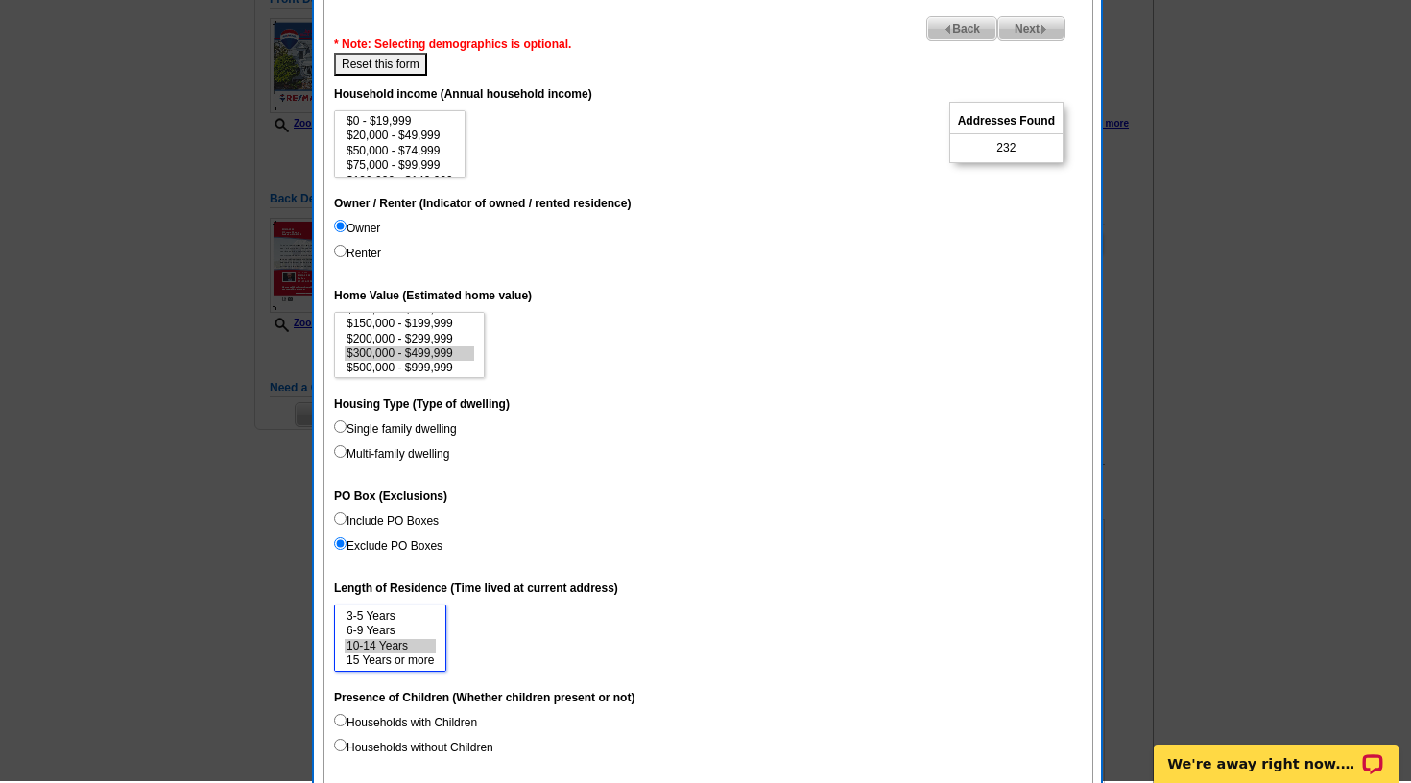
scroll to position [266, 0]
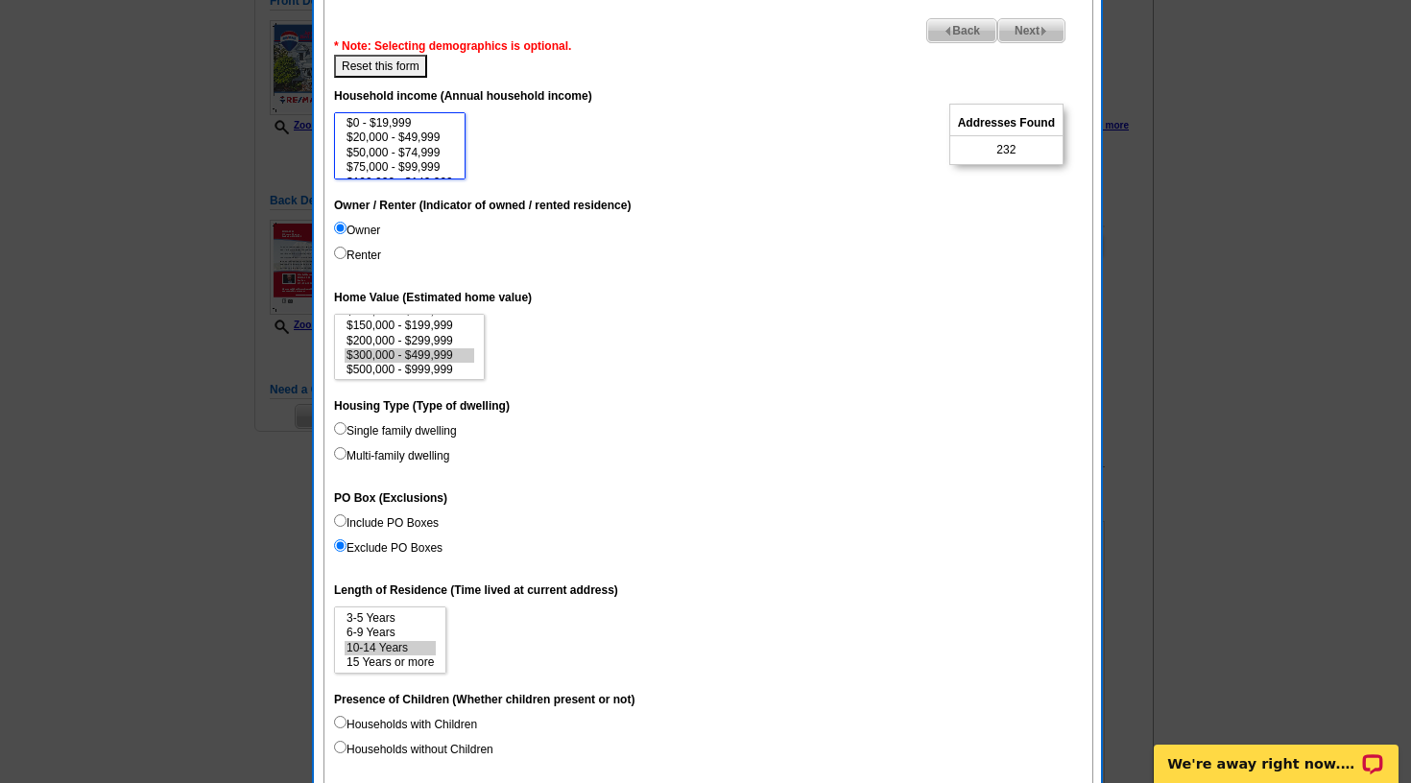
select select "75000-99999"
click at [424, 163] on option "$75,000 - $99,999" at bounding box center [400, 167] width 110 height 14
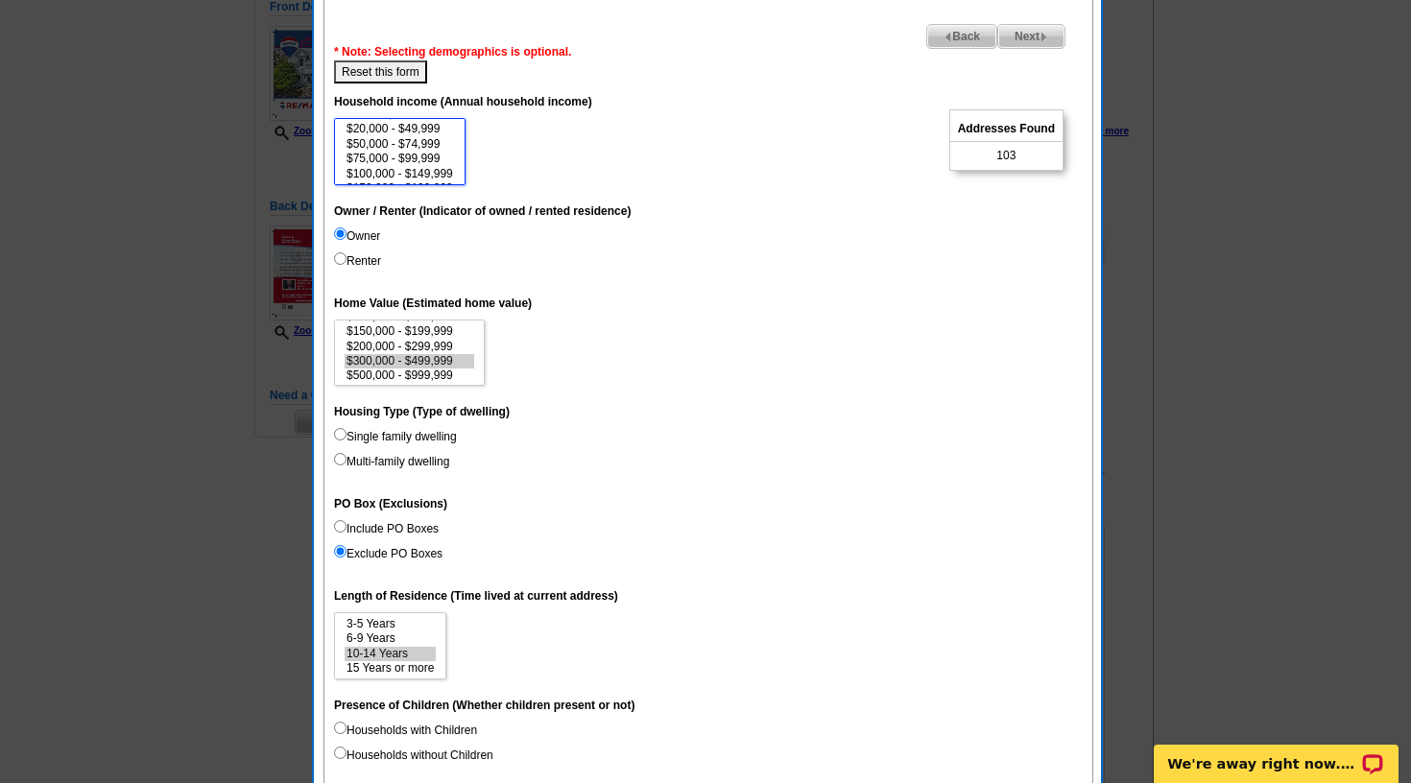
click at [425, 165] on option "$75,000 - $99,999" at bounding box center [400, 159] width 110 height 14
click at [418, 174] on option "$100,000 - $149,999" at bounding box center [400, 176] width 110 height 14
click at [425, 164] on option "$75,000 - $99,999" at bounding box center [400, 161] width 110 height 14
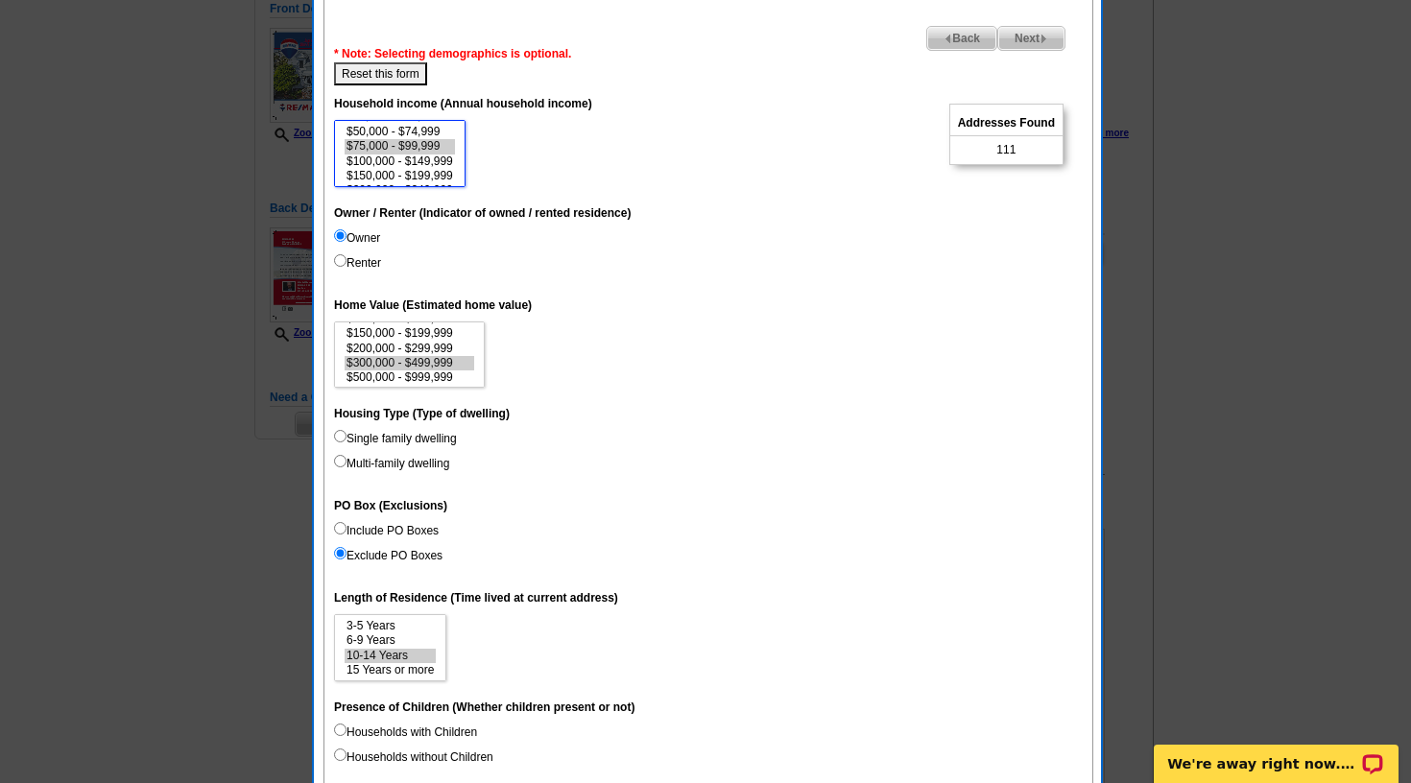
select select "75000-99999"
click at [418, 175] on option "$150,000 - $199,999" at bounding box center [400, 176] width 110 height 14
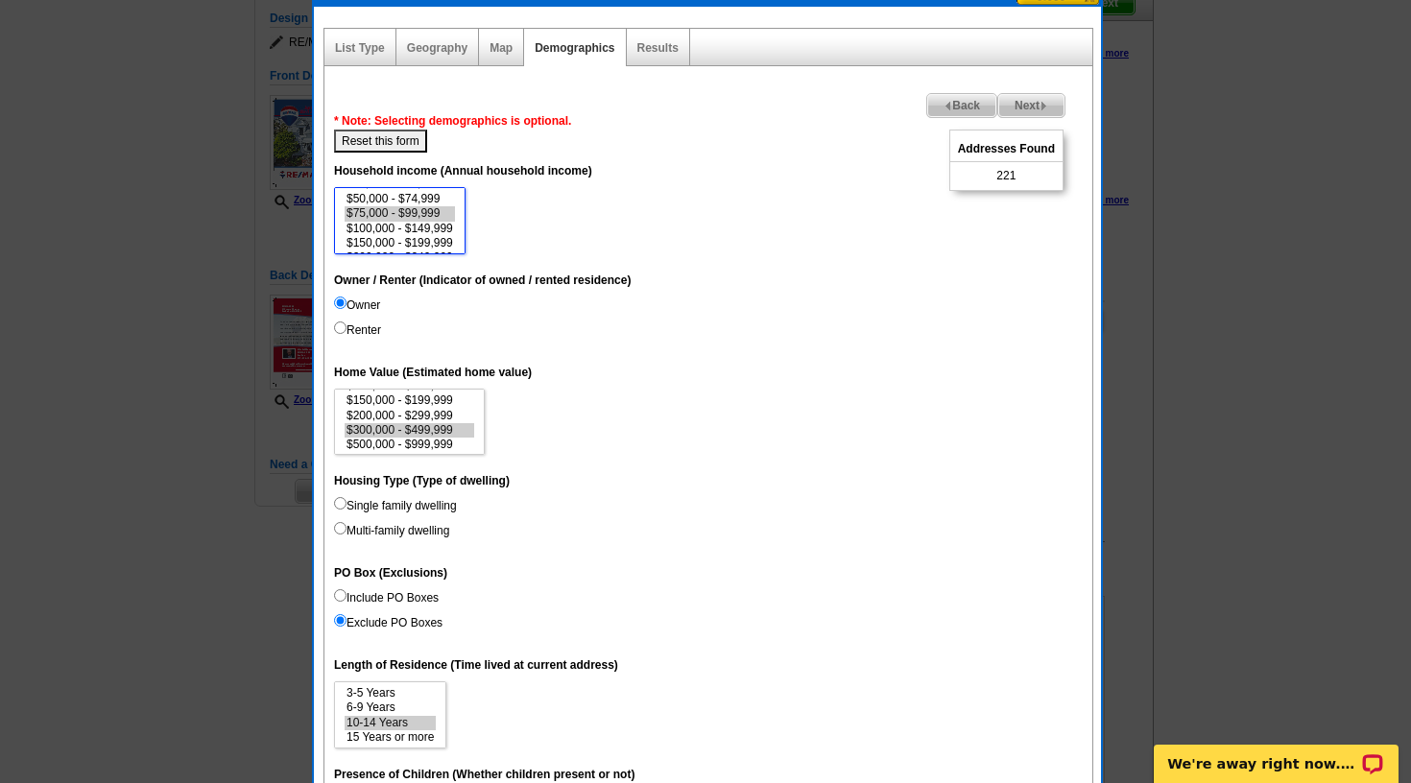
scroll to position [191, 0]
click at [340, 502] on input "Single family dwelling" at bounding box center [340, 503] width 12 height 12
radio input "true"
click at [337, 524] on input "Multi-family dwelling" at bounding box center [340, 528] width 12 height 12
radio input "true"
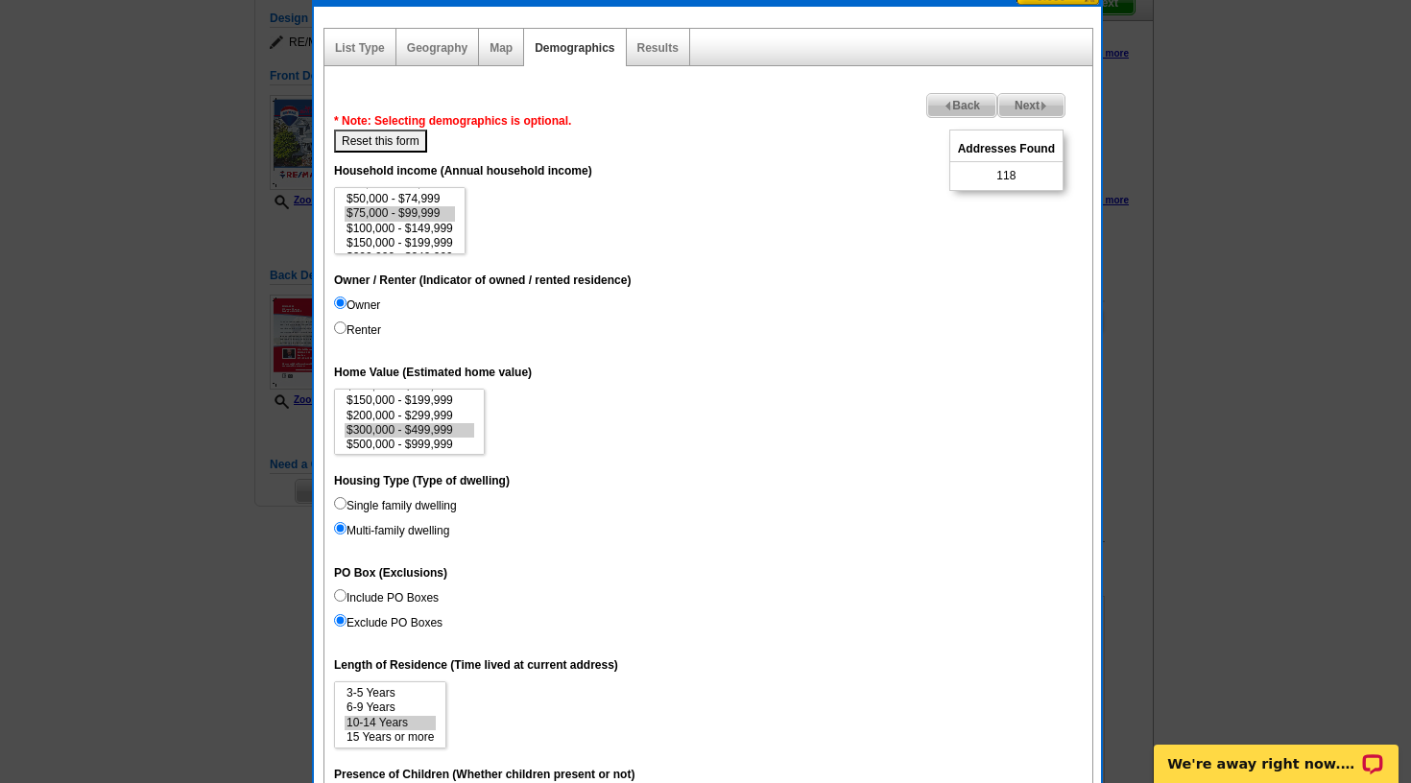
click at [340, 523] on input "Multi-family dwelling" at bounding box center [340, 528] width 12 height 12
click at [336, 532] on input "Multi-family dwelling" at bounding box center [340, 528] width 12 height 12
click at [348, 535] on label "Multi-family dwelling" at bounding box center [391, 530] width 115 height 17
click at [346, 535] on input "Multi-family dwelling" at bounding box center [340, 528] width 12 height 12
click at [346, 514] on dd "Single family dwelling Multi-family dwelling" at bounding box center [708, 522] width 749 height 50
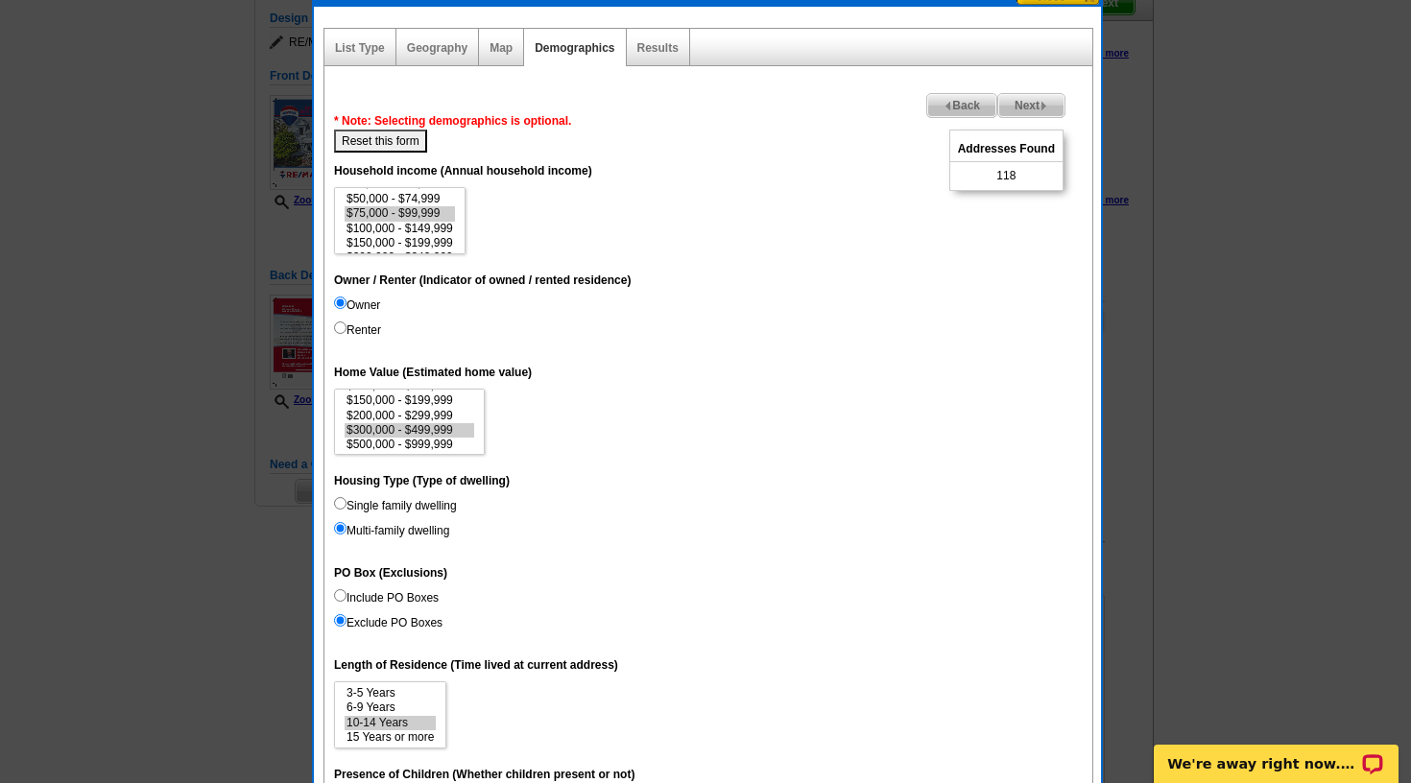
click at [337, 506] on input "Single family dwelling" at bounding box center [340, 503] width 12 height 12
radio input "true"
click at [371, 497] on label "Single family dwelling" at bounding box center [395, 505] width 123 height 17
click at [346, 497] on input "Single family dwelling" at bounding box center [340, 503] width 12 height 12
click at [370, 497] on label "Single family dwelling" at bounding box center [395, 505] width 123 height 17
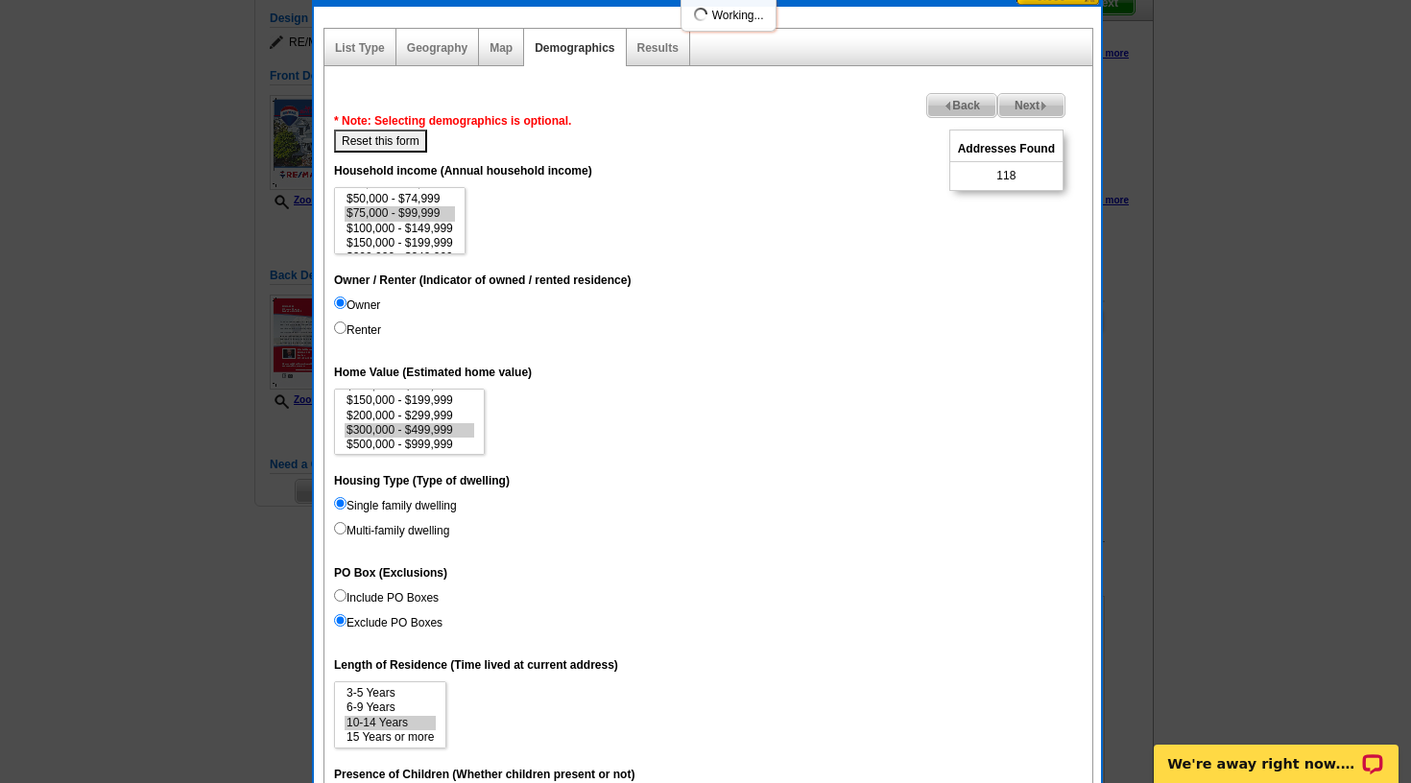
click at [346, 497] on input "Single family dwelling" at bounding box center [340, 503] width 12 height 12
click at [343, 509] on input "Single family dwelling" at bounding box center [340, 503] width 12 height 12
click at [340, 506] on input "Single family dwelling" at bounding box center [340, 503] width 12 height 12
click at [411, 140] on button "Reset this form" at bounding box center [380, 141] width 93 height 23
select select
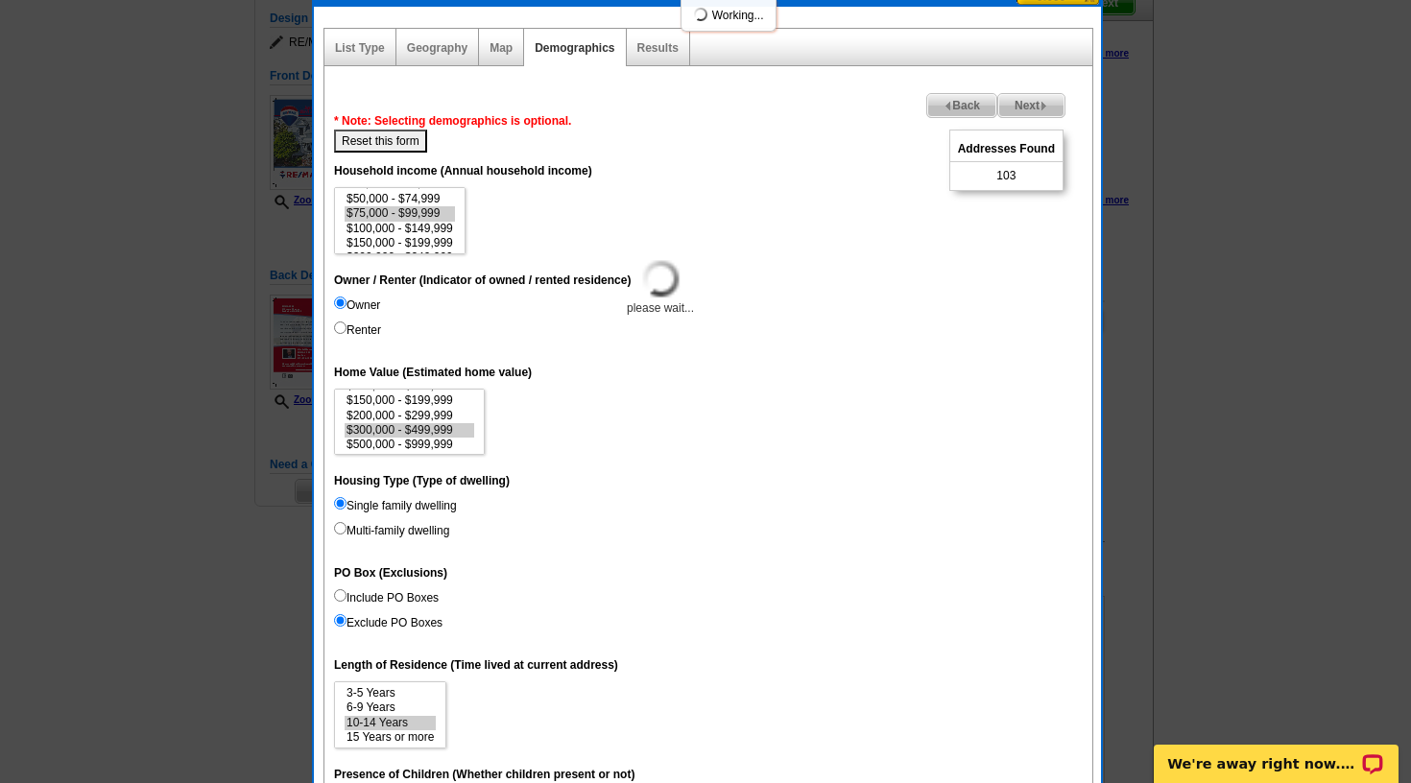
select select
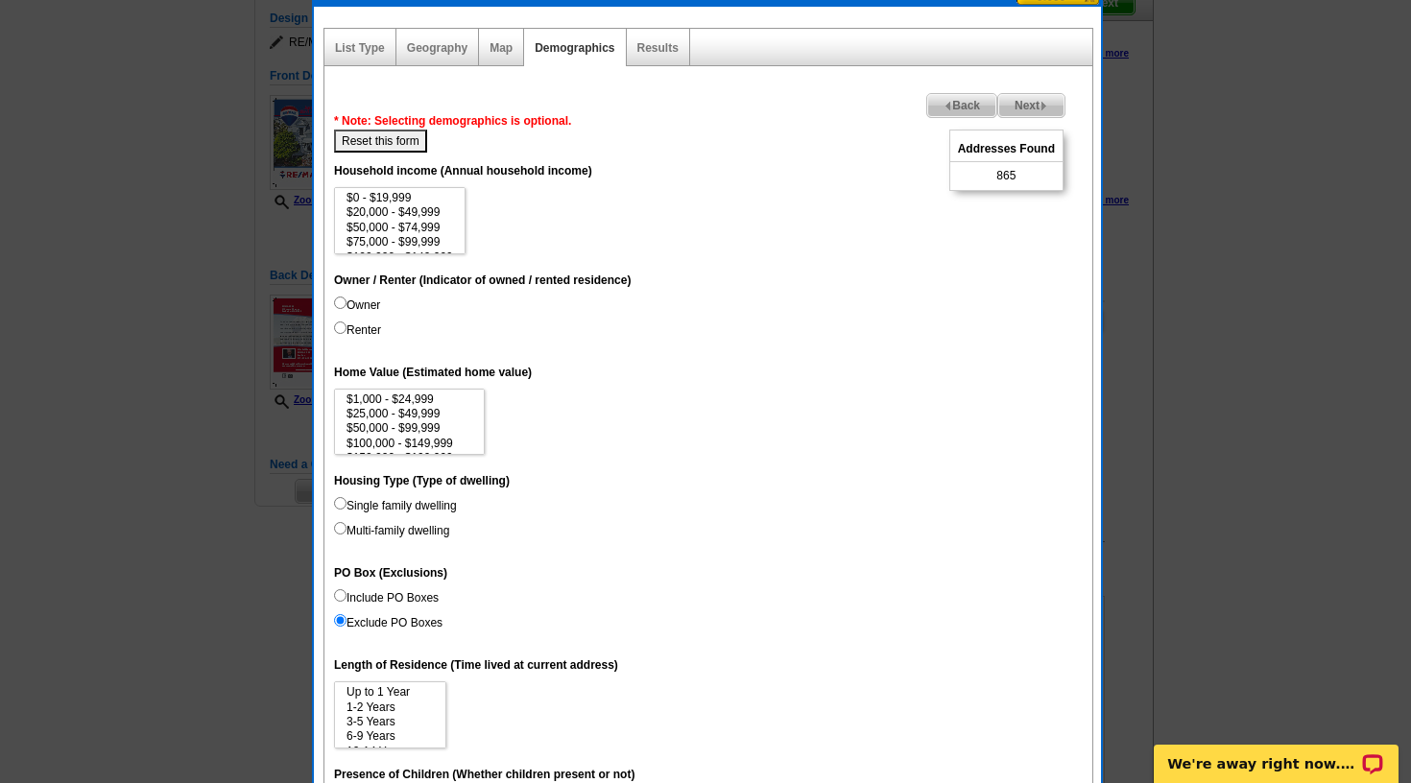
click at [340, 304] on input "Owner" at bounding box center [340, 303] width 12 height 12
radio input "true"
click at [342, 503] on input "Single family dwelling" at bounding box center [340, 503] width 12 height 12
radio input "true"
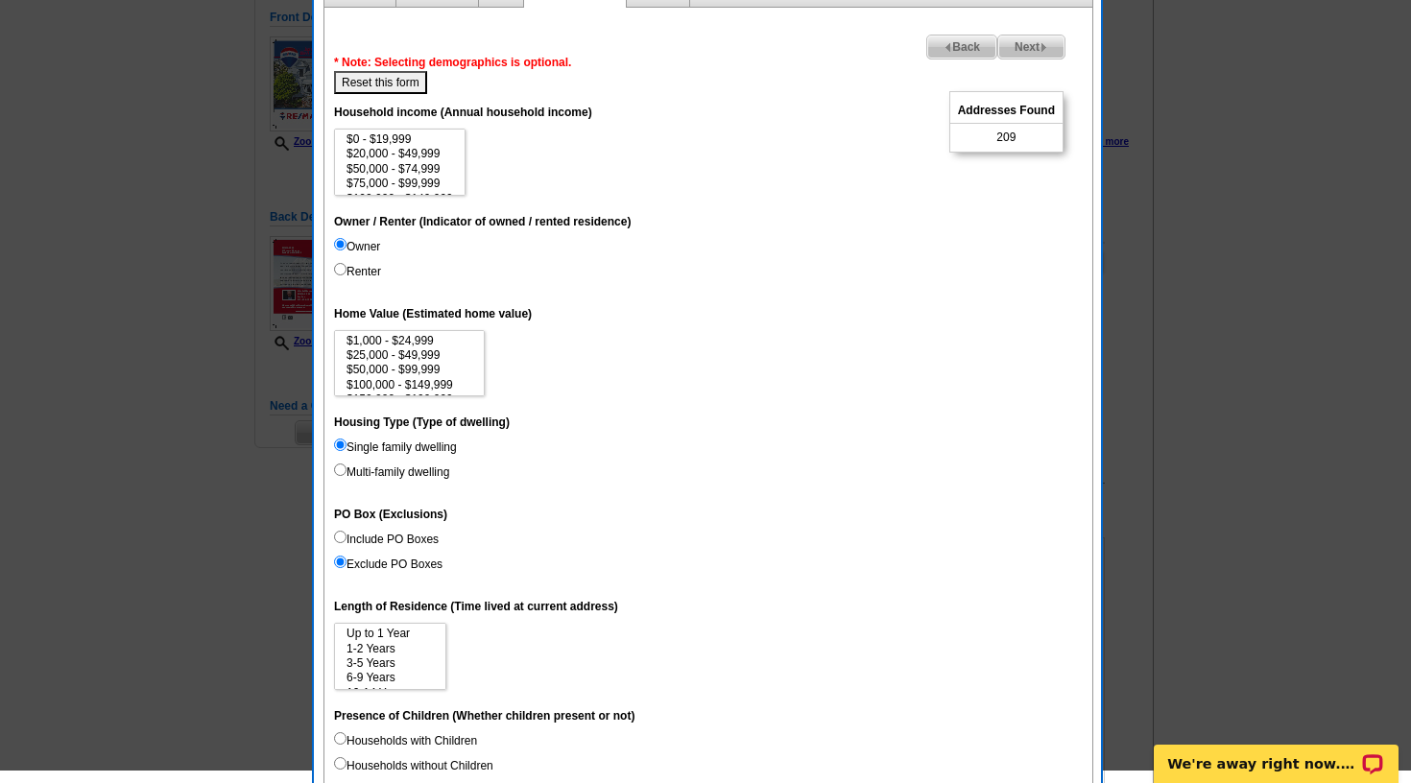
scroll to position [256, 0]
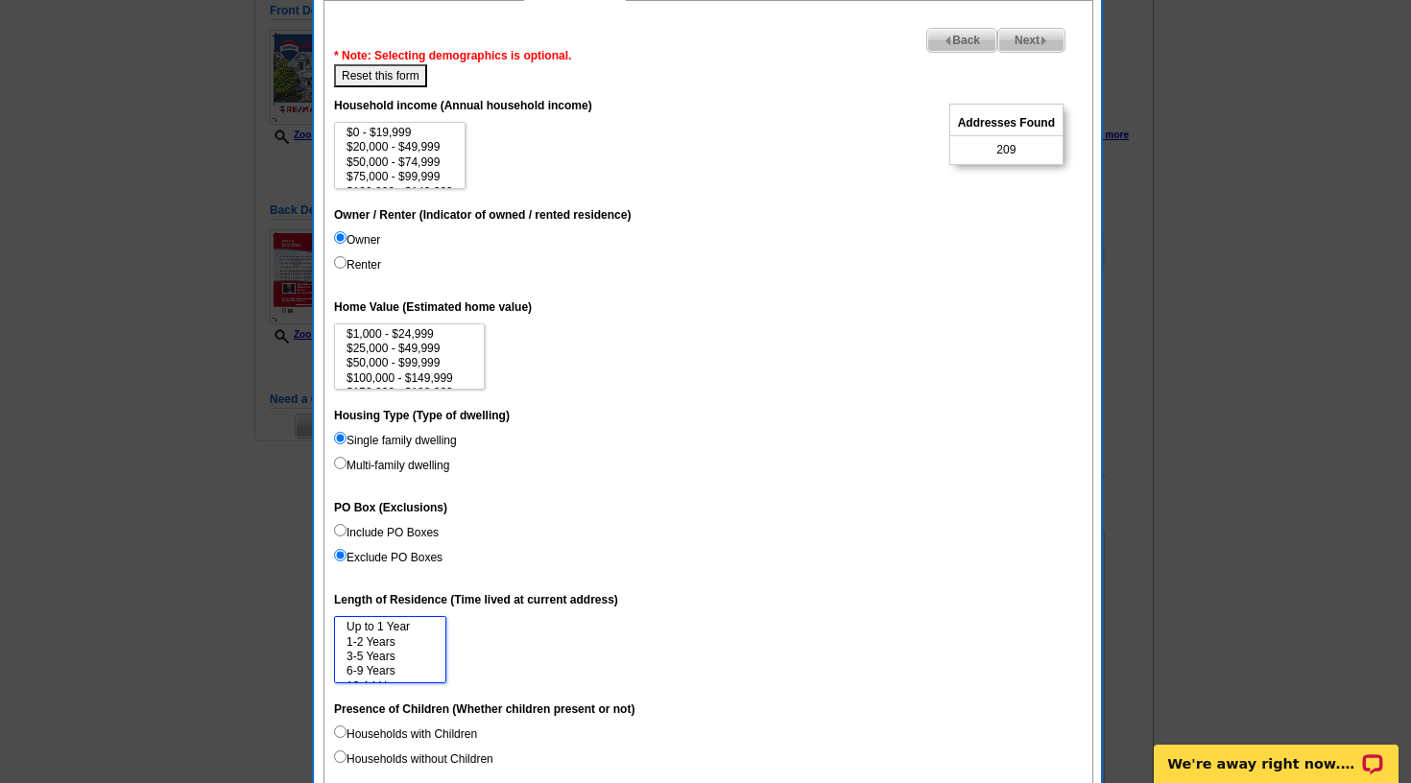
click at [370, 664] on option "6-9 Years" at bounding box center [390, 671] width 91 height 14
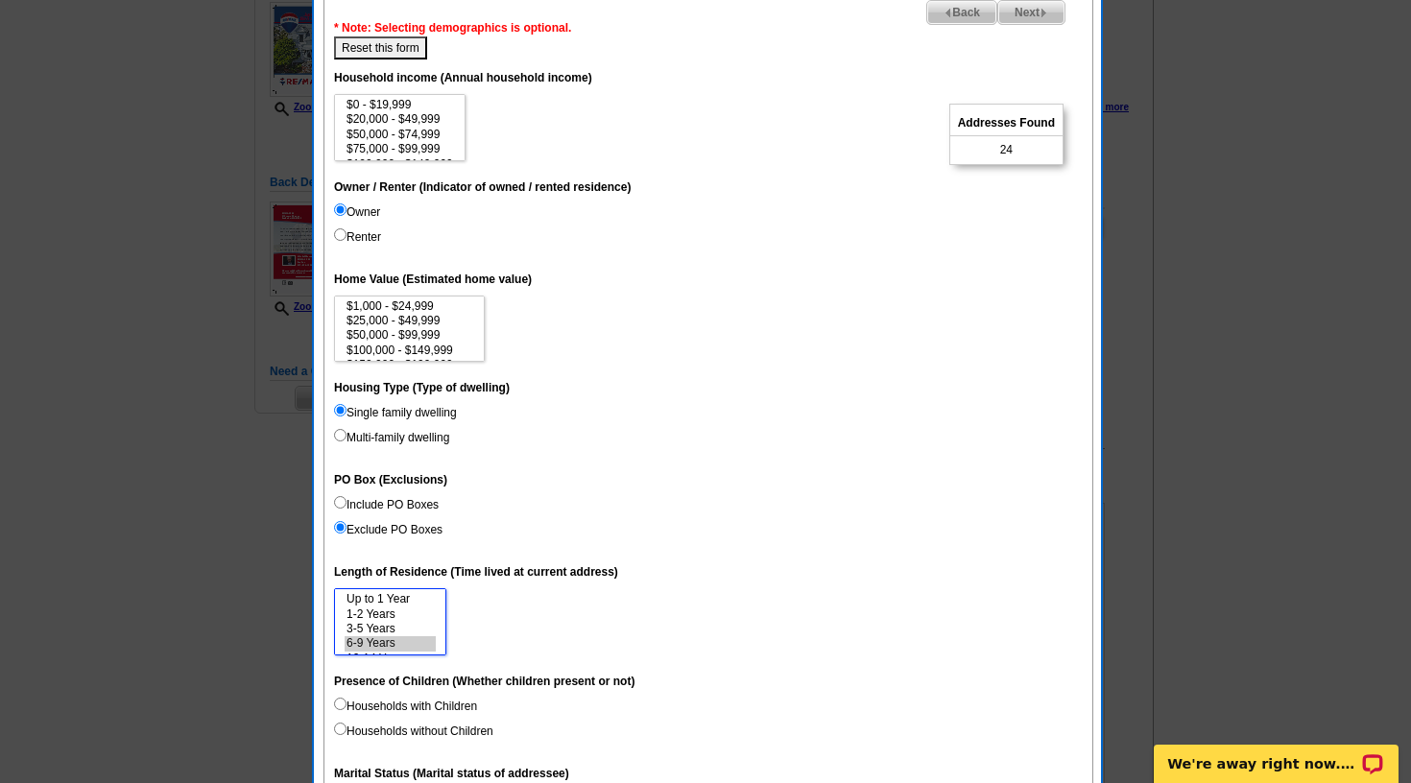
scroll to position [29, 0]
select select "6-9"
click at [396, 637] on option "15 Years or more" at bounding box center [390, 644] width 91 height 14
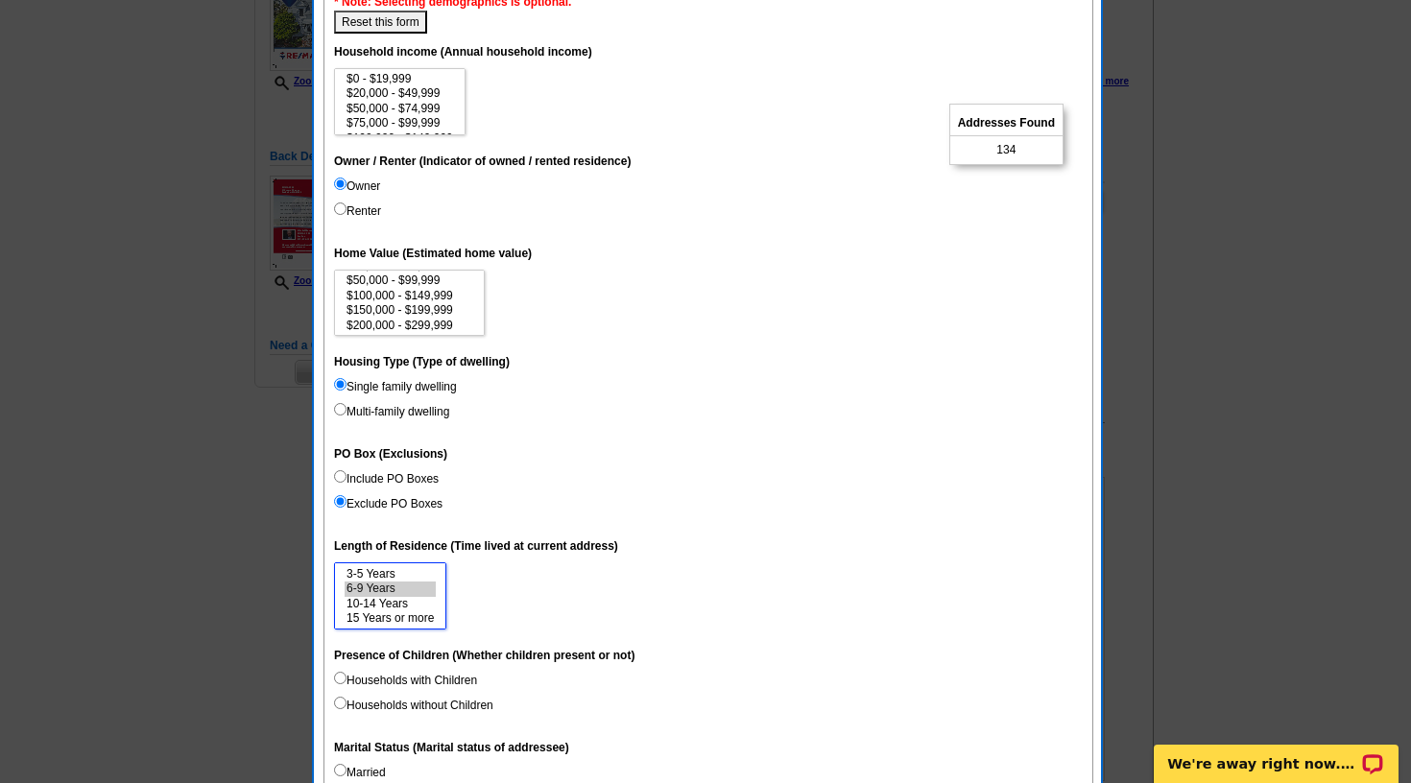
scroll to position [43, 0]
click at [382, 319] on option "$300,000 - $499,999" at bounding box center [410, 326] width 130 height 14
click at [385, 311] on option "$500,000 - $999,999" at bounding box center [410, 311] width 130 height 14
click at [403, 287] on option "$200,000 - $299,999" at bounding box center [410, 282] width 130 height 14
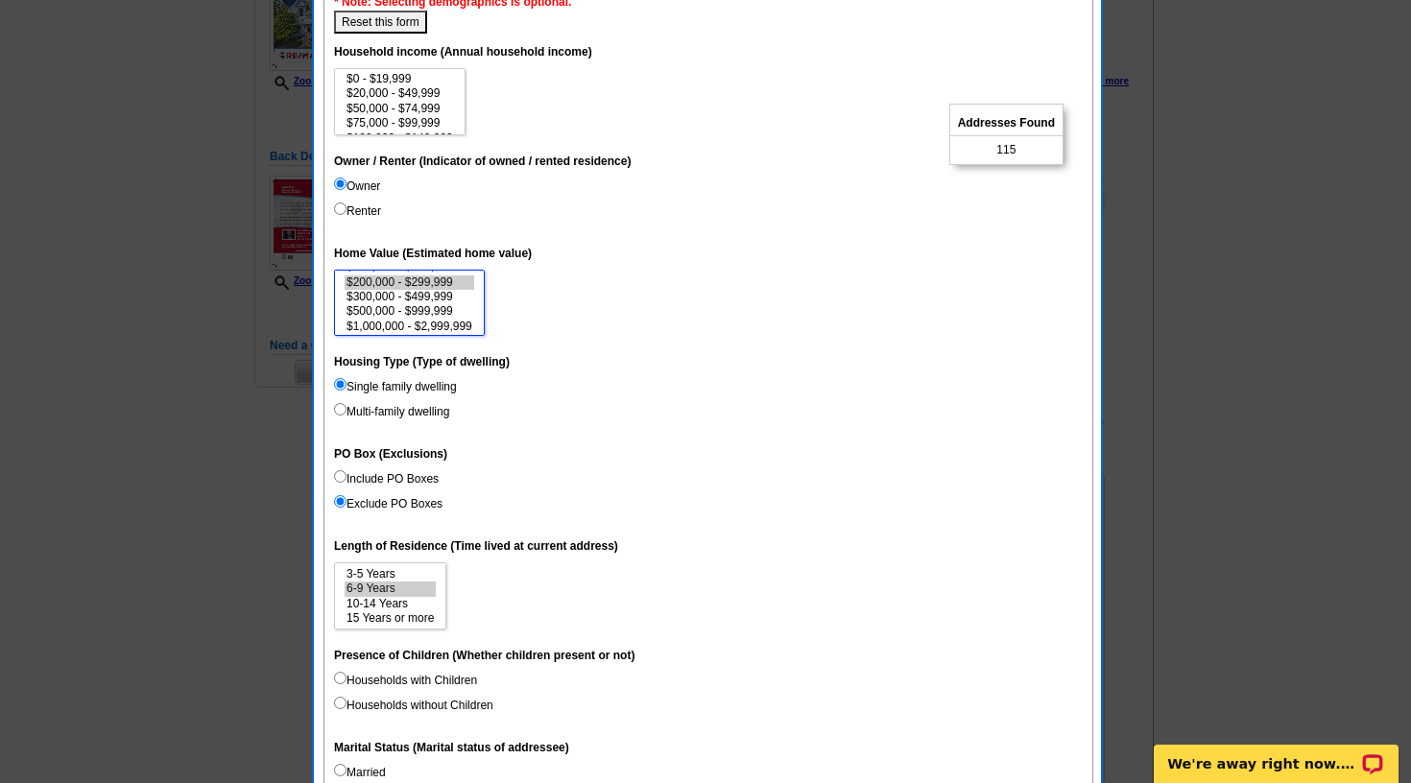
click at [395, 304] on option "$500,000 - $999,999" at bounding box center [410, 311] width 130 height 14
click at [402, 323] on option "$1,000,000 - $2,999,999" at bounding box center [410, 327] width 130 height 14
select select "200000-299999"
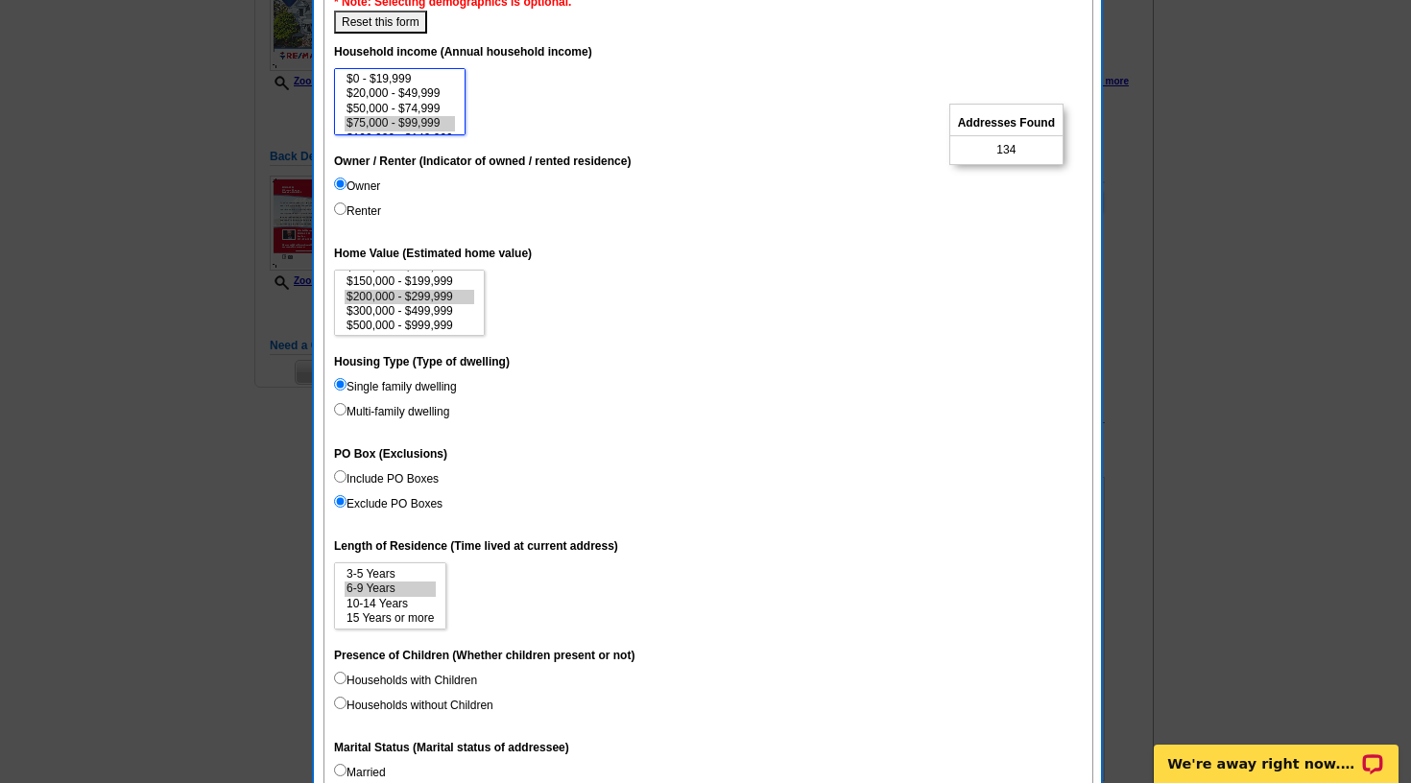
click at [437, 128] on option "$75,000 - $99,999" at bounding box center [400, 123] width 110 height 14
click at [435, 122] on option "$100,000 - $149,999" at bounding box center [400, 124] width 110 height 14
click at [433, 117] on option "$150,000 - $199,999" at bounding box center [400, 110] width 110 height 14
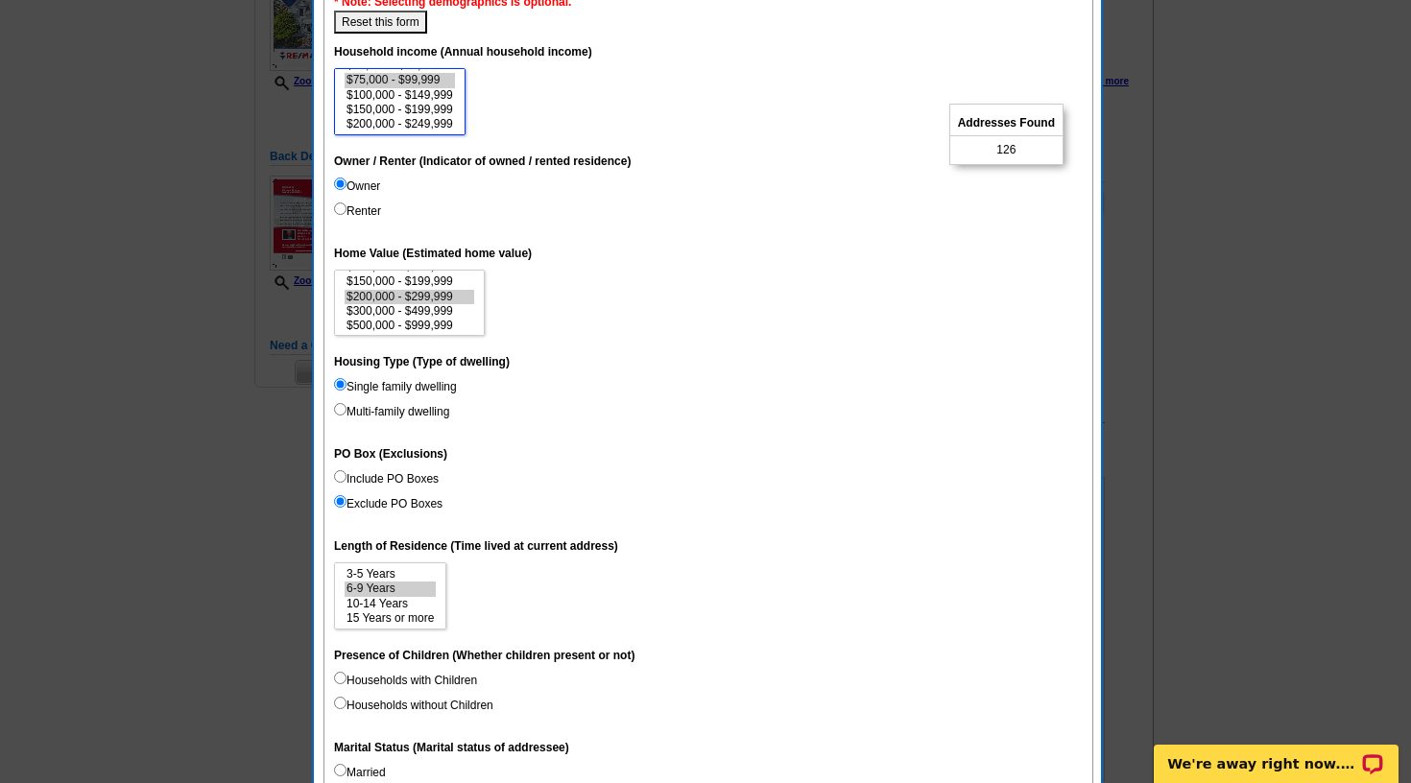
click at [429, 123] on option "$200,000 - $249,999" at bounding box center [400, 124] width 110 height 14
click at [443, 107] on option "$250,000 - $499,999" at bounding box center [400, 111] width 110 height 14
click at [441, 101] on option "$20,000 - $49,999" at bounding box center [400, 93] width 110 height 14
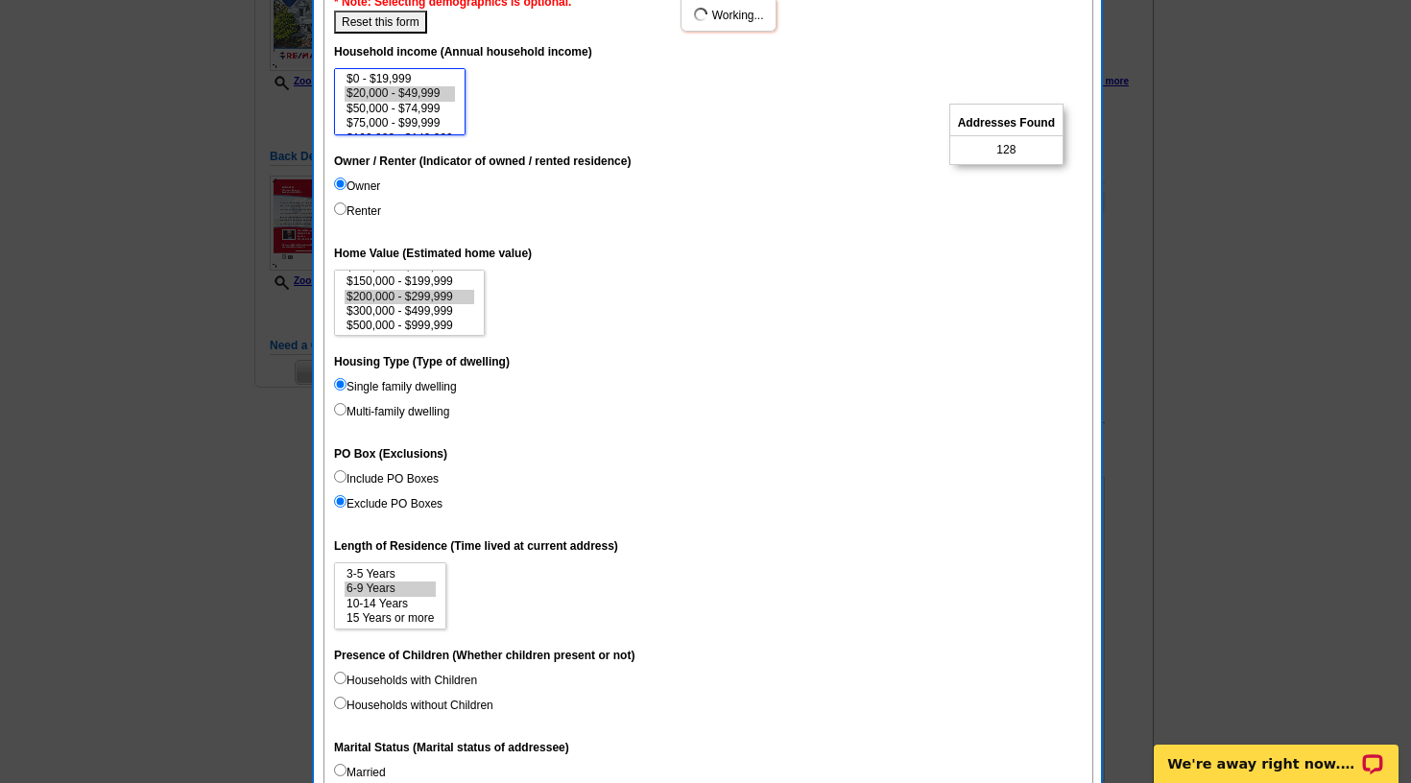
click at [438, 108] on option "$50,000 - $74,999" at bounding box center [400, 109] width 110 height 14
select select "50000-74999"
click at [441, 100] on option "$20,000 - $49,999" at bounding box center [400, 93] width 110 height 14
click at [360, 19] on button "Reset this form" at bounding box center [380, 22] width 93 height 23
select select
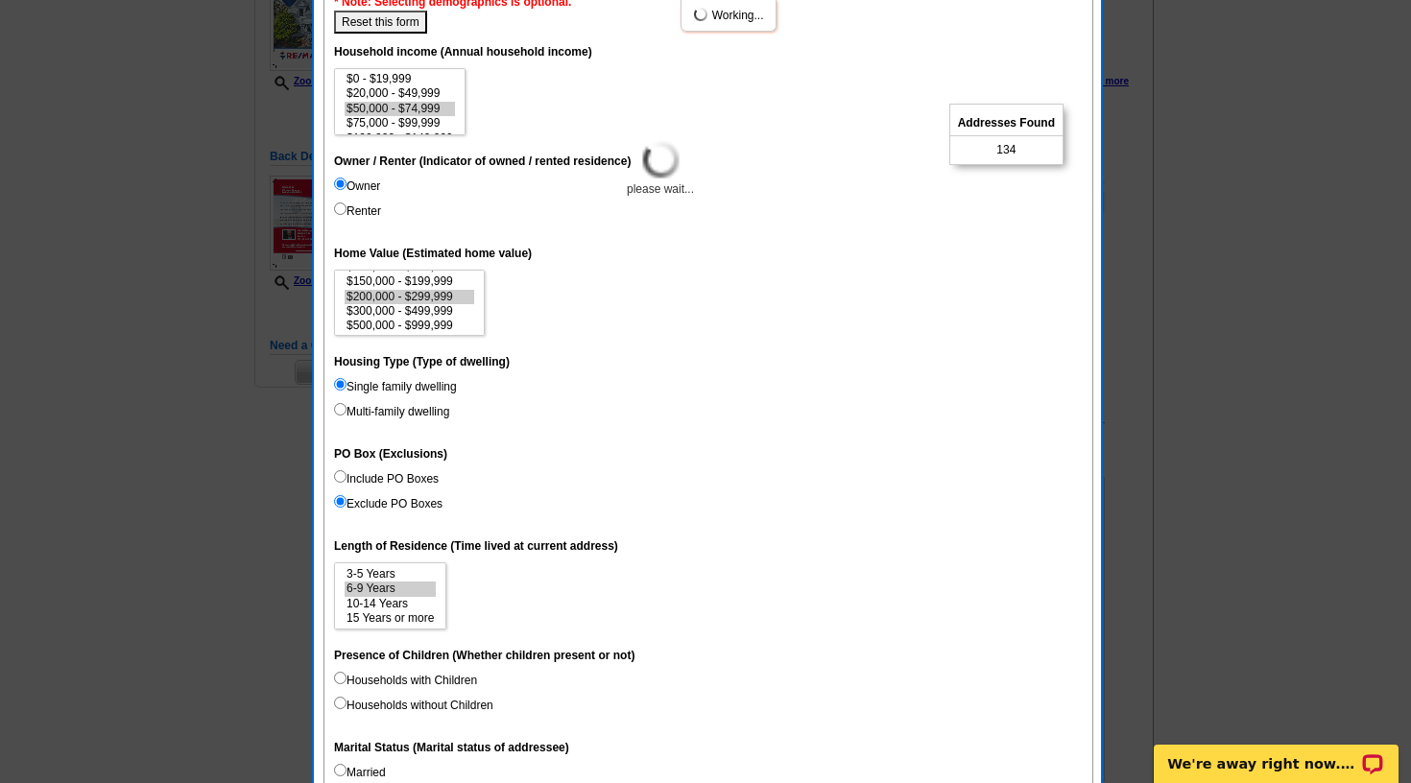
select select
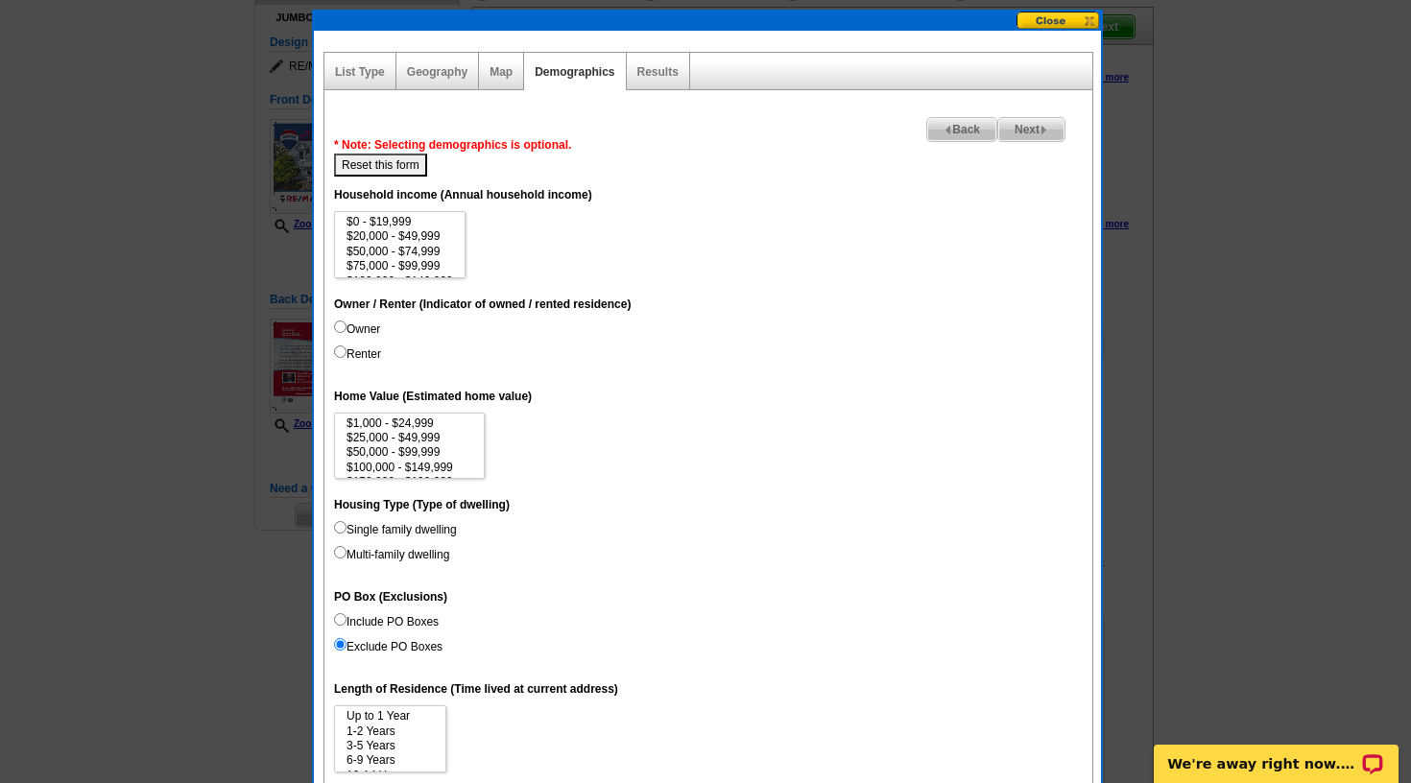
scroll to position [159, 0]
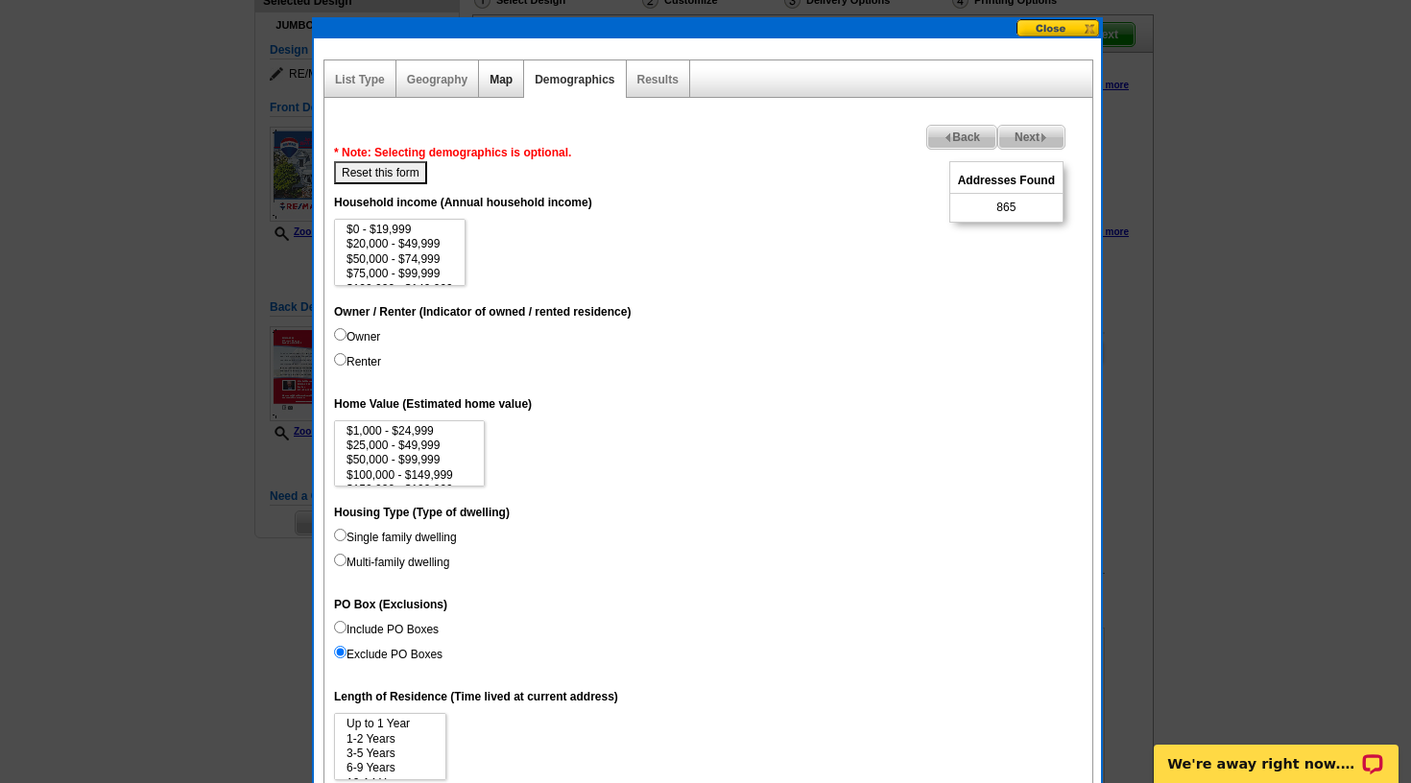
click at [507, 84] on link "Map" at bounding box center [500, 79] width 23 height 13
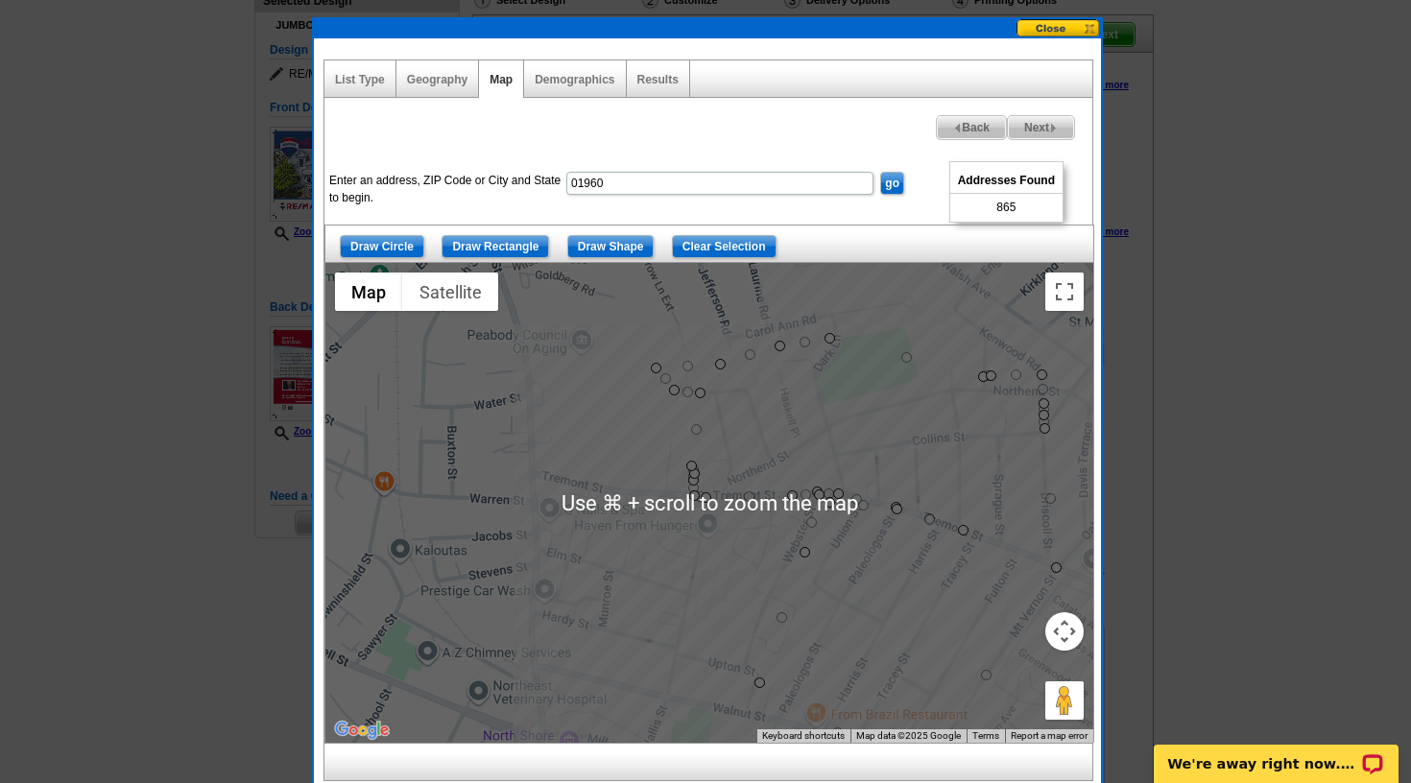
scroll to position [173, 0]
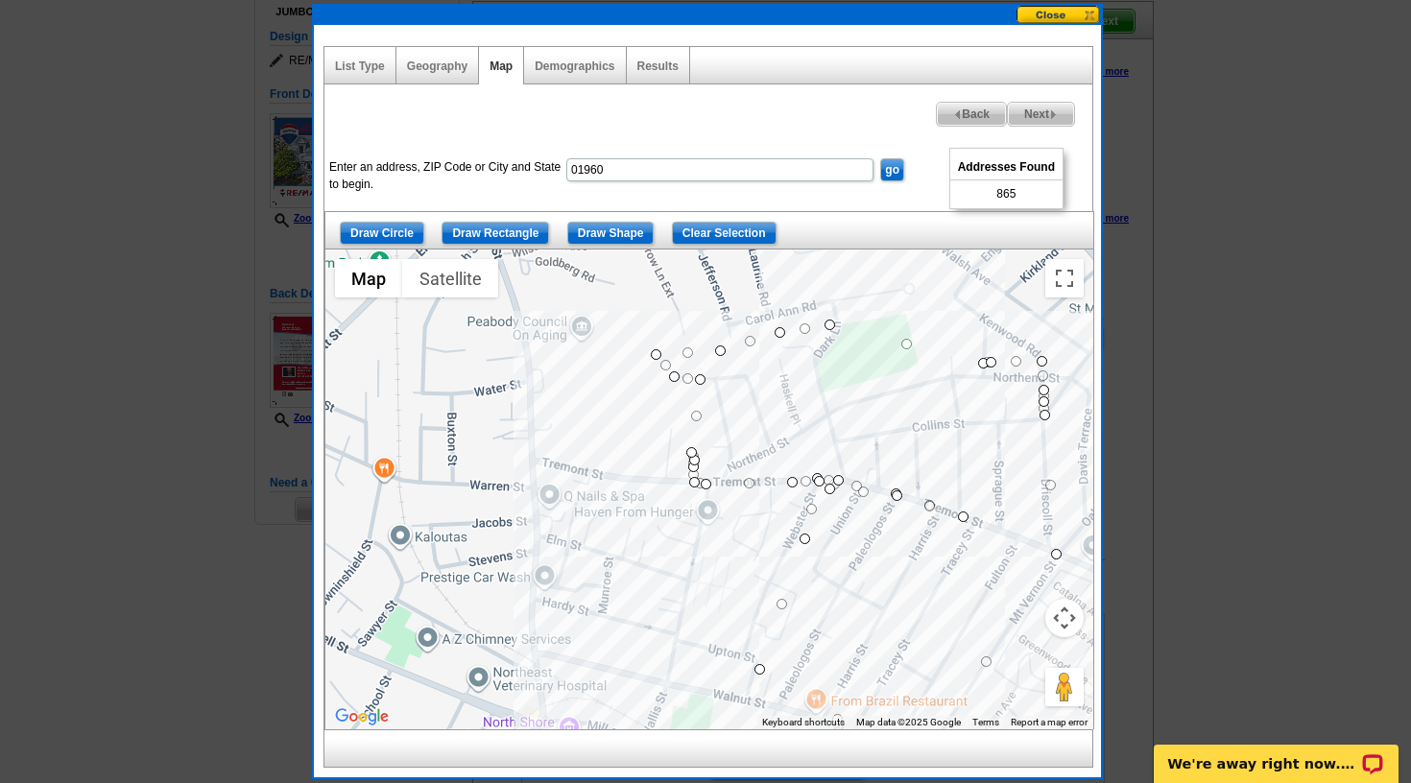
click at [621, 237] on input "Draw Shape" at bounding box center [610, 233] width 87 height 23
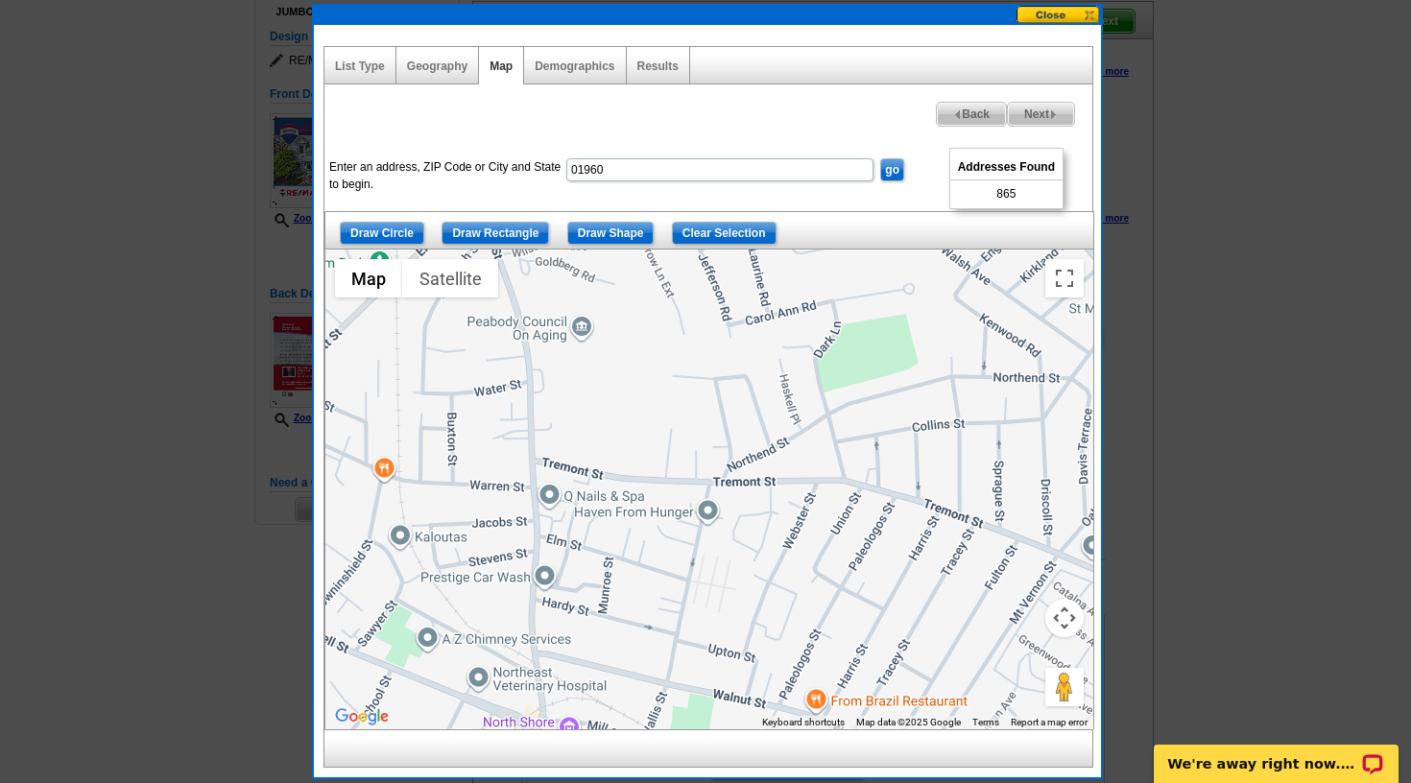
click at [656, 354] on div at bounding box center [709, 490] width 768 height 480
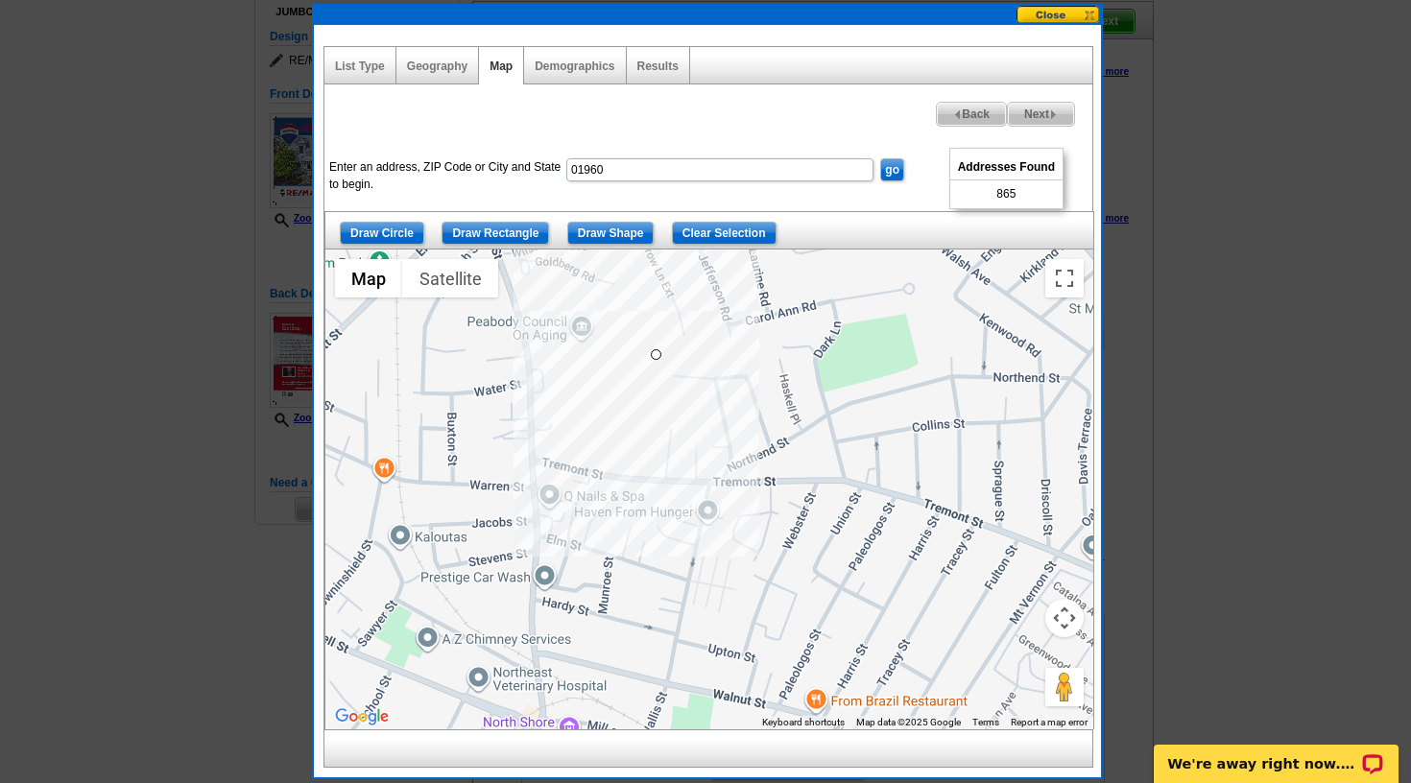
click at [616, 235] on input "Draw Shape" at bounding box center [610, 233] width 87 height 23
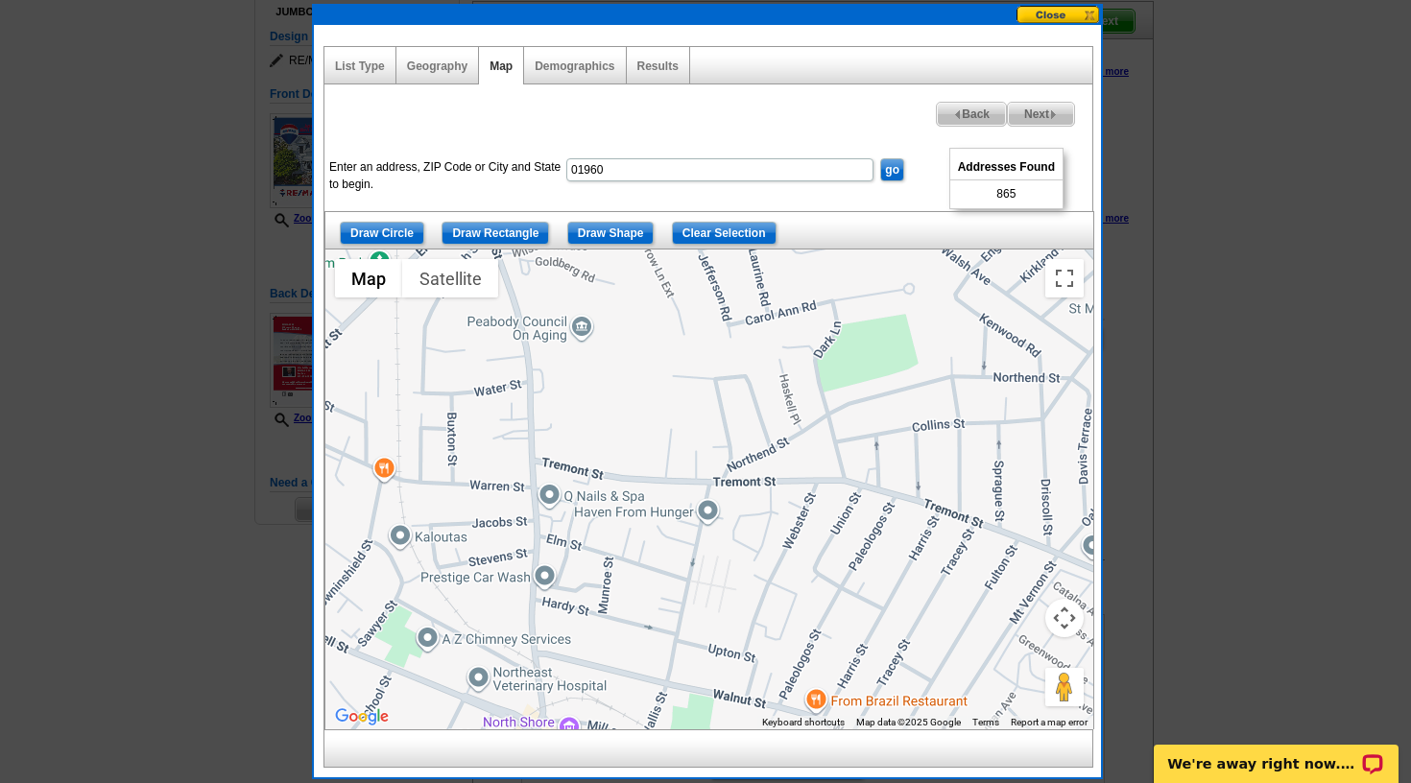
click at [654, 471] on div at bounding box center [709, 490] width 768 height 480
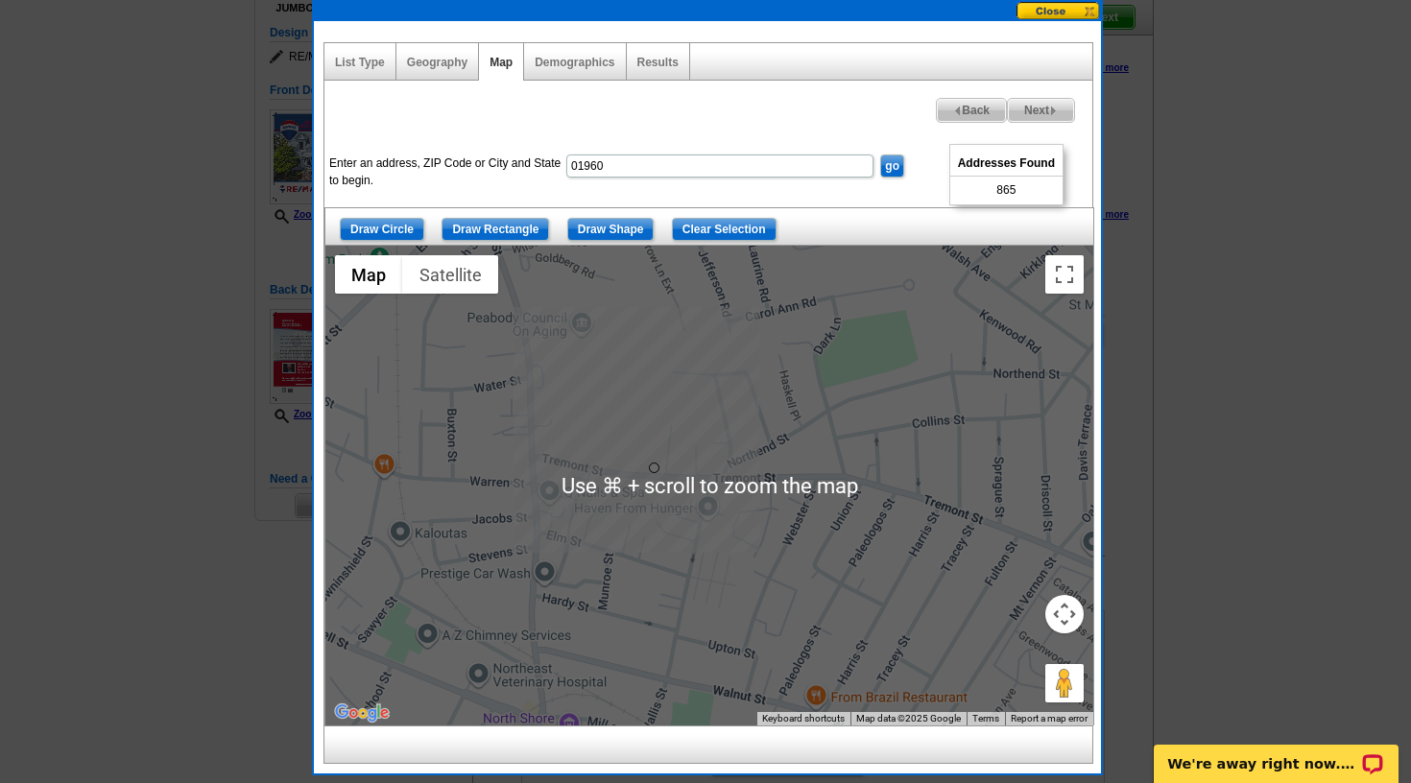
scroll to position [178, 0]
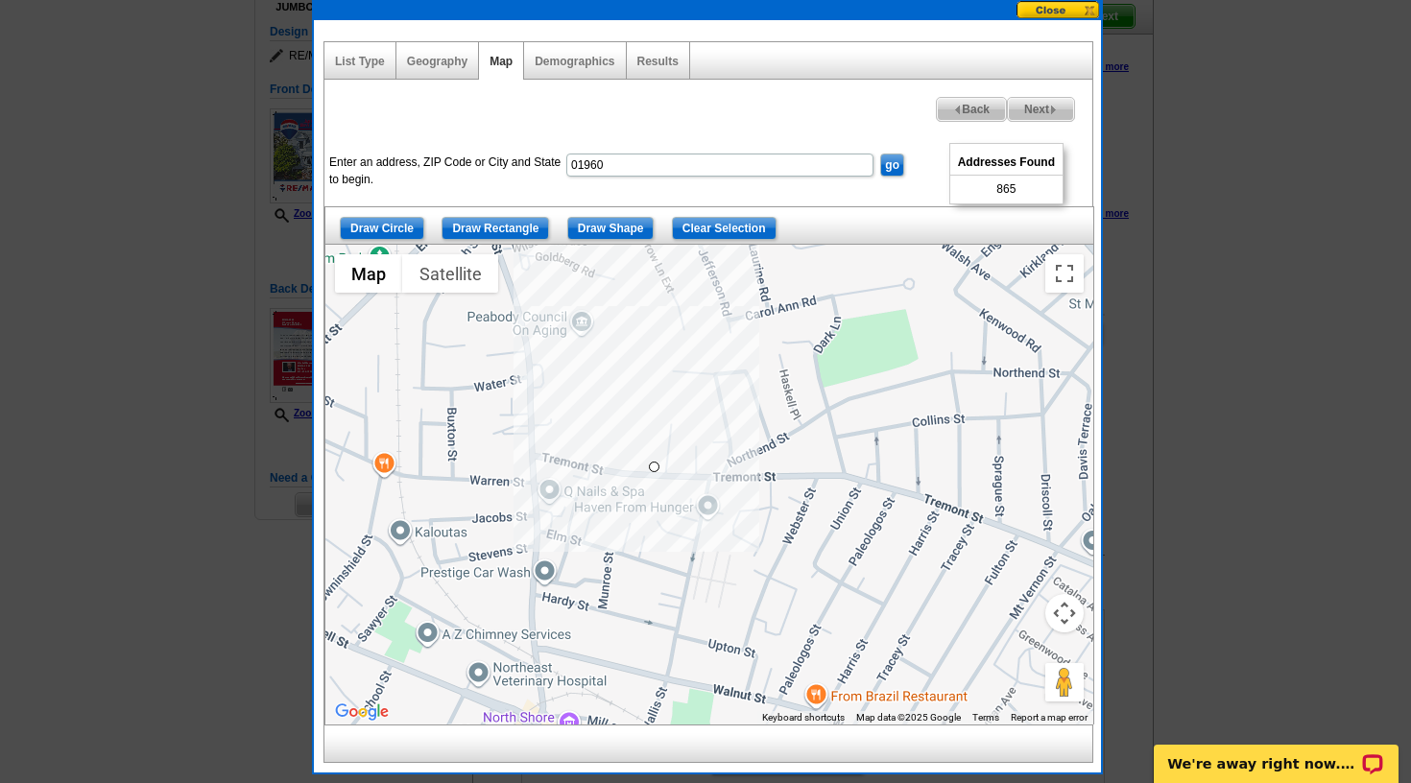
click at [709, 321] on div at bounding box center [709, 485] width 768 height 480
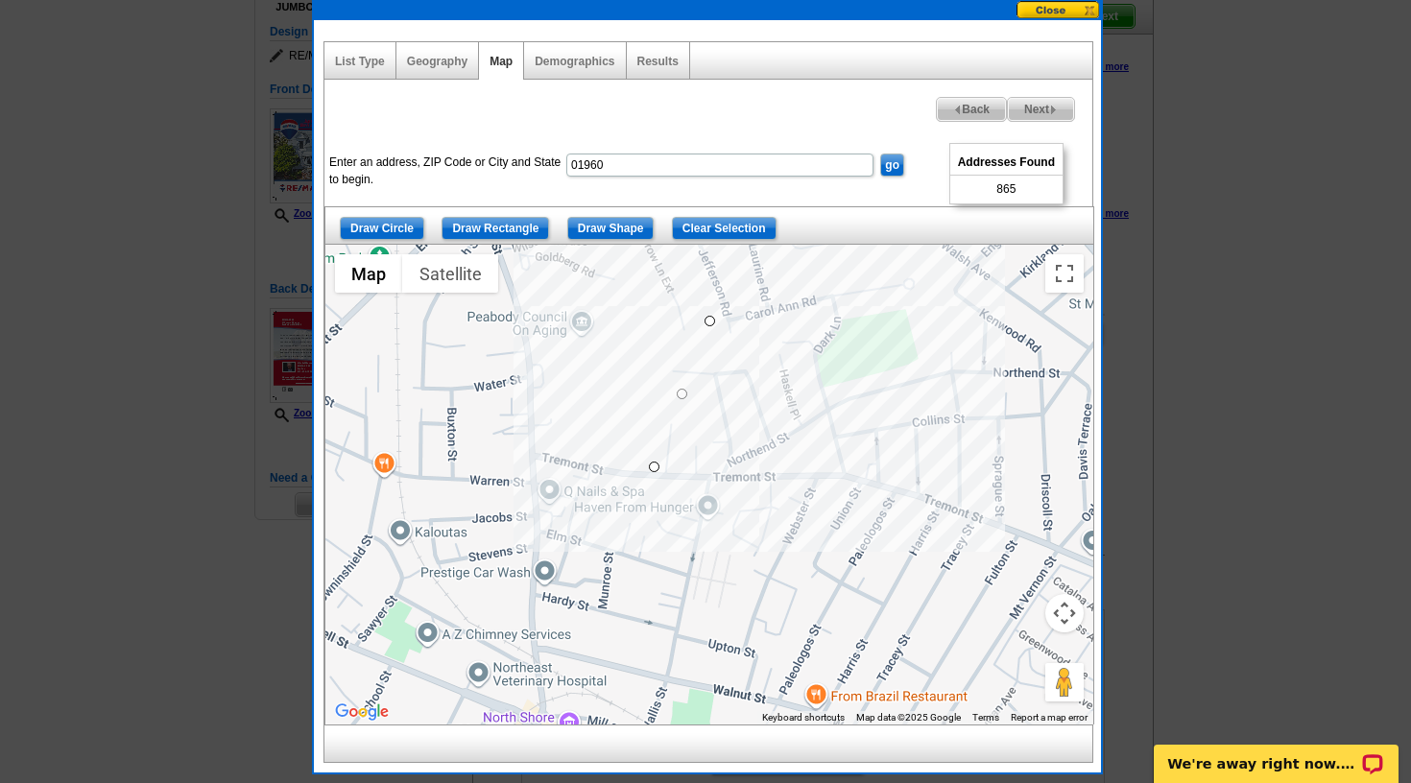
click at [918, 267] on div at bounding box center [709, 485] width 768 height 480
click at [968, 264] on div at bounding box center [709, 485] width 768 height 480
click at [1090, 348] on div at bounding box center [709, 485] width 768 height 480
click at [1091, 510] on div at bounding box center [709, 485] width 768 height 480
click at [1062, 554] on div at bounding box center [709, 485] width 768 height 480
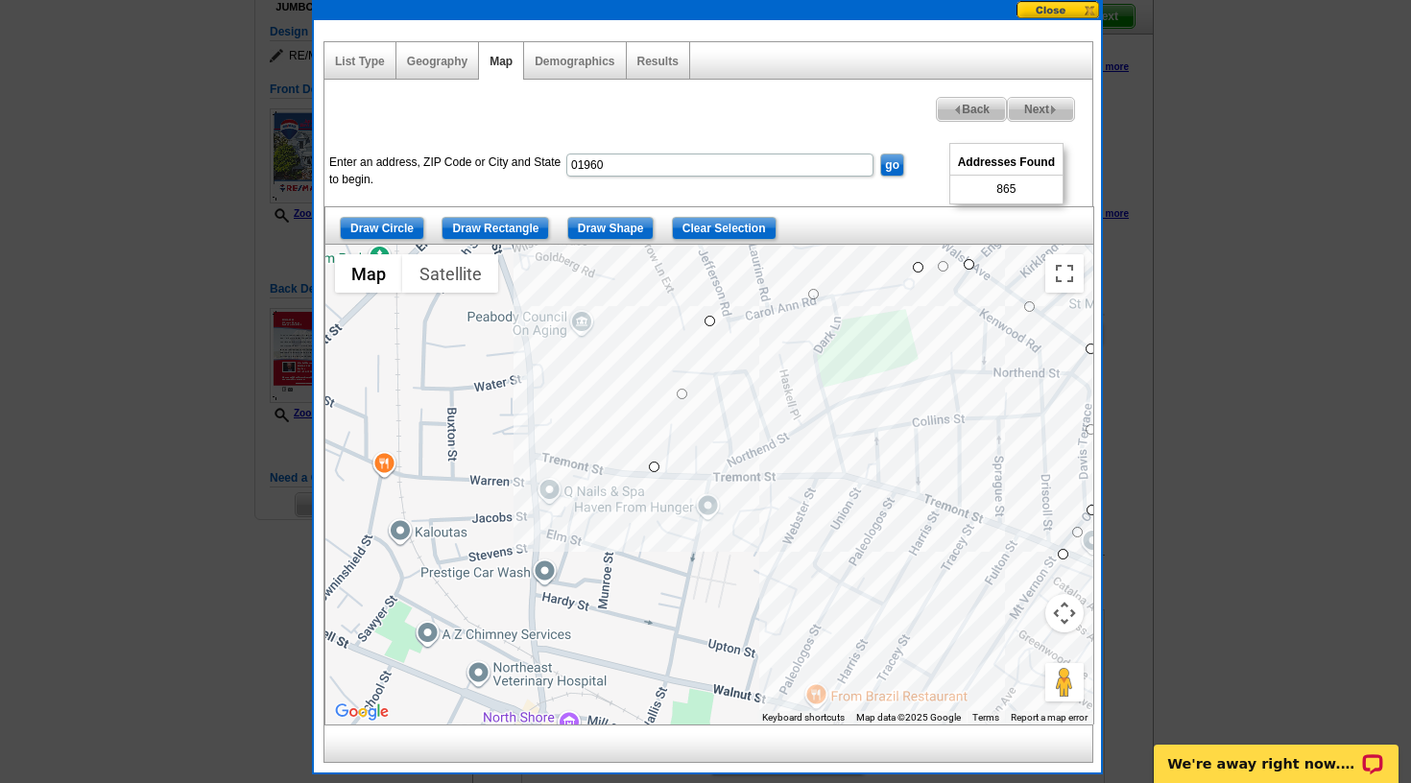
click at [889, 488] on div at bounding box center [709, 485] width 768 height 480
click at [834, 475] on div at bounding box center [709, 485] width 768 height 480
click at [700, 477] on div at bounding box center [709, 485] width 768 height 480
click at [650, 472] on div at bounding box center [709, 485] width 768 height 480
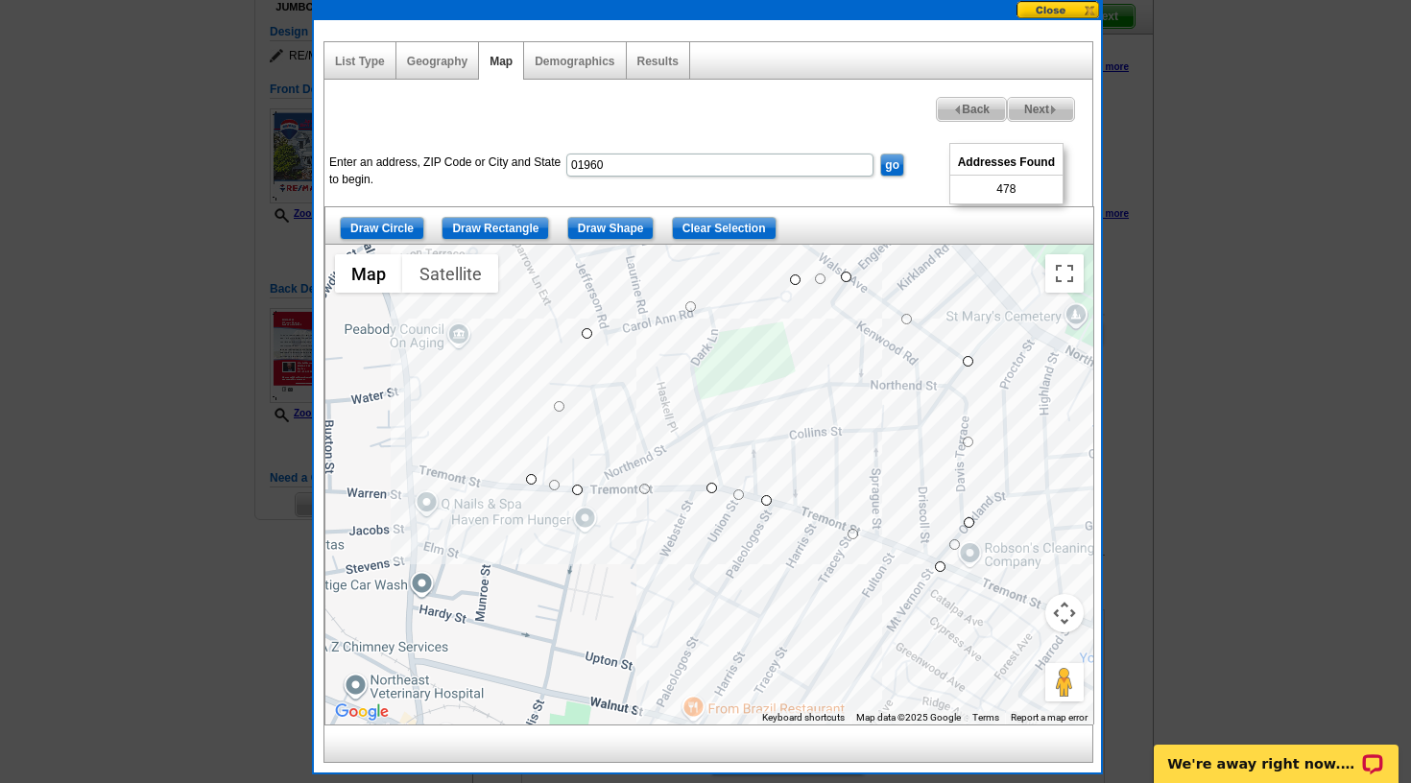
drag, startPoint x: 795, startPoint y: 515, endPoint x: 664, endPoint y: 529, distance: 131.2
click at [664, 529] on div at bounding box center [709, 485] width 768 height 480
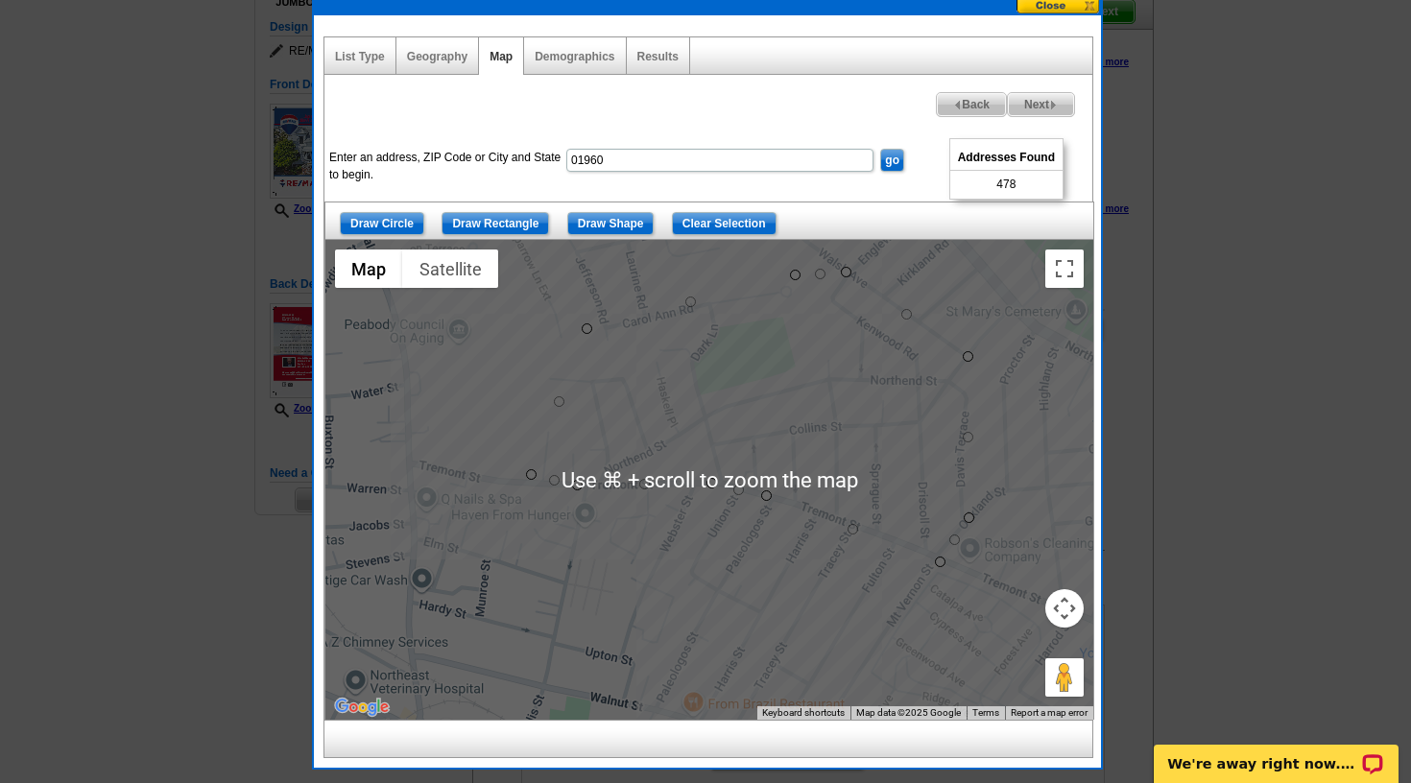
click at [729, 538] on div at bounding box center [709, 480] width 768 height 480
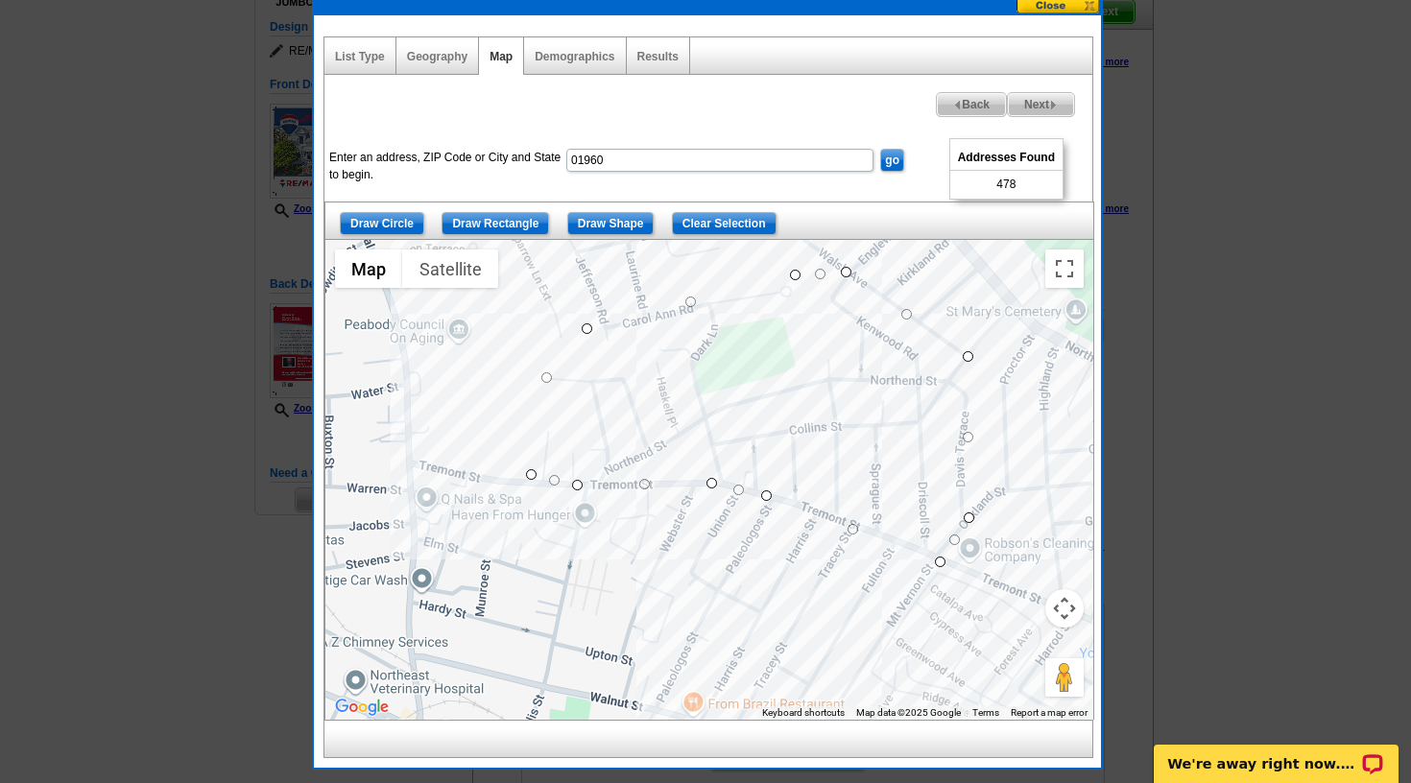
drag, startPoint x: 563, startPoint y: 405, endPoint x: 553, endPoint y: 380, distance: 27.1
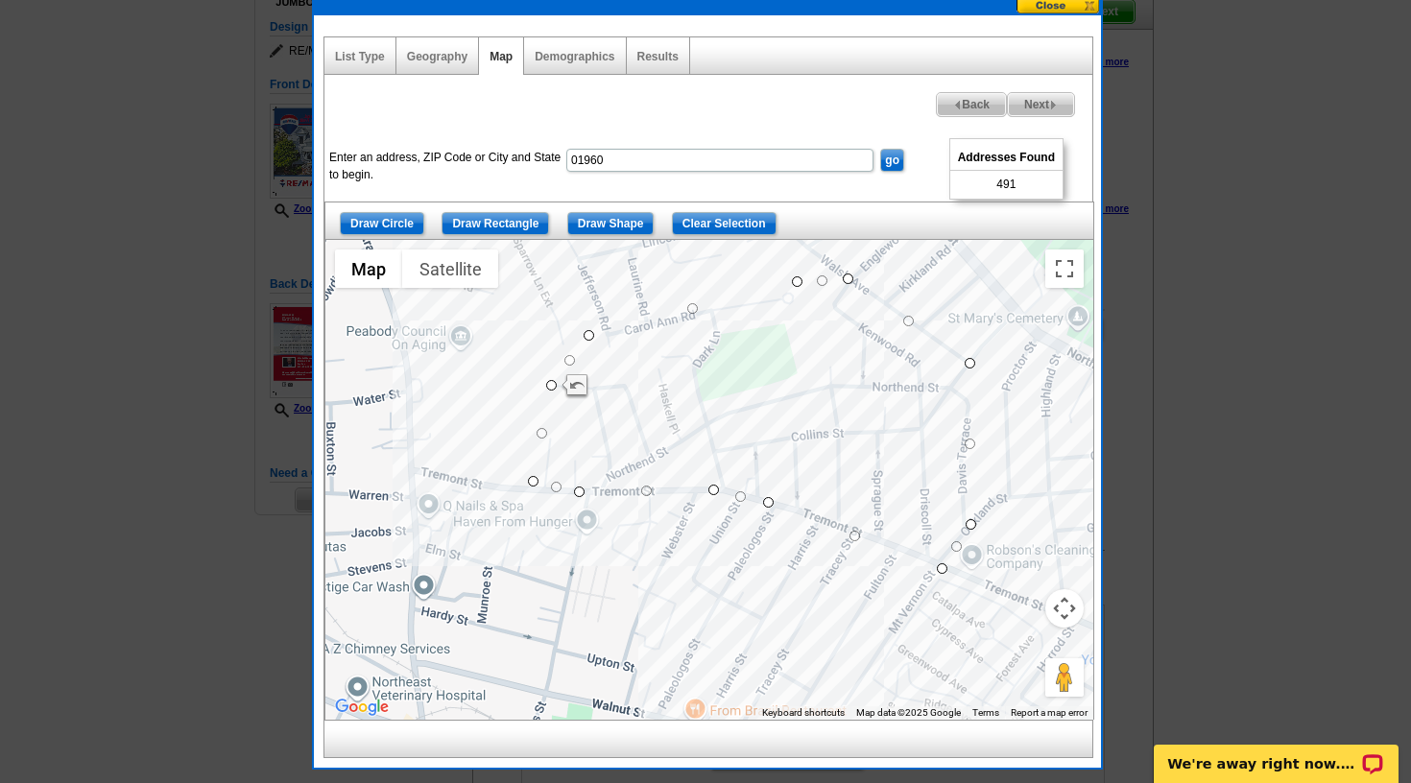
drag, startPoint x: 596, startPoint y: 336, endPoint x: 597, endPoint y: 346, distance: 9.6
click at [597, 346] on div at bounding box center [709, 480] width 768 height 480
drag, startPoint x: 592, startPoint y: 337, endPoint x: 598, endPoint y: 349, distance: 13.7
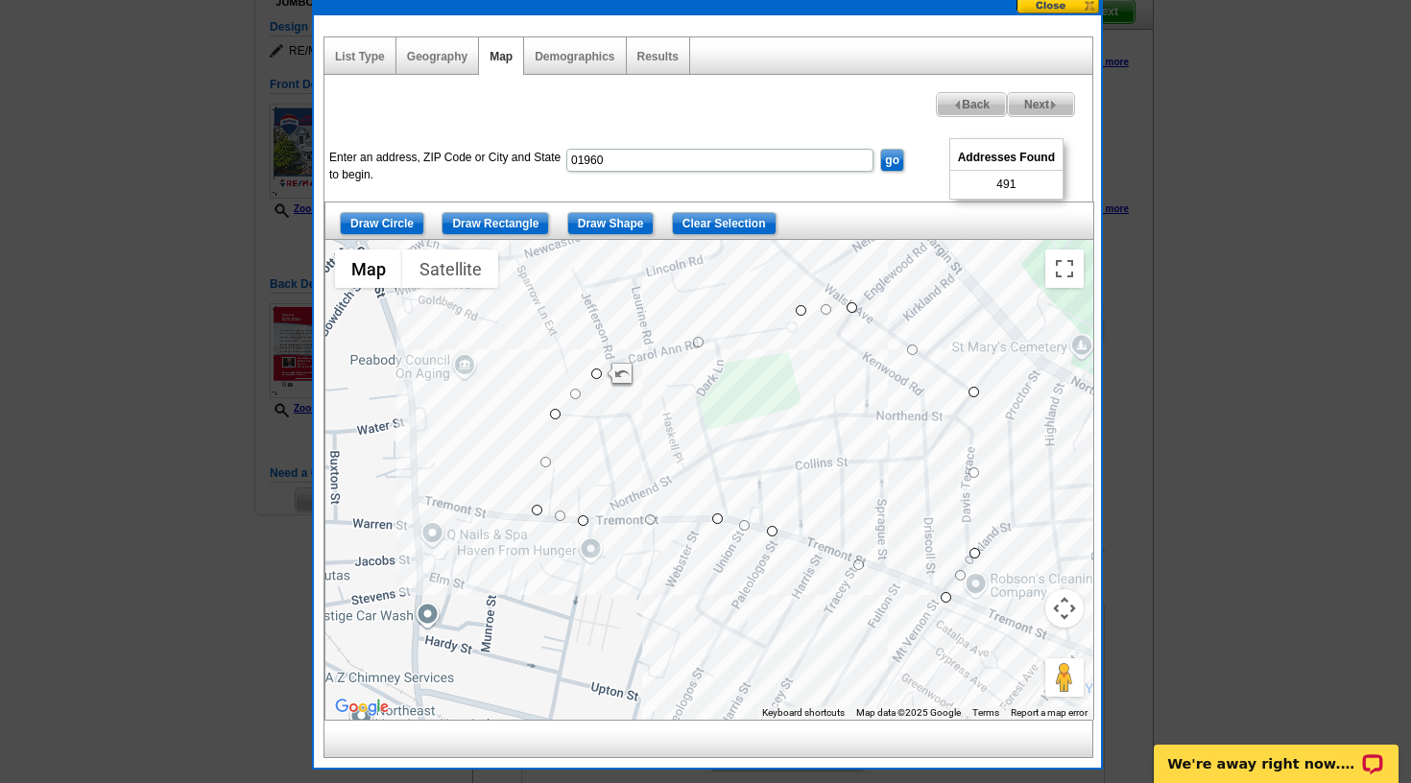
drag, startPoint x: 800, startPoint y: 289, endPoint x: 804, endPoint y: 322, distance: 33.8
click at [804, 322] on div at bounding box center [709, 480] width 768 height 480
drag, startPoint x: 804, startPoint y: 310, endPoint x: 801, endPoint y: 335, distance: 25.1
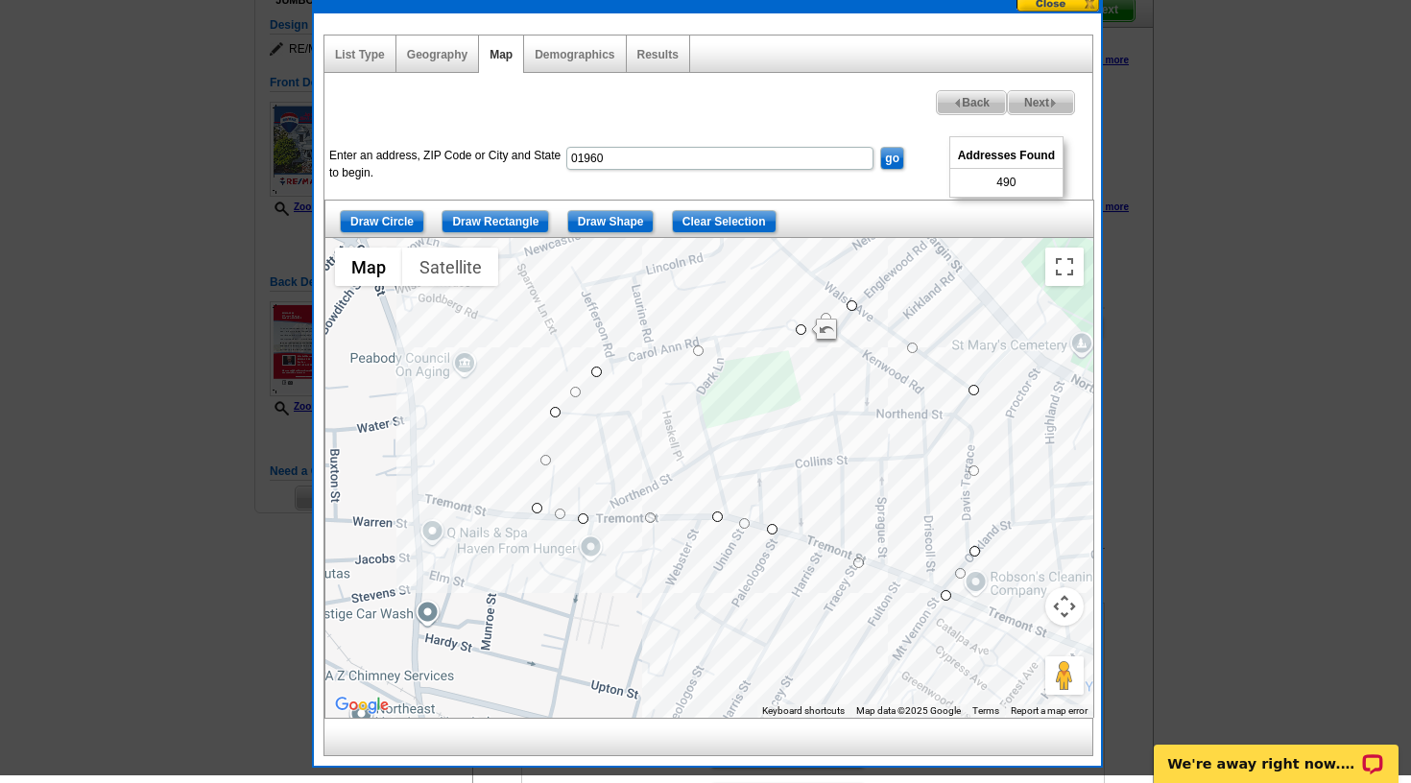
scroll to position [175, 0]
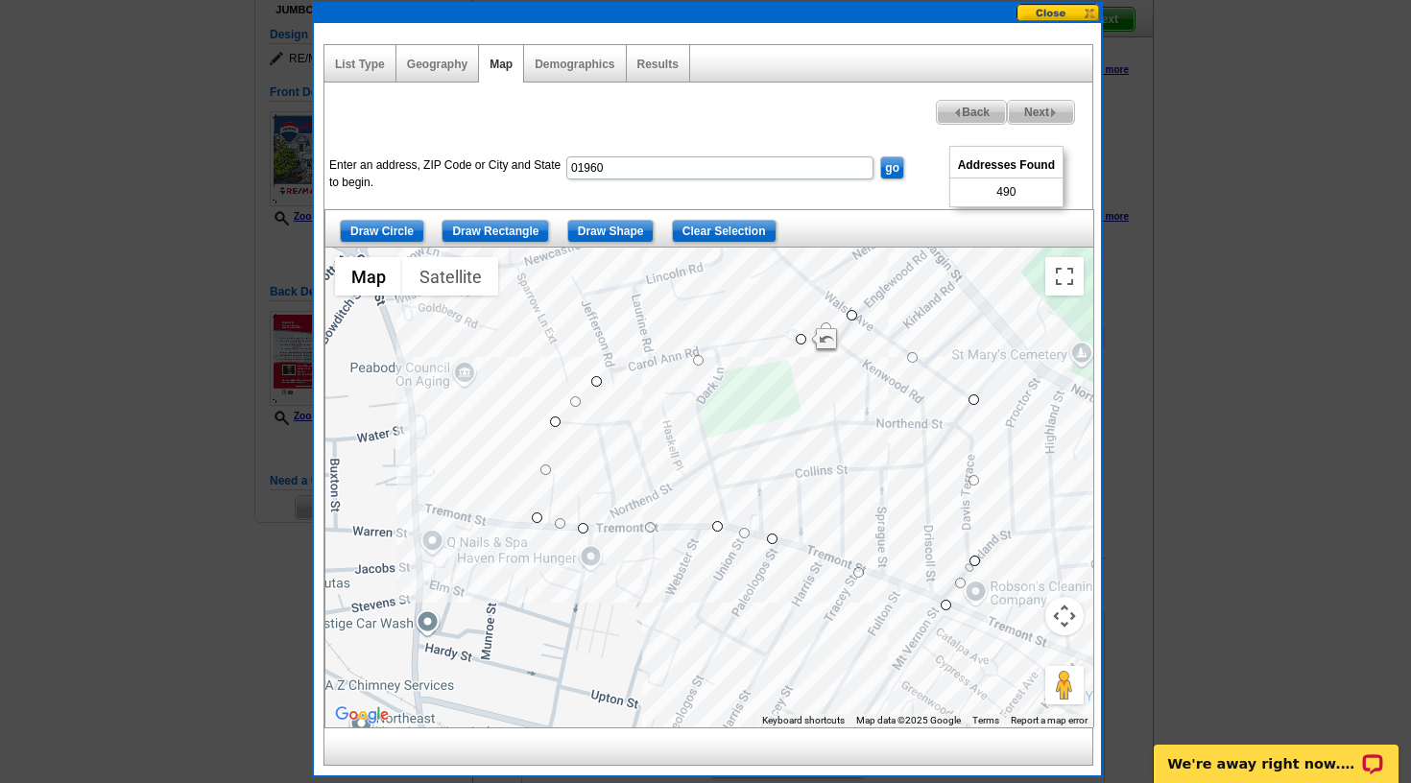
click at [1023, 106] on span "Next" at bounding box center [1041, 112] width 66 height 23
select select
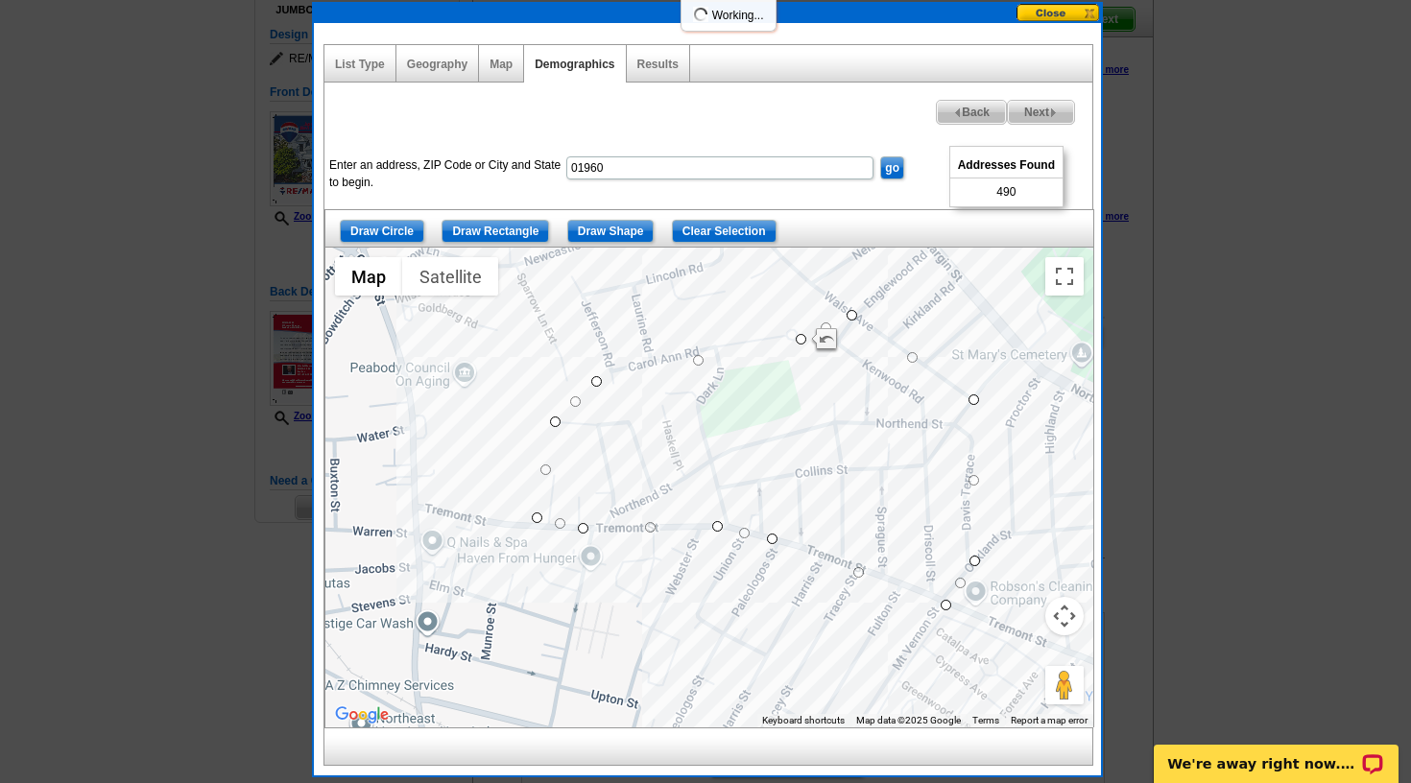
select select
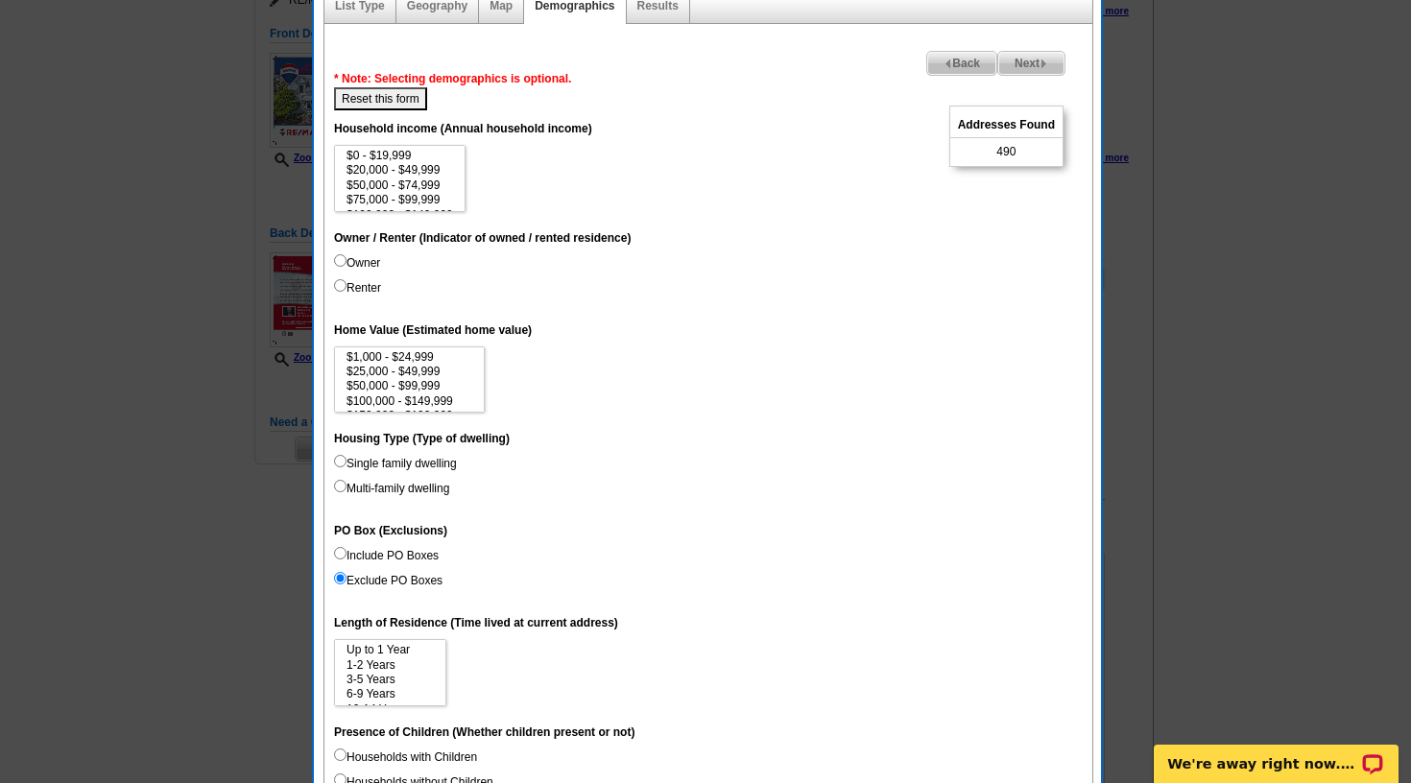
scroll to position [235, 0]
click at [423, 681] on select "Up to 1 Year 1-2 Years 3-5 Years 6-9 Years 10-14 Years 15 Years or more" at bounding box center [390, 670] width 112 height 67
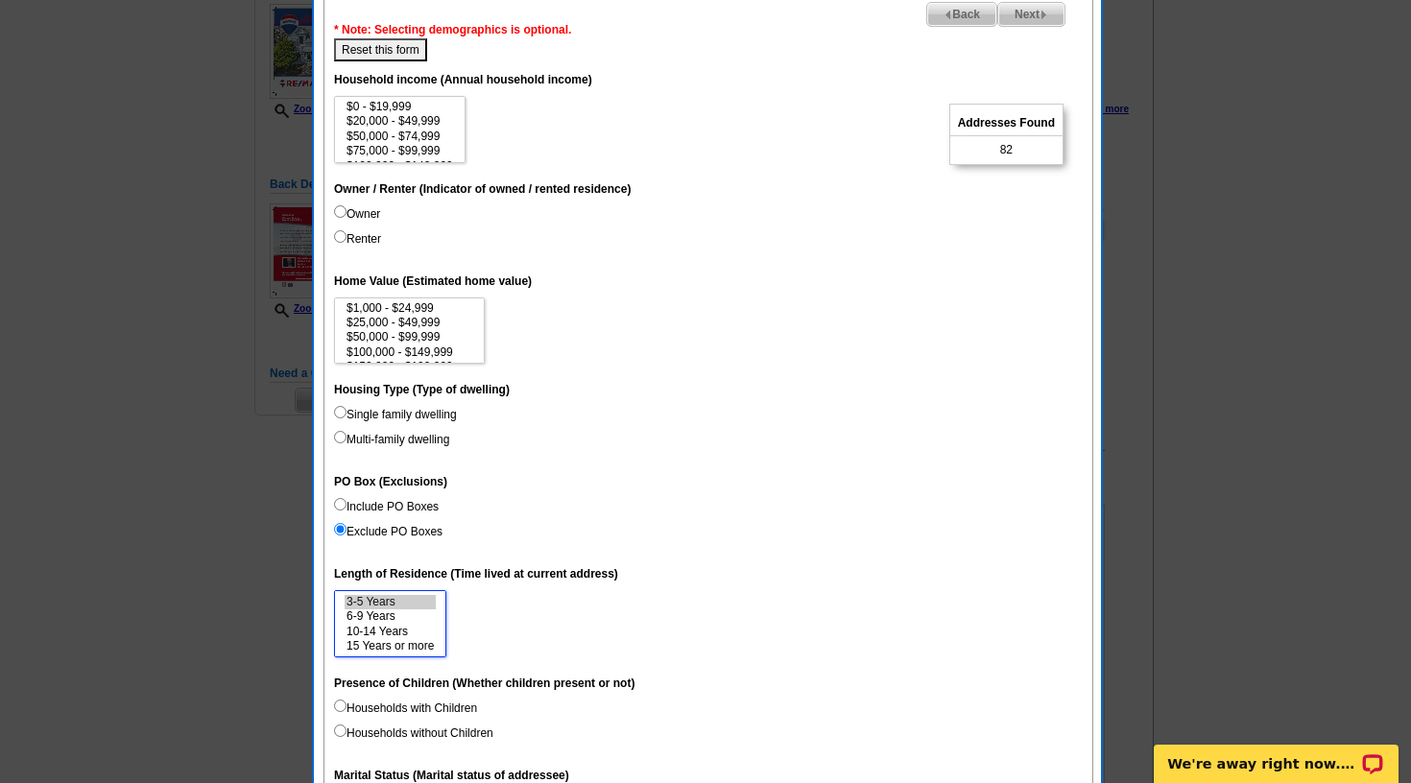
scroll to position [289, 1]
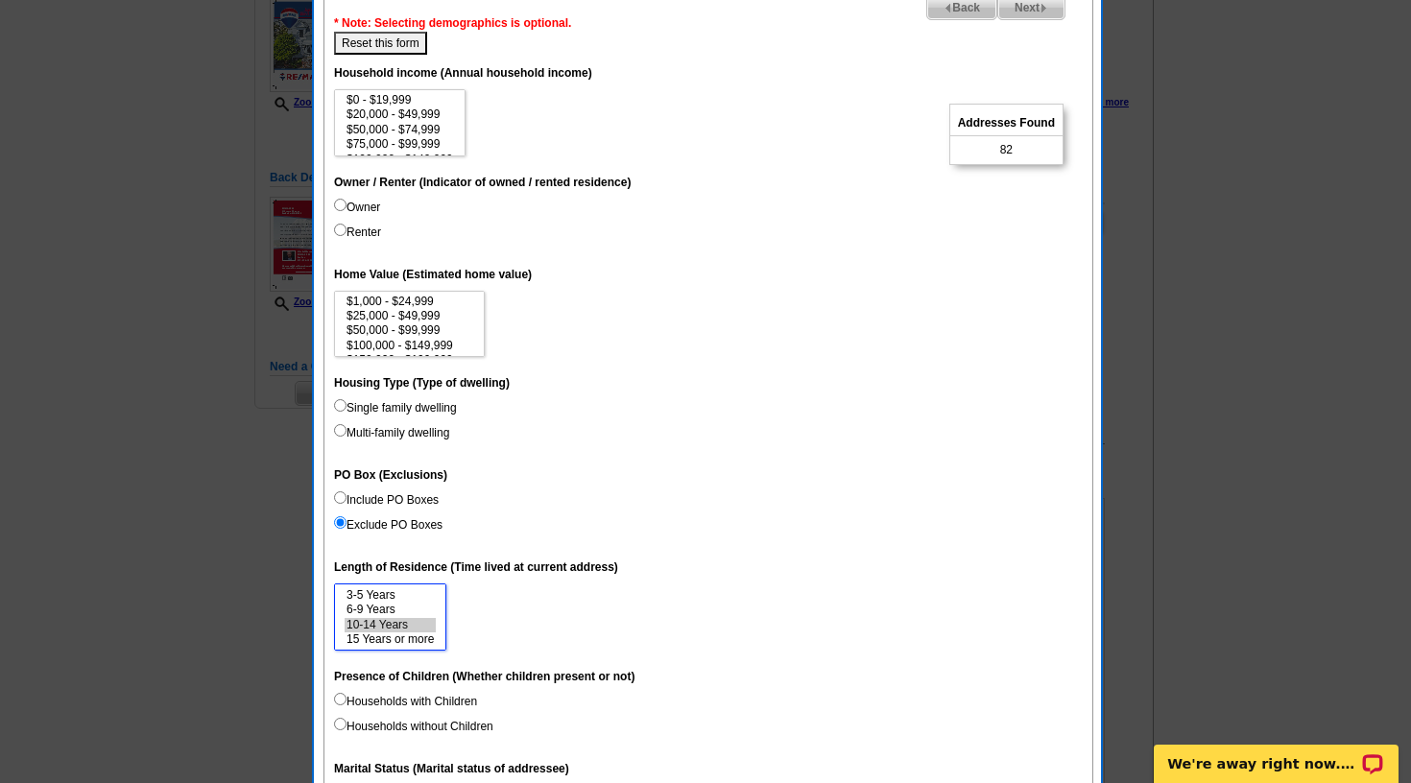
click at [416, 624] on option "10-14 Years" at bounding box center [390, 625] width 91 height 14
click at [414, 611] on option "6-9 Years" at bounding box center [390, 610] width 91 height 14
select select "6-9"
click at [394, 636] on option "15 Years or more" at bounding box center [390, 639] width 91 height 14
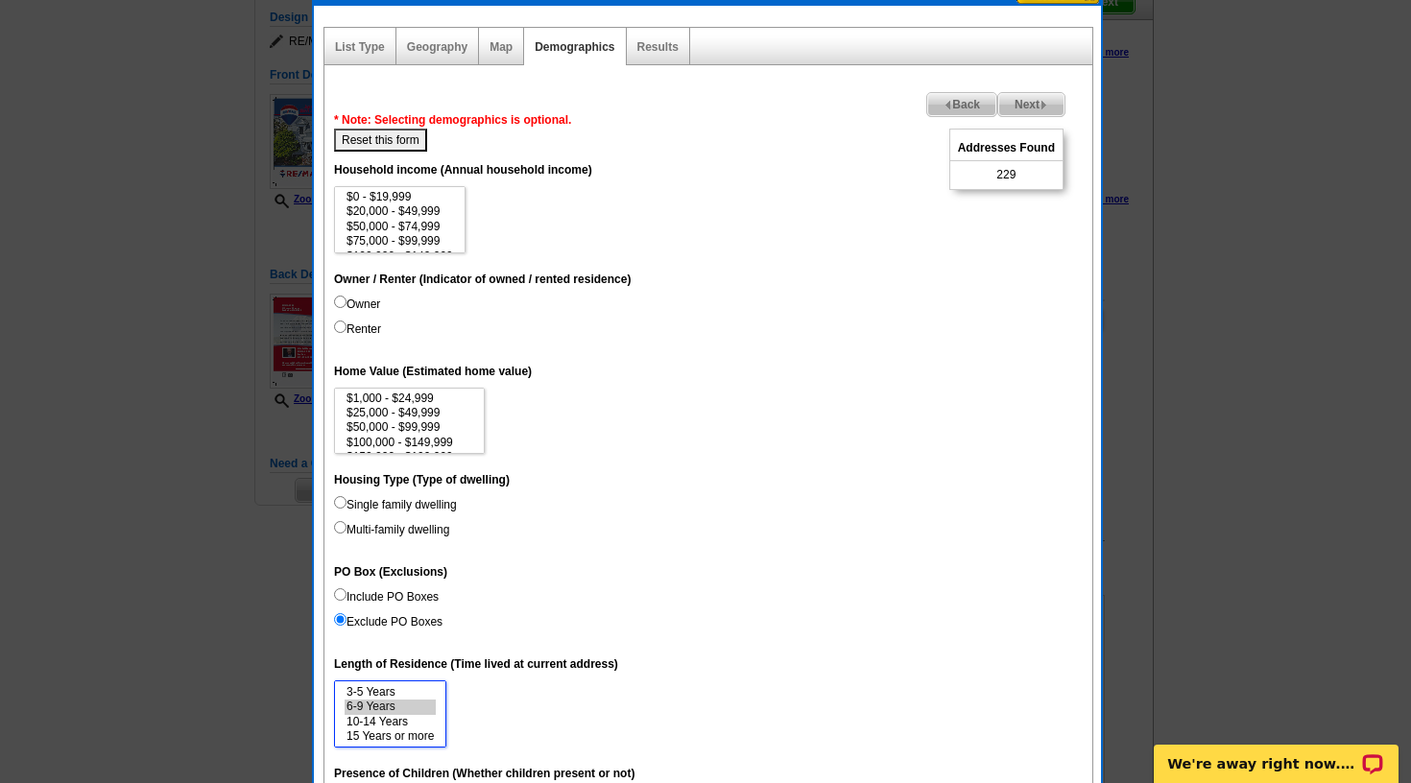
scroll to position [43, 0]
click at [404, 437] on option "$300,000 - $499,999" at bounding box center [410, 444] width 130 height 14
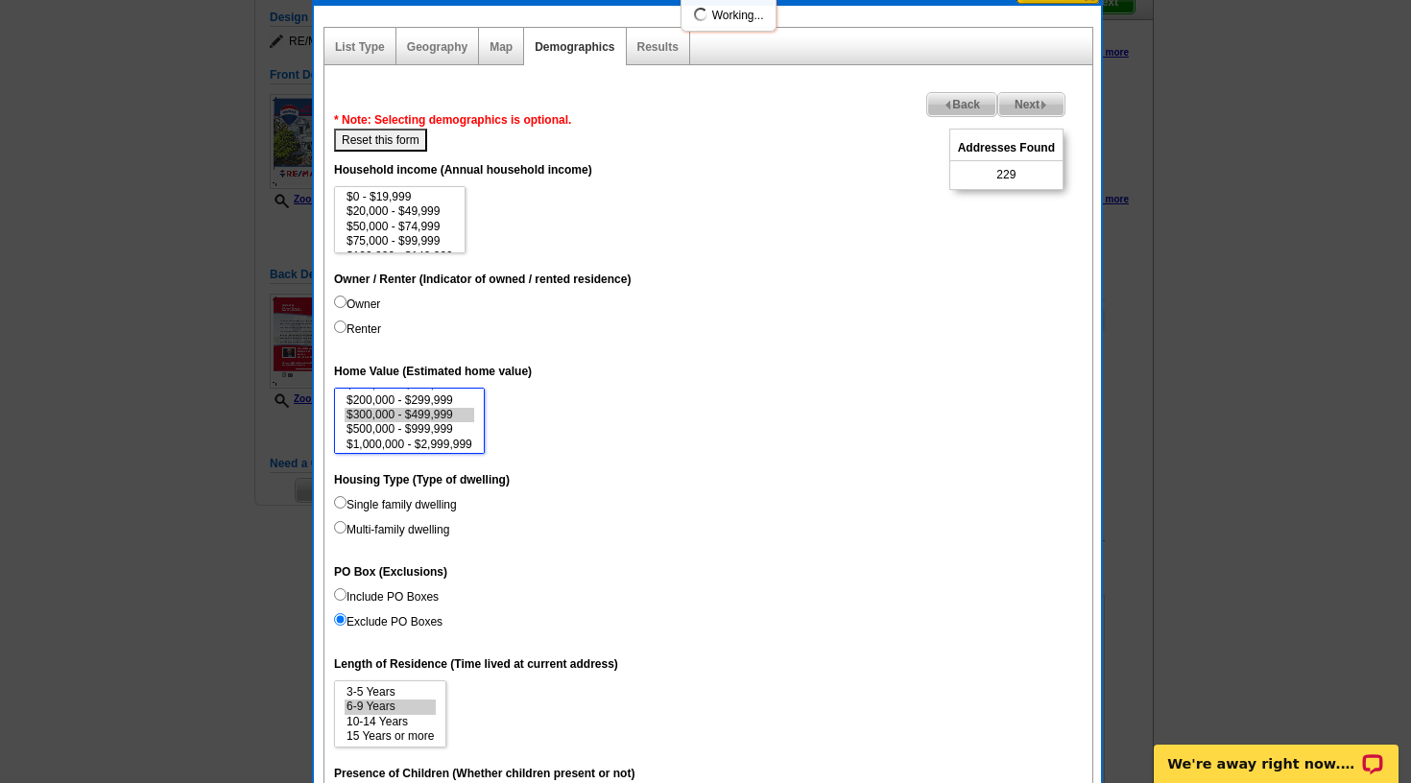
scroll to position [86, 0]
click at [402, 438] on option "$3,000,000+" at bounding box center [410, 445] width 130 height 14
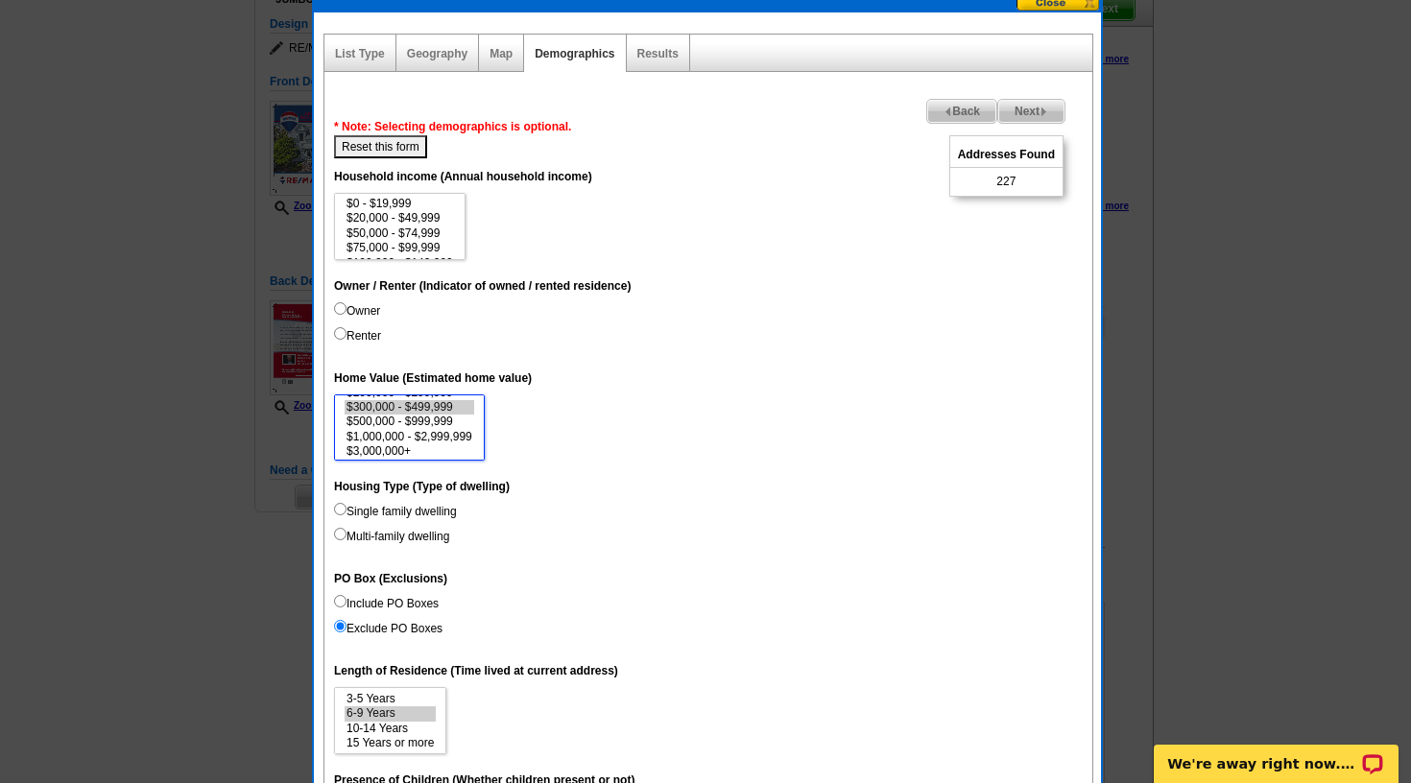
click at [401, 439] on select "$1,000 - $24,999 $25,000 - $49,999 $50,000 - $99,999 $100,000 - $149,999 $150,0…" at bounding box center [409, 427] width 151 height 67
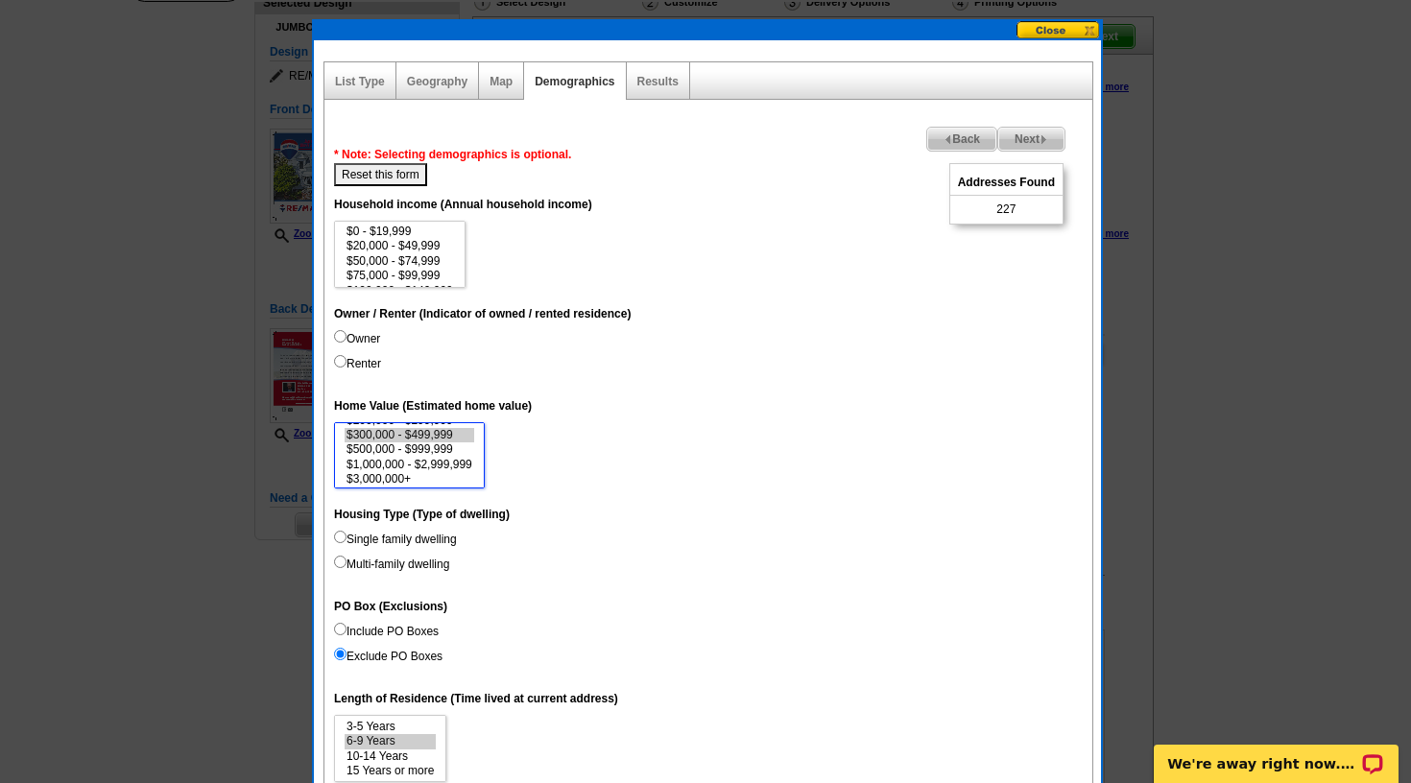
scroll to position [157, 0]
click at [460, 444] on option "$500,000 - $999,999" at bounding box center [410, 449] width 130 height 14
click at [433, 432] on option "$300,000 - $499,999" at bounding box center [410, 435] width 130 height 14
click at [416, 447] on option "$500,000 - $999,999" at bounding box center [410, 449] width 130 height 14
click at [412, 459] on option "$1,000,000 - $2,999,999" at bounding box center [410, 465] width 130 height 14
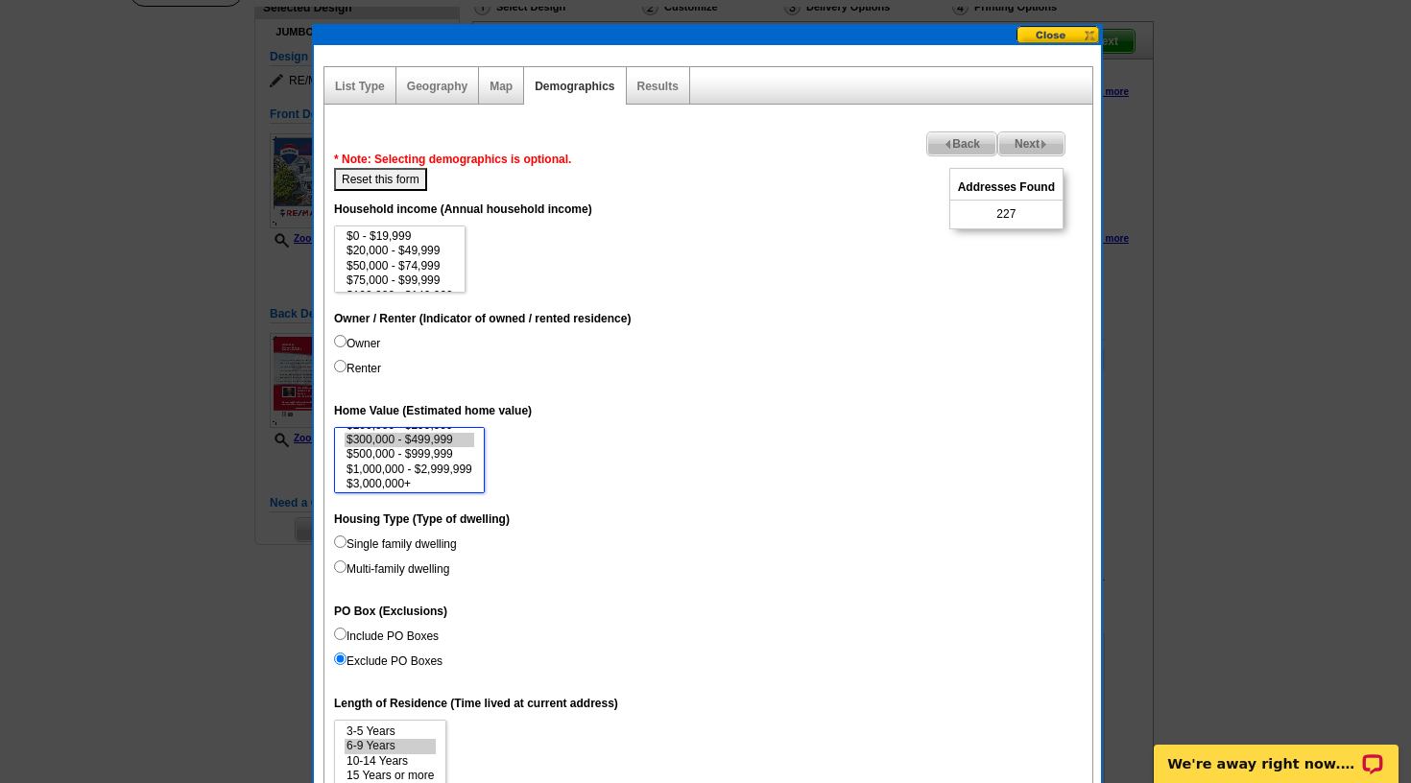
click at [411, 459] on select "$1,000 - $24,999 $25,000 - $49,999 $50,000 - $99,999 $100,000 - $149,999 $150,0…" at bounding box center [409, 460] width 151 height 67
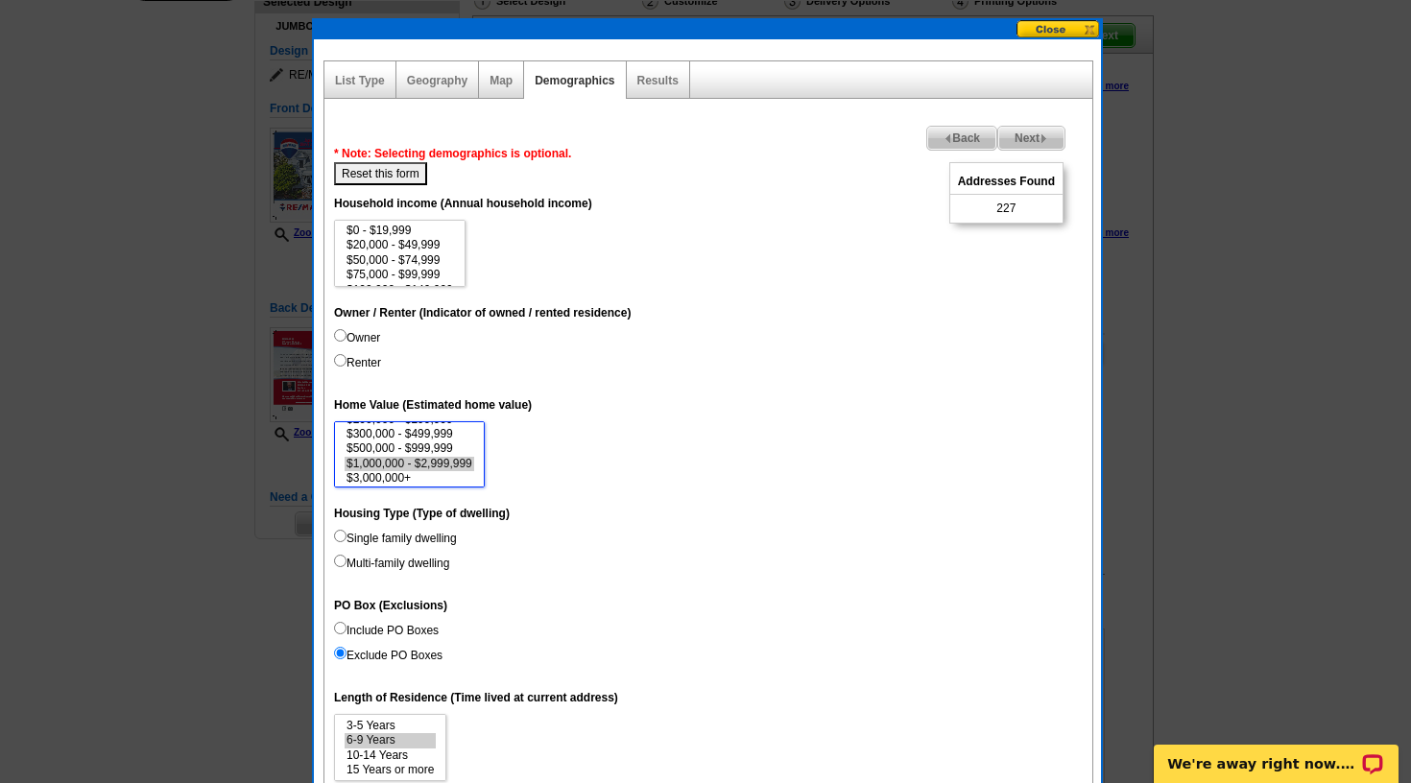
click at [411, 461] on option "$1,000,000 - $2,999,999" at bounding box center [410, 464] width 130 height 14
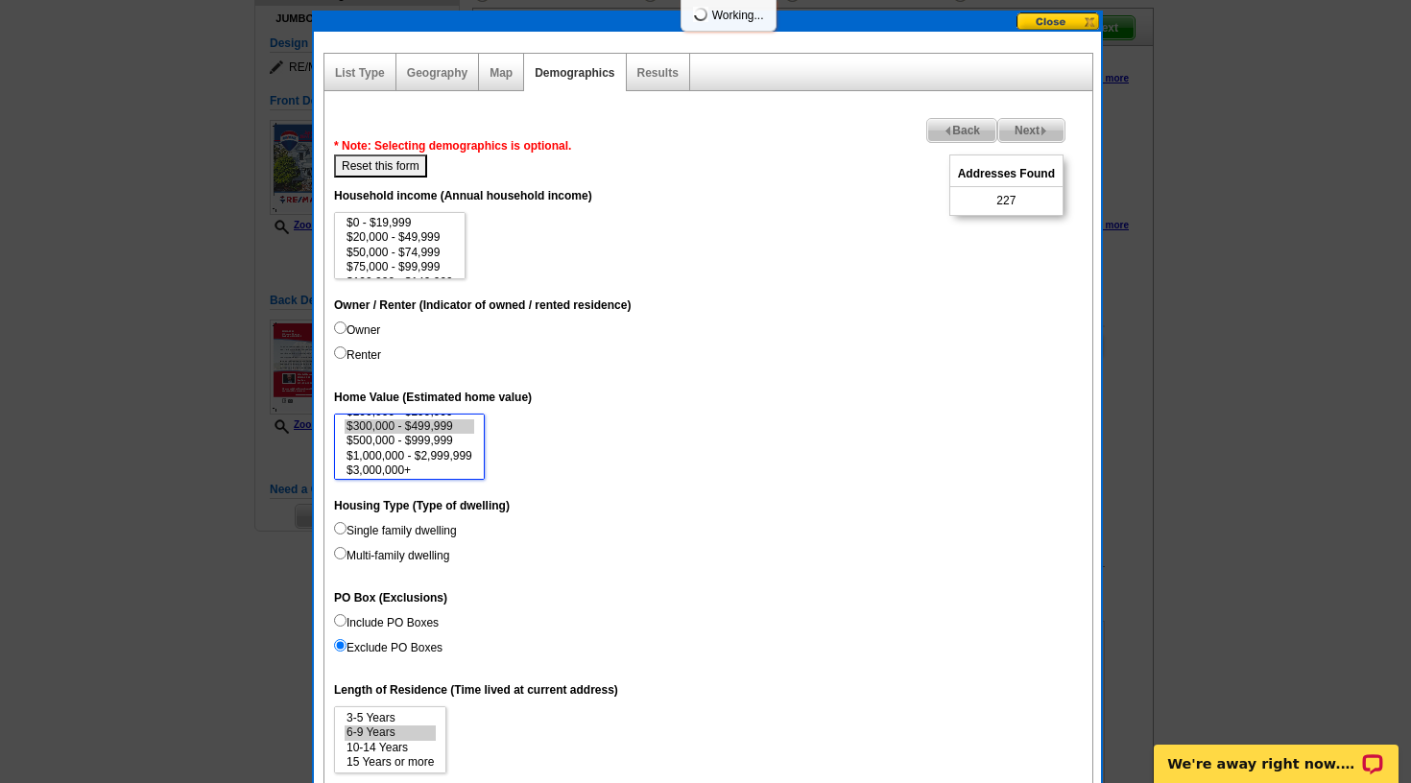
click at [420, 426] on option "$300,000 - $499,999" at bounding box center [410, 426] width 130 height 14
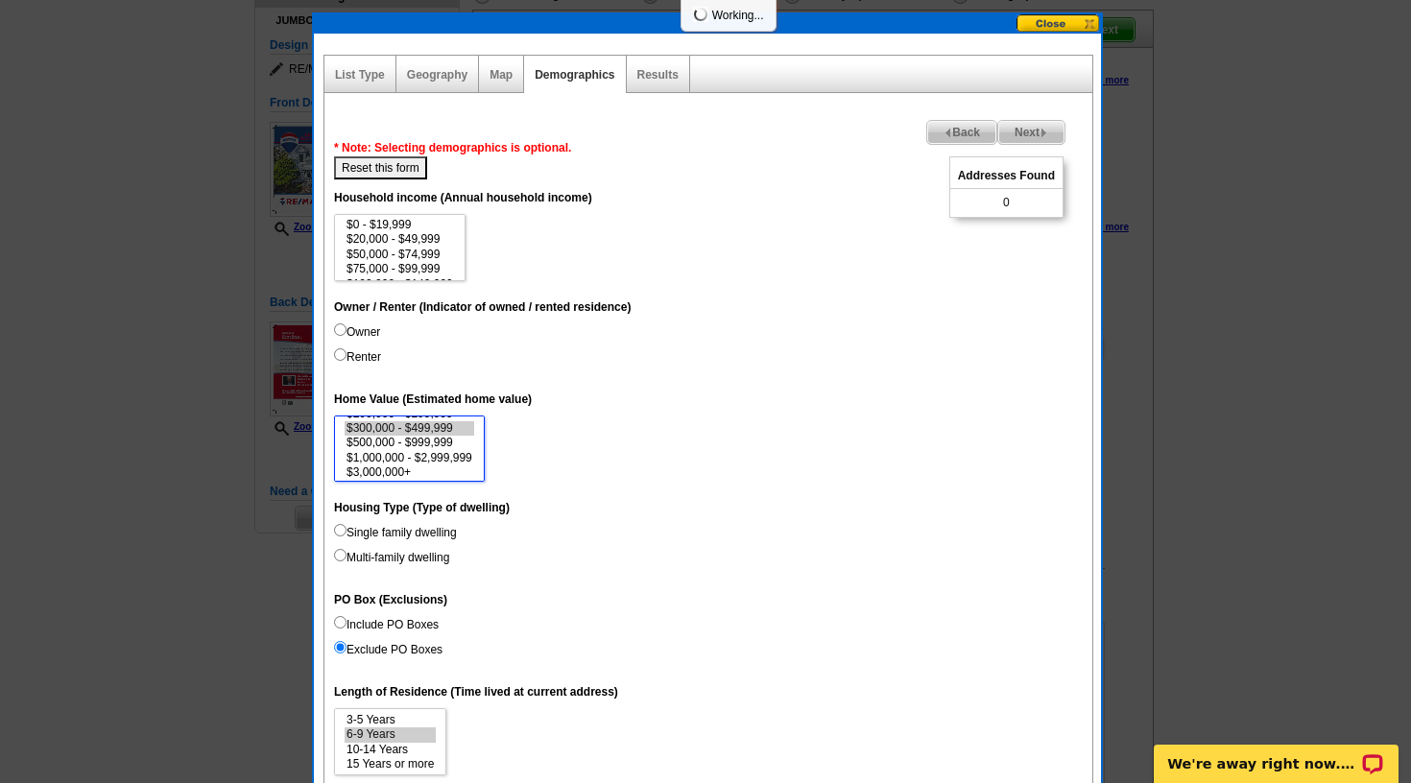
select select "300000-499999"
click at [411, 440] on option "$500,000 - $999,999" at bounding box center [410, 443] width 130 height 14
click at [1018, 131] on span "Next" at bounding box center [1031, 132] width 66 height 23
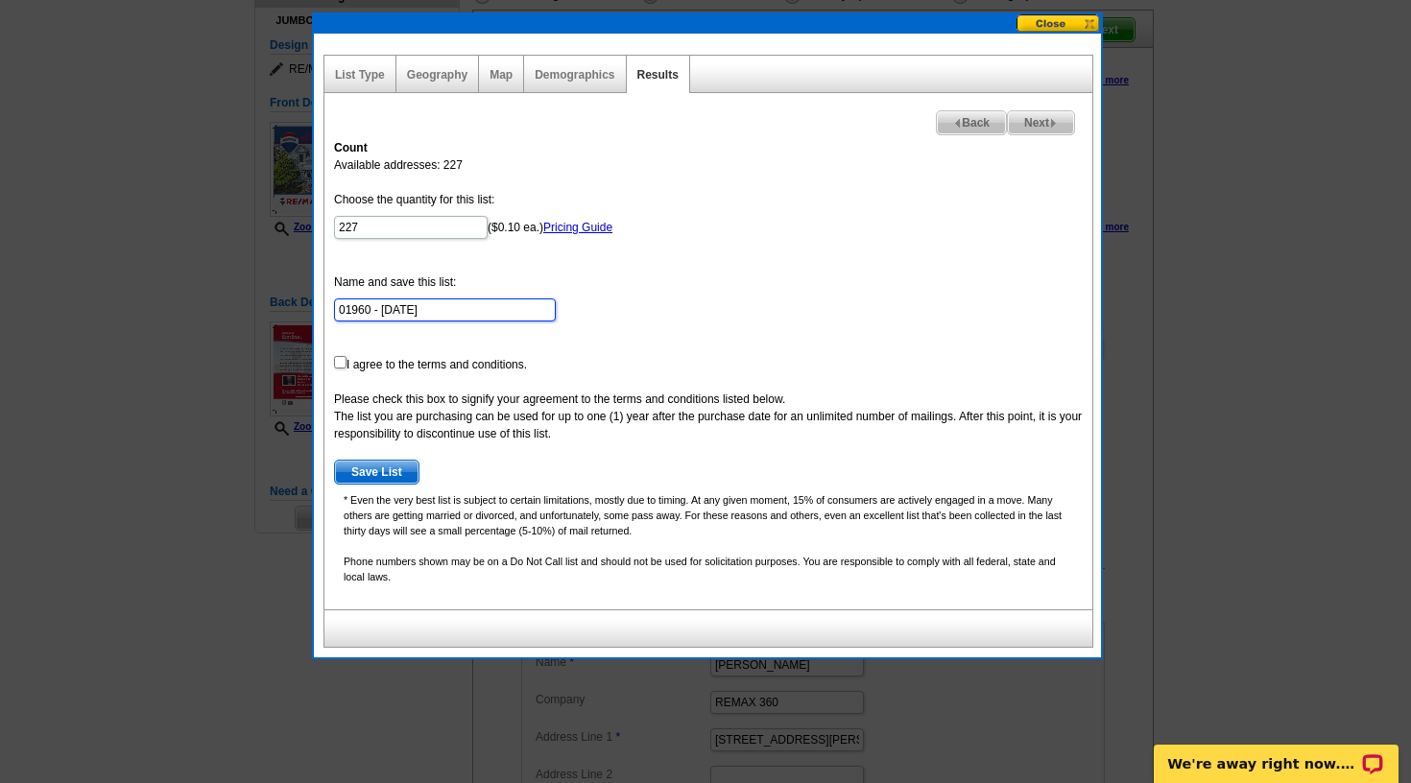
drag, startPoint x: 433, startPoint y: 306, endPoint x: 281, endPoint y: 296, distance: 152.0
click at [281, 296] on body "Welcome back Mitchell My Account Logout local_phone Same Day Design, Print, & M…" at bounding box center [705, 732] width 1411 height 1792
type input "29 Highland Park, Peabody"
click at [335, 366] on input "checkbox" at bounding box center [340, 362] width 12 height 12
checkbox input "true"
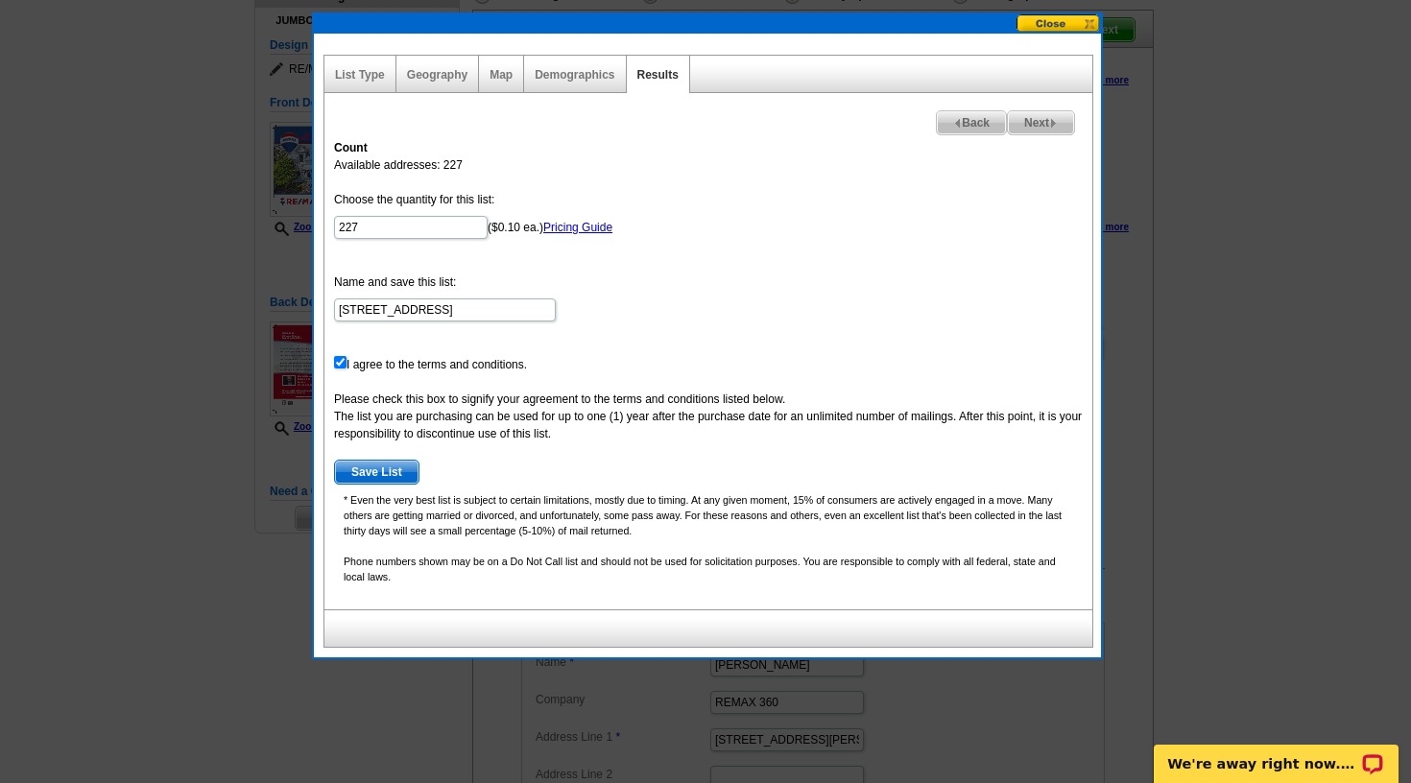
click at [394, 472] on span "Save List" at bounding box center [377, 472] width 84 height 23
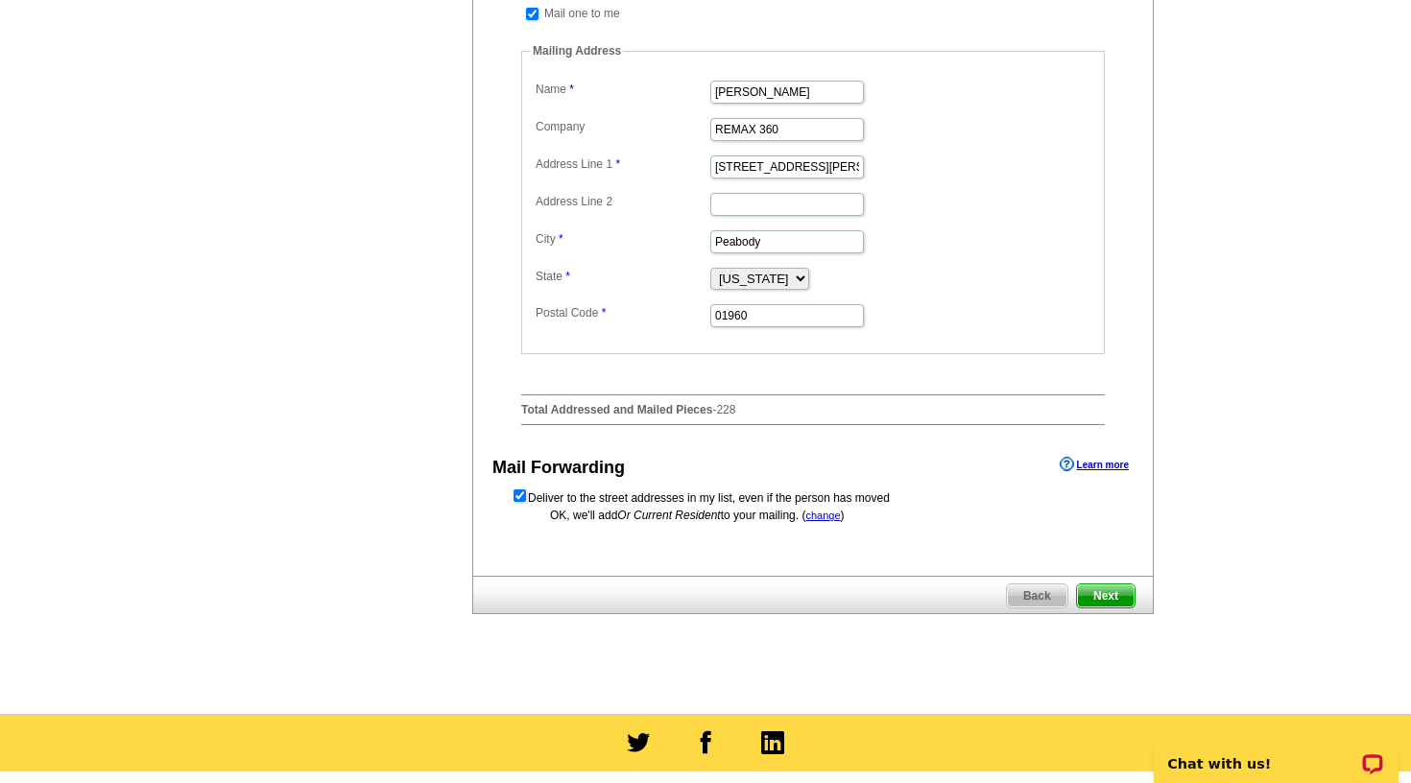
scroll to position [737, 0]
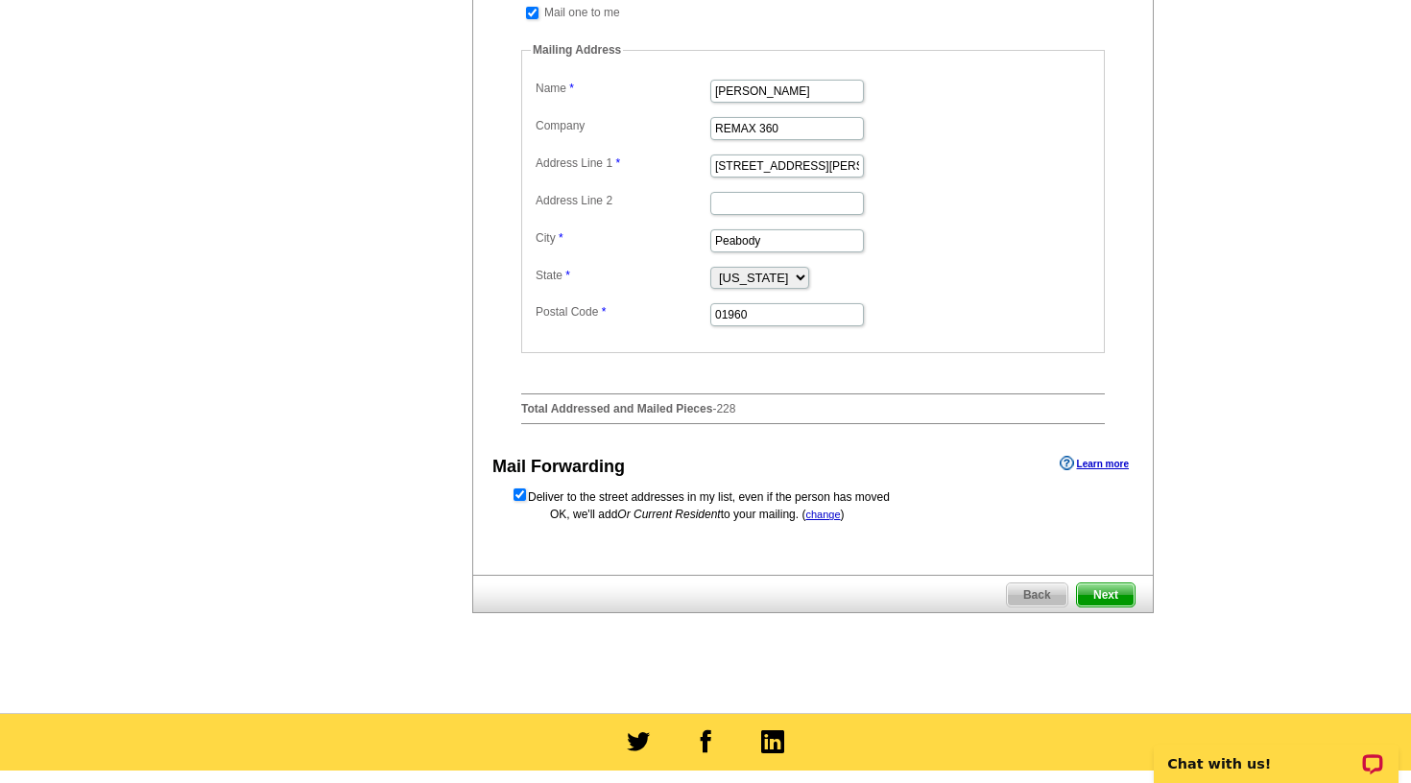
click at [1102, 607] on span "Next" at bounding box center [1106, 595] width 58 height 23
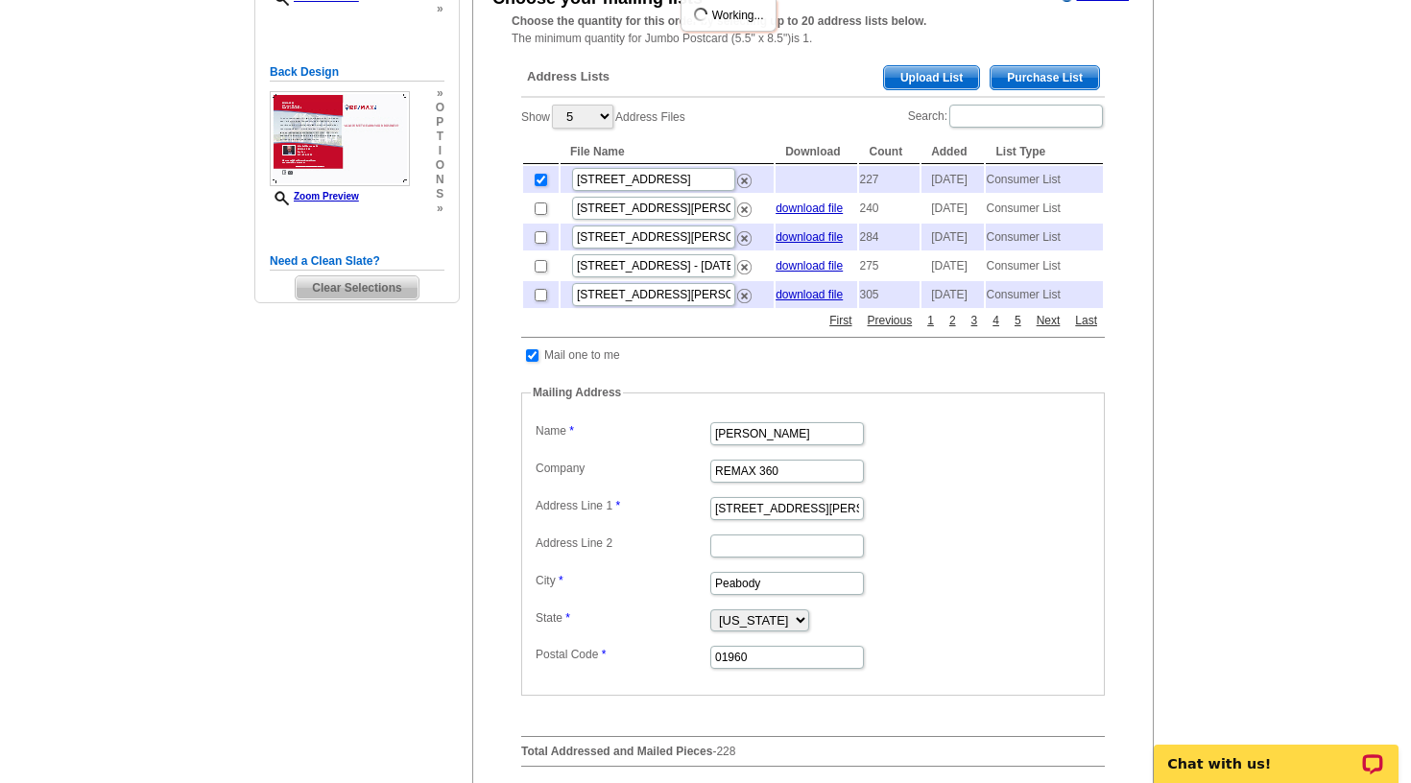
scroll to position [394, 0]
click at [1031, 67] on span "Purchase List" at bounding box center [1044, 78] width 108 height 23
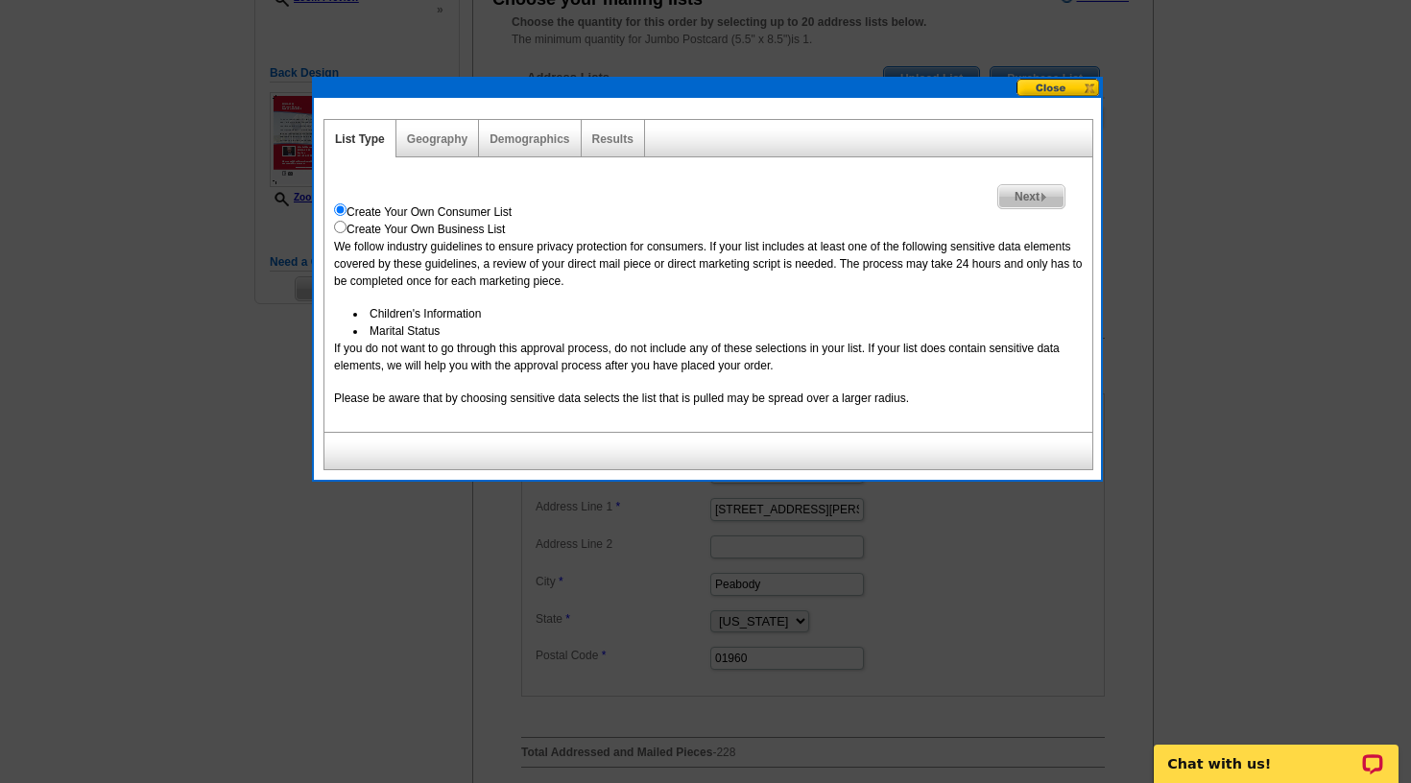
click at [1087, 84] on button at bounding box center [1058, 88] width 84 height 18
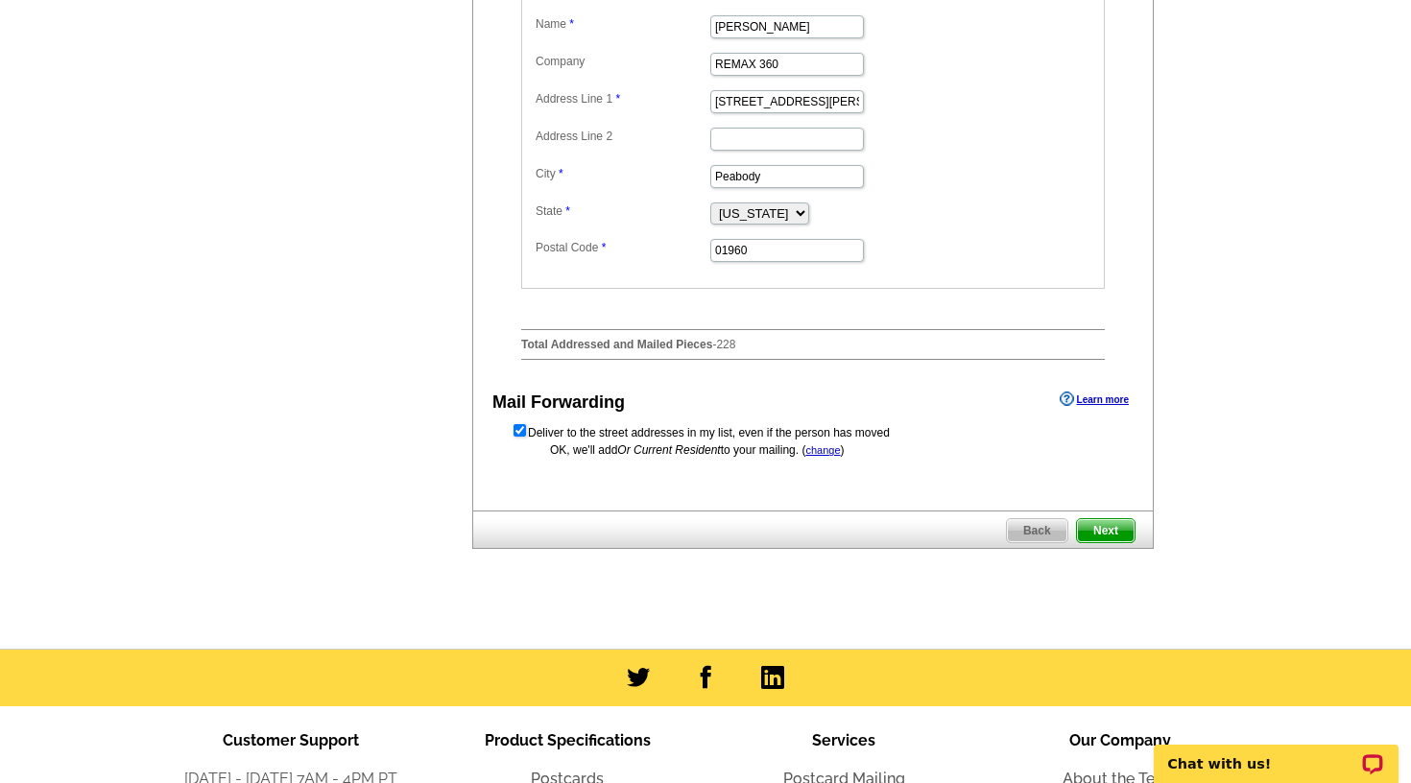
scroll to position [802, 0]
click at [1106, 541] on span "Next" at bounding box center [1106, 529] width 58 height 23
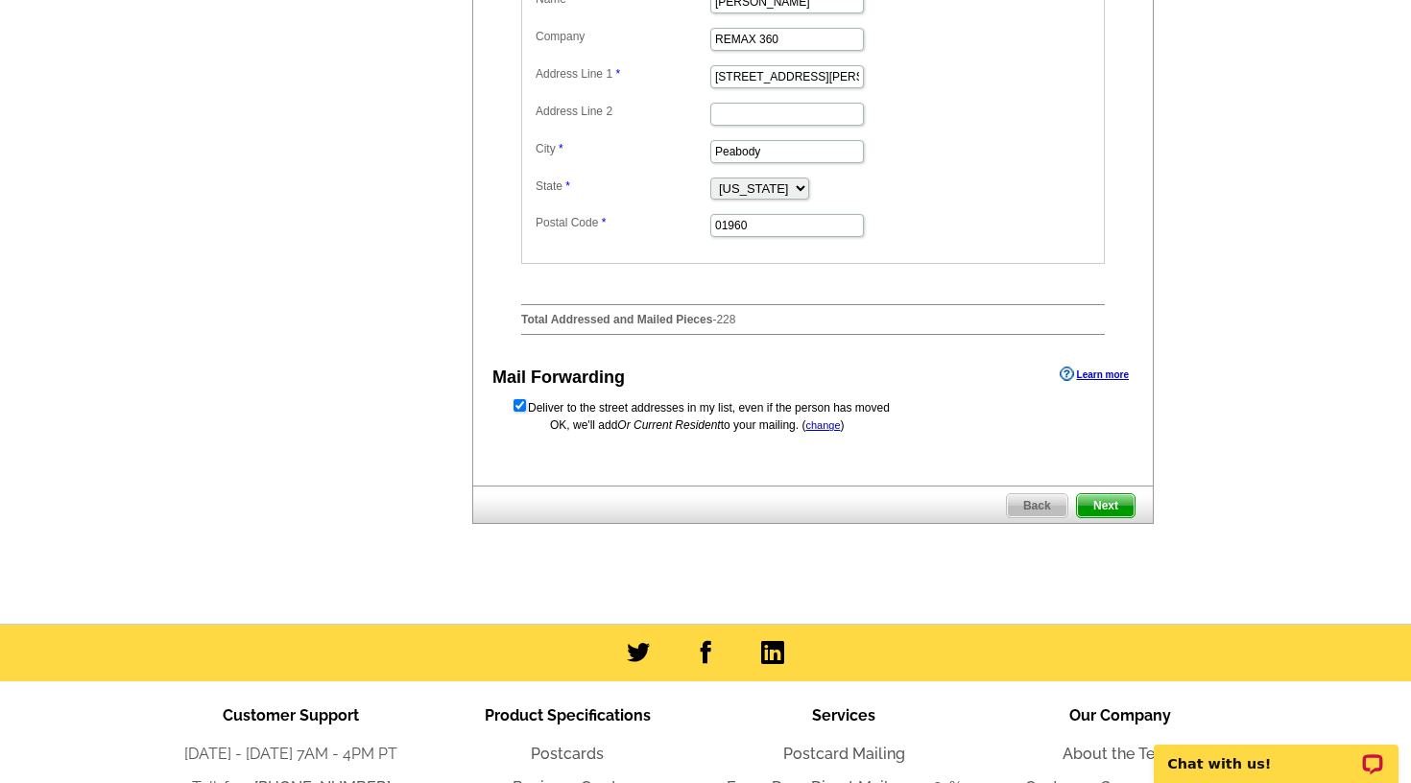
scroll to position [823, 0]
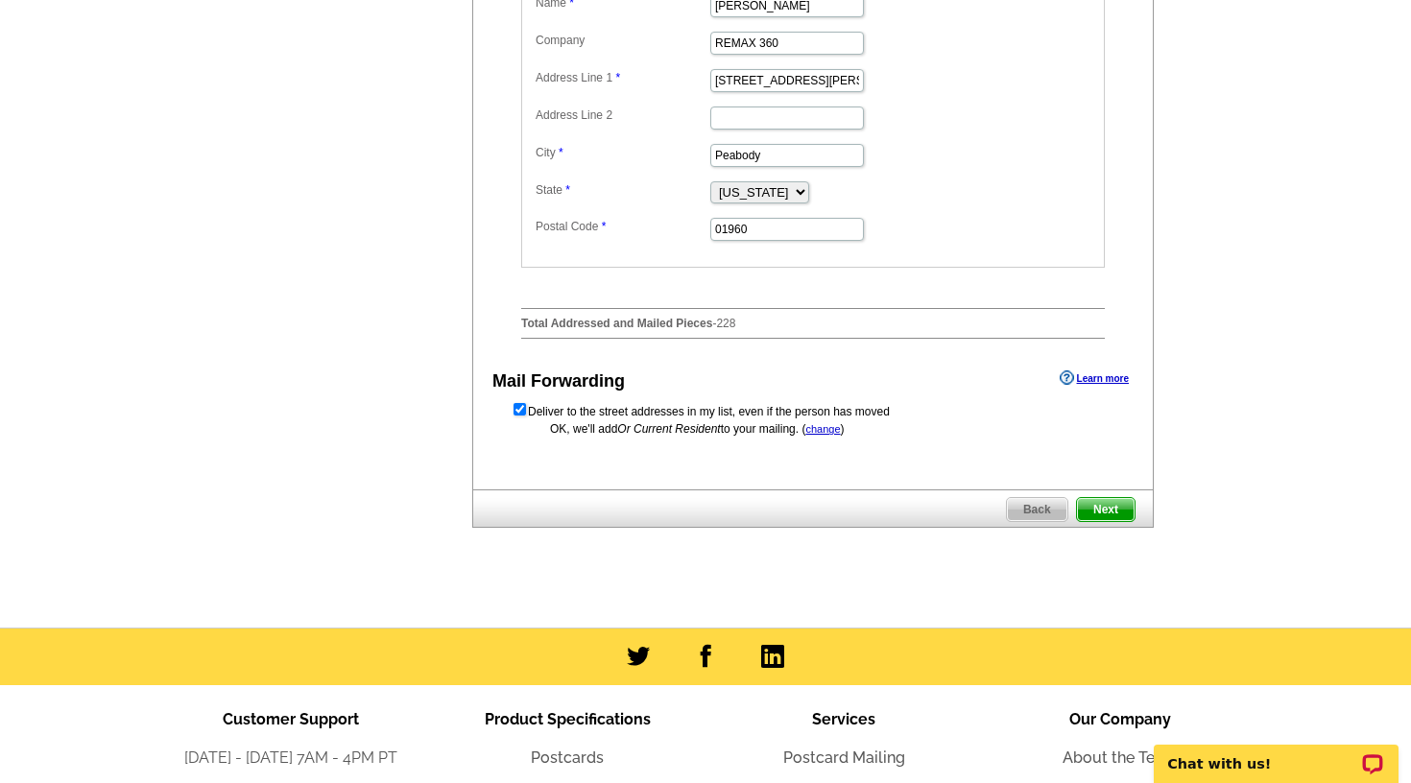
click at [1098, 521] on span "Next" at bounding box center [1106, 509] width 58 height 23
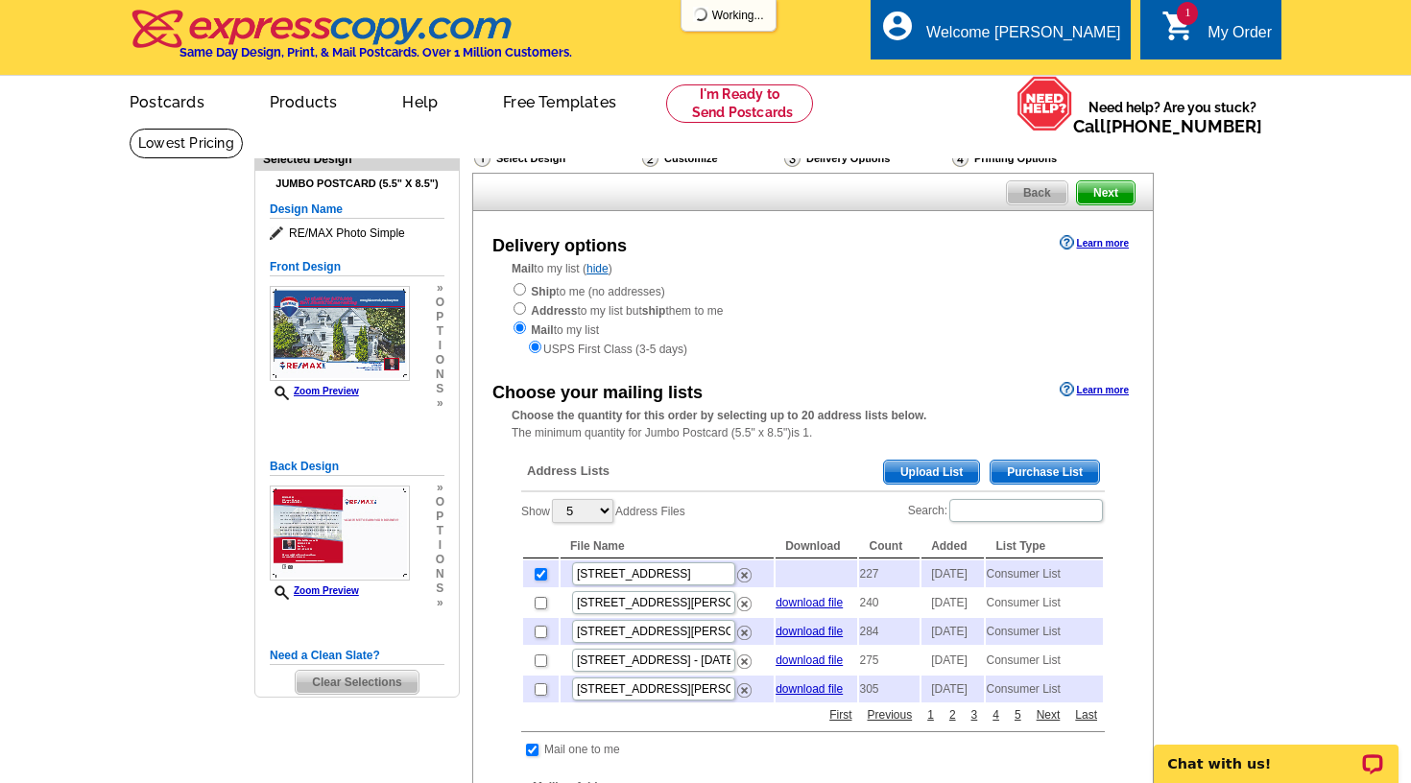
scroll to position [0, 0]
click at [1188, 28] on icon "shopping_cart" at bounding box center [1178, 26] width 35 height 35
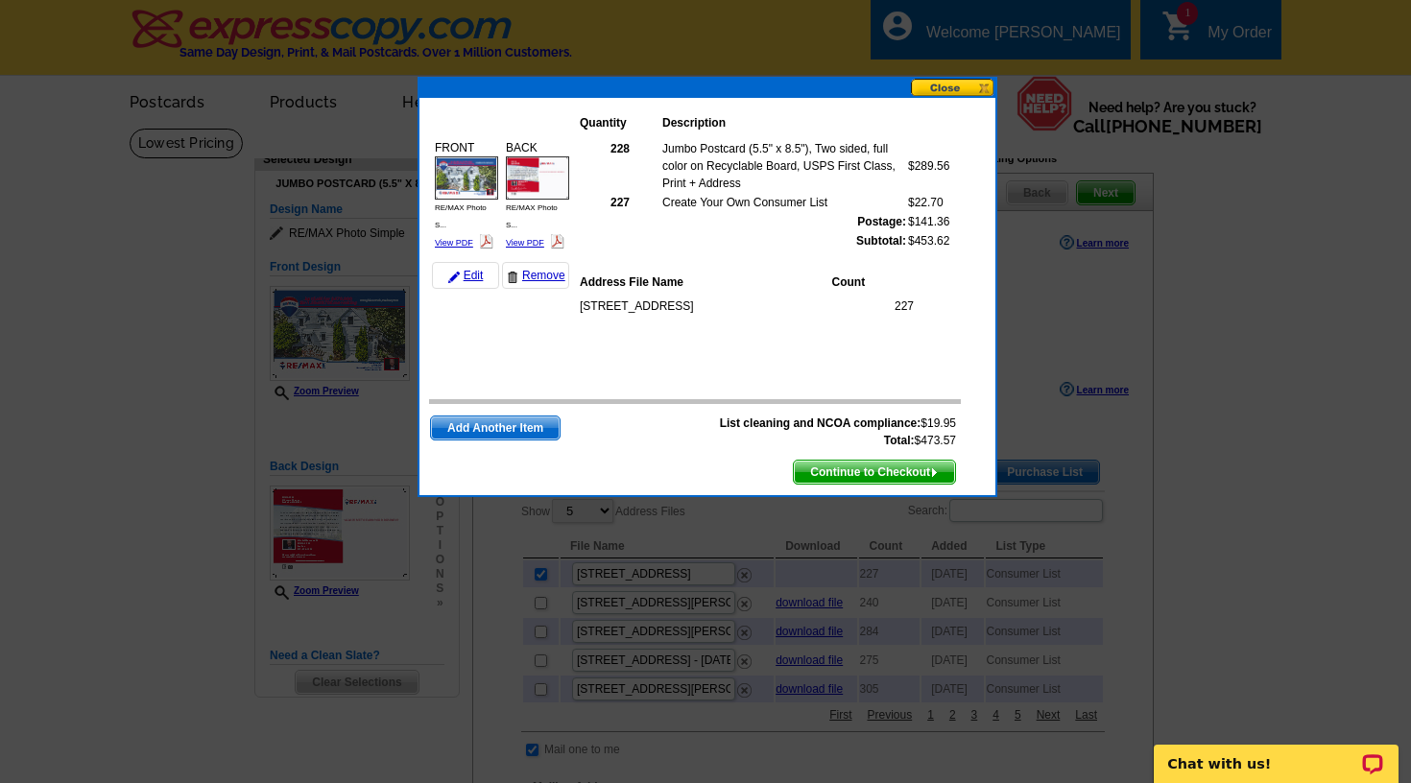
click at [838, 469] on span "Continue to Checkout" at bounding box center [874, 472] width 161 height 23
click at [930, 462] on span "Continue to Checkout" at bounding box center [874, 472] width 161 height 23
click at [906, 470] on span "Continue to Checkout" at bounding box center [874, 472] width 161 height 23
click at [972, 90] on button at bounding box center [953, 88] width 84 height 18
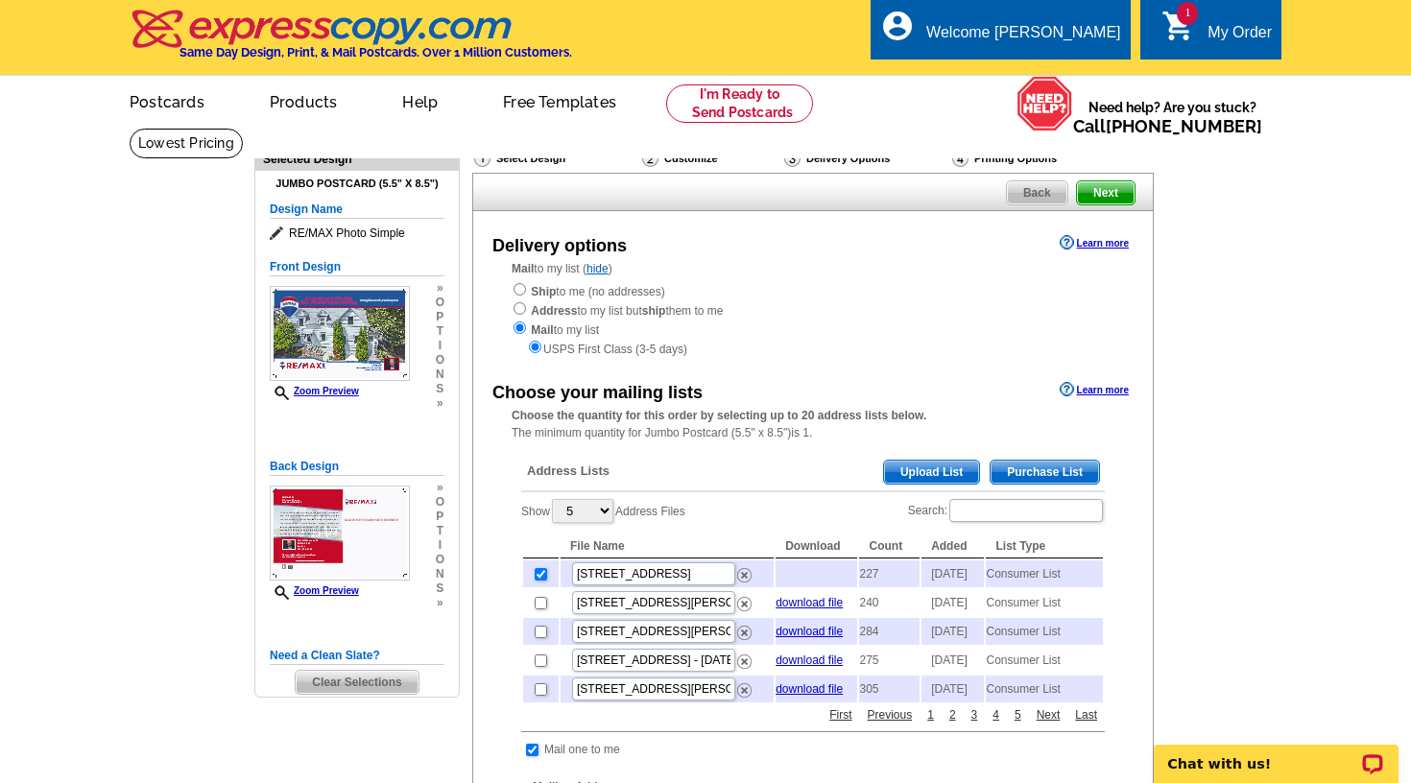
click at [984, 87] on div "picture_in_picture Postcards store_mall_directory Products keyboard_arrow_down …" at bounding box center [705, 117] width 1229 height 83
click at [848, 471] on div "Address Lists Purchase List Upload List" at bounding box center [813, 473] width 584 height 37
click at [847, 475] on div "Address Lists Purchase List Upload List" at bounding box center [813, 473] width 584 height 37
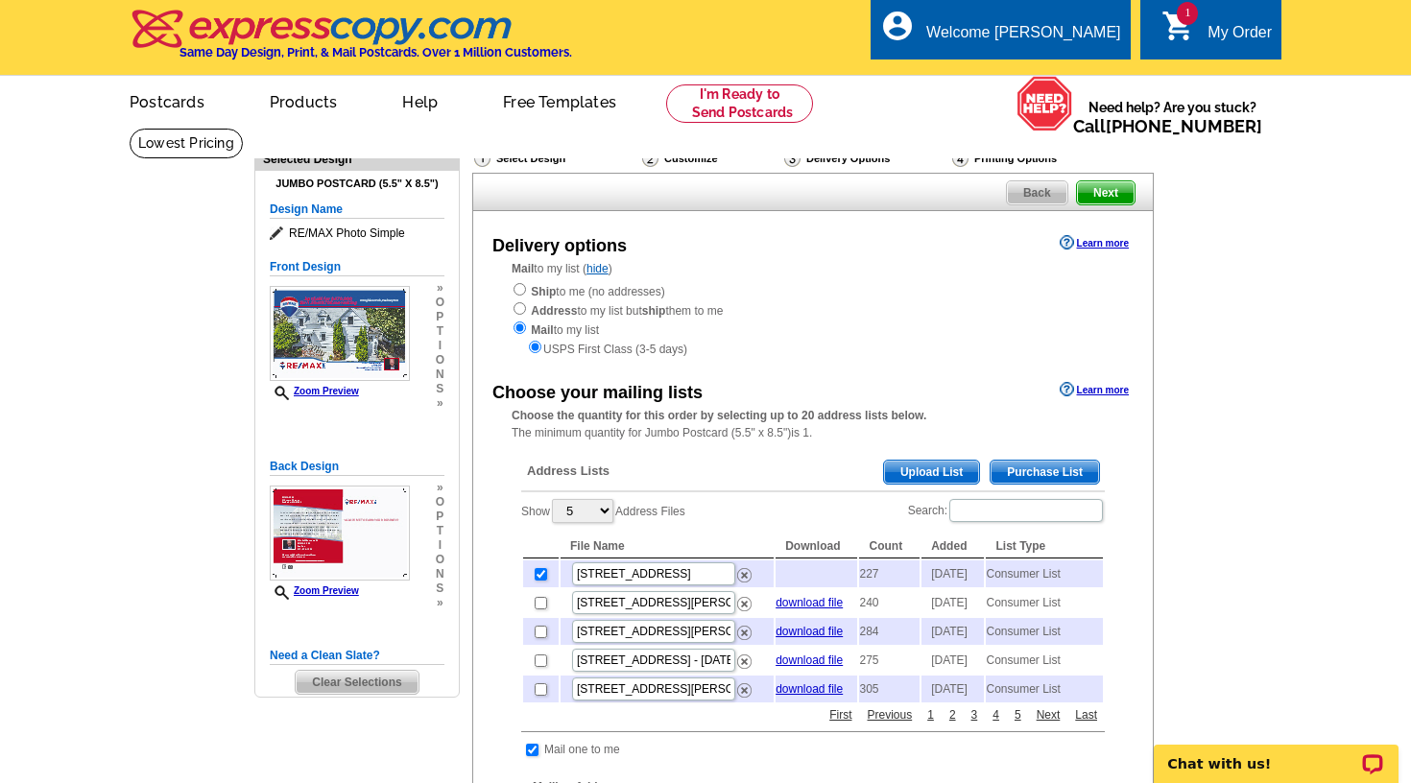
click at [847, 474] on div "Address Lists Purchase List Upload List" at bounding box center [813, 473] width 584 height 37
click at [847, 472] on div "Address Lists Purchase List Upload List" at bounding box center [813, 473] width 584 height 37
click at [959, 84] on ul "picture_in_picture Postcards store_mall_directory Products keyboard_arrow_down …" at bounding box center [529, 117] width 860 height 83
click at [1179, 12] on span "1" at bounding box center [1187, 13] width 21 height 23
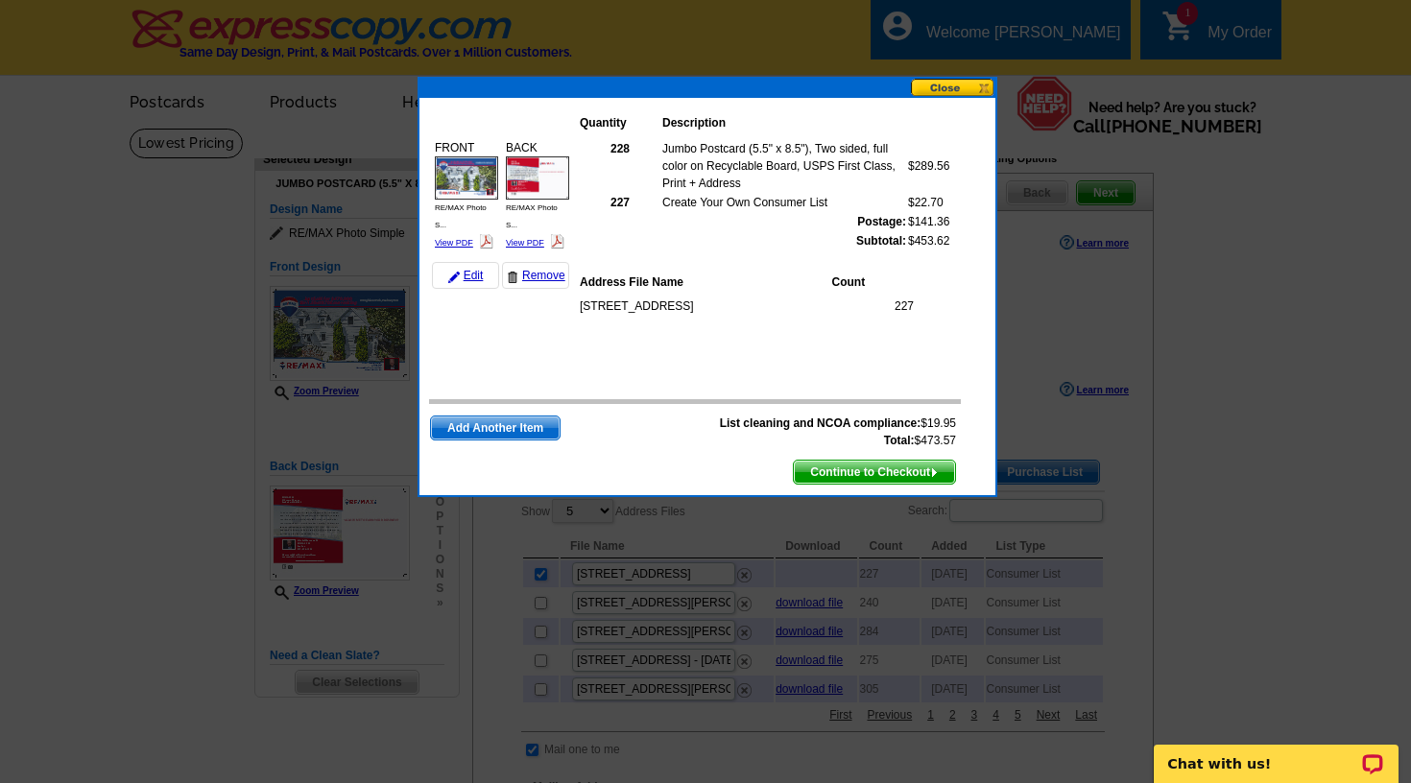
click at [831, 474] on span "Continue to Checkout" at bounding box center [874, 472] width 161 height 23
click at [839, 470] on span "Continue to Checkout" at bounding box center [874, 472] width 161 height 23
click at [839, 469] on span "Continue to Checkout" at bounding box center [874, 472] width 161 height 23
click at [966, 85] on button at bounding box center [953, 88] width 84 height 18
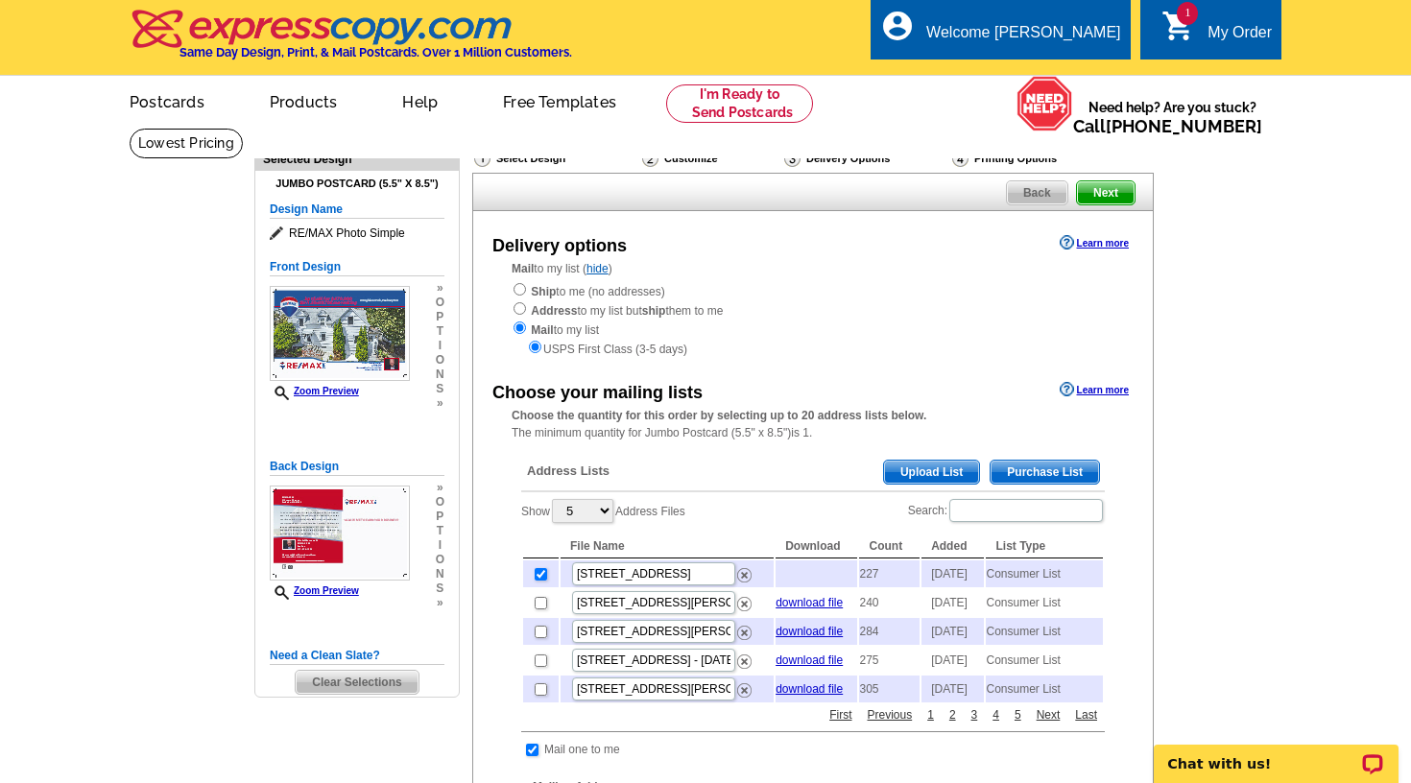
click at [984, 84] on div "picture_in_picture Postcards store_mall_directory Products keyboard_arrow_down …" at bounding box center [705, 117] width 1229 height 83
click at [1038, 186] on span "Back" at bounding box center [1037, 192] width 60 height 23
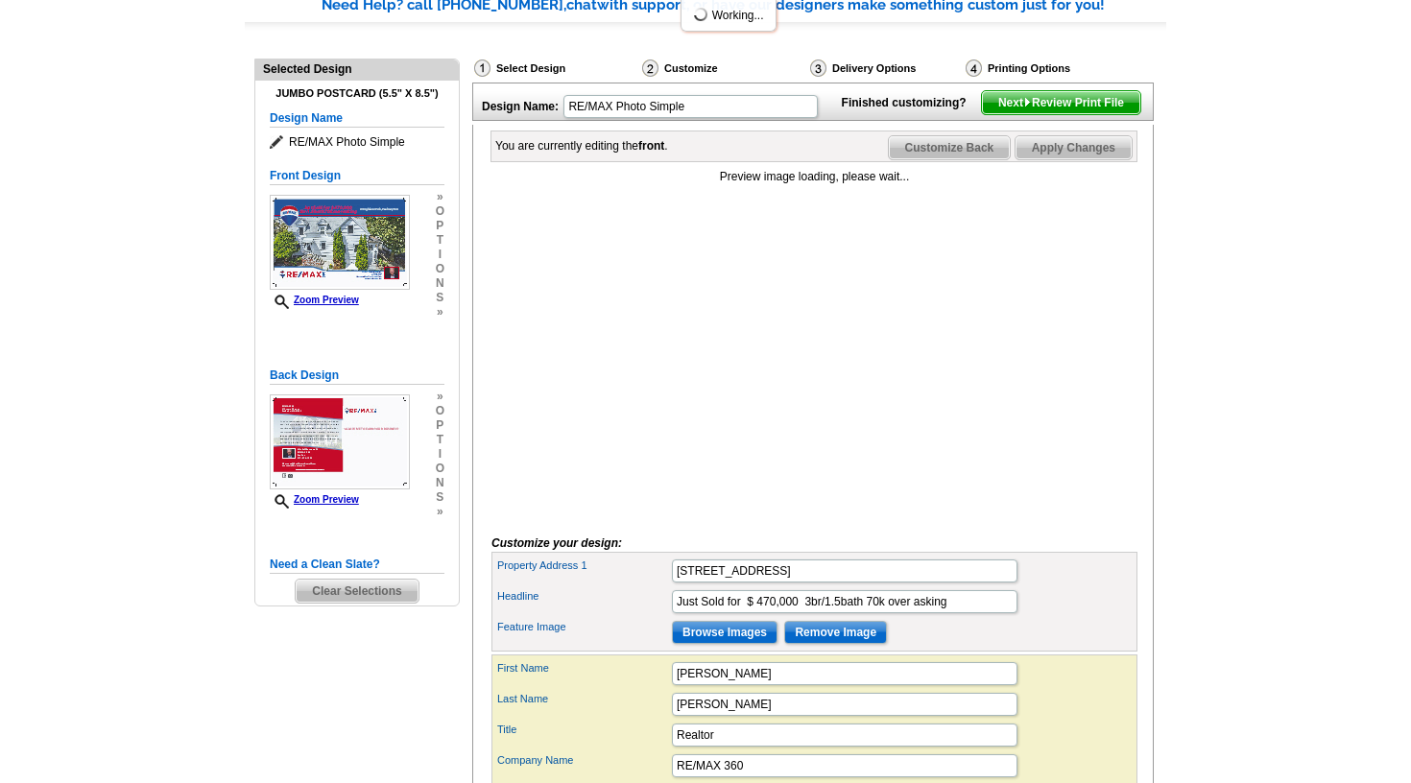
scroll to position [165, 0]
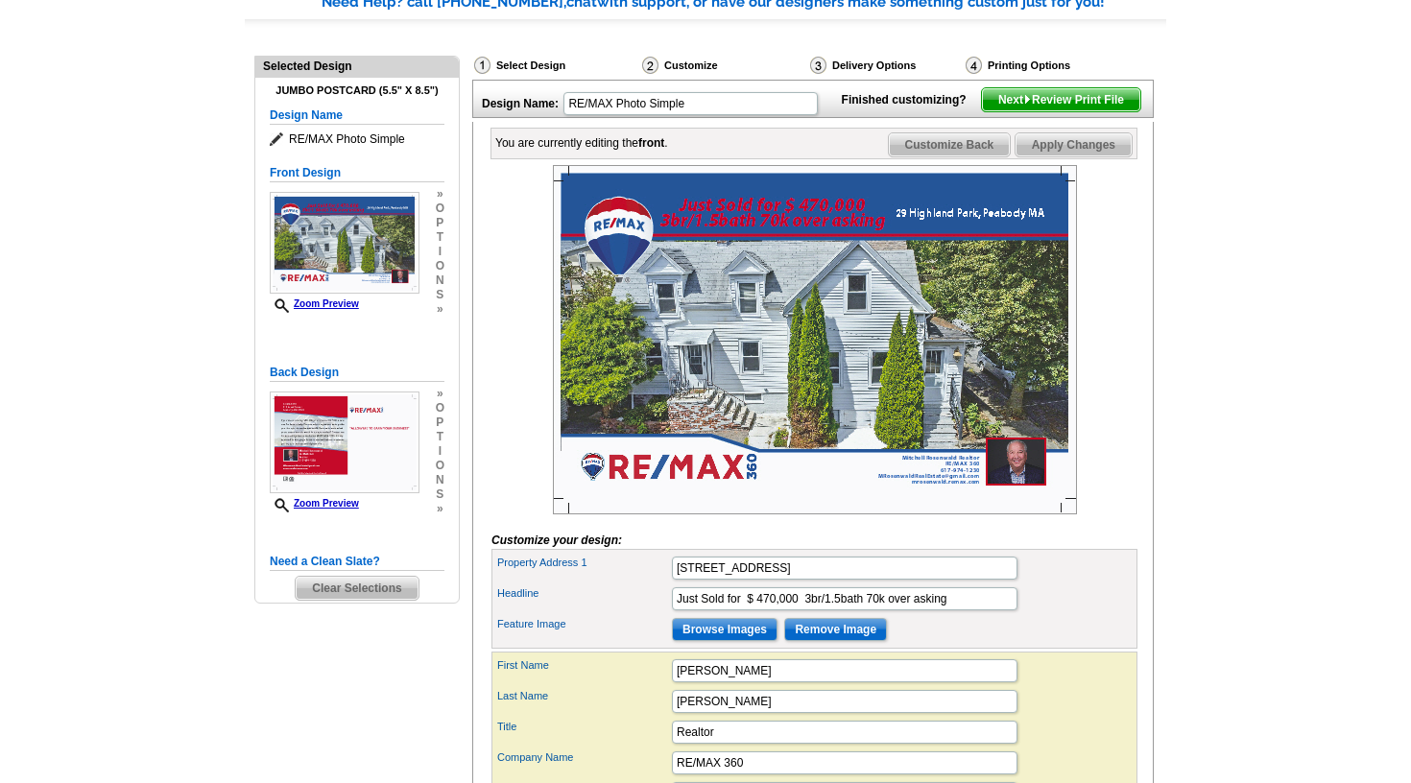
click at [1261, 296] on main "Need Help? call [PHONE_NUMBER], chat with support, or have our designers make s…" at bounding box center [705, 558] width 1411 height 1190
click at [1088, 111] on span "Next Review Print File" at bounding box center [1061, 99] width 158 height 23
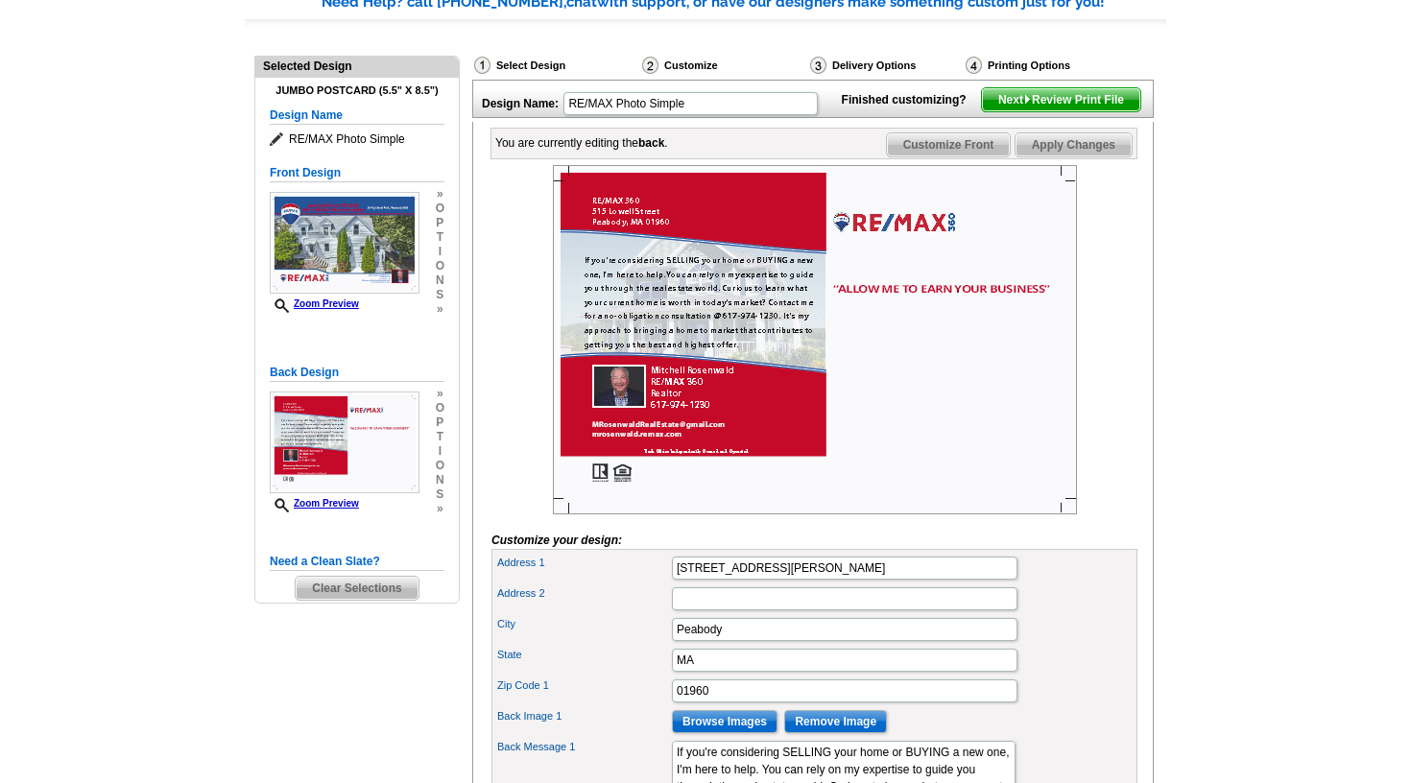
click at [1066, 111] on span "Next Review Print File" at bounding box center [1061, 99] width 158 height 23
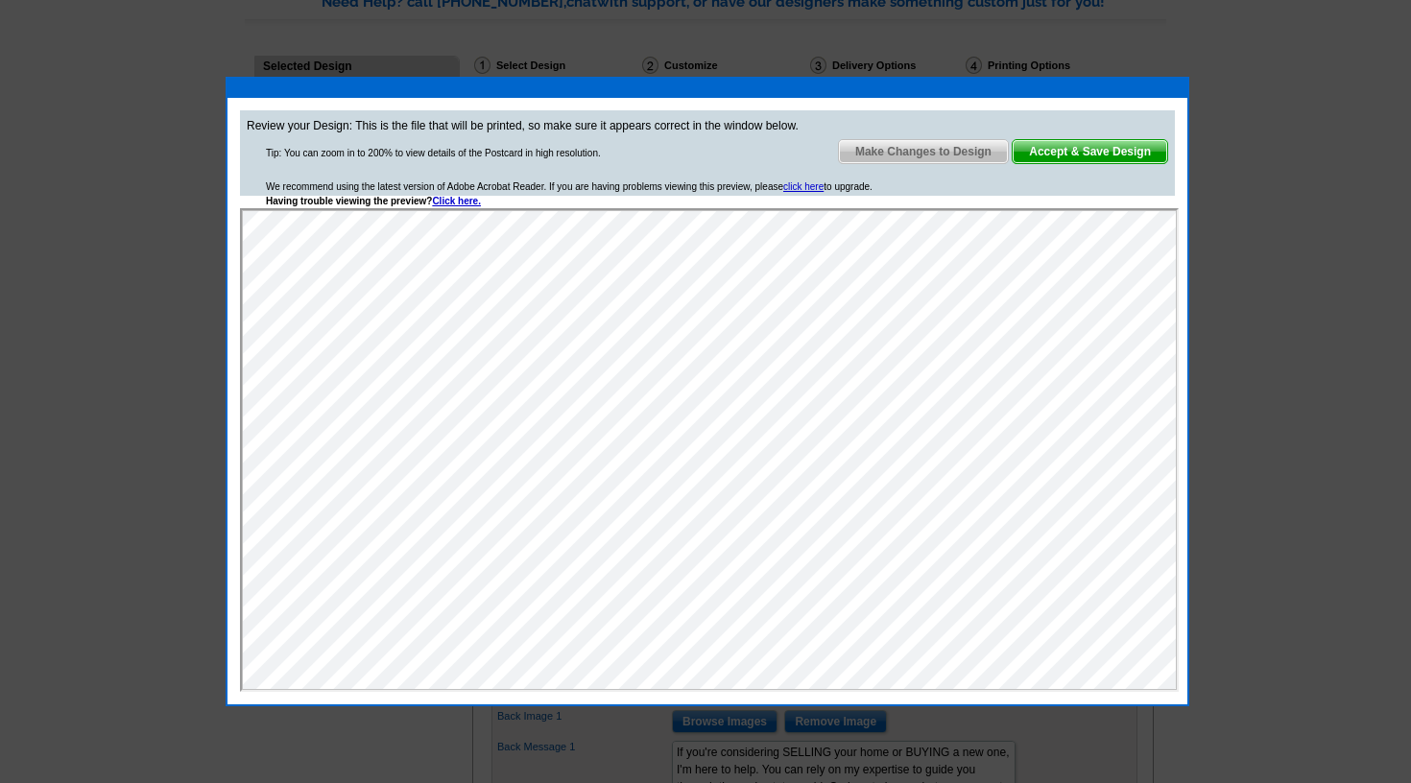
scroll to position [0, 0]
click at [1091, 152] on span "Accept & Save Design" at bounding box center [1090, 151] width 155 height 23
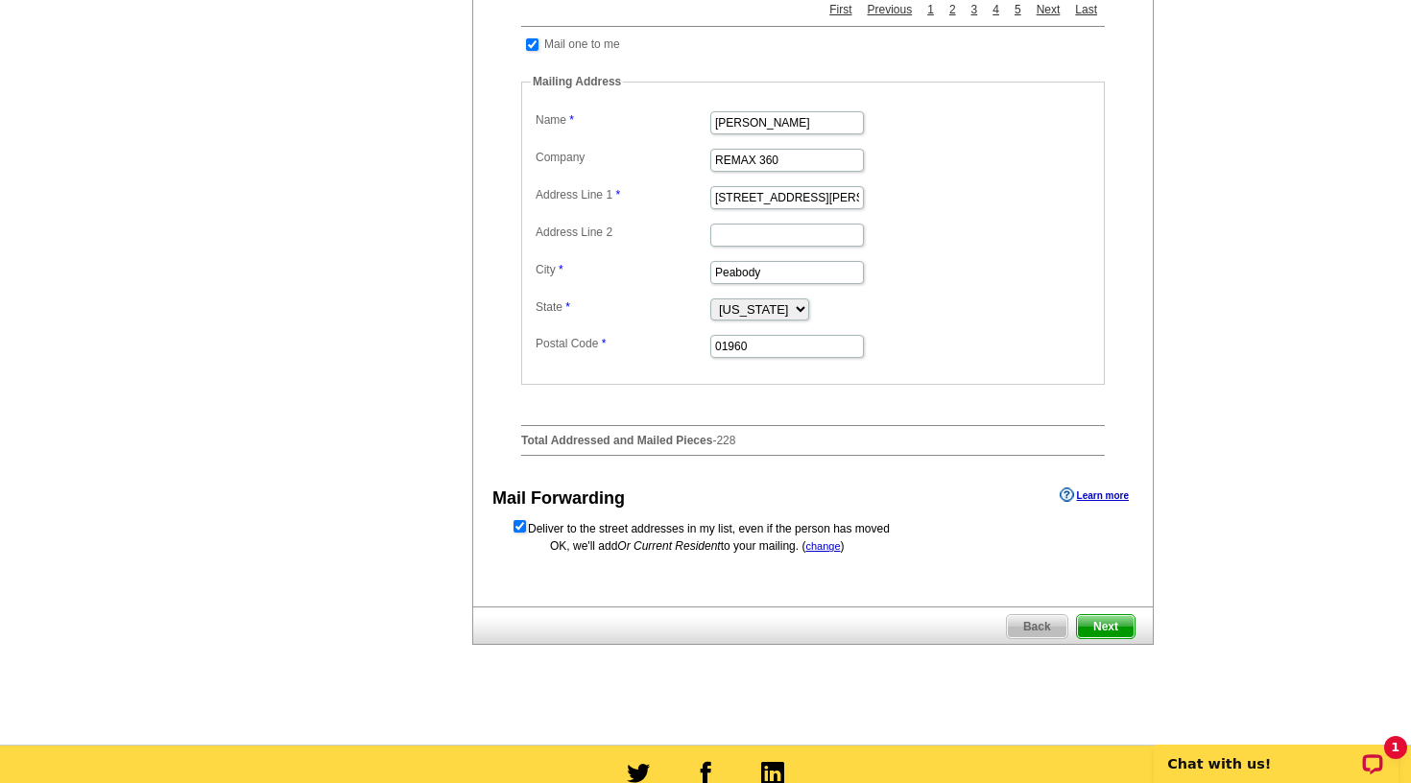
scroll to position [707, 0]
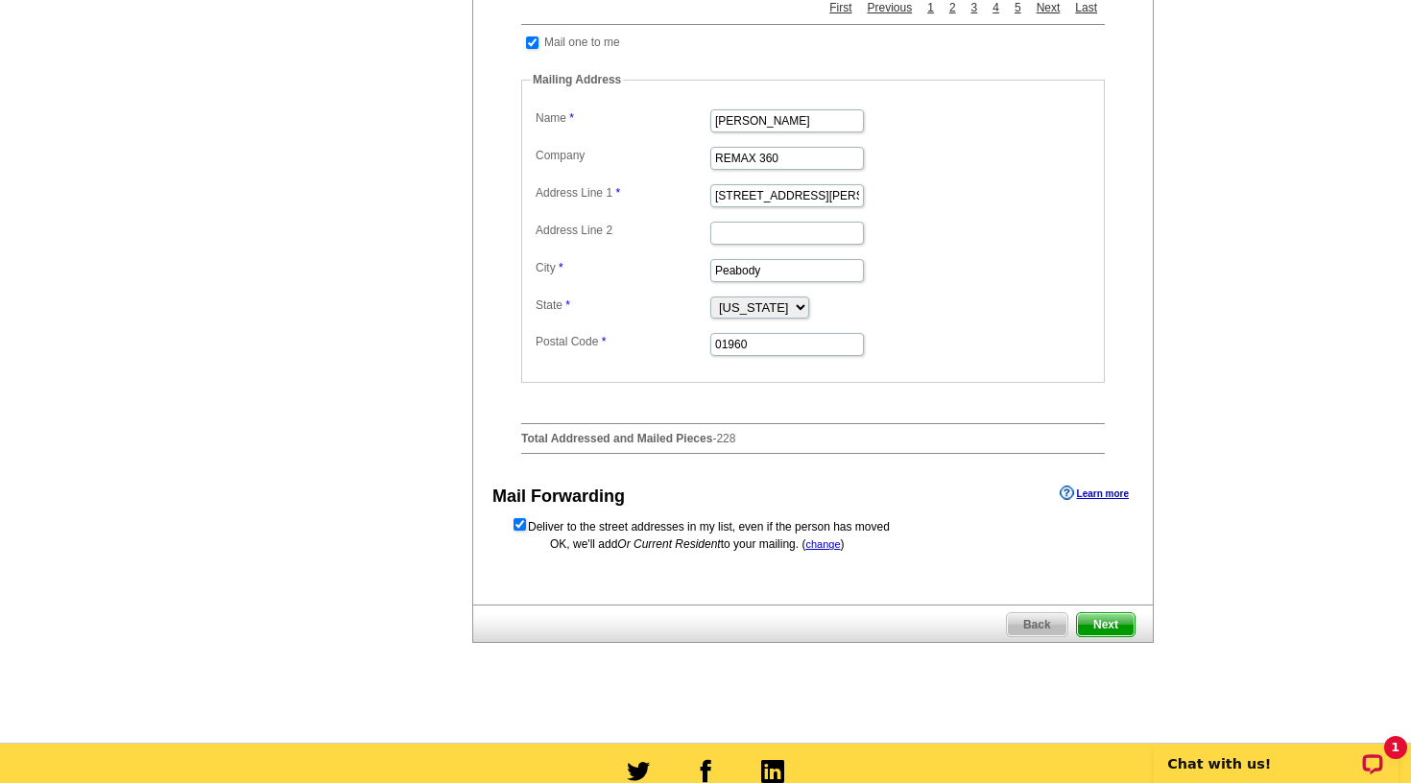
click at [1122, 636] on span "Next" at bounding box center [1106, 624] width 58 height 23
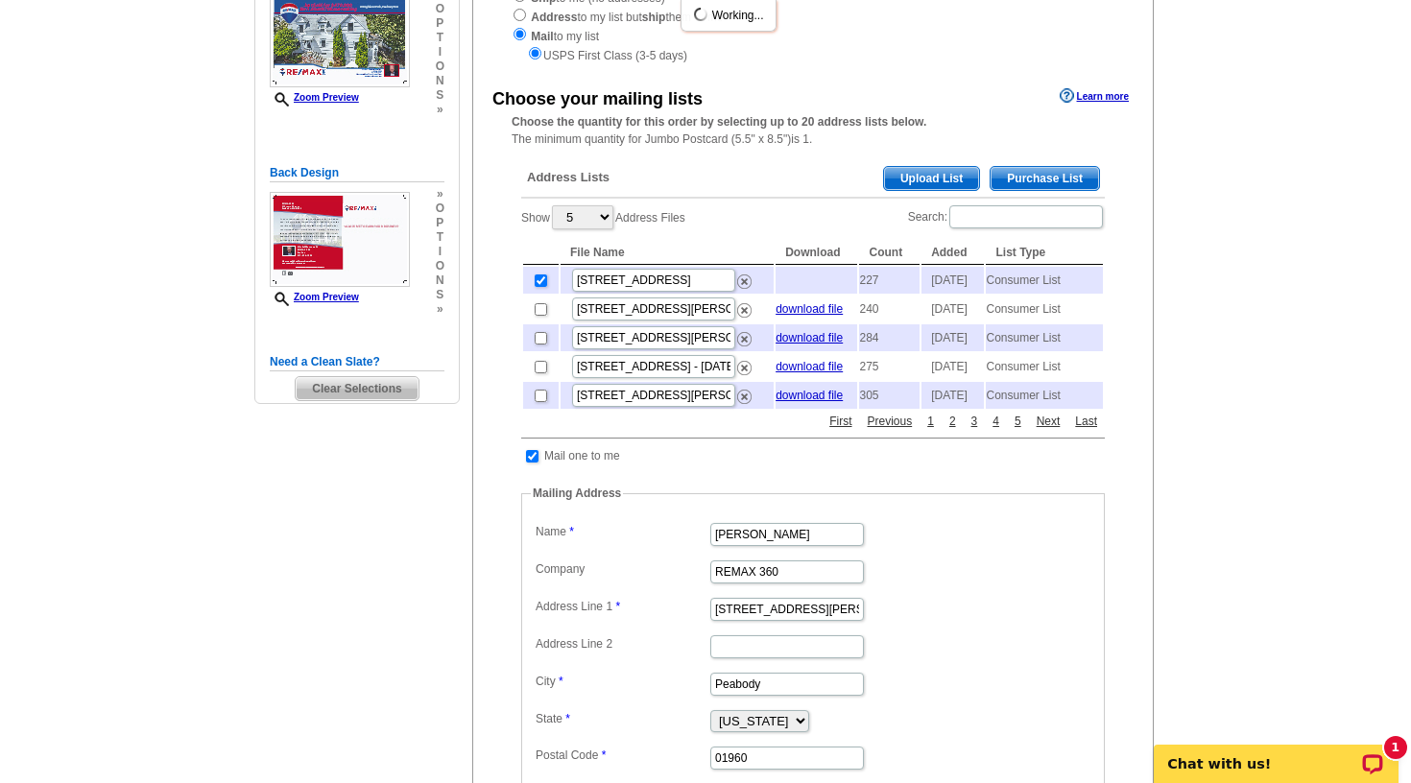
scroll to position [286, 0]
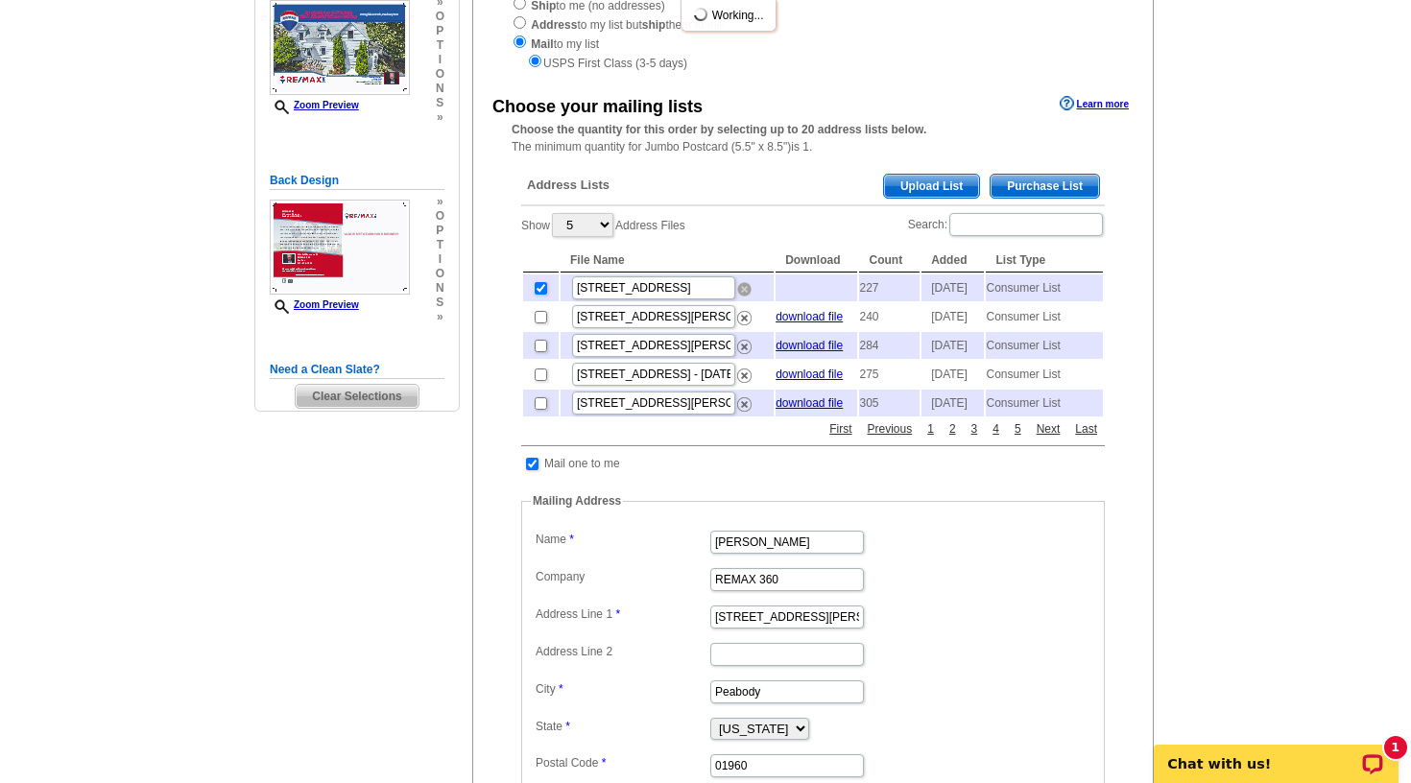
click at [748, 287] on img at bounding box center [744, 289] width 14 height 14
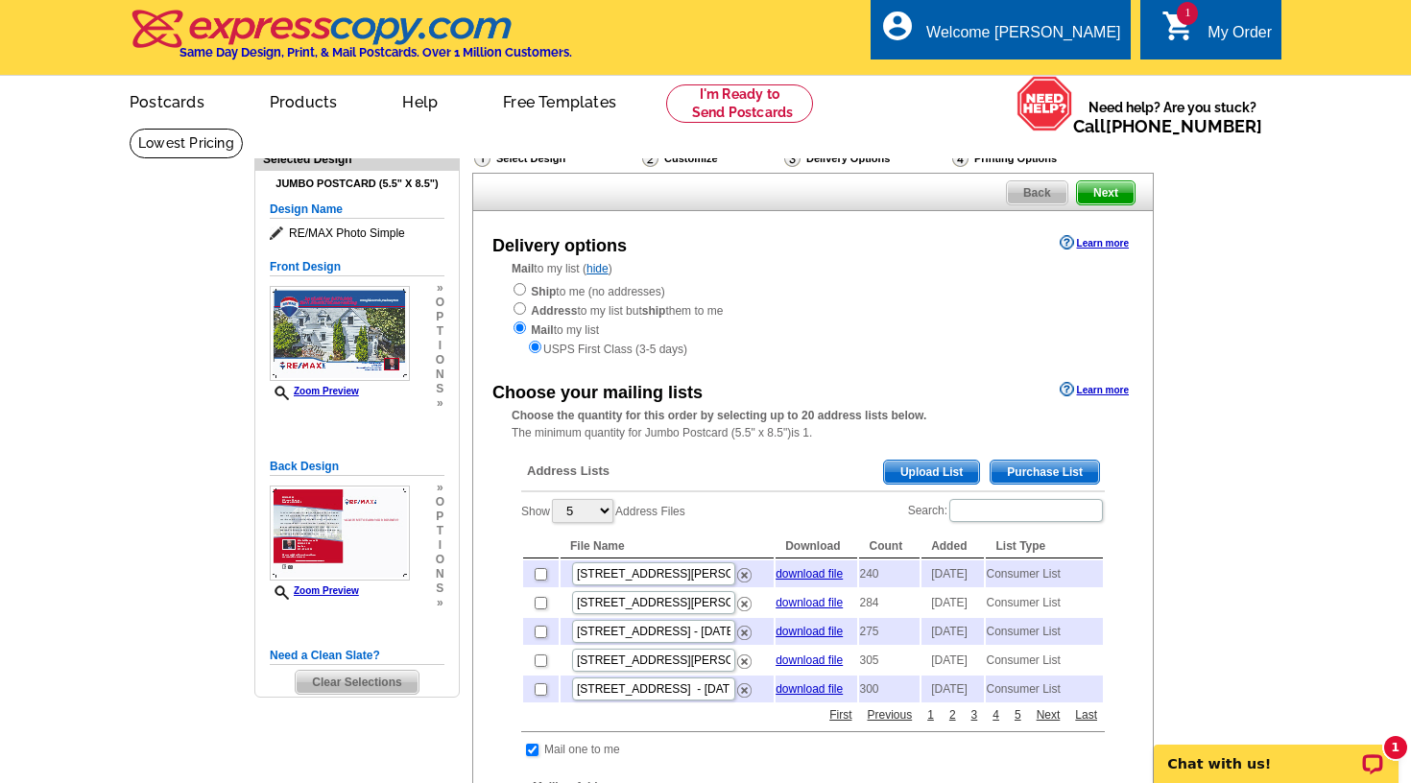
scroll to position [0, 0]
click at [1050, 465] on span "Purchase List" at bounding box center [1044, 472] width 108 height 23
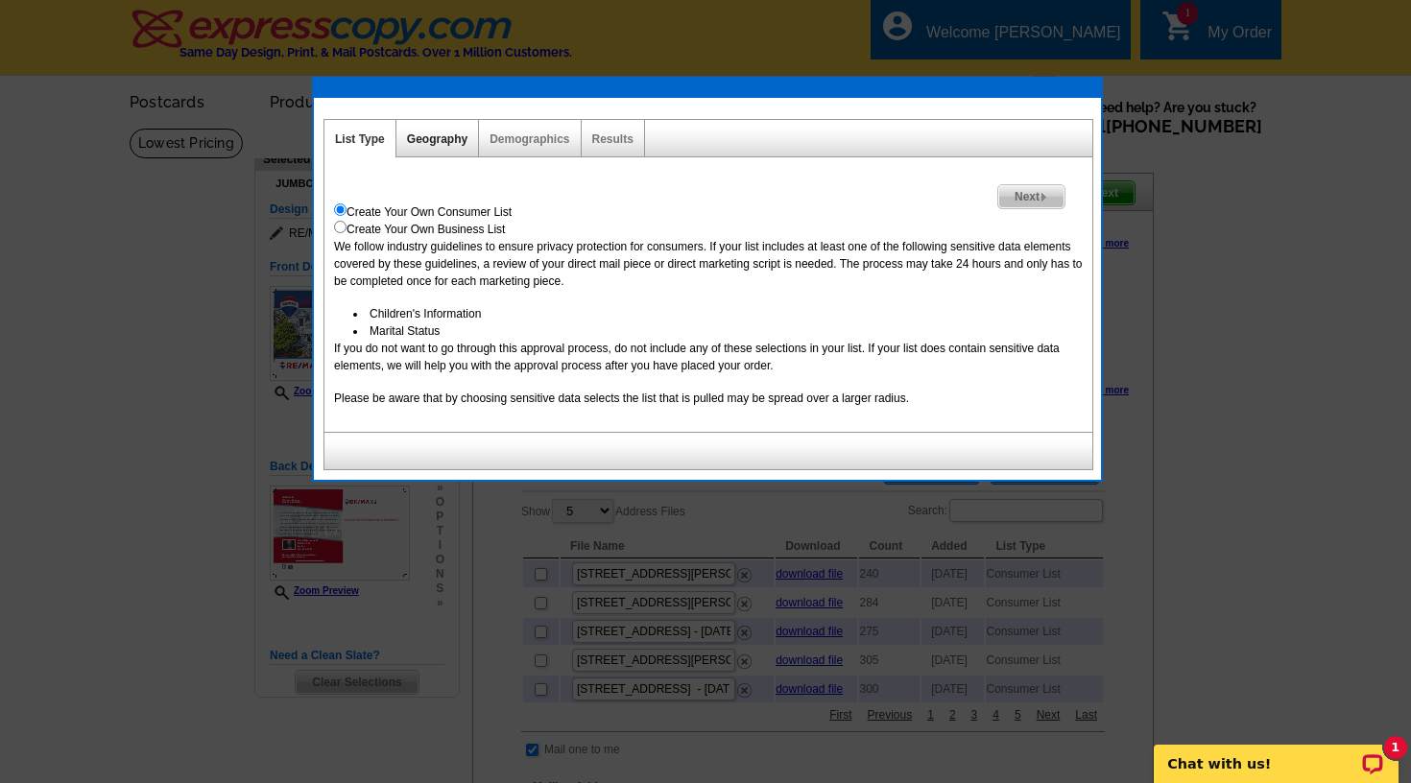
scroll to position [2, 0]
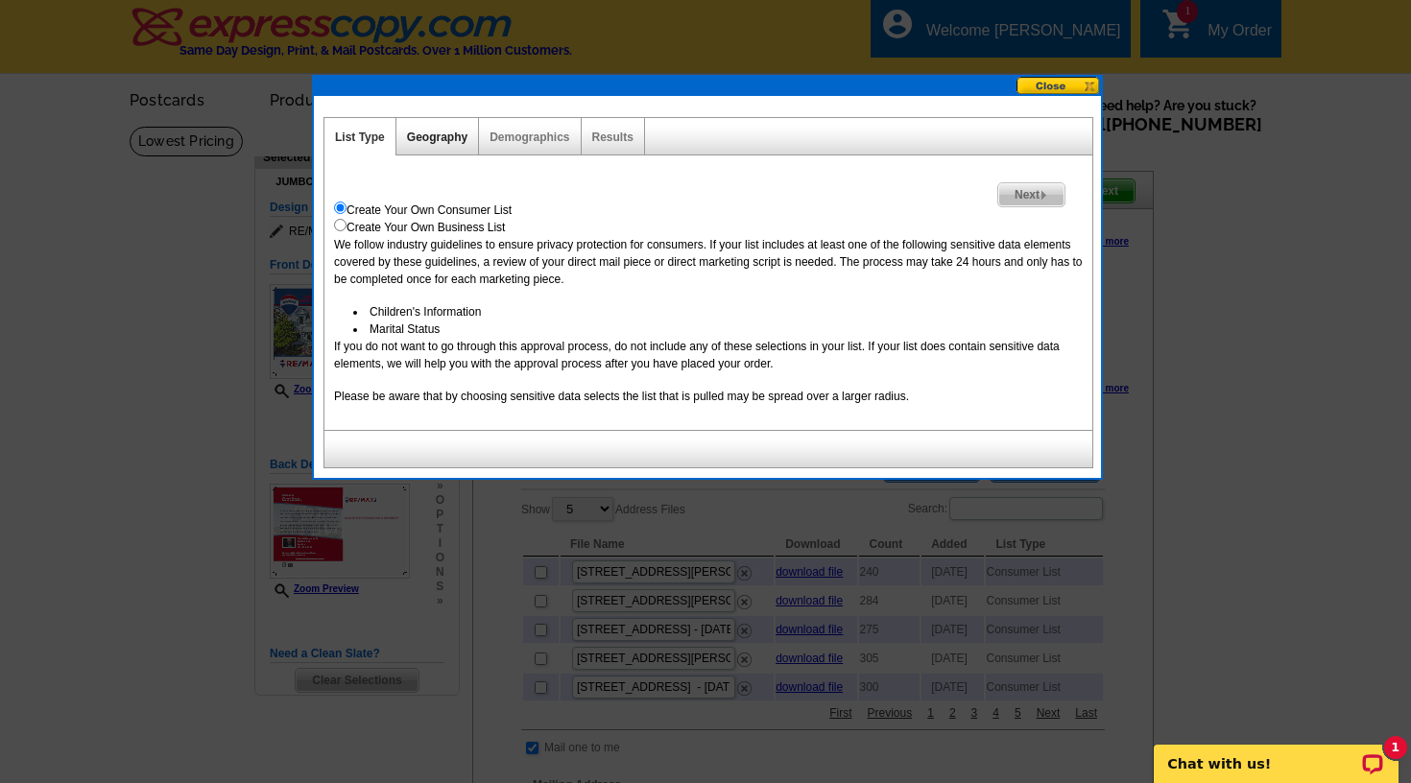
click at [443, 143] on link "Geography" at bounding box center [437, 137] width 60 height 13
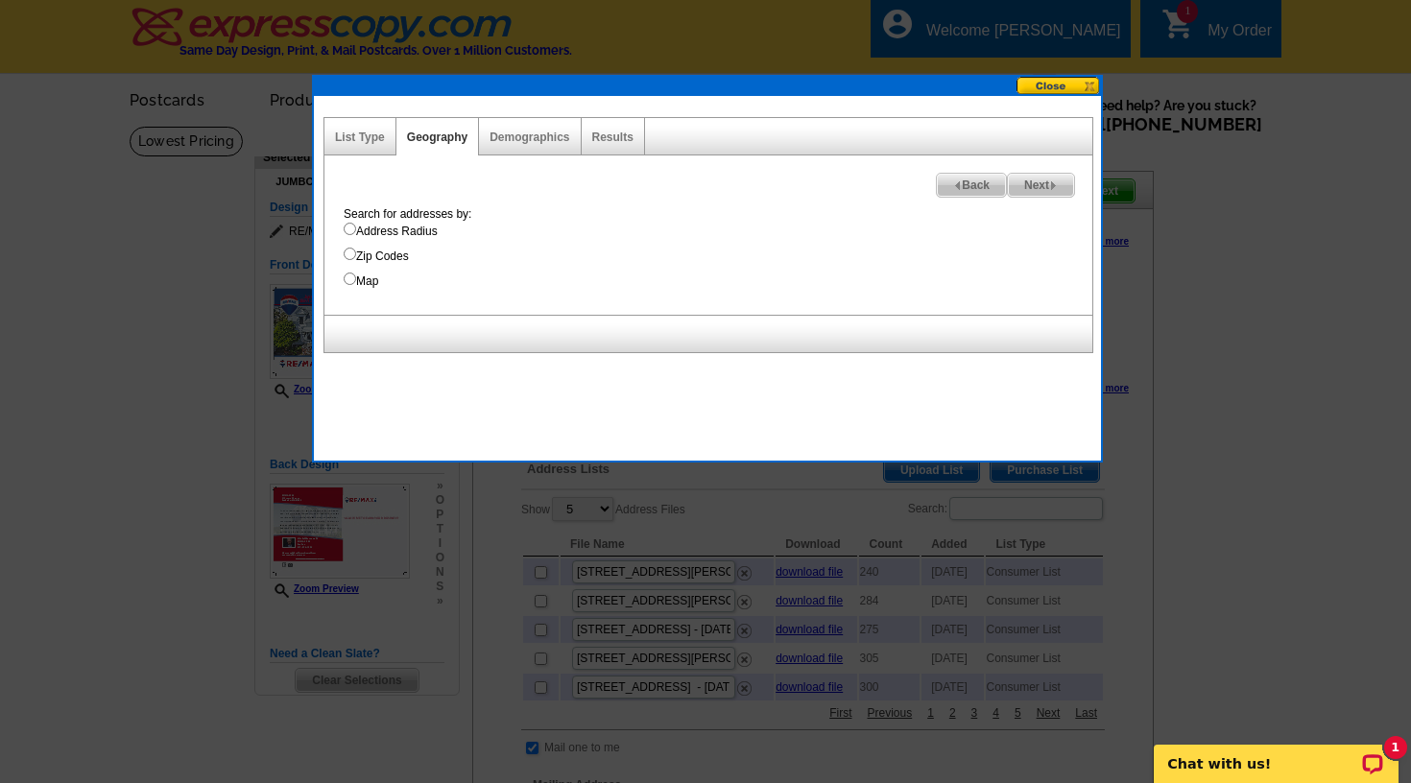
click at [347, 257] on input "Zip Codes" at bounding box center [350, 254] width 12 height 12
radio input "true"
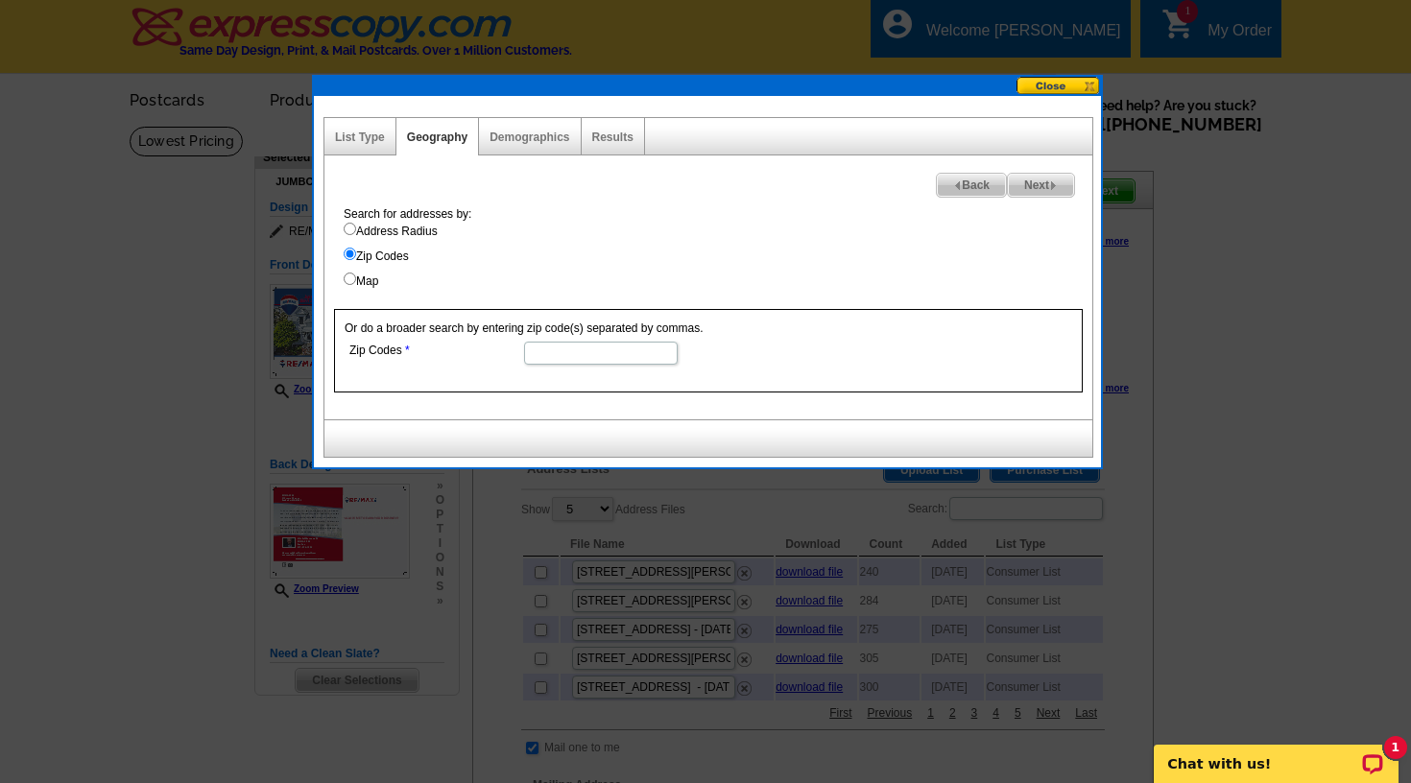
click at [352, 285] on input "Map" at bounding box center [350, 279] width 12 height 12
radio input "true"
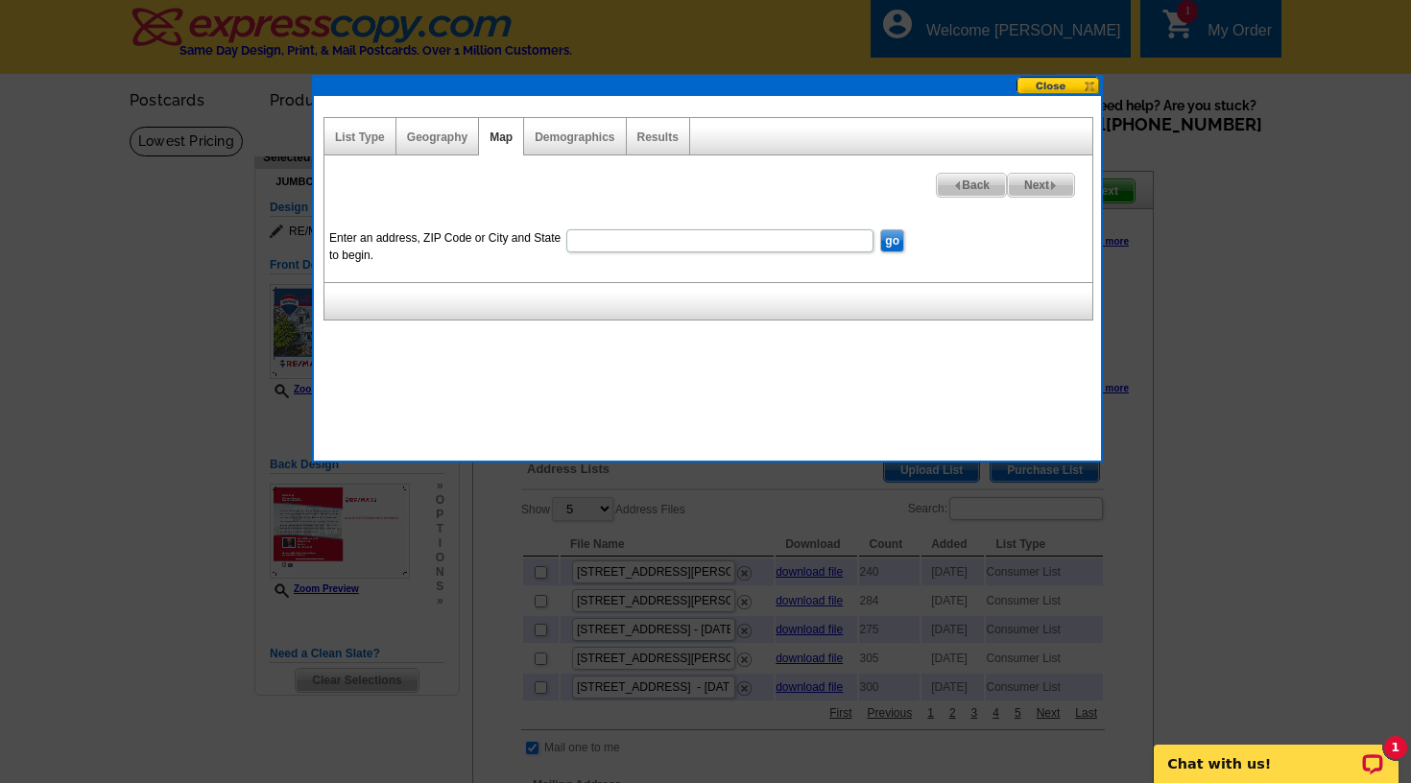
click at [619, 244] on input "Enter an address, ZIP Code or City and State to begin." at bounding box center [719, 240] width 307 height 23
type input "01960"
click at [895, 239] on input "go" at bounding box center [892, 240] width 24 height 23
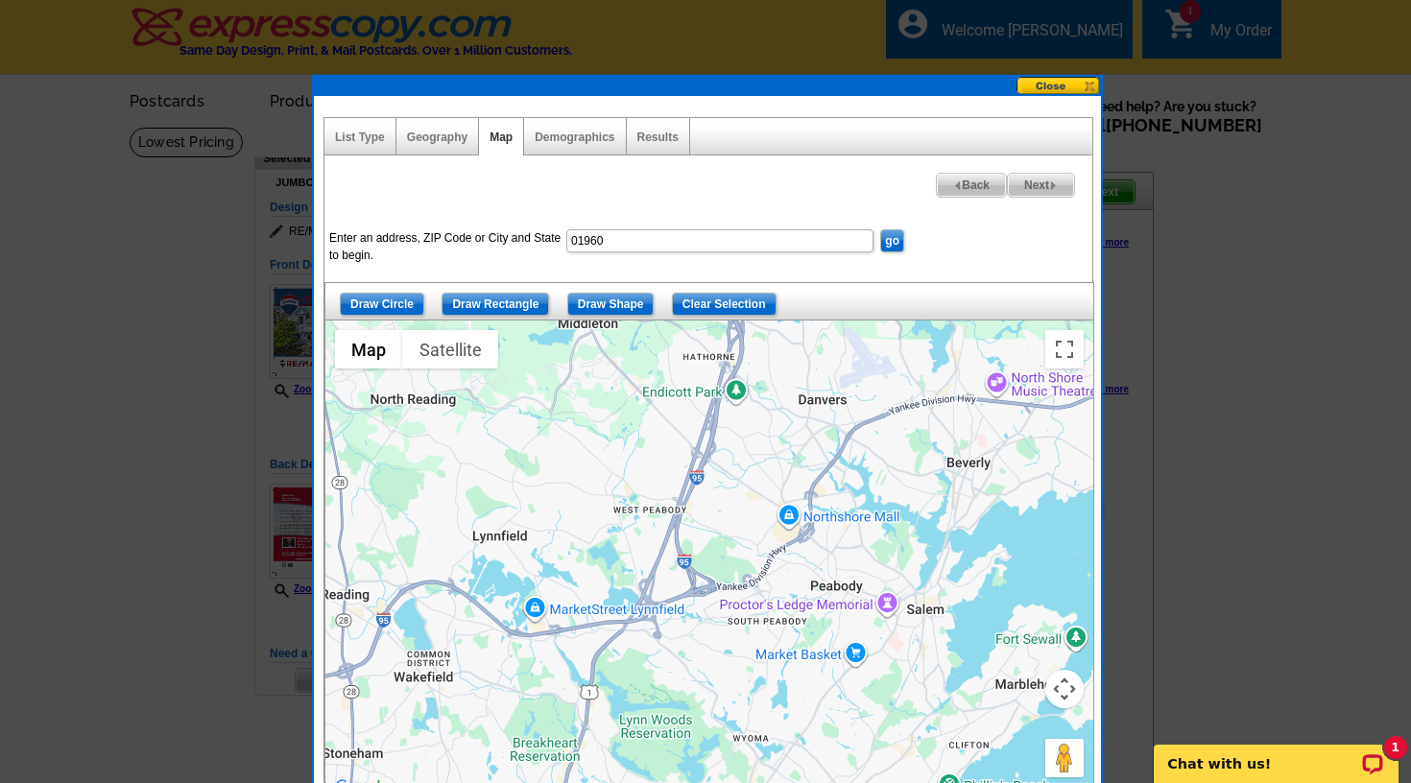
click at [926, 631] on div at bounding box center [709, 561] width 768 height 480
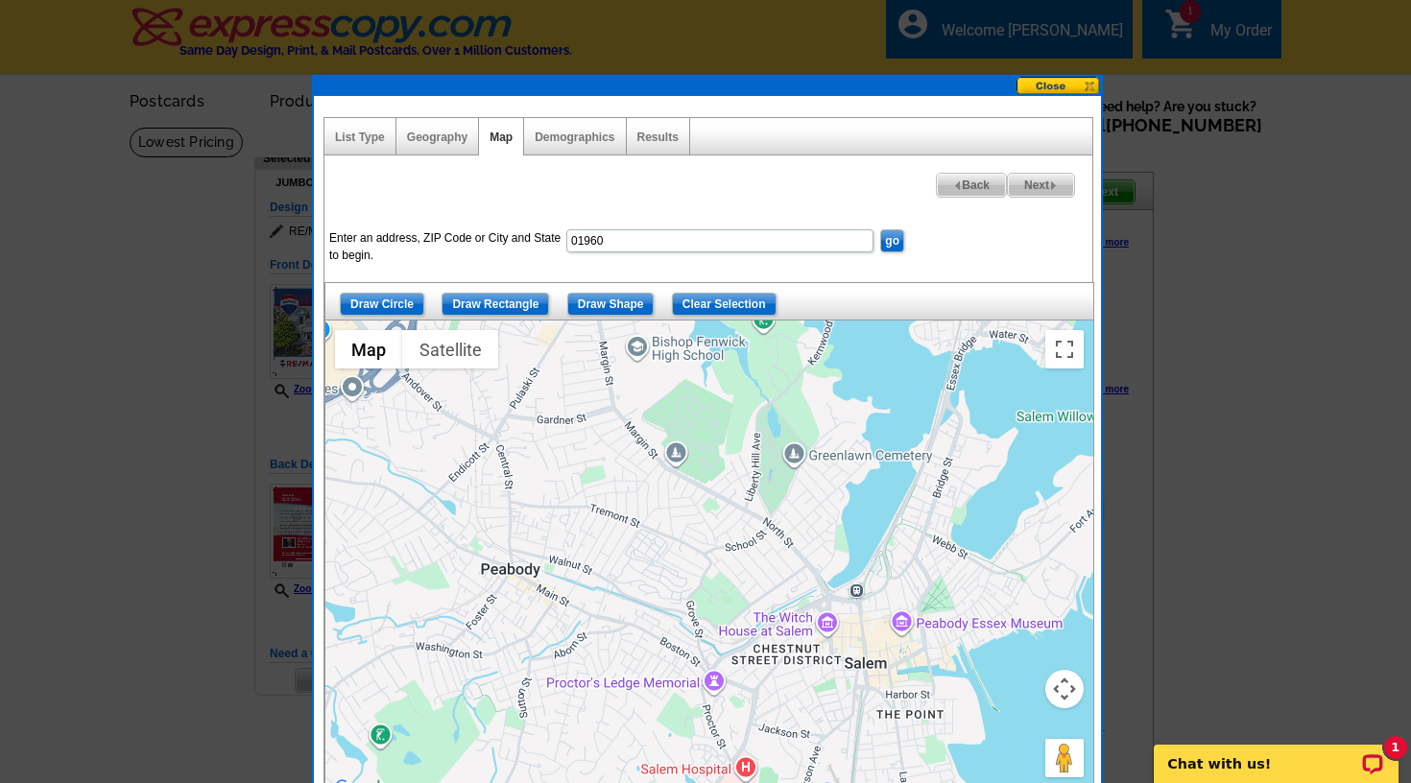
drag, startPoint x: 735, startPoint y: 496, endPoint x: 676, endPoint y: 640, distance: 155.8
click at [676, 640] on div at bounding box center [709, 561] width 768 height 480
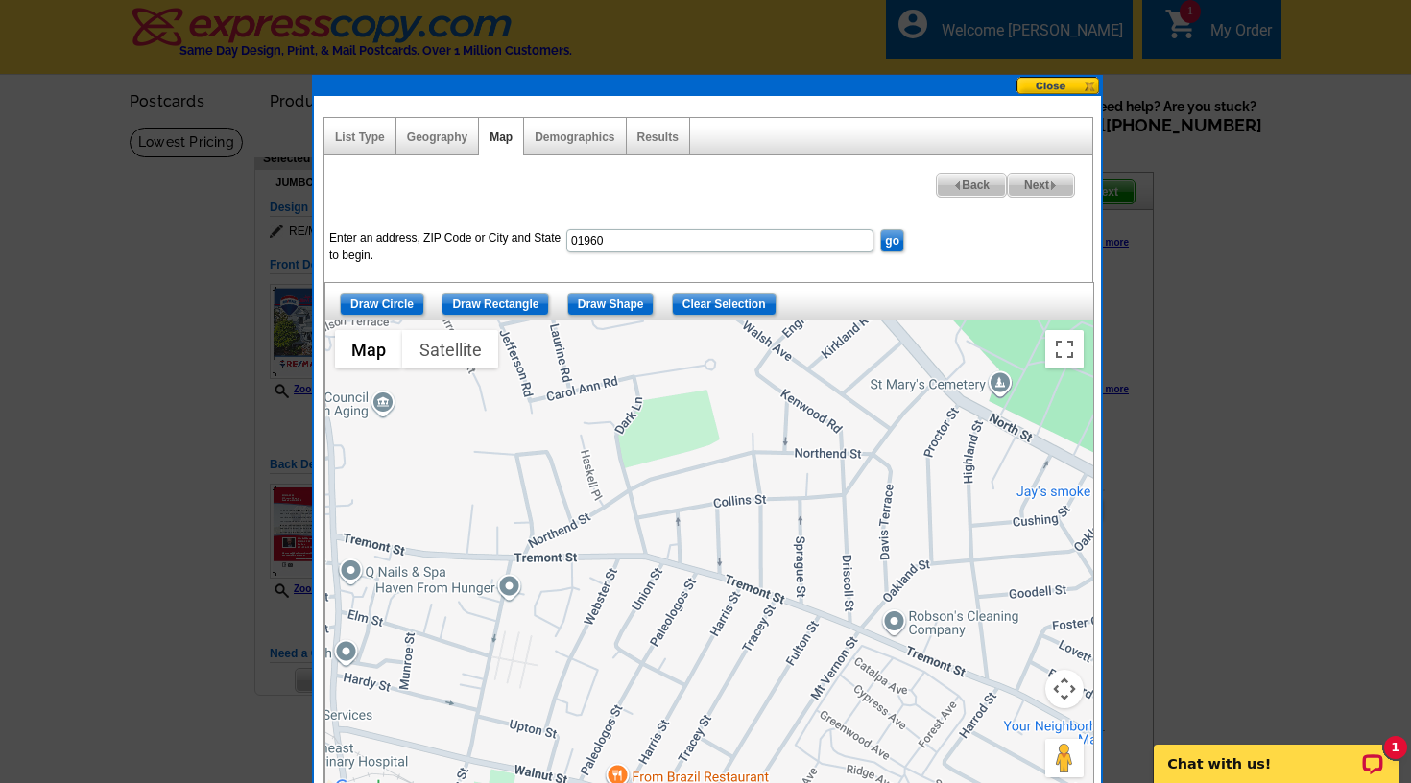
drag, startPoint x: 601, startPoint y: 528, endPoint x: 1011, endPoint y: 552, distance: 410.5
click at [1011, 552] on div at bounding box center [709, 561] width 768 height 480
click at [608, 301] on input "Draw Shape" at bounding box center [610, 304] width 87 height 23
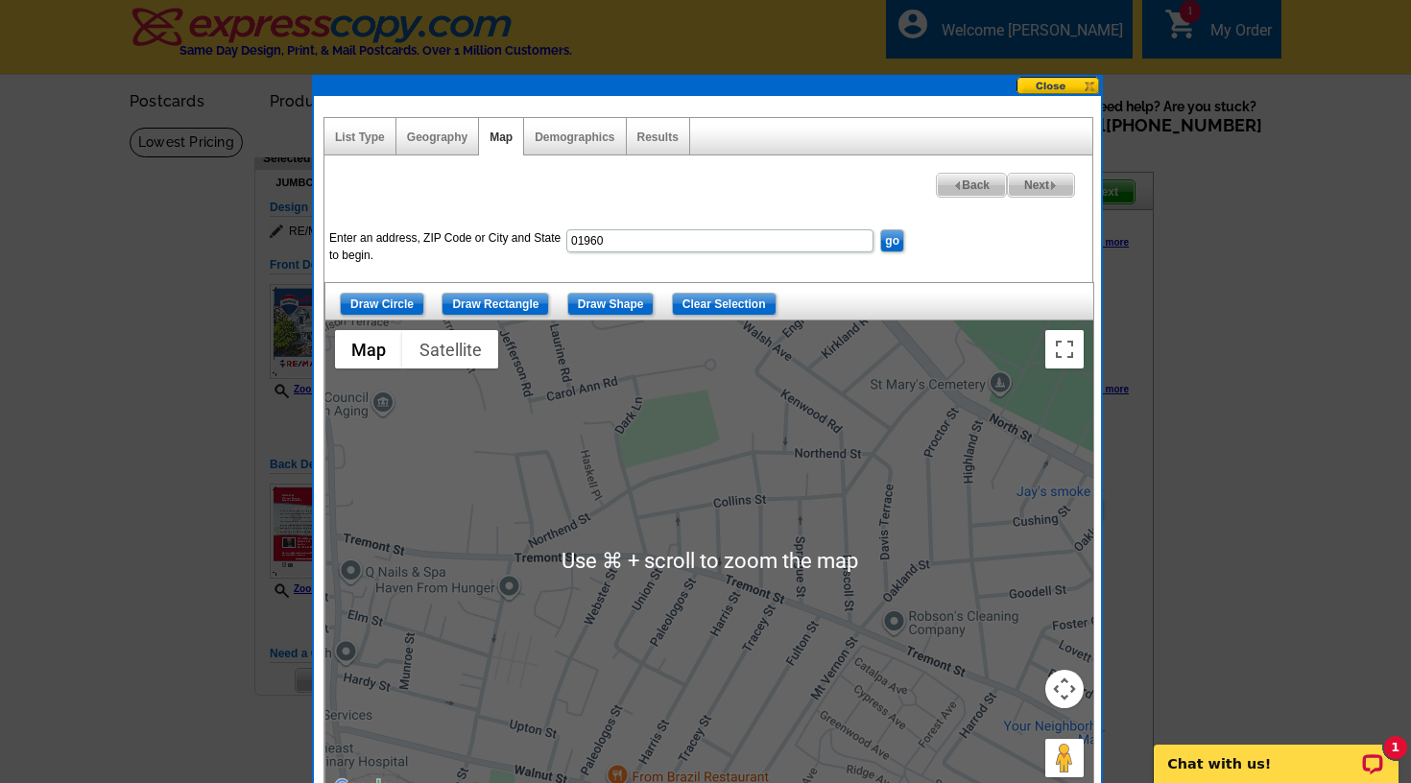
scroll to position [2, 0]
click at [508, 544] on div at bounding box center [709, 561] width 768 height 480
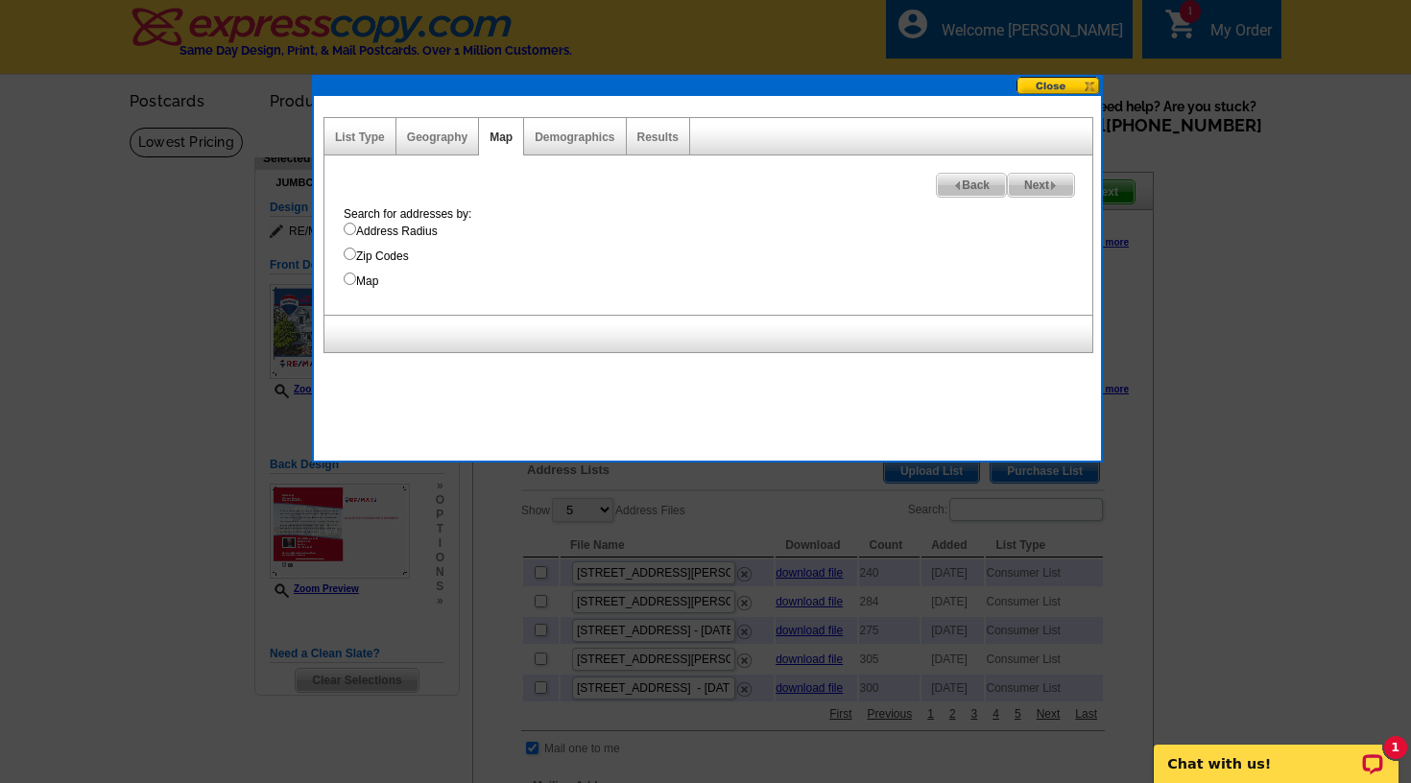
click at [1079, 84] on button at bounding box center [1058, 86] width 84 height 18
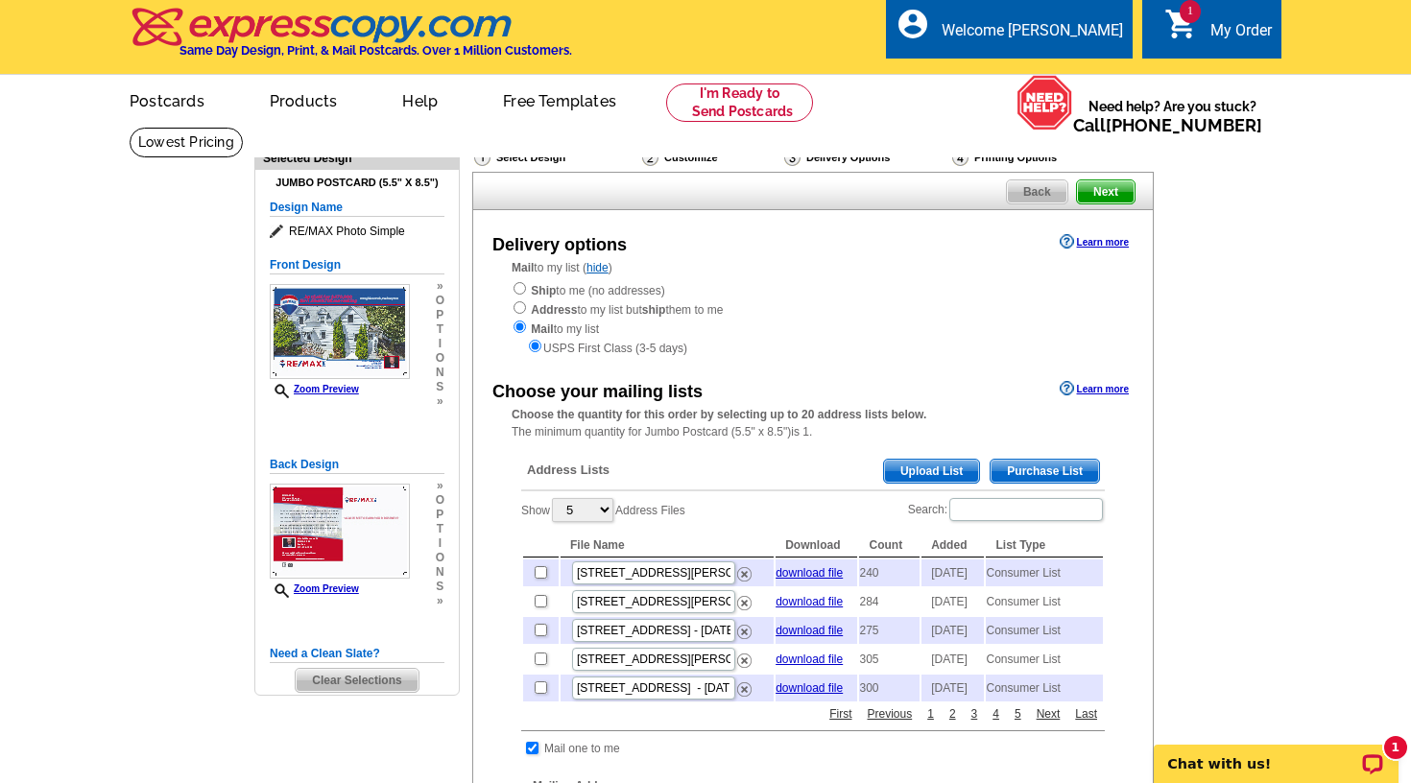
click at [1107, 186] on span "Next" at bounding box center [1106, 191] width 58 height 23
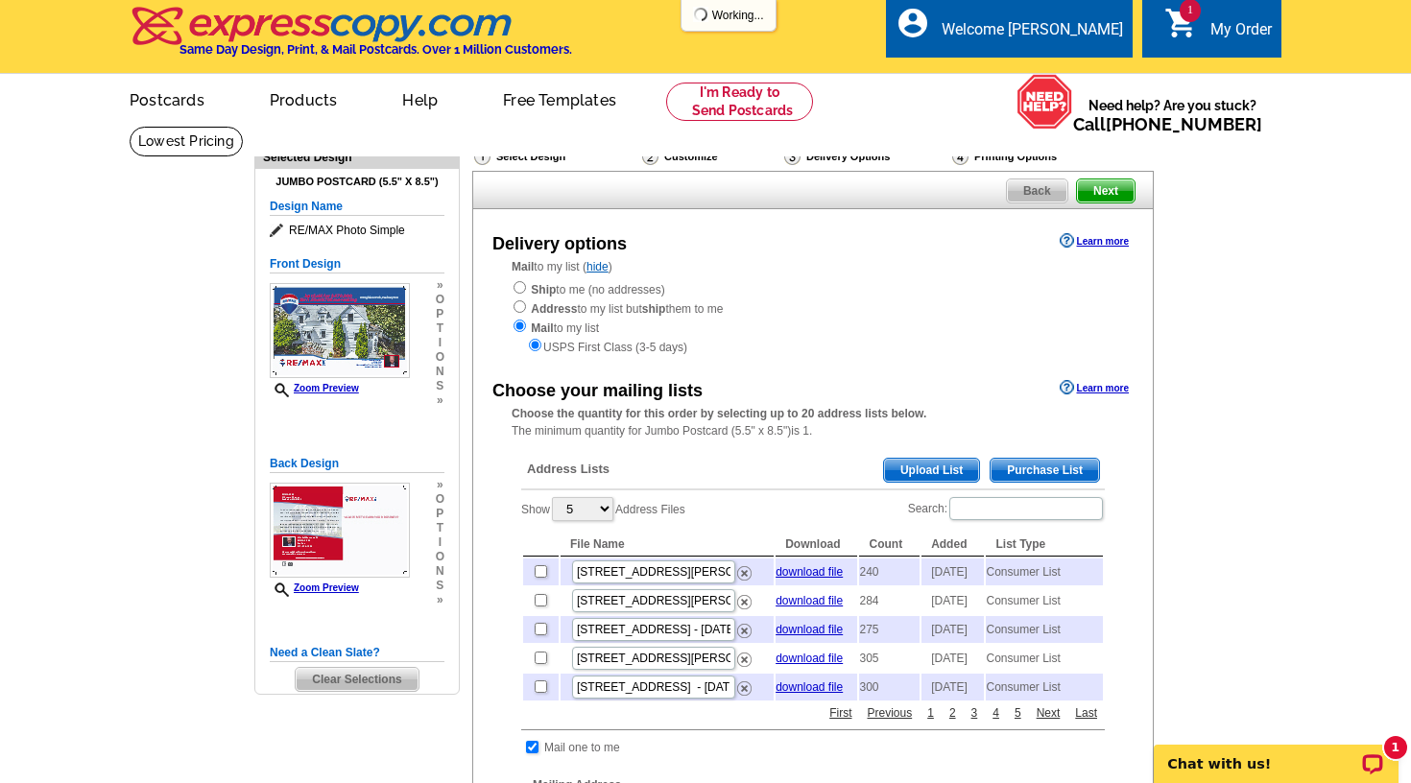
scroll to position [1, 0]
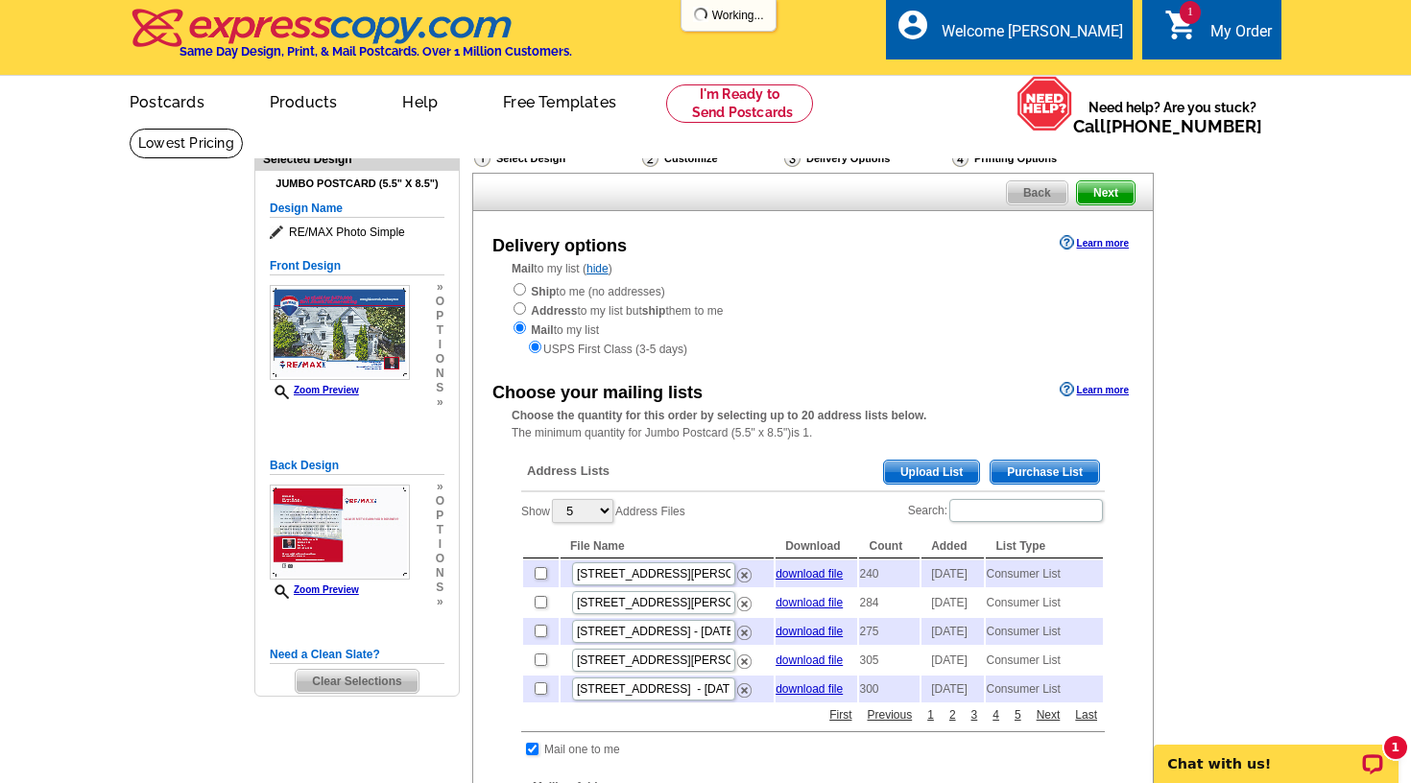
click at [1062, 461] on span "Purchase List" at bounding box center [1044, 472] width 108 height 23
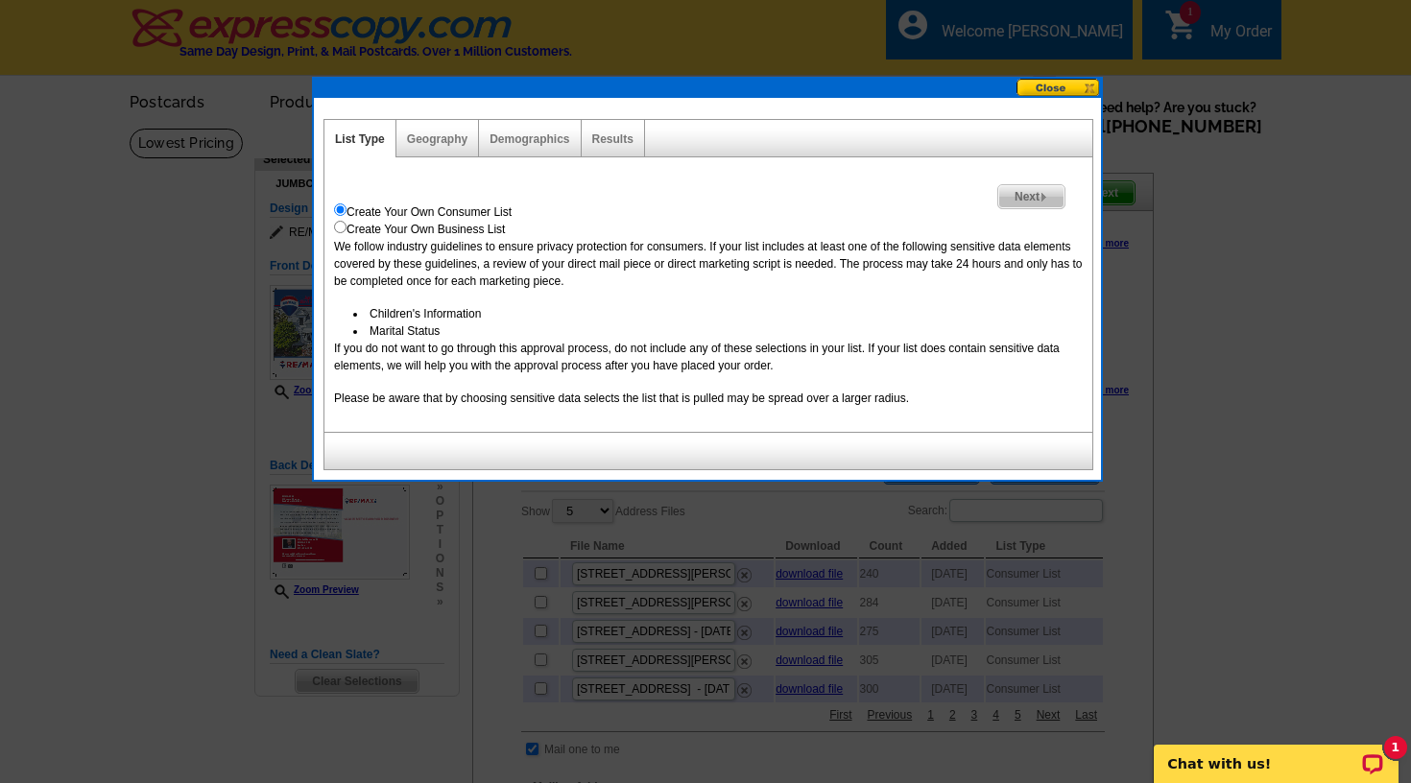
click at [1036, 198] on span "Next" at bounding box center [1031, 196] width 66 height 23
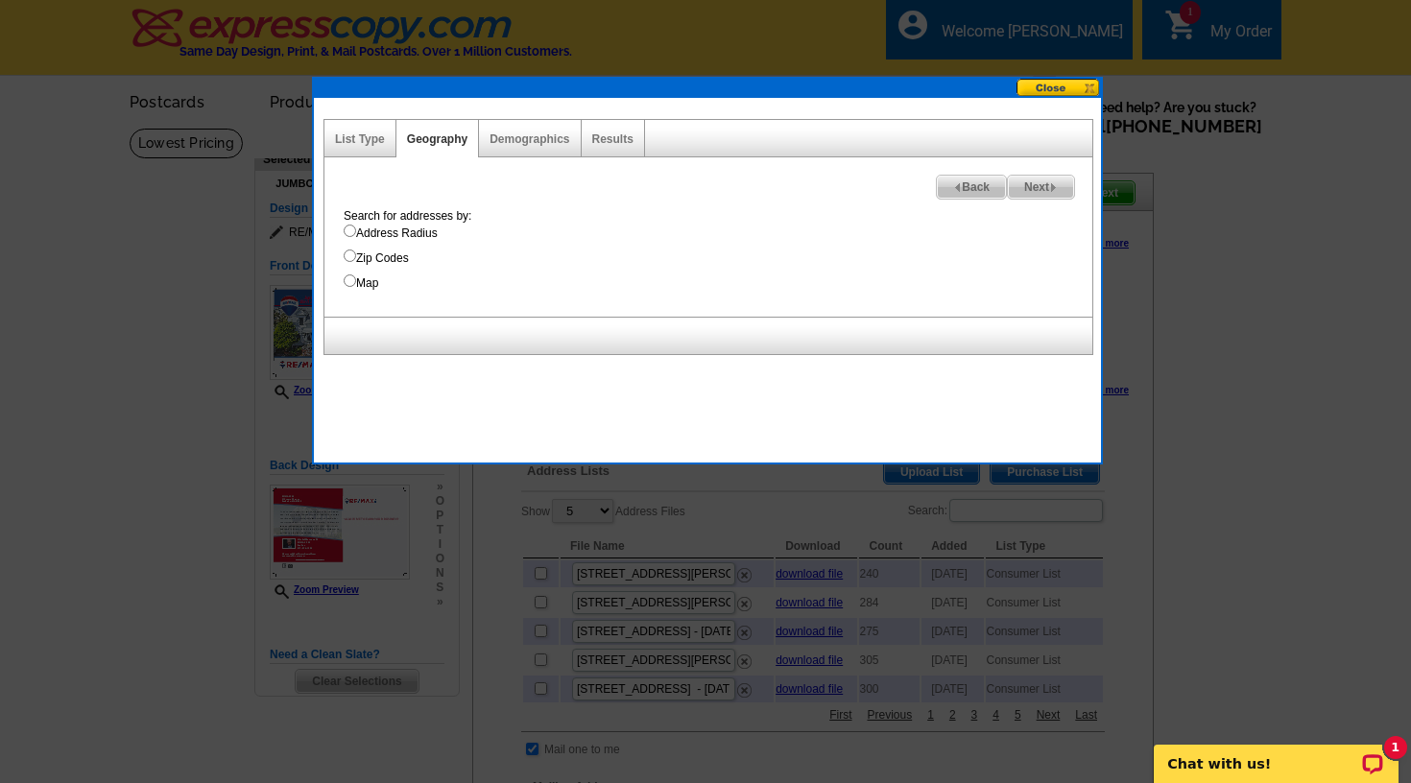
click at [349, 284] on input "Map" at bounding box center [350, 280] width 12 height 12
radio input "true"
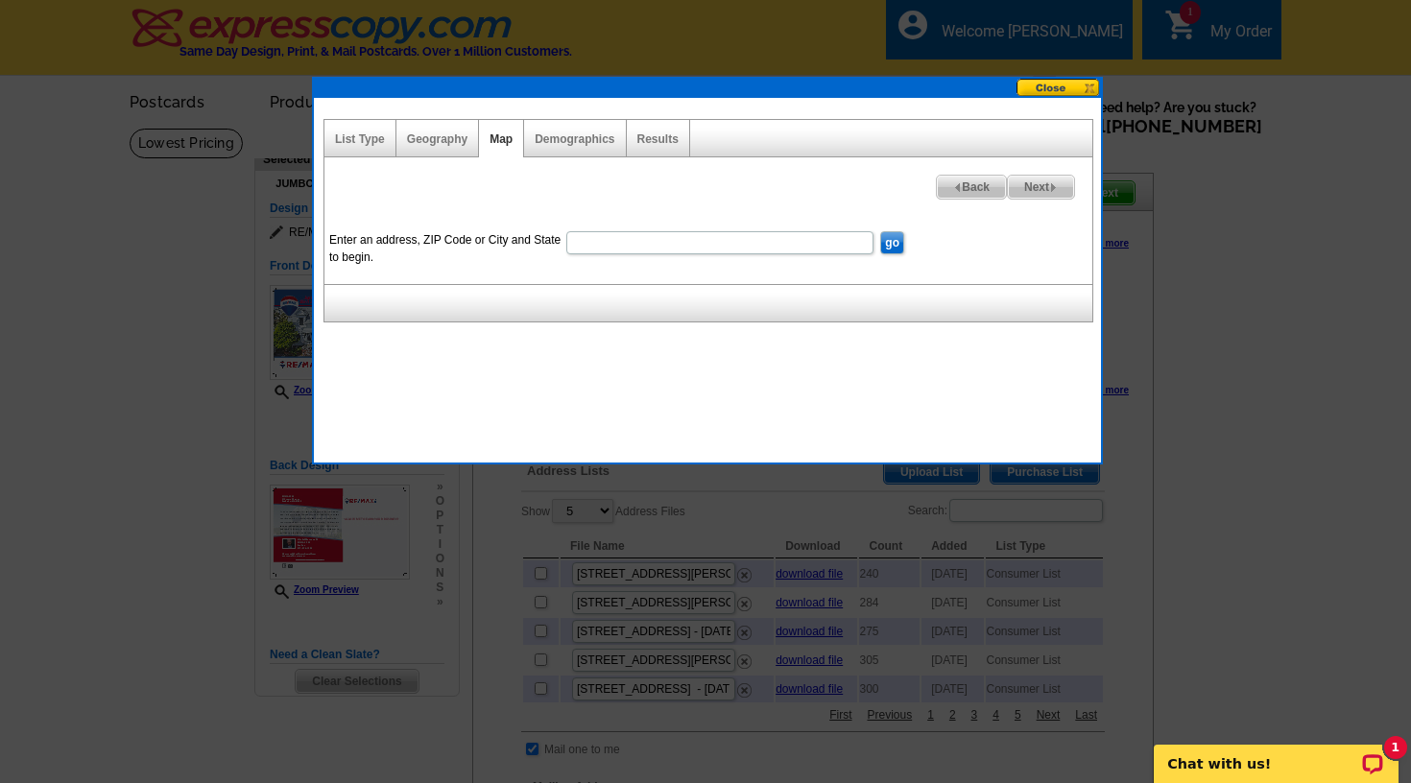
click at [600, 236] on input "Enter an address, ZIP Code or City and State to begin." at bounding box center [719, 242] width 307 height 23
type input "01960"
click at [894, 248] on input "go" at bounding box center [892, 242] width 24 height 23
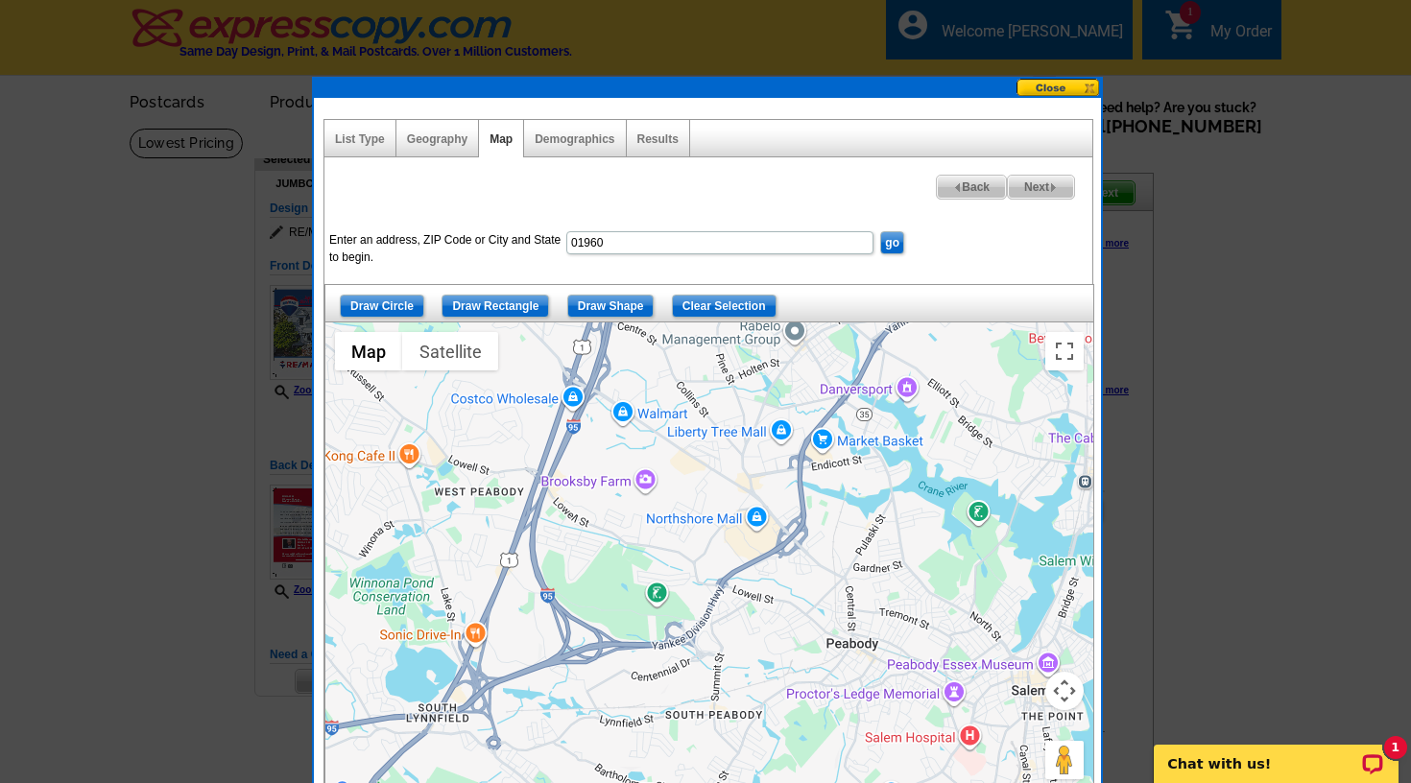
drag, startPoint x: 714, startPoint y: 519, endPoint x: 677, endPoint y: 387, distance: 137.6
click at [677, 387] on div at bounding box center [709, 562] width 768 height 480
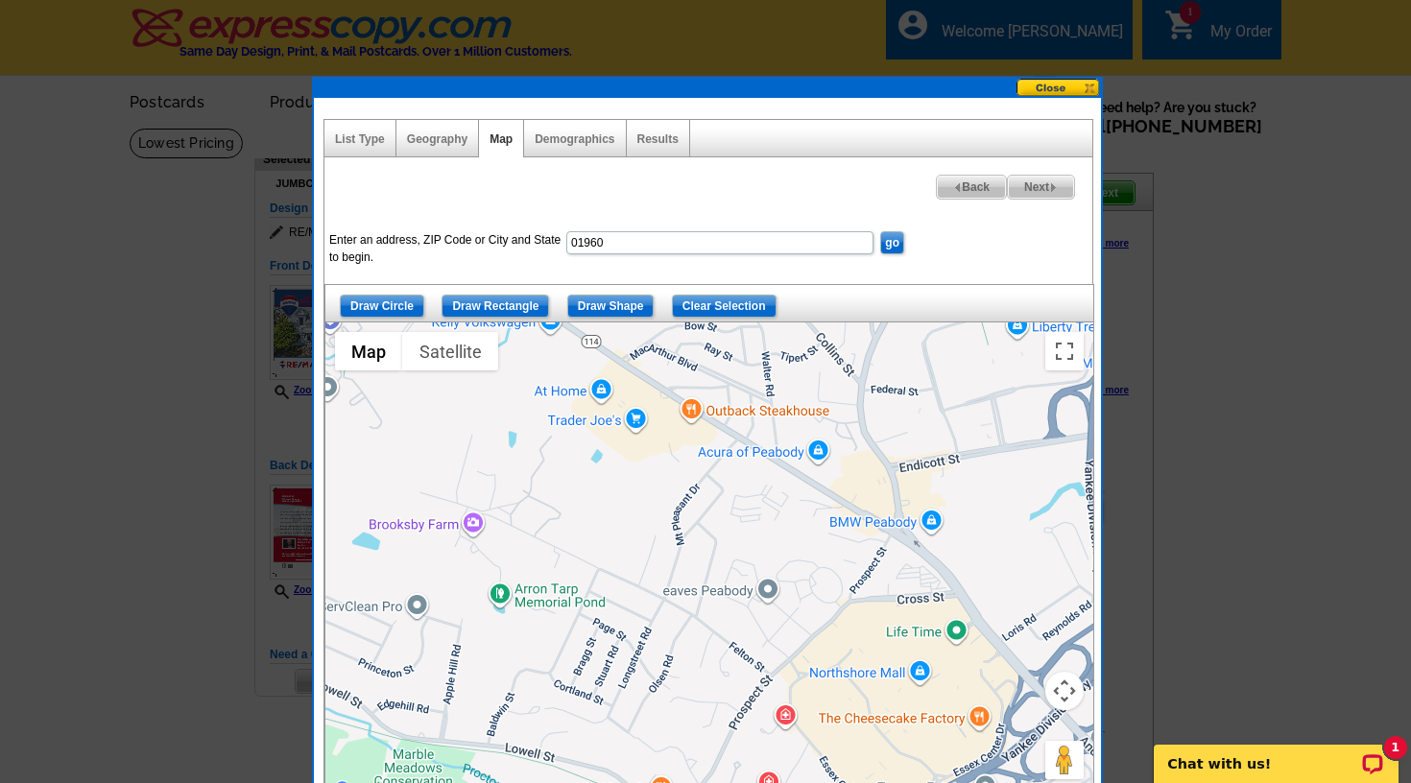
drag, startPoint x: 687, startPoint y: 452, endPoint x: 612, endPoint y: 186, distance: 276.2
click at [612, 183] on div "Next Back Enter an address, ZIP Code or City and State to begin. 01960 go Draw …" at bounding box center [708, 479] width 770 height 645
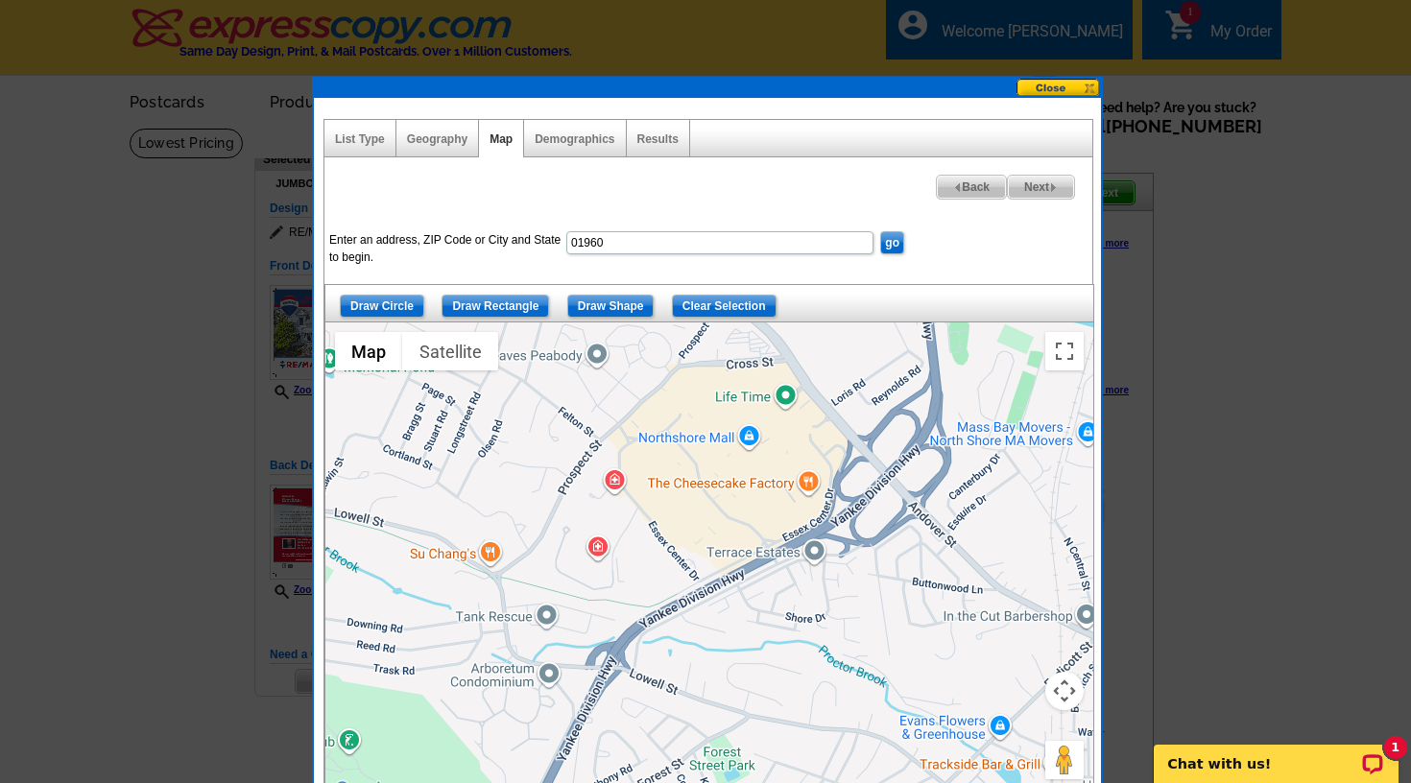
drag, startPoint x: 734, startPoint y: 547, endPoint x: 602, endPoint y: 358, distance: 230.9
click at [602, 358] on div at bounding box center [709, 562] width 768 height 480
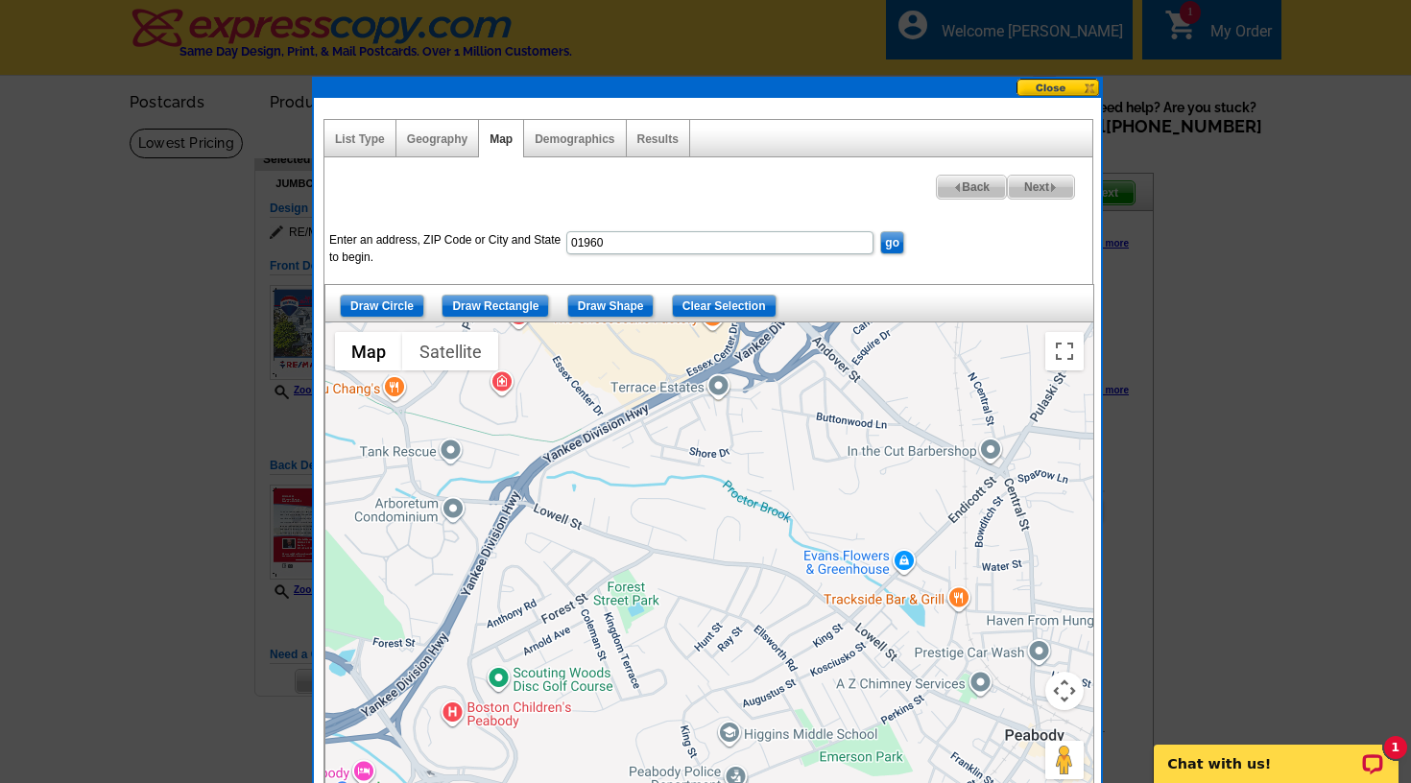
drag, startPoint x: 713, startPoint y: 611, endPoint x: 618, endPoint y: 448, distance: 188.8
click at [618, 448] on div at bounding box center [709, 562] width 768 height 480
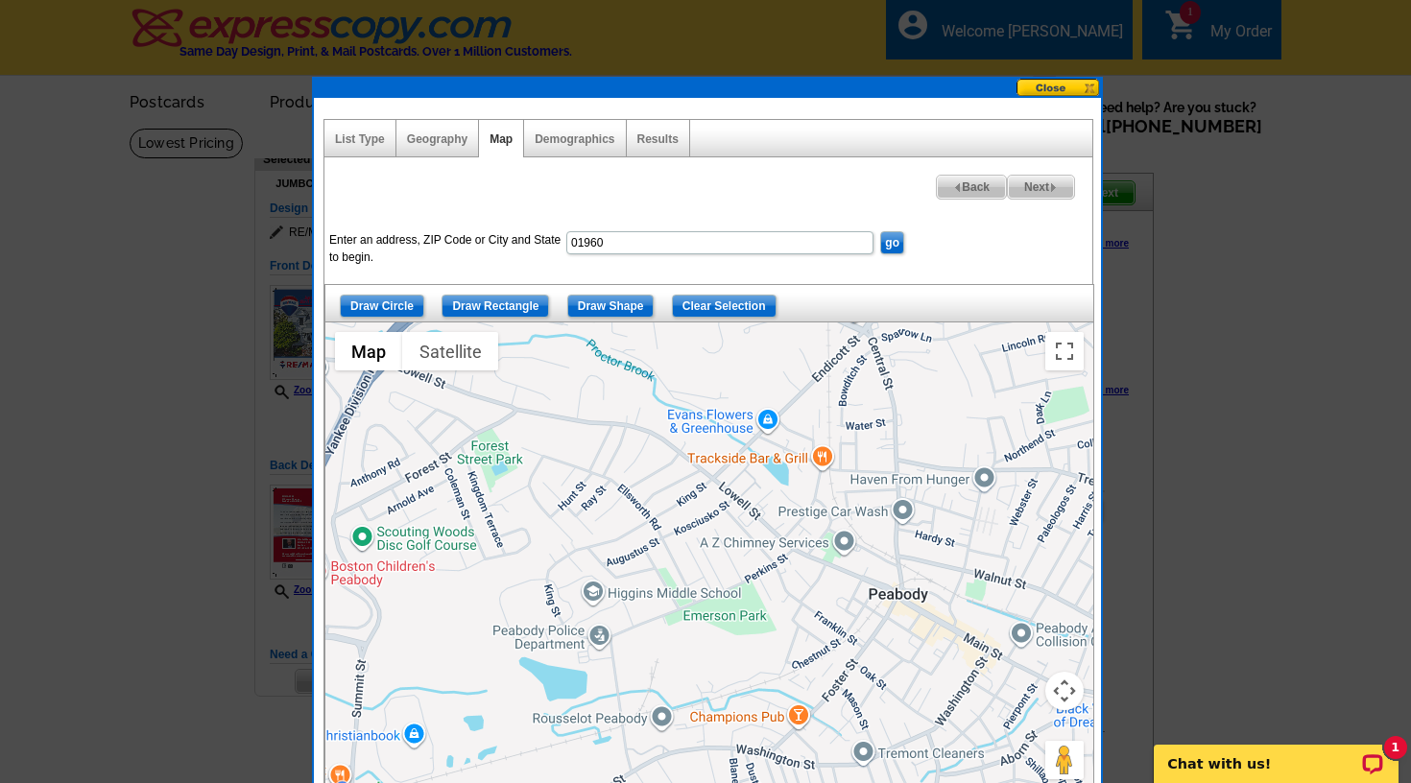
drag, startPoint x: 750, startPoint y: 562, endPoint x: 630, endPoint y: 443, distance: 169.0
click at [630, 443] on div at bounding box center [709, 562] width 768 height 480
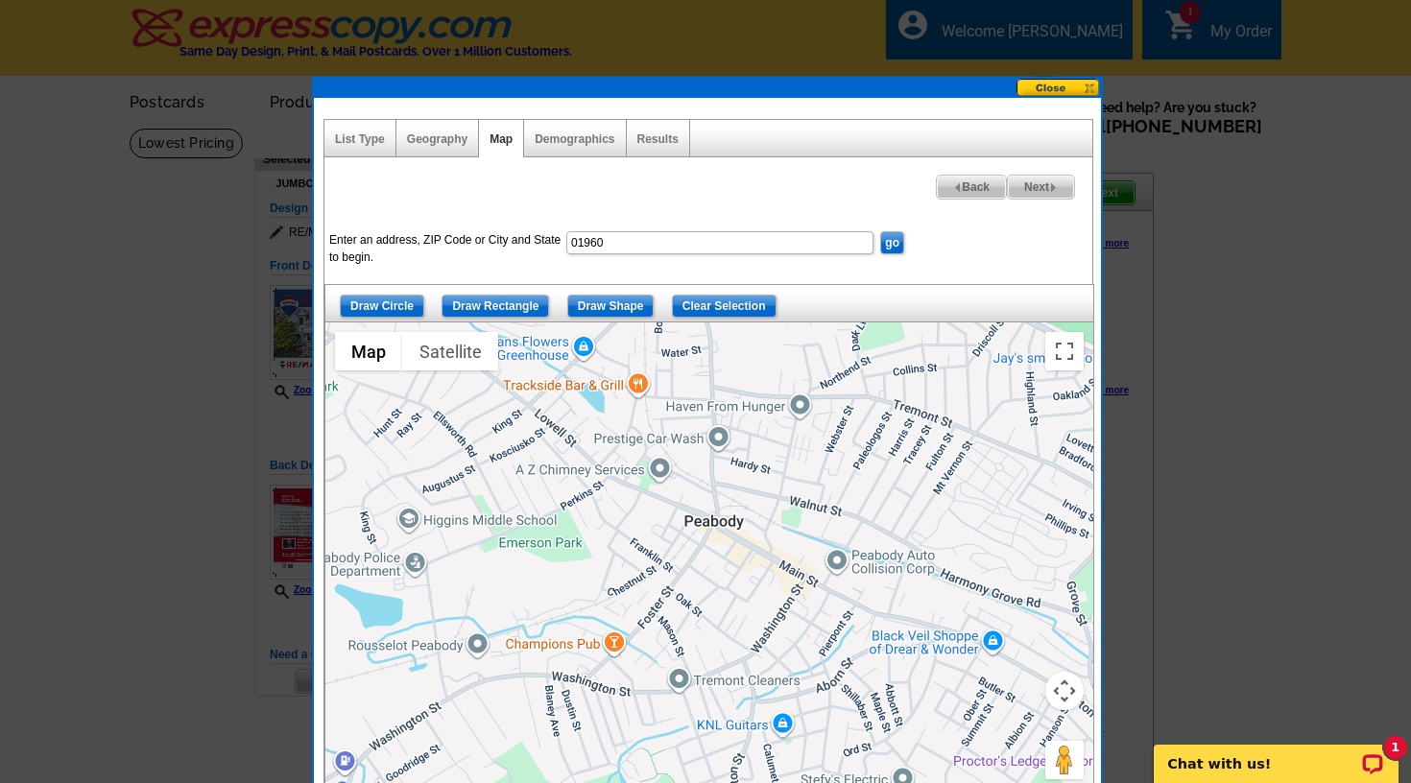
drag, startPoint x: 820, startPoint y: 582, endPoint x: 635, endPoint y: 510, distance: 197.8
click at [635, 510] on div at bounding box center [709, 562] width 768 height 480
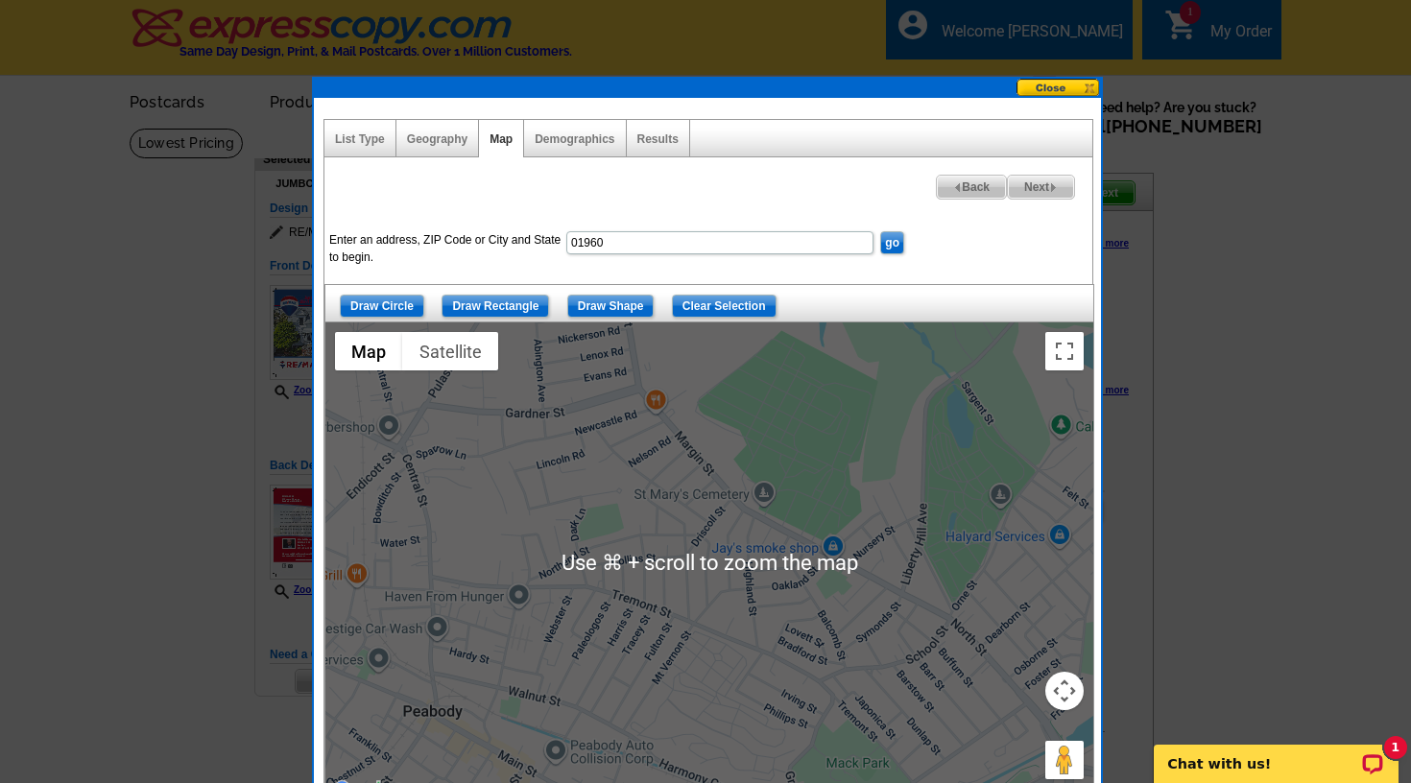
scroll to position [0, 1]
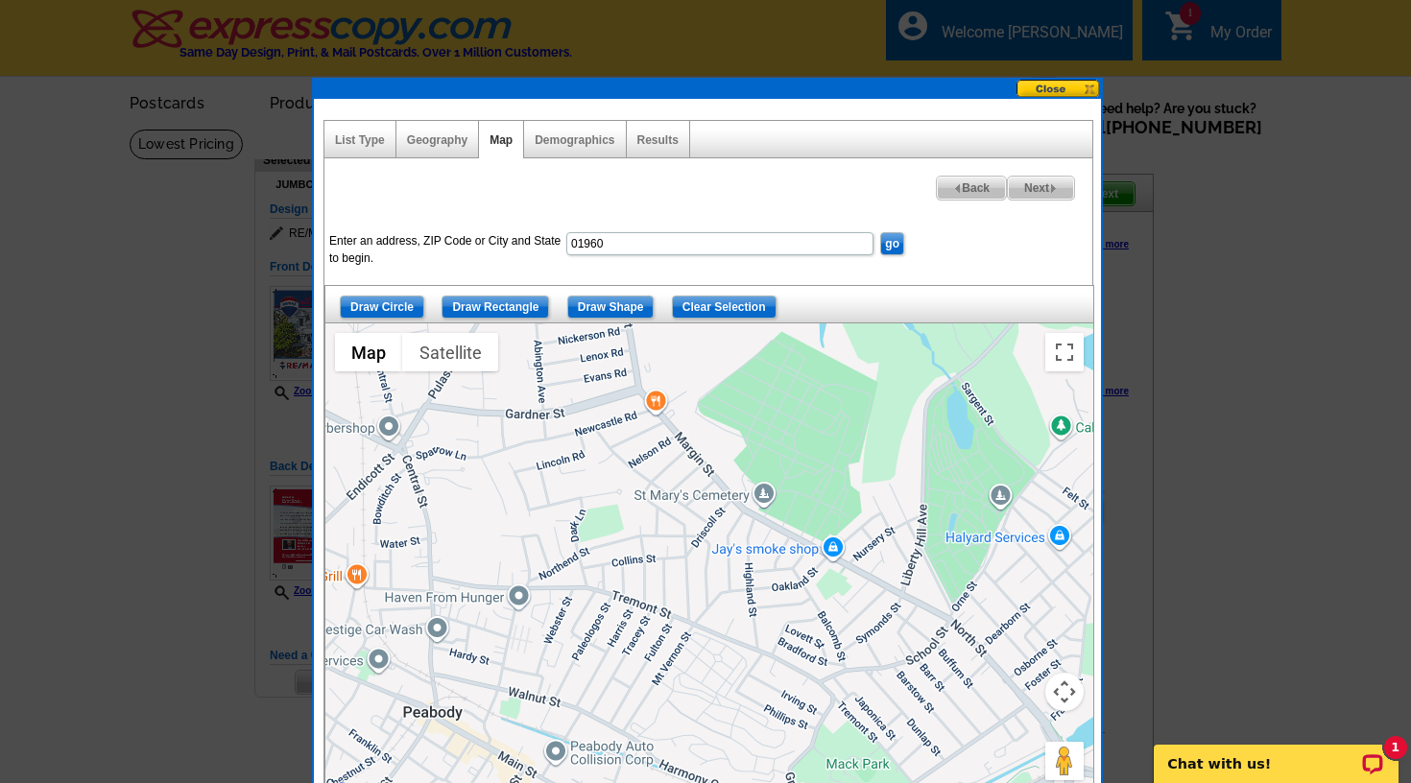
drag, startPoint x: 697, startPoint y: 534, endPoint x: 424, endPoint y: 715, distance: 327.4
click at [422, 718] on div at bounding box center [709, 563] width 768 height 480
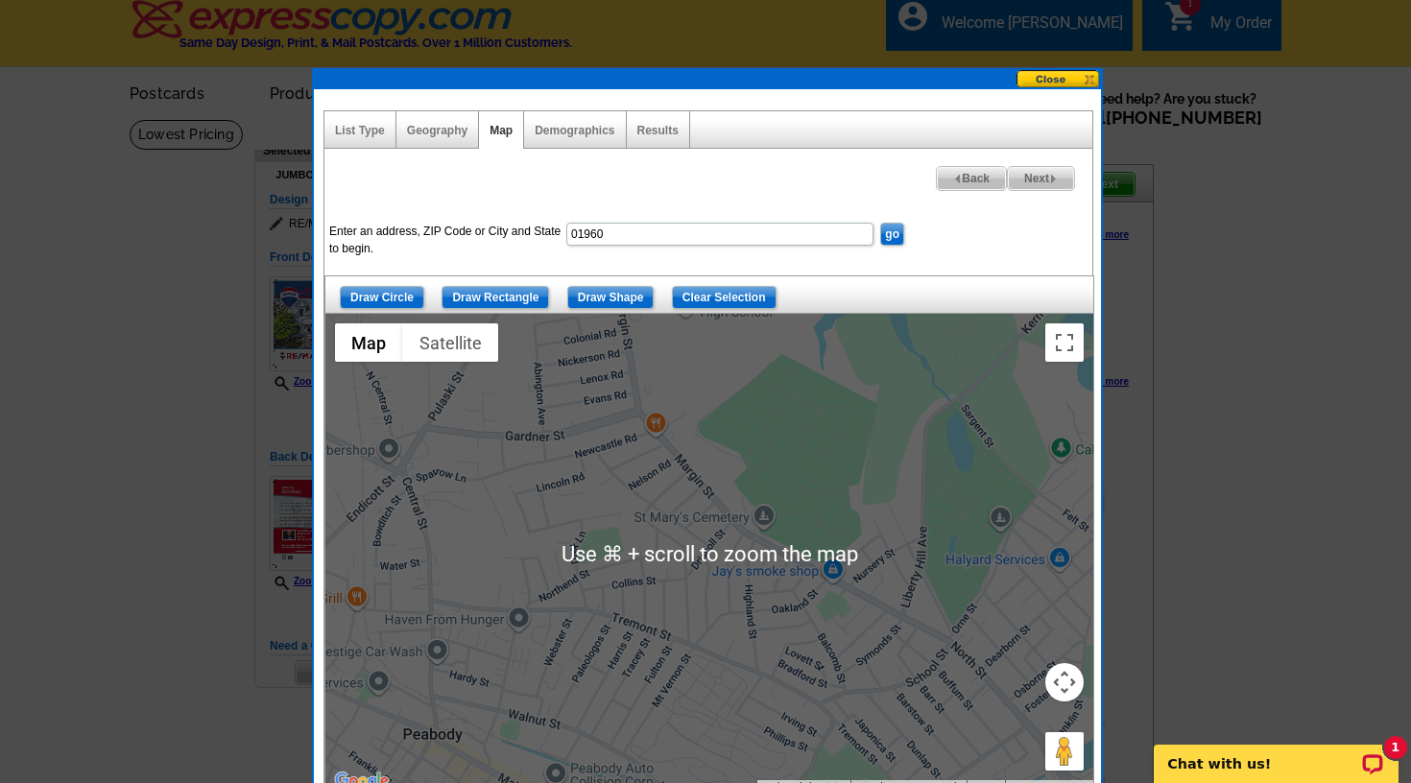
scroll to position [10, 0]
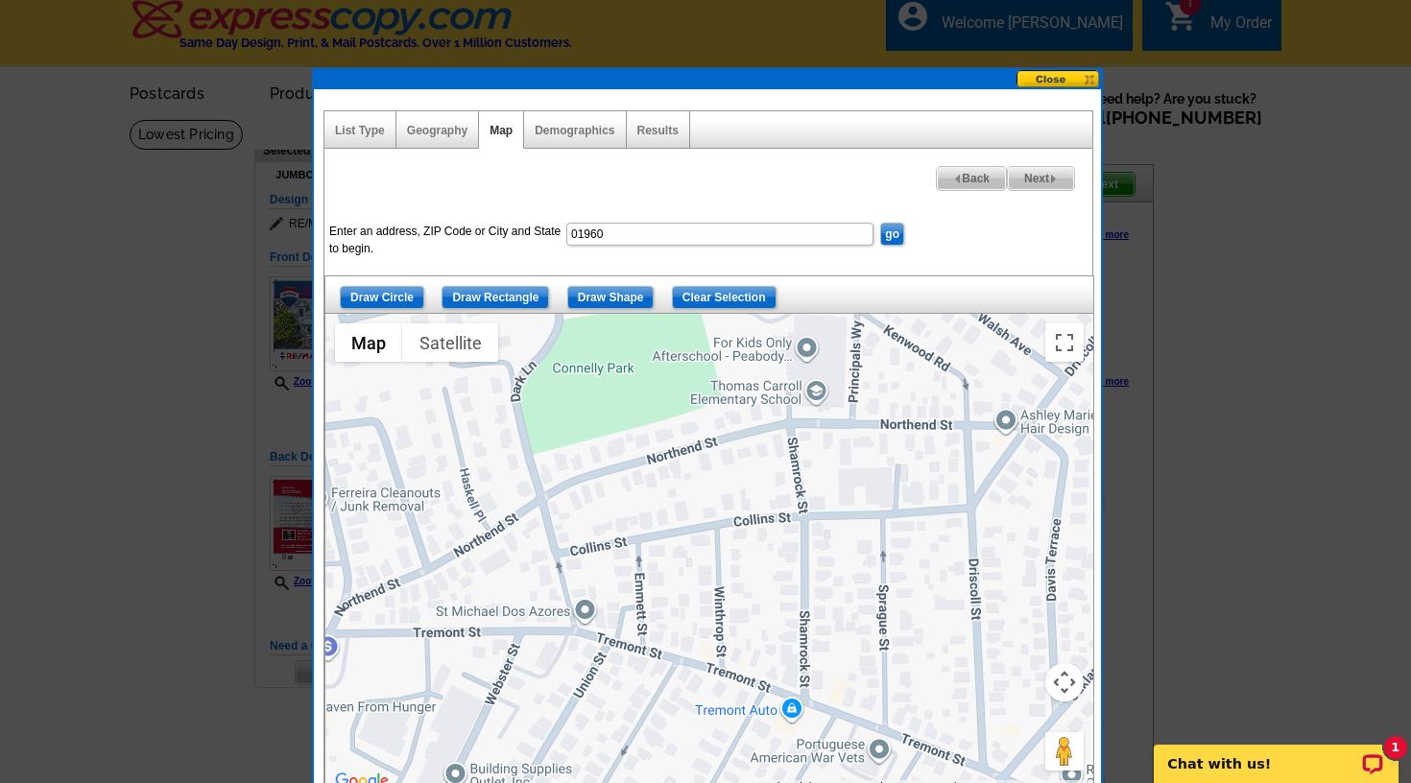
drag, startPoint x: 608, startPoint y: 579, endPoint x: 361, endPoint y: 799, distance: 331.0
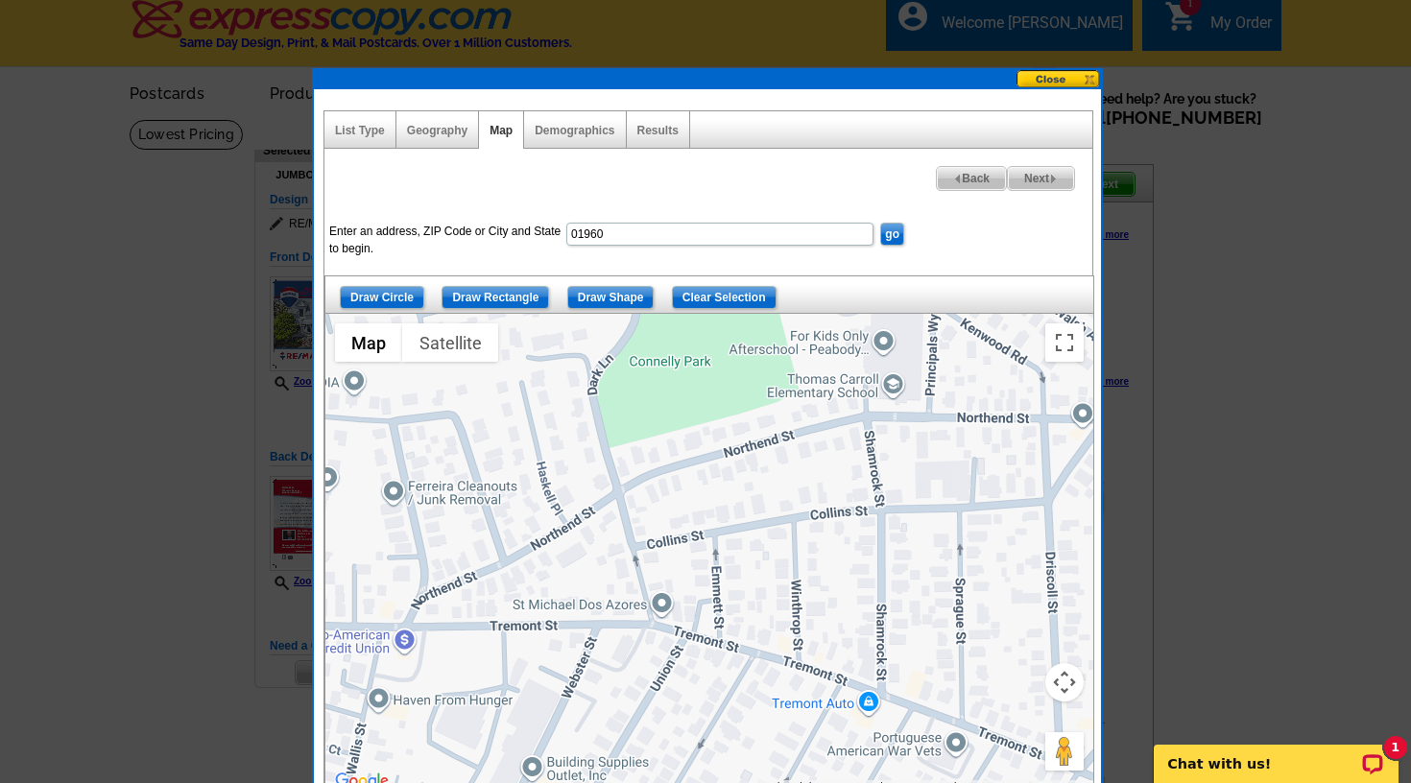
drag, startPoint x: 411, startPoint y: 712, endPoint x: 489, endPoint y: 705, distance: 78.0
click at [489, 705] on div at bounding box center [709, 554] width 768 height 480
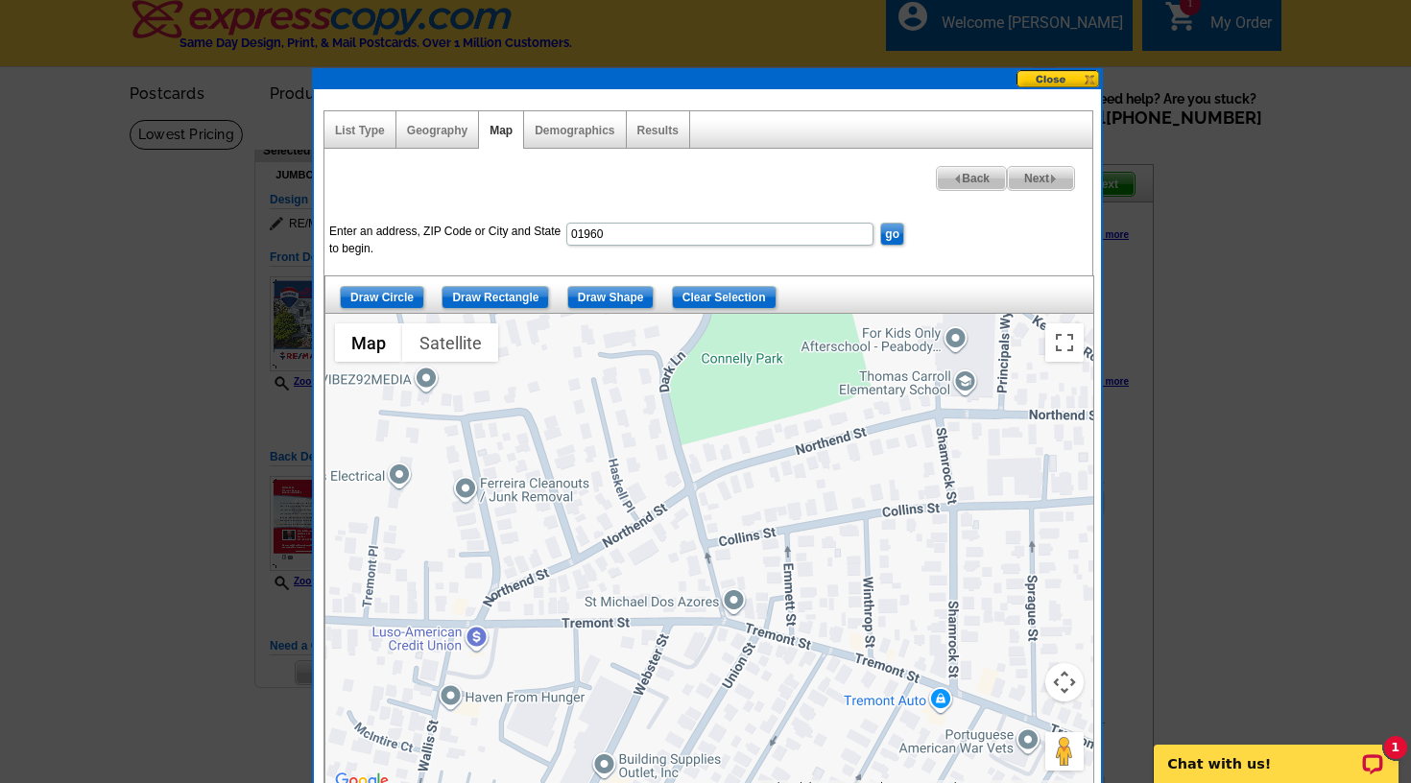
drag, startPoint x: 489, startPoint y: 674, endPoint x: 564, endPoint y: 671, distance: 74.9
click at [564, 671] on div at bounding box center [709, 554] width 768 height 480
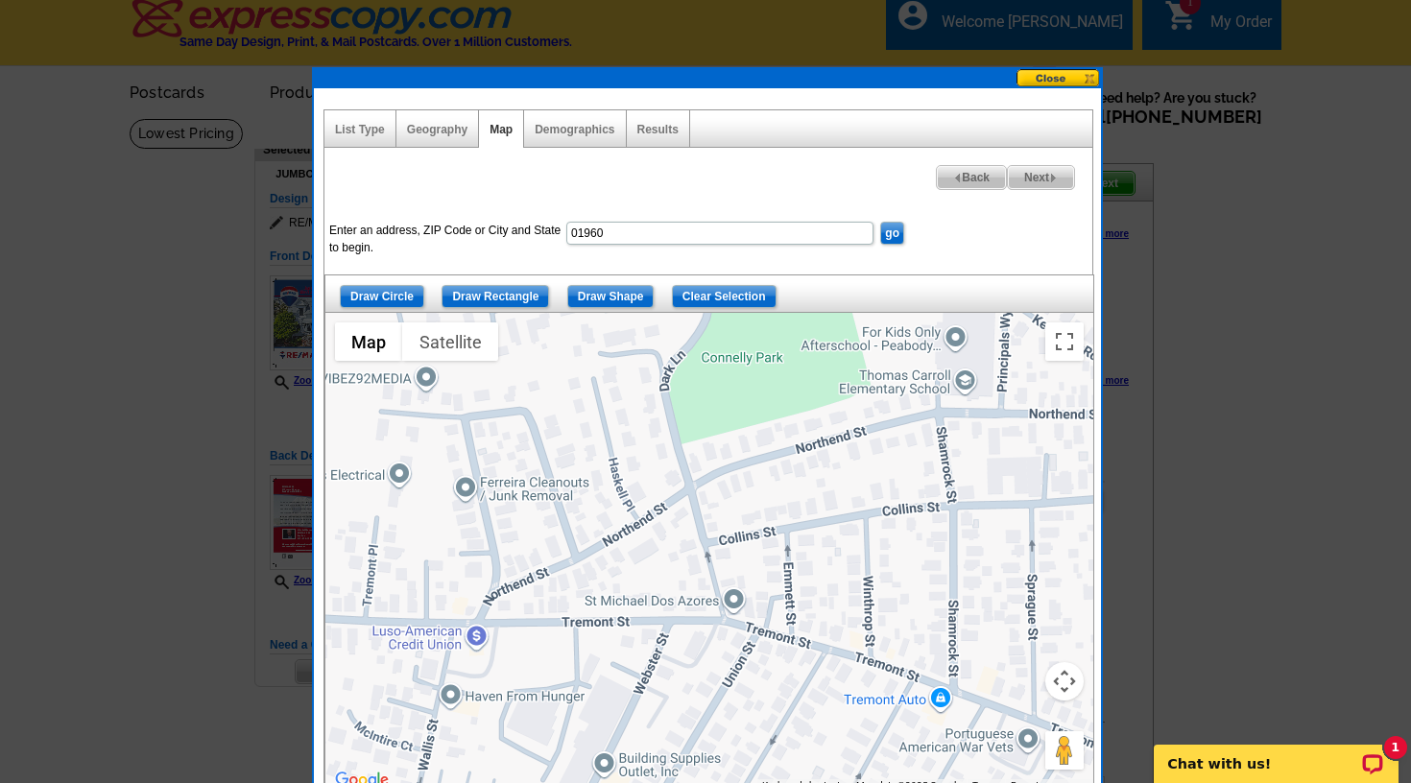
click at [482, 621] on div at bounding box center [709, 553] width 768 height 480
click at [628, 295] on input "Draw Shape" at bounding box center [610, 296] width 87 height 23
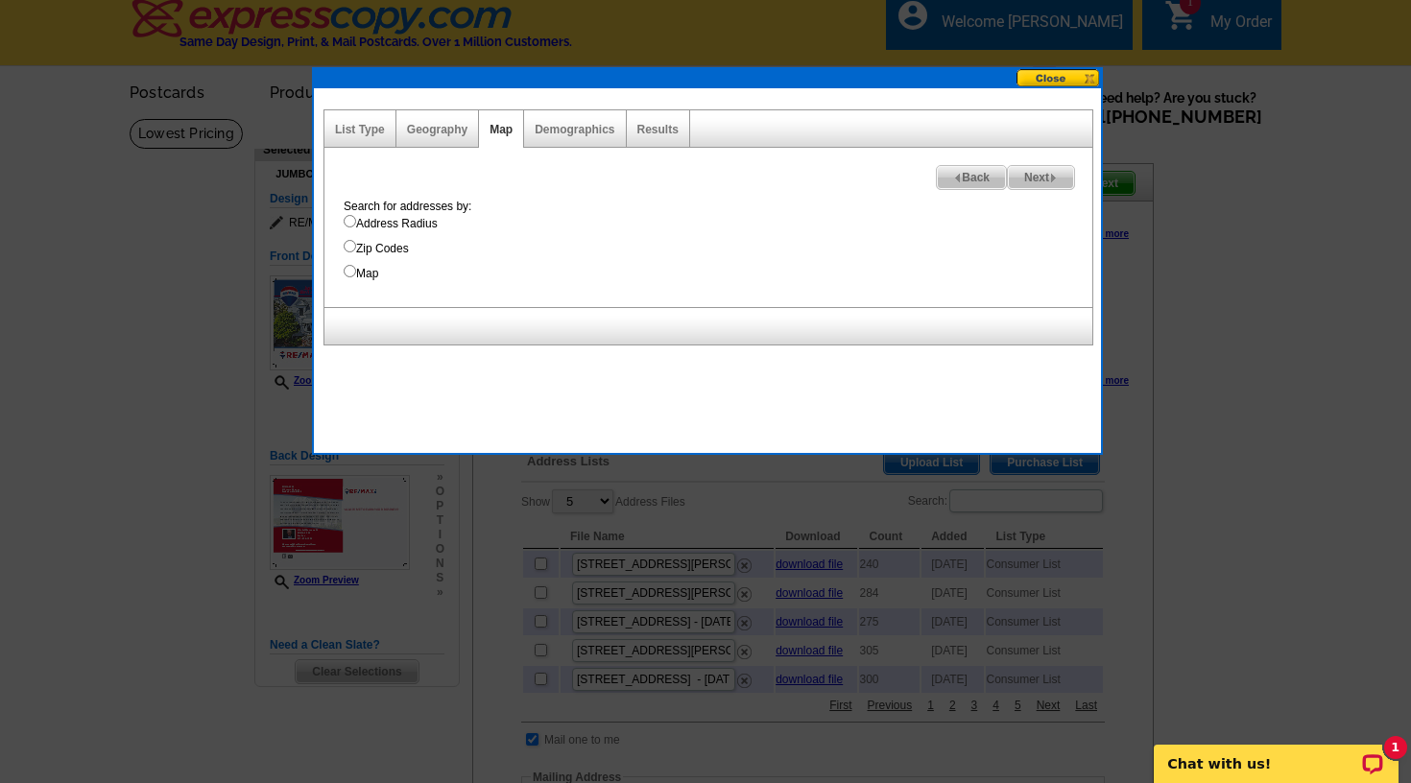
click at [965, 170] on span "Back" at bounding box center [971, 177] width 69 height 23
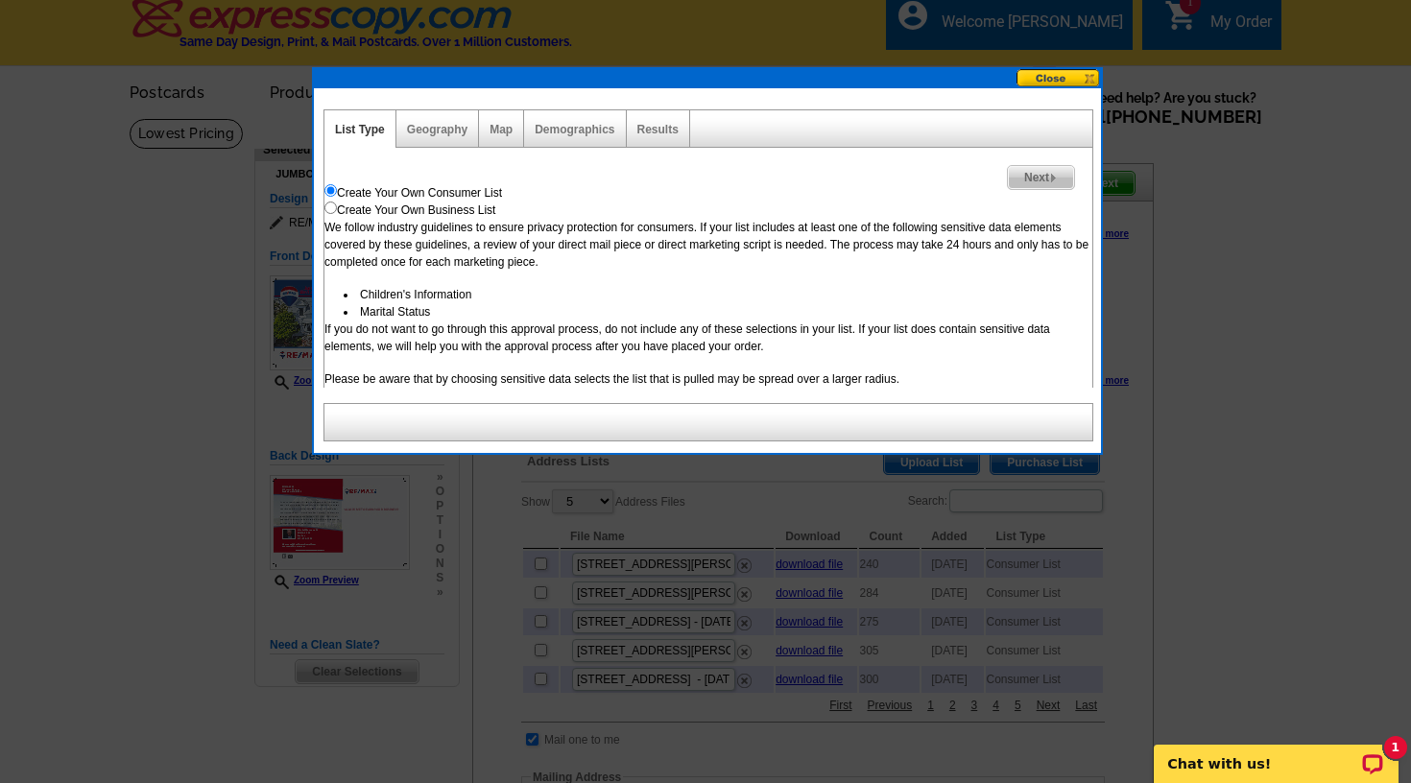
click at [1039, 169] on span "Next" at bounding box center [1041, 177] width 66 height 23
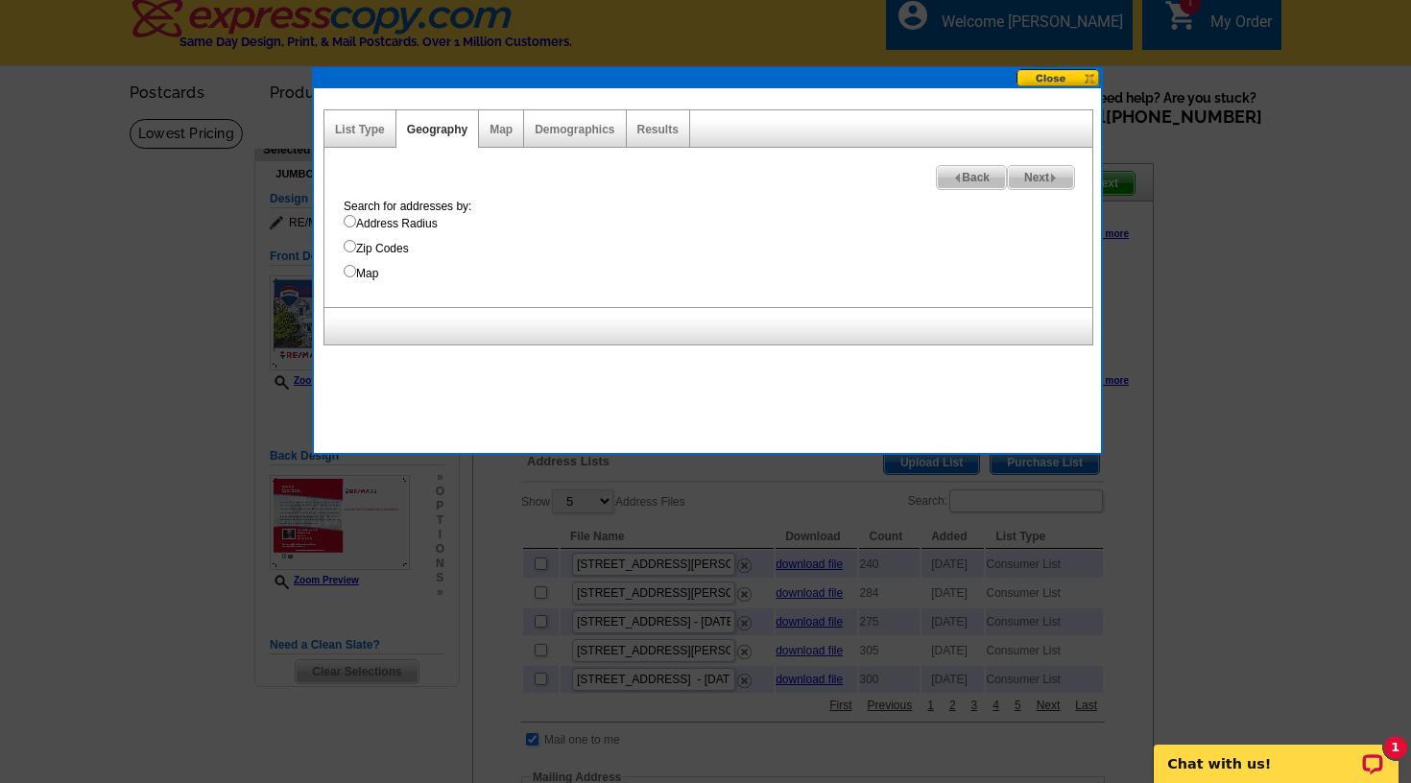
click at [348, 271] on input "Map" at bounding box center [350, 271] width 12 height 12
radio input "true"
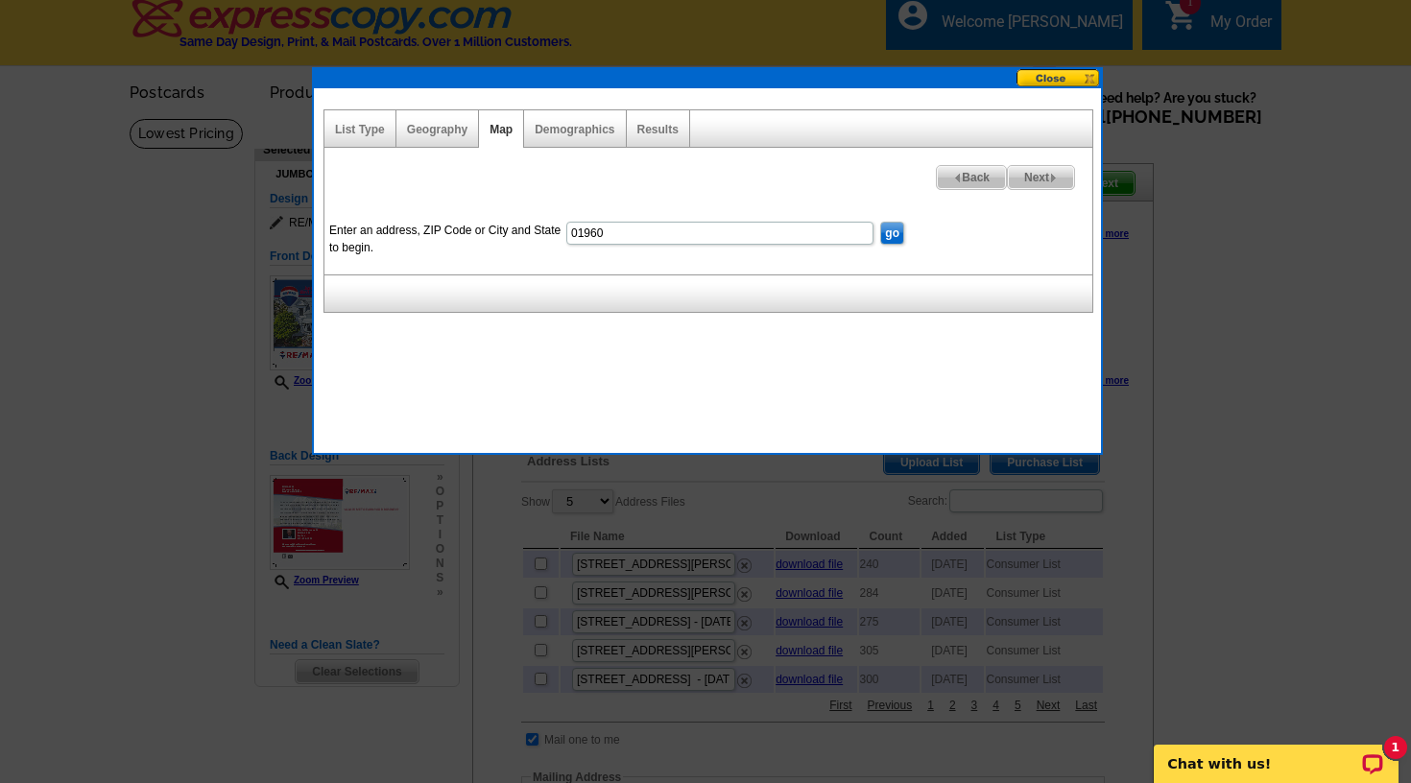
click at [897, 231] on input "go" at bounding box center [892, 233] width 24 height 23
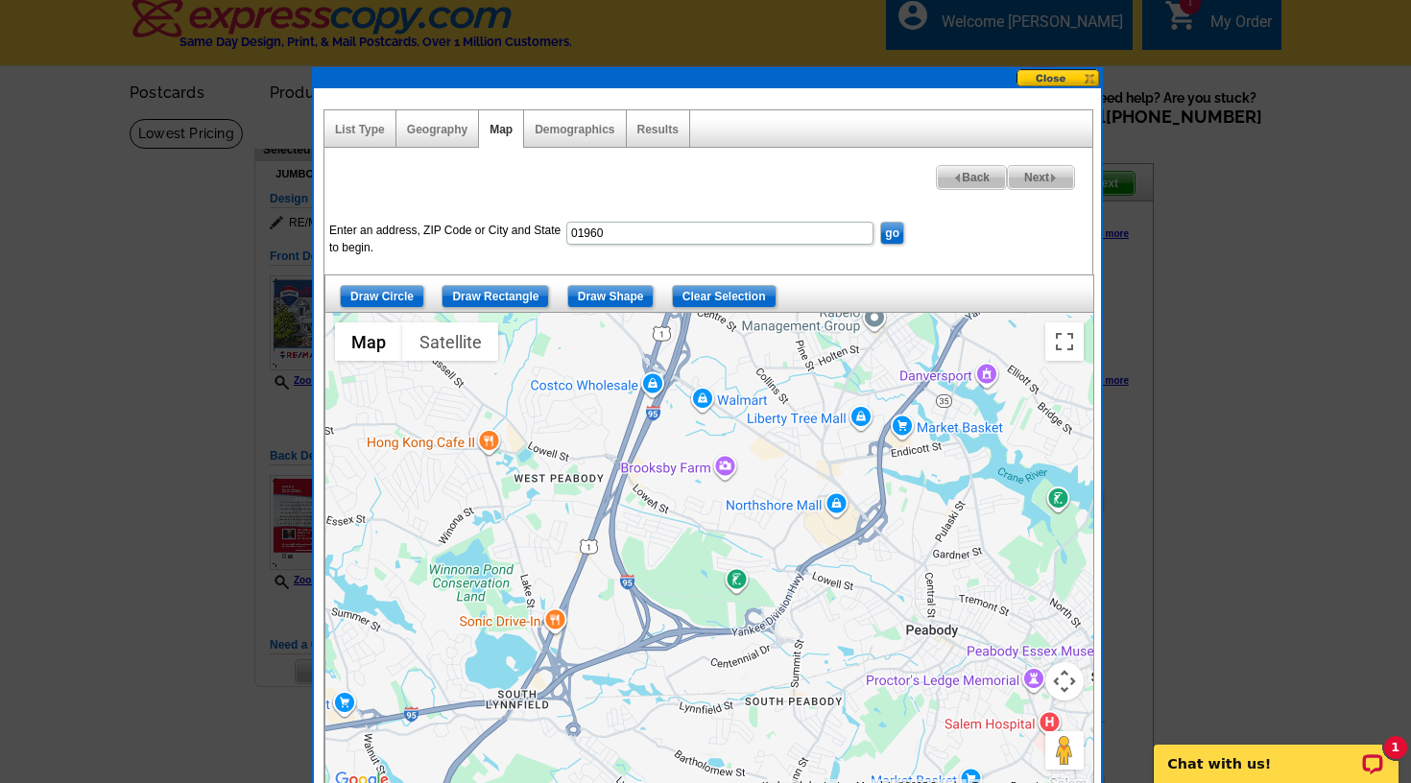
drag, startPoint x: 672, startPoint y: 472, endPoint x: 672, endPoint y: 324, distance: 147.8
click at [672, 324] on div at bounding box center [709, 553] width 768 height 480
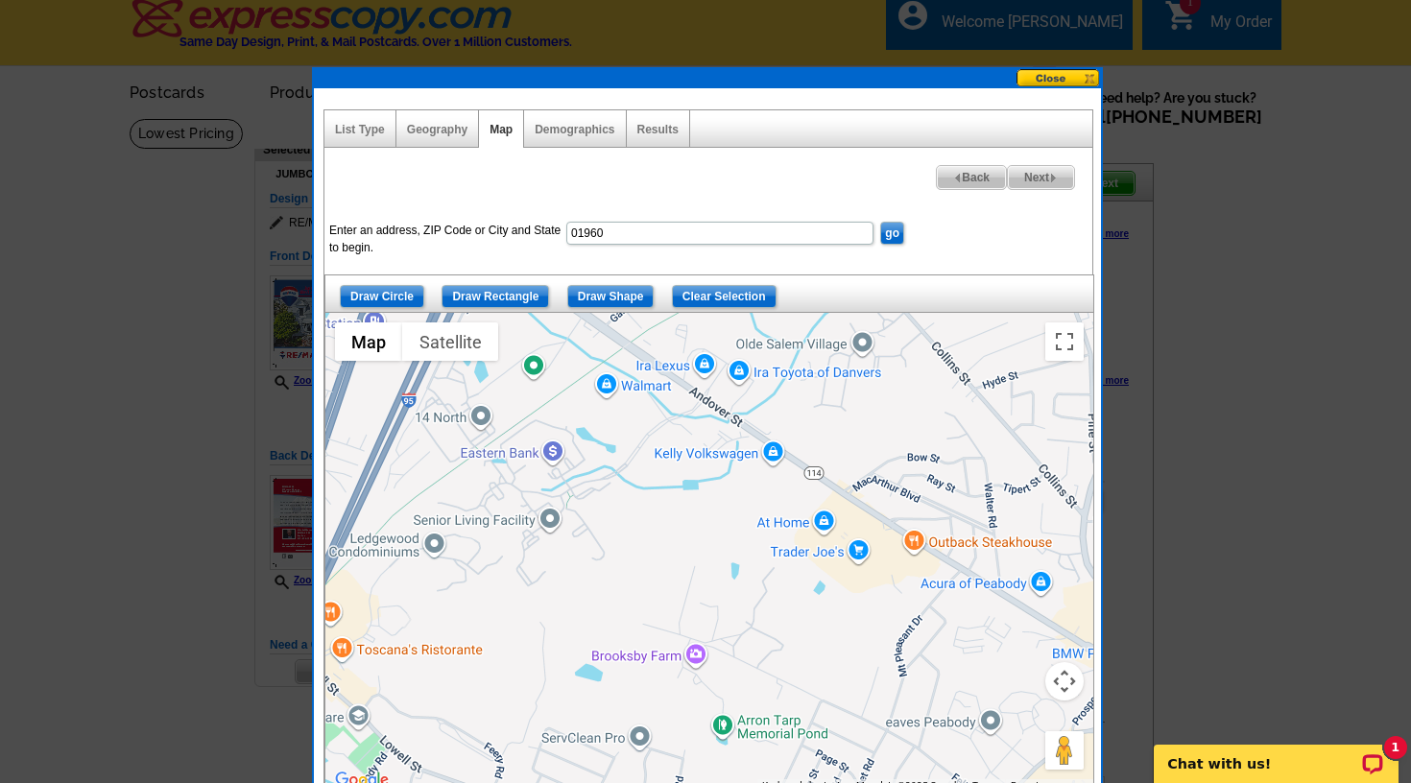
drag, startPoint x: 742, startPoint y: 456, endPoint x: 508, endPoint y: 252, distance: 310.2
click at [512, 246] on div "Enter an address, ZIP Code or City and State to begin. 01960 go Draw Circle Dra…" at bounding box center [708, 488] width 768 height 608
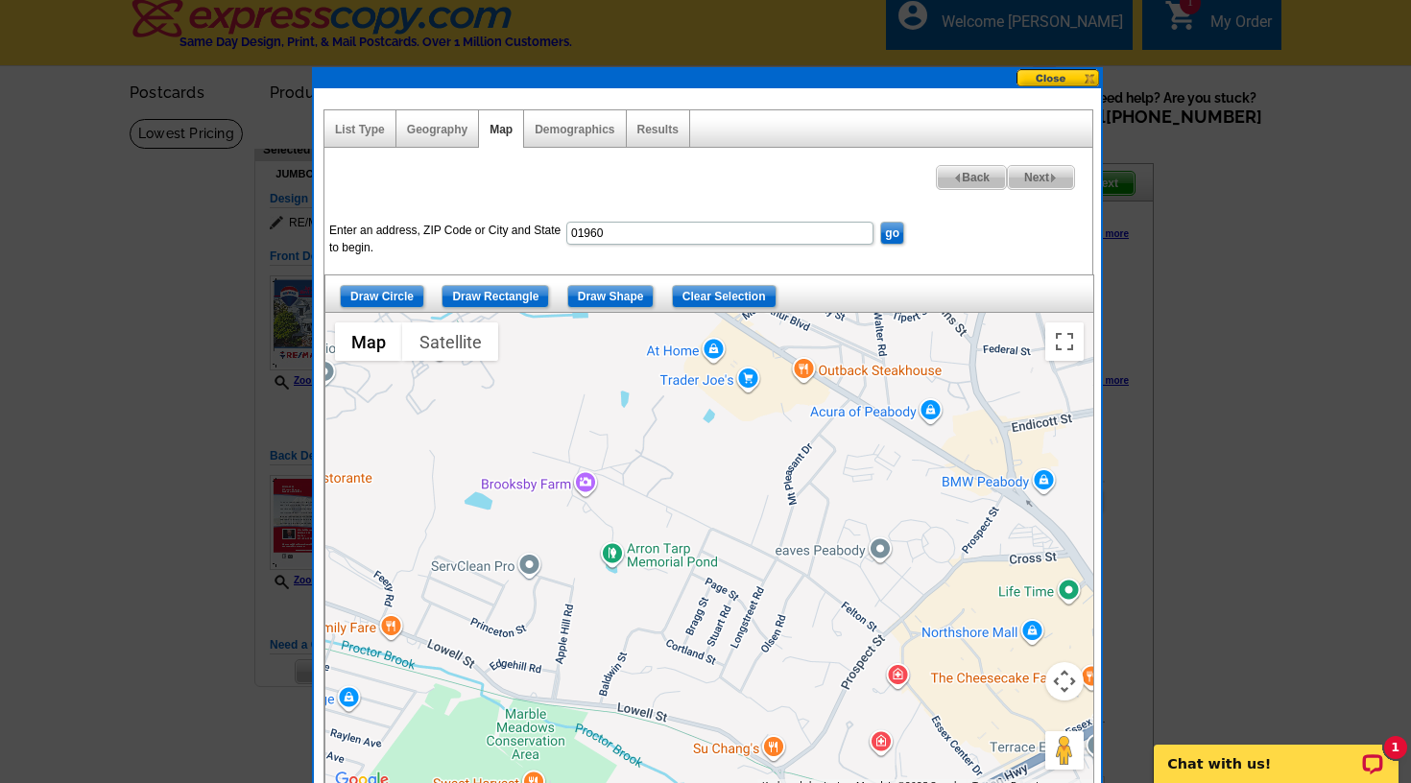
drag, startPoint x: 835, startPoint y: 536, endPoint x: 742, endPoint y: 365, distance: 194.6
click at [742, 365] on div at bounding box center [709, 553] width 768 height 480
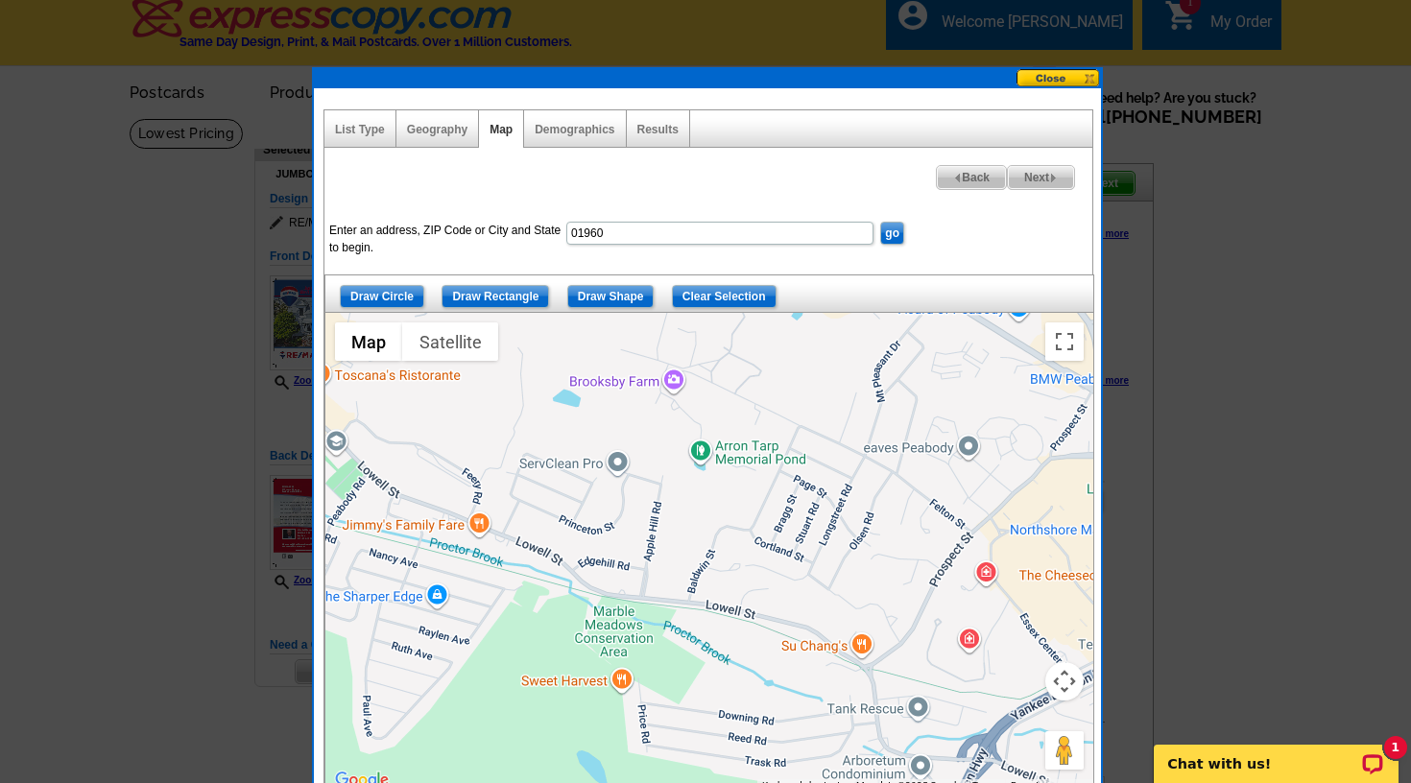
drag, startPoint x: 798, startPoint y: 545, endPoint x: 886, endPoint y: 443, distance: 134.7
click at [886, 443] on div at bounding box center [709, 553] width 768 height 480
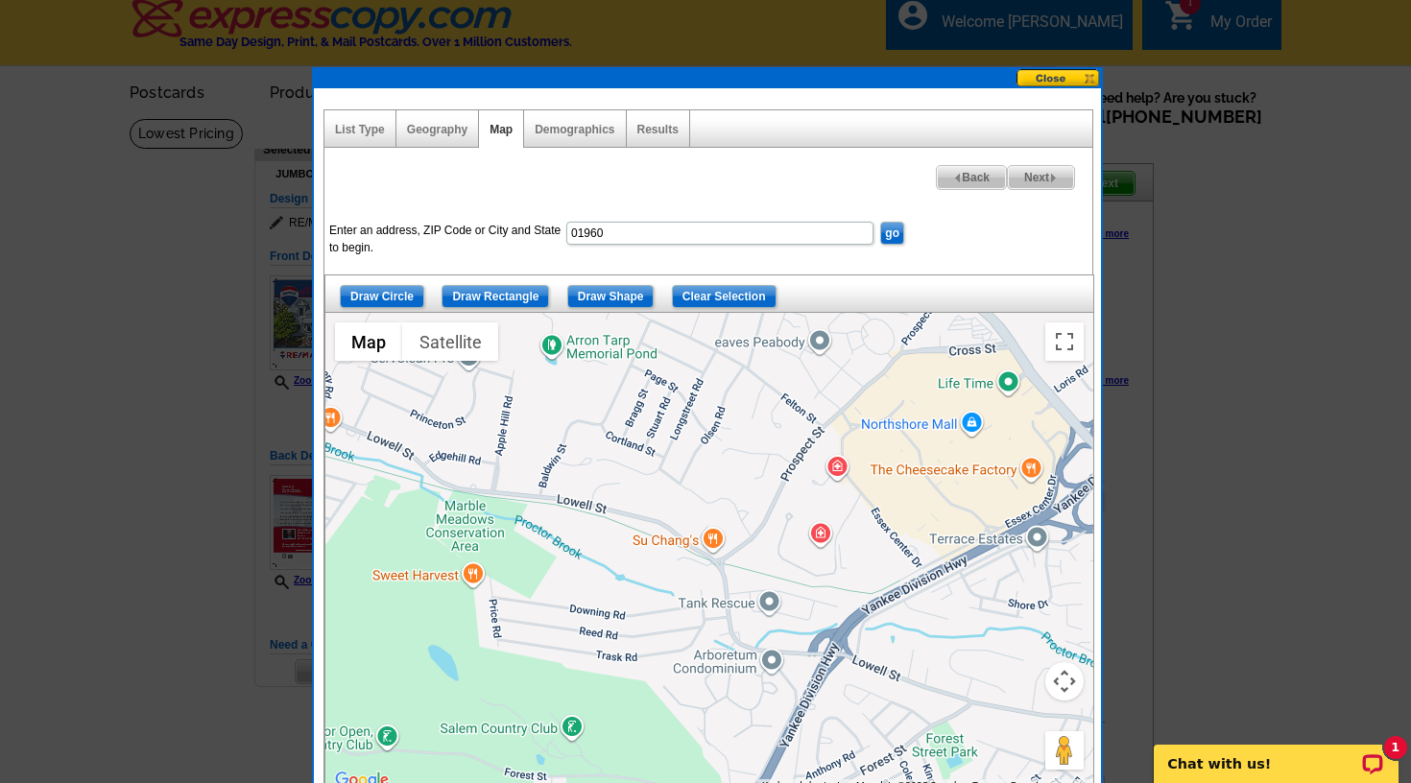
drag, startPoint x: 892, startPoint y: 553, endPoint x: 745, endPoint y: 452, distance: 178.1
click at [745, 452] on div at bounding box center [709, 553] width 768 height 480
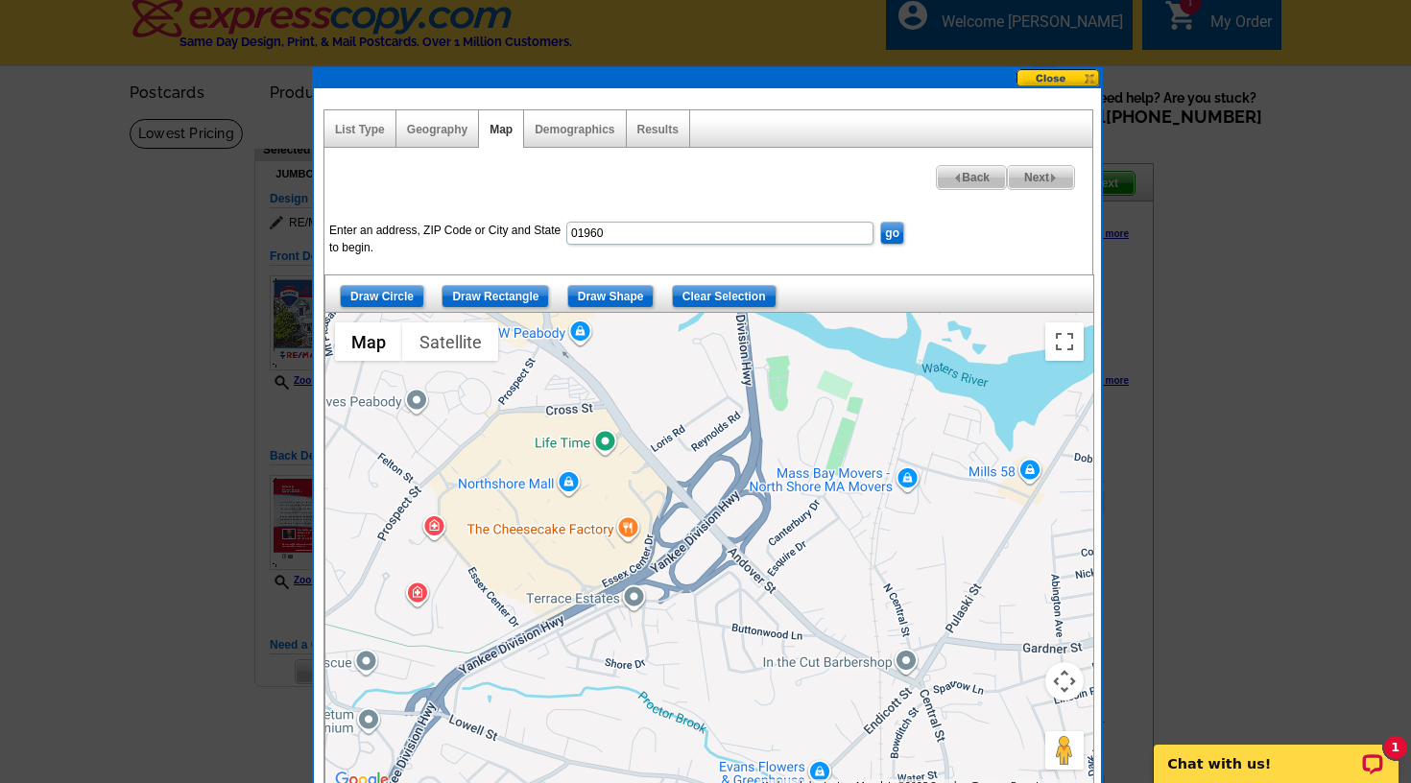
drag, startPoint x: 678, startPoint y: 529, endPoint x: 278, endPoint y: 587, distance: 403.5
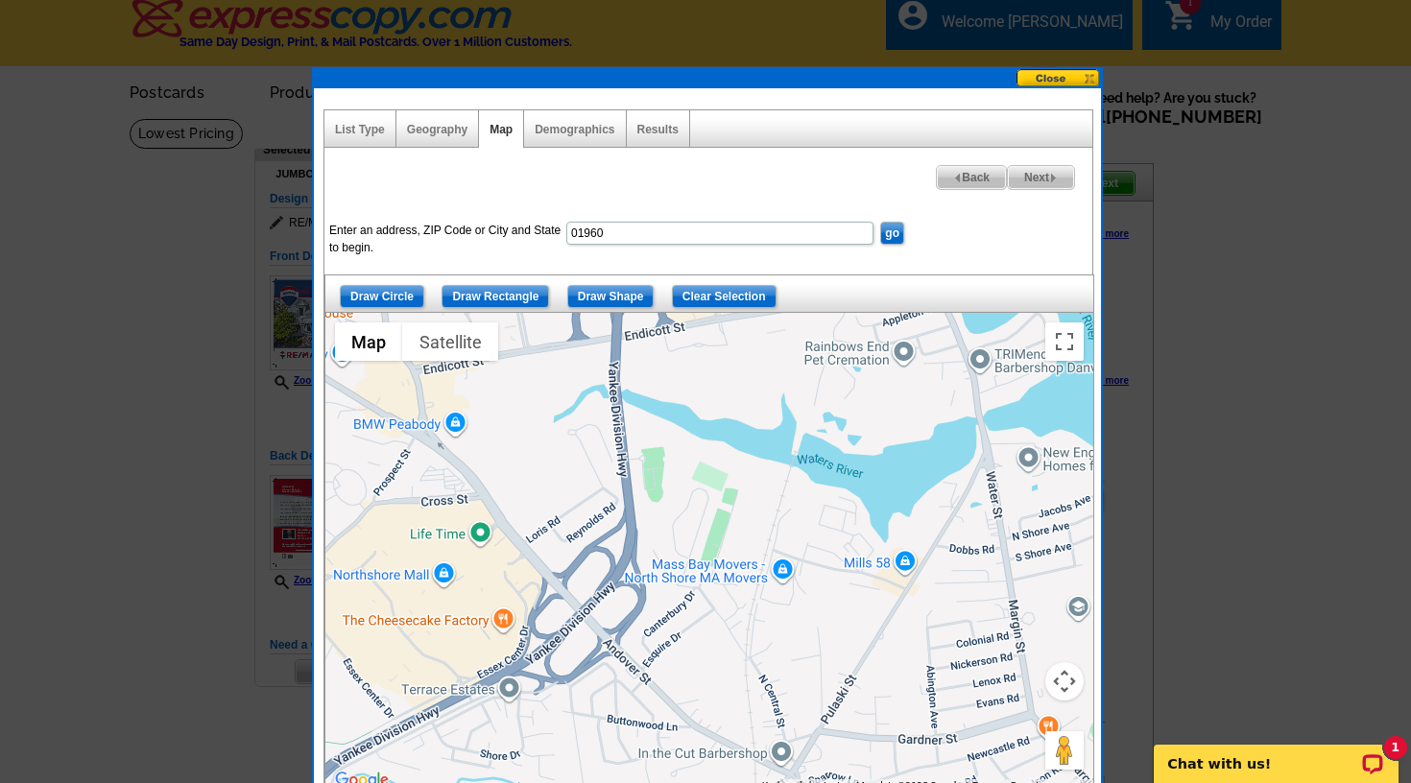
drag, startPoint x: 363, startPoint y: 561, endPoint x: 254, endPoint y: 648, distance: 138.7
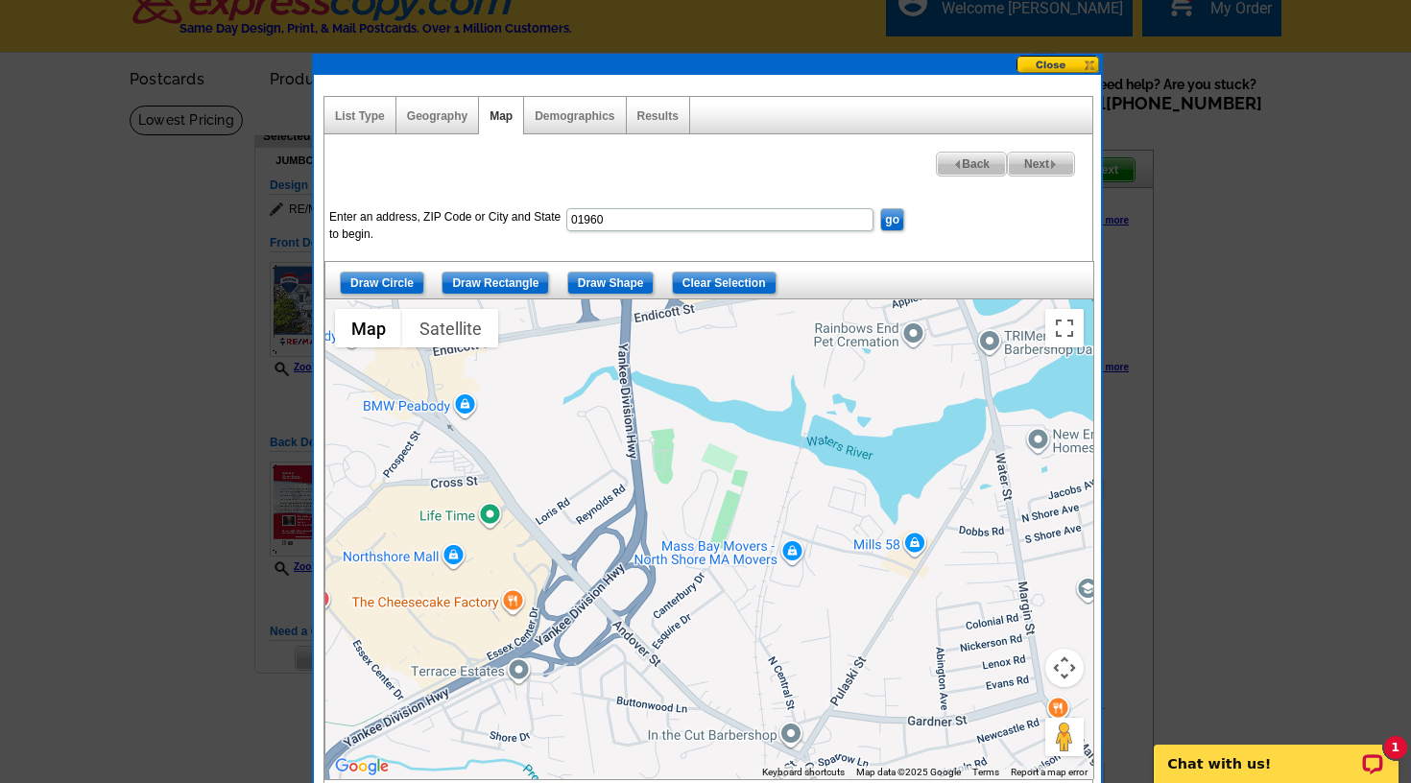
scroll to position [26, 0]
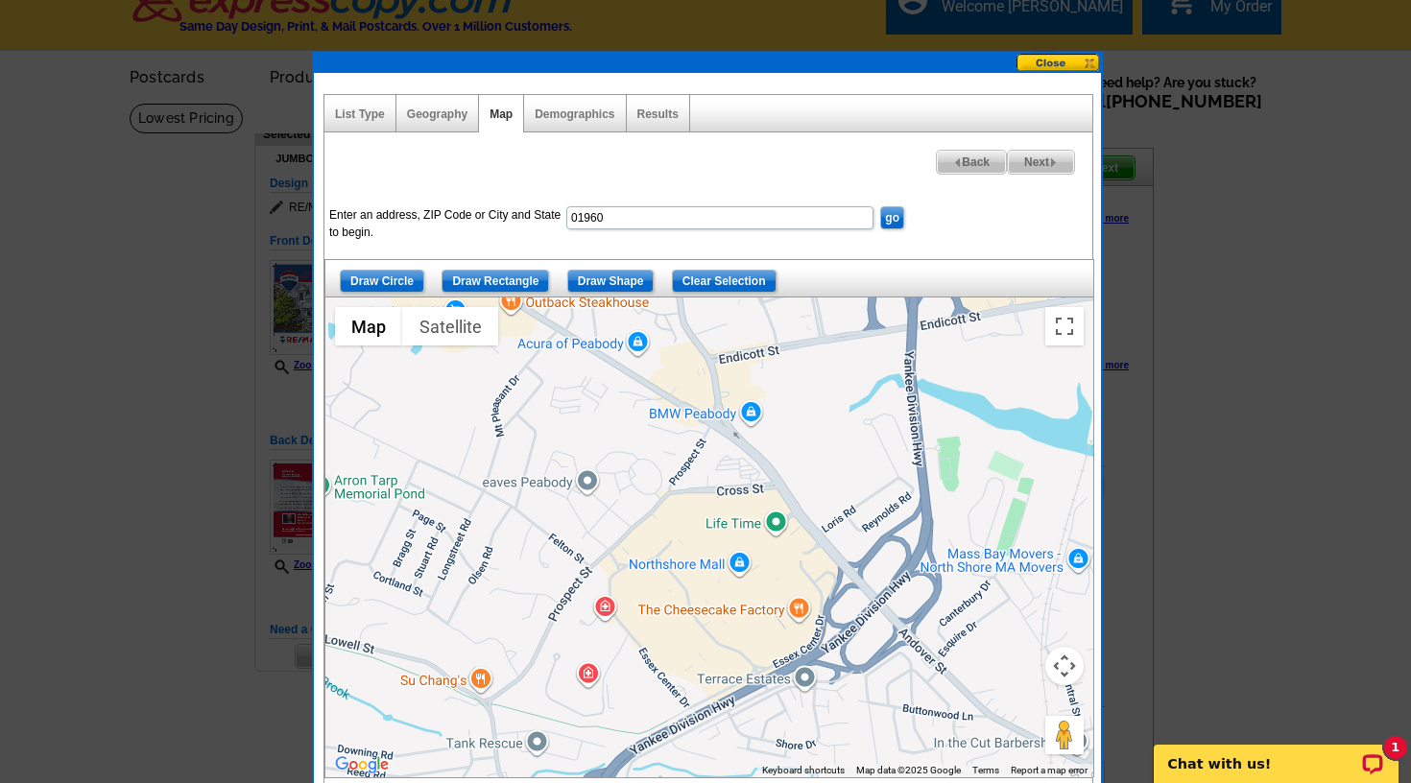
drag, startPoint x: 419, startPoint y: 583, endPoint x: 707, endPoint y: 592, distance: 288.1
click at [707, 592] on div at bounding box center [709, 538] width 768 height 480
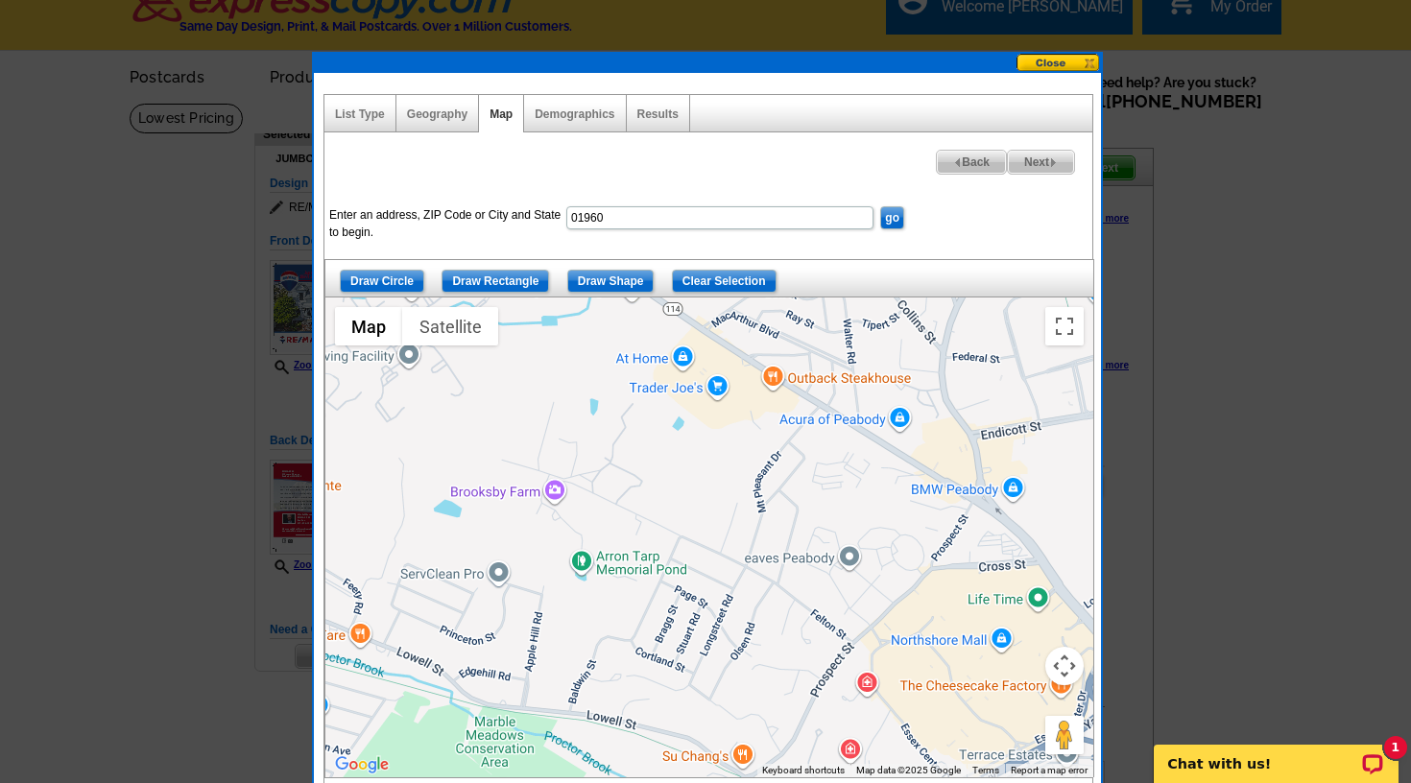
drag, startPoint x: 454, startPoint y: 513, endPoint x: 623, endPoint y: 568, distance: 177.9
click at [623, 568] on div at bounding box center [709, 538] width 768 height 480
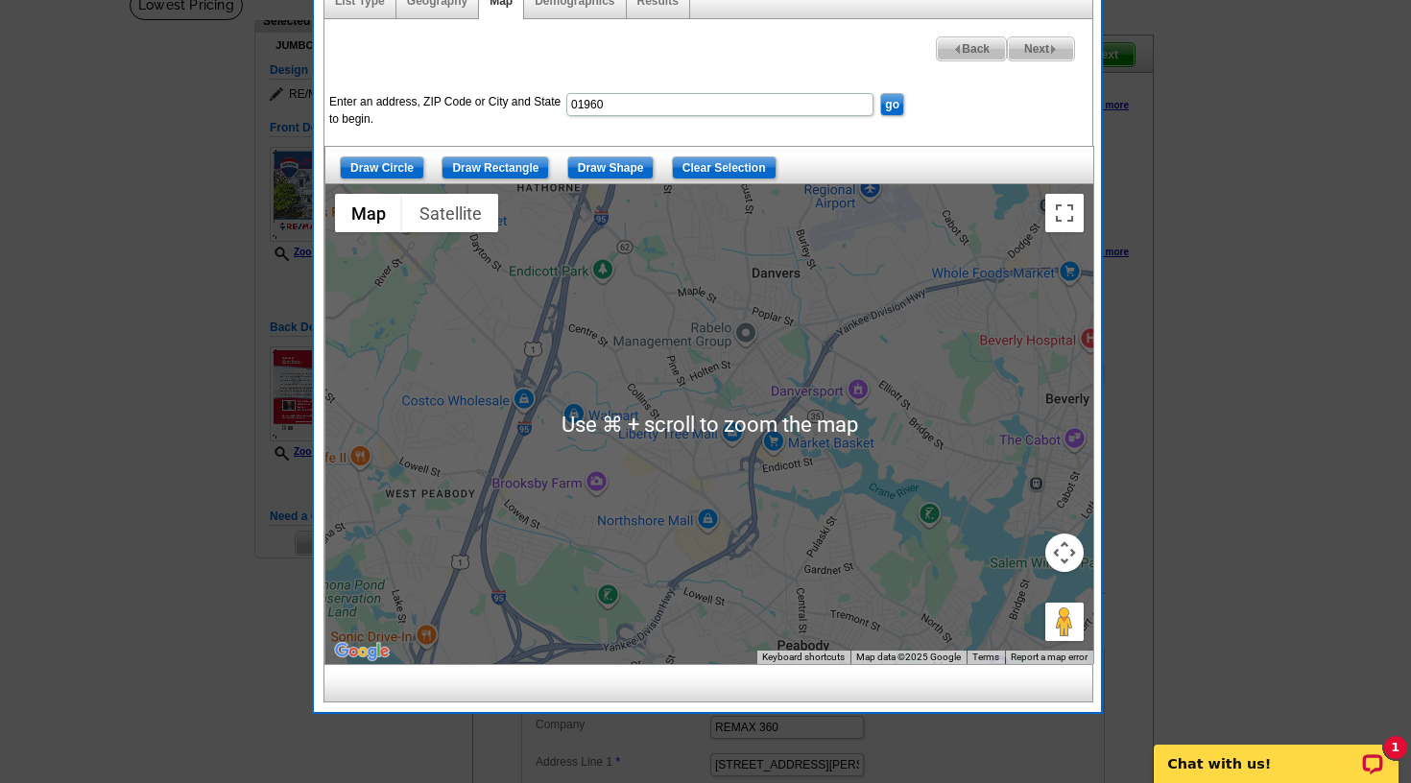
scroll to position [140, 0]
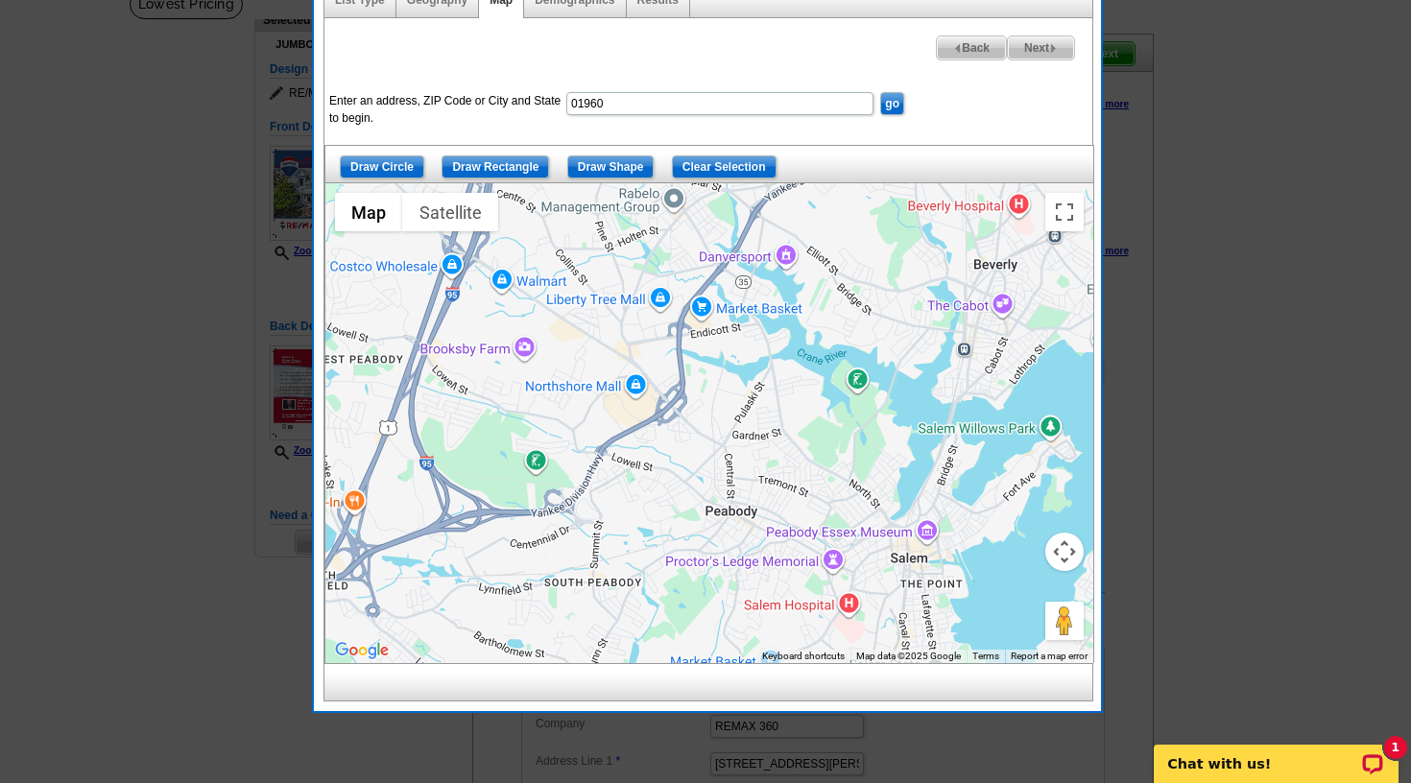
drag, startPoint x: 607, startPoint y: 533, endPoint x: 501, endPoint y: 387, distance: 180.1
click at [501, 387] on div at bounding box center [709, 423] width 768 height 480
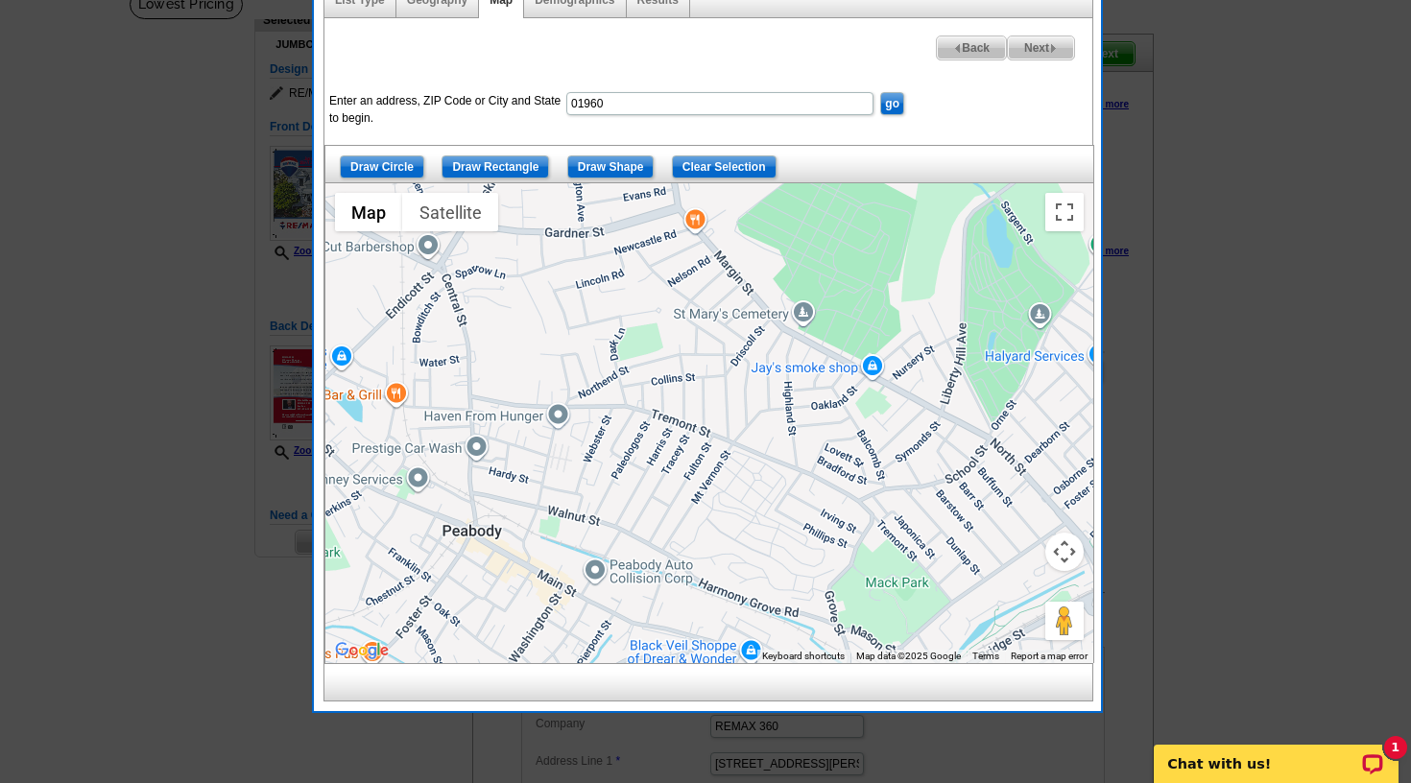
drag, startPoint x: 885, startPoint y: 475, endPoint x: 595, endPoint y: 628, distance: 327.6
click at [595, 628] on div at bounding box center [709, 423] width 768 height 480
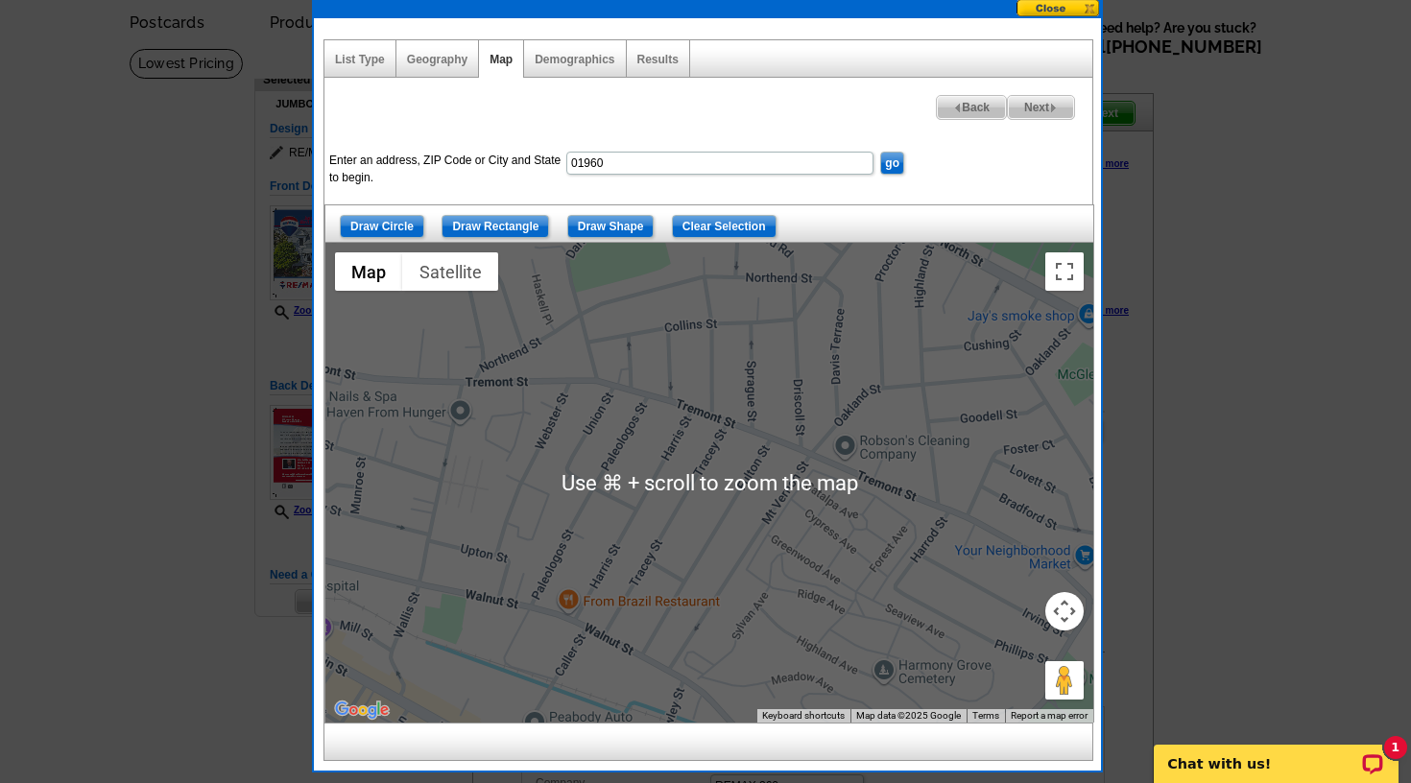
scroll to position [77, 0]
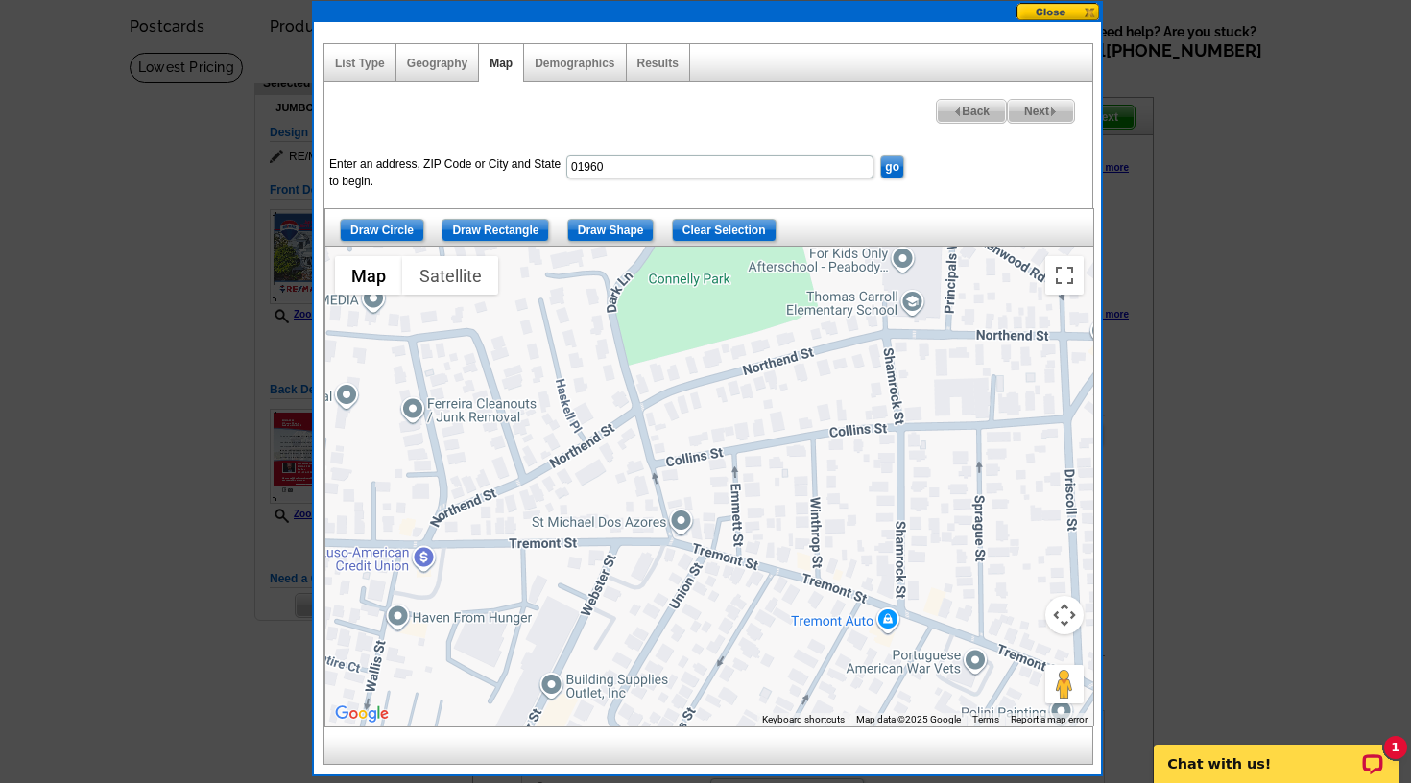
drag, startPoint x: 637, startPoint y: 442, endPoint x: 749, endPoint y: 666, distance: 249.8
click at [748, 667] on div at bounding box center [709, 487] width 768 height 480
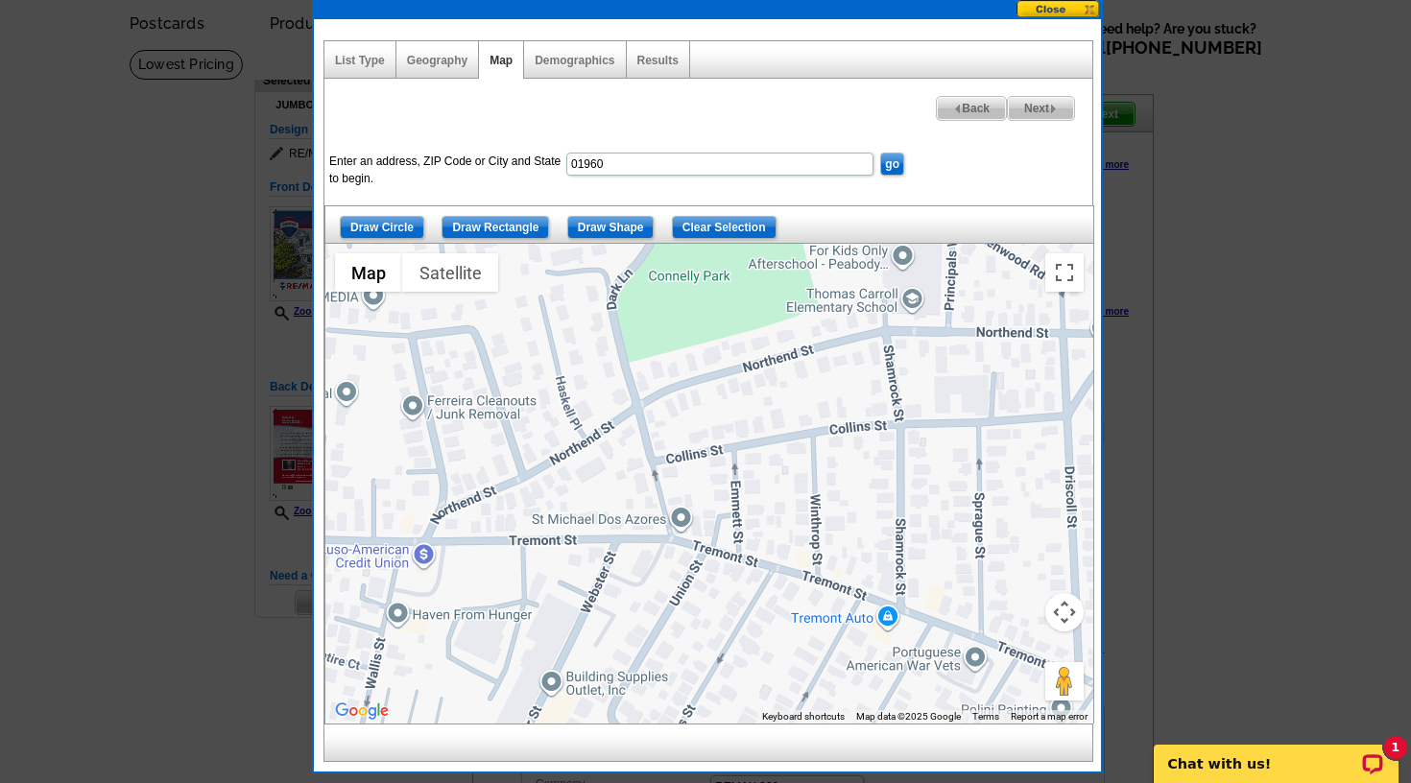
click at [590, 224] on input "Draw Shape" at bounding box center [610, 227] width 87 height 23
click at [427, 538] on div at bounding box center [709, 484] width 768 height 480
click at [429, 537] on div at bounding box center [709, 484] width 768 height 480
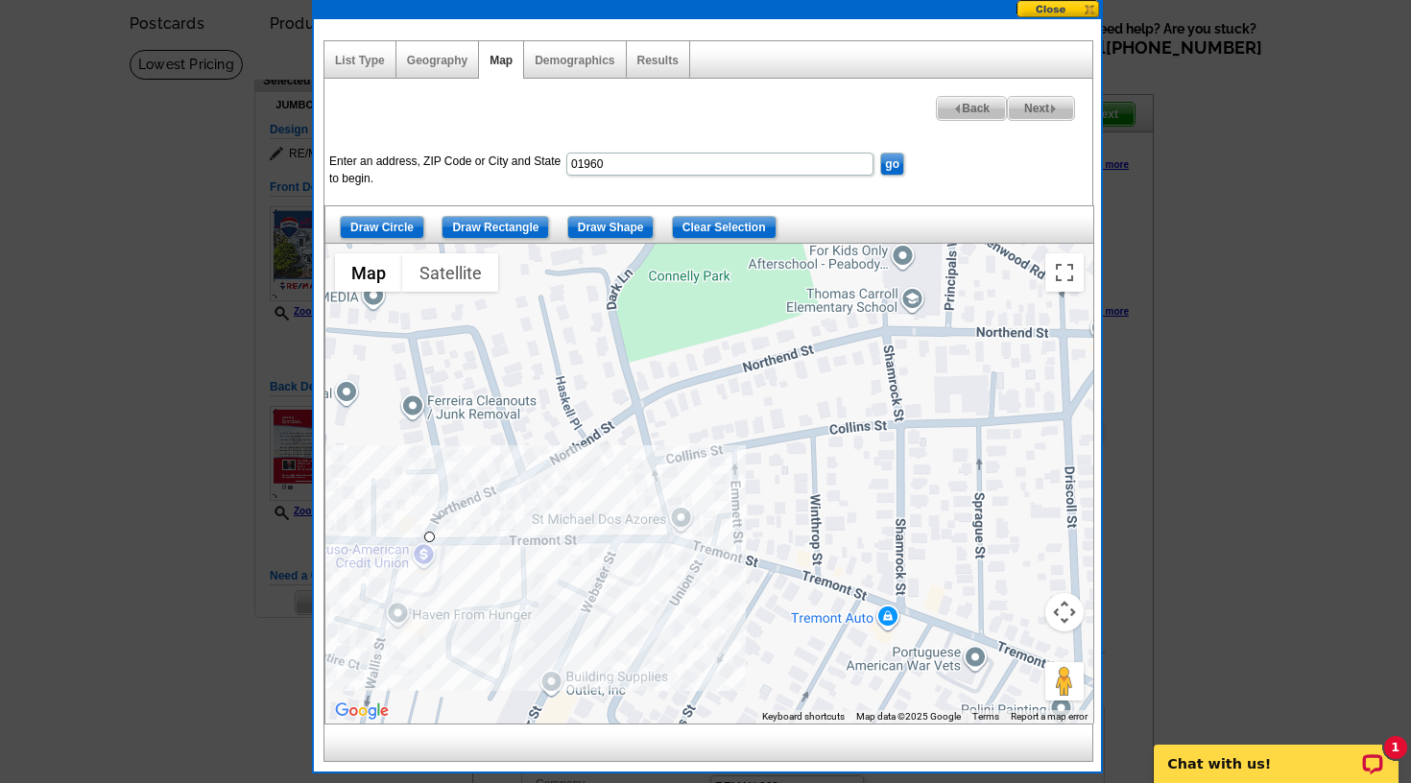
click at [670, 537] on div at bounding box center [709, 484] width 768 height 480
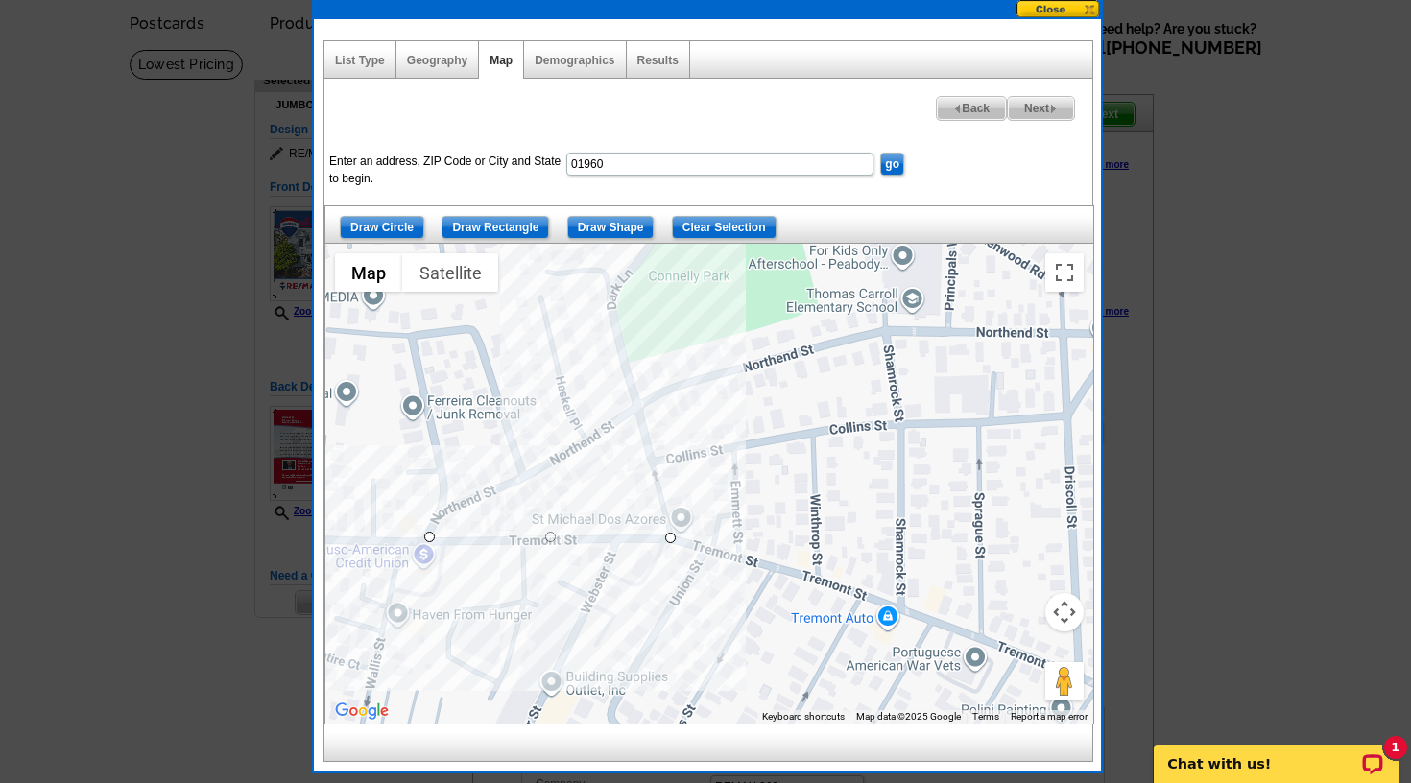
click at [607, 264] on div at bounding box center [709, 484] width 768 height 480
click at [418, 325] on div at bounding box center [709, 484] width 768 height 480
click at [342, 334] on div at bounding box center [709, 484] width 768 height 480
click at [350, 539] on div at bounding box center [709, 484] width 768 height 480
click at [434, 537] on div at bounding box center [709, 484] width 768 height 480
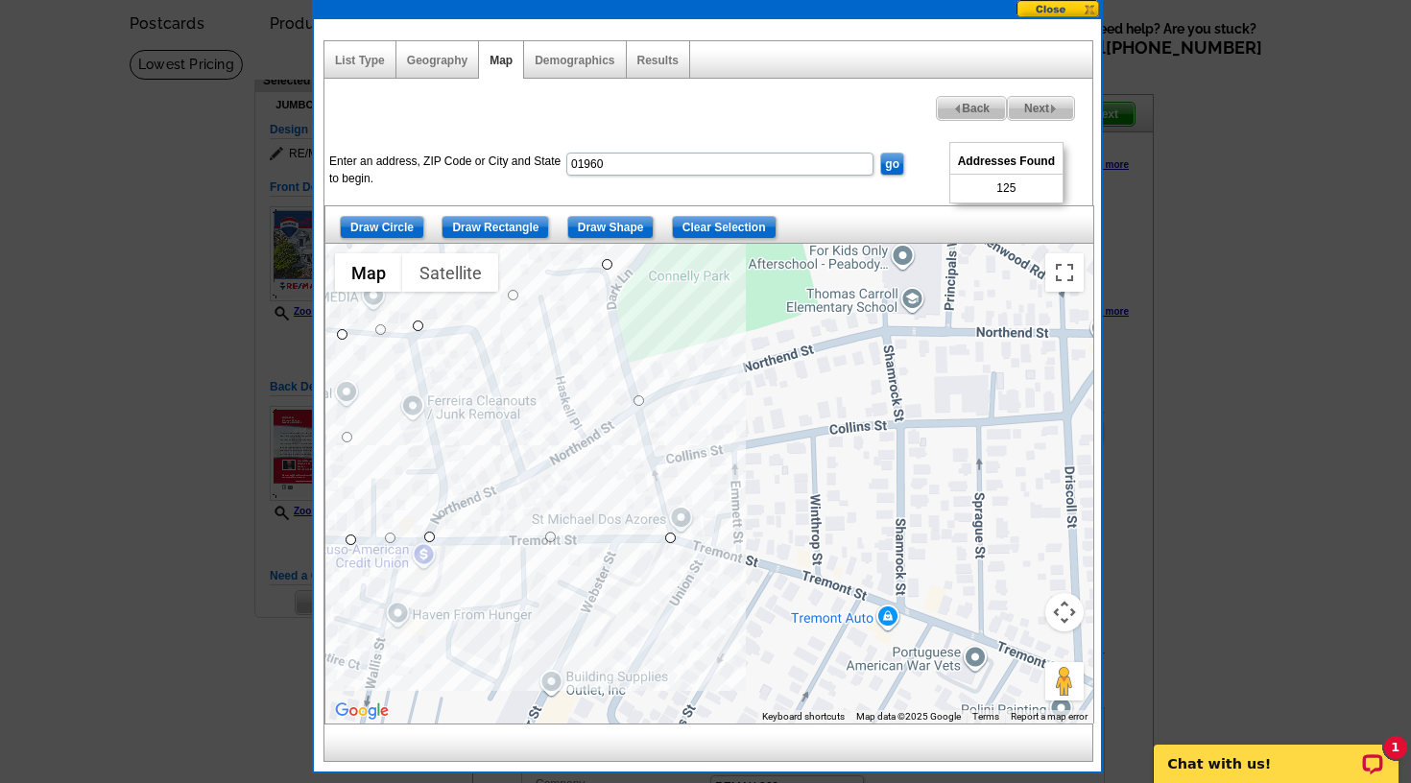
drag, startPoint x: 537, startPoint y: 608, endPoint x: 612, endPoint y: 600, distance: 76.2
click at [644, 706] on div at bounding box center [709, 484] width 768 height 480
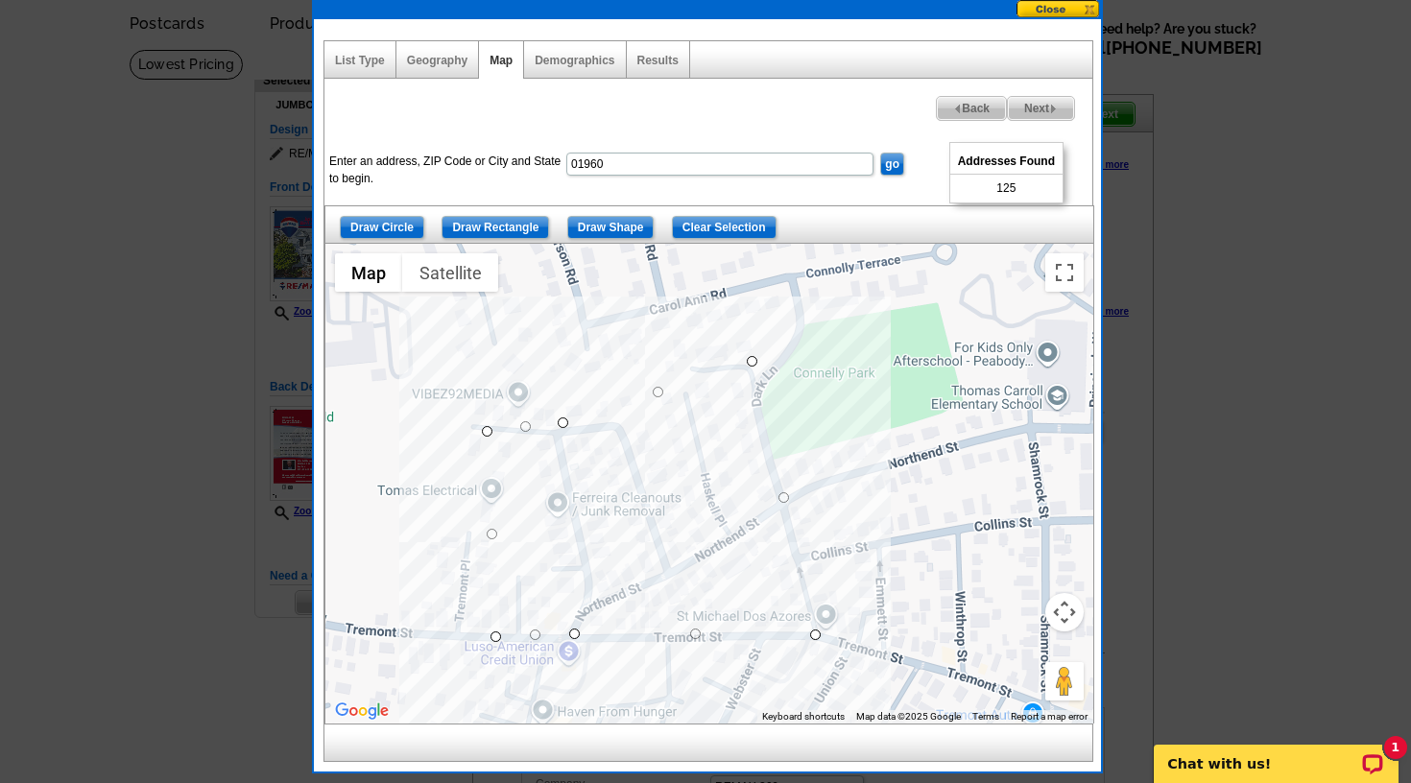
drag, startPoint x: 600, startPoint y: 554, endPoint x: 725, endPoint y: 649, distance: 156.8
click at [725, 649] on div at bounding box center [709, 484] width 768 height 480
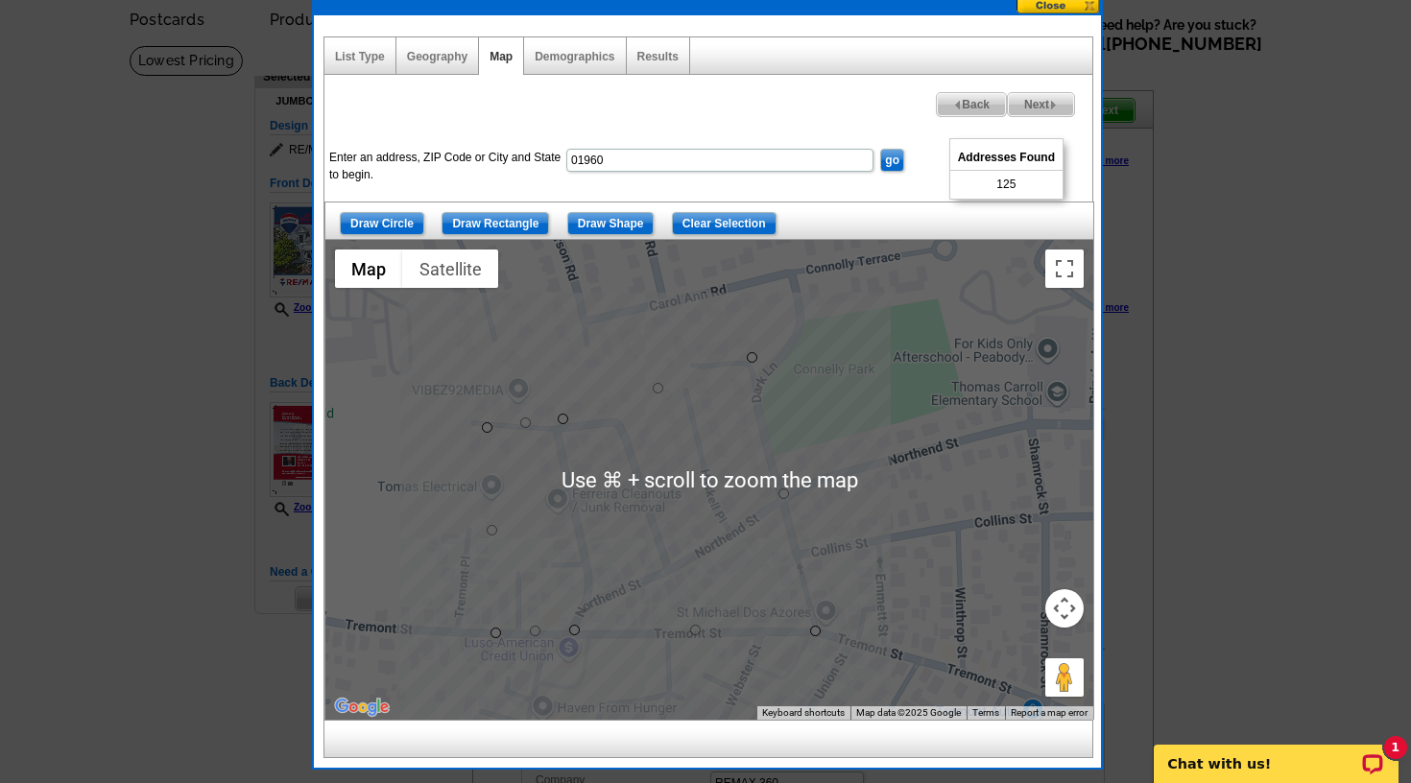
scroll to position [85, 0]
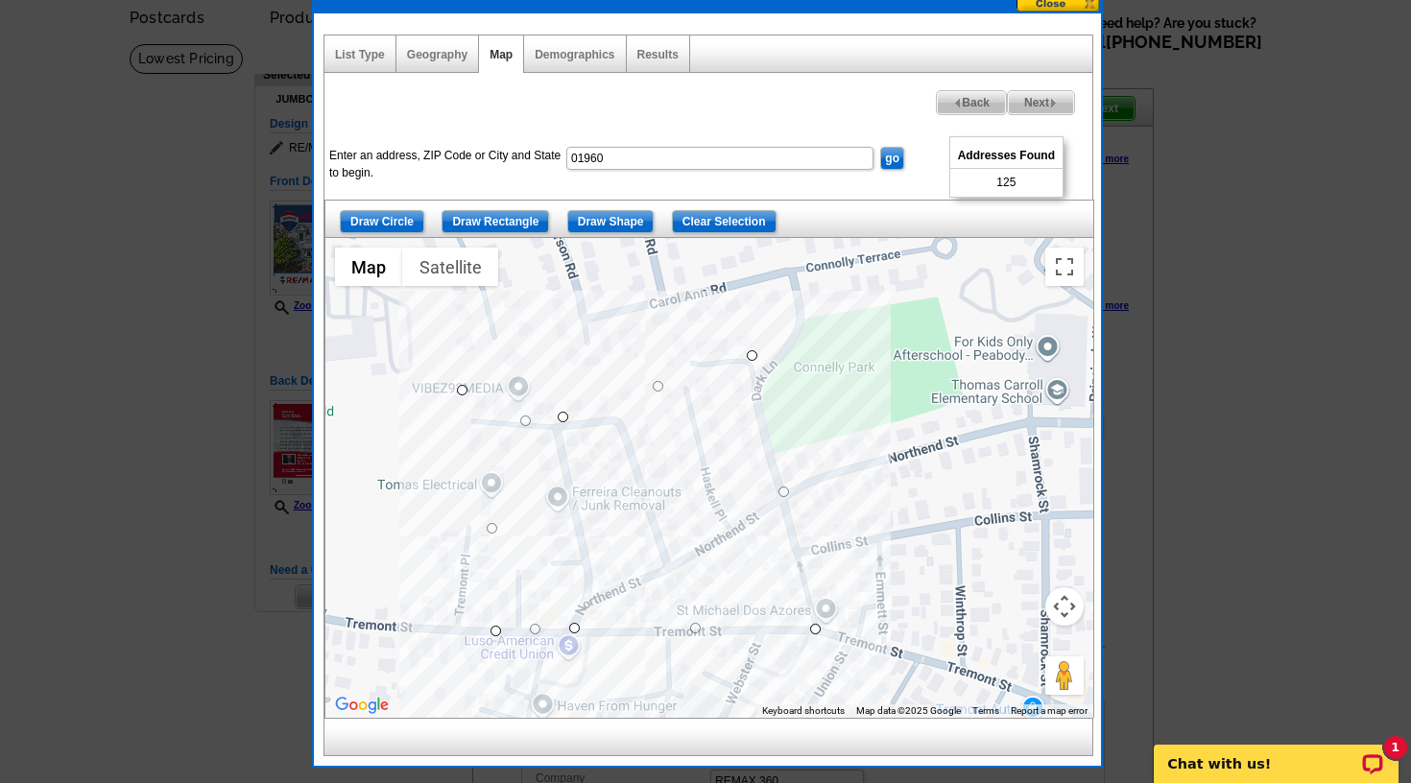
drag, startPoint x: 488, startPoint y: 430, endPoint x: 461, endPoint y: 394, distance: 45.3
drag, startPoint x: 563, startPoint y: 416, endPoint x: 563, endPoint y: 402, distance: 13.4
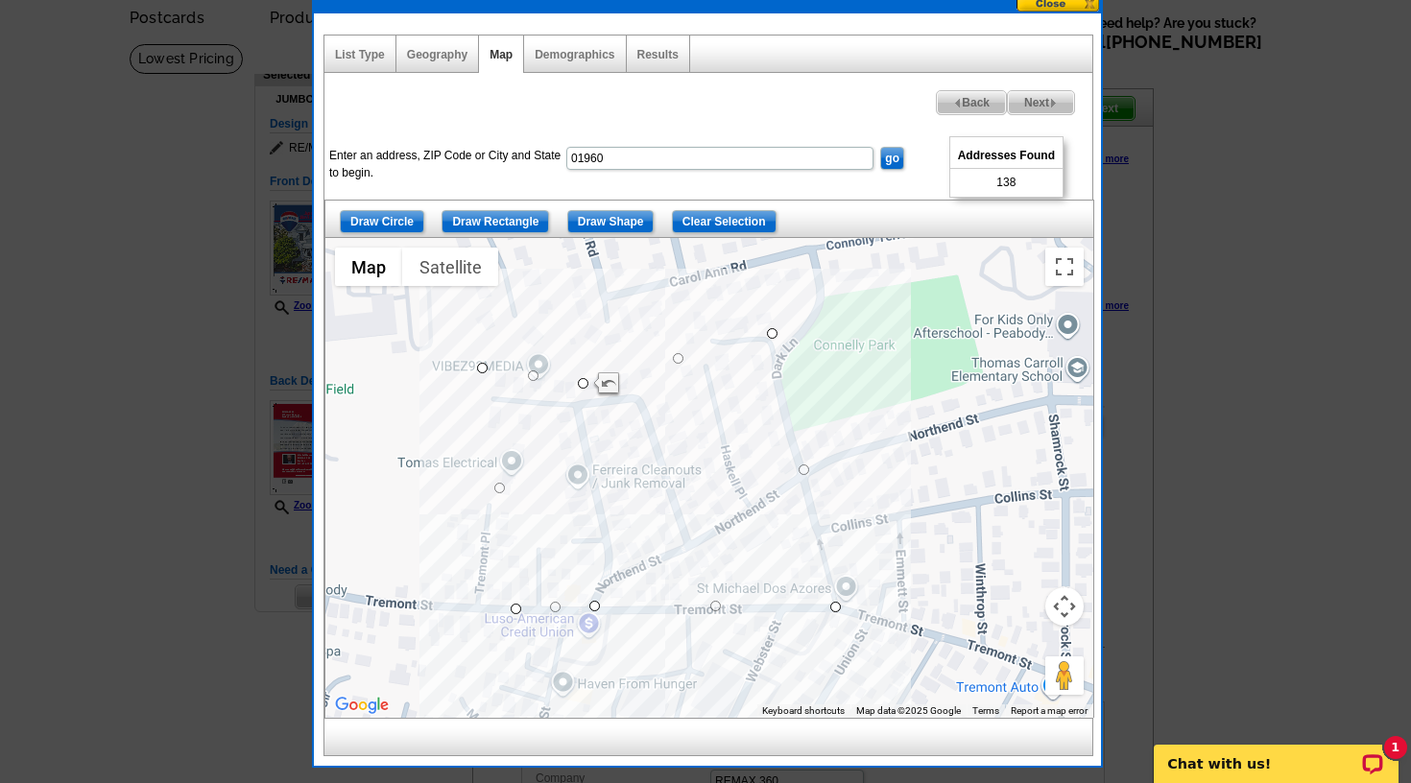
drag, startPoint x: 755, startPoint y: 361, endPoint x: 774, endPoint y: 341, distance: 27.2
click at [774, 341] on div at bounding box center [709, 478] width 768 height 480
drag, startPoint x: 776, startPoint y: 335, endPoint x: 779, endPoint y: 305, distance: 30.0
drag, startPoint x: 681, startPoint y: 346, endPoint x: 663, endPoint y: 342, distance: 18.9
click at [722, 324] on div at bounding box center [709, 478] width 768 height 480
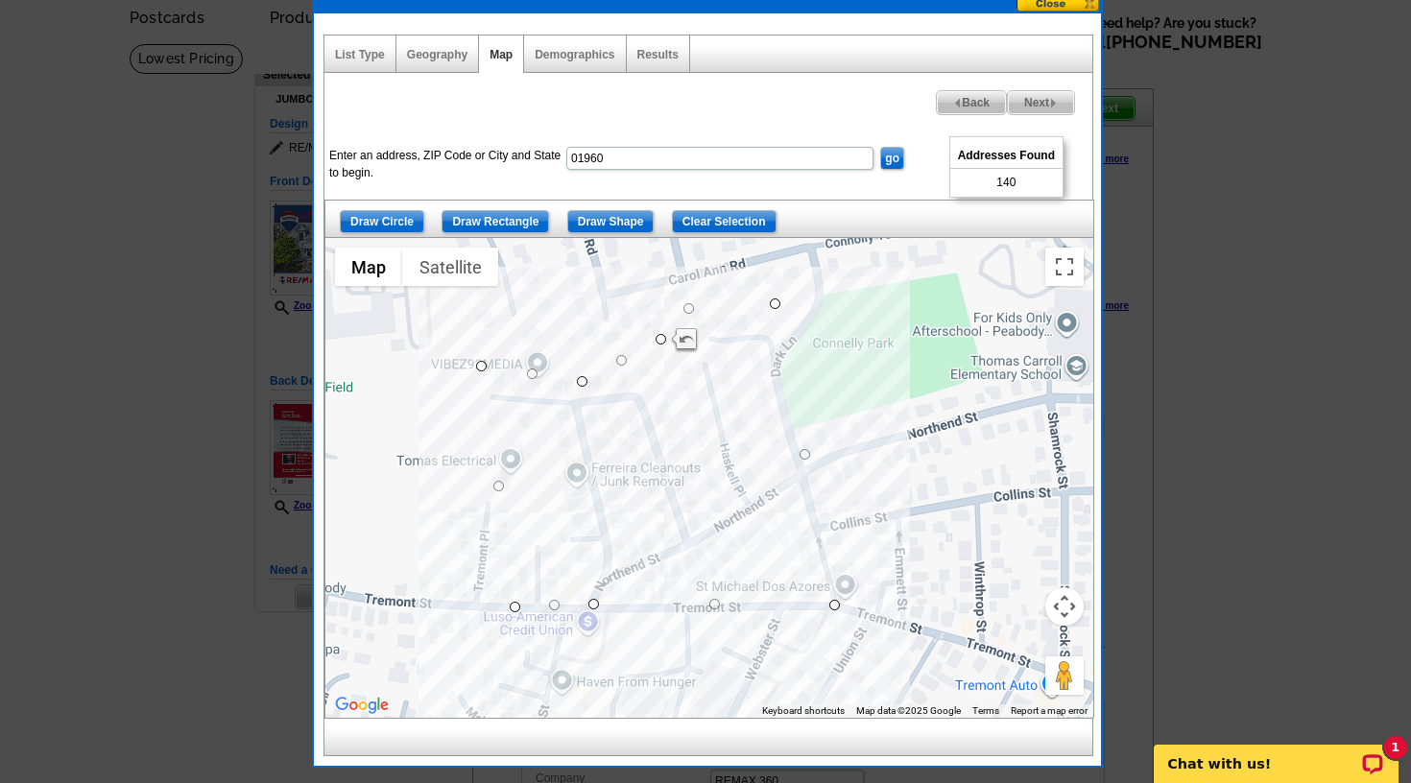
drag, startPoint x: 718, startPoint y: 319, endPoint x: 689, endPoint y: 304, distance: 32.2
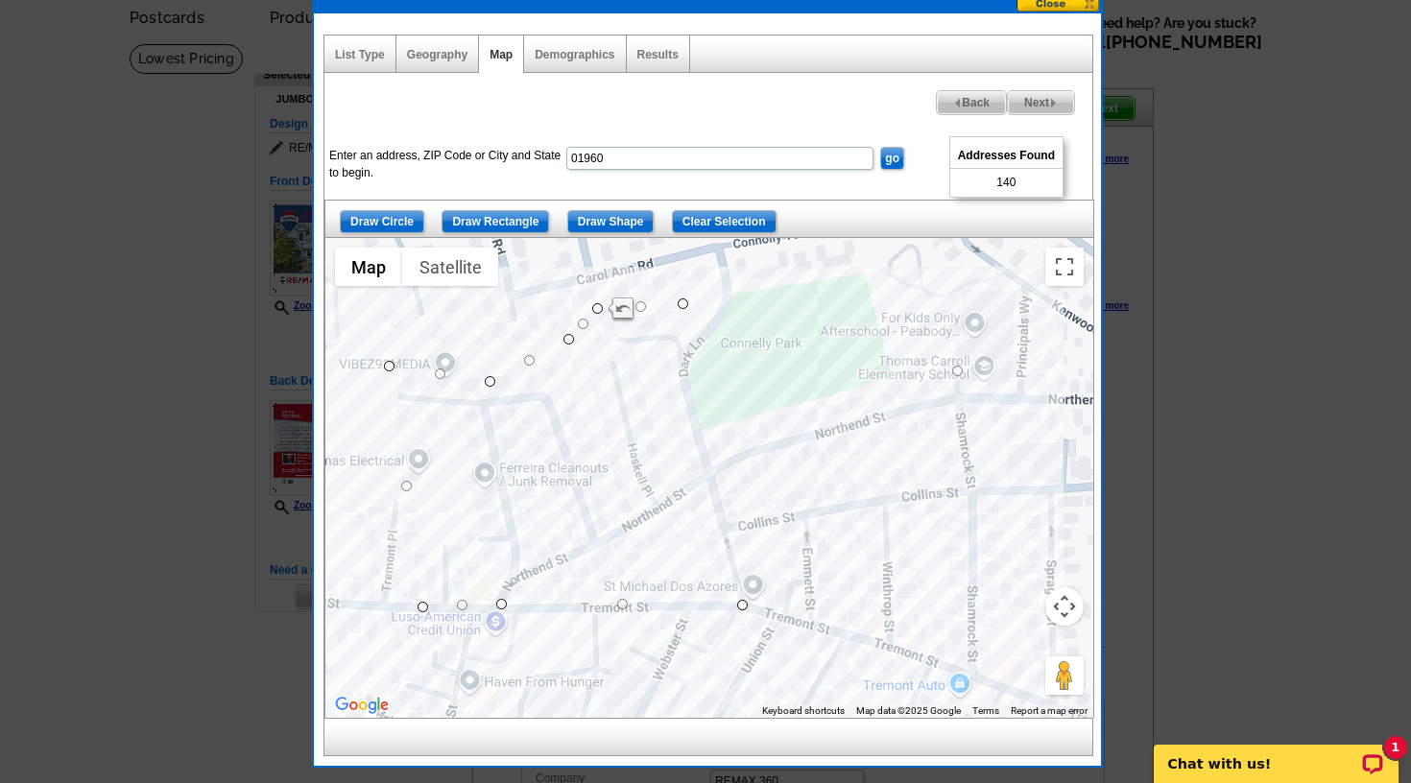
drag, startPoint x: 804, startPoint y: 449, endPoint x: 962, endPoint y: 365, distance: 178.6
click at [739, 604] on div at bounding box center [742, 605] width 11 height 11
drag, startPoint x: 852, startPoint y: 486, endPoint x: 977, endPoint y: 494, distance: 125.1
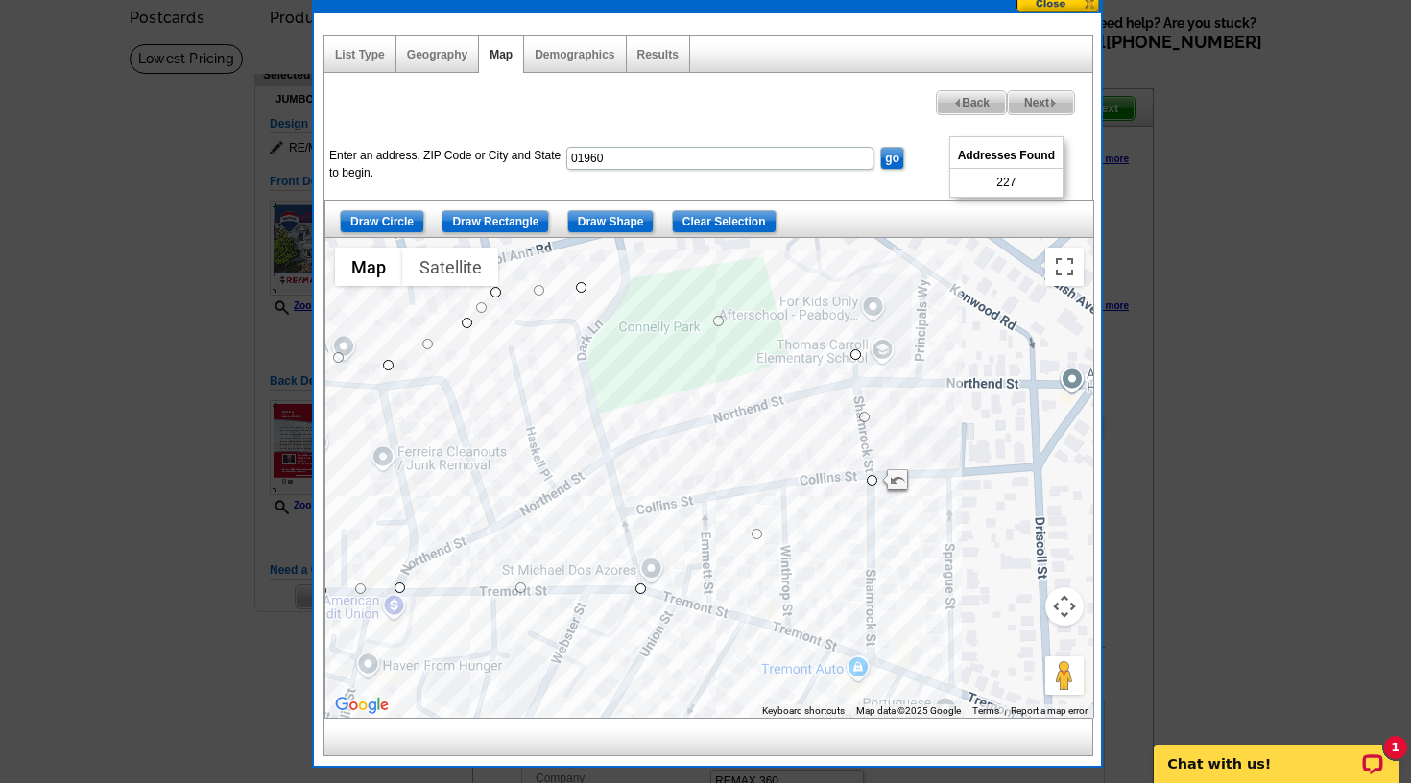
drag, startPoint x: 862, startPoint y: 556, endPoint x: 767, endPoint y: 544, distance: 95.7
click at [767, 544] on div at bounding box center [709, 478] width 768 height 480
drag, startPoint x: 760, startPoint y: 536, endPoint x: 884, endPoint y: 661, distance: 176.5
click at [1038, 101] on span "Next" at bounding box center [1041, 102] width 66 height 23
select select
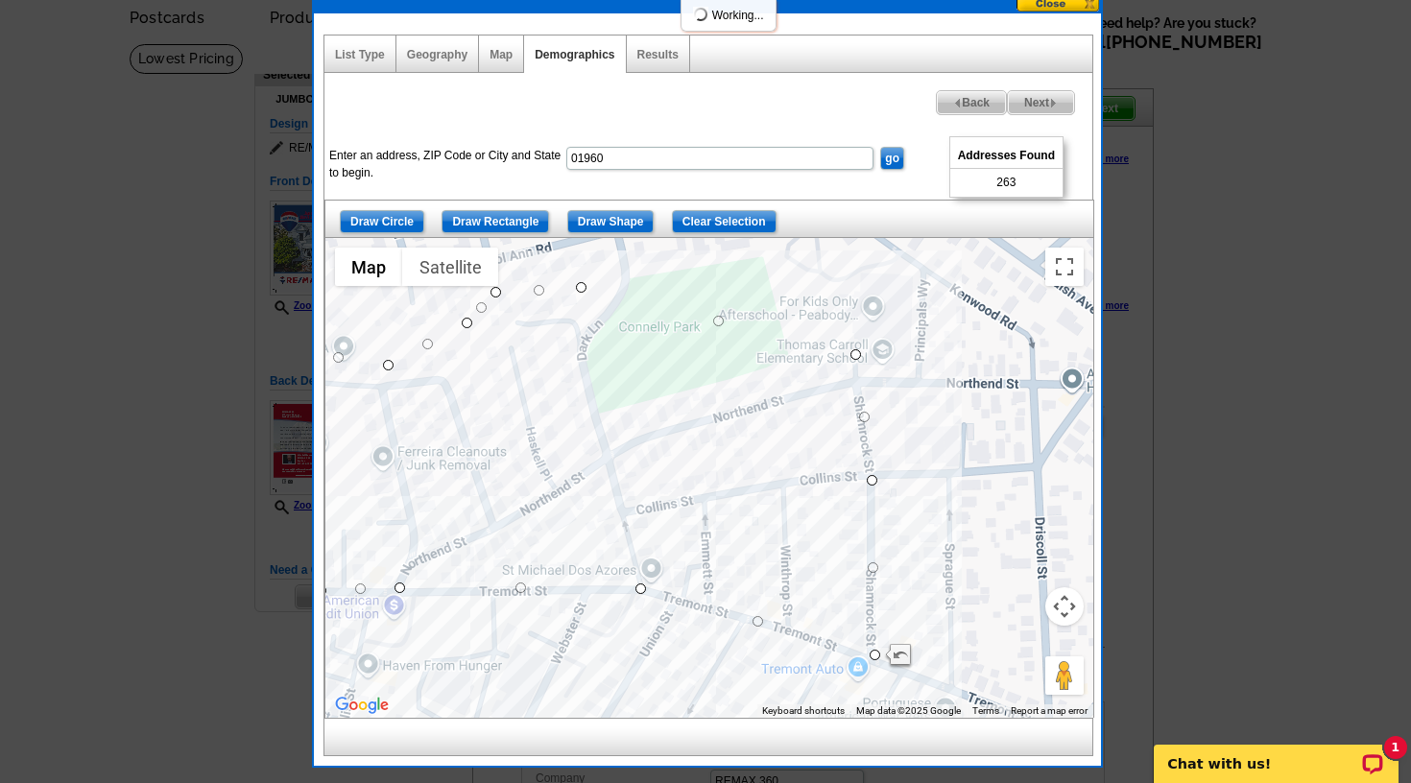
select select
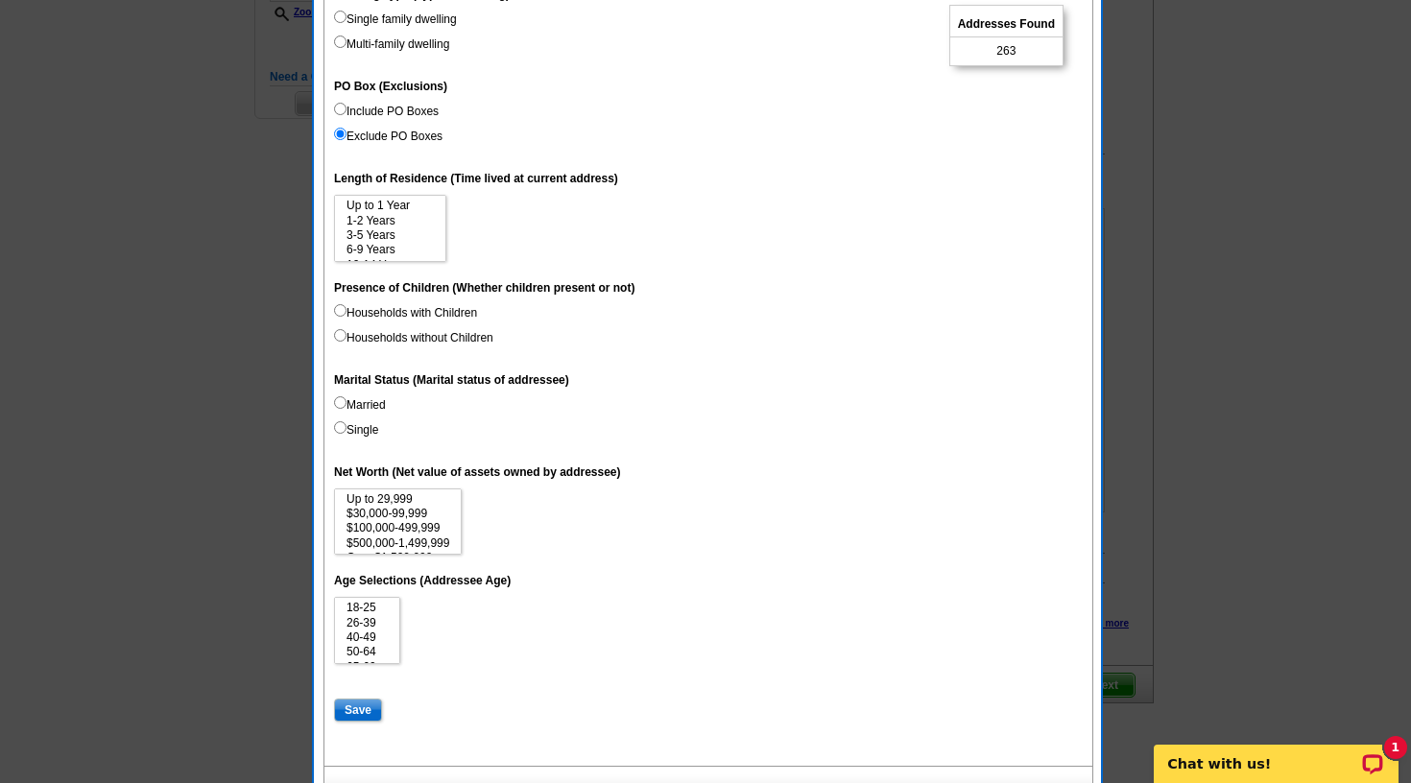
scroll to position [29, 0]
click at [381, 247] on option "15 Years or more" at bounding box center [390, 251] width 91 height 14
select select "6-9"
click at [386, 221] on option "6-9 Years" at bounding box center [390, 221] width 91 height 14
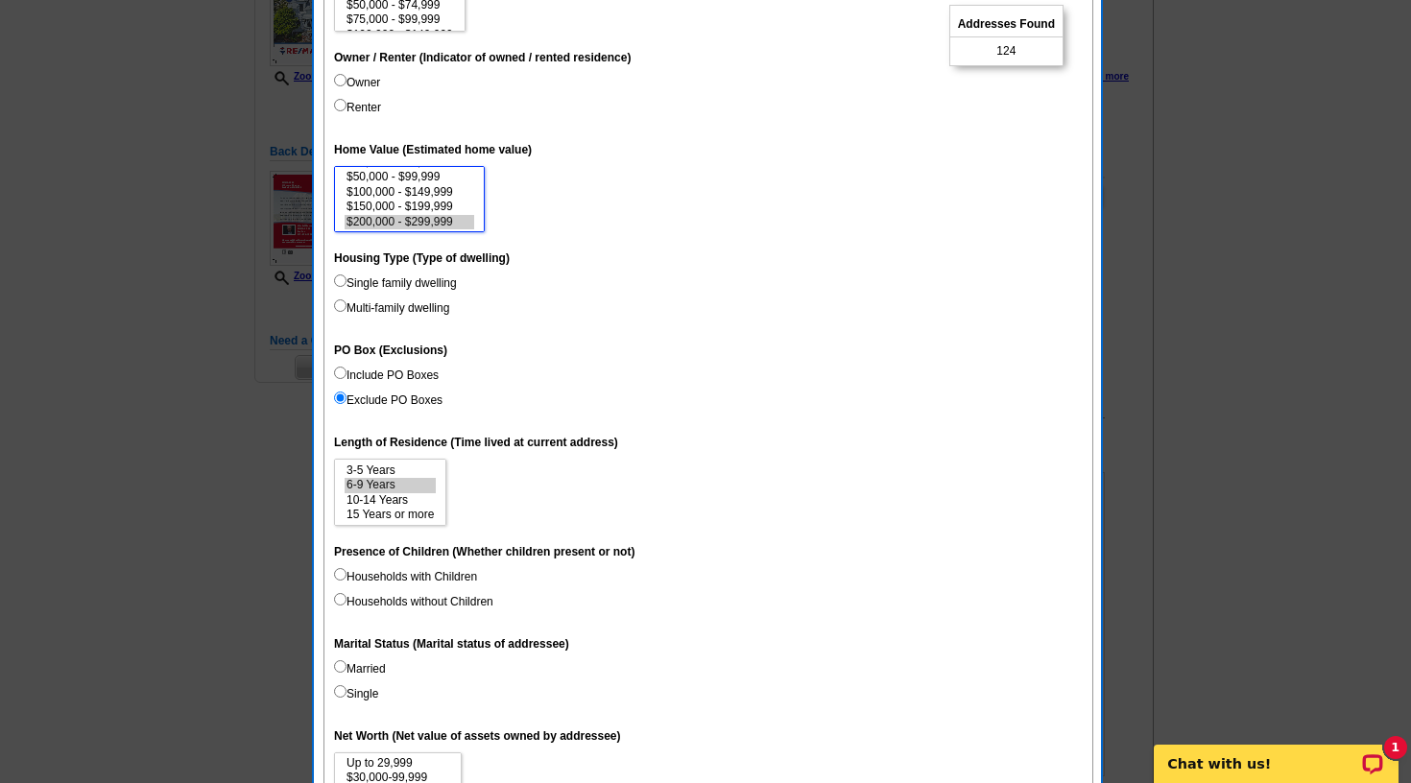
click at [423, 217] on option "$200,000 - $299,999" at bounding box center [410, 222] width 130 height 14
select select "200000-299999"
click at [423, 218] on option "$500,000 - $999,999" at bounding box center [410, 222] width 130 height 14
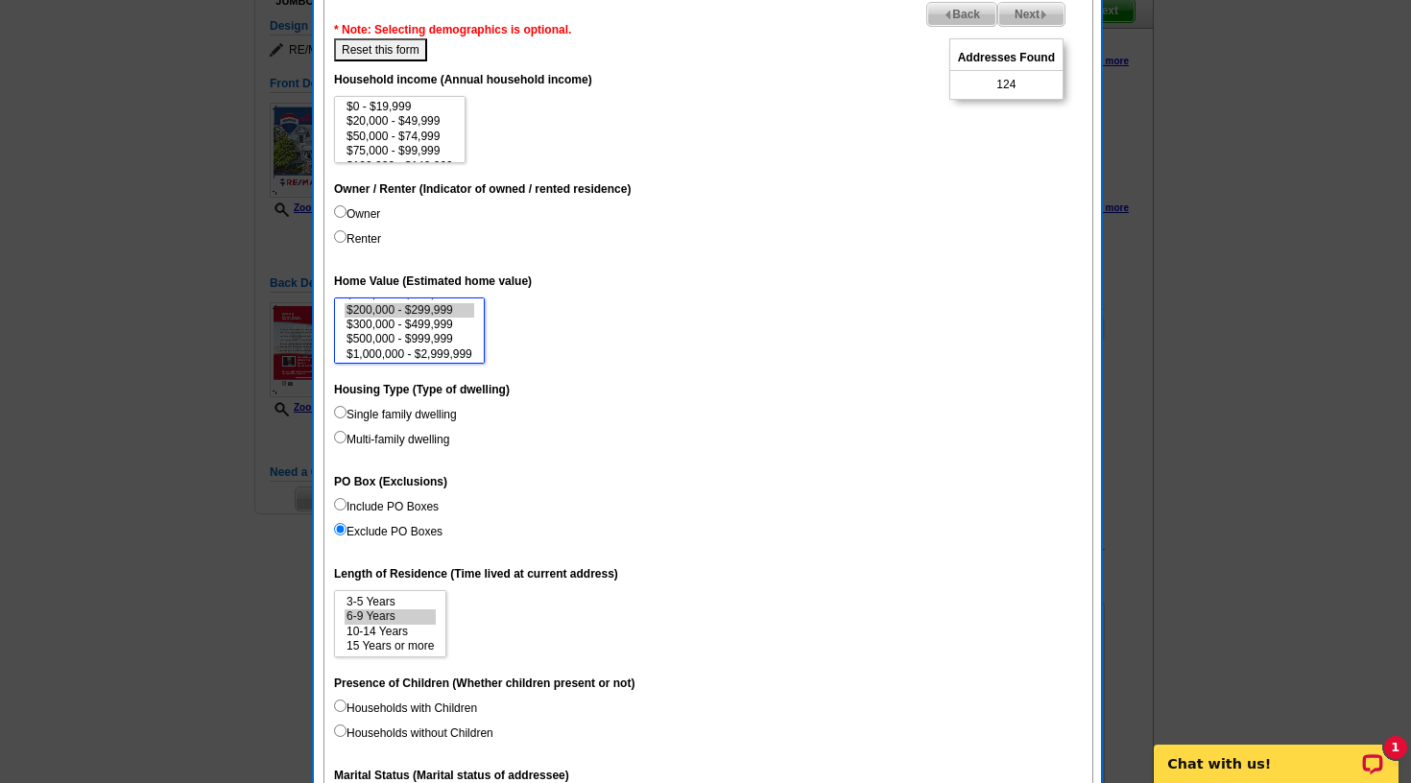
scroll to position [181, 0]
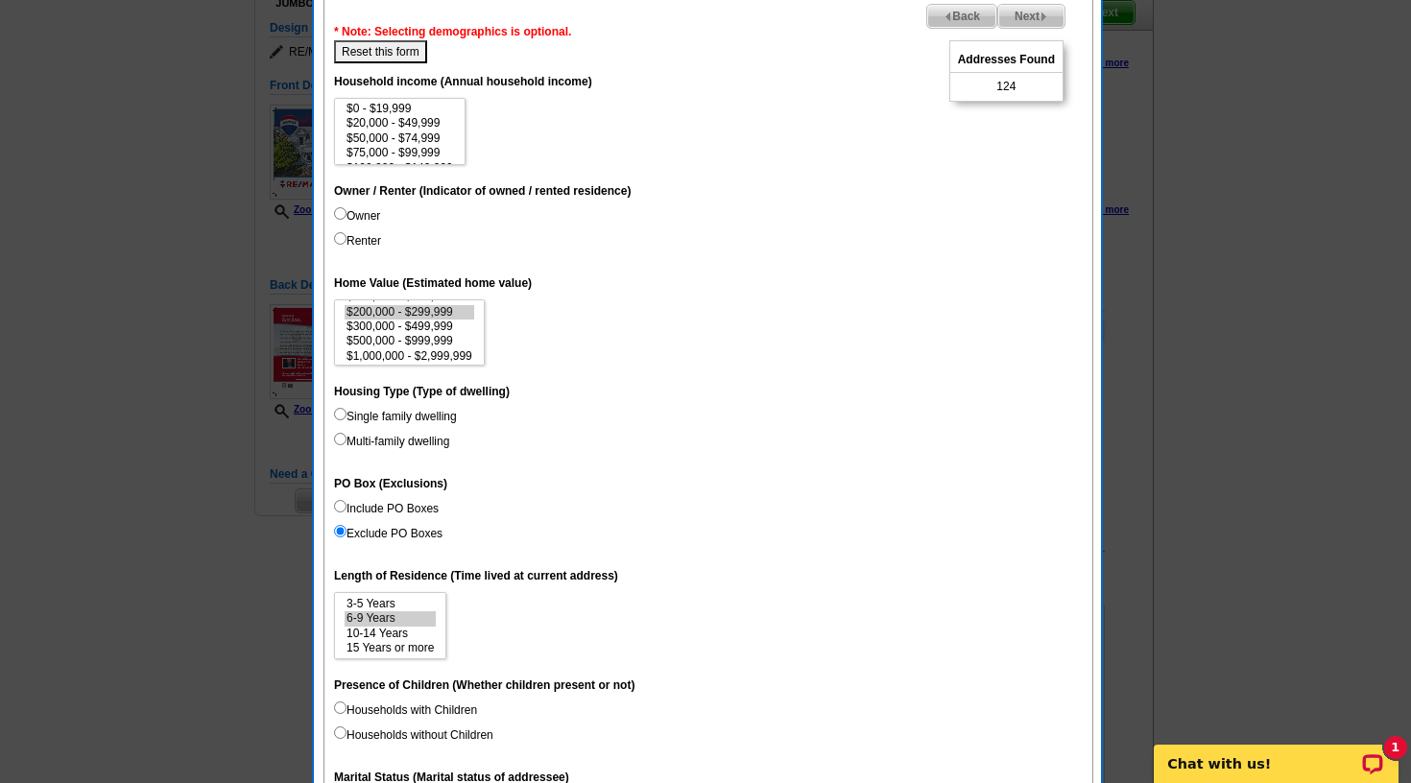
click at [343, 216] on input "Owner" at bounding box center [340, 213] width 12 height 12
radio input "true"
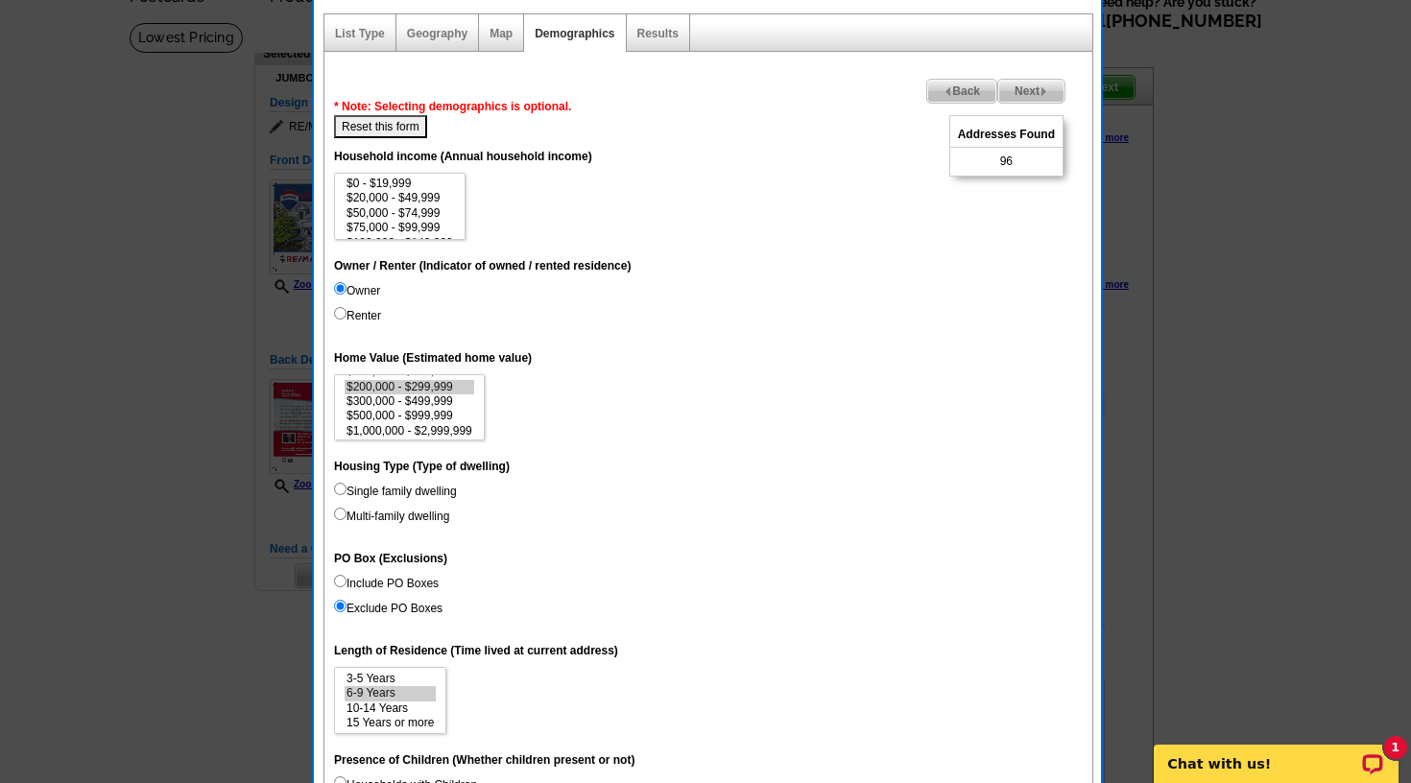
scroll to position [104, 0]
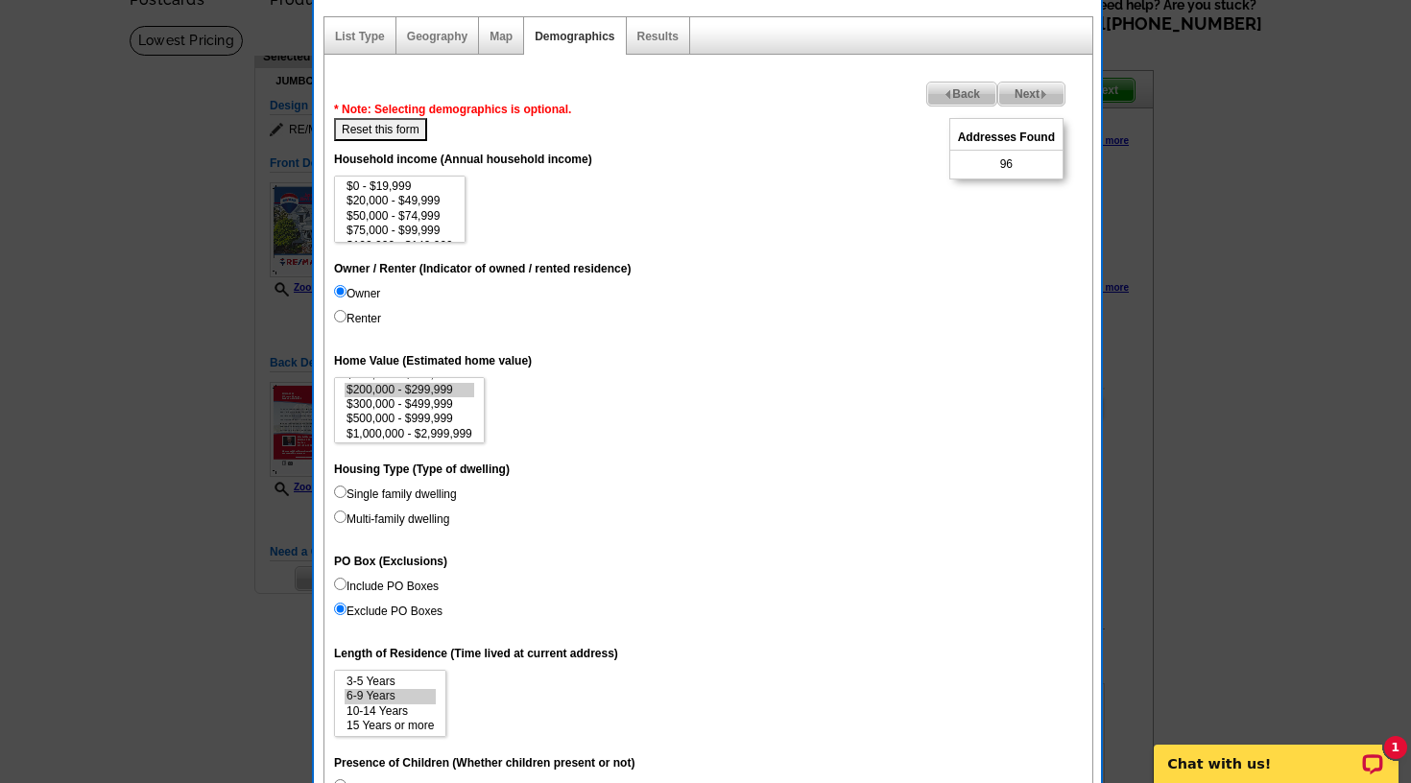
click at [971, 90] on span "Back" at bounding box center [961, 94] width 69 height 23
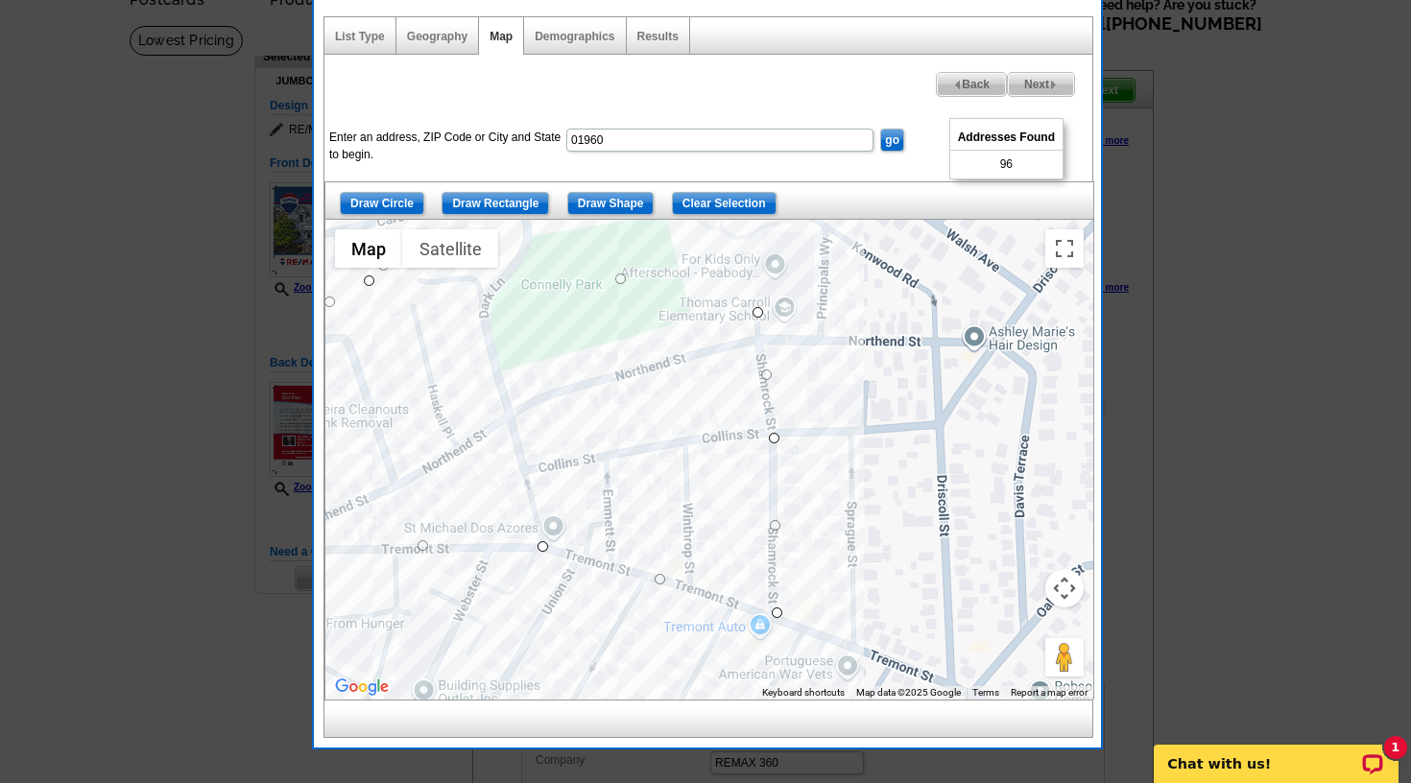
drag, startPoint x: 854, startPoint y: 330, endPoint x: 760, endPoint y: 302, distance: 98.1
click at [760, 302] on div at bounding box center [709, 460] width 768 height 480
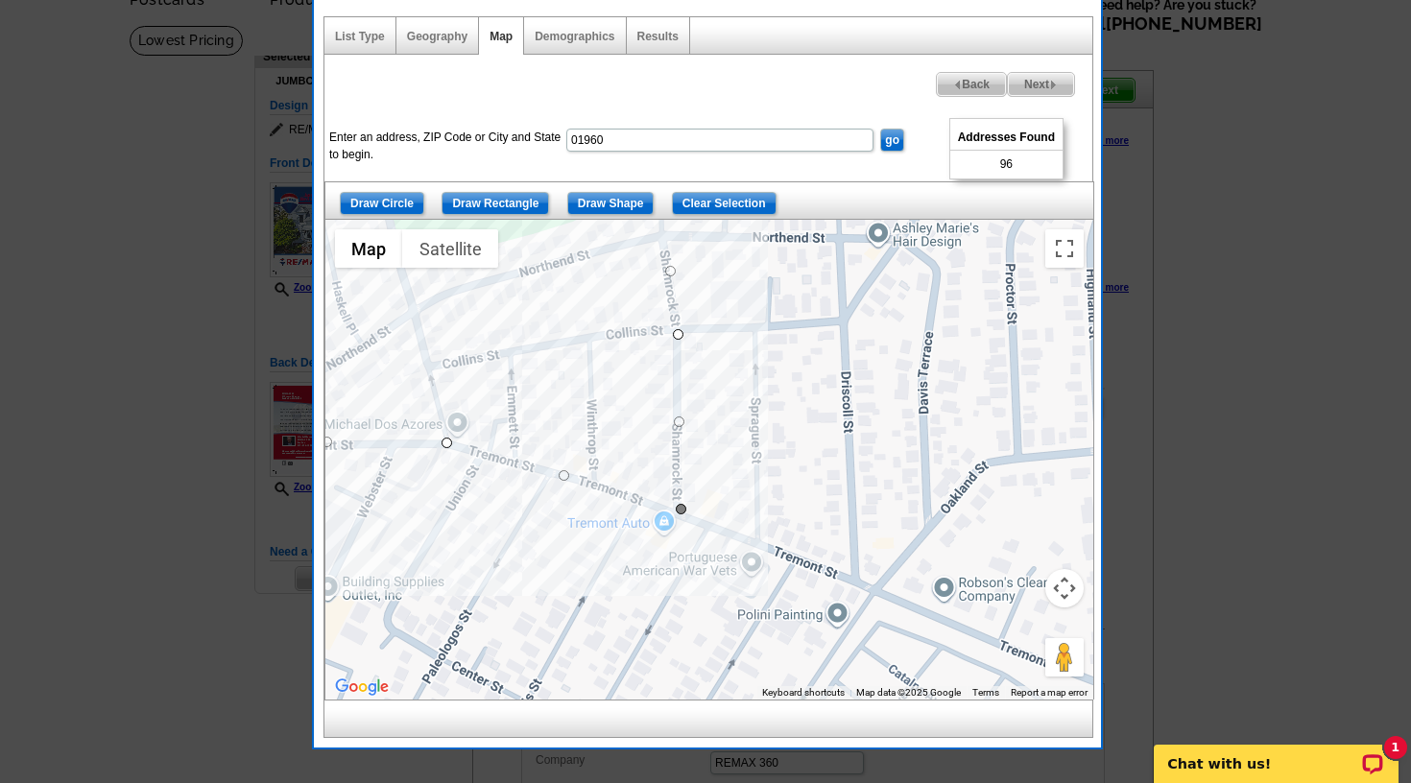
drag, startPoint x: 775, startPoint y: 606, endPoint x: 683, endPoint y: 506, distance: 135.2
click at [683, 506] on div at bounding box center [709, 460] width 768 height 480
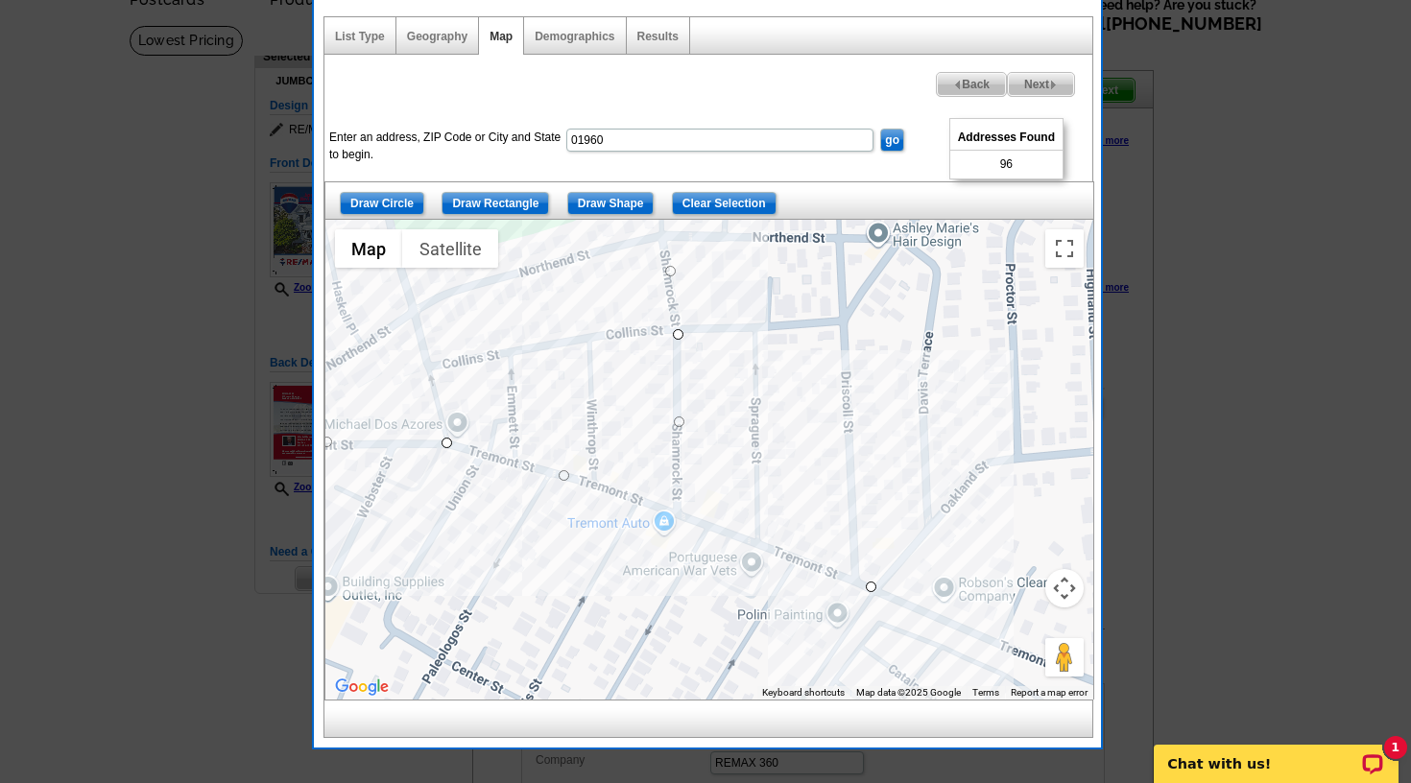
drag, startPoint x: 684, startPoint y: 506, endPoint x: 880, endPoint y: 588, distance: 212.5
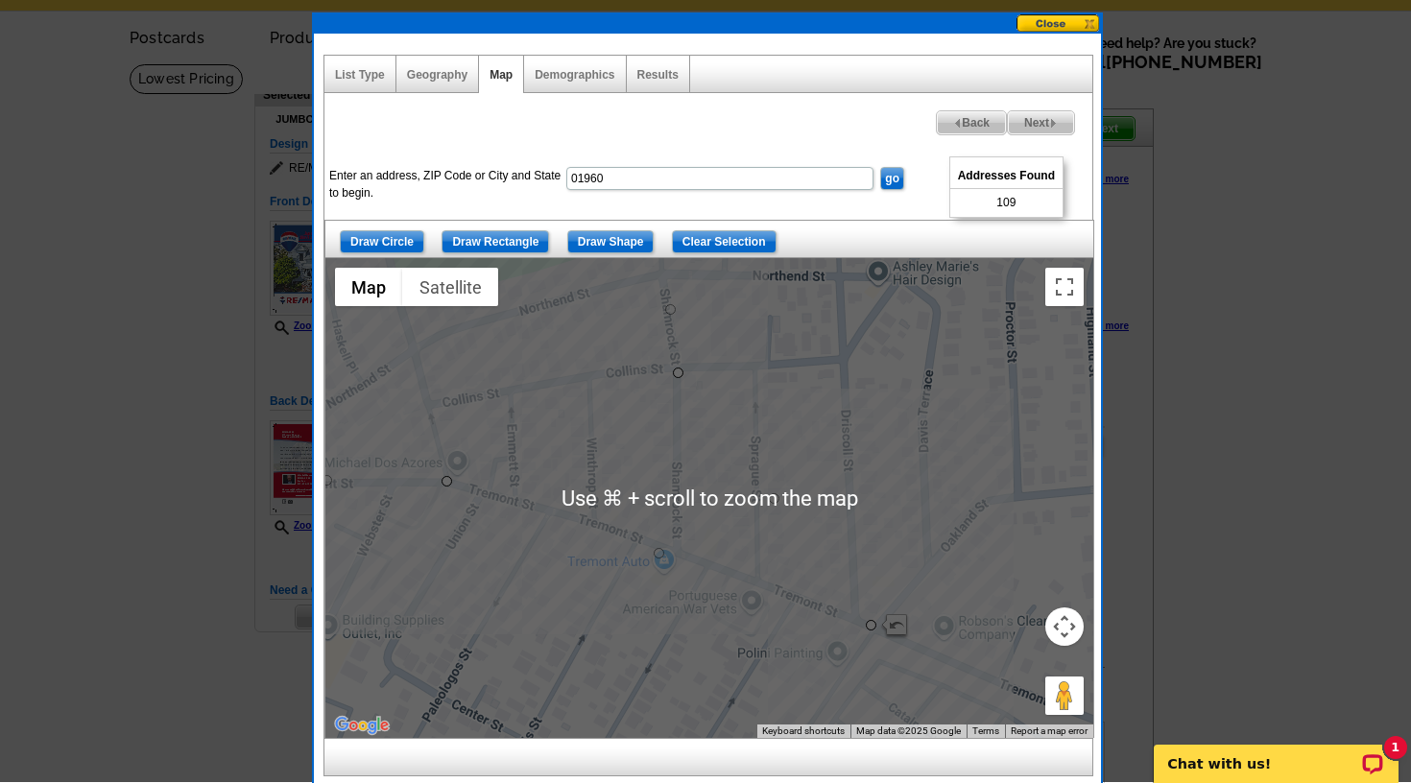
scroll to position [64, 0]
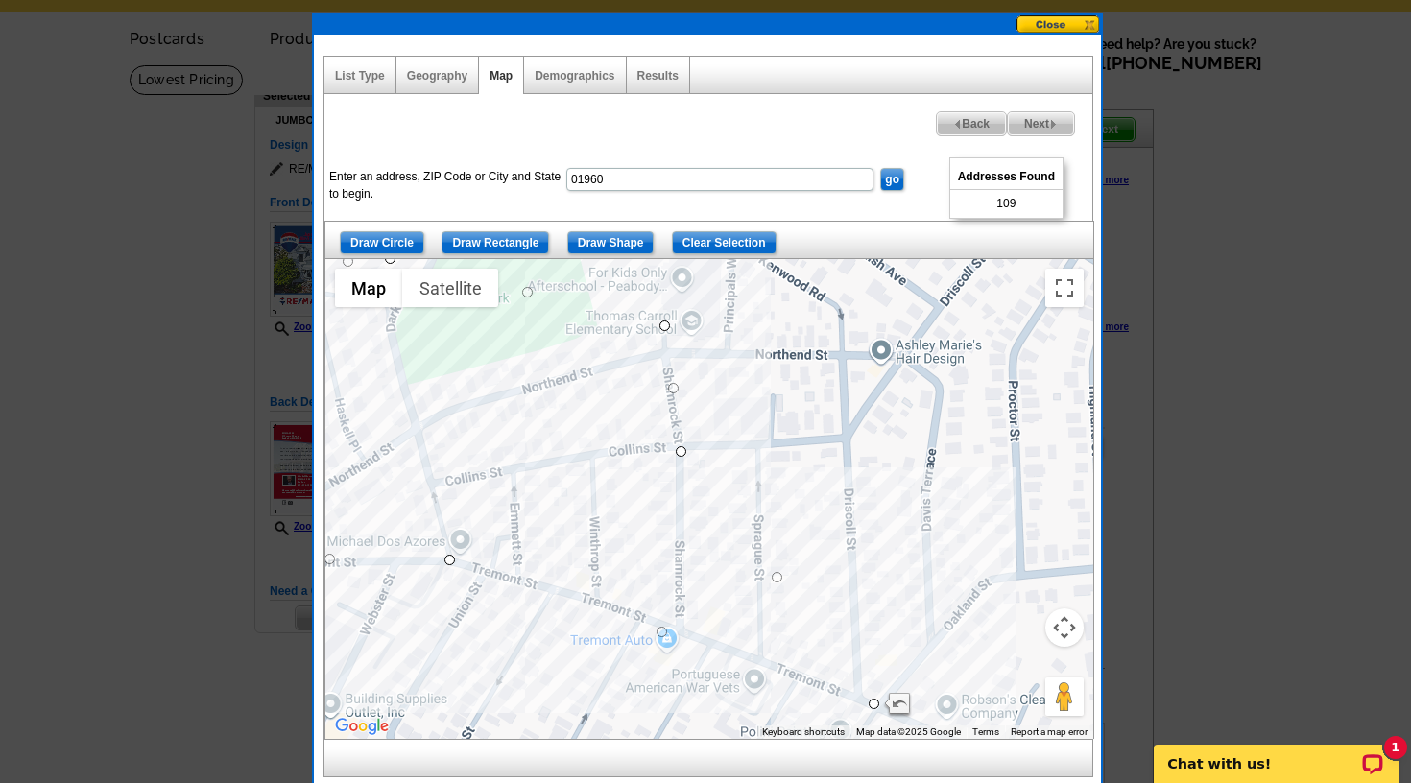
drag, startPoint x: 876, startPoint y: 481, endPoint x: 873, endPoint y: 565, distance: 84.5
click at [877, 562] on div at bounding box center [709, 499] width 768 height 480
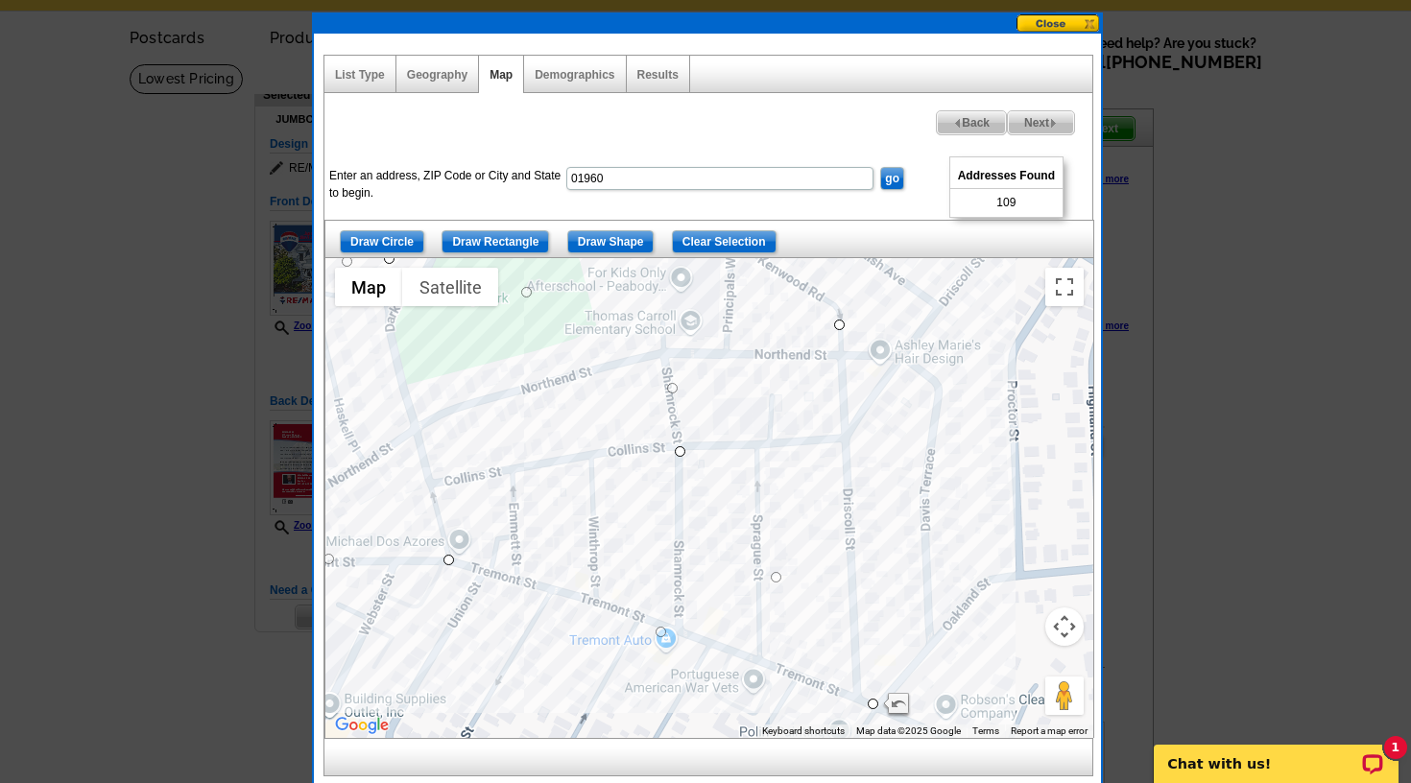
drag, startPoint x: 661, startPoint y: 322, endPoint x: 840, endPoint y: 322, distance: 178.5
drag, startPoint x: 681, startPoint y: 450, endPoint x: 855, endPoint y: 444, distance: 173.8
drag, startPoint x: 838, startPoint y: 324, endPoint x: 924, endPoint y: 321, distance: 86.5
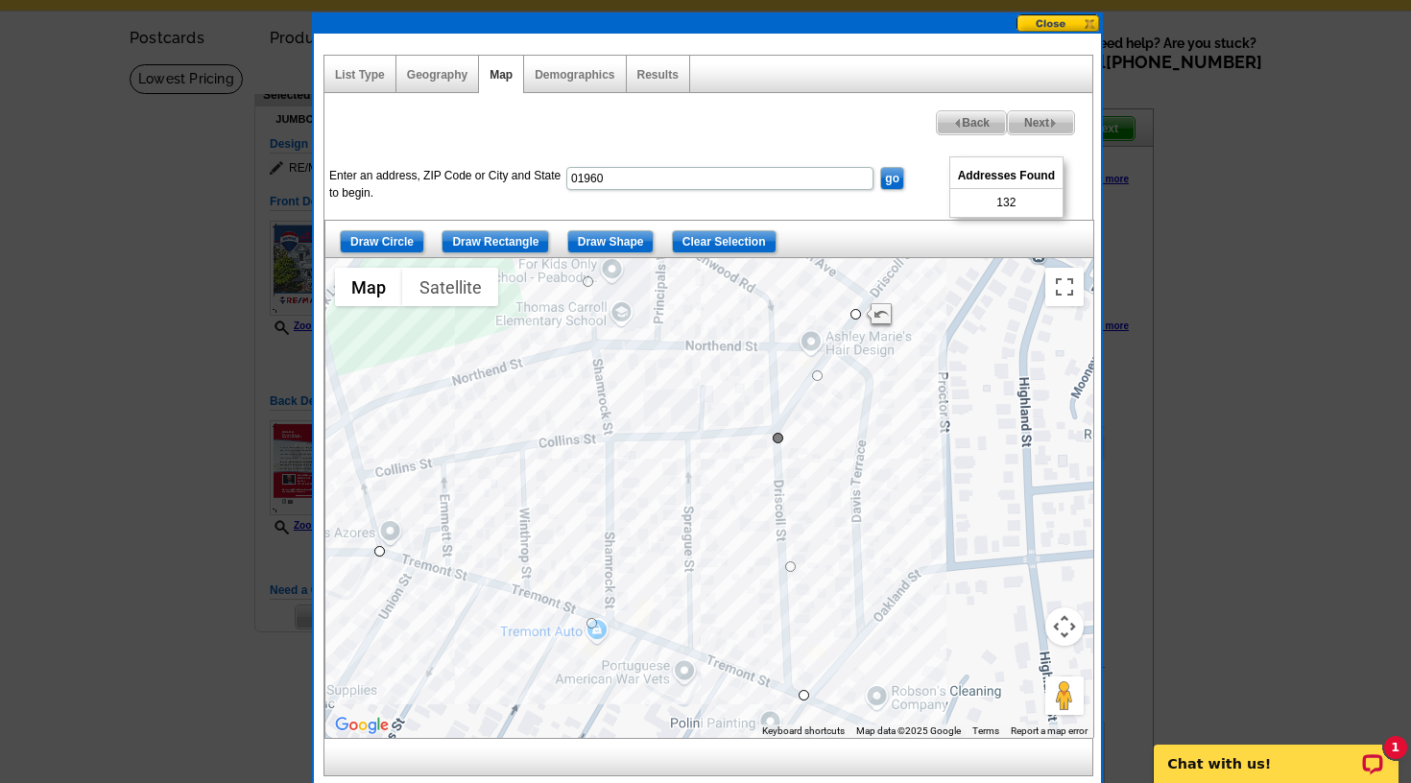
drag, startPoint x: 848, startPoint y: 452, endPoint x: 782, endPoint y: 442, distance: 66.9
click at [782, 442] on div at bounding box center [709, 498] width 768 height 480
drag, startPoint x: 778, startPoint y: 436, endPoint x: 875, endPoint y: 374, distance: 114.8
drag, startPoint x: 836, startPoint y: 533, endPoint x: 861, endPoint y: 542, distance: 26.7
drag, startPoint x: 832, startPoint y: 619, endPoint x: 868, endPoint y: 640, distance: 41.3
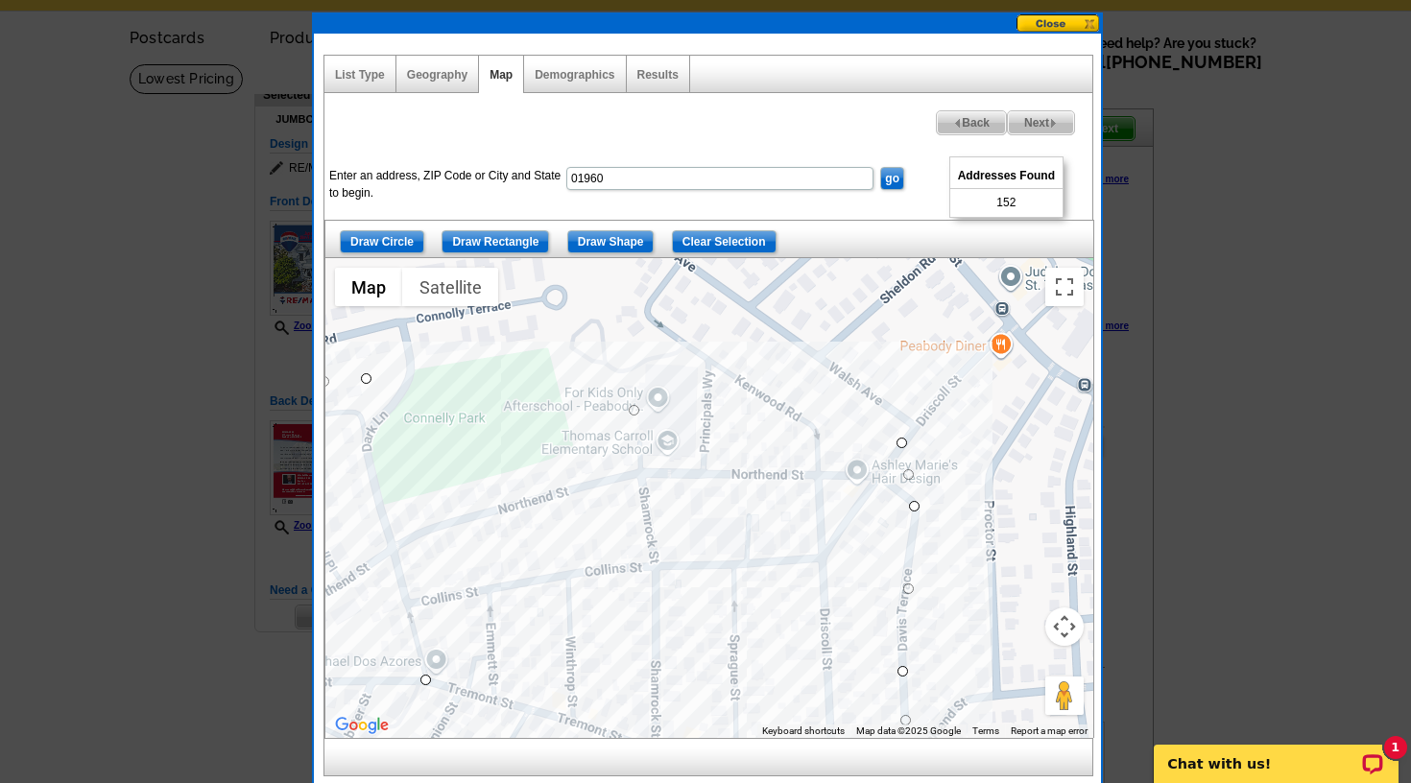
drag, startPoint x: 983, startPoint y: 577, endPoint x: 1031, endPoint y: 705, distance: 137.3
click at [1031, 705] on div at bounding box center [709, 498] width 768 height 480
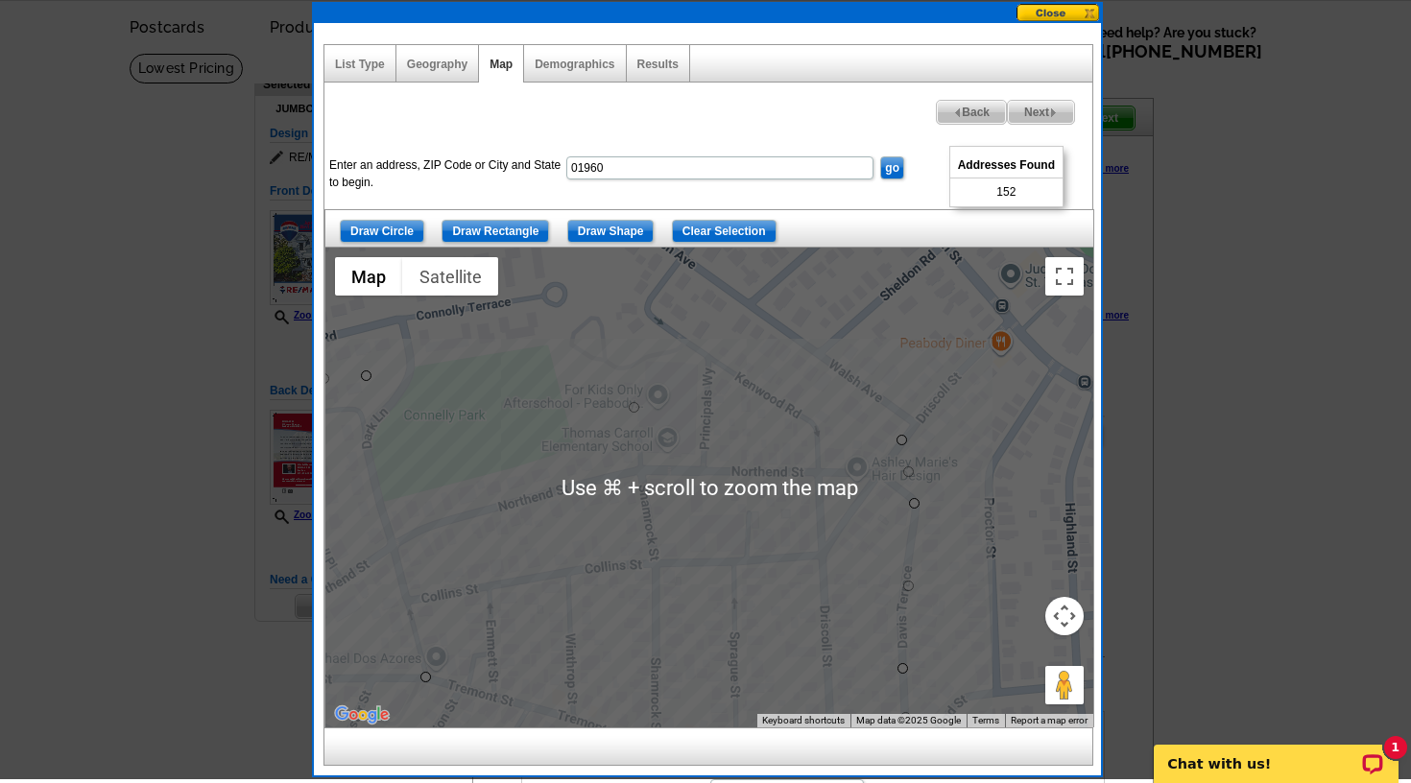
scroll to position [77, 0]
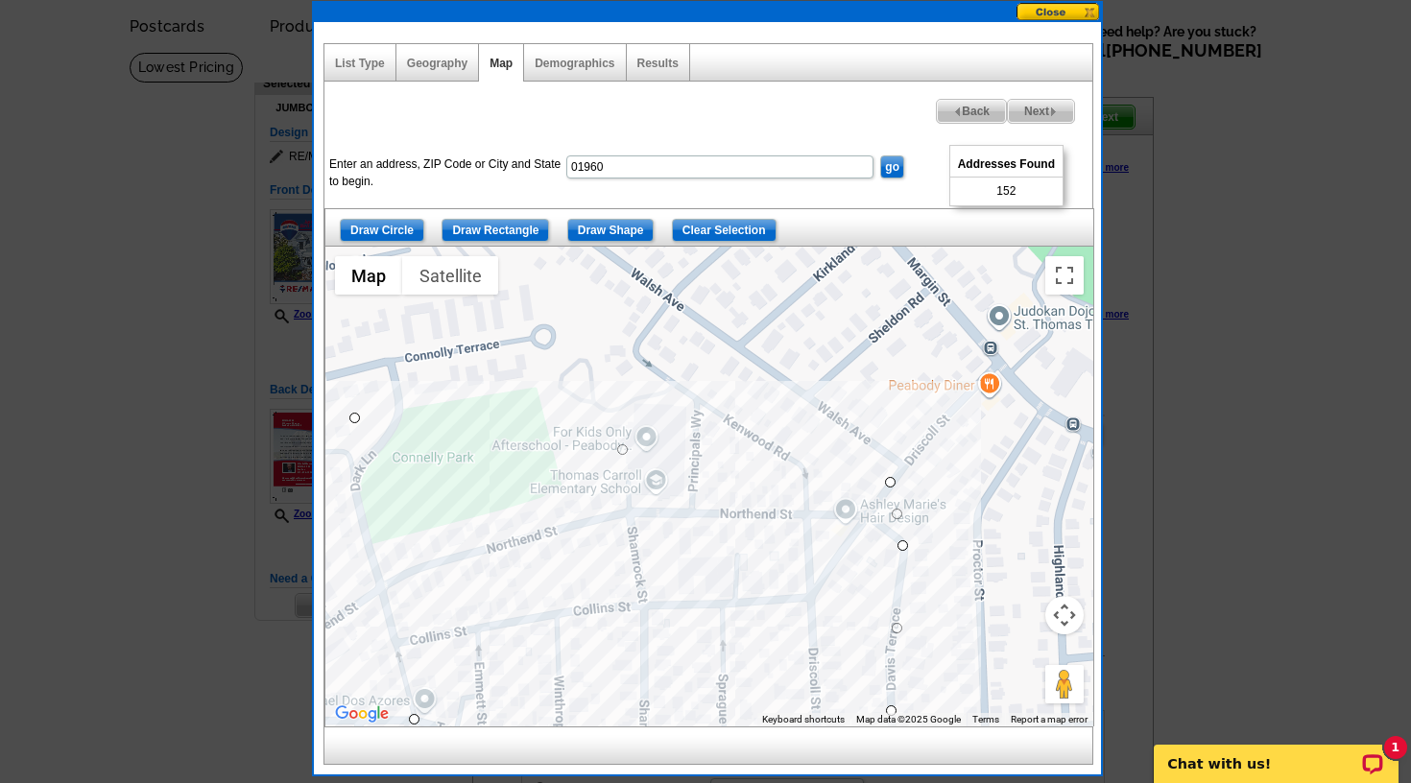
drag, startPoint x: 988, startPoint y: 529, endPoint x: 975, endPoint y: 575, distance: 47.7
click at [975, 575] on div at bounding box center [709, 487] width 768 height 480
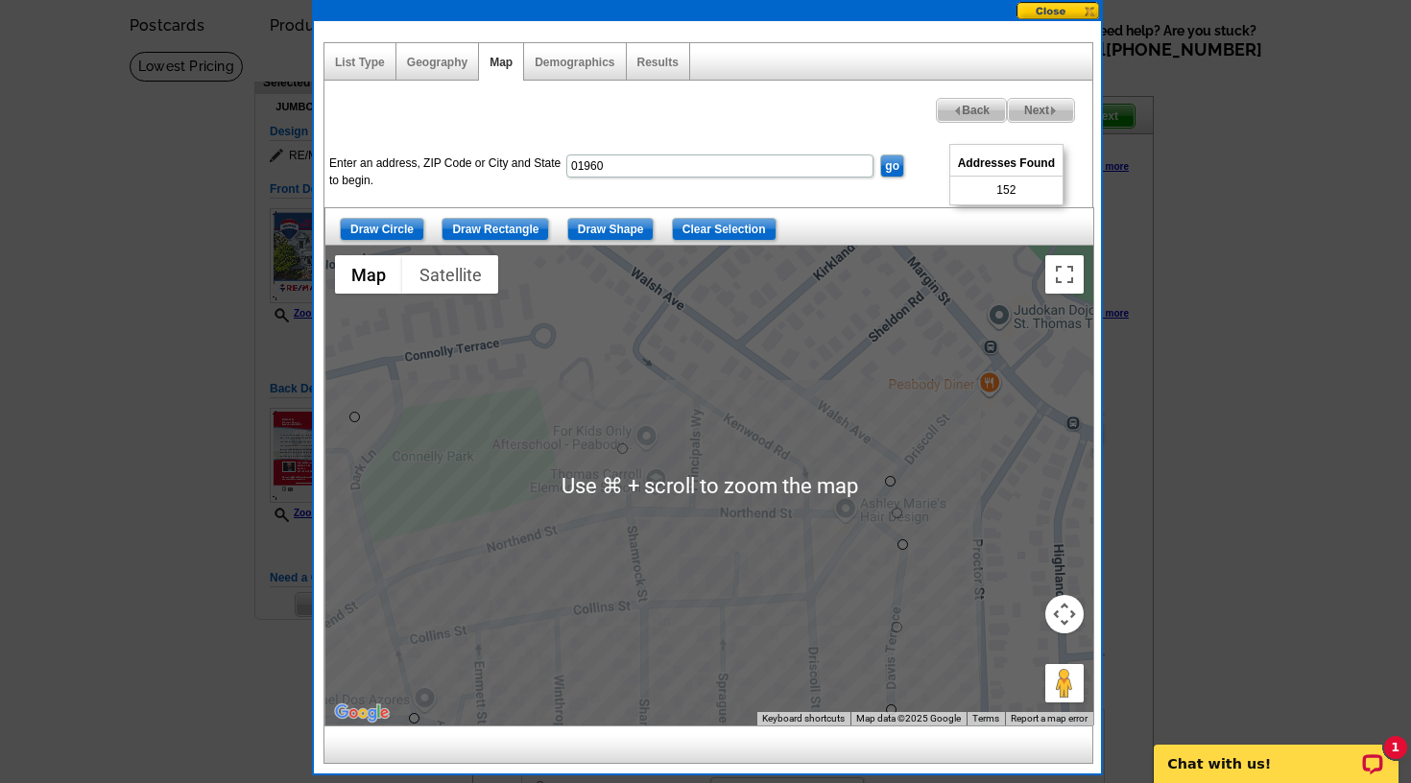
scroll to position [78, 0]
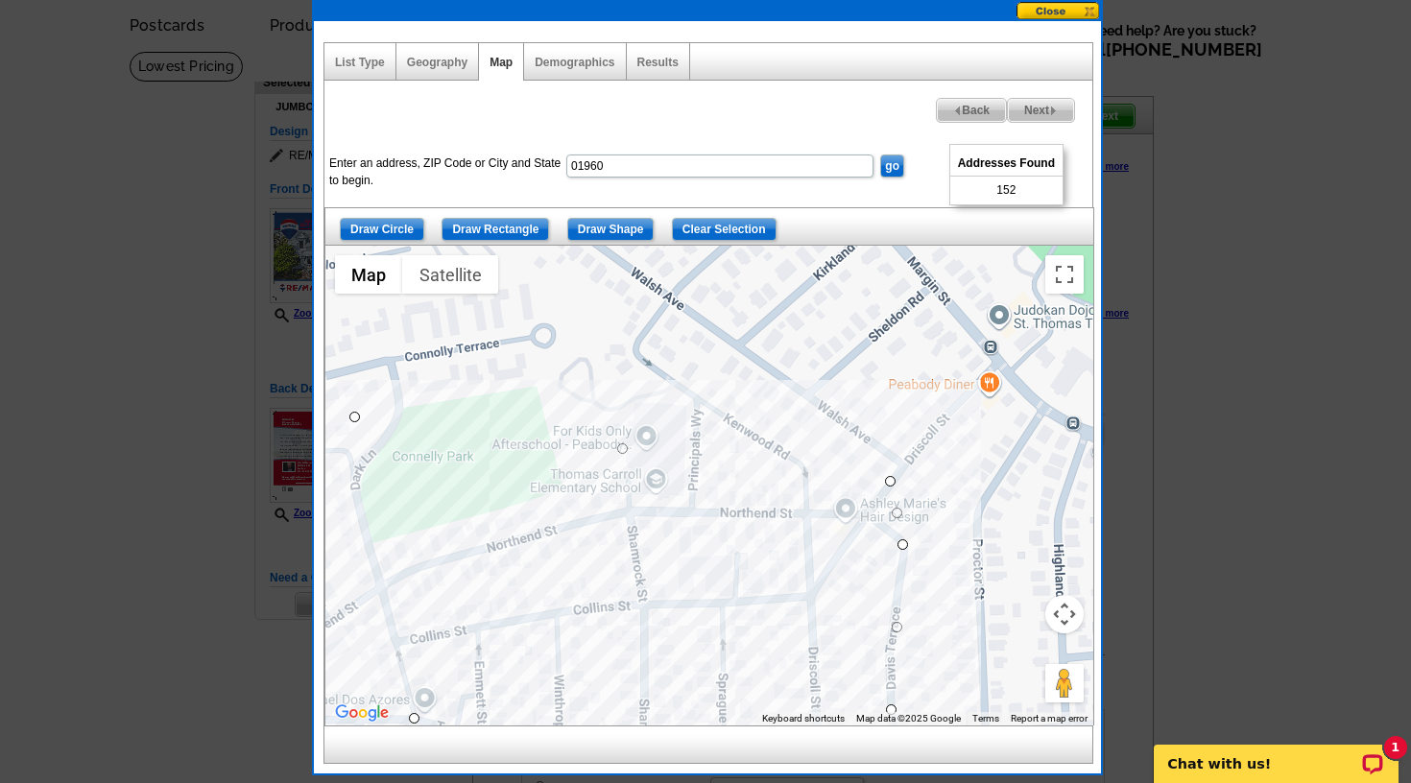
click at [1038, 109] on span "Next" at bounding box center [1041, 110] width 66 height 23
select select
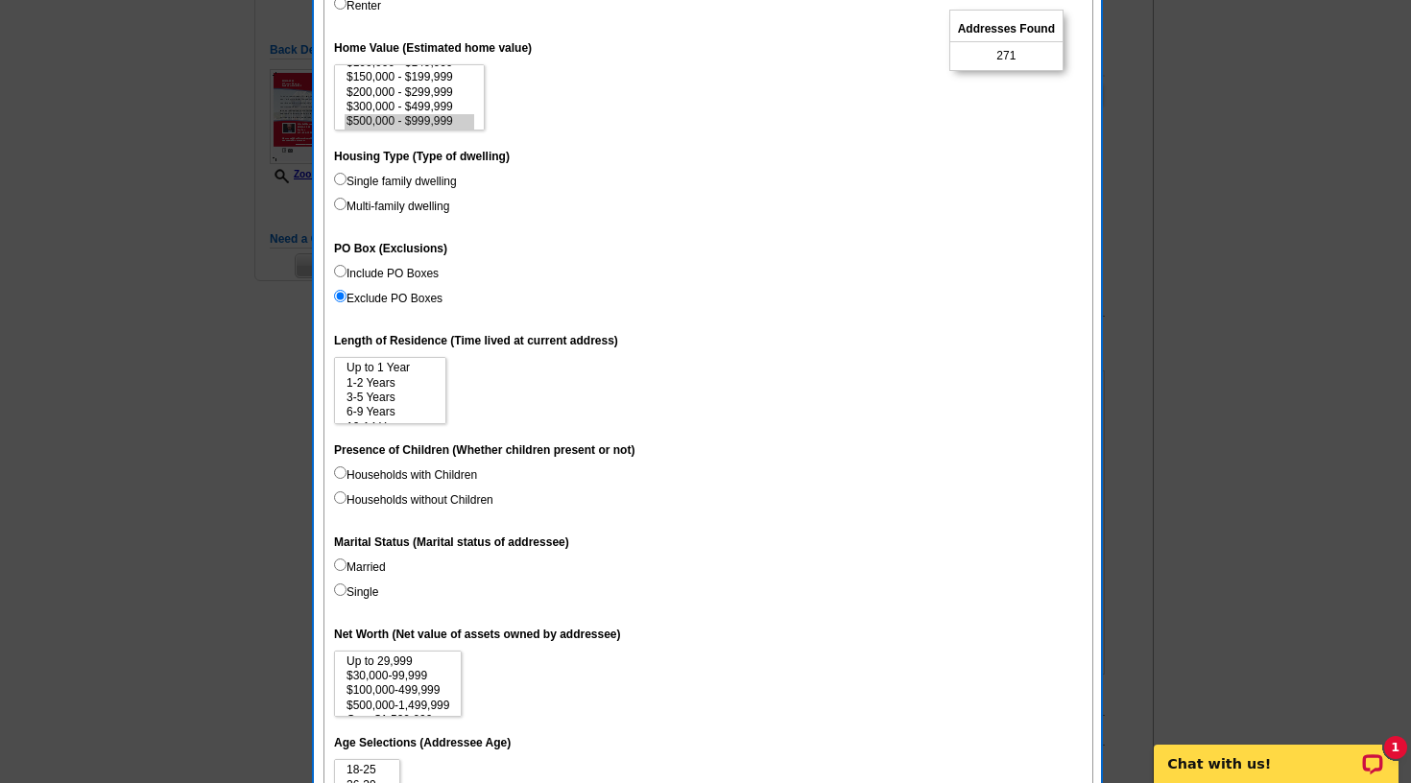
scroll to position [424, 0]
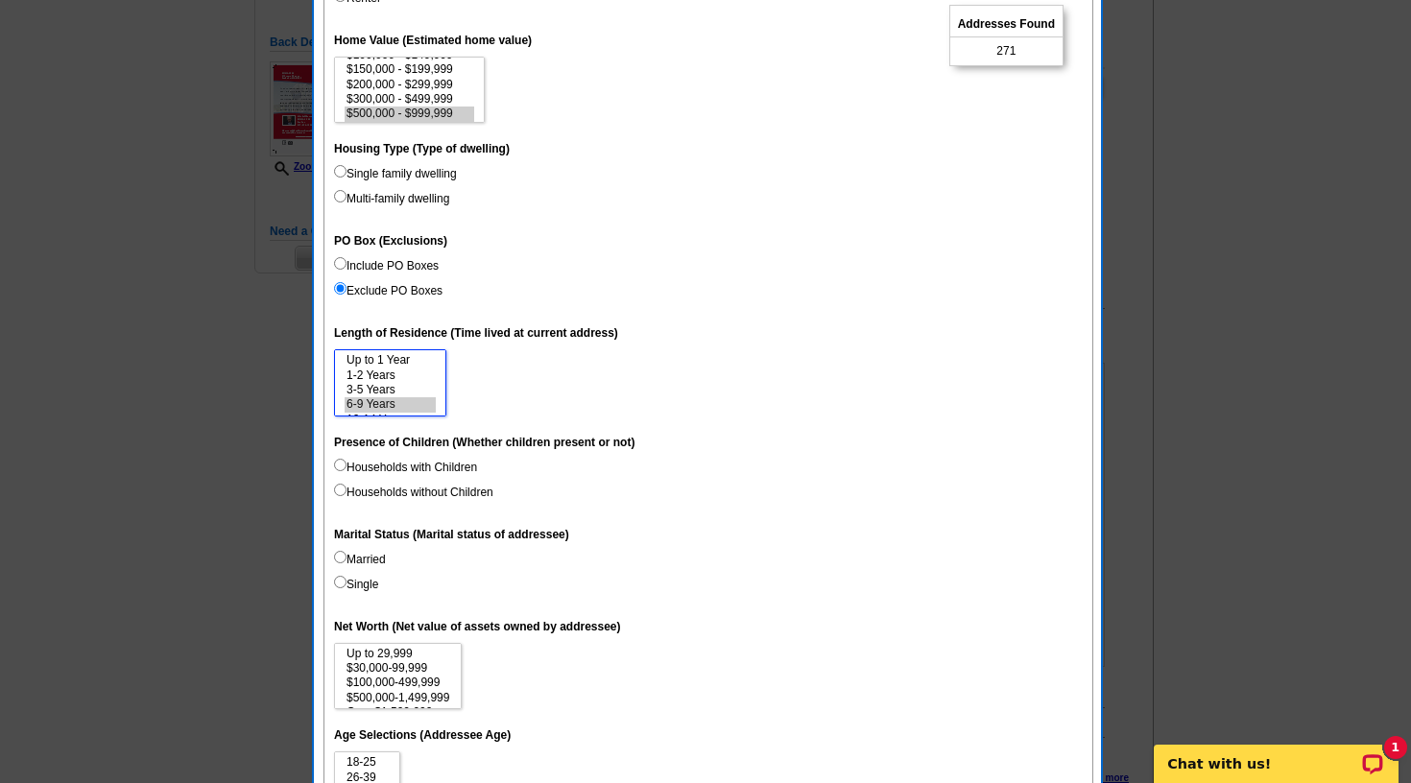
click at [427, 397] on option "6-9 Years" at bounding box center [390, 404] width 91 height 14
select select "6-9"
click at [429, 403] on option "15 Years or more" at bounding box center [390, 405] width 91 height 14
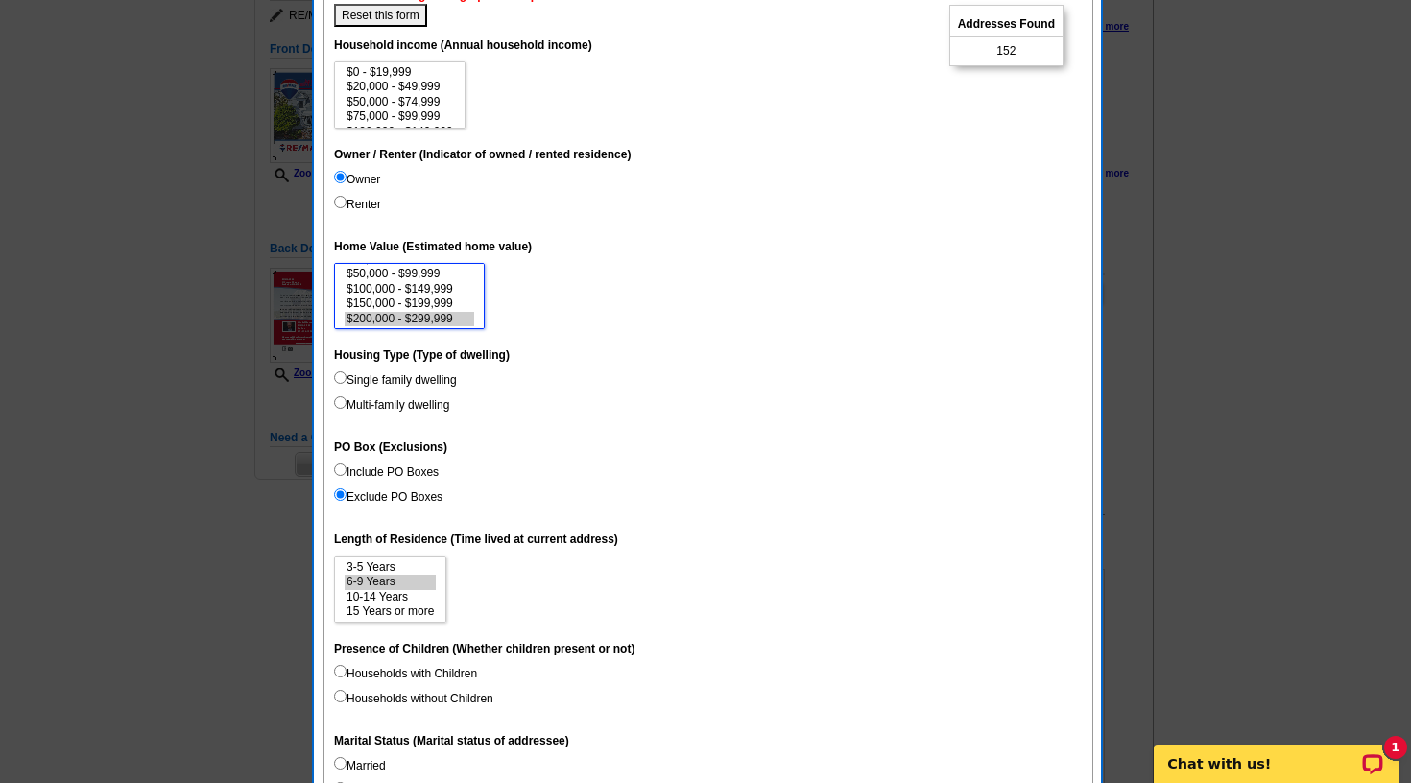
click at [442, 316] on option "$200,000 - $299,999" at bounding box center [410, 319] width 130 height 14
click at [442, 316] on option "$500,000 - $999,999" at bounding box center [410, 319] width 130 height 14
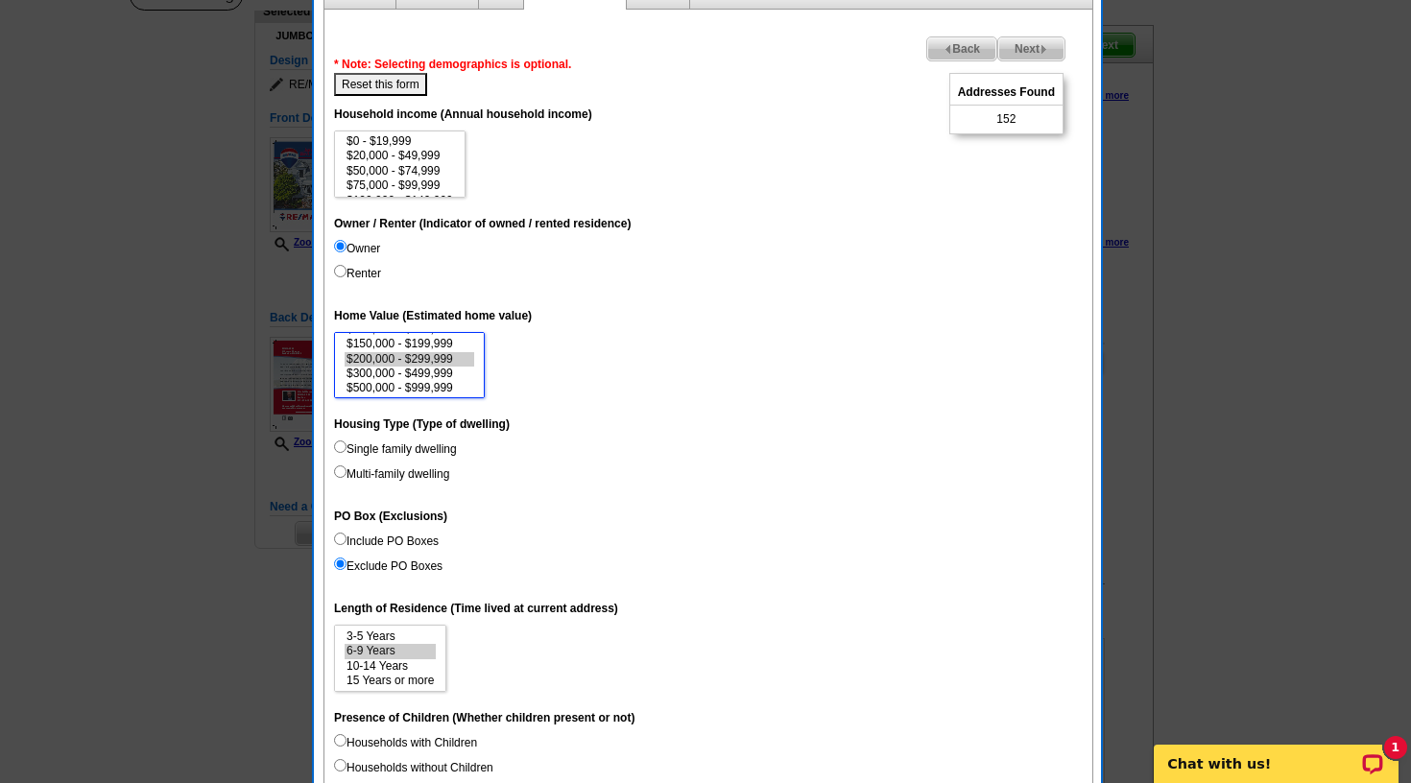
scroll to position [149, 1]
click at [454, 372] on option "$300,000 - $499,999" at bounding box center [410, 374] width 130 height 14
click at [454, 370] on option "$500,000 - $999,999" at bounding box center [410, 374] width 130 height 14
click at [470, 341] on option "$200,000 - $299,999" at bounding box center [410, 345] width 130 height 14
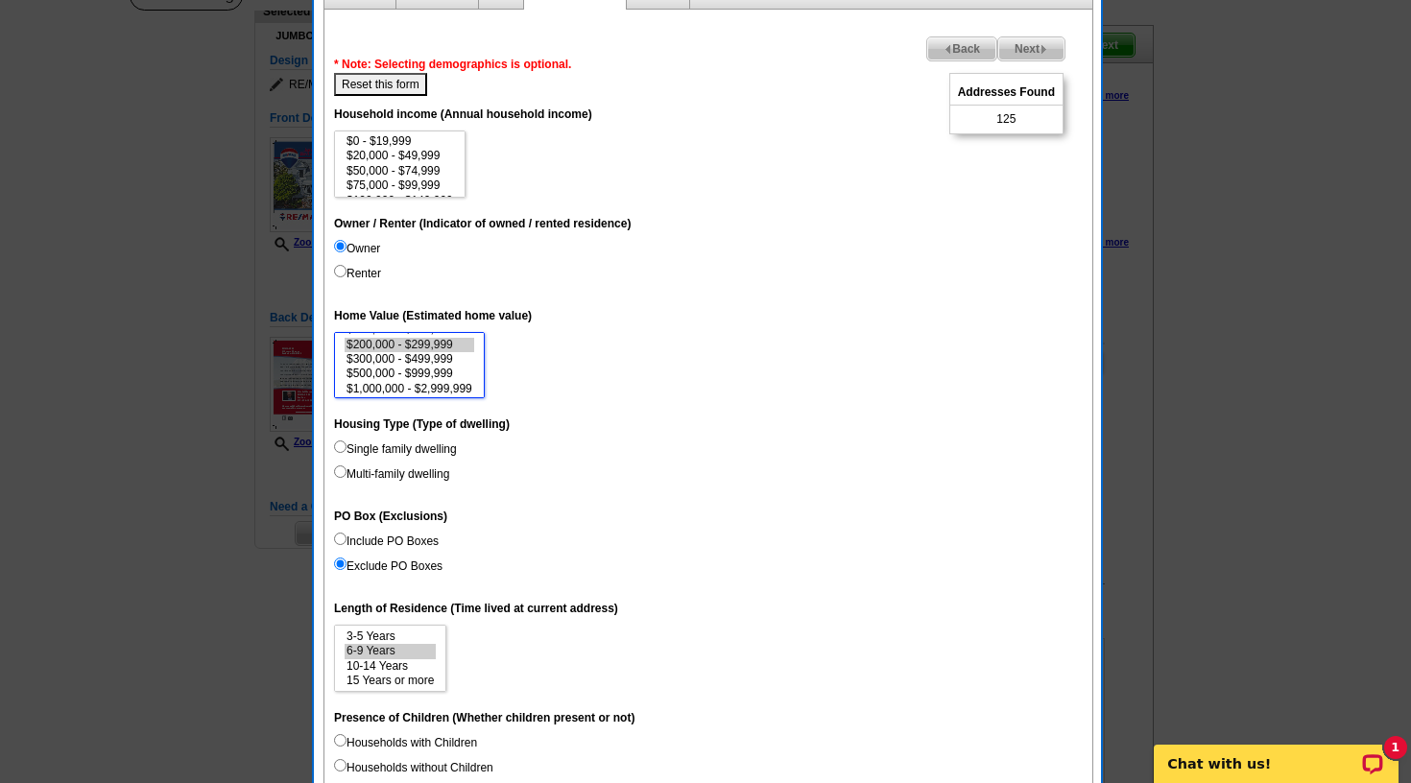
click at [452, 375] on option "$500,000 - $999,999" at bounding box center [410, 374] width 130 height 14
select select "200000-299999"
click at [454, 343] on option "$200,000 - $299,999" at bounding box center [410, 345] width 130 height 14
click at [1018, 48] on span "Next" at bounding box center [1031, 48] width 66 height 23
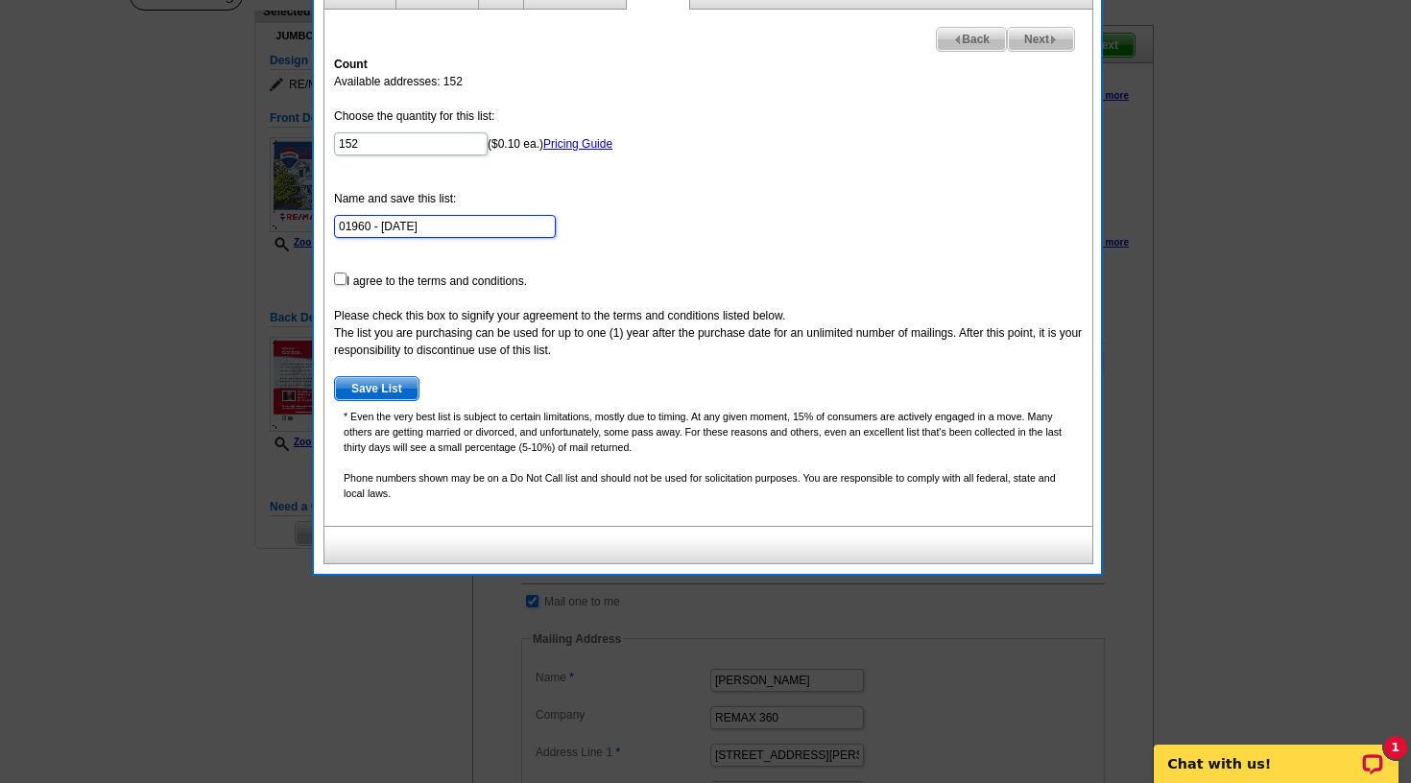
drag, startPoint x: 442, startPoint y: 234, endPoint x: 274, endPoint y: 203, distance: 171.9
click at [274, 203] on body "Welcome back Mitchell My Account Logout local_phone Same Day Design, Print, & M…" at bounding box center [705, 747] width 1411 height 1792
type input "29 Highland Park"
click at [416, 254] on form "Choose the quantity for this list: 152 ($0.10 ea.) Pricing Guide Name and save …" at bounding box center [708, 254] width 749 height 294
click at [338, 279] on input "checkbox" at bounding box center [340, 279] width 12 height 12
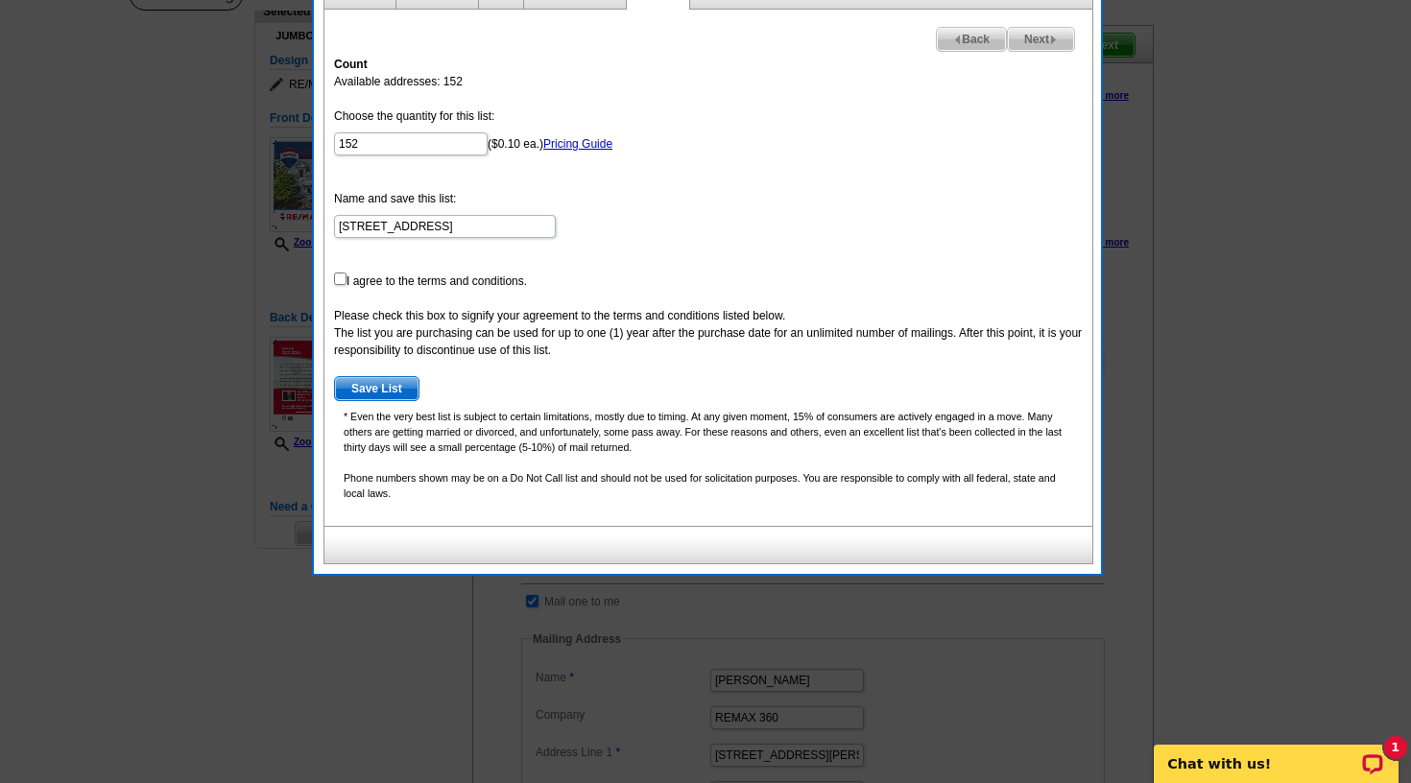
checkbox input "true"
click at [374, 382] on span "Save List" at bounding box center [377, 388] width 84 height 23
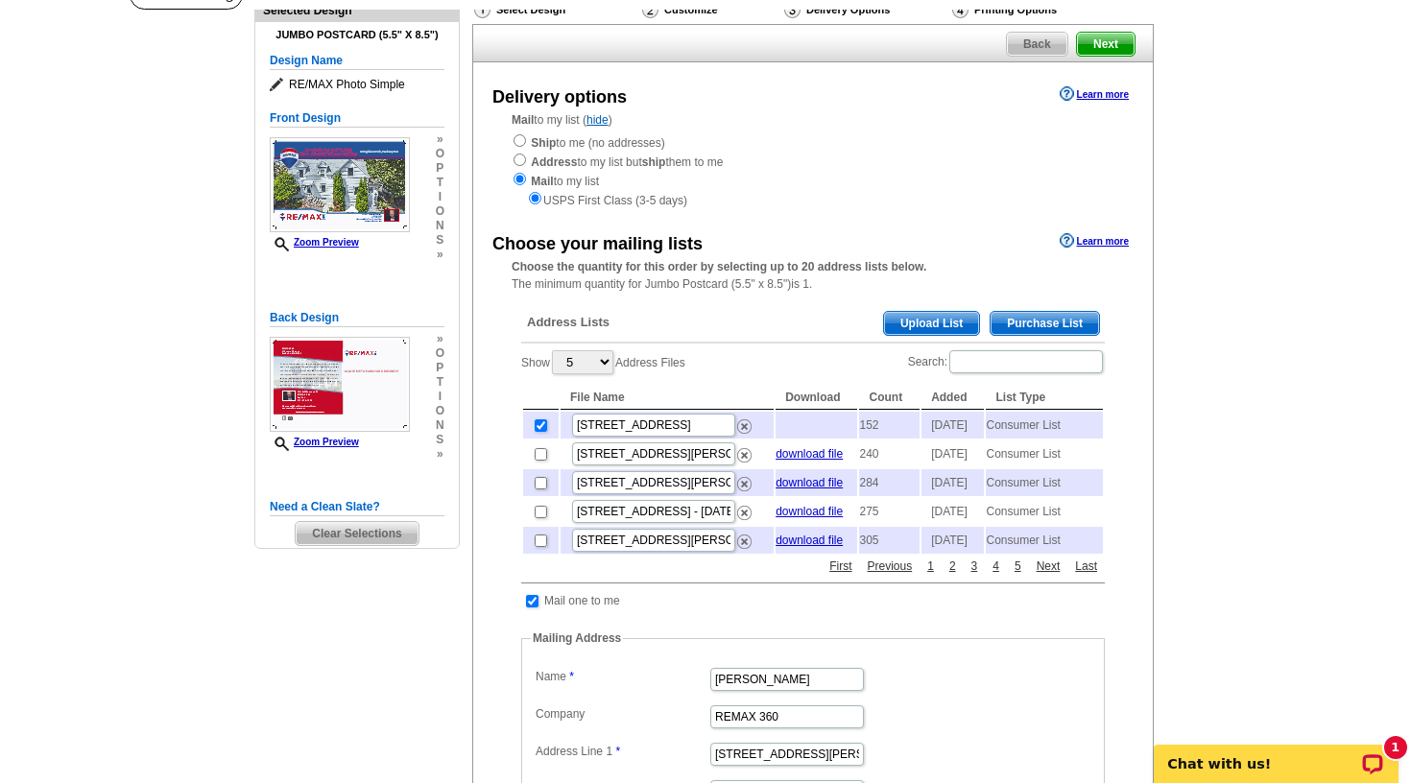
click at [1116, 40] on span "Next" at bounding box center [1106, 44] width 58 height 23
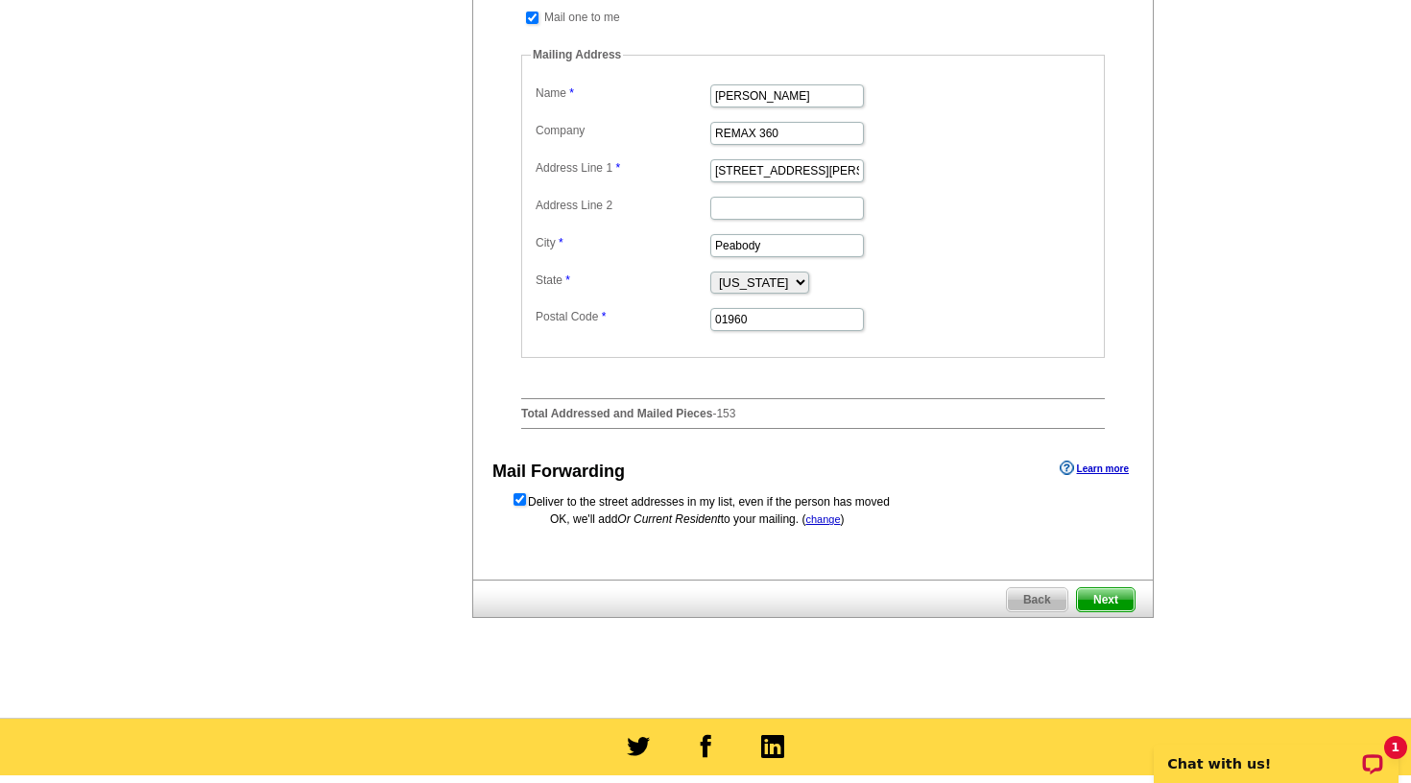
scroll to position [736, 0]
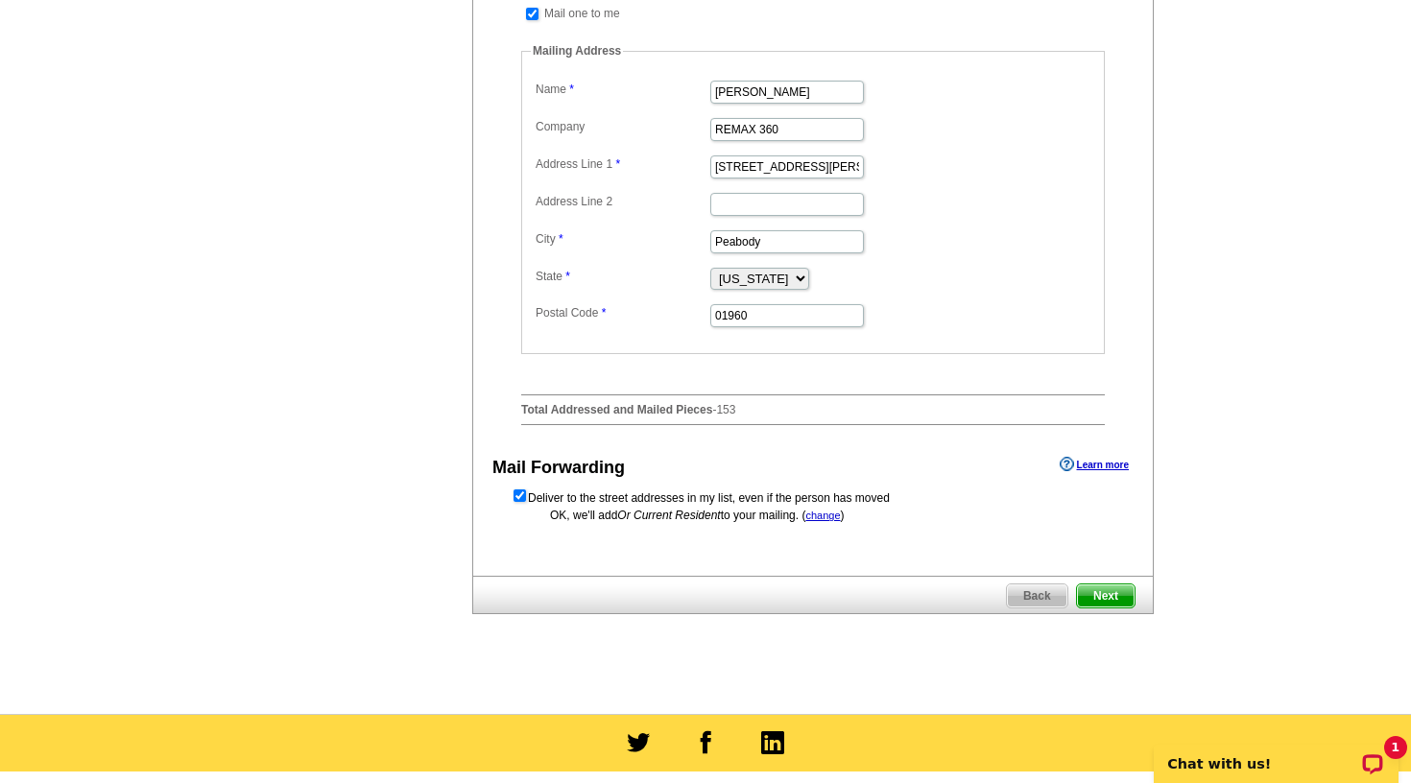
click at [1094, 608] on span "Next" at bounding box center [1106, 596] width 58 height 23
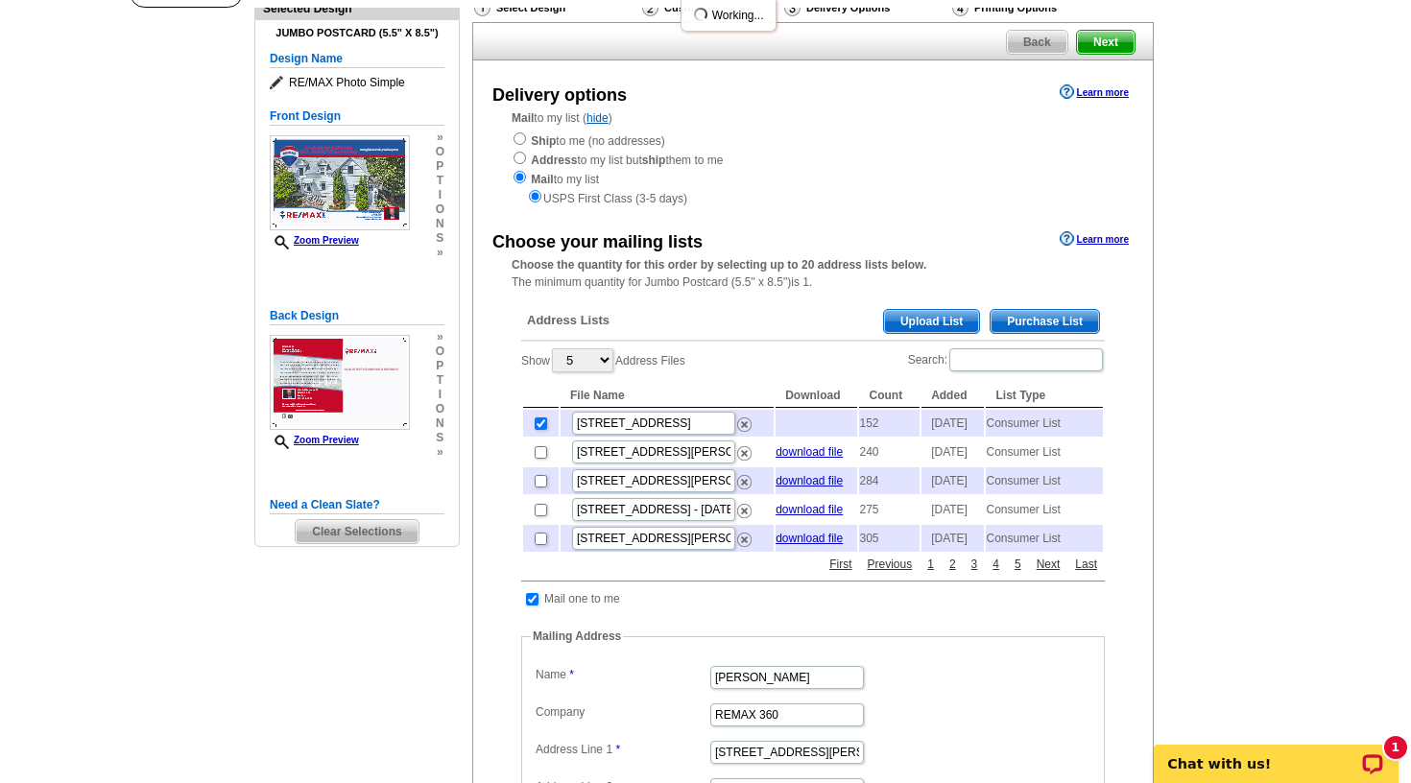
scroll to position [148, 0]
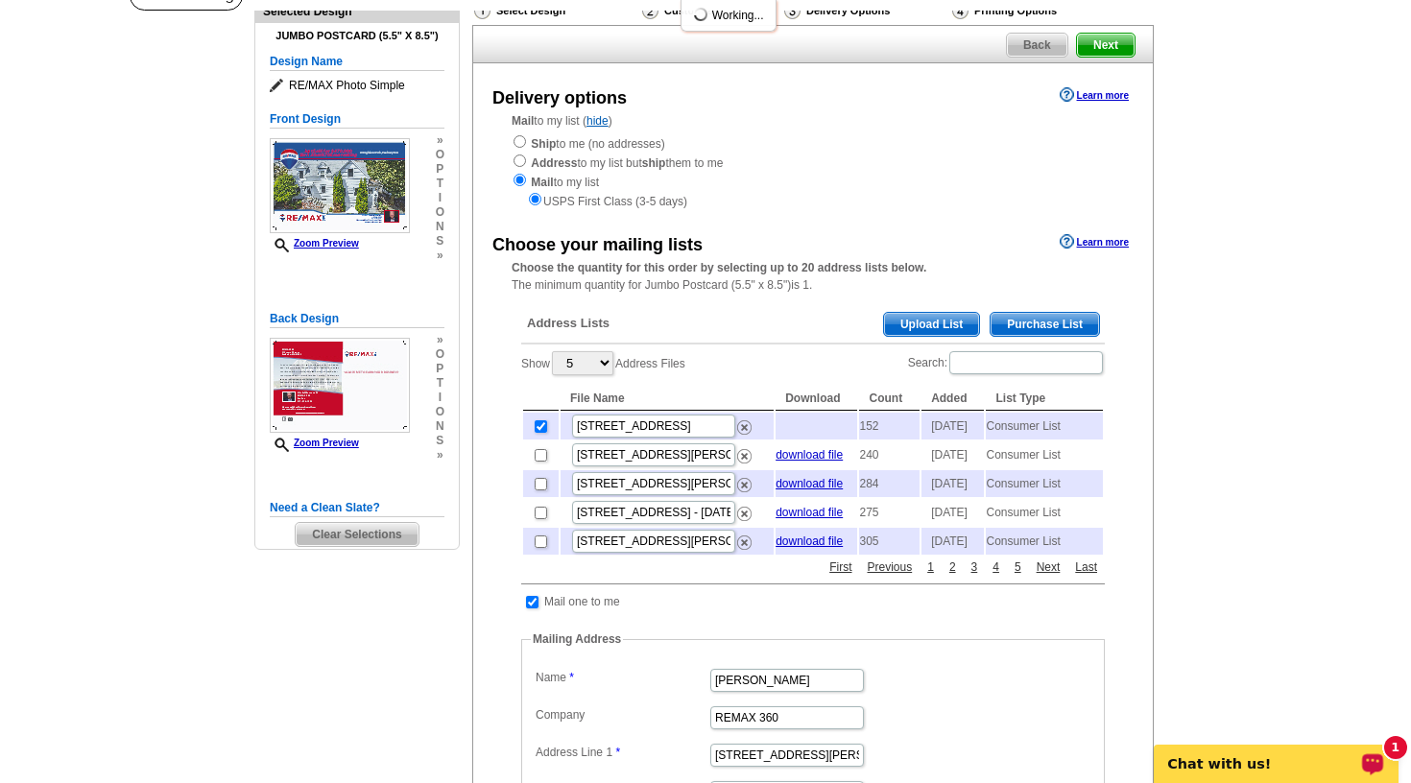
click at [1222, 759] on p "Chat with us!" at bounding box center [1263, 763] width 190 height 15
click at [1217, 239] on main "Need Help? call [PHONE_NUMBER], chat with support, or have our designers make s…" at bounding box center [705, 641] width 1411 height 1323
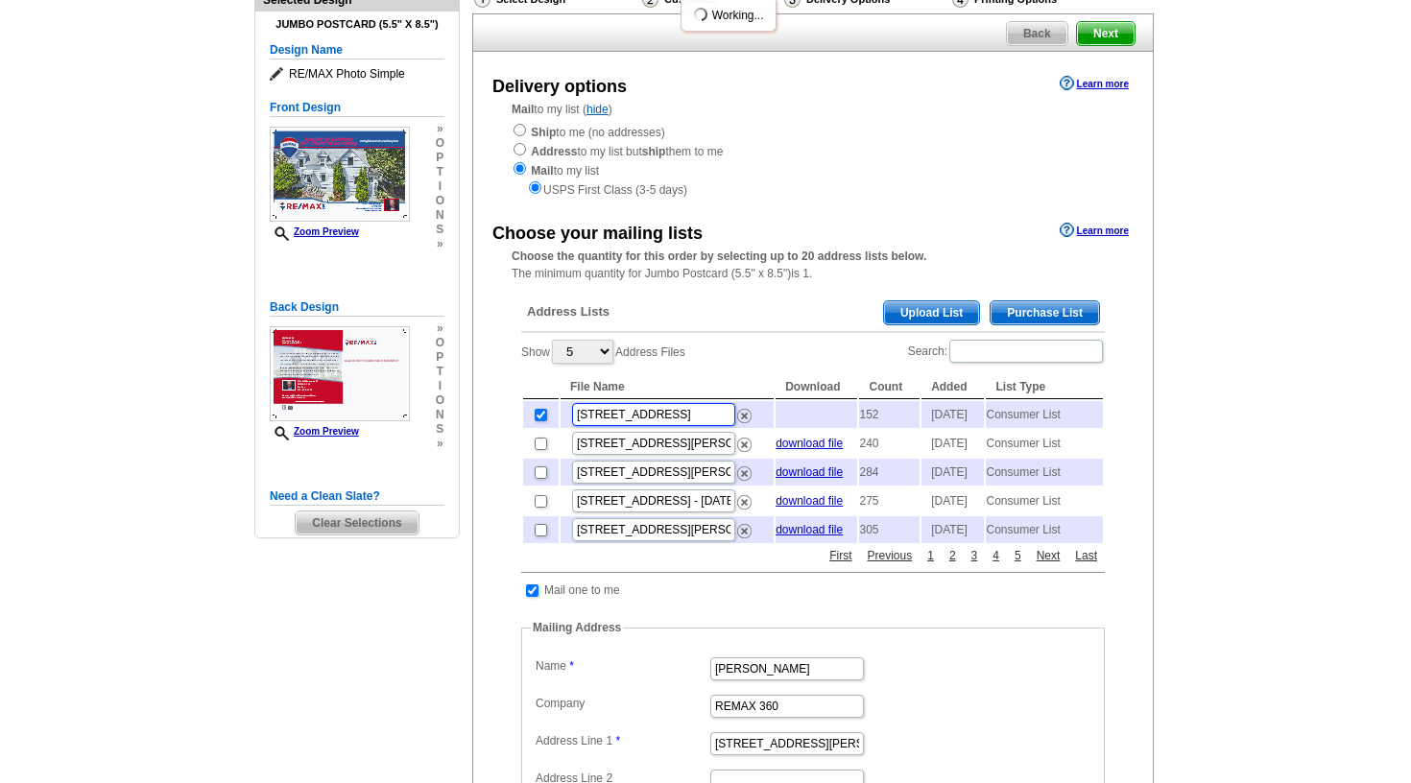
click at [680, 406] on input "[STREET_ADDRESS]" at bounding box center [653, 414] width 163 height 23
type input "[STREET_ADDRESS]"
click at [751, 343] on div "Show 5 10 25 50 100 Address Files Search: File Name Download Count Added List T…" at bounding box center [813, 441] width 584 height 207
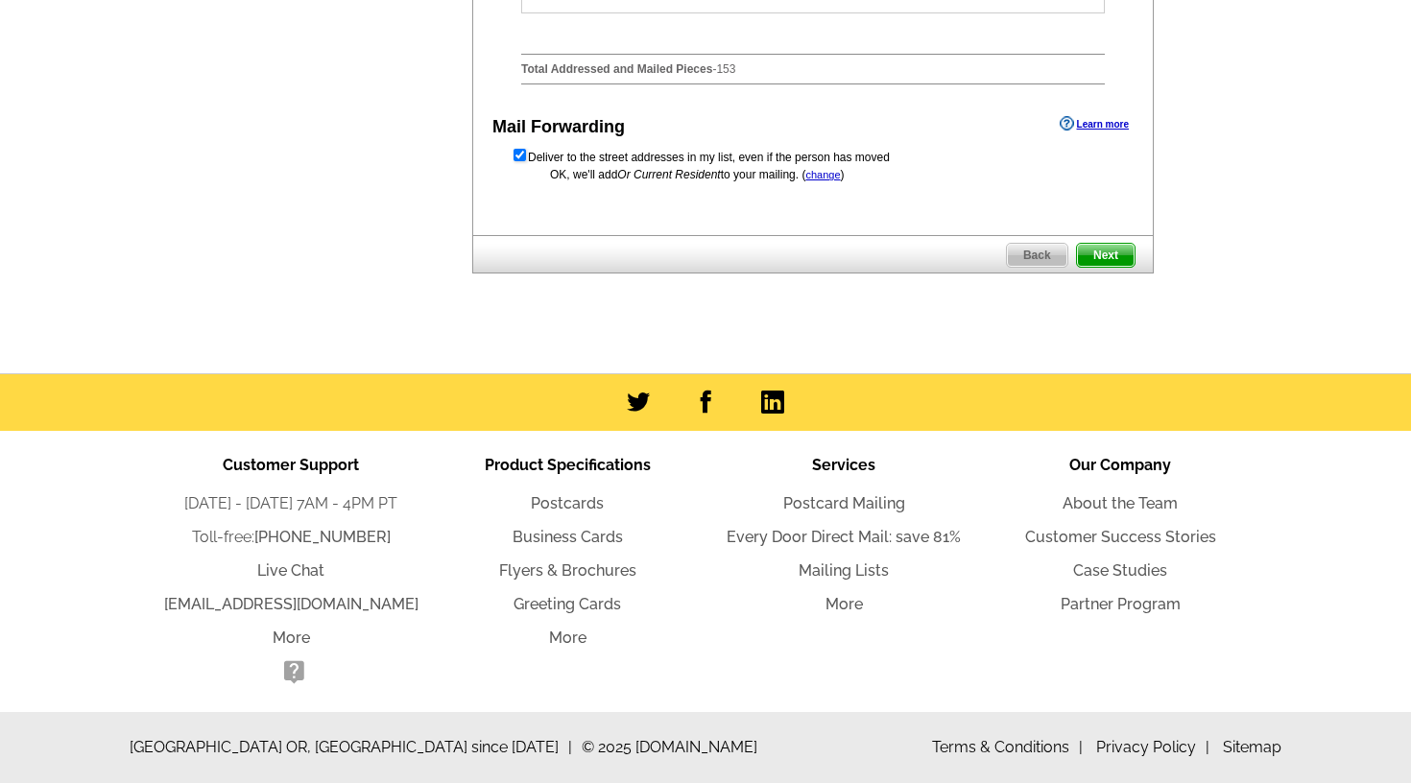
scroll to position [1102, 0]
click at [1119, 260] on span "Next" at bounding box center [1106, 255] width 58 height 23
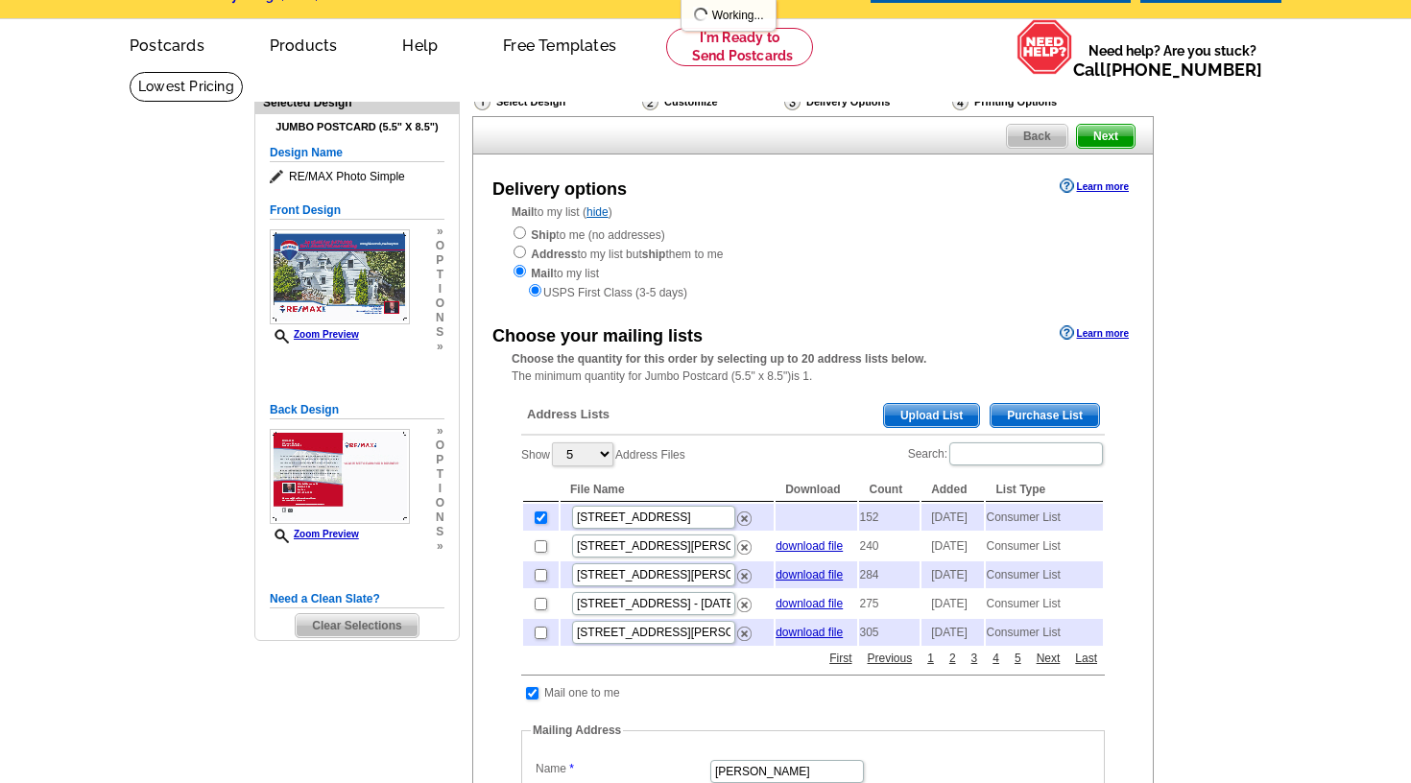
scroll to position [56, 0]
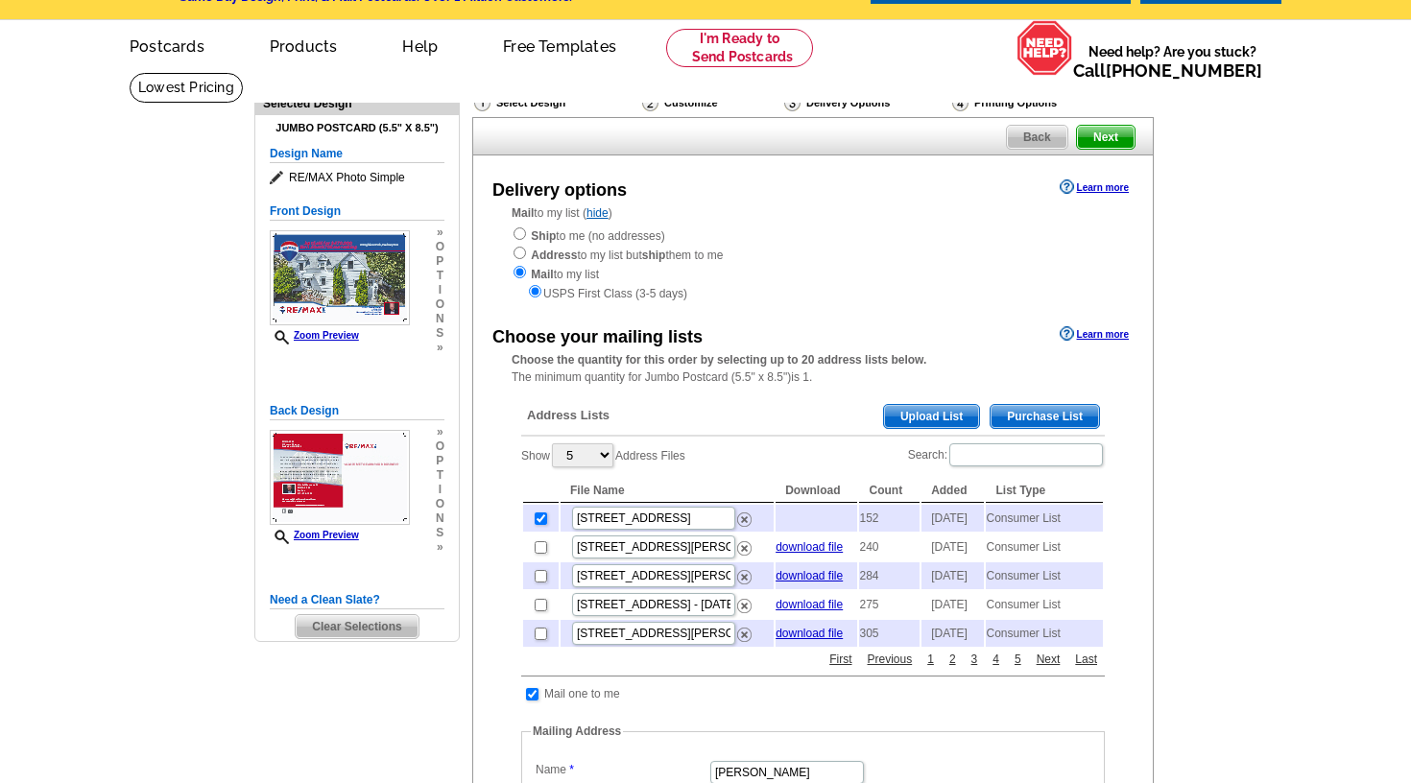
click at [1104, 134] on span "Next" at bounding box center [1106, 137] width 58 height 23
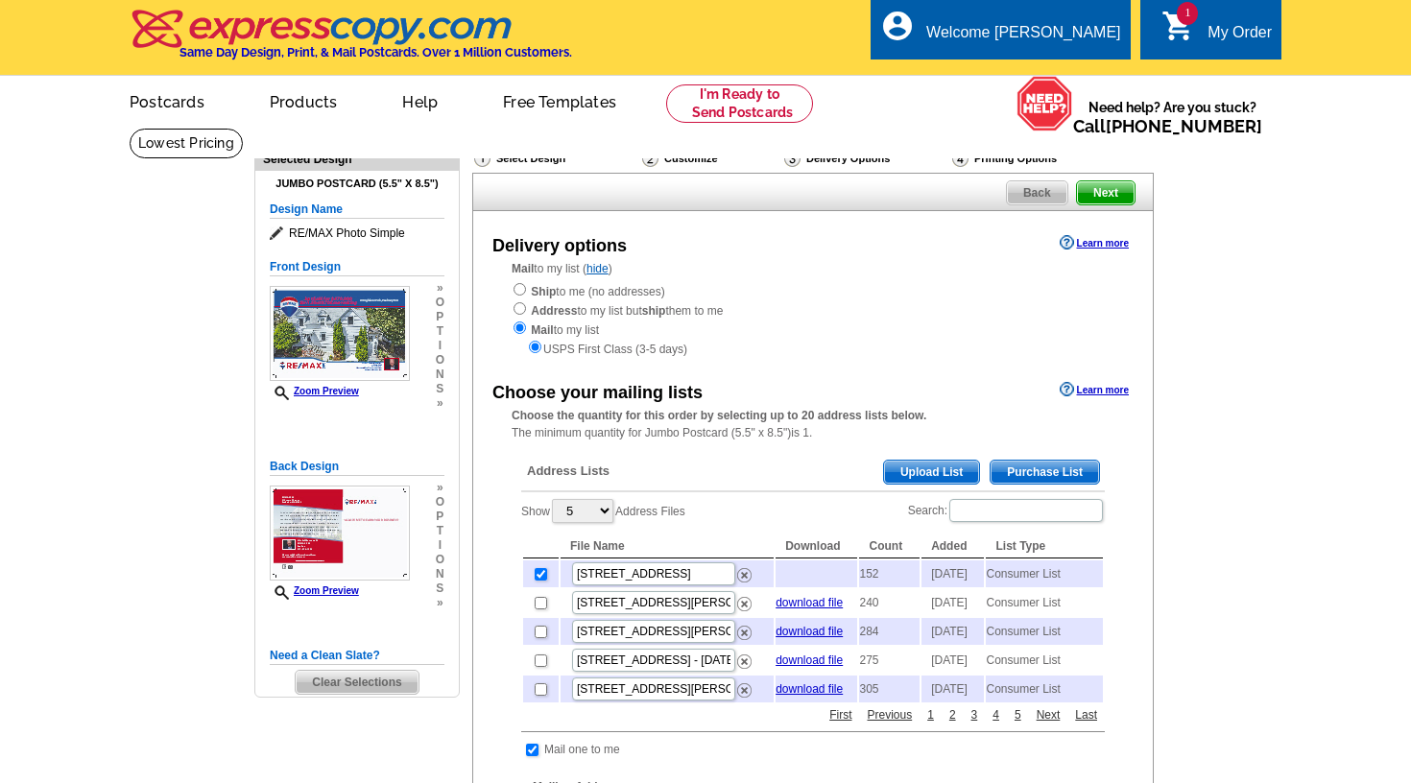
click at [1104, 190] on span "Next" at bounding box center [1106, 192] width 58 height 23
click at [1181, 22] on span "1" at bounding box center [1187, 13] width 21 height 23
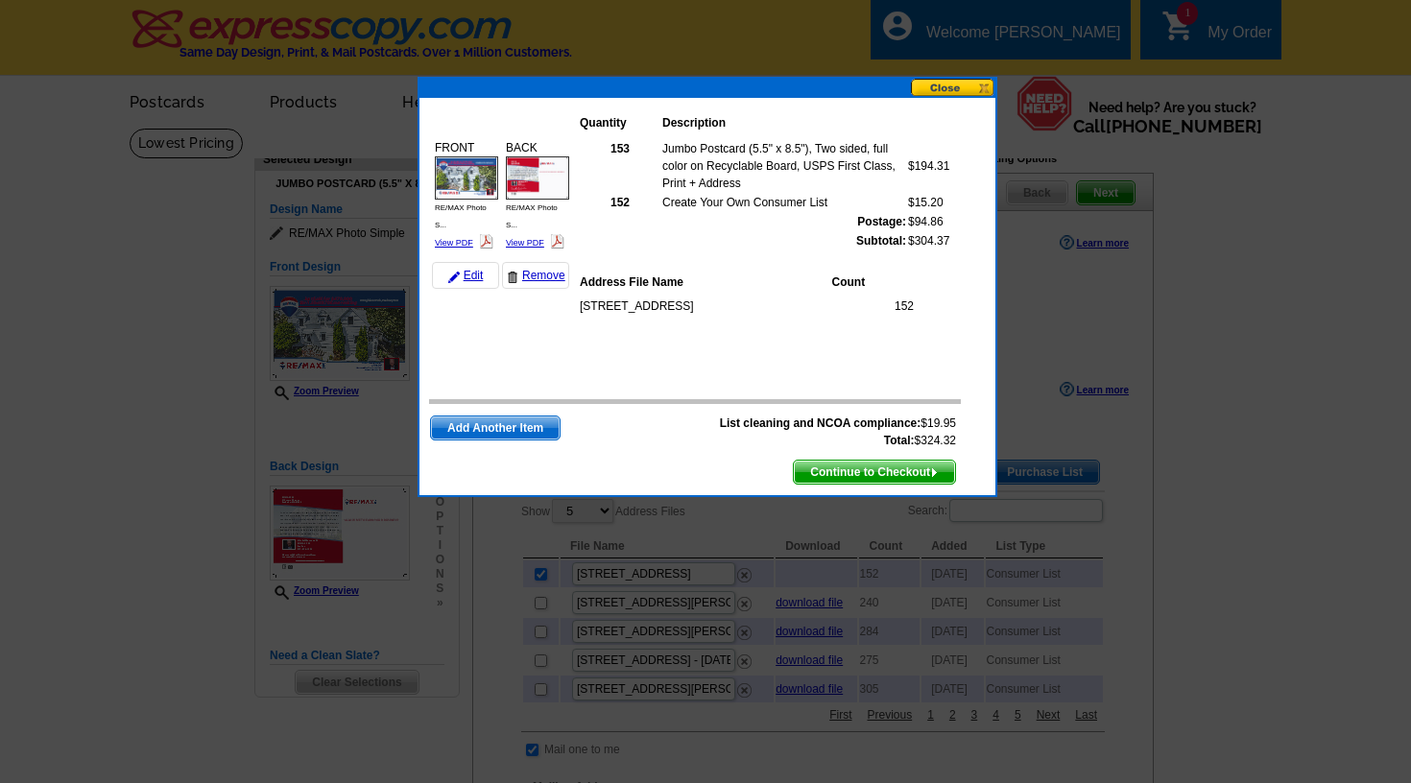
click at [892, 476] on span "Continue to Checkout" at bounding box center [874, 472] width 161 height 23
click at [870, 472] on span "Continue to Checkout" at bounding box center [874, 472] width 161 height 23
click at [875, 465] on span "Continue to Checkout" at bounding box center [874, 472] width 161 height 23
click at [918, 465] on span "Continue to Checkout" at bounding box center [874, 472] width 161 height 23
click at [945, 86] on button at bounding box center [953, 88] width 84 height 18
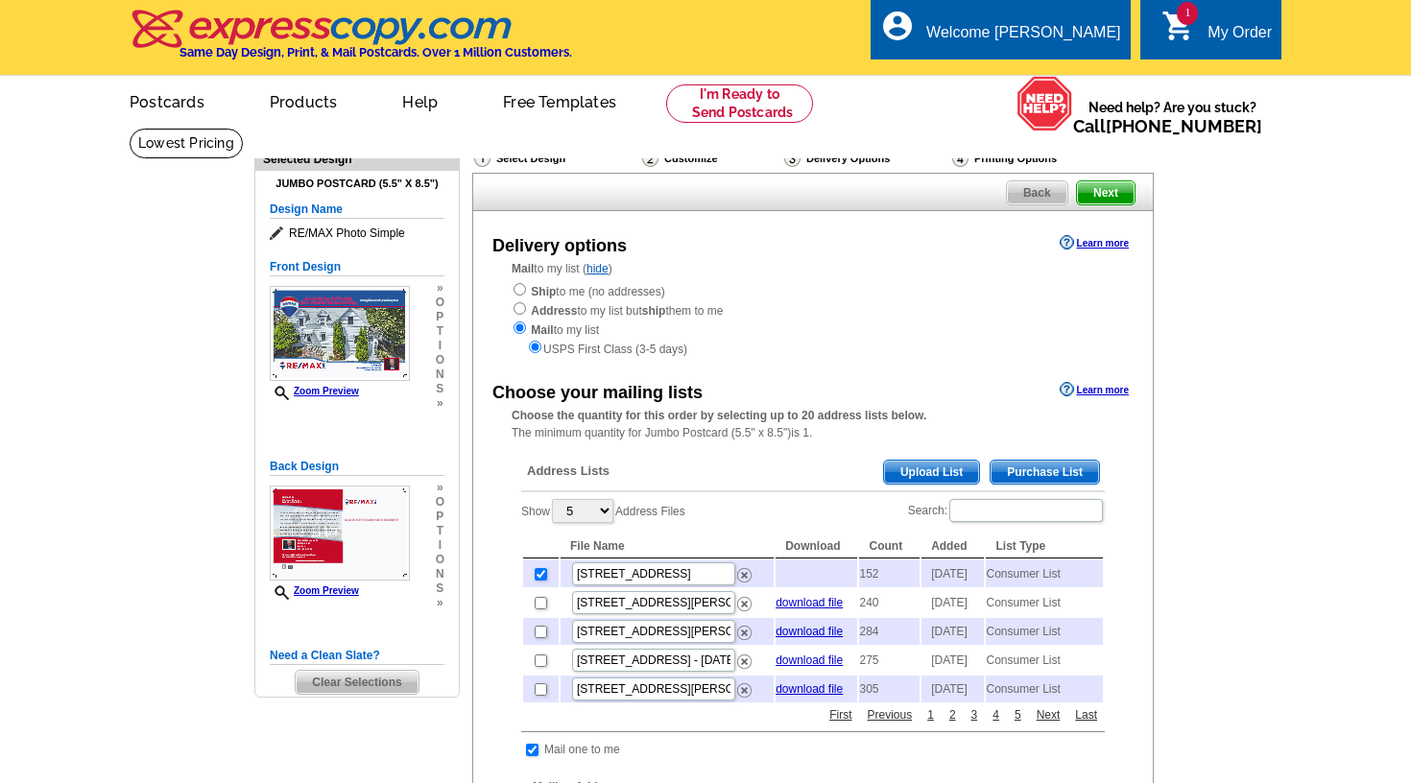
click at [983, 85] on div "picture_in_picture Postcards store_mall_directory Products keyboard_arrow_down …" at bounding box center [705, 117] width 1229 height 83
click at [935, 465] on span "Upload List" at bounding box center [931, 472] width 95 height 23
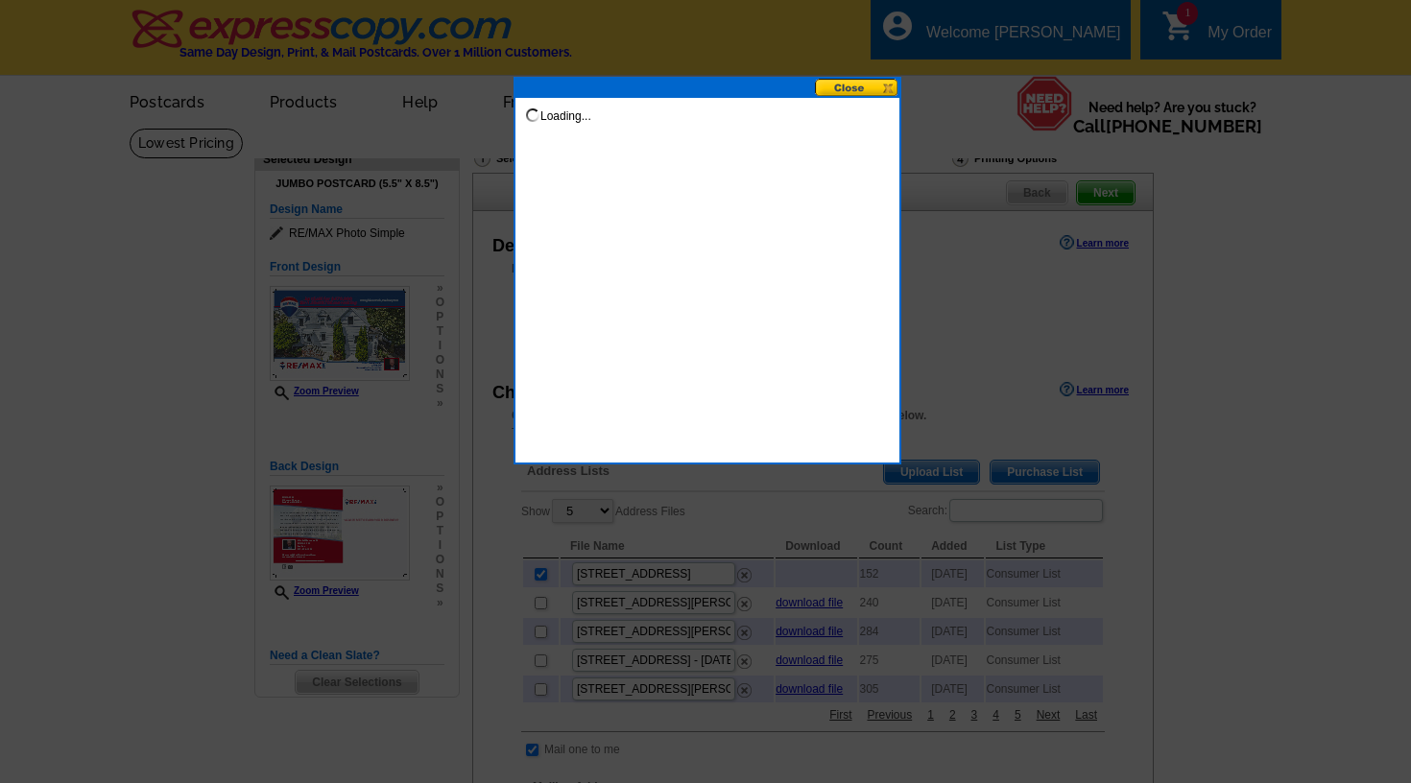
click at [935, 465] on div at bounding box center [705, 391] width 1411 height 783
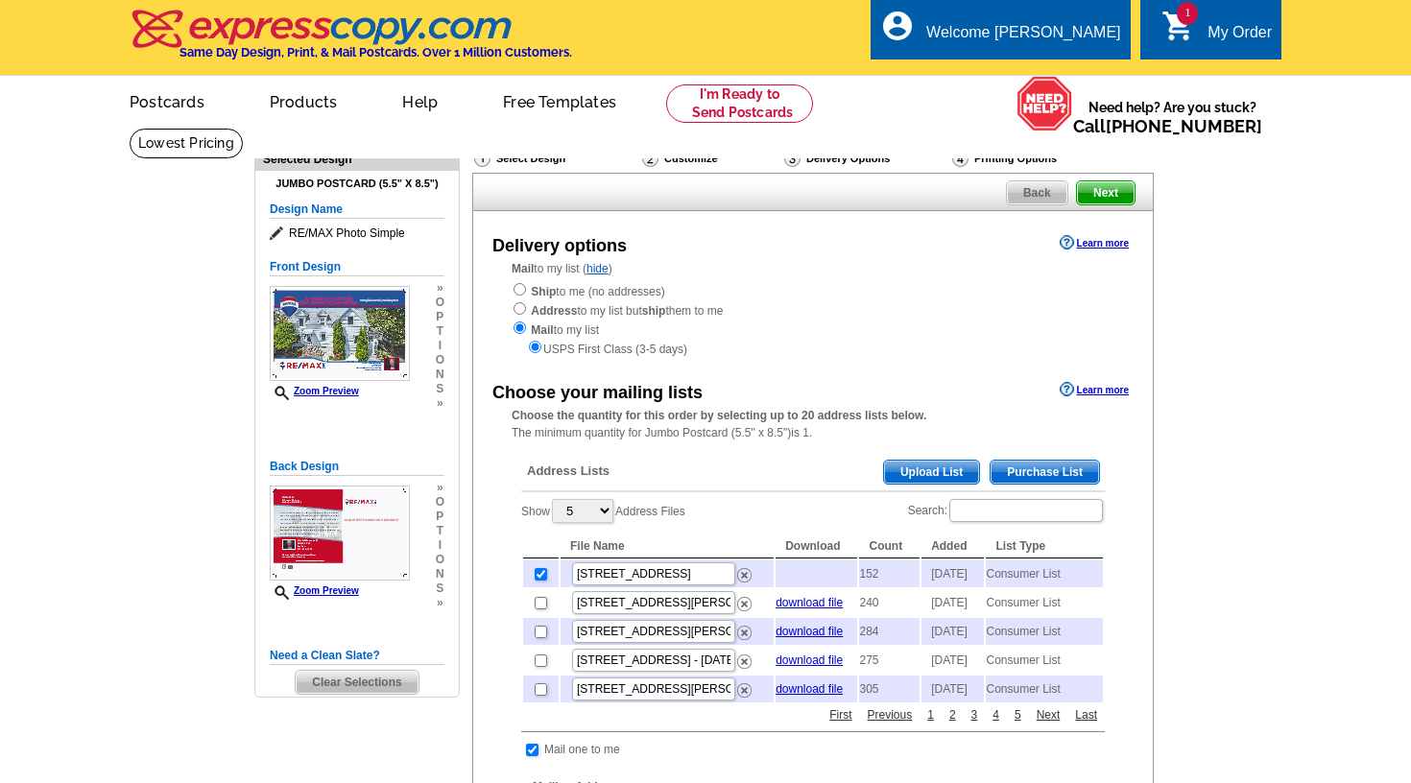
click at [1169, 19] on icon "shopping_cart" at bounding box center [1178, 26] width 35 height 35
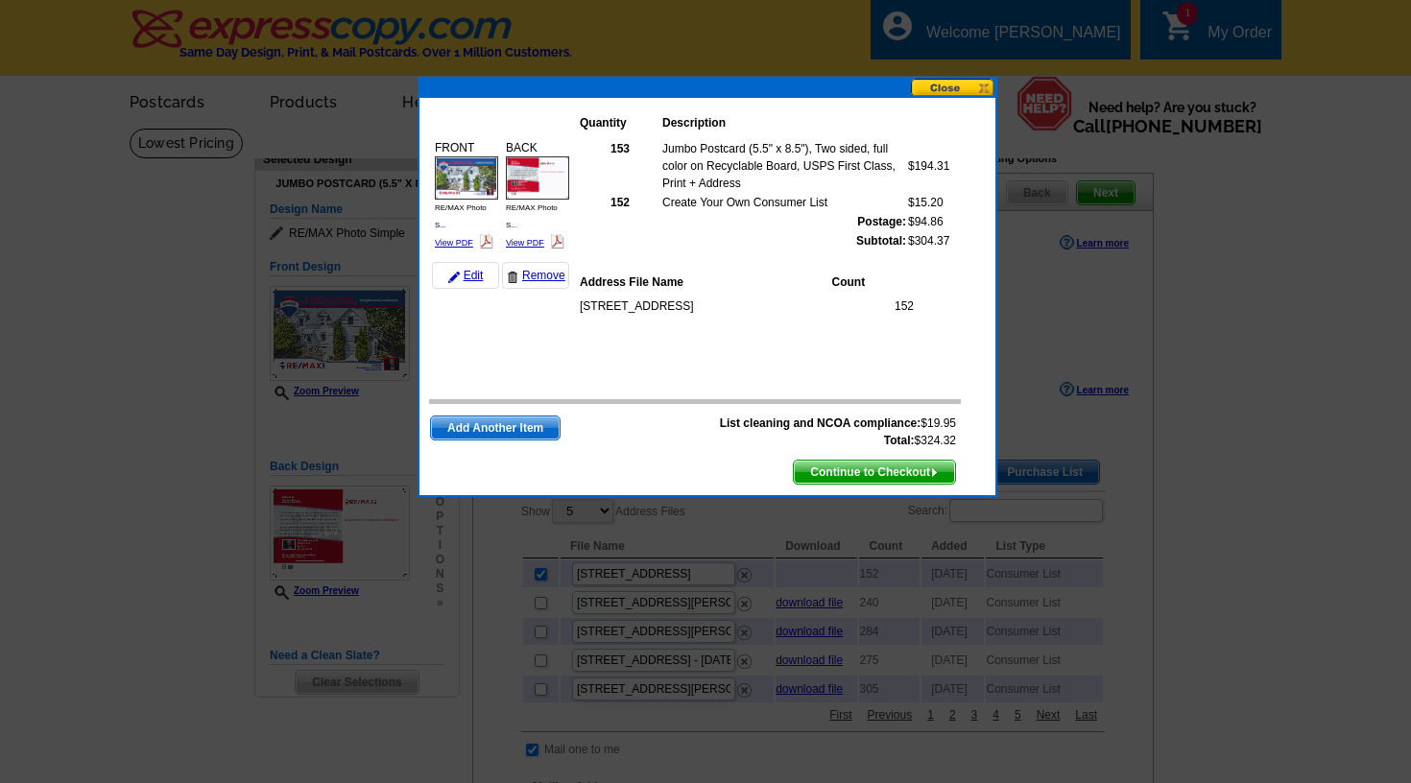
click at [827, 472] on span "Continue to Checkout" at bounding box center [874, 472] width 161 height 23
click at [915, 464] on span "Continue to Checkout" at bounding box center [874, 472] width 161 height 23
click at [917, 470] on span "Continue to Checkout" at bounding box center [874, 472] width 161 height 23
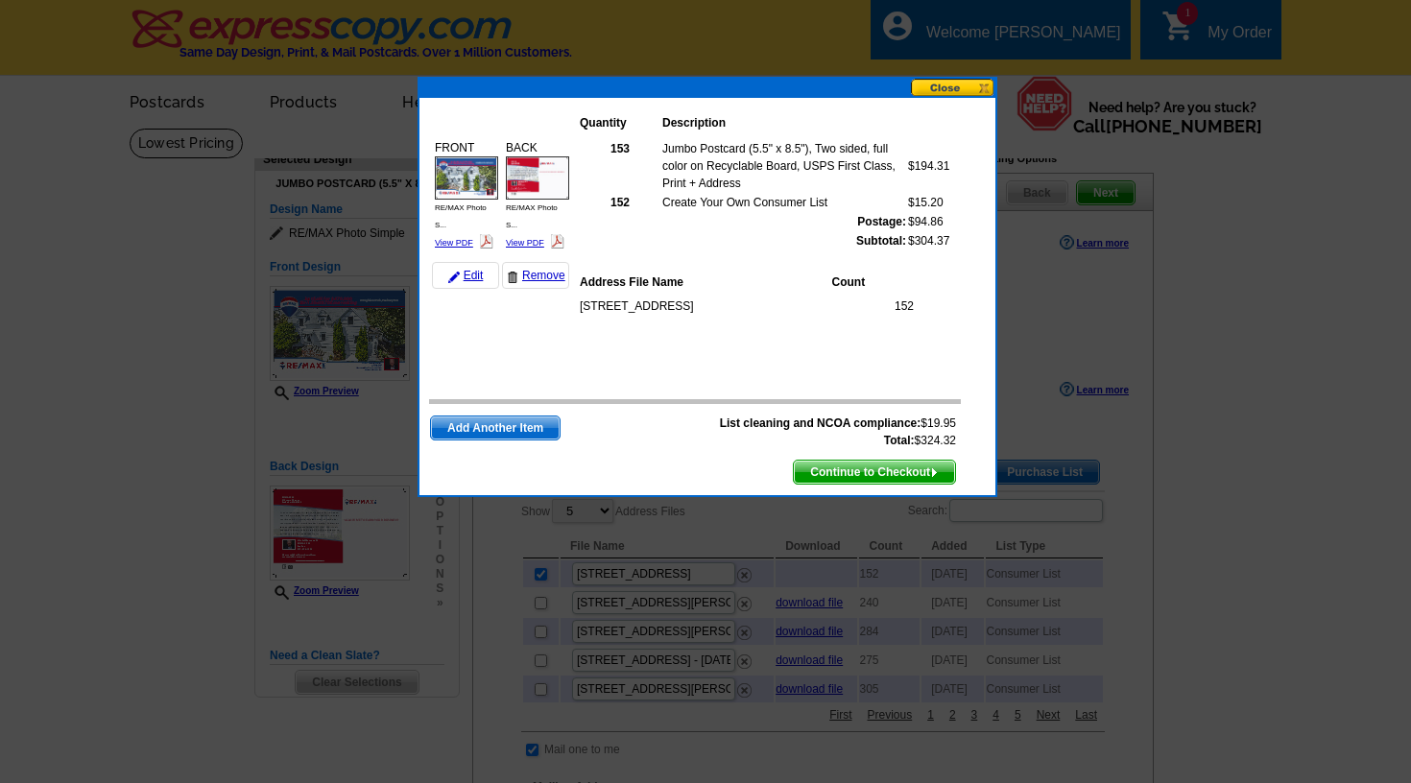
click at [987, 85] on button at bounding box center [953, 88] width 84 height 18
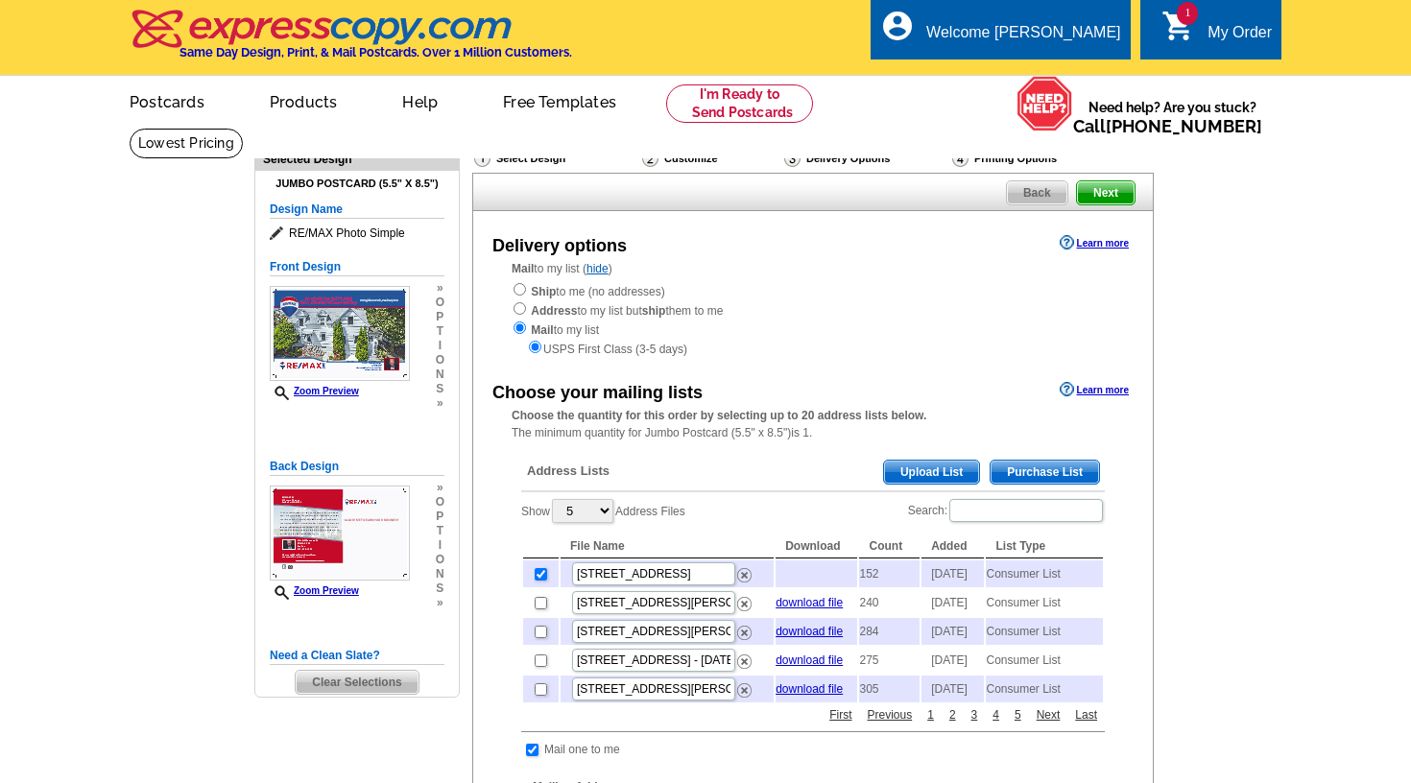
click at [959, 84] on ul "picture_in_picture Postcards store_mall_directory Products keyboard_arrow_down …" at bounding box center [529, 117] width 860 height 83
click at [957, 84] on ul "picture_in_picture Postcards store_mall_directory Products keyboard_arrow_down …" at bounding box center [529, 117] width 860 height 83
click at [1084, 67] on link "My Account" at bounding box center [1073, 73] width 83 height 17
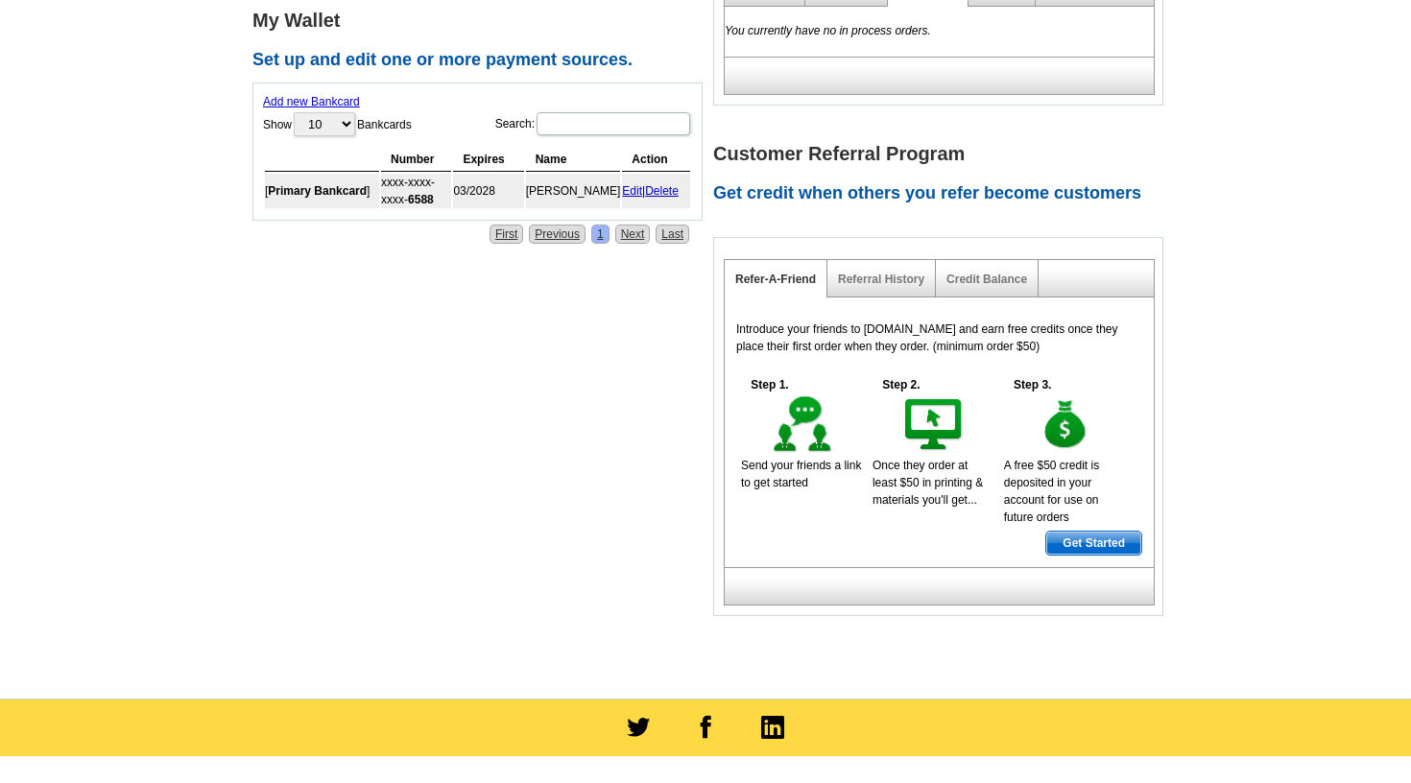
scroll to position [457, 0]
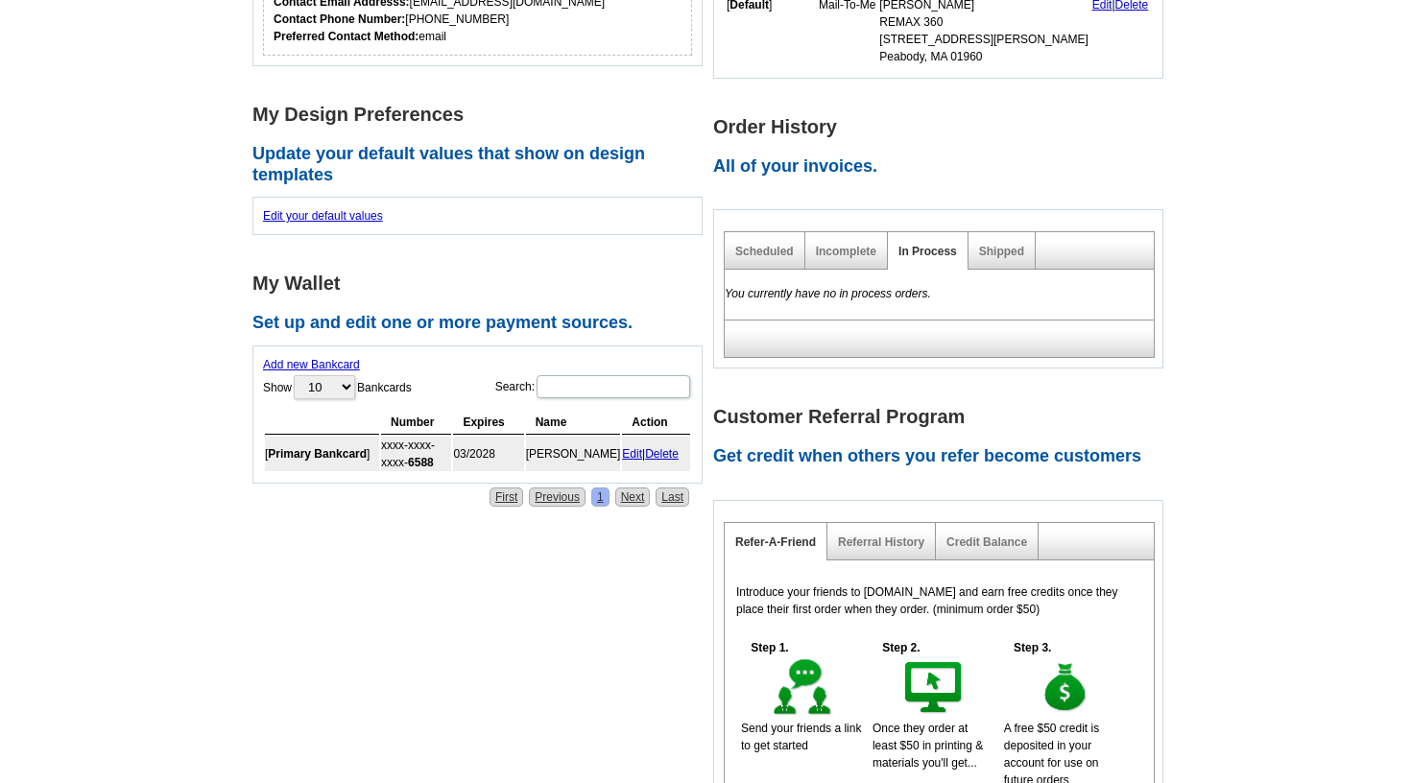
click at [848, 239] on div "Incomplete" at bounding box center [846, 250] width 83 height 37
click at [848, 245] on link "Incomplete" at bounding box center [846, 251] width 60 height 13
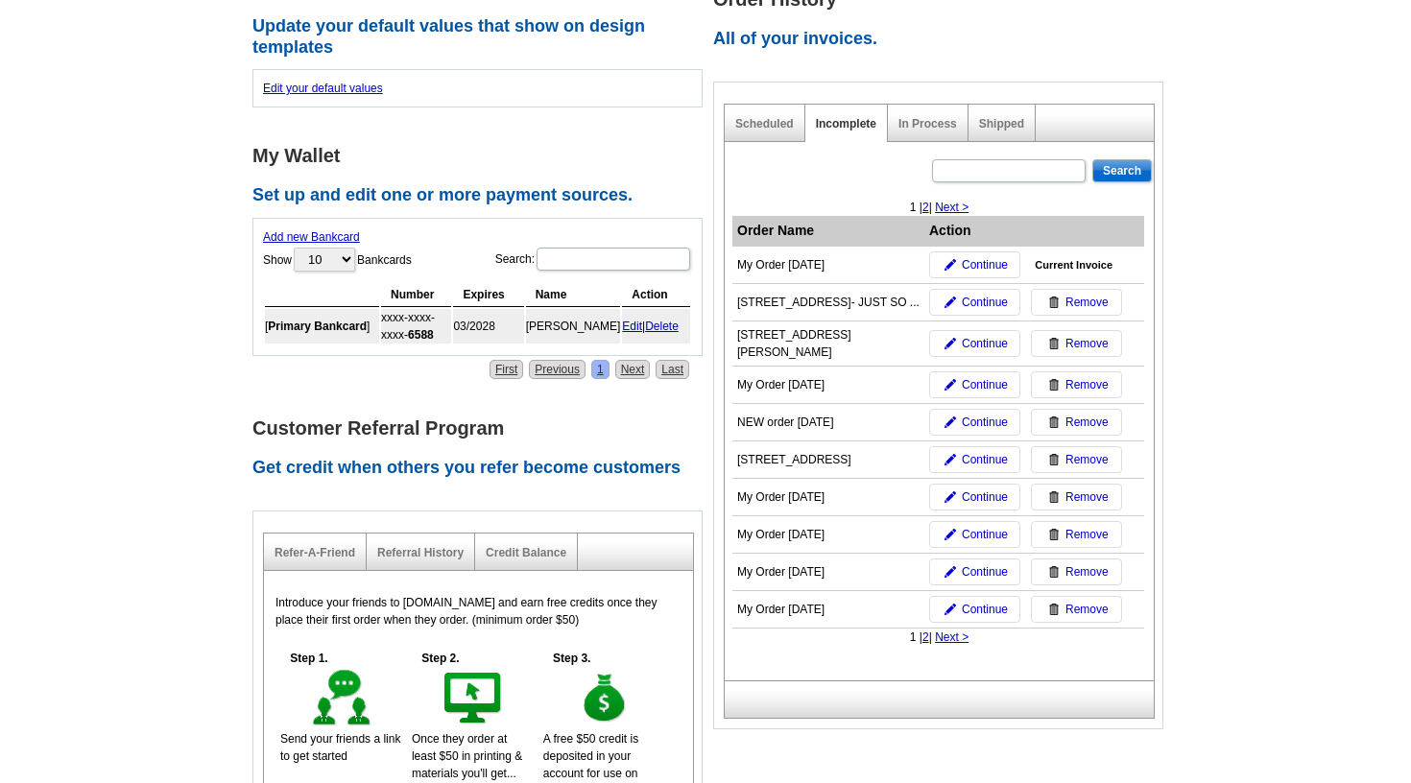
scroll to position [586, 0]
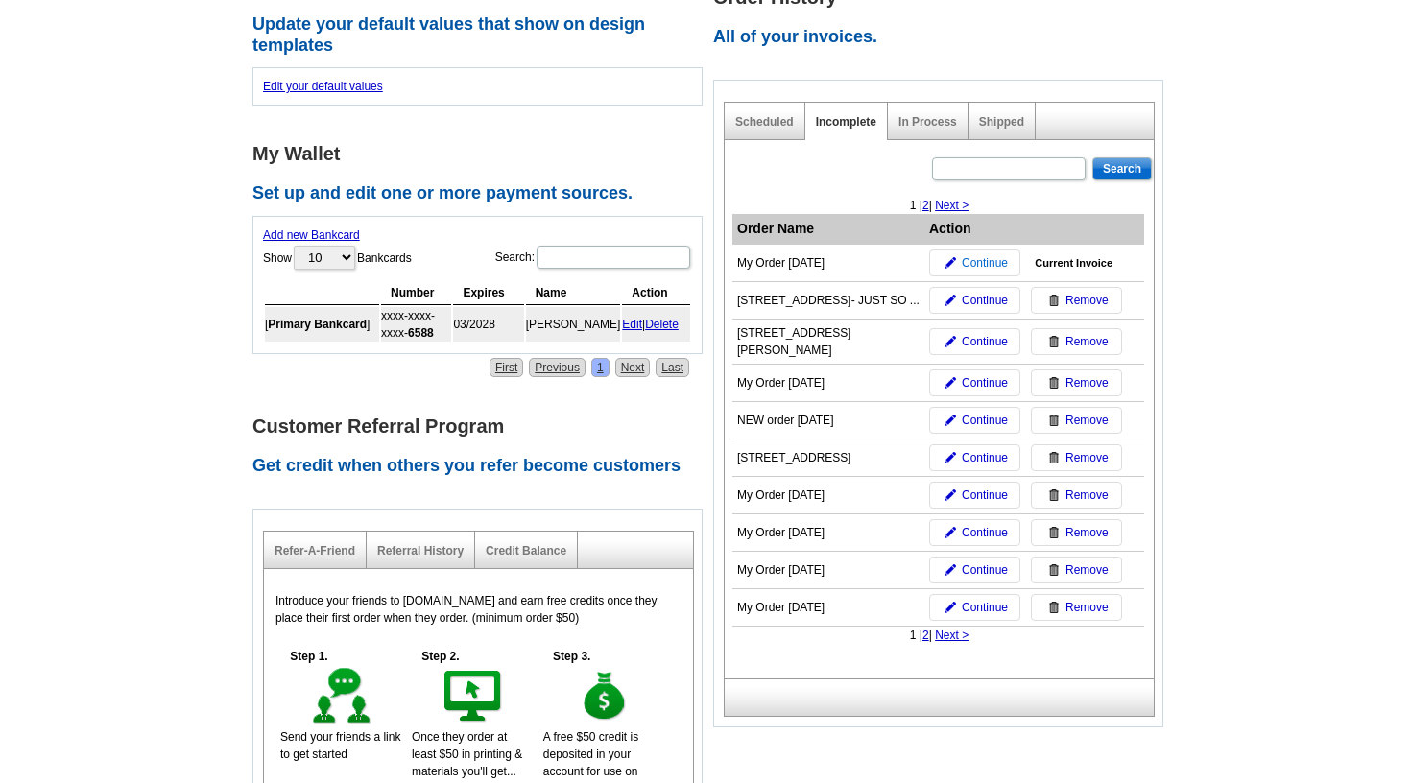
click at [981, 260] on span "Continue" at bounding box center [985, 262] width 46 height 17
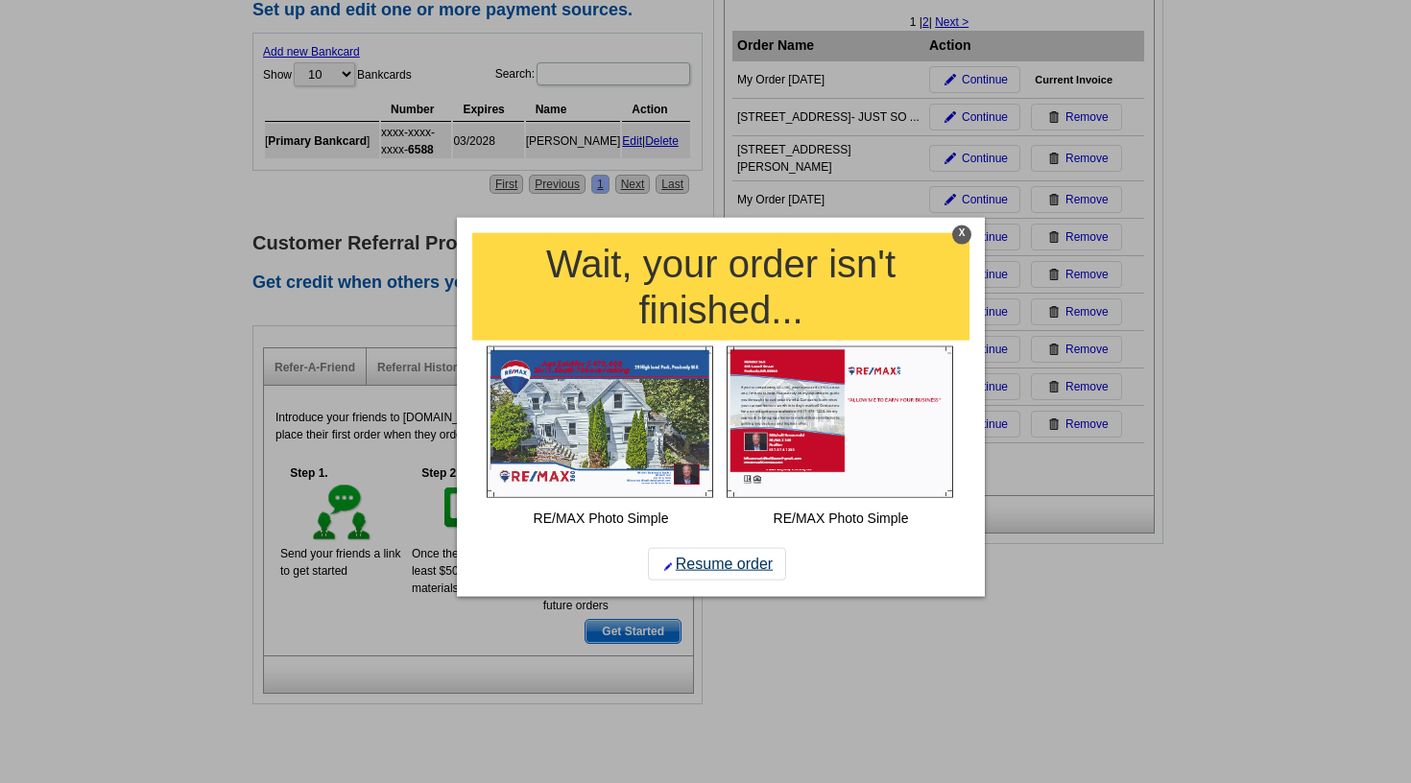
click at [723, 564] on link "Resume order" at bounding box center [717, 563] width 138 height 33
click at [723, 562] on link "Resume order" at bounding box center [717, 563] width 138 height 33
click at [725, 559] on link "Resume order" at bounding box center [717, 563] width 138 height 33
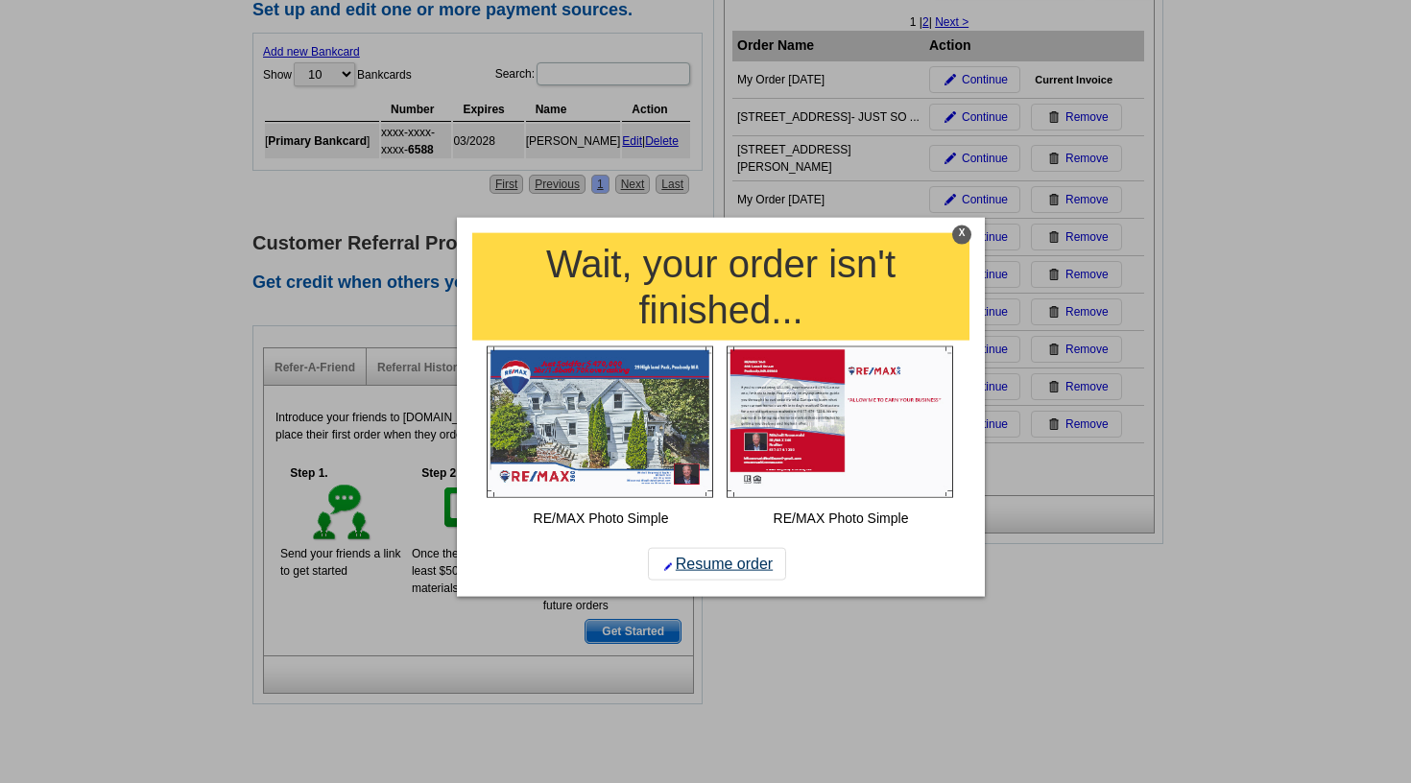
click at [725, 559] on link "Resume order" at bounding box center [717, 563] width 138 height 33
click at [666, 561] on link "Resume order" at bounding box center [717, 563] width 138 height 33
click at [707, 561] on link "Resume order" at bounding box center [717, 563] width 138 height 33
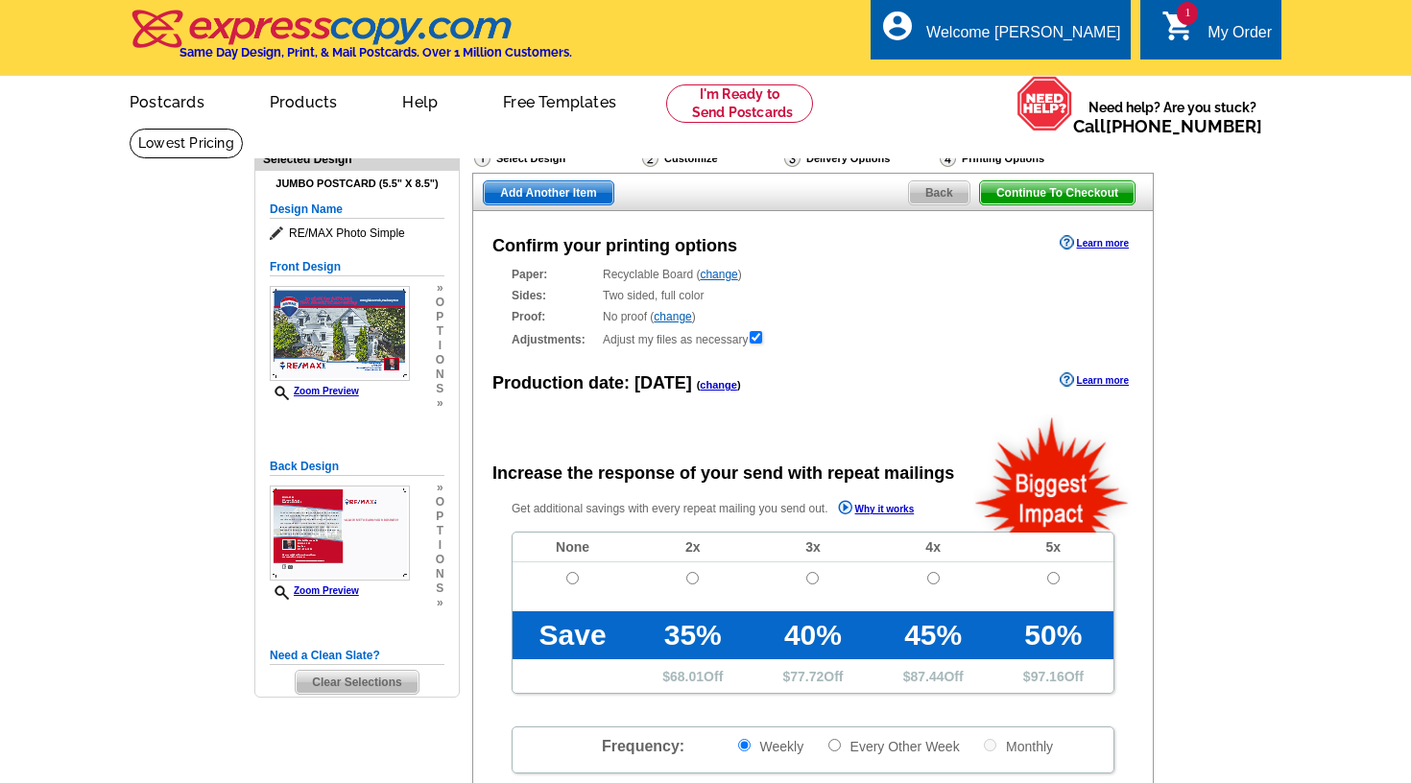
radio input "false"
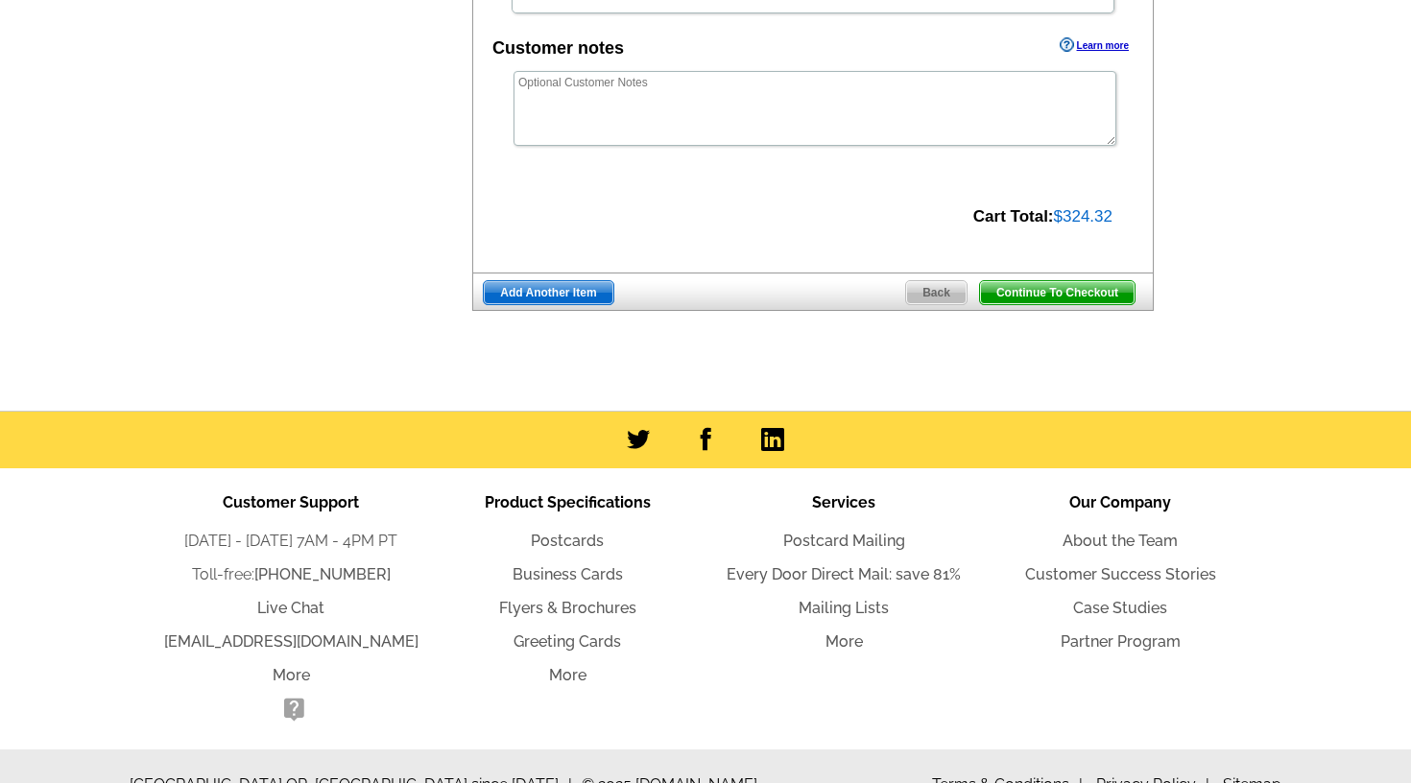
scroll to position [761, 0]
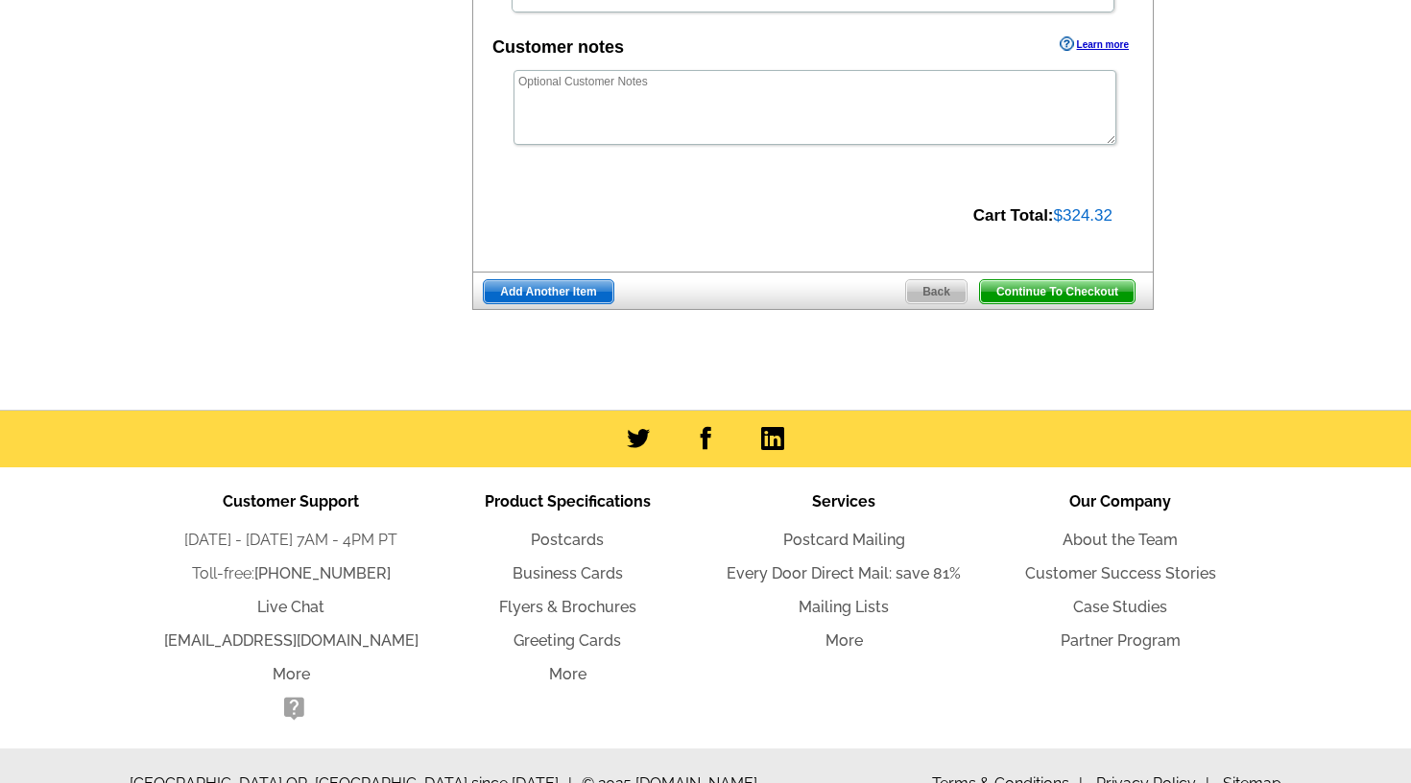
click at [1028, 282] on span "Continue To Checkout" at bounding box center [1057, 291] width 155 height 23
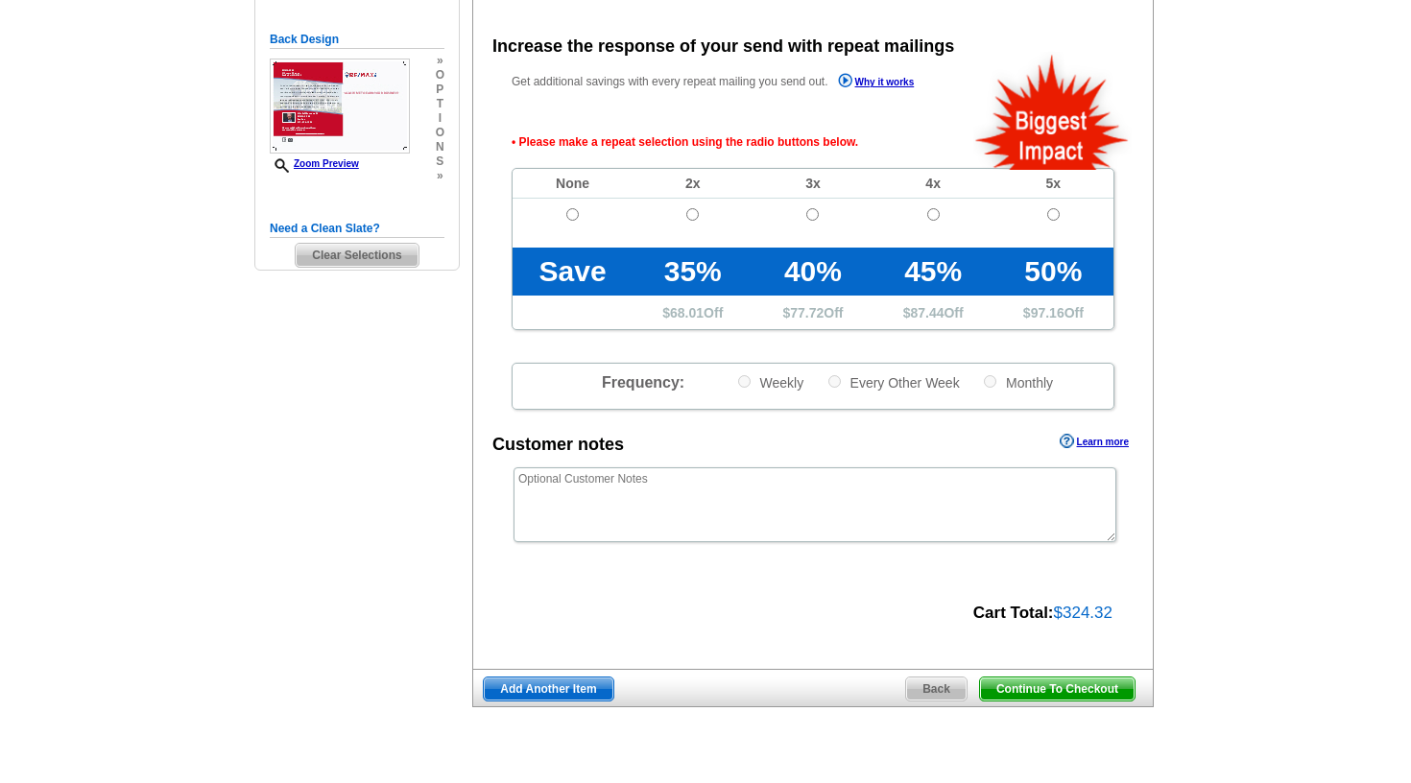
scroll to position [426, 0]
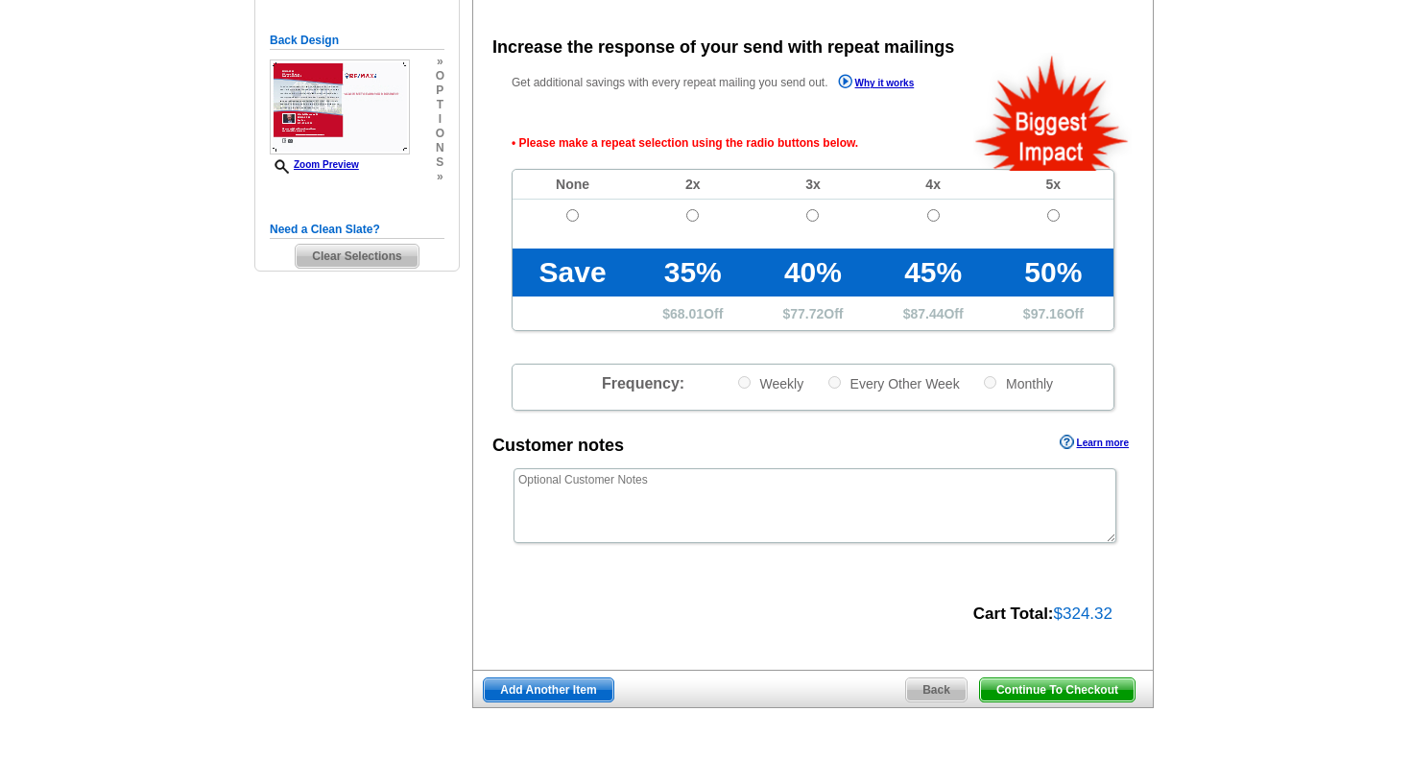
click at [567, 212] on input "radio" at bounding box center [572, 215] width 12 height 12
radio input "true"
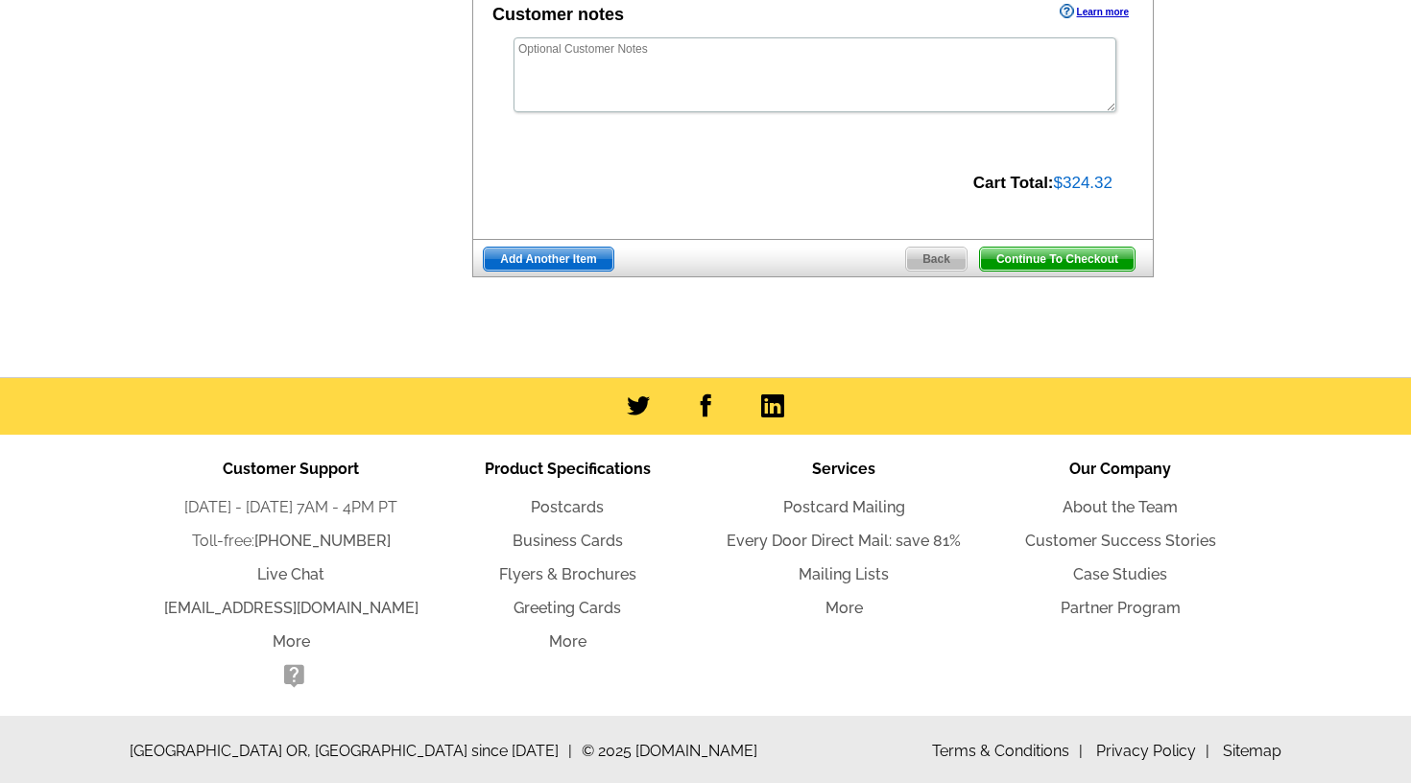
scroll to position [856, 0]
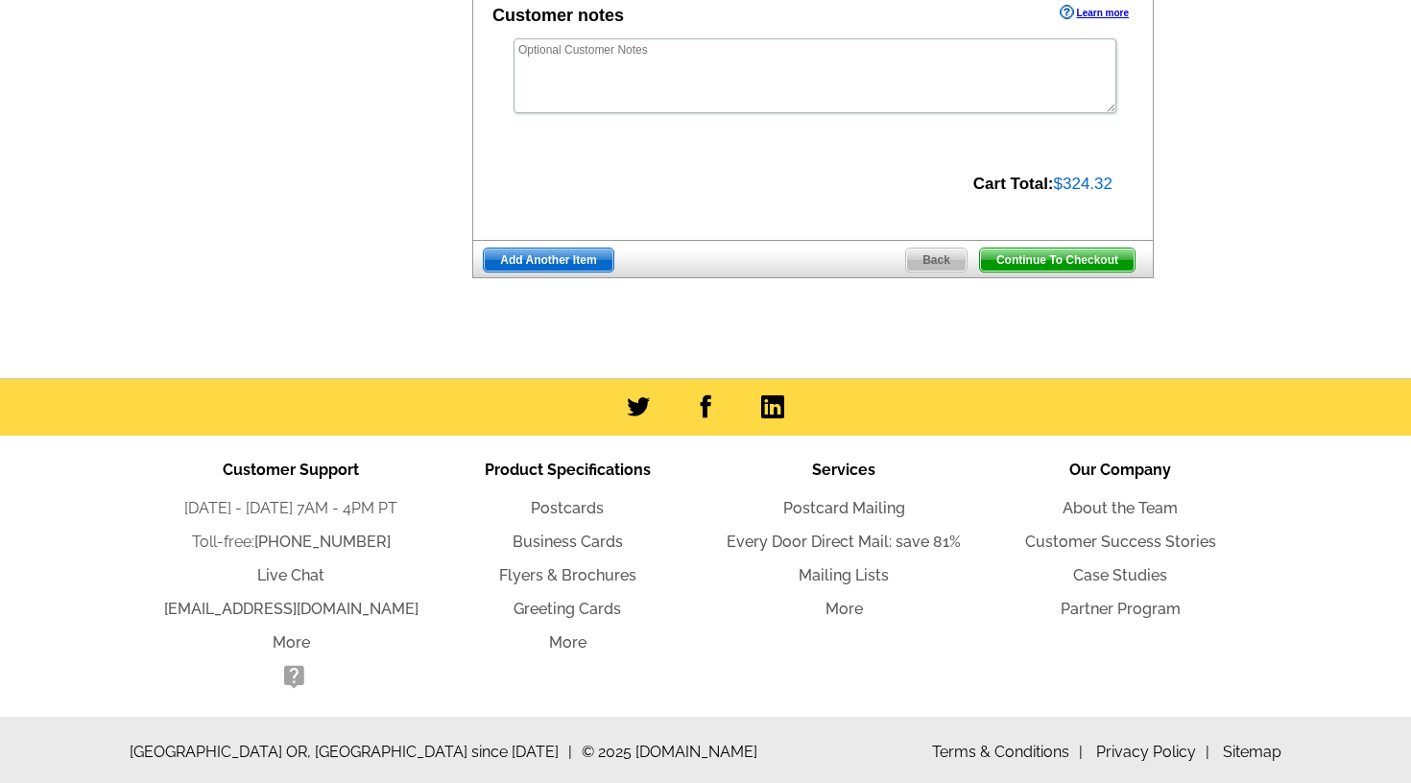
click at [1045, 251] on span "Continue To Checkout" at bounding box center [1057, 260] width 155 height 23
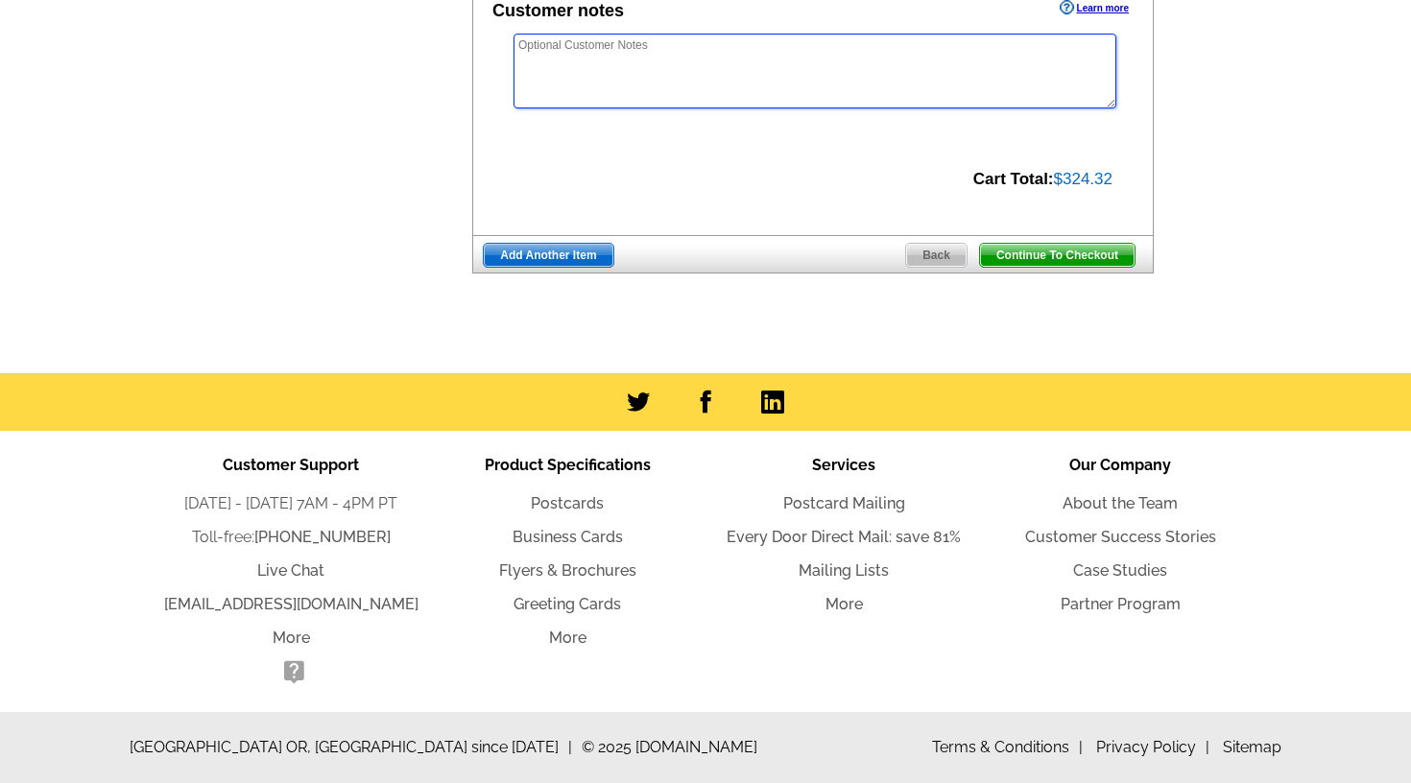
click at [891, 108] on textarea at bounding box center [814, 71] width 603 height 75
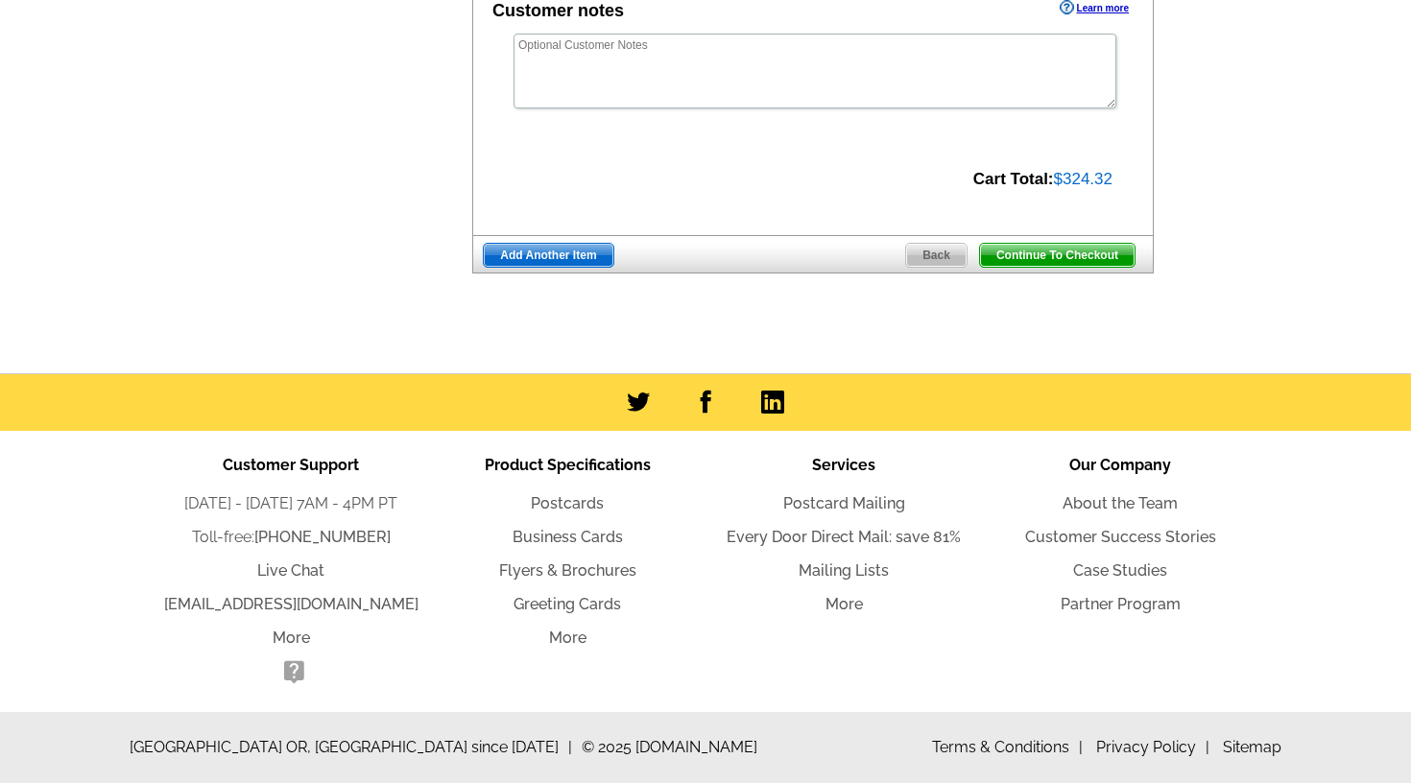
click at [1014, 255] on span "Continue To Checkout" at bounding box center [1057, 255] width 155 height 23
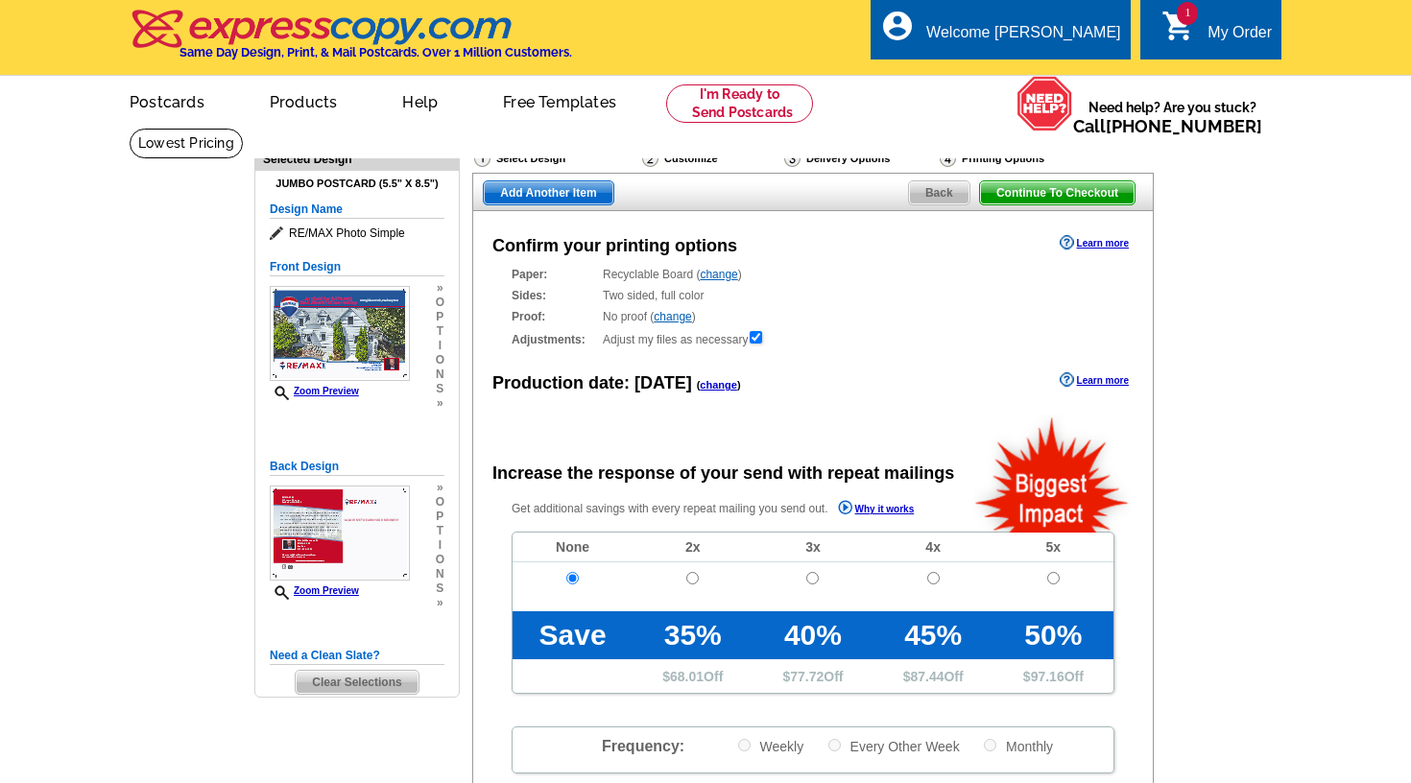
scroll to position [0, 0]
click at [1231, 25] on div "My Order" at bounding box center [1239, 37] width 64 height 27
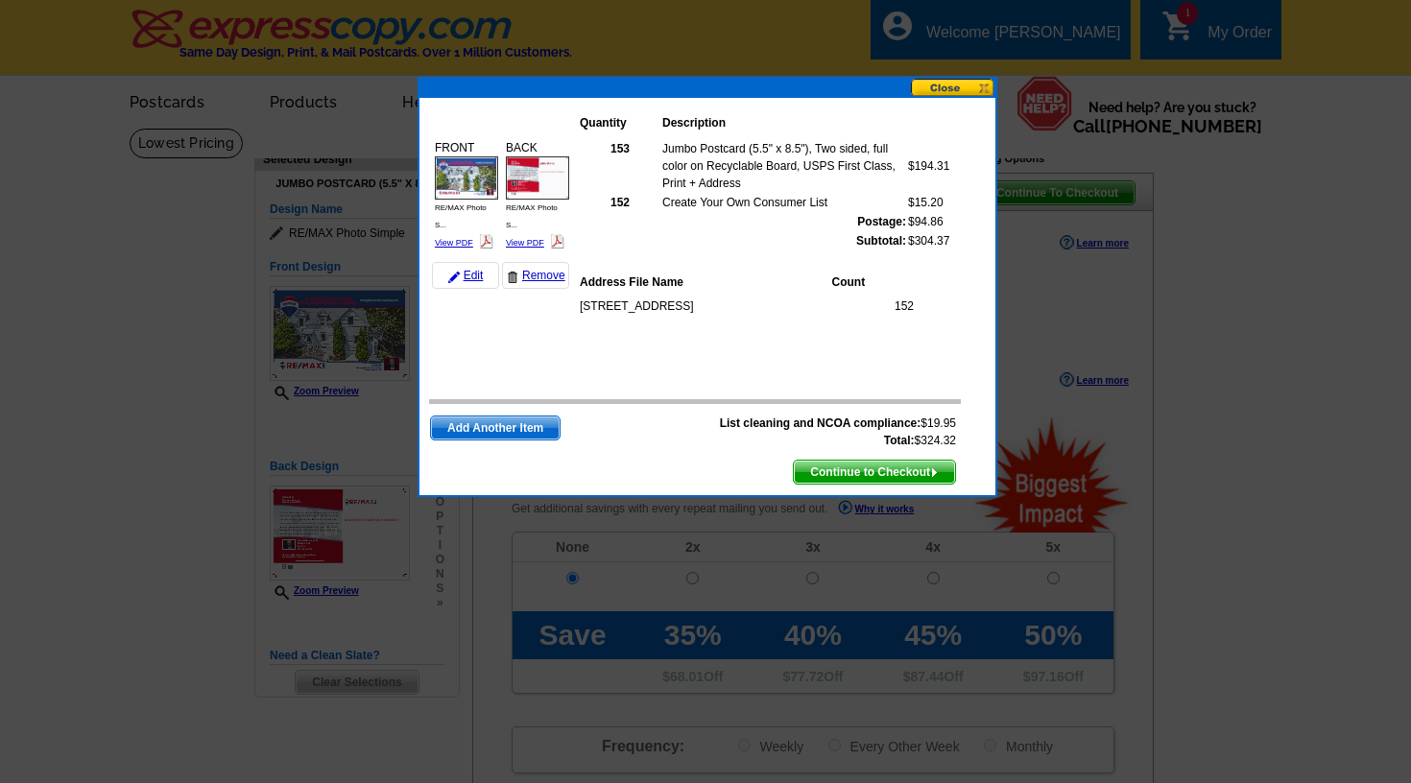
click at [866, 474] on span "Continue to Checkout" at bounding box center [874, 472] width 161 height 23
click at [864, 474] on span "Continue to Checkout" at bounding box center [874, 472] width 161 height 23
click at [955, 87] on button at bounding box center [953, 88] width 84 height 18
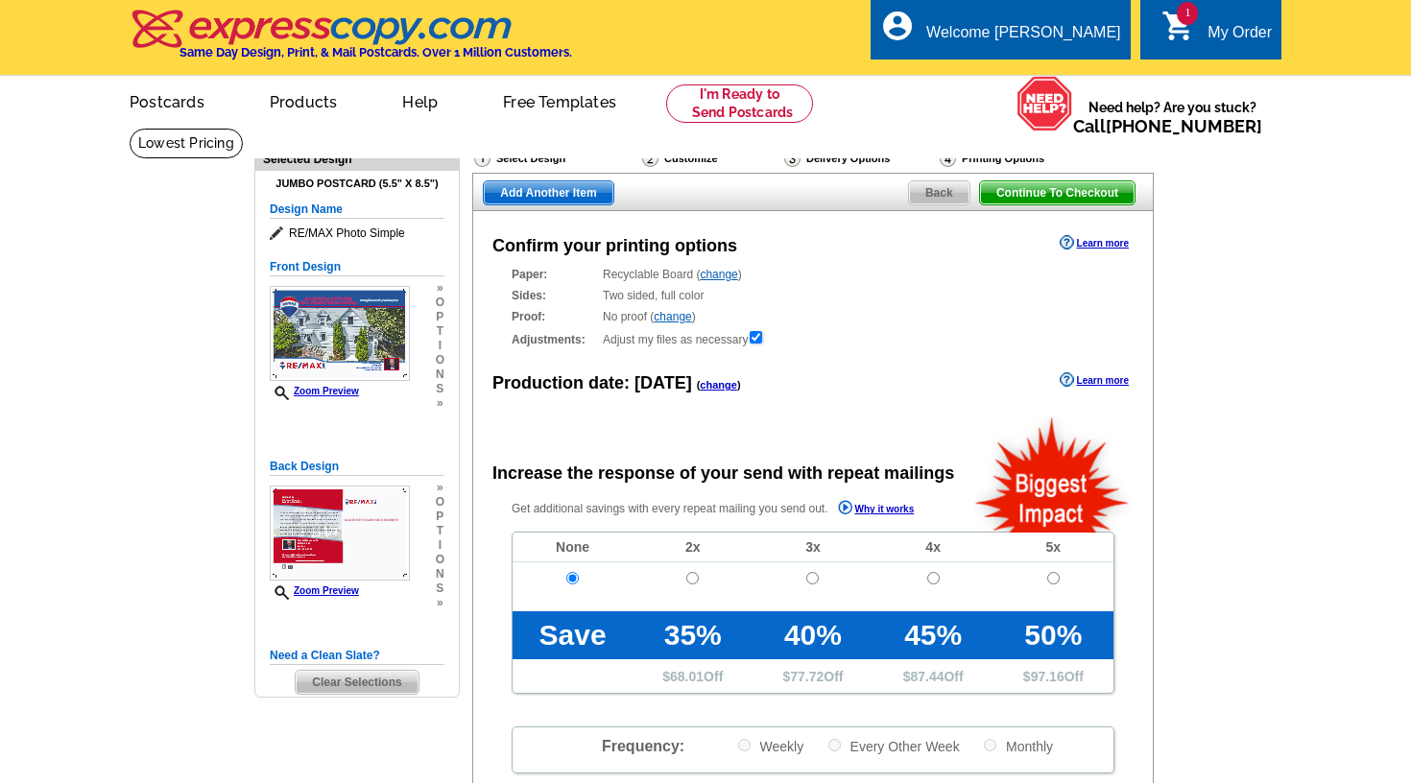
click at [1202, 37] on link "1 shopping_cart My Order" at bounding box center [1216, 33] width 110 height 24
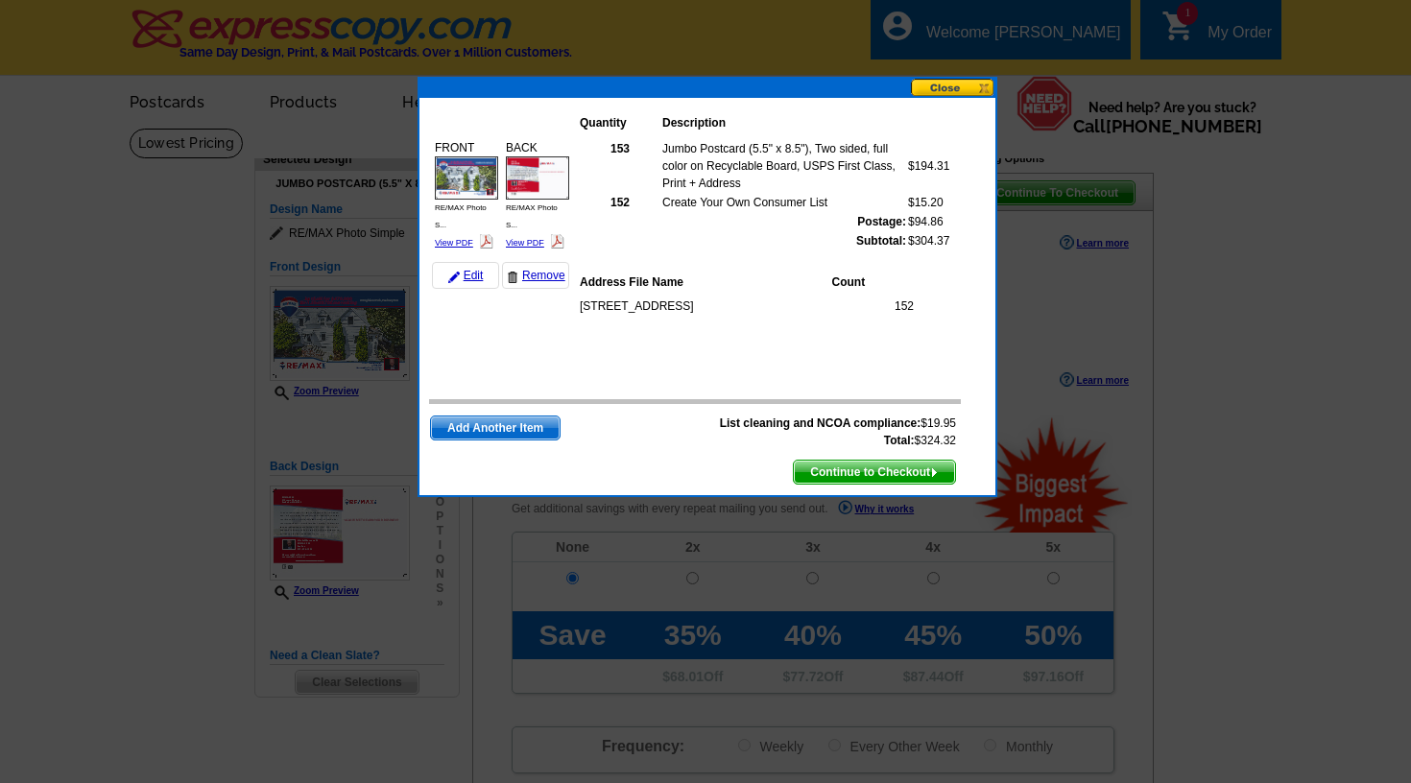
click at [985, 88] on button at bounding box center [953, 88] width 84 height 18
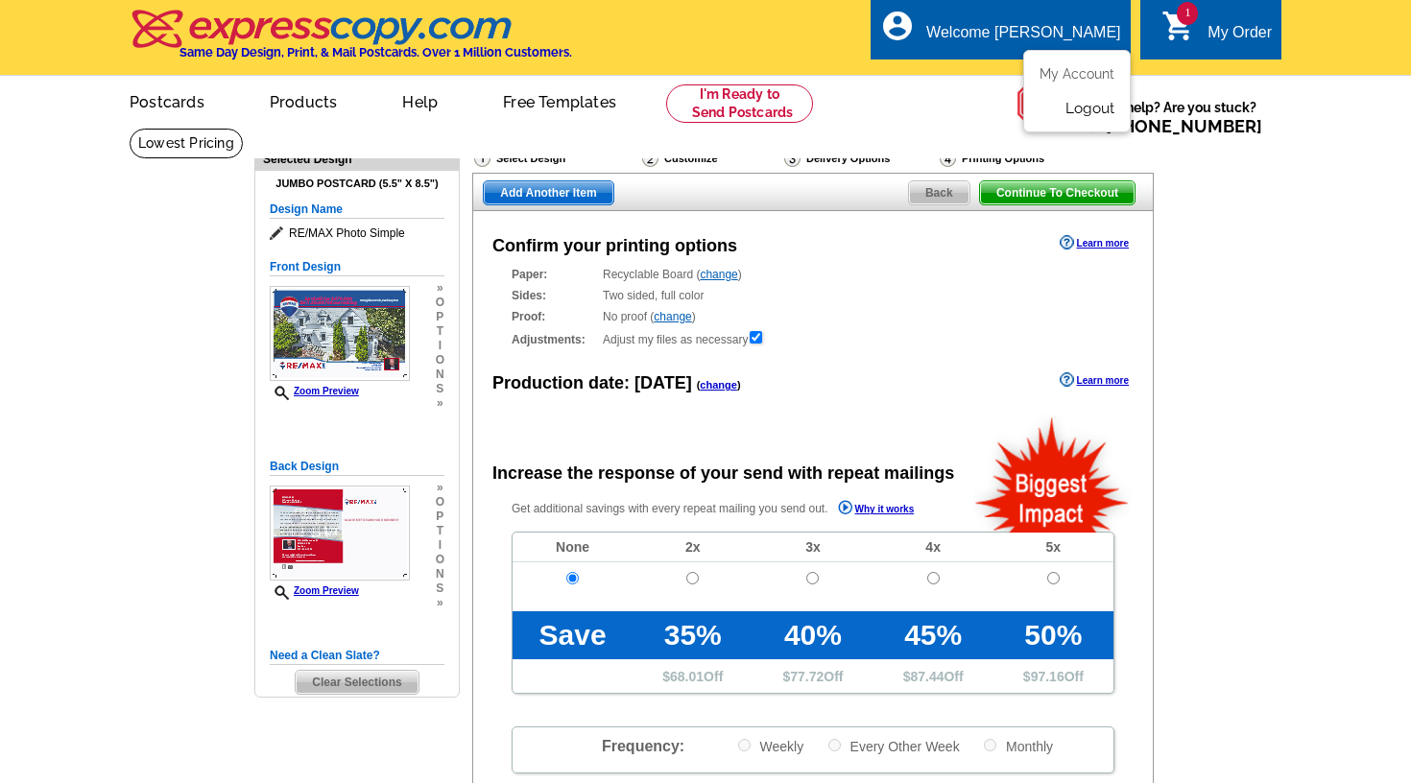
click at [1074, 105] on link "Logout" at bounding box center [1089, 108] width 49 height 17
